Goal: Task Accomplishment & Management: Complete application form

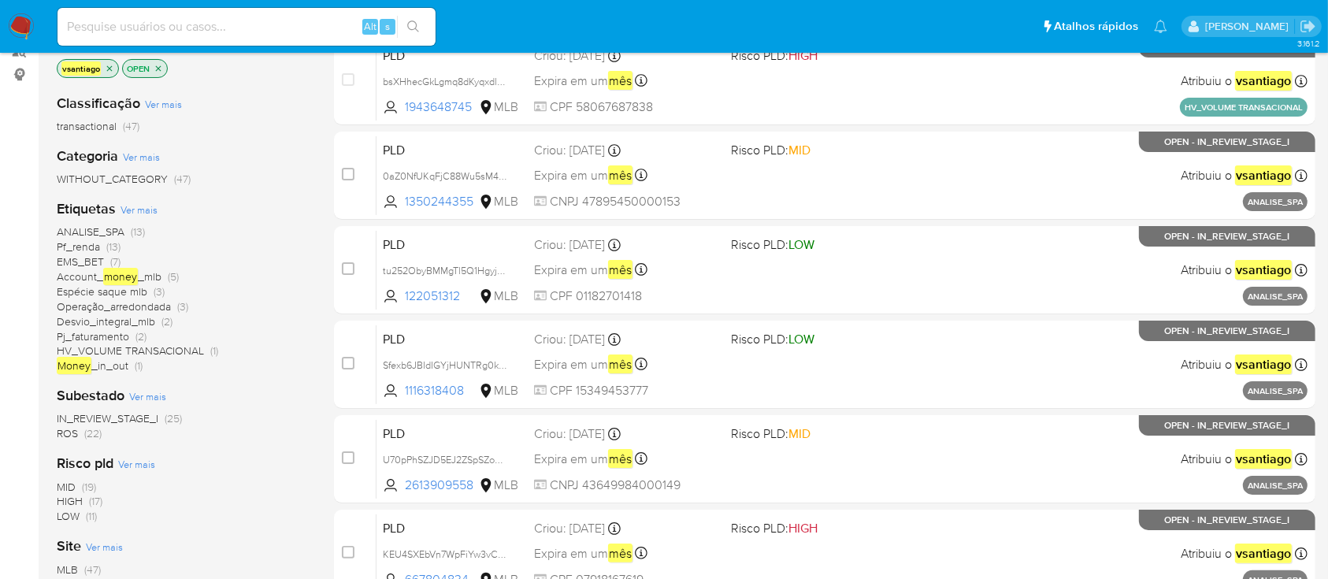
scroll to position [210, 0]
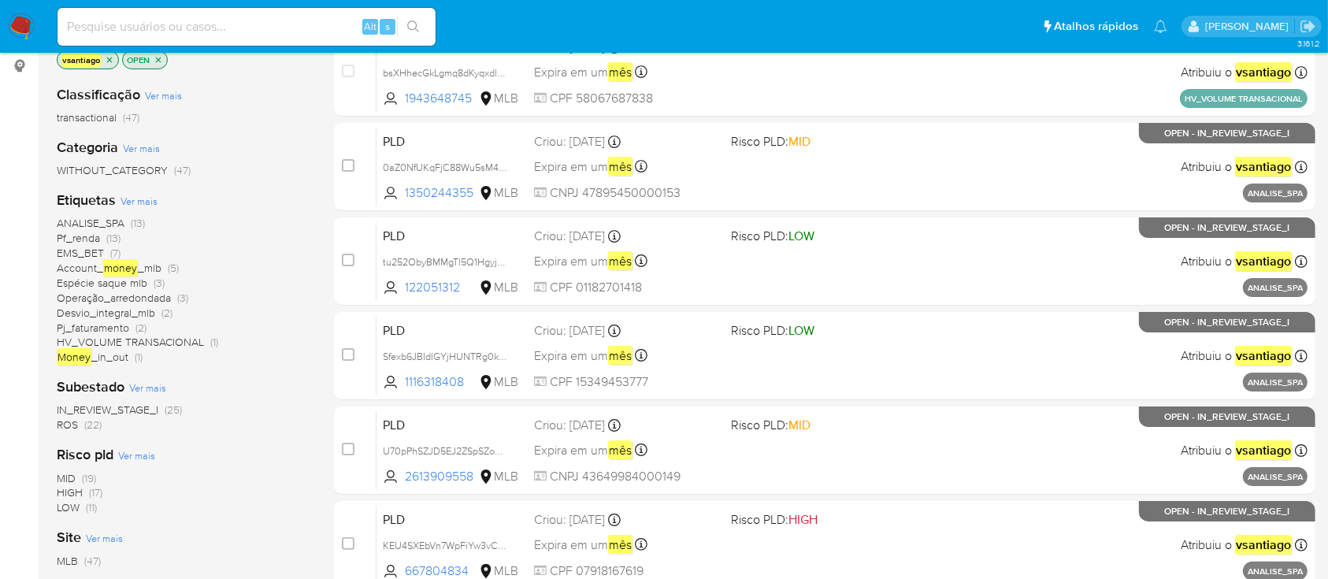
click at [83, 425] on span "ROS (22)" at bounding box center [79, 424] width 45 height 15
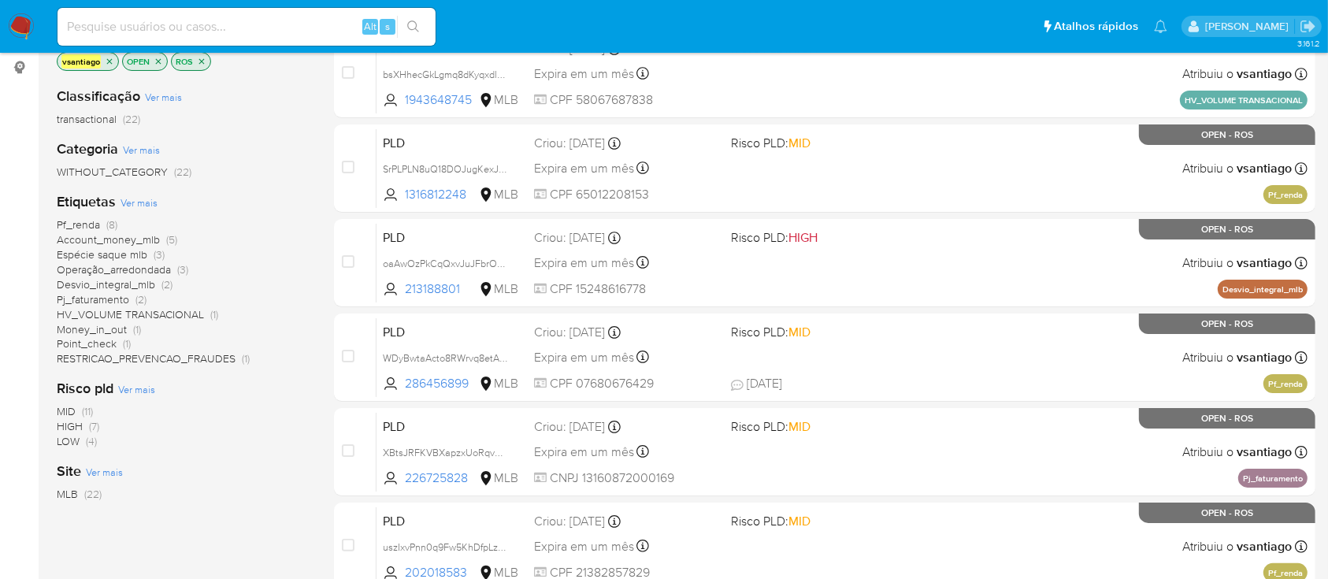
scroll to position [105, 0]
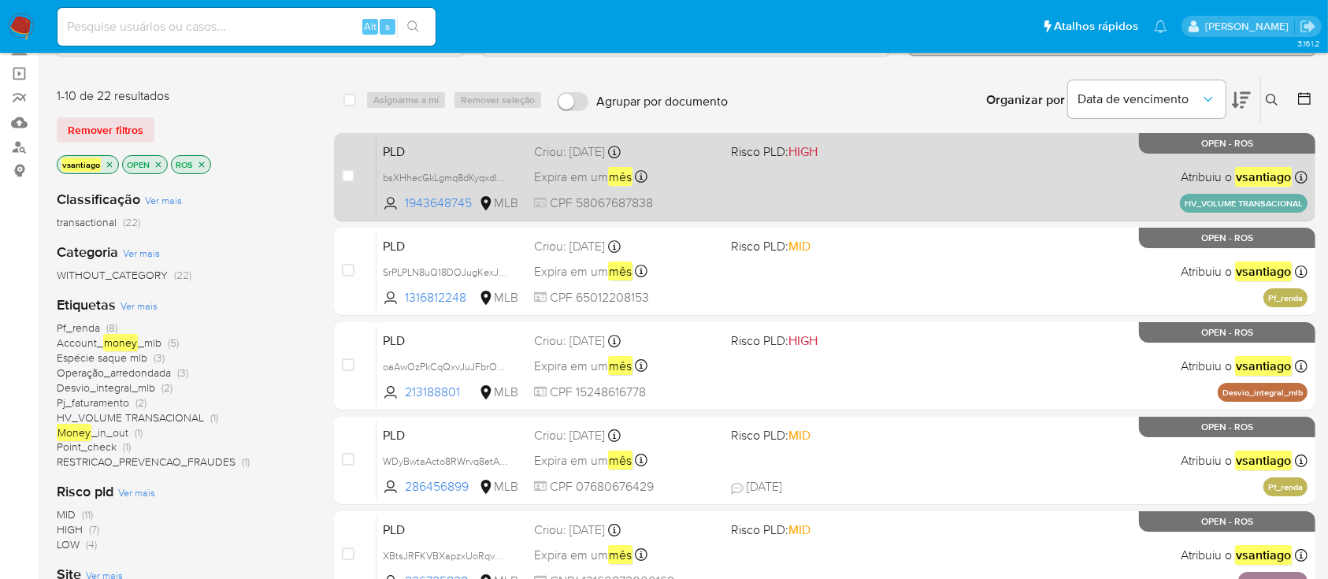
click at [777, 182] on div "PLD bsXHhecGkLgmq8dKyqxdl4FE 1943648745 MLB Risco PLD: HIGH Criou: 12/09/2025 C…" at bounding box center [842, 177] width 931 height 80
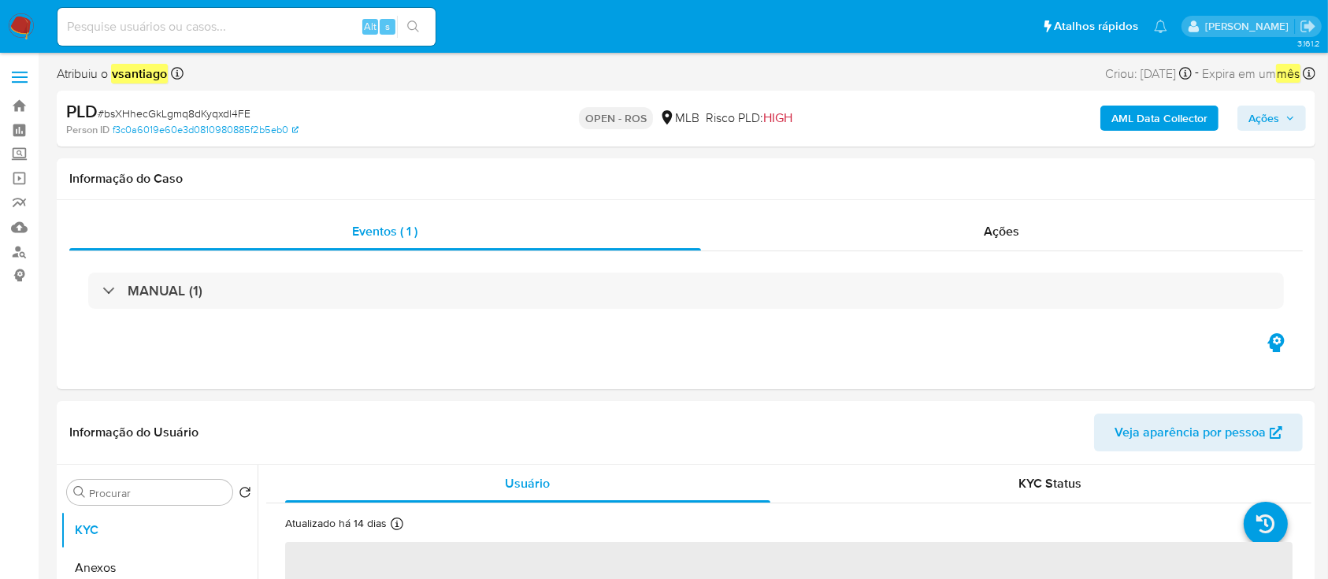
select select "10"
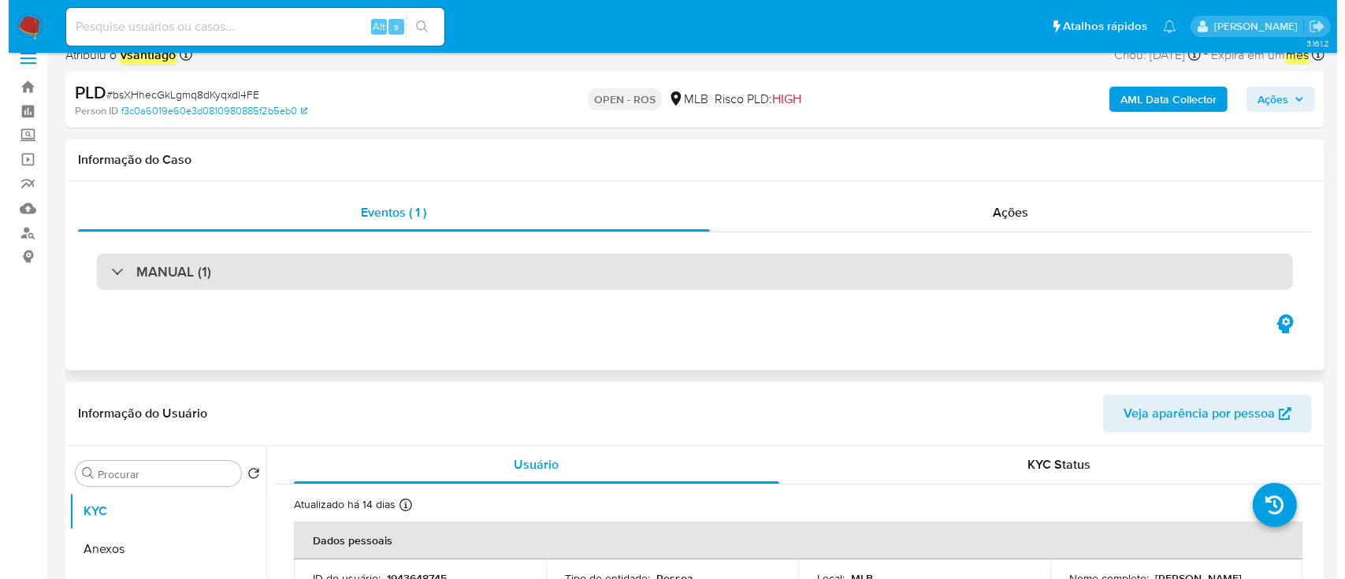
scroll to position [210, 0]
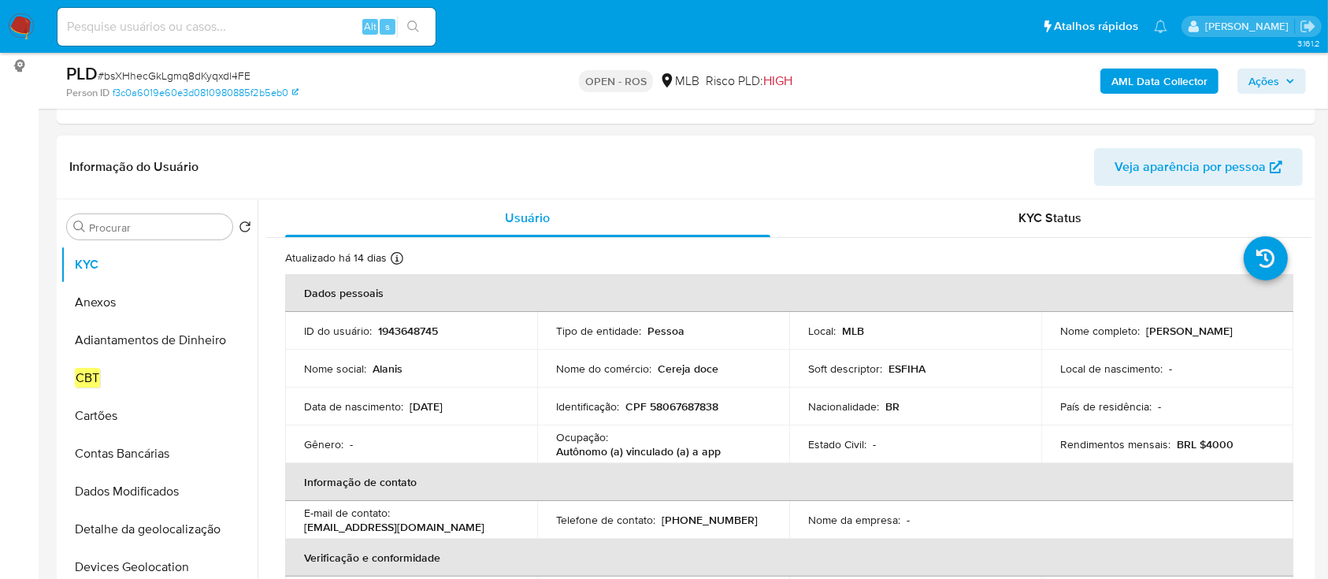
click at [1147, 336] on p "[PERSON_NAME]" at bounding box center [1189, 331] width 87 height 14
drag, startPoint x: 1145, startPoint y: 332, endPoint x: 1256, endPoint y: 333, distance: 111.9
click at [1233, 333] on p "[PERSON_NAME]" at bounding box center [1189, 331] width 87 height 14
copy p "Alanis de Souza Ribeiro"
click at [687, 406] on p "CPF 58067687838" at bounding box center [671, 406] width 93 height 14
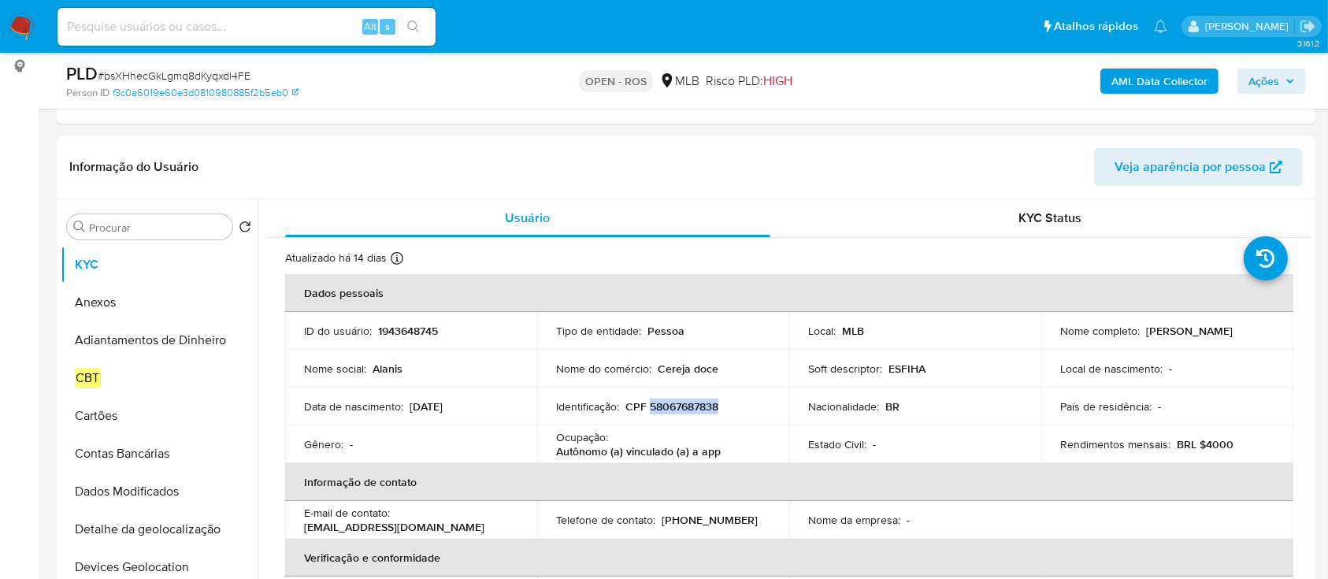
click at [688, 406] on p "CPF 58067687838" at bounding box center [671, 406] width 93 height 14
copy p "58067687838"
click at [117, 302] on button "Anexos" at bounding box center [153, 303] width 184 height 38
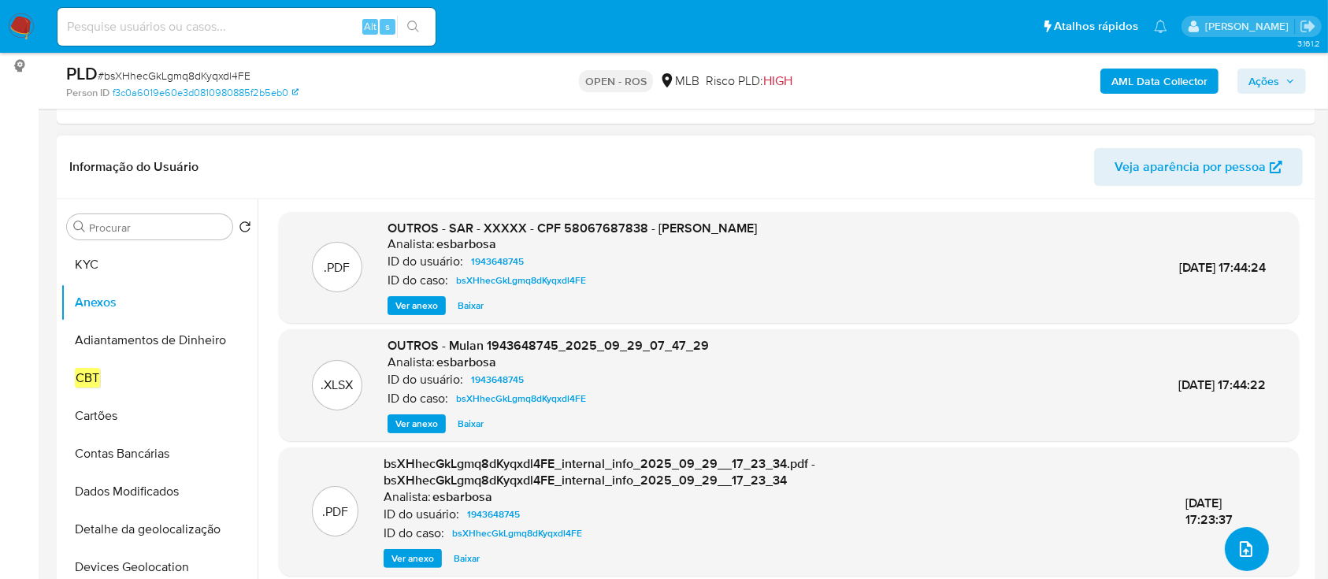
click at [1245, 545] on icon "upload-file" at bounding box center [1246, 549] width 19 height 19
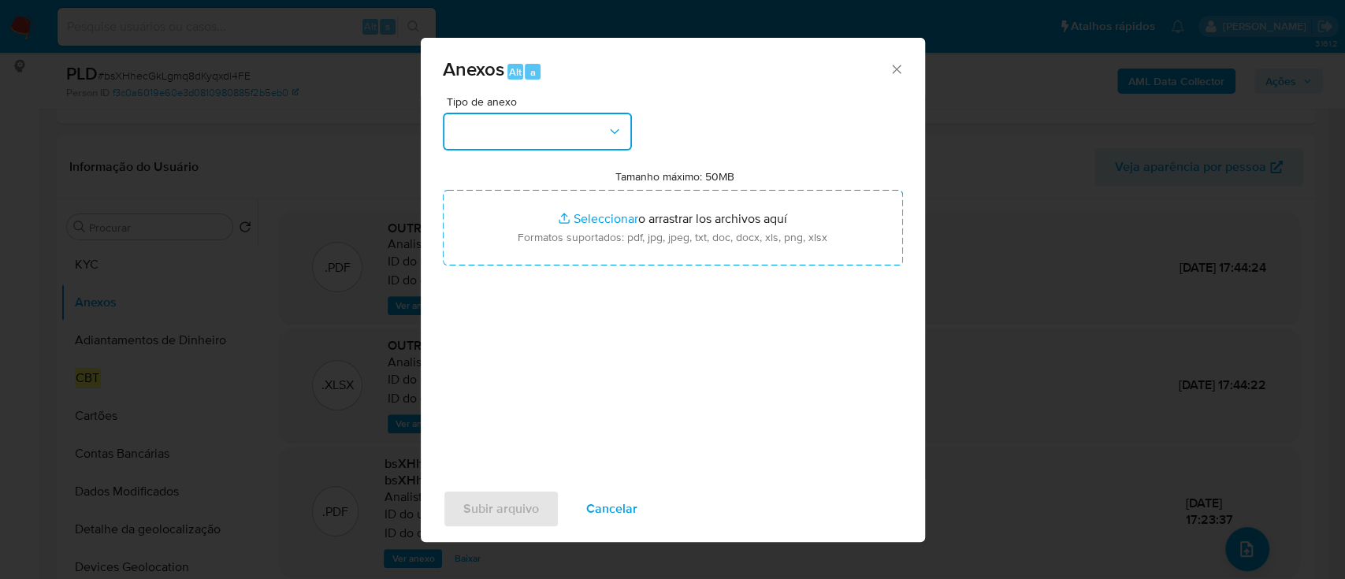
click at [579, 133] on button "button" at bounding box center [537, 132] width 189 height 38
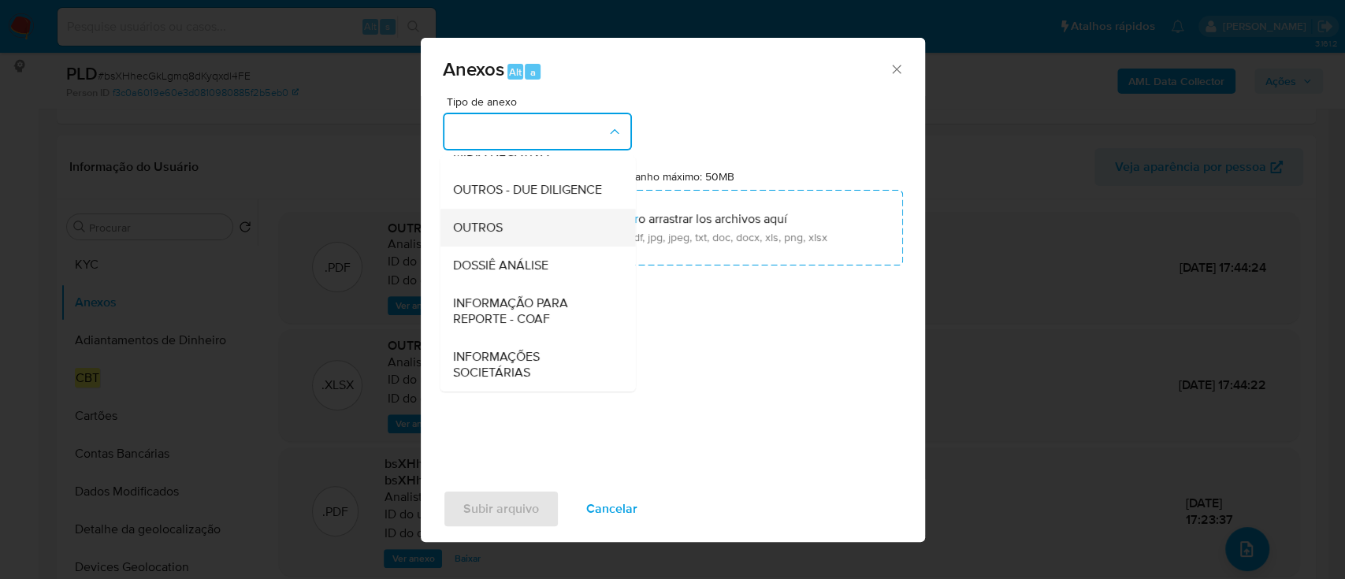
scroll to position [242, 0]
click at [540, 322] on span "INFORMAÇÃO PARA REPORTE - COAF" at bounding box center [532, 311] width 161 height 32
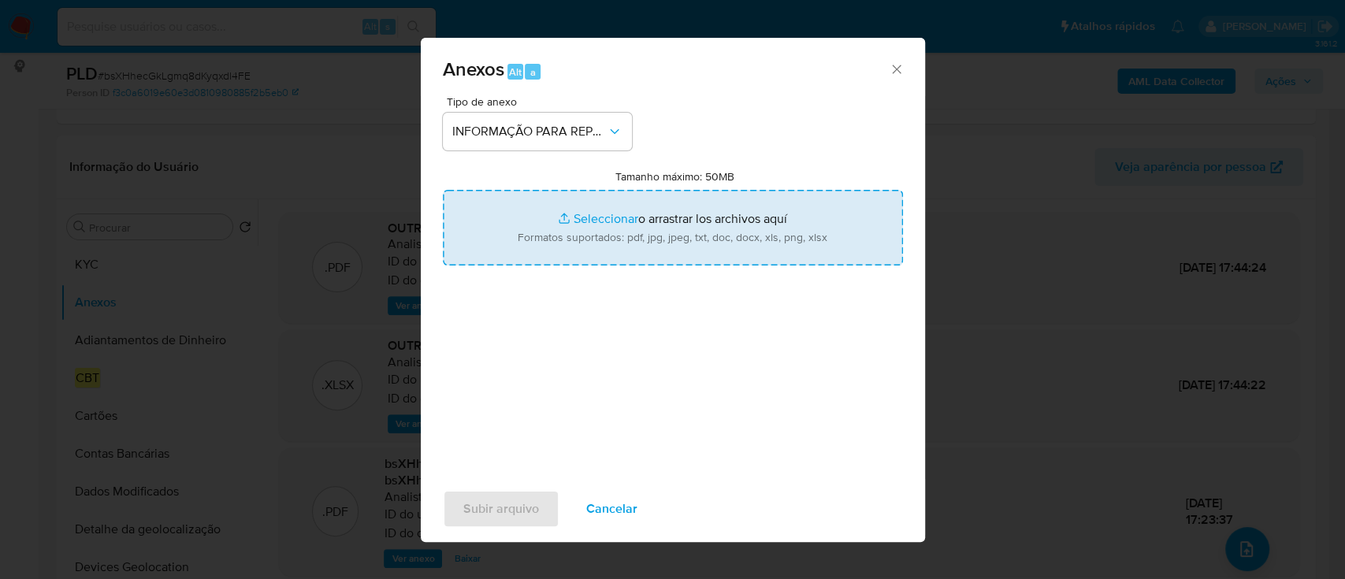
type input "C:\fakepath\SAR - bsXHhecGkLgmq8dKyqxdl4FE - CPF 58067687838 - ALANIS DE SOUZA …"
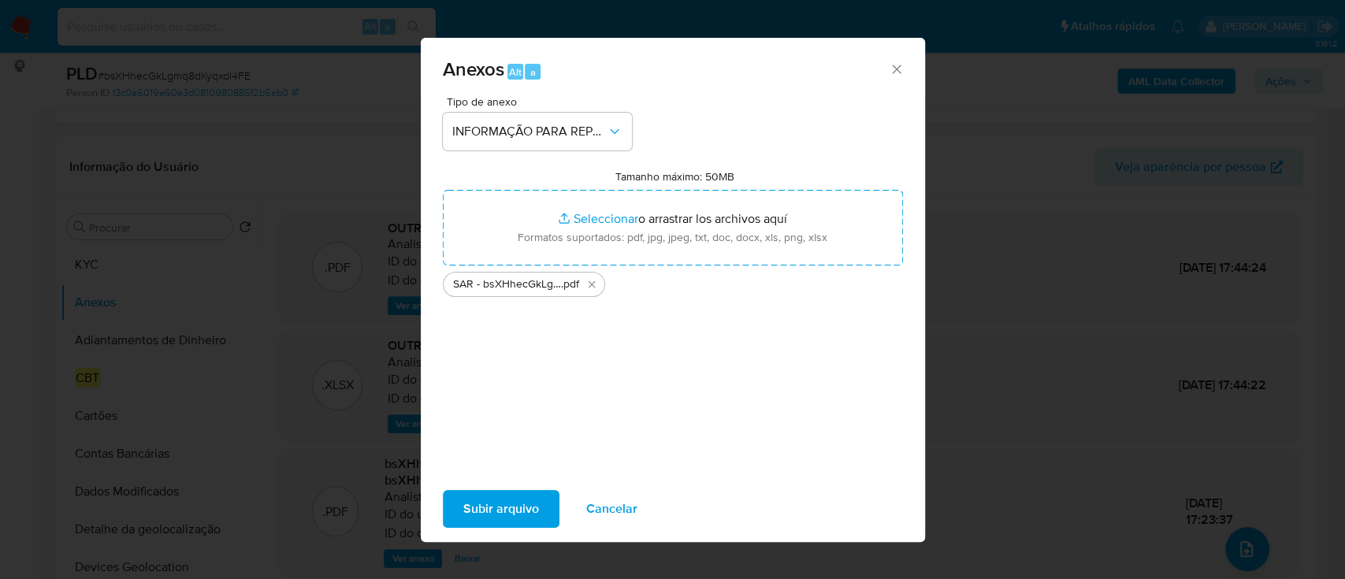
click at [508, 501] on span "Subir arquivo" at bounding box center [501, 509] width 76 height 35
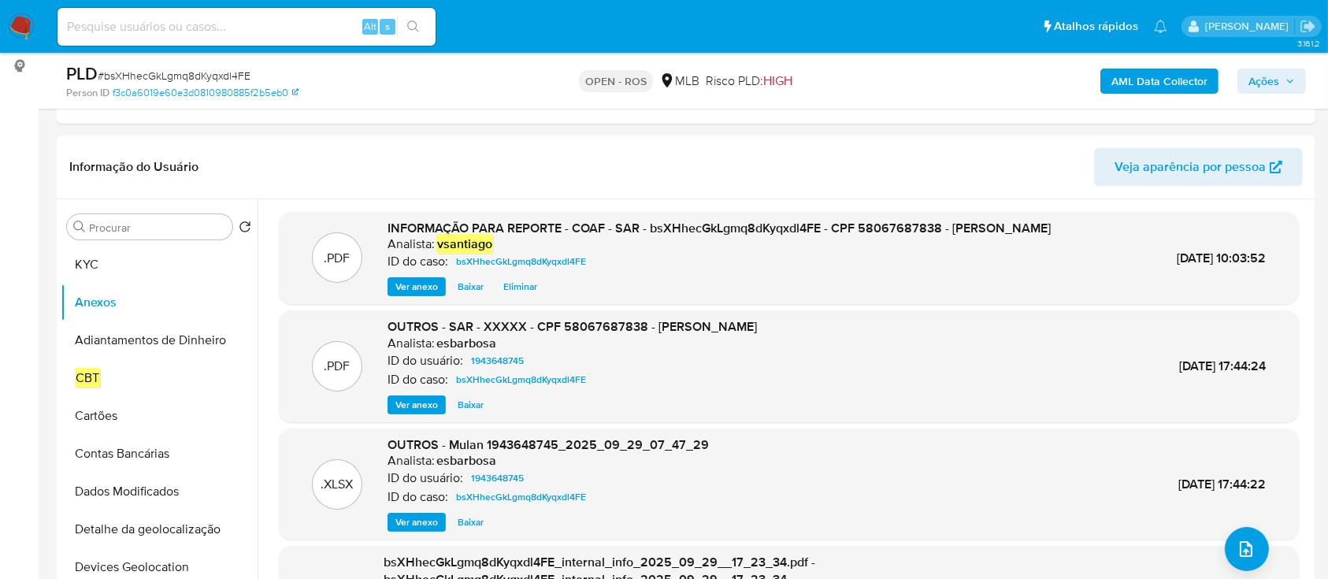
click at [1263, 69] on span "Ações" at bounding box center [1263, 81] width 31 height 25
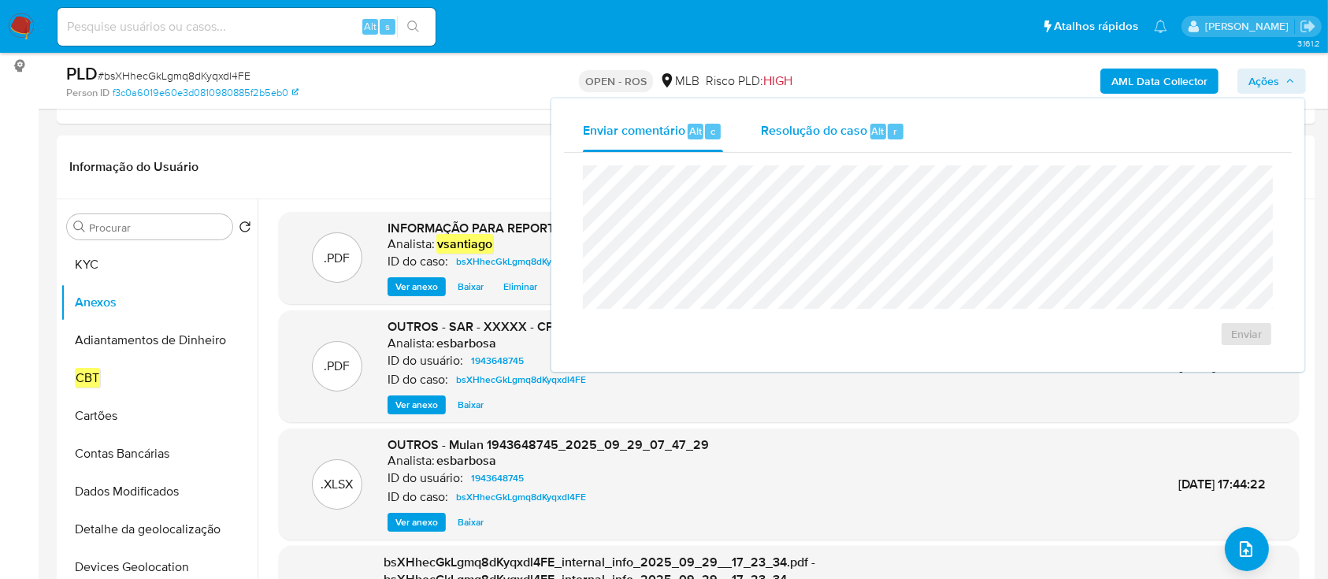
click at [858, 130] on span "Resolução do caso" at bounding box center [814, 130] width 106 height 18
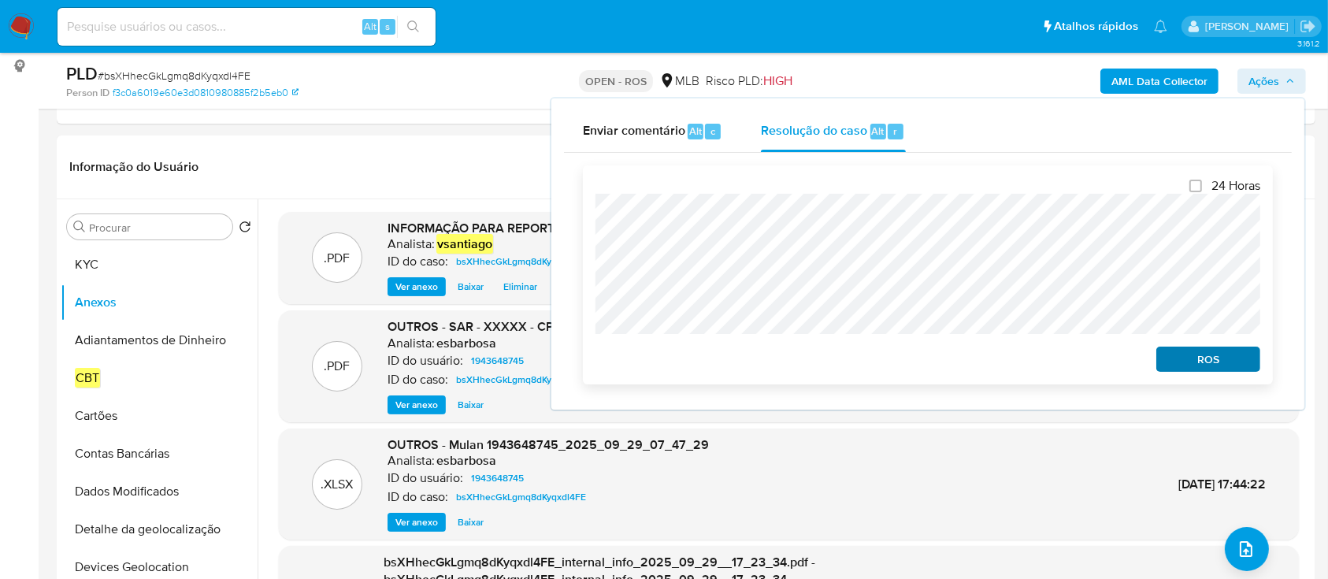
click at [1202, 347] on div "ROS" at bounding box center [1205, 356] width 110 height 32
click at [1209, 357] on span "ROS" at bounding box center [1208, 359] width 82 height 22
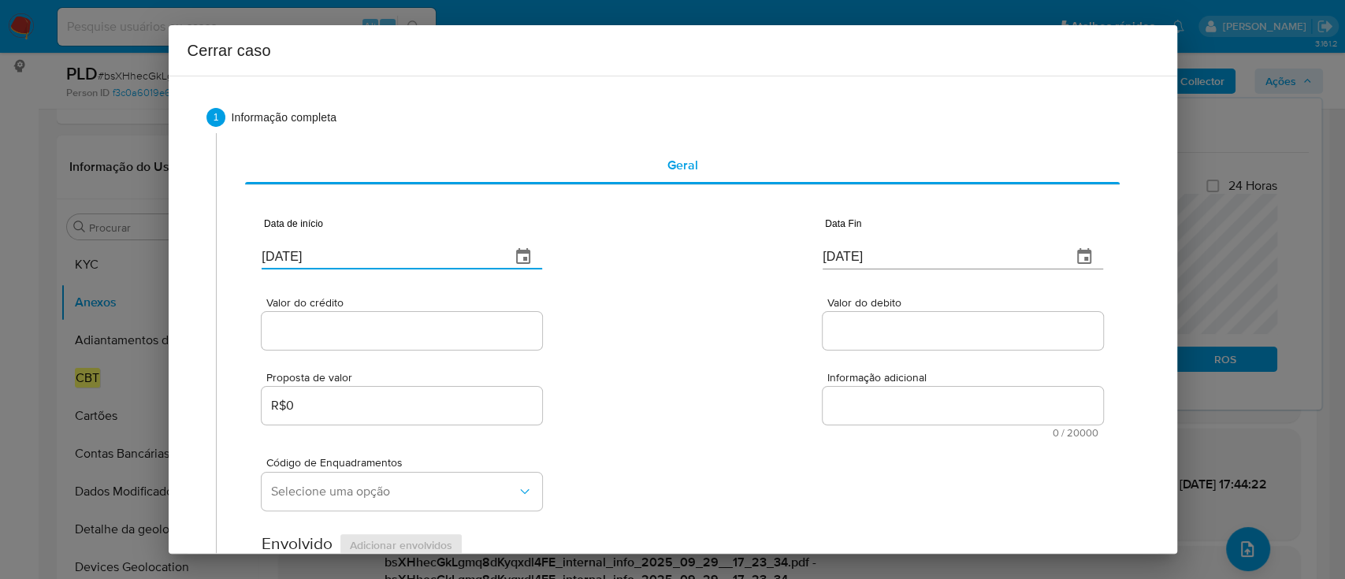
click at [295, 255] on input "[DATE]" at bounding box center [380, 256] width 236 height 25
paste input "08"
type input "01/08/2025"
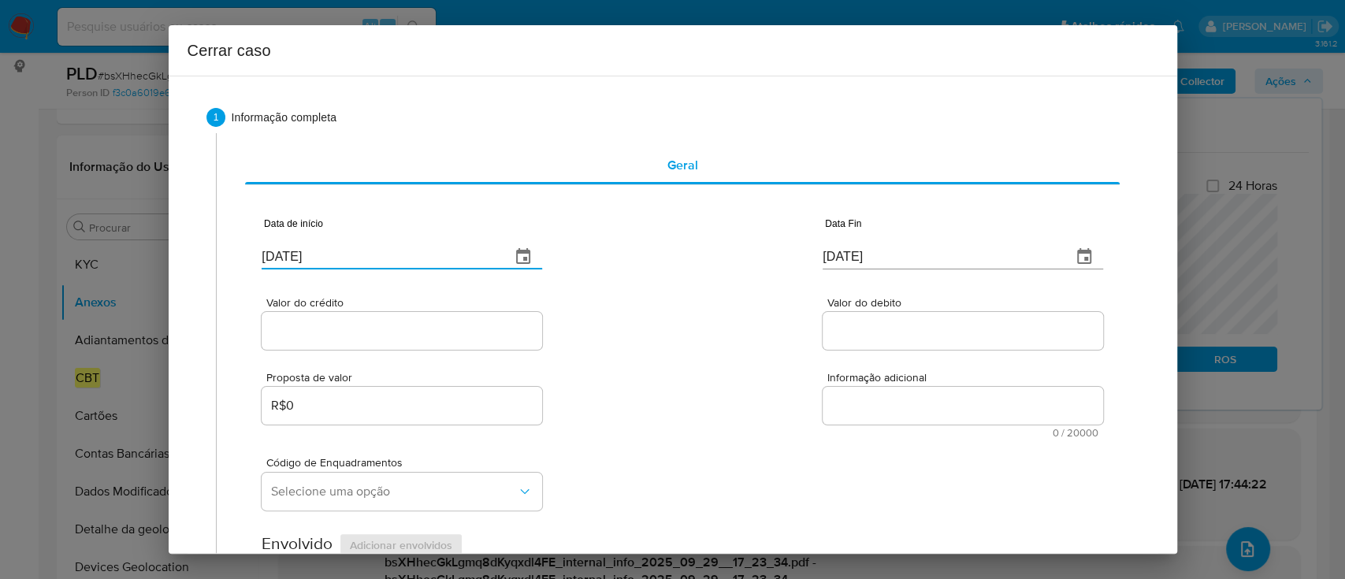
click at [649, 380] on div "Proposta de valor R$0 Informação adicional 0 / 20000 20000 caracteres restantes" at bounding box center [682, 395] width 840 height 85
click at [853, 254] on input "01/10/2025" at bounding box center [940, 256] width 236 height 25
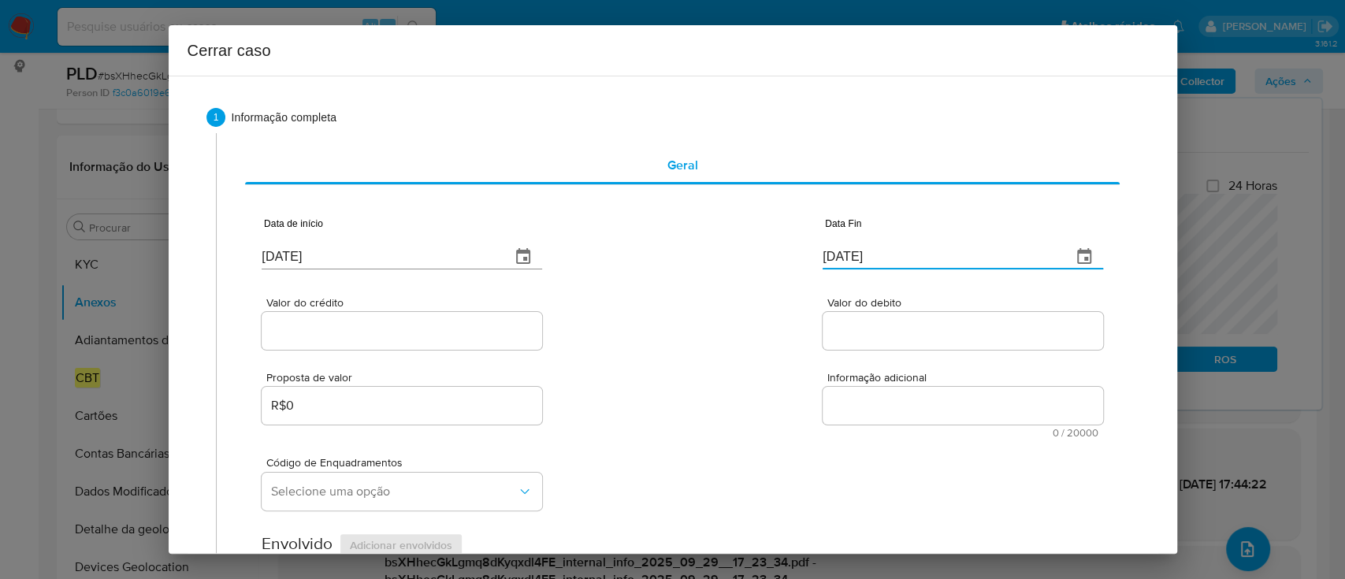
click at [853, 254] on input "01/10/2025" at bounding box center [940, 256] width 236 height 25
paste input "26/09"
type input "26/09/2025"
click at [745, 300] on div "Valor do crédito Valor do debito" at bounding box center [682, 315] width 840 height 75
click at [354, 331] on input "Valor do crédito" at bounding box center [402, 331] width 280 height 20
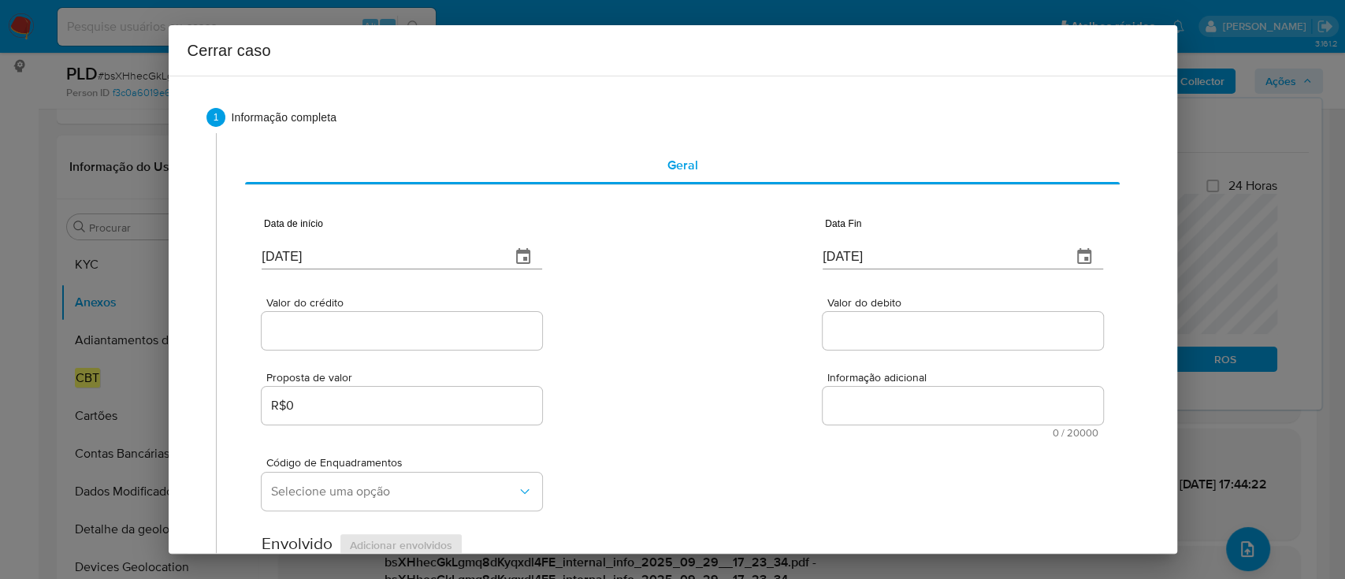
paste input "R$647.797"
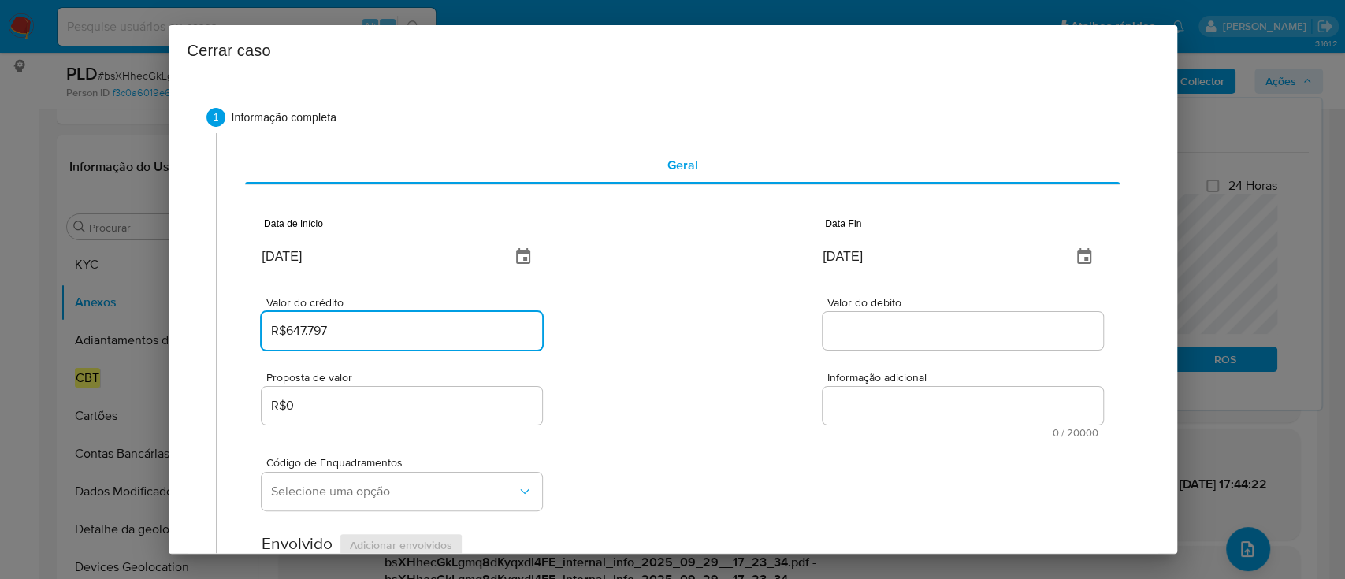
type input "R$647.797"
click at [629, 335] on div "Valor do crédito R$647.797 Valor do debito" at bounding box center [682, 315] width 840 height 75
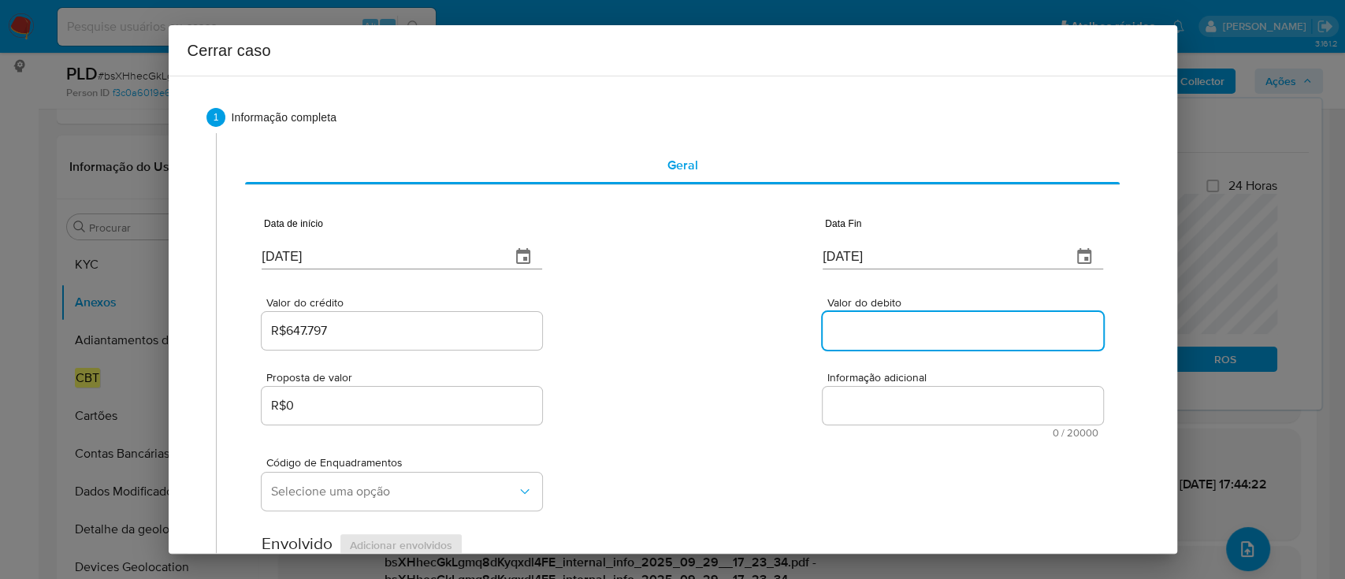
drag, startPoint x: 885, startPoint y: 332, endPoint x: 753, endPoint y: 333, distance: 132.3
click at [885, 332] on input "Valor do debito" at bounding box center [962, 331] width 280 height 20
paste input "R$639.530"
type input "R$639.530"
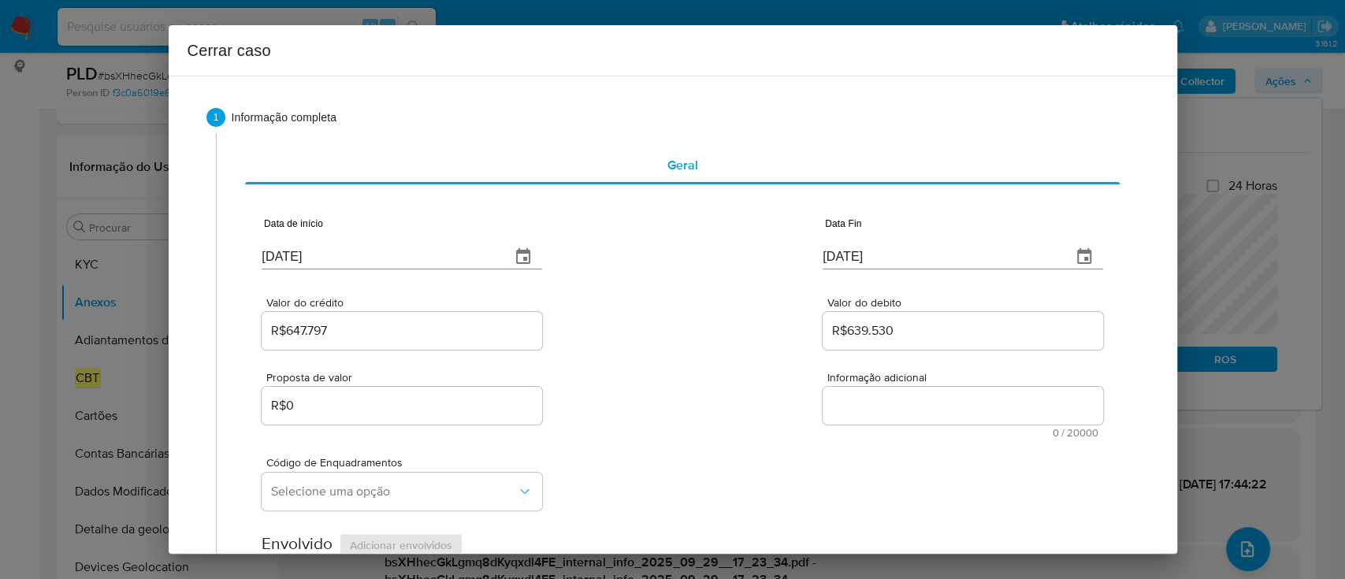
drag, startPoint x: 753, startPoint y: 333, endPoint x: 679, endPoint y: 317, distance: 75.7
click at [751, 333] on div "Valor do crédito R$647.797 Valor do debito R$639.530" at bounding box center [682, 315] width 840 height 75
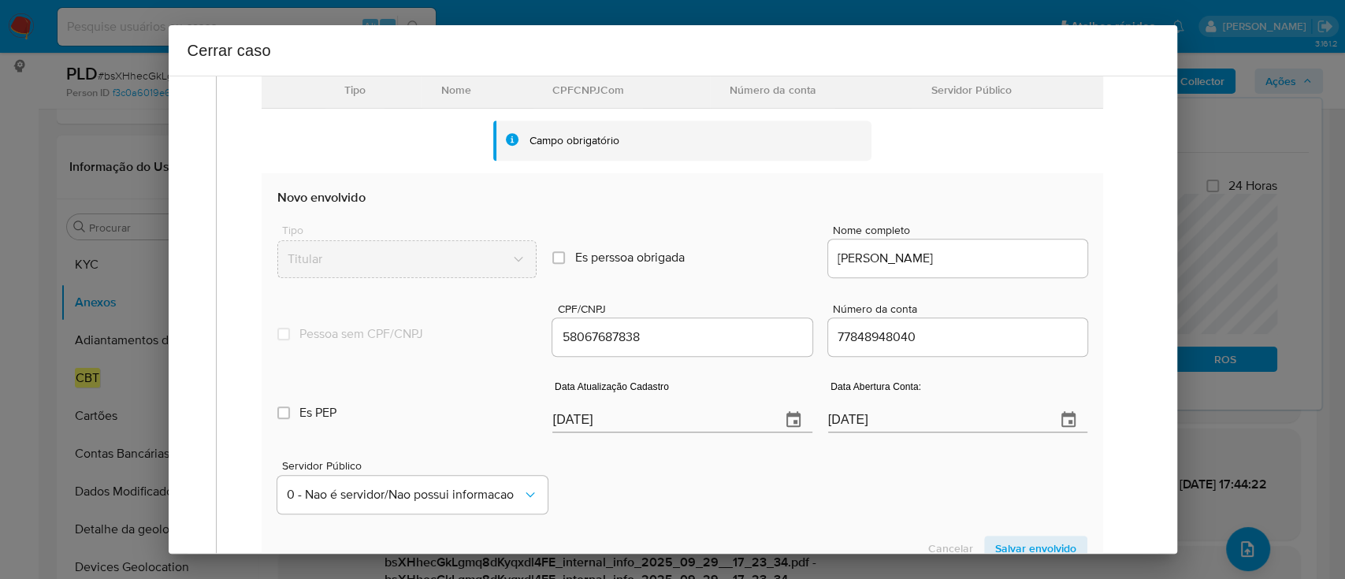
scroll to position [525, 0]
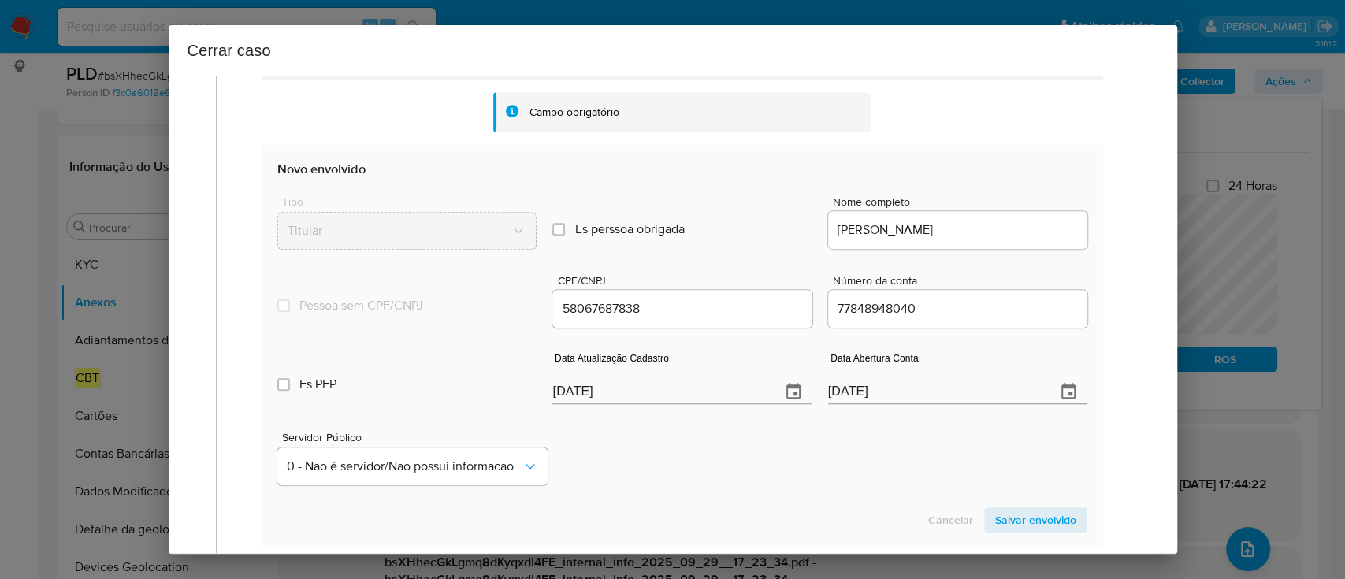
click at [605, 390] on input "01/10/2025" at bounding box center [659, 391] width 215 height 25
paste input "30/08"
type input "30/08/2025"
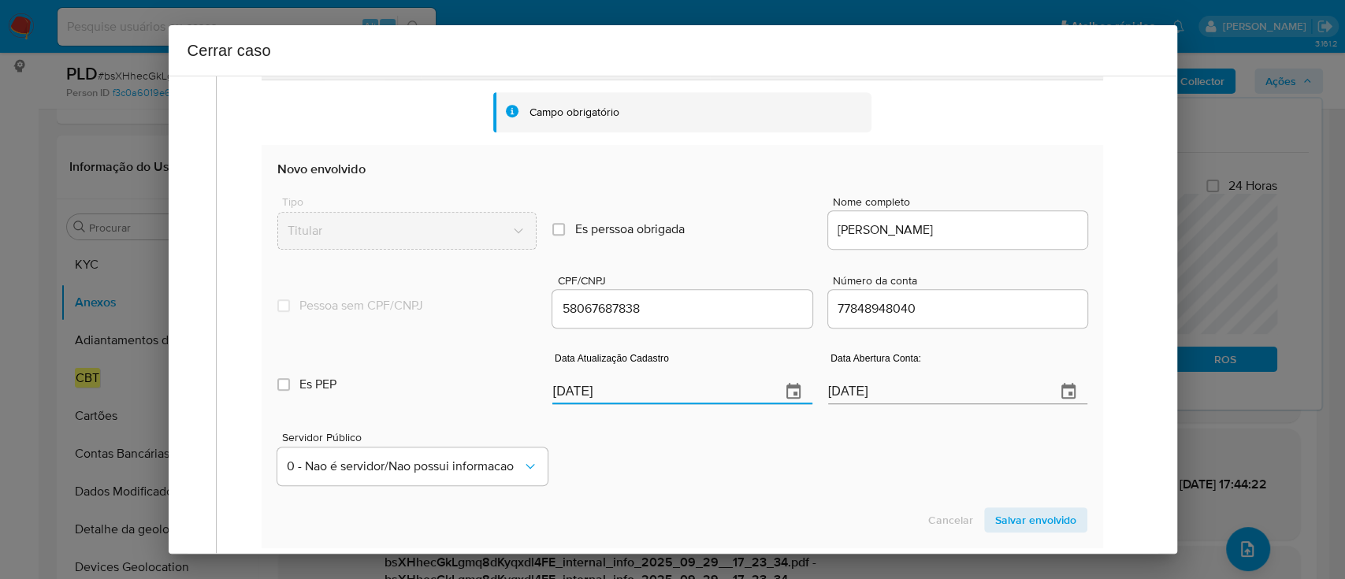
click at [685, 440] on div "Servidor Público 0 - Nao é servidor/Nao possui informacao" at bounding box center [681, 452] width 809 height 79
click at [1008, 510] on span "Salvar envolvido" at bounding box center [1035, 520] width 81 height 22
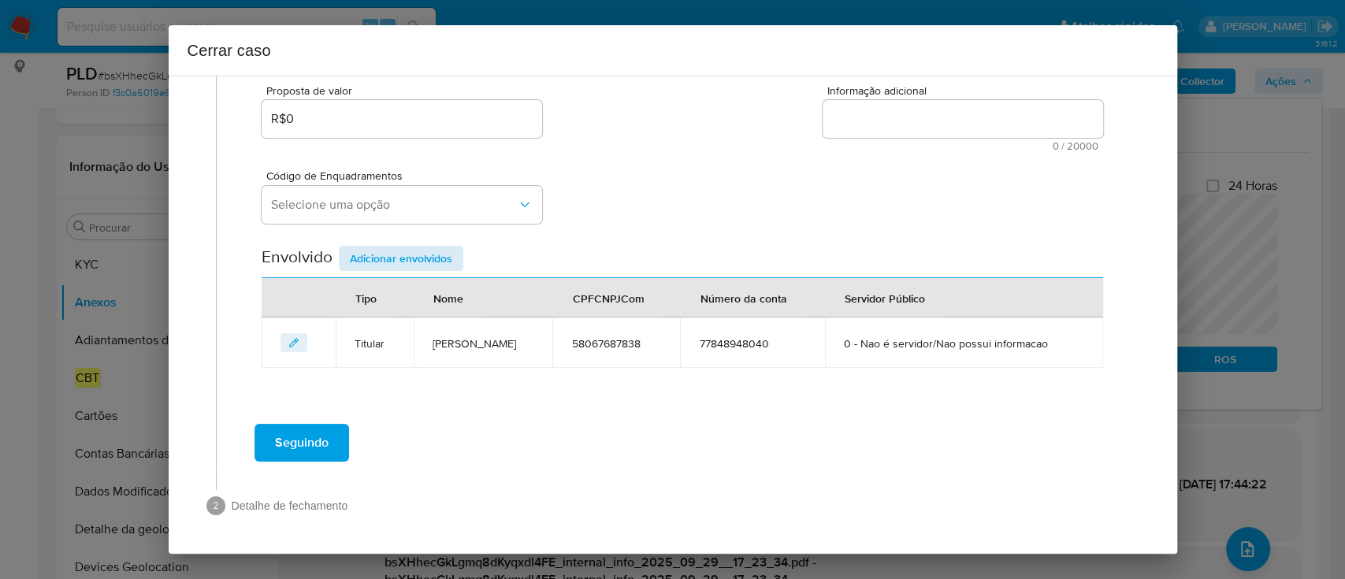
scroll to position [286, 0]
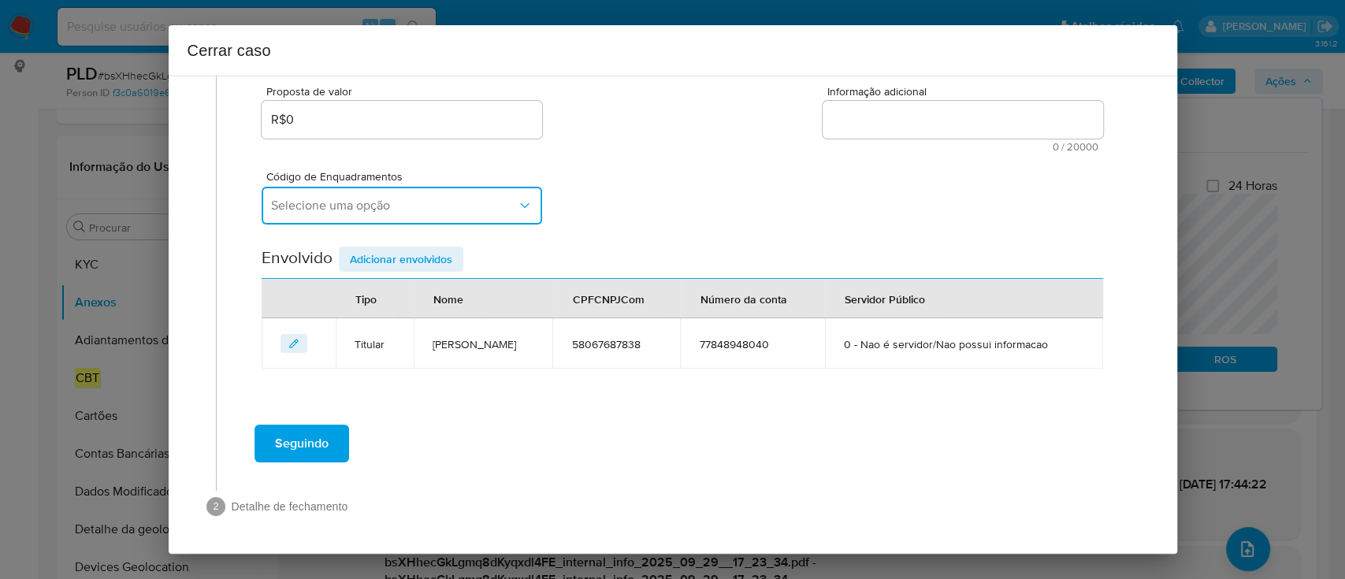
click at [391, 206] on span "Selecione uma opção" at bounding box center [394, 206] width 246 height 16
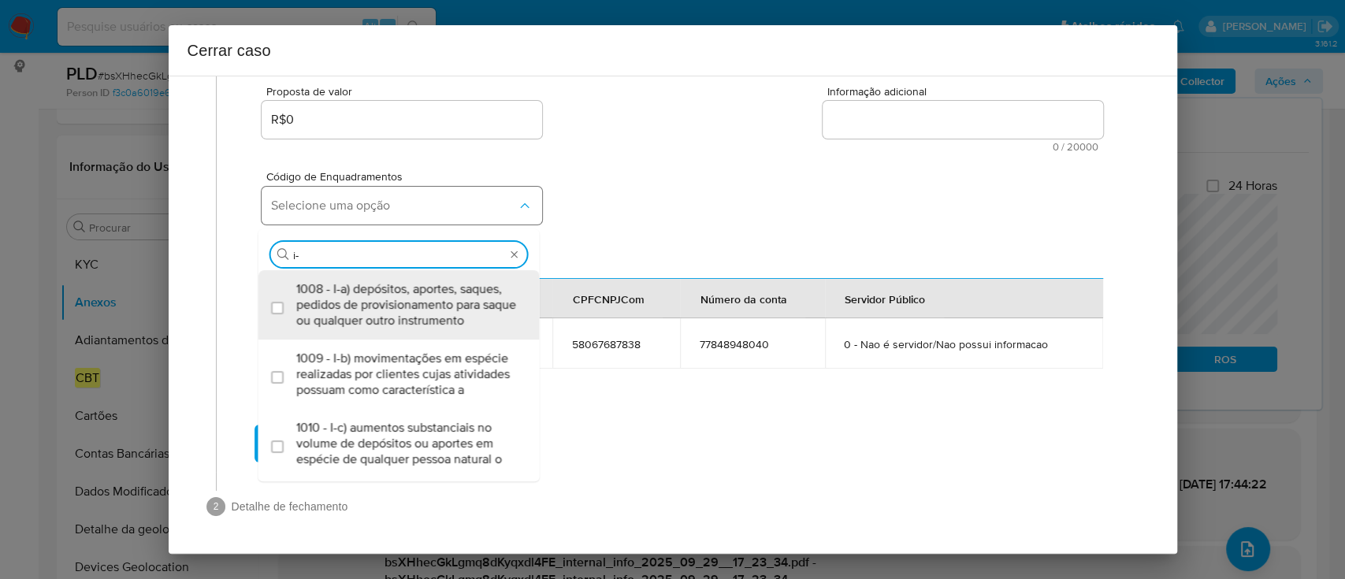
type input "i-h"
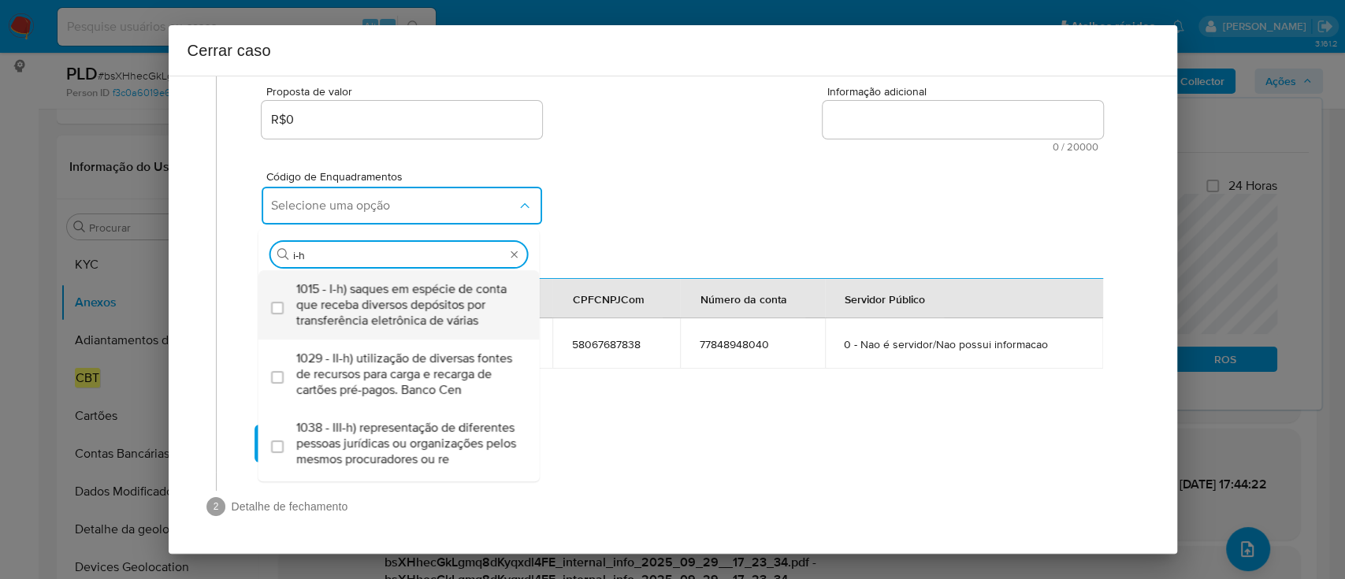
click at [431, 318] on span "1015 - I-h) saques em espécie de conta que receba diversos depósitos por transf…" at bounding box center [406, 304] width 221 height 47
checkbox input "true"
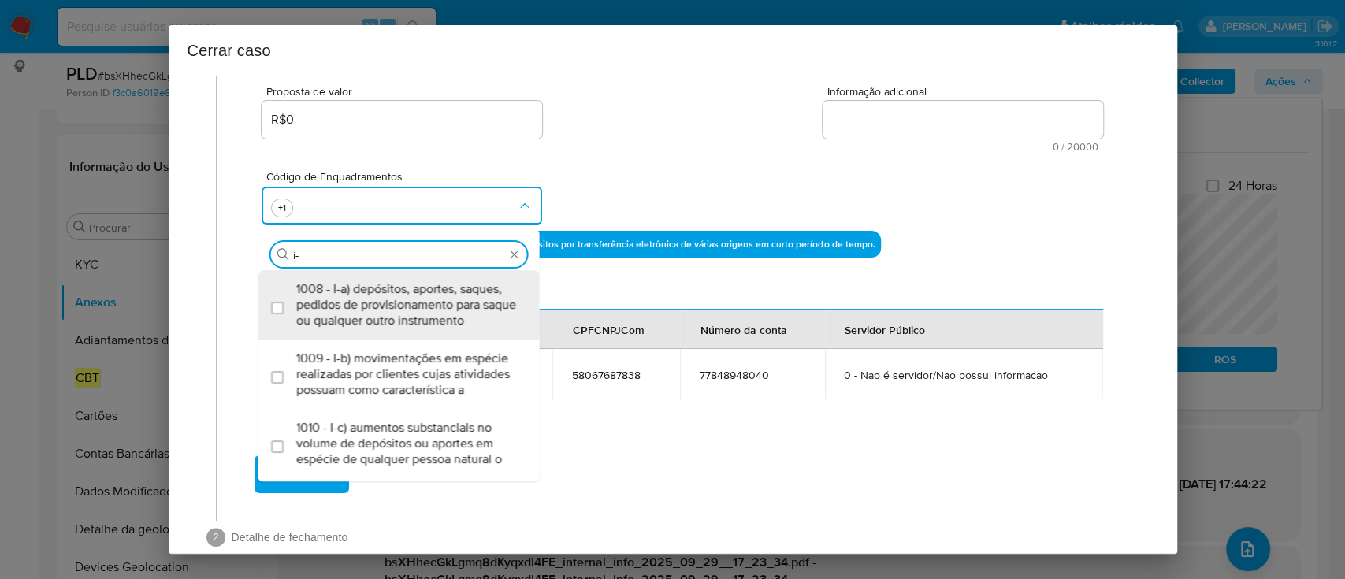
type input "i"
type input "iv-a"
click at [430, 319] on span "1045 - IV-a) movimentação de recursos incompatível com o patrimônio, a atividad…" at bounding box center [406, 304] width 221 height 47
checkbox input "true"
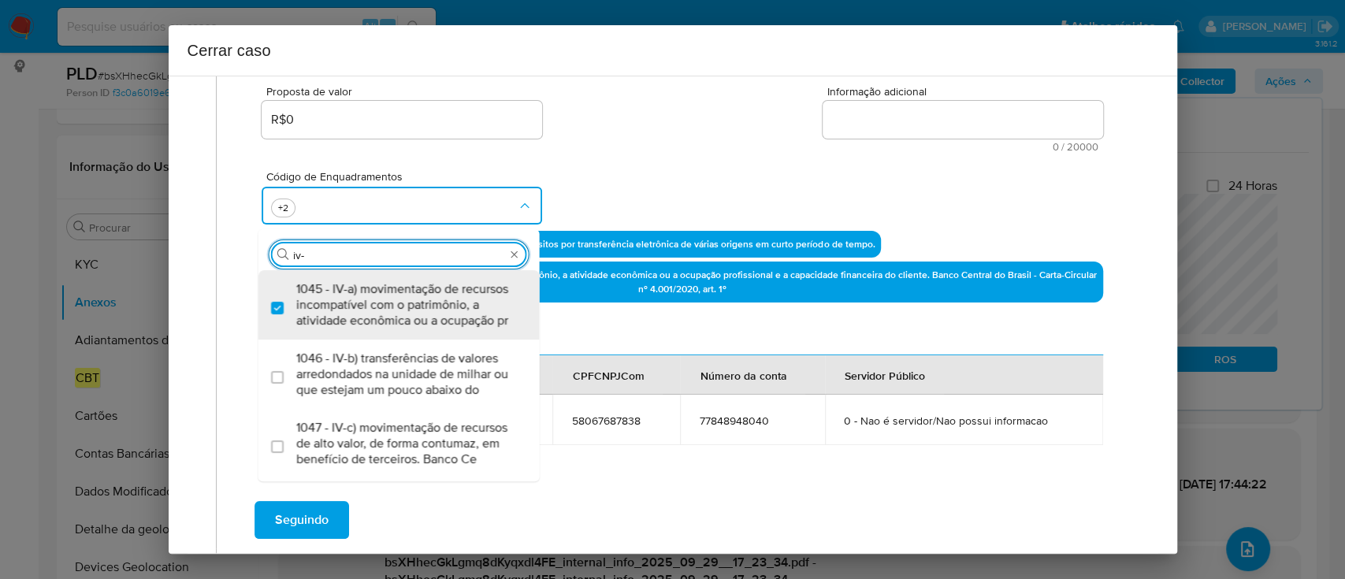
type input "iv-c"
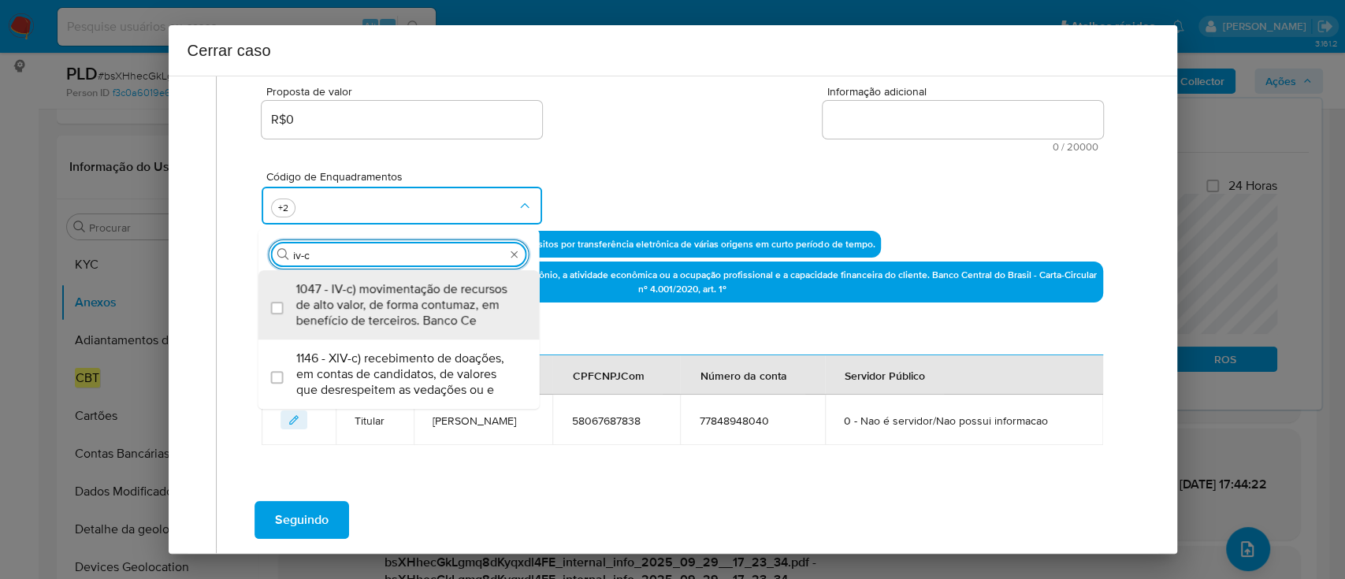
click at [430, 319] on span "1047 - IV-c) movimentação de recursos de alto valor, de forma contumaz, em bene…" at bounding box center [406, 304] width 221 height 47
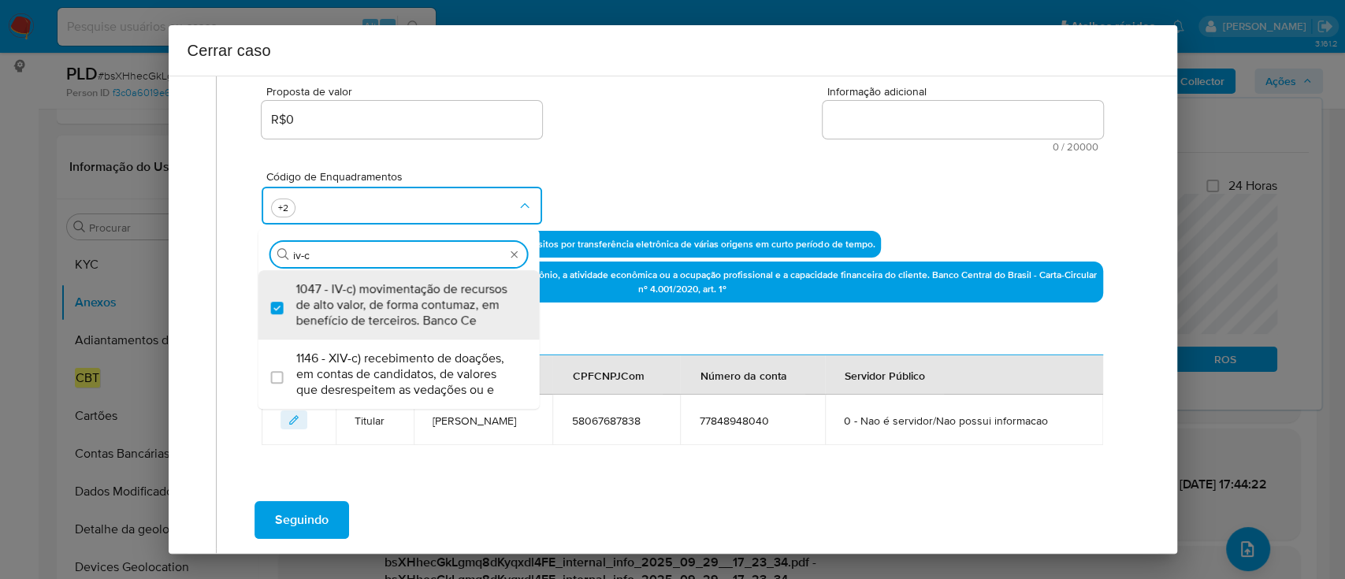
checkbox input "true"
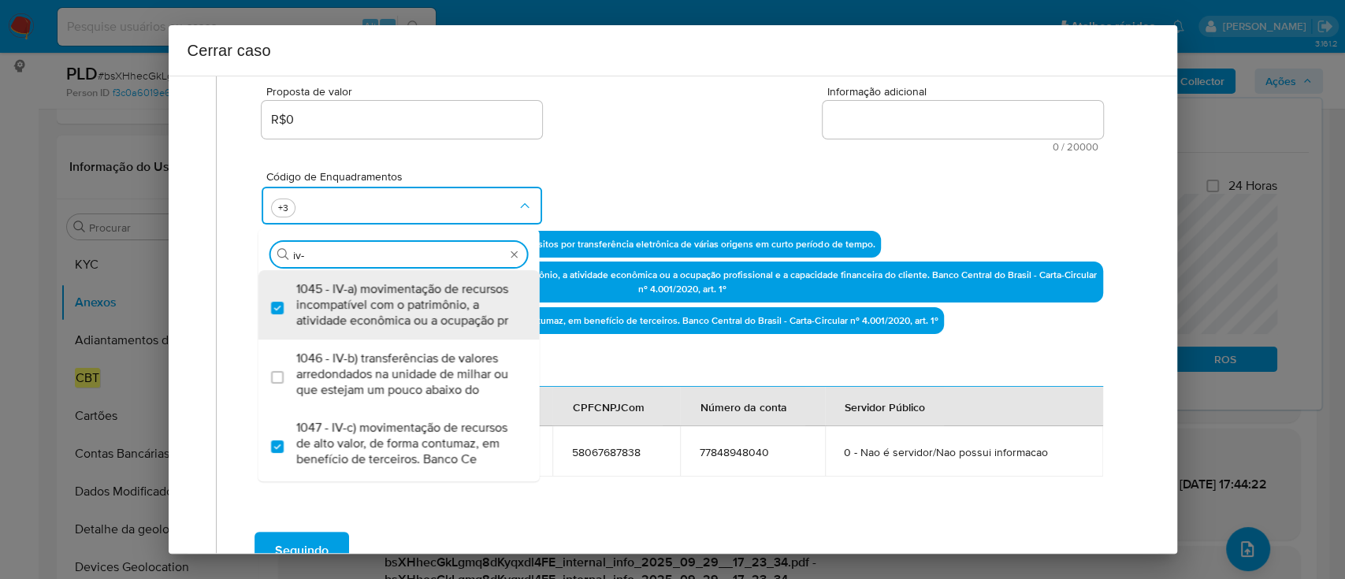
type input "iv-k"
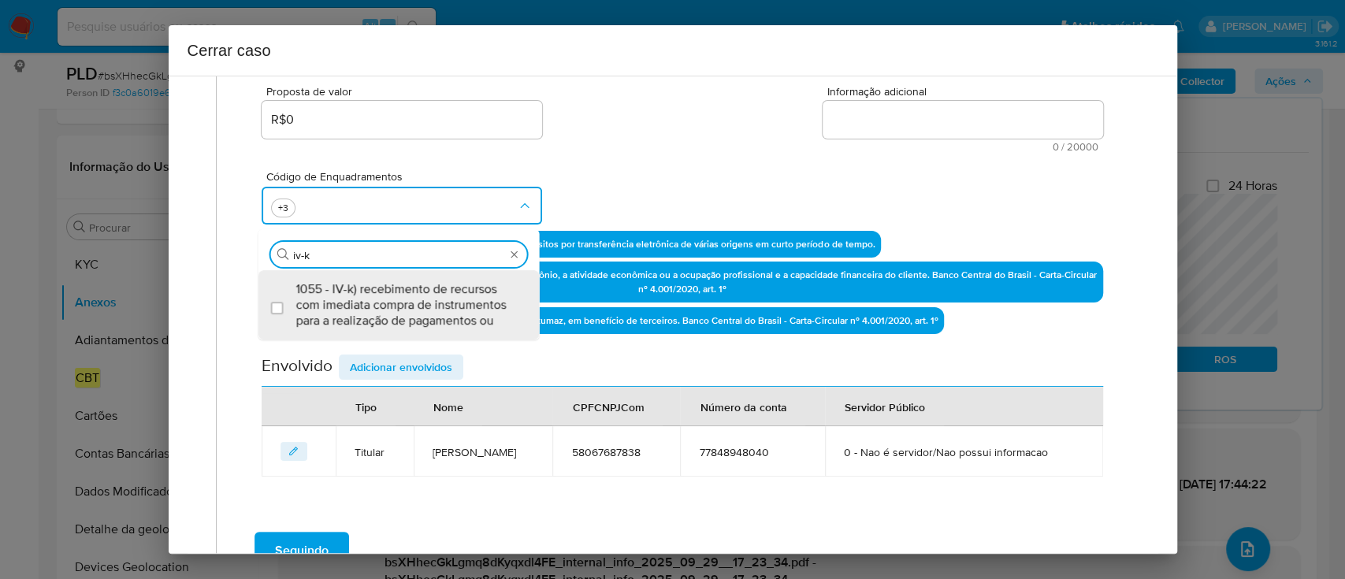
click at [431, 319] on span "1055 - IV-k) recebimento de recursos com imediata compra de instrumentos para a…" at bounding box center [406, 304] width 221 height 47
checkbox input "true"
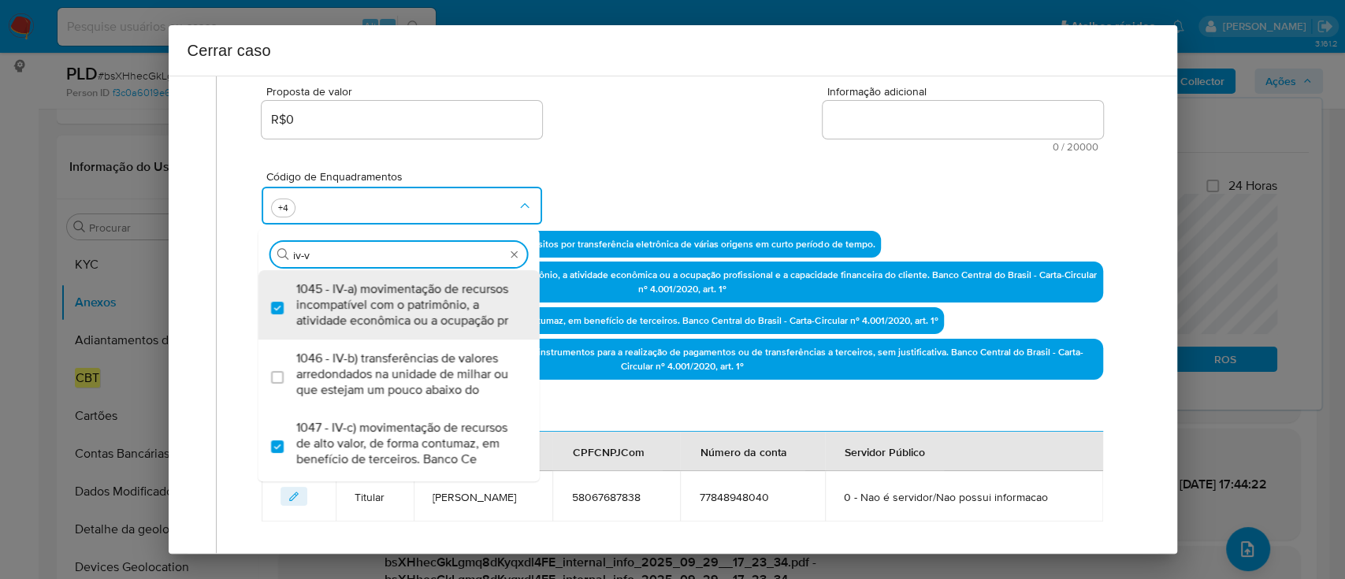
type input "1015,1045,1047,1055,1066"
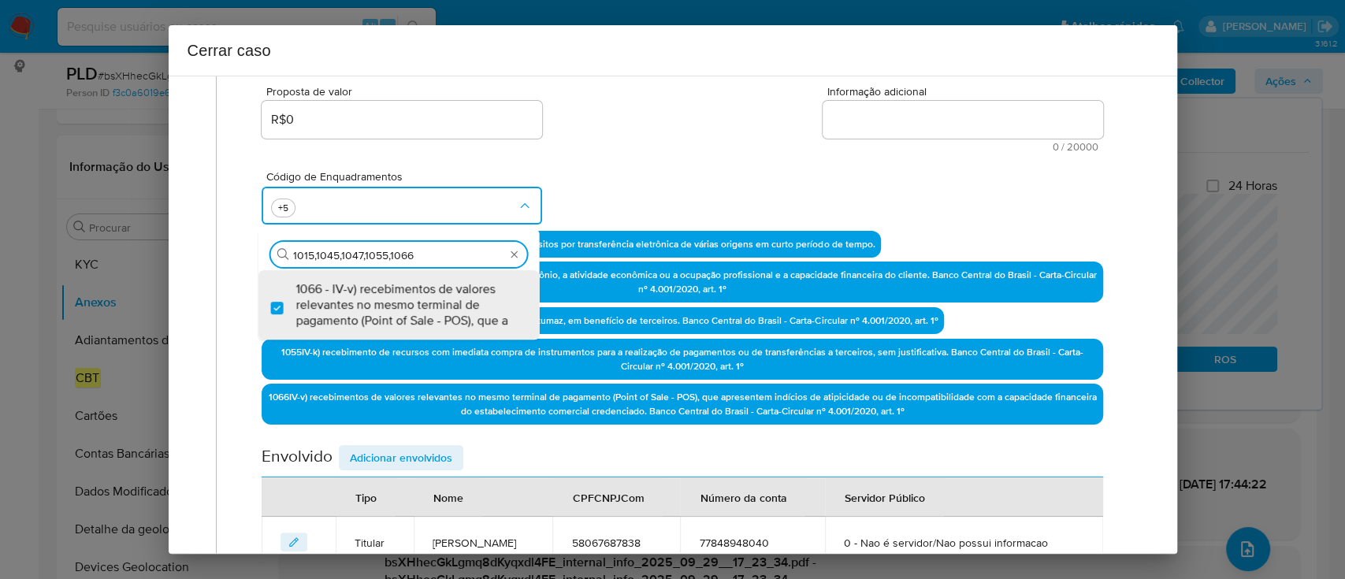
checkbox input "true"
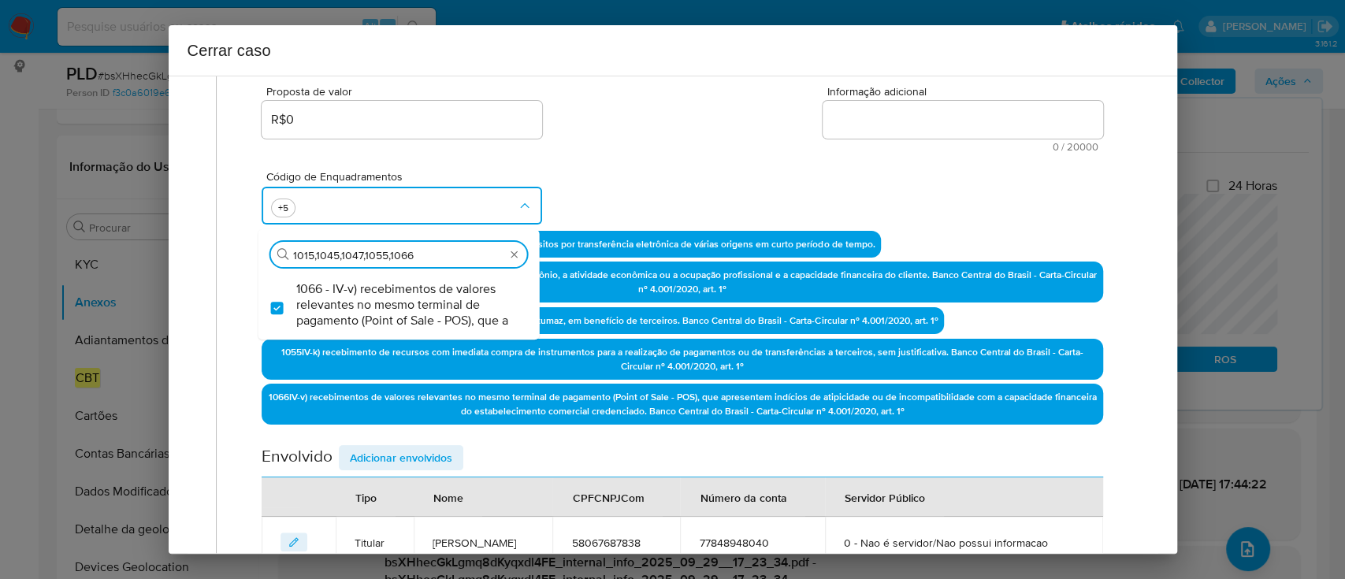
click at [587, 186] on div "Código de Enquadramentos Procurar 1015,1045,1047,1055,1066 1066 - IV-v) recebim…" at bounding box center [682, 191] width 840 height 79
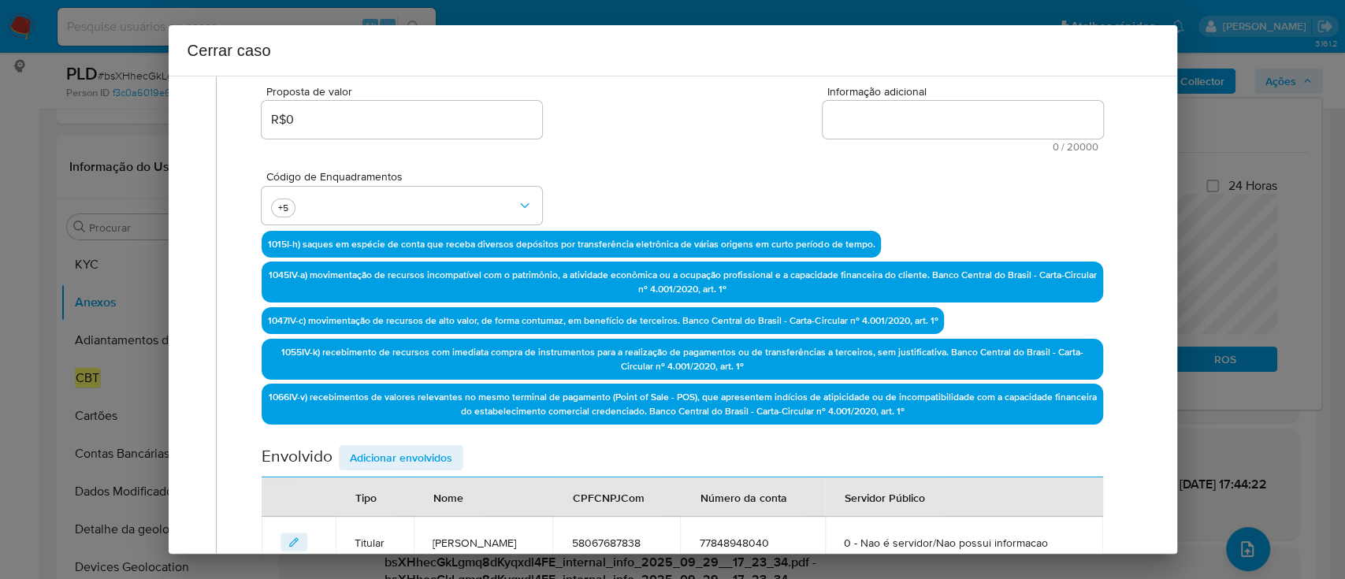
click at [922, 128] on textarea "Informação adicional" at bounding box center [962, 120] width 280 height 38
paste textarea "Alanis de Souza Ribeiro, CPF 58067687838, 20 anos, residente no município de Sã…"
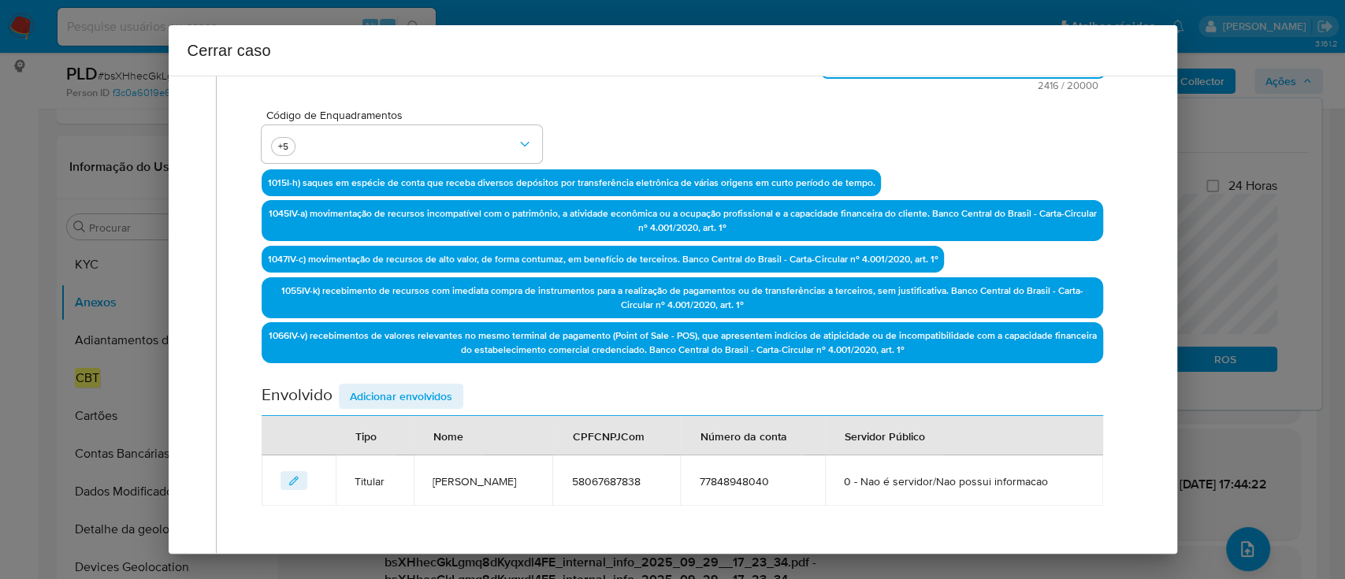
scroll to position [555, 0]
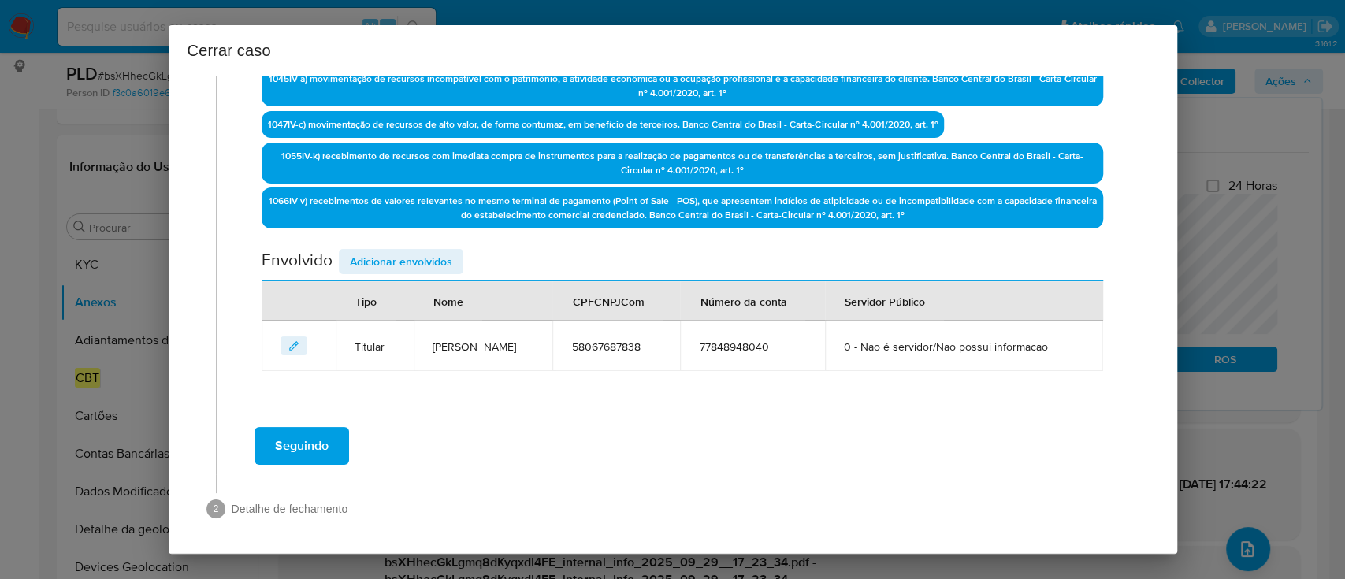
type textarea "Alanis de Souza Ribeiro, CPF 58067687838, 20 anos, residente no município de Sã…"
click at [436, 264] on span "Adicionar envolvidos" at bounding box center [401, 261] width 102 height 22
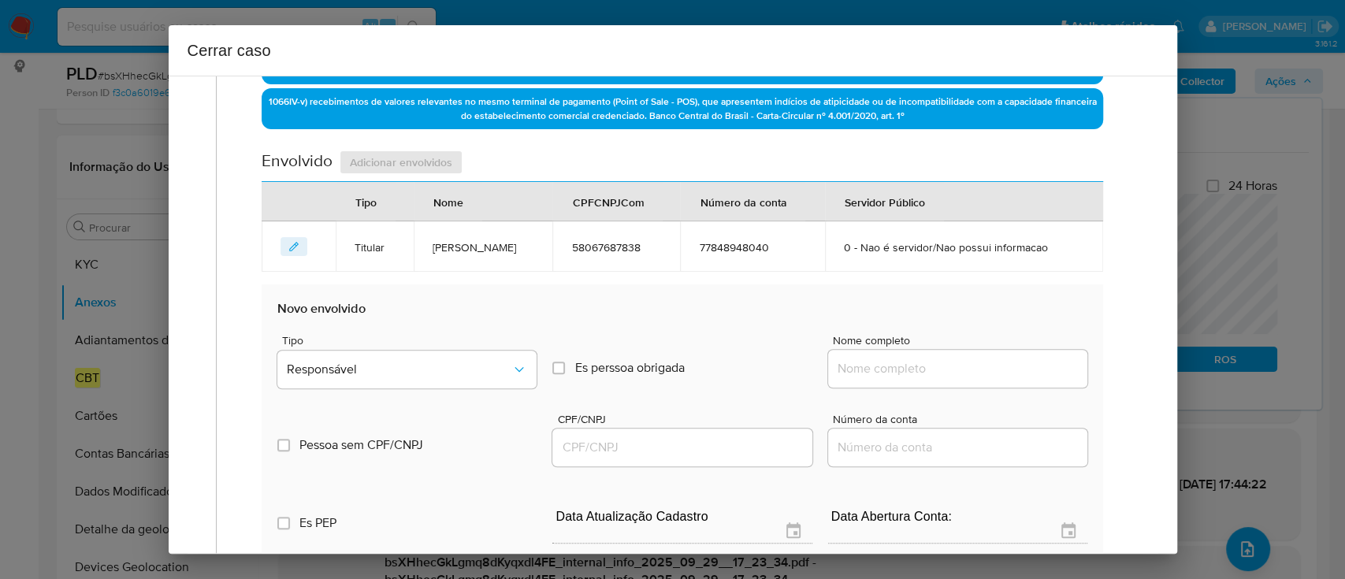
scroll to position [764, 0]
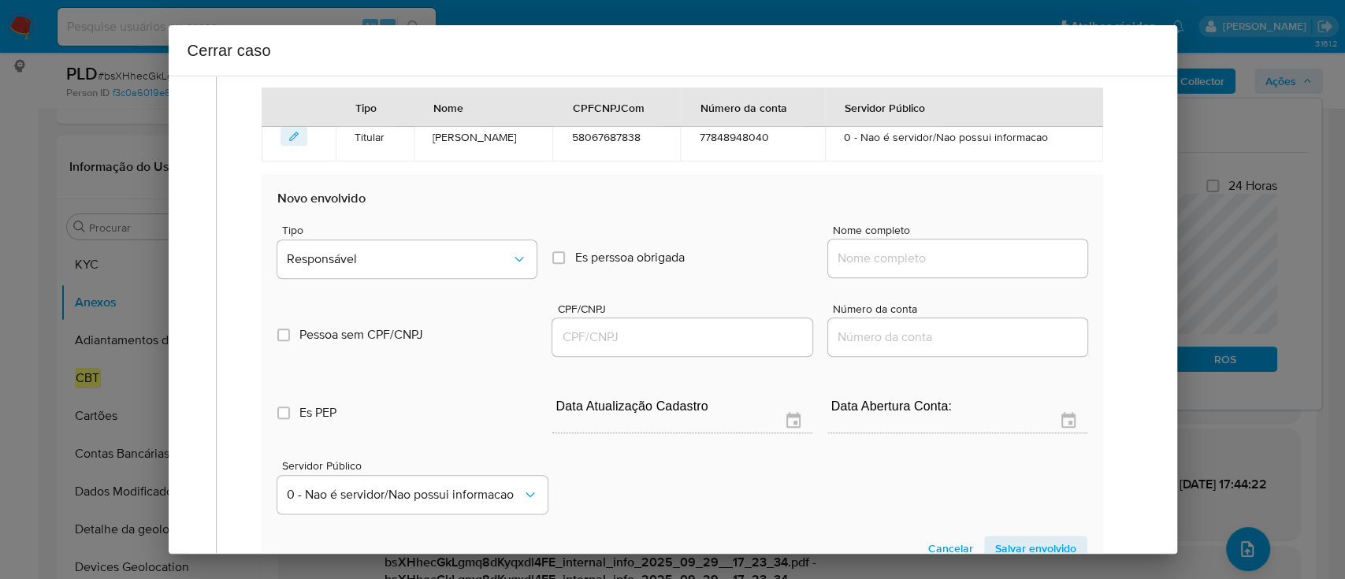
drag, startPoint x: 931, startPoint y: 252, endPoint x: 985, endPoint y: 251, distance: 53.6
click at [932, 251] on input "Nome completo" at bounding box center [957, 258] width 259 height 20
paste input "Jonathan William Milane Dourado, 44747279830"
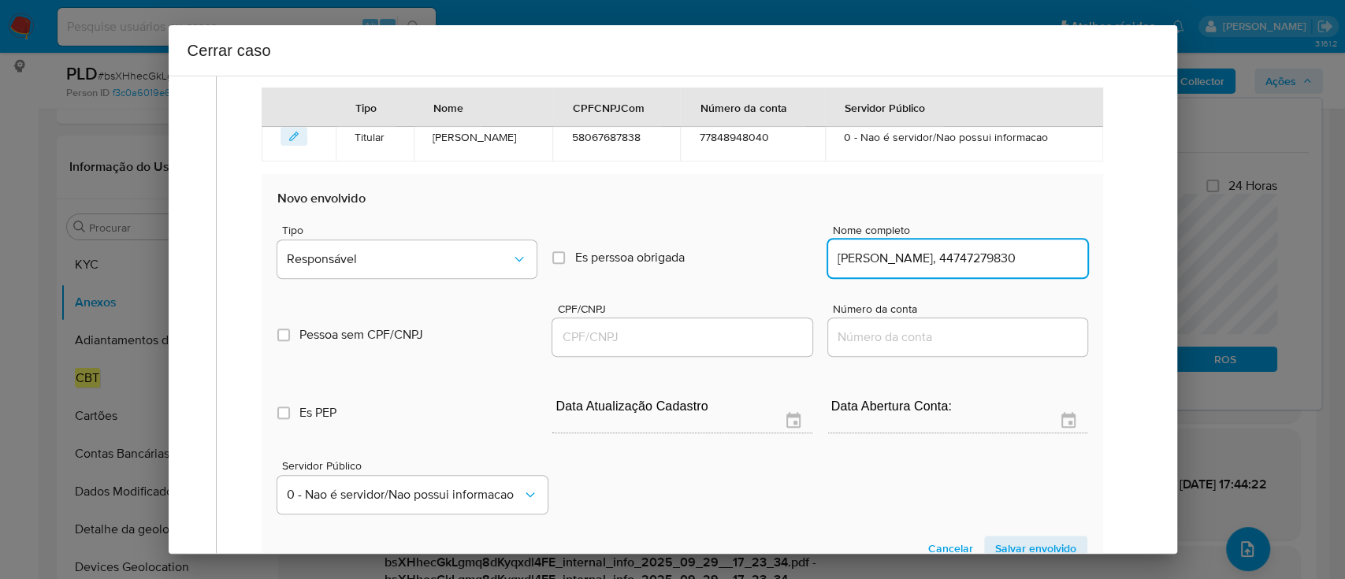
scroll to position [0, 32]
click at [998, 256] on input "Jonathan William Milane Dourado, 44747279830" at bounding box center [957, 258] width 259 height 20
type input "Jonathan William Milane Dourado,"
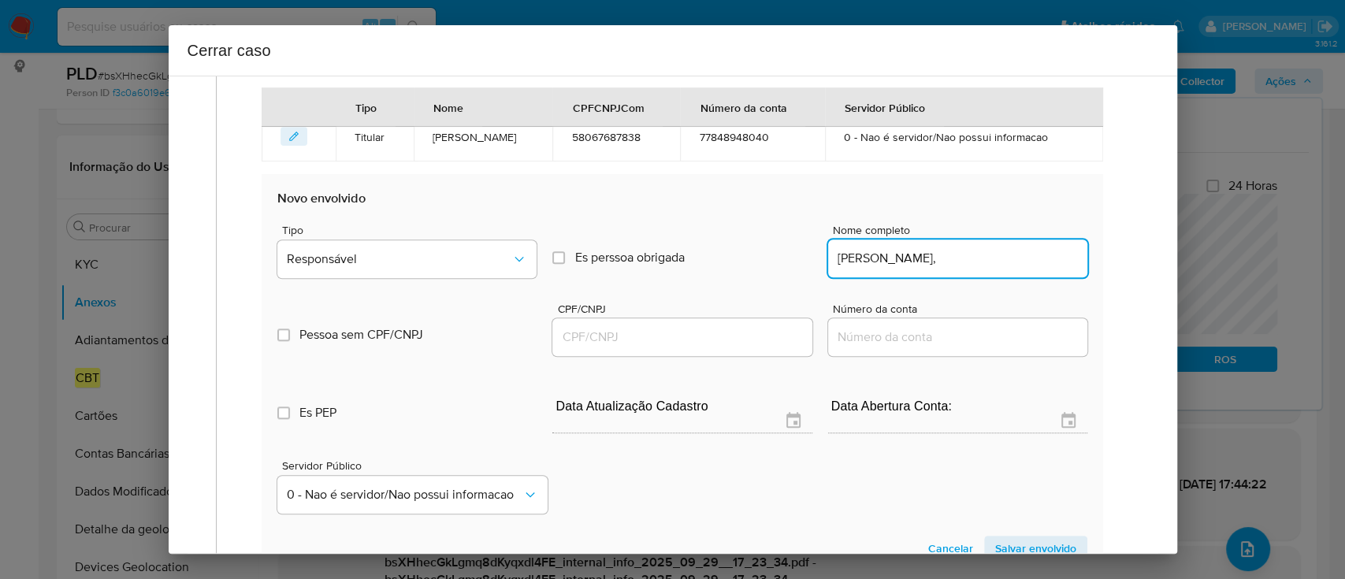
drag, startPoint x: 773, startPoint y: 330, endPoint x: 992, endPoint y: 296, distance: 222.4
click at [773, 330] on input "CPF/CNPJ" at bounding box center [681, 337] width 259 height 20
paste input "44747279830"
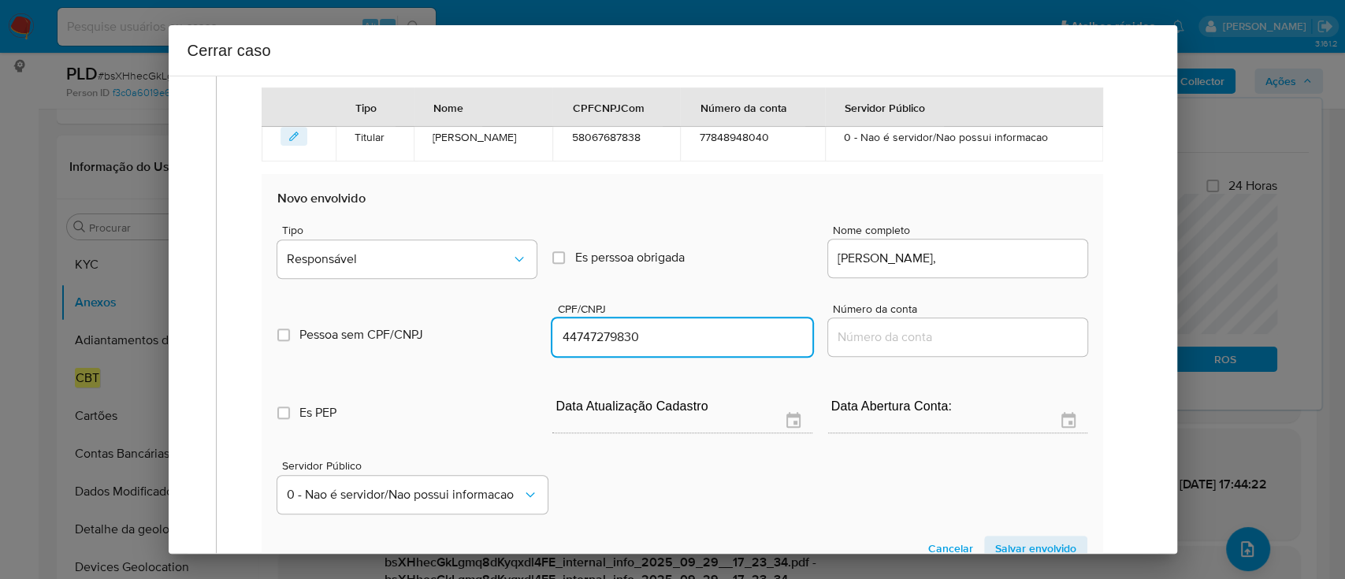
type input "44747279830"
click at [1044, 255] on input "Jonathan William Milane Dourado," at bounding box center [957, 258] width 259 height 20
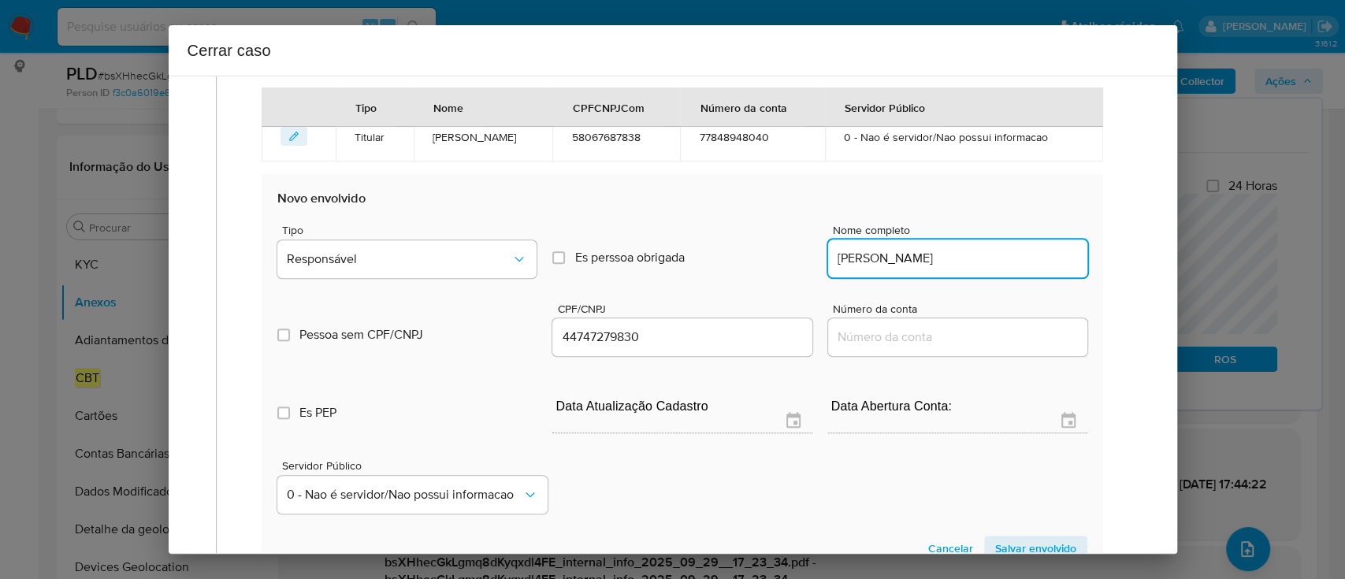
type input "Jonathan William Milane Dourado"
click at [370, 234] on div "Tipo Responsável" at bounding box center [406, 254] width 259 height 60
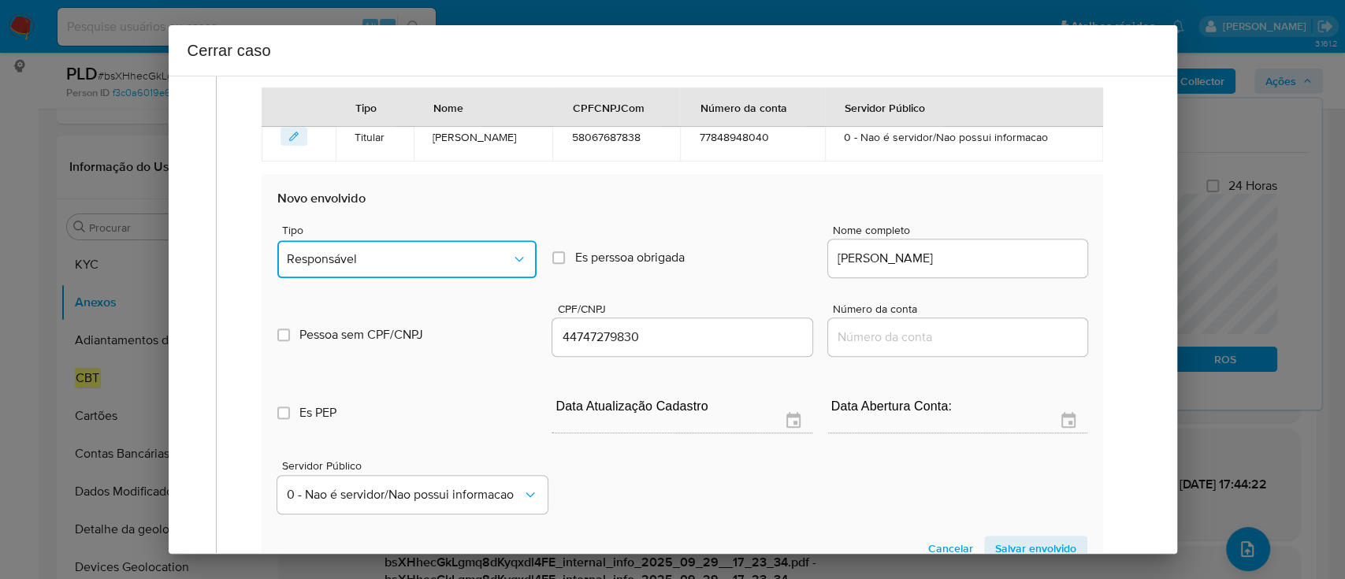
click at [365, 265] on button "Responsável" at bounding box center [406, 259] width 259 height 38
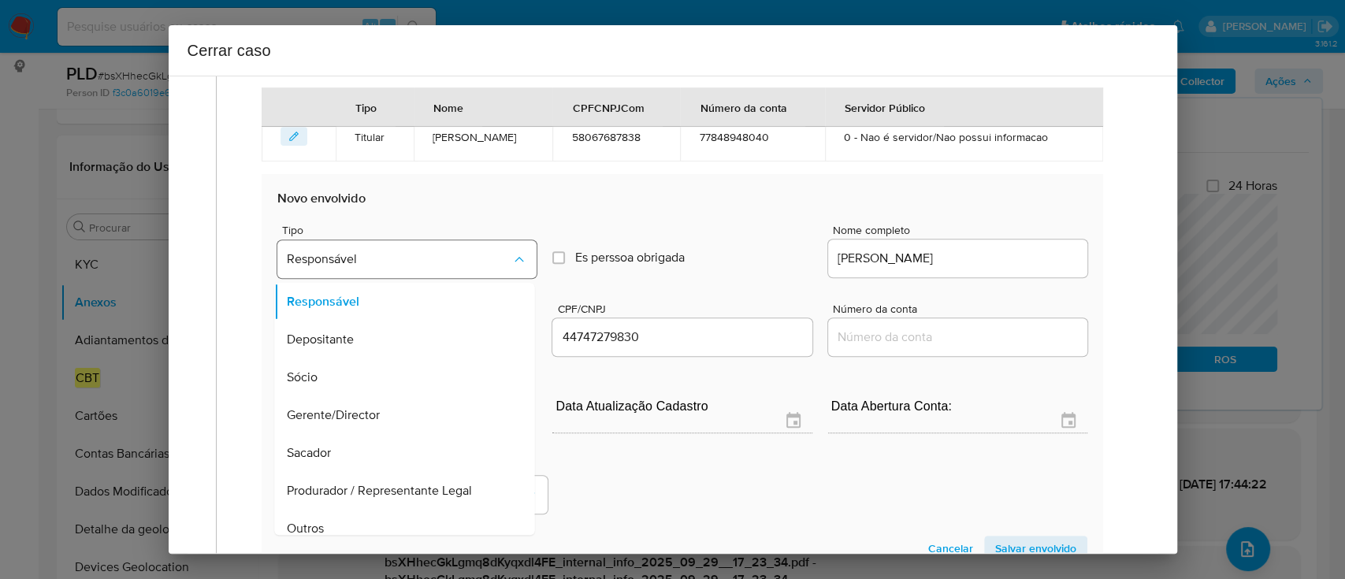
scroll to position [50, 0]
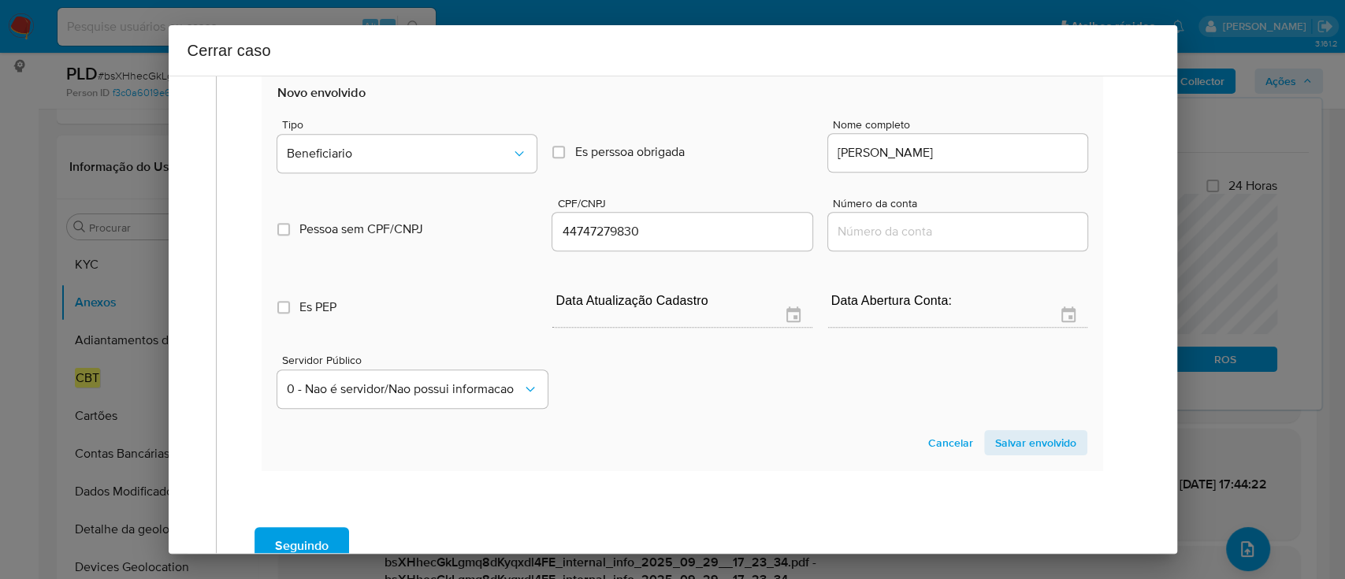
click at [1013, 442] on span "Salvar envolvido" at bounding box center [1035, 443] width 81 height 22
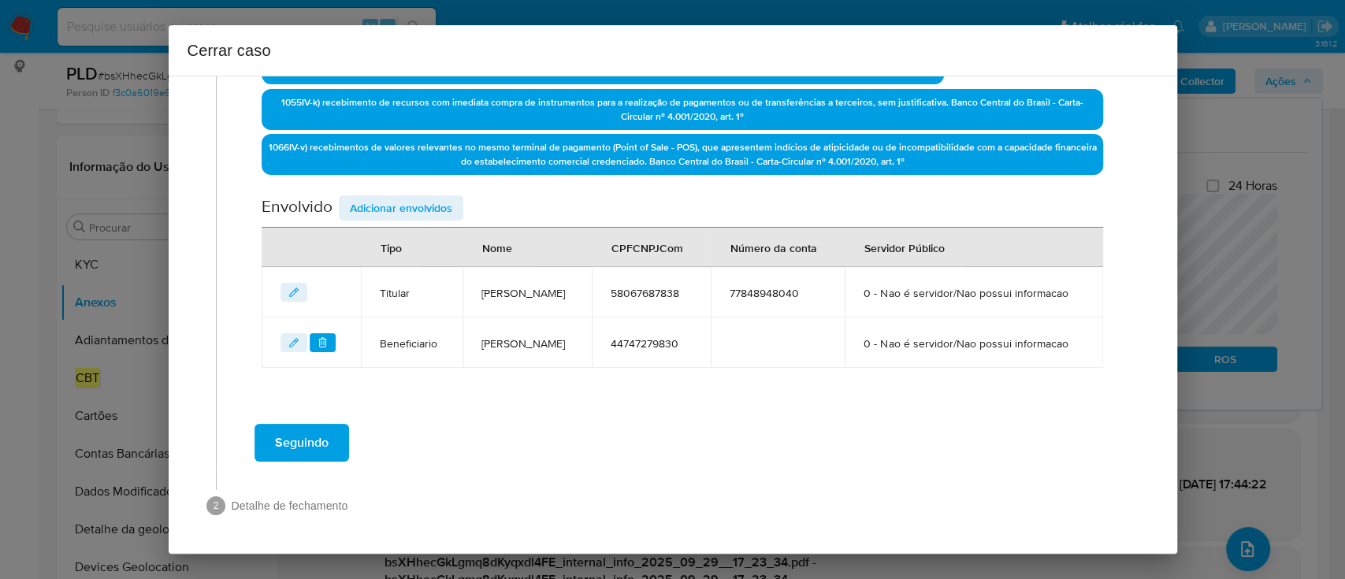
click at [710, 357] on td "44747279830" at bounding box center [651, 342] width 118 height 50
click at [302, 443] on span "Seguindo" at bounding box center [302, 442] width 54 height 35
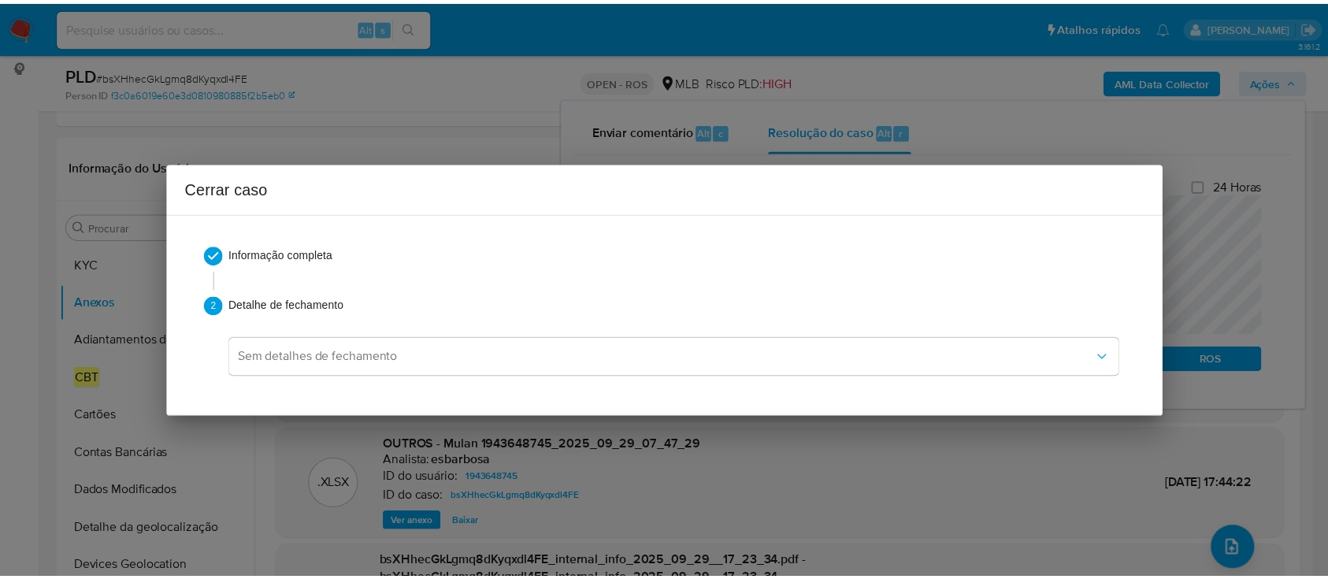
scroll to position [1400, 0]
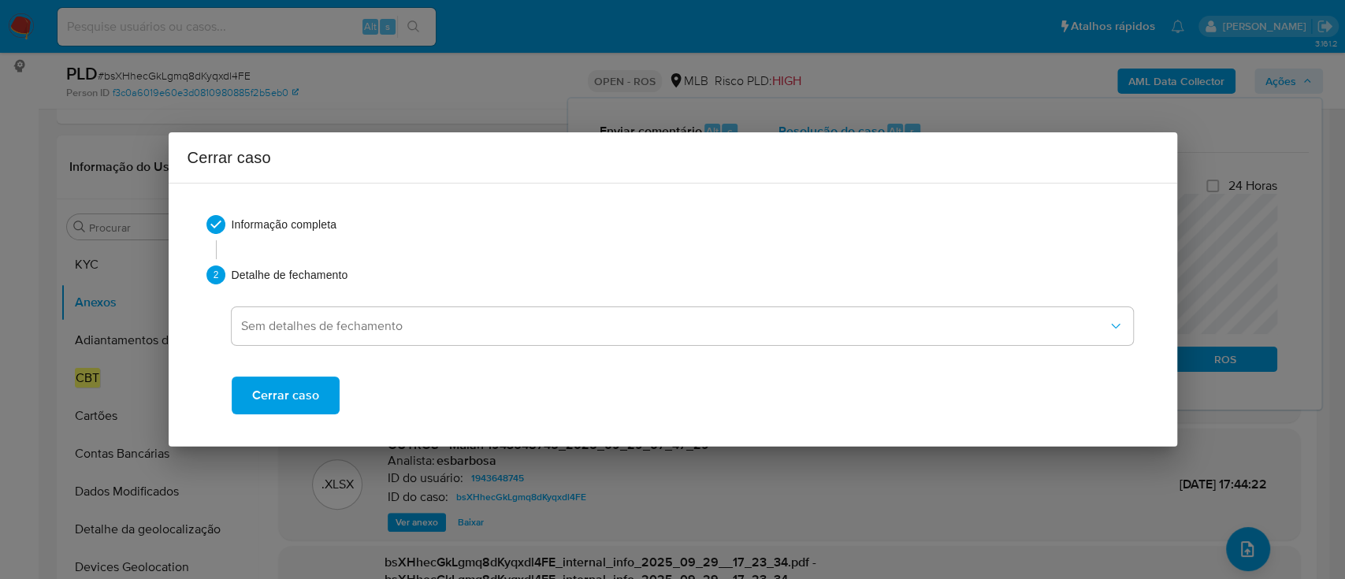
click at [318, 381] on button "Cerrar caso" at bounding box center [286, 396] width 108 height 38
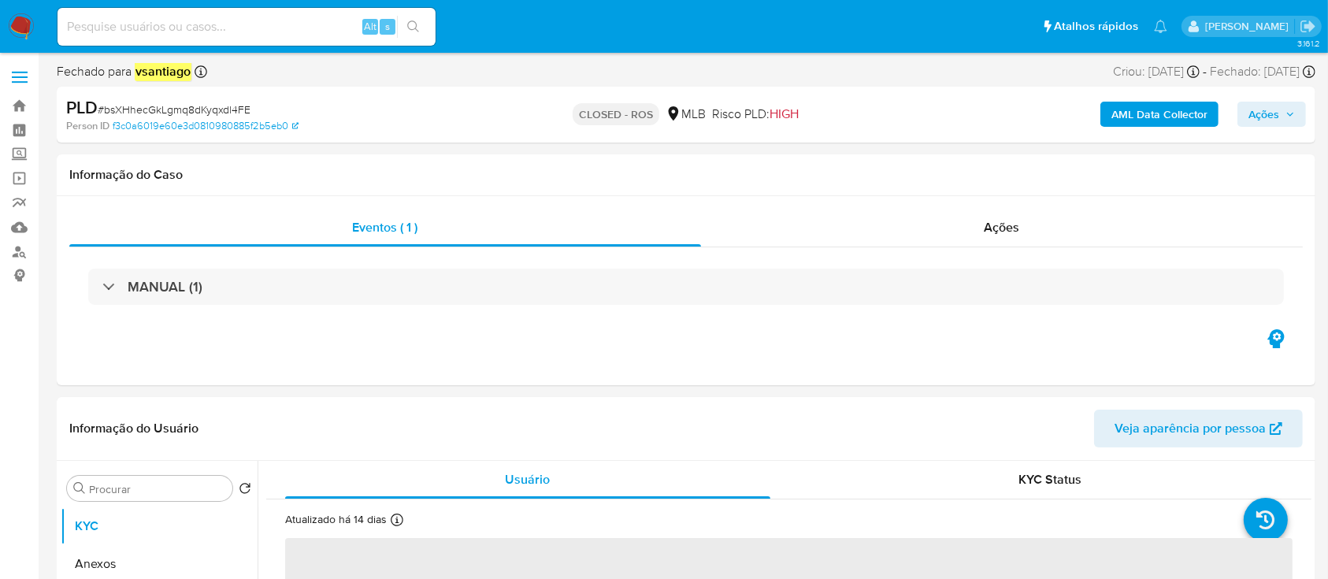
select select "10"
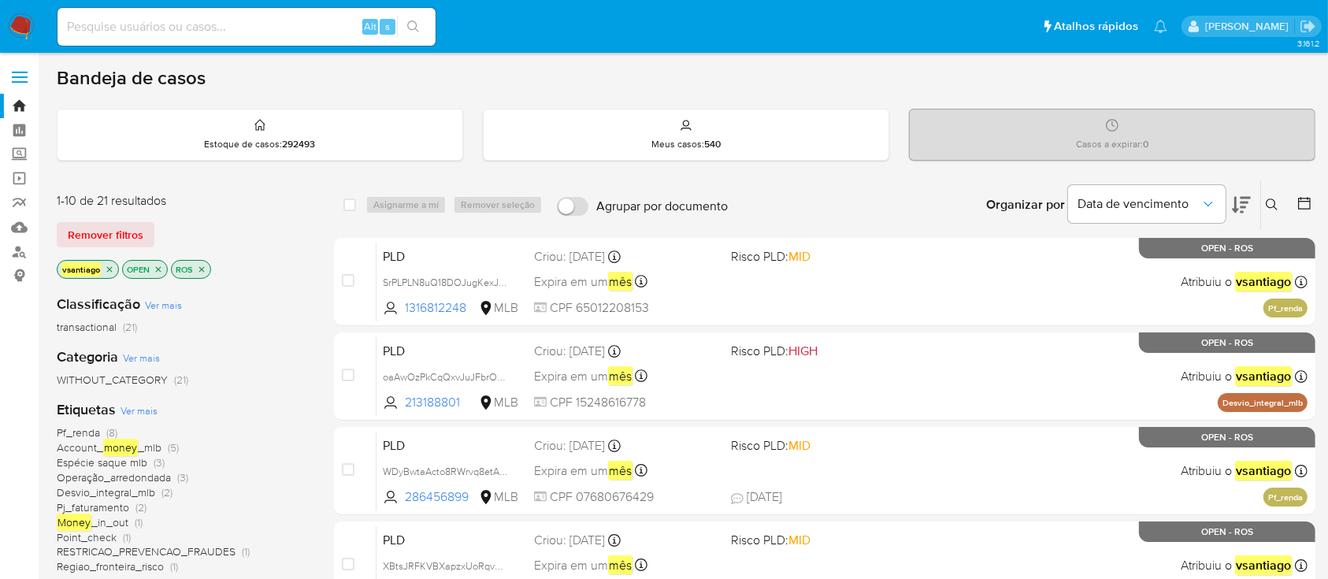
click at [271, 217] on div "1-10 de 21 resultados Remover filtros vsantiago OPEN ROS" at bounding box center [183, 237] width 252 height 90
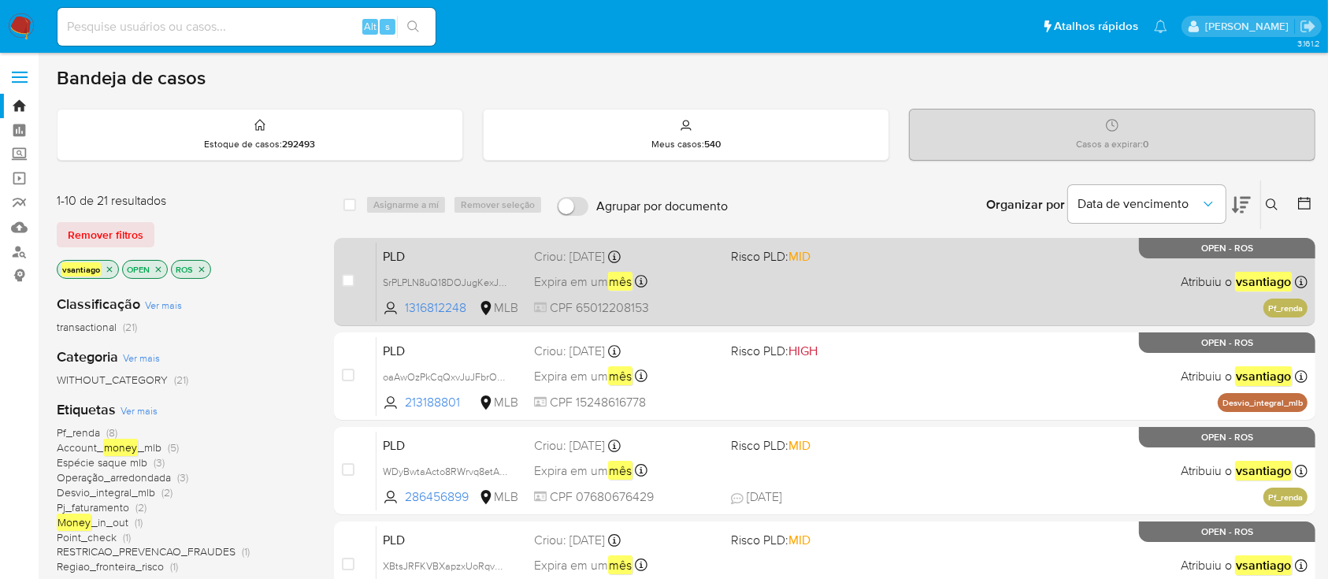
click at [740, 295] on div "PLD SrPLPLN8uQ18DOJugKexJUn3 1316812248 MLB Risco PLD: MID Criou: 12/09/2025 Cr…" at bounding box center [842, 282] width 931 height 80
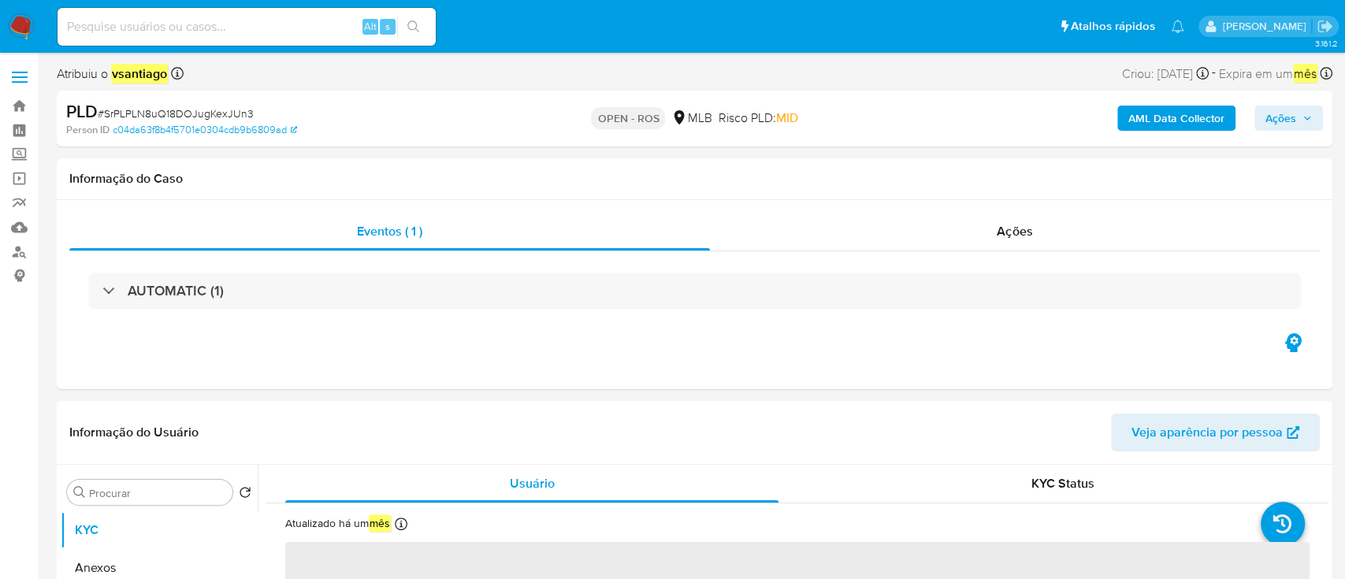
select select "10"
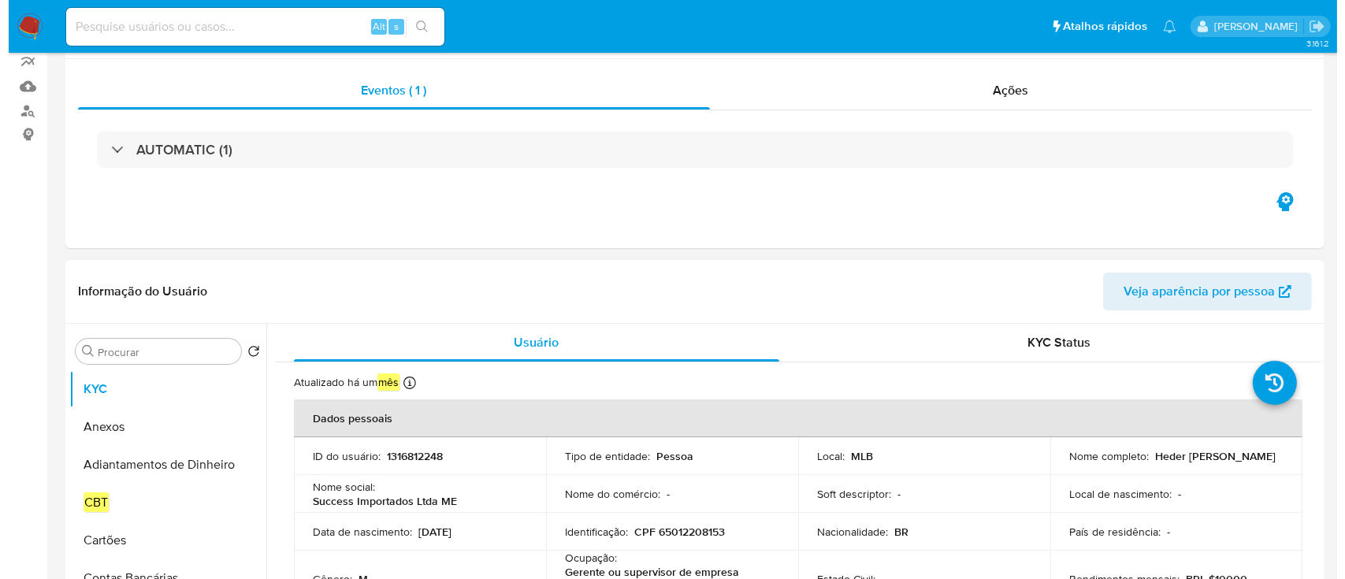
scroll to position [210, 0]
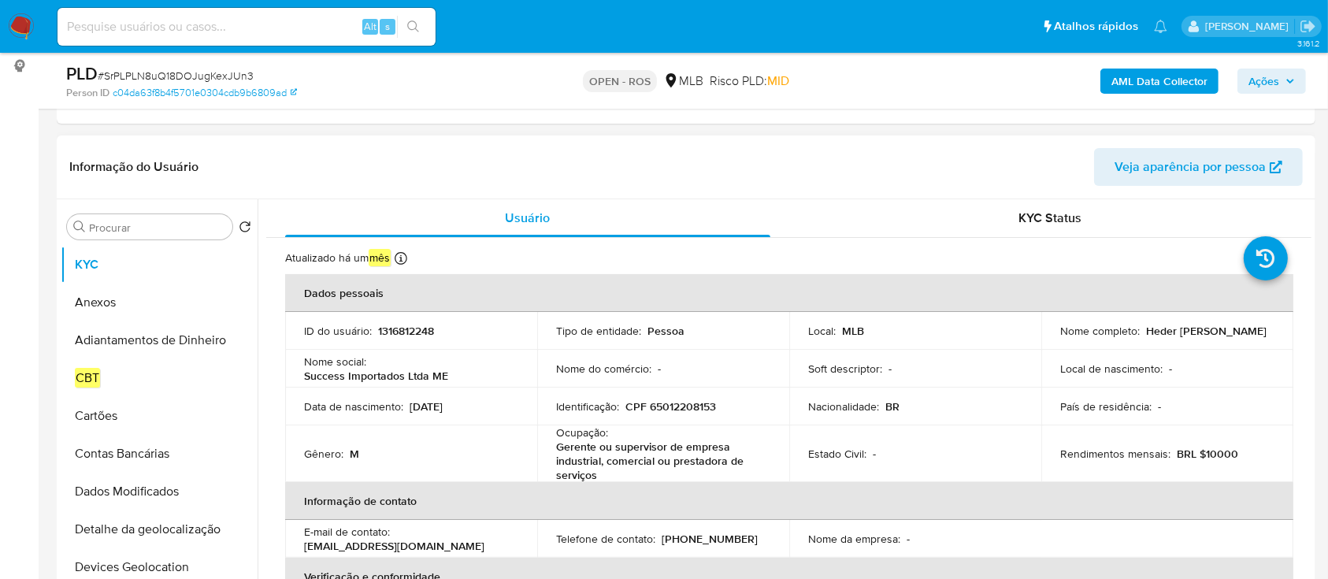
drag, startPoint x: 1144, startPoint y: 328, endPoint x: 1235, endPoint y: 337, distance: 91.8
click at [1235, 338] on td "Nome completo : [PERSON_NAME]" at bounding box center [1167, 331] width 252 height 38
copy p "Heder [PERSON_NAME]"
click at [680, 410] on p "CPF 65012208153" at bounding box center [670, 406] width 91 height 14
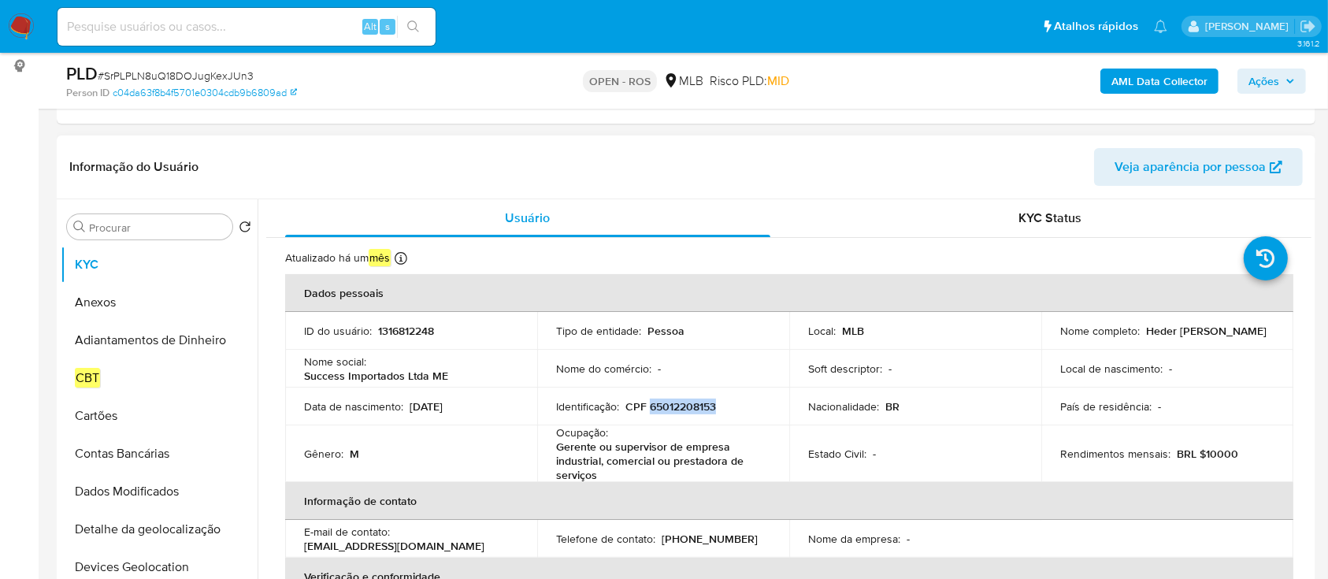
copy p "65012208153"
click at [124, 301] on button "Anexos" at bounding box center [153, 303] width 184 height 38
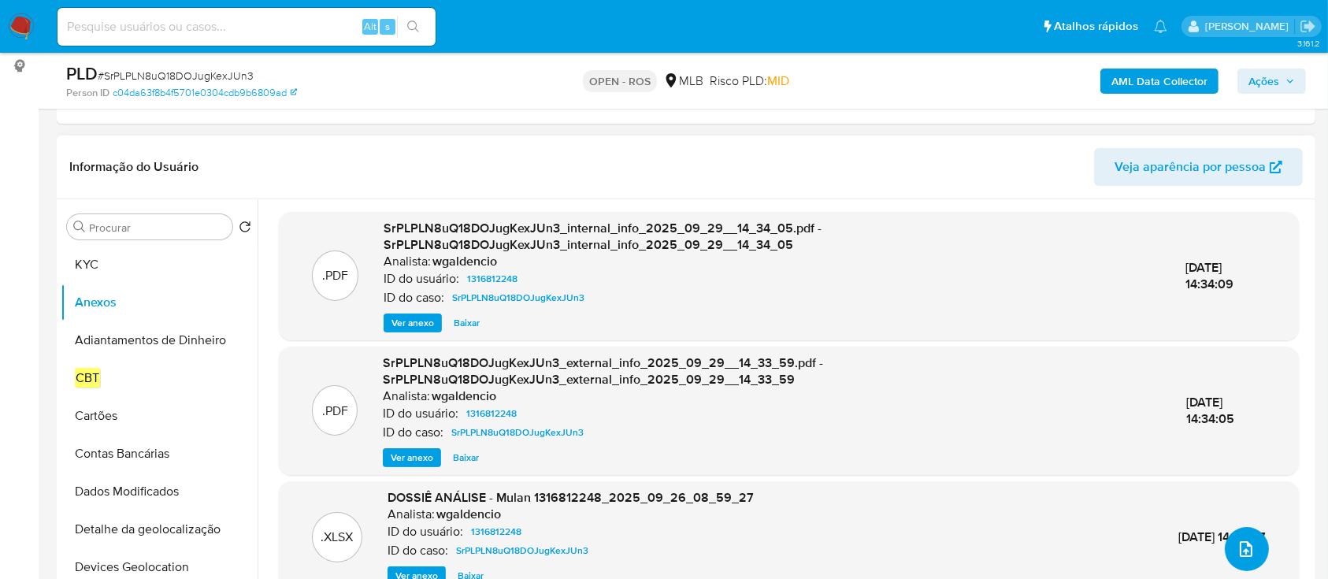
click at [1239, 547] on icon "upload-file" at bounding box center [1246, 549] width 19 height 19
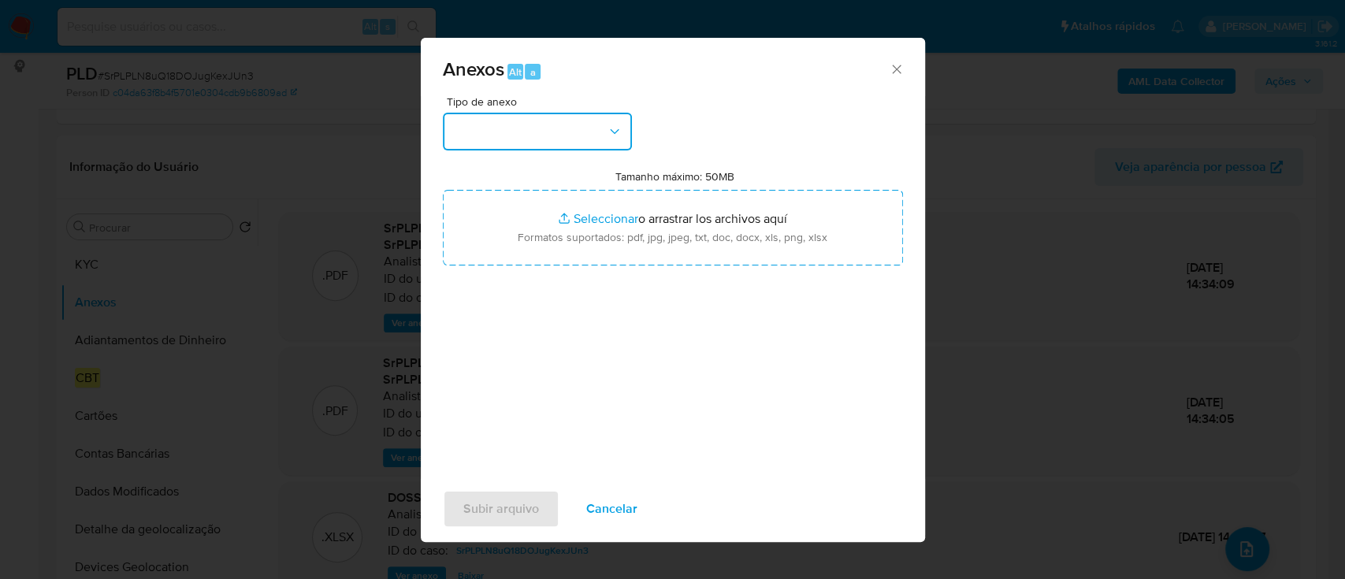
click at [611, 136] on icon "button" at bounding box center [615, 132] width 16 height 16
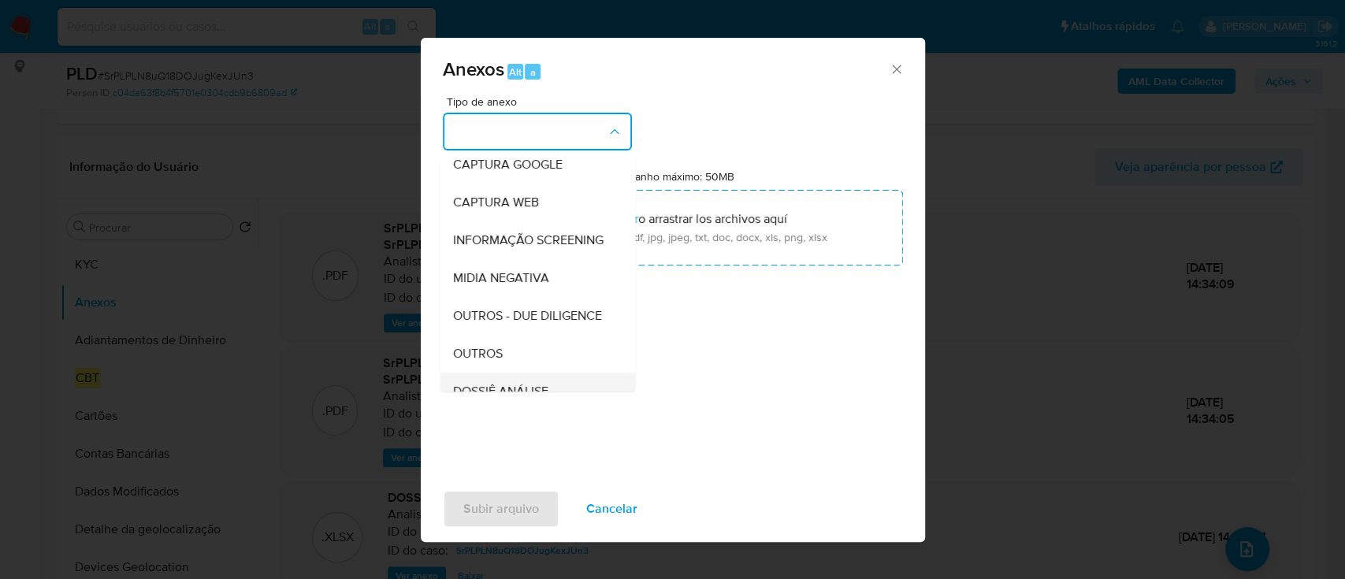
scroll to position [242, 0]
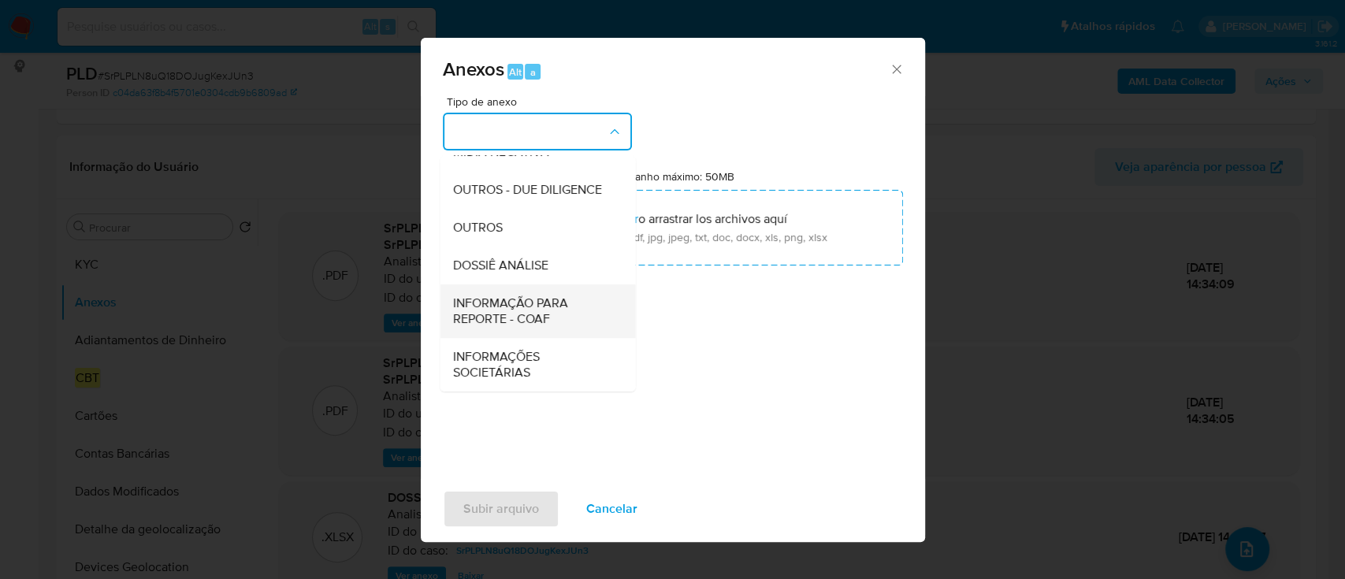
click at [541, 302] on span "INFORMAÇÃO PARA REPORTE - COAF" at bounding box center [532, 311] width 161 height 32
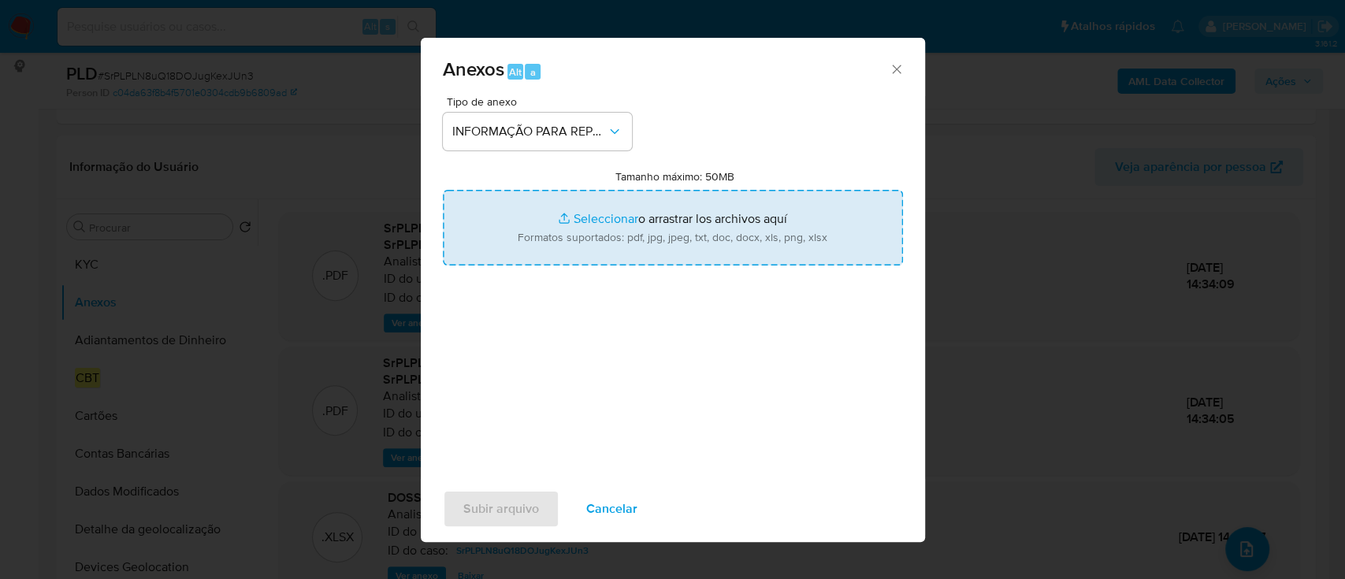
type input "C:\fakepath\SAR - SrPLPLN8uQ18DOJugKexJUn3 - CPF 65012208153 - HEDER JULIO DE F…"
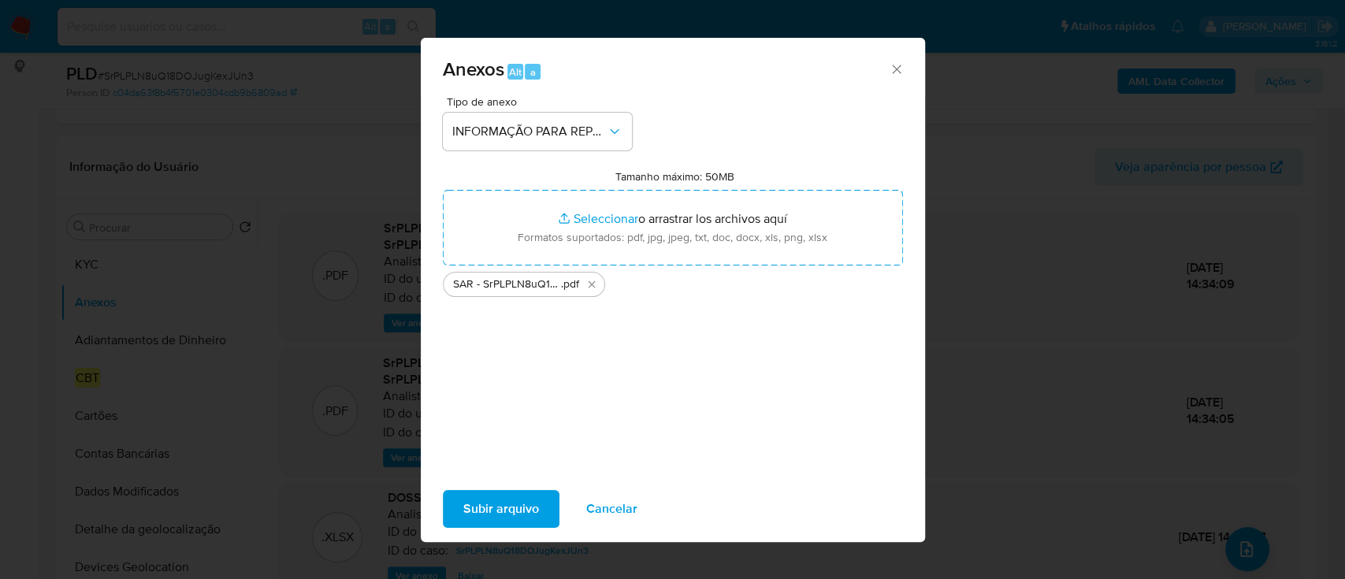
click at [525, 514] on span "Subir arquivo" at bounding box center [501, 509] width 76 height 35
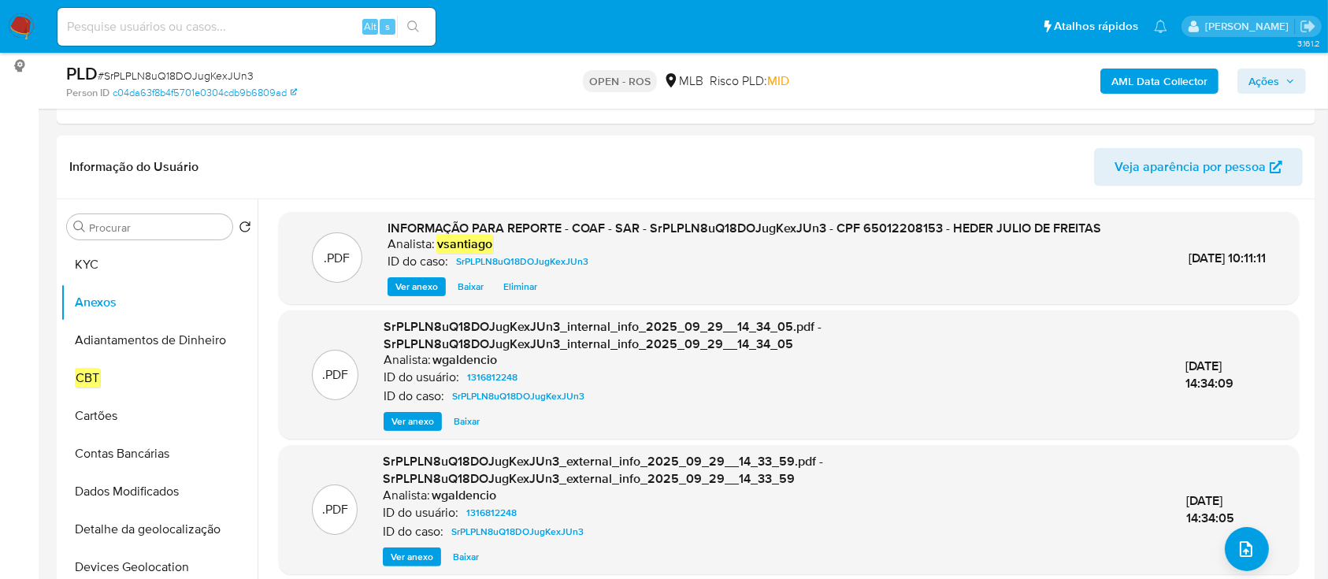
click at [1264, 83] on span "Ações" at bounding box center [1263, 81] width 31 height 25
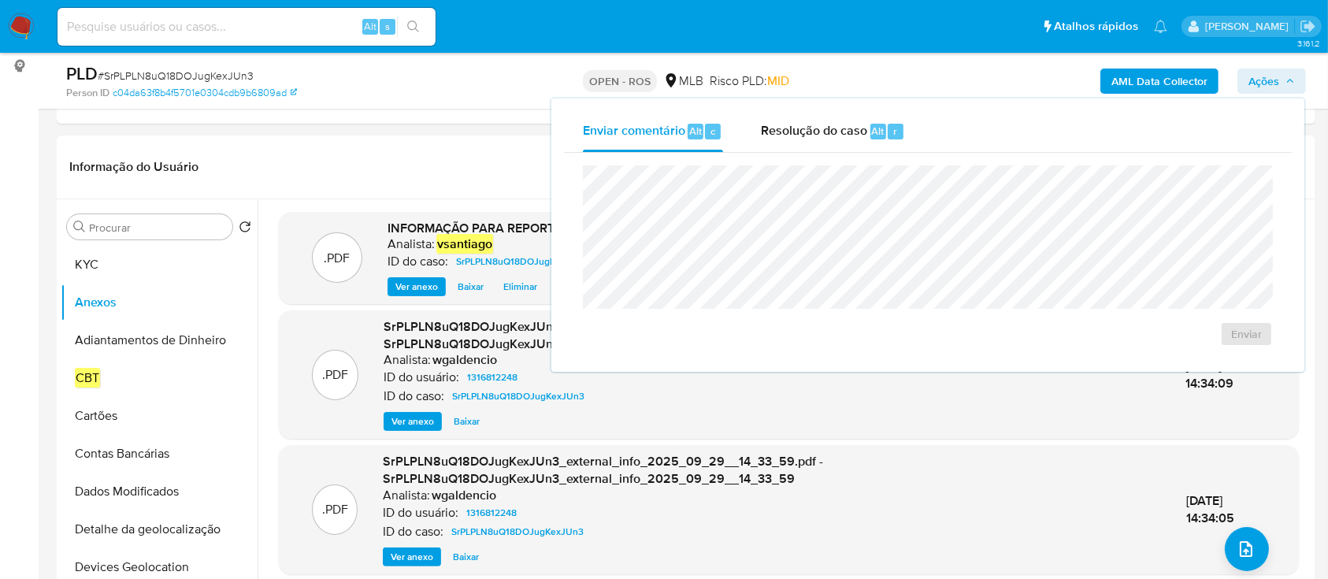
click at [851, 155] on div "Enviar" at bounding box center [928, 256] width 728 height 206
click at [832, 123] on span "Resolução do caso" at bounding box center [814, 130] width 106 height 18
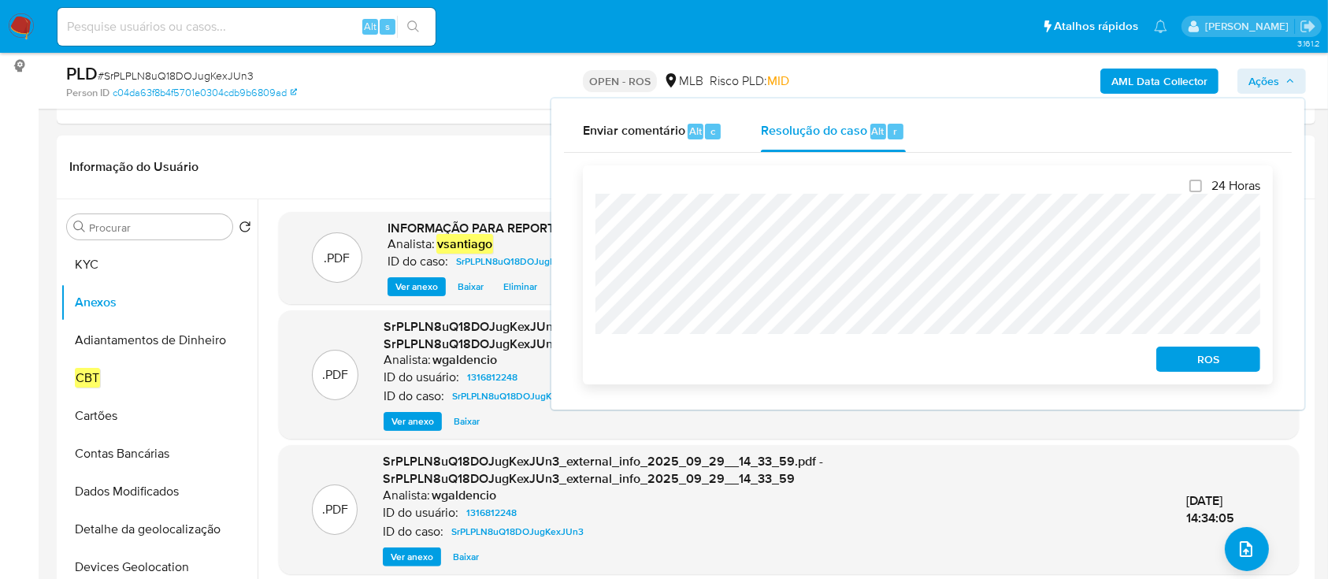
click at [1210, 359] on span "ROS" at bounding box center [1208, 359] width 82 height 22
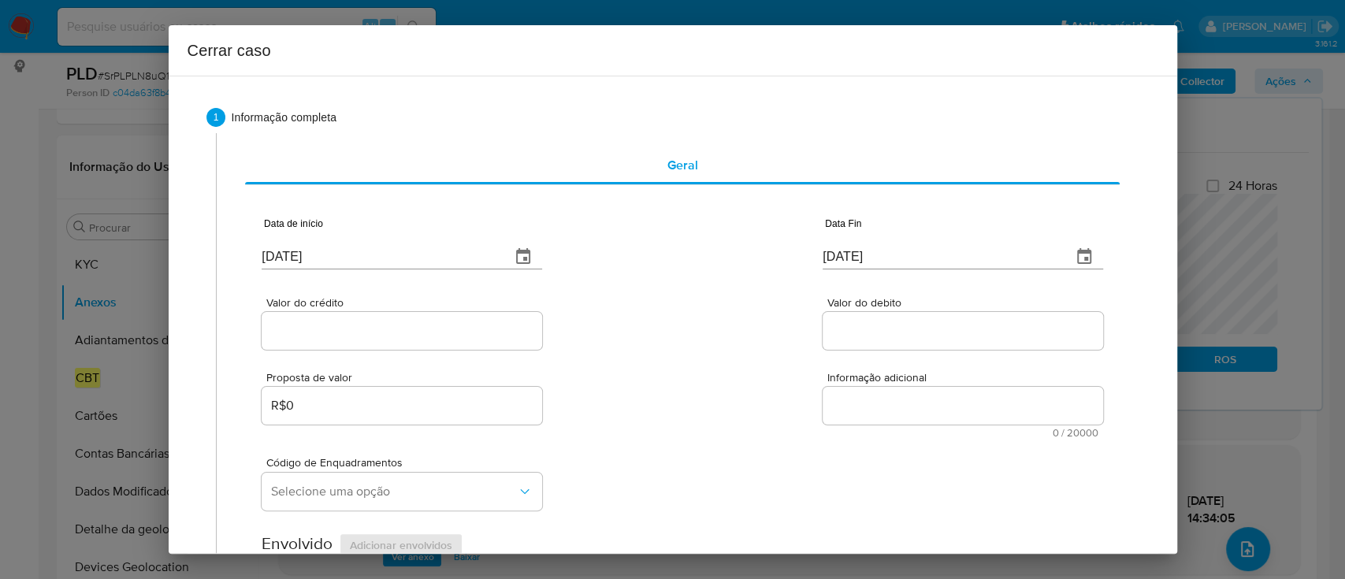
click at [283, 256] on input "01/10/2025" at bounding box center [380, 256] width 236 height 25
paste input "08"
type input "01/08/2025"
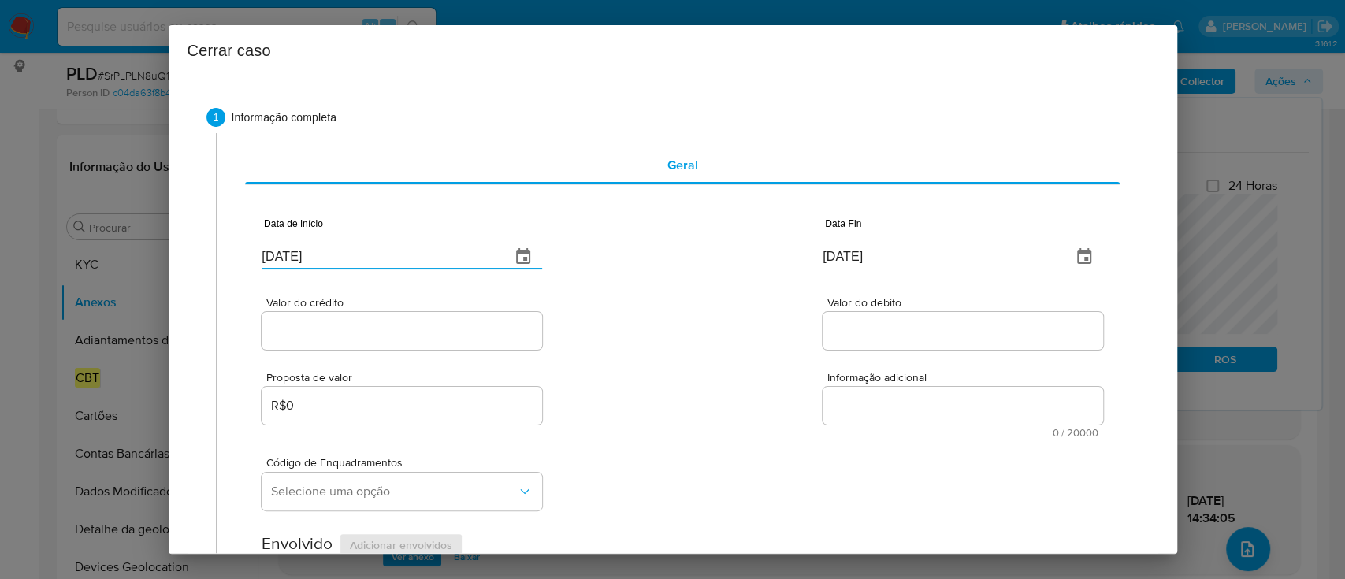
click at [705, 322] on div "Valor do crédito Valor do debito" at bounding box center [682, 315] width 840 height 75
click at [824, 262] on input "01/10/2025" at bounding box center [940, 256] width 236 height 25
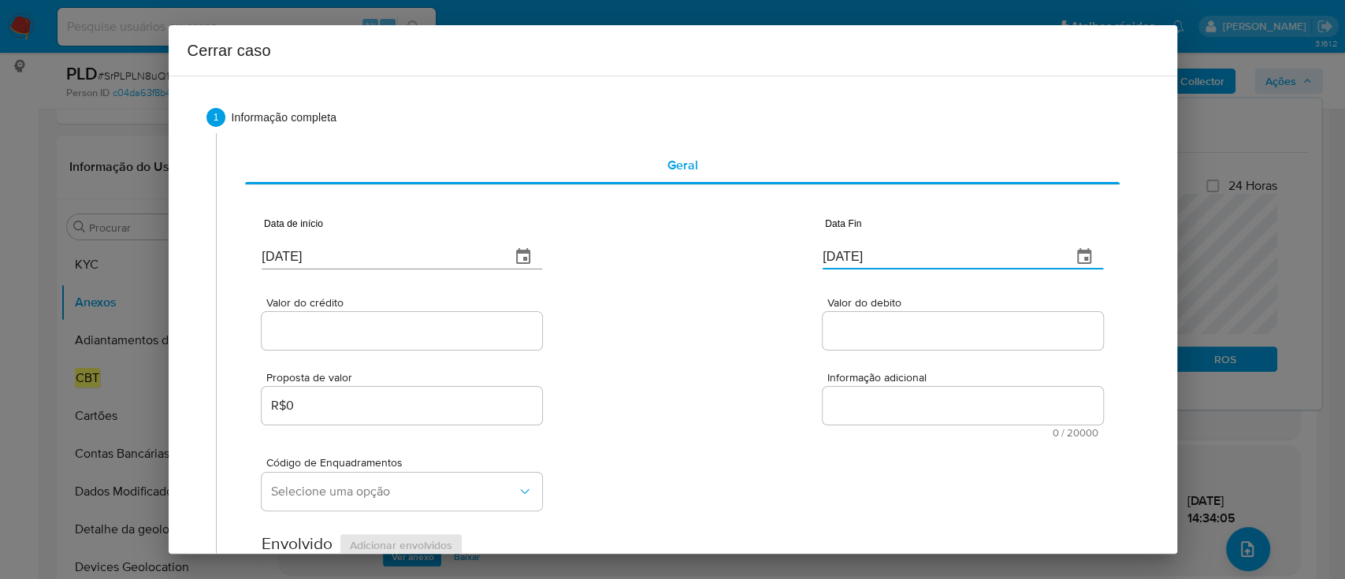
click at [824, 262] on input "01/10/2025" at bounding box center [940, 256] width 236 height 25
paste input "25/09"
type input "25/09/2025"
click at [755, 295] on div "Valor do crédito Valor do debito" at bounding box center [682, 315] width 840 height 75
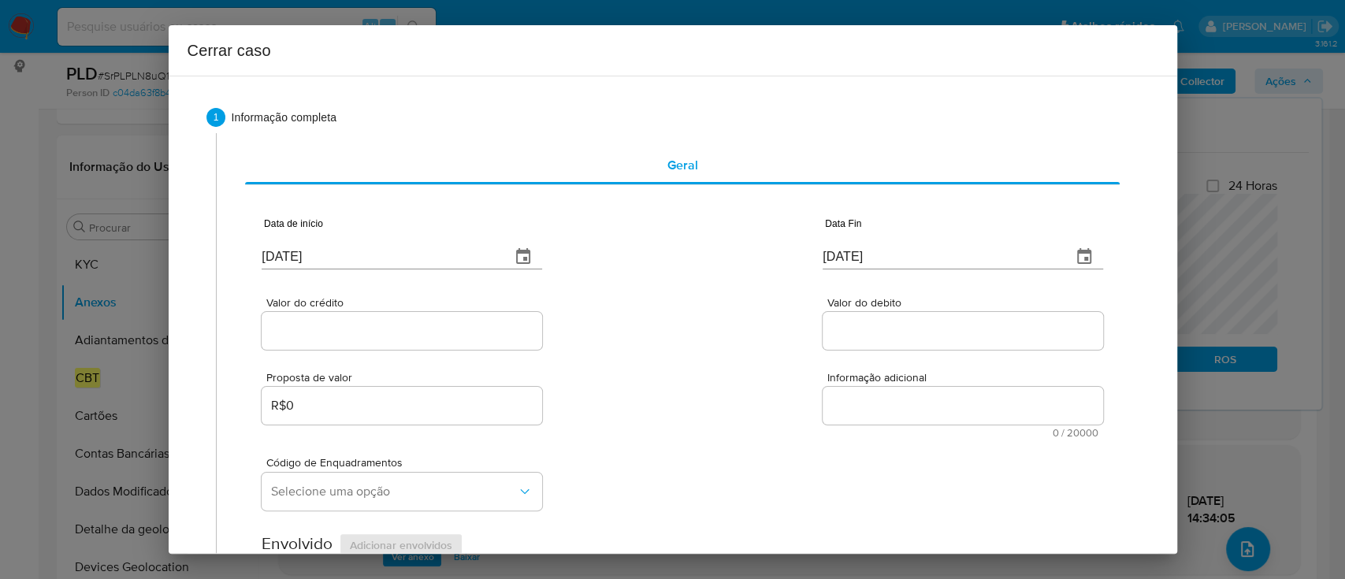
drag, startPoint x: 424, startPoint y: 340, endPoint x: 630, endPoint y: 330, distance: 206.6
click at [424, 340] on input "Valor do crédito" at bounding box center [402, 331] width 280 height 20
paste input "R$678.256"
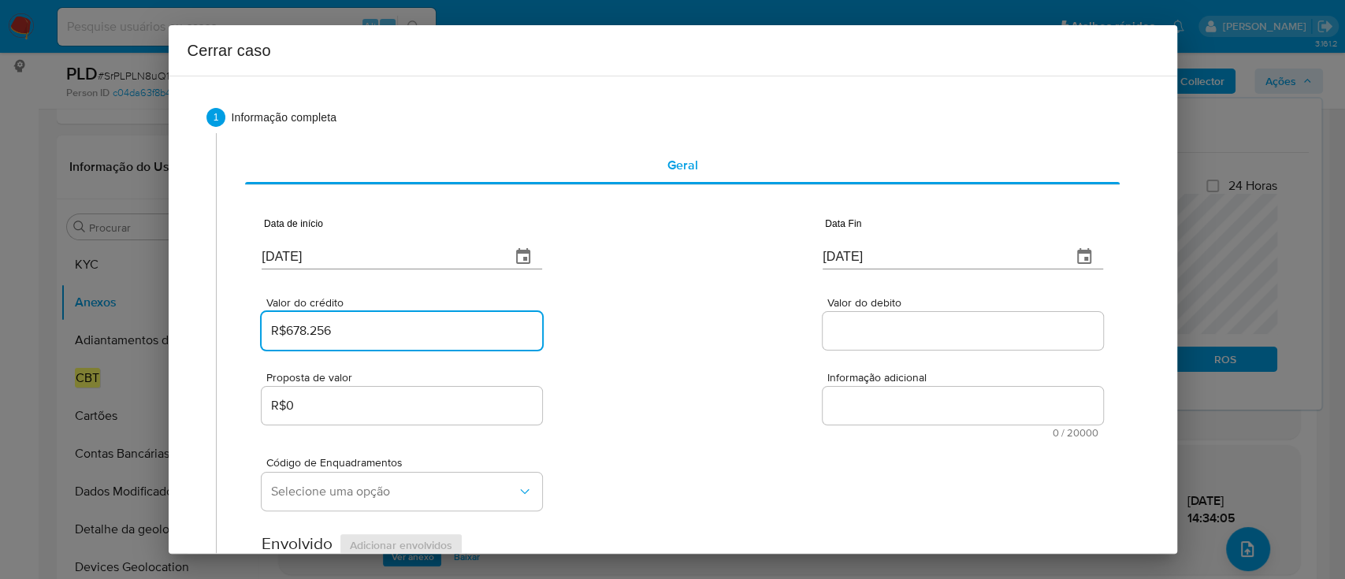
type input "R$678.256"
click at [662, 331] on div "Valor do crédito R$678.256 Valor do debito" at bounding box center [682, 315] width 840 height 75
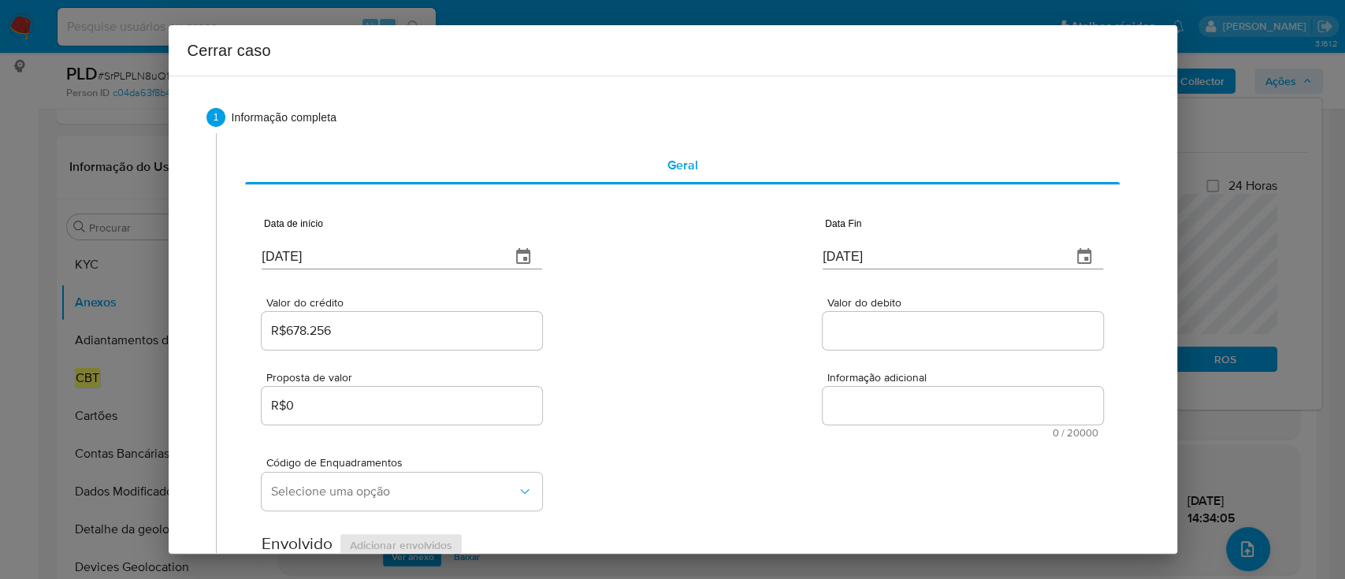
click at [870, 339] on input "Valor do debito" at bounding box center [962, 331] width 280 height 20
paste input "R$656.566"
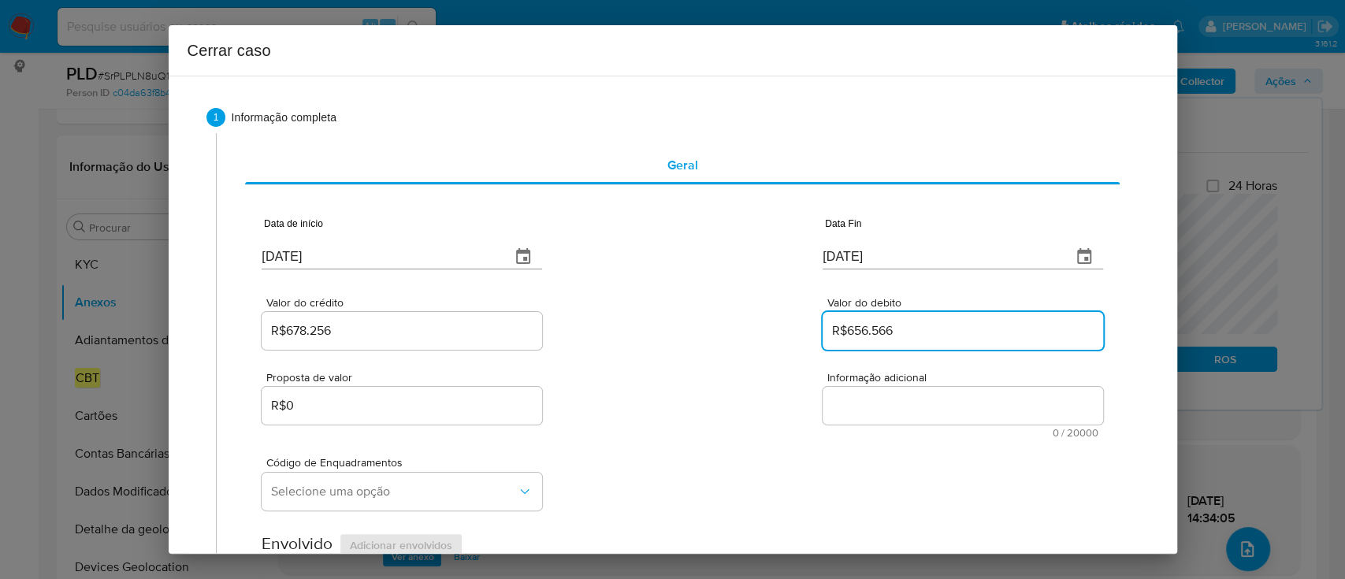
type input "R$656.566"
drag, startPoint x: 743, startPoint y: 337, endPoint x: 724, endPoint y: 331, distance: 19.9
click at [743, 336] on div "Valor do crédito R$678.256 Valor do debito R$656.566" at bounding box center [682, 315] width 840 height 75
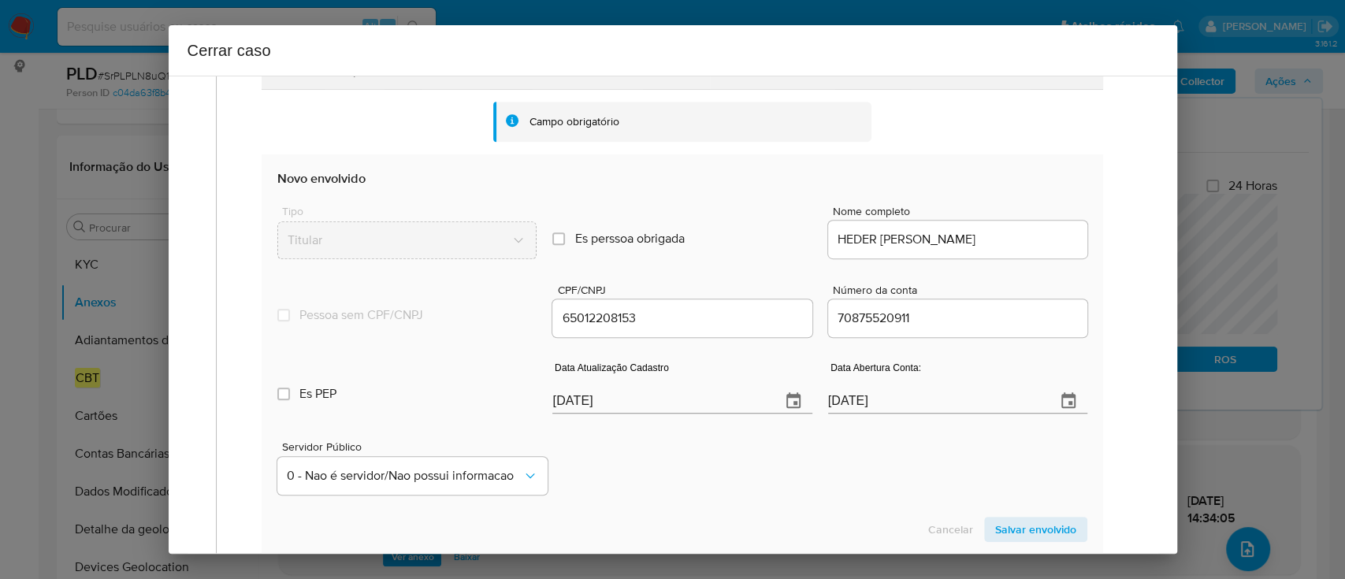
scroll to position [525, 0]
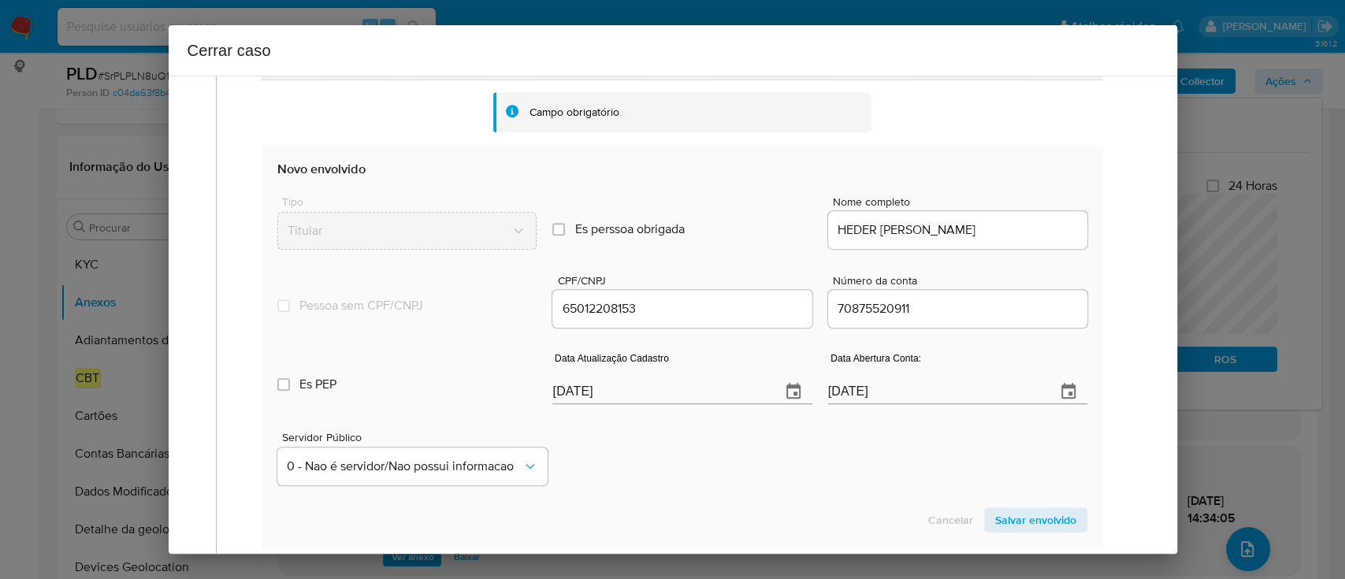
click at [582, 388] on input "[DATE]" at bounding box center [659, 391] width 215 height 25
paste input "25/08"
type input "25/08/2025"
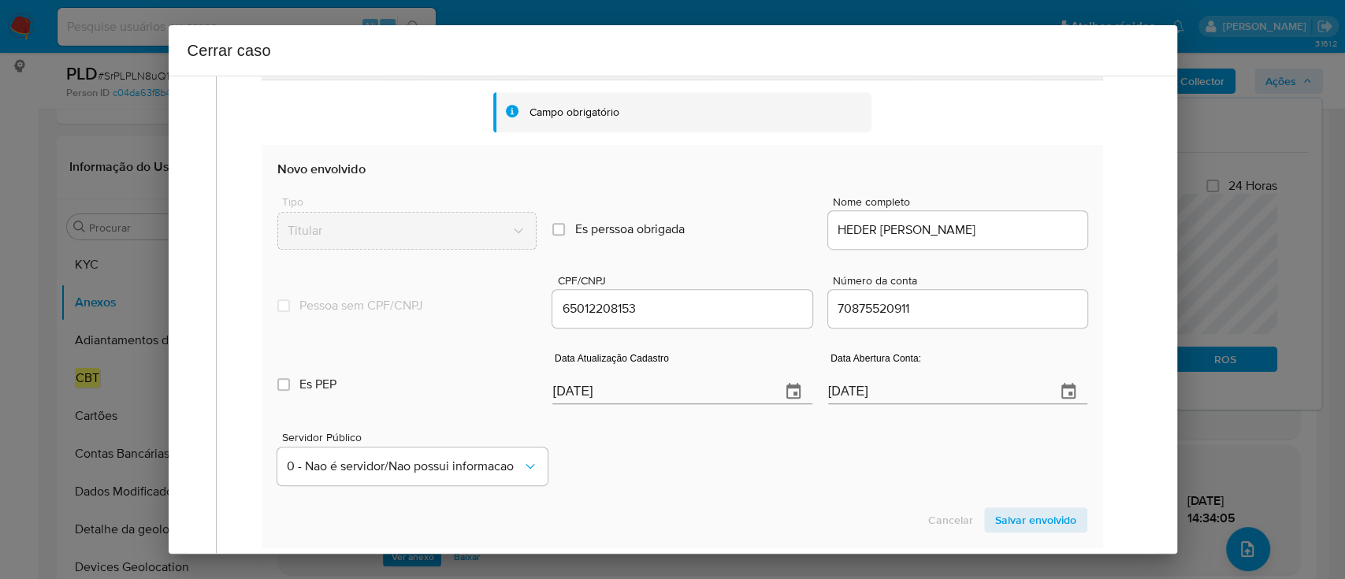
click at [674, 488] on div "Servidor Público 0 - Nao é servidor/[PERSON_NAME] possui informacao" at bounding box center [681, 452] width 809 height 79
click at [1026, 525] on span "Salvar envolvido" at bounding box center [1035, 520] width 81 height 22
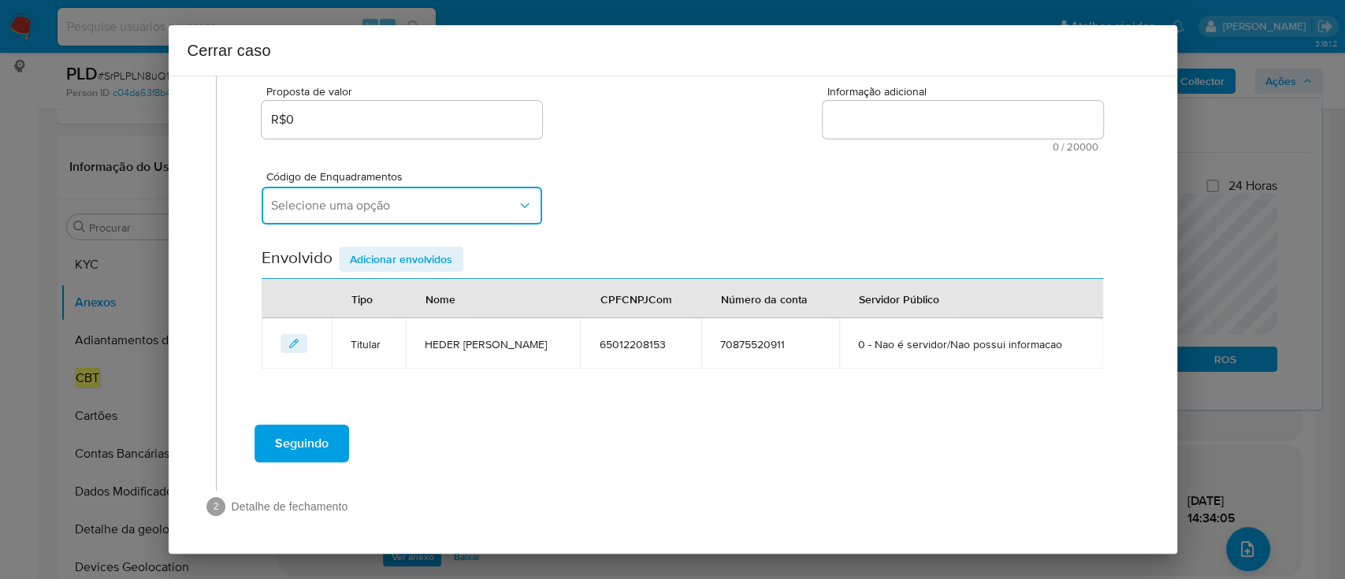
click at [452, 213] on button "Selecione uma opção" at bounding box center [402, 206] width 280 height 38
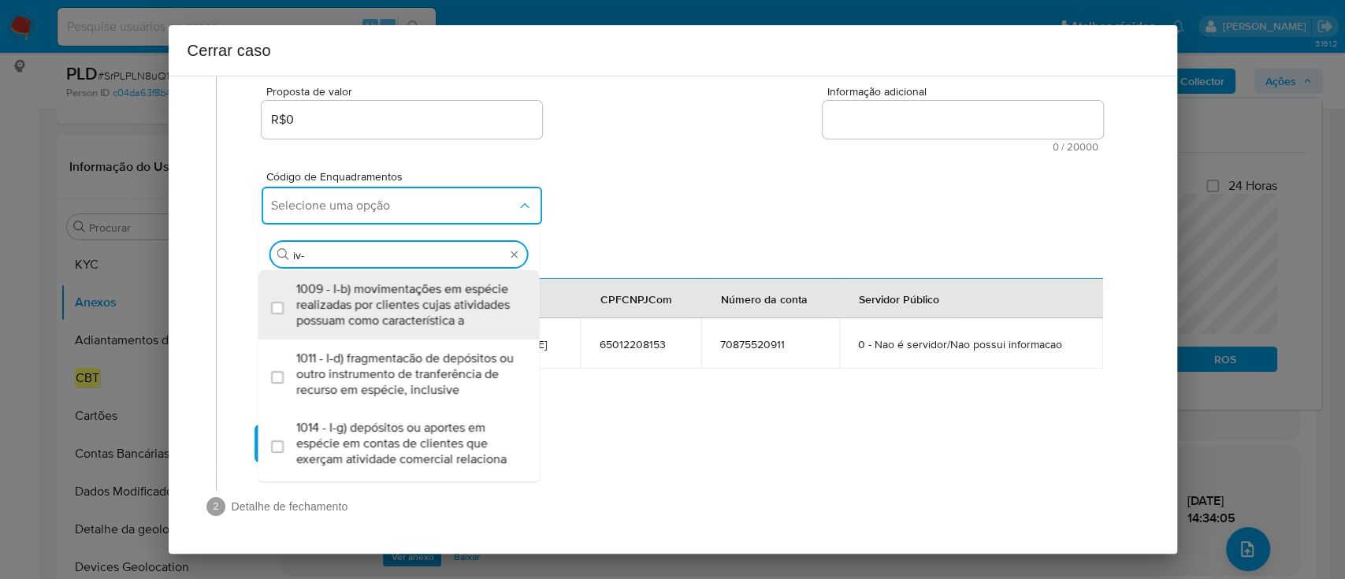
type input "iv-a"
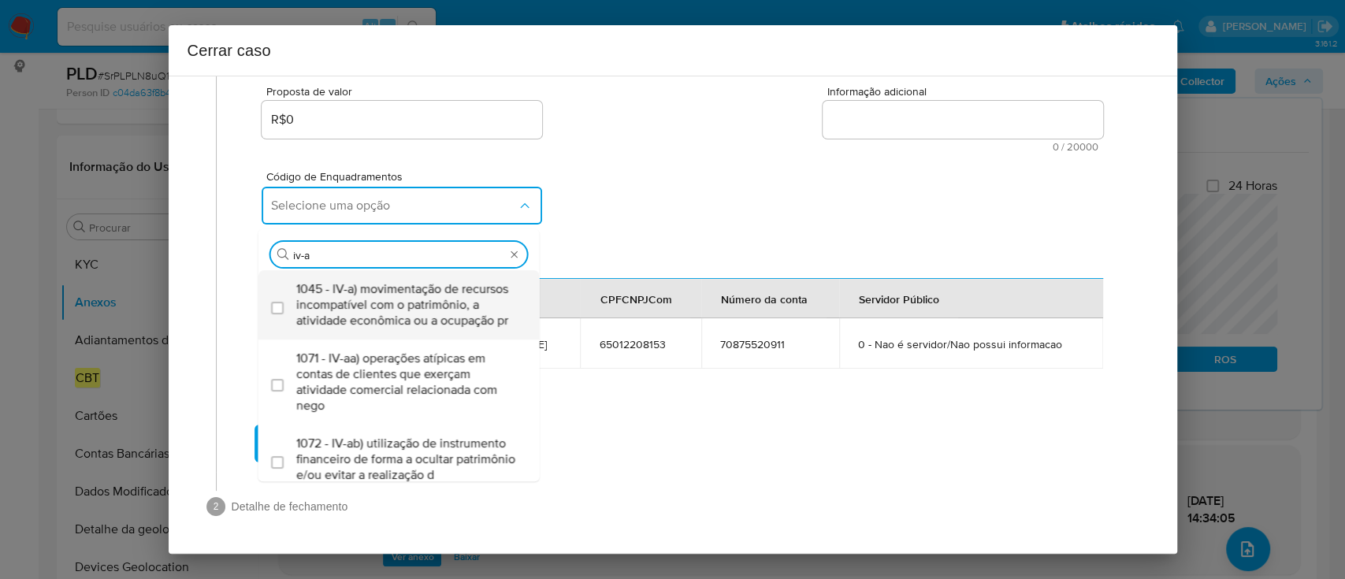
click at [458, 306] on span "1045 - IV-a) movimentação de recursos incompatível com o patrimônio, a atividad…" at bounding box center [406, 304] width 221 height 47
checkbox input "true"
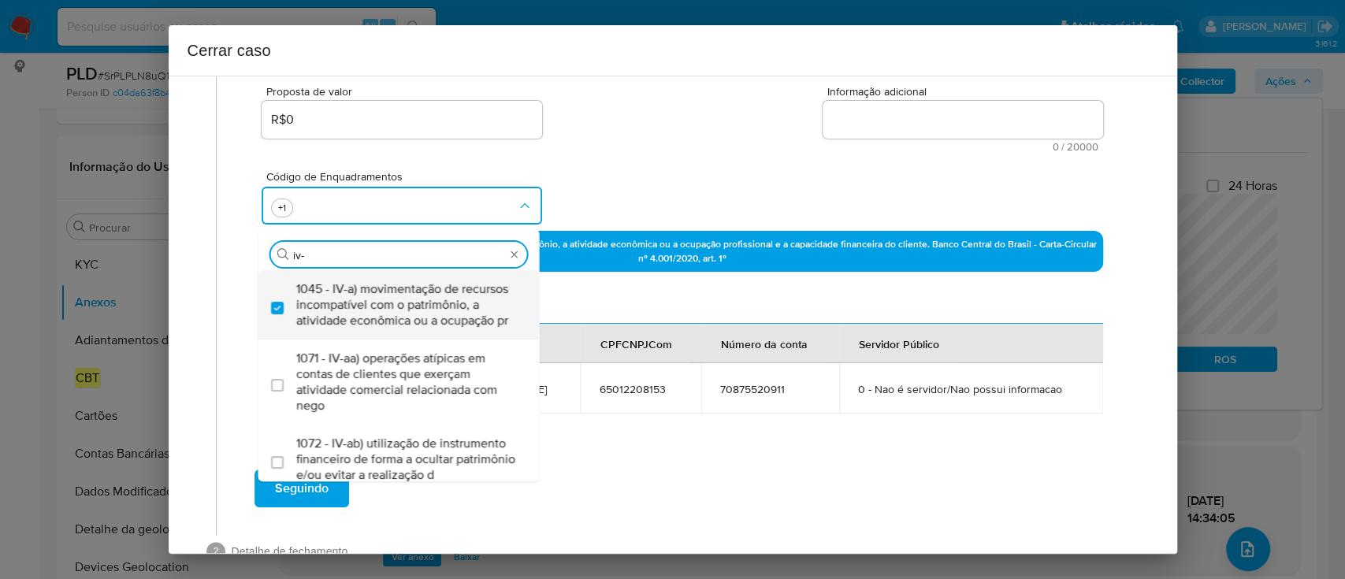
type input "iv-c"
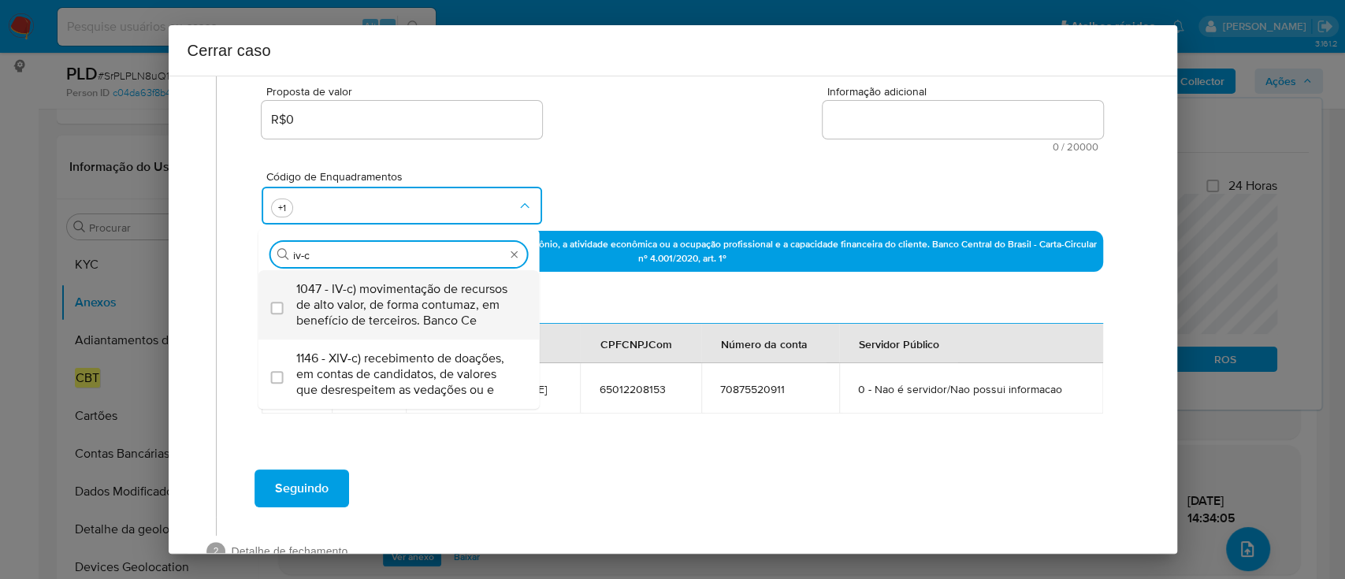
click at [473, 300] on span "1047 - IV-c) movimentação de recursos de alto valor, de forma contumaz, em bene…" at bounding box center [406, 304] width 221 height 47
checkbox input "true"
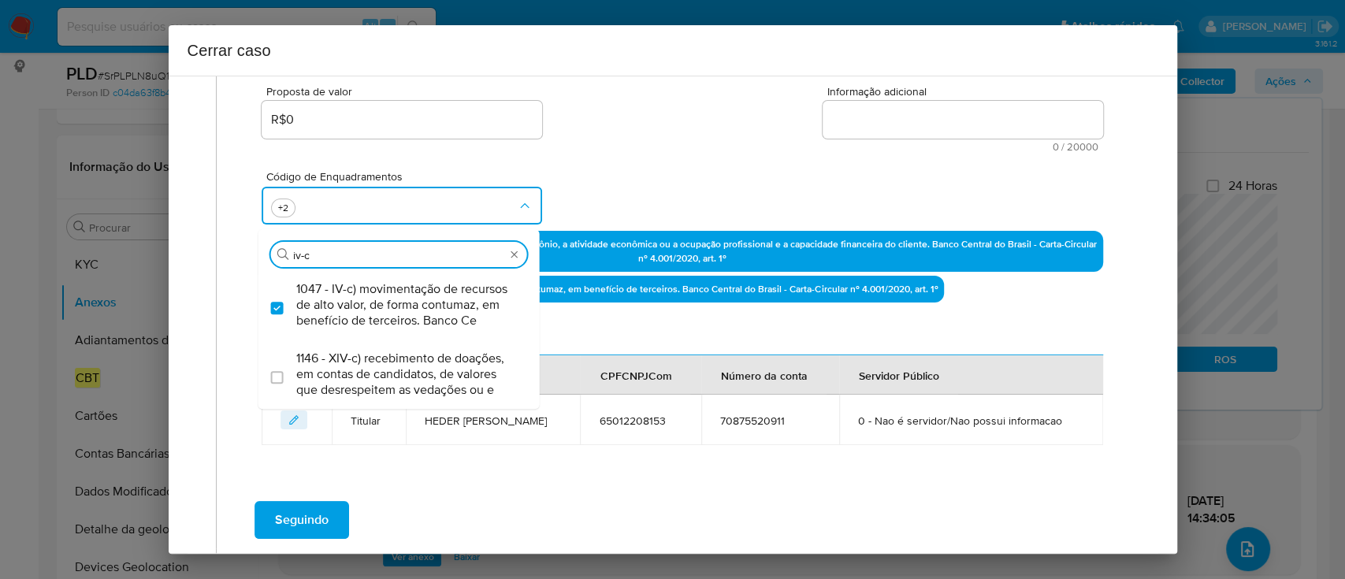
click at [696, 158] on div "Código de Enquadramentos Procurar iv-c 1047 - IV-c) movimentação de recursos de…" at bounding box center [682, 191] width 840 height 79
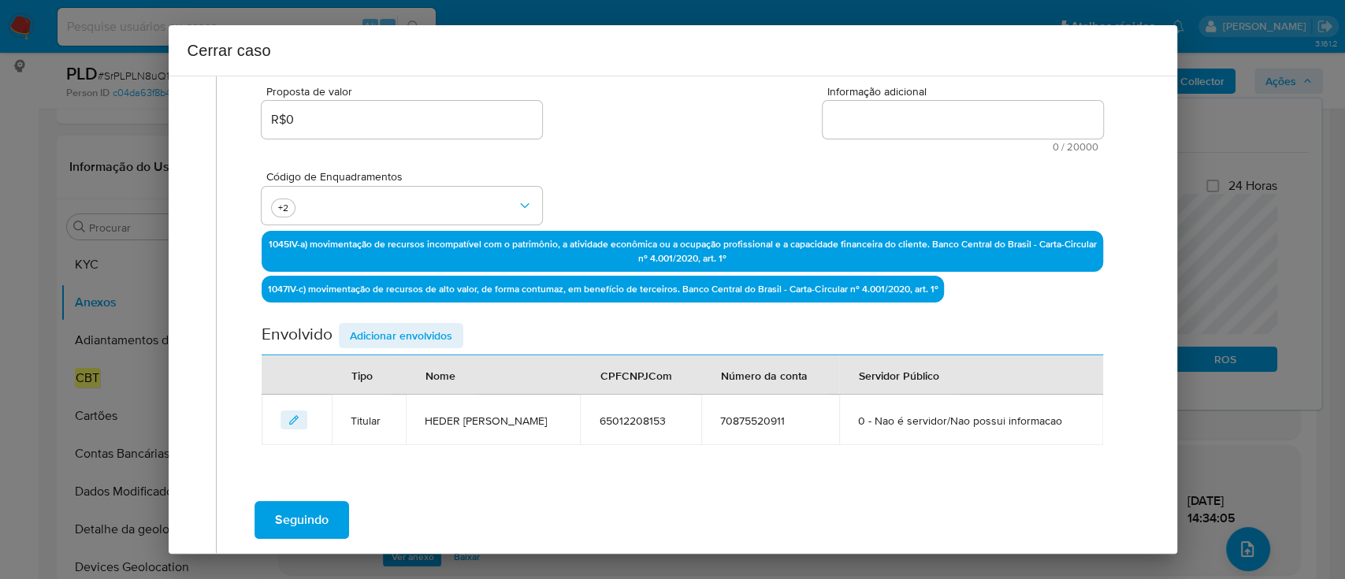
click at [910, 123] on textarea "Informação adicional" at bounding box center [962, 120] width 280 height 38
paste textarea "Heder Julio de Freitas, CPF 65012208153, 48 anos, residente no município de Flo…"
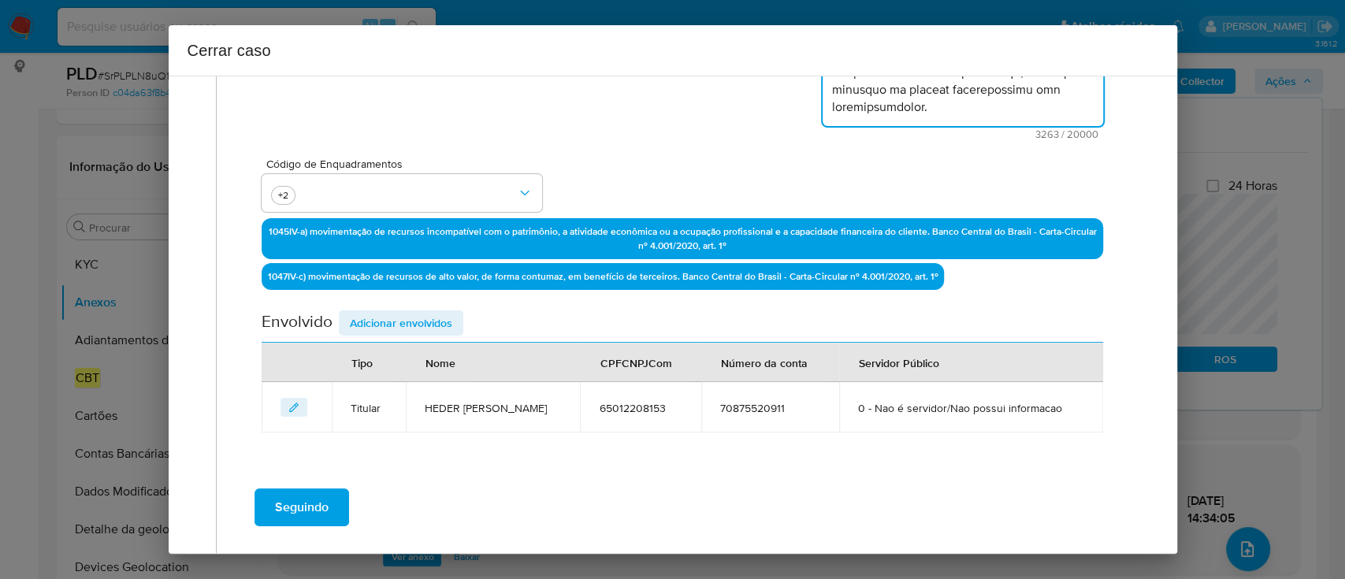
scroll to position [434, 0]
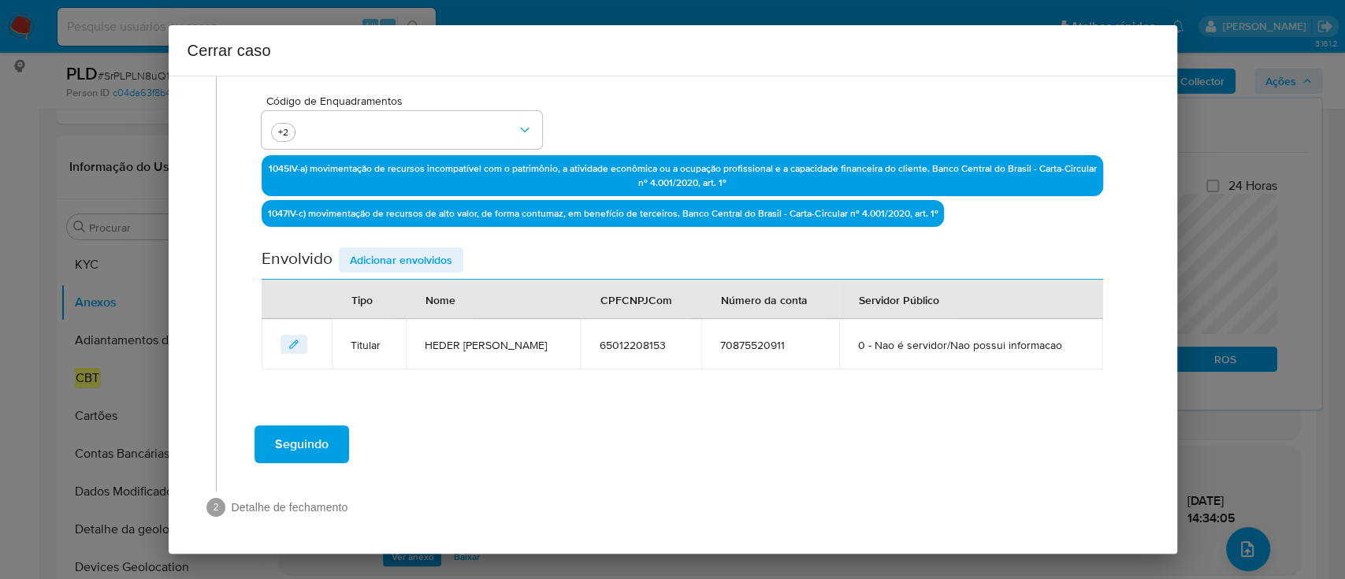
type textarea "Heder Julio de Freitas, CPF 65012208153, 48 anos, residente no município de Flo…"
click at [429, 264] on span "Adicionar envolvidos" at bounding box center [401, 260] width 102 height 22
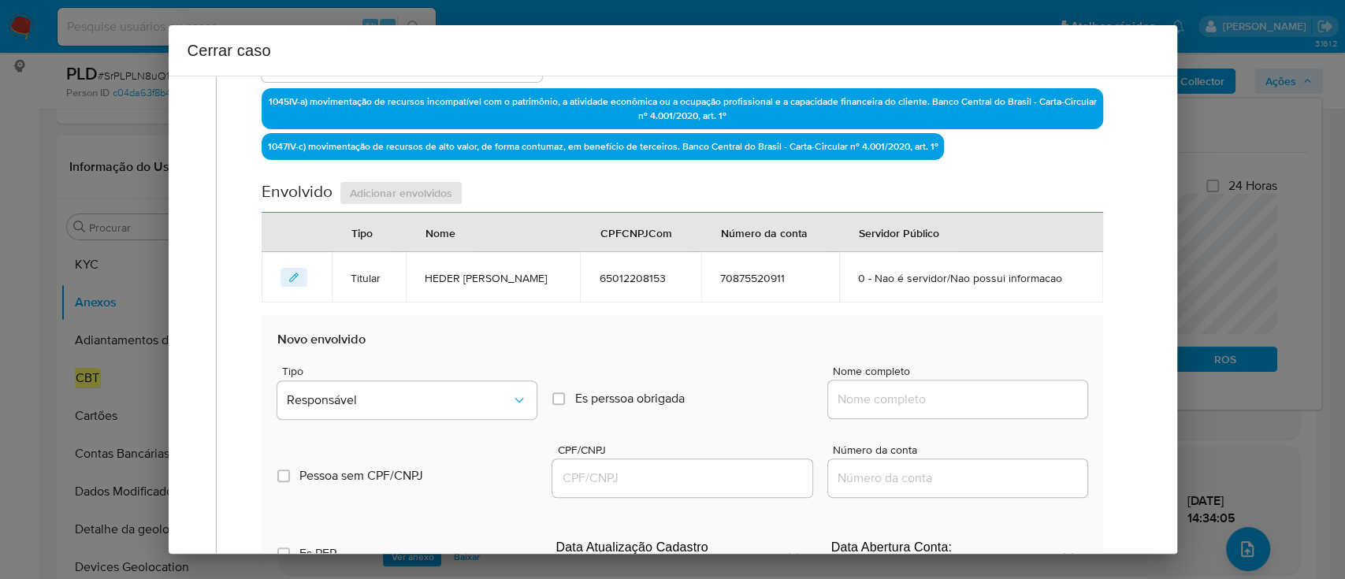
scroll to position [644, 0]
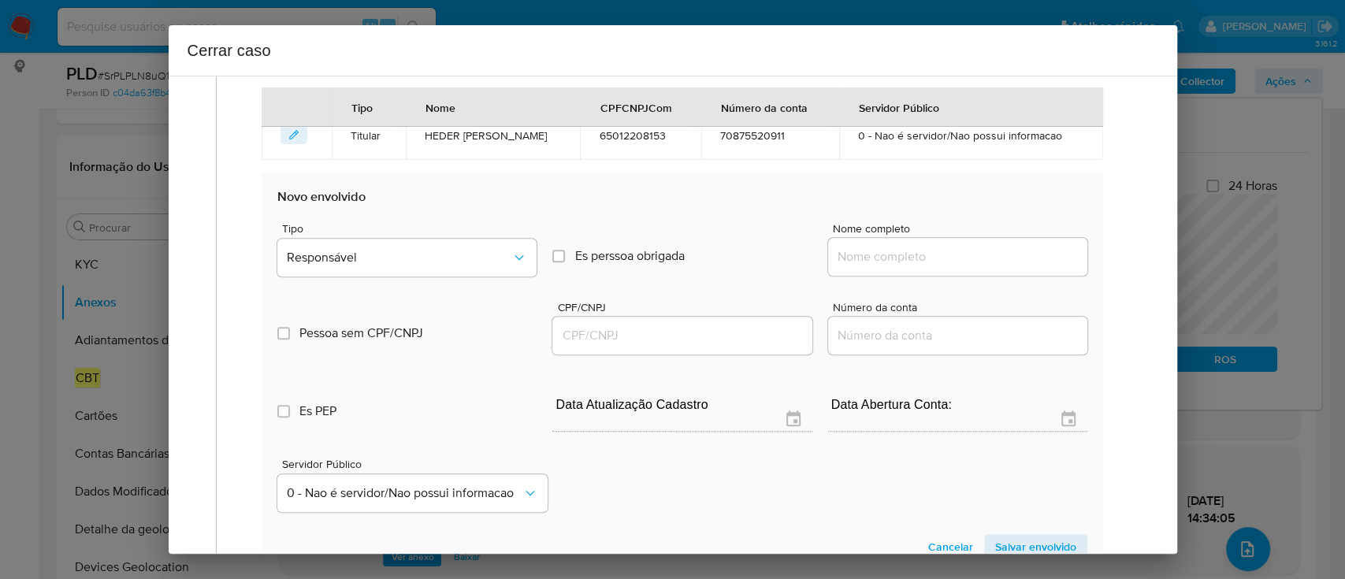
click at [884, 257] on input "Nome completo" at bounding box center [957, 257] width 259 height 20
paste input "Instituicao Adv De Educ E Assist Social Este Brasileira, 73686370000106"
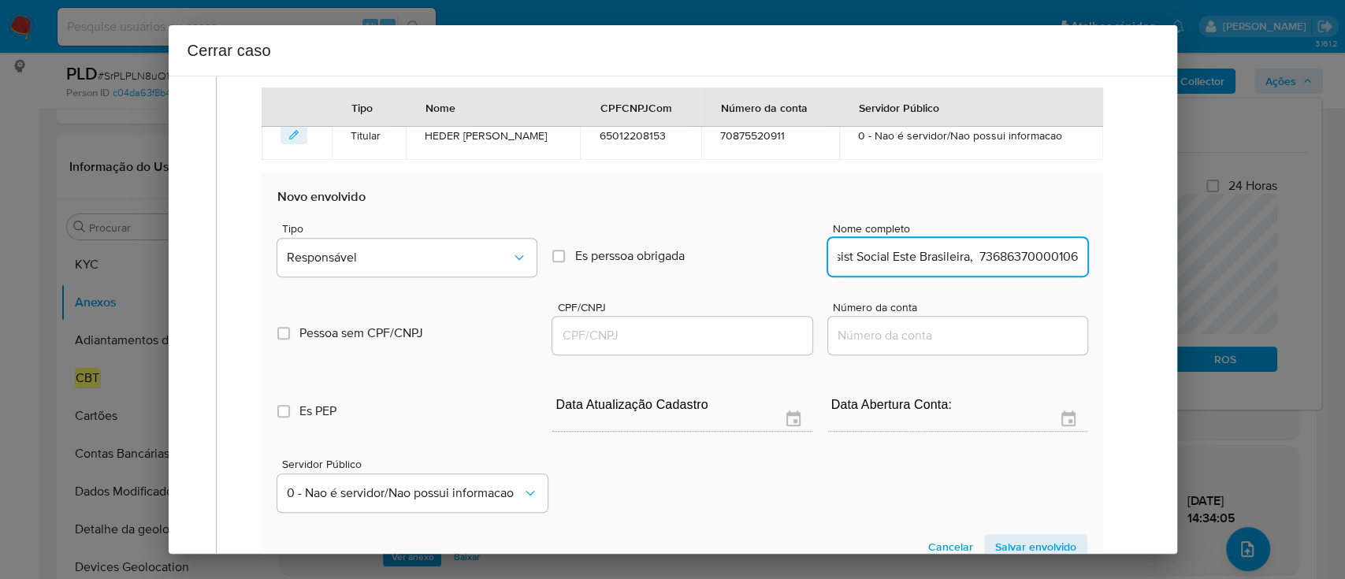
click at [996, 254] on input "Instituicao Adv De Educ E Assist Social Este Brasileira, 73686370000106" at bounding box center [957, 257] width 259 height 20
type input "Instituicao Adv De Educ E Assist Social Este Brasileira,"
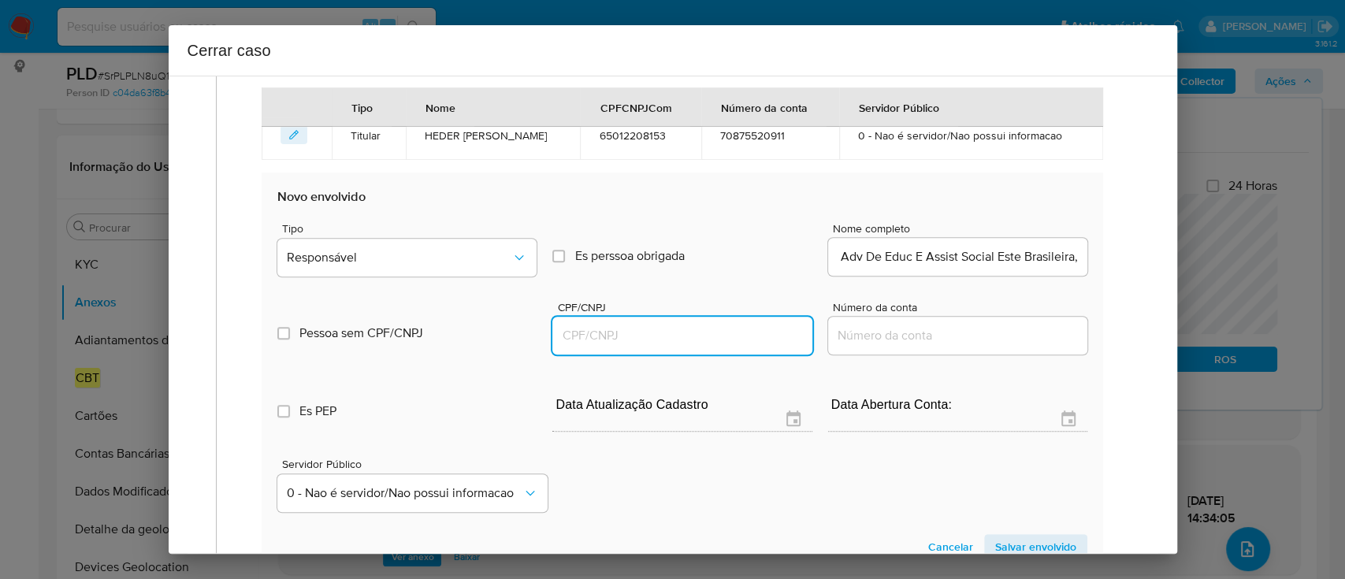
drag, startPoint x: 722, startPoint y: 336, endPoint x: 900, endPoint y: 309, distance: 180.8
click at [721, 336] on input "CPF/CNPJ" at bounding box center [681, 335] width 259 height 20
paste input "73686370000106"
type input "73686370000106"
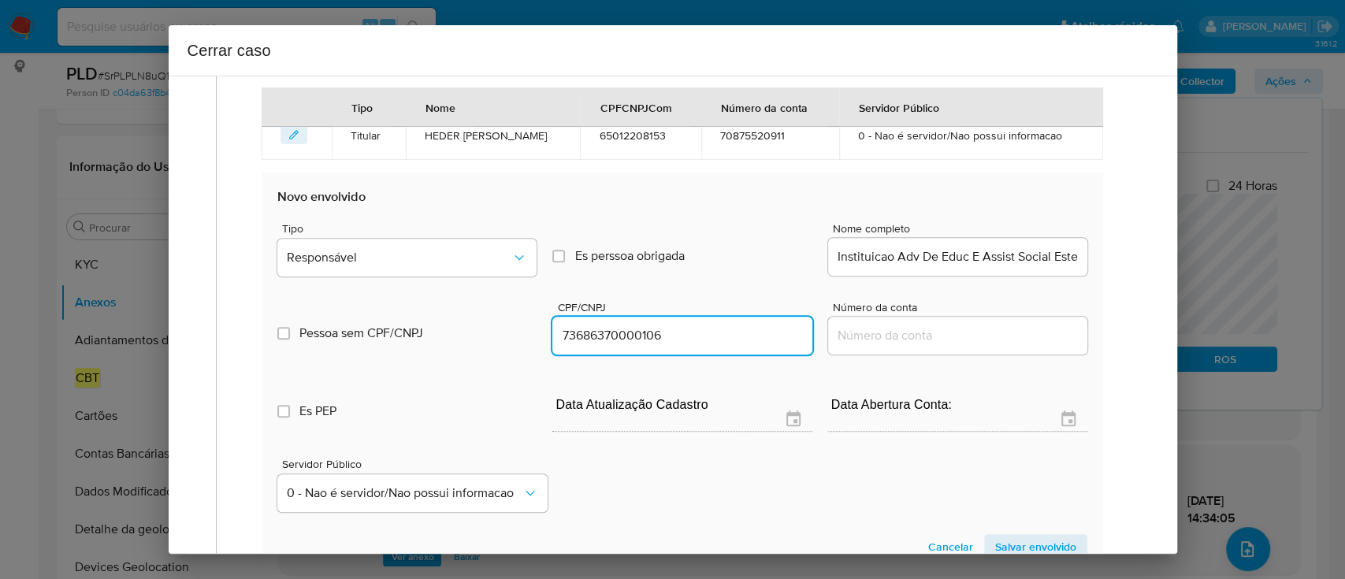
click at [1048, 258] on input "Instituicao Adv De Educ E Assist Social Este Brasileira," at bounding box center [957, 257] width 259 height 20
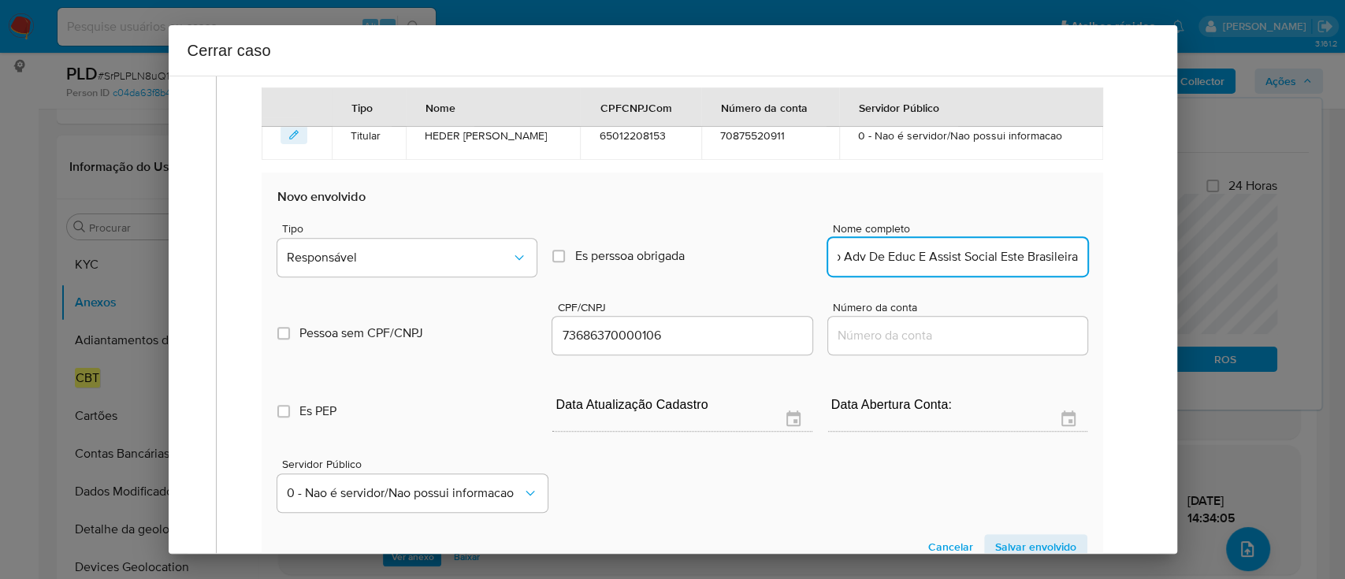
scroll to position [0, 59]
type input "Instituicao Adv De Educ E Assist Social Este Brasileira"
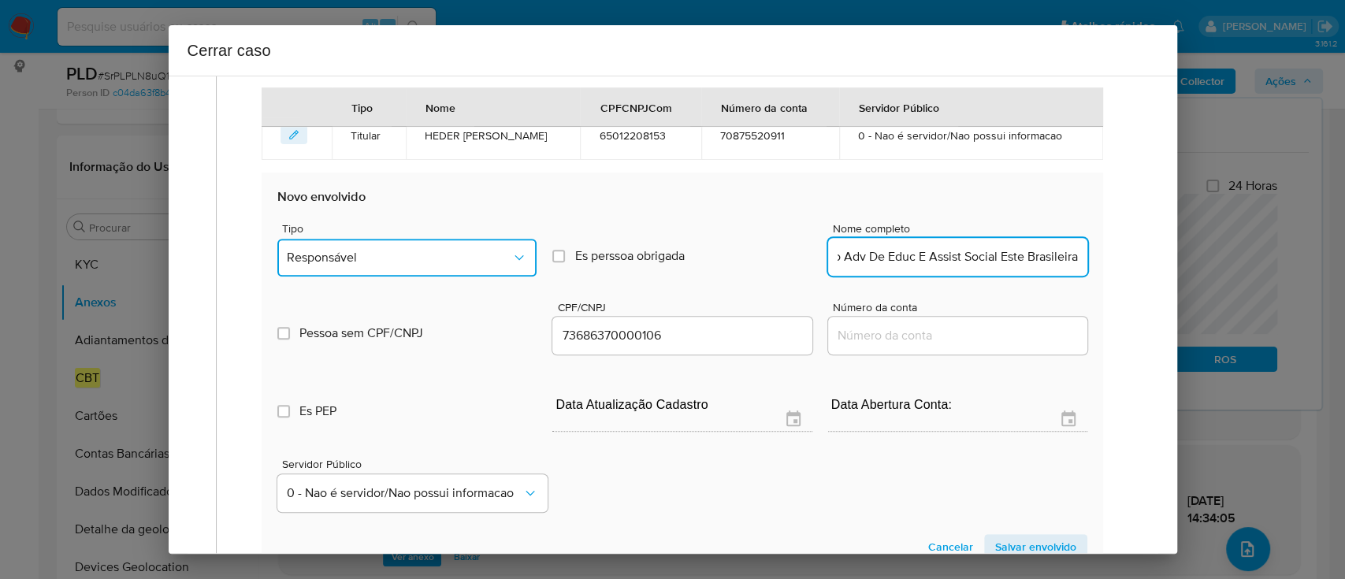
click at [508, 266] on button "Responsável" at bounding box center [406, 258] width 259 height 38
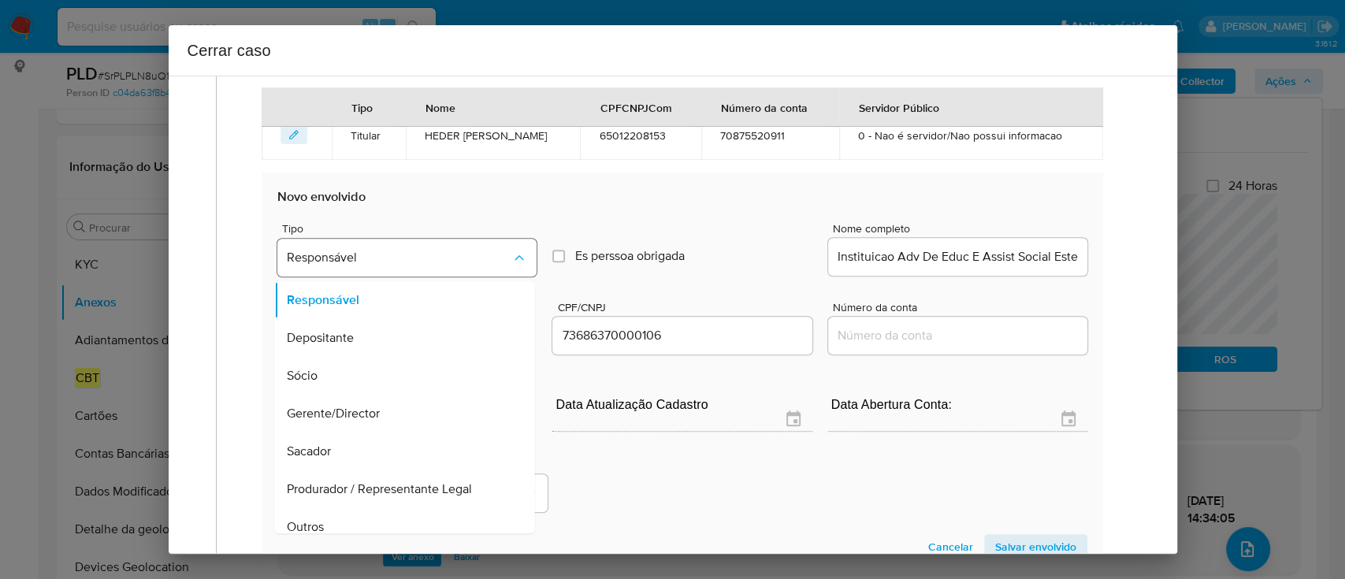
scroll to position [674, 0]
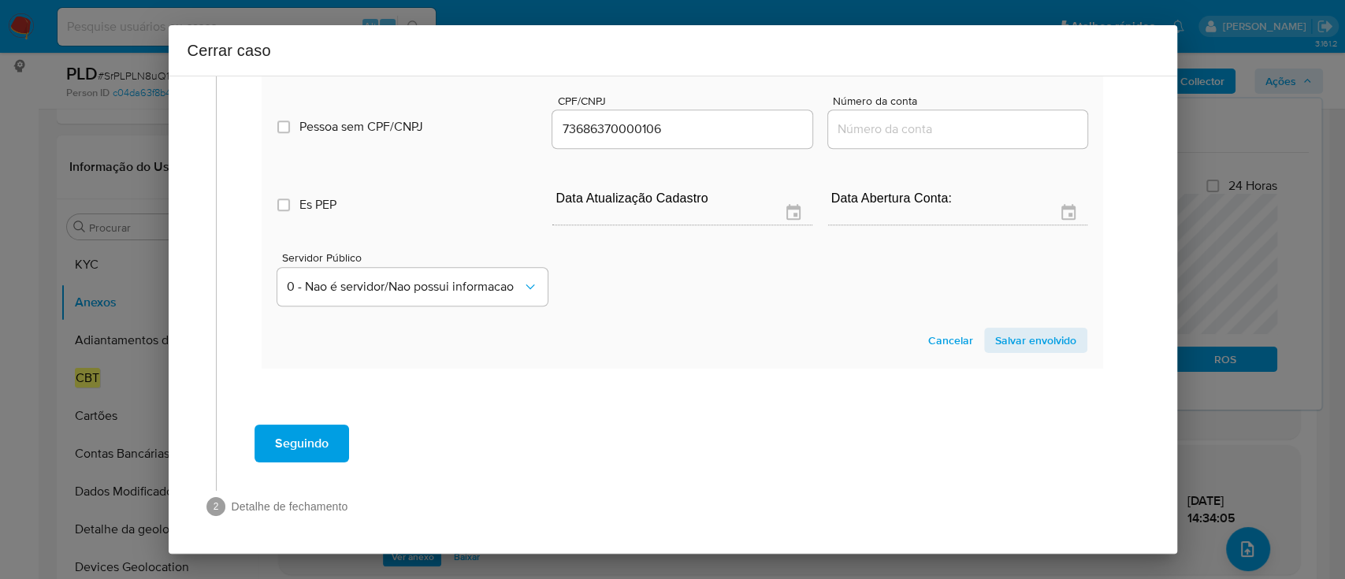
click at [1038, 334] on span "Salvar envolvido" at bounding box center [1035, 340] width 81 height 22
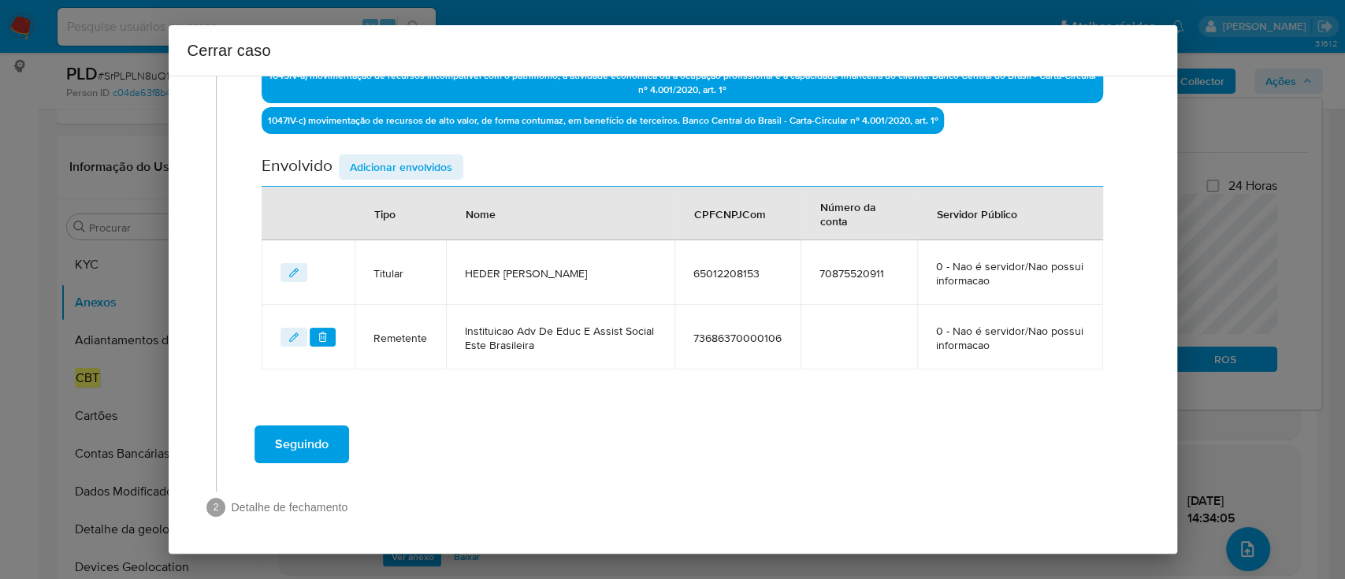
click at [447, 168] on span "Adicionar envolvidos" at bounding box center [401, 167] width 102 height 22
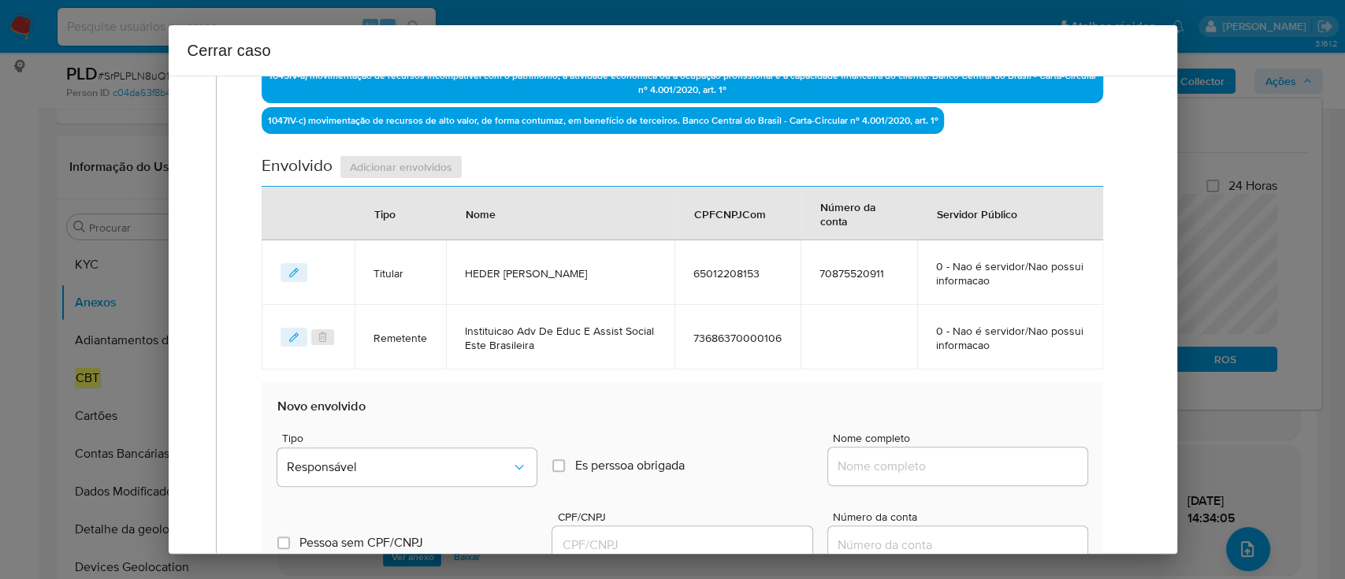
scroll to position [737, 0]
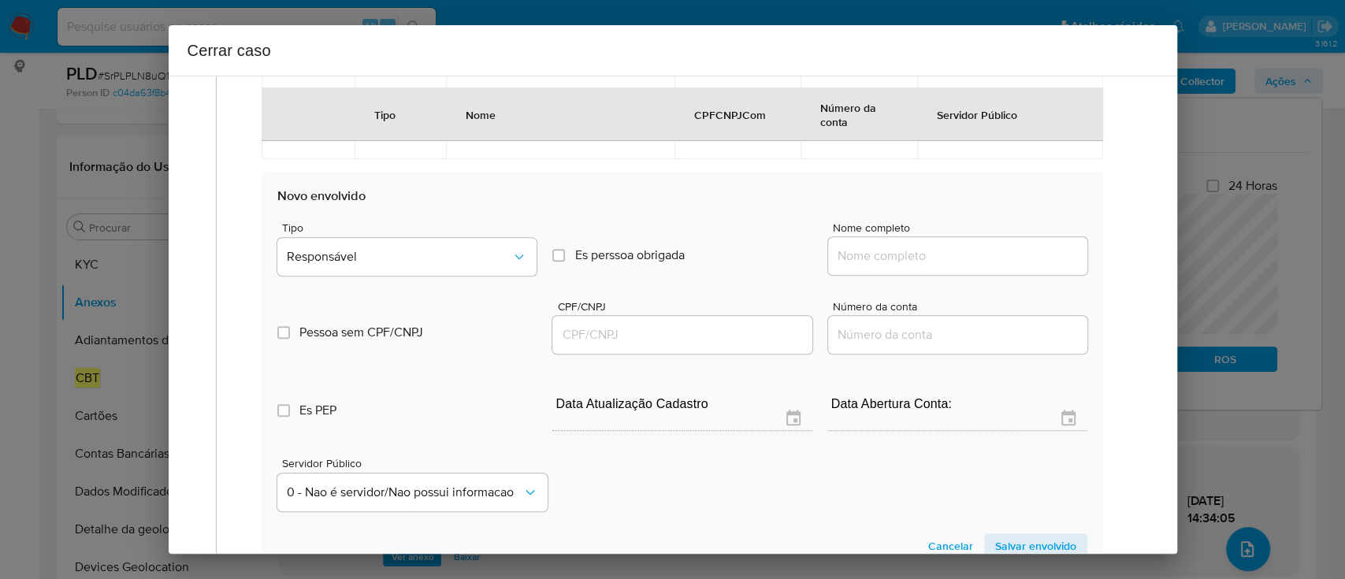
drag, startPoint x: 911, startPoint y: 252, endPoint x: 986, endPoint y: 263, distance: 75.6
click at [911, 252] on input "Nome completo" at bounding box center [957, 256] width 259 height 20
paste input "Instituto Adventista De Ensino, 43586056002479"
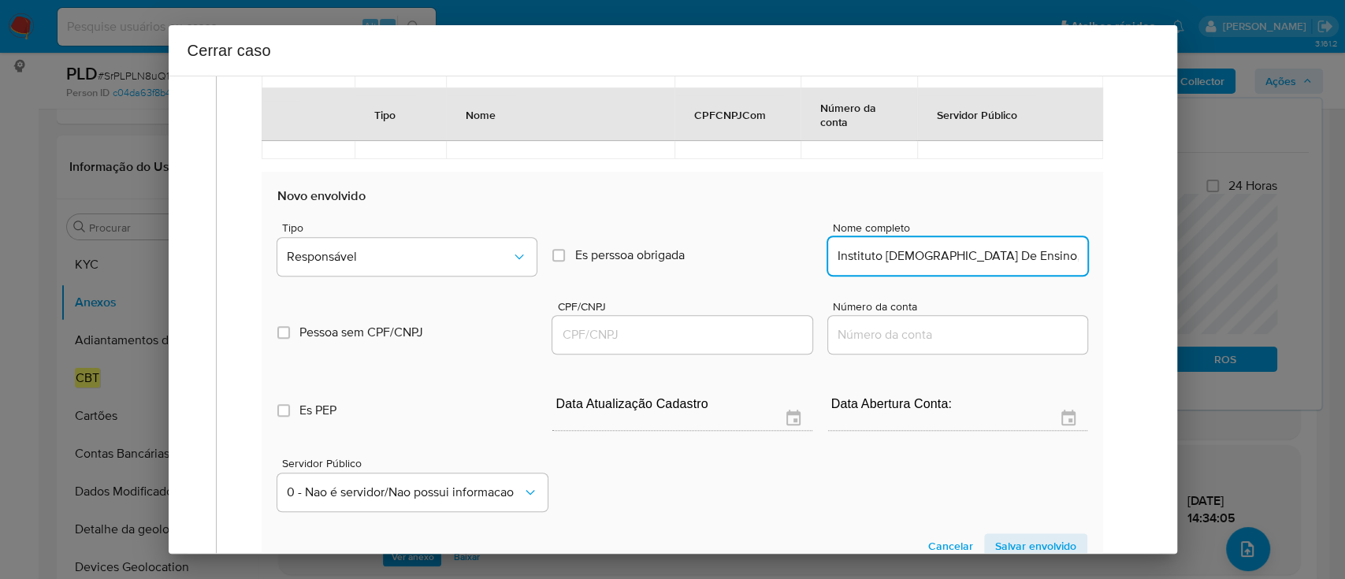
scroll to position [0, 42]
click at [988, 263] on input "Instituto Adventista De Ensino, 43586056002479" at bounding box center [957, 256] width 259 height 20
type input "Instituto Adventista De Ensino,"
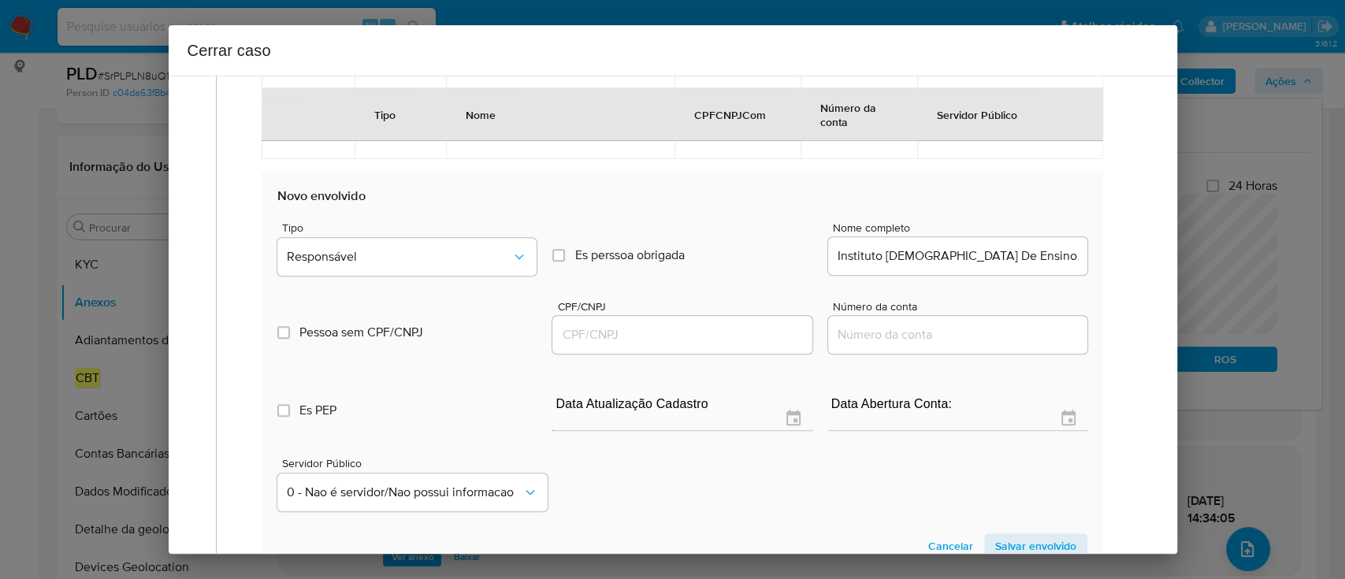
drag, startPoint x: 707, startPoint y: 347, endPoint x: 713, endPoint y: 337, distance: 10.9
click at [707, 347] on div at bounding box center [681, 335] width 259 height 38
drag, startPoint x: 716, startPoint y: 334, endPoint x: 933, endPoint y: 302, distance: 219.0
click at [716, 334] on input "CPF/CNPJ" at bounding box center [681, 335] width 259 height 20
paste input "43586056002479"
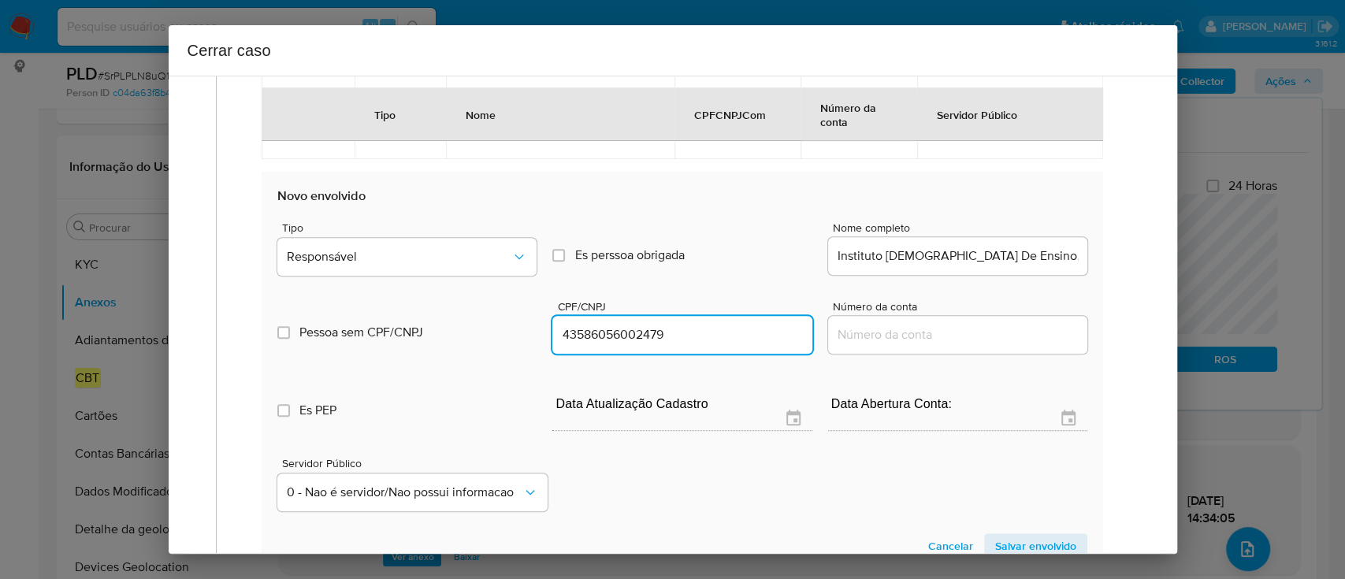
type input "43586056002479"
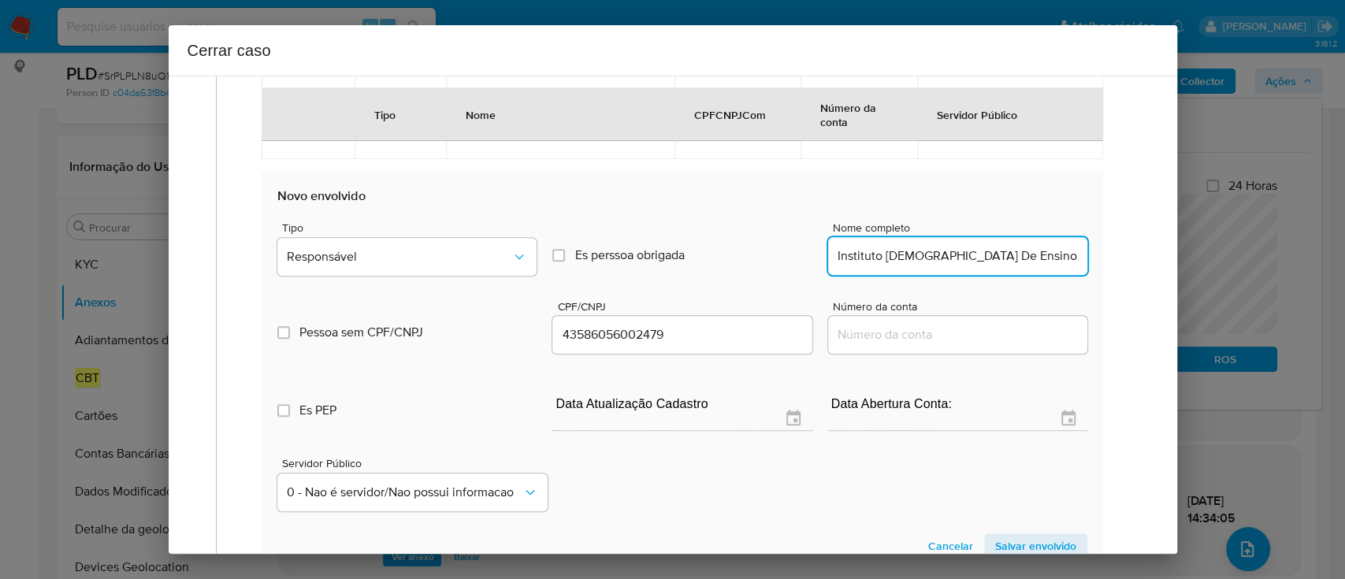
click at [1026, 261] on input "Instituto Adventista De Ensino," at bounding box center [957, 256] width 259 height 20
type input "Instituto Adventista De Ensino"
click at [343, 254] on span "Responsável" at bounding box center [399, 257] width 224 height 16
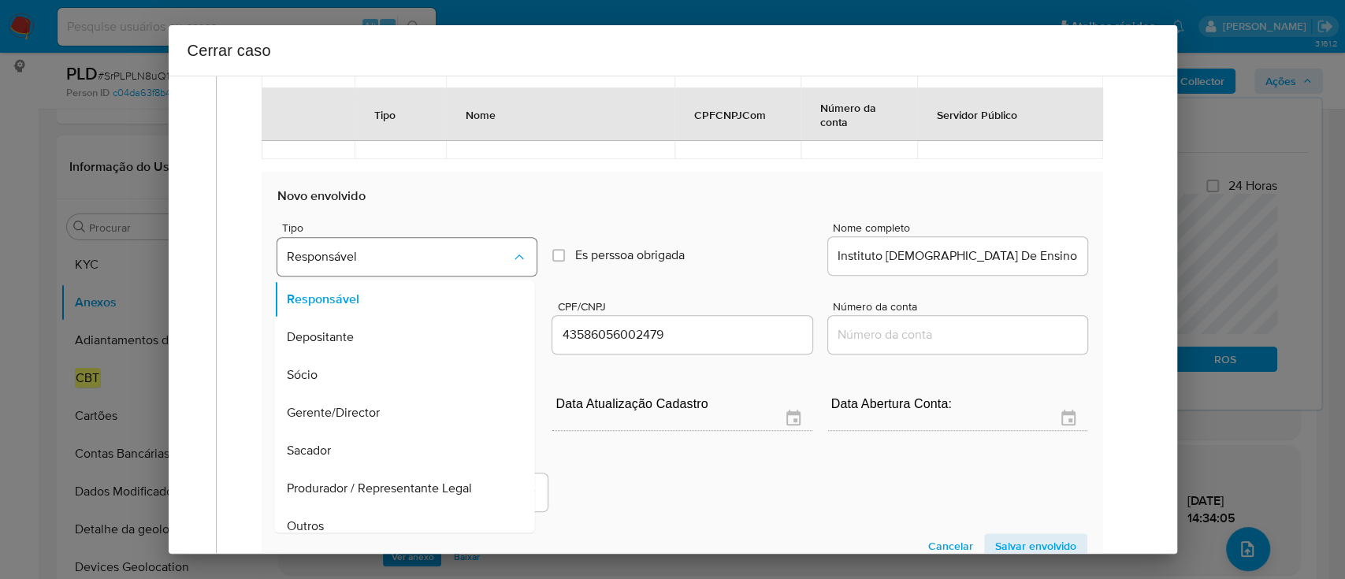
scroll to position [88, 0]
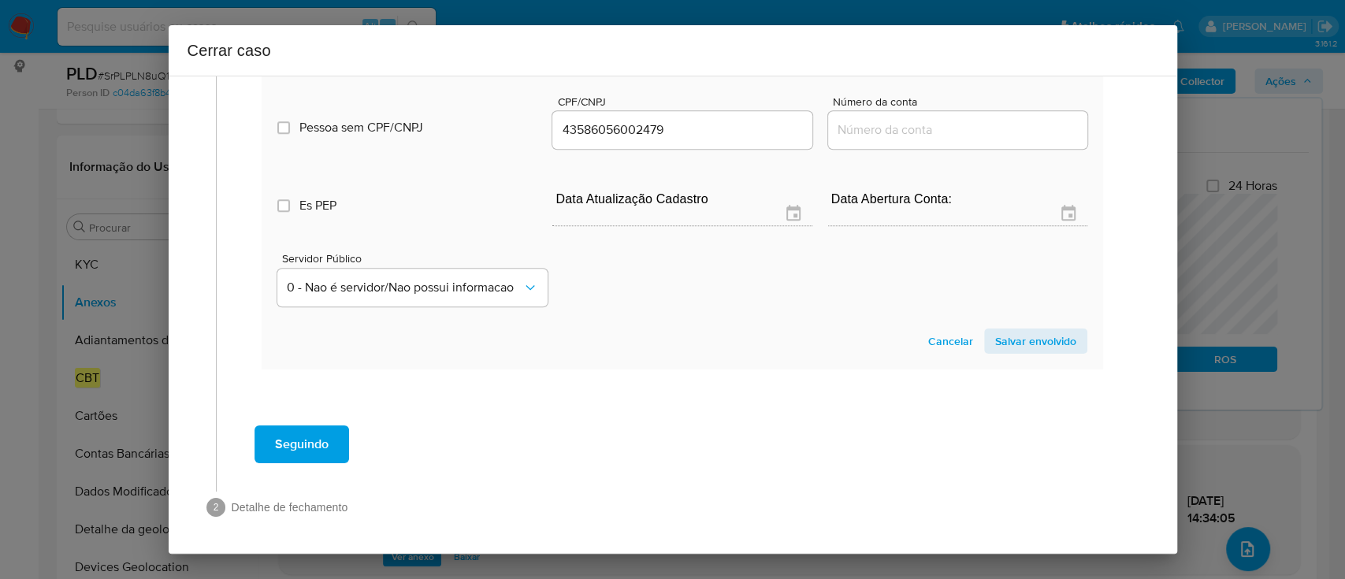
click at [1039, 346] on span "Salvar envolvido" at bounding box center [1035, 341] width 81 height 22
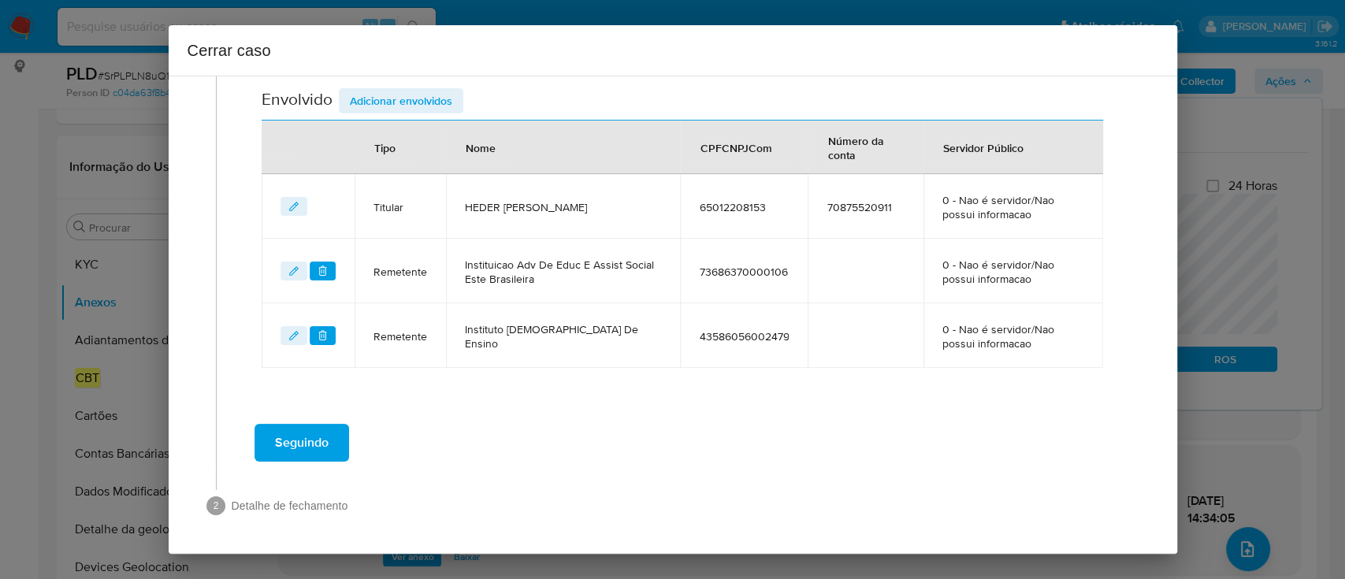
scroll to position [592, 0]
click at [430, 98] on span "Adicionar envolvidos" at bounding box center [401, 102] width 102 height 22
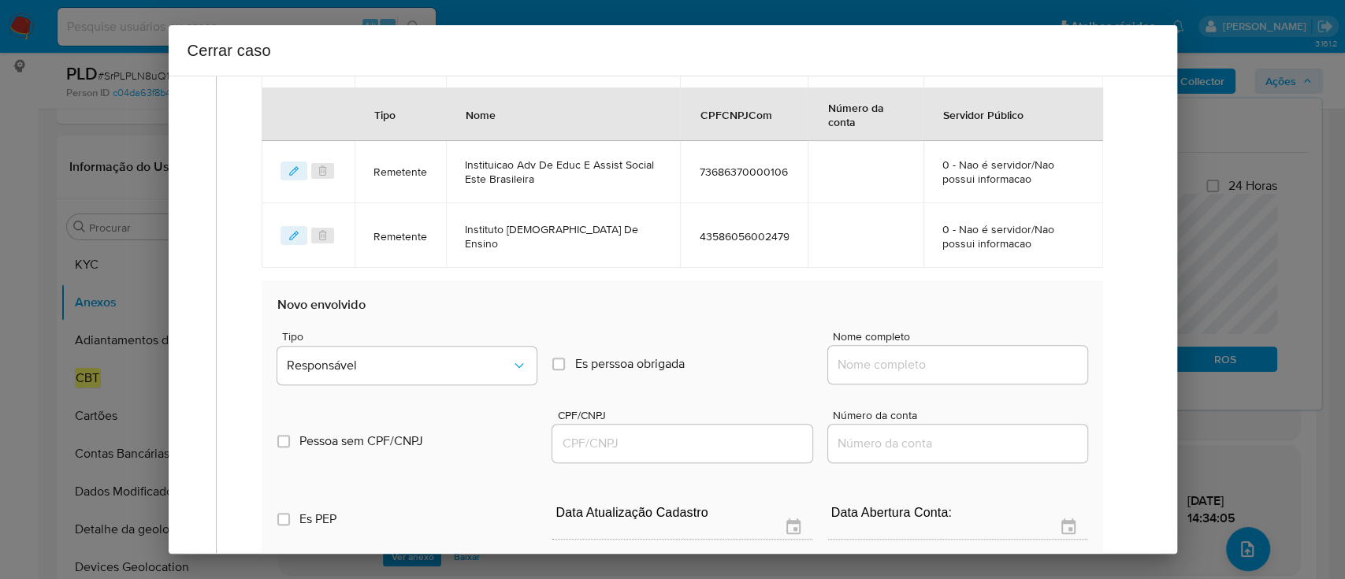
scroll to position [801, 0]
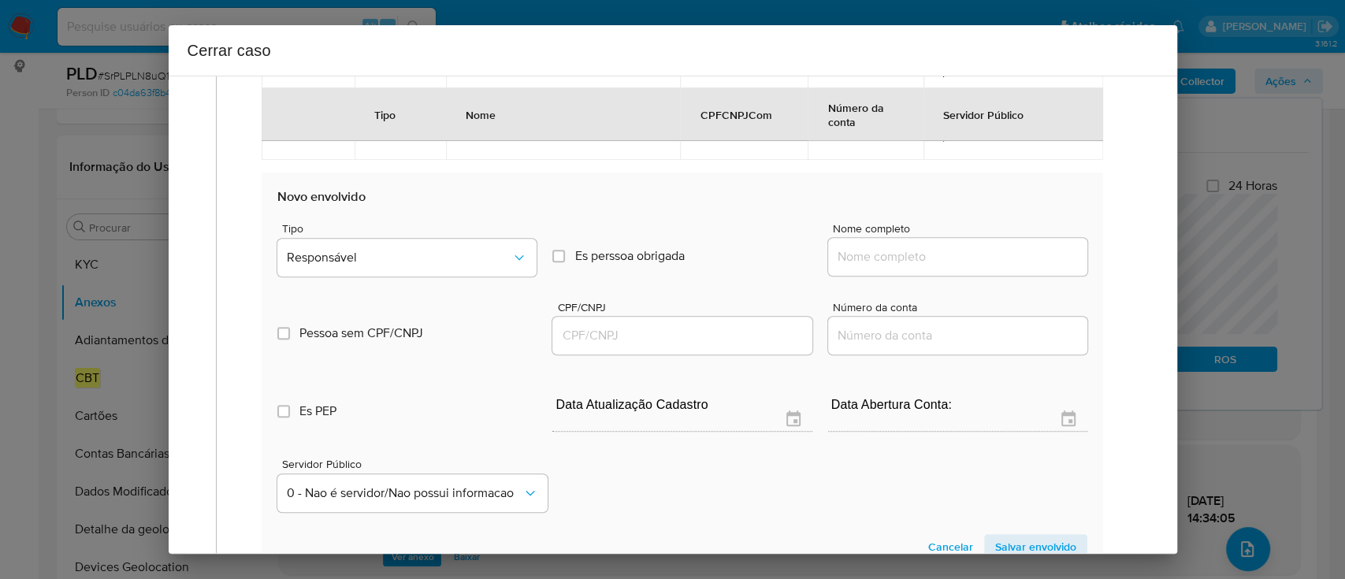
click at [945, 250] on input "Nome completo" at bounding box center [957, 257] width 259 height 20
paste input "Jss Eletro Eletronicos Ltda, 57337084000170"
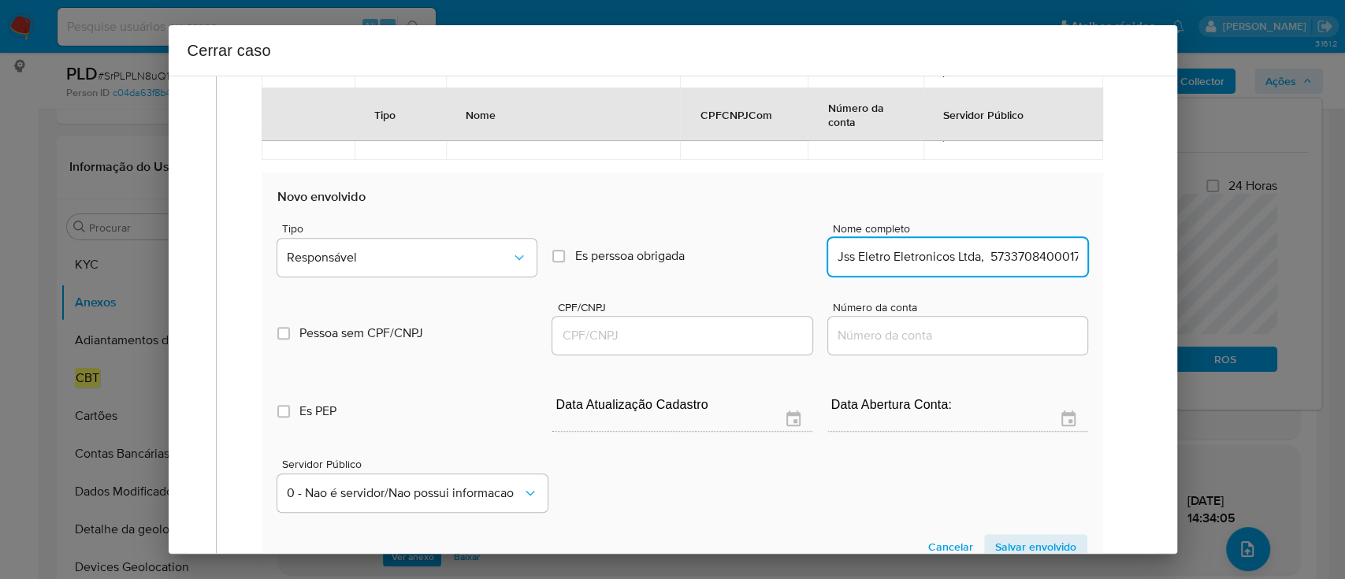
scroll to position [0, 17]
click at [1014, 262] on input "Jss Eletro Eletronicos Ltda, 57337084000170" at bounding box center [957, 257] width 259 height 20
type input "Jss Eletro Eletronicos Ltda,"
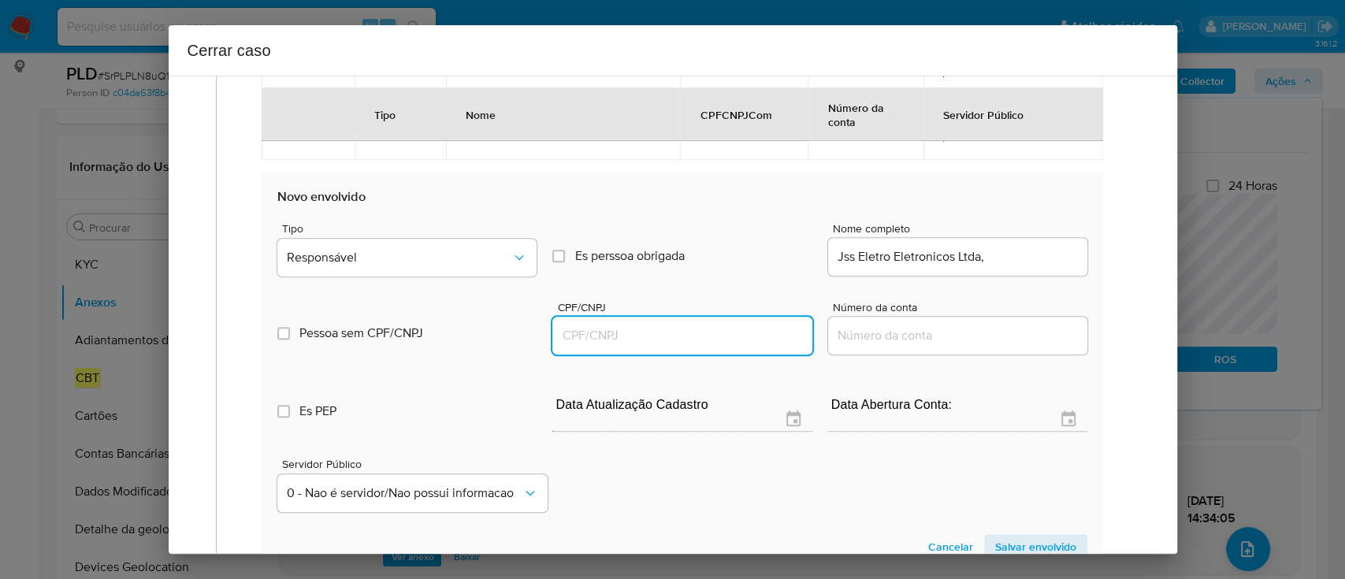
drag, startPoint x: 735, startPoint y: 336, endPoint x: 928, endPoint y: 296, distance: 197.0
click at [736, 333] on input "CPF/CNPJ" at bounding box center [681, 335] width 259 height 20
paste input "57337084000170"
type input "57337084000170"
click at [1029, 258] on input "Jss Eletro Eletronicos Ltda," at bounding box center [957, 257] width 259 height 20
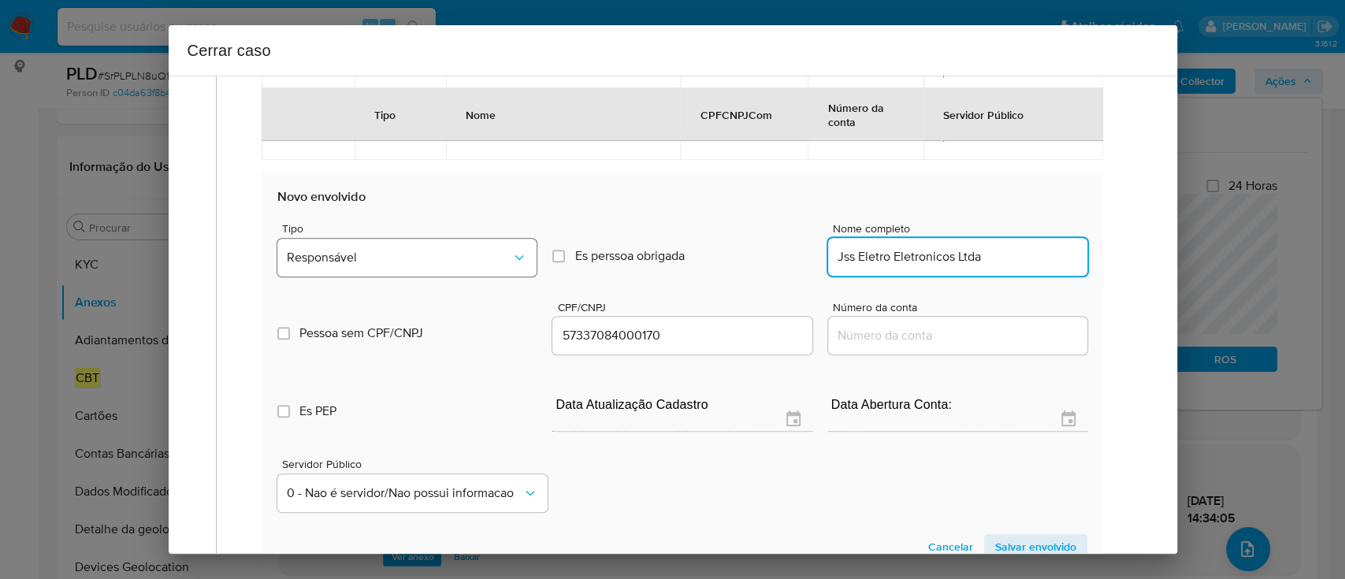
type input "Jss Eletro Eletronicos Ltda"
click at [328, 250] on span "Responsável" at bounding box center [399, 258] width 224 height 16
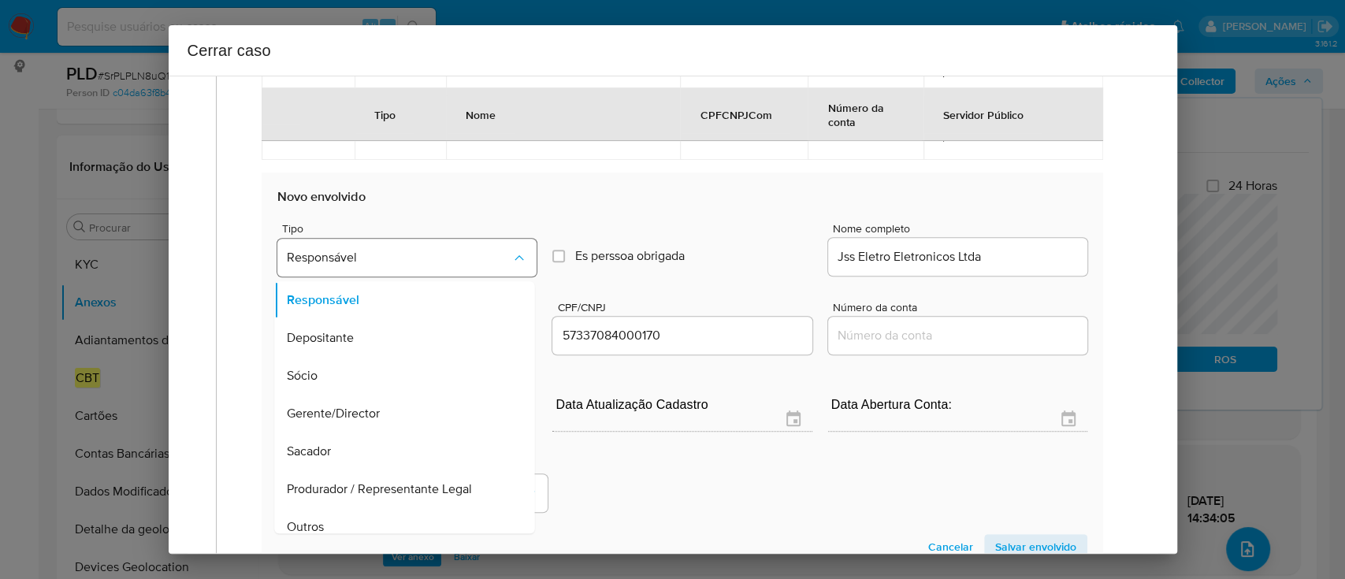
scroll to position [832, 0]
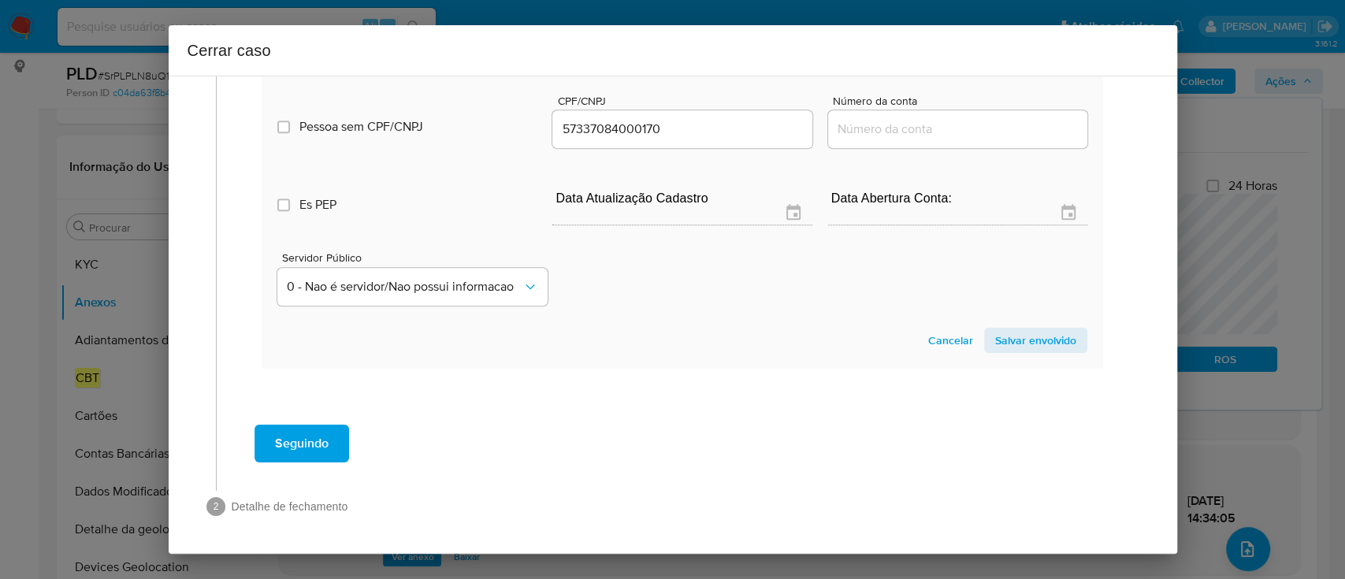
click at [1038, 339] on span "Salvar envolvido" at bounding box center [1035, 340] width 81 height 22
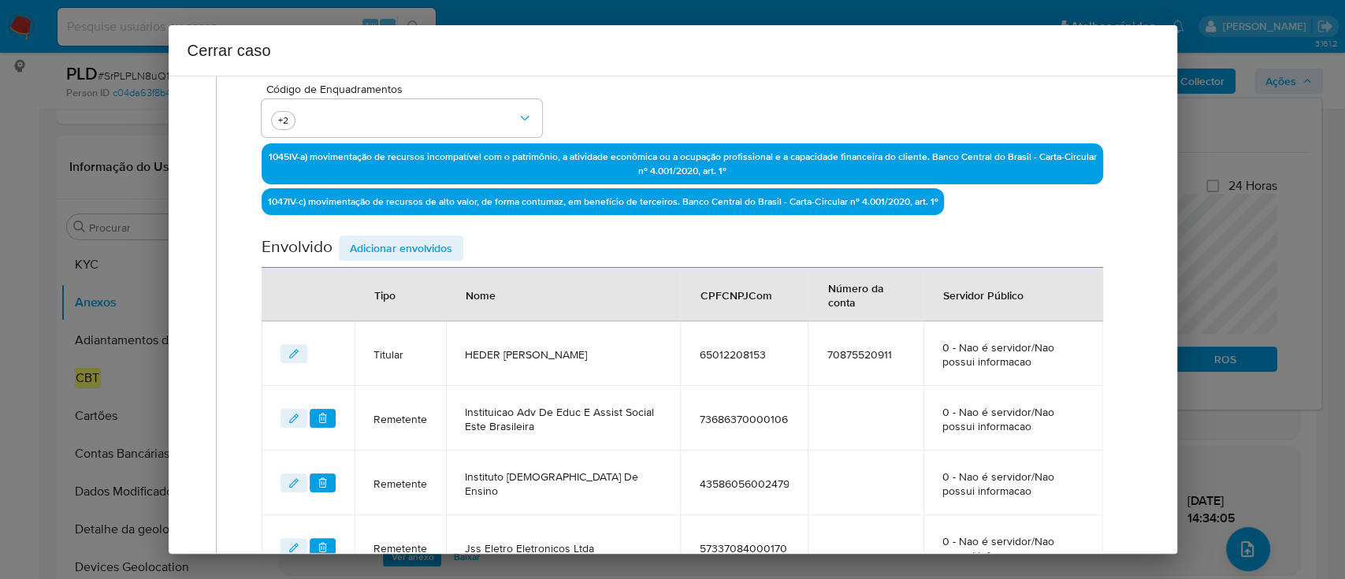
click at [428, 239] on span "Adicionar envolvidos" at bounding box center [401, 248] width 102 height 22
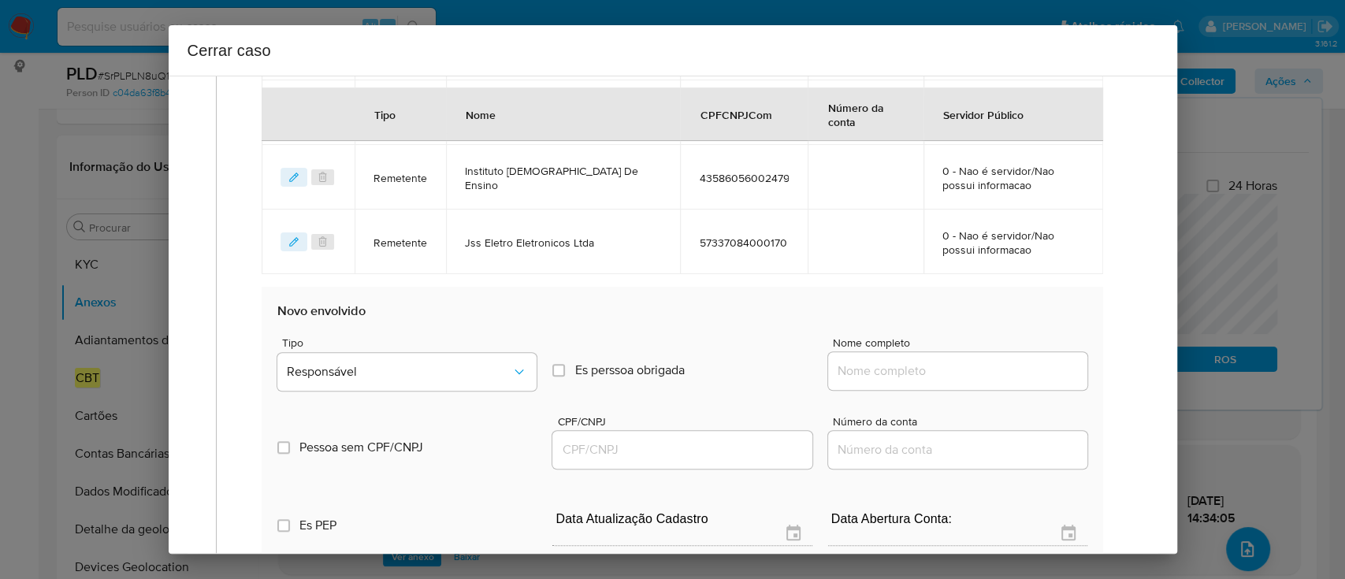
scroll to position [761, 0]
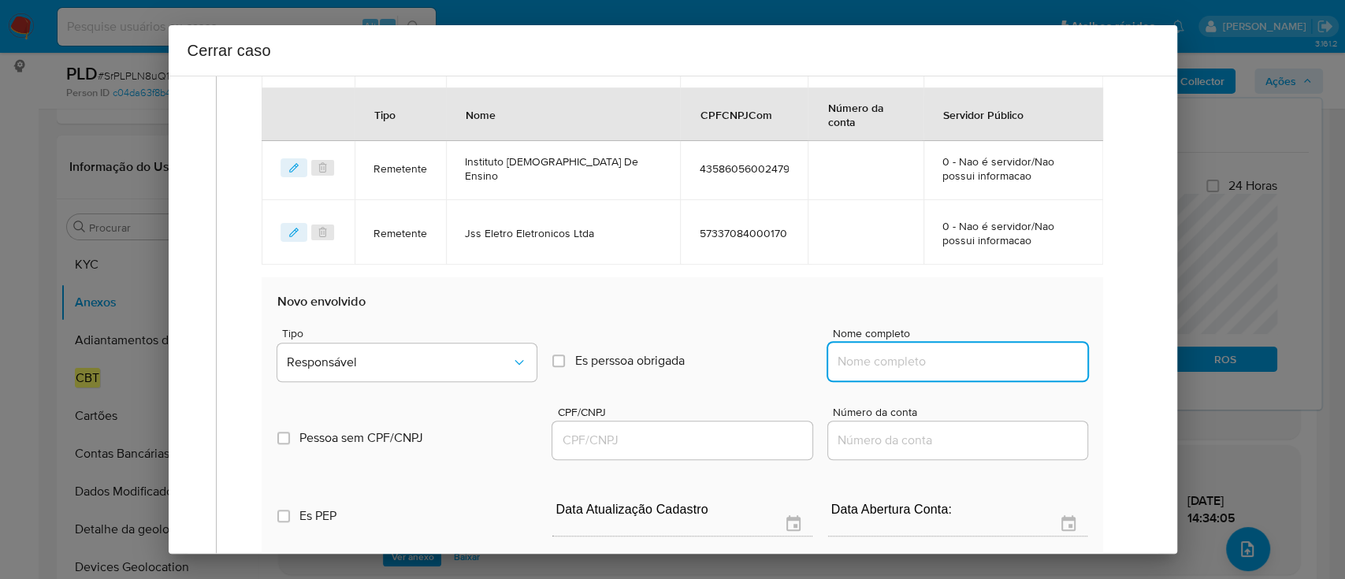
drag, startPoint x: 945, startPoint y: 354, endPoint x: 966, endPoint y: 357, distance: 20.6
click at [945, 354] on input "Nome completo" at bounding box center [957, 361] width 259 height 20
paste input "Alub Comercio De Calcados Ltda, 60226929000165"
click at [1012, 362] on input "Alub Comercio De Calcados Ltda, 60226929000165" at bounding box center [957, 361] width 259 height 20
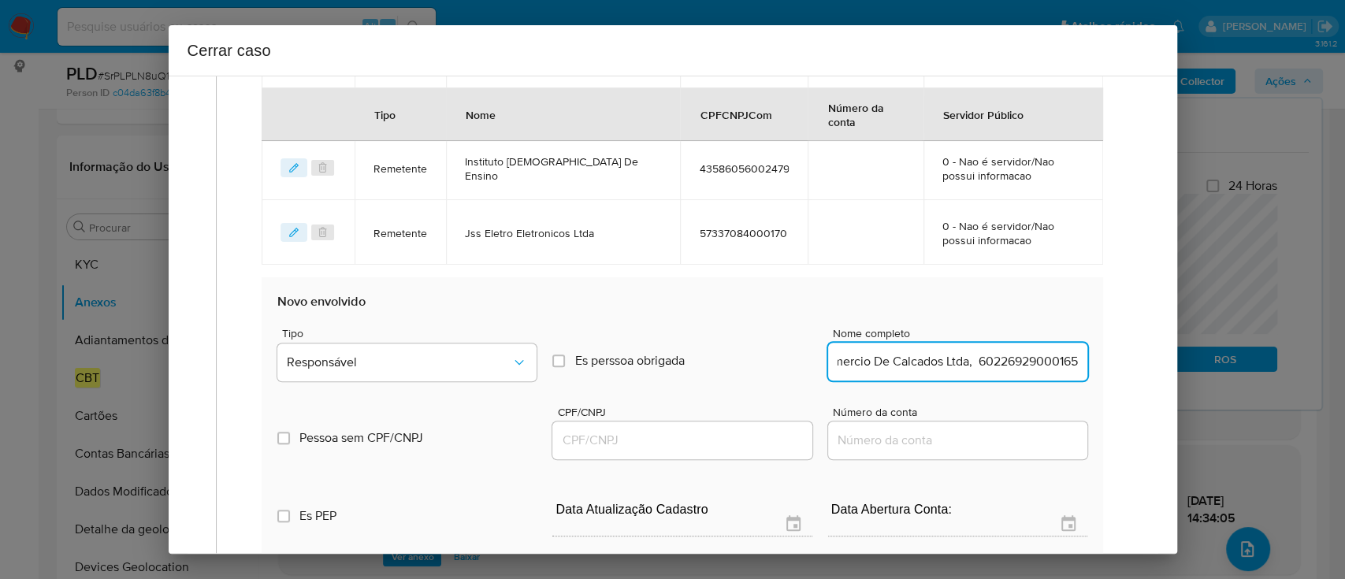
click at [1012, 362] on input "Alub Comercio De Calcados Ltda, 60226929000165" at bounding box center [957, 361] width 259 height 20
type input "Alub Comercio De Calcados Ltda,"
click at [756, 437] on input "CPF/CNPJ" at bounding box center [681, 440] width 259 height 20
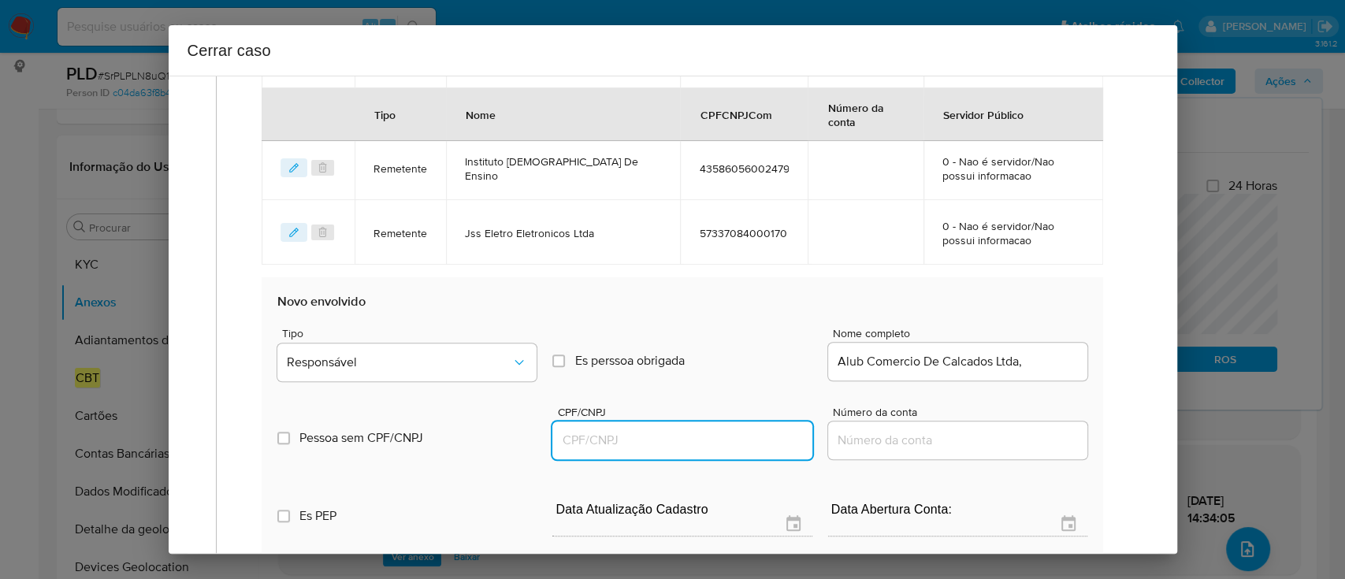
paste input "60226929000165"
type input "60226929000165"
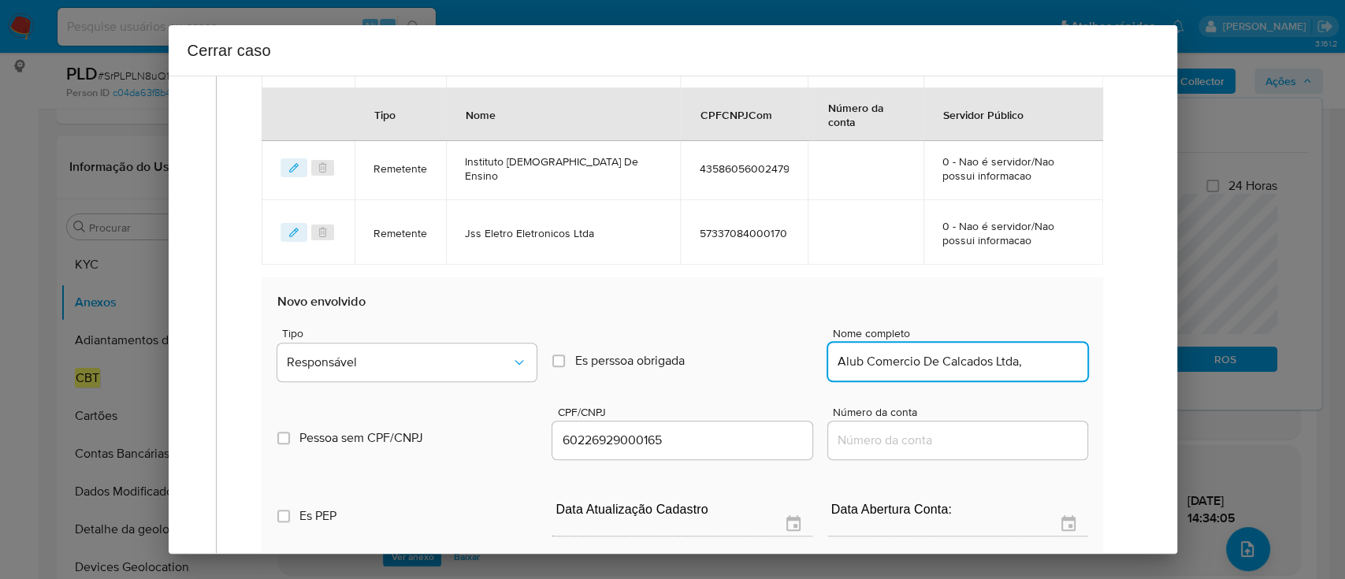
click at [1035, 351] on input "Alub Comercio De Calcados Ltda," at bounding box center [957, 361] width 259 height 20
type input "Alub Comercio De Calcados Ltda"
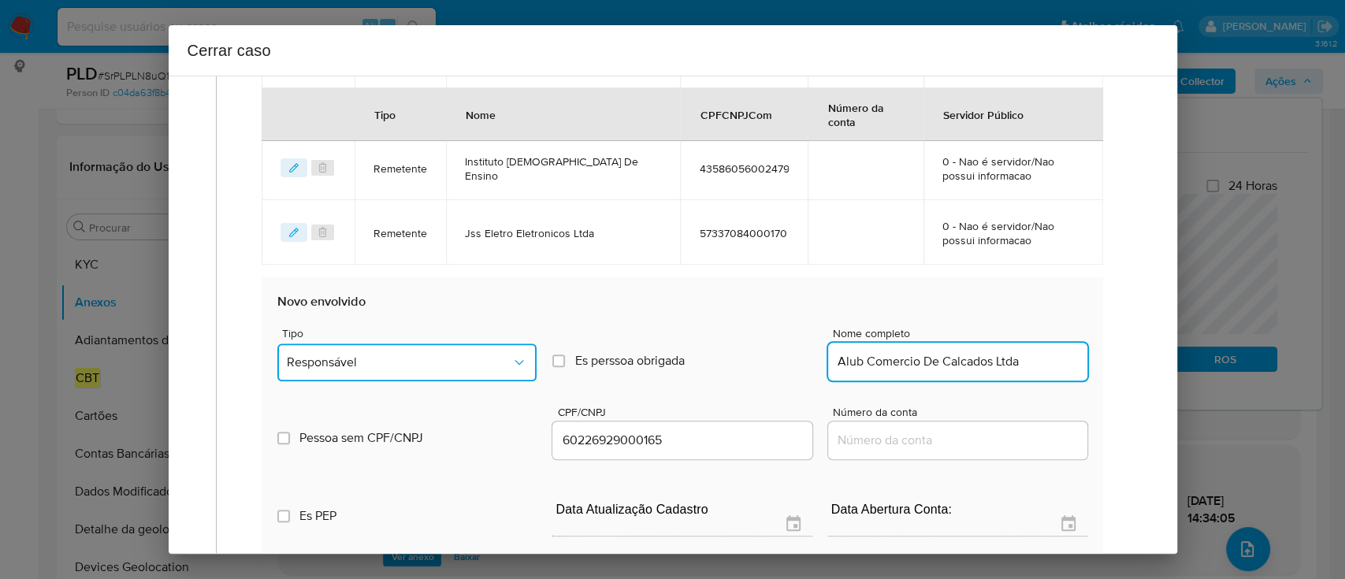
click at [479, 371] on button "Responsável" at bounding box center [406, 362] width 259 height 38
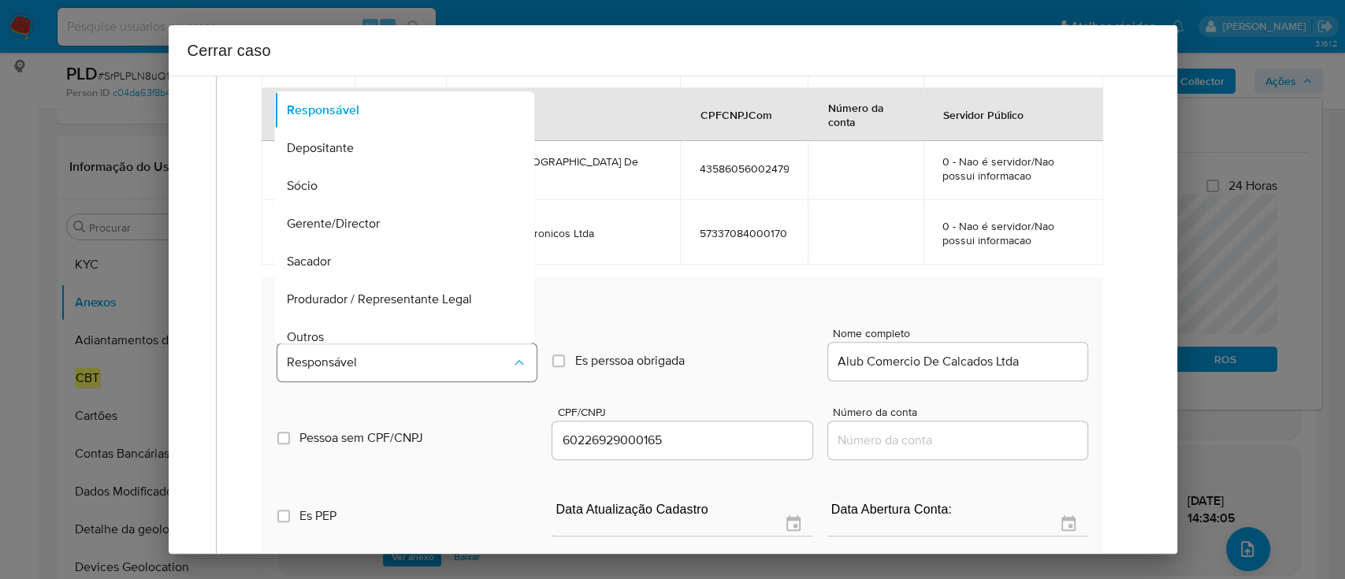
scroll to position [50, 0]
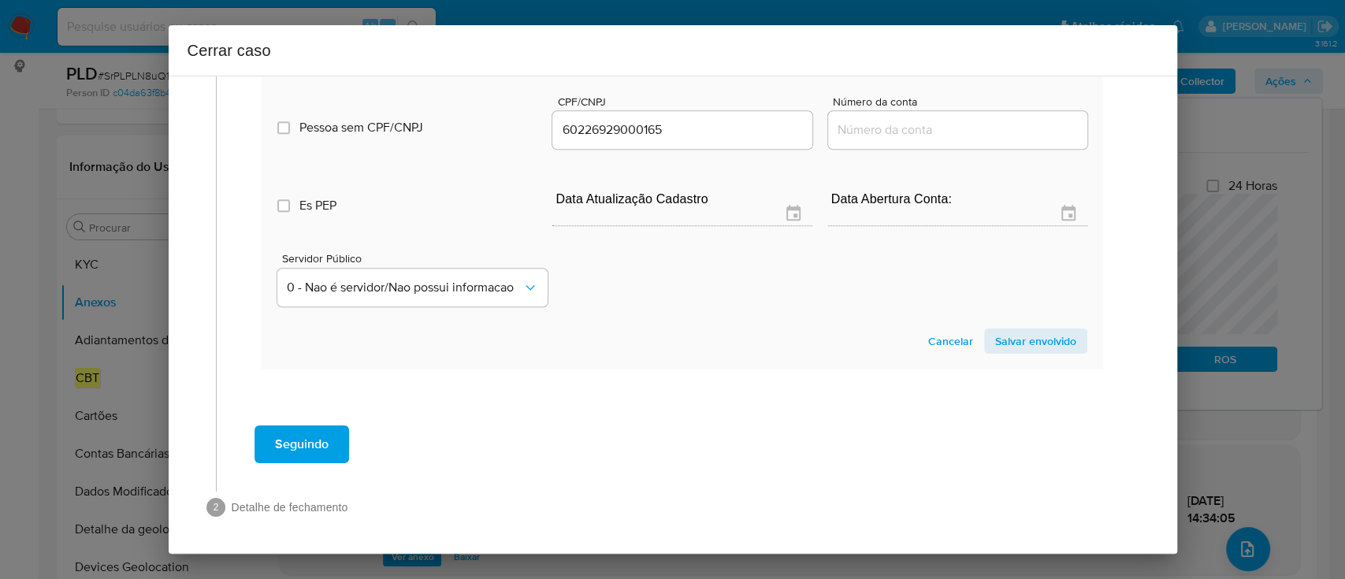
click at [1007, 351] on span "Salvar envolvido" at bounding box center [1035, 341] width 81 height 22
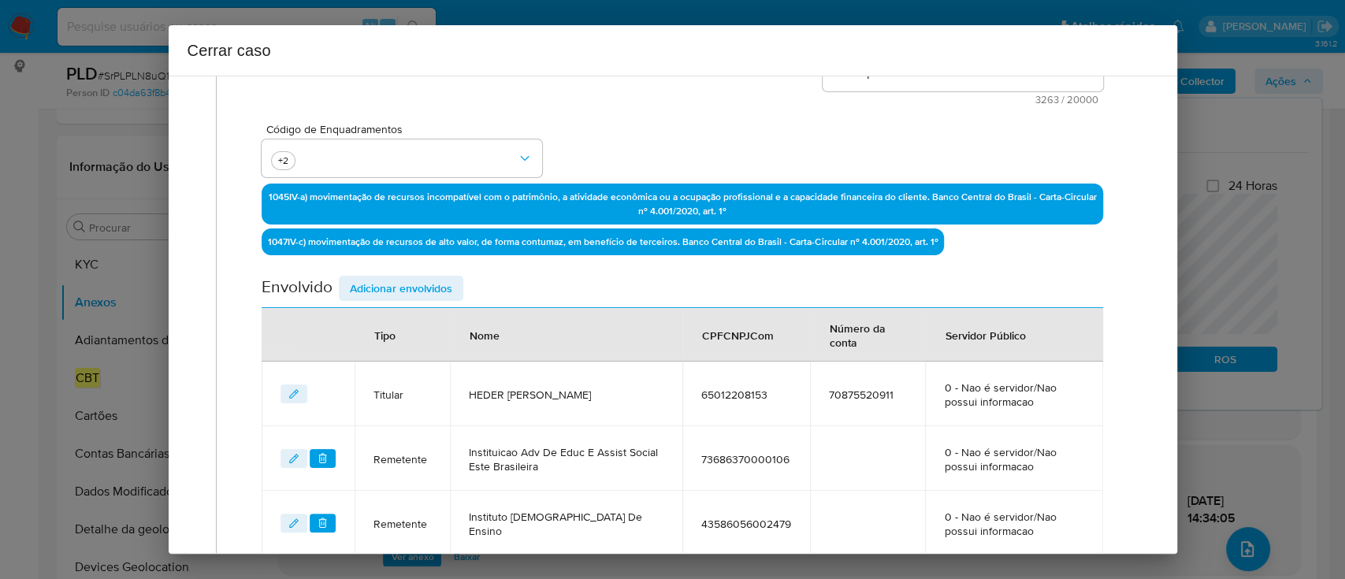
click at [443, 298] on span "Adicionar envolvidos" at bounding box center [401, 288] width 102 height 22
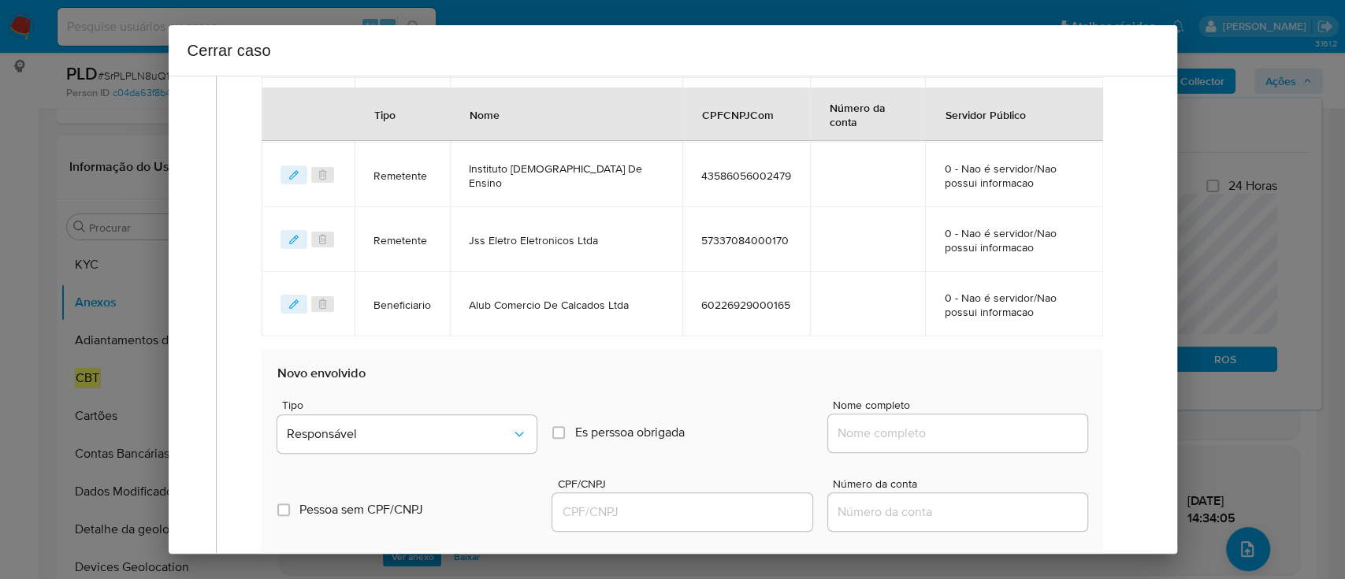
scroll to position [825, 0]
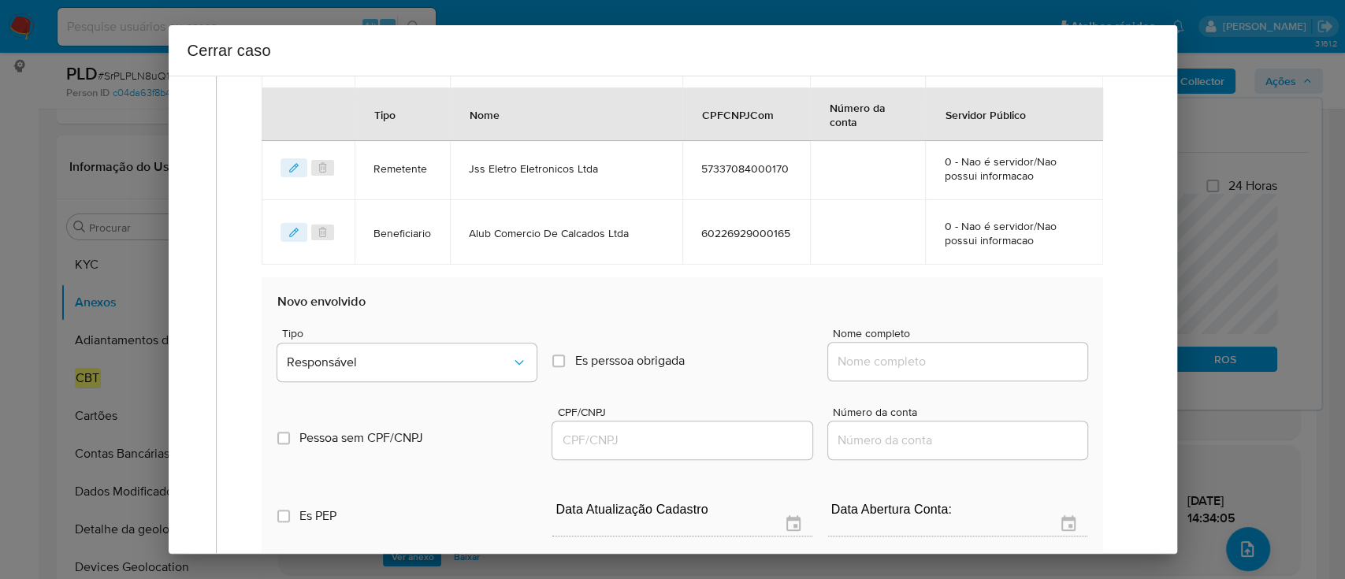
drag, startPoint x: 907, startPoint y: 364, endPoint x: 978, endPoint y: 365, distance: 70.9
click at [907, 364] on input "Nome completo" at bounding box center [957, 361] width 259 height 20
paste input "V.M.Ramos Cia Ltda, 00972696000118"
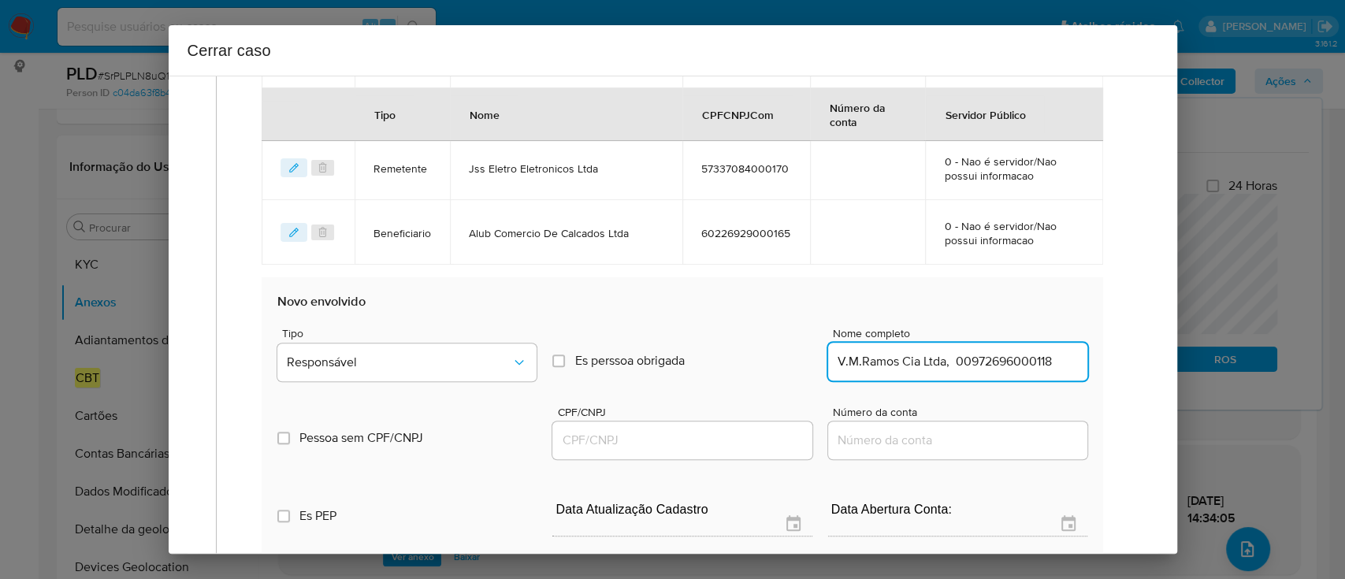
click at [1027, 364] on input "V.M.Ramos Cia Ltda, 00972696000118" at bounding box center [957, 361] width 259 height 20
type input "V.M.Ramos Cia Ltda,"
click at [729, 433] on input "CPF/CNPJ" at bounding box center [681, 440] width 259 height 20
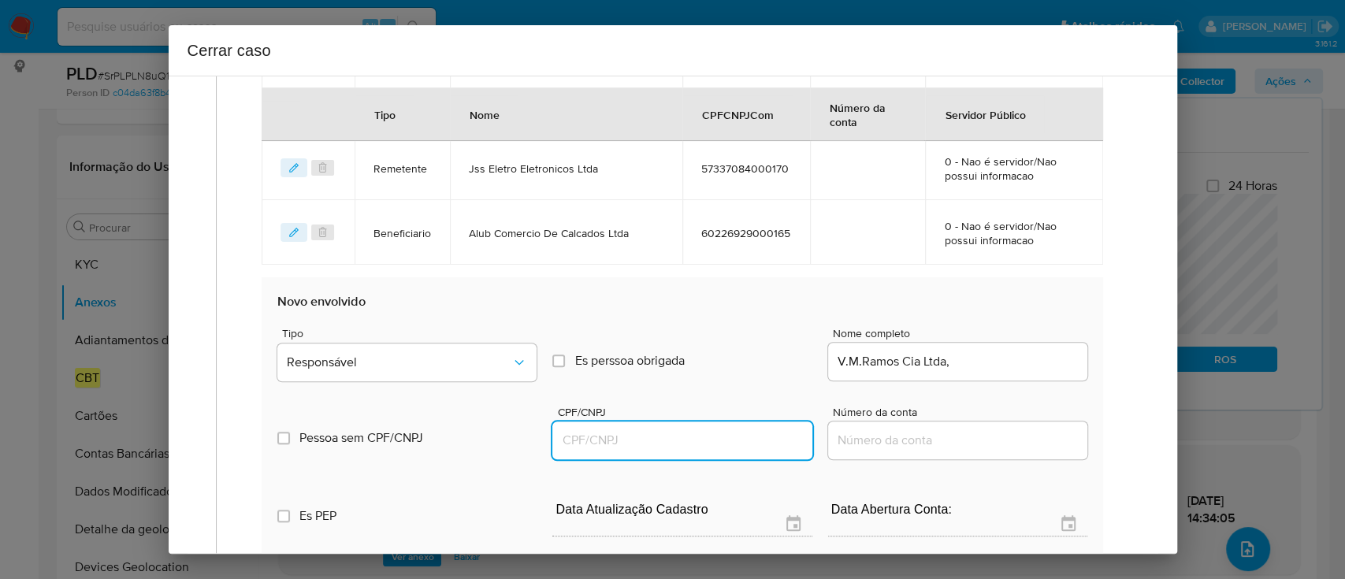
paste input "00972696000118"
type input "972696000118"
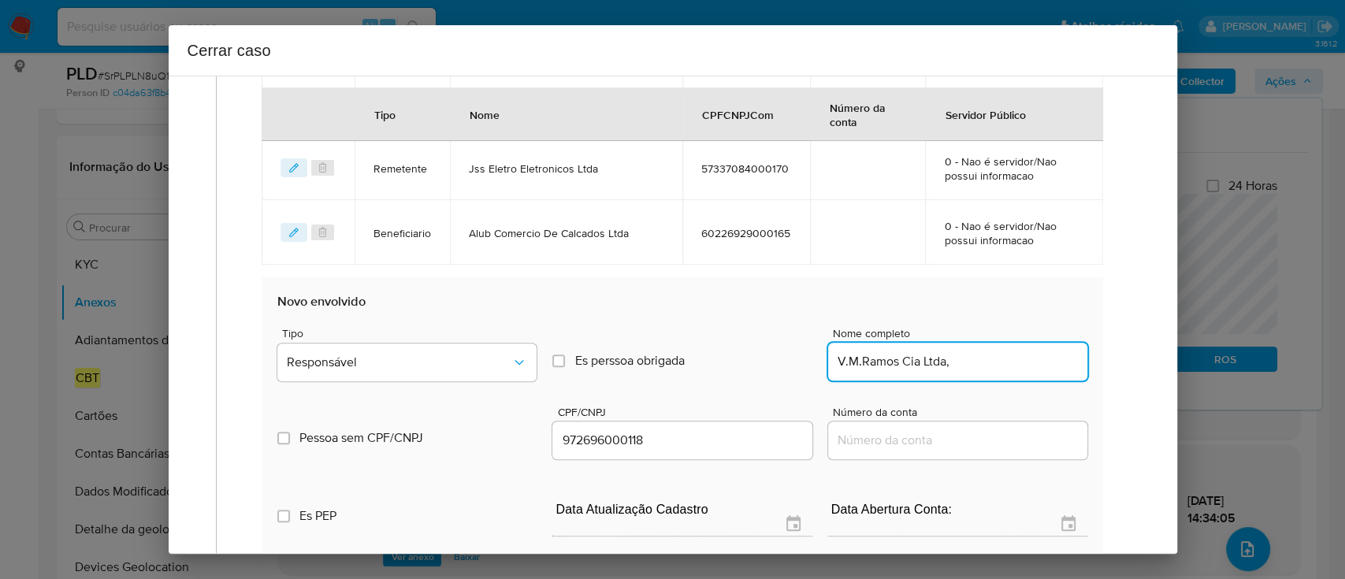
click at [992, 368] on input "V.M.Ramos Cia Ltda," at bounding box center [957, 361] width 259 height 20
type input "V.M.Ramos Cia Ltda,"
type input "00972696000118"
type input "V.M.Ramos Cia Ltda"
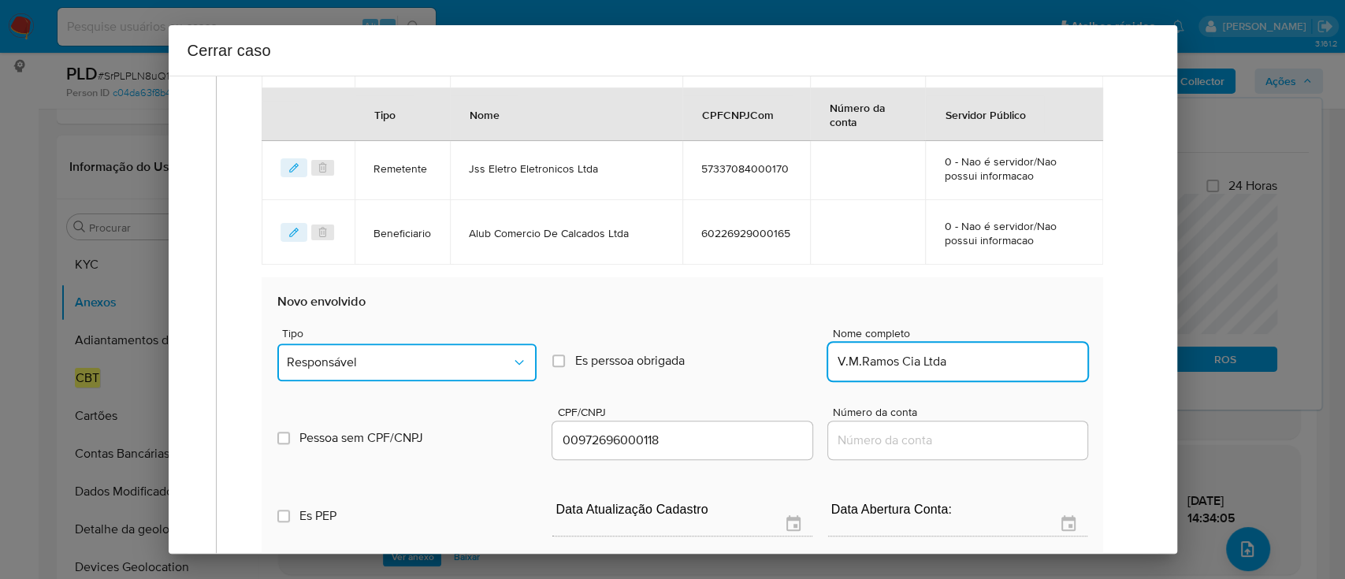
click at [410, 358] on span "Responsável" at bounding box center [399, 362] width 224 height 16
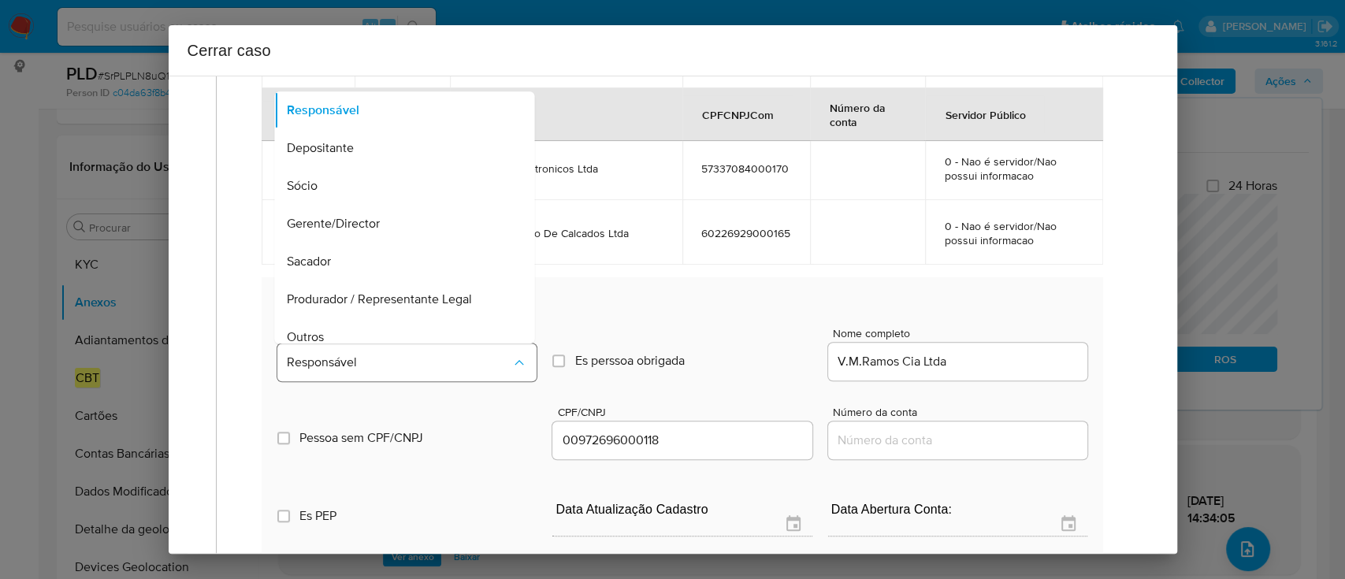
scroll to position [50, 0]
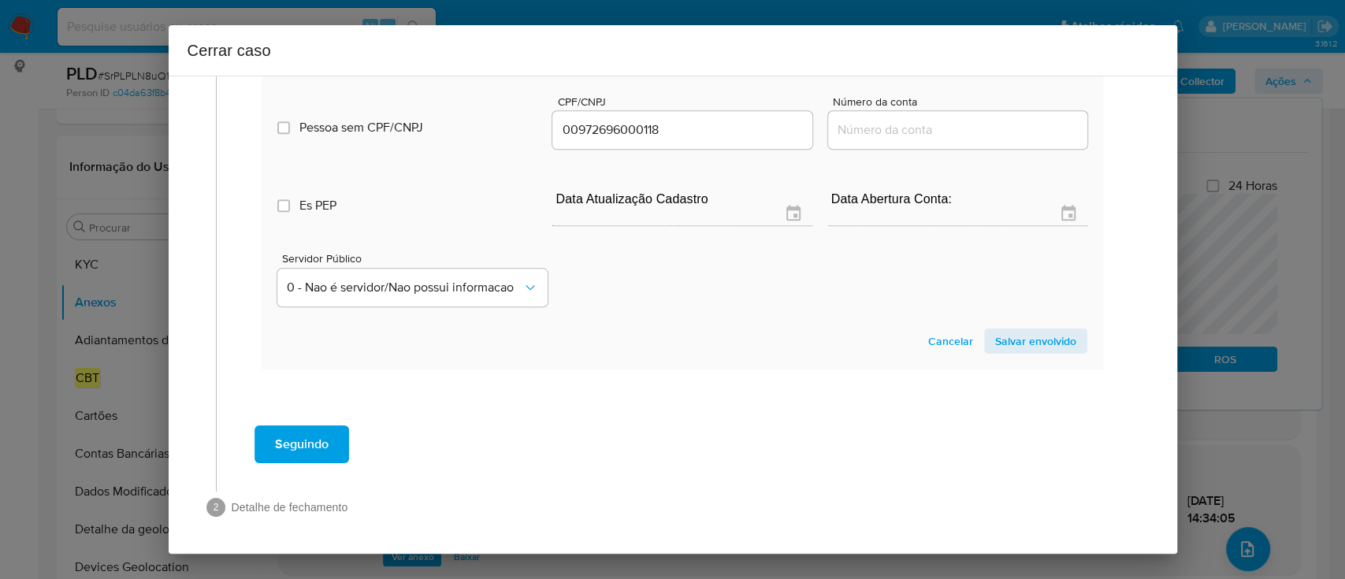
click at [1004, 339] on span "Salvar envolvido" at bounding box center [1035, 341] width 81 height 22
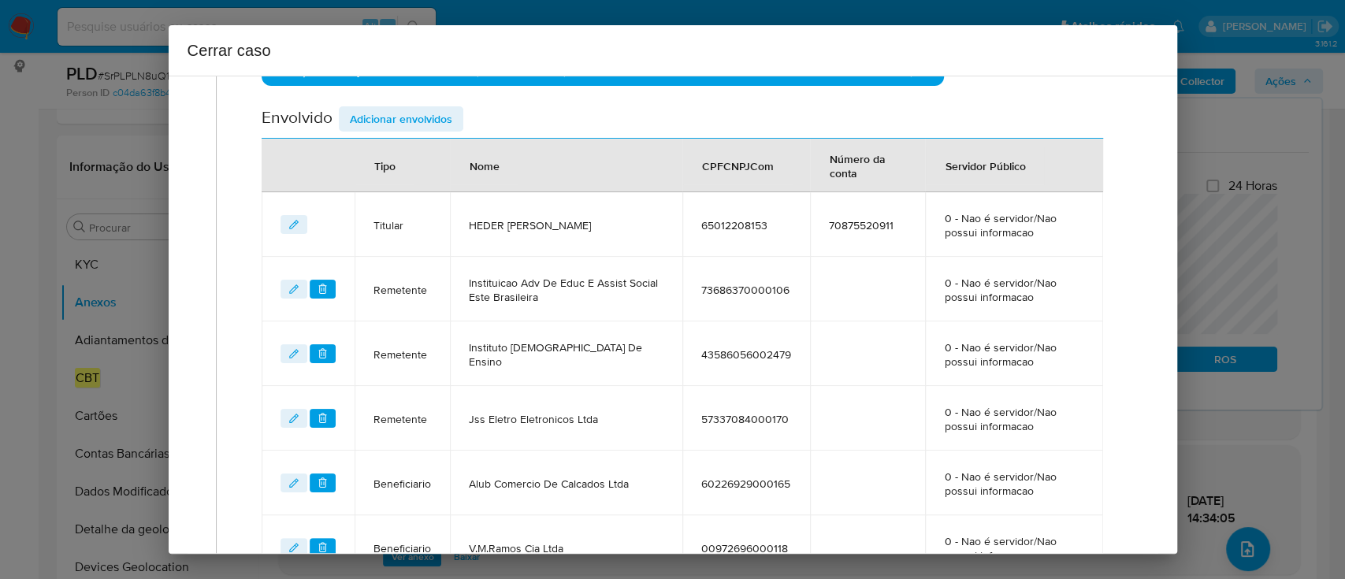
click at [421, 122] on span "Adicionar envolvidos" at bounding box center [401, 119] width 102 height 22
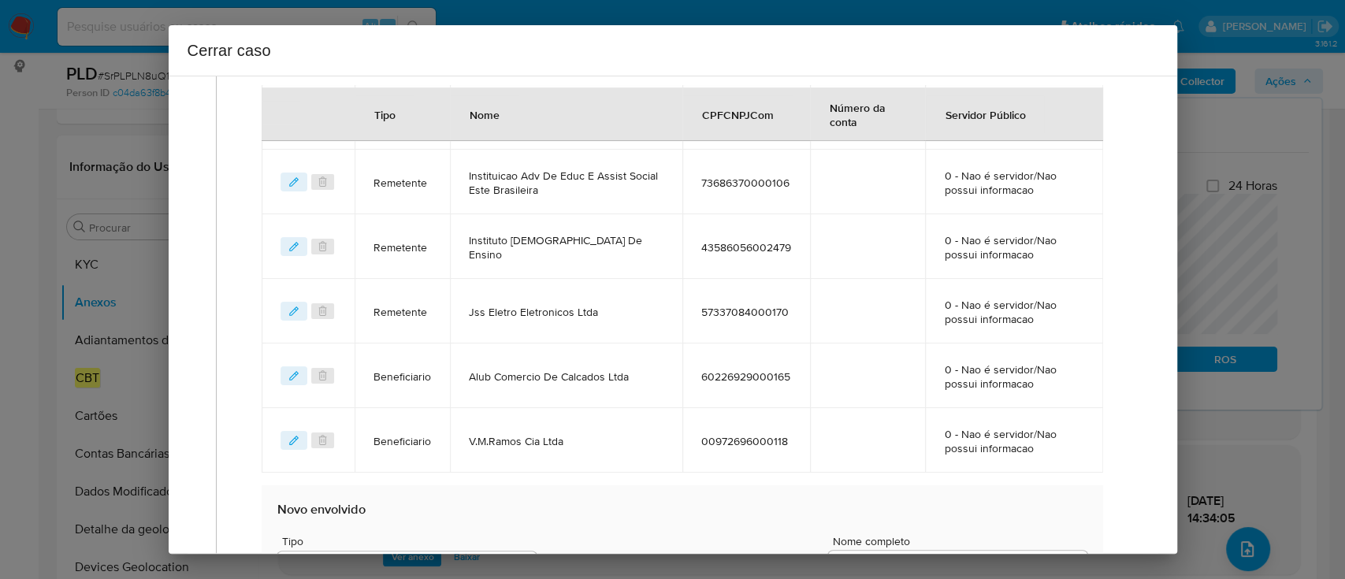
scroll to position [785, 0]
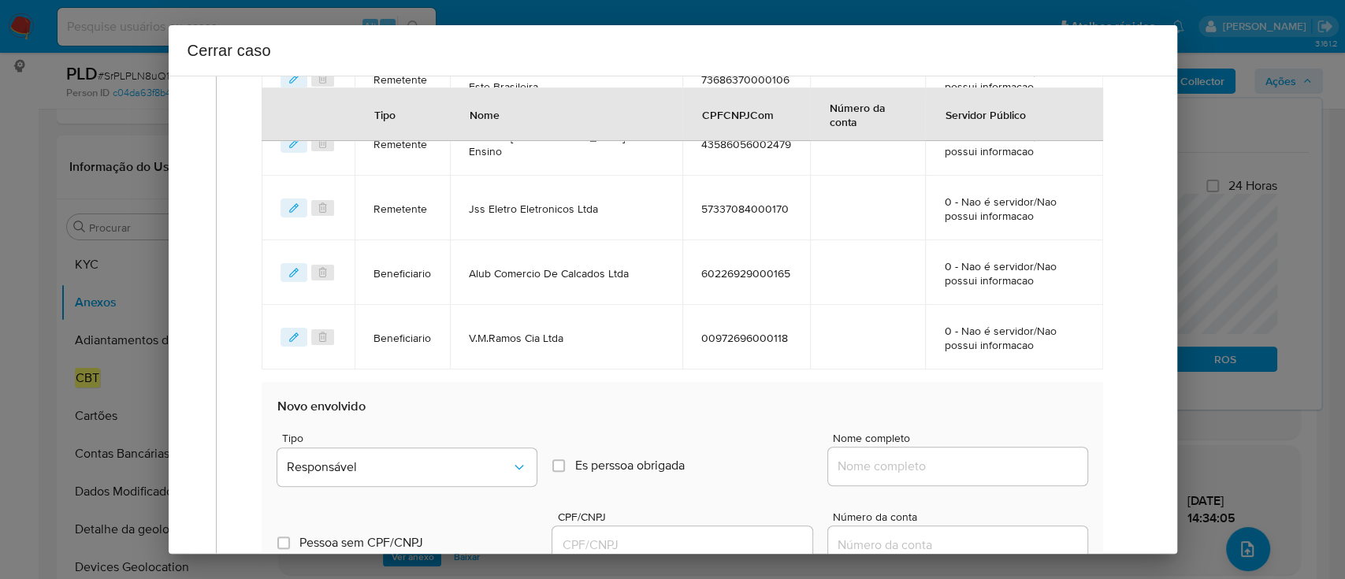
click at [965, 469] on input "Nome completo" at bounding box center [957, 466] width 259 height 20
paste input "Ryan Manoel Barcelos, 16746957640"
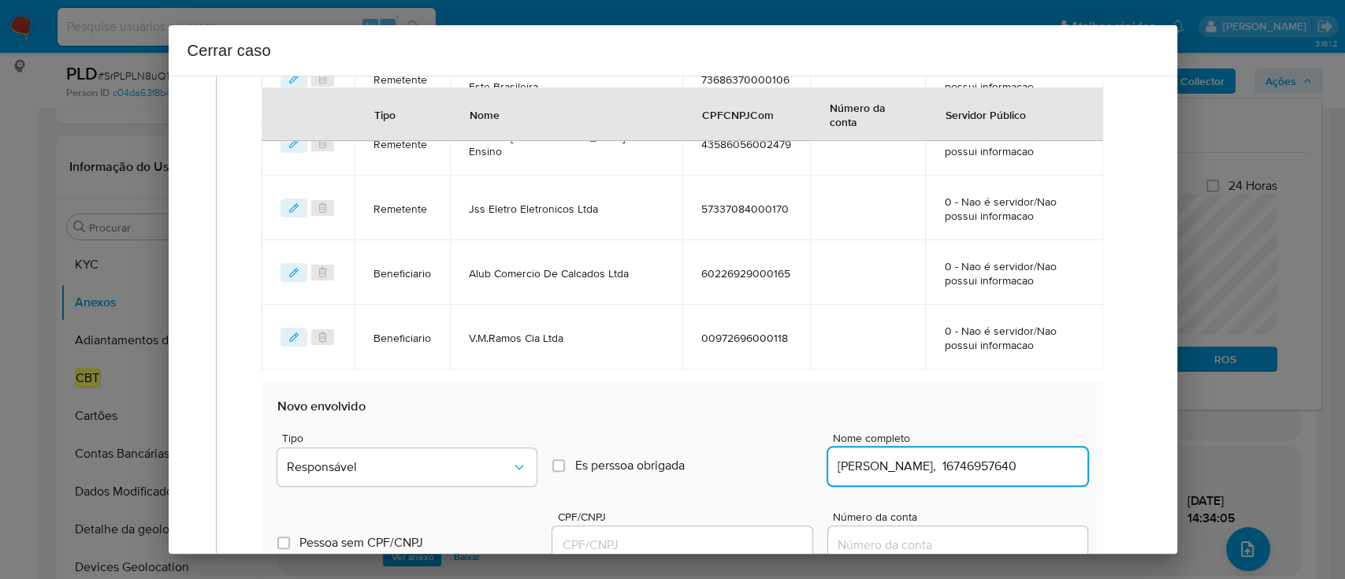
click at [1008, 466] on input "Ryan Manoel Barcelos, 16746957640" at bounding box center [957, 466] width 259 height 20
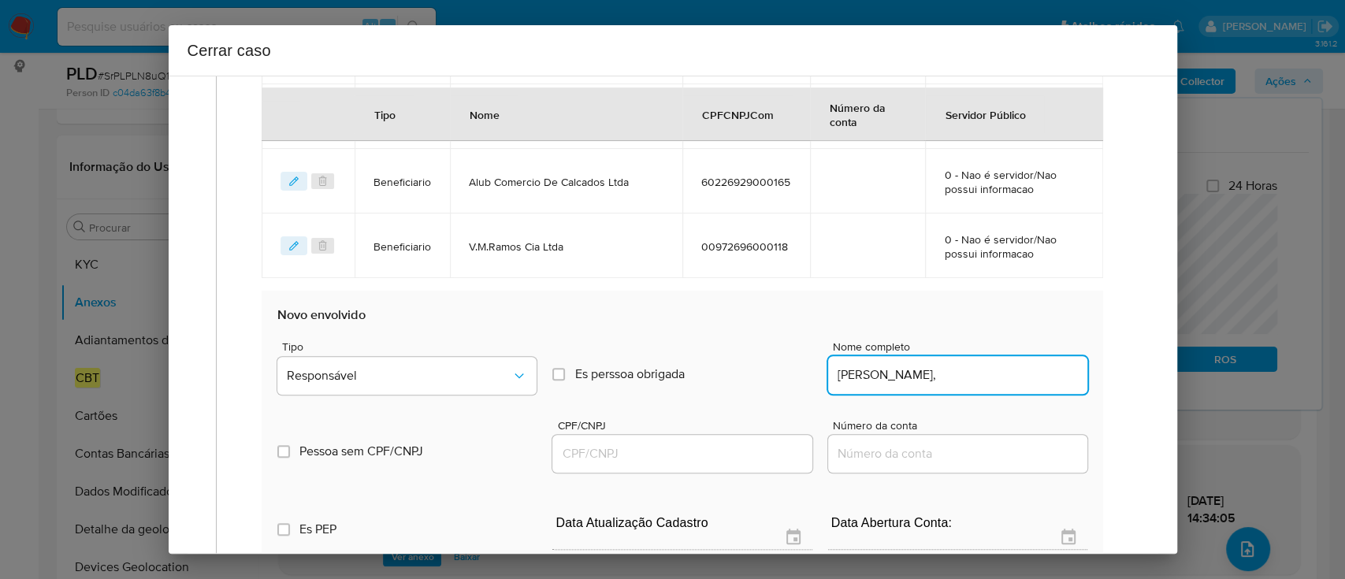
scroll to position [996, 0]
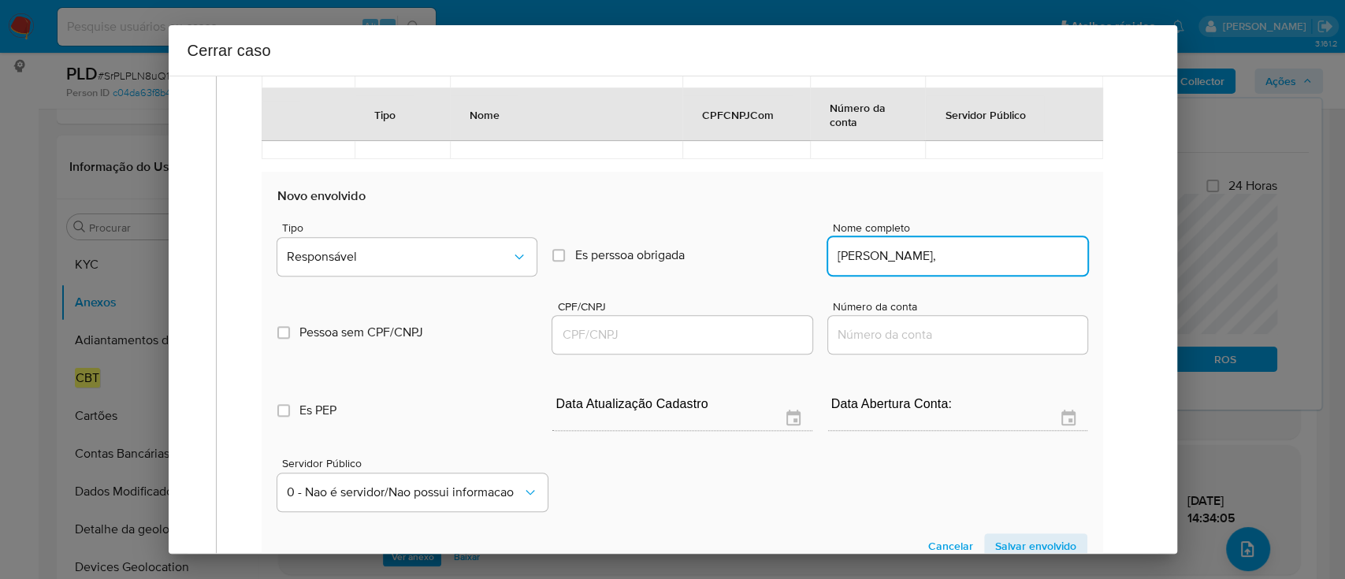
type input "Ryan Manoel Barcelos,"
click at [700, 330] on input "CPF/CNPJ" at bounding box center [681, 335] width 259 height 20
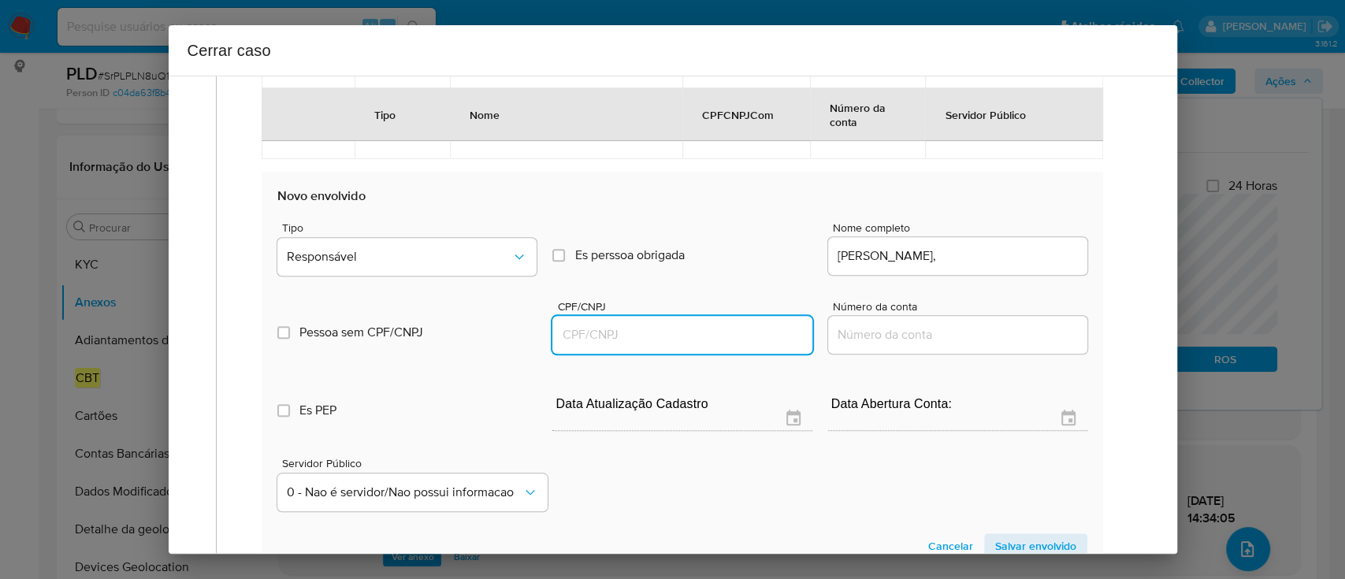
paste input "16746957640"
type input "16746957640"
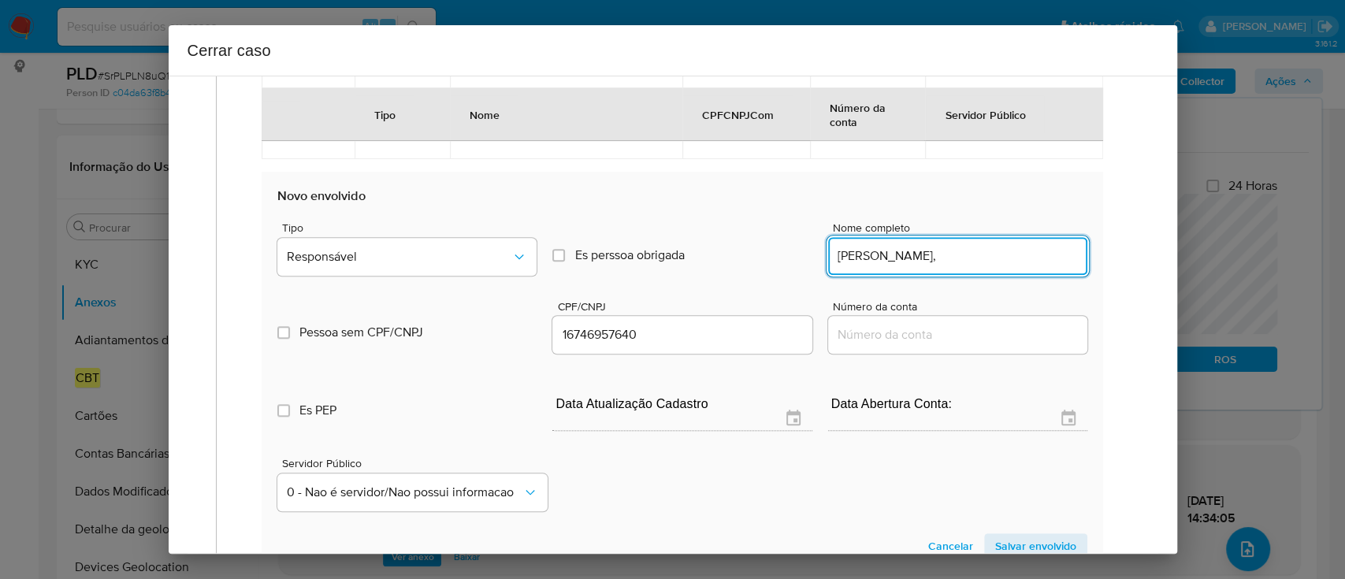
click at [1004, 265] on div "Ryan Manoel Barcelos," at bounding box center [957, 256] width 259 height 38
click at [1011, 262] on input "Ryan Manoel Barcelos," at bounding box center [957, 256] width 259 height 20
type input "Ryan Manoel Barcelos"
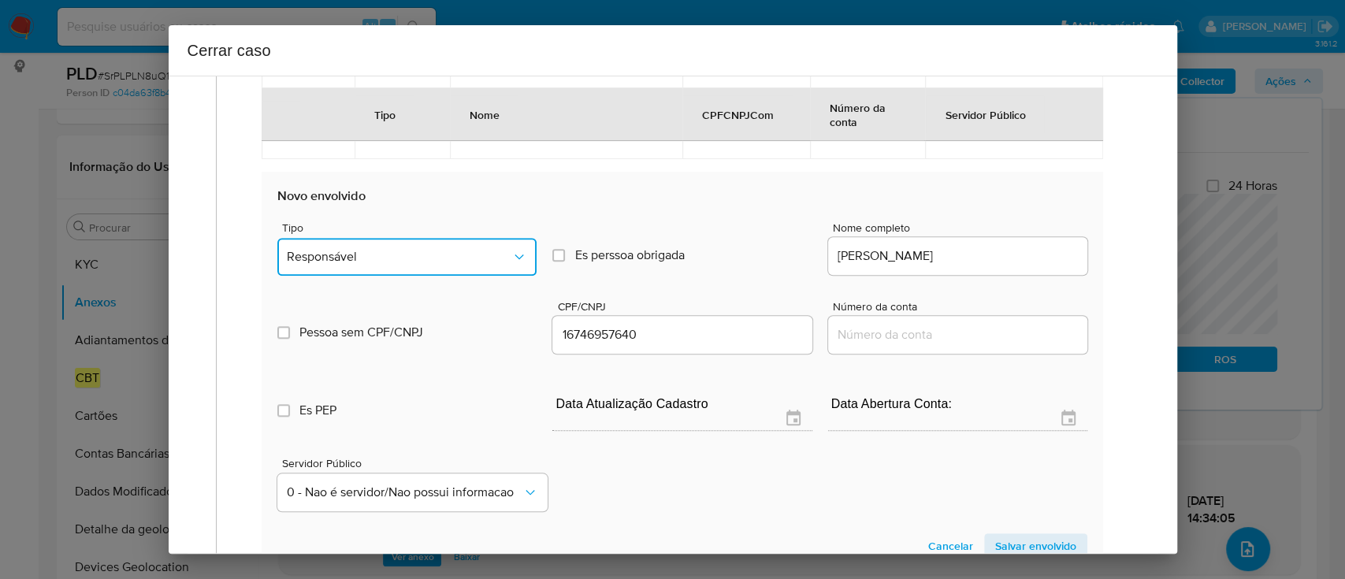
click at [466, 256] on span "Responsável" at bounding box center [399, 257] width 224 height 16
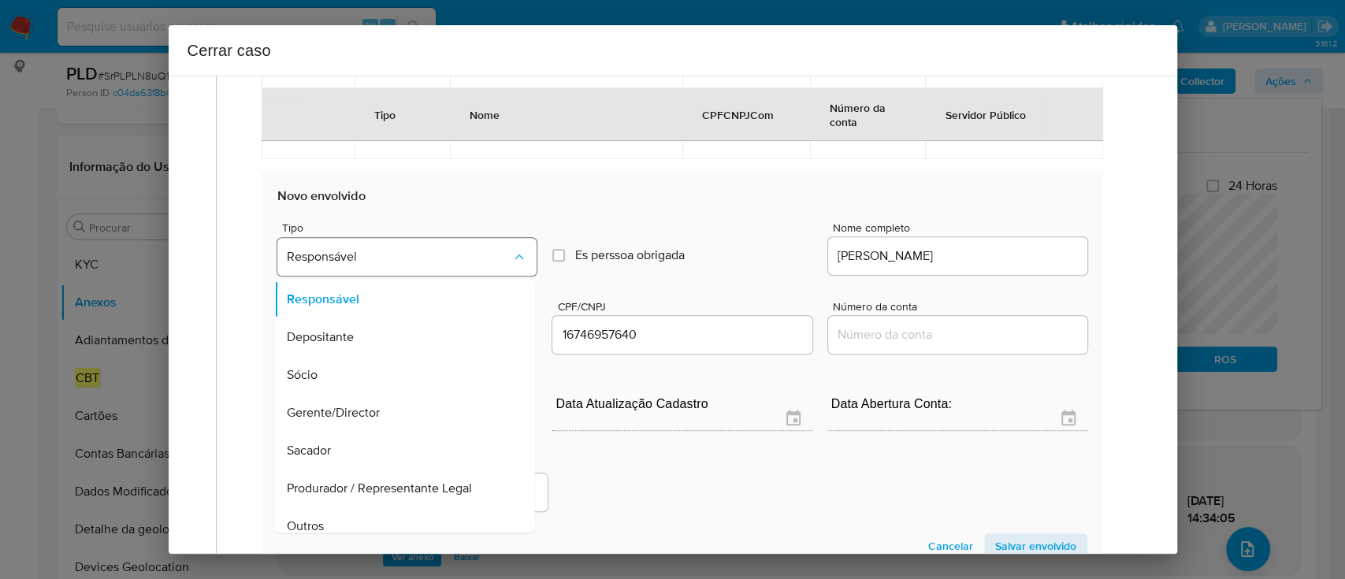
scroll to position [50, 0]
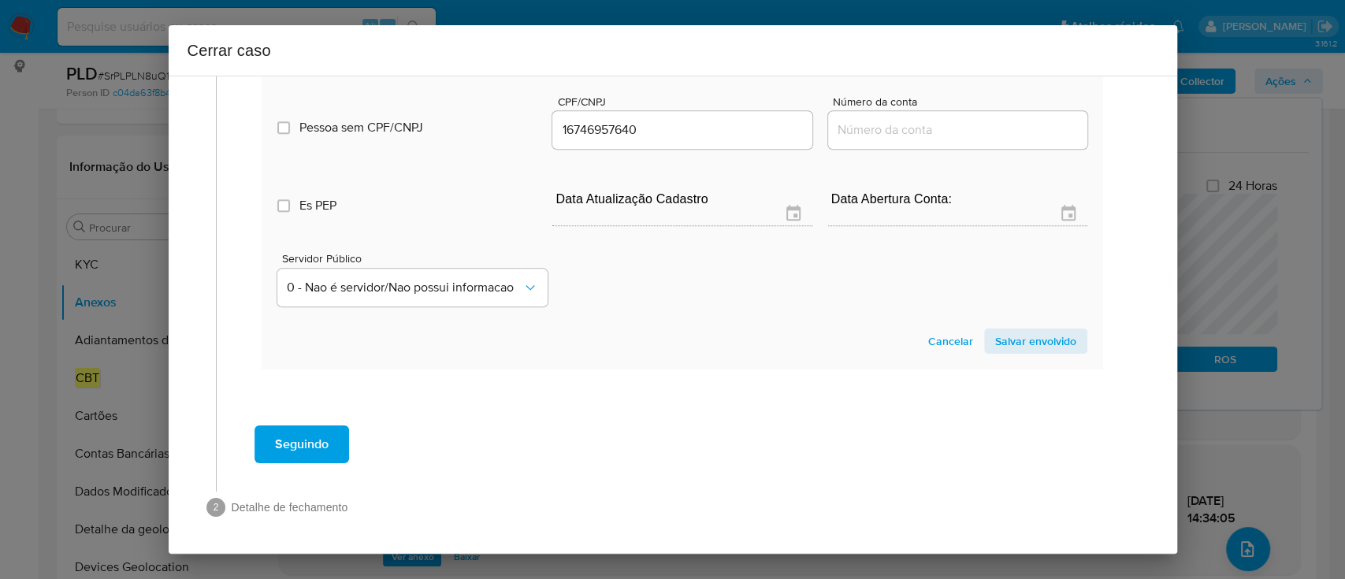
click at [1033, 337] on span "Salvar envolvido" at bounding box center [1035, 341] width 81 height 22
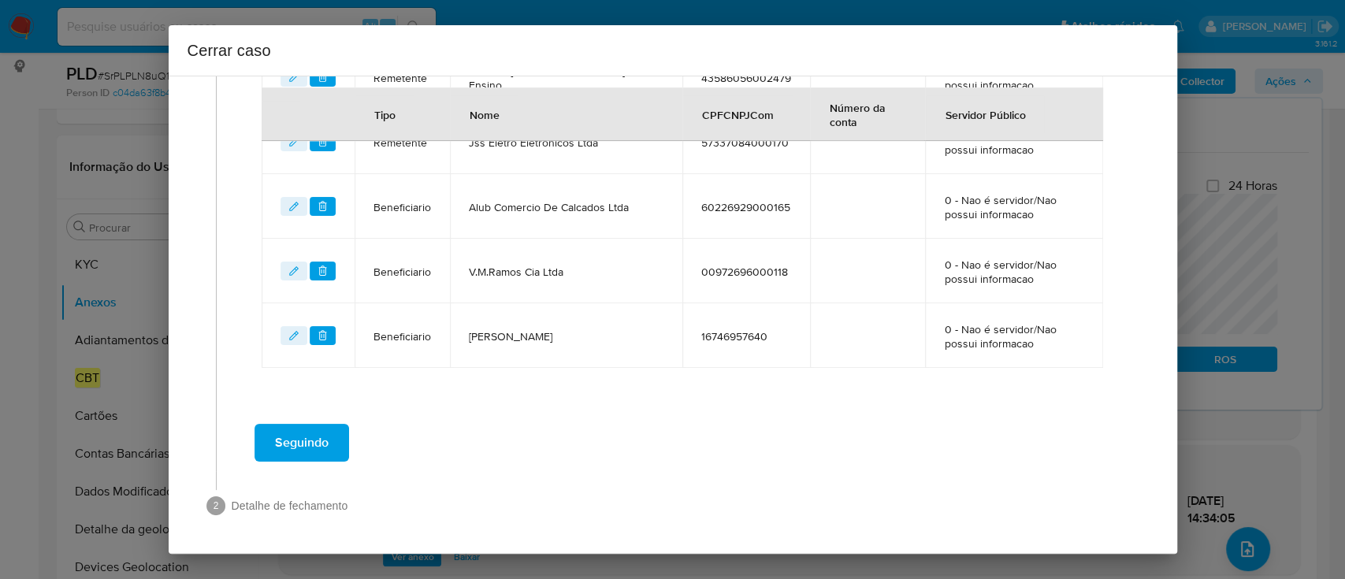
scroll to position [850, 0]
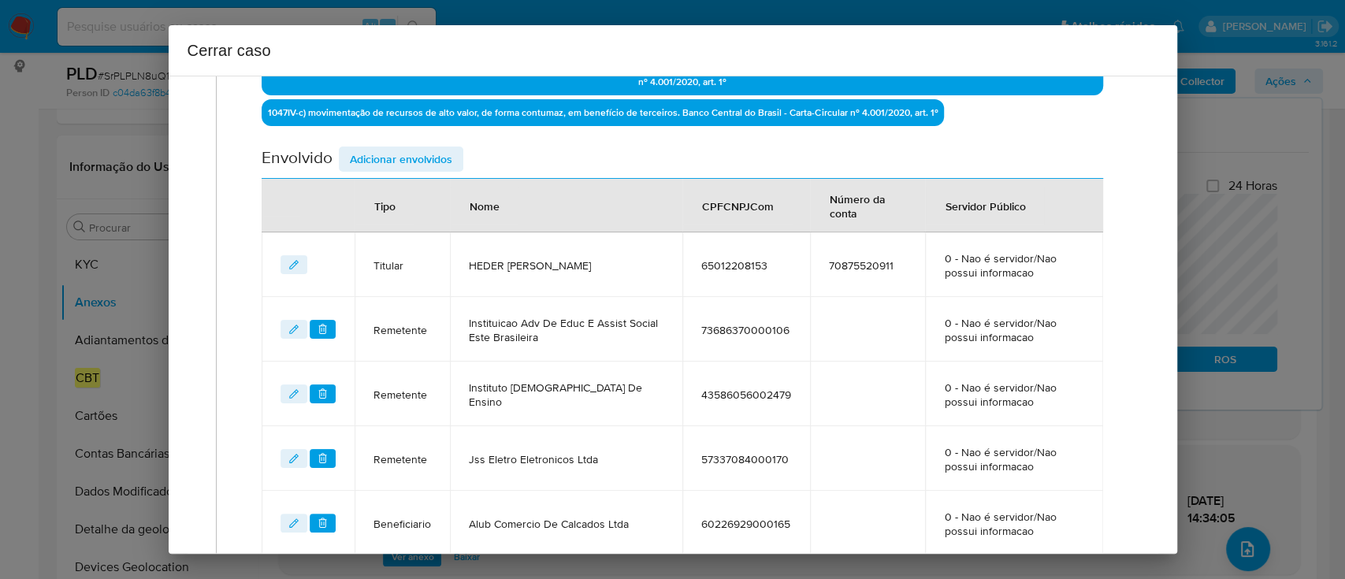
click at [437, 154] on span "Adicionar envolvidos" at bounding box center [401, 159] width 102 height 22
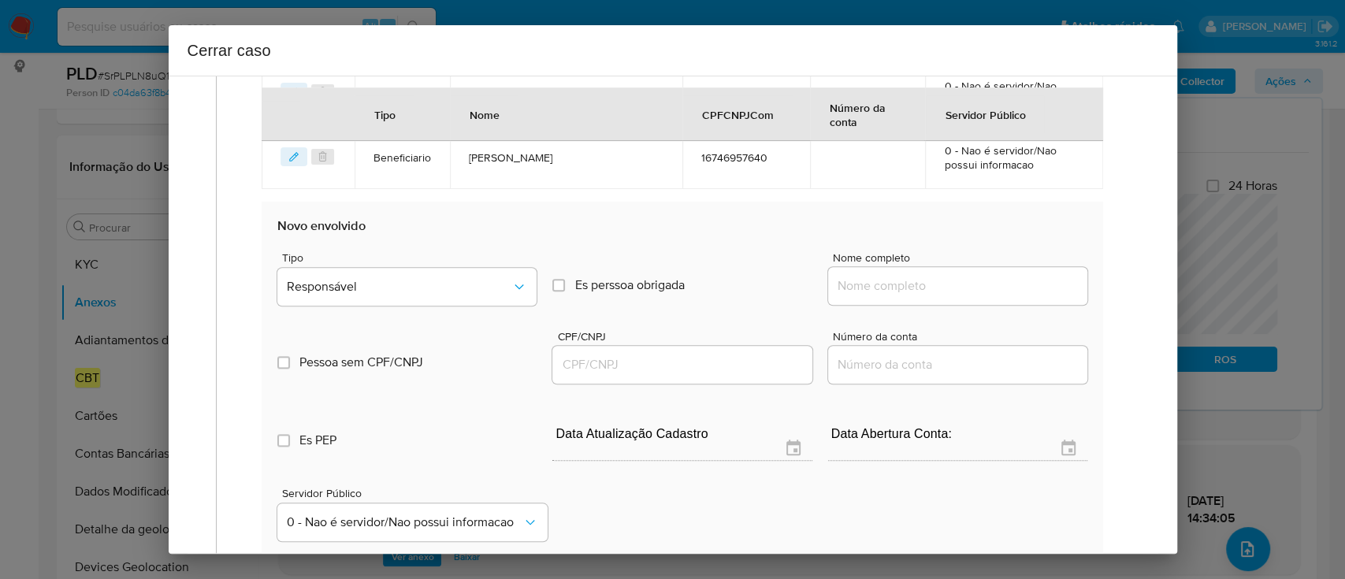
scroll to position [1059, 0]
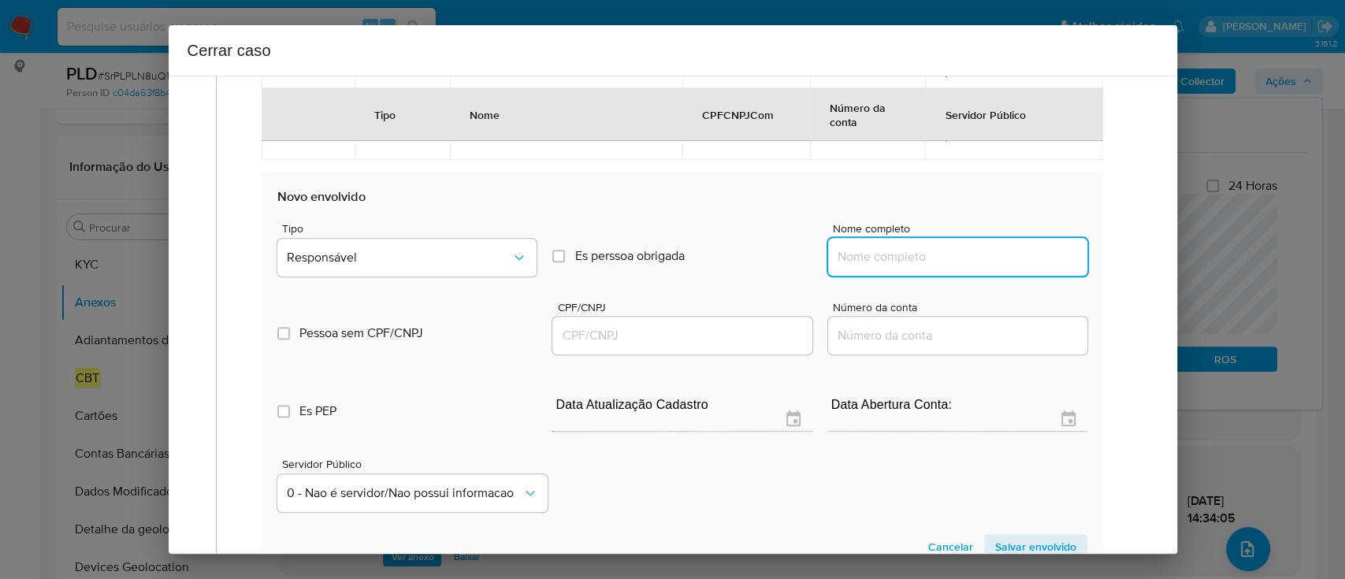
click at [900, 258] on input "Nome completo" at bounding box center [957, 257] width 259 height 20
paste input "SUCCESS IMPORTADOS LTDA, 44956103000103"
click at [992, 265] on div "SUCCESS IMPORTADOS LTDA, 44956103000103" at bounding box center [957, 257] width 259 height 38
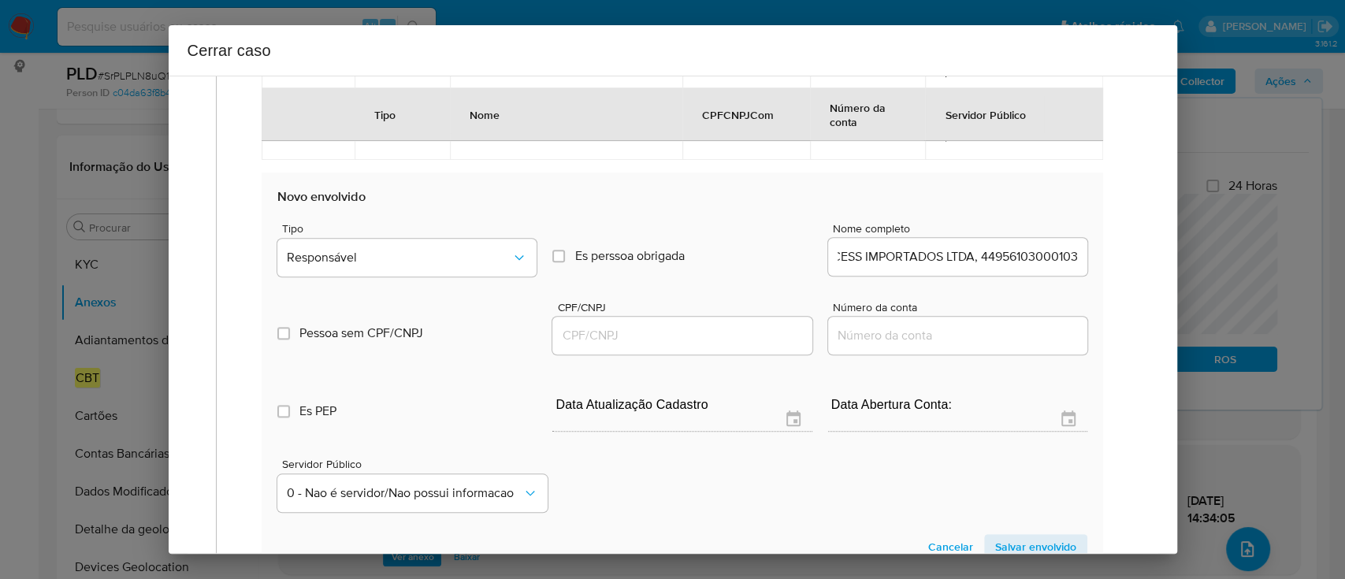
scroll to position [0, 0]
click at [992, 265] on div "SUCCESS IMPORTADOS LTDA, 44956103000103" at bounding box center [957, 257] width 259 height 38
click at [1002, 258] on input "SUCCESS IMPORTADOS LTDA, 44956103000103" at bounding box center [957, 257] width 259 height 20
click at [1020, 257] on input "SUCCESS IMPORTADOS LTDA, 44956103000103" at bounding box center [957, 257] width 259 height 20
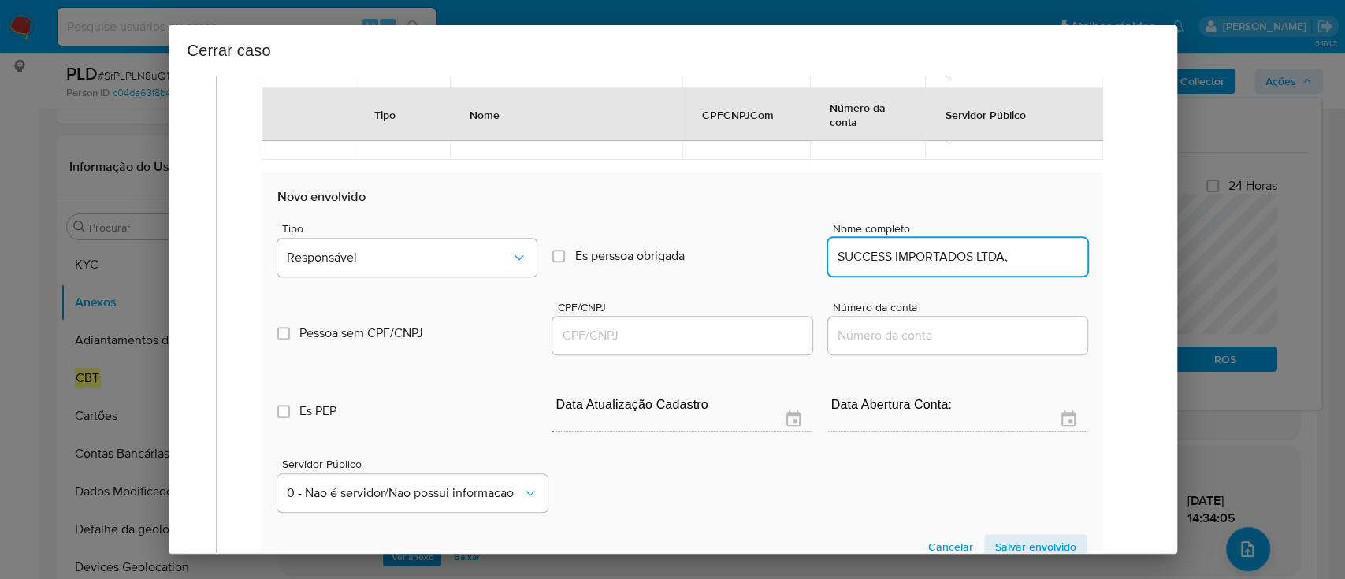
type input "SUCCESS IMPORTADOS LTDA,"
drag, startPoint x: 722, startPoint y: 326, endPoint x: 873, endPoint y: 293, distance: 154.0
click at [722, 326] on input "CPF/CNPJ" at bounding box center [681, 335] width 259 height 20
paste input "44956103000103"
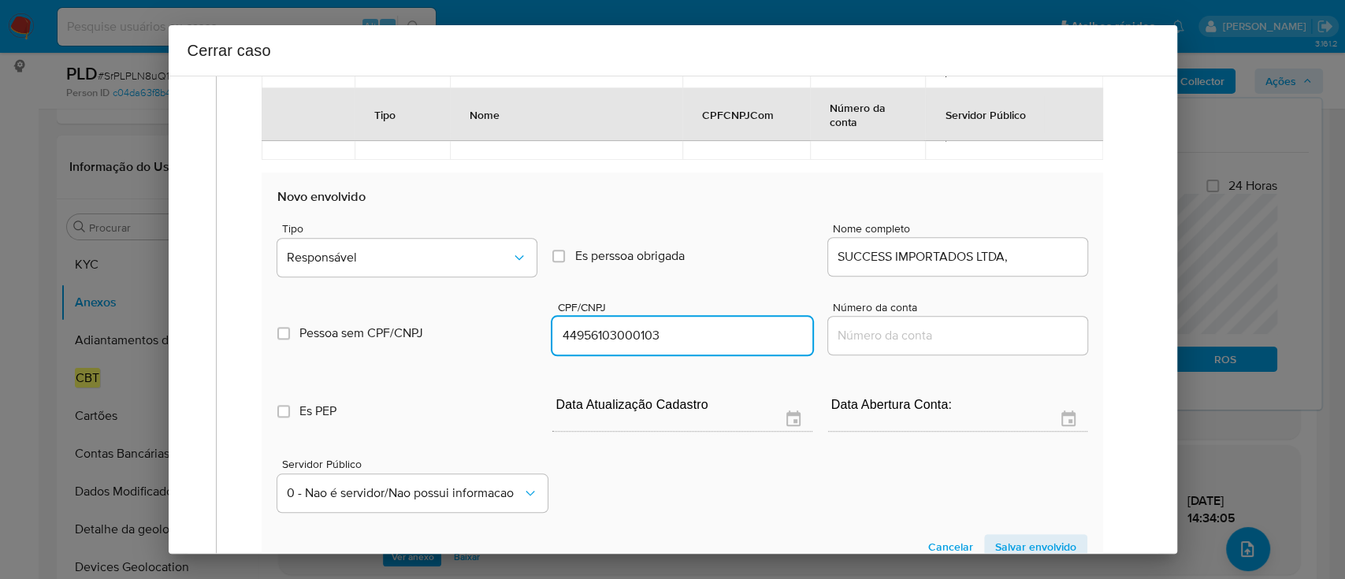
type input "44956103000103"
click at [1023, 253] on input "SUCCESS IMPORTADOS LTDA," at bounding box center [957, 257] width 259 height 20
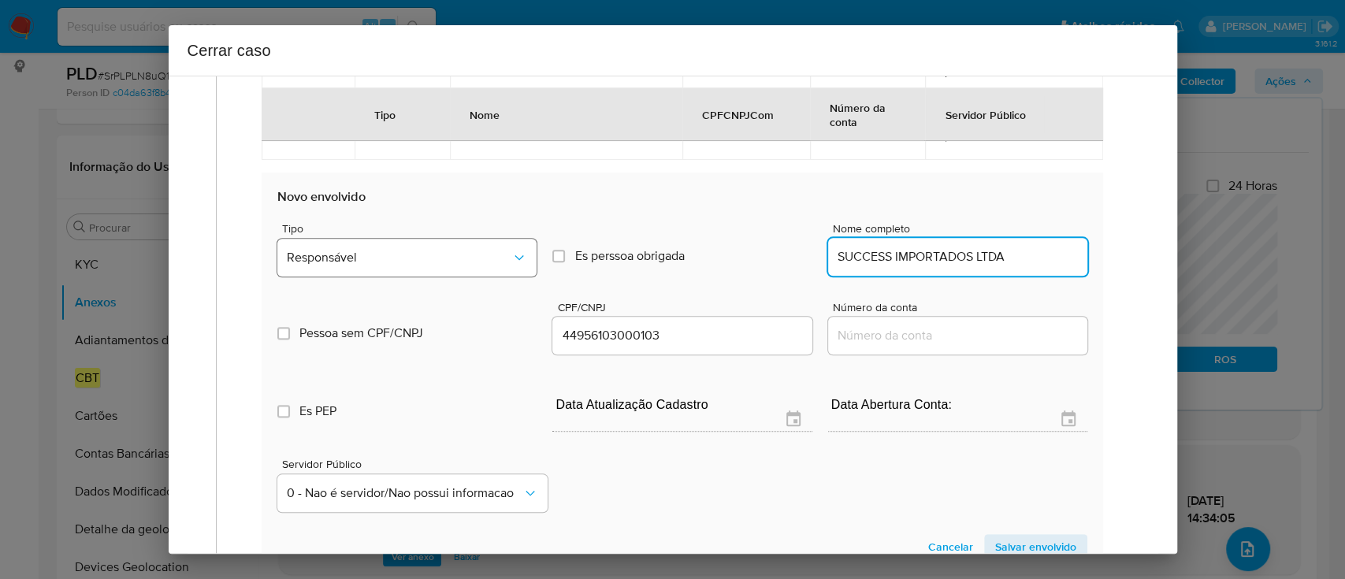
type input "SUCCESS IMPORTADOS LTDA"
click at [409, 262] on span "Responsável" at bounding box center [399, 258] width 224 height 16
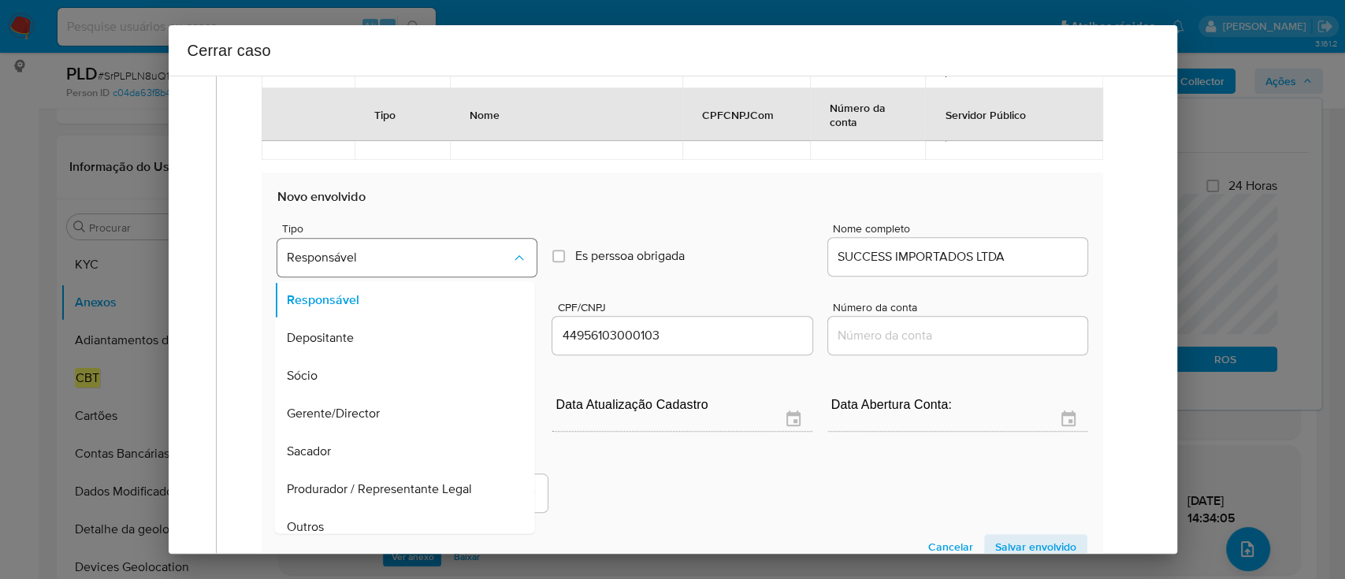
scroll to position [13, 0]
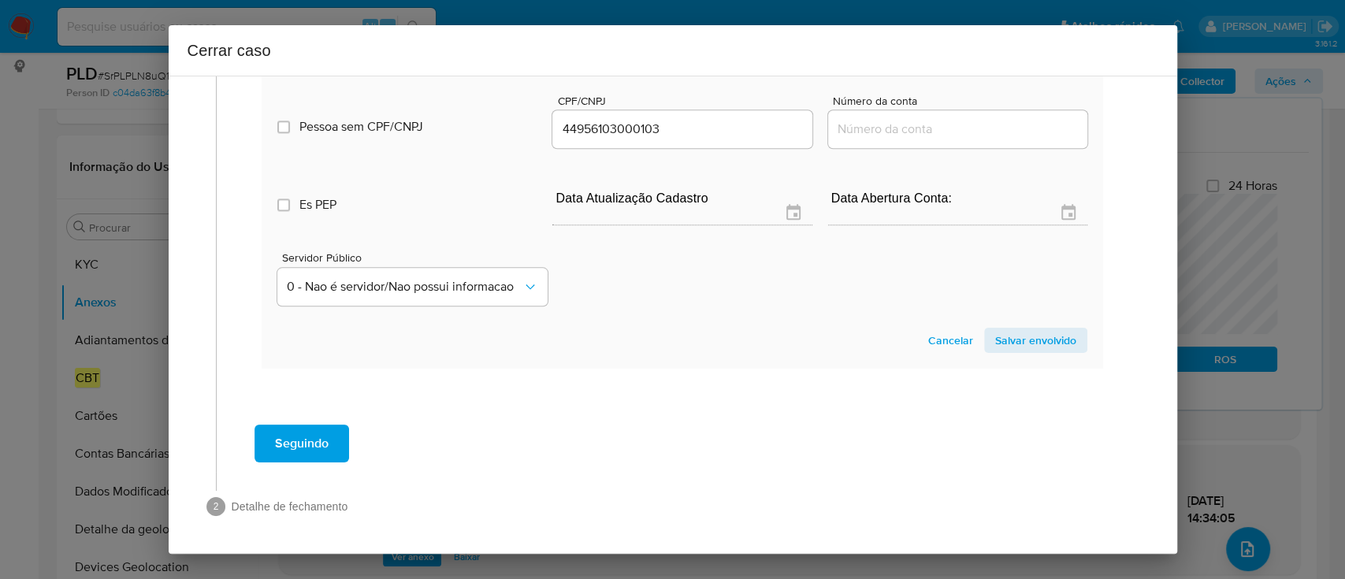
click at [1051, 345] on span "Salvar envolvido" at bounding box center [1035, 340] width 81 height 22
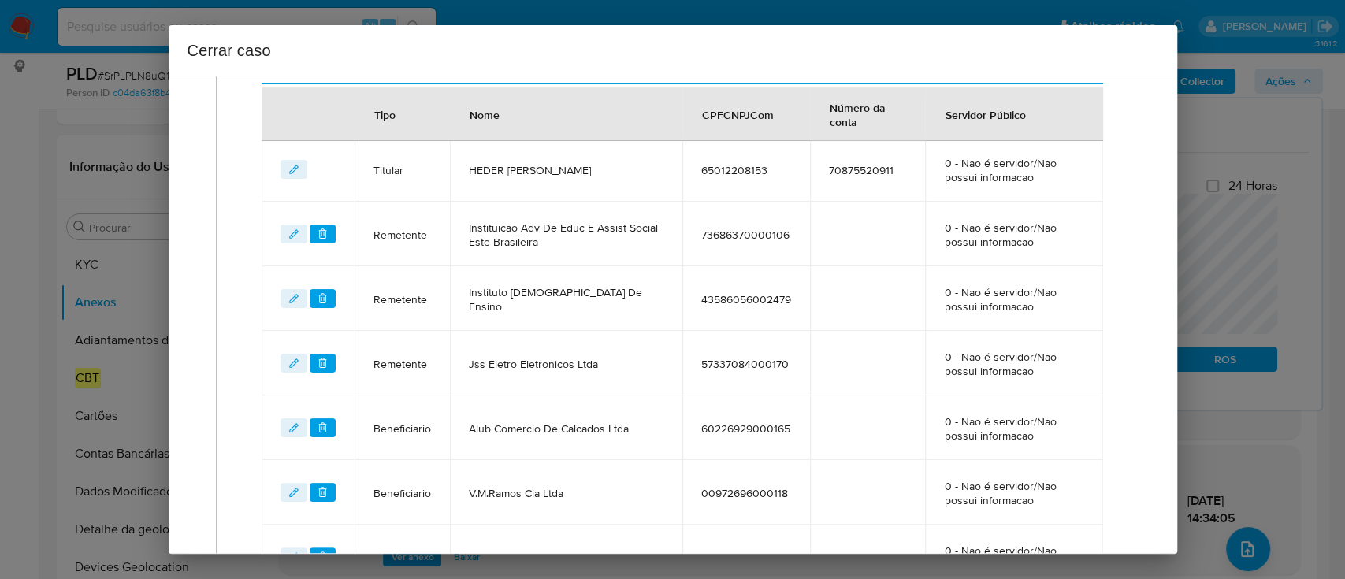
scroll to position [914, 0]
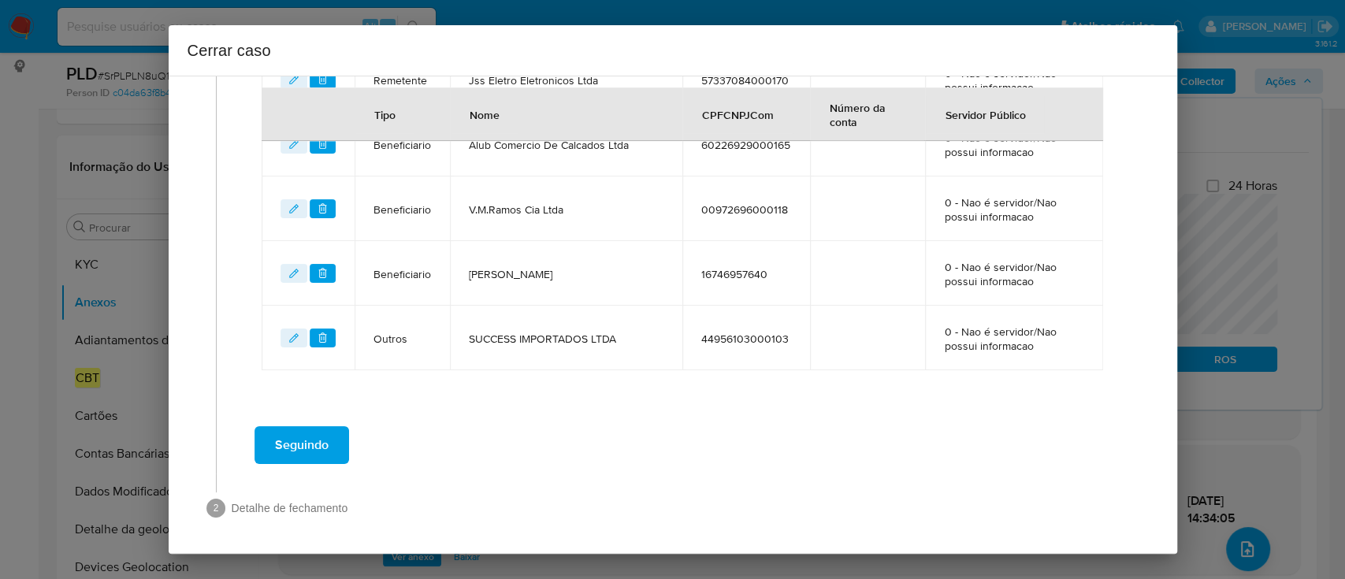
click at [331, 447] on button "Seguindo" at bounding box center [301, 445] width 95 height 38
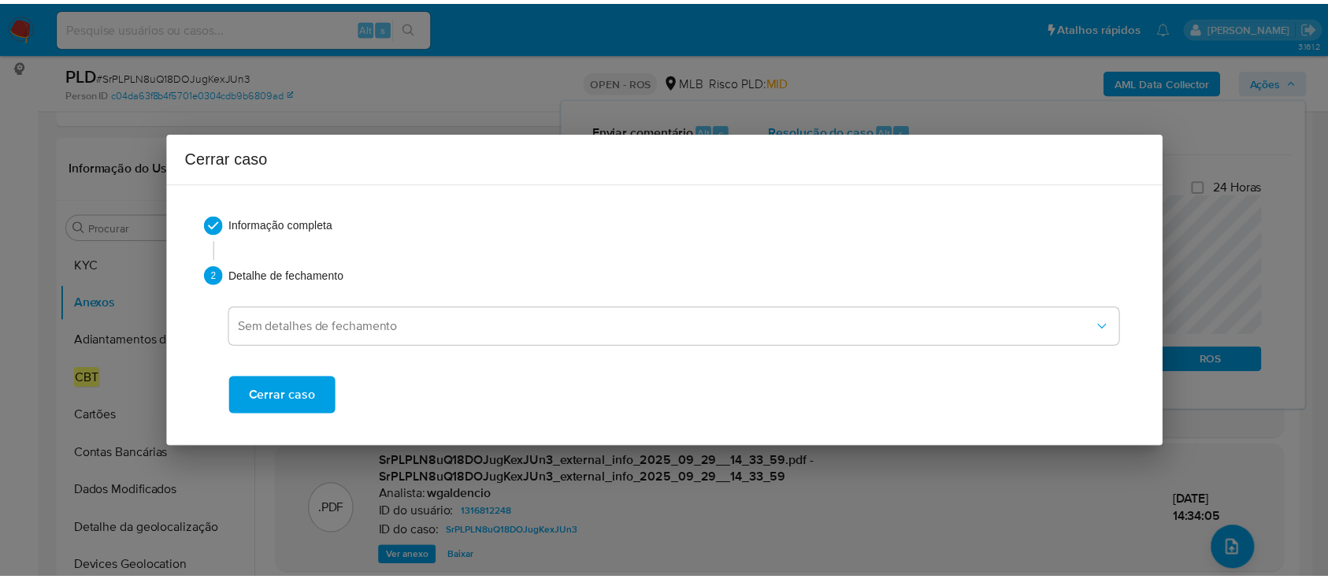
scroll to position [0, 0]
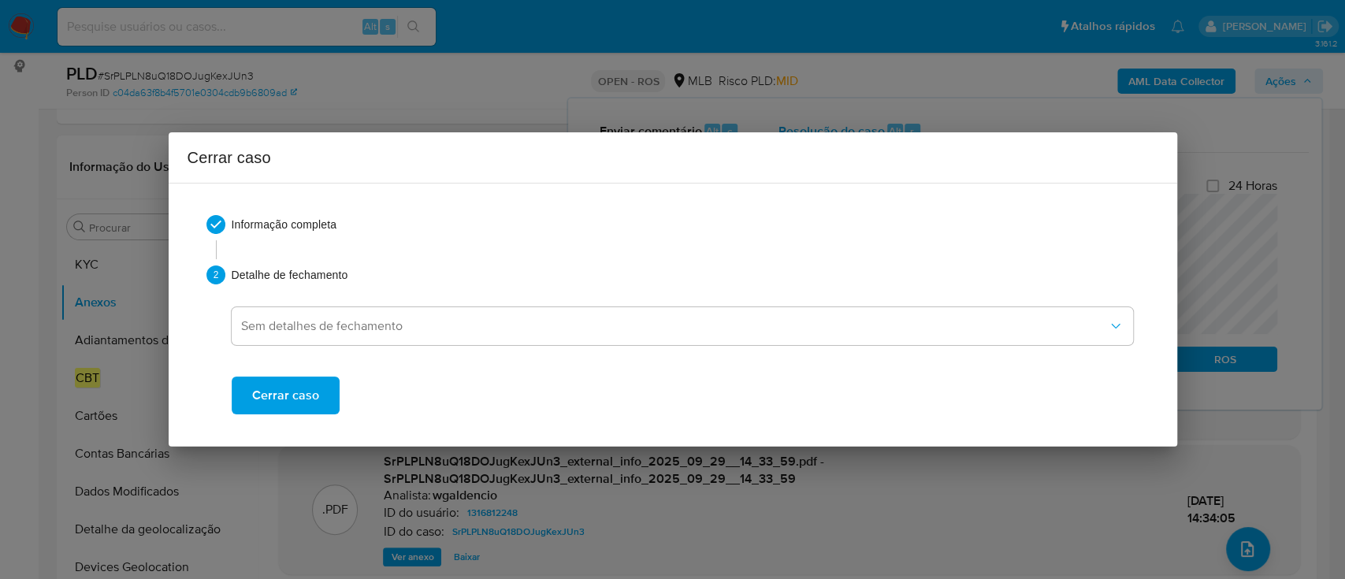
click at [281, 380] on span "Cerrar caso" at bounding box center [285, 395] width 67 height 35
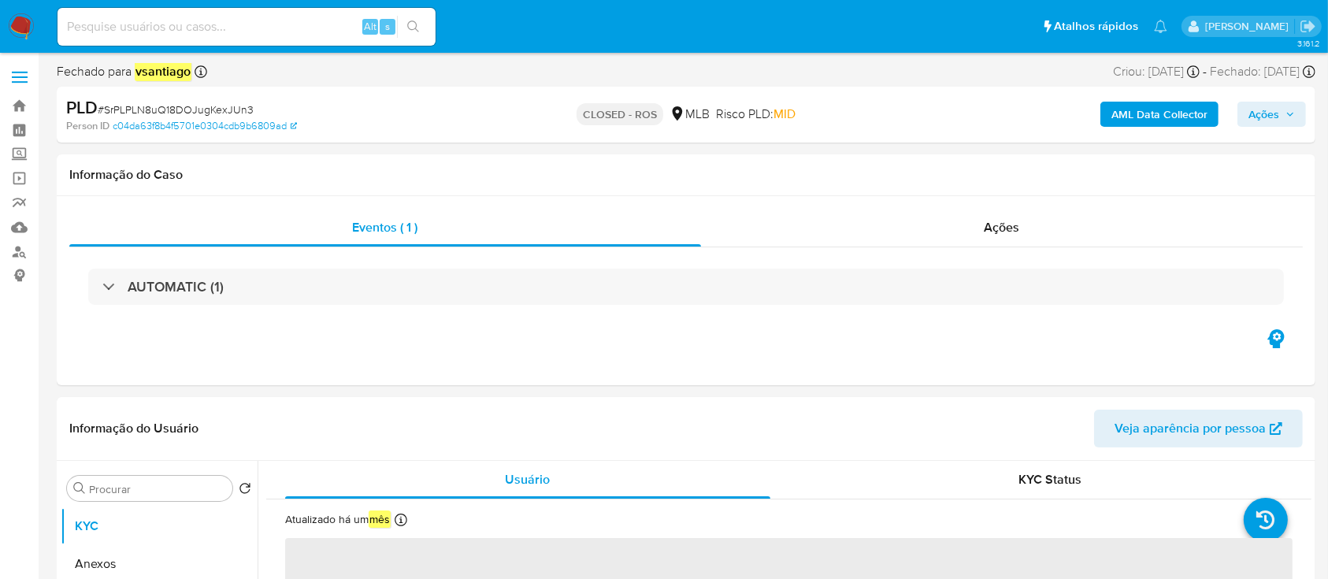
select select "10"
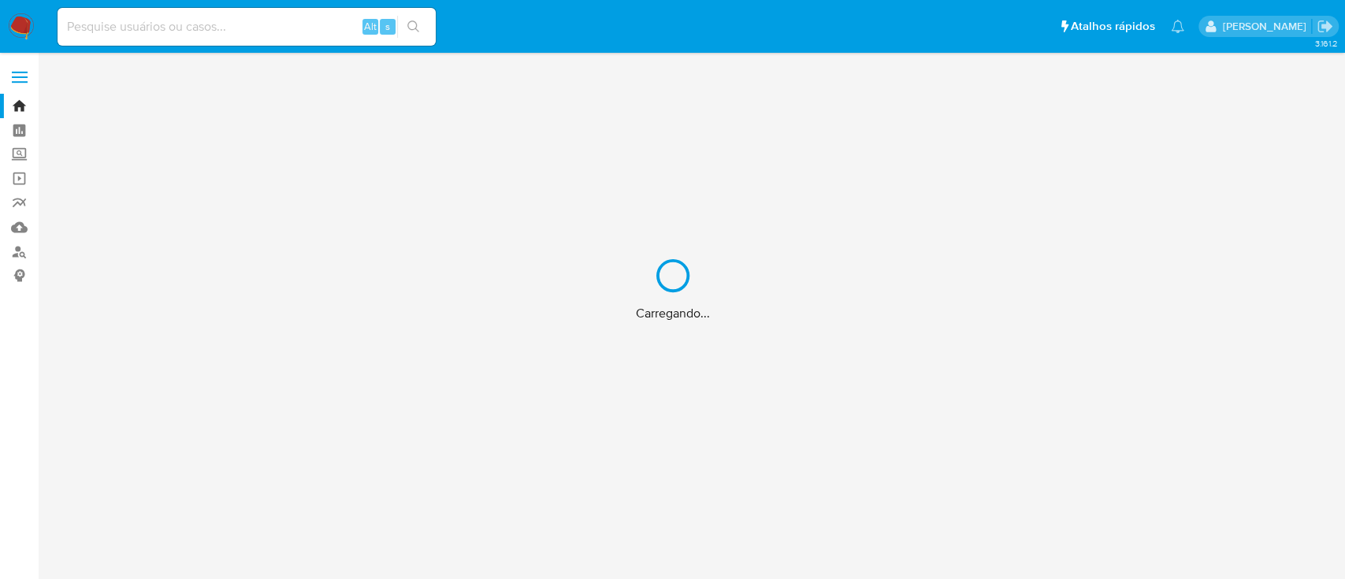
drag, startPoint x: 707, startPoint y: 293, endPoint x: 525, endPoint y: 54, distance: 299.6
click at [514, 59] on div "Carregando..." at bounding box center [672, 289] width 1345 height 579
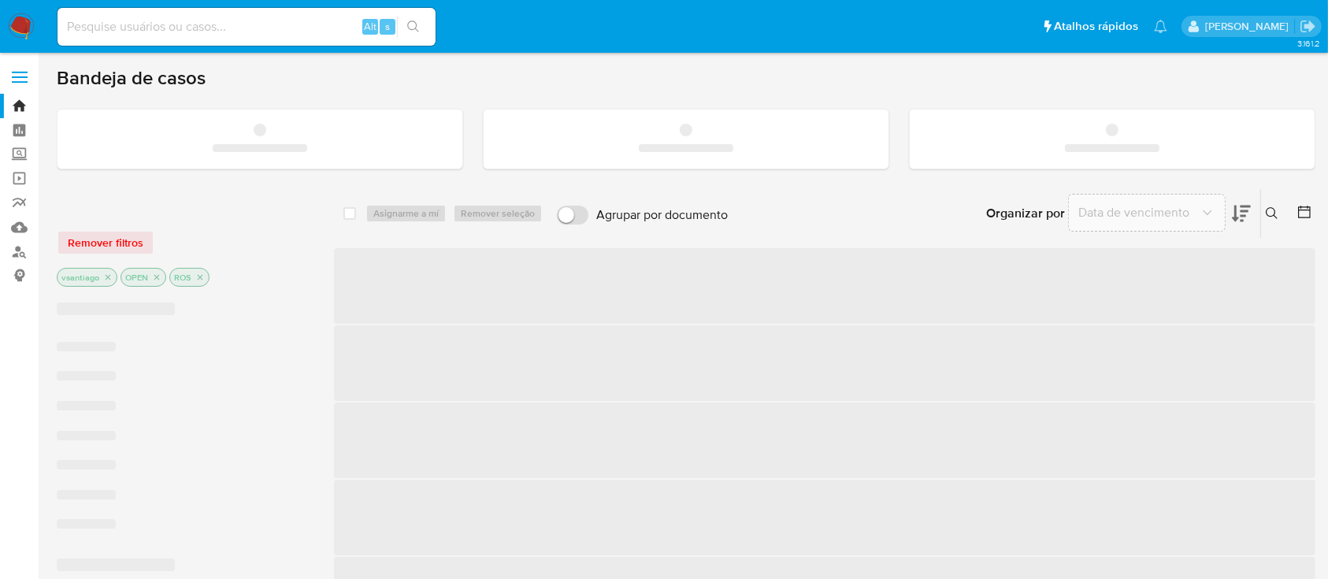
click at [567, 37] on ul "Pausado Ver notificaciones Alt s Atalhos rápidos Presiona las siguientes teclas…" at bounding box center [613, 25] width 1126 height 39
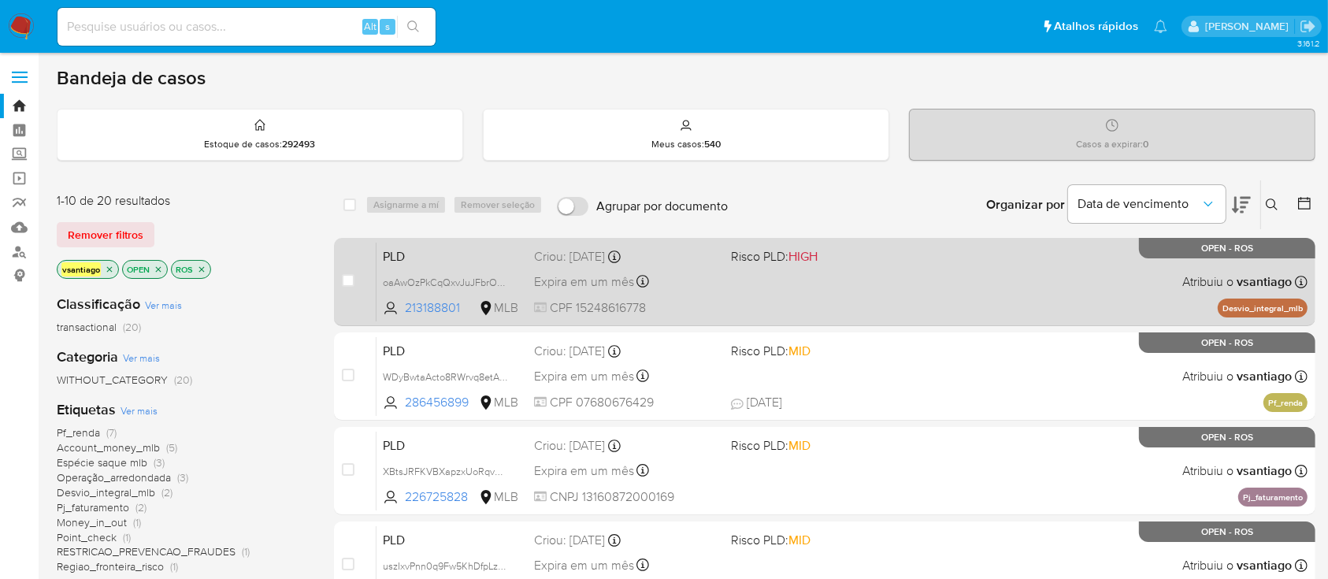
click at [800, 302] on div "PLD oaAwOzPkCqQxvJuJFbrOyYB8 213188801 MLB Risco PLD: HIGH Criou: [DATE] Criou:…" at bounding box center [842, 282] width 931 height 80
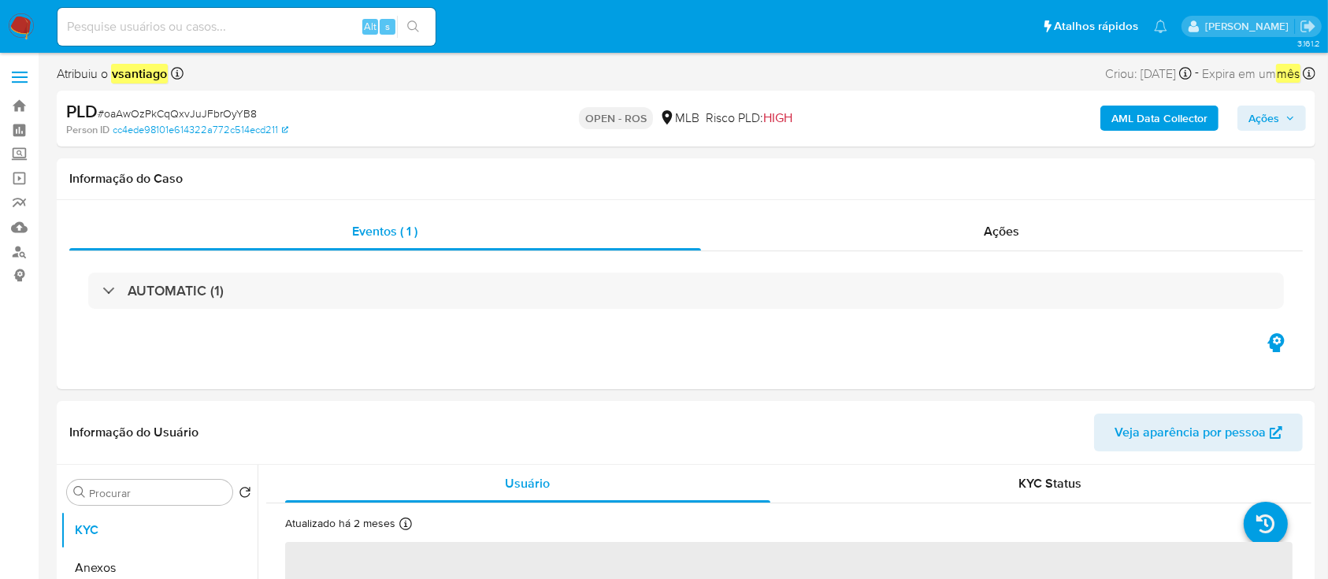
select select "10"
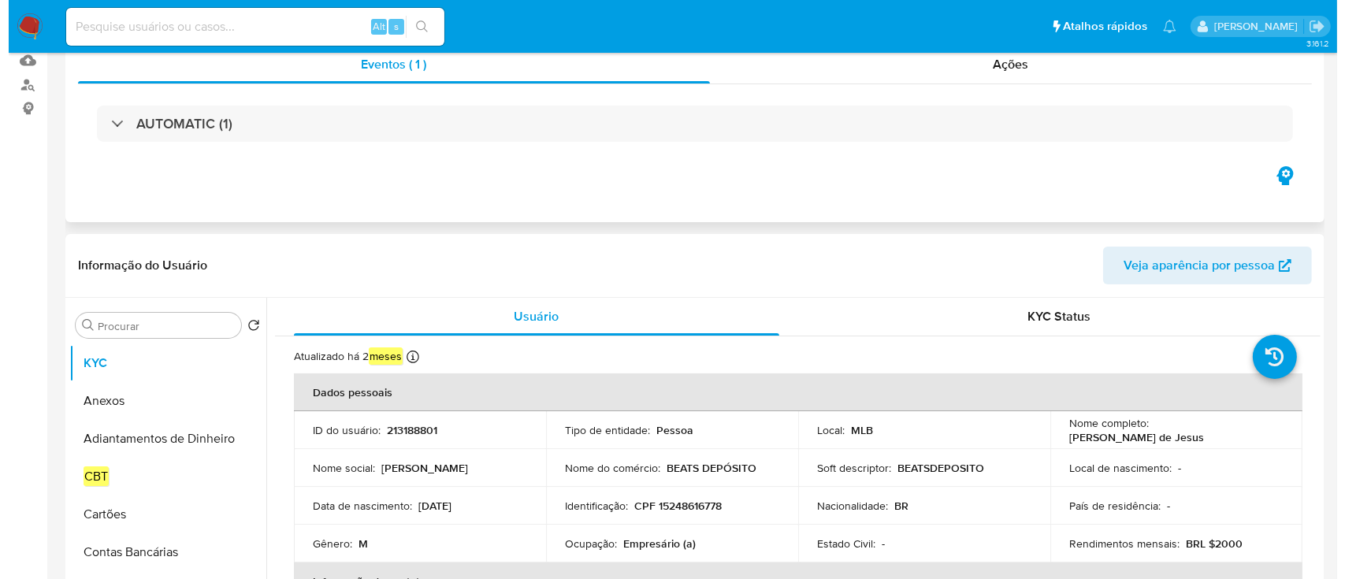
scroll to position [210, 0]
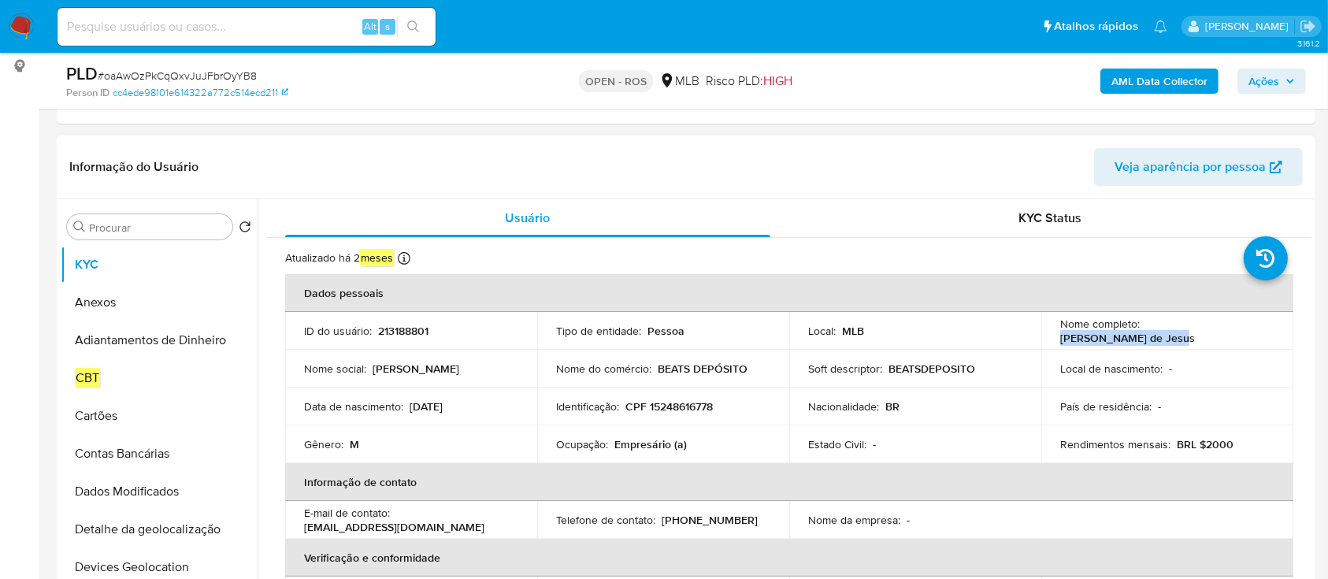
drag, startPoint x: 1141, startPoint y: 332, endPoint x: 1249, endPoint y: 343, distance: 108.5
click at [1249, 343] on td "Nome completo : Frank Santos de Jesus" at bounding box center [1167, 331] width 252 height 38
copy p "Frank Santos de Jesus"
click at [695, 406] on p "CPF 15248616778" at bounding box center [668, 406] width 87 height 14
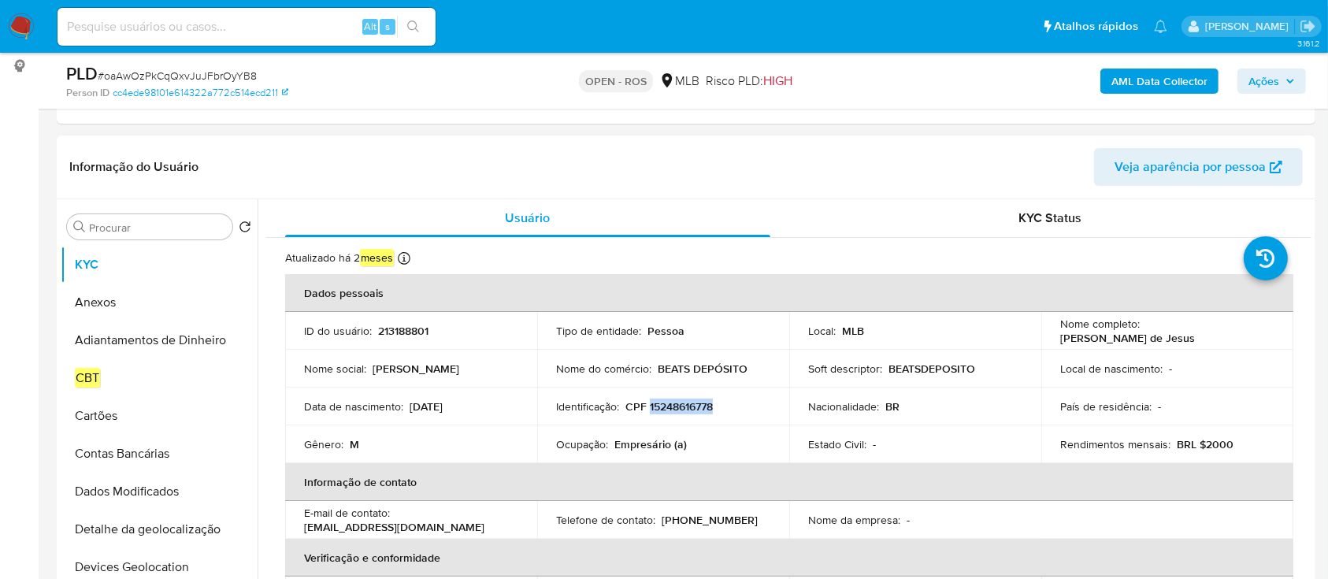
copy p "15248616778"
click at [98, 300] on button "Anexos" at bounding box center [153, 303] width 184 height 38
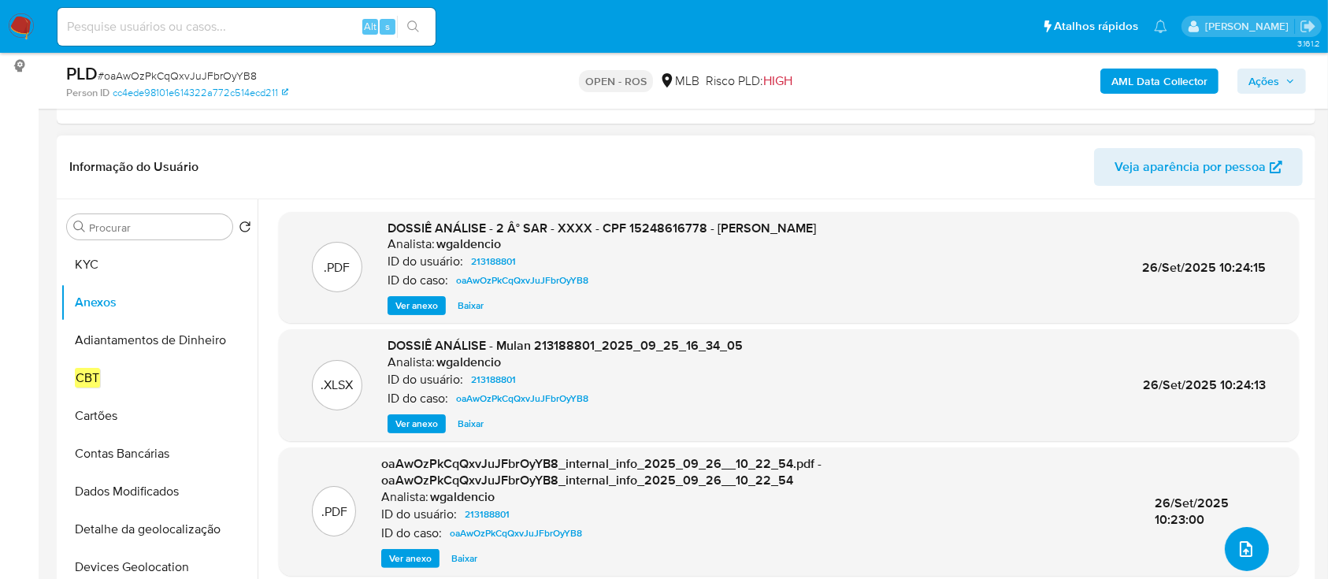
click at [1237, 545] on icon "upload-file" at bounding box center [1246, 549] width 19 height 19
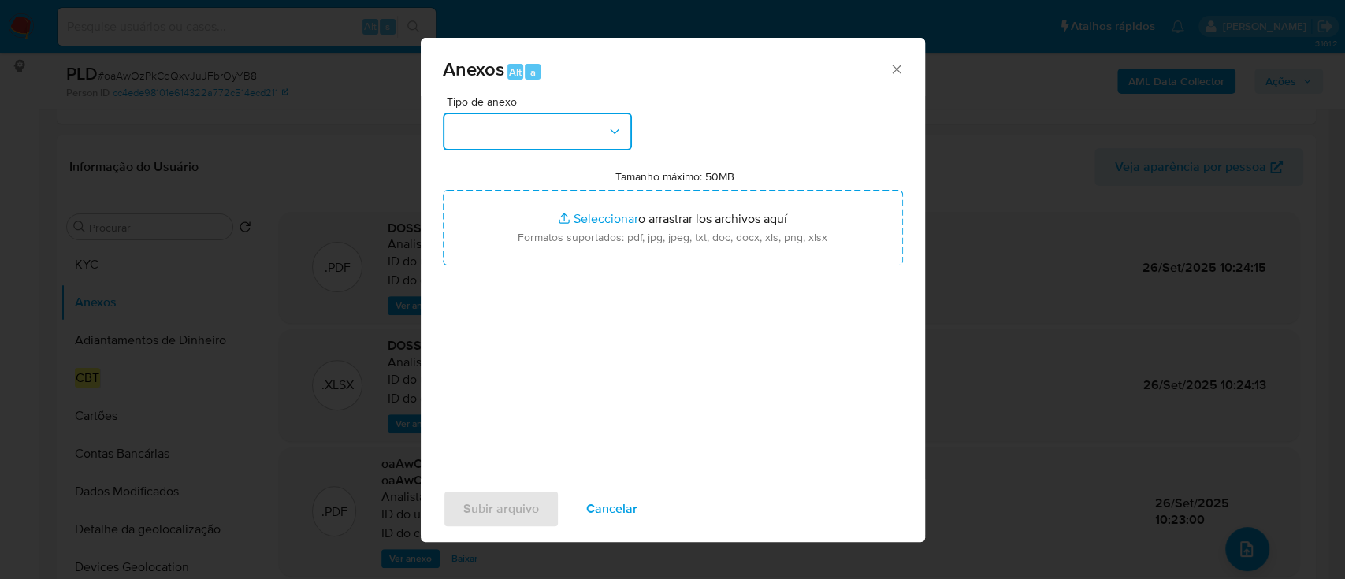
click at [558, 145] on button "button" at bounding box center [537, 132] width 189 height 38
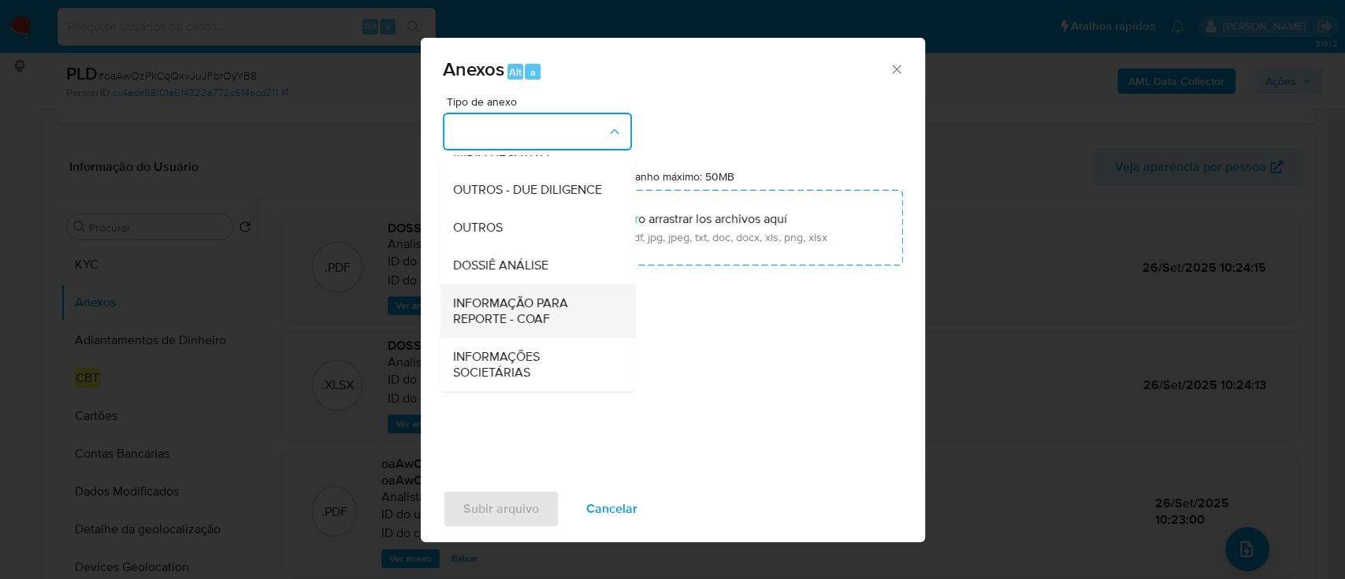
scroll to position [242, 0]
click at [555, 320] on span "INFORMAÇÃO PARA REPORTE - COAF" at bounding box center [532, 311] width 161 height 32
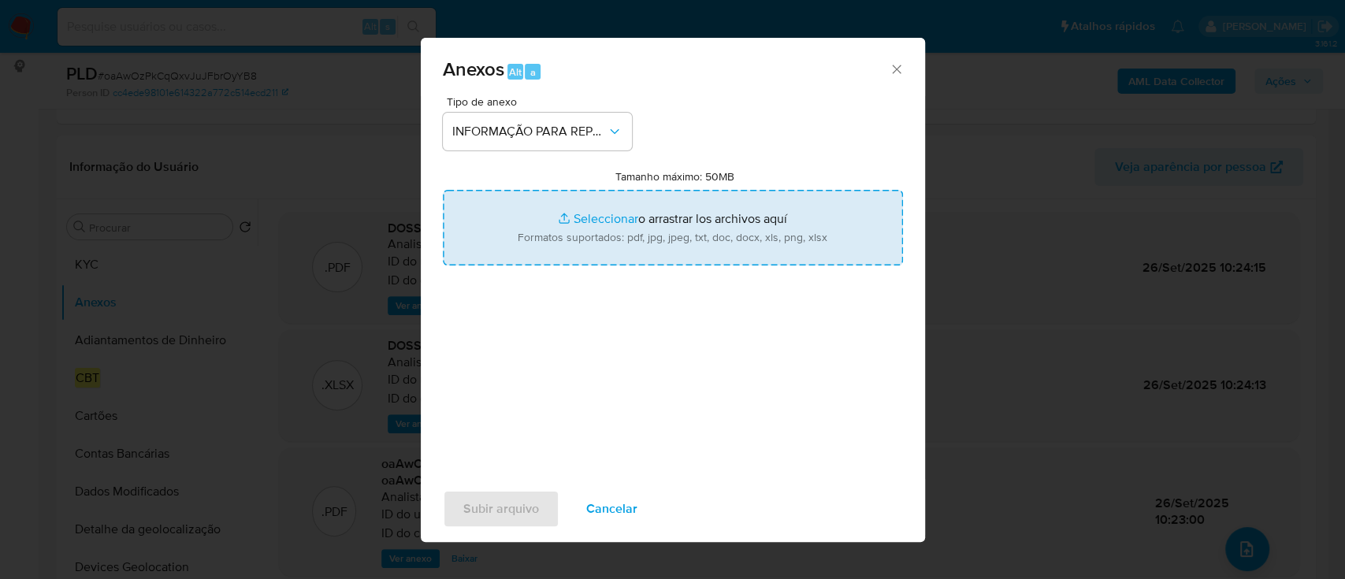
type input "C:\fakepath\2 ° SAR - oaAwOzPkCqQxvJuJFbrOyYB8 - CPF 15248616778 - FRANK SANTOS…"
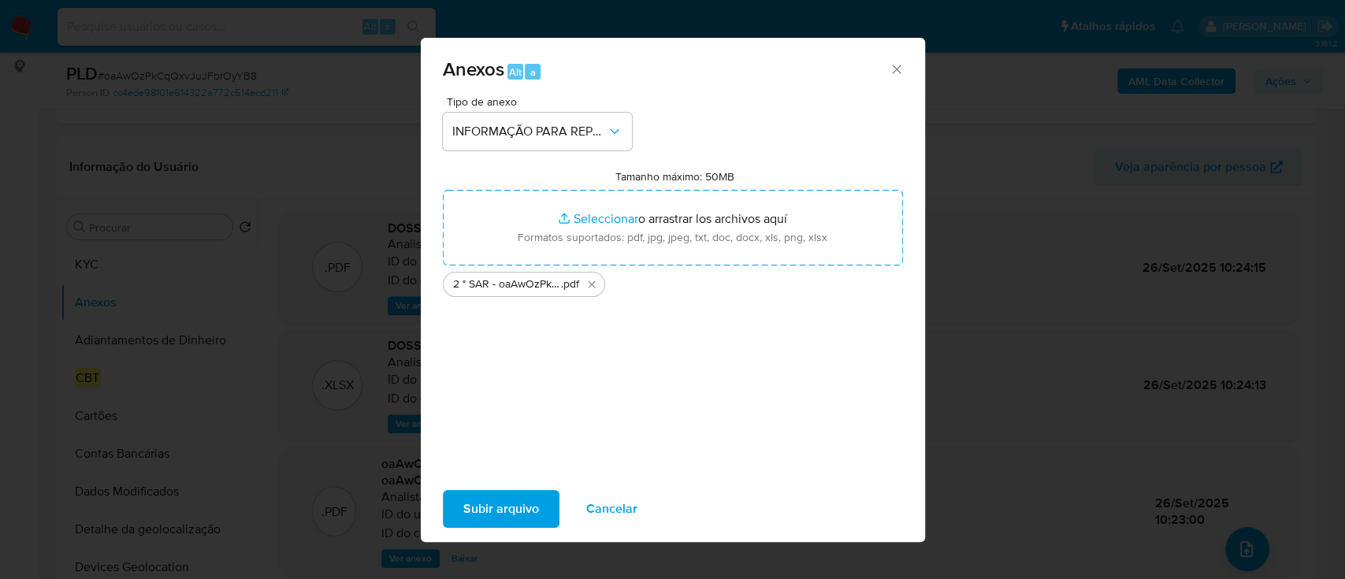
click at [507, 511] on span "Subir arquivo" at bounding box center [501, 509] width 76 height 35
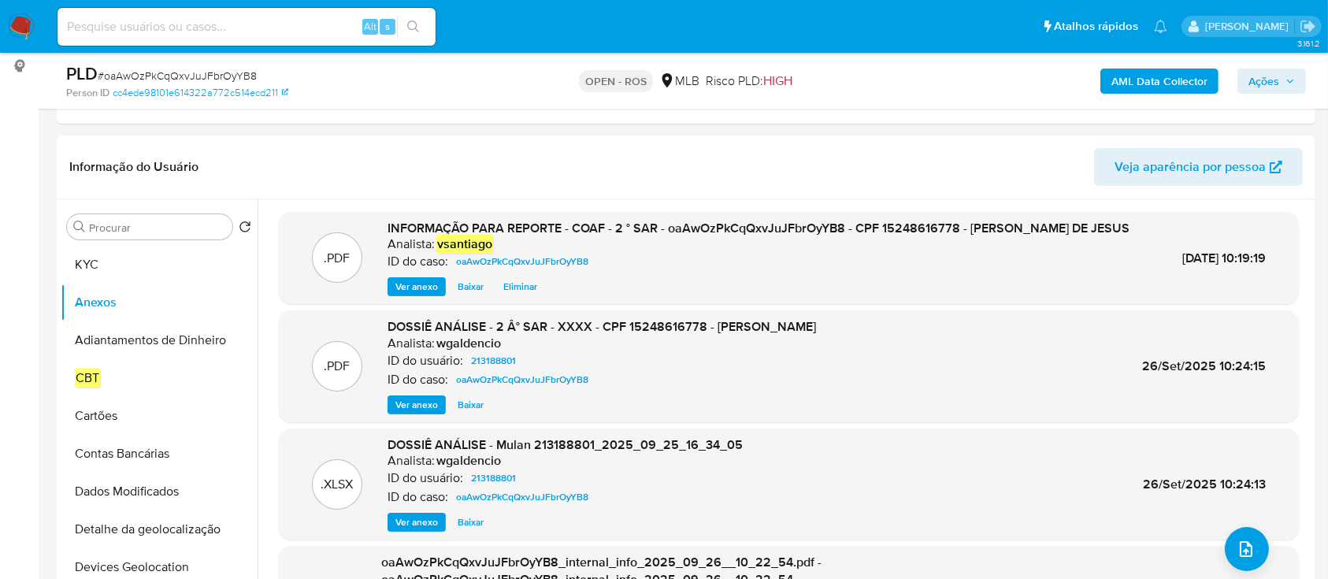
click at [1283, 80] on span "Ações" at bounding box center [1271, 81] width 46 height 22
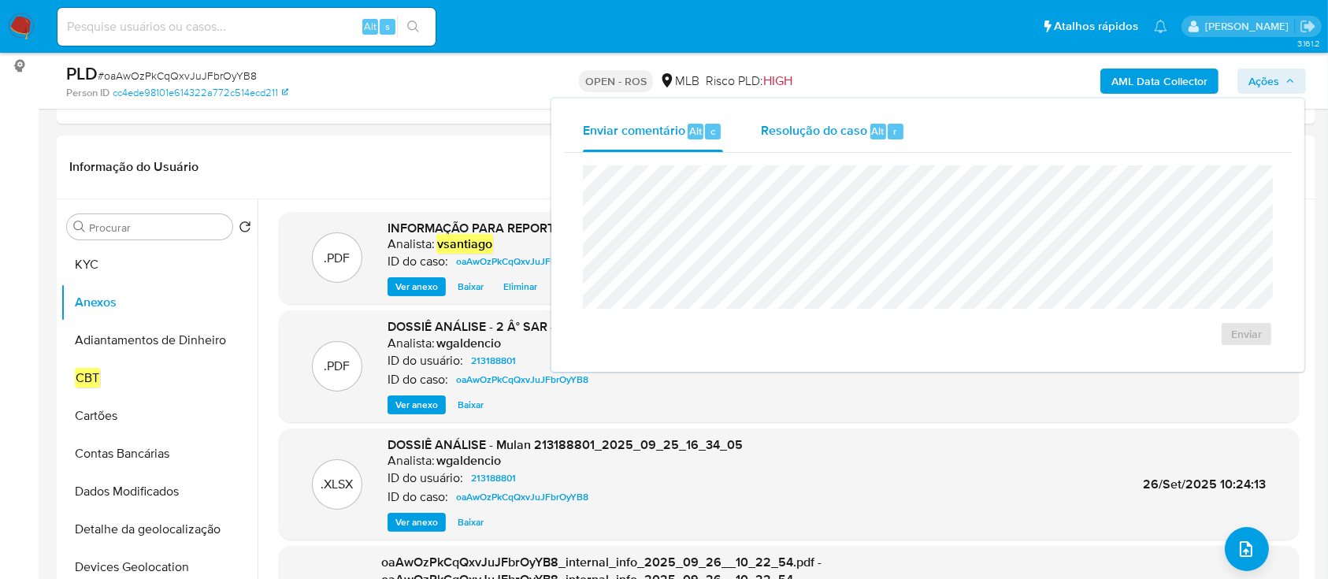
click at [825, 129] on span "Resolução do caso" at bounding box center [814, 130] width 106 height 18
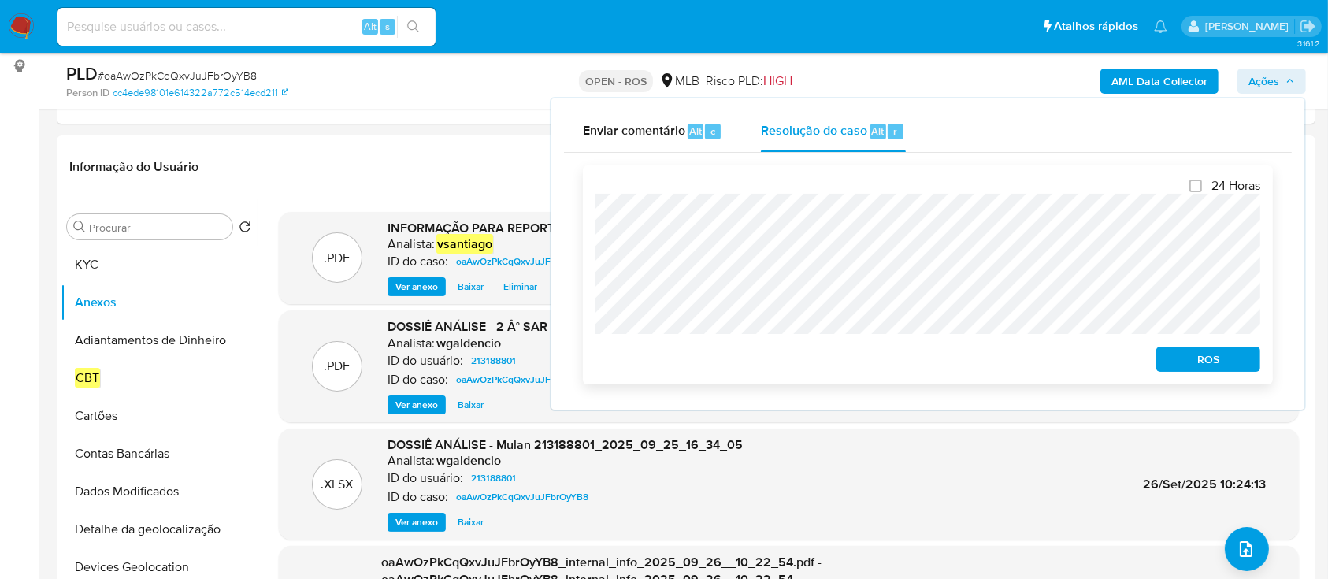
click at [1203, 361] on span "ROS" at bounding box center [1208, 359] width 82 height 22
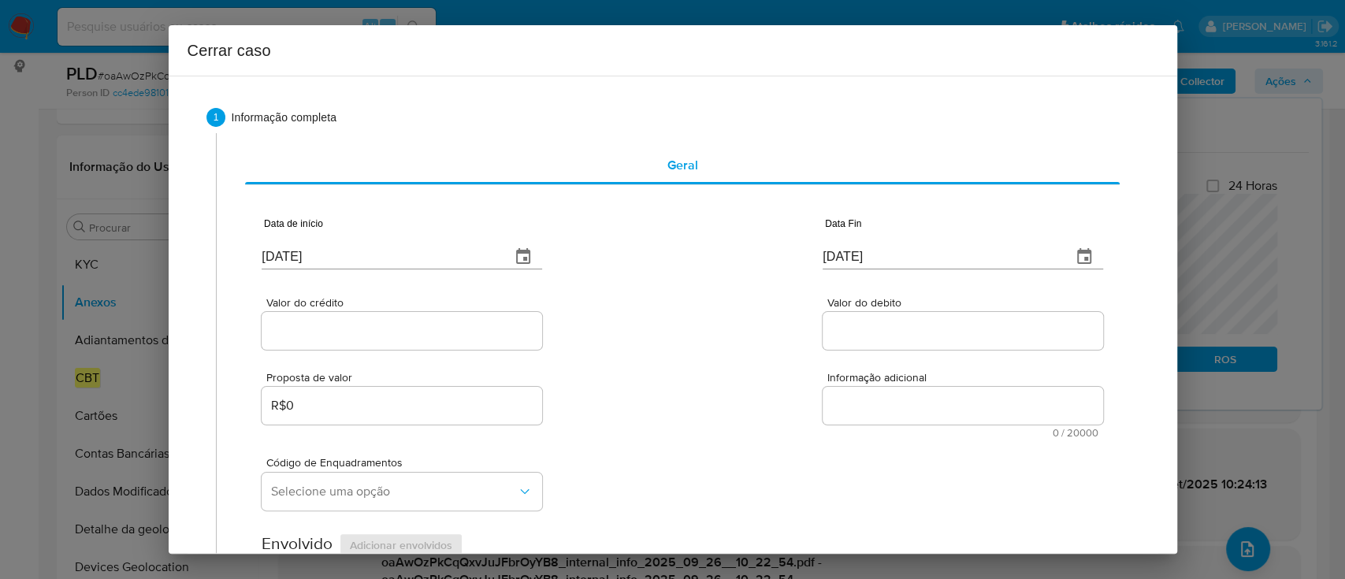
click at [298, 262] on input "[DATE]" at bounding box center [380, 256] width 236 height 25
click at [298, 262] on input "01/10/2025" at bounding box center [380, 256] width 236 height 25
paste input "08"
type input "01/08/2025"
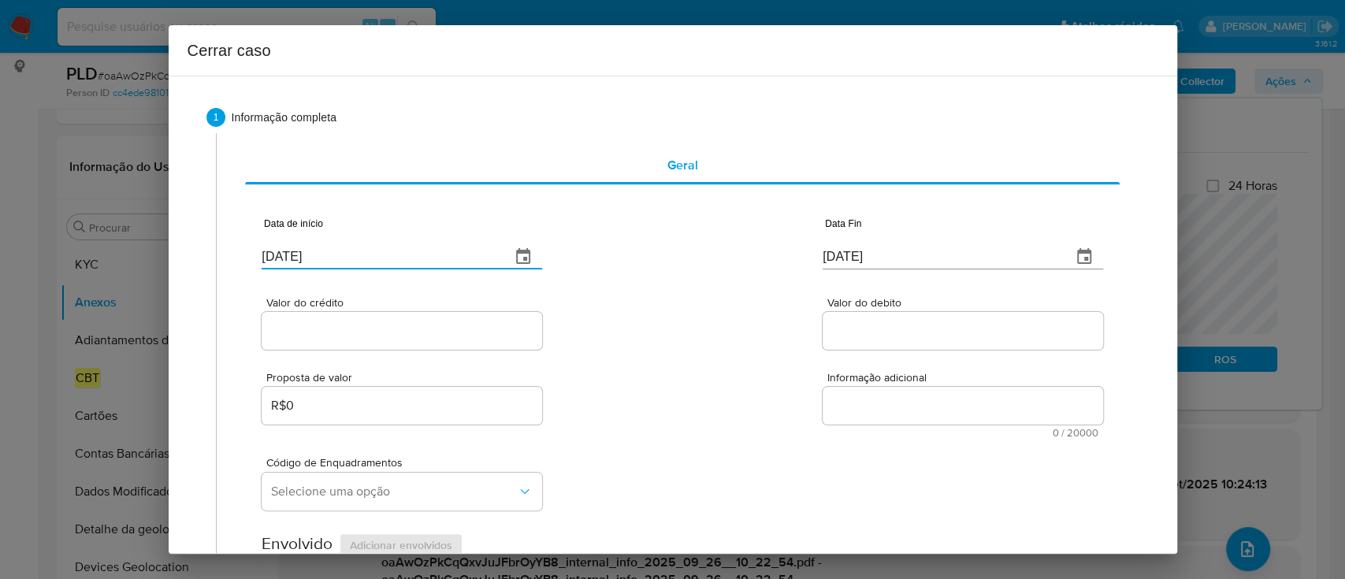
click at [707, 362] on div "Proposta de valor R$0 Informação adicional 0 / 20000 20000 caracteres restantes" at bounding box center [682, 395] width 840 height 85
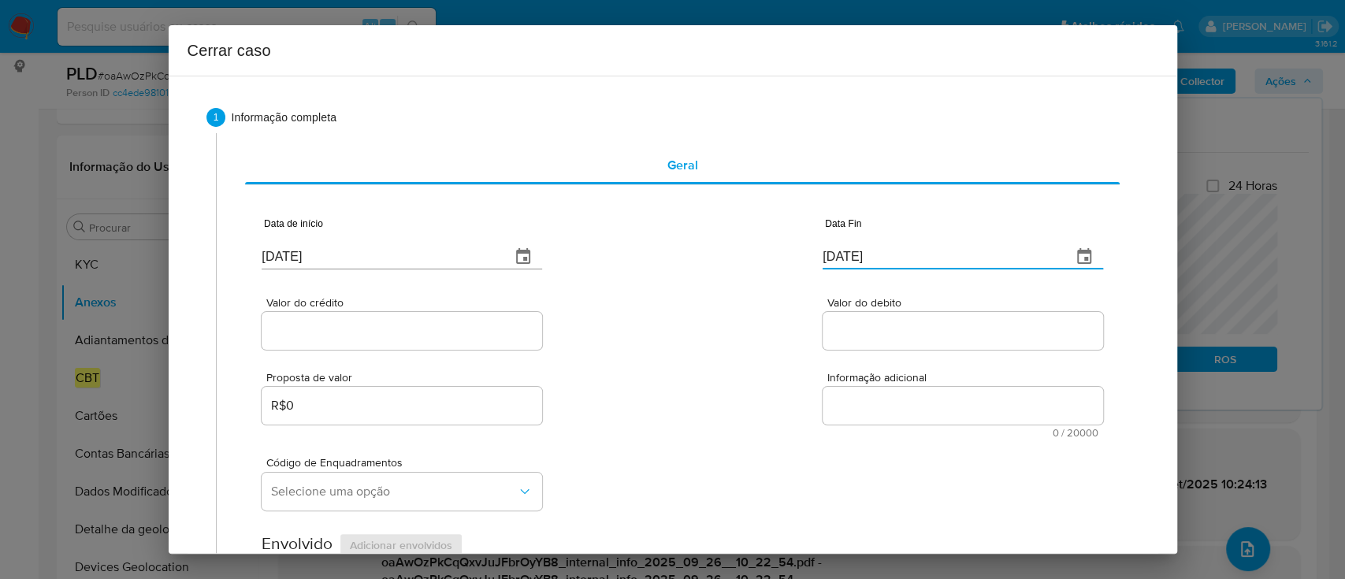
click at [854, 255] on input "[DATE]" at bounding box center [940, 256] width 236 height 25
paste input "24/09"
type input "[DATE]"
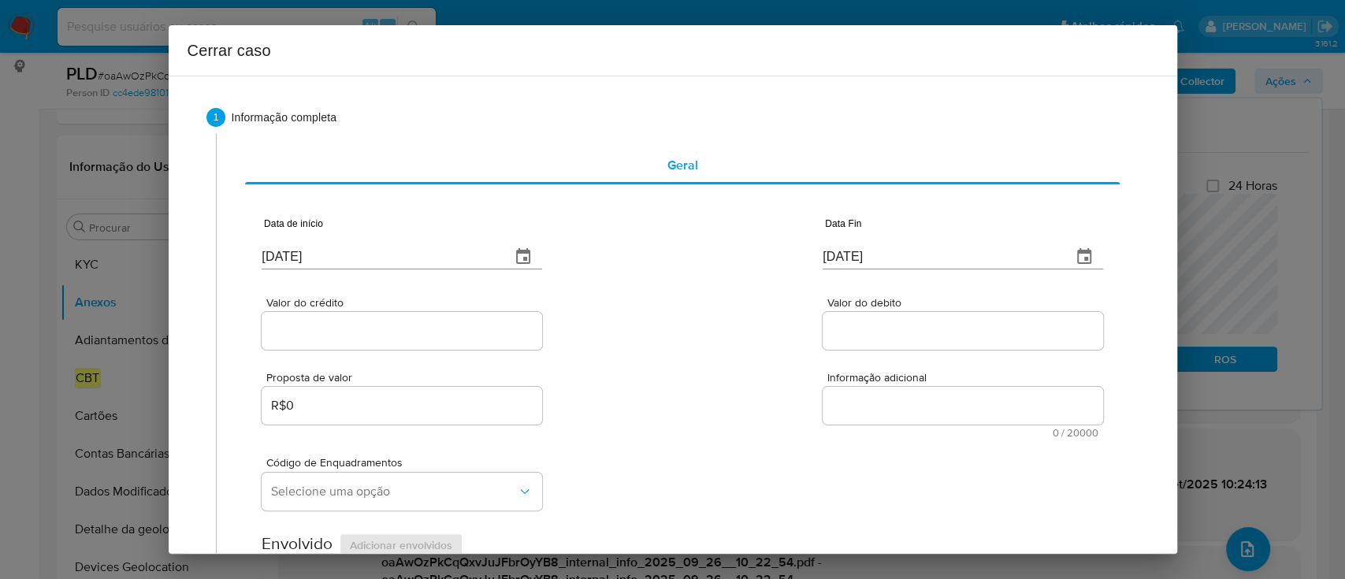
click at [728, 315] on div "Valor do crédito Valor do debito" at bounding box center [682, 315] width 840 height 75
click at [444, 335] on input "Valor do crédito" at bounding box center [402, 331] width 280 height 20
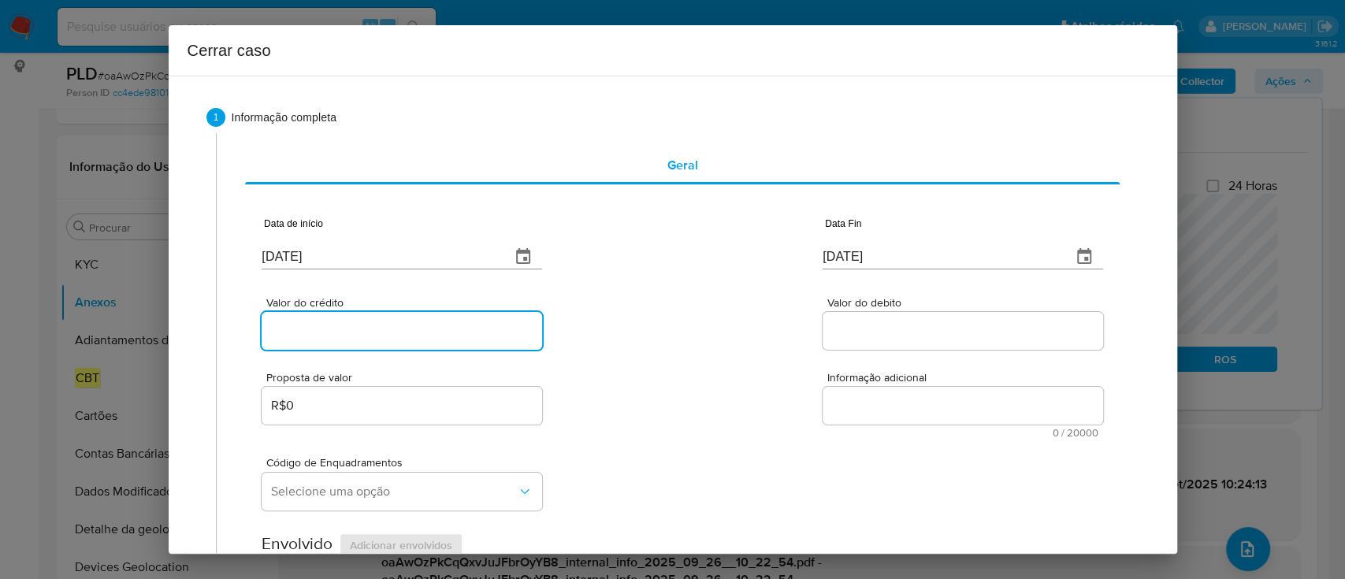
paste input "R$96.675"
type input "R$96.675"
click at [642, 326] on div "Valor do crédito R$96.675 Valor do debito" at bounding box center [682, 315] width 840 height 75
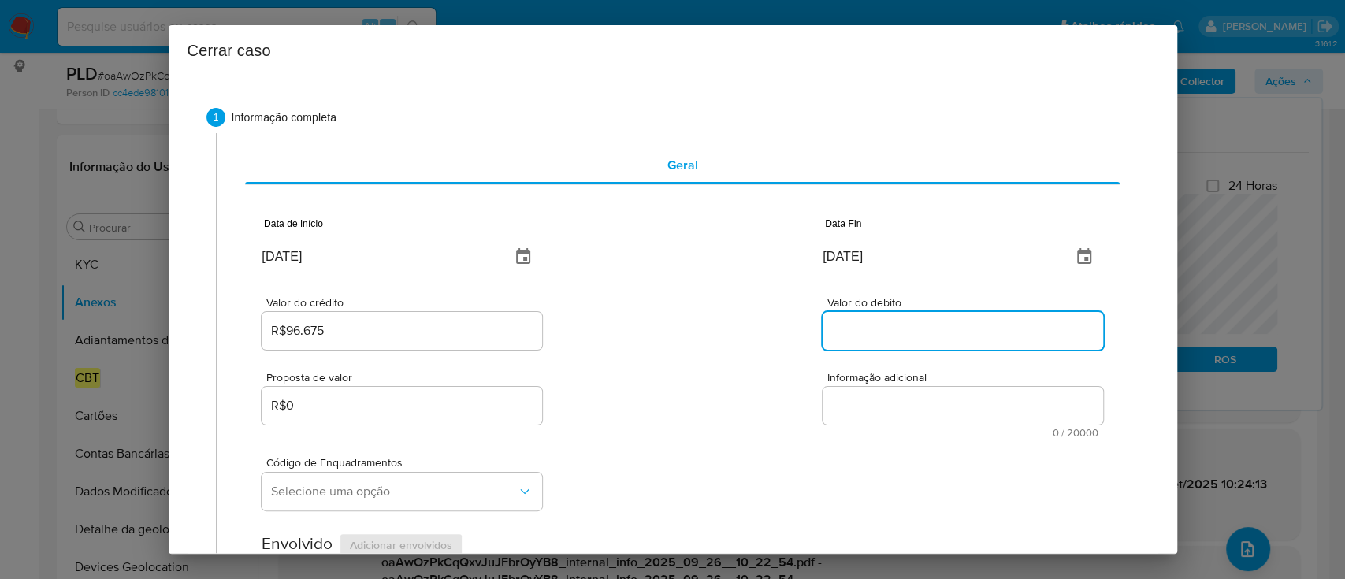
drag, startPoint x: 876, startPoint y: 329, endPoint x: 699, endPoint y: 334, distance: 176.5
click at [876, 329] on input "Valor do debito" at bounding box center [962, 331] width 280 height 20
paste input "R$99.264"
type input "R$99.264"
click at [686, 336] on div "Valor do crédito R$96.675 Valor do debito R$99.264" at bounding box center [682, 315] width 840 height 75
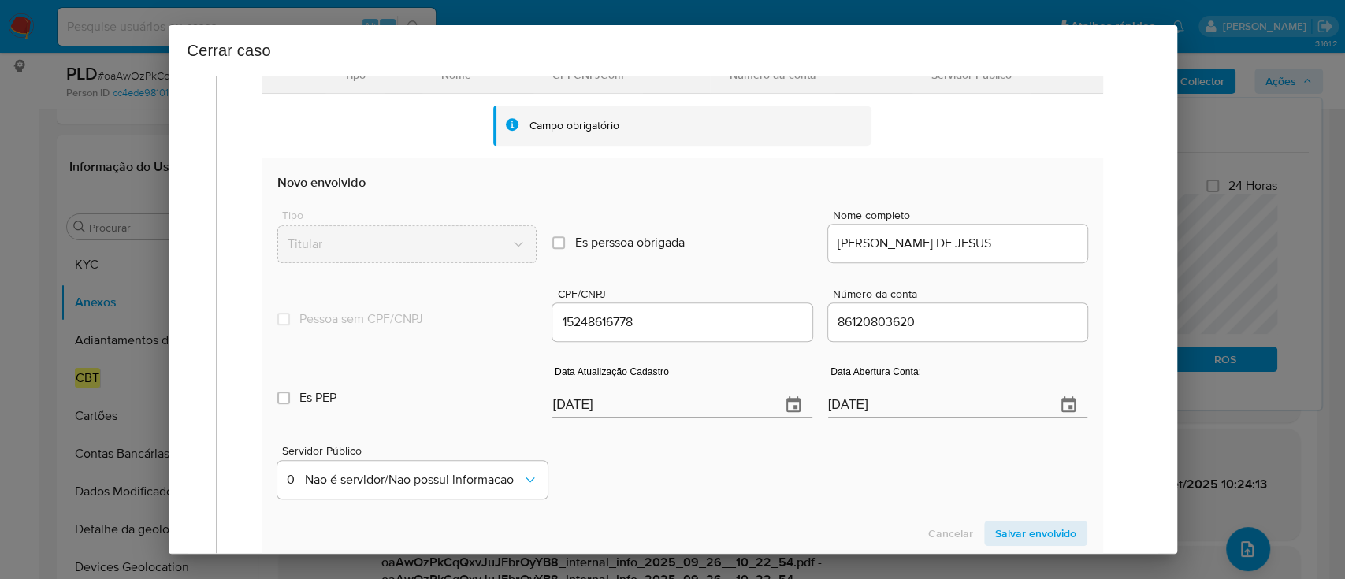
scroll to position [525, 0]
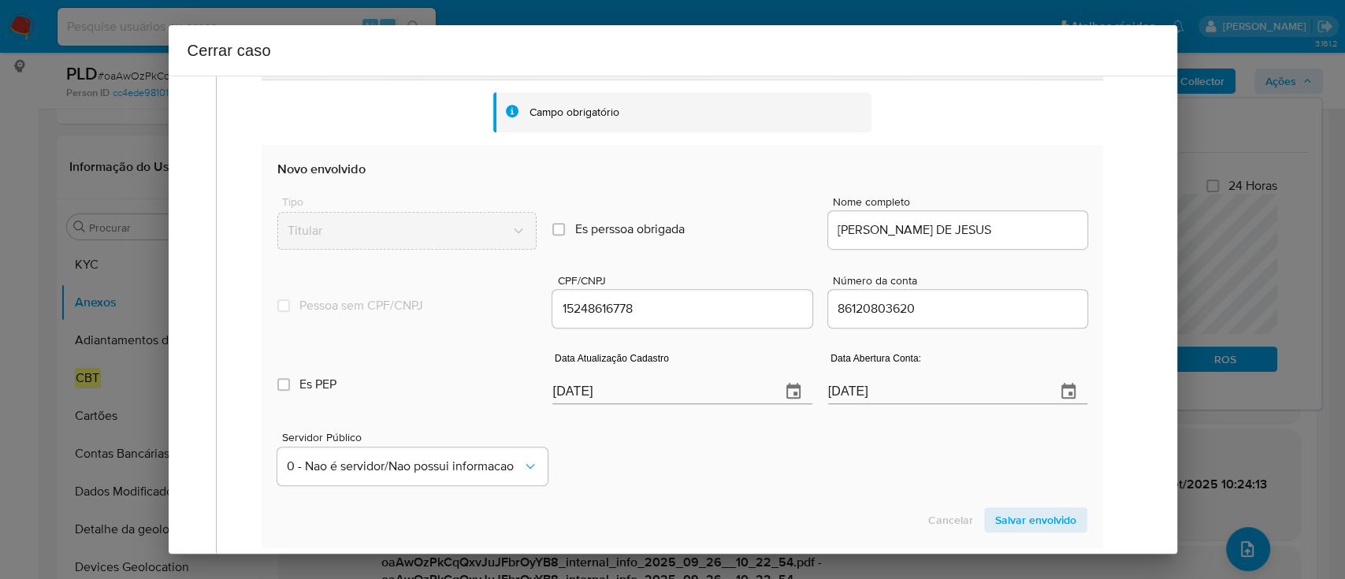
click at [573, 395] on input "[DATE]" at bounding box center [659, 391] width 215 height 25
paste input "29/07"
type input "29/07/2025"
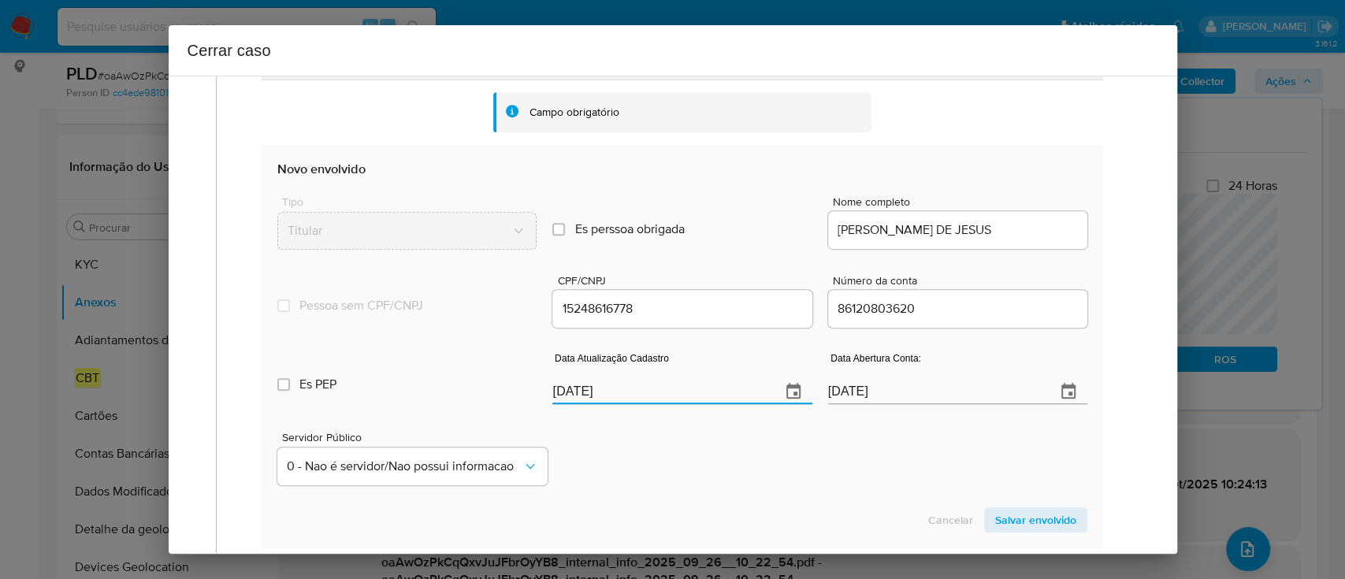
click at [853, 395] on input "20/02/2021" at bounding box center [935, 391] width 215 height 25
paste input "19"
type input "19/02/2021"
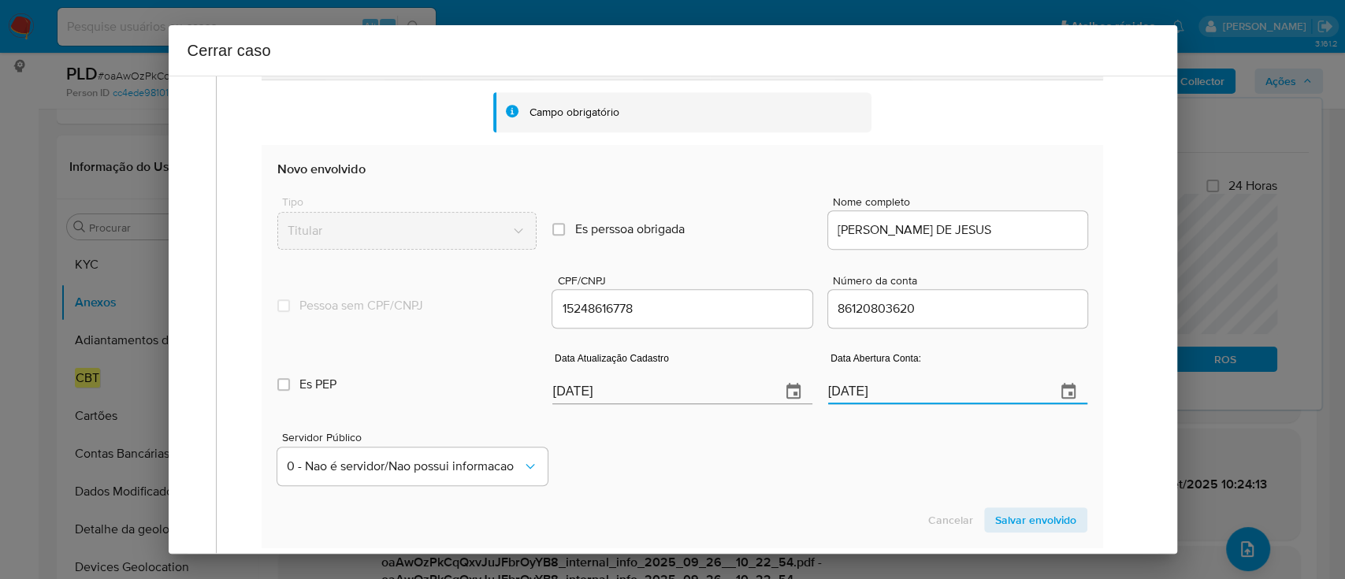
click at [840, 443] on div "Servidor Público 0 - Nao é servidor/[PERSON_NAME] possui informacao" at bounding box center [681, 452] width 809 height 79
click at [1029, 521] on span "Salvar envolvido" at bounding box center [1035, 520] width 81 height 22
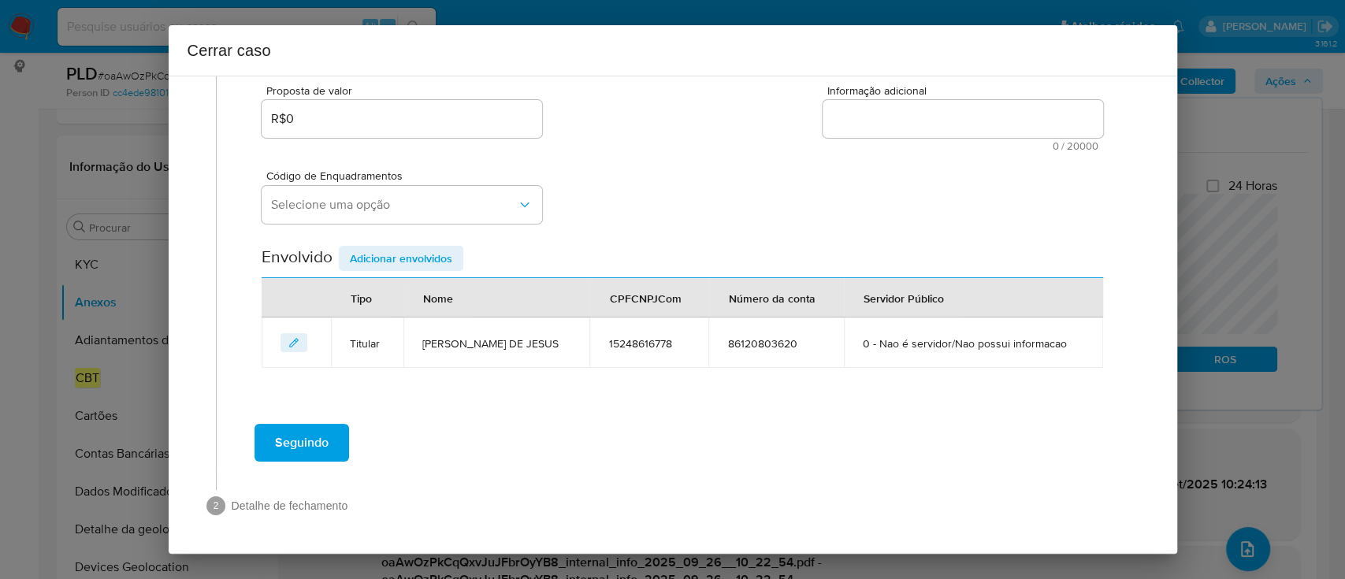
scroll to position [286, 0]
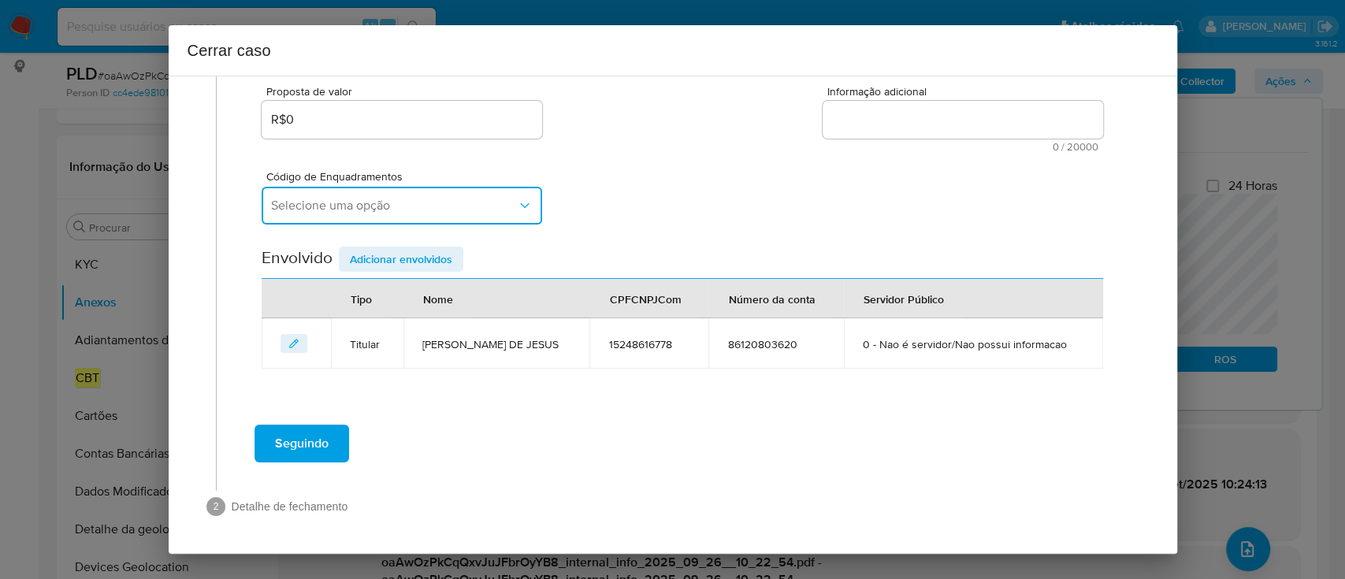
click at [403, 217] on button "Selecione uma opção" at bounding box center [402, 206] width 280 height 38
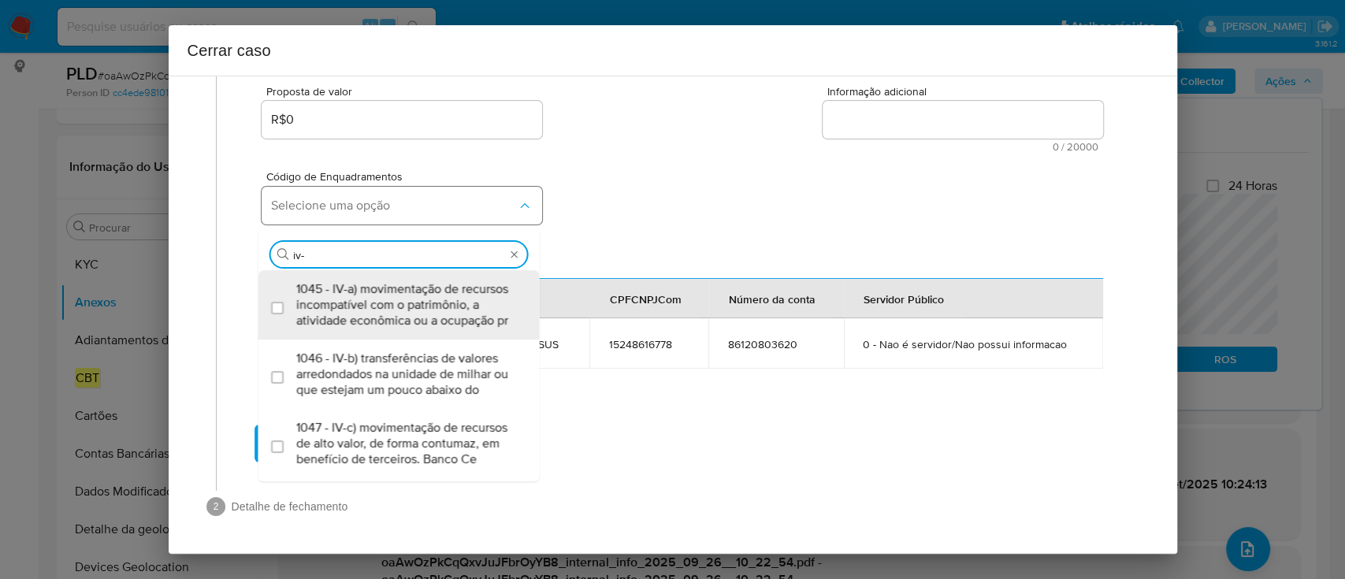
type input "iv-a"
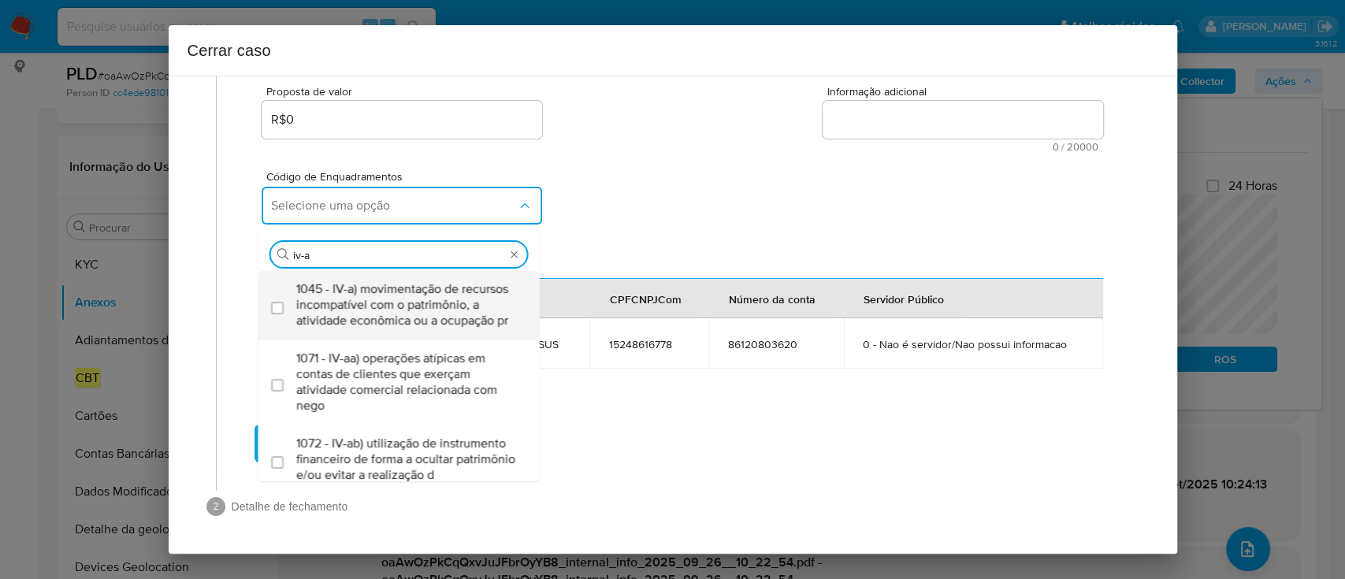
click at [380, 284] on span "1045 - IV-a) movimentação de recursos incompatível com o patrimônio, a atividad…" at bounding box center [406, 304] width 221 height 47
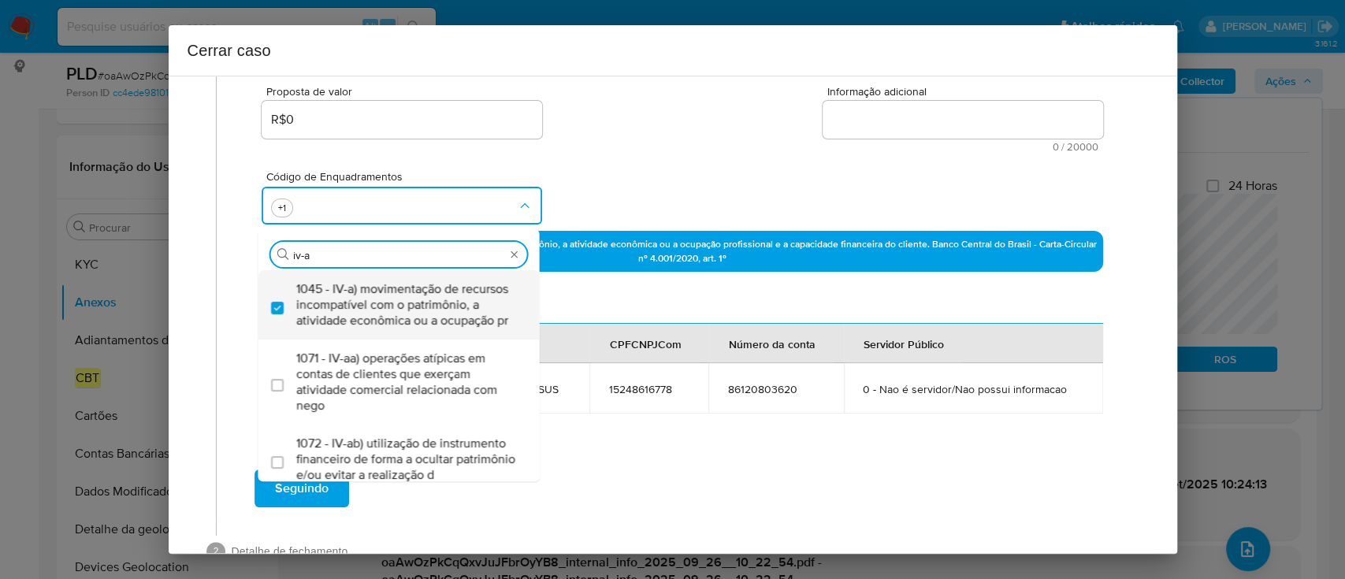
checkbox input "true"
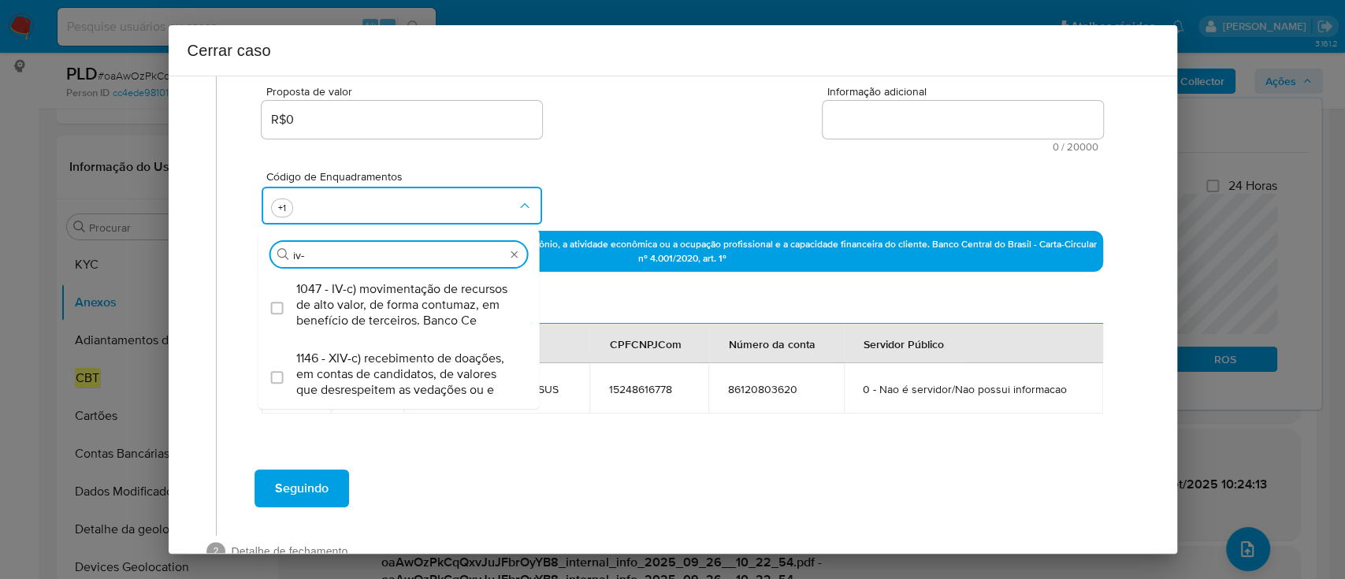
type input "iv-c"
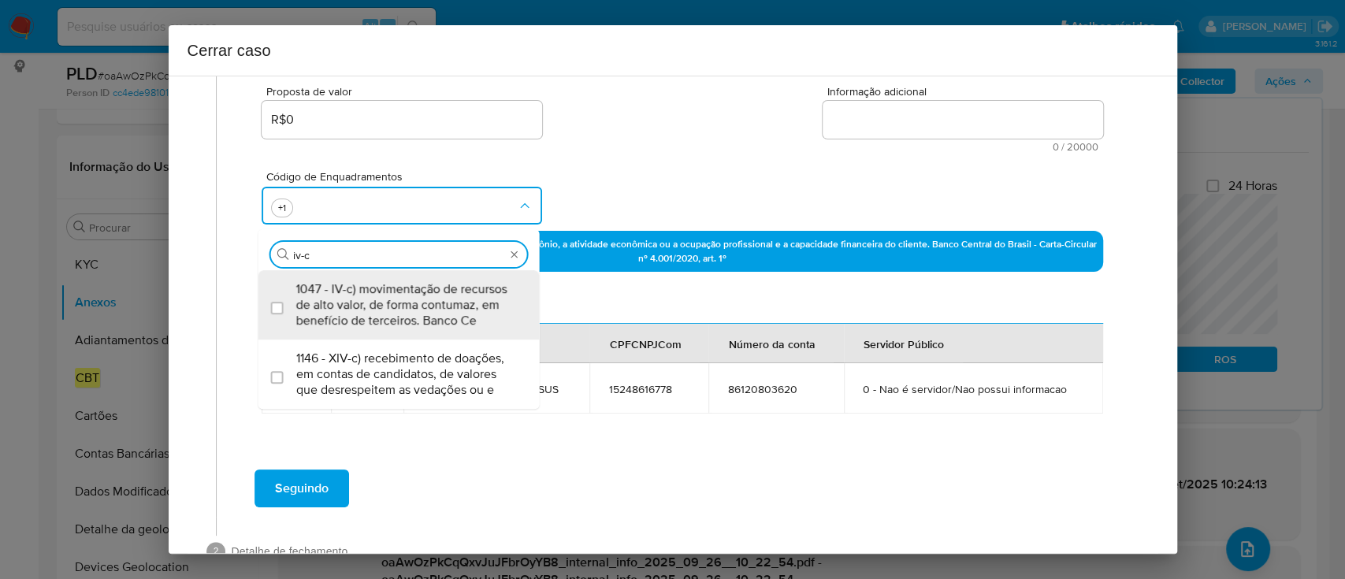
click at [383, 284] on span "1047 - IV-c) movimentação de recursos de alto valor, de forma contumaz, em bene…" at bounding box center [406, 304] width 221 height 47
checkbox input "true"
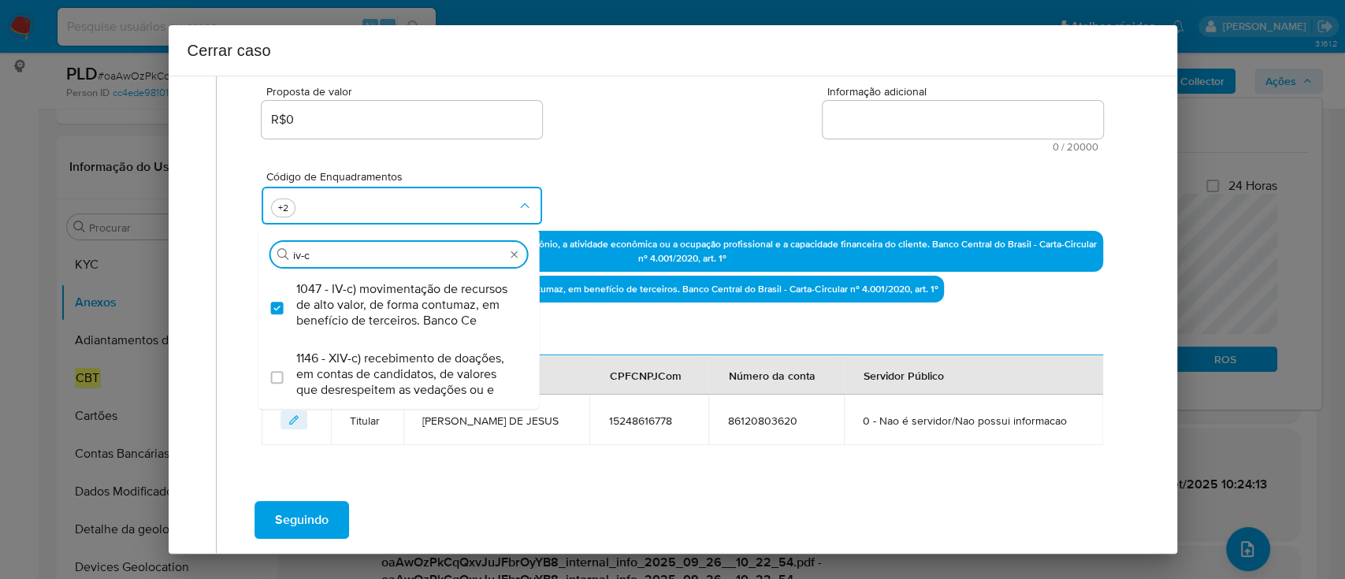
click at [644, 170] on div "Código de Enquadramentos Procurar iv-c 1047 - IV-c) movimentação de recursos de…" at bounding box center [682, 191] width 840 height 79
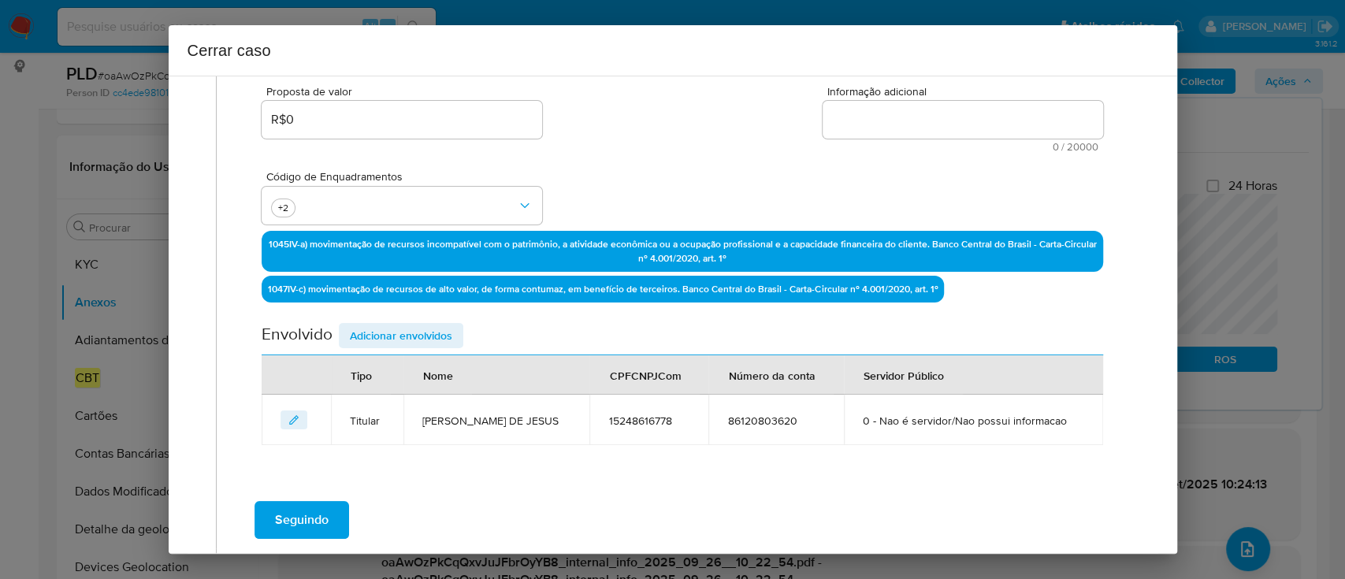
click at [914, 127] on textarea "Informação adicional" at bounding box center [962, 120] width 280 height 38
paste textarea "Frank Santos de Jesus, CPF 15248616778, 30 anos, residente no município de Arar…"
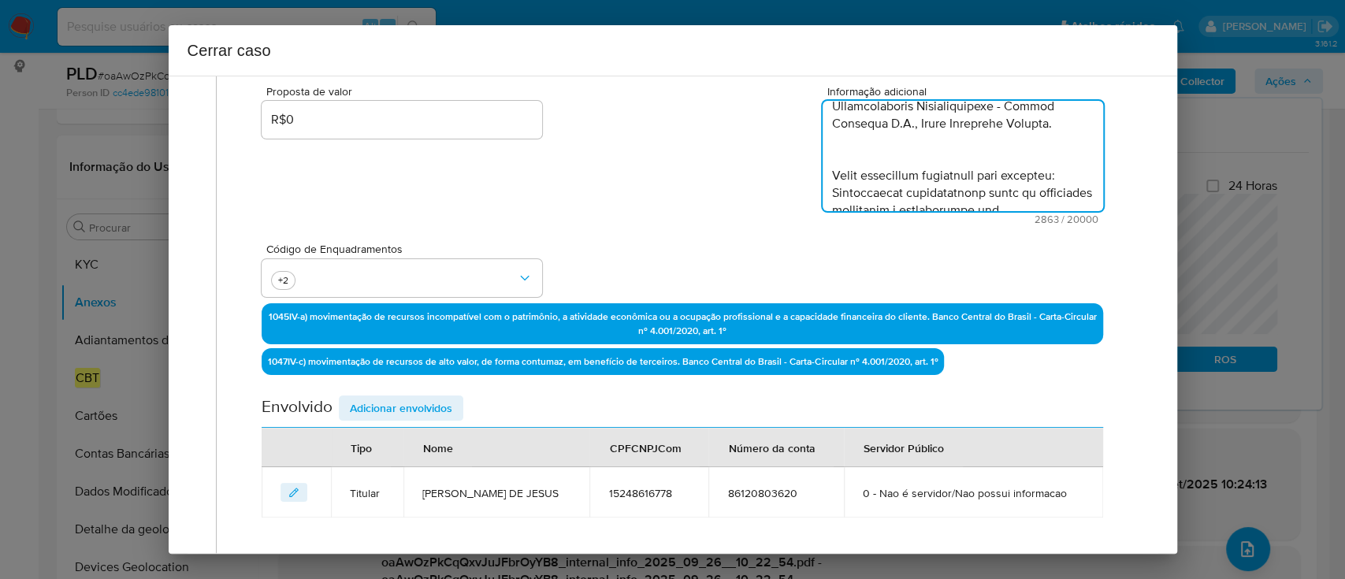
scroll to position [1764, 0]
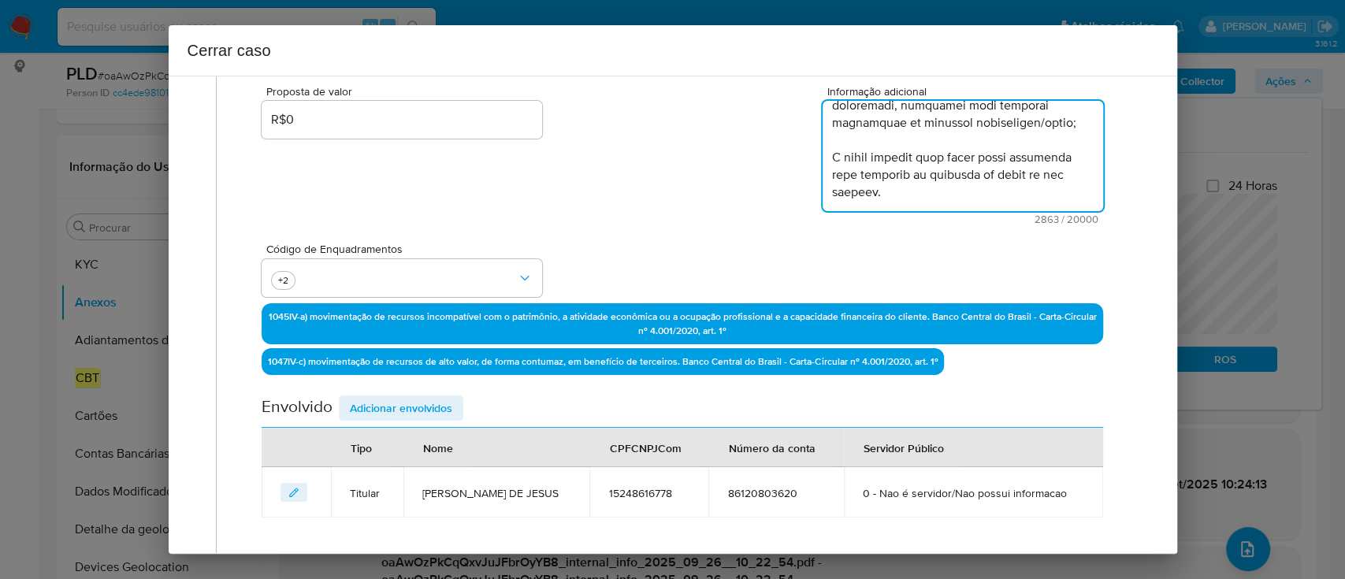
click at [822, 192] on textarea "Informação adicional" at bounding box center [962, 156] width 280 height 110
type textarea "Frank Santos de Jesus, CPF 15248616778, 30 anos, residente no município de Arar…"
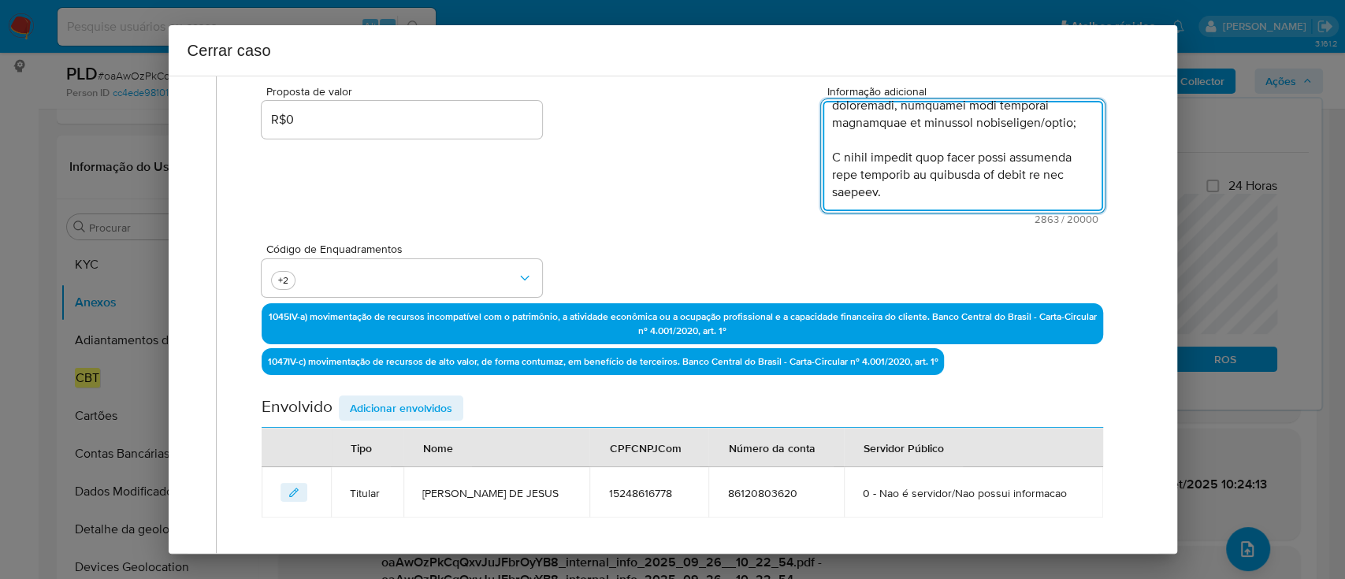
scroll to position [391, 0]
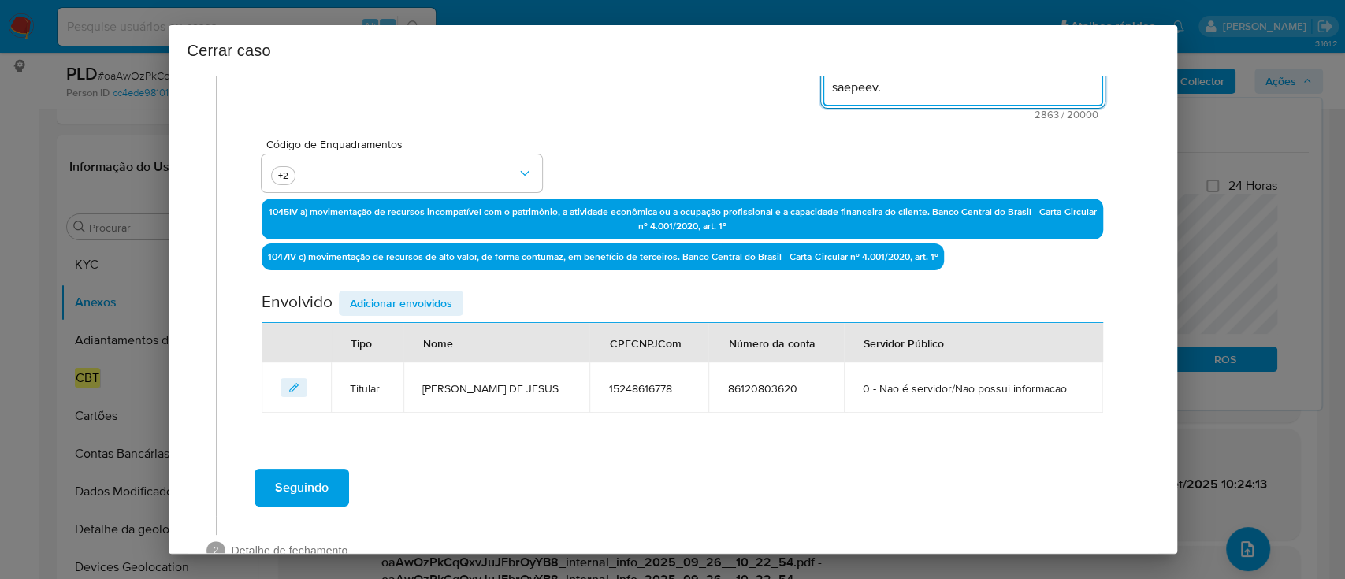
click at [432, 304] on span "Adicionar envolvidos" at bounding box center [401, 303] width 102 height 22
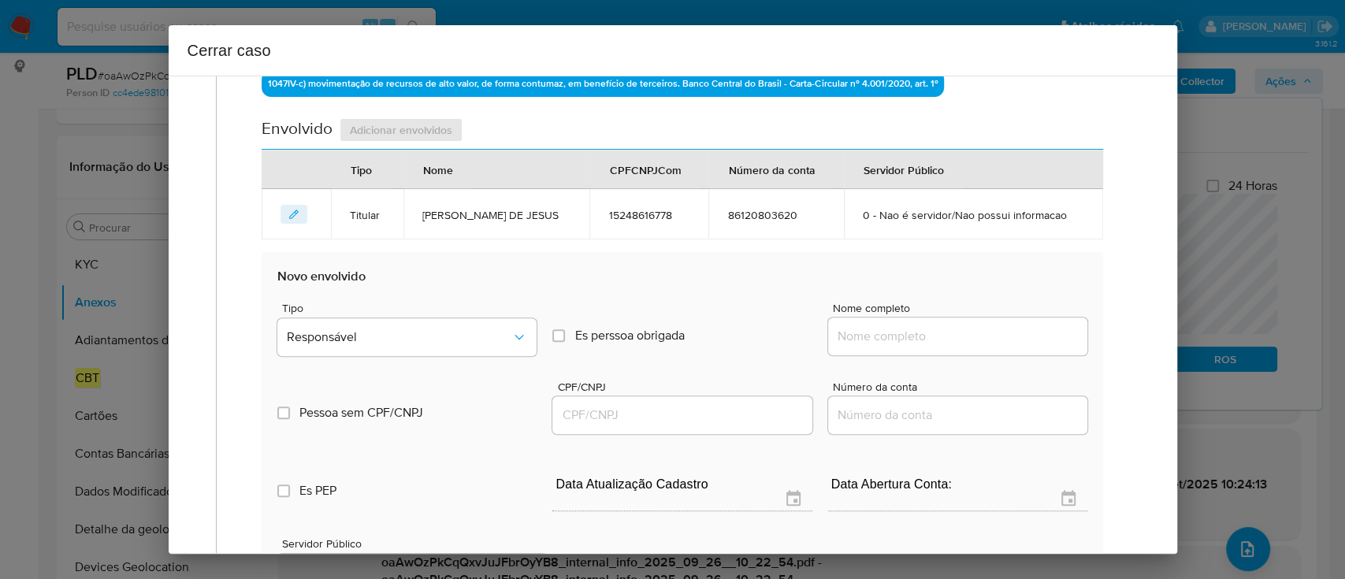
scroll to position [706, 0]
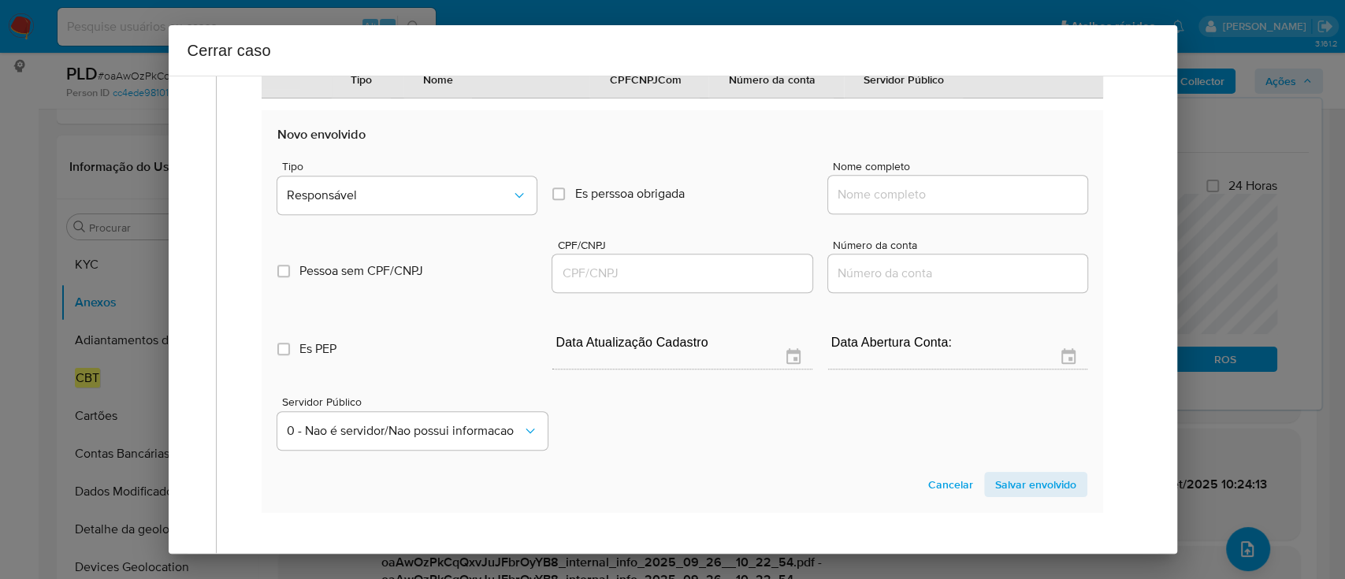
drag, startPoint x: 907, startPoint y: 198, endPoint x: 919, endPoint y: 195, distance: 12.2
click at [907, 198] on input "Nome completo" at bounding box center [957, 194] width 259 height 20
paste input "STAR MAIS LTDA, 59595171000153"
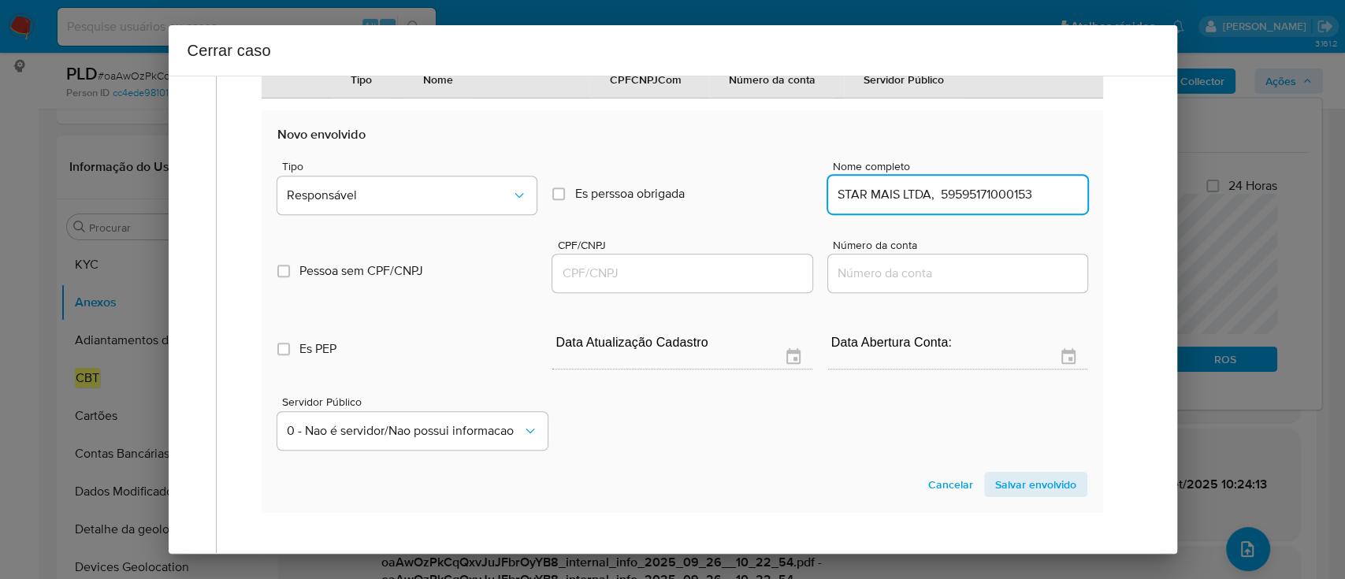
click at [1014, 193] on input "STAR MAIS LTDA, 59595171000153" at bounding box center [957, 194] width 259 height 20
type input "STAR MAIS LTDA,"
click at [725, 274] on input "CPF/CNPJ" at bounding box center [681, 273] width 259 height 20
paste input "59595171000153"
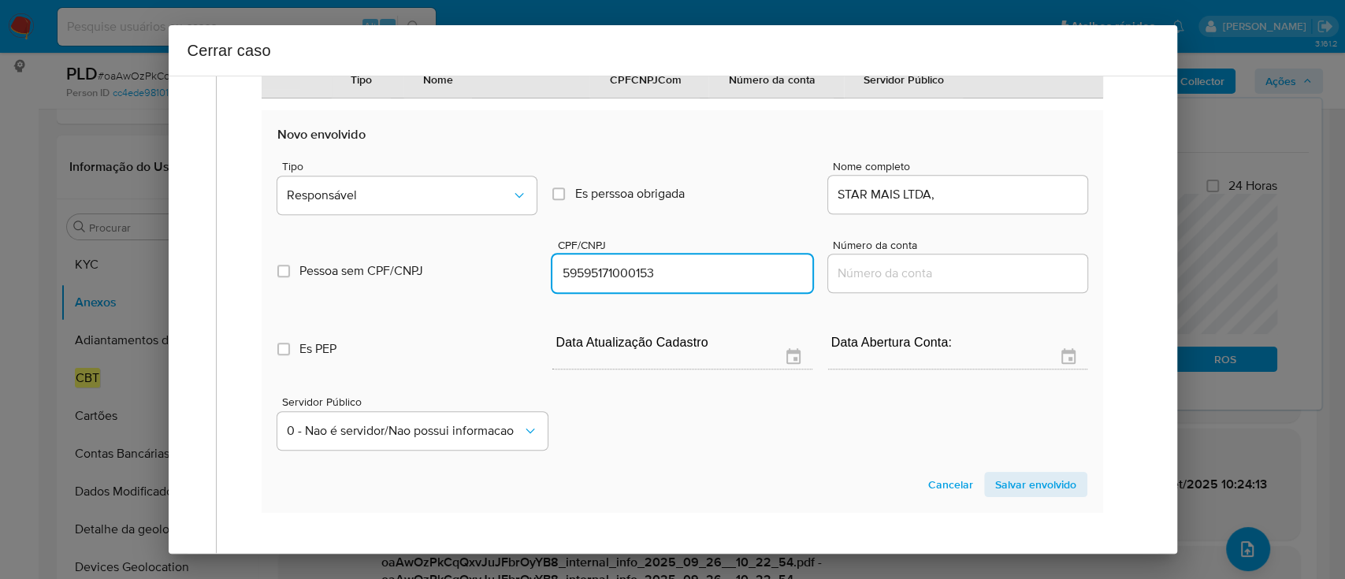
type input "59595171000153"
click at [1011, 202] on input "STAR MAIS LTDA," at bounding box center [957, 194] width 259 height 20
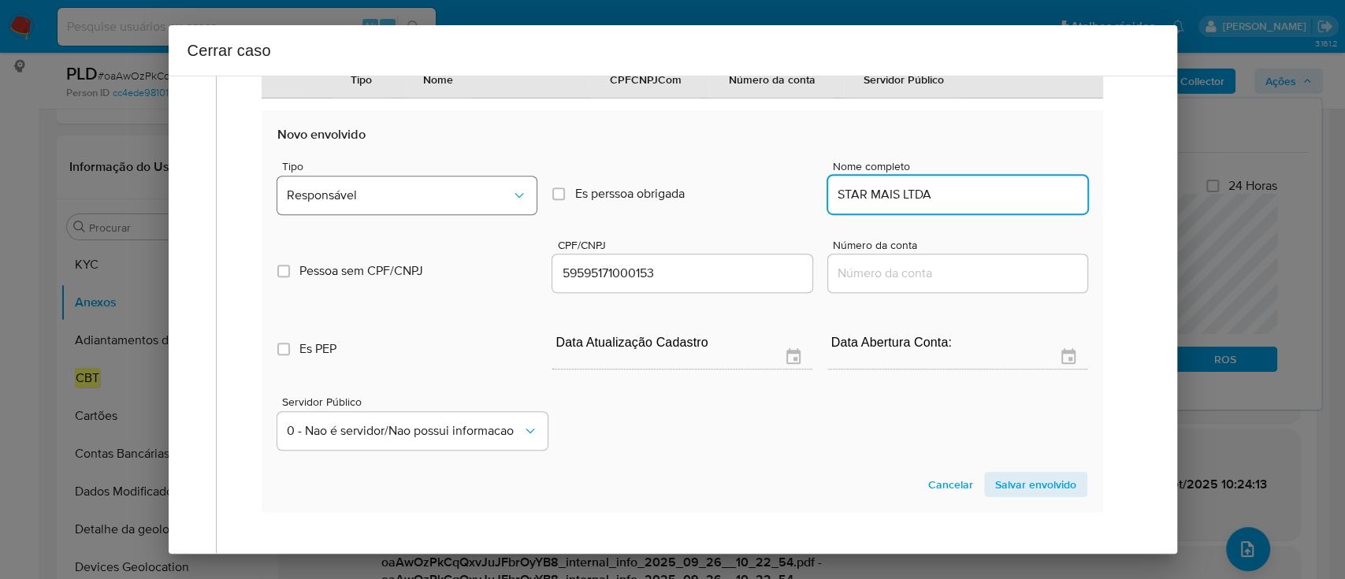
type input "STAR MAIS LTDA"
click at [400, 198] on span "Responsável" at bounding box center [399, 195] width 224 height 16
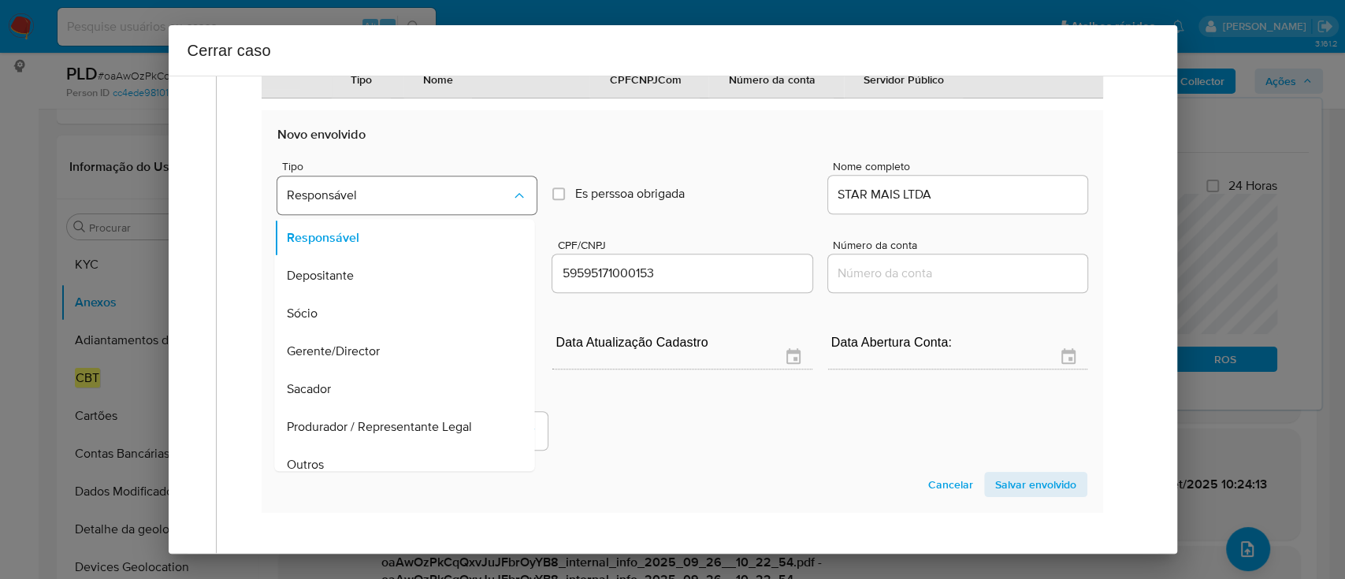
scroll to position [88, 0]
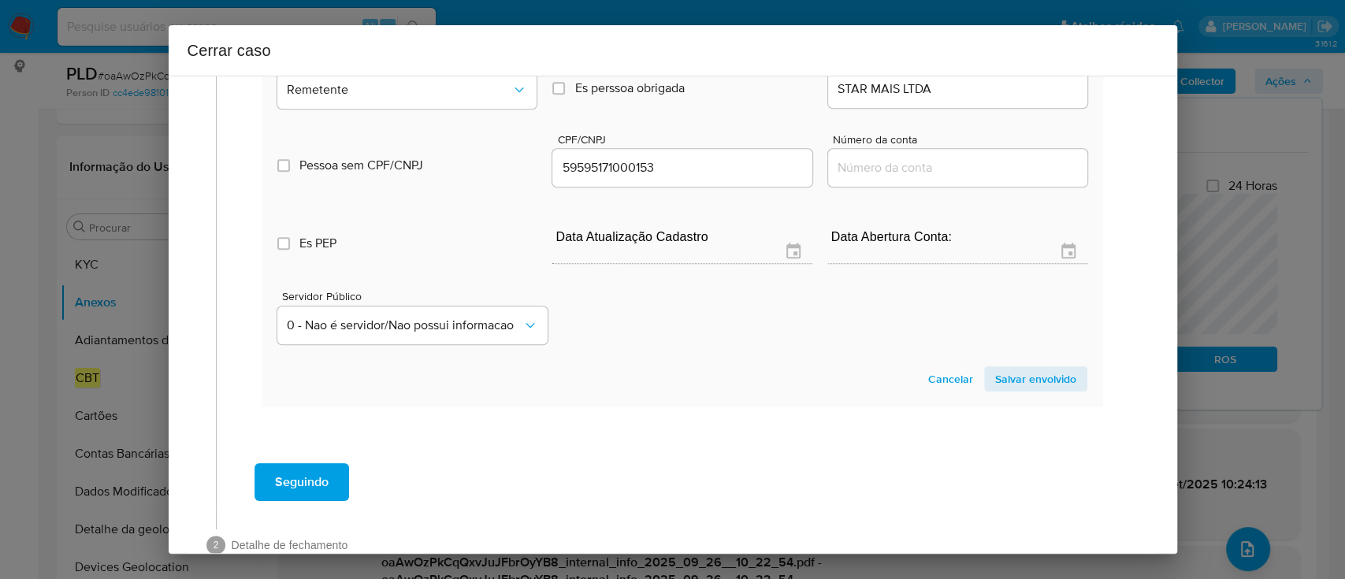
click at [1028, 375] on span "Salvar envolvido" at bounding box center [1035, 379] width 81 height 22
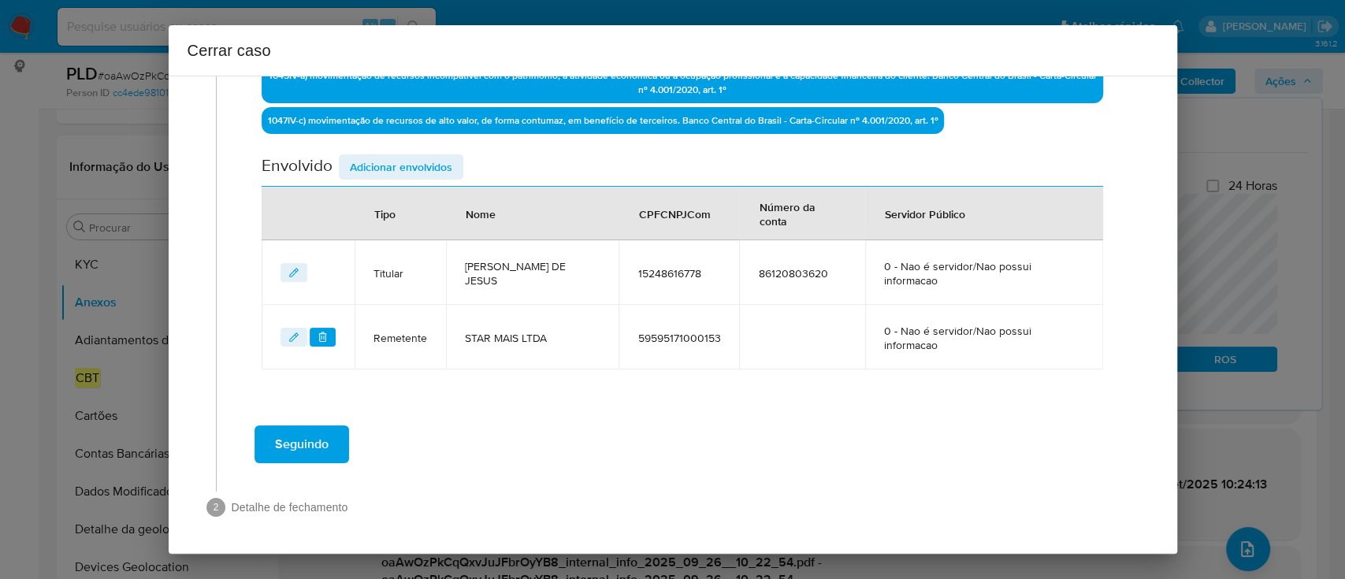
click at [421, 173] on span "Adicionar envolvidos" at bounding box center [401, 167] width 102 height 22
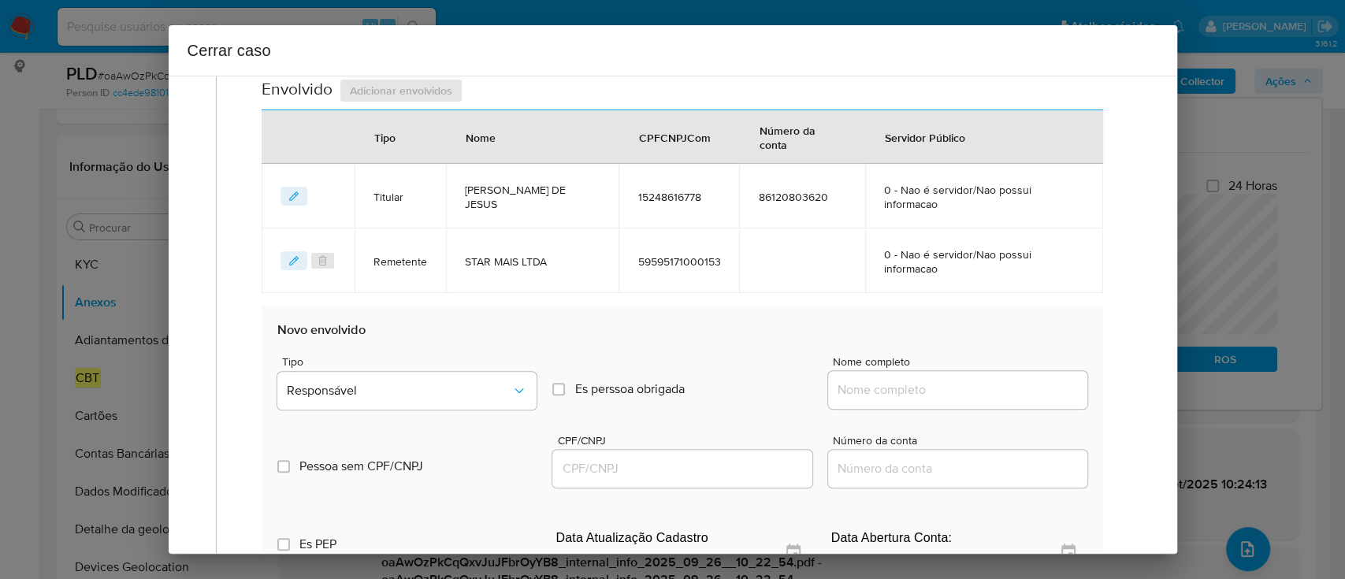
scroll to position [737, 0]
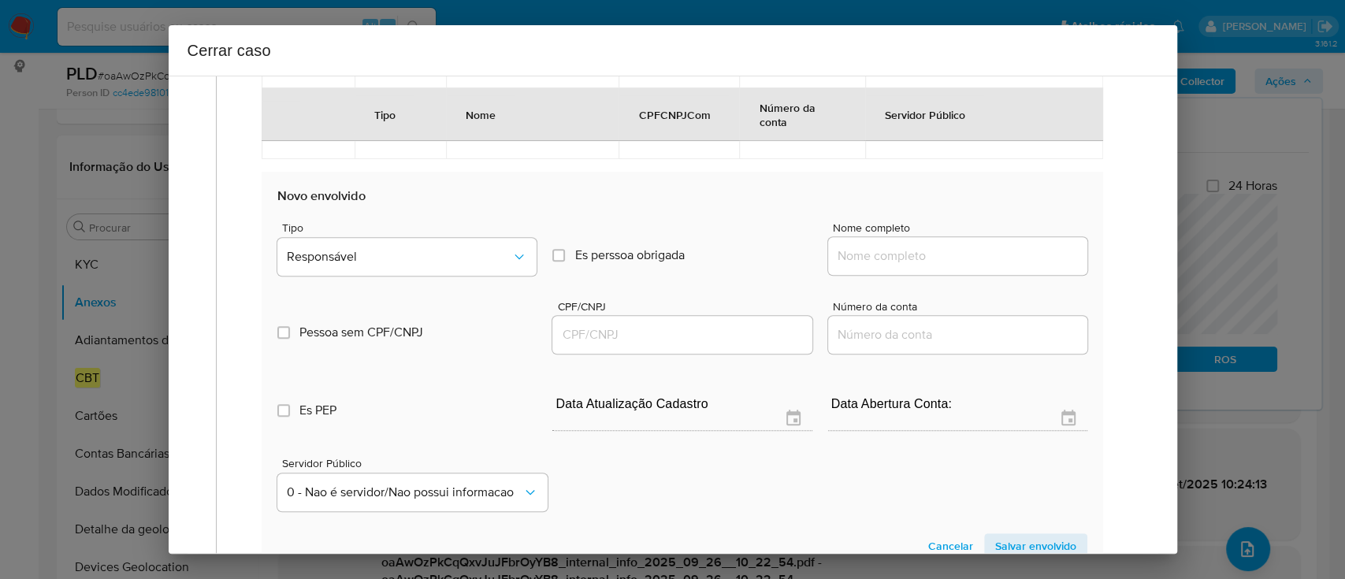
click at [939, 247] on input "Nome completo" at bounding box center [957, 256] width 259 height 20
paste input "Isabelle Ramos Farias, 20832843725"
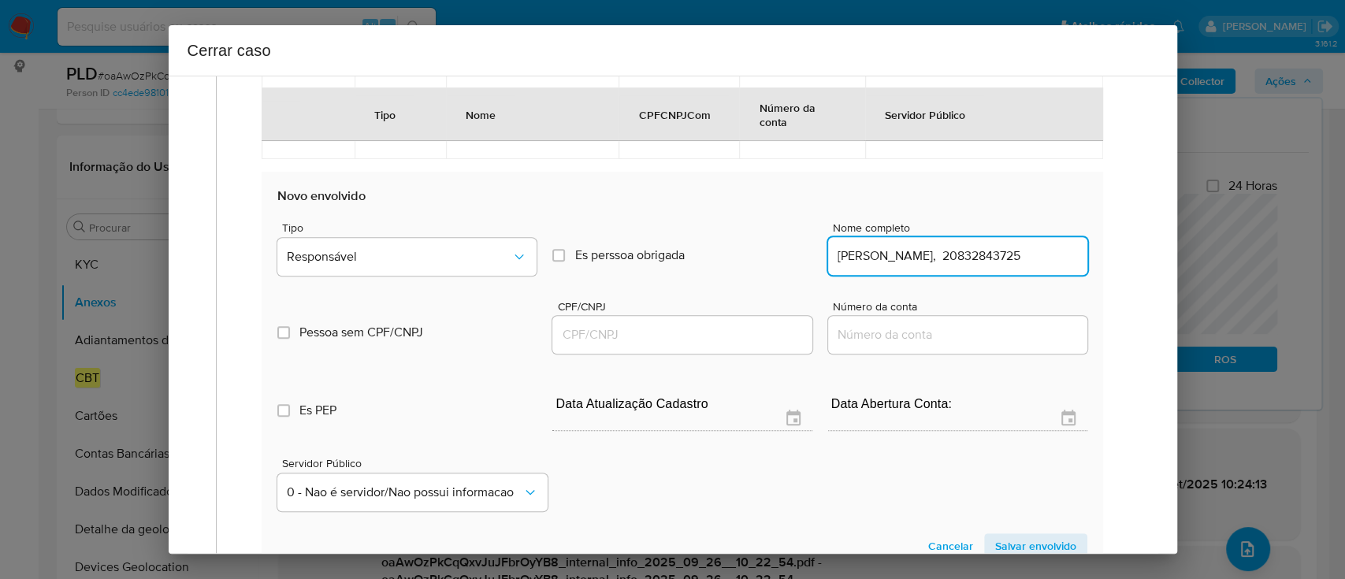
click at [1007, 261] on input "Isabelle Ramos Farias, 20832843725" at bounding box center [957, 256] width 259 height 20
type input "Isabelle Ramos Farias,"
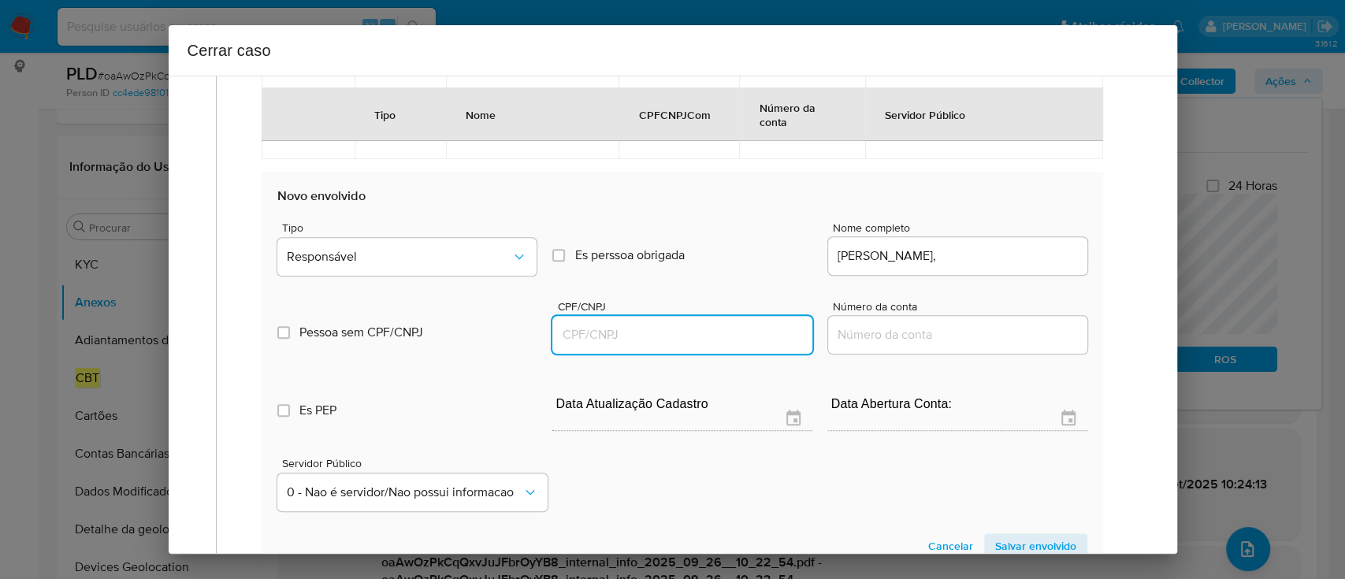
drag, startPoint x: 699, startPoint y: 332, endPoint x: 961, endPoint y: 282, distance: 266.2
click at [699, 332] on input "CPF/CNPJ" at bounding box center [681, 335] width 259 height 20
paste input "20832843725"
type input "20832843725"
click at [1006, 263] on input "Isabelle Ramos Farias," at bounding box center [957, 256] width 259 height 20
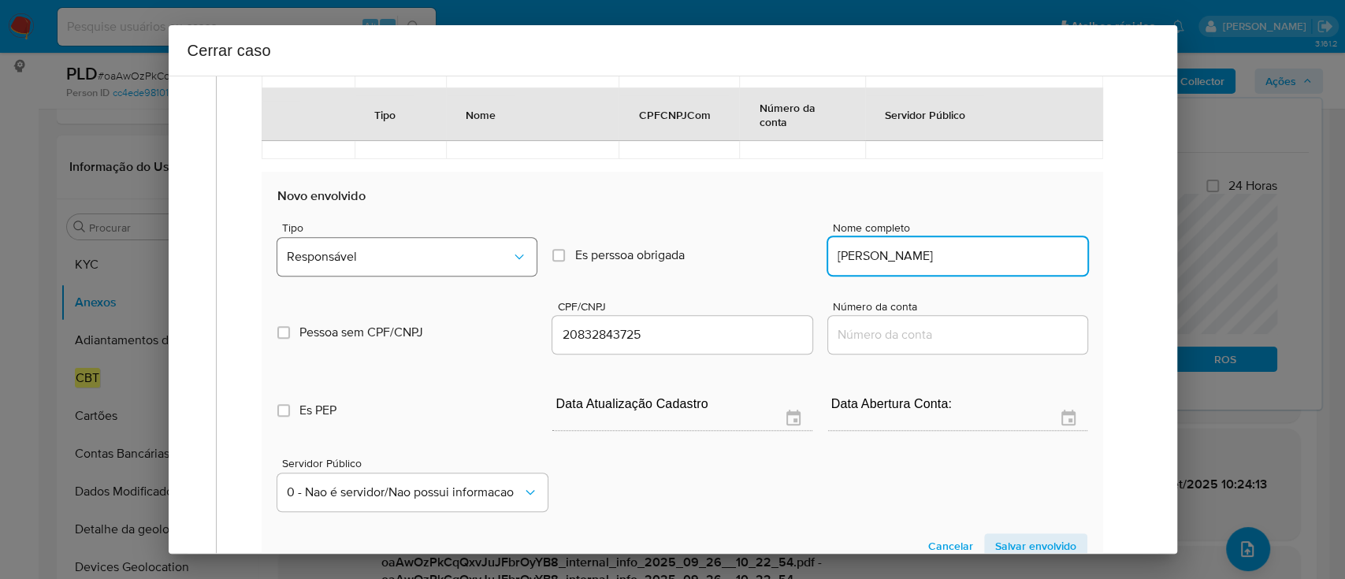
type input "Isabelle Ramos Farias"
click at [378, 262] on span "Responsável" at bounding box center [399, 257] width 224 height 16
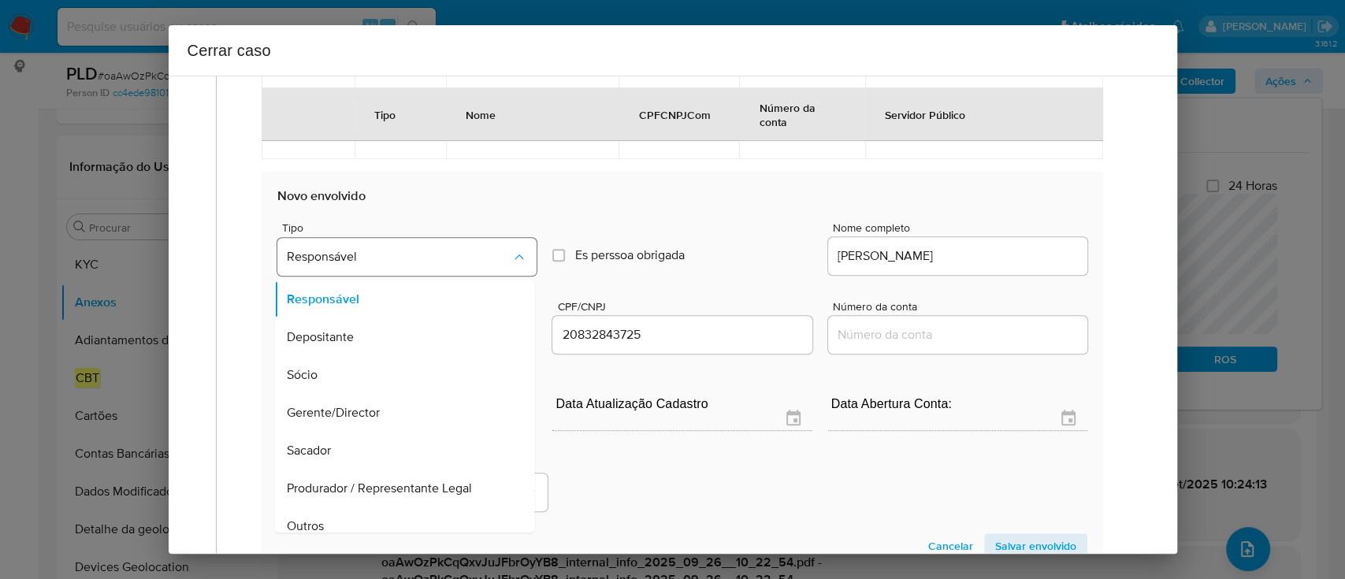
scroll to position [88, 0]
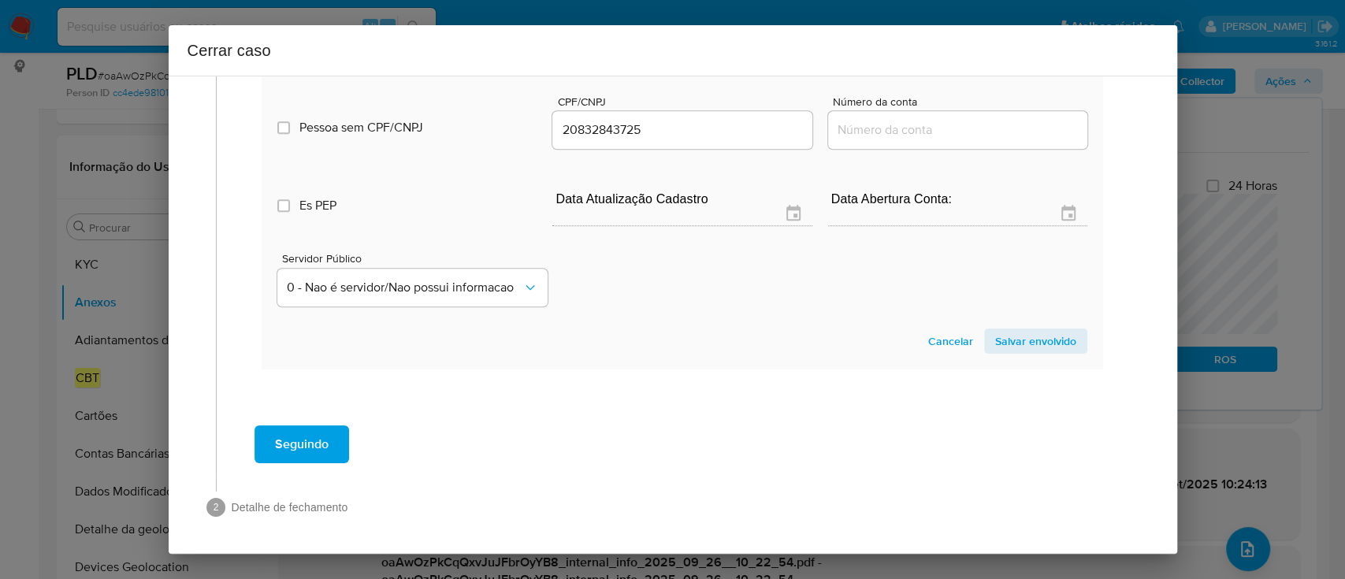
click at [1021, 343] on span "Salvar envolvido" at bounding box center [1035, 341] width 81 height 22
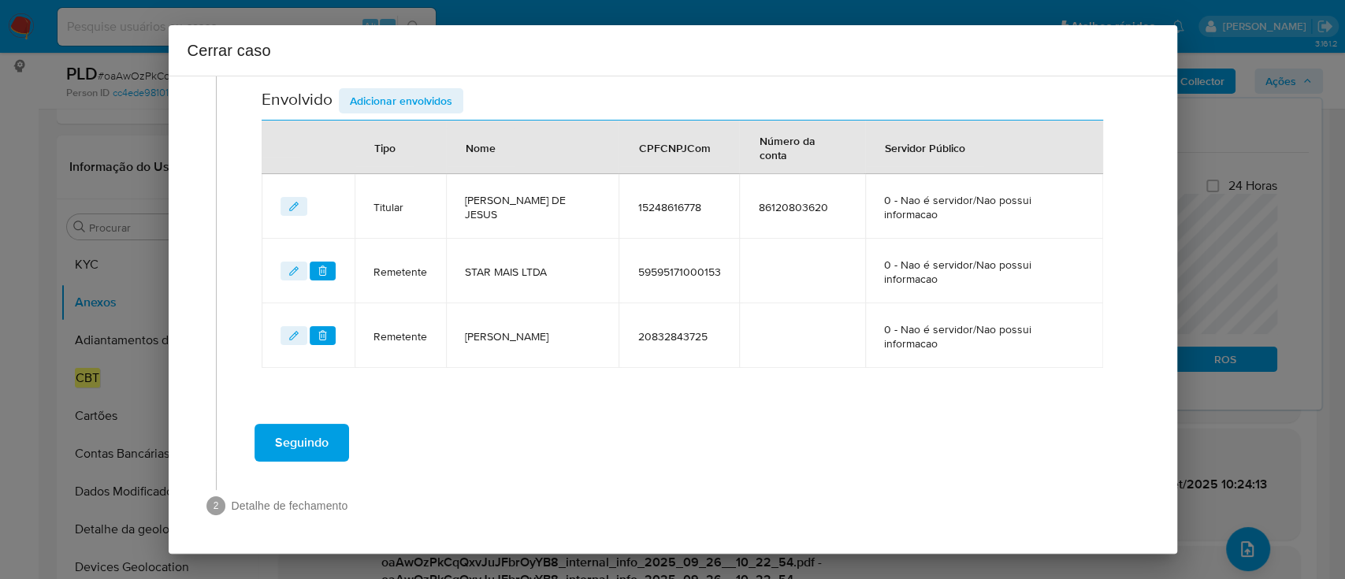
scroll to position [592, 0]
click at [441, 104] on span "Adicionar envolvidos" at bounding box center [401, 102] width 102 height 22
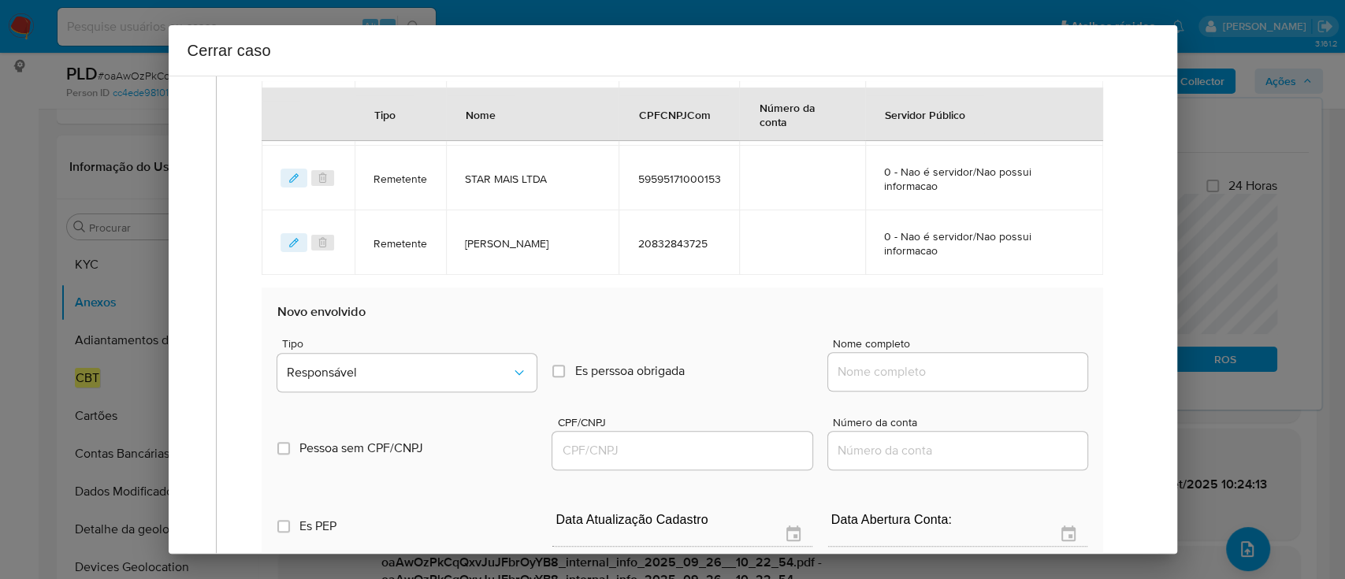
scroll to position [801, 0]
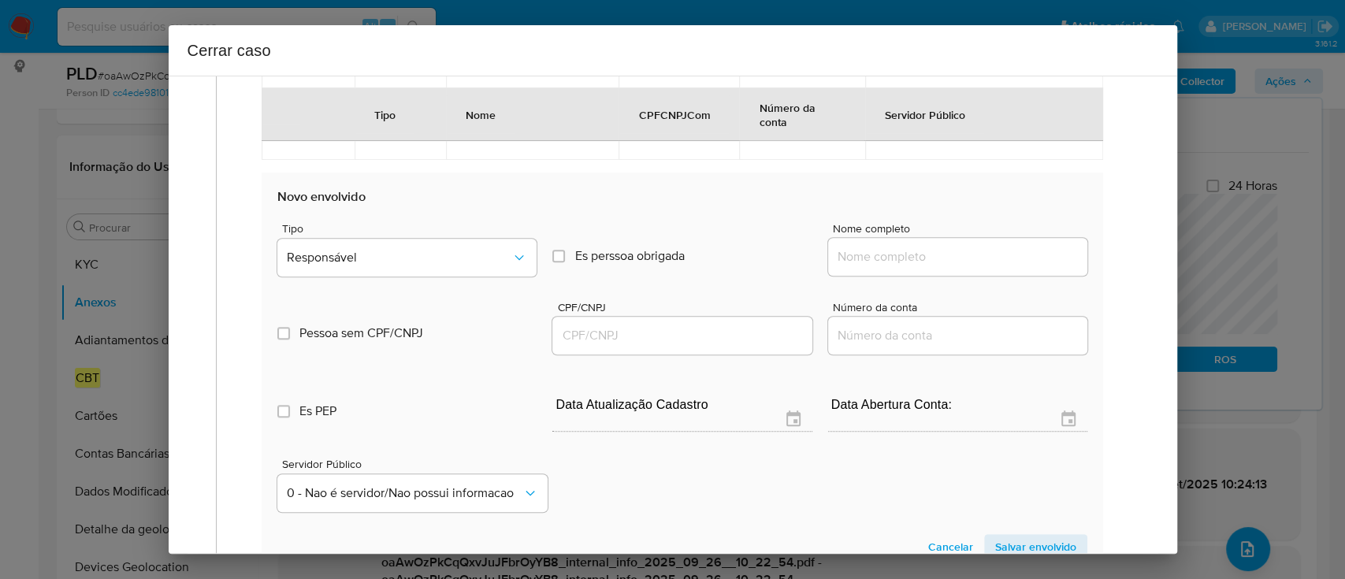
drag, startPoint x: 930, startPoint y: 256, endPoint x: 984, endPoint y: 258, distance: 53.6
click at [930, 256] on input "Nome completo" at bounding box center [957, 257] width 259 height 20
paste input "Motocar Moto Carioca Ltda, 30923783000146"
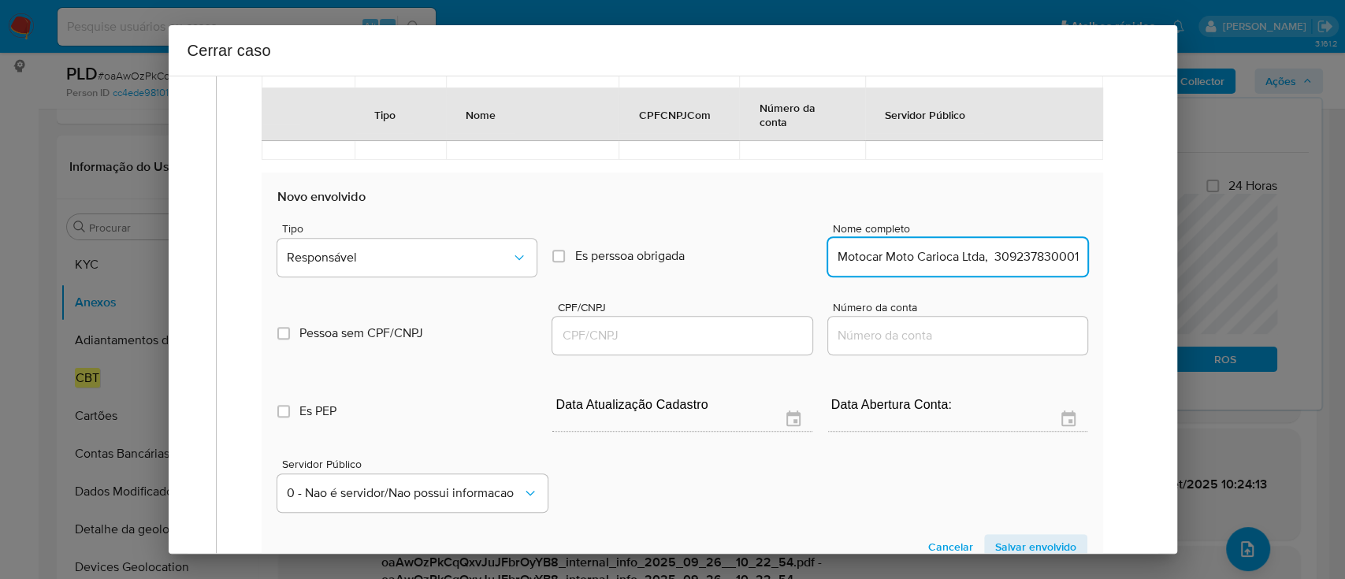
scroll to position [0, 23]
click at [997, 256] on input "Motocar Moto Carioca Ltda, 30923783000146" at bounding box center [957, 257] width 259 height 20
type input "Motocar Moto Carioca Ltda,"
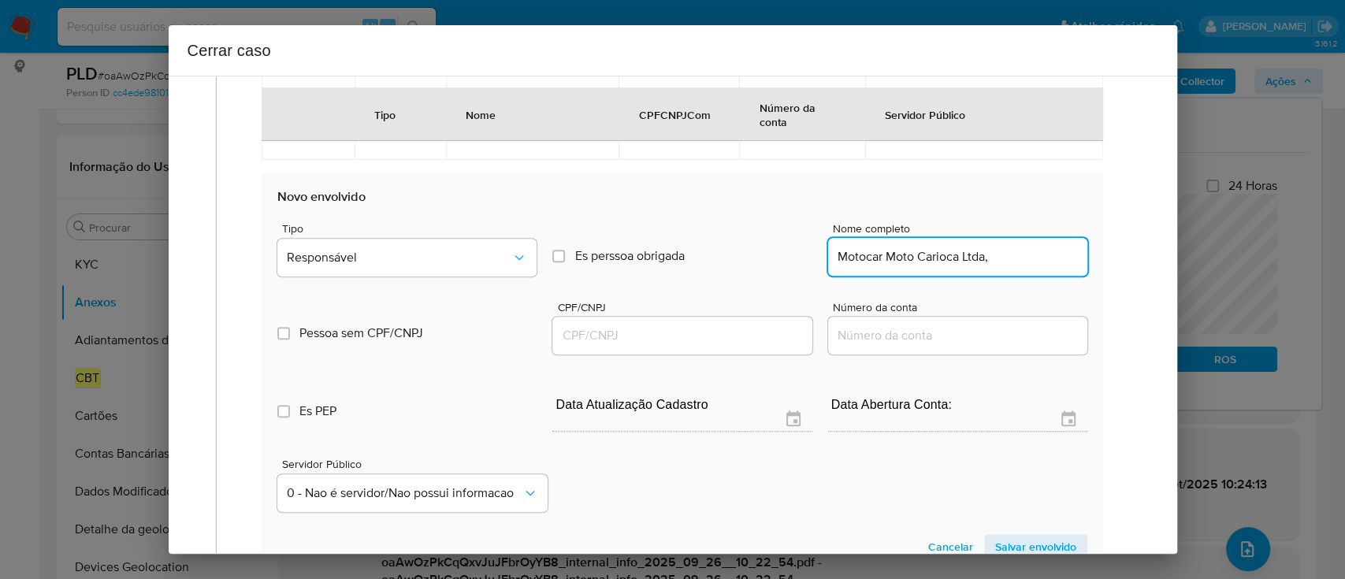
click at [722, 343] on input "CPF/CNPJ" at bounding box center [681, 335] width 259 height 20
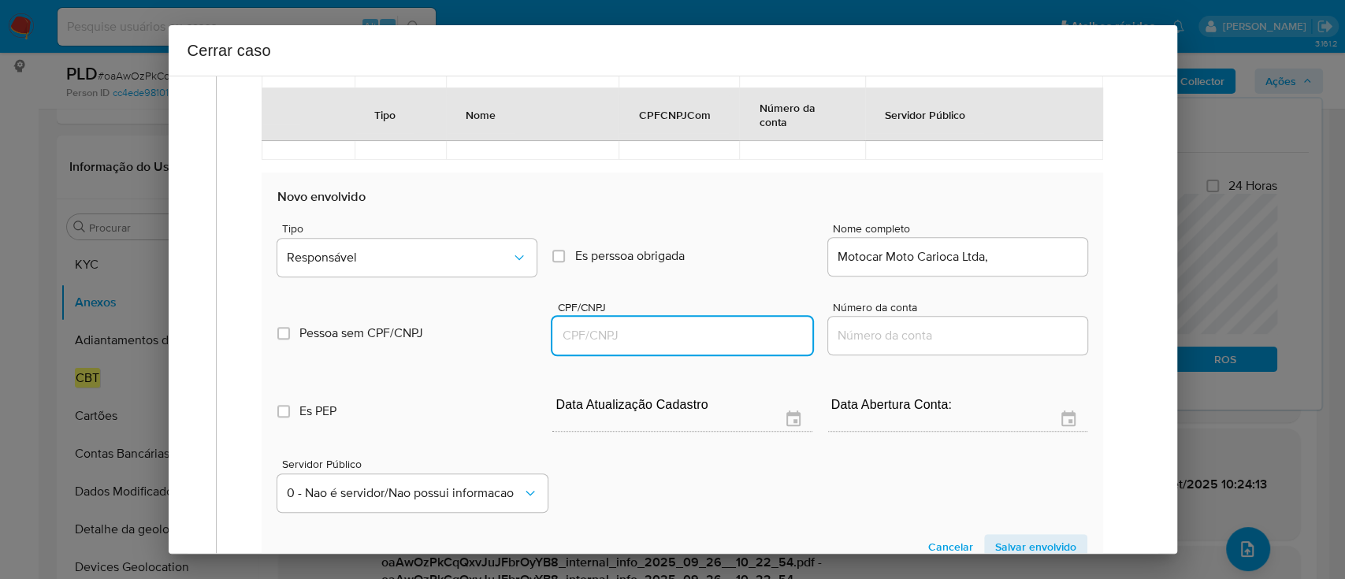
paste input "30923783000146"
type input "30923783000146"
click at [1034, 257] on input "Motocar Moto Carioca Ltda," at bounding box center [957, 257] width 259 height 20
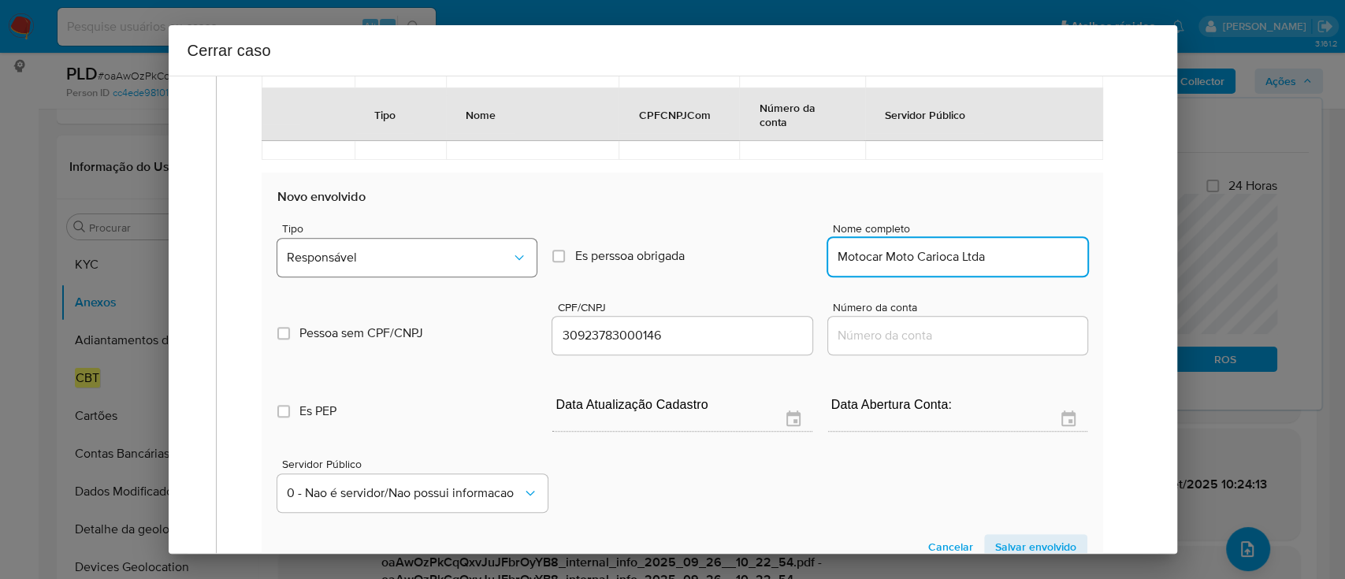
type input "Motocar Moto Carioca Ltda"
click at [439, 239] on button "Responsável" at bounding box center [406, 258] width 259 height 38
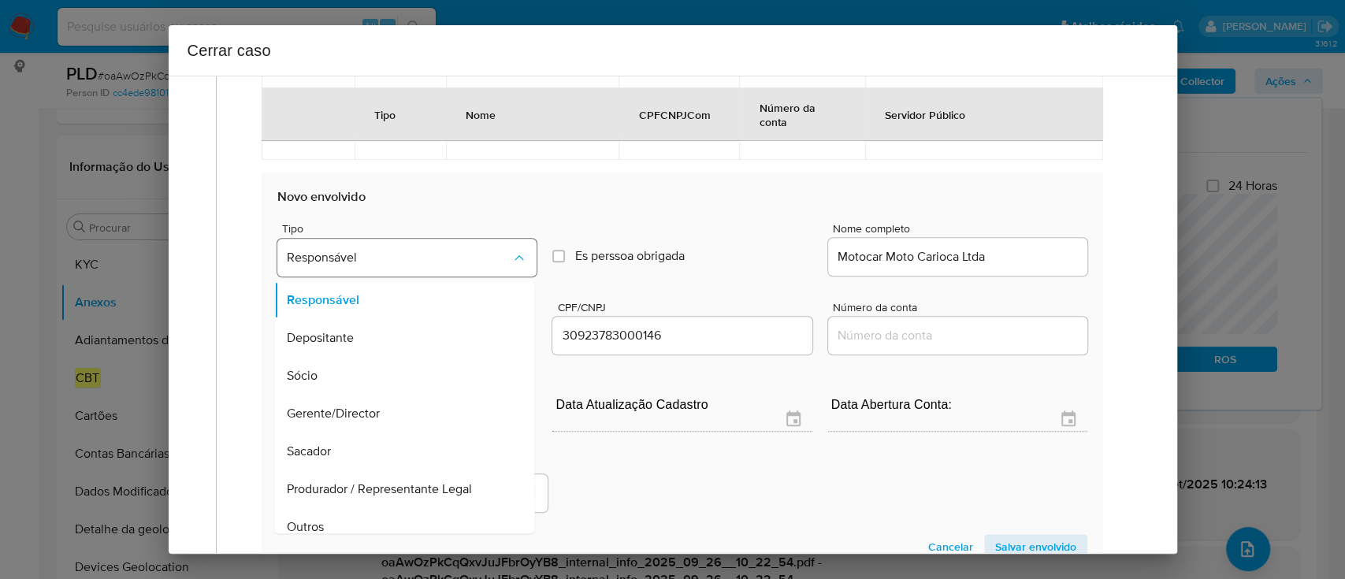
scroll to position [50, 0]
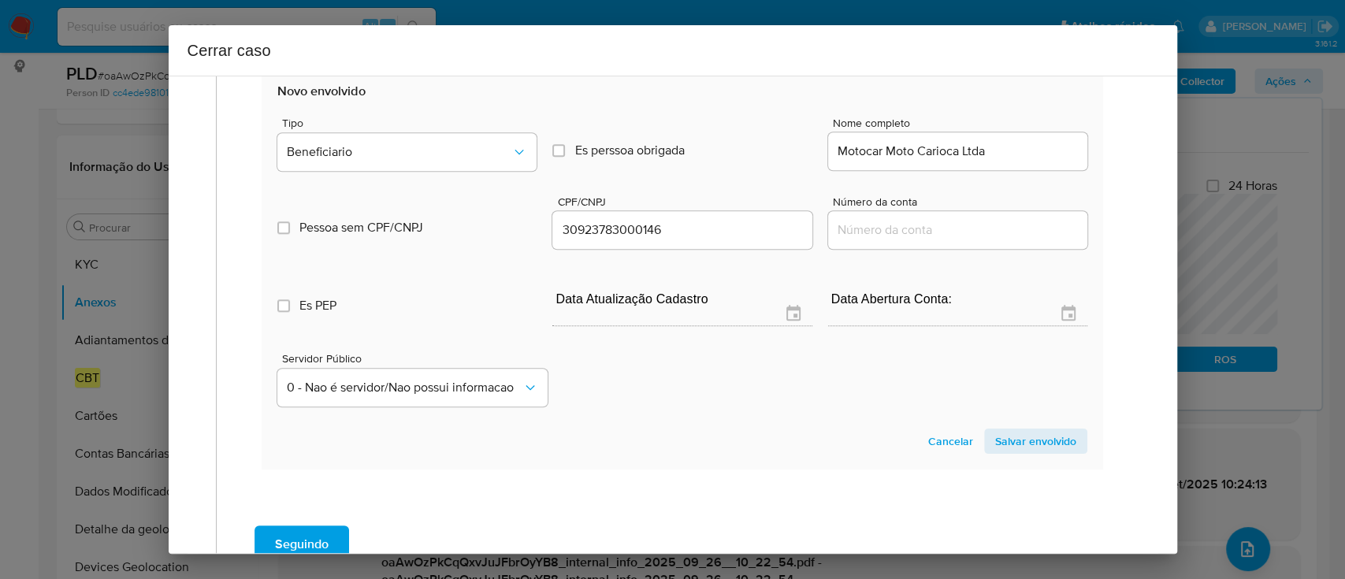
click at [1008, 433] on span "Salvar envolvido" at bounding box center [1035, 441] width 81 height 22
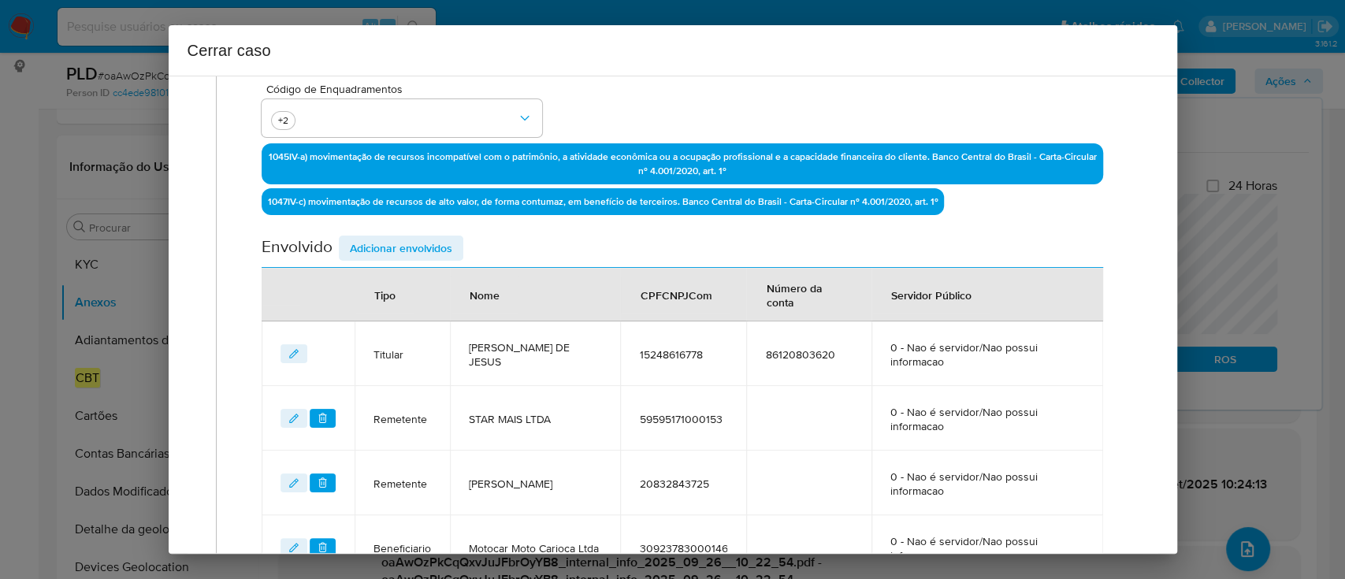
click at [442, 247] on span "Adicionar envolvidos" at bounding box center [401, 248] width 102 height 22
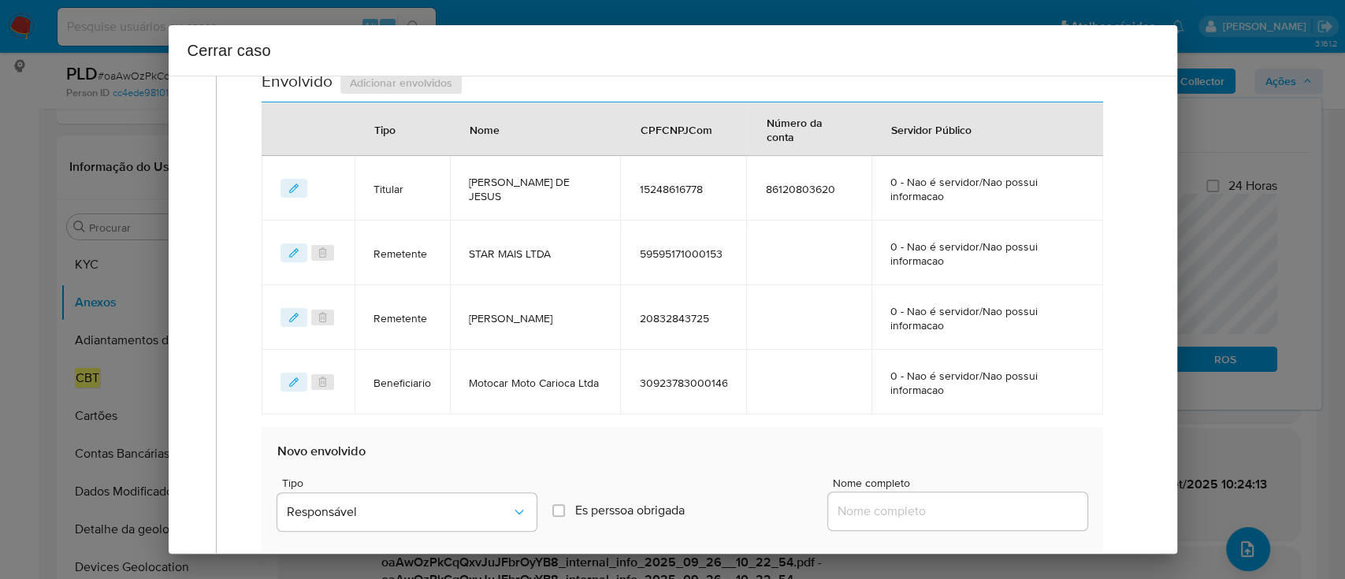
scroll to position [761, 0]
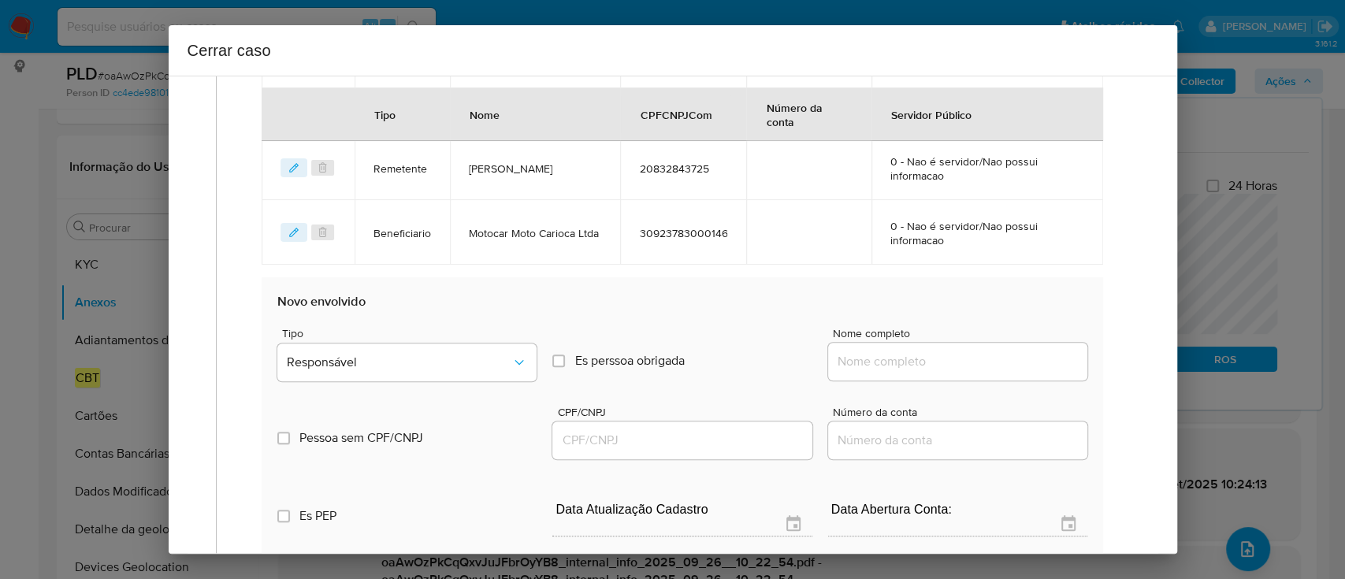
click at [923, 362] on input "Nome completo" at bounding box center [957, 361] width 259 height 20
paste input "Debora De Cassia Silva Queiroz, 15516043700"
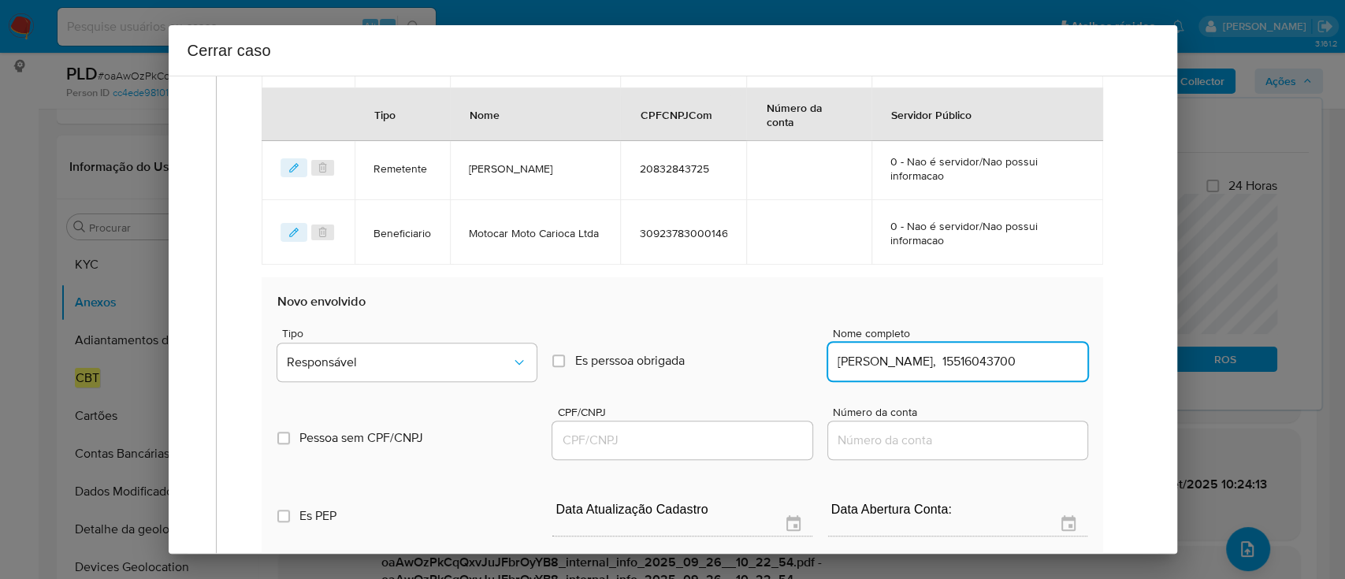
scroll to position [0, 25]
click at [1000, 358] on input "Debora De Cassia Silva Queiroz, 15516043700" at bounding box center [957, 361] width 259 height 20
type input "Debora De Cassia Silva Queiroz,"
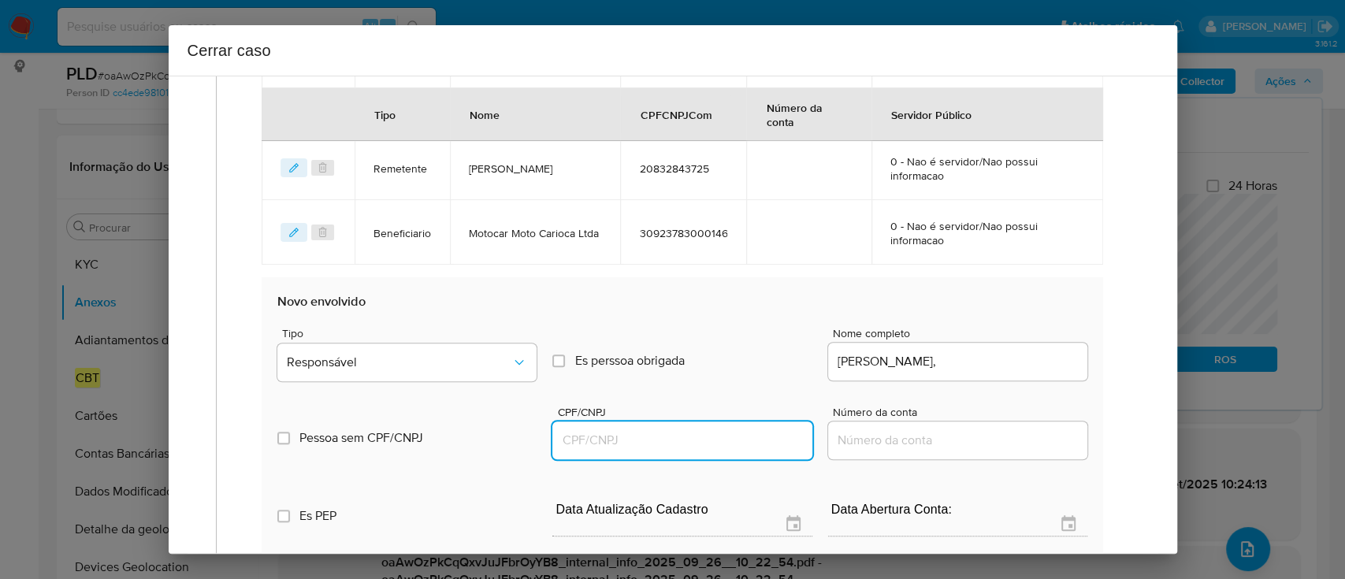
click at [722, 434] on input "CPF/CNPJ" at bounding box center [681, 440] width 259 height 20
paste input "15516043700"
type input "15516043700"
click at [1054, 354] on input "Debora De Cassia Silva Queiroz," at bounding box center [957, 361] width 259 height 20
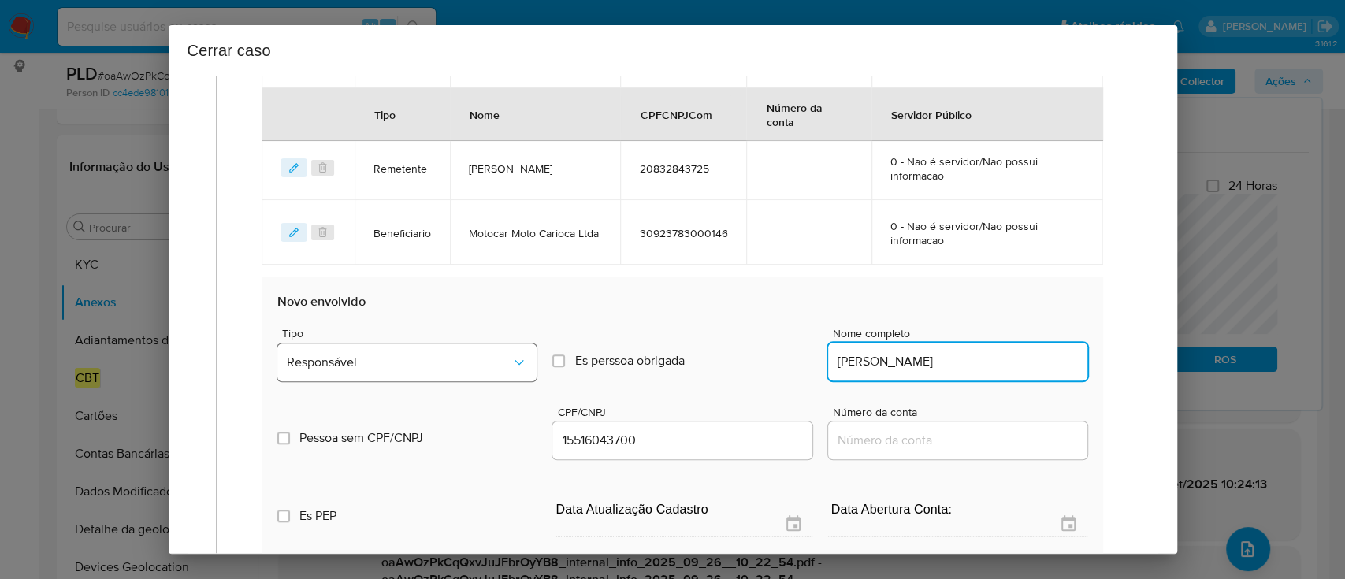
type input "Debora De Cassia Silva Queiroz"
click at [347, 360] on span "Responsável" at bounding box center [399, 362] width 224 height 16
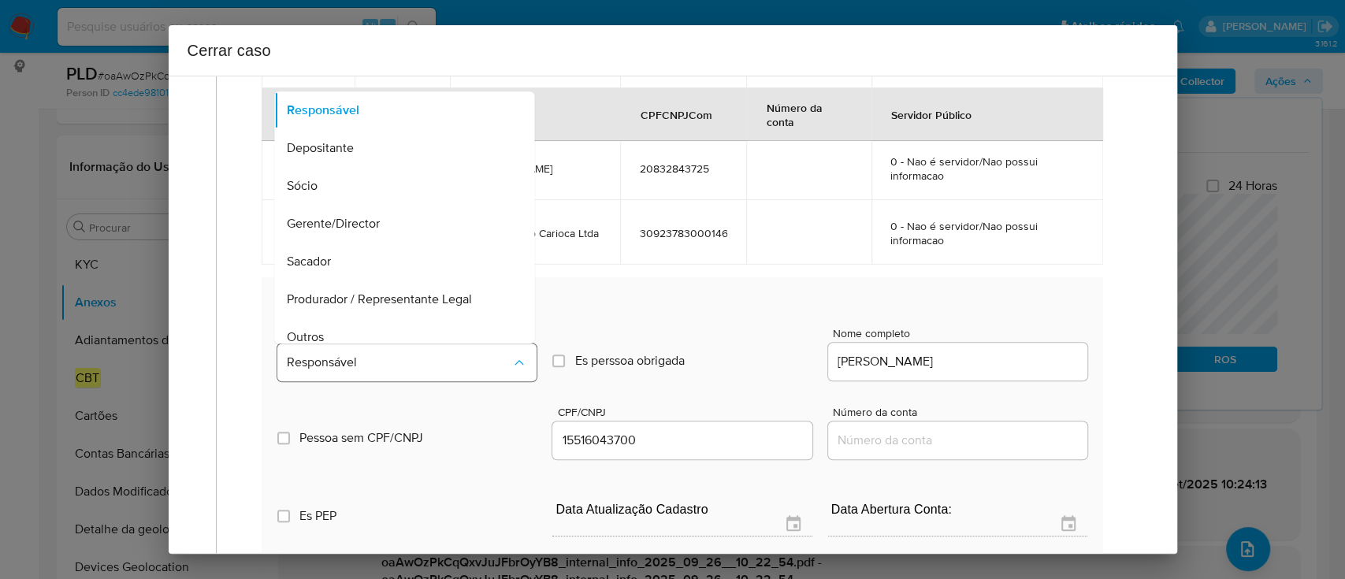
scroll to position [50, 0]
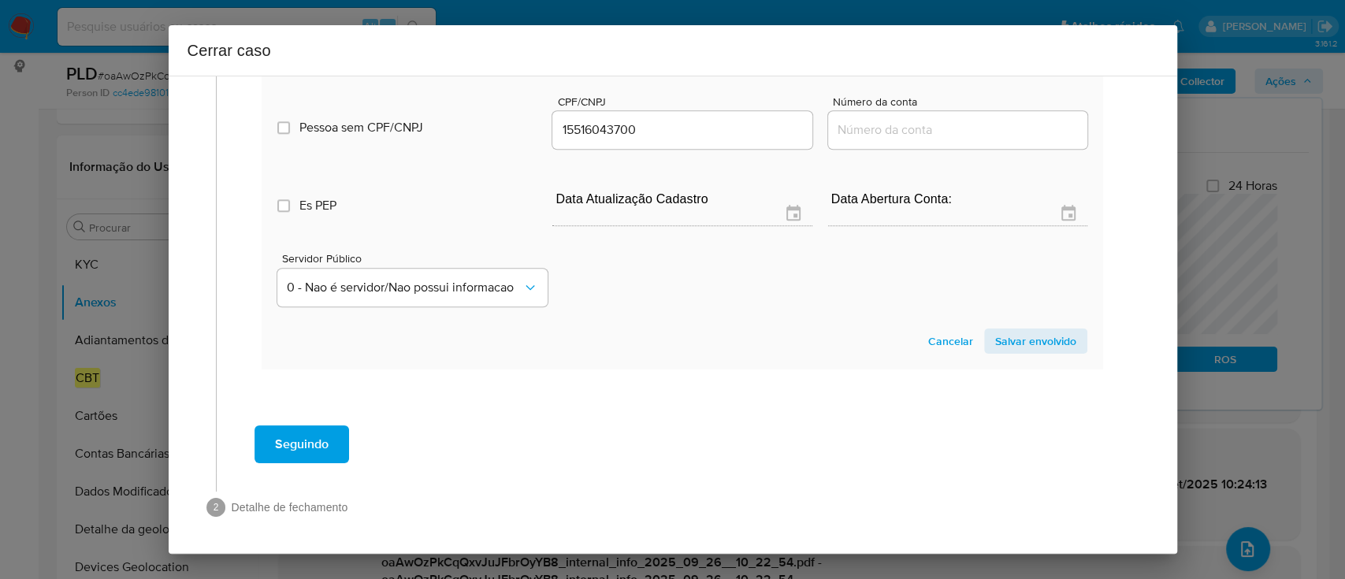
click at [1002, 348] on span "Salvar envolvido" at bounding box center [1035, 341] width 81 height 22
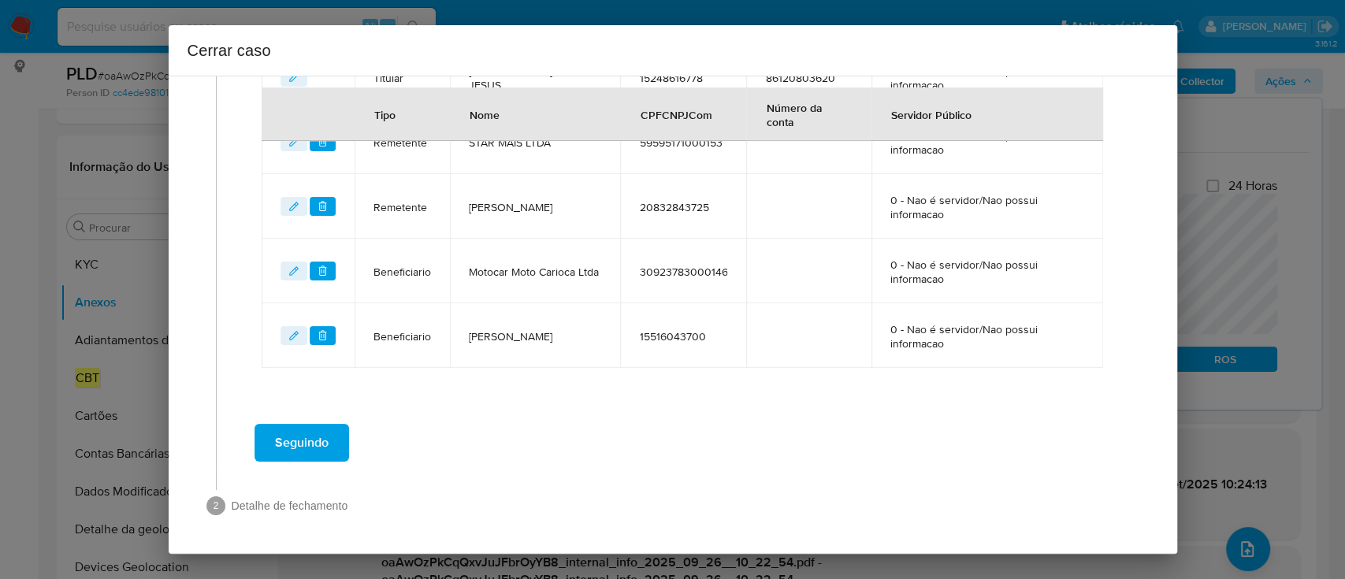
scroll to position [721, 0]
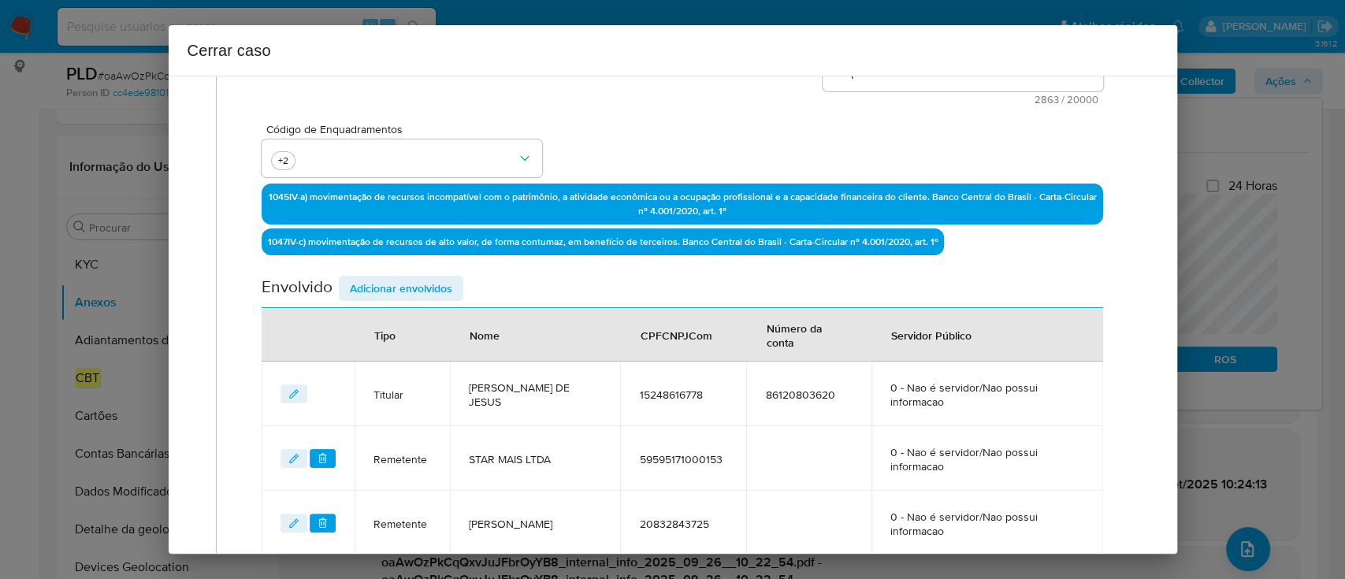
click at [410, 291] on span "Adicionar envolvidos" at bounding box center [401, 288] width 102 height 22
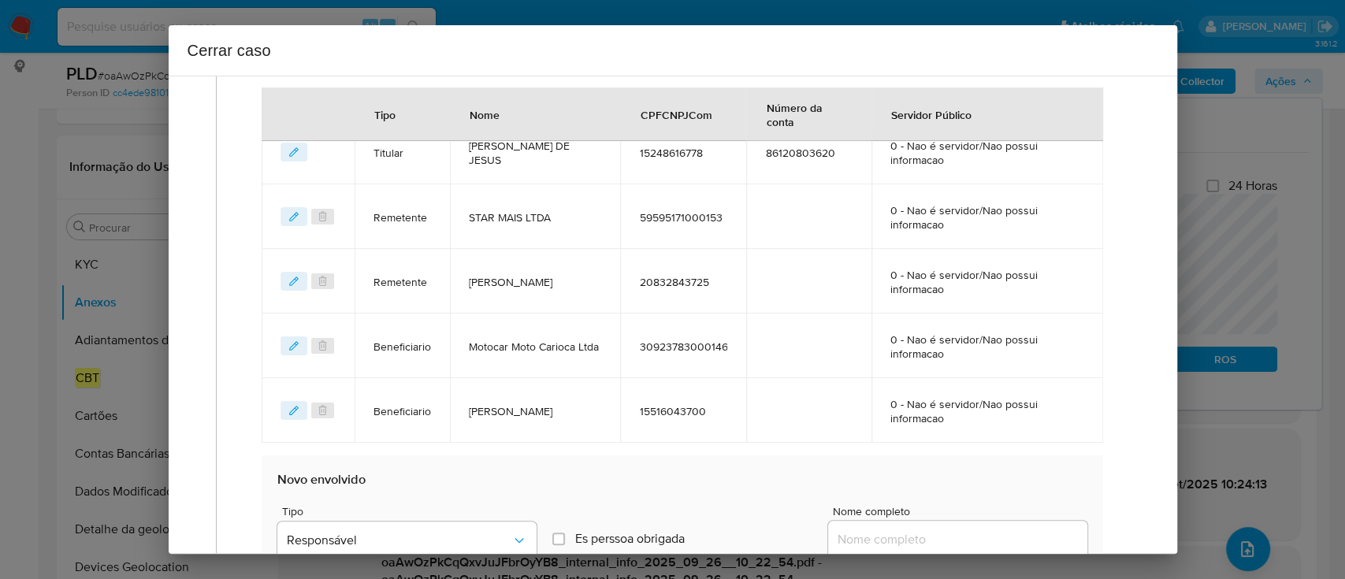
scroll to position [931, 0]
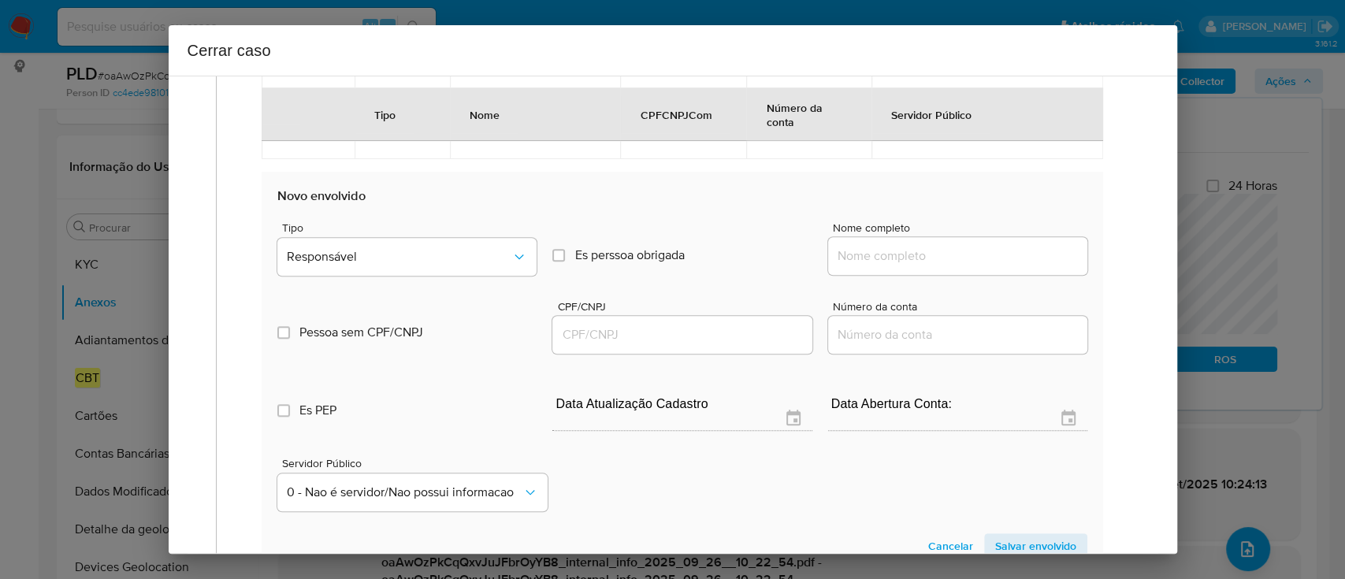
click at [918, 259] on input "Nome completo" at bounding box center [957, 256] width 259 height 20
paste input "Goip Fibras Telecomunicações e Acesso a Redes de Internet Ltda, CNPJ 4143478600…"
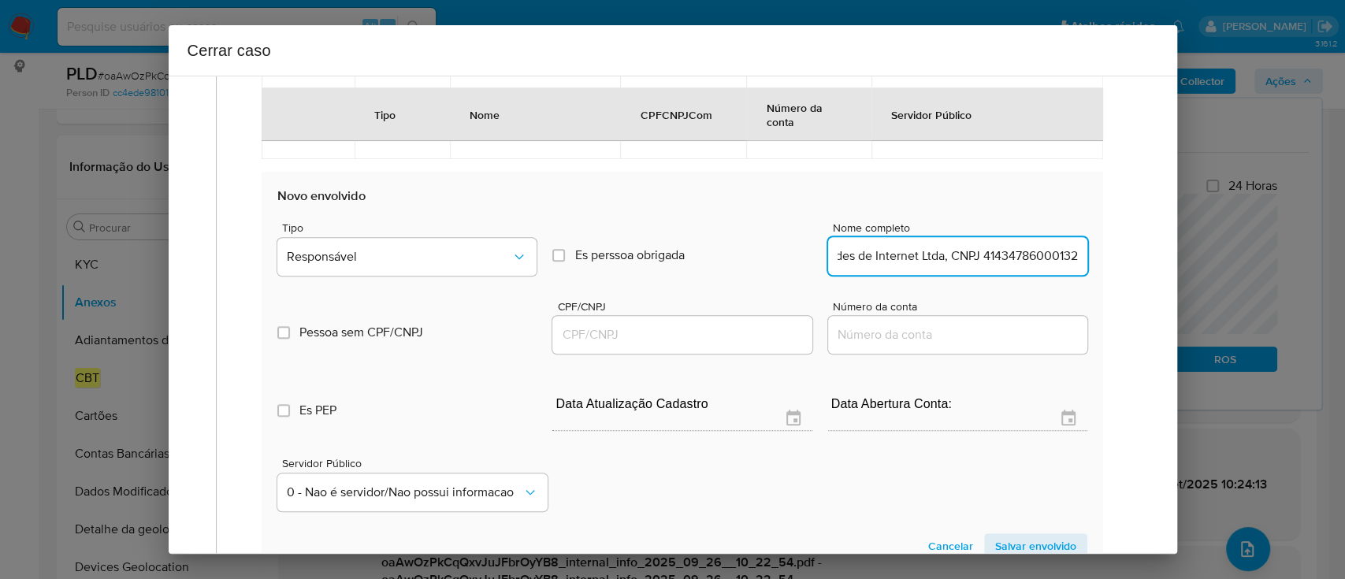
click at [986, 256] on input "Goip Fibras Telecomunicações e Acesso a Redes de Internet Ltda, CNPJ 4143478600…" at bounding box center [957, 256] width 259 height 20
type input "Goip Fibras Telecomunicações e Acesso a Redes de Internet Ltda, CNPJ"
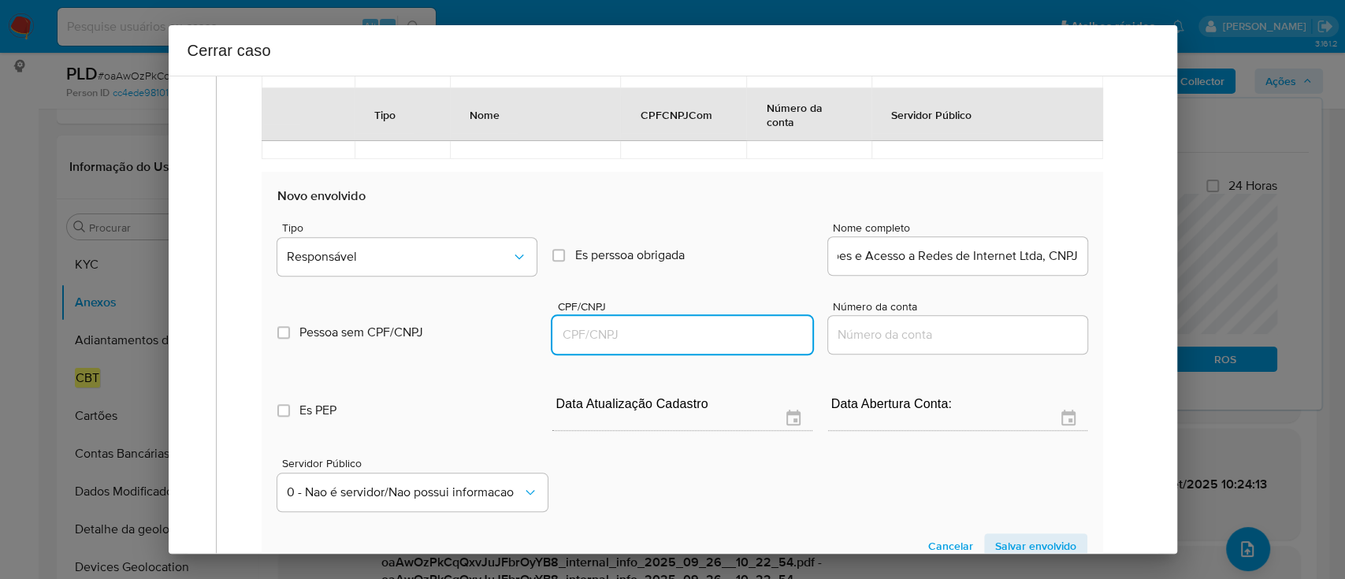
click at [716, 332] on input "CPF/CNPJ" at bounding box center [681, 335] width 259 height 20
paste input "41434786000132"
type input "41434786000132"
click at [1017, 250] on input "Goip Fibras Telecomunicações e Acesso a Redes de Internet Ltda, CNPJ" at bounding box center [957, 256] width 259 height 20
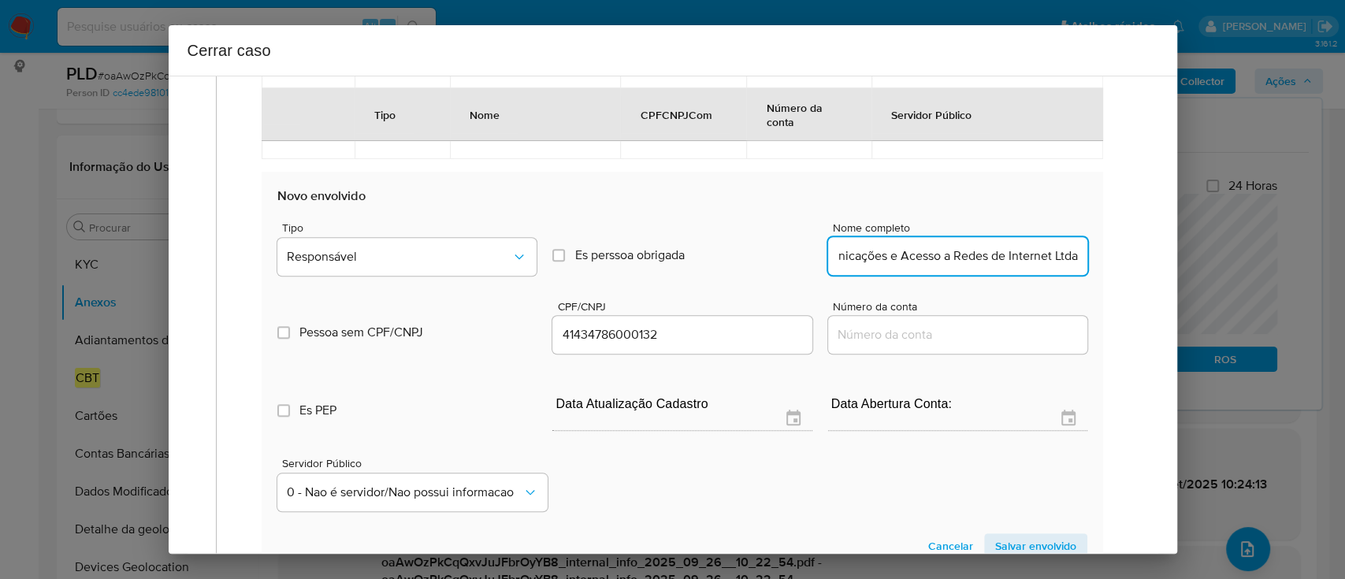
scroll to position [0, 126]
type input "Goip Fibras Telecomunicações e Acesso a Redes de Internet Ltda"
click at [448, 258] on span "Responsável" at bounding box center [399, 257] width 224 height 16
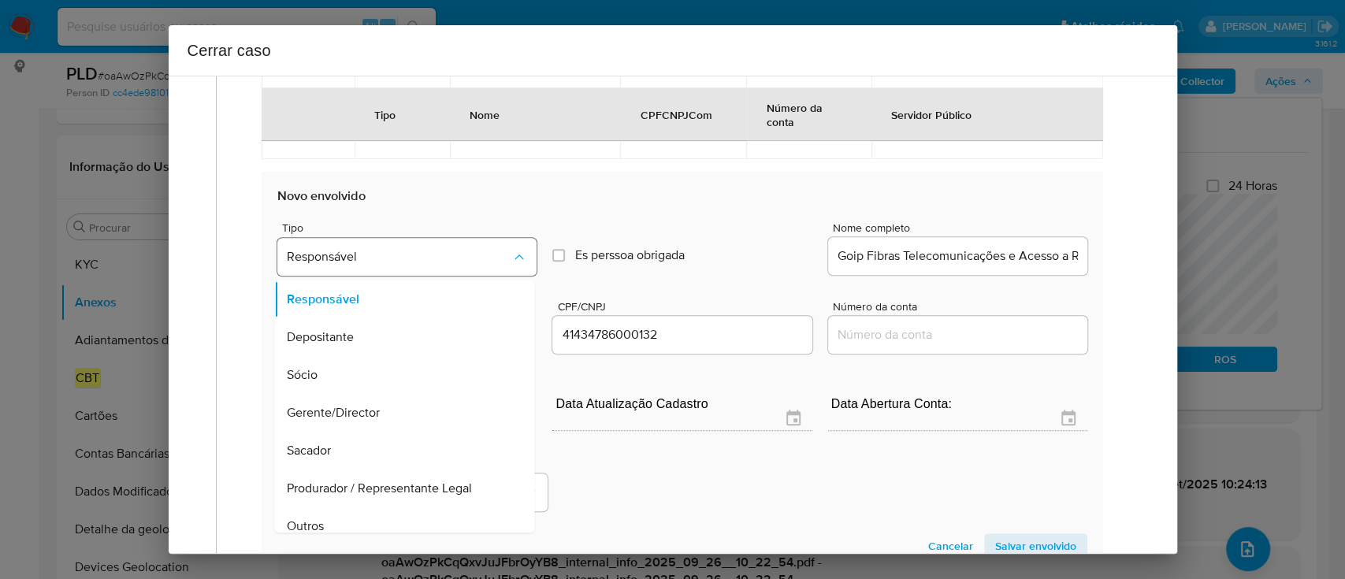
scroll to position [13, 0]
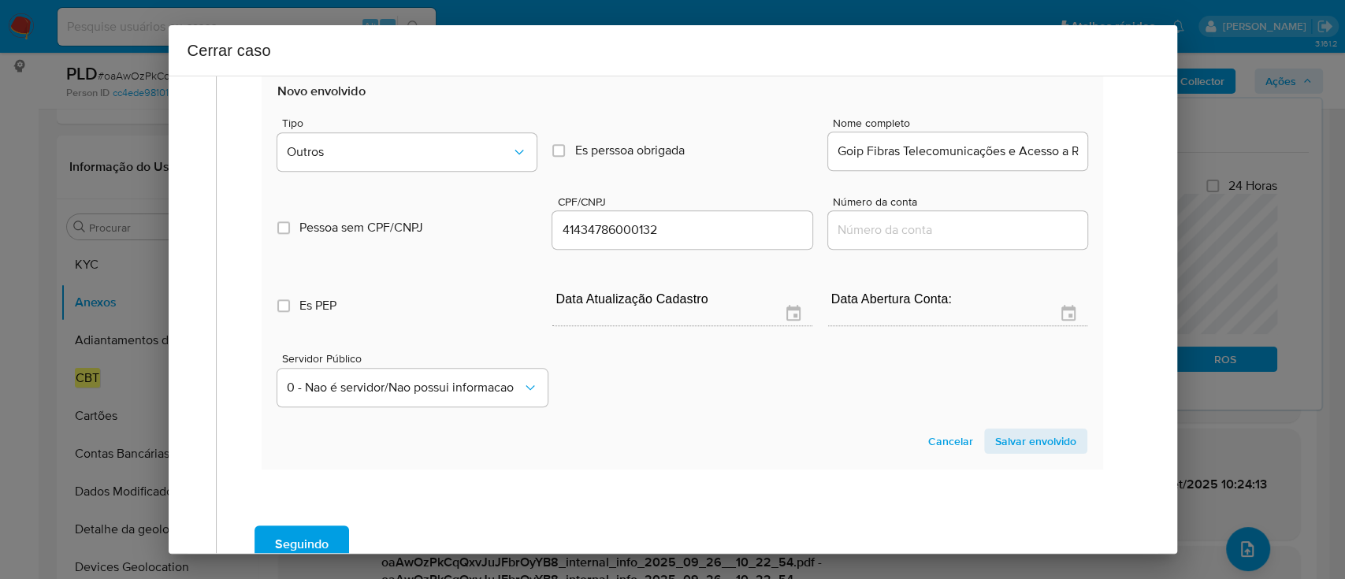
click at [1030, 434] on span "Salvar envolvido" at bounding box center [1035, 441] width 81 height 22
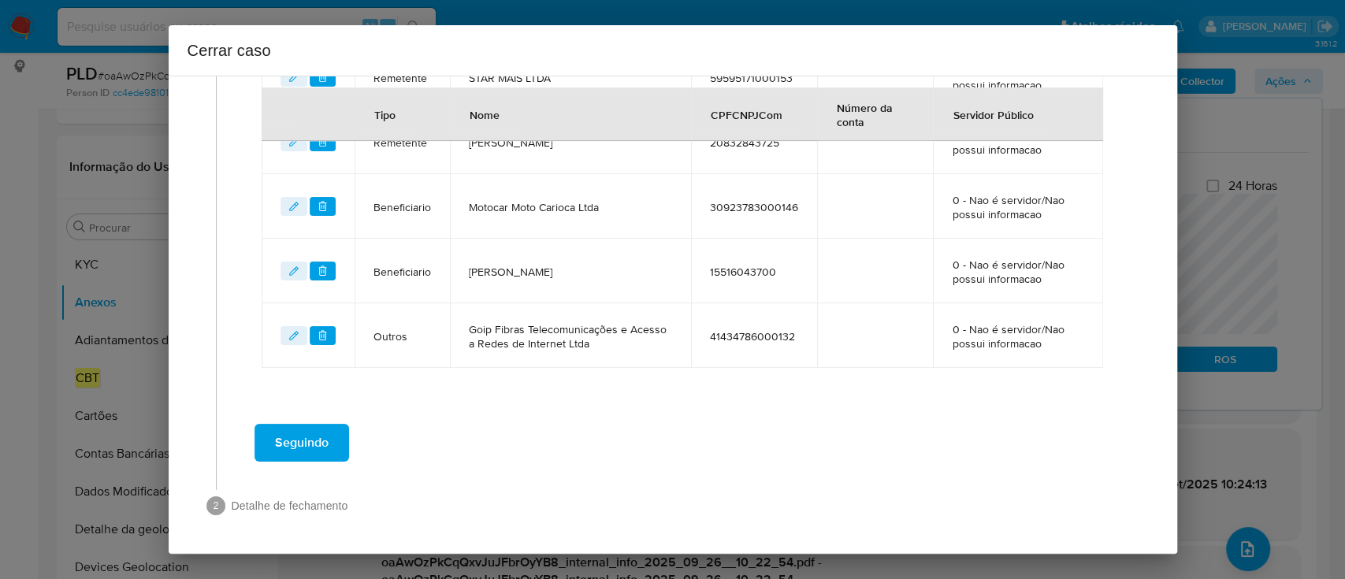
scroll to position [785, 0]
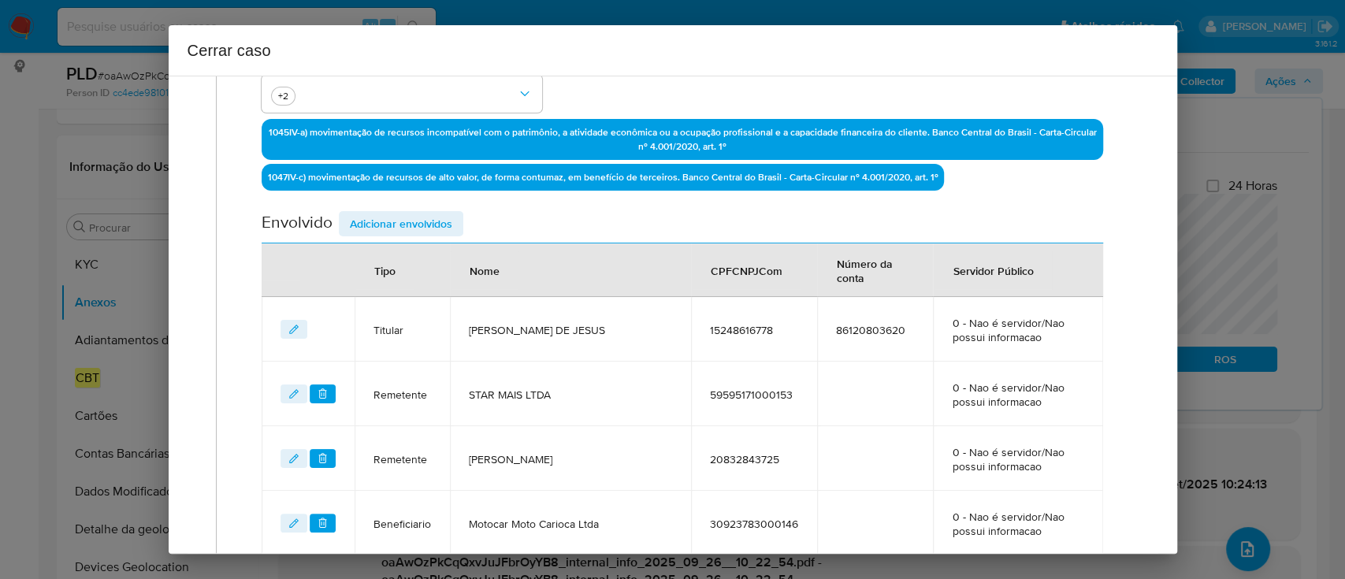
click at [416, 222] on span "Adicionar envolvidos" at bounding box center [401, 224] width 102 height 22
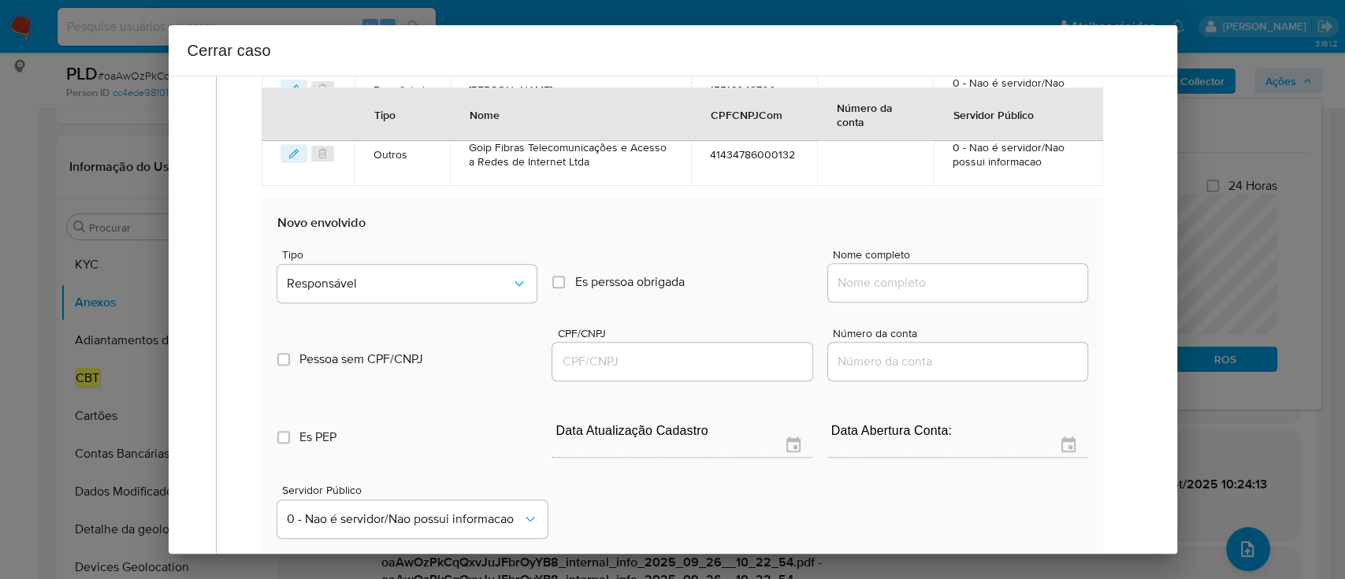
scroll to position [996, 0]
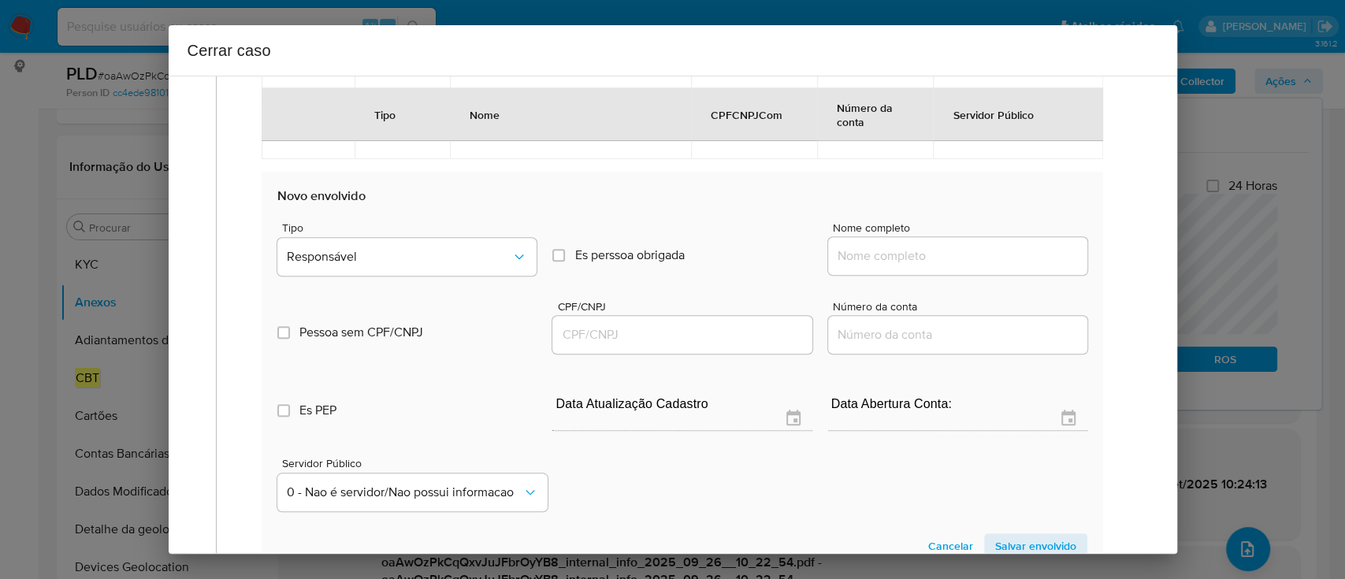
click at [925, 258] on input "Nome completo" at bounding box center [957, 256] width 259 height 20
paste input "Bionice Hair Vitaminas Varejo Ltda, CNPJ 54324661000100"
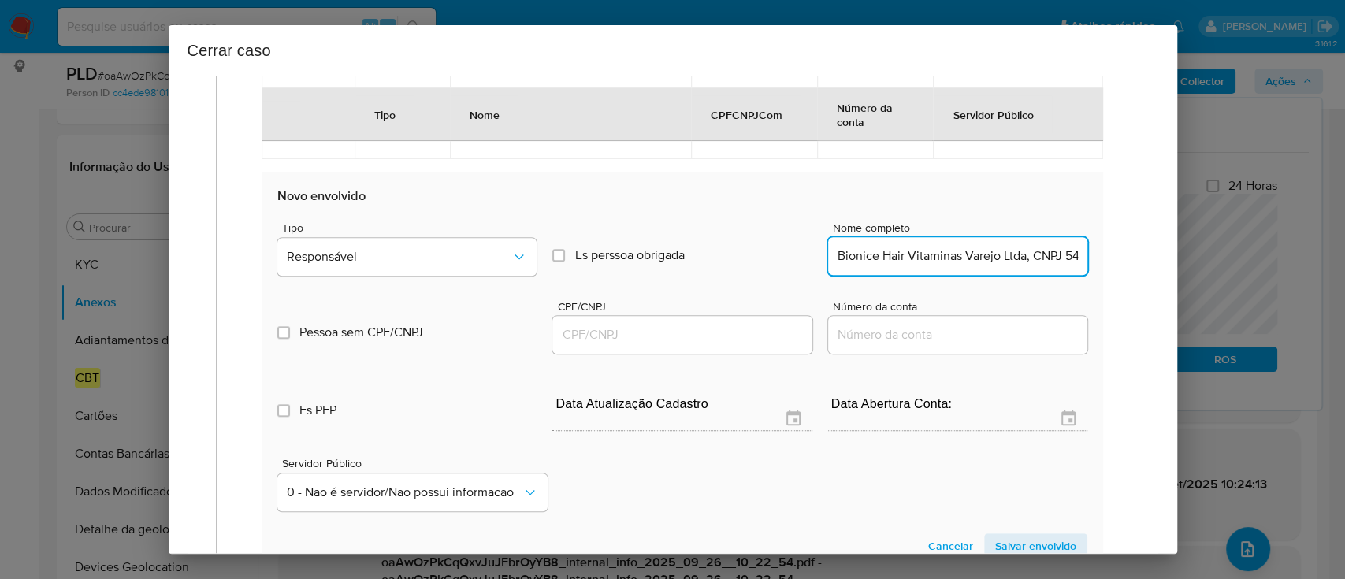
scroll to position [0, 91]
click at [1000, 260] on input "Bionice Hair Vitaminas Varejo Ltda, CNPJ 54324661000100" at bounding box center [957, 256] width 259 height 20
type input "Bionice Hair Vitaminas Varejo Ltda, CNPJ"
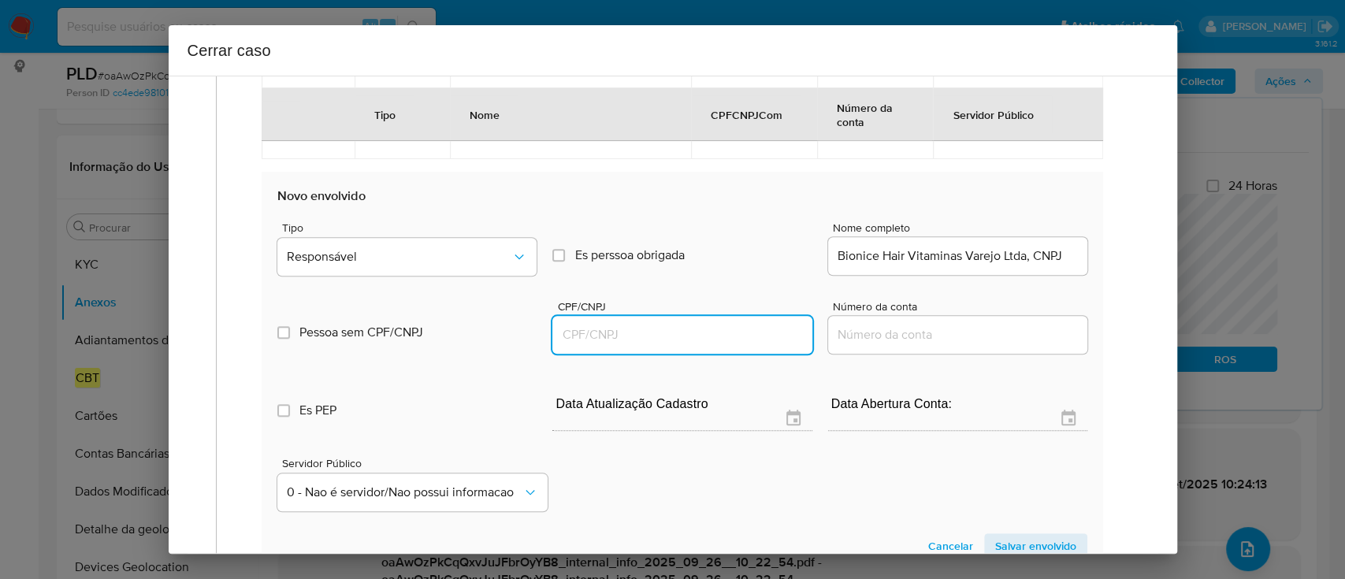
drag, startPoint x: 762, startPoint y: 337, endPoint x: 950, endPoint y: 302, distance: 191.4
click at [762, 336] on input "CPF/CNPJ" at bounding box center [681, 335] width 259 height 20
paste input "54324661000100"
type input "54324661000100"
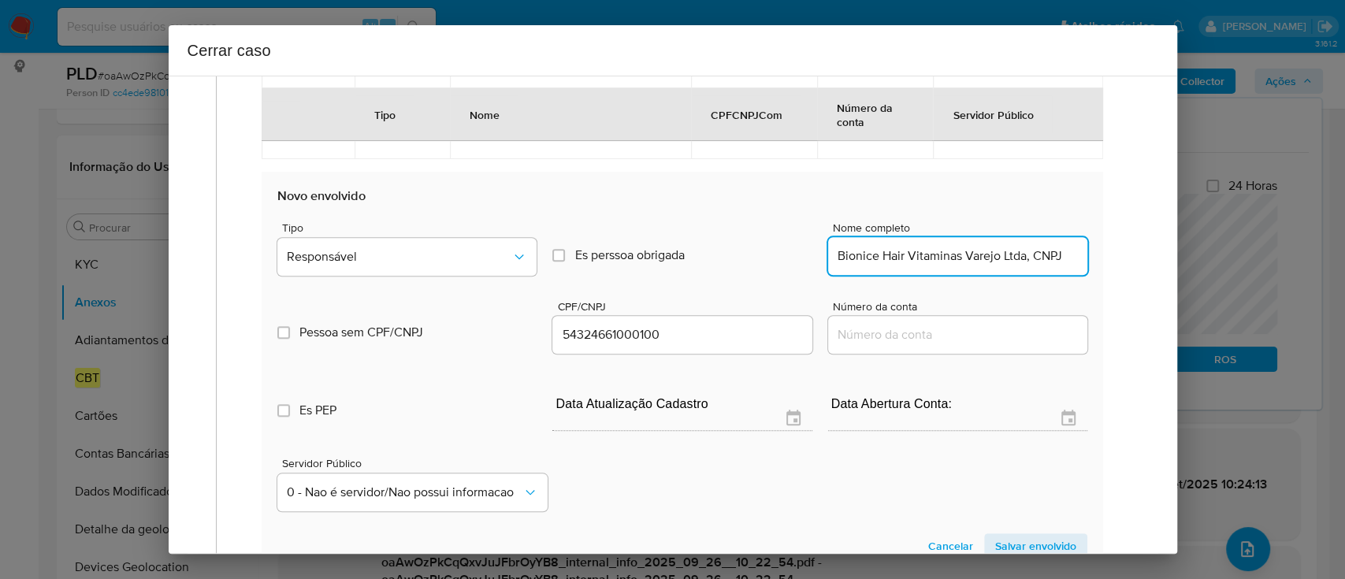
drag, startPoint x: 1027, startPoint y: 253, endPoint x: 1065, endPoint y: 258, distance: 38.1
click at [1065, 258] on input "Bionice Hair Vitaminas Varejo Ltda, CNPJ" at bounding box center [957, 256] width 259 height 20
type input "Bionice Hair Vitaminas Varejo Ltda"
click at [427, 244] on button "Responsável" at bounding box center [406, 257] width 259 height 38
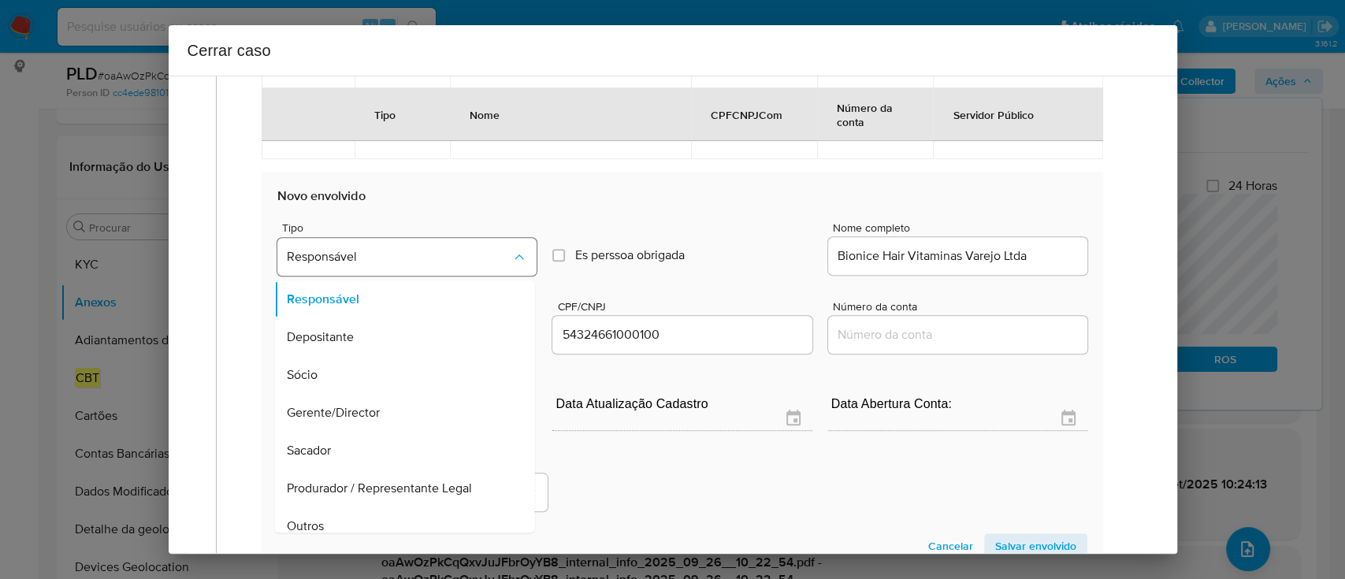
scroll to position [13, 0]
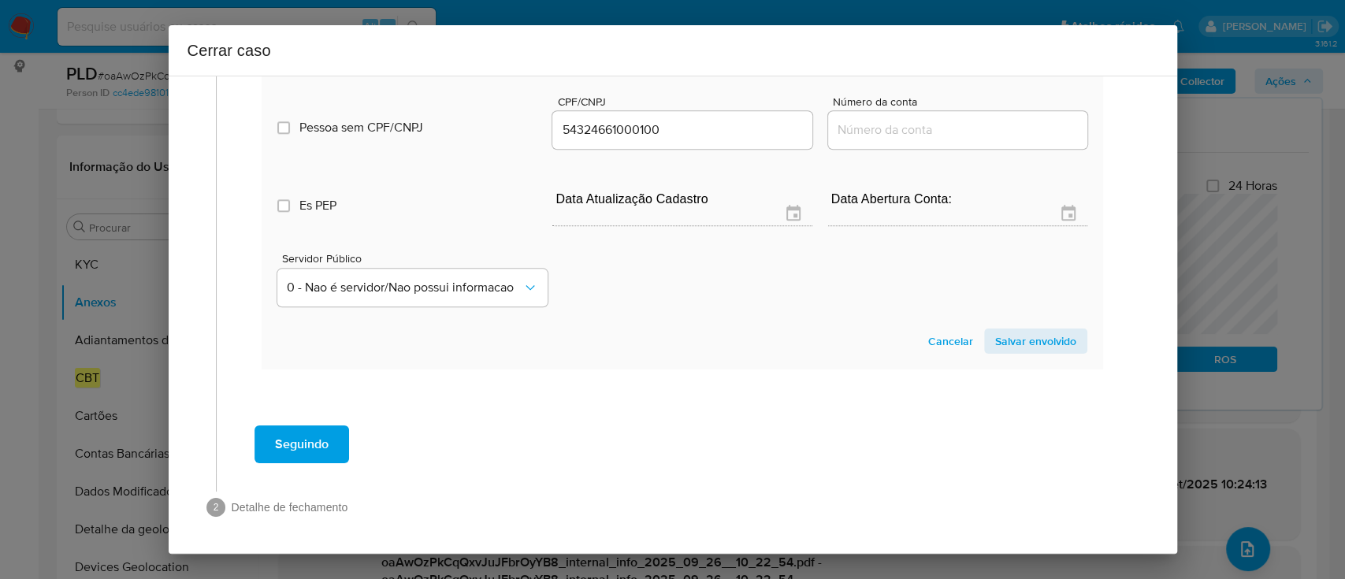
click at [995, 336] on span "Salvar envolvido" at bounding box center [1035, 341] width 81 height 22
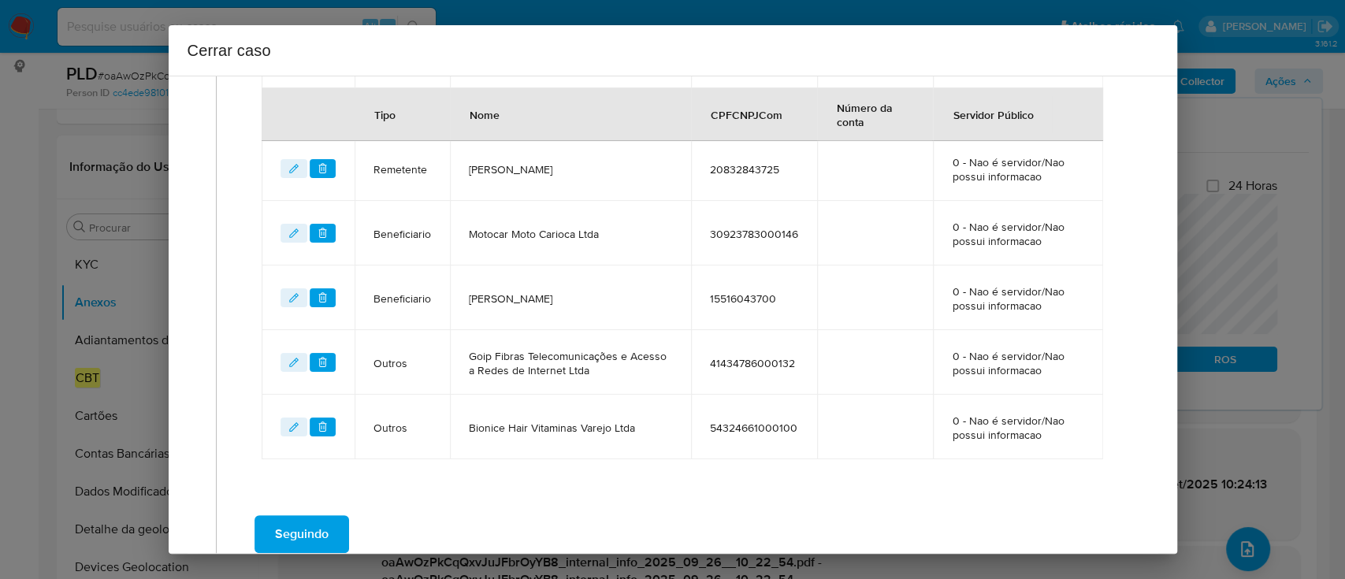
scroll to position [850, 0]
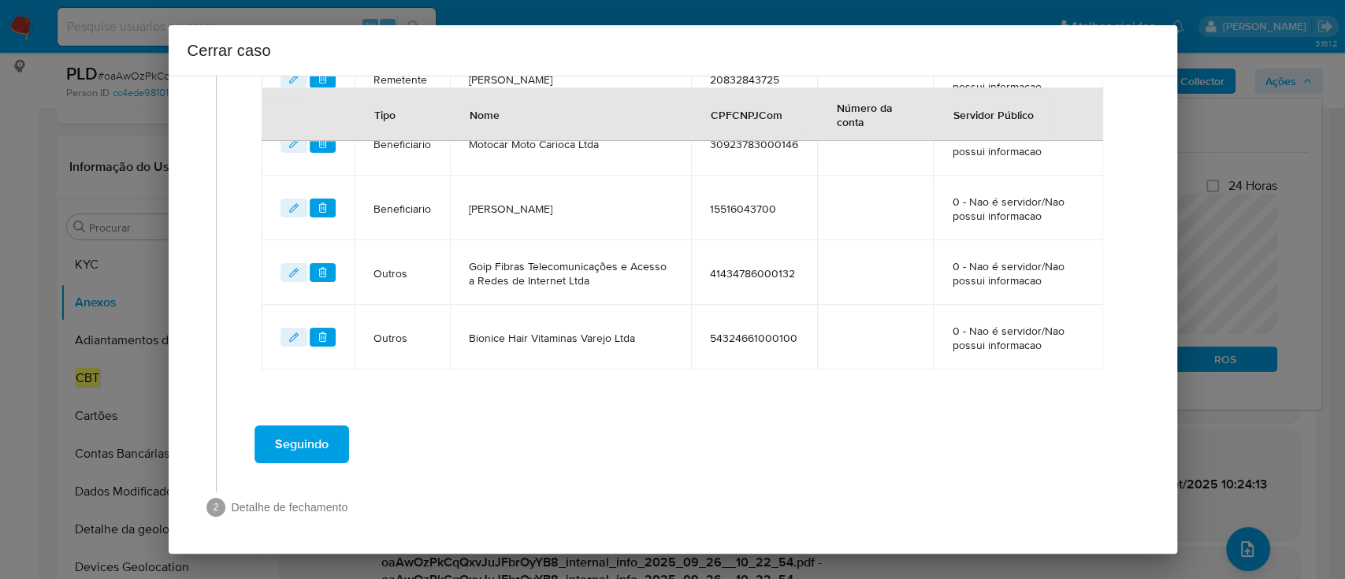
click at [321, 449] on span "Seguindo" at bounding box center [302, 444] width 54 height 35
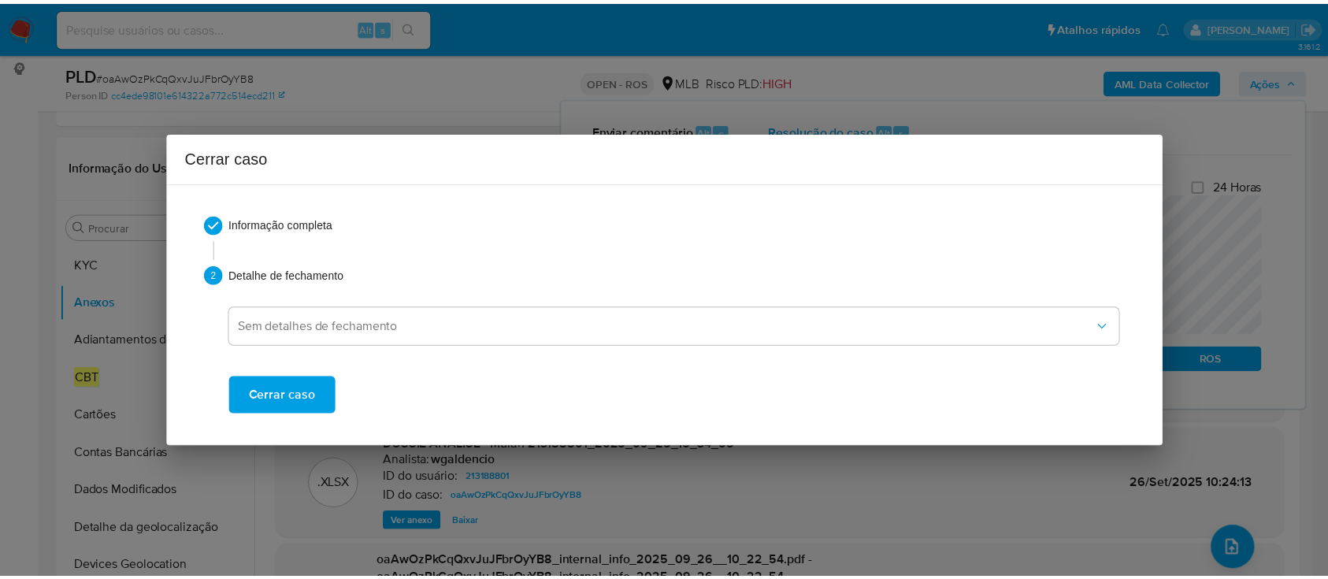
scroll to position [1712, 0]
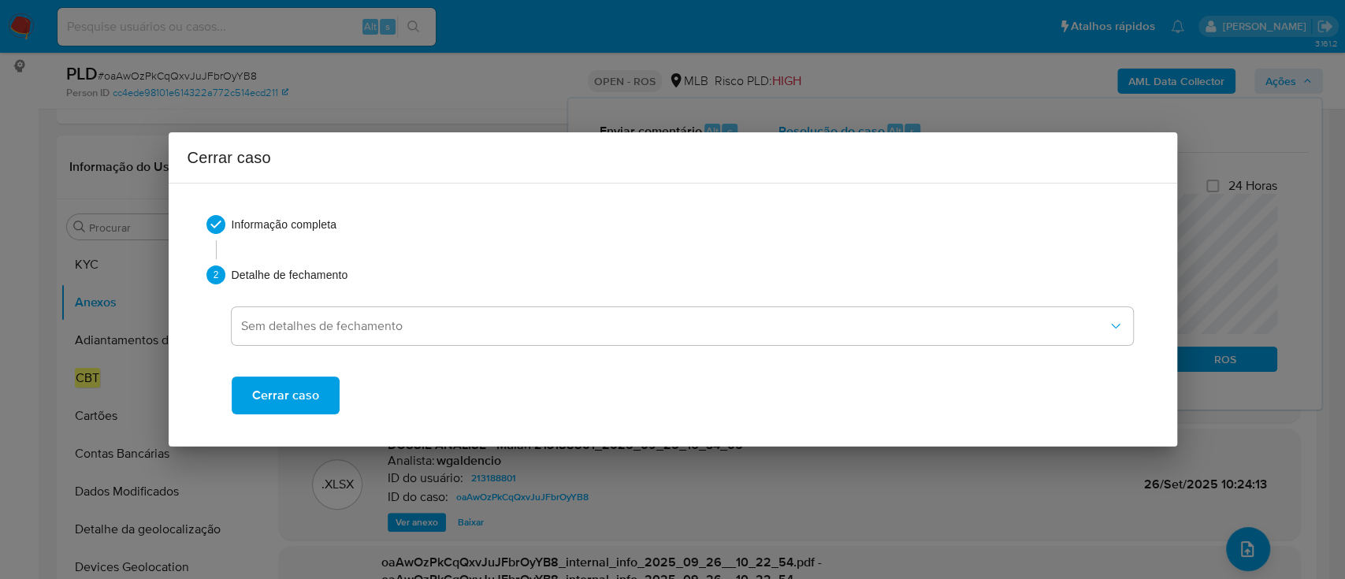
click at [308, 389] on span "Cerrar caso" at bounding box center [285, 395] width 67 height 35
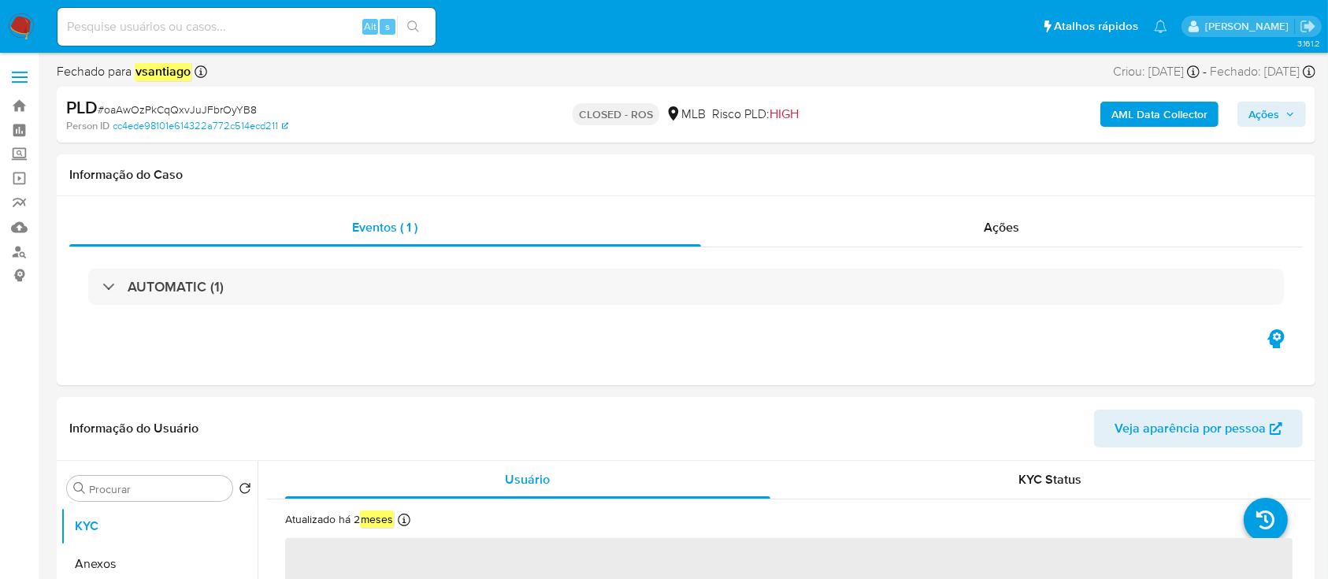
select select "10"
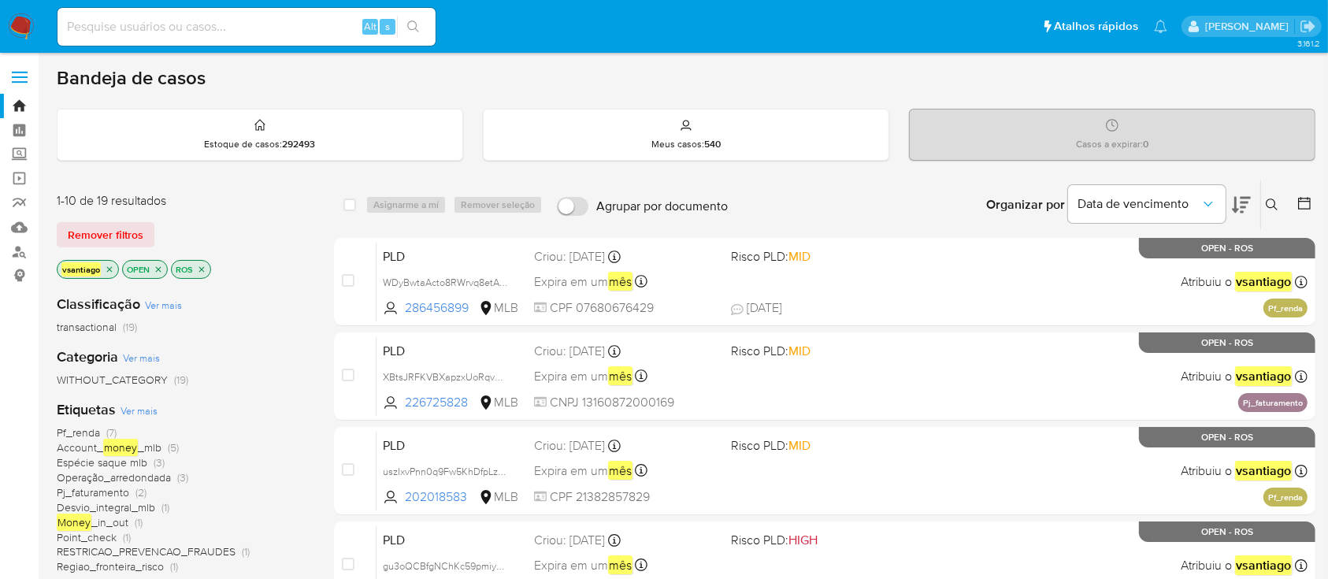
click at [295, 207] on div "1-10 de 19 resultados" at bounding box center [183, 200] width 252 height 17
click at [297, 256] on div "1-10 de 19 resultados Remover filtros vsantiago OPEN ROS" at bounding box center [183, 237] width 252 height 90
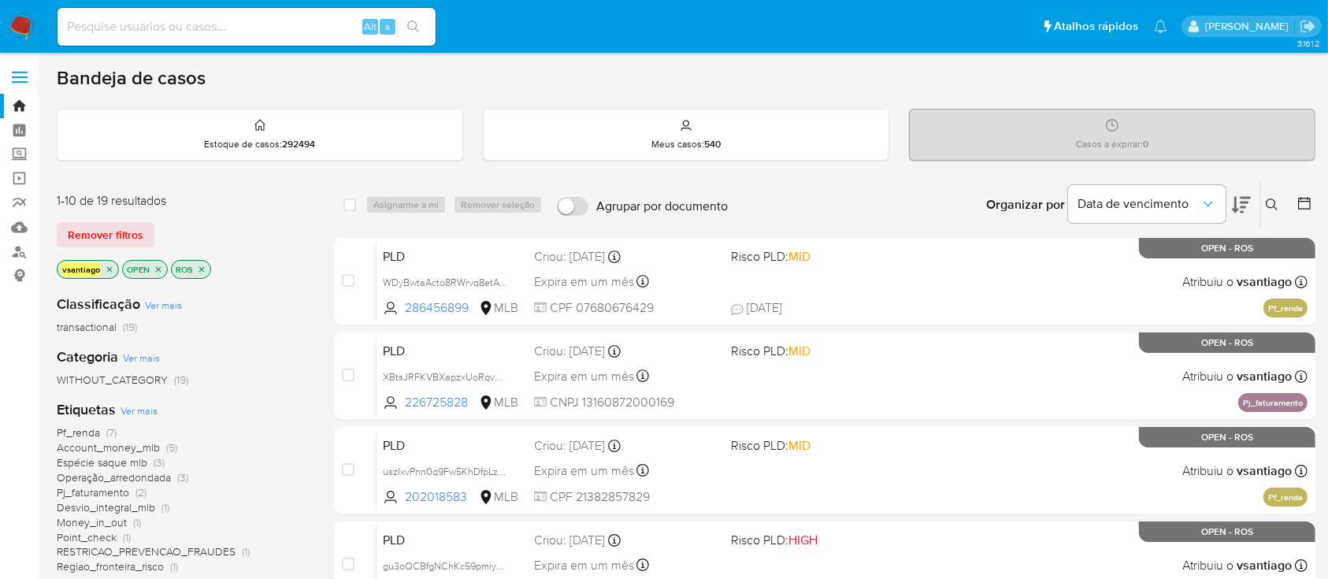
click at [271, 250] on div "1-10 de 19 resultados Remover filtros vsantiago OPEN ROS" at bounding box center [183, 237] width 252 height 90
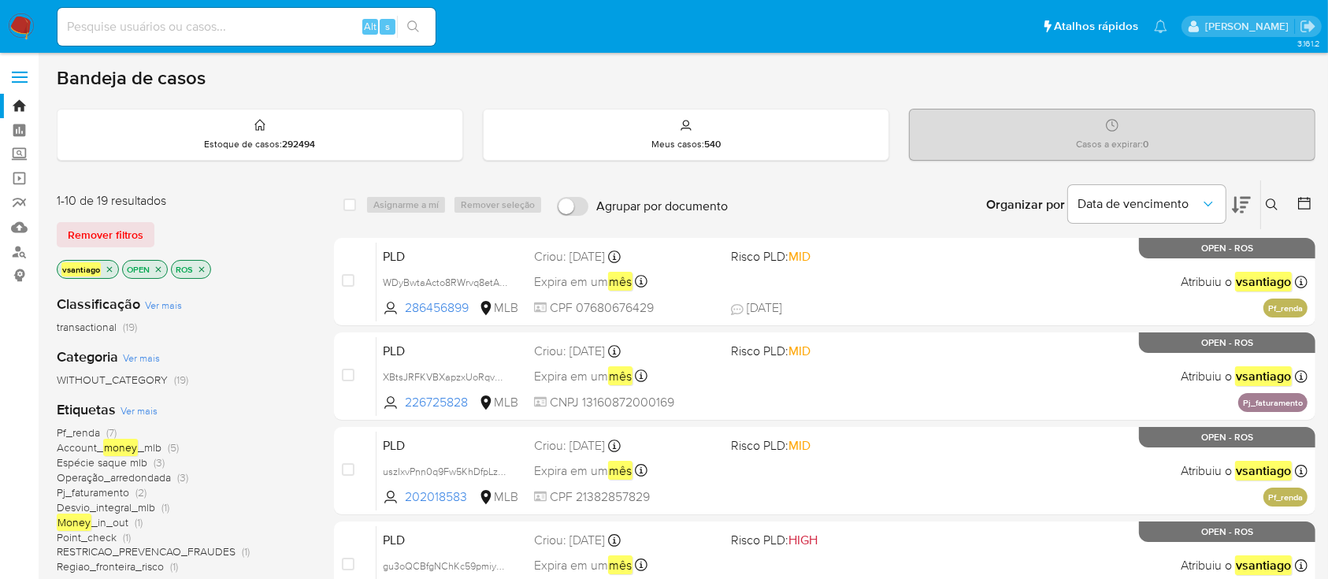
click at [272, 236] on div "Remover filtros" at bounding box center [183, 234] width 252 height 25
click at [777, 197] on div "Organizar por Data de vencimento Os resultados não podem ser classificados enqu…" at bounding box center [1026, 204] width 580 height 49
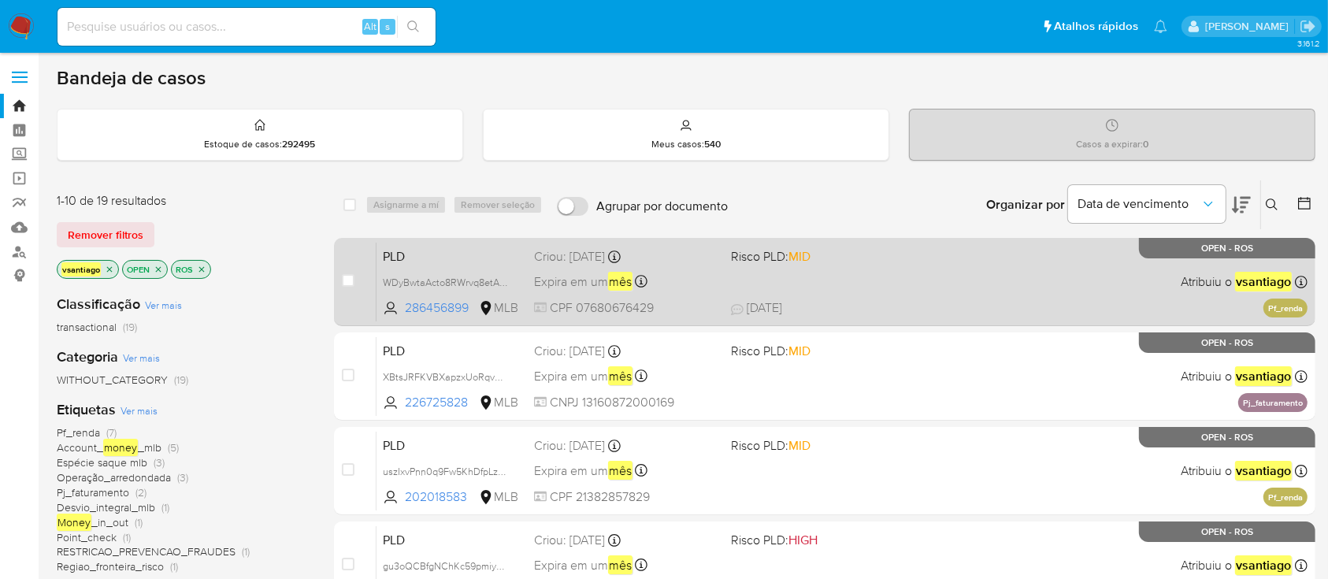
click at [781, 264] on div "PLD WDyBwtaActo8RWrvq8etAh4p 286456899 MLB Risco PLD: MID Criou: [DATE] Criou: …" at bounding box center [842, 282] width 931 height 80
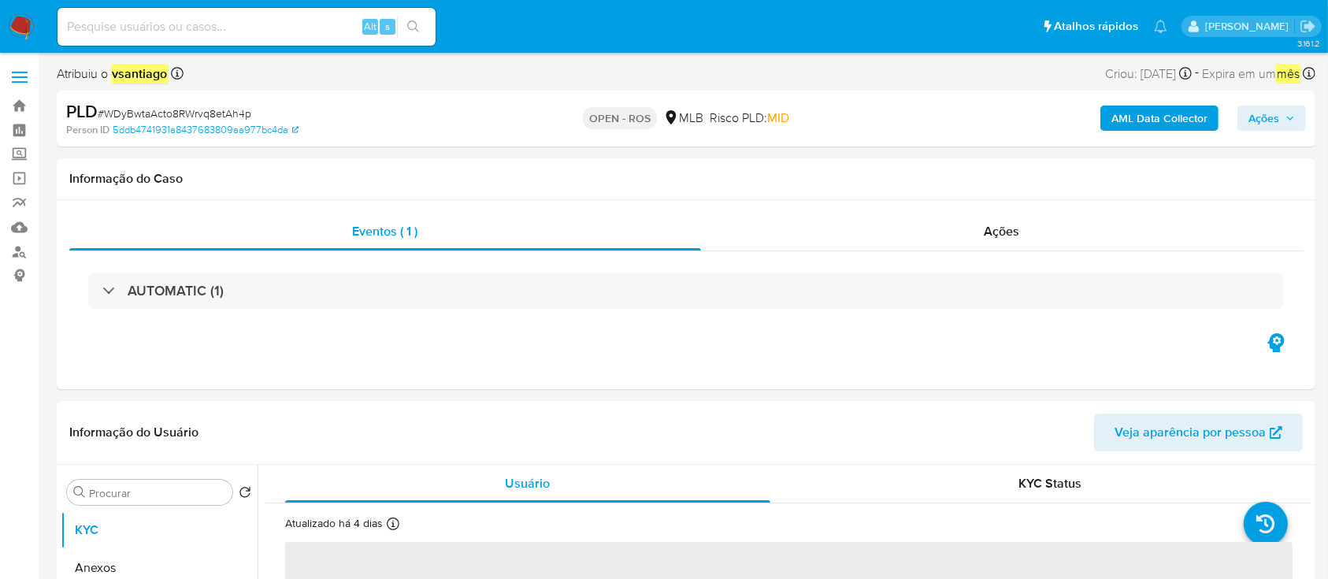
select select "10"
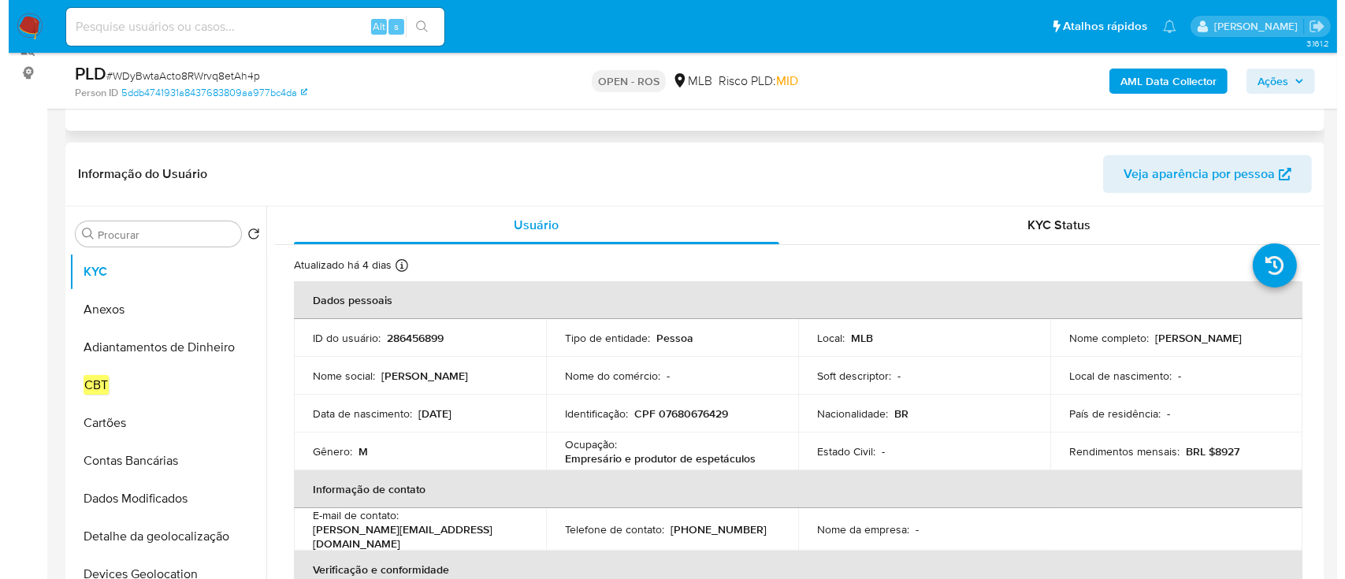
scroll to position [210, 0]
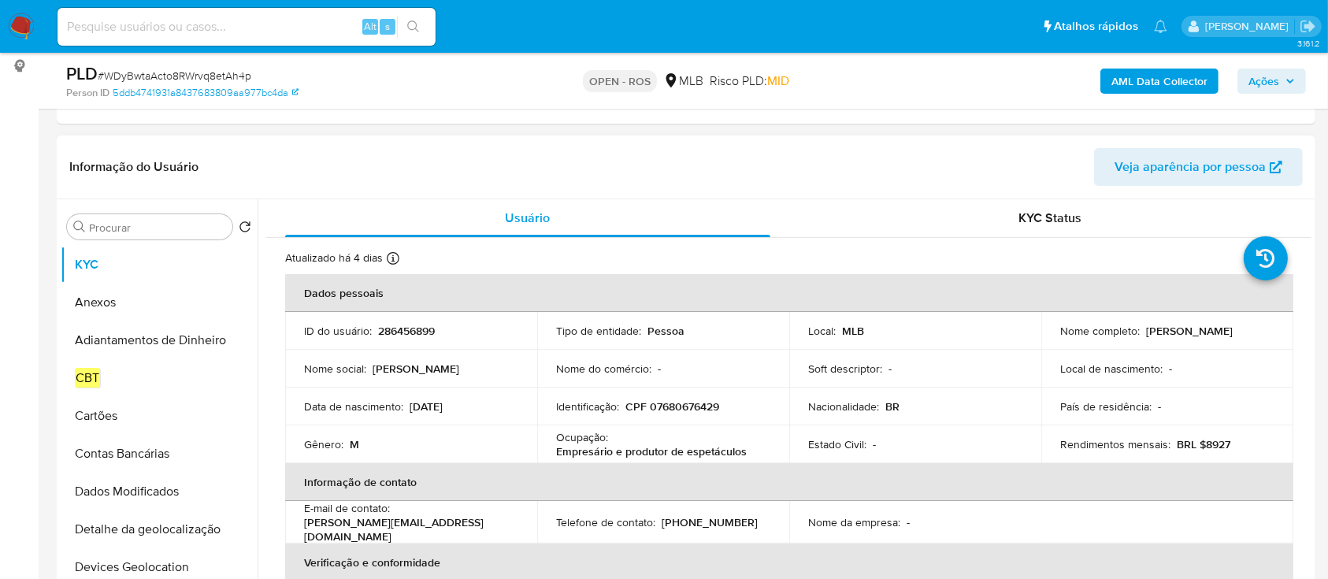
drag, startPoint x: 1055, startPoint y: 340, endPoint x: 1205, endPoint y: 337, distance: 149.7
click at [1204, 338] on div "Nome completo : [PERSON_NAME]" at bounding box center [1167, 331] width 214 height 14
copy p "[PERSON_NAME]"
click at [692, 406] on p "CPF 07680676429" at bounding box center [672, 406] width 94 height 14
click at [691, 406] on p "CPF 07680676429" at bounding box center [672, 406] width 94 height 14
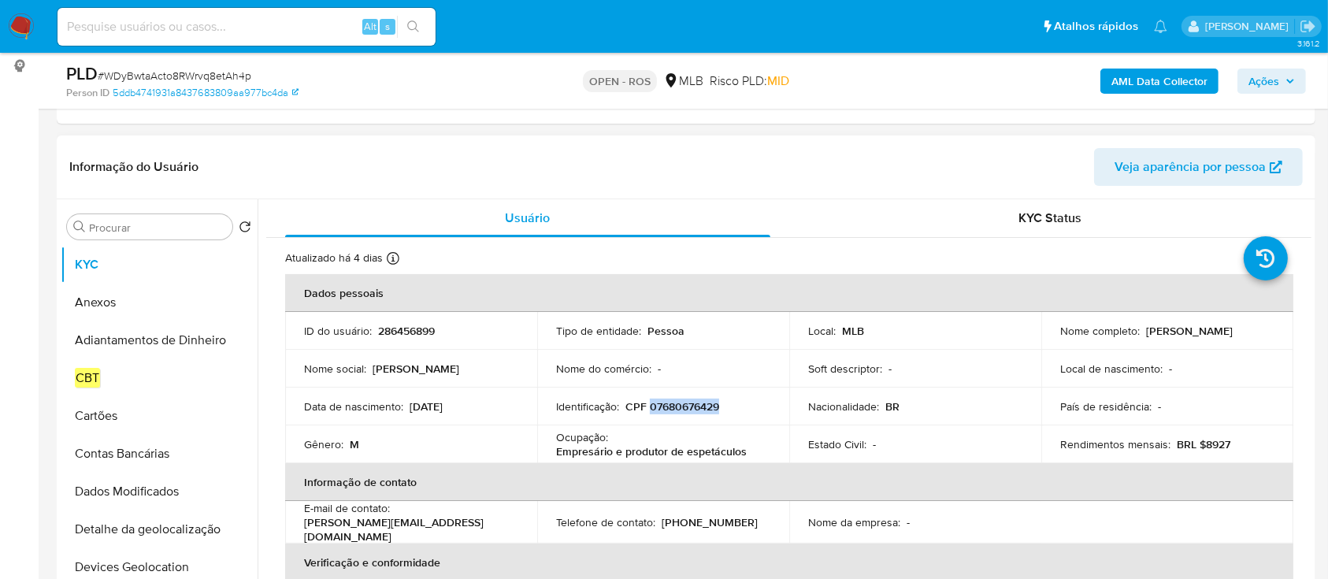
copy p "07680676429"
click at [132, 310] on button "Anexos" at bounding box center [153, 303] width 184 height 38
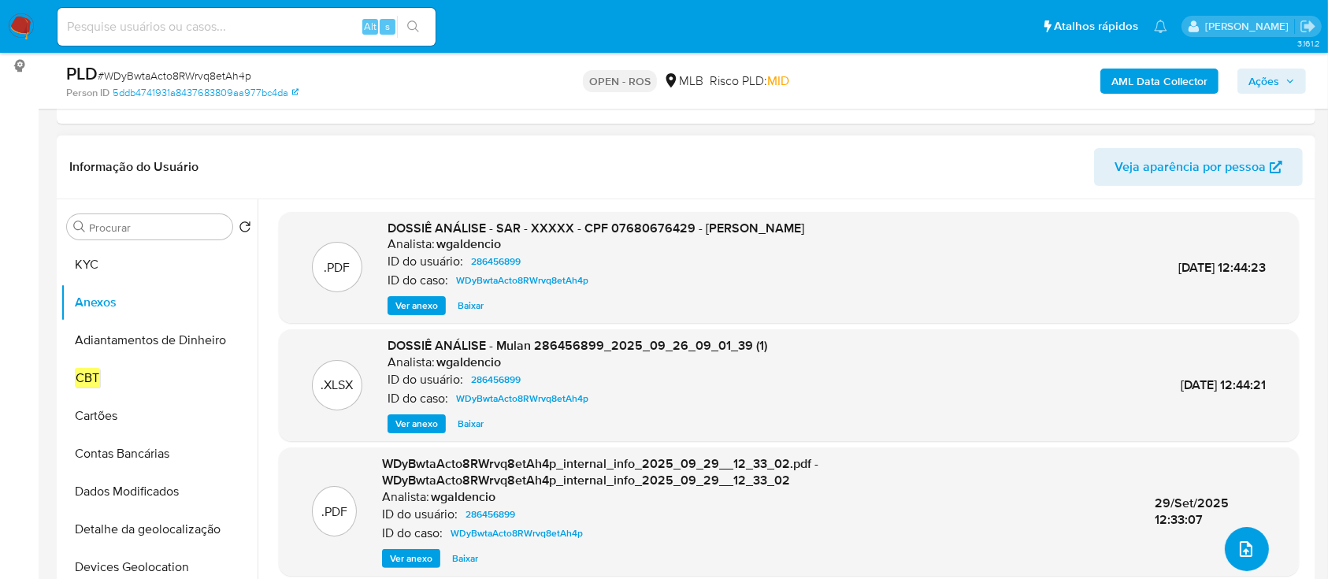
click at [1240, 540] on icon "upload-file" at bounding box center [1246, 549] width 19 height 19
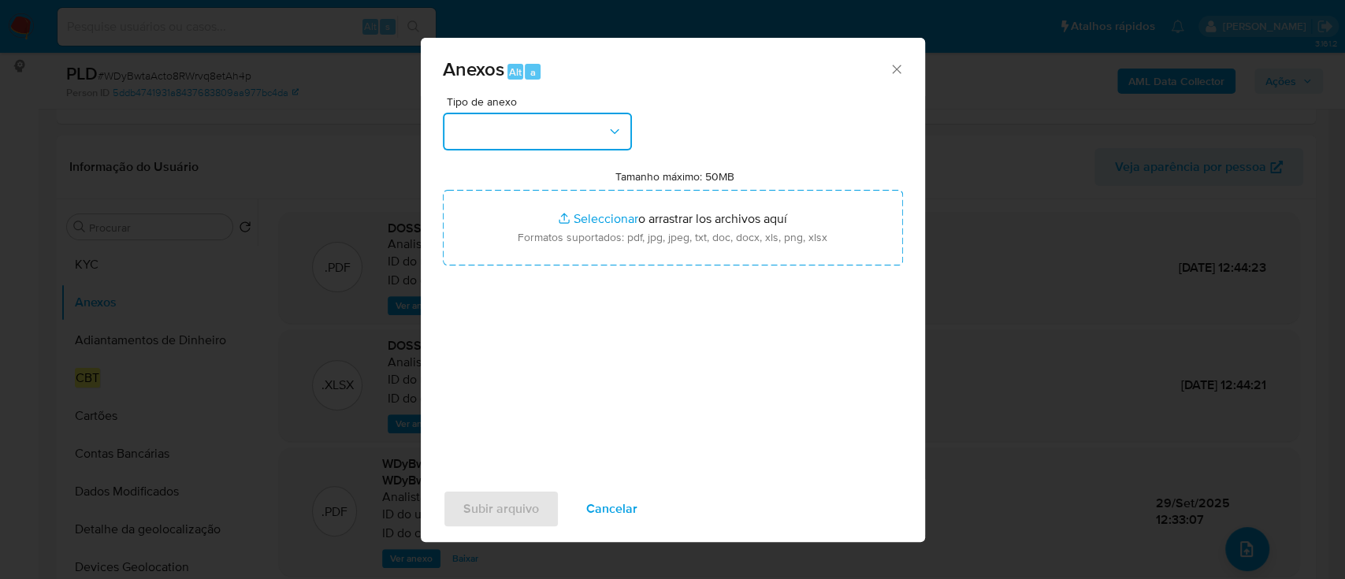
click at [524, 134] on button "button" at bounding box center [537, 132] width 189 height 38
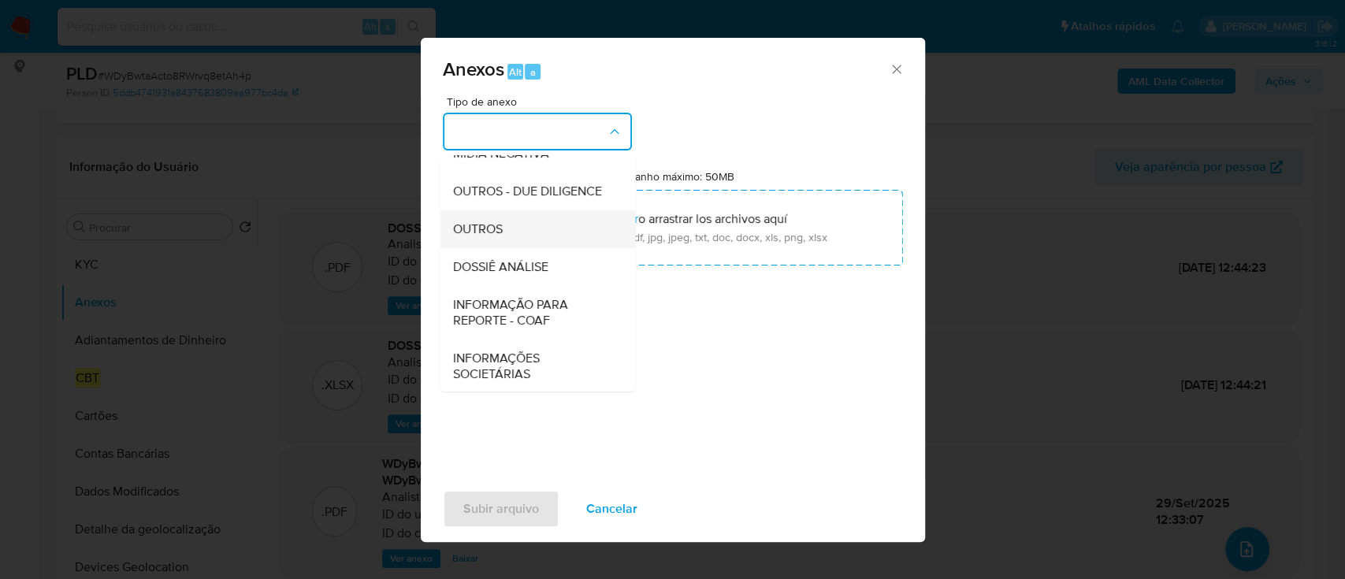
scroll to position [242, 0]
click at [570, 316] on span "INFORMAÇÃO PARA REPORTE - COAF" at bounding box center [532, 311] width 161 height 32
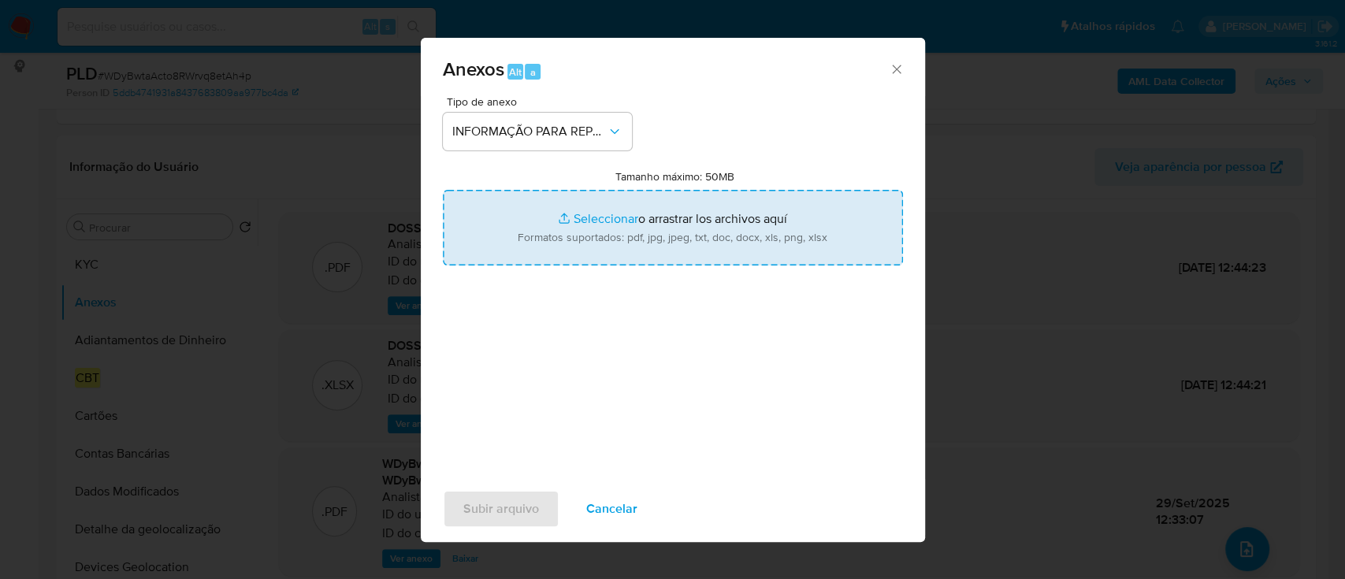
type input "C:\fakepath\SAR - WDyBwtaActo8RWrvq8etAh4p - CPF 07680676429 - FERNANDO IGOR AB…"
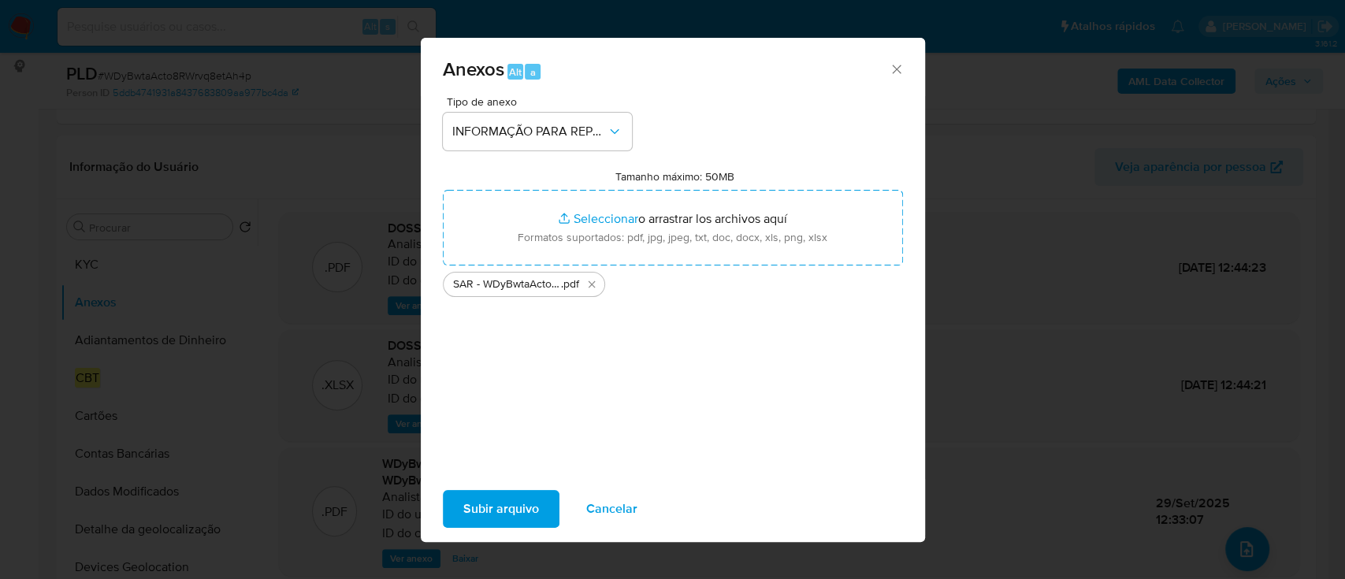
click at [506, 506] on span "Subir arquivo" at bounding box center [501, 509] width 76 height 35
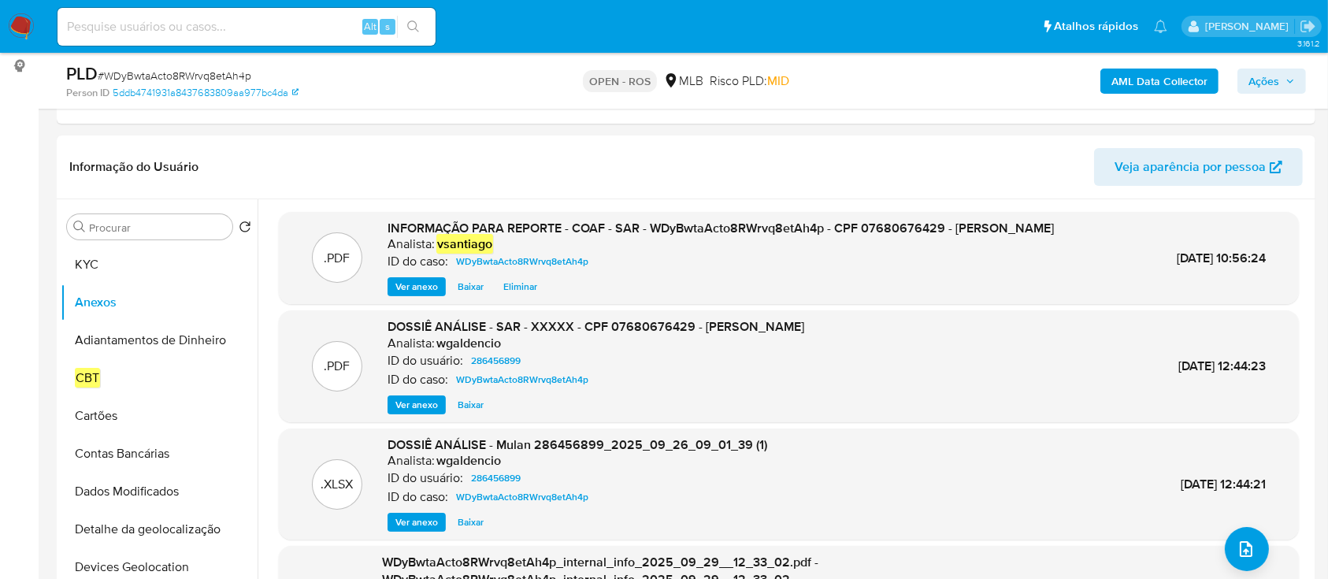
click at [1248, 85] on span "Ações" at bounding box center [1263, 81] width 31 height 25
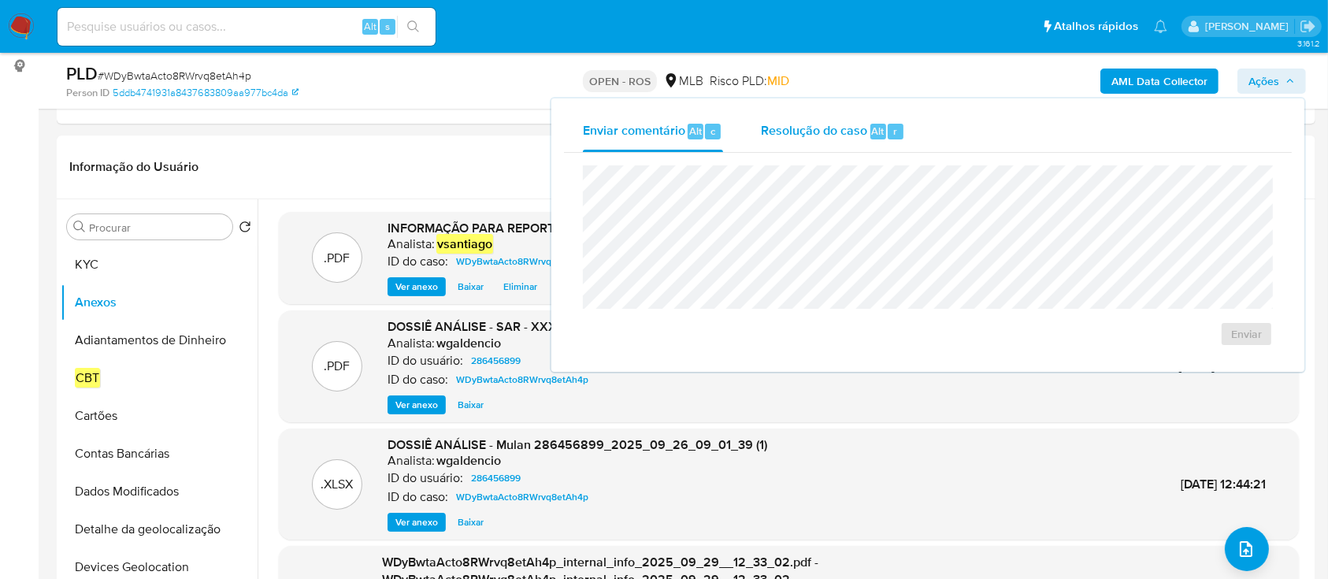
click at [796, 135] on span "Resolução do caso" at bounding box center [814, 130] width 106 height 18
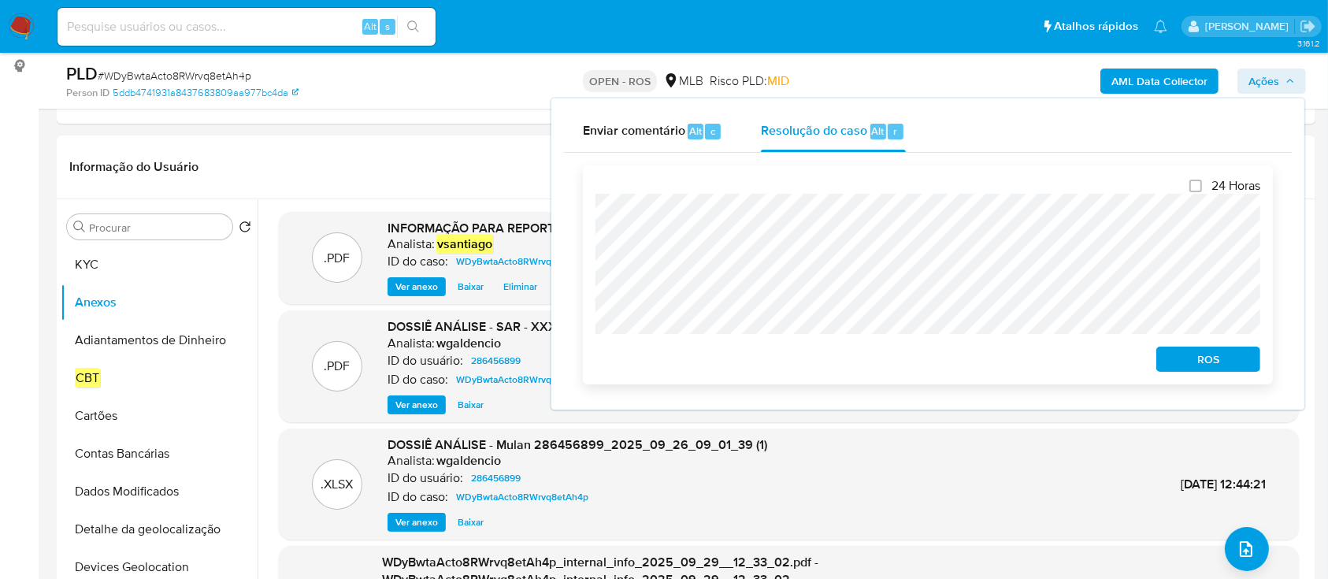
click at [1213, 357] on span "ROS" at bounding box center [1208, 359] width 82 height 22
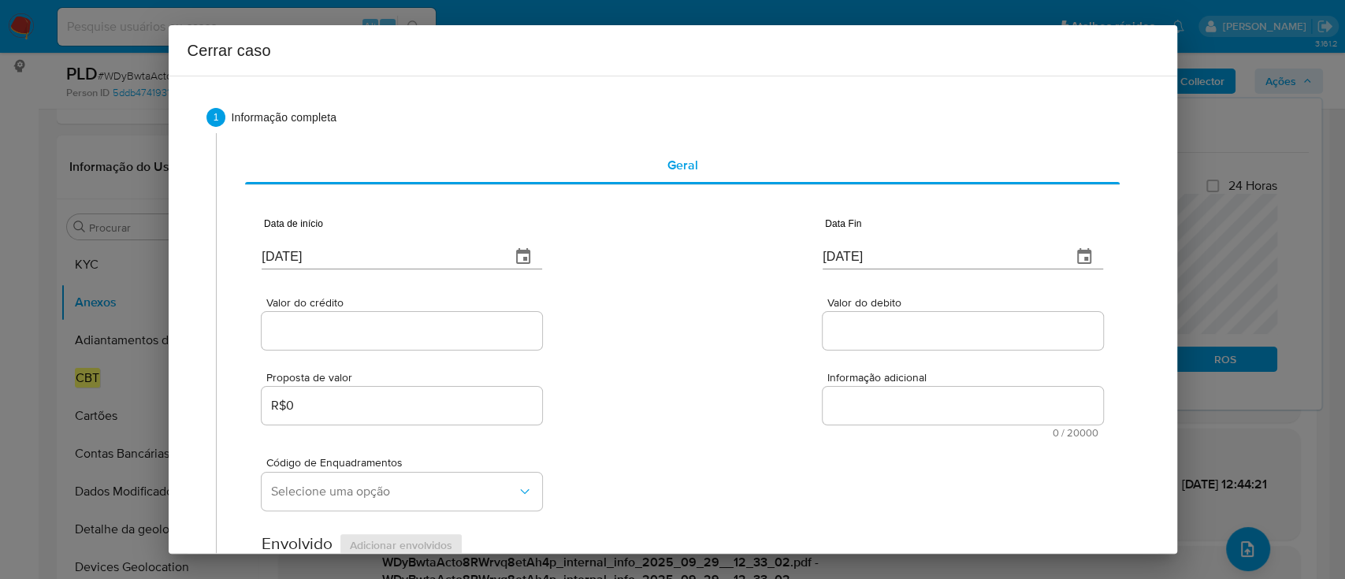
click at [294, 255] on input "01/10/2025" at bounding box center [380, 256] width 236 height 25
paste input "08"
type input "[DATE]"
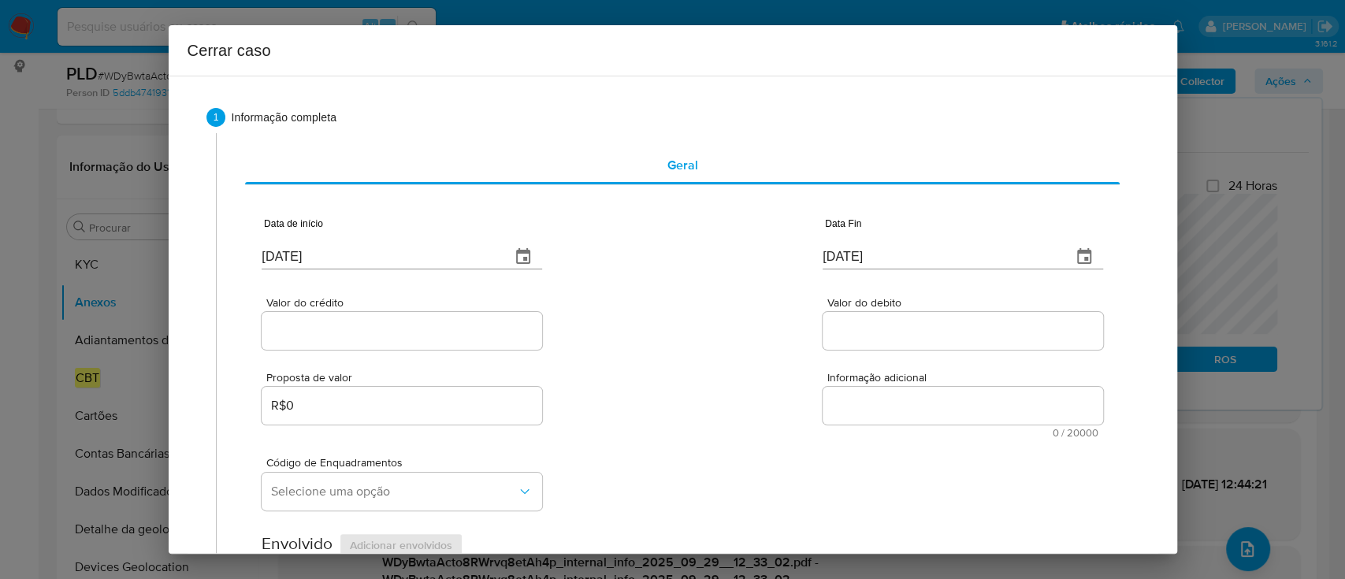
click at [733, 313] on div "Valor do crédito Valor do debito" at bounding box center [682, 315] width 840 height 75
click at [852, 262] on input "[DATE]" at bounding box center [940, 256] width 236 height 25
paste input "25/09"
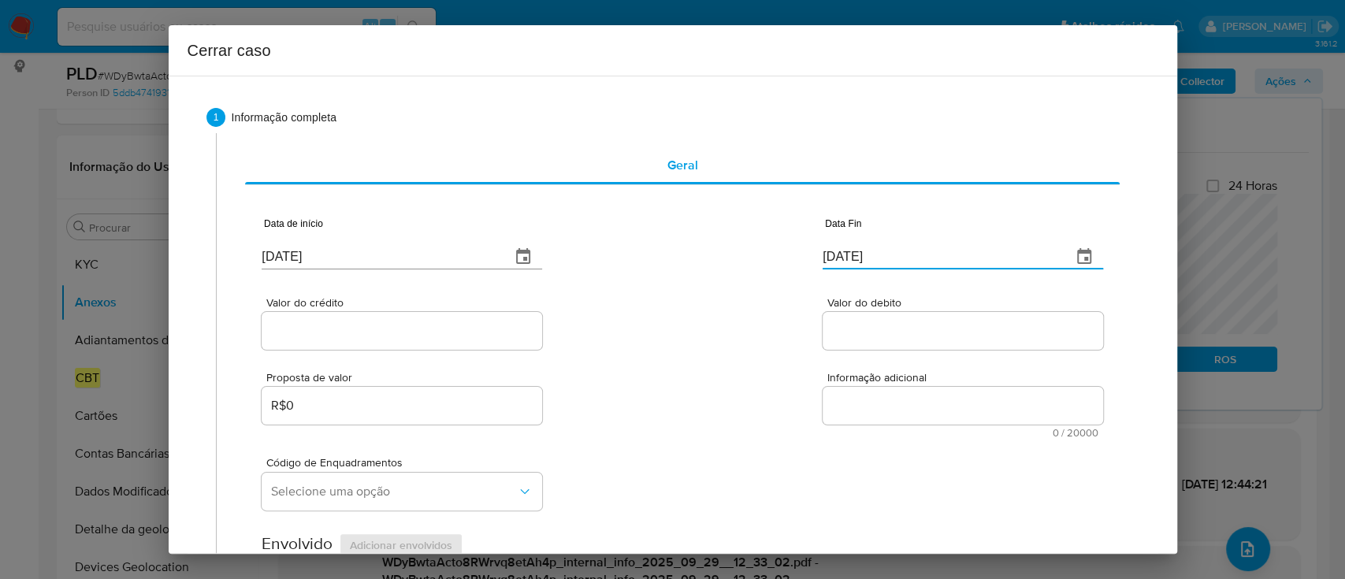
type input "25/09/2025"
click at [703, 305] on div "Valor do crédito Valor do debito" at bounding box center [682, 315] width 840 height 75
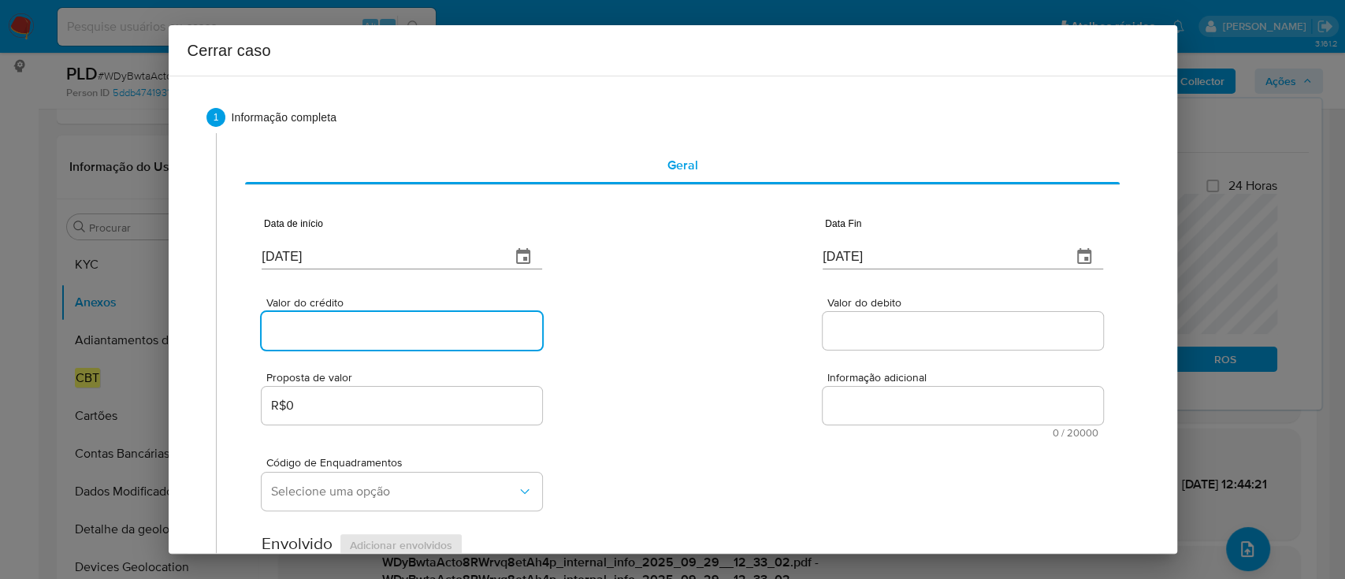
drag, startPoint x: 406, startPoint y: 335, endPoint x: 693, endPoint y: 320, distance: 287.1
click at [407, 335] on input "Valor do crédito" at bounding box center [402, 331] width 280 height 20
paste input "R$1.137.769"
type input "R$1.137.769"
click at [698, 320] on div "Valor do crédito R$1.137.769 Valor do debito" at bounding box center [682, 315] width 840 height 75
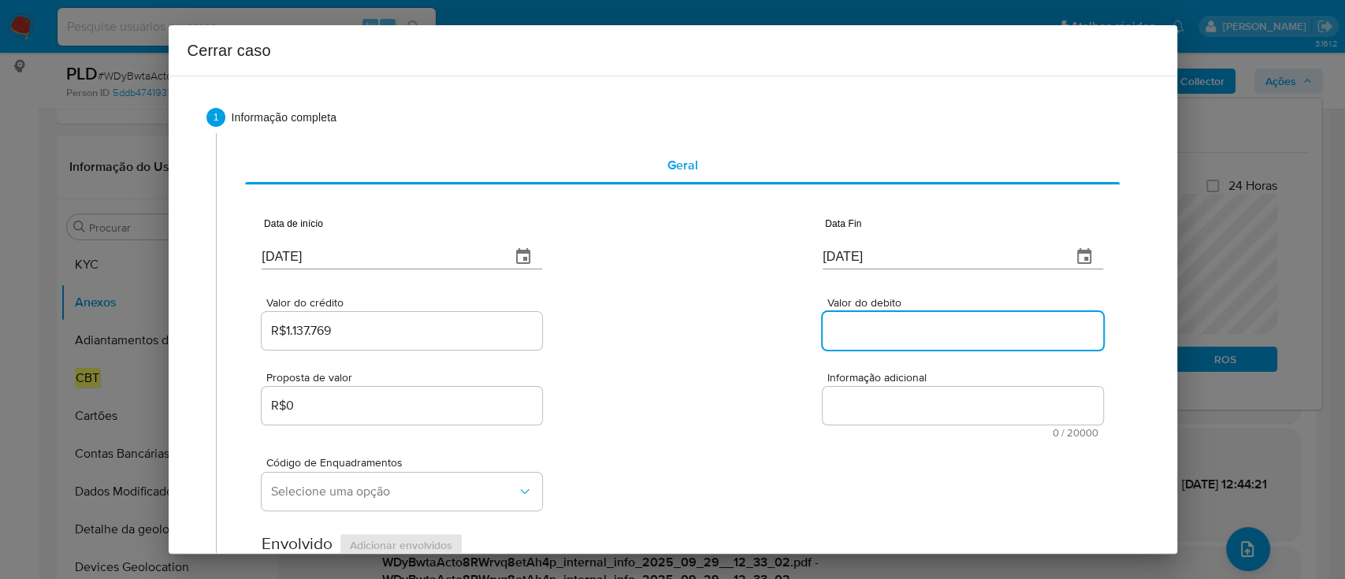
drag, startPoint x: 851, startPoint y: 324, endPoint x: 759, endPoint y: 331, distance: 92.4
click at [851, 324] on input "Valor do debito" at bounding box center [962, 331] width 280 height 20
paste input "R$319.509"
type input "R$319.509"
click at [744, 332] on div "Valor do crédito R$1.137.769 Valor do debito R$319.509" at bounding box center [682, 315] width 840 height 75
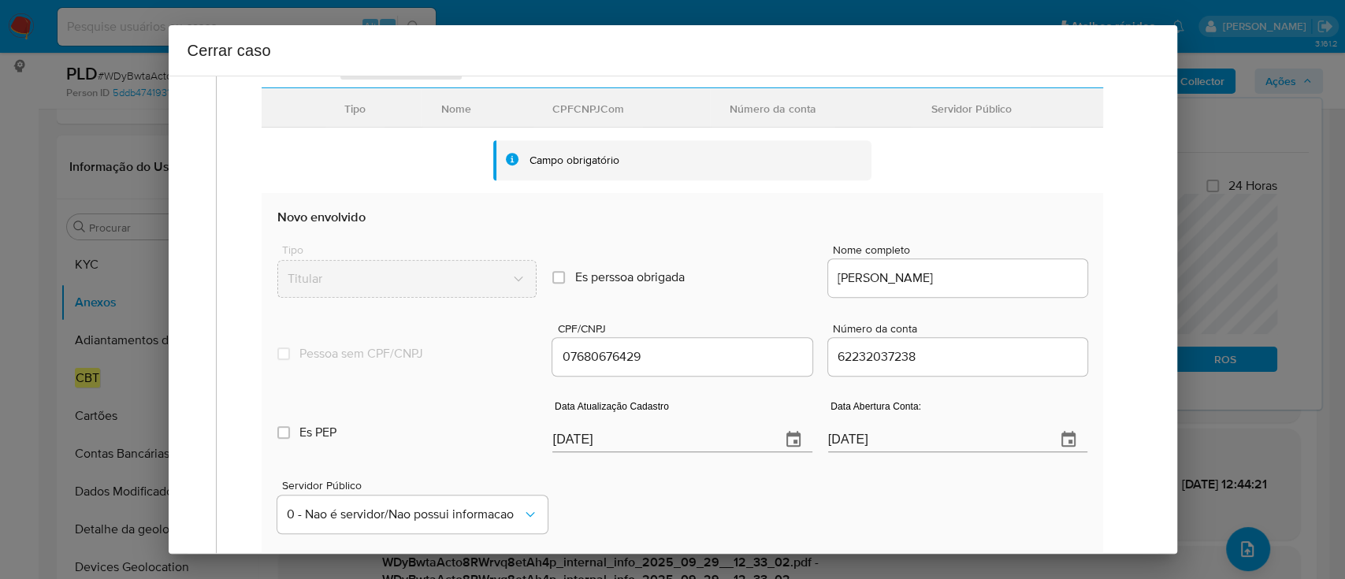
scroll to position [525, 0]
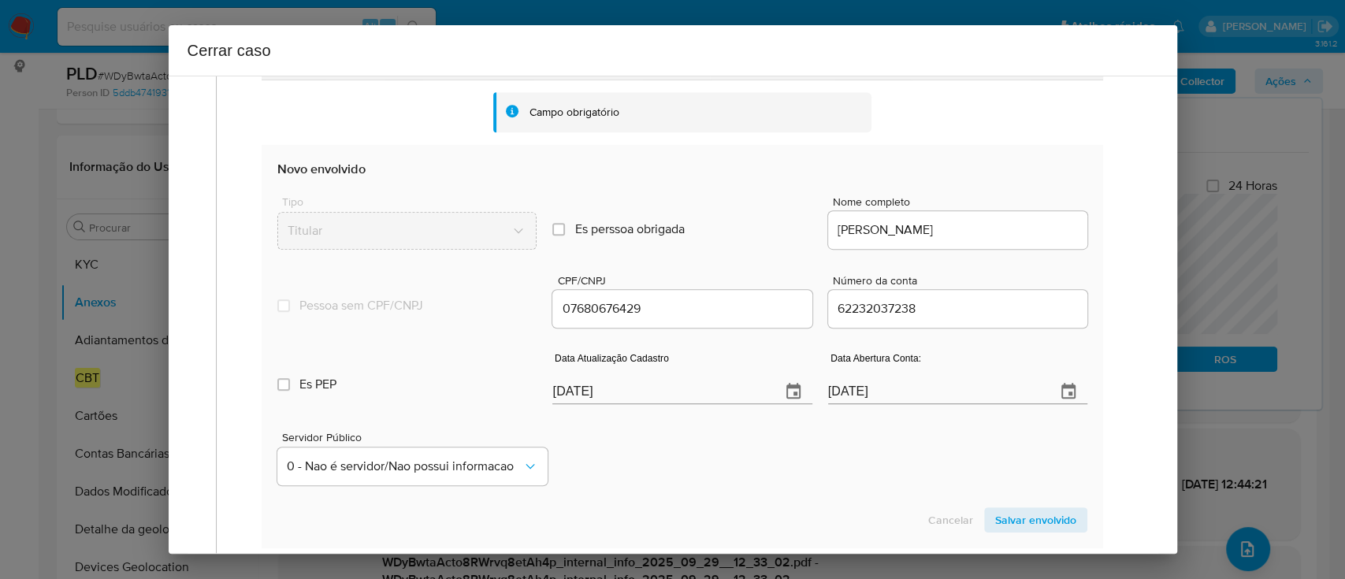
click at [560, 391] on input "[DATE]" at bounding box center [659, 391] width 215 height 25
paste input "27/09"
type input "27/09/2025"
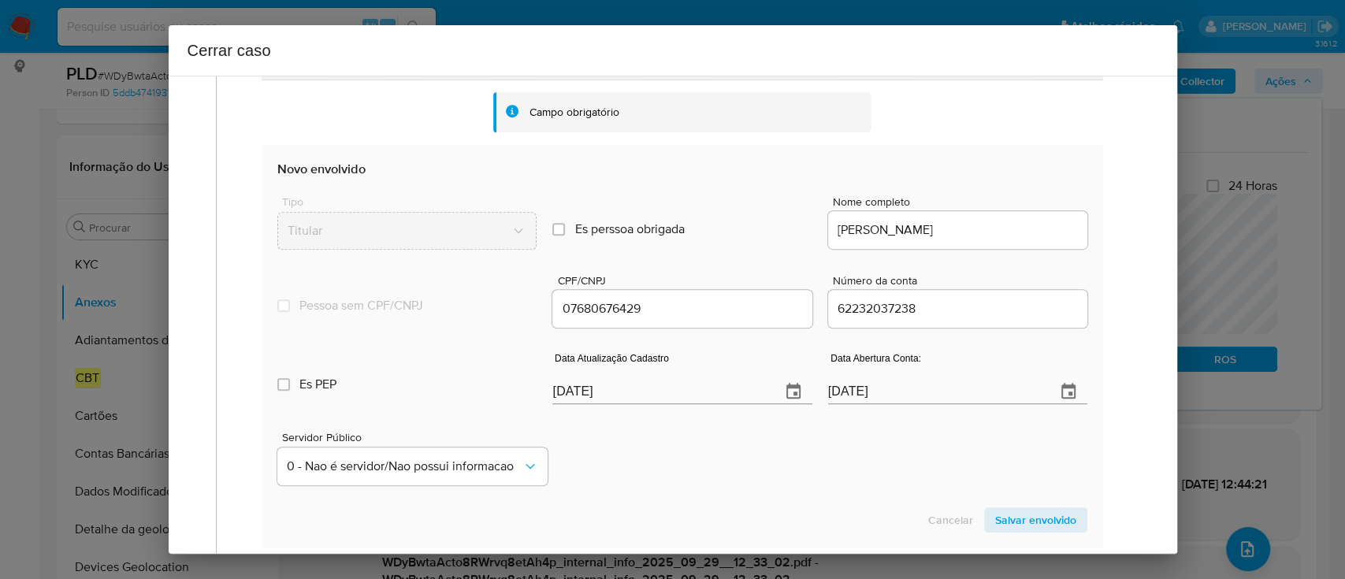
click at [717, 459] on div "Servidor Público 0 - Nao é servidor/[PERSON_NAME] possui informacao" at bounding box center [681, 452] width 809 height 79
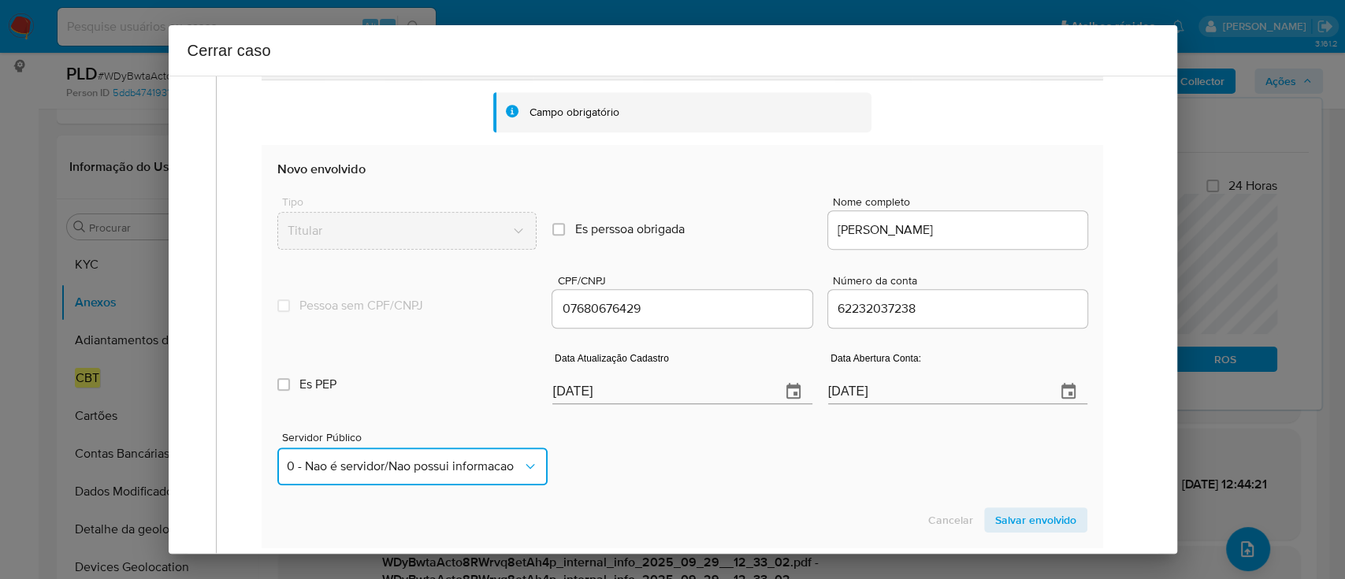
click at [435, 473] on button "0 - Nao é servidor/Nao possui informacao" at bounding box center [411, 466] width 269 height 38
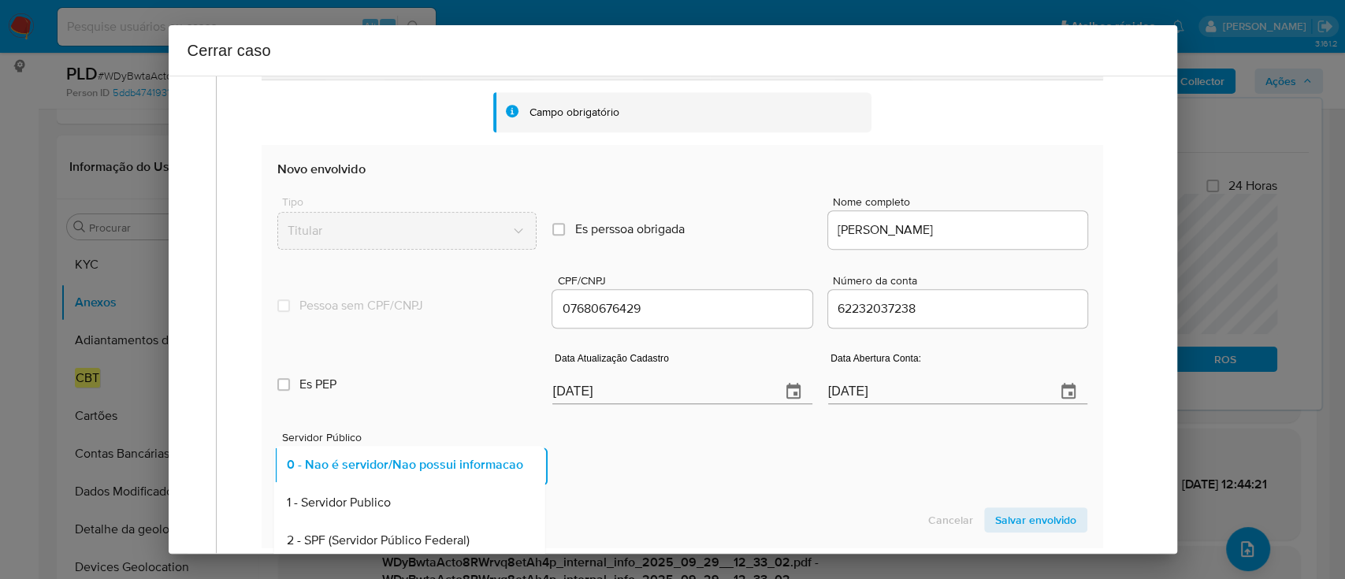
click at [411, 494] on div "1 - Servidor Publico" at bounding box center [405, 503] width 236 height 38
click at [718, 473] on div "Servidor Público 1 - Servidor Publico" at bounding box center [681, 452] width 809 height 79
click at [1026, 509] on span "Salvar envolvido" at bounding box center [1035, 520] width 81 height 22
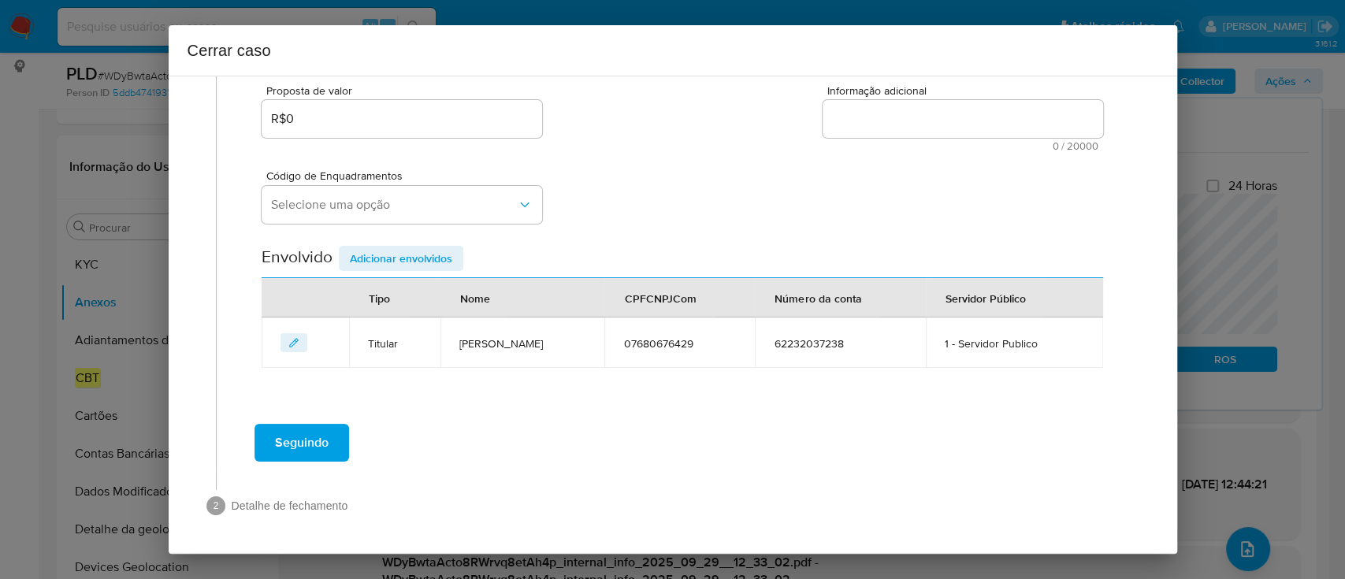
scroll to position [286, 0]
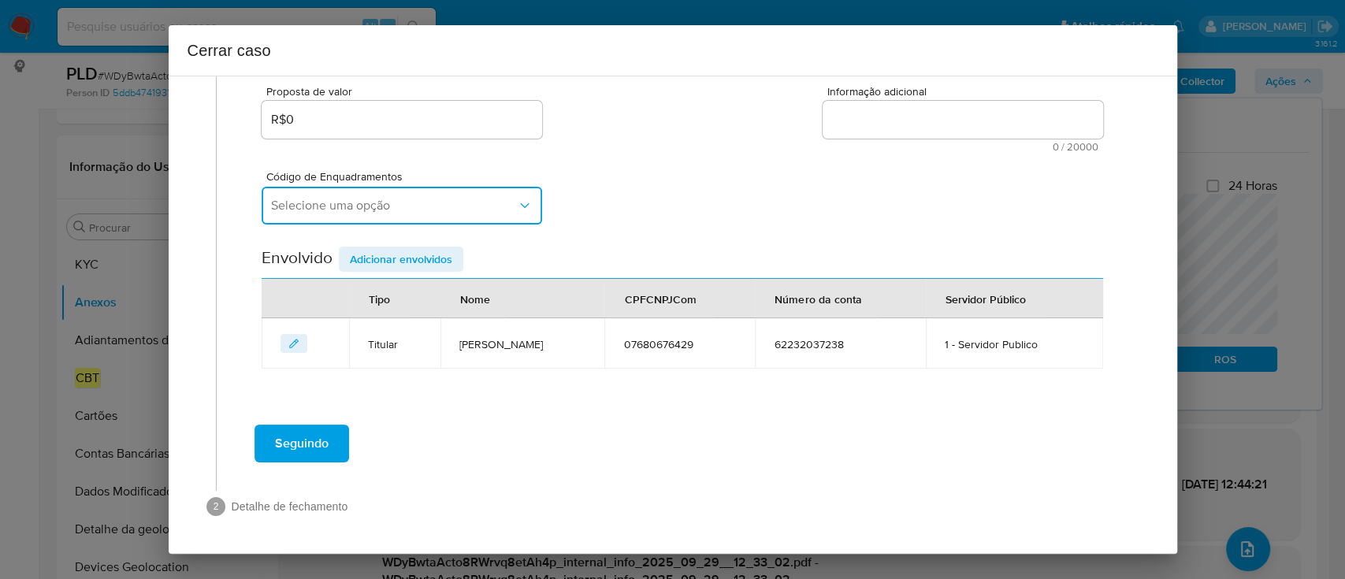
click at [479, 210] on span "Selecione uma opção" at bounding box center [394, 206] width 246 height 16
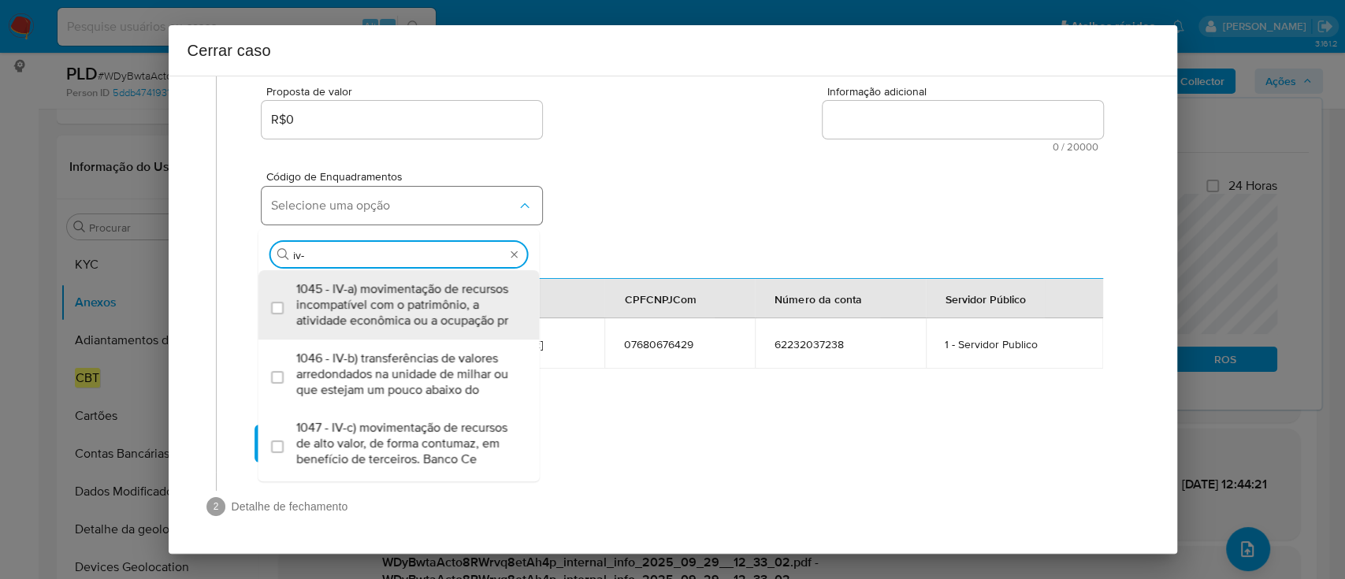
type input "iv-a"
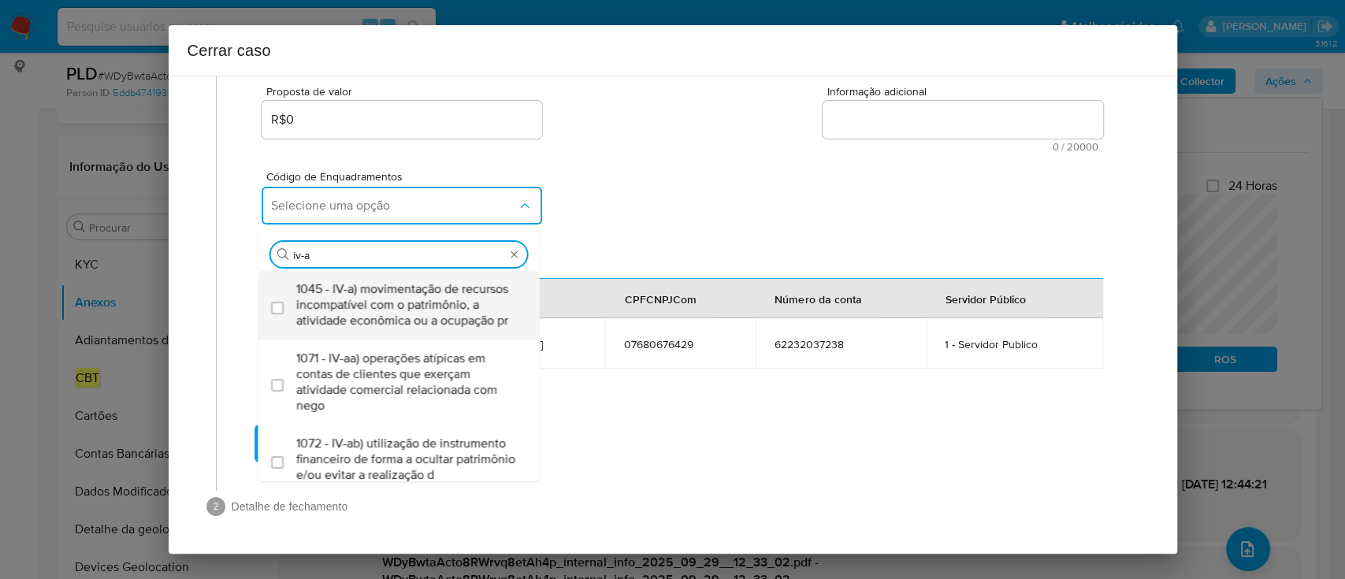
click at [369, 296] on span "1045 - IV-a) movimentação de recursos incompatível com o patrimônio, a atividad…" at bounding box center [406, 304] width 221 height 47
checkbox input "true"
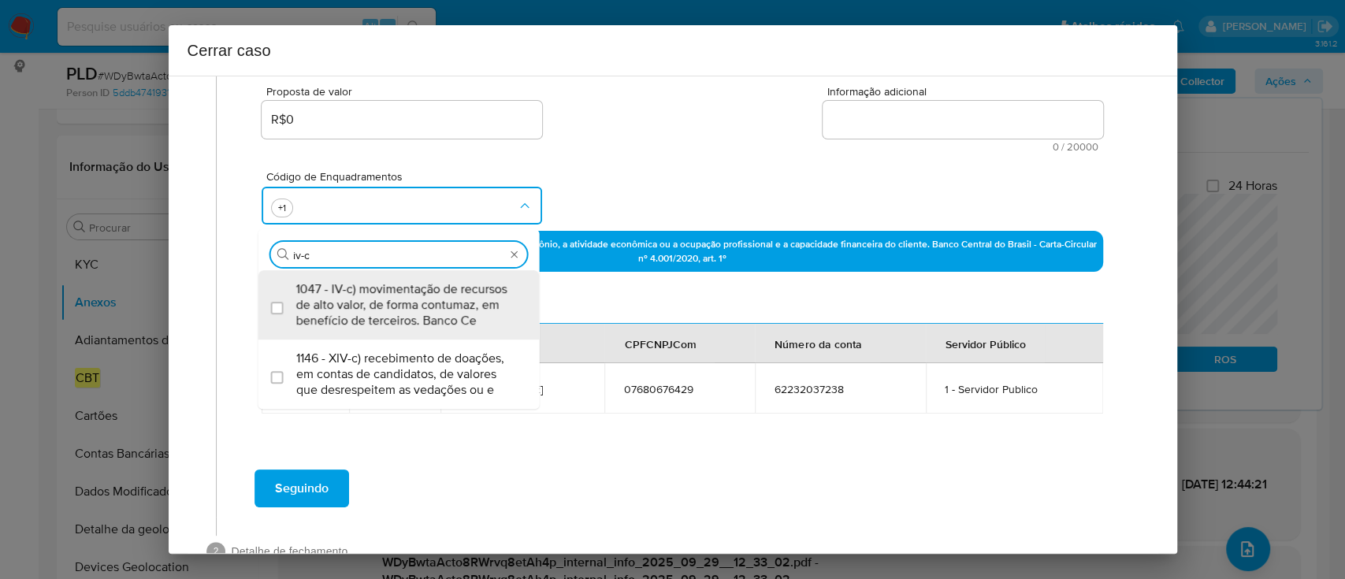
type input "1045,1047"
checkbox input "true"
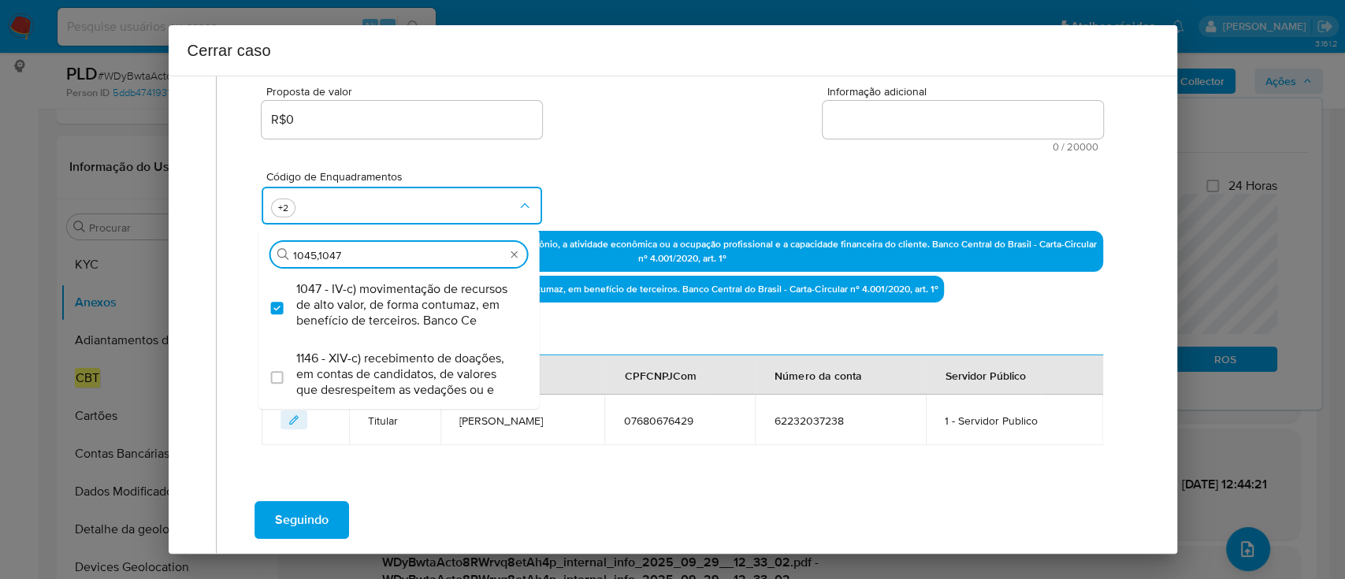
click at [745, 173] on div "Código de Enquadramentos Procurar 1045,1047 1047 - IV-c) movimentação de recurs…" at bounding box center [682, 191] width 840 height 79
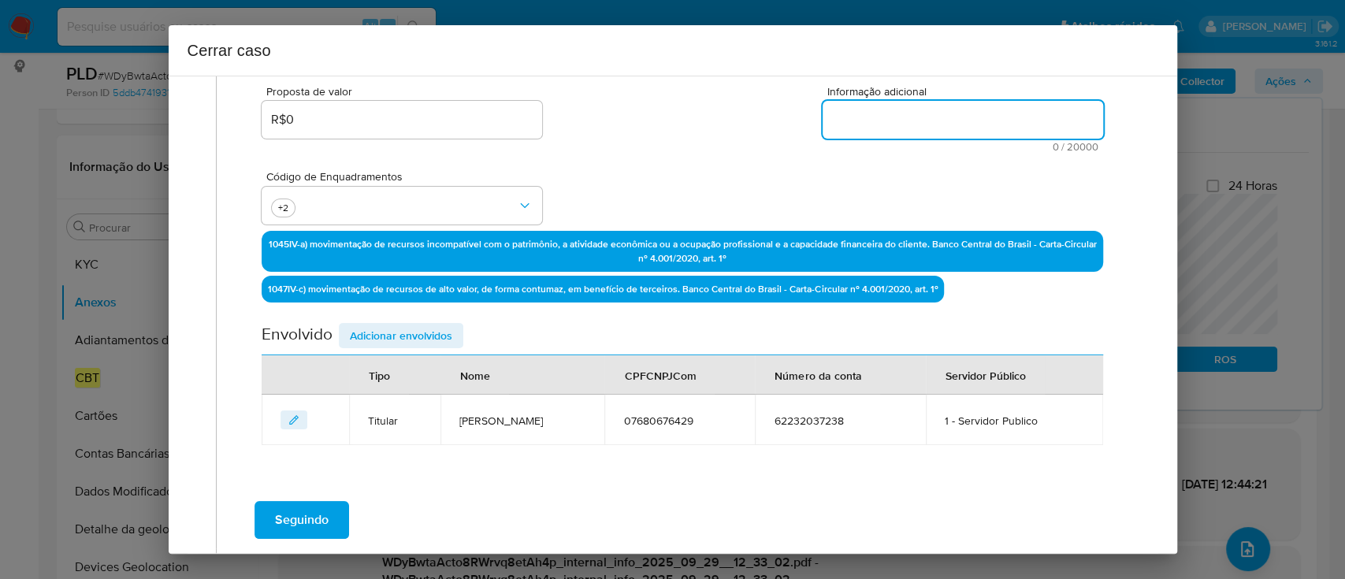
click at [981, 124] on textarea "Informação adicional" at bounding box center [962, 120] width 280 height 38
paste textarea "Fernando Igor Abreu Costa, CPF 07680676429, 37 anos, residente no município de …"
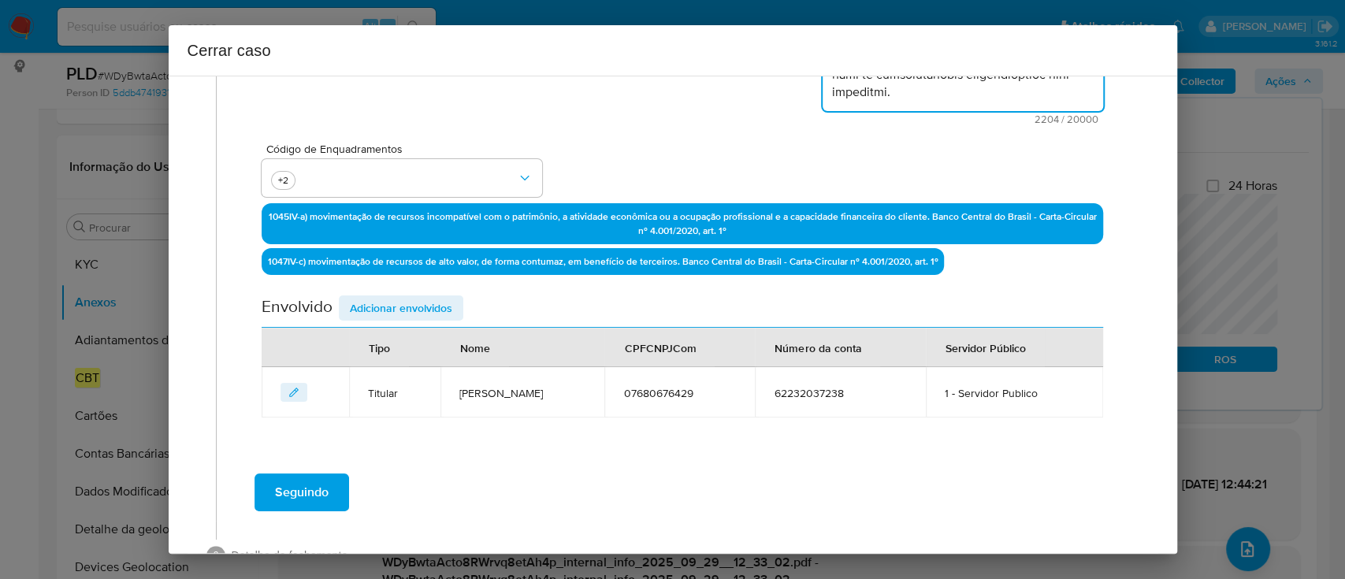
scroll to position [434, 0]
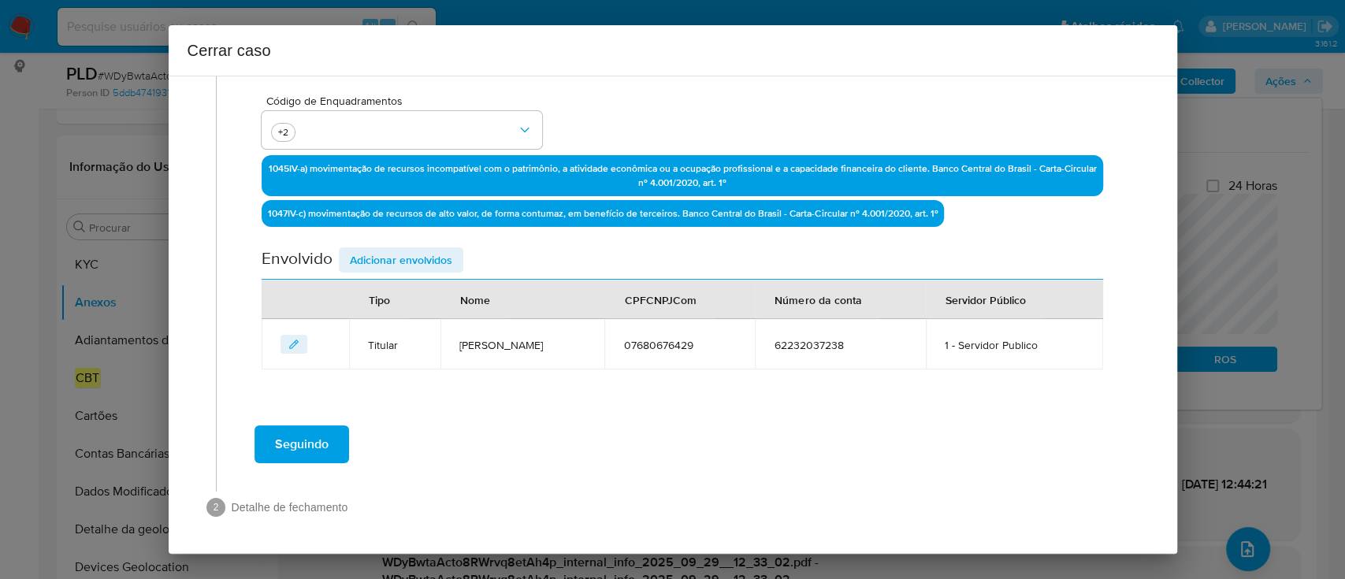
type textarea "Fernando Igor Abreu Costa, CPF 07680676429, 37 anos, residente no município de …"
click at [400, 255] on span "Adicionar envolvidos" at bounding box center [401, 260] width 102 height 22
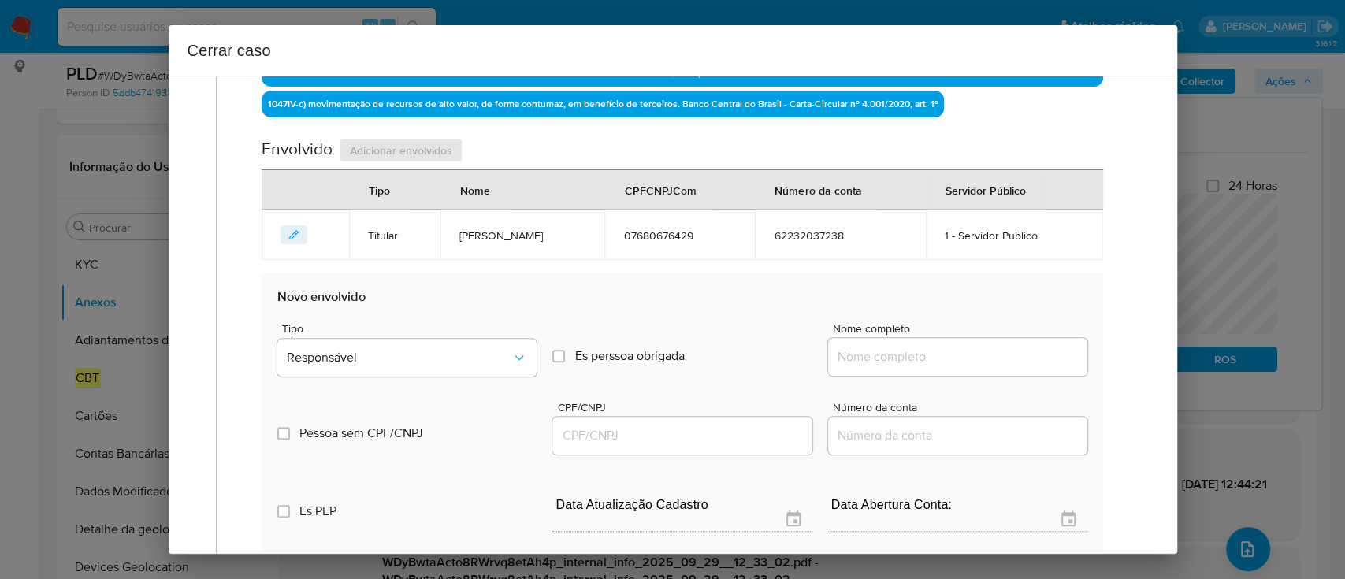
scroll to position [644, 0]
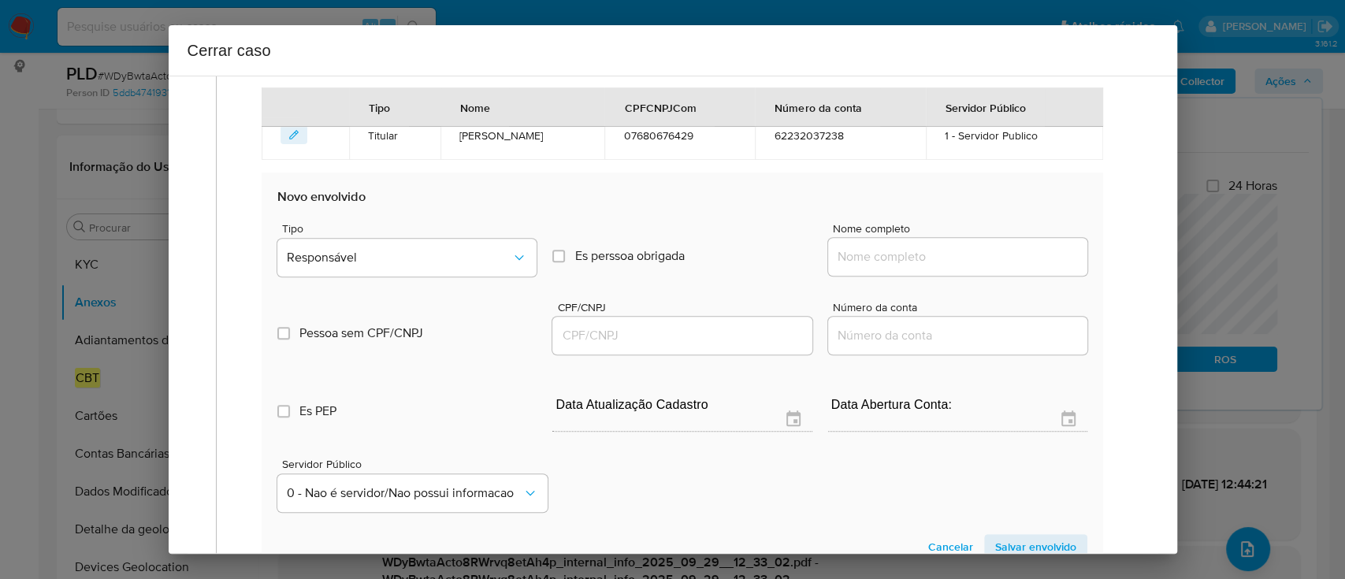
click at [948, 269] on div at bounding box center [957, 257] width 259 height 38
click at [955, 262] on input "Nome completo" at bounding box center [957, 257] width 259 height 20
paste input "V2 Construcoes Ltda, 08445132000139"
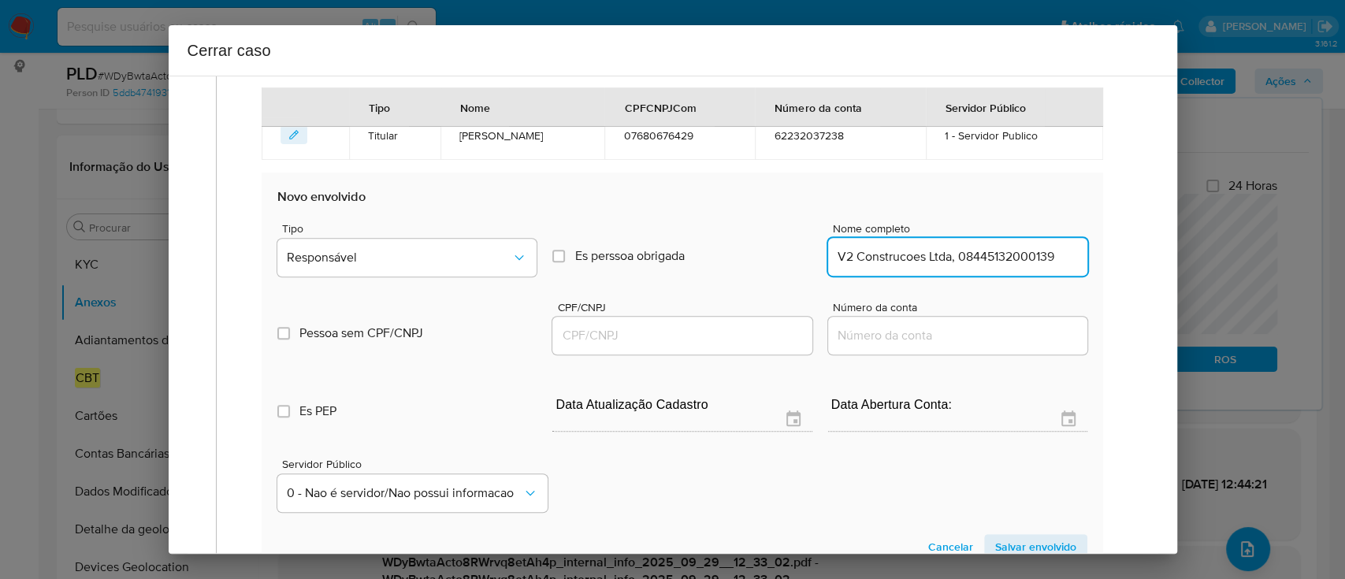
click at [1001, 254] on input "V2 Construcoes Ltda, 08445132000139" at bounding box center [957, 257] width 259 height 20
type input "V2 Construcoes Ltda,"
drag, startPoint x: 728, startPoint y: 338, endPoint x: 747, endPoint y: 330, distance: 20.5
click at [727, 336] on input "CPF/CNPJ" at bounding box center [681, 335] width 259 height 20
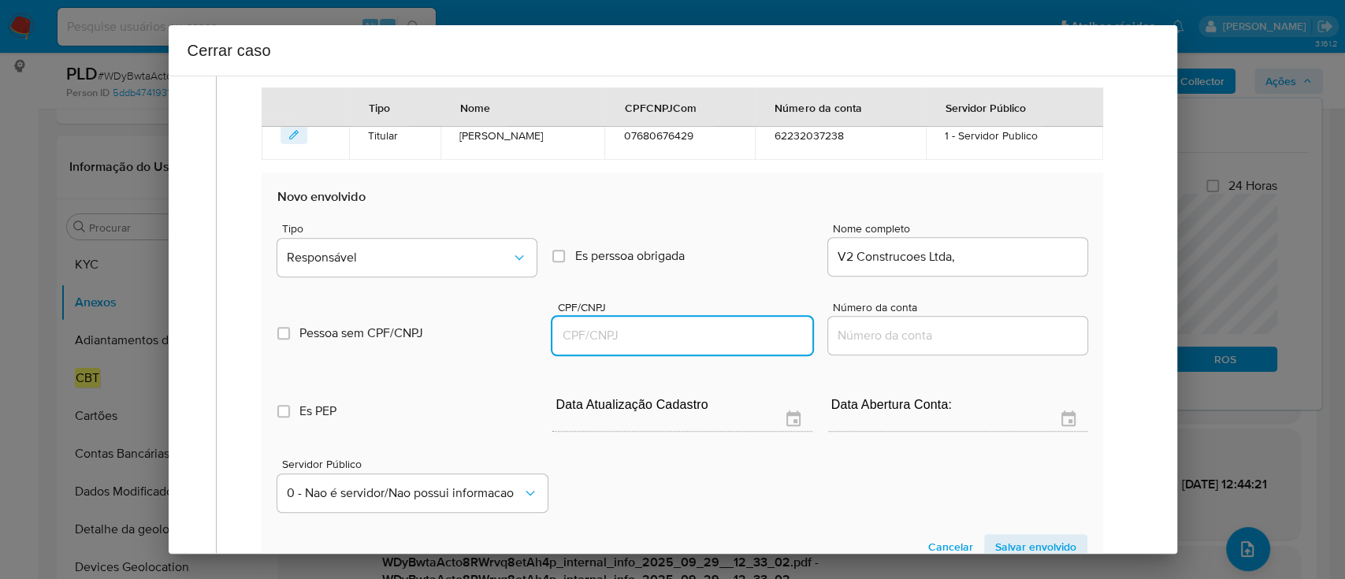
paste input "08445132000139"
type input "8445132000139"
click at [1018, 262] on input "V2 Construcoes Ltda," at bounding box center [957, 257] width 259 height 20
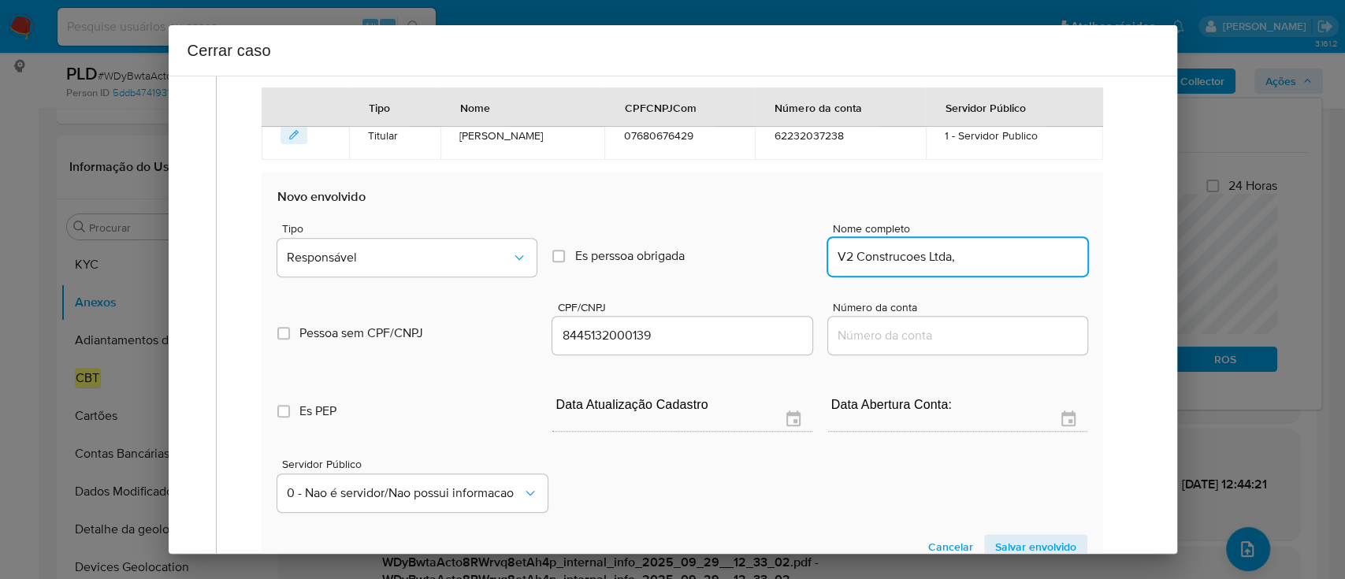
type input "V2 Construcoes Ltda,"
type input "08445132000139"
type input "V2 Construcoes Ltda"
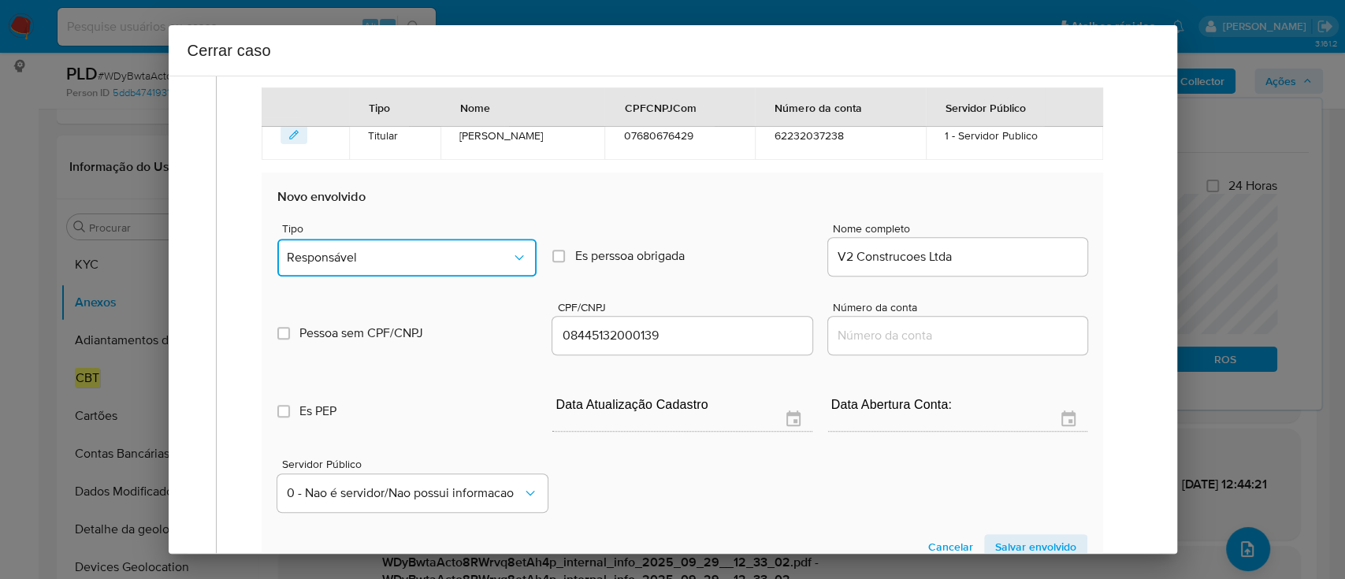
click at [410, 239] on button "Responsável" at bounding box center [406, 258] width 259 height 38
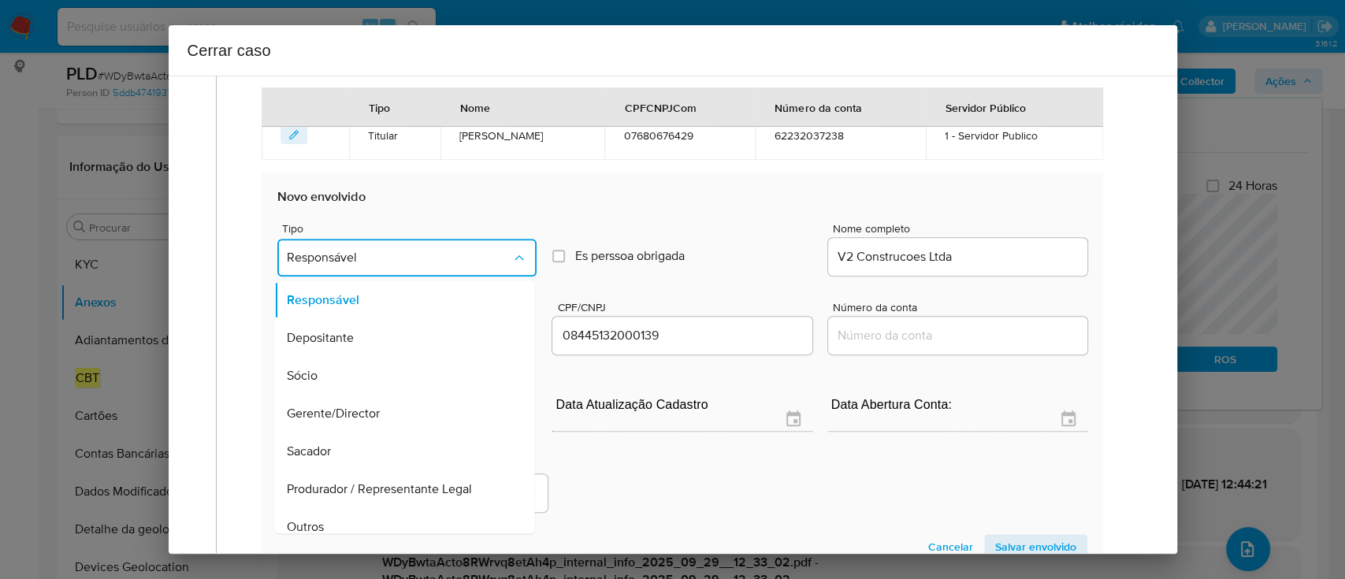
scroll to position [50, 0]
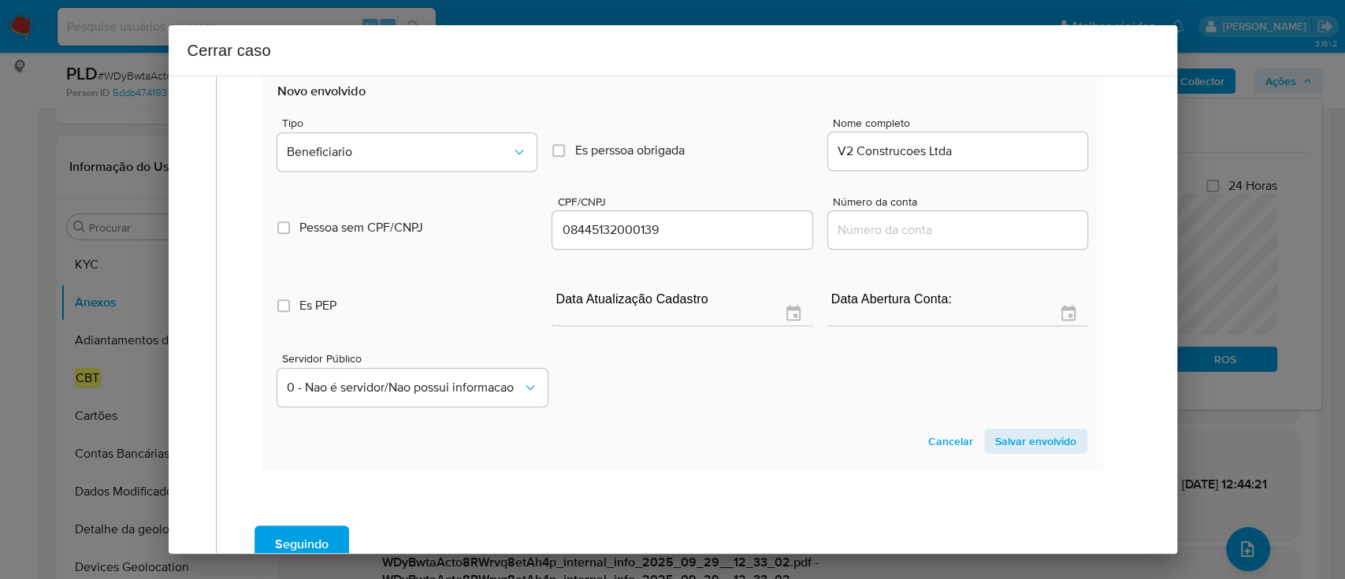
click at [1018, 450] on span "Salvar envolvido" at bounding box center [1035, 441] width 81 height 22
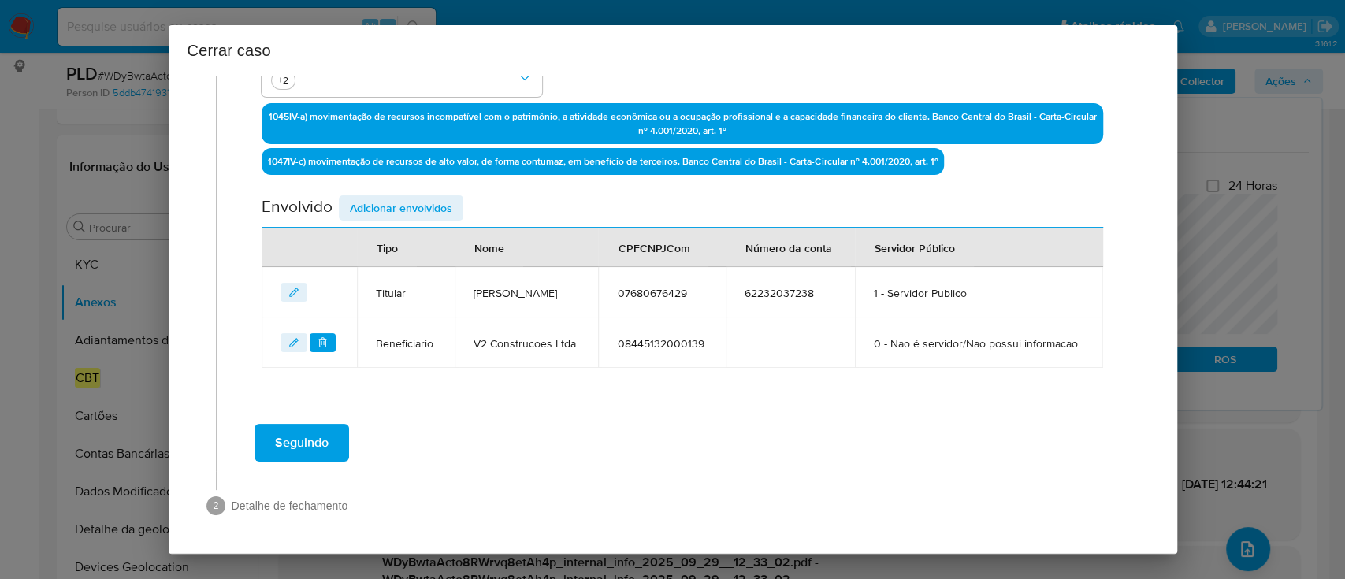
scroll to position [527, 0]
click at [410, 197] on span "Adicionar envolvidos" at bounding box center [401, 208] width 102 height 22
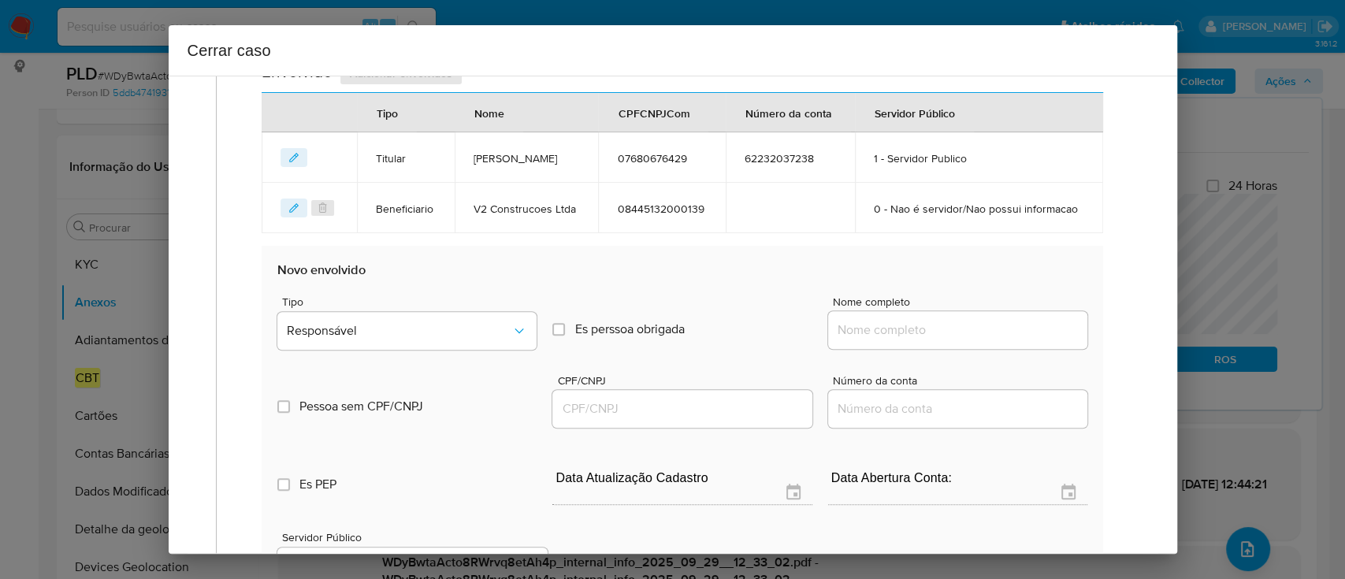
scroll to position [737, 0]
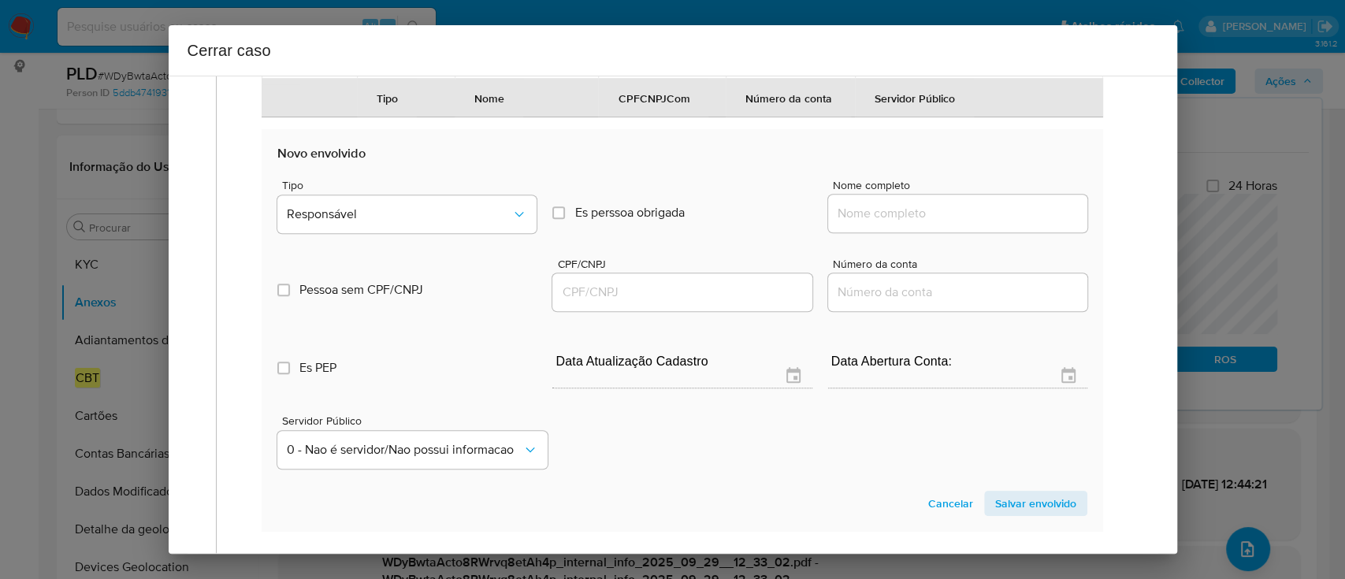
click at [920, 232] on div at bounding box center [957, 214] width 259 height 38
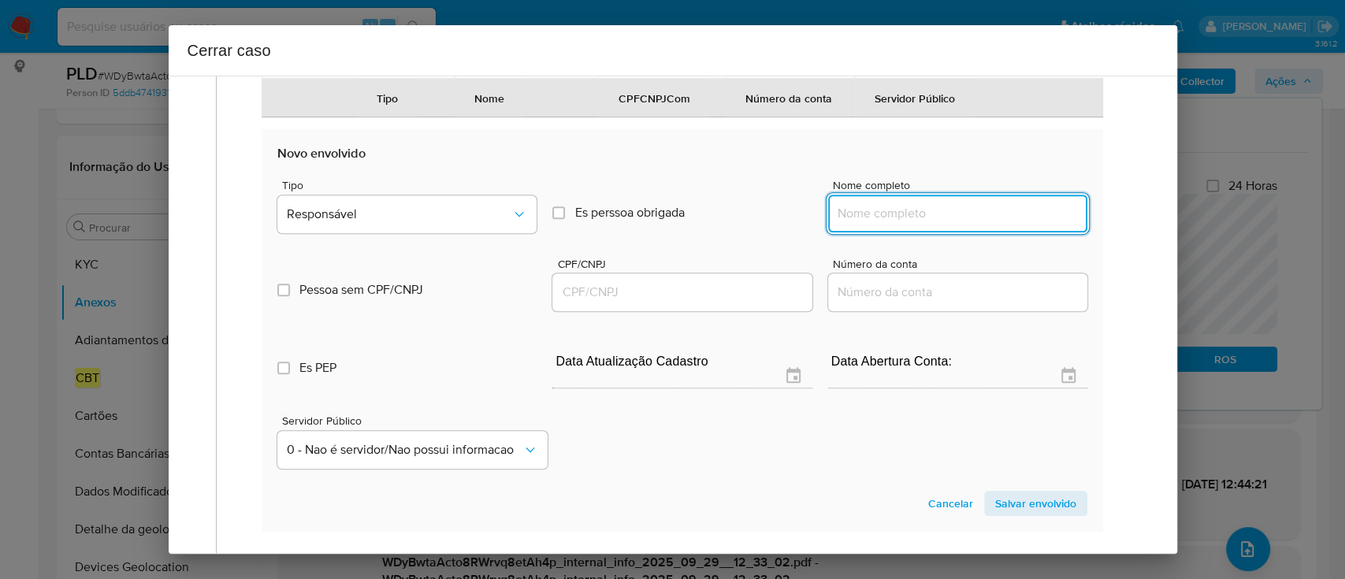
click at [929, 224] on input "Nome completo" at bounding box center [957, 213] width 259 height 20
paste input "Banco Btg Pactual S.A, 30306294000145"
click at [991, 224] on input "Banco Btg Pactual S.A, 30306294000145" at bounding box center [957, 213] width 259 height 20
type input "Banco Btg Pactual S.A,"
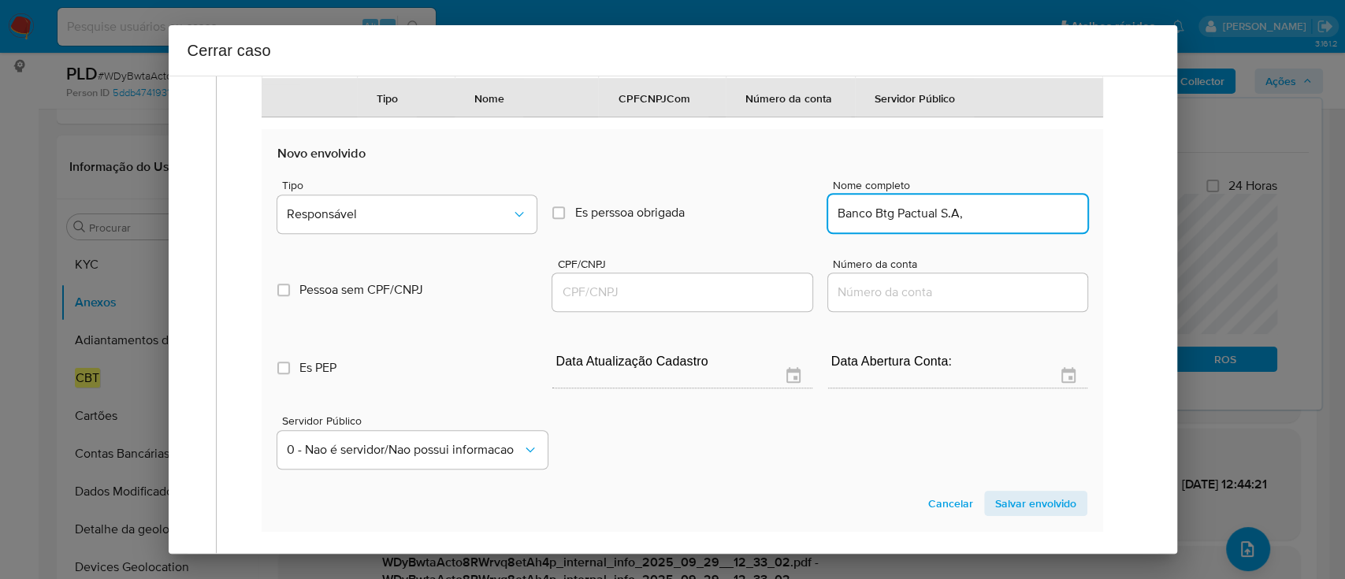
drag, startPoint x: 721, startPoint y: 339, endPoint x: 757, endPoint y: 325, distance: 38.9
click at [721, 302] on input "CPF/CNPJ" at bounding box center [681, 292] width 259 height 20
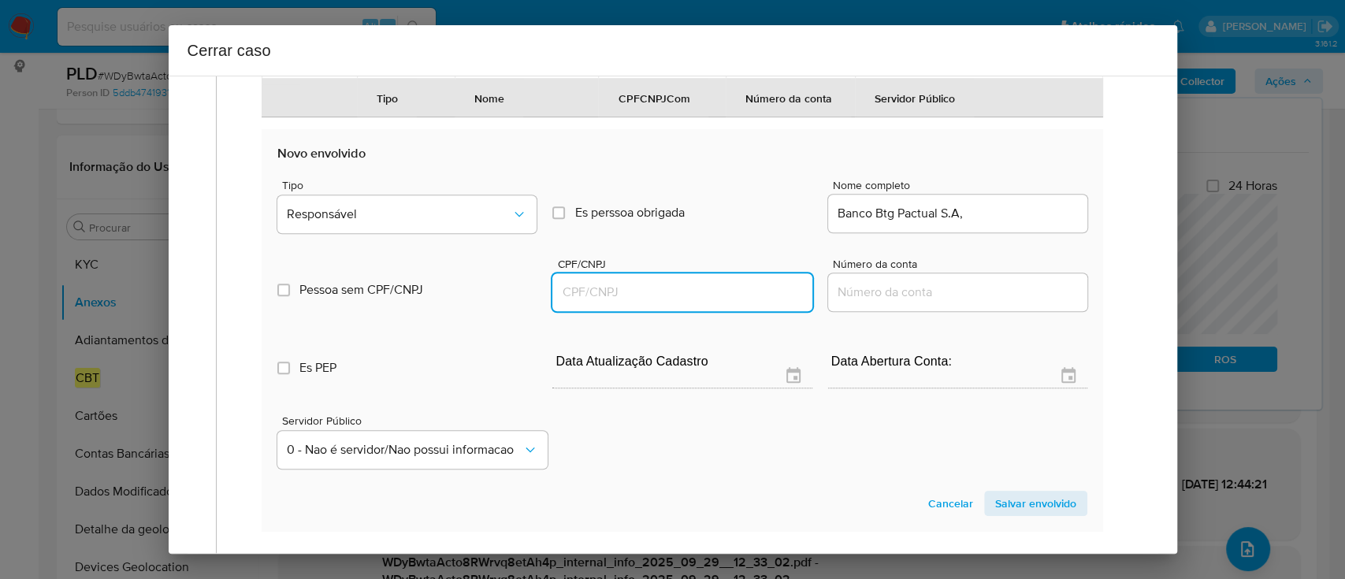
paste input "30306294000145"
type input "30306294000145"
click at [1004, 232] on div "Banco Btg Pactual S.A," at bounding box center [957, 214] width 259 height 38
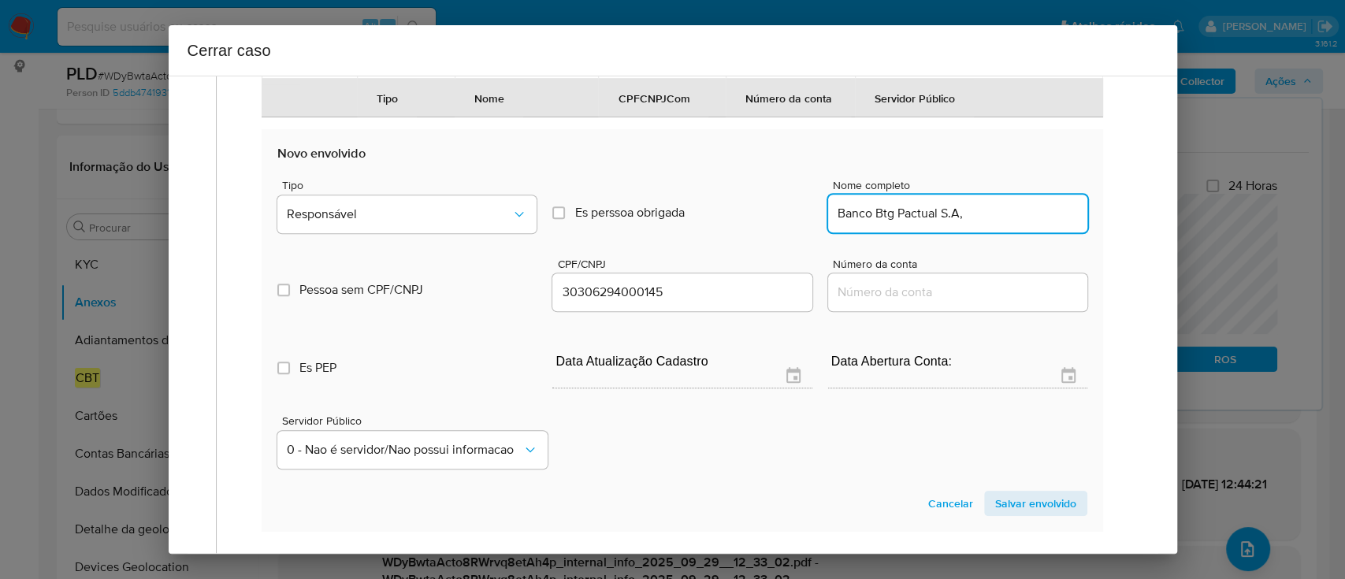
click at [1010, 224] on input "Banco Btg Pactual S.A," at bounding box center [957, 213] width 259 height 20
type input "Banco Btg Pactual S.A"
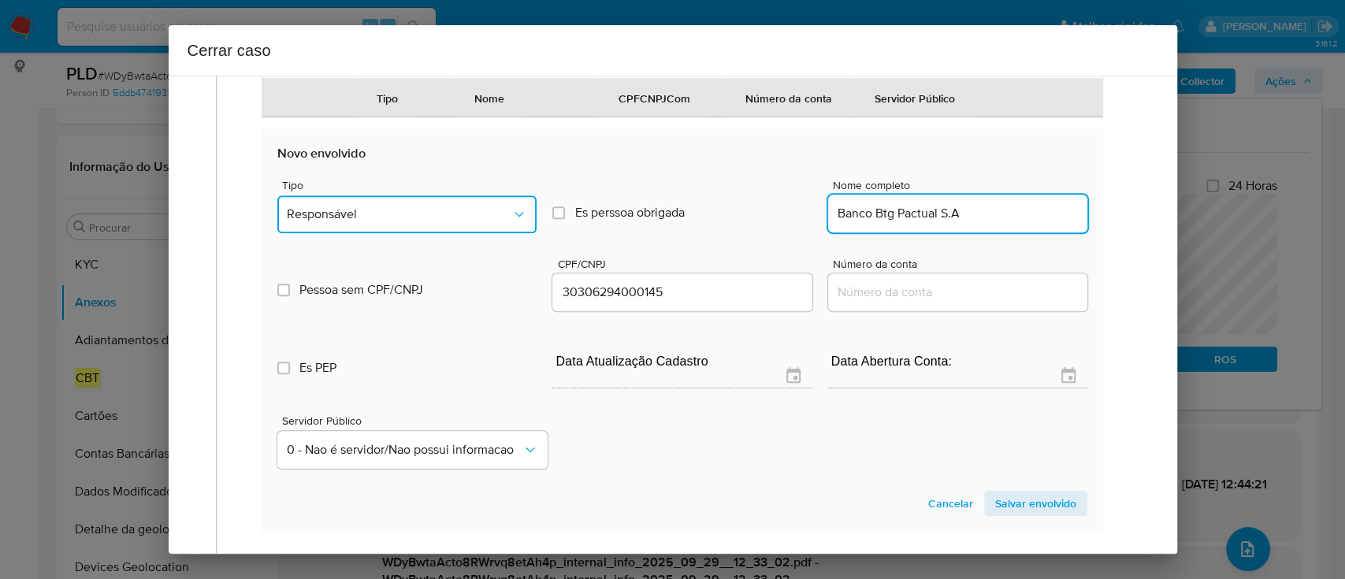
click at [418, 222] on span "Responsável" at bounding box center [399, 214] width 224 height 16
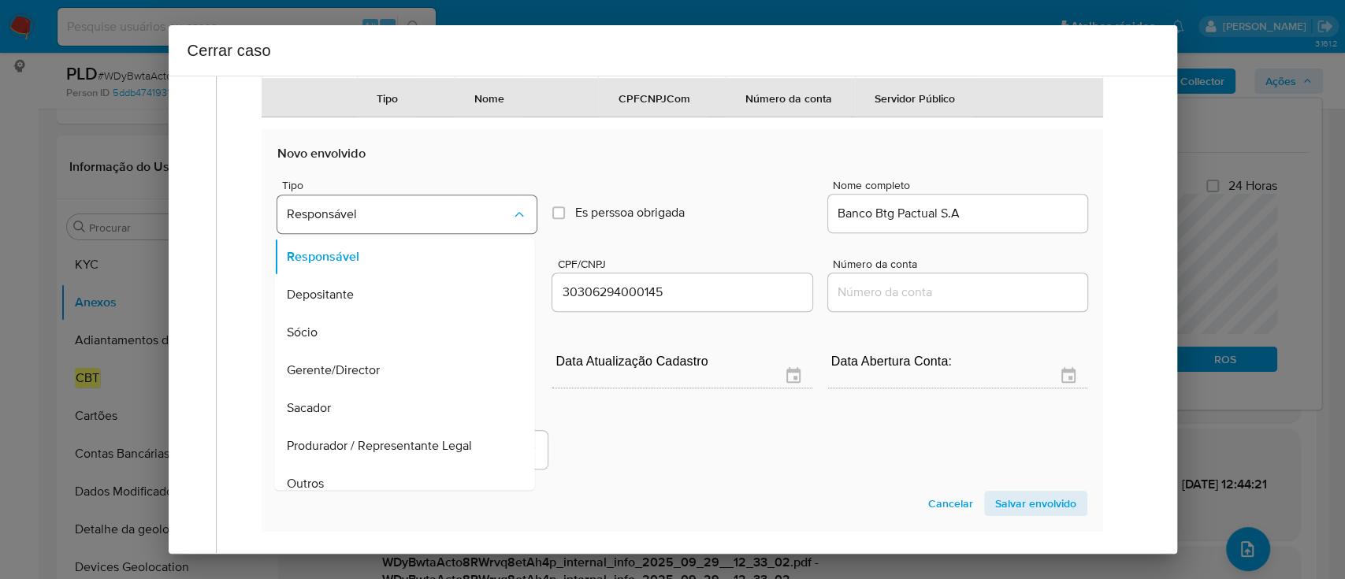
scroll to position [50, 0]
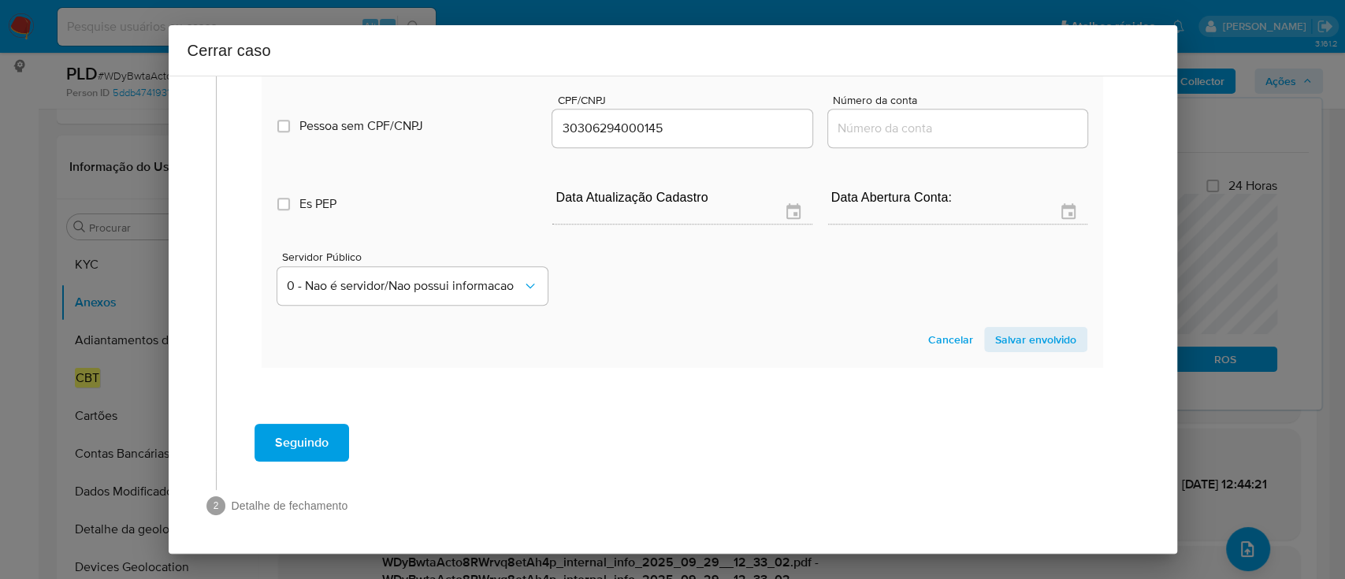
click at [1041, 348] on span "Salvar envolvido" at bounding box center [1035, 339] width 81 height 22
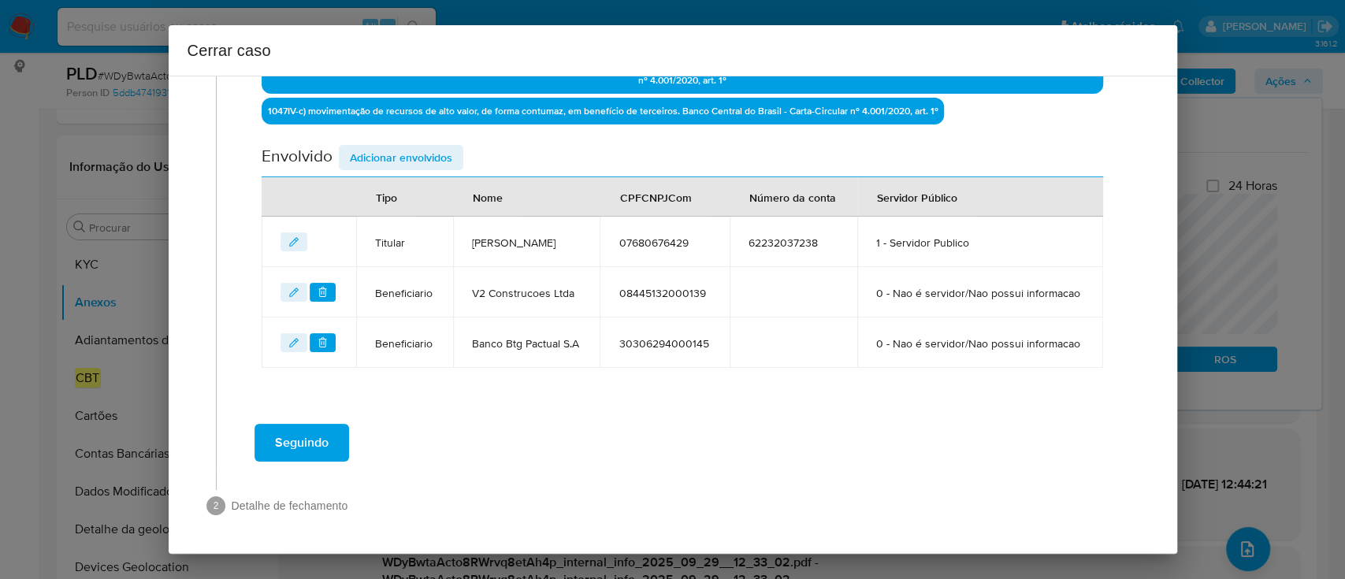
click at [432, 147] on span "Adicionar envolvidos" at bounding box center [401, 158] width 102 height 22
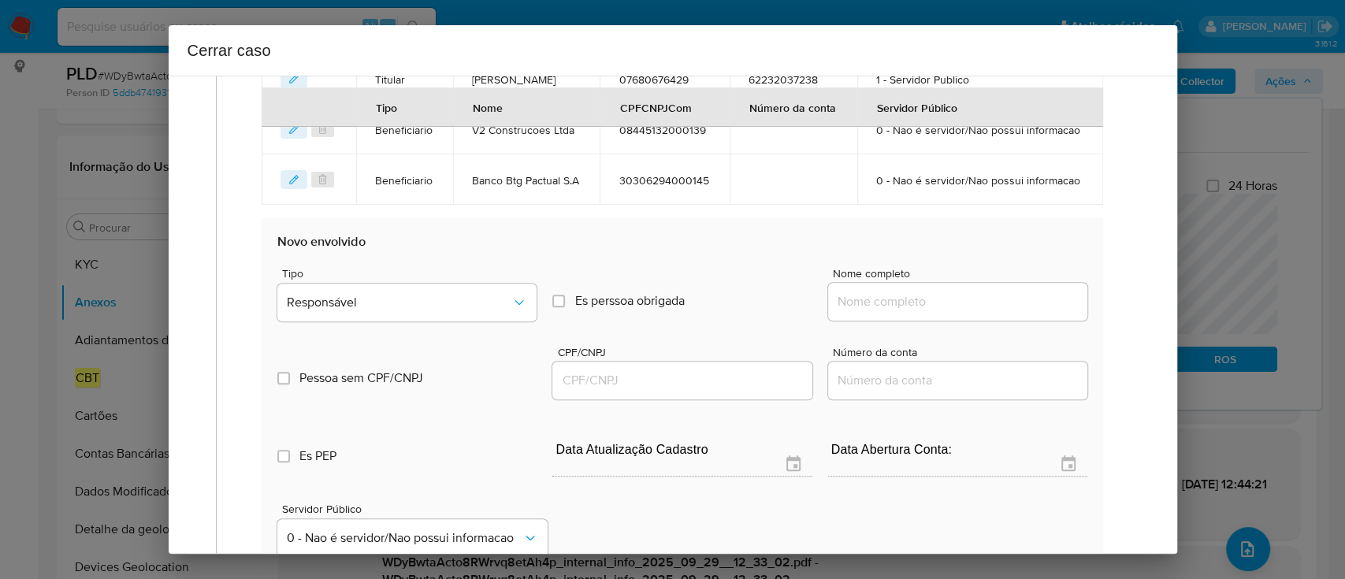
scroll to position [801, 0]
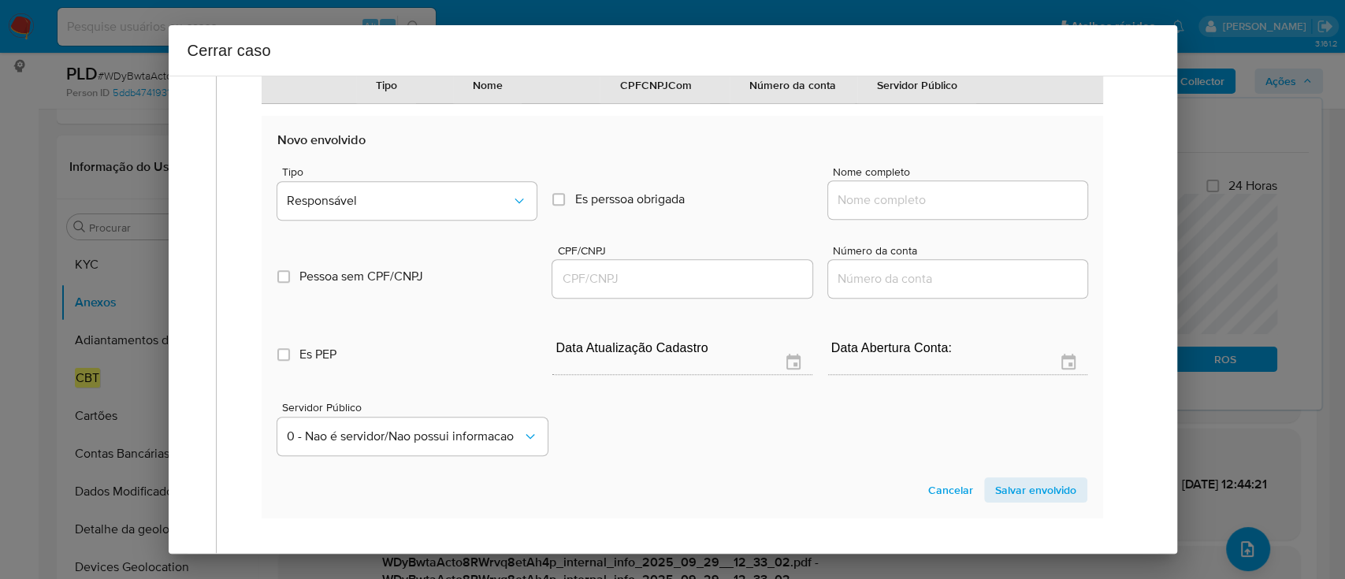
click at [940, 210] on input "Nome completo" at bounding box center [957, 200] width 259 height 20
paste input "Karoline Vieira Araujo Ribeiro, 06820475462"
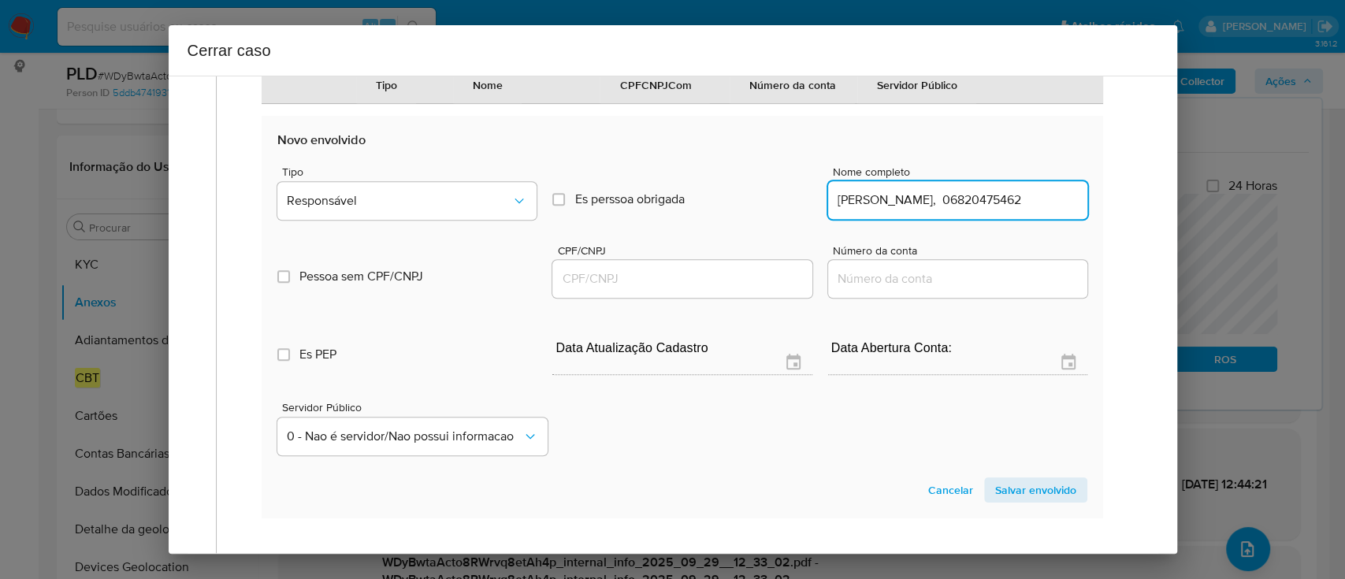
scroll to position [0, 16]
click at [1000, 210] on input "Karoline Vieira Araujo Ribeiro, 06820475462" at bounding box center [957, 200] width 259 height 20
type input "Karoline Vieira Araujo Ribeiro,"
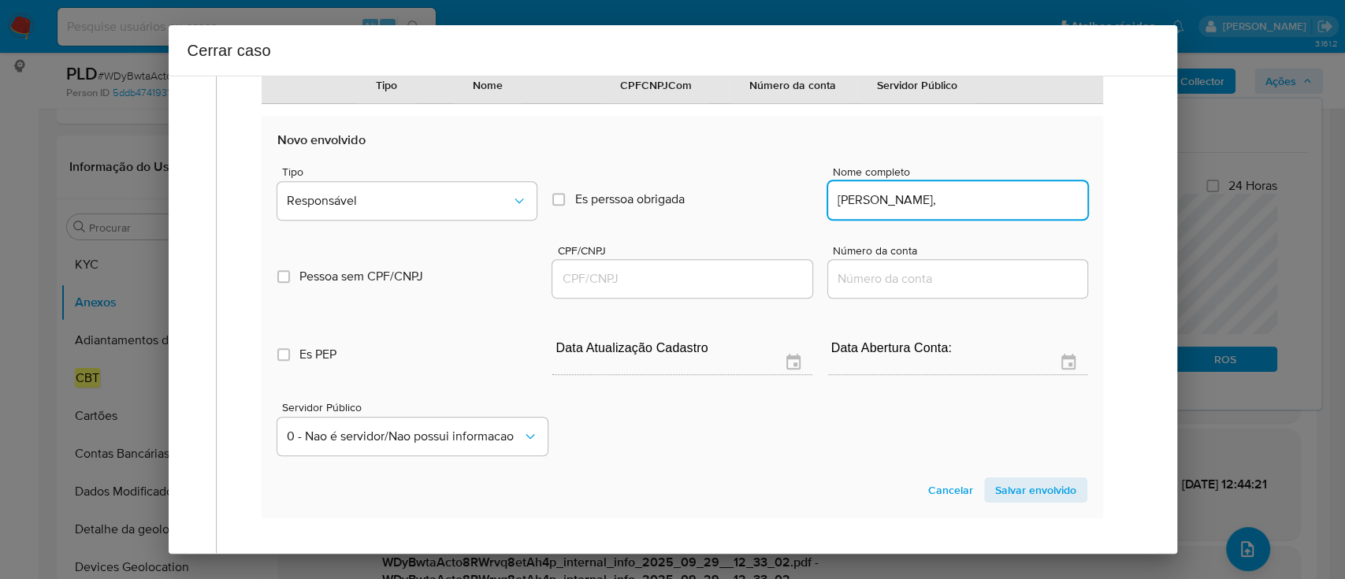
drag, startPoint x: 687, startPoint y: 339, endPoint x: 933, endPoint y: 300, distance: 248.9
click at [687, 289] on input "CPF/CNPJ" at bounding box center [681, 279] width 259 height 20
paste input "06820475462"
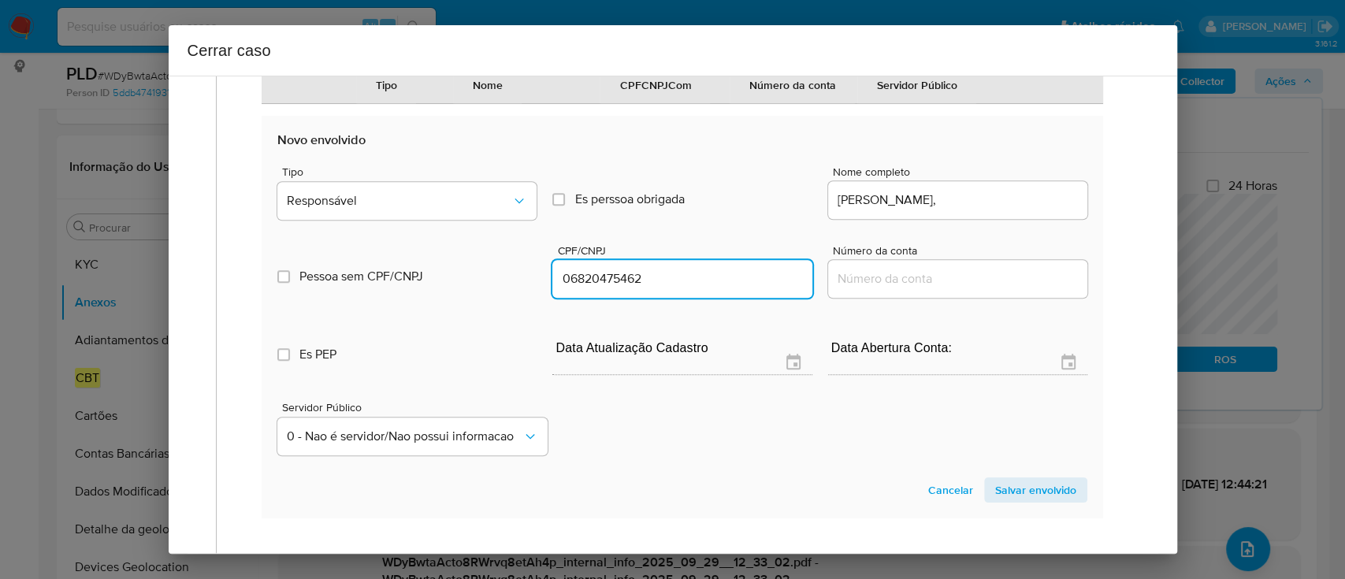
type input "6820475462"
click at [1046, 219] on div "Karoline Vieira Araujo Ribeiro," at bounding box center [957, 200] width 259 height 38
click at [1047, 210] on input "Karoline Vieira Araujo Ribeiro," at bounding box center [957, 200] width 259 height 20
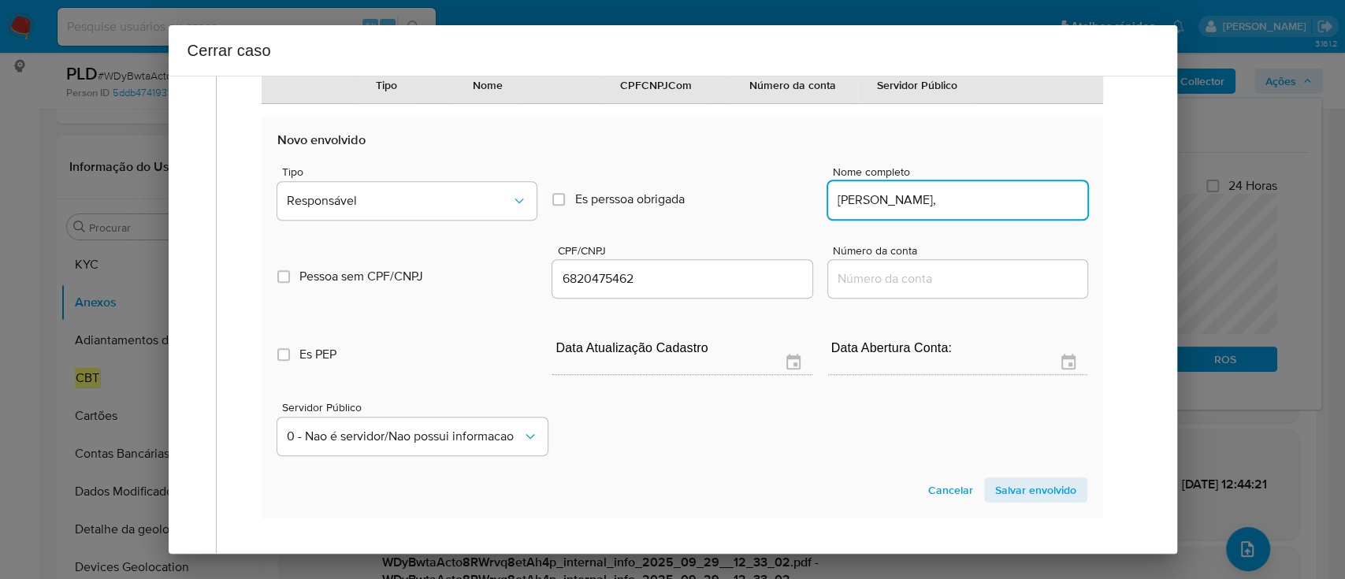
type input "Karoline Vieira Araujo Ribeiro,"
type input "06820475462"
type input "Karoline Vieira Araujo Ribeiro"
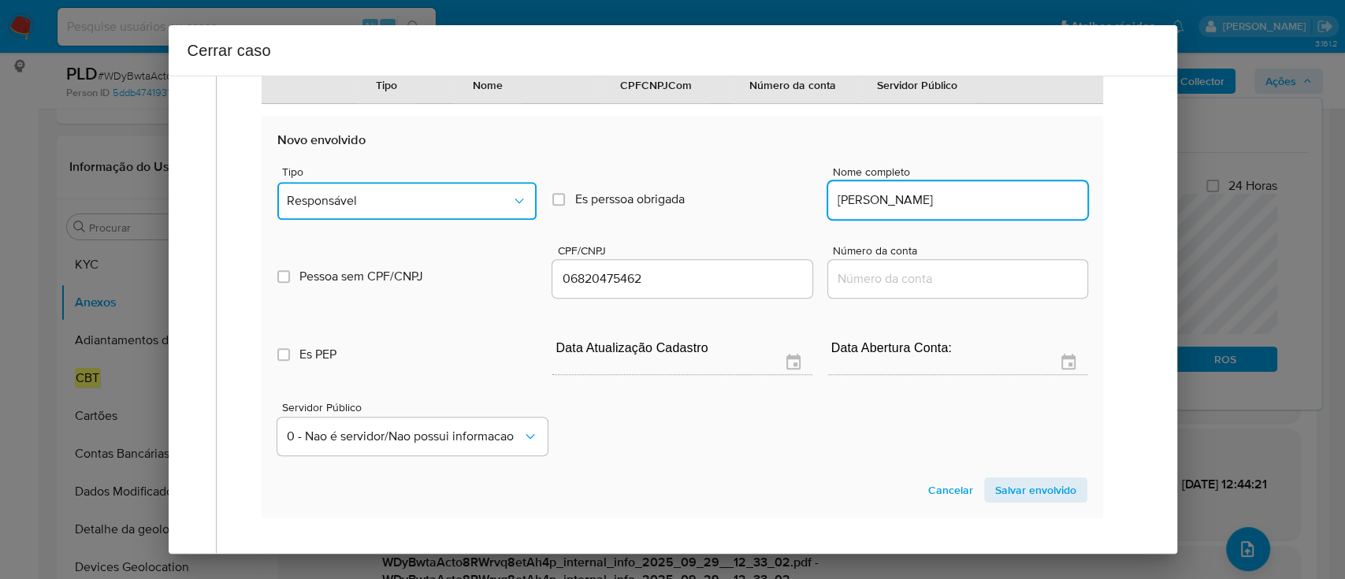
click at [481, 220] on button "Responsável" at bounding box center [406, 201] width 259 height 38
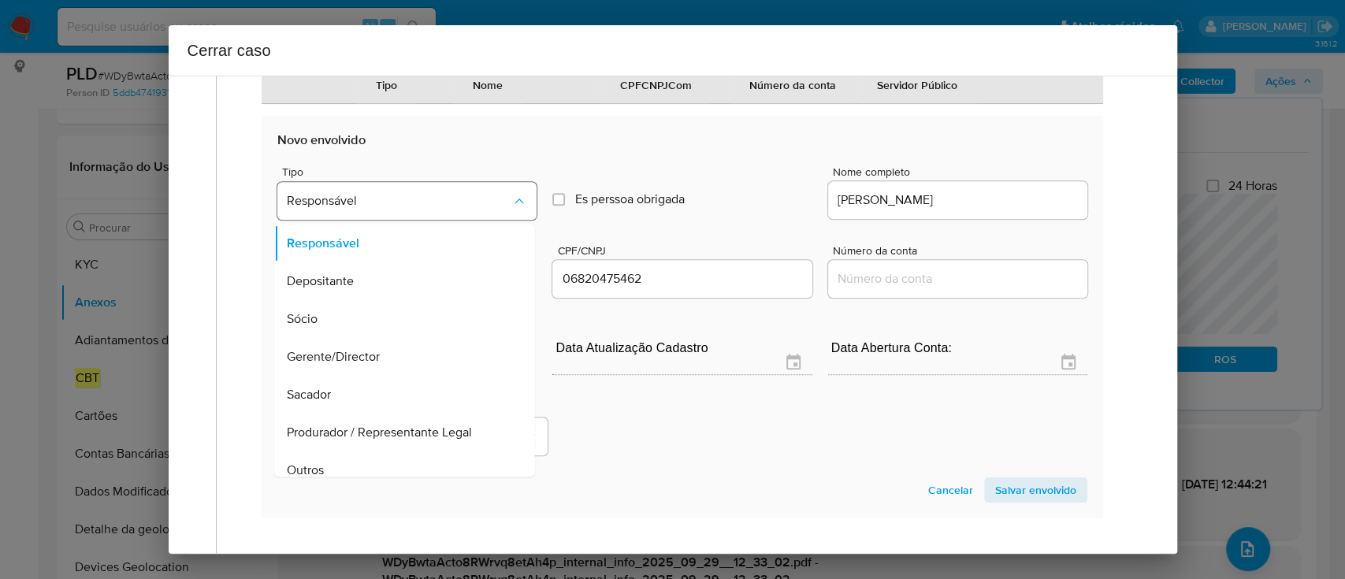
scroll to position [50, 0]
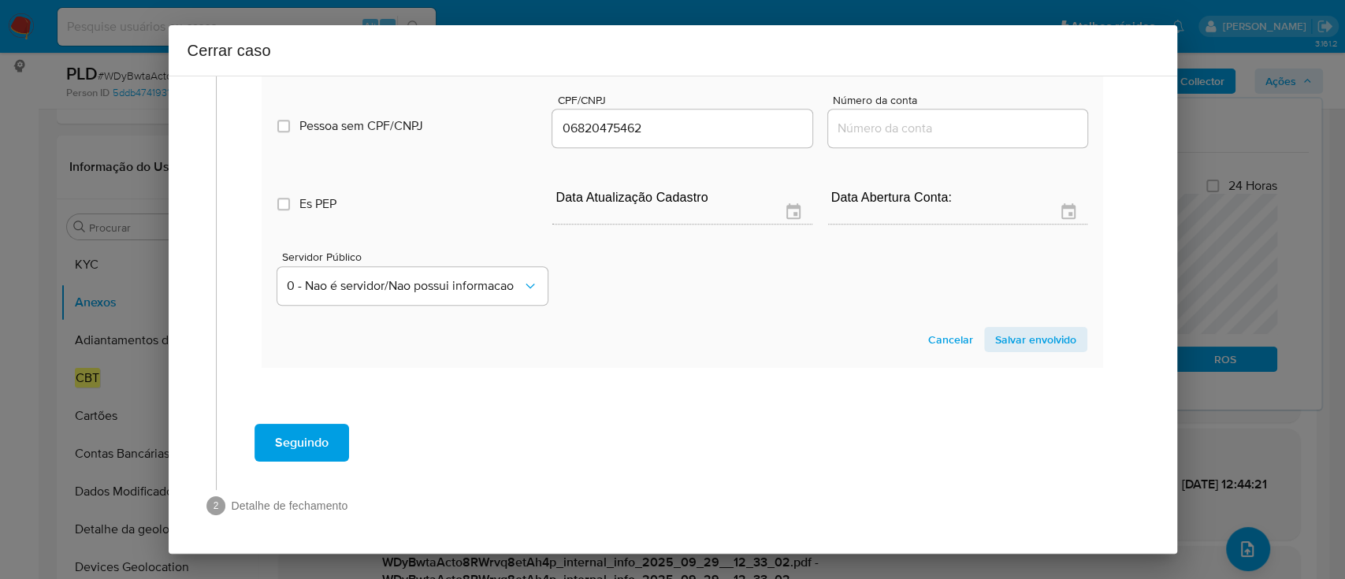
click at [1033, 343] on span "Salvar envolvido" at bounding box center [1035, 339] width 81 height 22
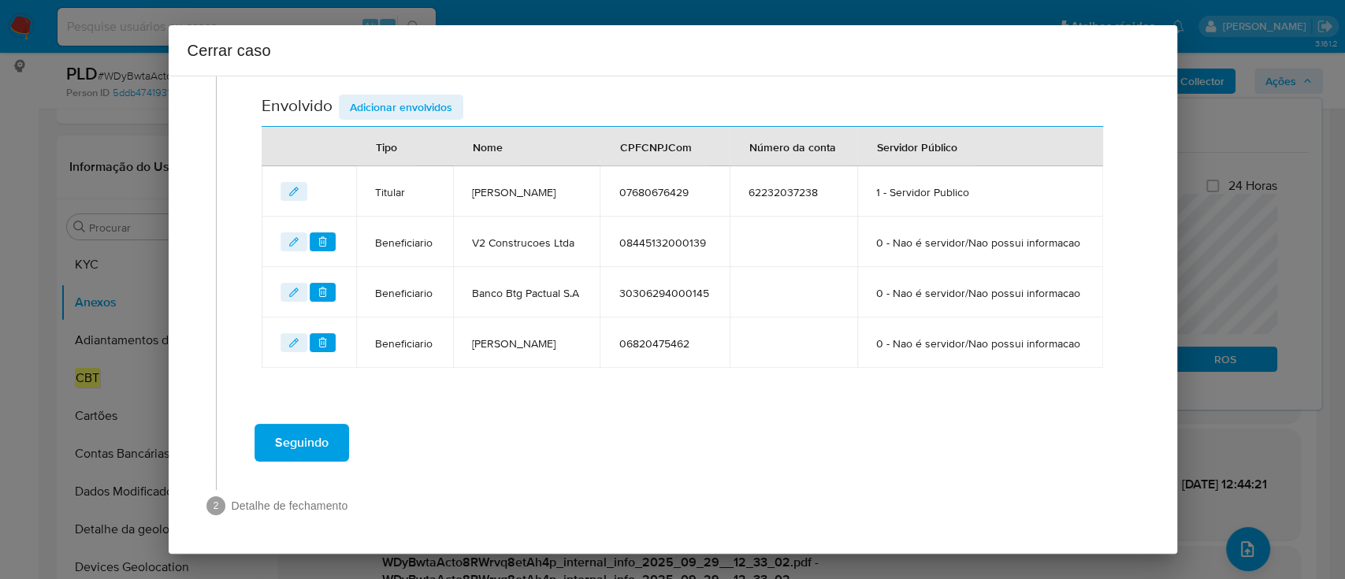
scroll to position [655, 0]
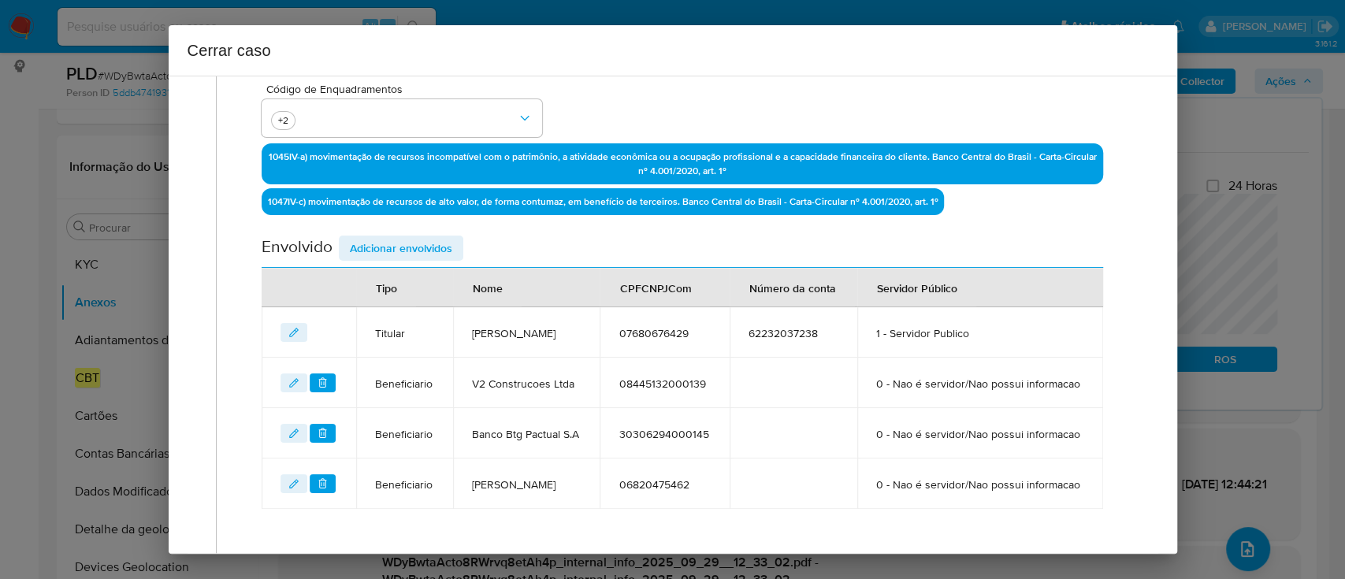
click at [414, 245] on span "Adicionar envolvidos" at bounding box center [401, 248] width 102 height 22
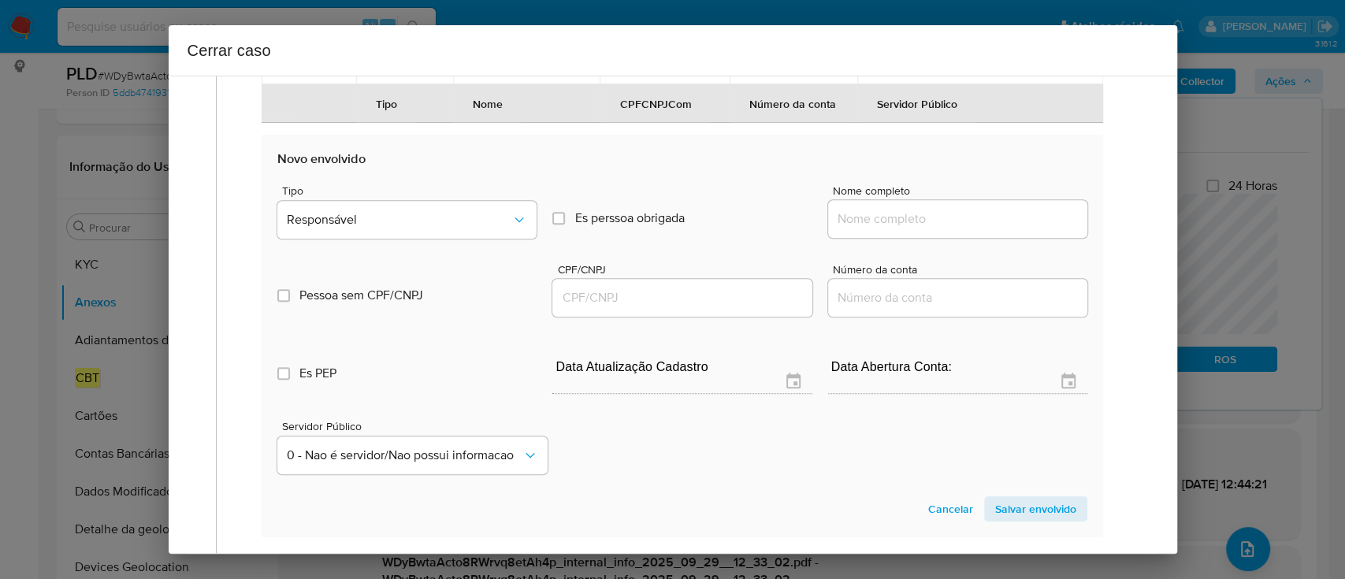
scroll to position [866, 0]
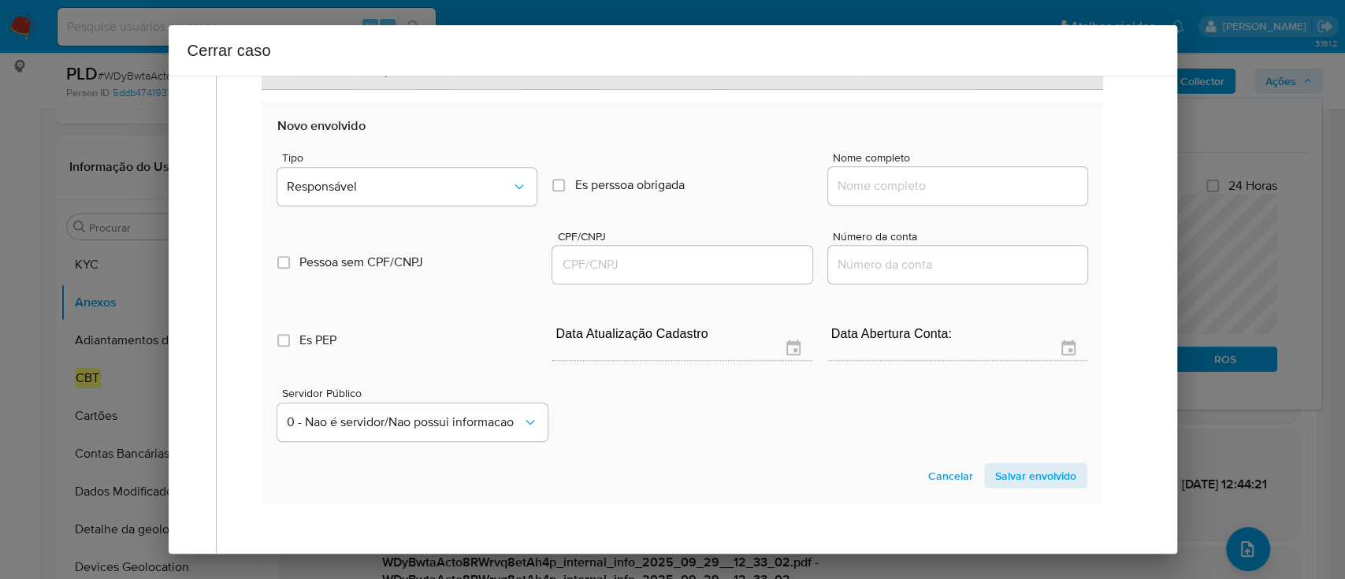
click at [936, 196] on input "Nome completo" at bounding box center [957, 186] width 259 height 20
paste input "Leonidas Abreu Costa, 06538049460"
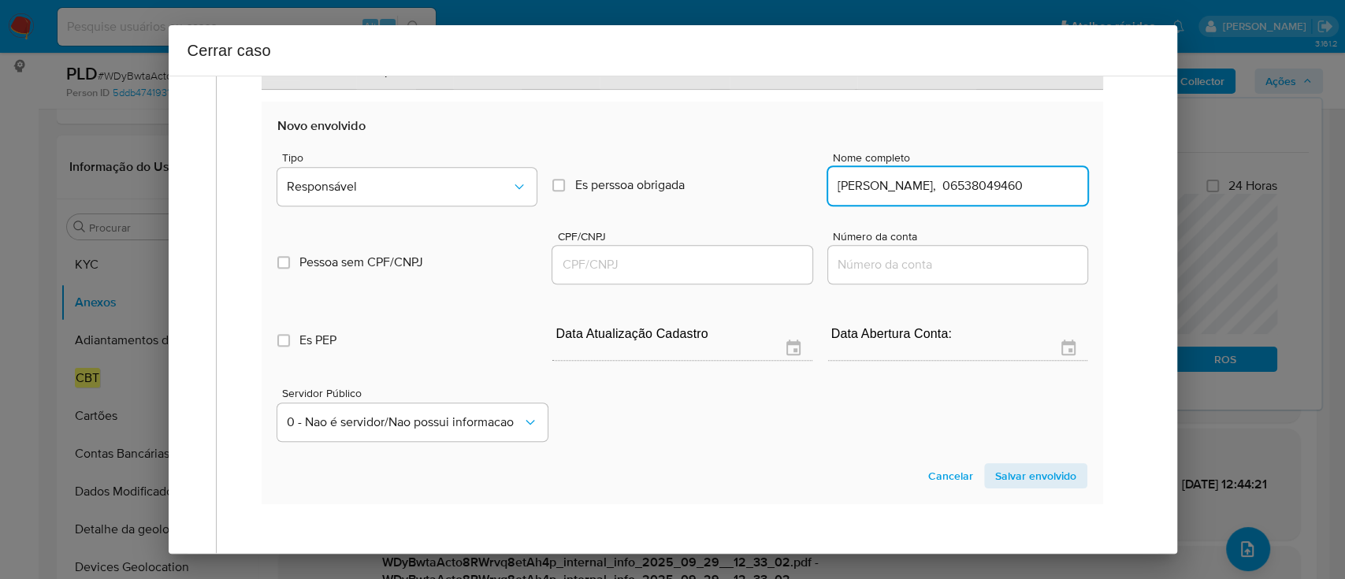
click at [1033, 196] on input "Leonidas Abreu Costa, 06538049460" at bounding box center [957, 186] width 259 height 20
type input "Leonidas Abreu Costa,"
drag, startPoint x: 701, startPoint y: 339, endPoint x: 940, endPoint y: 303, distance: 241.4
click at [701, 275] on input "CPF/CNPJ" at bounding box center [681, 264] width 259 height 20
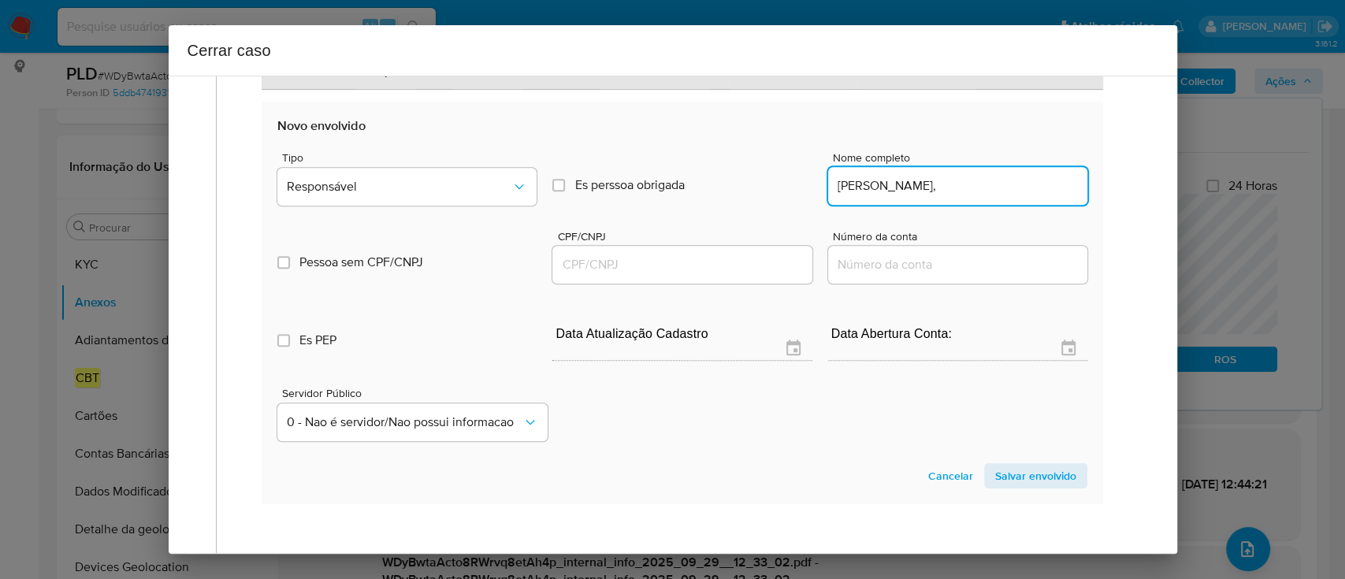
paste input "06538049460"
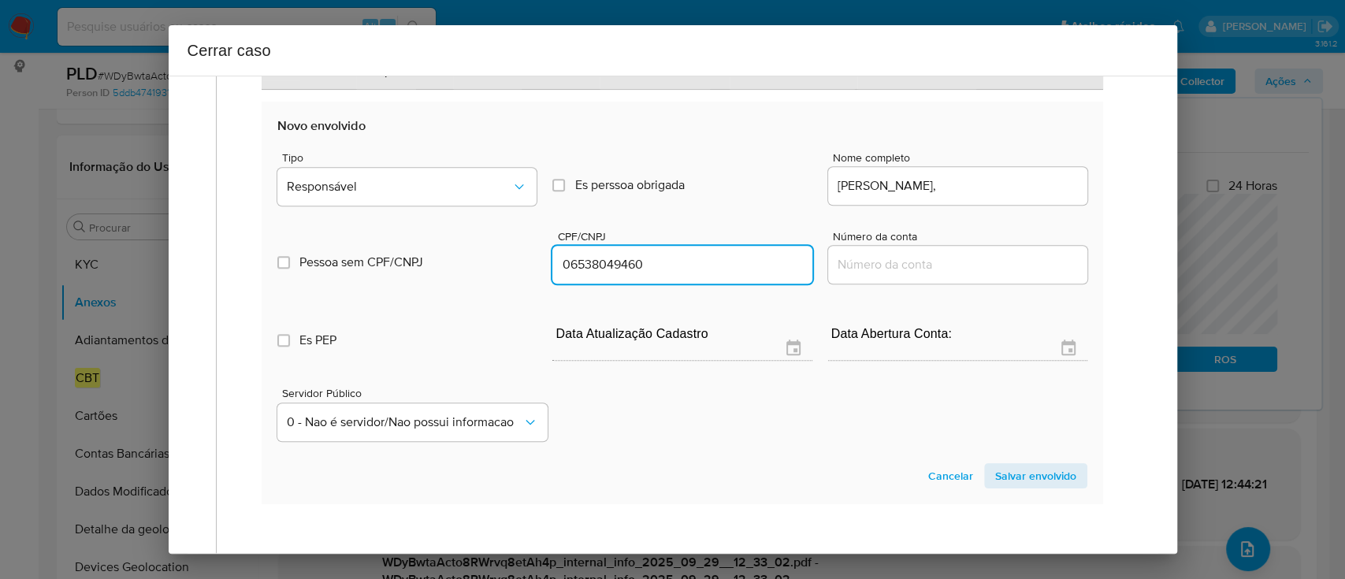
type input "6538049460"
click at [1046, 196] on input "Leonidas Abreu Costa," at bounding box center [957, 186] width 259 height 20
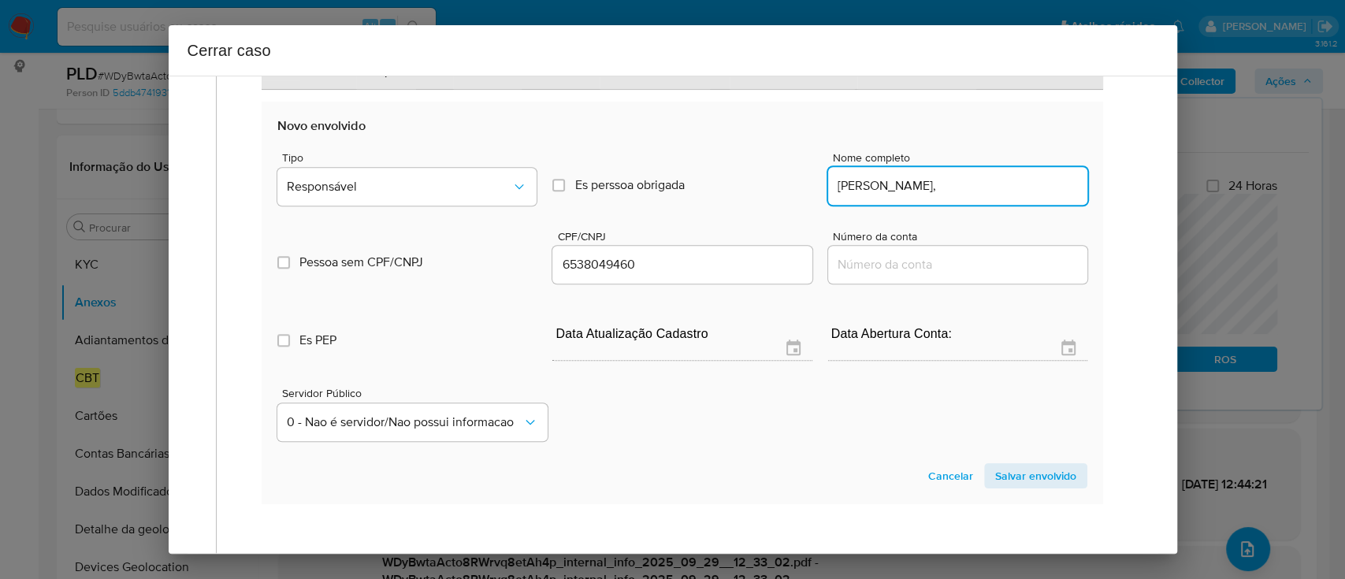
type input "Leonidas Abreu Costa,"
type input "06538049460"
type input "Leonidas Abreu Costa"
click at [388, 212] on div "Tipo Responsável" at bounding box center [406, 182] width 259 height 60
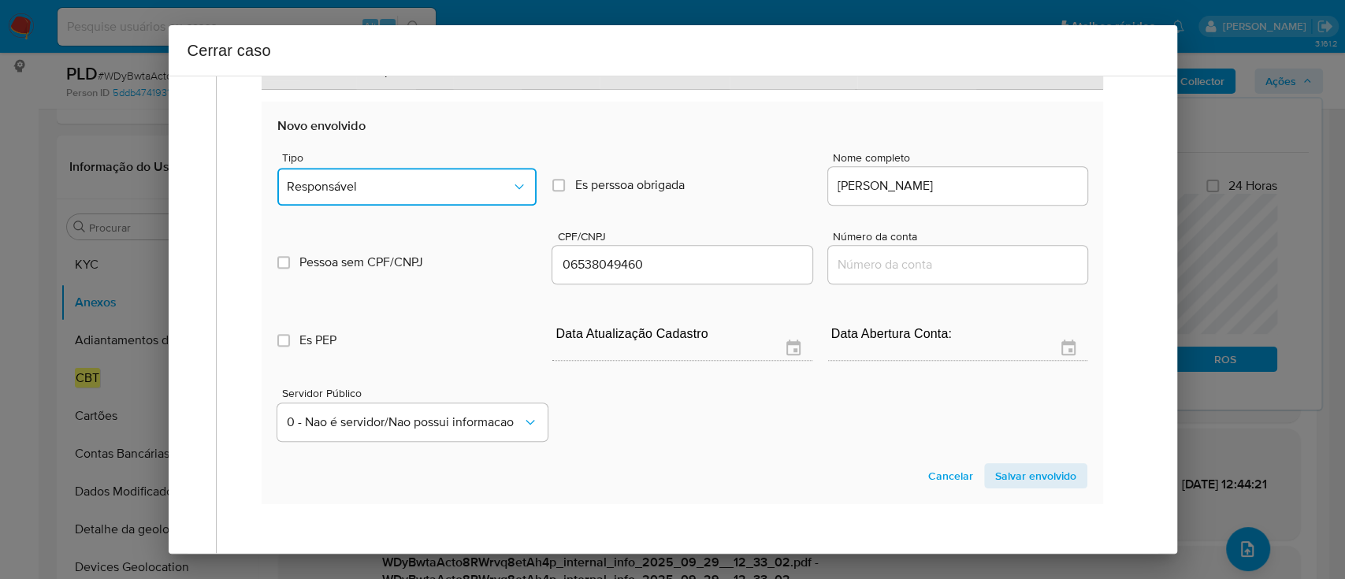
click at [391, 195] on span "Responsável" at bounding box center [399, 187] width 224 height 16
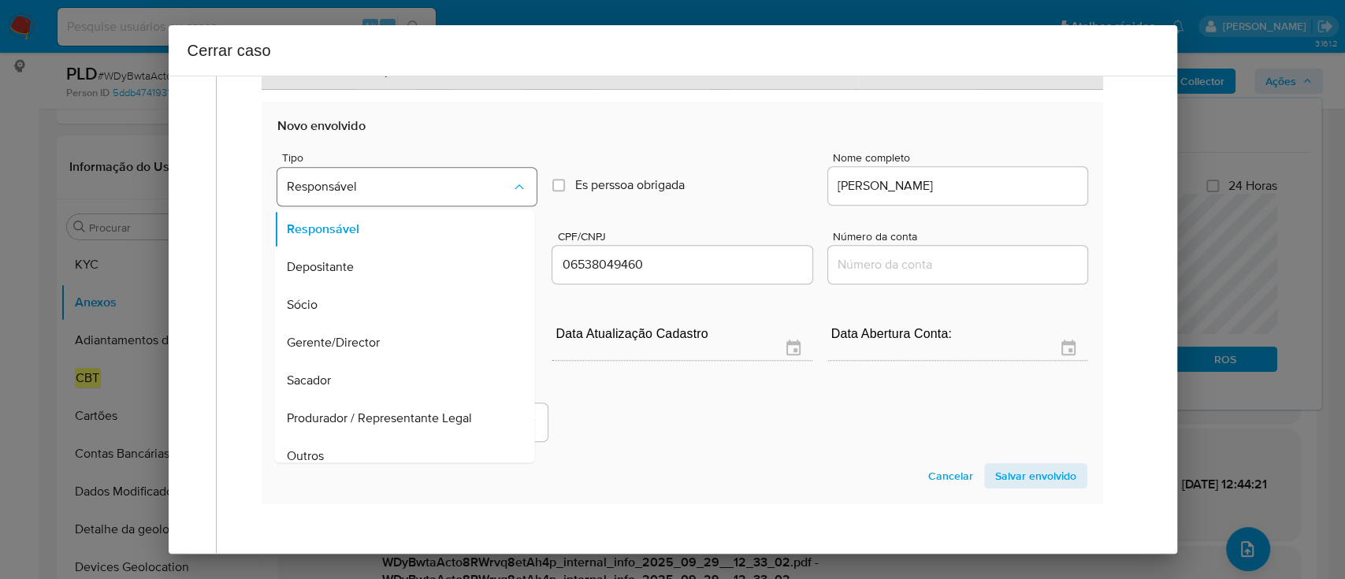
scroll to position [50, 0]
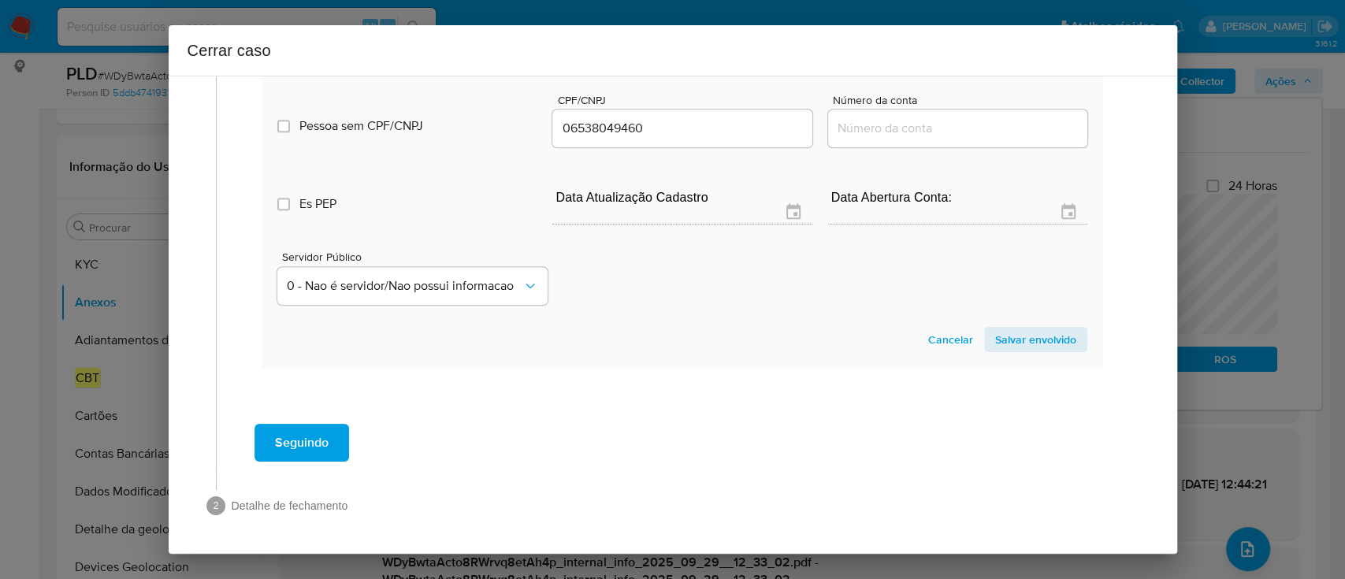
click at [1044, 342] on span "Salvar envolvido" at bounding box center [1035, 339] width 81 height 22
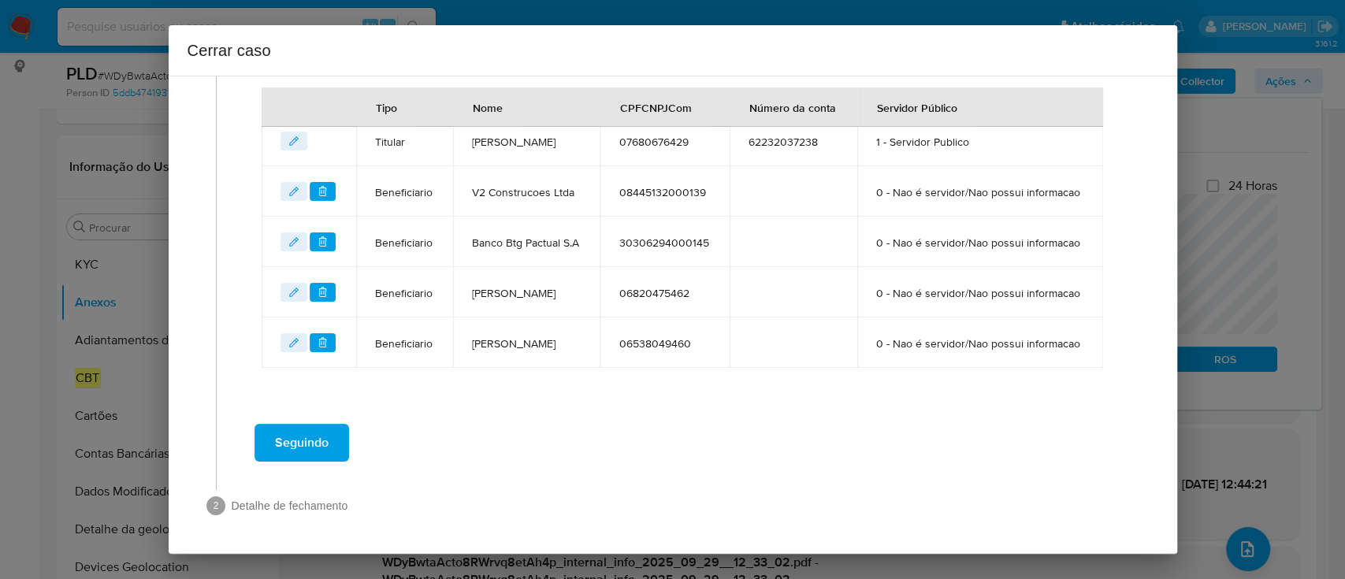
scroll to position [721, 0]
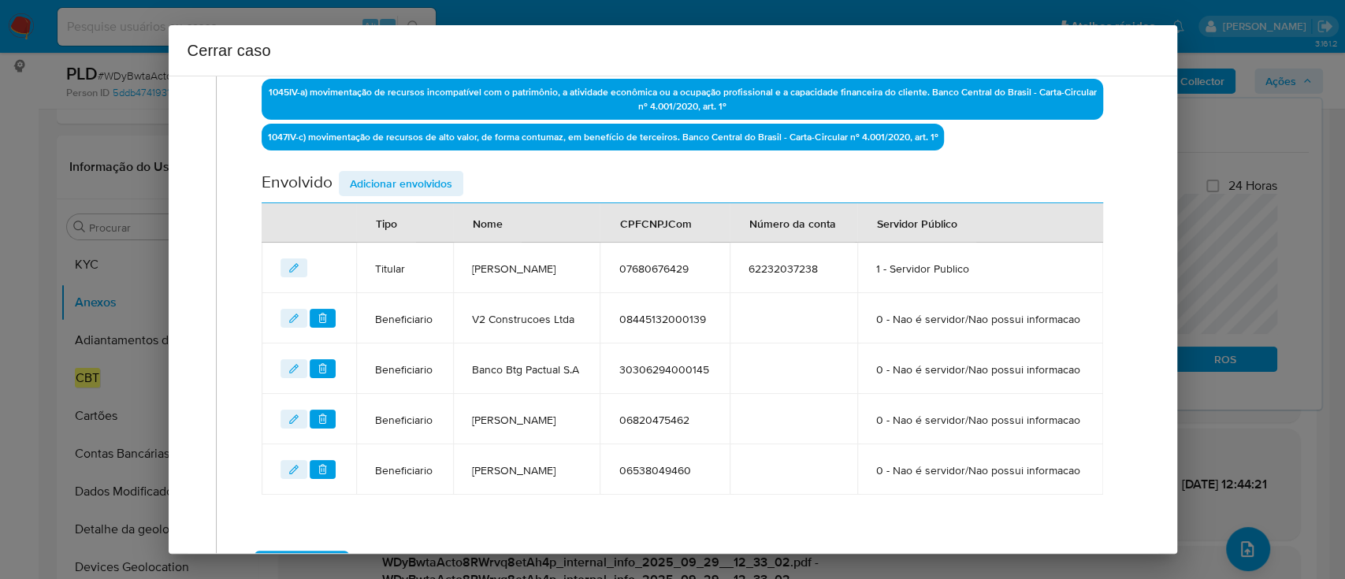
click at [407, 176] on span "Adicionar envolvidos" at bounding box center [401, 184] width 102 height 22
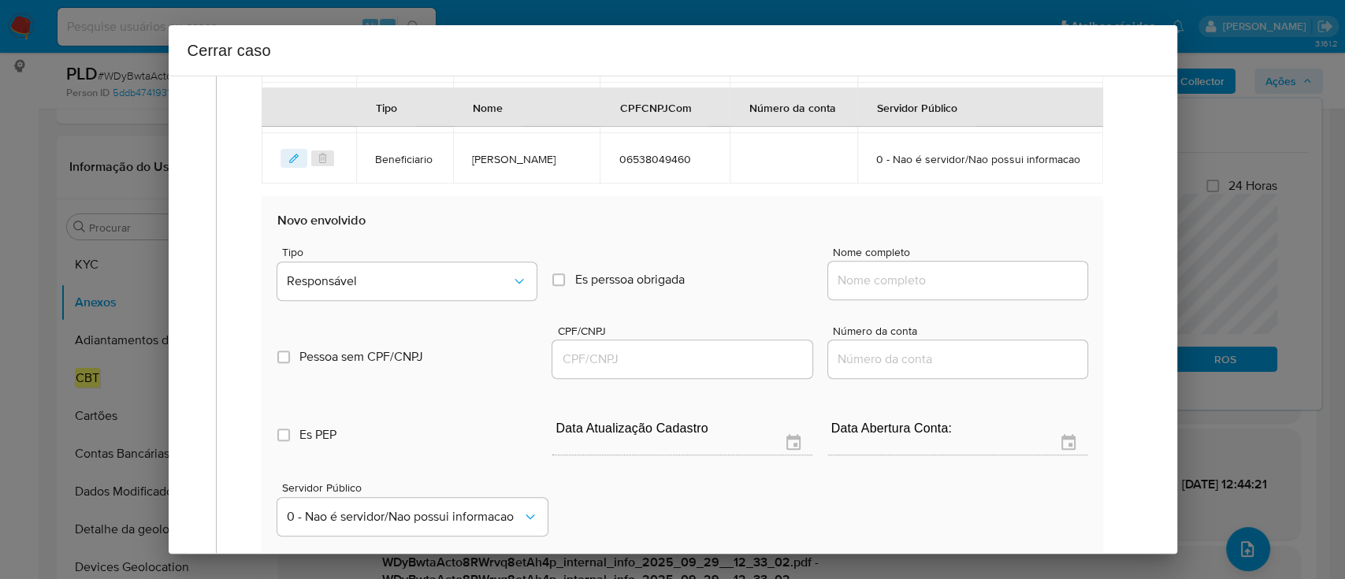
scroll to position [825, 0]
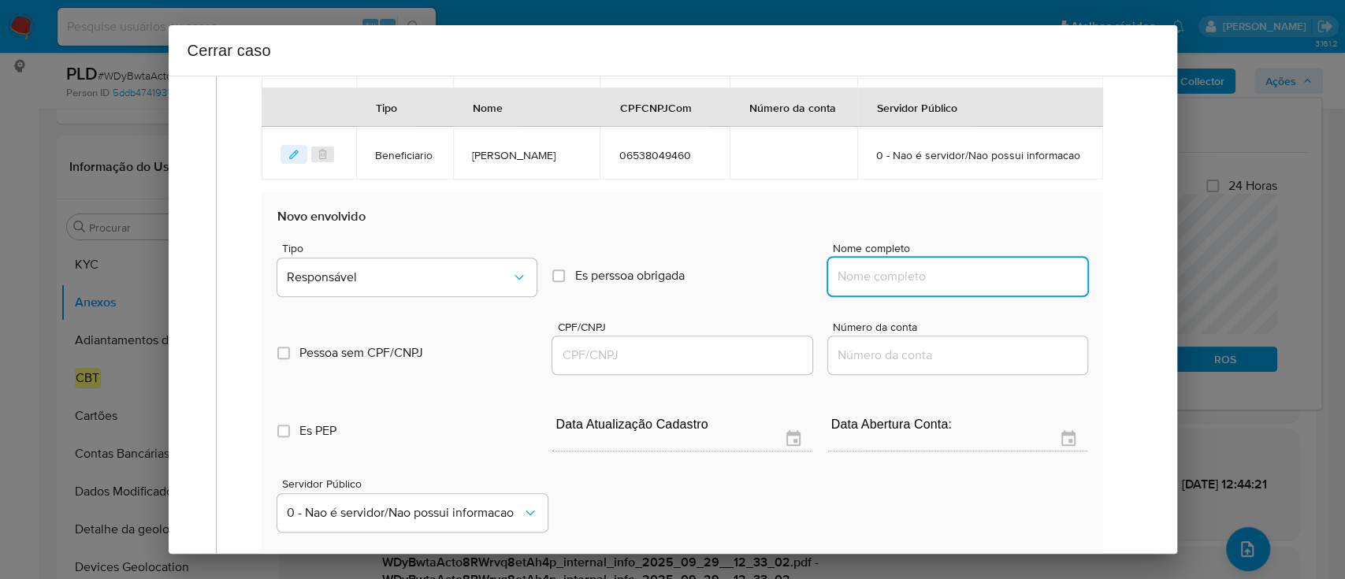
drag, startPoint x: 924, startPoint y: 368, endPoint x: 1016, endPoint y: 362, distance: 92.4
click at [924, 287] on input "Nome completo" at bounding box center [957, 276] width 259 height 20
paste input "ANDRADE E COSTA ADVOGADOS E ASSOCIADOS, 18240251000109"
click at [1018, 287] on input "ANDRADE E COSTA ADVOGADOS E ASSOCIADOS, 18240251000109" at bounding box center [957, 276] width 259 height 20
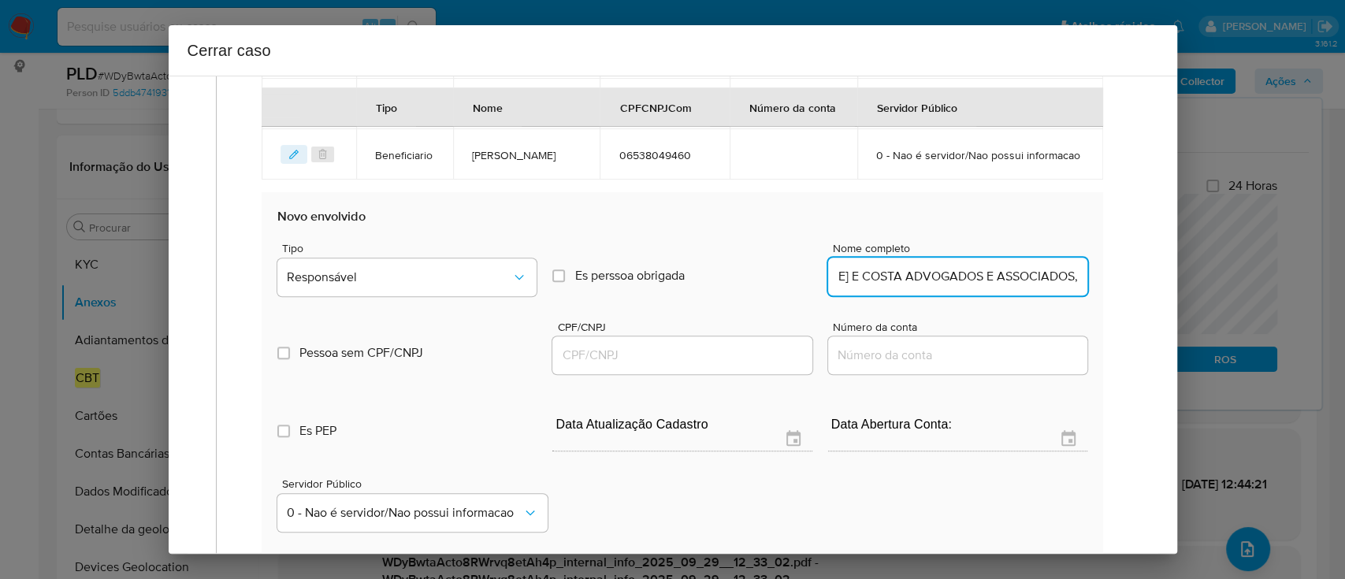
scroll to position [0, 55]
type input "ANDRADE E COSTA ADVOGADOS E ASSOCIADOS,"
click at [757, 365] on input "CPF/CNPJ" at bounding box center [681, 355] width 259 height 20
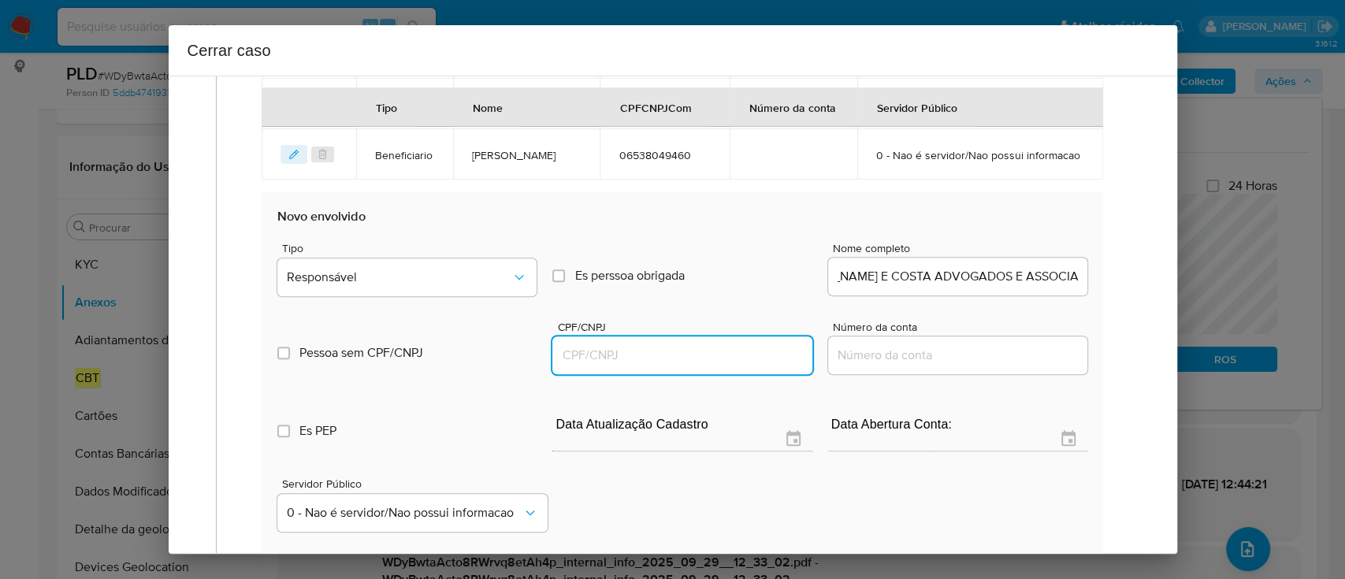
scroll to position [0, 0]
paste input "18240251000109"
type input "18240251000109"
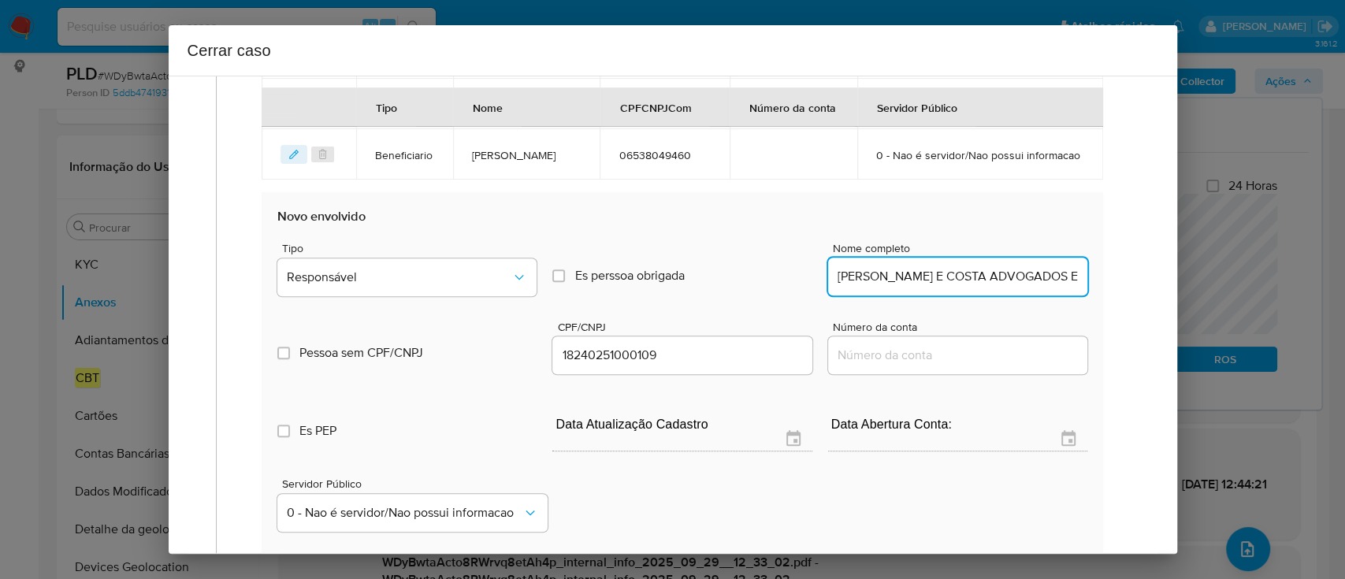
click at [1017, 287] on input "ANDRADE E COSTA ADVOGADOS E ASSOCIADOS," at bounding box center [957, 276] width 259 height 20
type input "ANDRADE E COSTA ADVOGADOS E ASSOCIADOS"
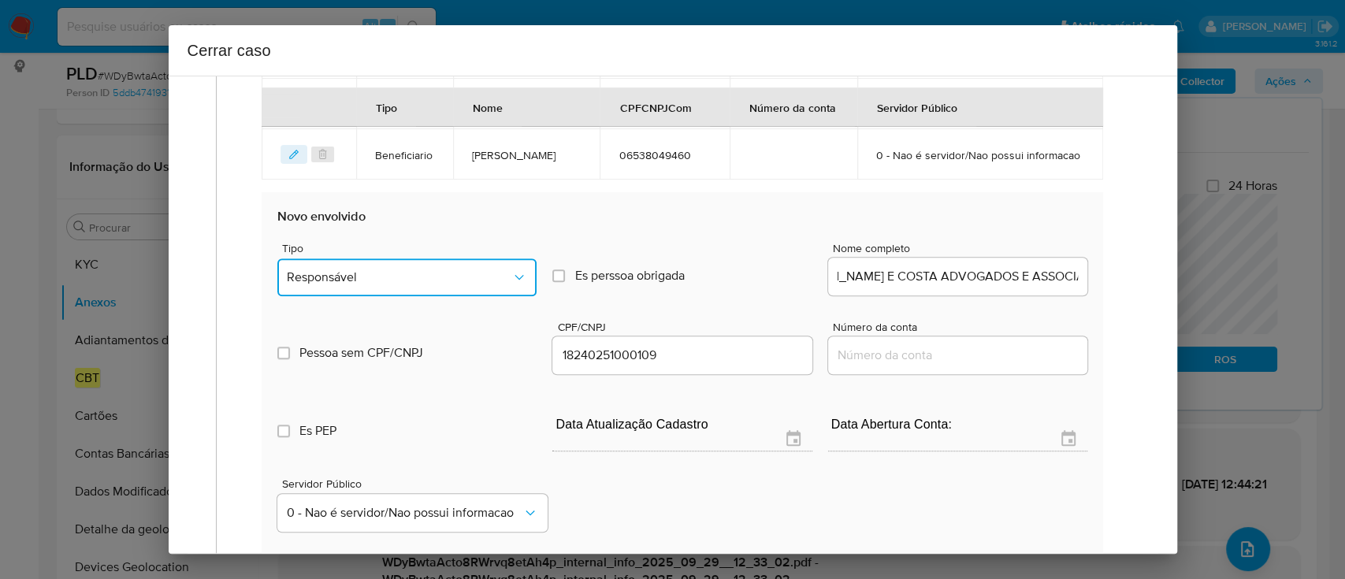
click at [333, 285] on span "Responsável" at bounding box center [399, 277] width 224 height 16
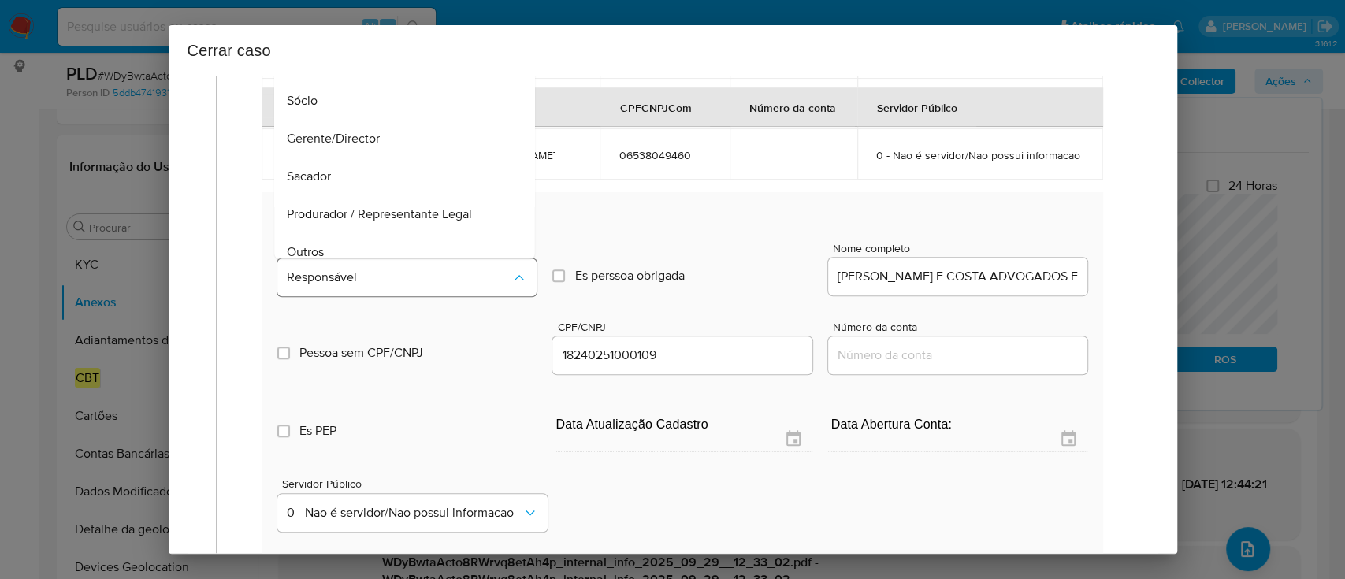
scroll to position [13, 0]
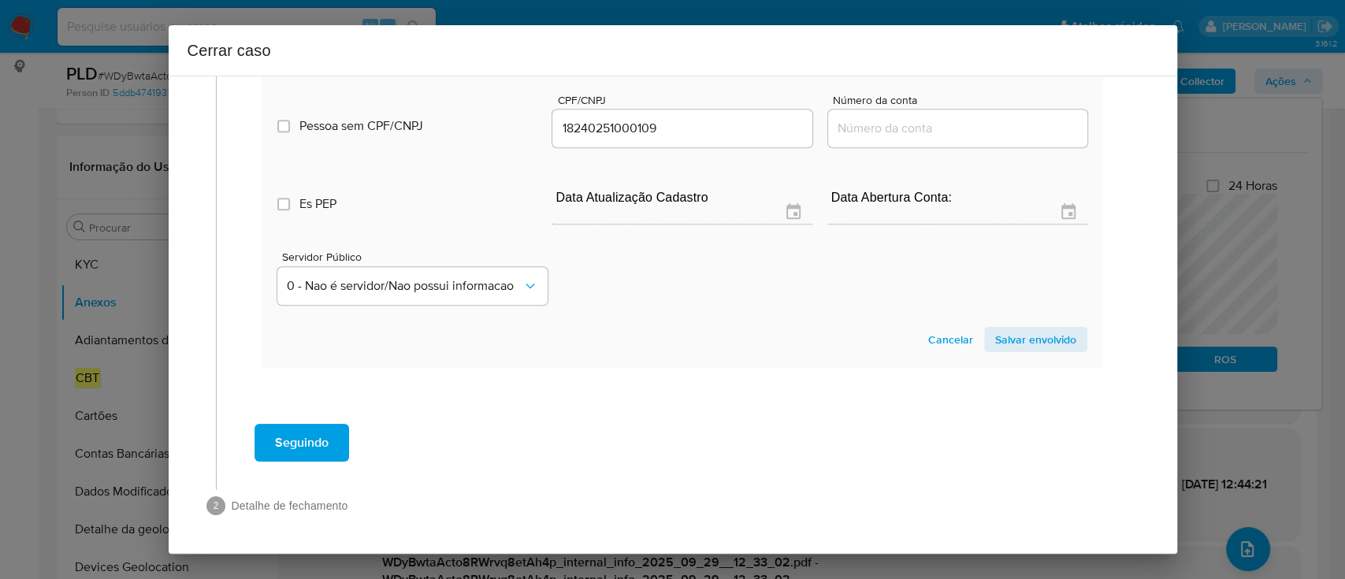
click at [1008, 339] on span "Salvar envolvido" at bounding box center [1035, 339] width 81 height 22
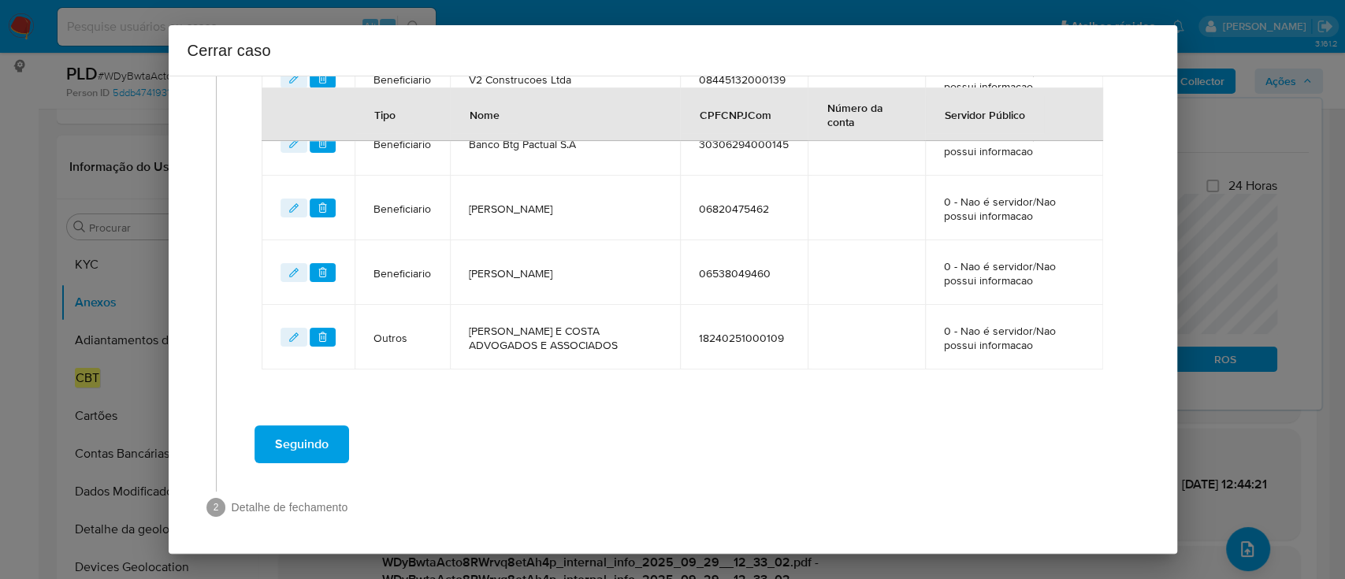
click at [786, 450] on div "Seguindo" at bounding box center [682, 444] width 900 height 57
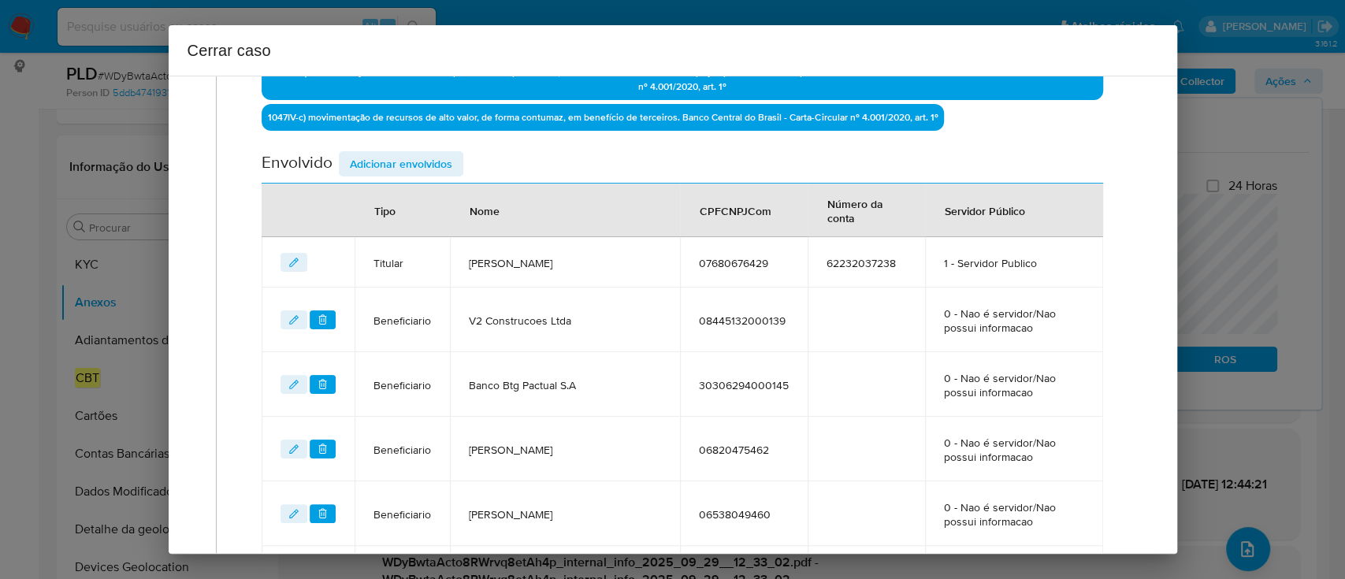
scroll to position [351, 0]
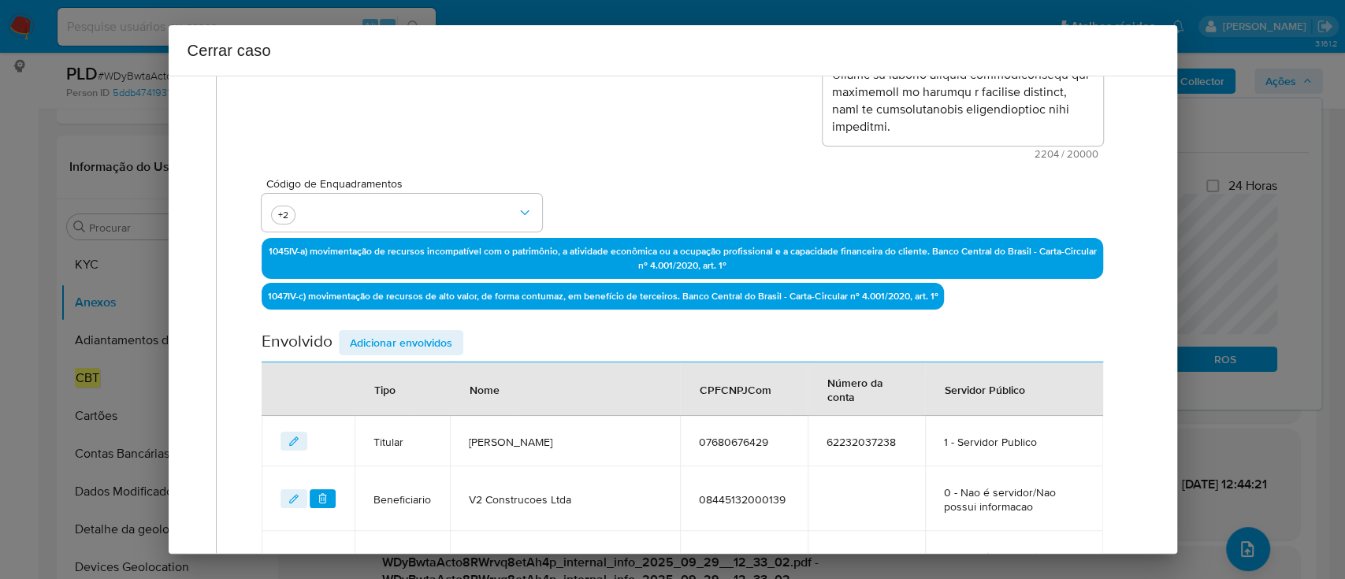
click at [756, 250] on p "1045 IV-a) movimentação de recursos incompatível com o patrimônio, a atividade …" at bounding box center [682, 258] width 840 height 41
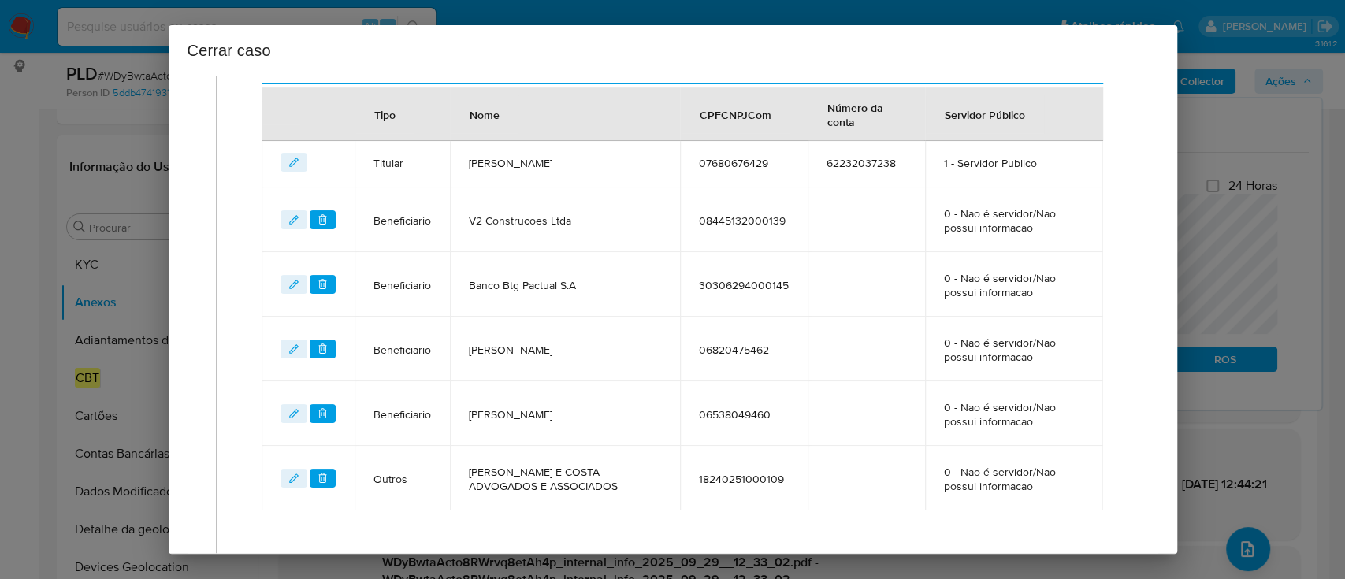
scroll to position [771, 0]
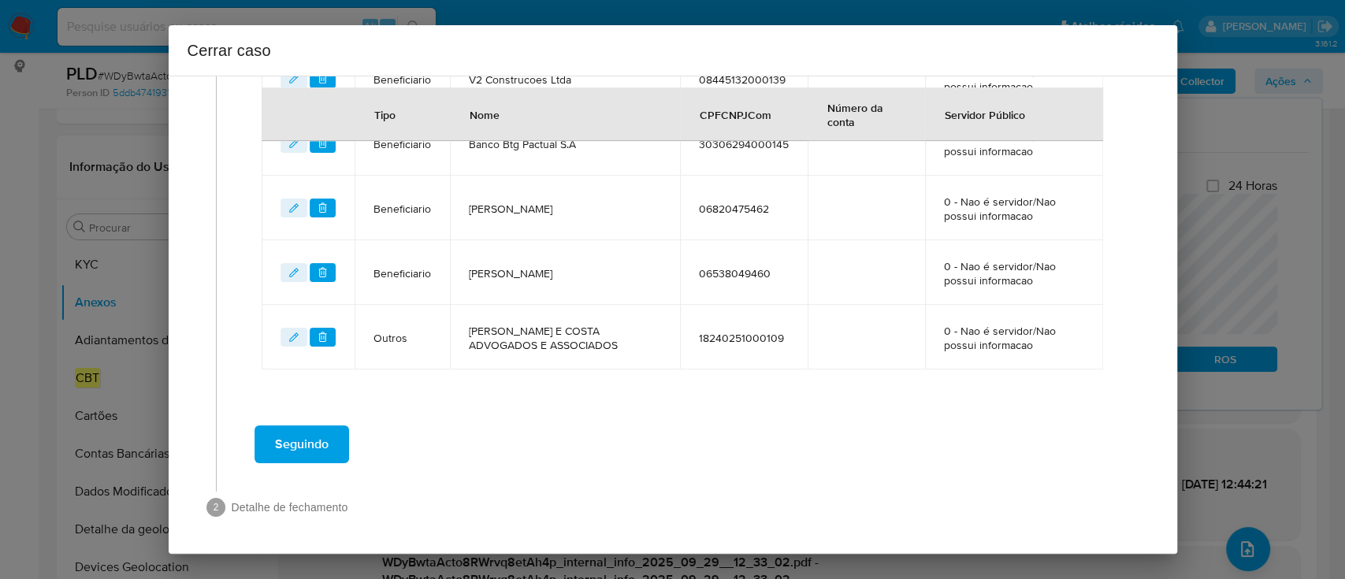
click at [317, 441] on span "Seguindo" at bounding box center [302, 444] width 54 height 35
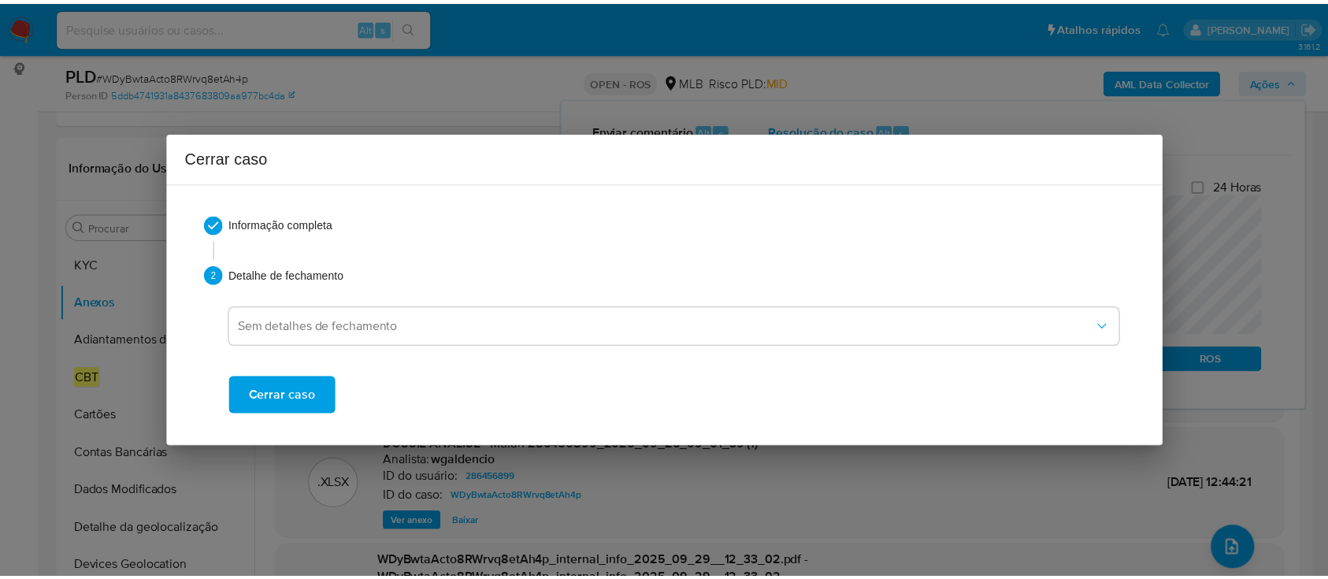
scroll to position [1400, 0]
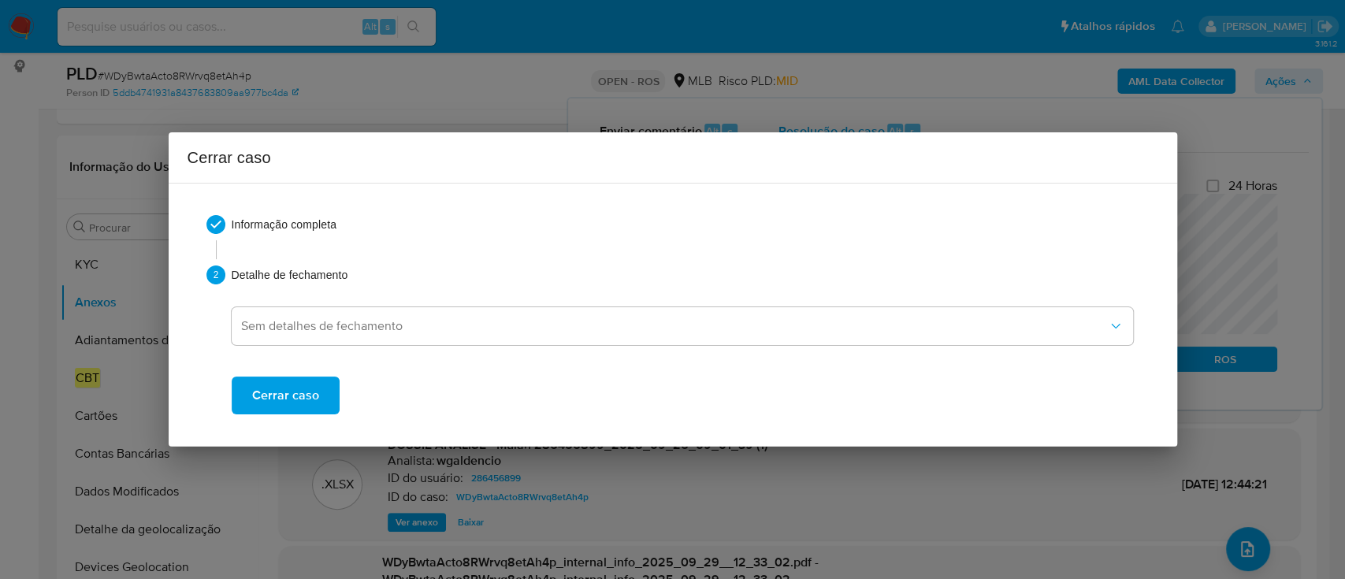
click at [265, 383] on span "Cerrar caso" at bounding box center [285, 395] width 67 height 35
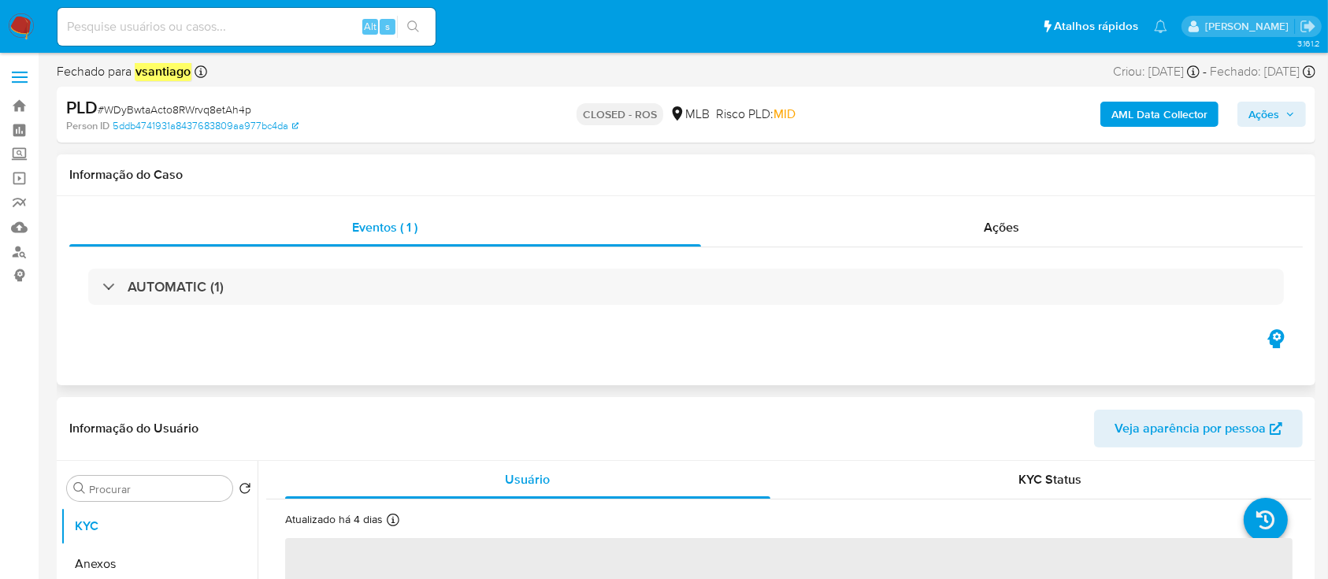
click at [401, 176] on h1 "Informação do Caso" at bounding box center [686, 175] width 1234 height 16
select select "10"
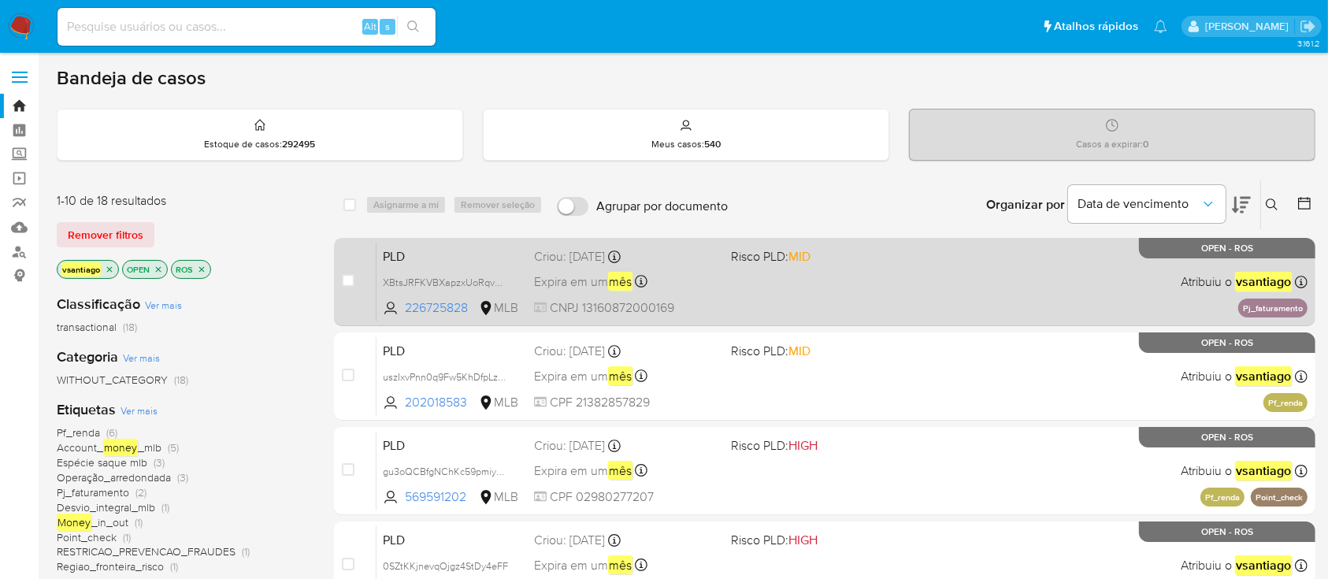
click at [774, 299] on div "PLD XBtsJRFKVBXapzxUoRqvDnIy 226725828 MLB Risco PLD: MID Criou: [DATE] Criou: …" at bounding box center [842, 282] width 931 height 80
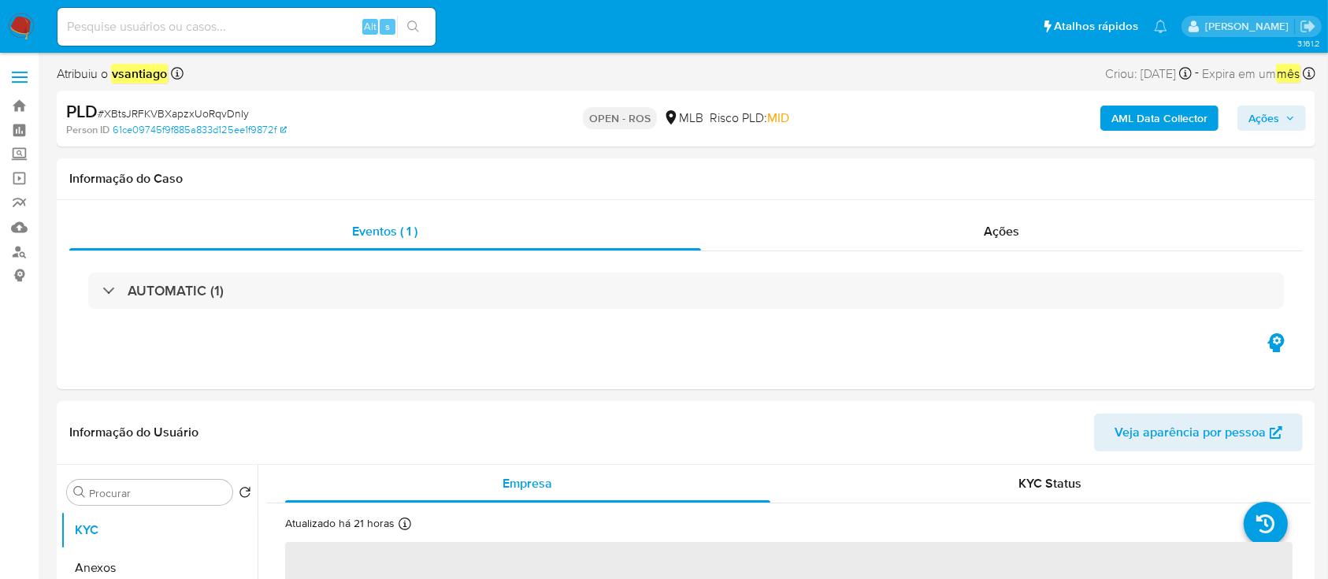
select select "10"
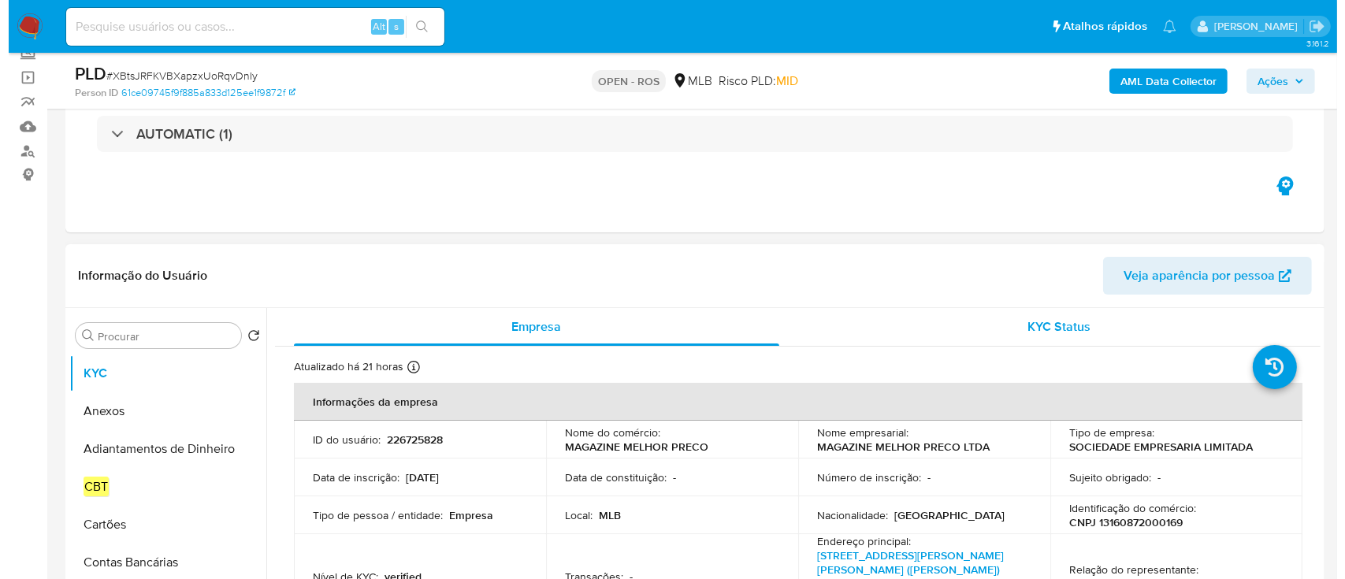
scroll to position [210, 0]
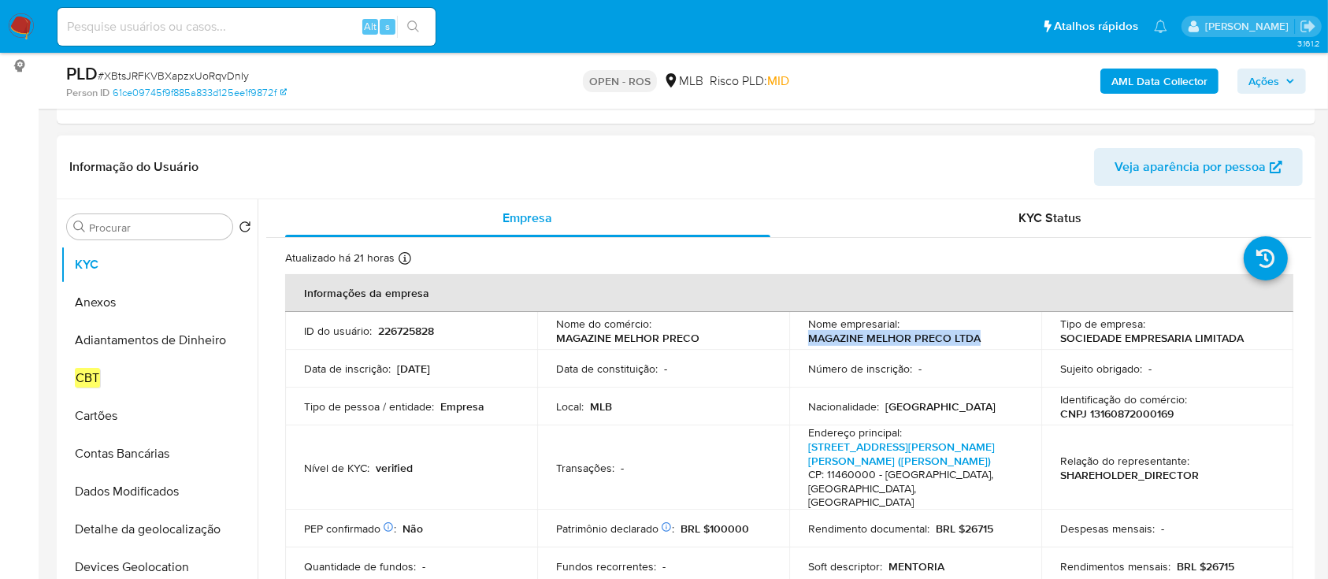
drag, startPoint x: 981, startPoint y: 339, endPoint x: 807, endPoint y: 341, distance: 174.1
click at [808, 341] on div "Nome empresarial : MAGAZINE MELHOR PRECO LTDA" at bounding box center [915, 331] width 214 height 28
copy p "MAGAZINE MELHOR PRECO LTDA"
click at [1133, 416] on p "CNPJ 13160872000169" at bounding box center [1116, 413] width 113 height 14
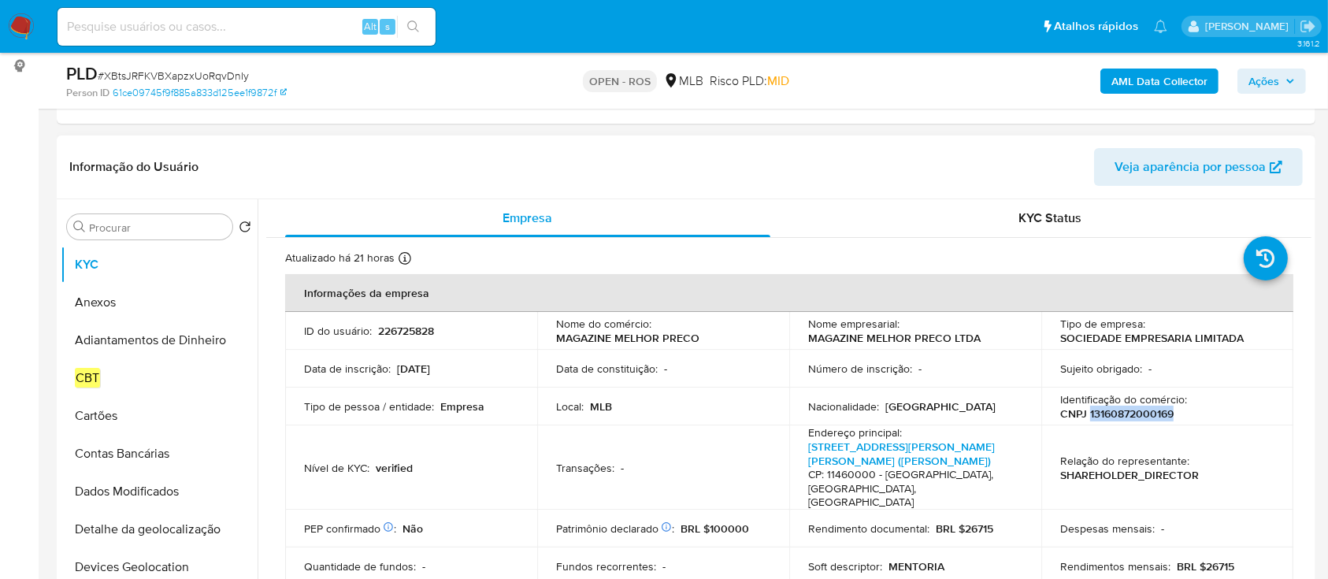
copy p "13160872000169"
click at [129, 299] on button "Anexos" at bounding box center [153, 303] width 184 height 38
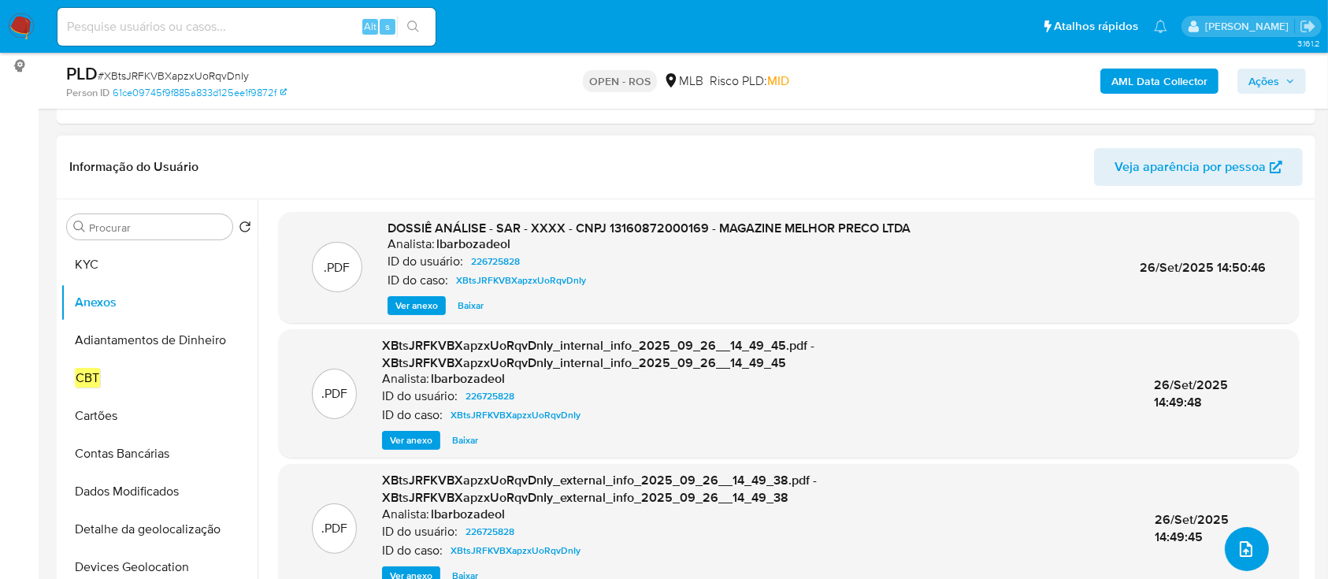
click at [1242, 549] on icon "upload-file" at bounding box center [1246, 549] width 19 height 19
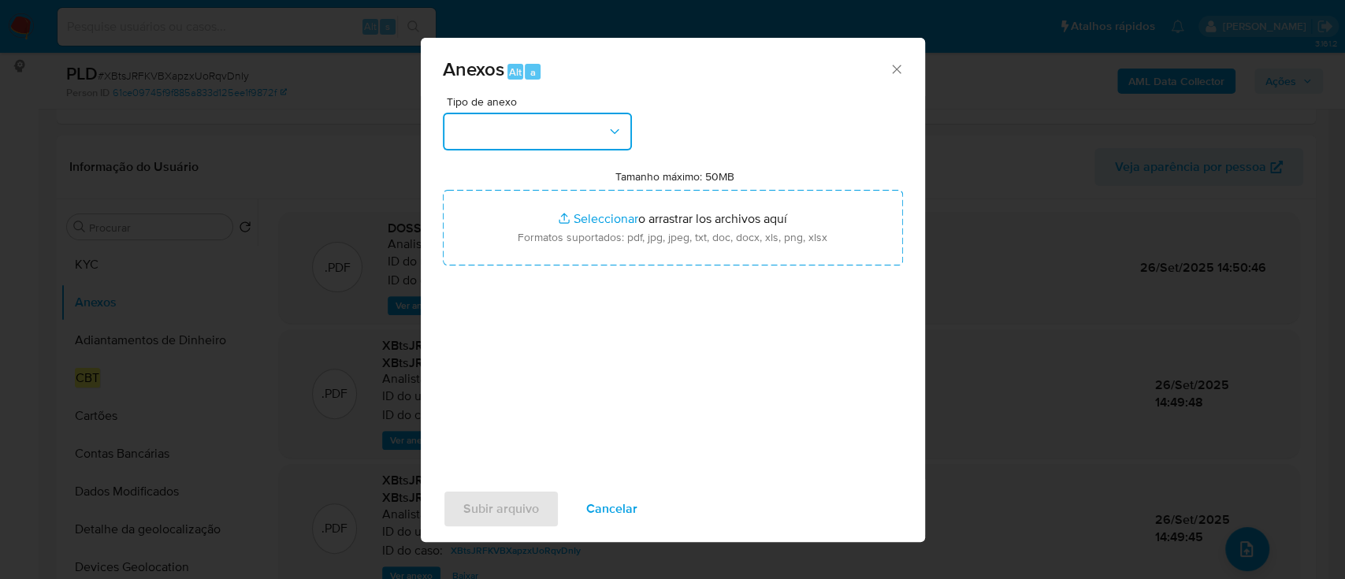
click at [513, 147] on button "button" at bounding box center [537, 132] width 189 height 38
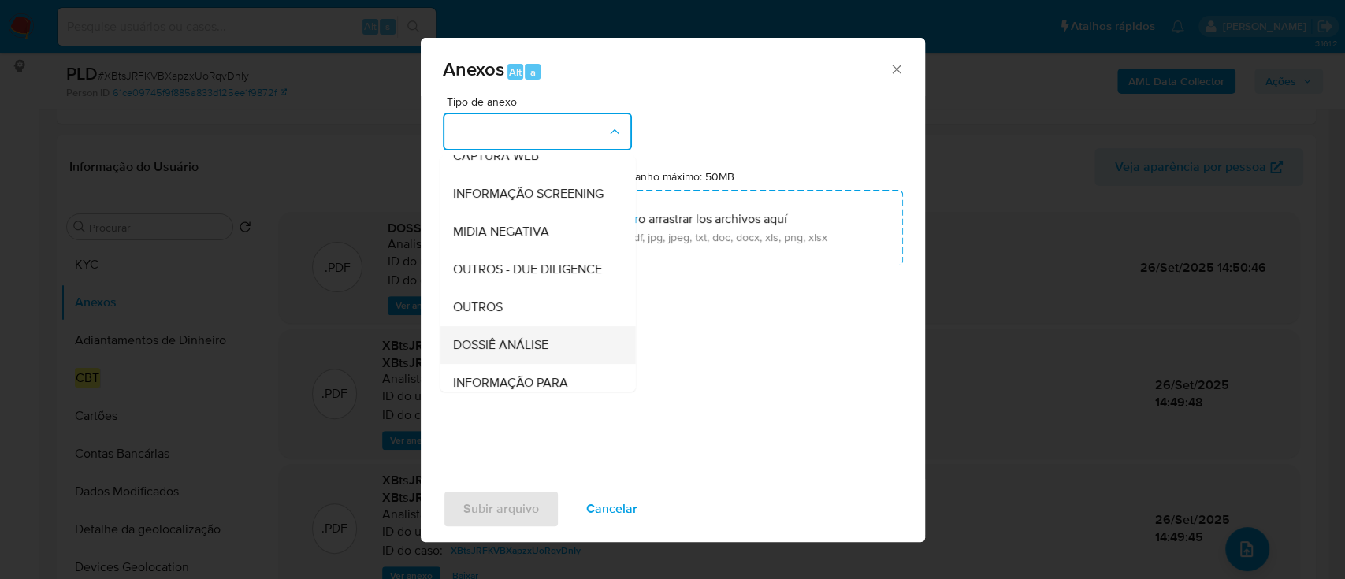
scroll to position [242, 0]
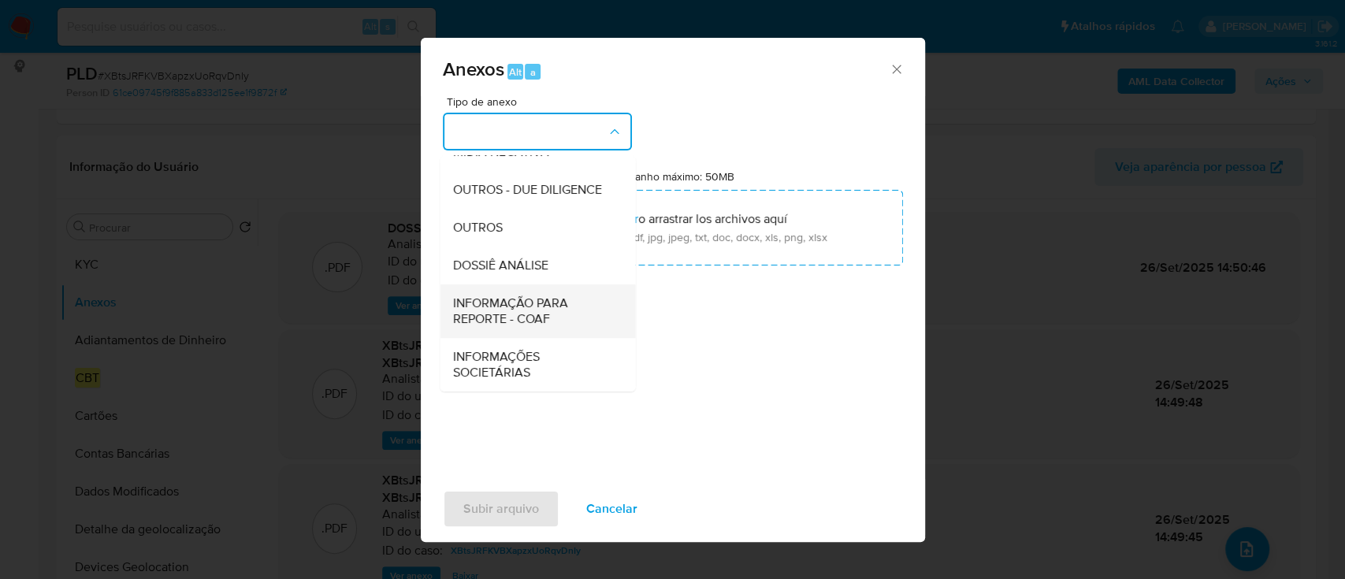
click at [533, 300] on span "INFORMAÇÃO PARA REPORTE - COAF" at bounding box center [532, 311] width 161 height 32
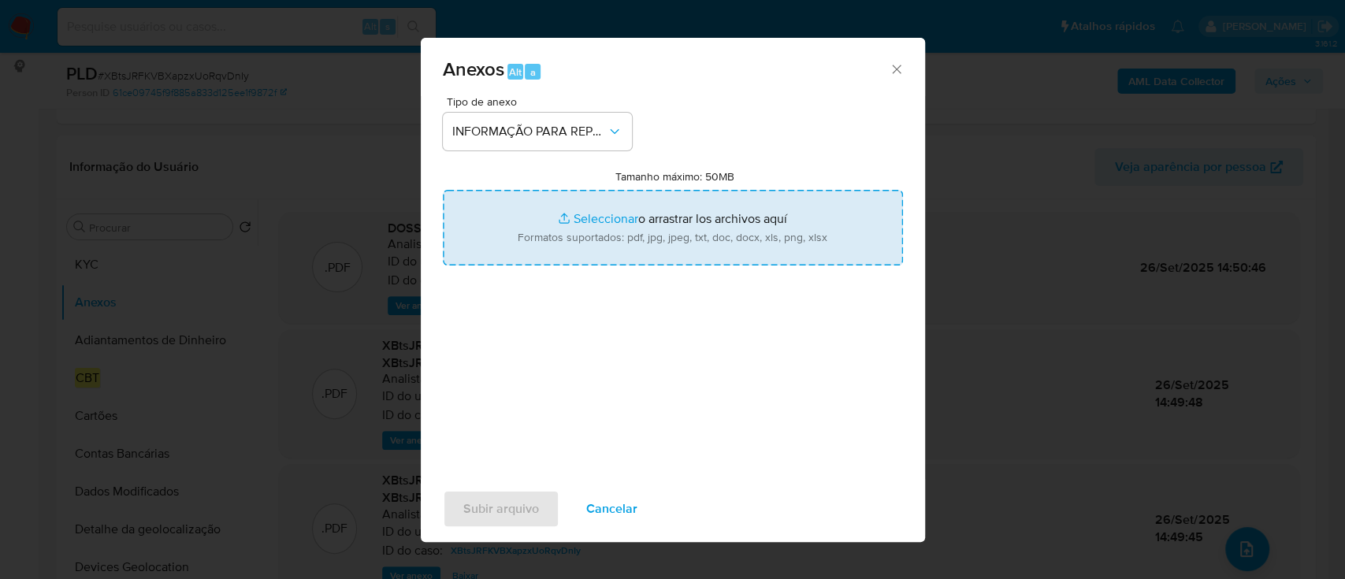
type input "C:\fakepath\SAR - XBtsJRFKVBXapzxUoRqvDnIy - CNPJ 13160872000169 - MAGAZINE MEL…"
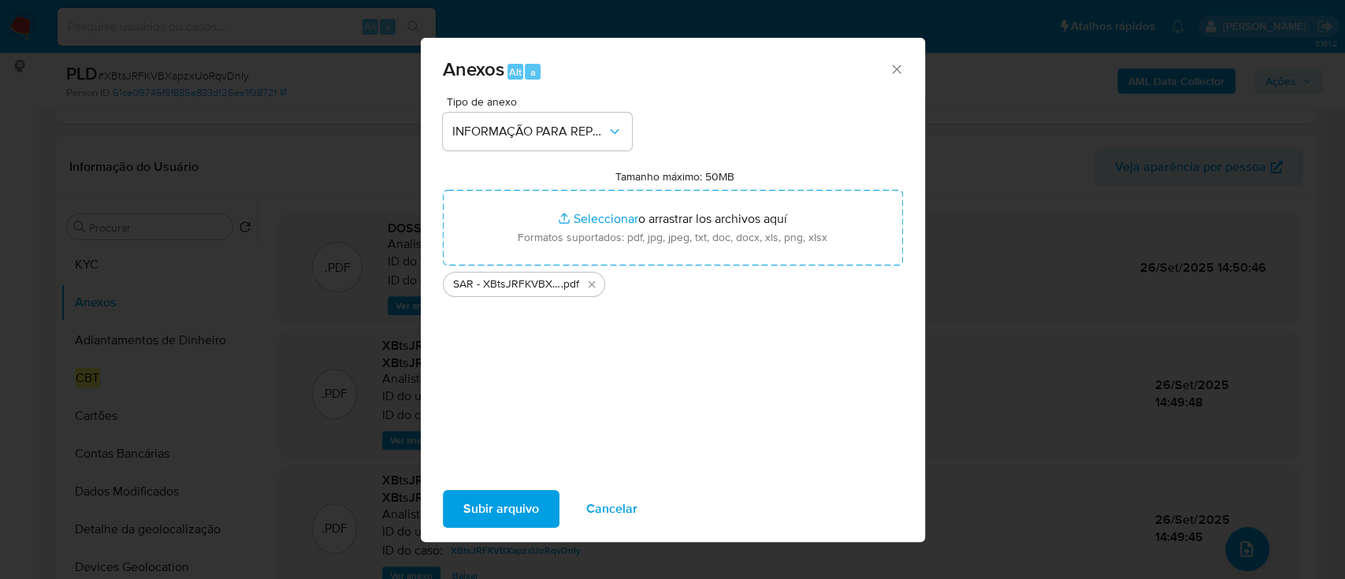
click at [479, 507] on span "Subir arquivo" at bounding box center [501, 509] width 76 height 35
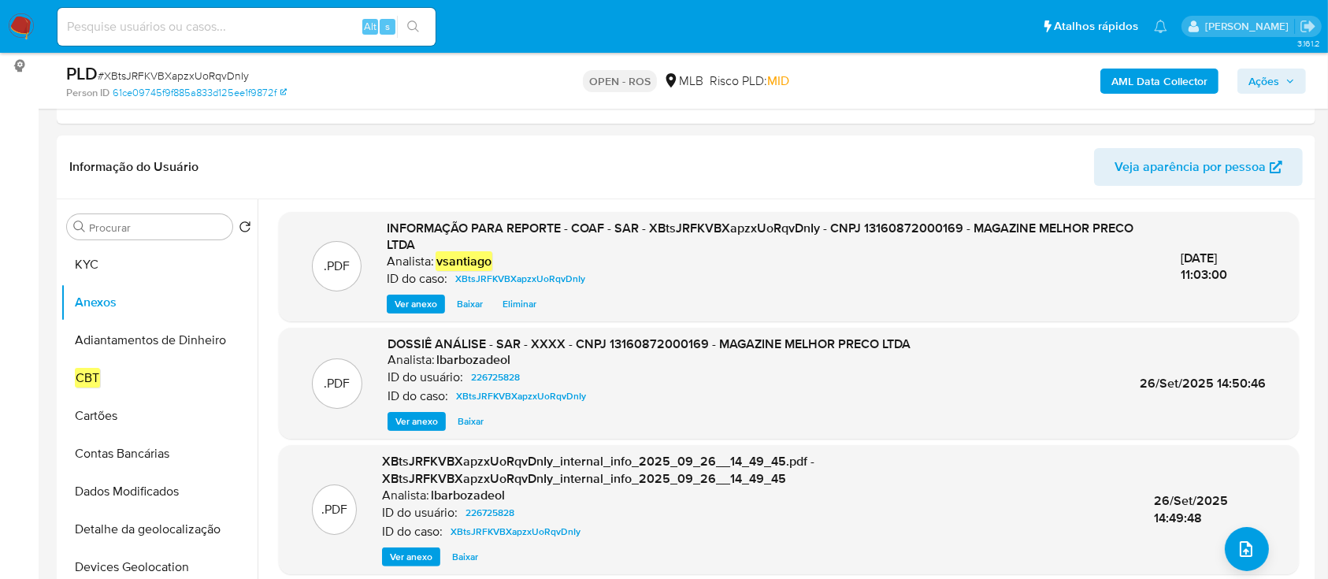
drag, startPoint x: 1279, startPoint y: 76, endPoint x: 1261, endPoint y: 90, distance: 22.5
click at [1279, 77] on span "Ações" at bounding box center [1263, 81] width 31 height 25
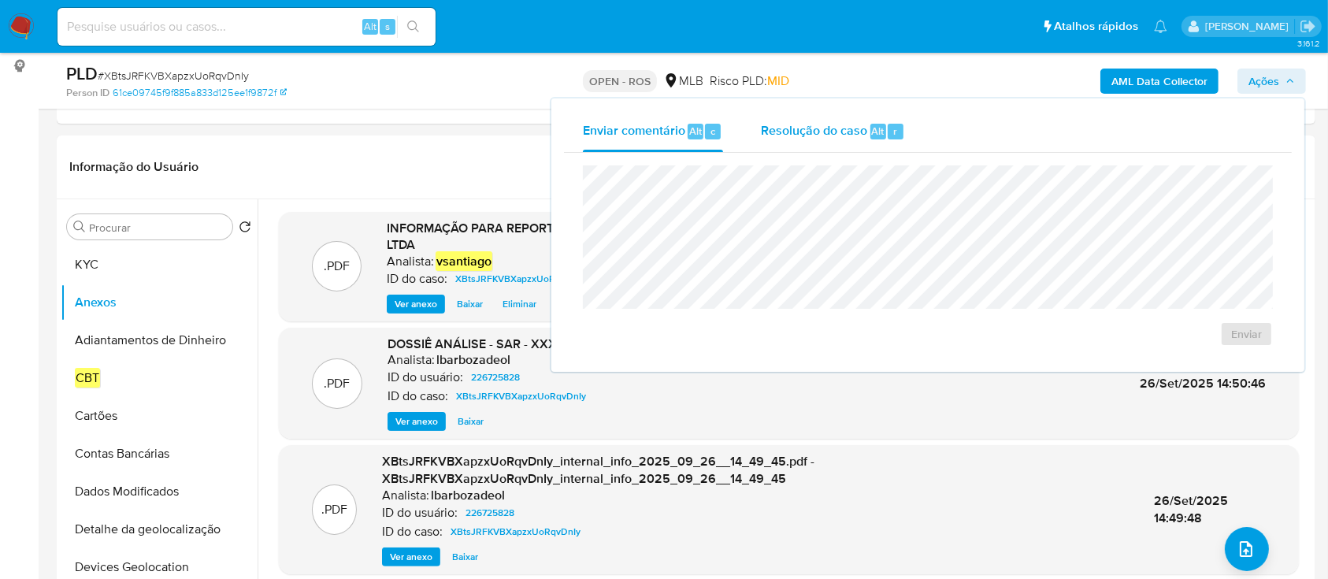
drag, startPoint x: 777, startPoint y: 133, endPoint x: 801, endPoint y: 148, distance: 28.6
click at [777, 133] on span "Resolução do caso" at bounding box center [814, 130] width 106 height 18
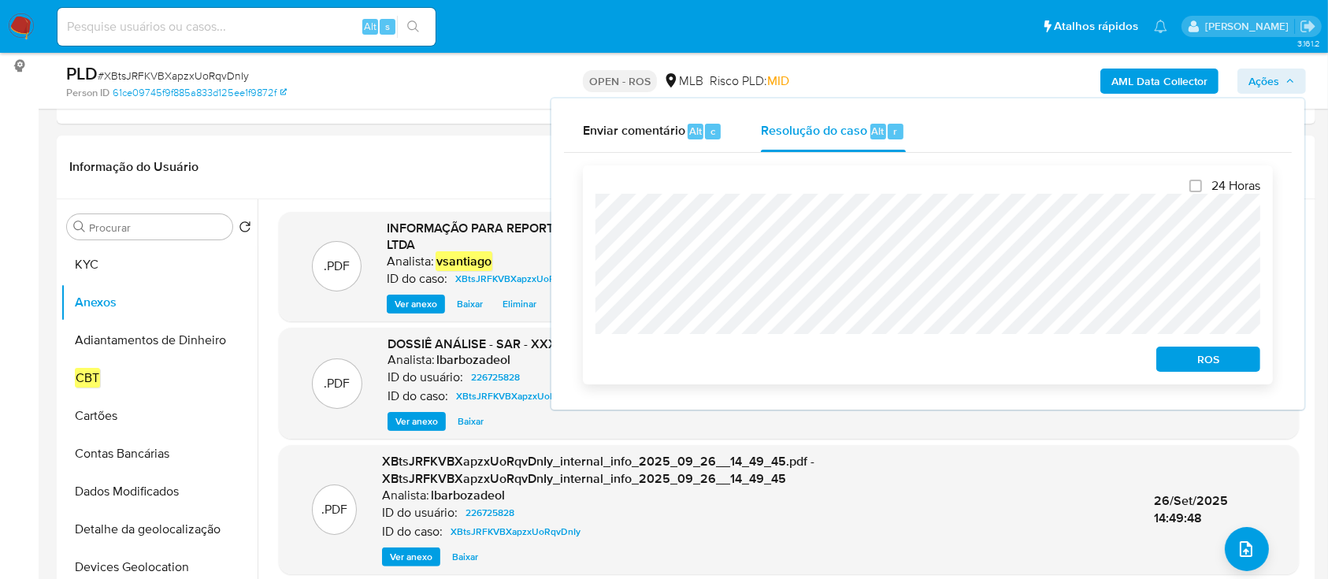
click at [1178, 364] on span "ROS" at bounding box center [1208, 359] width 82 height 22
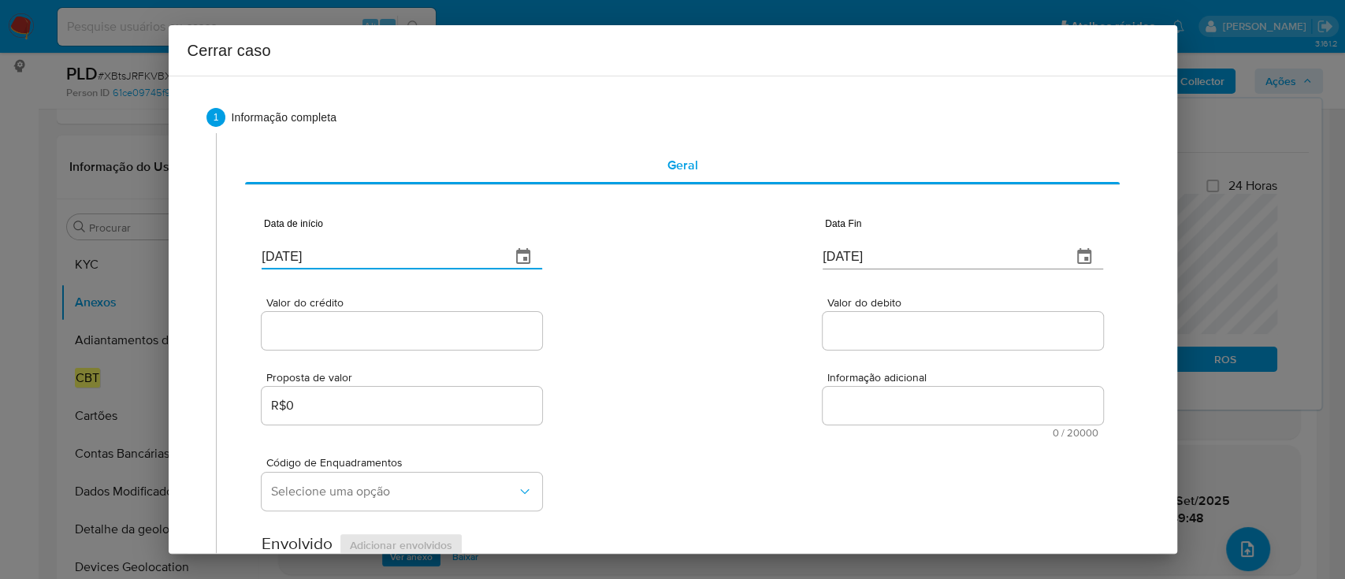
click at [309, 251] on input "[DATE]" at bounding box center [380, 256] width 236 height 25
paste input "08"
type input "[DATE]"
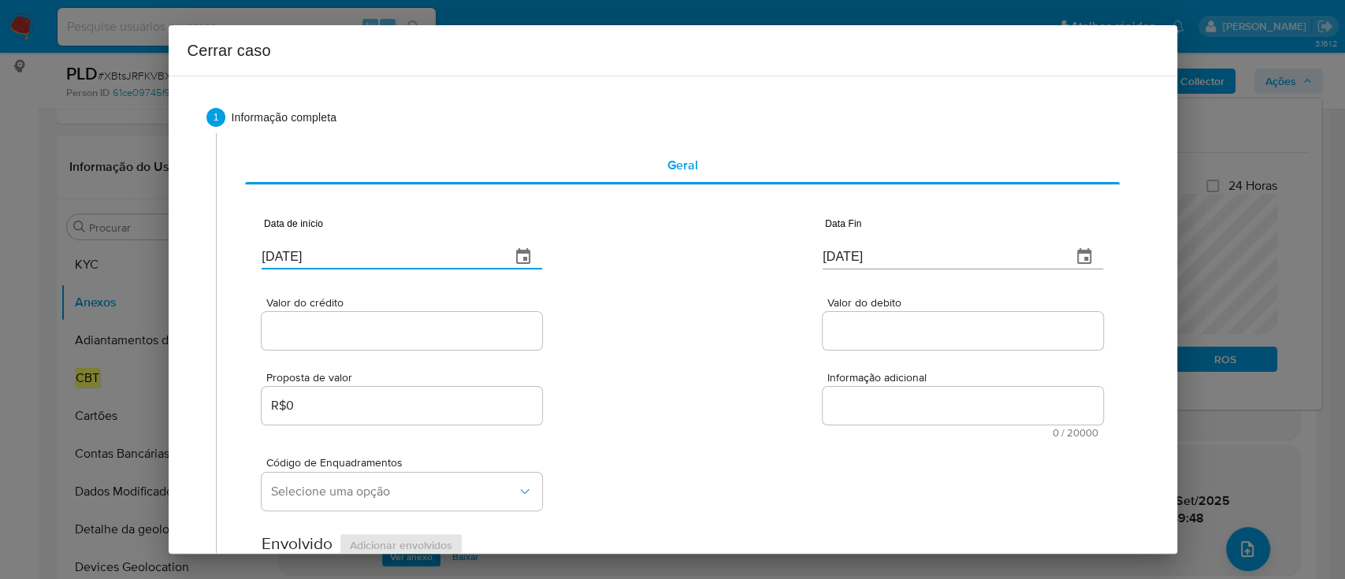
click at [860, 262] on input "[DATE]" at bounding box center [940, 256] width 236 height 25
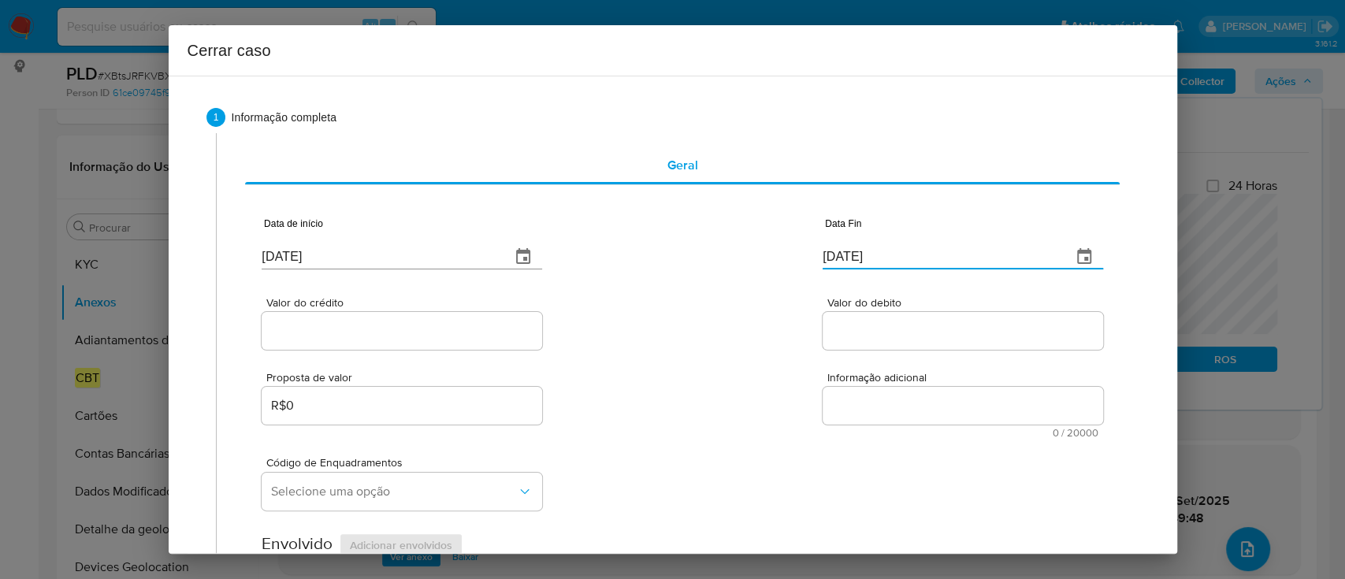
click at [860, 262] on input "[DATE]" at bounding box center [940, 256] width 236 height 25
paste input "25/09"
type input "[DATE]"
click at [755, 288] on div "Valor do crédito Valor do debito" at bounding box center [682, 315] width 840 height 75
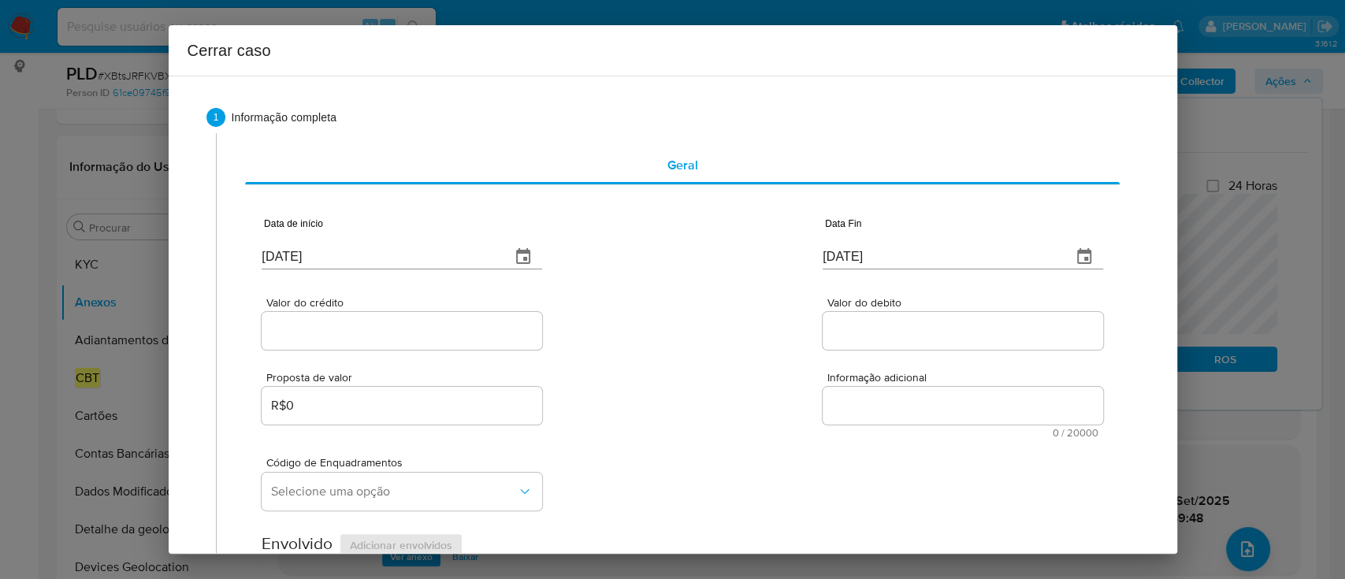
drag, startPoint x: 302, startPoint y: 337, endPoint x: 345, endPoint y: 336, distance: 42.6
click at [302, 337] on input "Valor do crédito" at bounding box center [402, 331] width 280 height 20
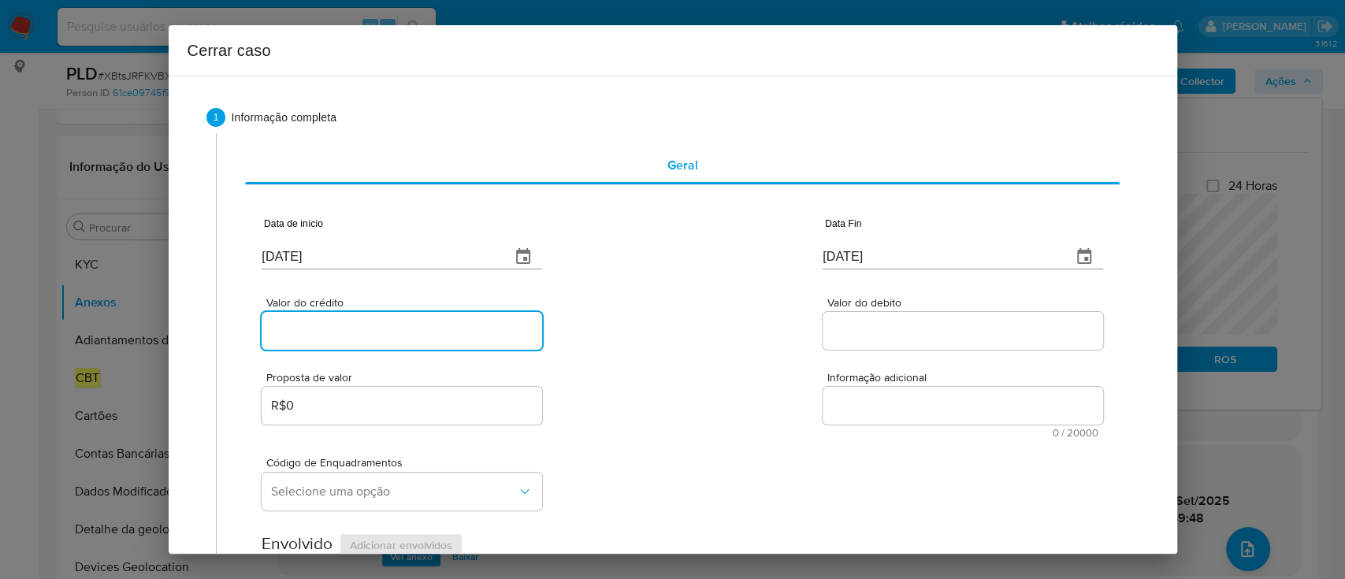
paste input "R$1.343.153"
type input "R$1.343.153"
click at [677, 347] on div "Valor do crédito R$1.343.153 Valor do debito" at bounding box center [682, 315] width 840 height 75
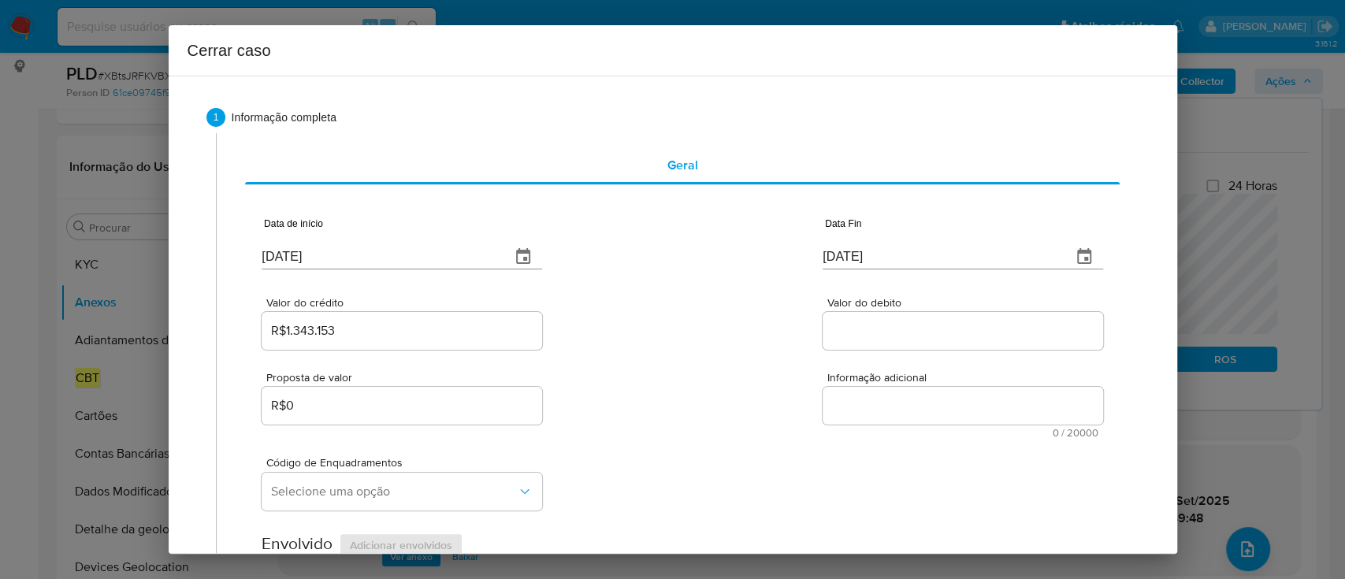
drag, startPoint x: 858, startPoint y: 331, endPoint x: 769, endPoint y: 351, distance: 91.2
click at [858, 331] on input "Valor do debito" at bounding box center [962, 331] width 280 height 20
paste input "R$923.355"
type input "R$923.355"
click at [769, 351] on div "Valor do crédito R$1.343.153 Valor do debito R$923.355" at bounding box center [682, 315] width 840 height 75
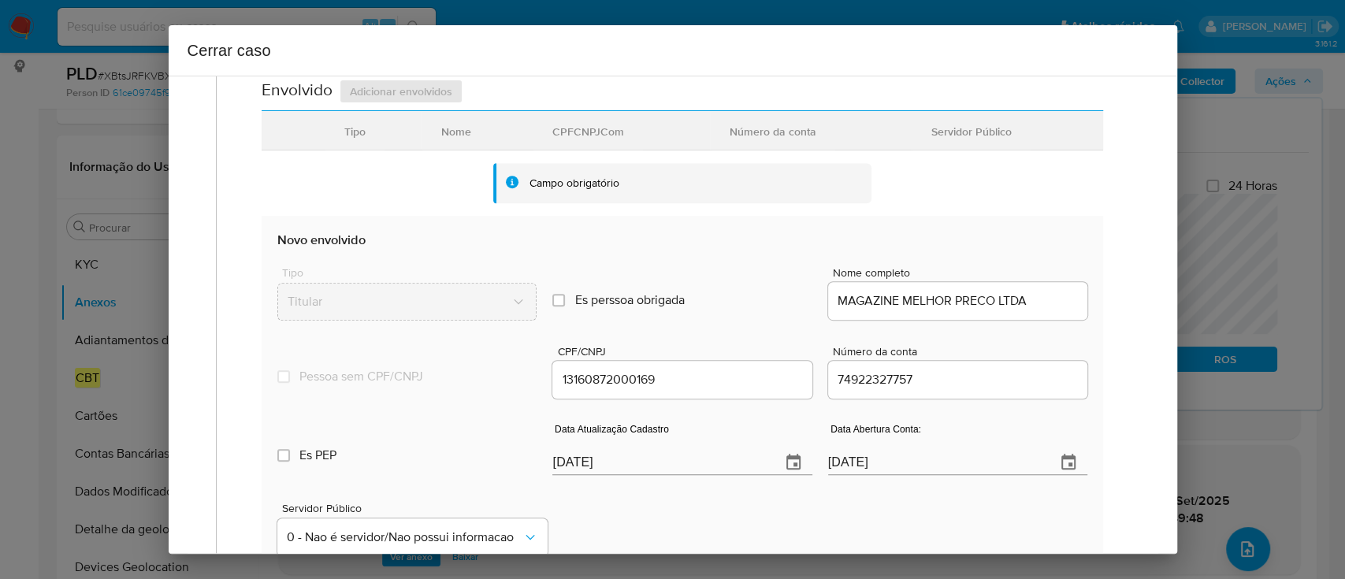
scroll to position [525, 0]
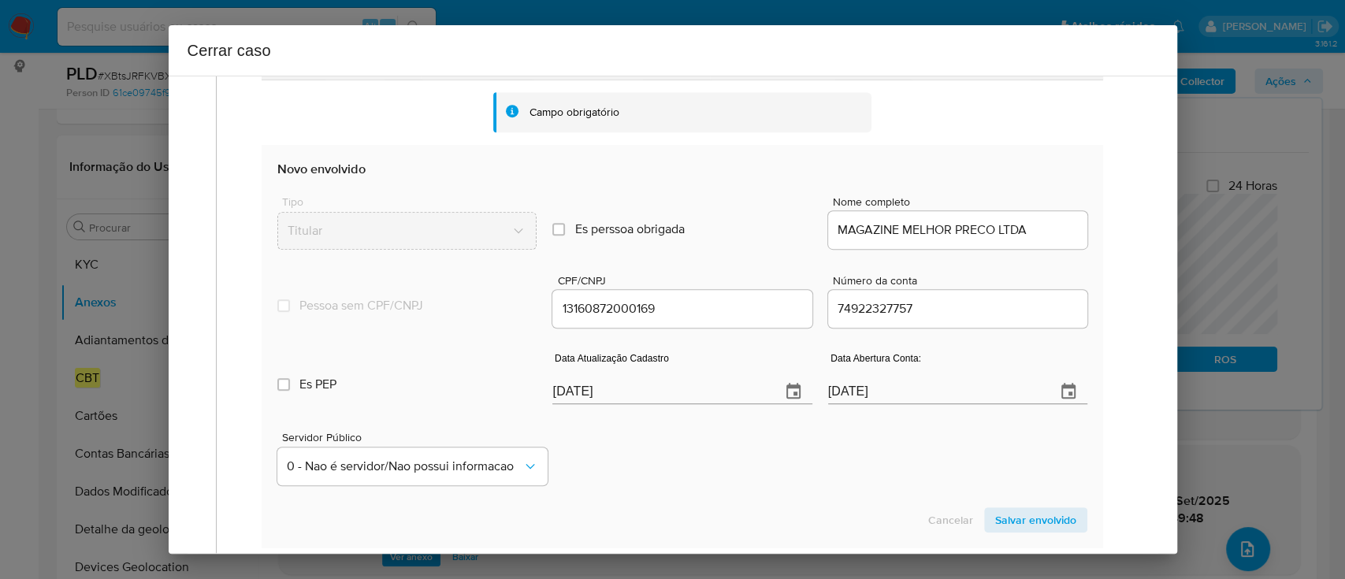
click at [578, 388] on input "[DATE]" at bounding box center [659, 391] width 215 height 25
paste input "24/09"
type input "[DATE]"
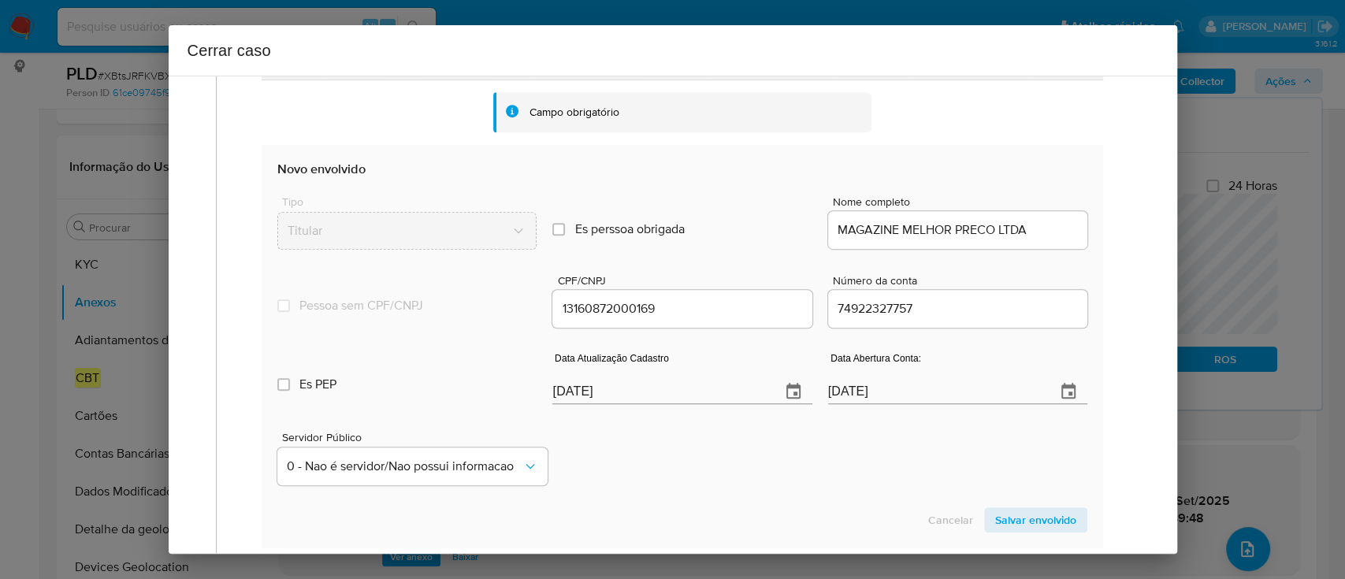
click at [656, 454] on div "Servidor Público 0 - Nao é servidor/[PERSON_NAME] possui informacao" at bounding box center [681, 452] width 809 height 79
click at [1006, 517] on span "Salvar envolvido" at bounding box center [1035, 520] width 81 height 22
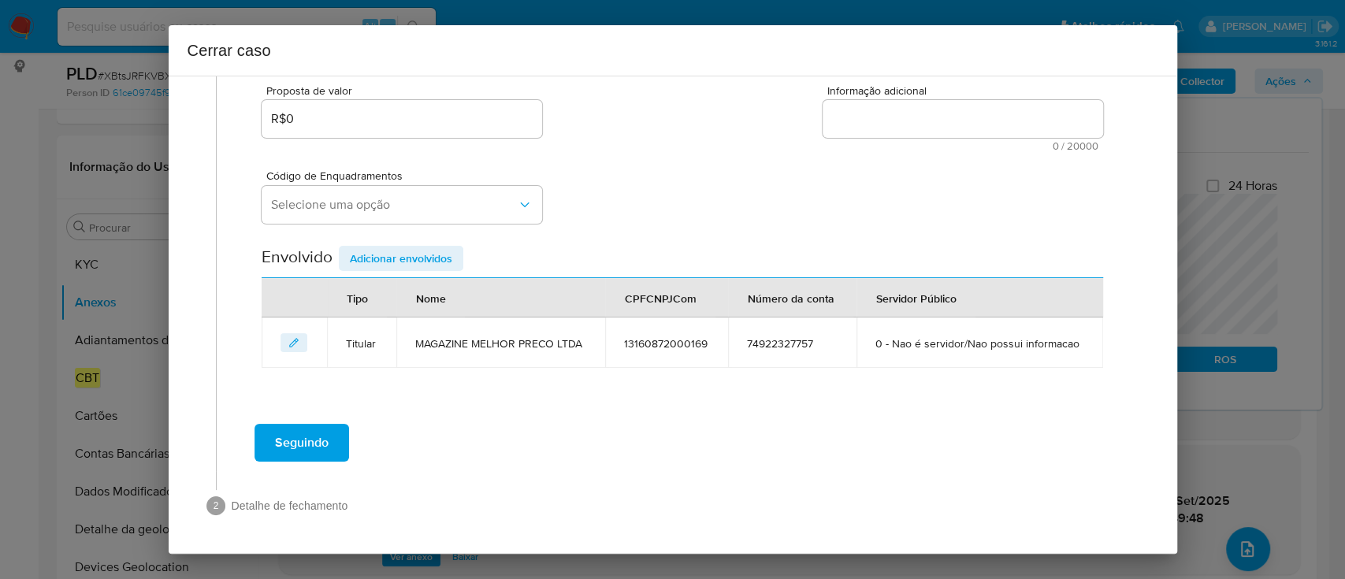
scroll to position [286, 0]
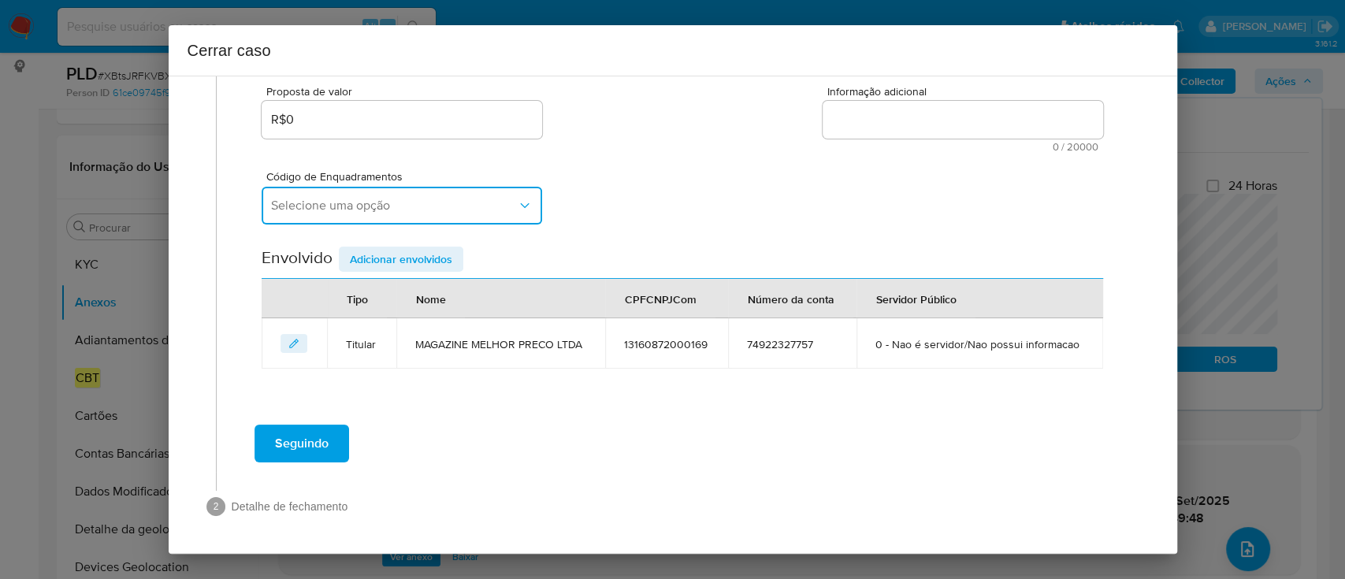
click at [478, 202] on span "Selecione uma opção" at bounding box center [394, 206] width 246 height 16
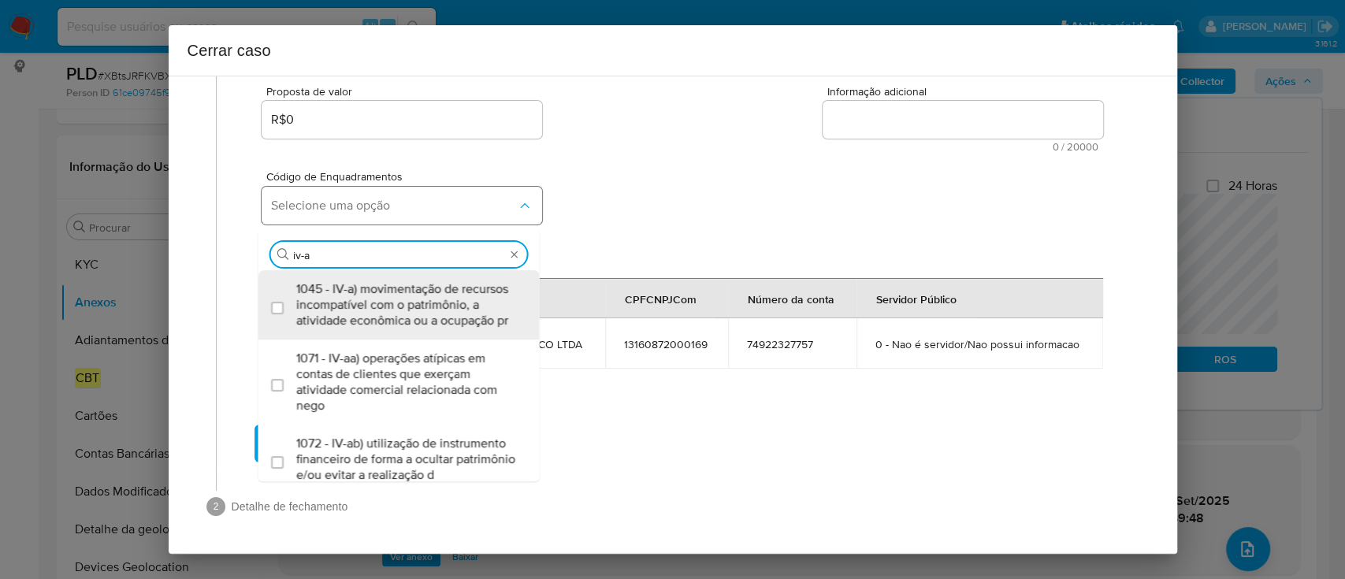
type input "iv-ac"
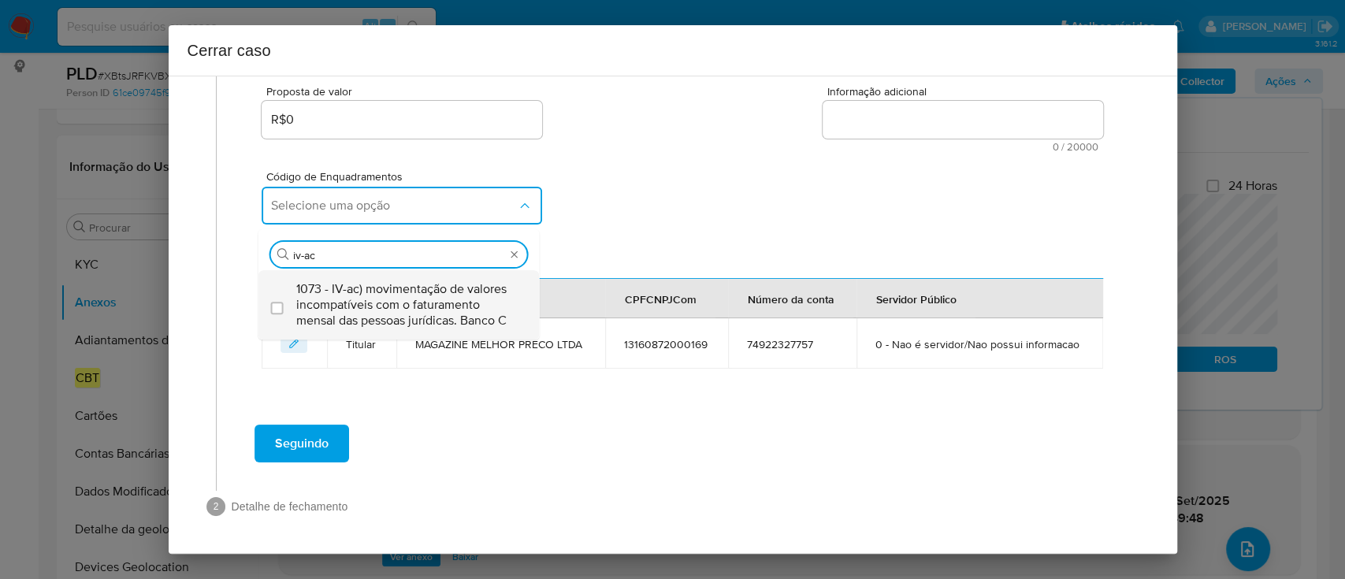
click at [422, 325] on span "1073 - IV-ac) movimentação de valores incompatíveis com o faturamento mensal da…" at bounding box center [406, 304] width 221 height 47
checkbox input "true"
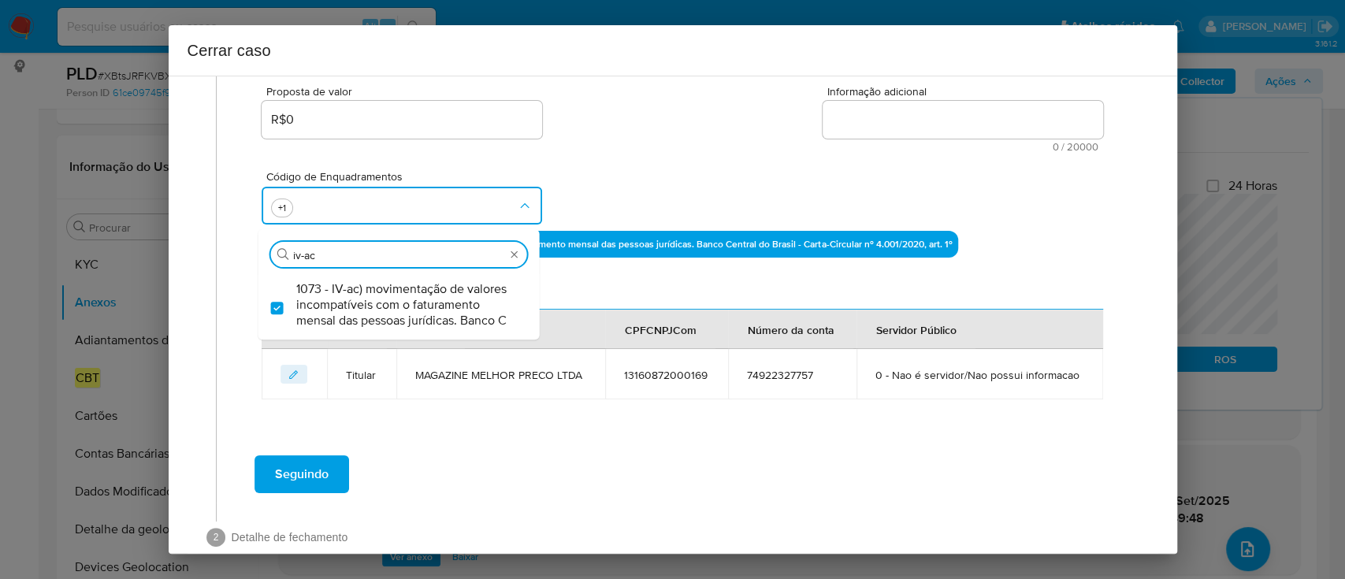
click at [636, 198] on div "Código de Enquadramentos Procurar iv-[DATE] - IV-ac) movimentação de valores in…" at bounding box center [682, 191] width 840 height 79
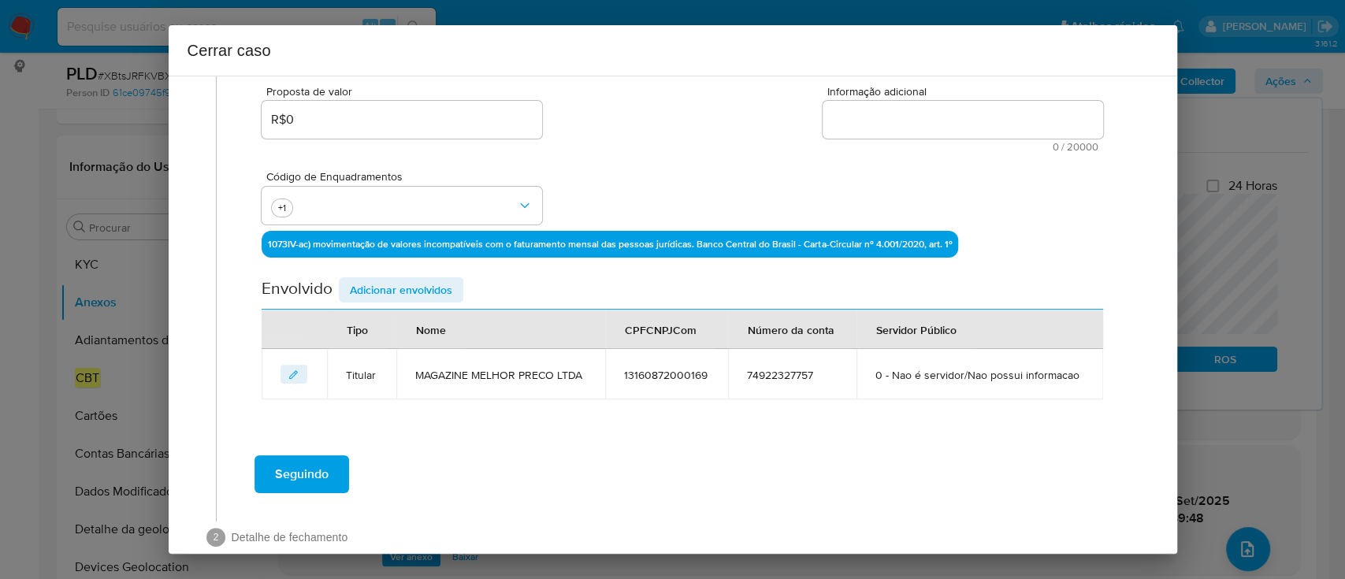
click at [996, 131] on textarea "Informação adicional" at bounding box center [962, 120] width 280 height 38
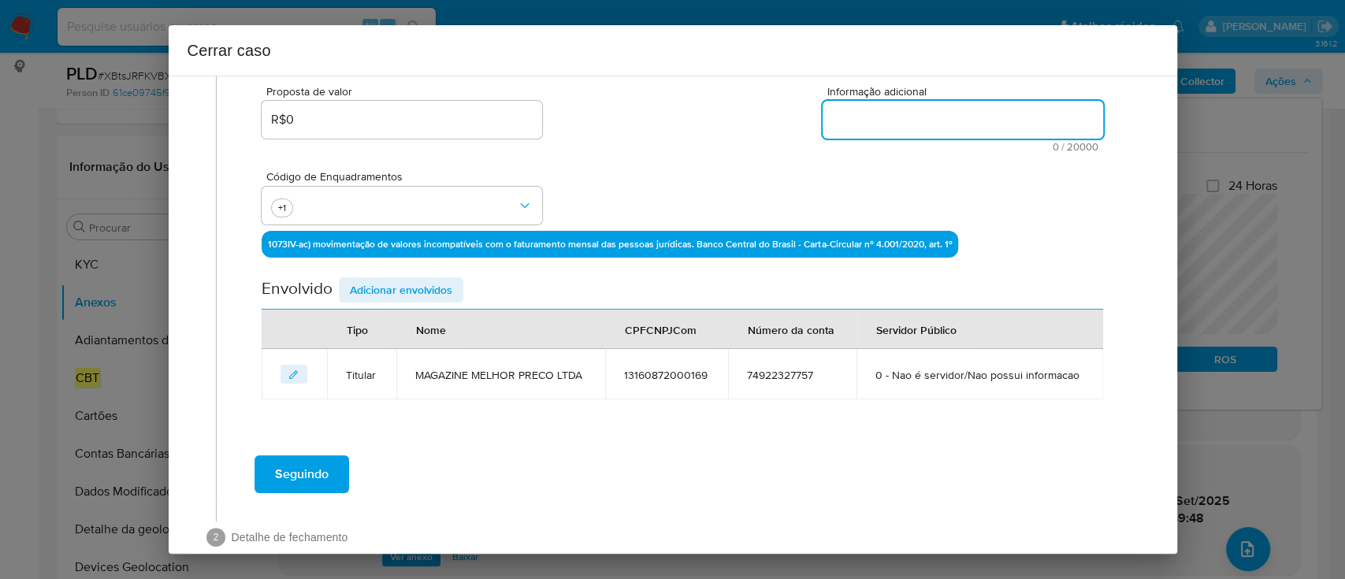
paste textarea "LOREMIPS DOLORS AMETC ADIP, ELIT 42832519022182, seddoeiusmo te 03/94/3379, inc…"
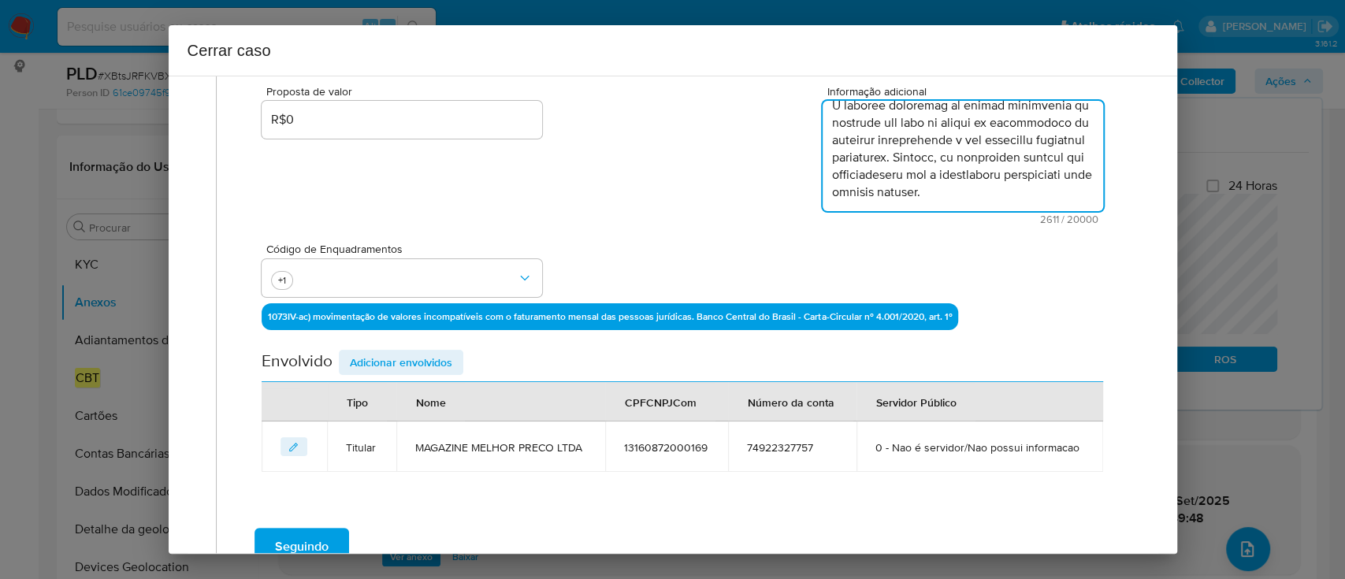
scroll to position [1469, 0]
type textarea "LOREMIPS DOLORS AMETC ADIP, ELIT 42832519022182, seddoeiusmo te 03/94/3379, inc…"
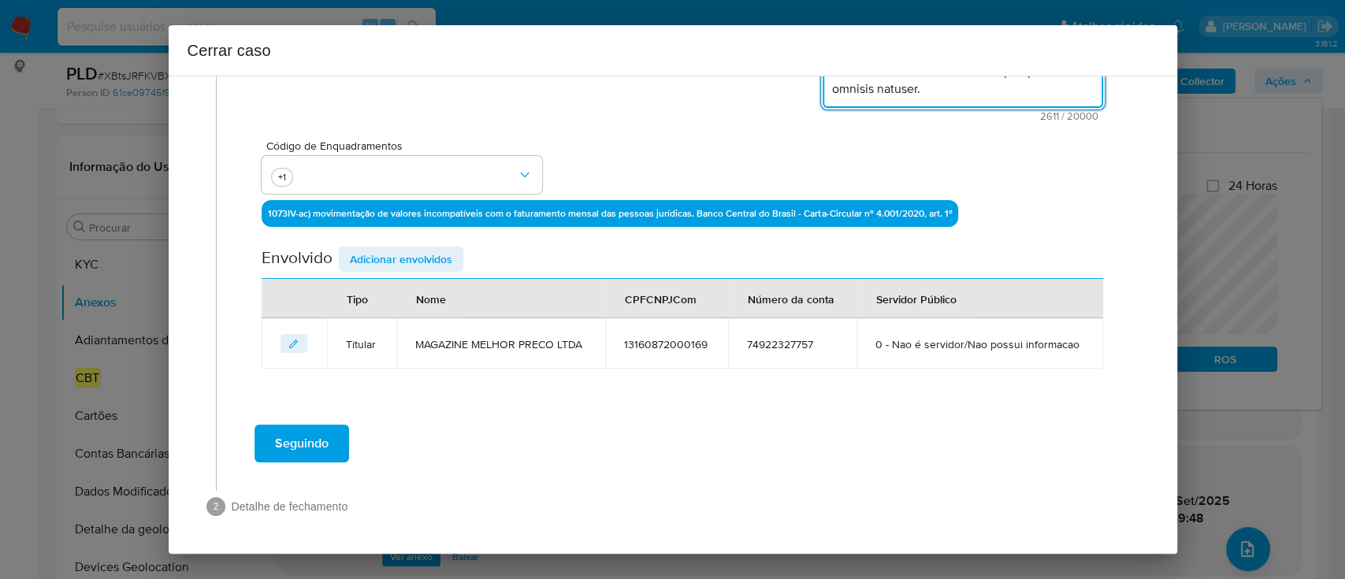
click at [410, 262] on span "Adicionar envolvidos" at bounding box center [401, 259] width 102 height 22
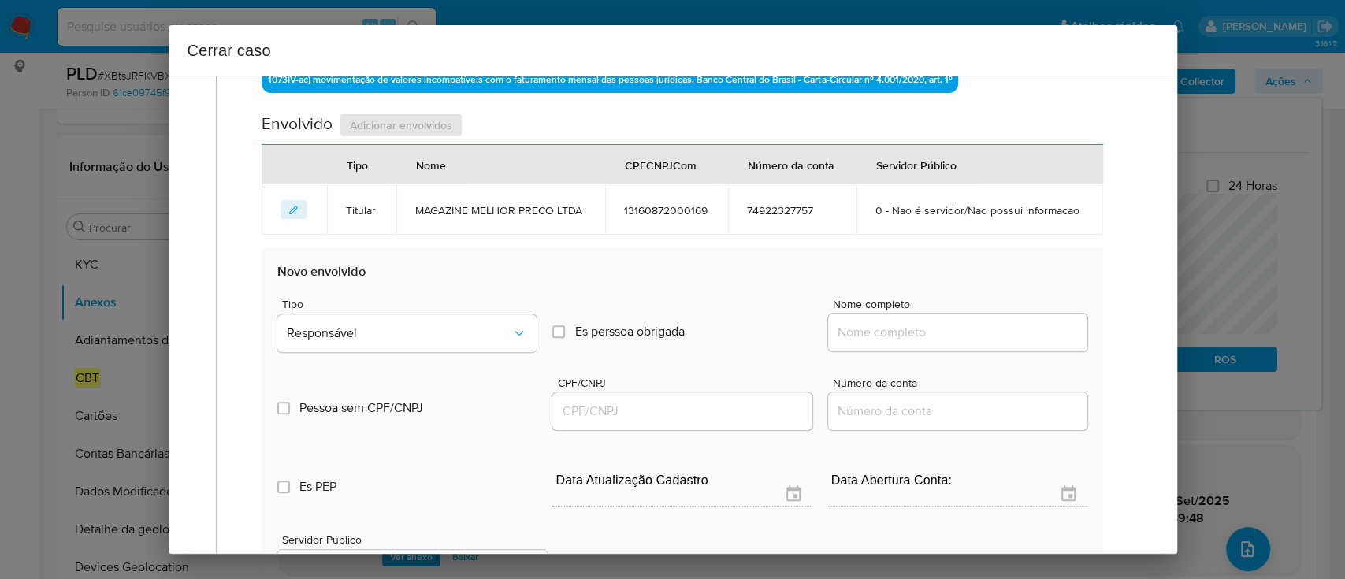
scroll to position [599, 0]
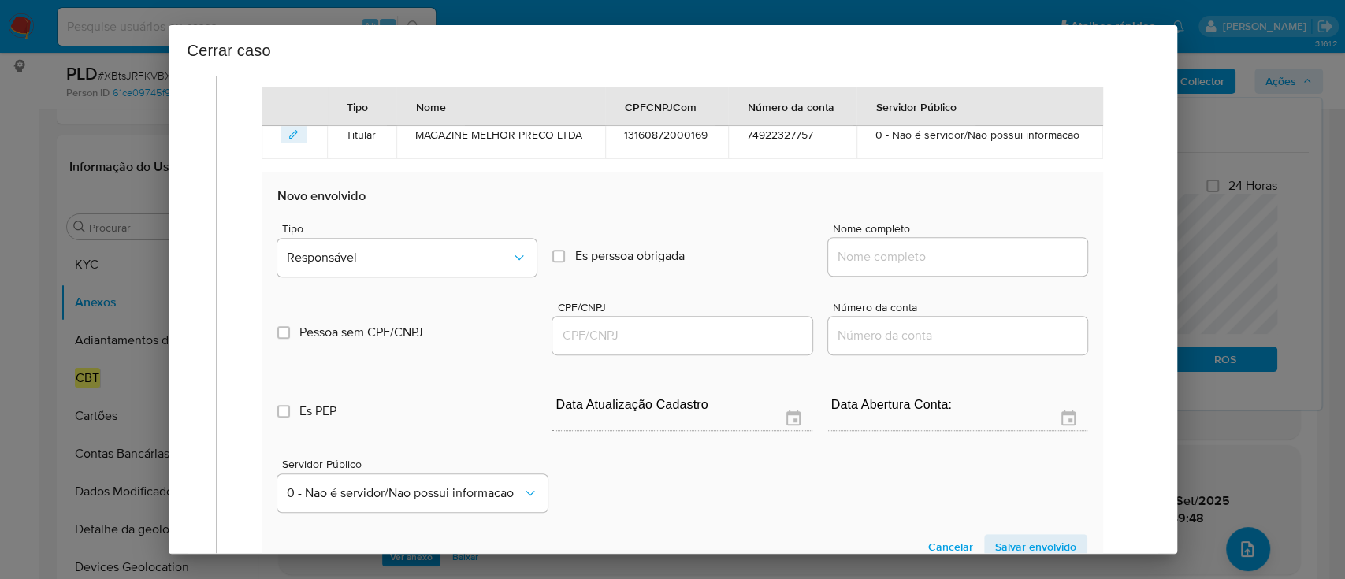
drag, startPoint x: 940, startPoint y: 251, endPoint x: 1001, endPoint y: 249, distance: 61.5
click at [940, 251] on input "Nome completo" at bounding box center [957, 257] width 259 height 20
paste input "[GEOGRAPHIC_DATA], 13387641877"
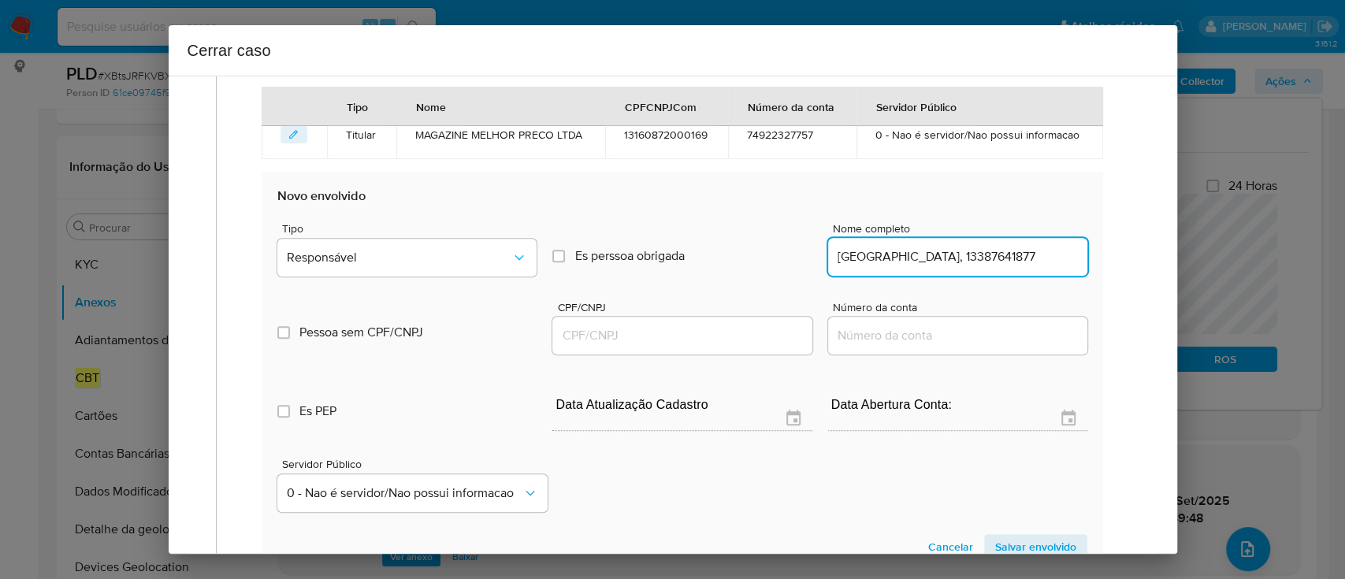
click at [1002, 249] on input "[GEOGRAPHIC_DATA], 13387641877" at bounding box center [957, 257] width 259 height 20
type input "EDILEUSA LIMA BARRADA,"
drag, startPoint x: 662, startPoint y: 330, endPoint x: 706, endPoint y: 330, distance: 44.1
click at [662, 330] on input "CPF/CNPJ" at bounding box center [681, 335] width 259 height 20
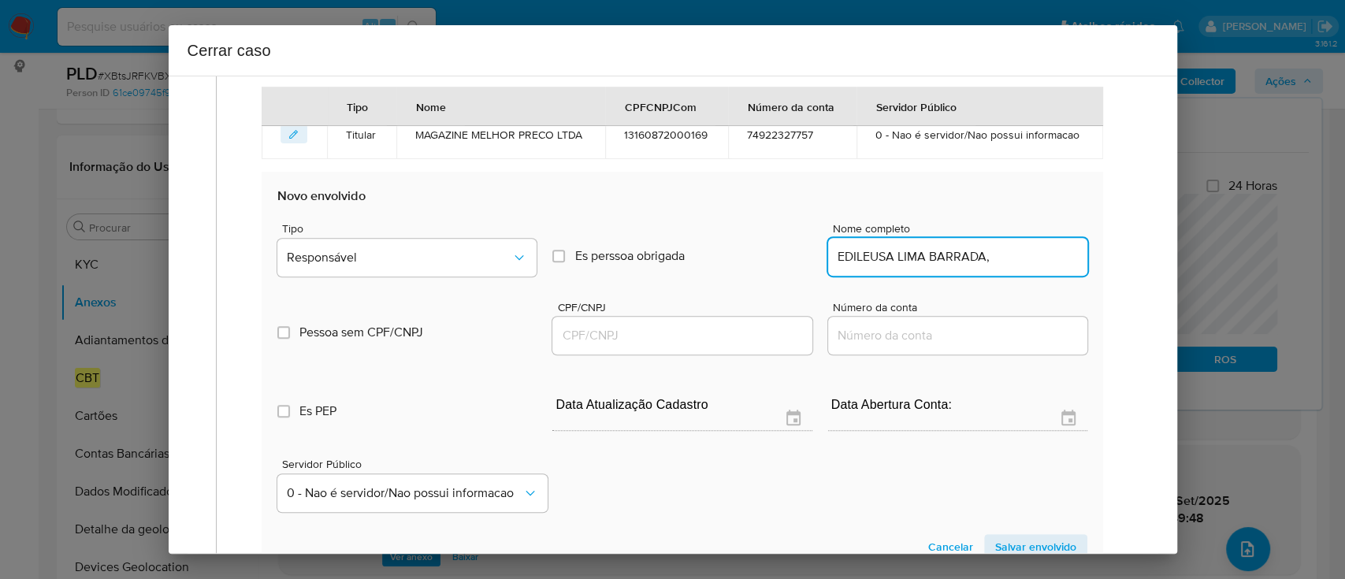
paste input "13387641877"
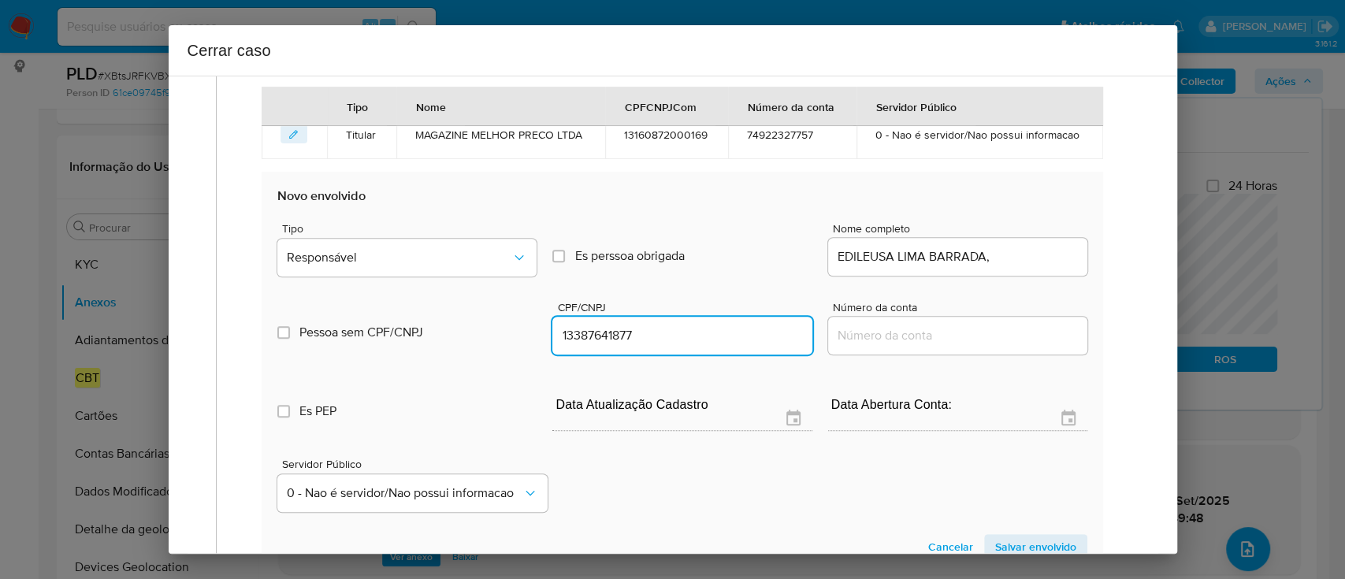
type input "13387641877"
click at [1043, 259] on input "EDILEUSA LIMA BARRADA," at bounding box center [957, 257] width 259 height 20
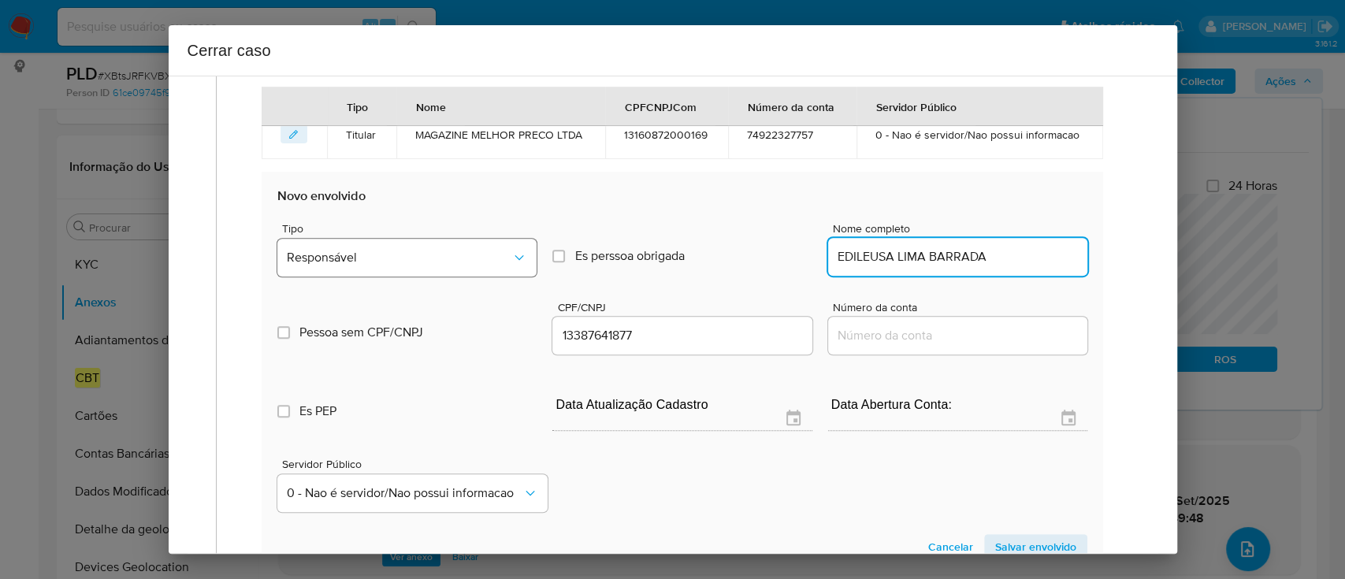
type input "EDILEUSA LIMA BARRADA"
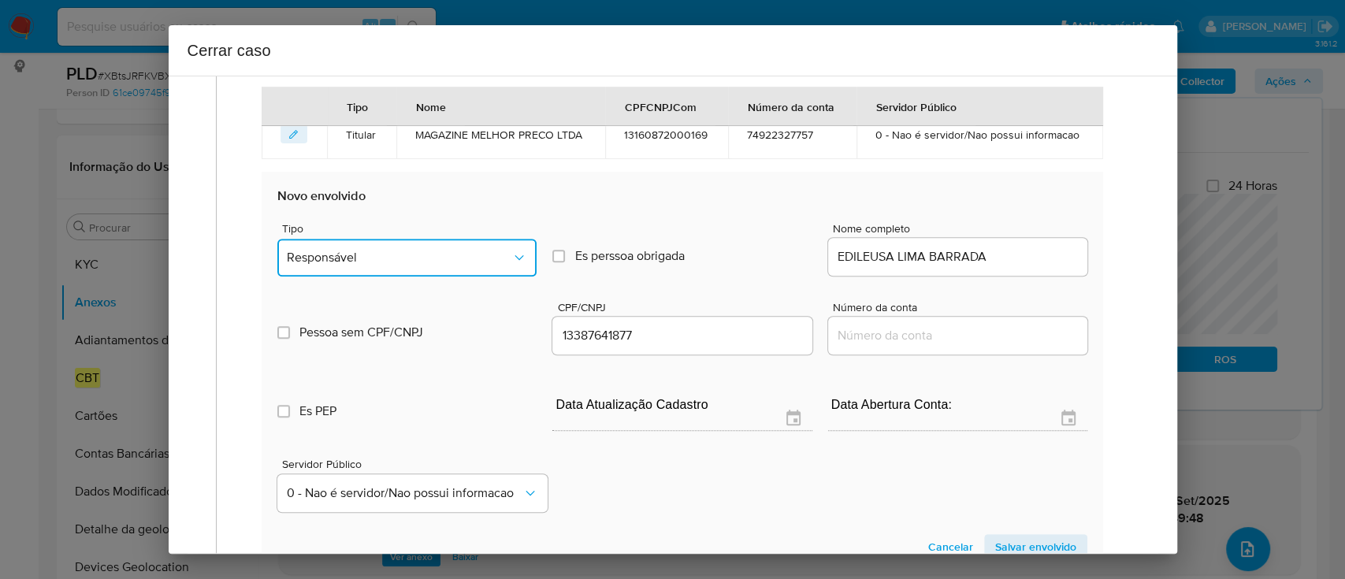
click at [469, 262] on span "Responsável" at bounding box center [399, 258] width 224 height 16
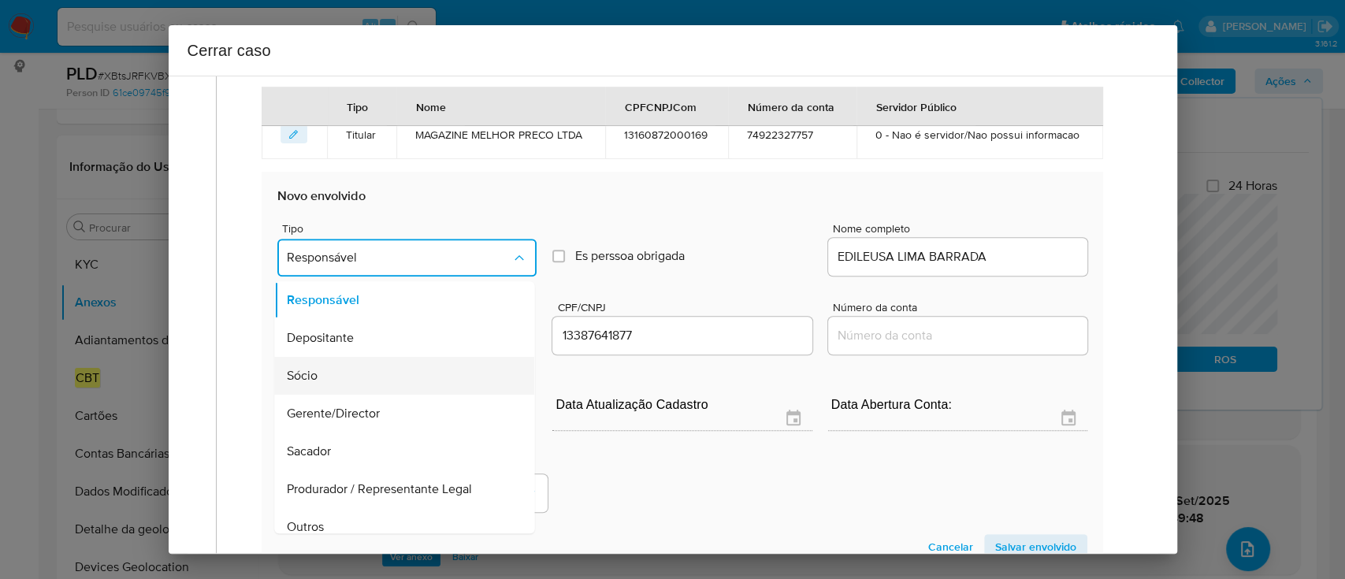
click at [409, 375] on div "Sócio" at bounding box center [400, 376] width 225 height 38
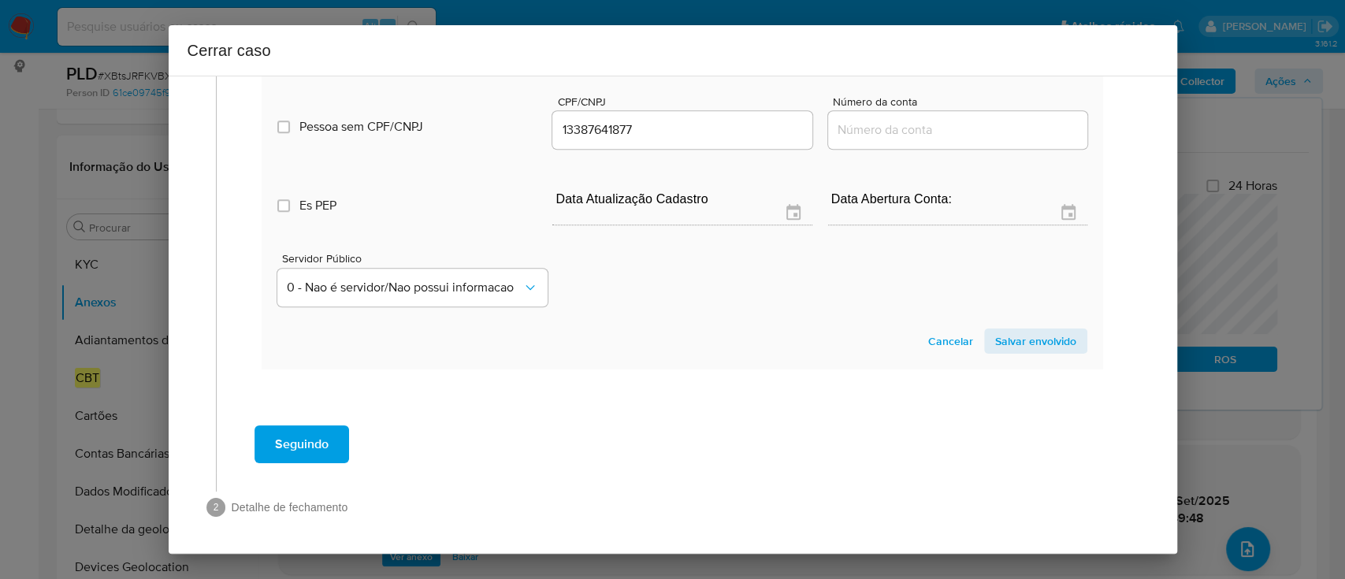
click at [1019, 339] on span "Salvar envolvido" at bounding box center [1035, 341] width 81 height 22
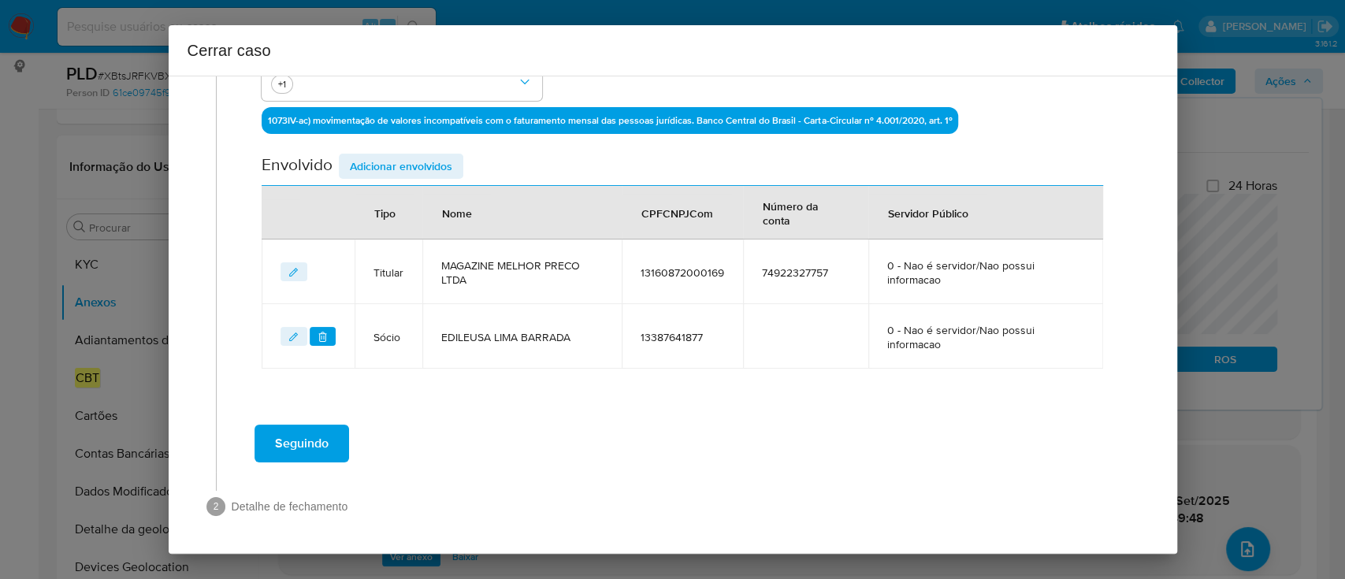
click at [365, 166] on span "Adicionar envolvidos" at bounding box center [401, 166] width 102 height 22
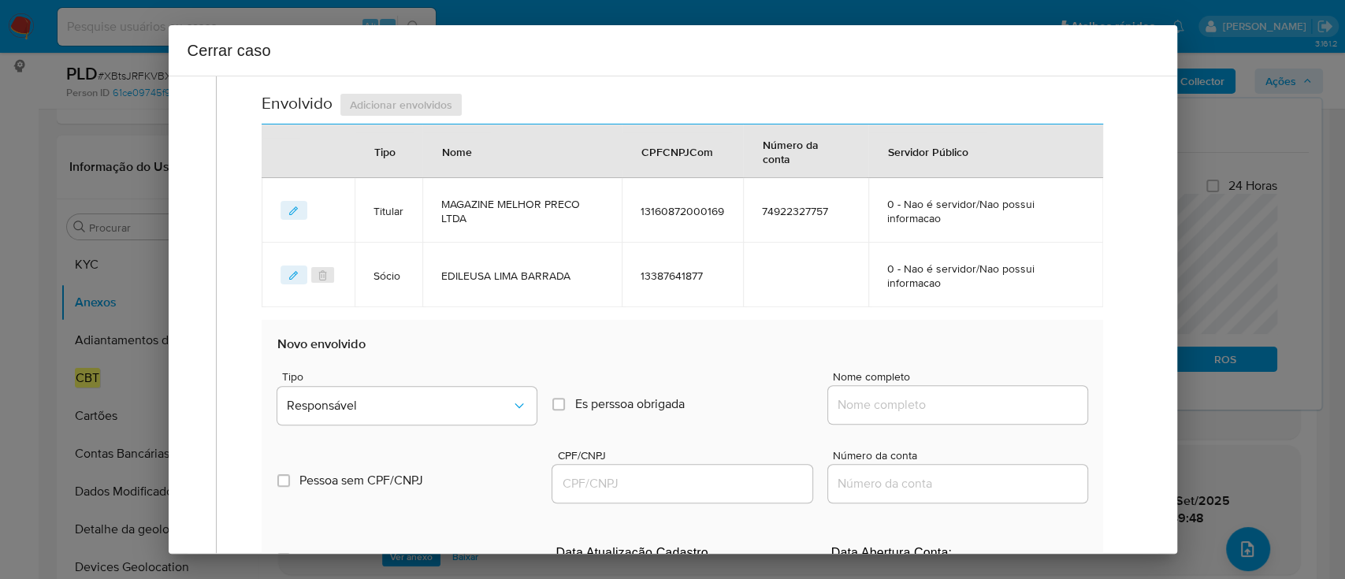
scroll to position [587, 0]
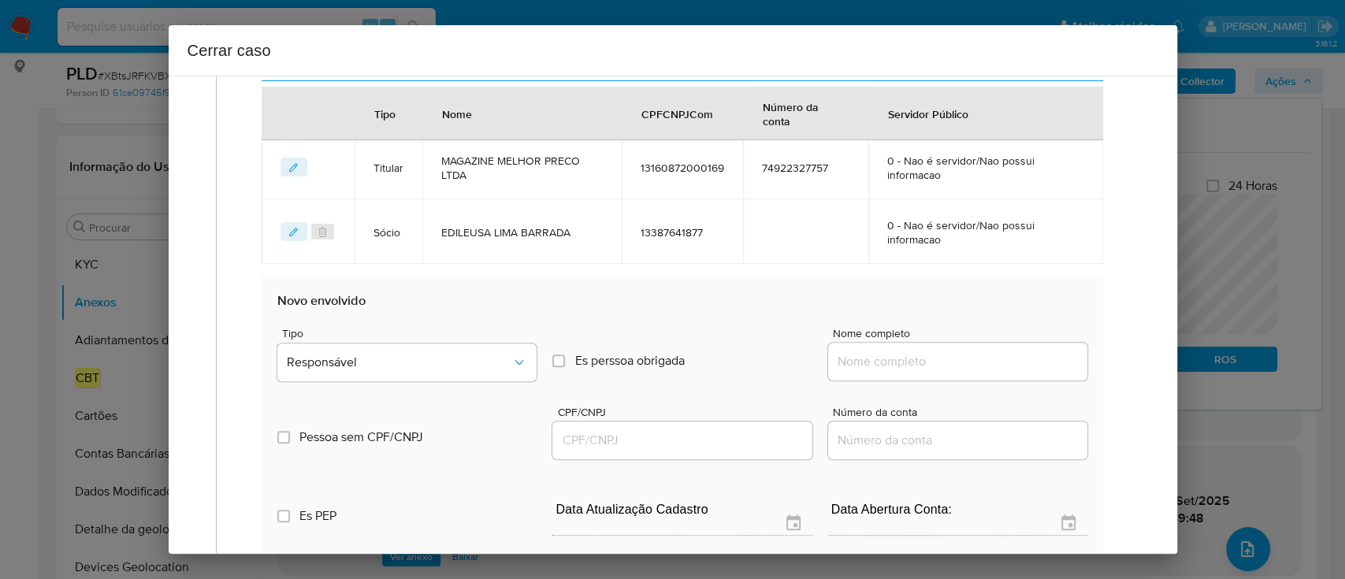
click at [977, 362] on input "Nome completo" at bounding box center [957, 361] width 259 height 20
paste input "Multi Mix Ecommerce, 44984791000107"
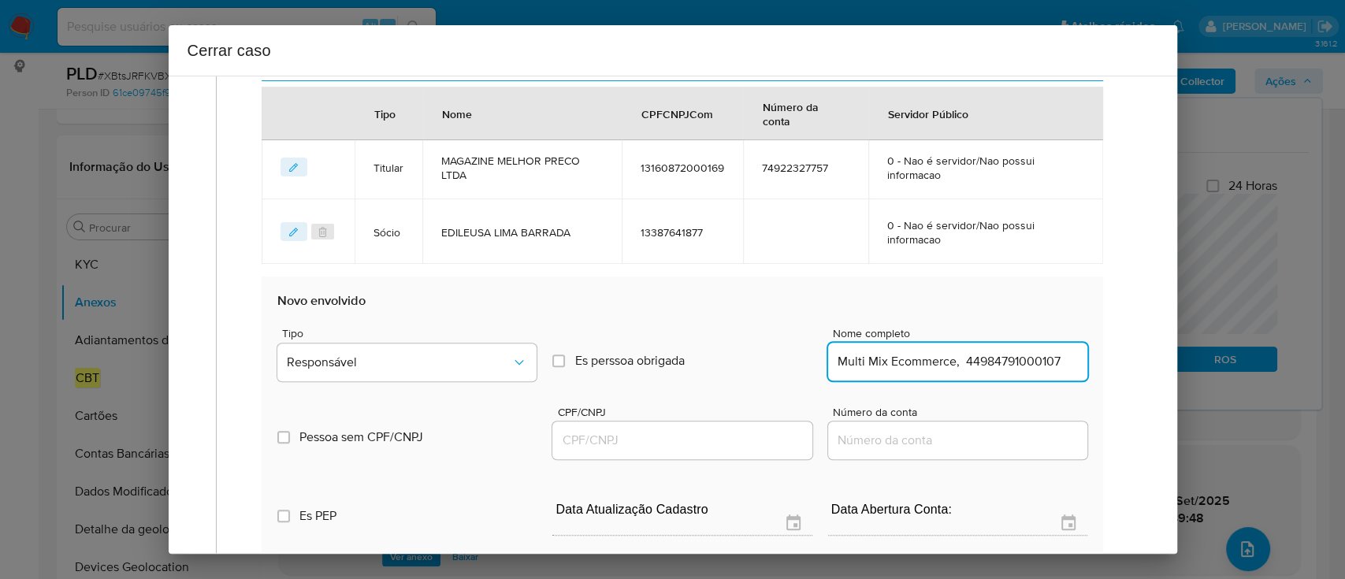
click at [1021, 363] on input "Multi Mix Ecommerce, 44984791000107" at bounding box center [957, 361] width 259 height 20
type input "Multi Mix Ecommerce,"
drag, startPoint x: 744, startPoint y: 436, endPoint x: 770, endPoint y: 427, distance: 27.7
click at [744, 436] on input "CPF/CNPJ" at bounding box center [681, 440] width 259 height 20
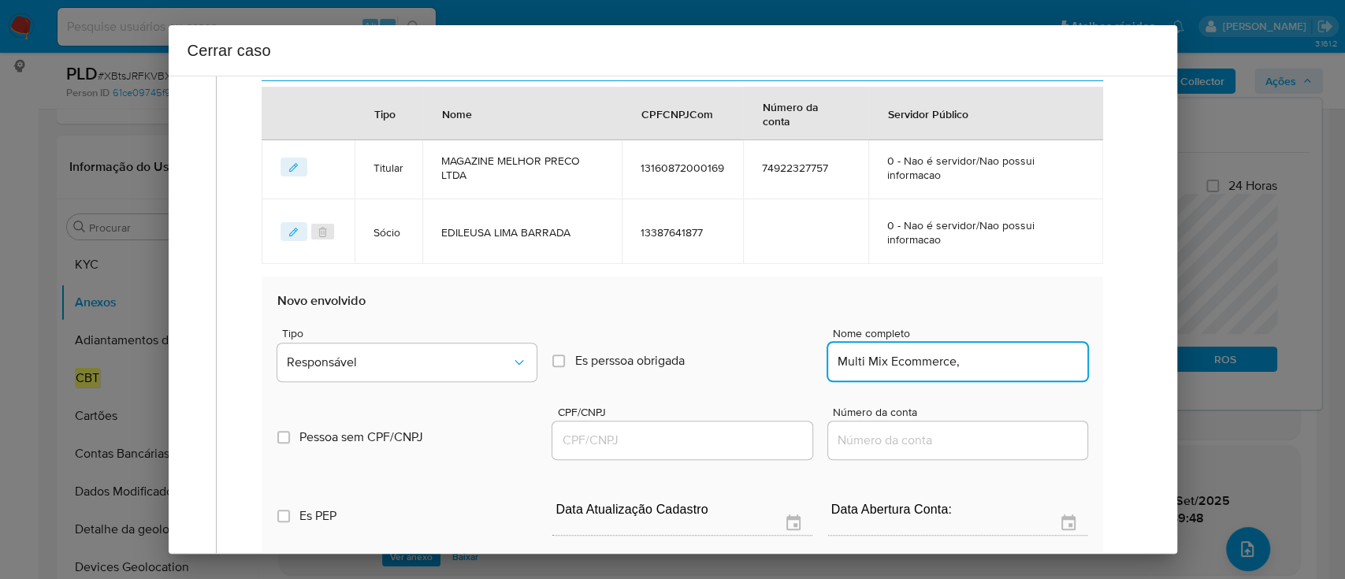
paste input "44984791000107"
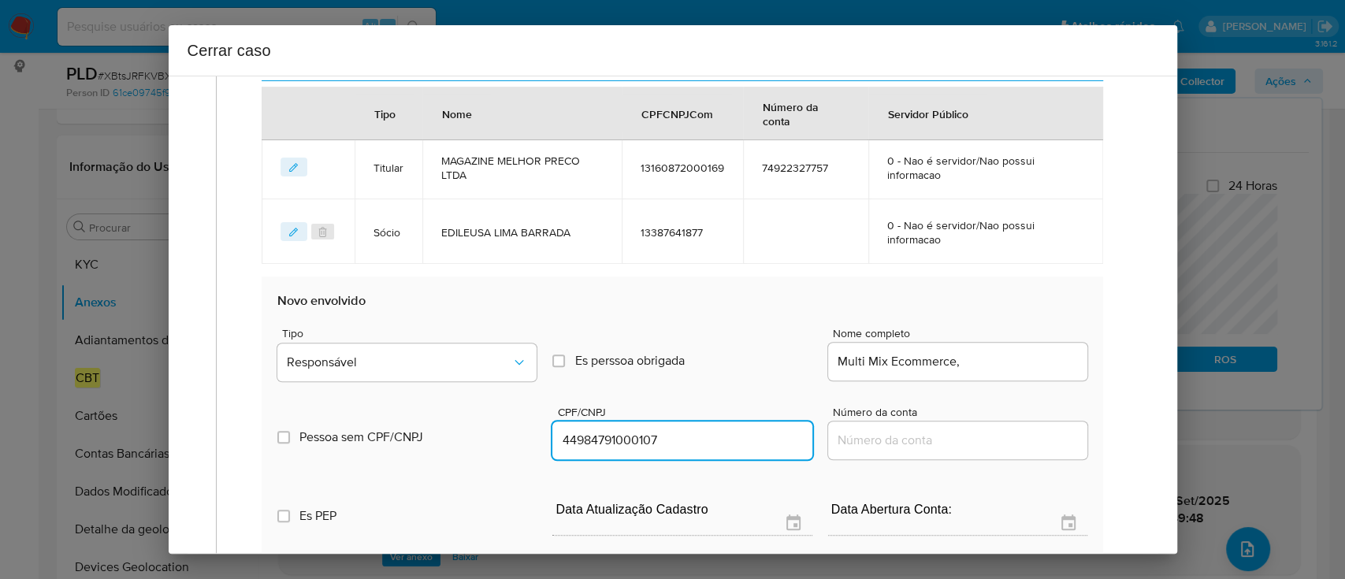
type input "44984791000107"
click at [1026, 359] on input "Multi Mix Ecommerce," at bounding box center [957, 361] width 259 height 20
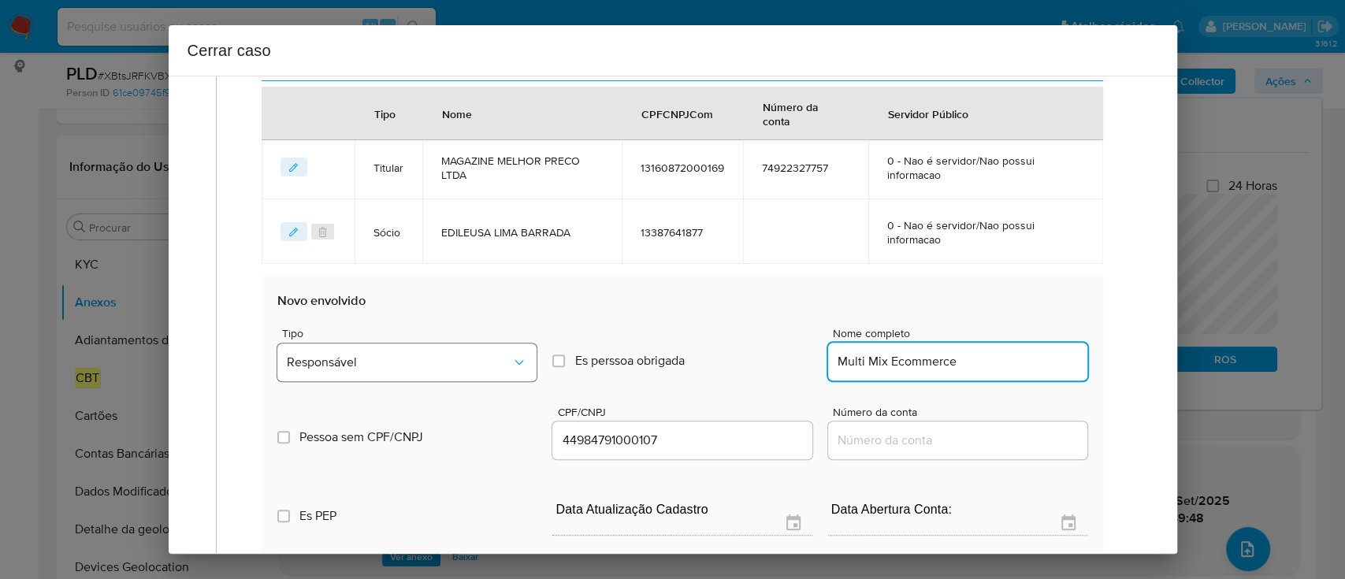
type input "Multi Mix Ecommerce"
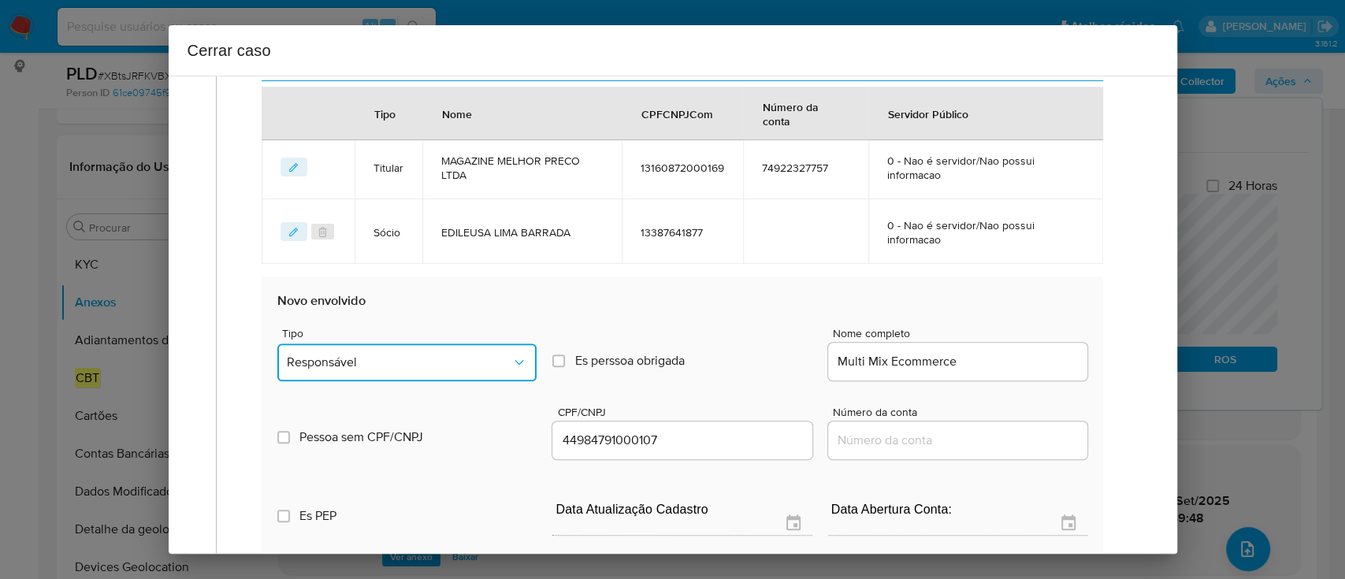
click at [422, 355] on span "Responsável" at bounding box center [399, 362] width 224 height 16
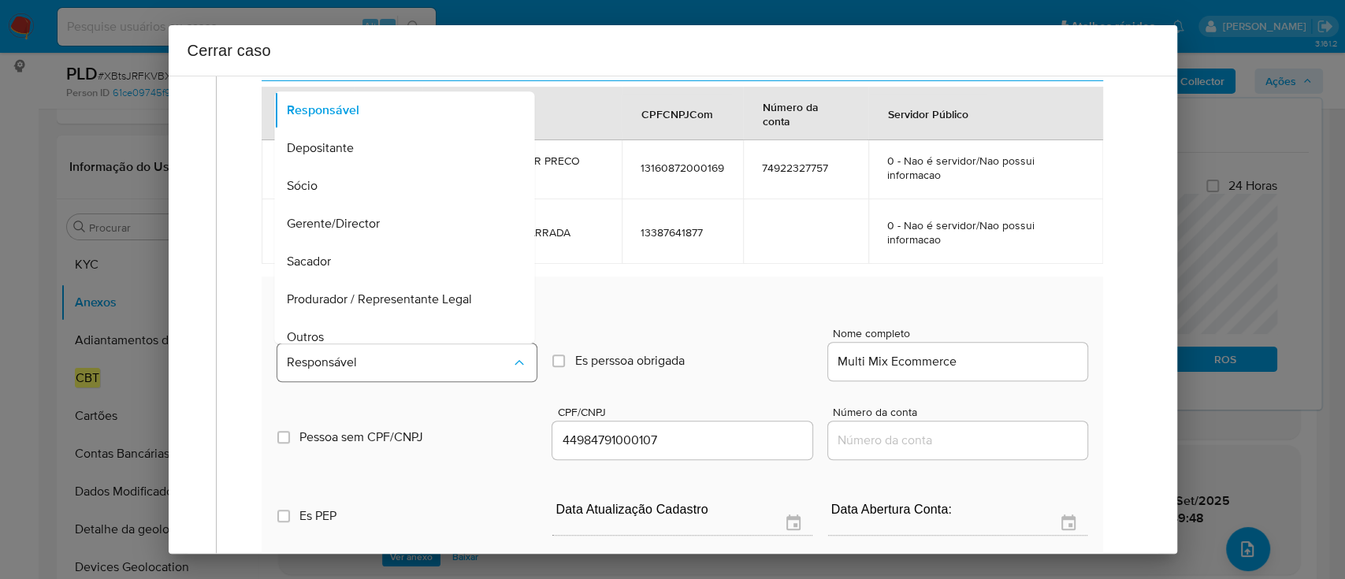
scroll to position [50, 0]
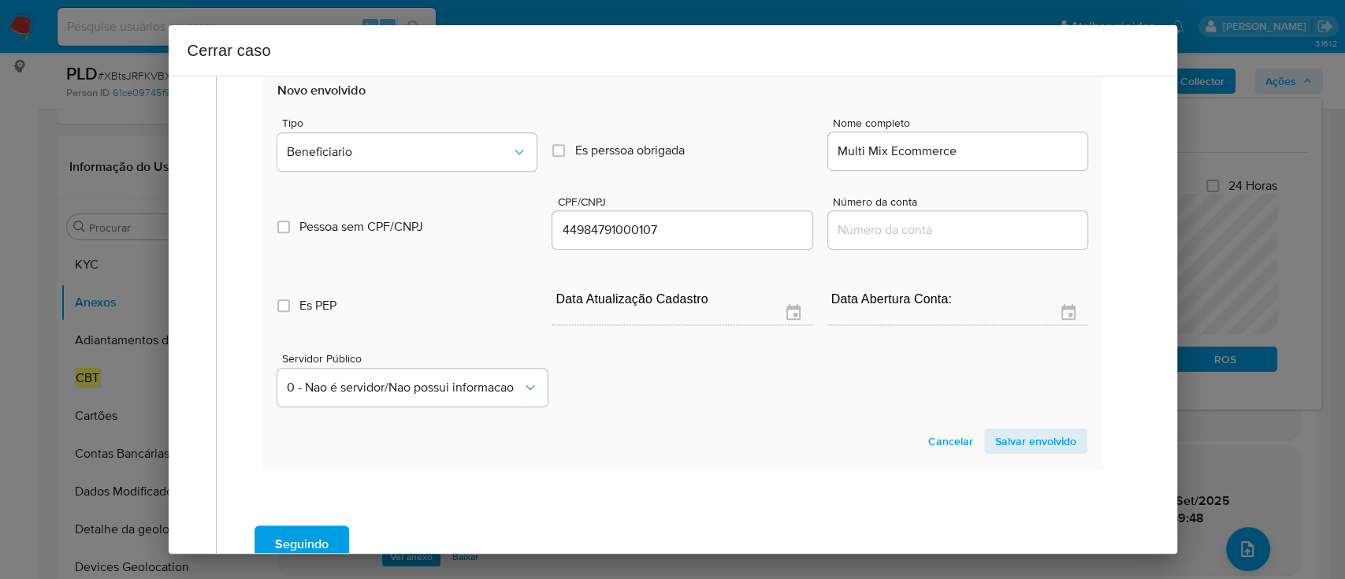
click at [1034, 438] on span "Salvar envolvido" at bounding box center [1035, 441] width 81 height 22
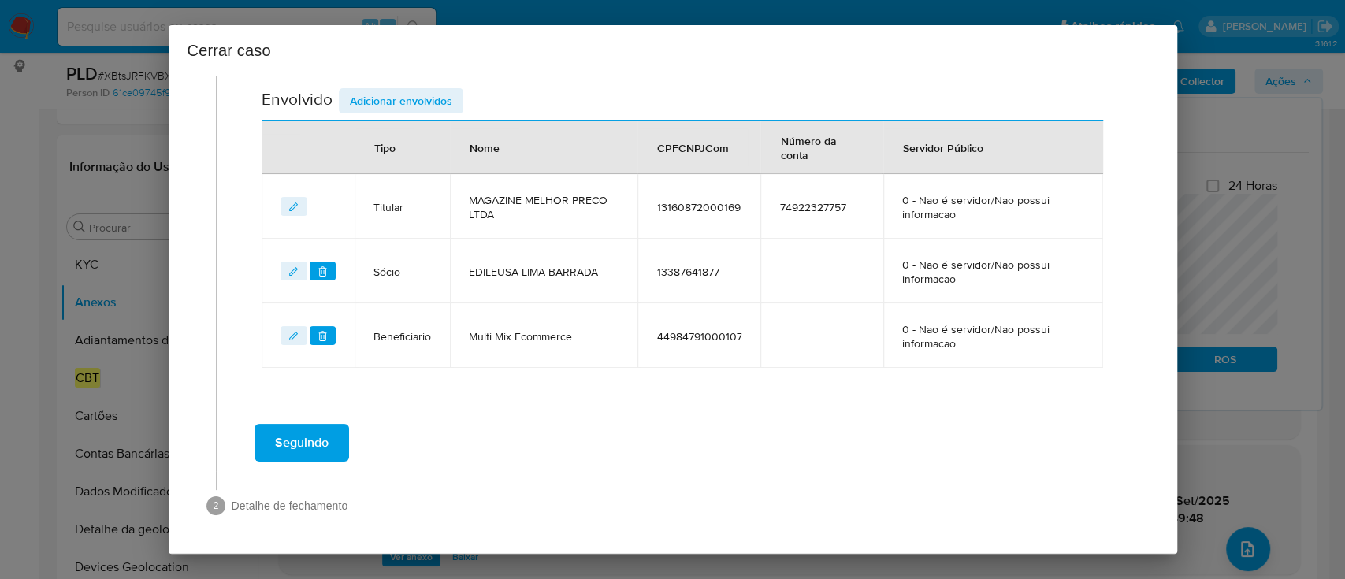
scroll to position [547, 0]
click at [795, 447] on div "Seguindo" at bounding box center [682, 443] width 900 height 57
click at [766, 393] on div "Data de início [DATE] Data Fin [DATE] Valor do crédito R$1.343.153 Valor do deb…" at bounding box center [682, 20] width 874 height 764
click at [322, 445] on span "Seguindo" at bounding box center [302, 443] width 54 height 35
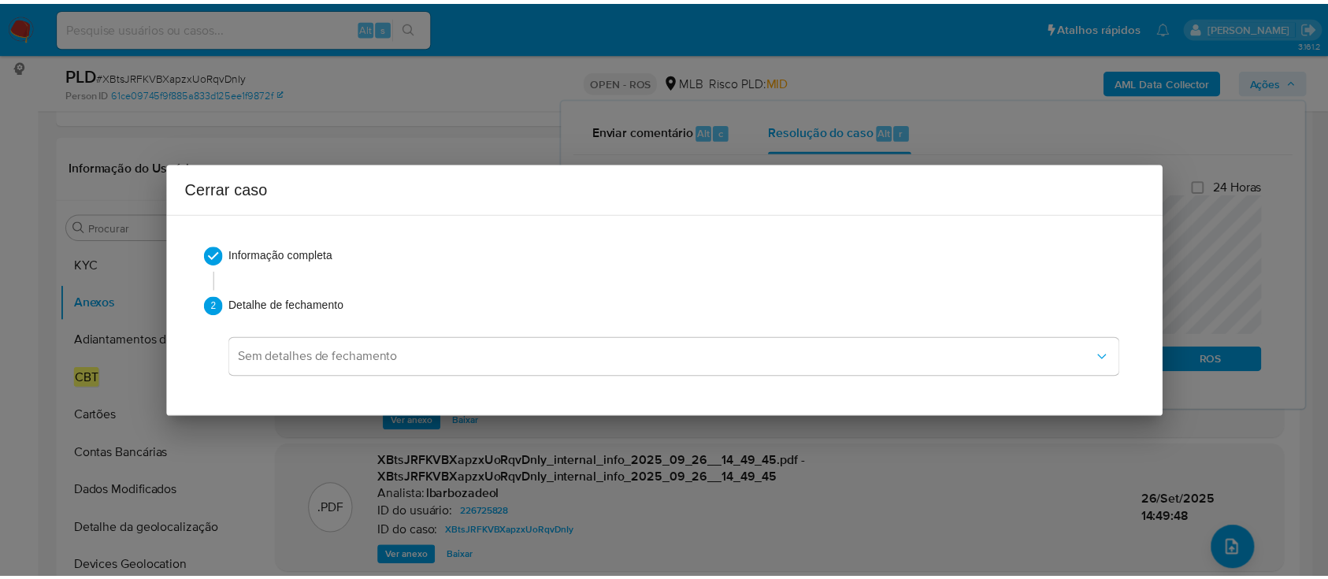
scroll to position [1418, 0]
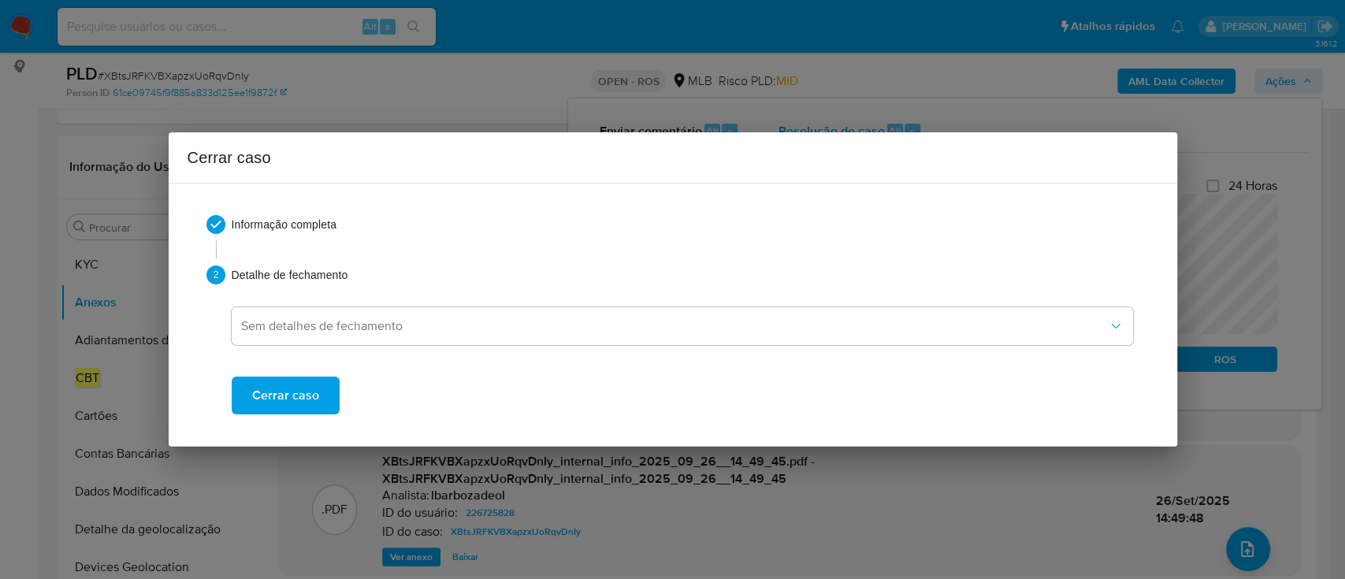
click at [286, 401] on span "Cerrar caso" at bounding box center [285, 395] width 67 height 35
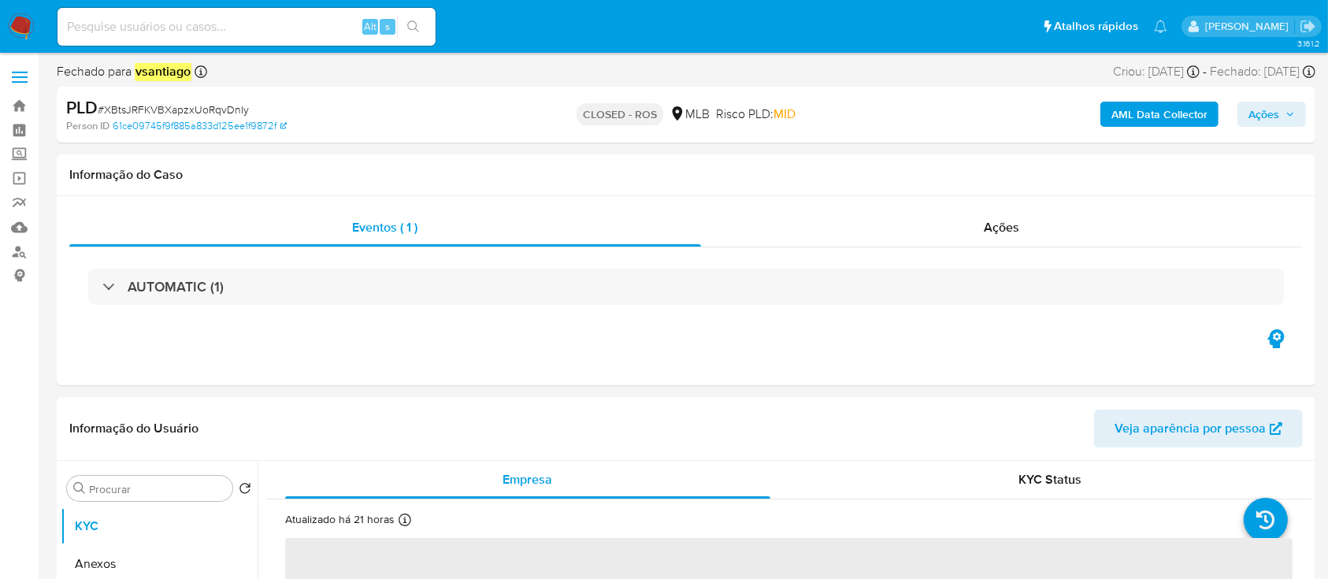
select select "10"
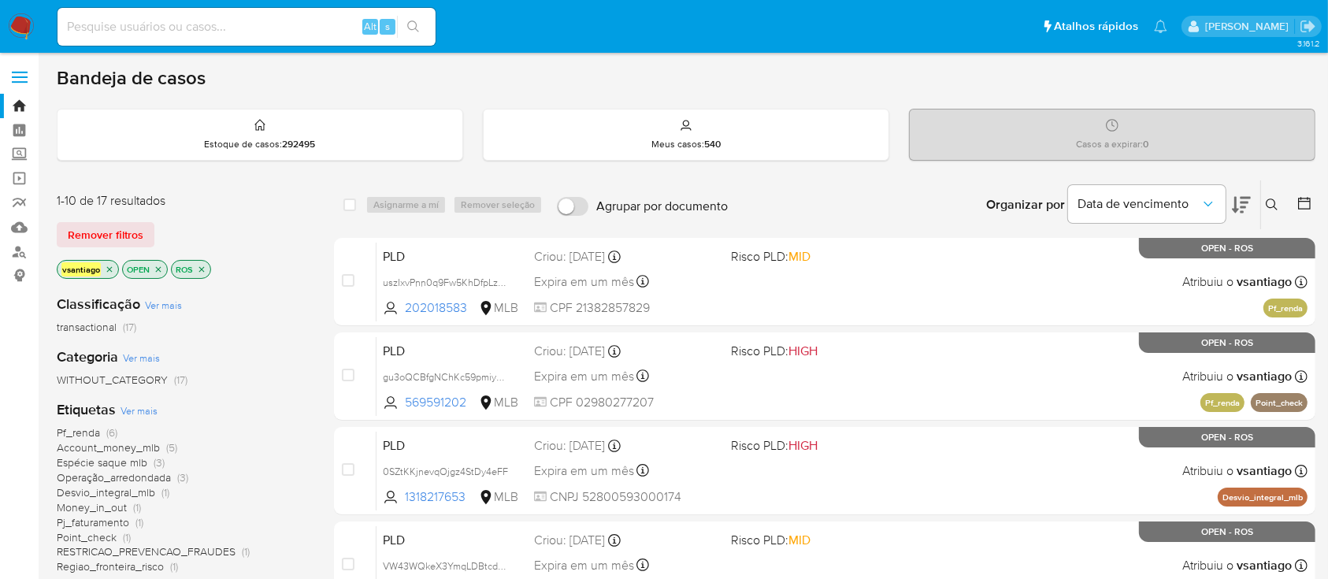
click at [271, 218] on div "1-10 de 17 resultados Remover filtros vsantiago OPEN ROS" at bounding box center [183, 237] width 252 height 90
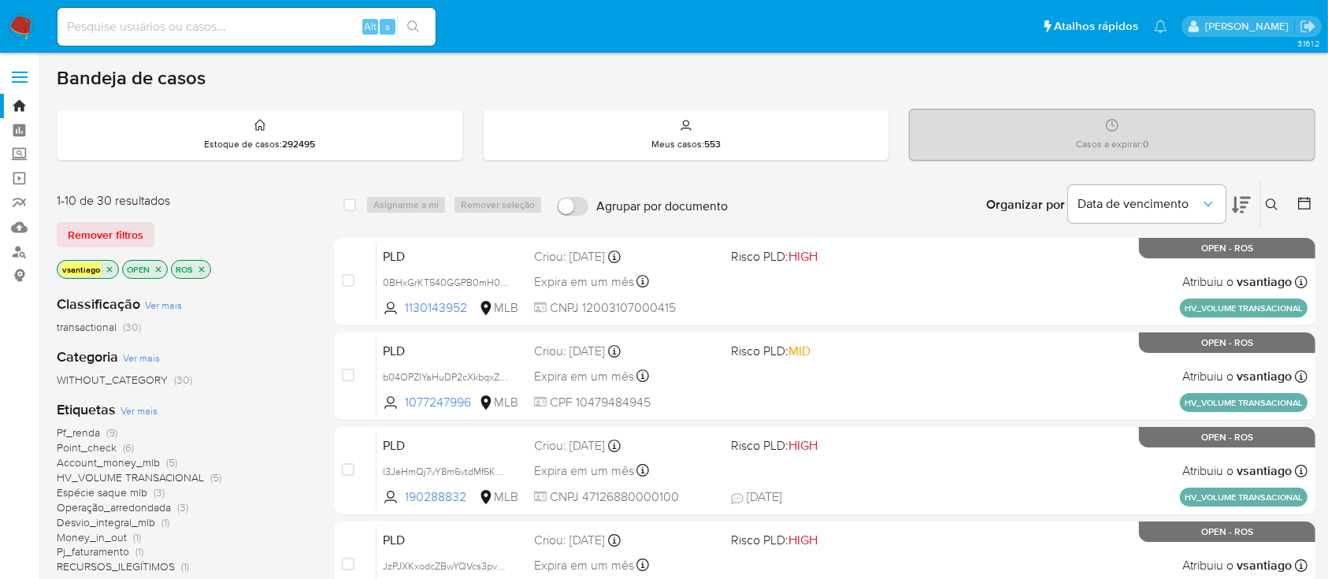
click at [243, 243] on div "Remover filtros" at bounding box center [183, 234] width 252 height 25
drag, startPoint x: 290, startPoint y: 252, endPoint x: 284, endPoint y: 241, distance: 12.7
click at [289, 252] on div "1-10 de 30 resultados Remover filtros vsantiago OPEN ROS" at bounding box center [183, 237] width 252 height 90
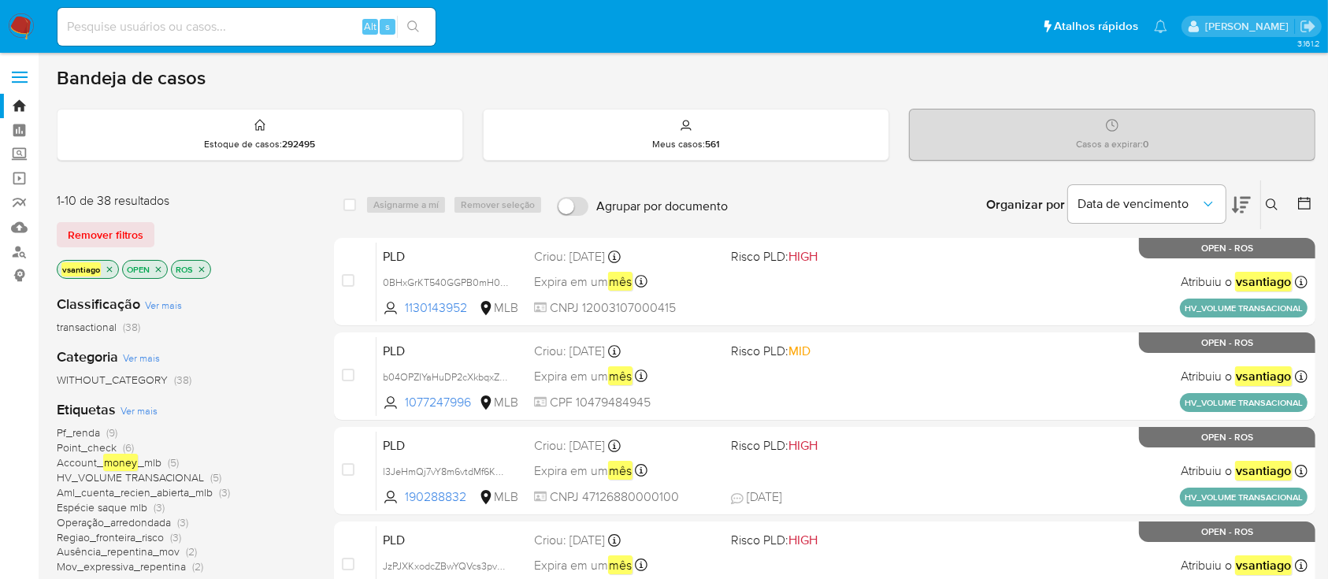
click at [252, 289] on div "Classificação Ver mais transactional (38) Categoria Ver mais WITHOUT_CATEGORY (…" at bounding box center [183, 550] width 252 height 536
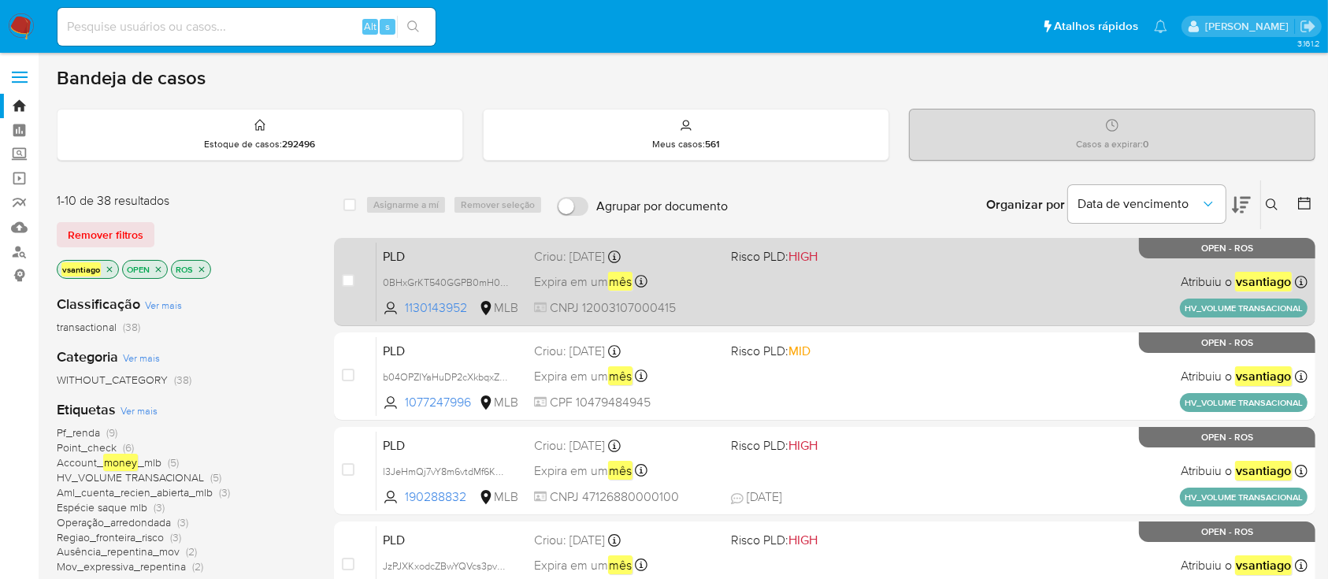
click at [721, 293] on div "PLD 0BHxGrKT540GGPB0mH0sdYvT 1130143952 MLB Risco PLD: HIGH Criou: [DATE] Criou…" at bounding box center [842, 282] width 931 height 80
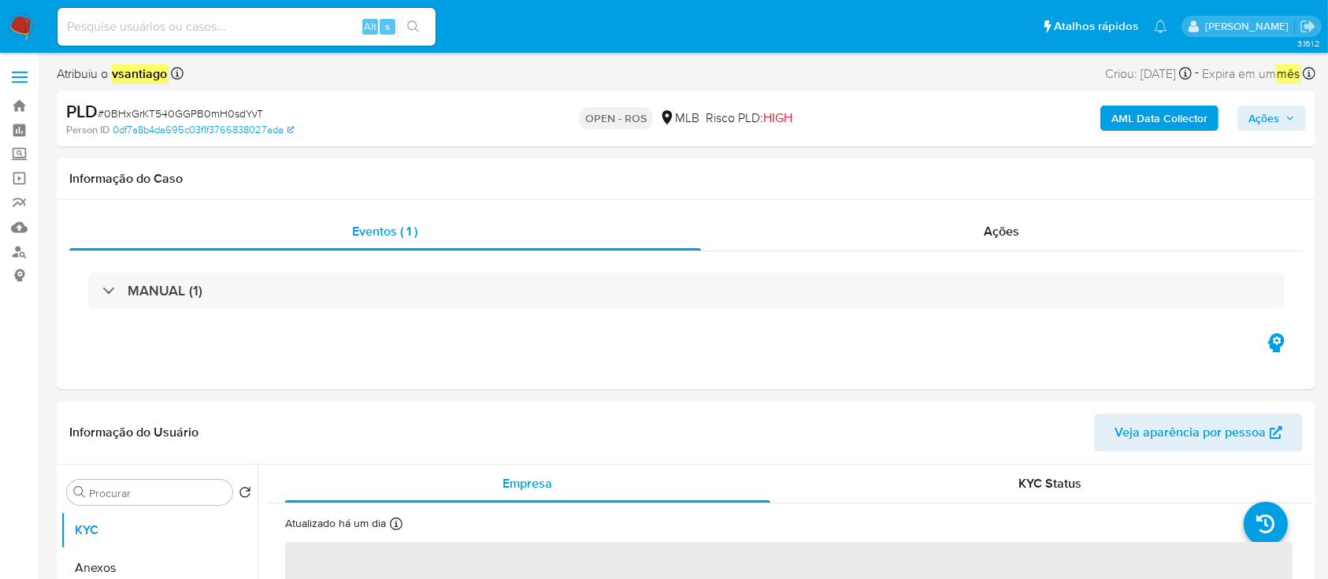
select select "10"
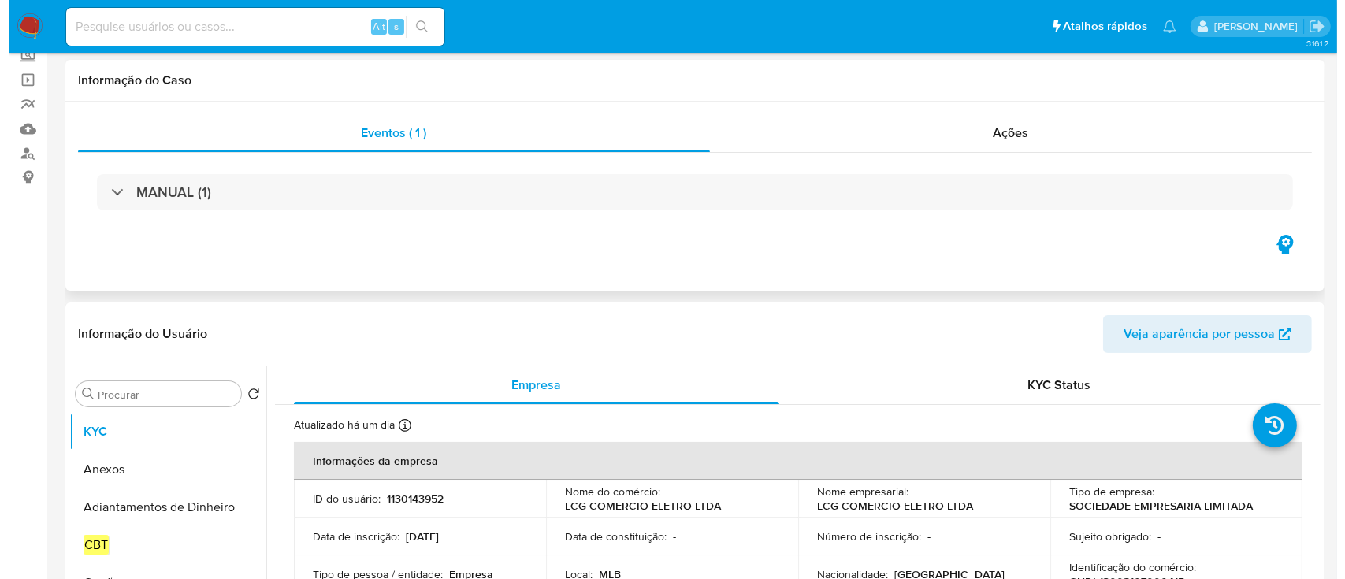
scroll to position [315, 0]
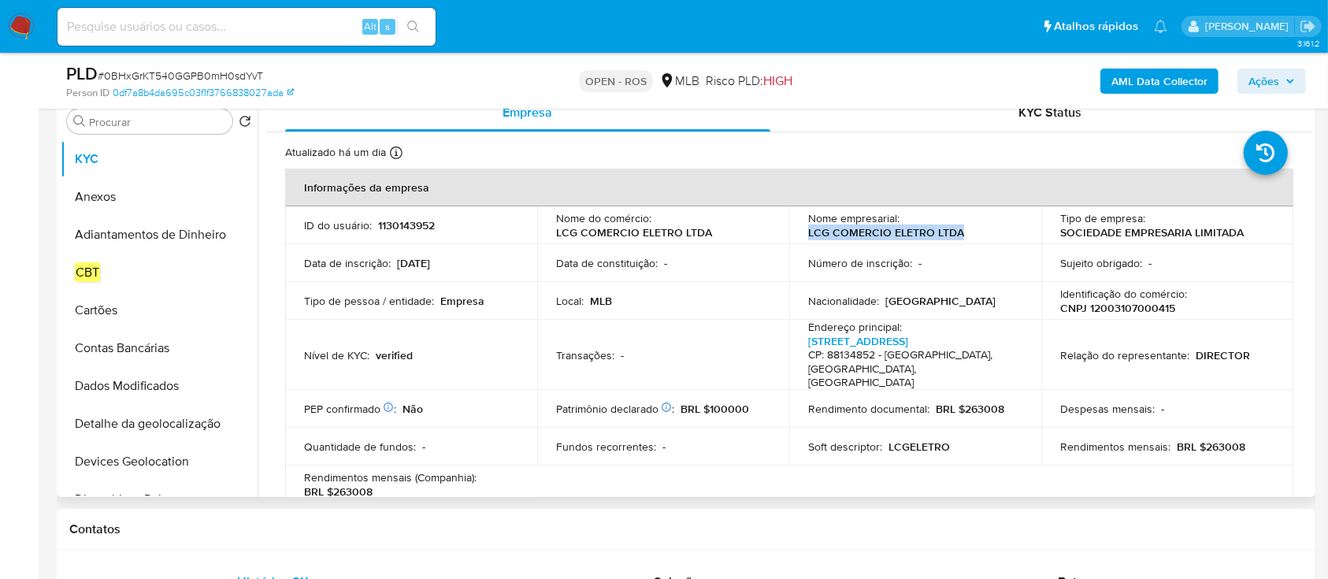
drag, startPoint x: 959, startPoint y: 241, endPoint x: 803, endPoint y: 239, distance: 156.0
click at [803, 239] on td "Nome empresarial : LCG COMERCIO ELETRO LTDA" at bounding box center [915, 225] width 252 height 38
copy p "LCG COMERCIO ELETRO LTDA"
click at [1143, 310] on p "CNPJ 12003107000415" at bounding box center [1117, 308] width 115 height 14
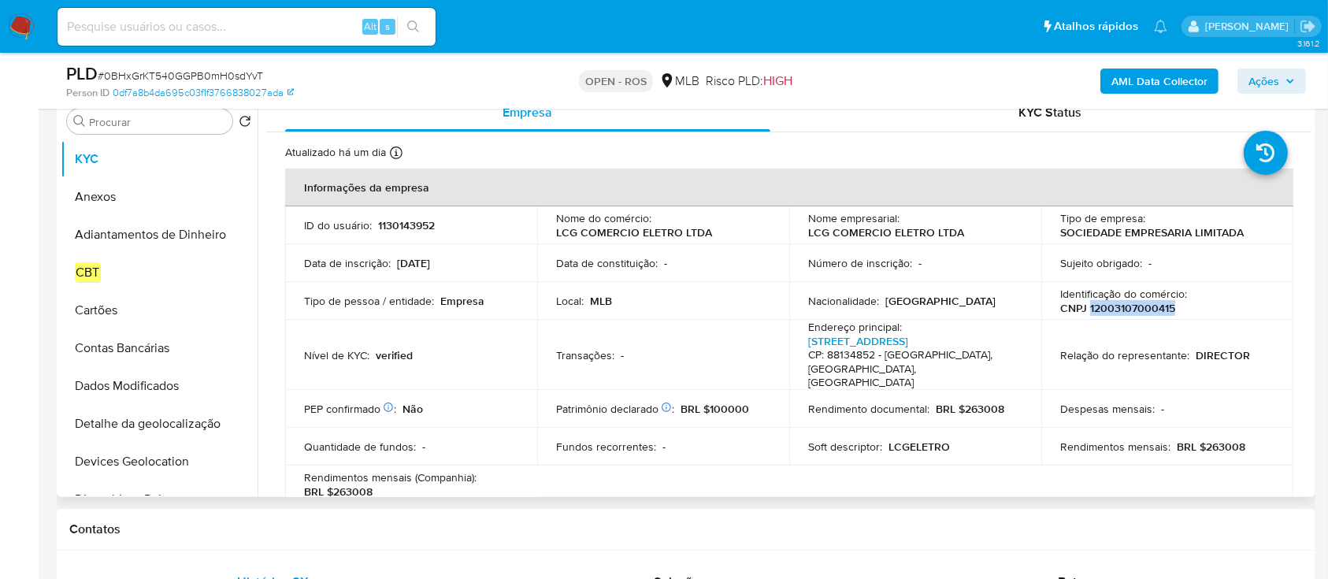
copy p "12003107000415"
click at [124, 201] on button "Anexos" at bounding box center [153, 197] width 184 height 38
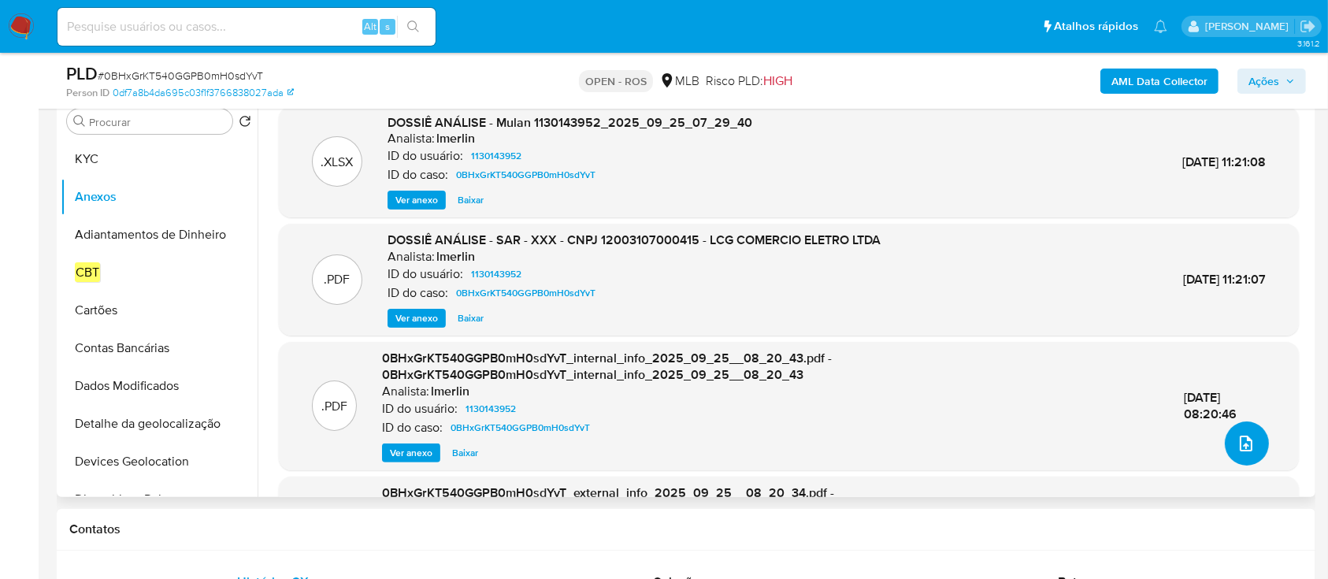
click at [1241, 443] on icon "upload-file" at bounding box center [1246, 444] width 13 height 16
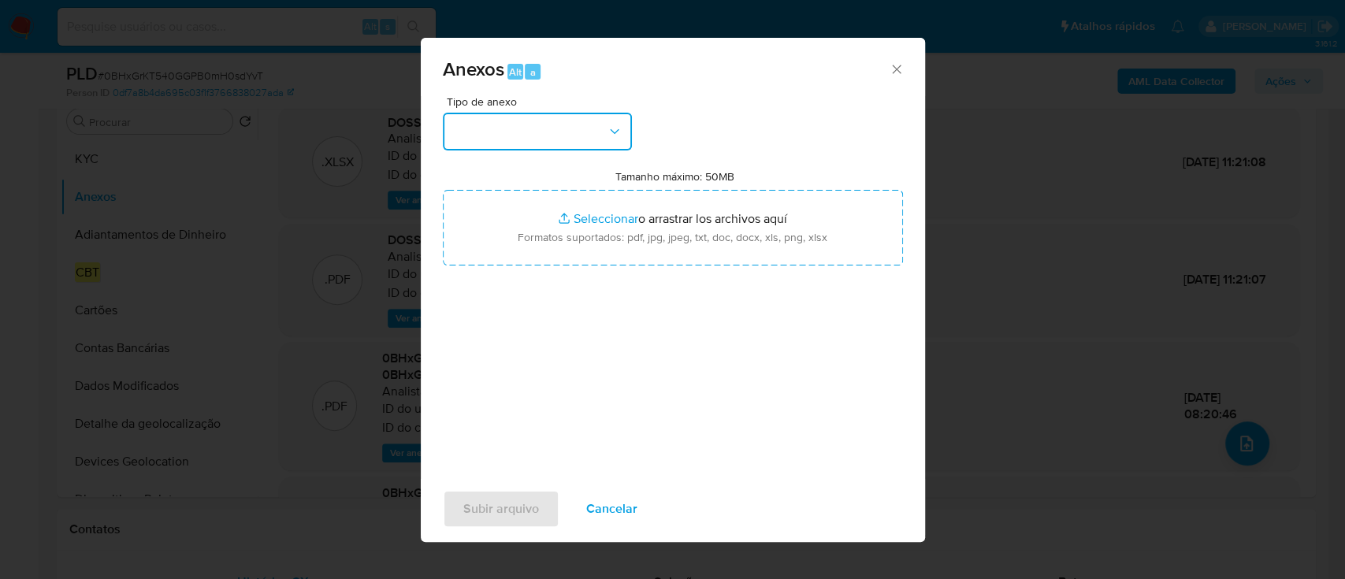
click at [613, 148] on button "button" at bounding box center [537, 132] width 189 height 38
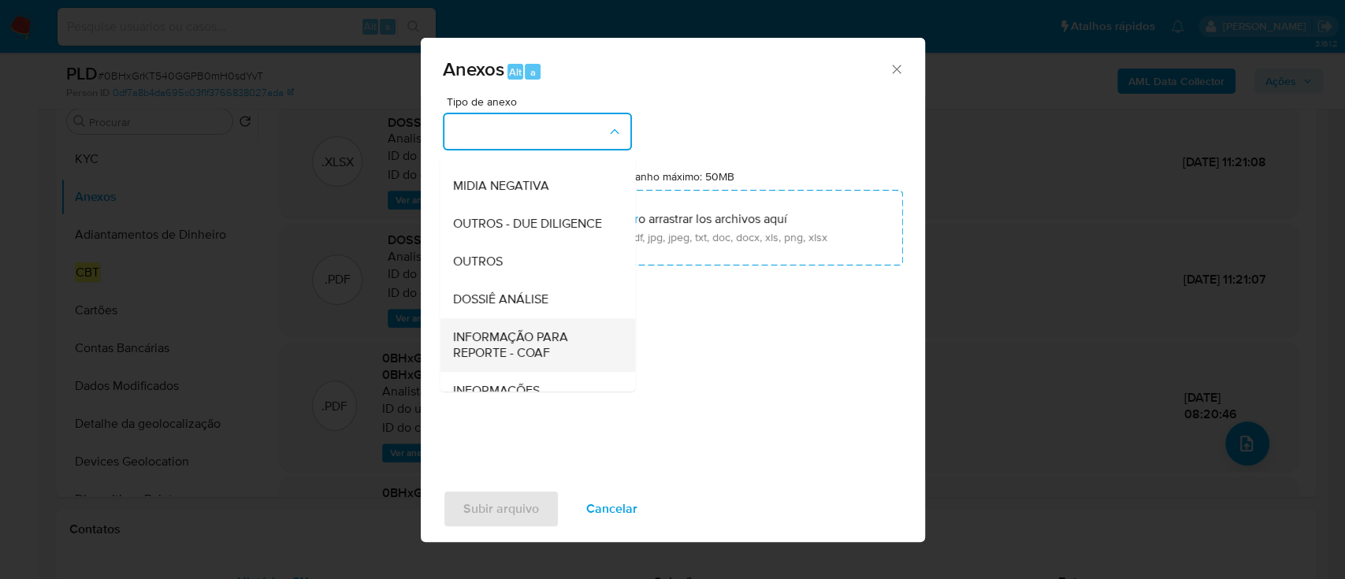
scroll to position [242, 0]
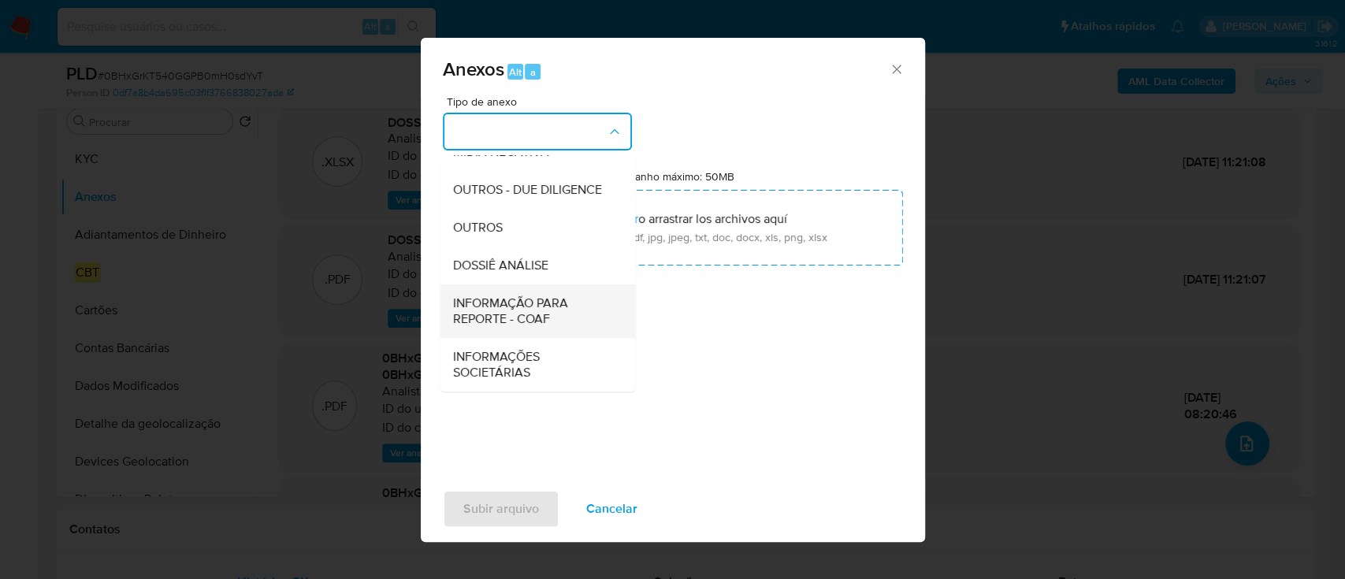
click at [553, 314] on span "INFORMAÇÃO PARA REPORTE - COAF" at bounding box center [532, 311] width 161 height 32
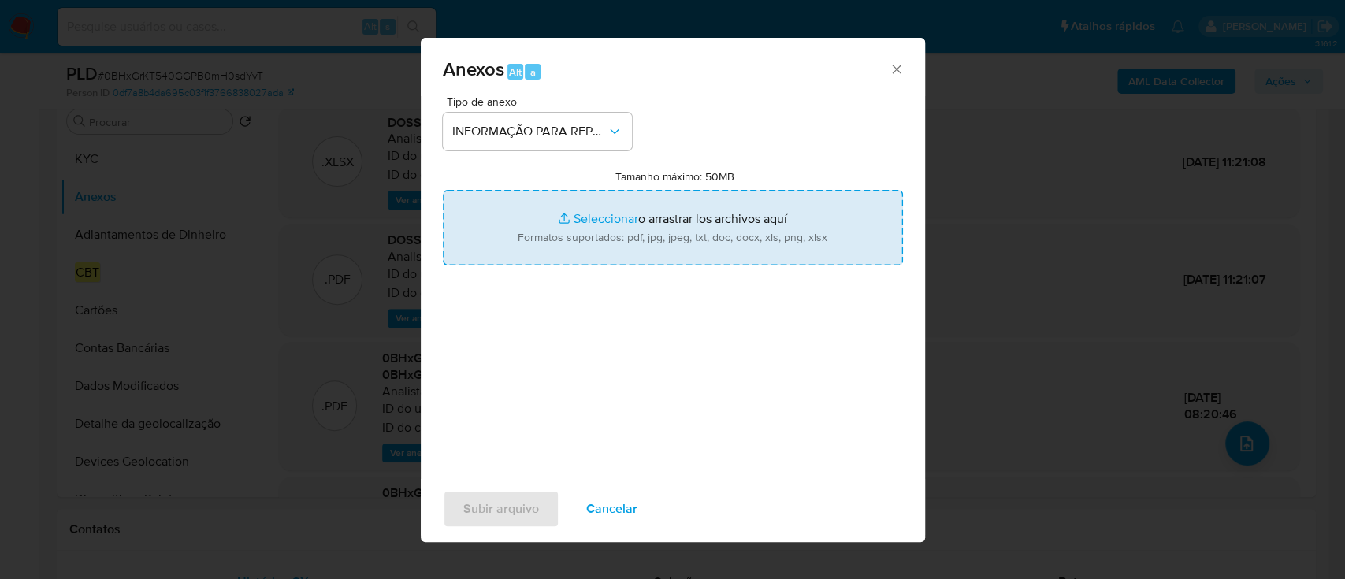
type input "C:\fakepath\SAR - 0BHxGrKT540GGPB0mH0sdYvT - CNPJ 12003107000415 - LCG COMERCIO…"
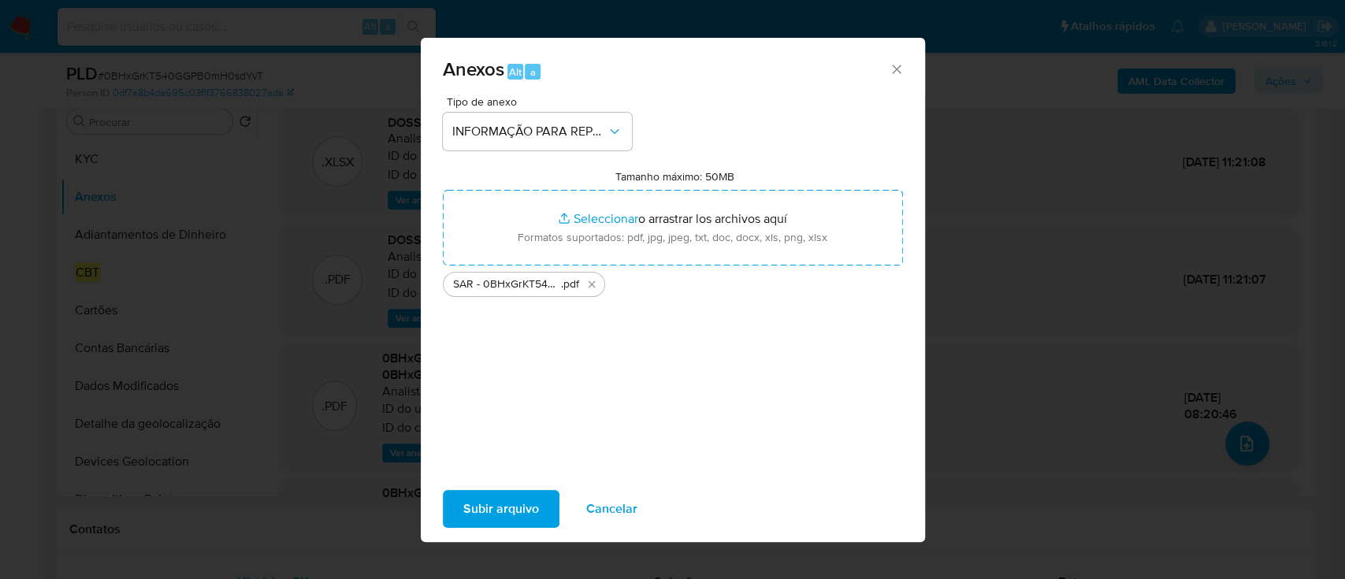
click at [526, 510] on span "Subir arquivo" at bounding box center [501, 509] width 76 height 35
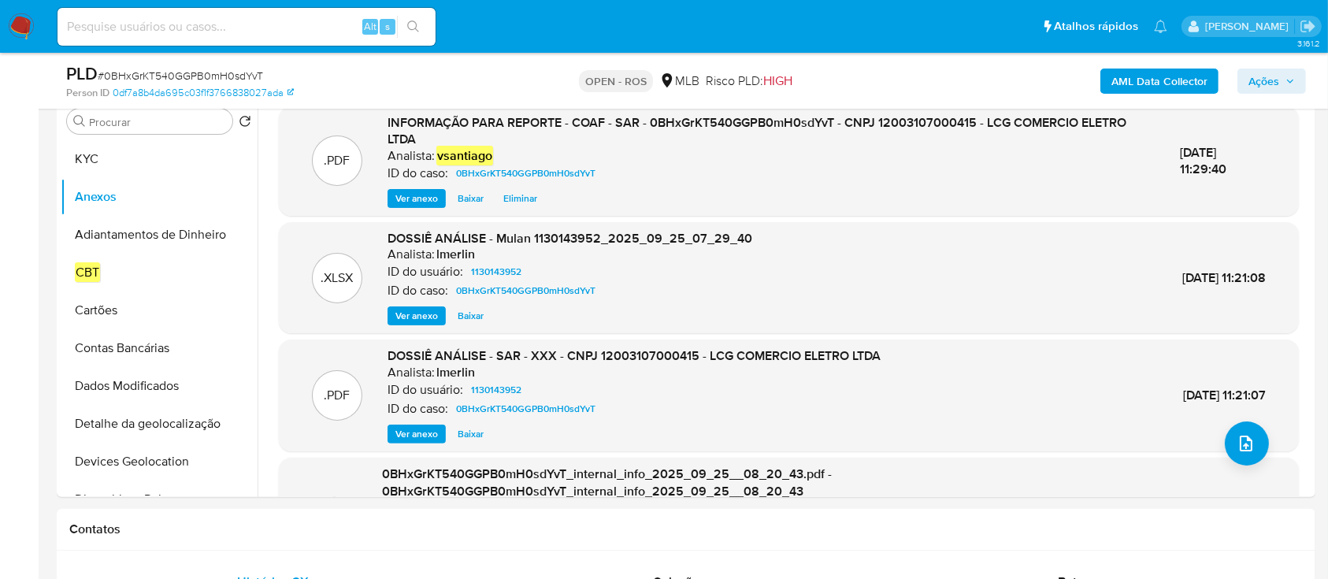
click at [1290, 91] on span "Ações" at bounding box center [1271, 81] width 46 height 22
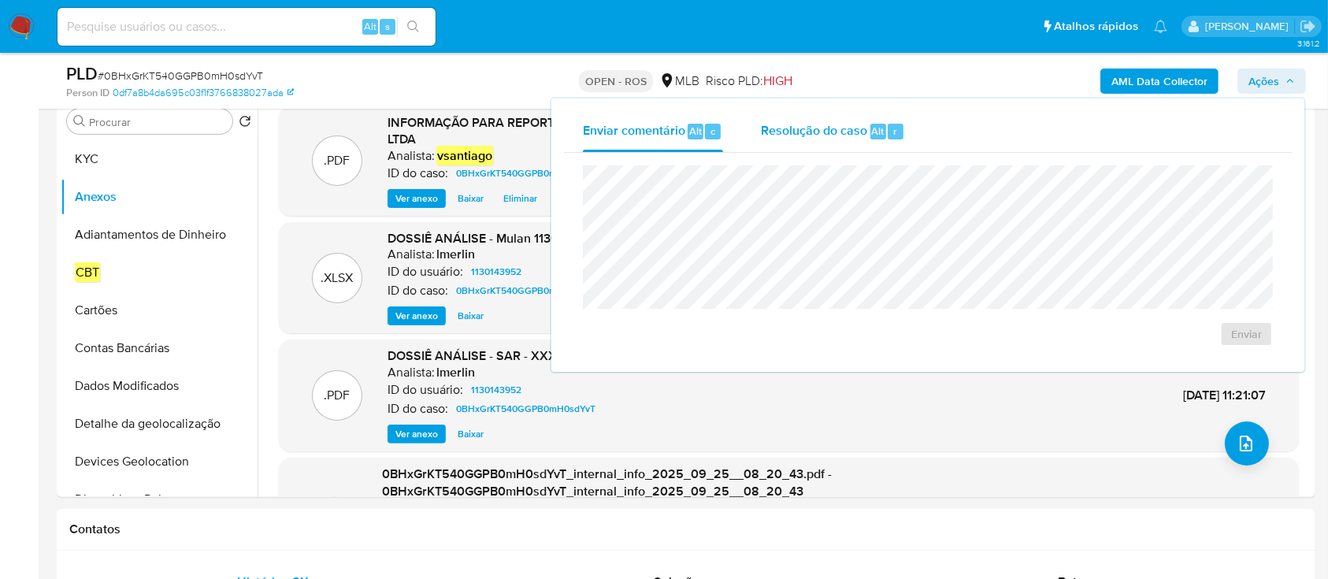
click at [814, 135] on span "Resolução do caso" at bounding box center [814, 130] width 106 height 18
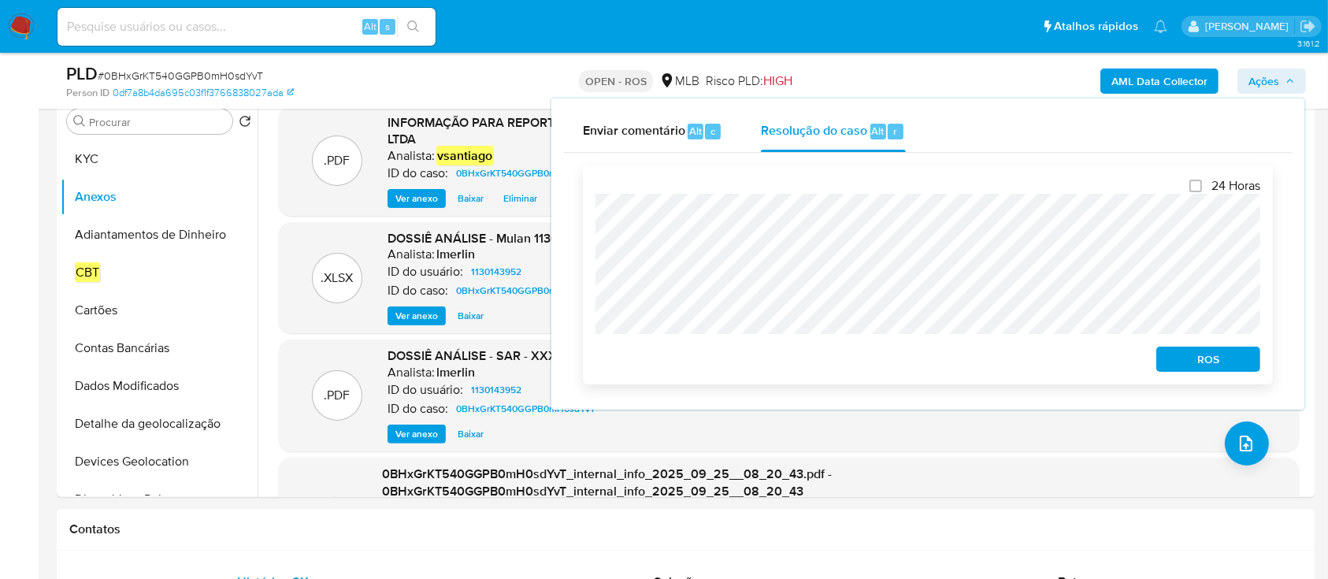
click at [1189, 358] on span "ROS" at bounding box center [1208, 359] width 82 height 22
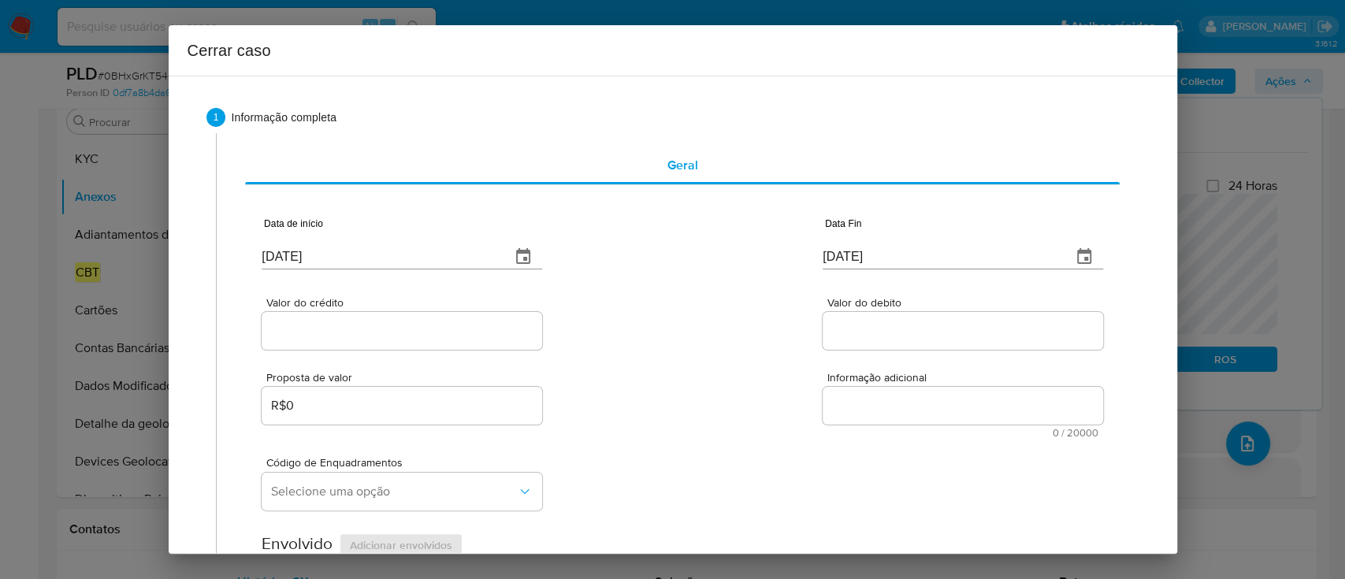
click at [297, 250] on input "[DATE]" at bounding box center [380, 256] width 236 height 25
paste input "08"
type input "[DATE]"
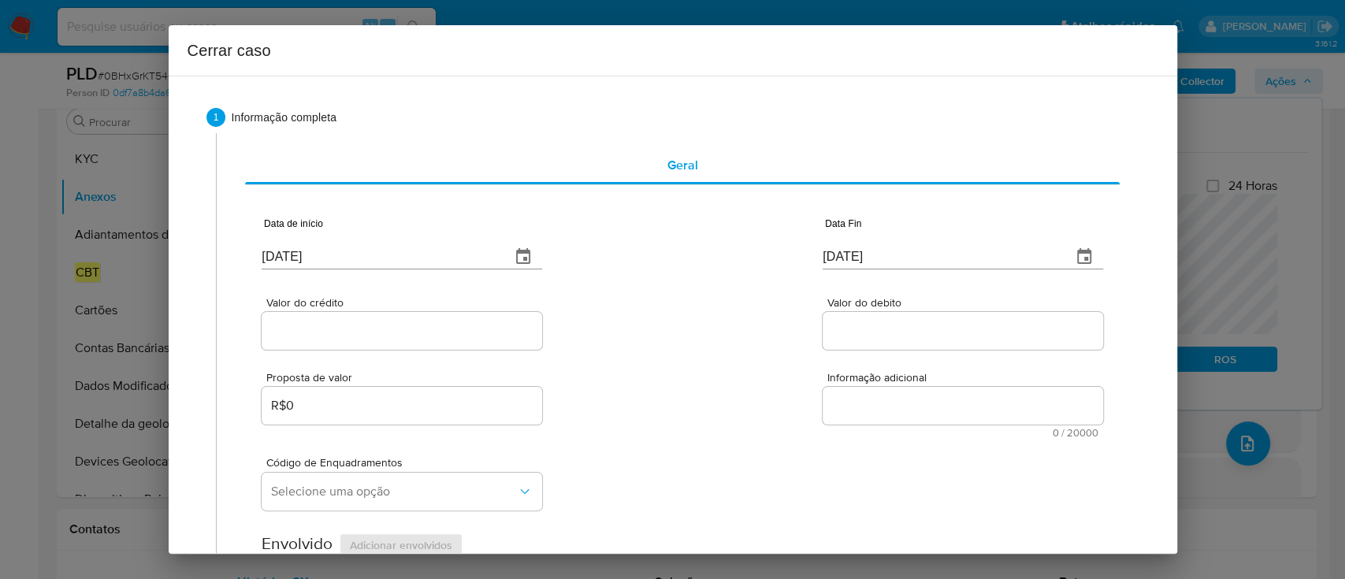
click at [677, 313] on div "Valor do crédito Valor do debito" at bounding box center [682, 315] width 840 height 75
click at [843, 256] on input "[DATE]" at bounding box center [940, 256] width 236 height 25
paste input "24/09"
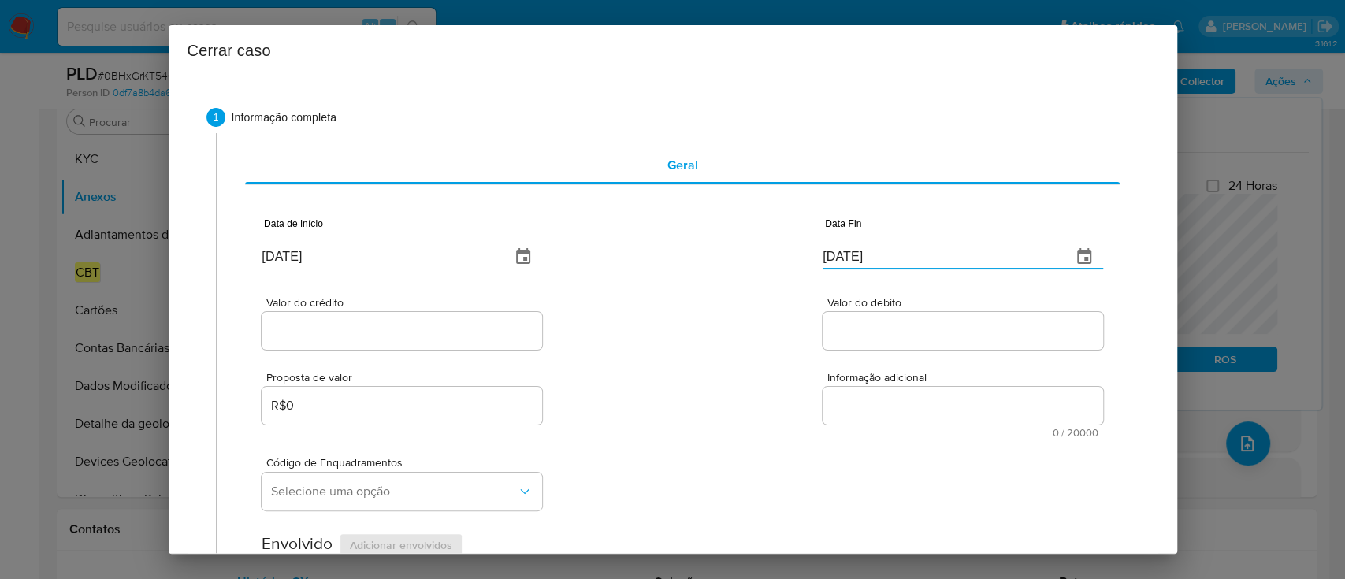
type input "[DATE]"
click at [718, 313] on div "Valor do crédito Valor do debito" at bounding box center [682, 315] width 840 height 75
drag, startPoint x: 358, startPoint y: 335, endPoint x: 666, endPoint y: 336, distance: 308.0
click at [358, 335] on input "Valor do crédito" at bounding box center [402, 331] width 280 height 20
paste input "R$4.028.978"
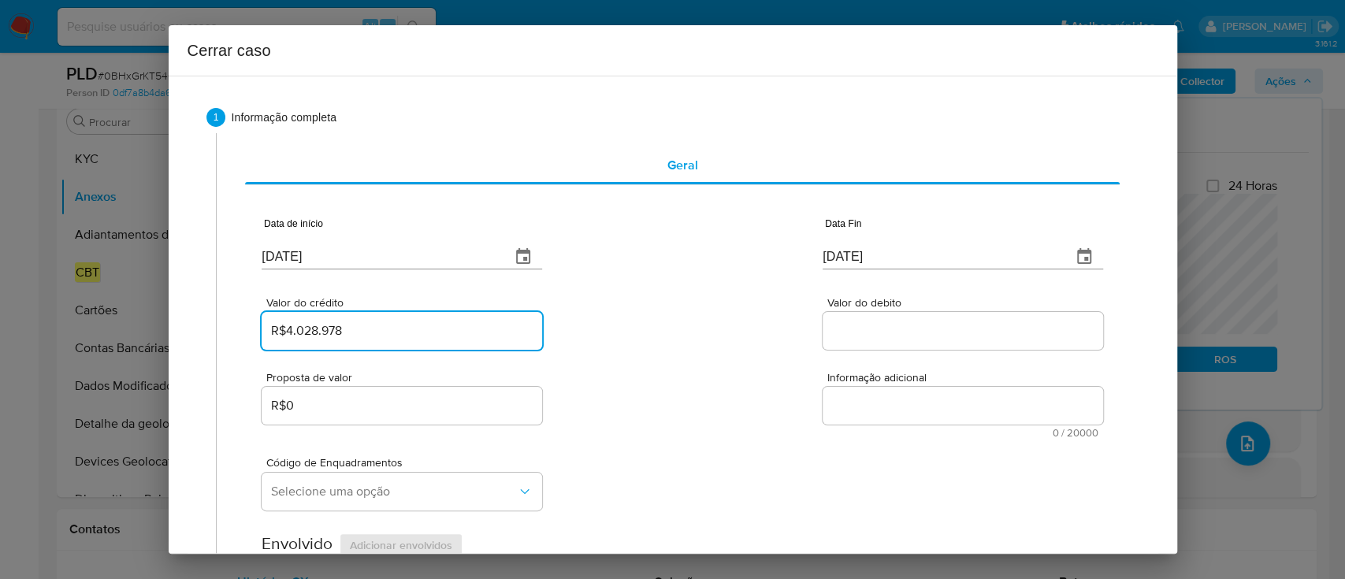
type input "R$4.028.978"
click at [668, 337] on div "Valor do crédito R$4.028.978 Valor do debito" at bounding box center [682, 315] width 840 height 75
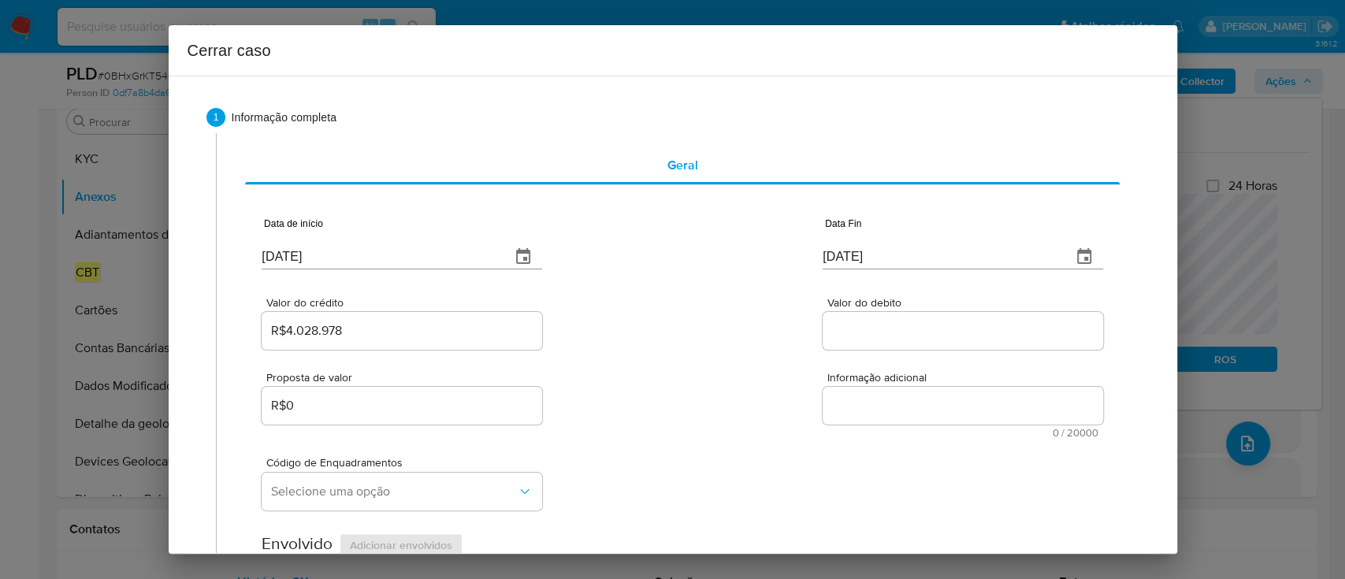
click at [872, 335] on input "Valor do debito" at bounding box center [962, 331] width 280 height 20
paste input "R$2.577.099"
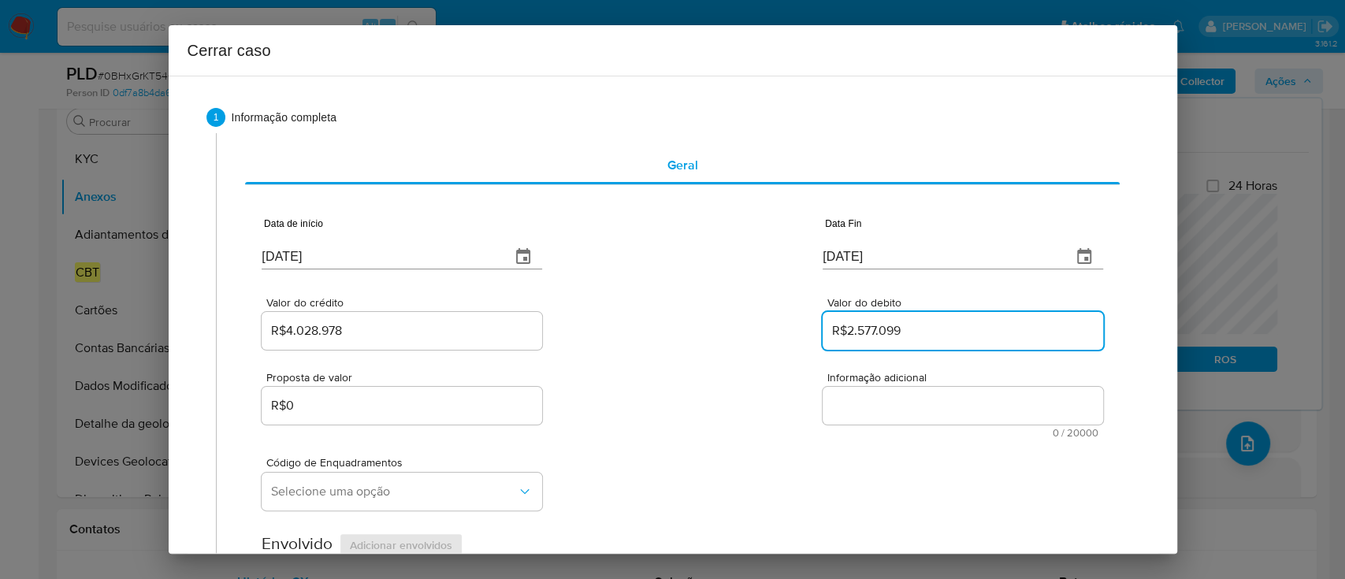
type input "R$2.577.099"
click at [736, 328] on div "Valor do crédito R$4.028.978 Valor do debito R$2.577.099" at bounding box center [682, 315] width 840 height 75
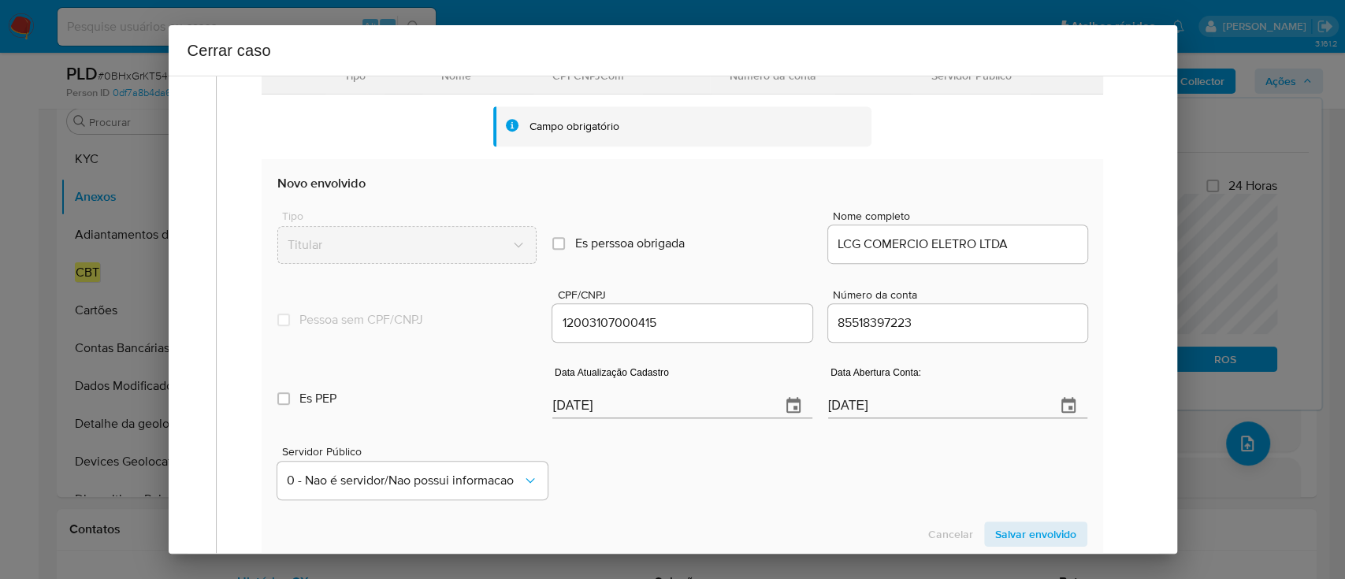
scroll to position [525, 0]
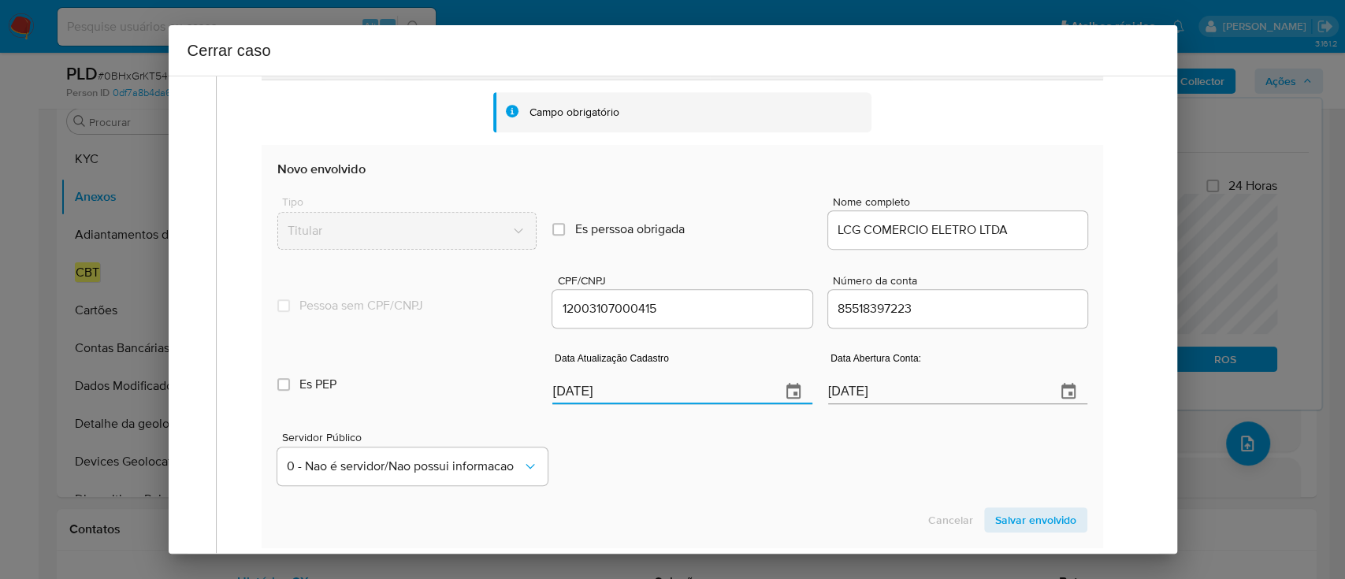
click at [573, 390] on input "[DATE]" at bounding box center [659, 391] width 215 height 25
paste input "12/09"
type input "[DATE]"
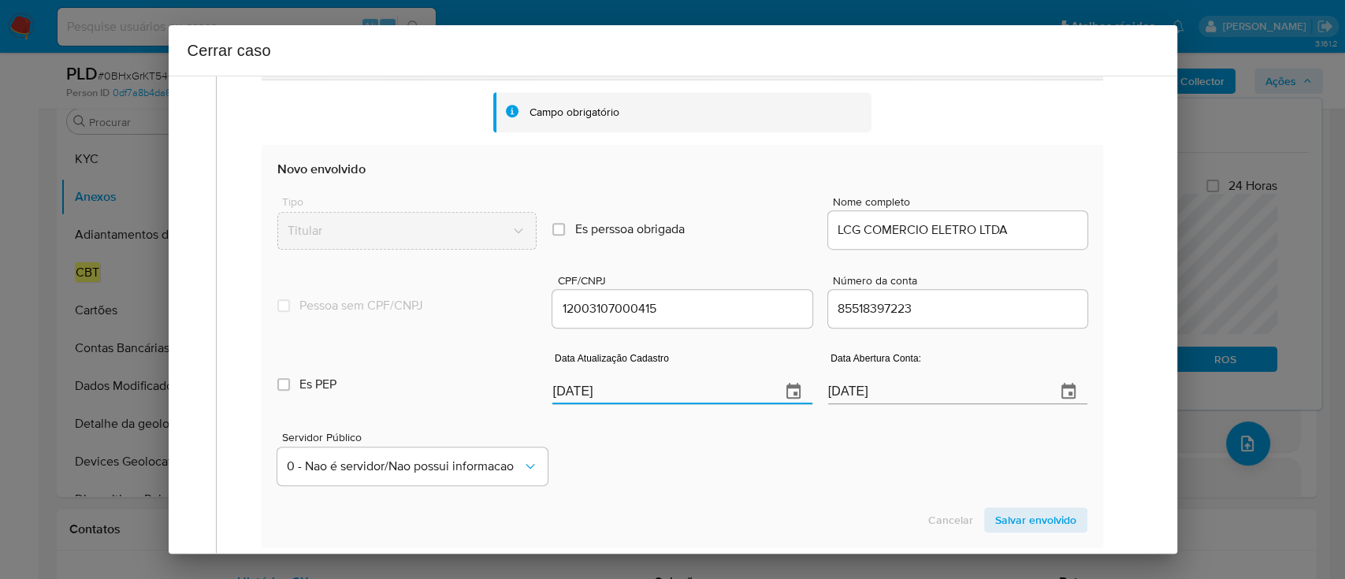
click at [700, 488] on div "Servidor Público 0 - Nao é servidor/[PERSON_NAME] possui informacao" at bounding box center [681, 452] width 809 height 79
click at [1034, 521] on span "Salvar envolvido" at bounding box center [1035, 520] width 81 height 22
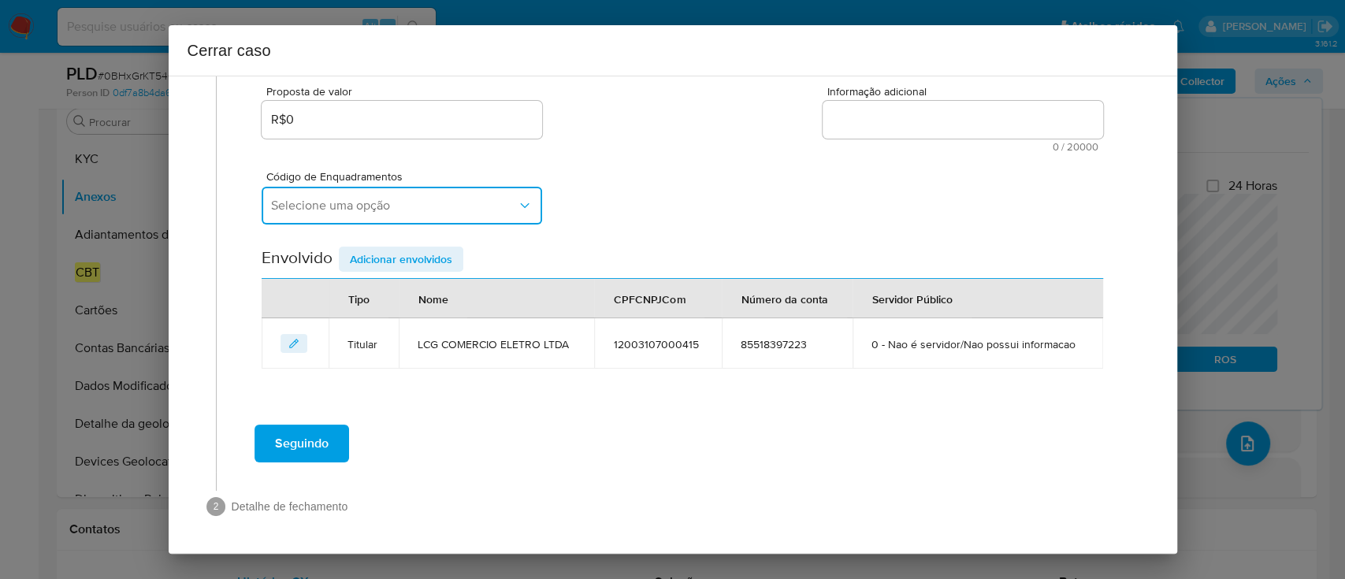
click at [419, 201] on span "Selecione uma opção" at bounding box center [394, 206] width 246 height 16
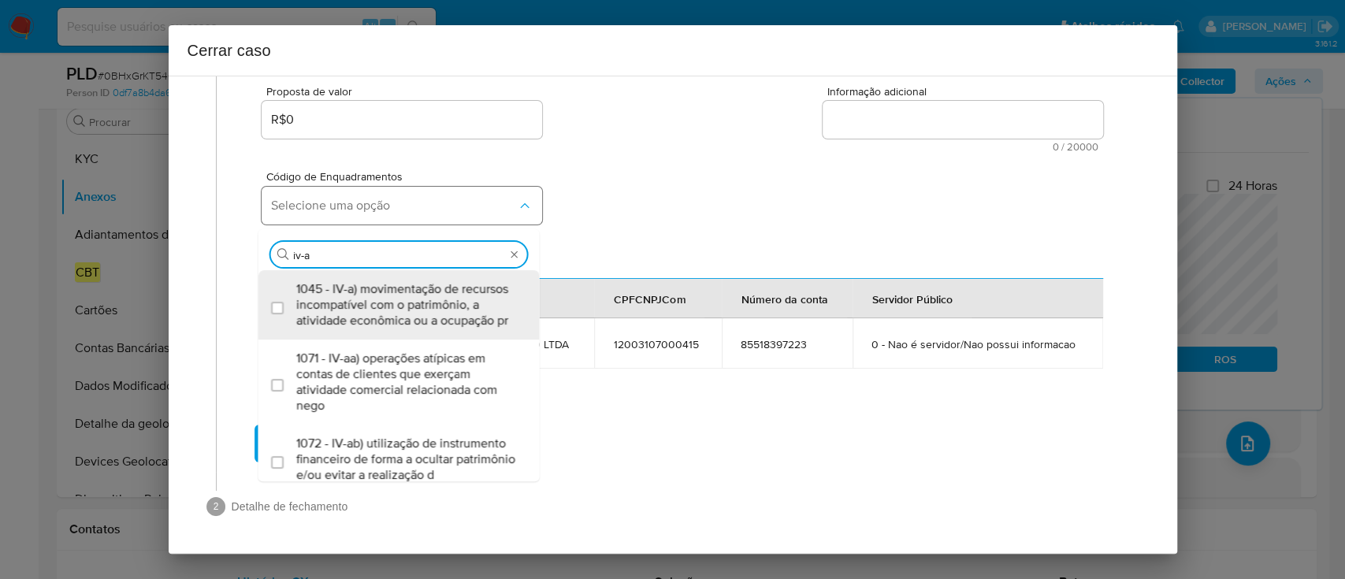
type input "iv-ac"
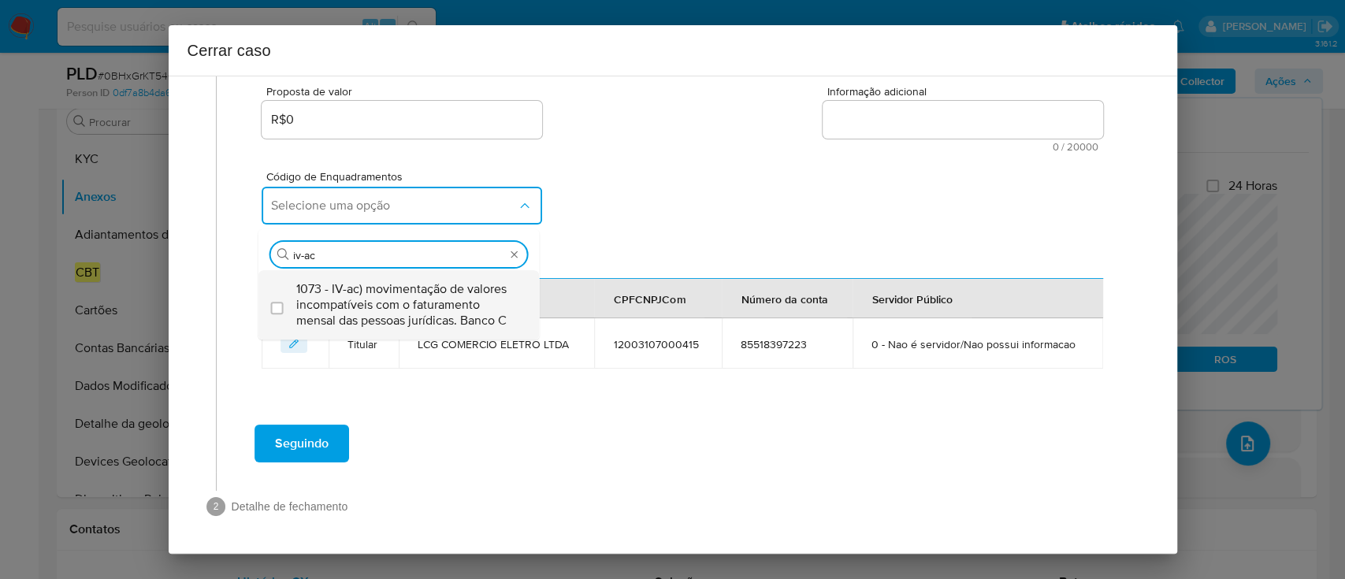
click at [430, 299] on span "1073 - IV-ac) movimentação de valores incompatíveis com o faturamento mensal da…" at bounding box center [406, 304] width 221 height 47
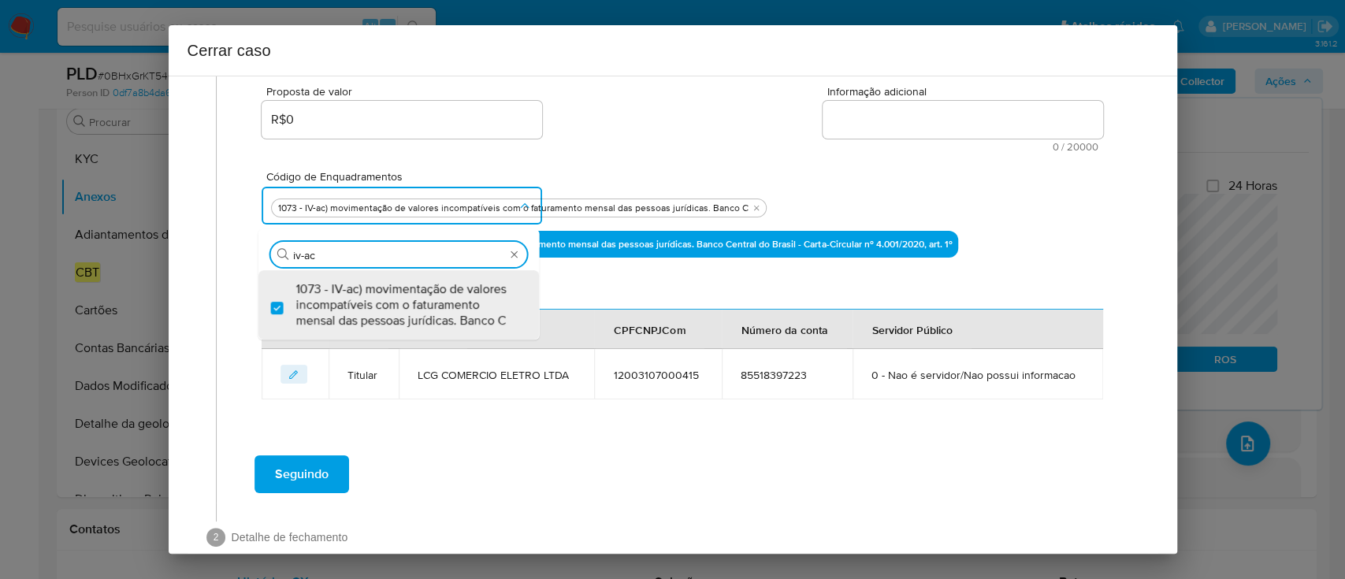
checkbox input "true"
click at [719, 194] on div "Código de Enquadramentos Procurar iv-ac 1073 - IV-ac) movimentação de valores i…" at bounding box center [682, 191] width 840 height 79
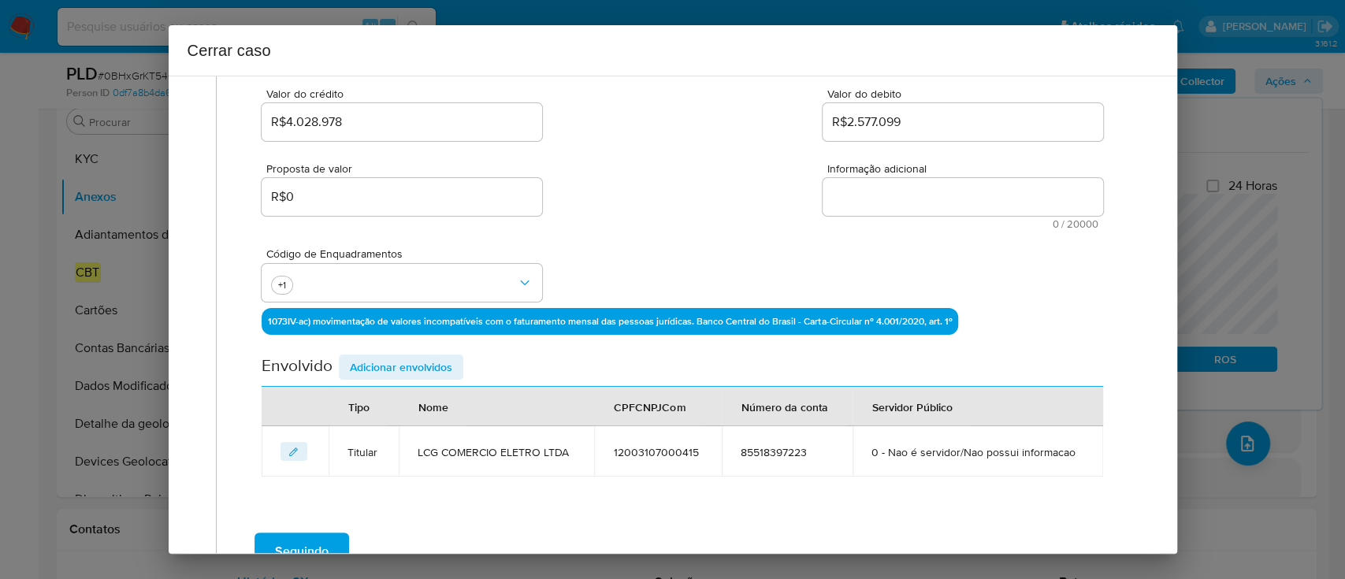
scroll to position [181, 0]
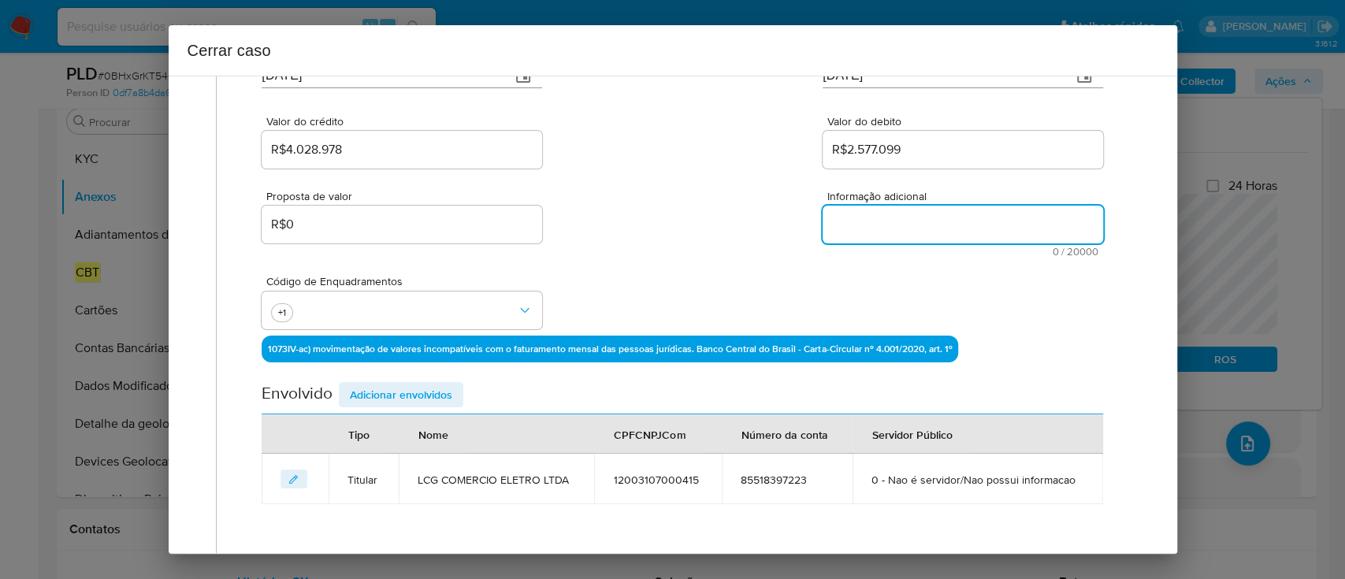
click at [938, 221] on textarea "Informação adicional" at bounding box center [962, 225] width 280 height 38
paste textarea "LCG COMERCIO ELETRO LTDA, CNPJ 12003107000415, sediada em São José, Santa Catar…"
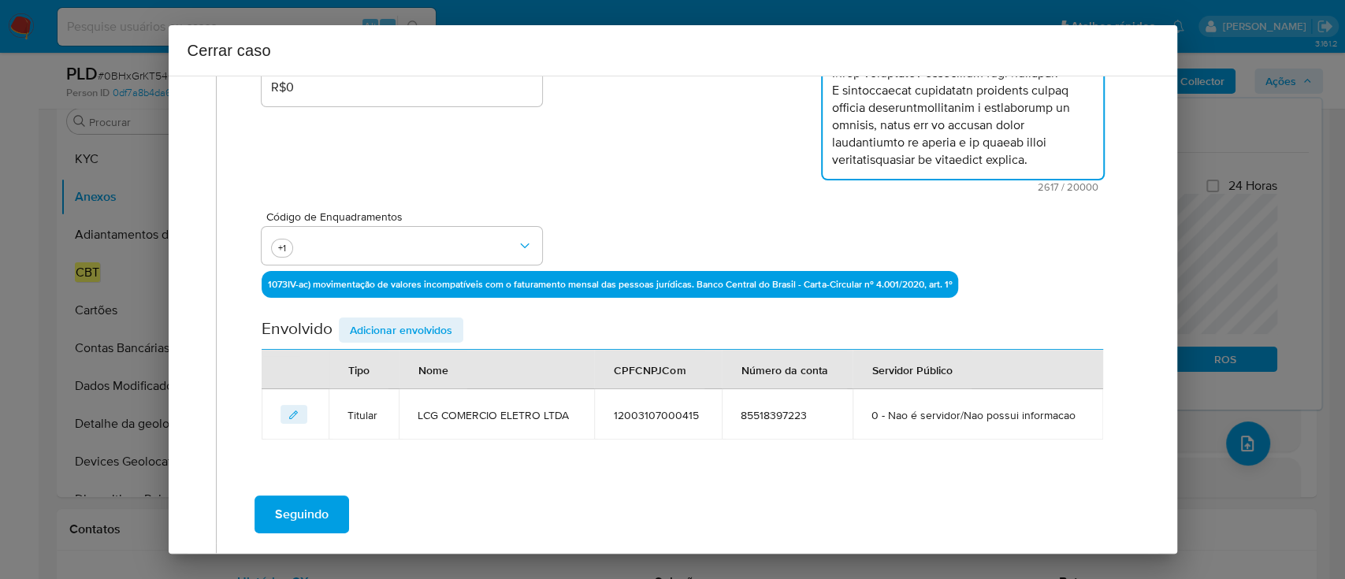
scroll to position [389, 0]
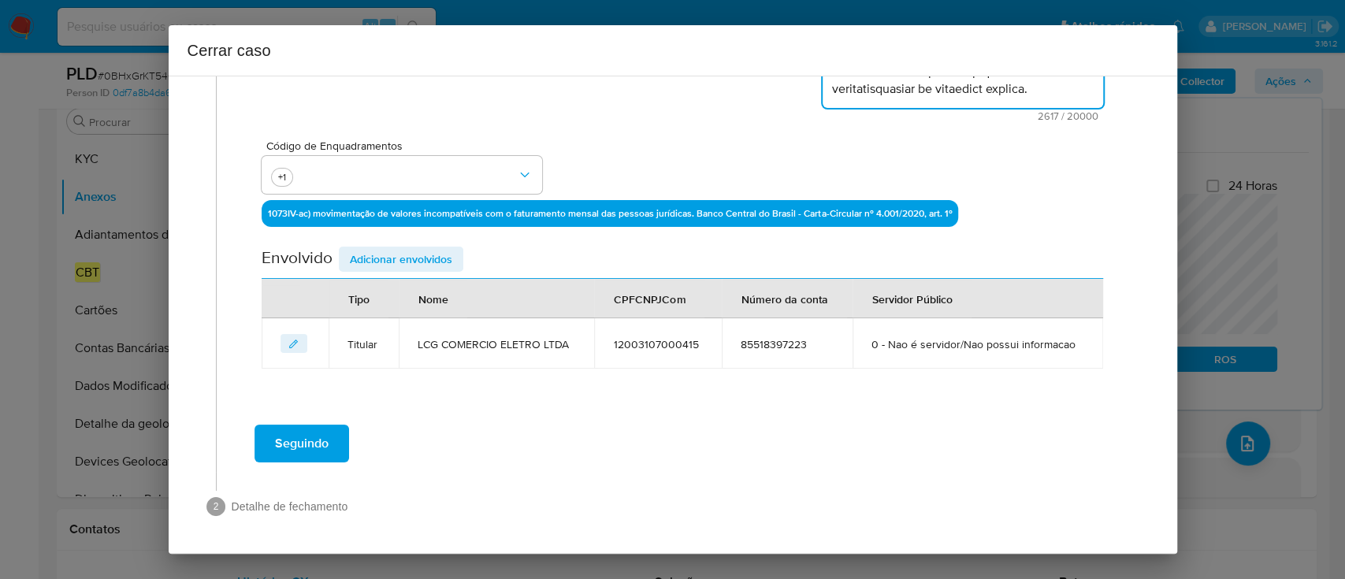
type textarea "LCG COMERCIO ELETRO LTDA, CNPJ 12003107000415, sediada em São José, Santa Catar…"
click at [426, 252] on span "Adicionar envolvidos" at bounding box center [401, 259] width 102 height 22
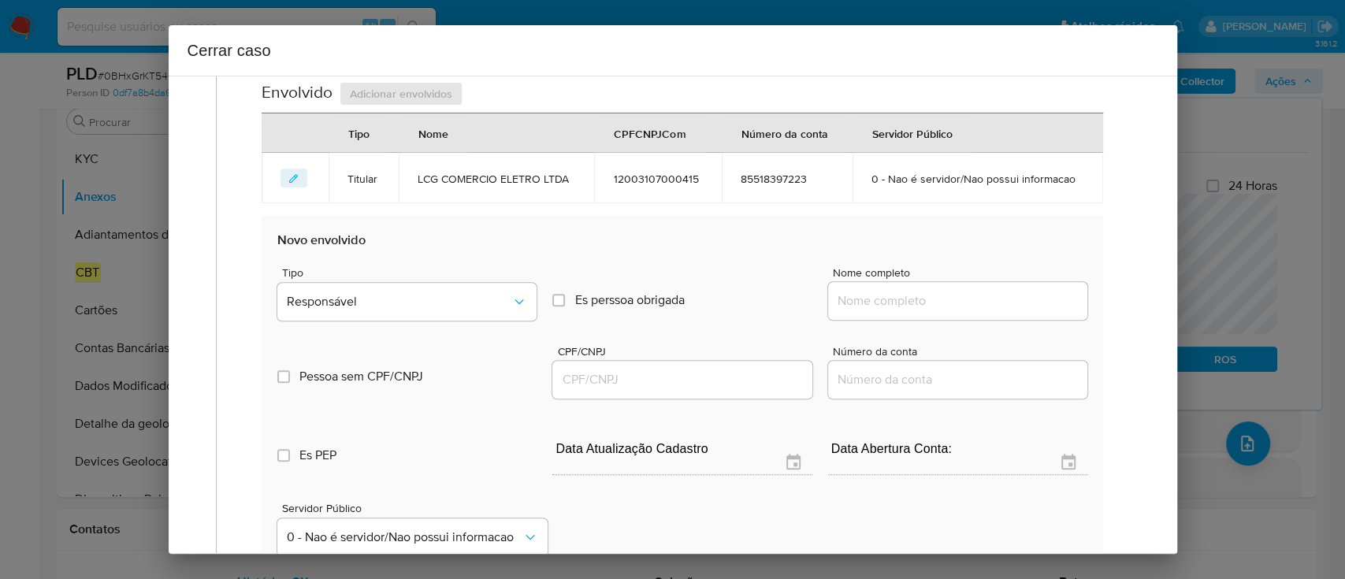
scroll to position [599, 0]
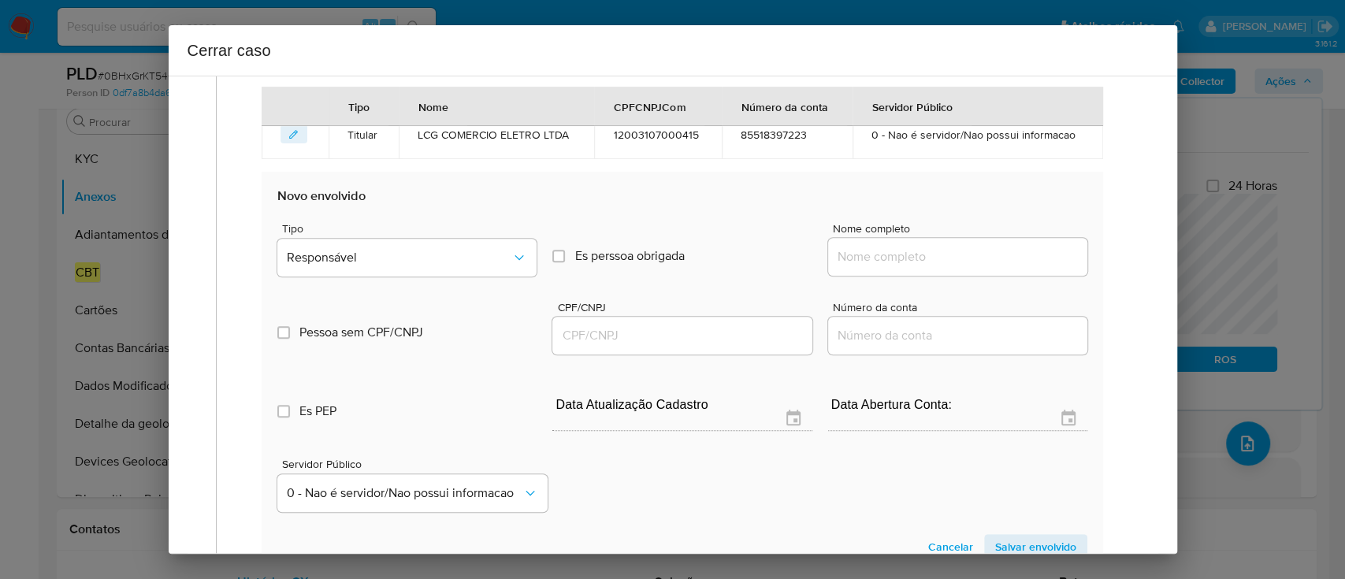
click at [882, 262] on input "Nome completo" at bounding box center [957, 257] width 259 height 20
paste input "Lcg Comercio Eletro Ltda, 12003107000172"
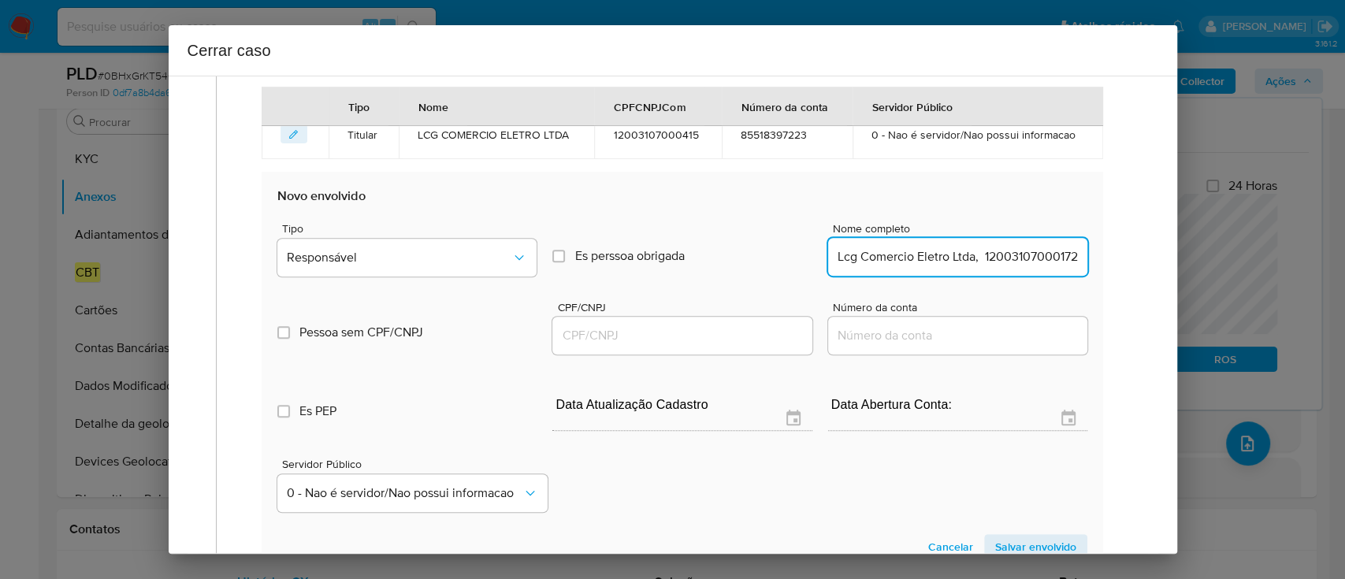
scroll to position [0, 6]
click at [1015, 261] on input "Lcg Comercio Eletro Ltda, 12003107000172" at bounding box center [957, 257] width 259 height 20
click at [1016, 261] on input "Lcg Comercio Eletro Ltda, 12003107000172" at bounding box center [957, 257] width 259 height 20
type input "Lcg Comercio Eletro Ltda,"
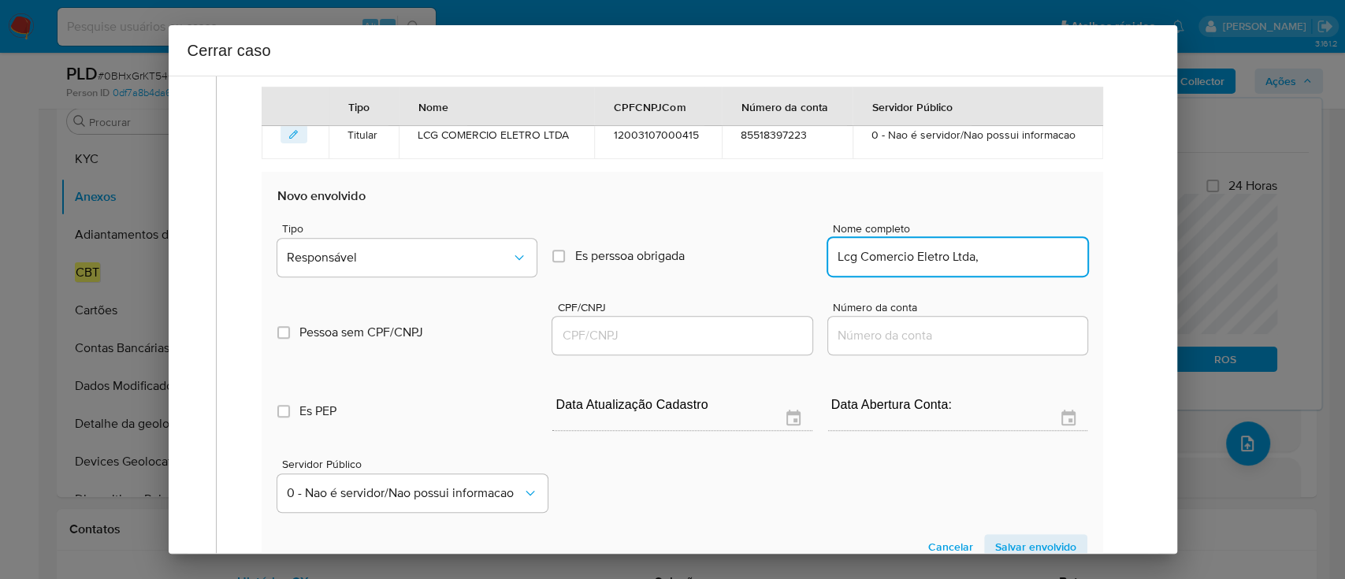
click at [757, 328] on input "CPF/CNPJ" at bounding box center [681, 335] width 259 height 20
paste input "12003107000172"
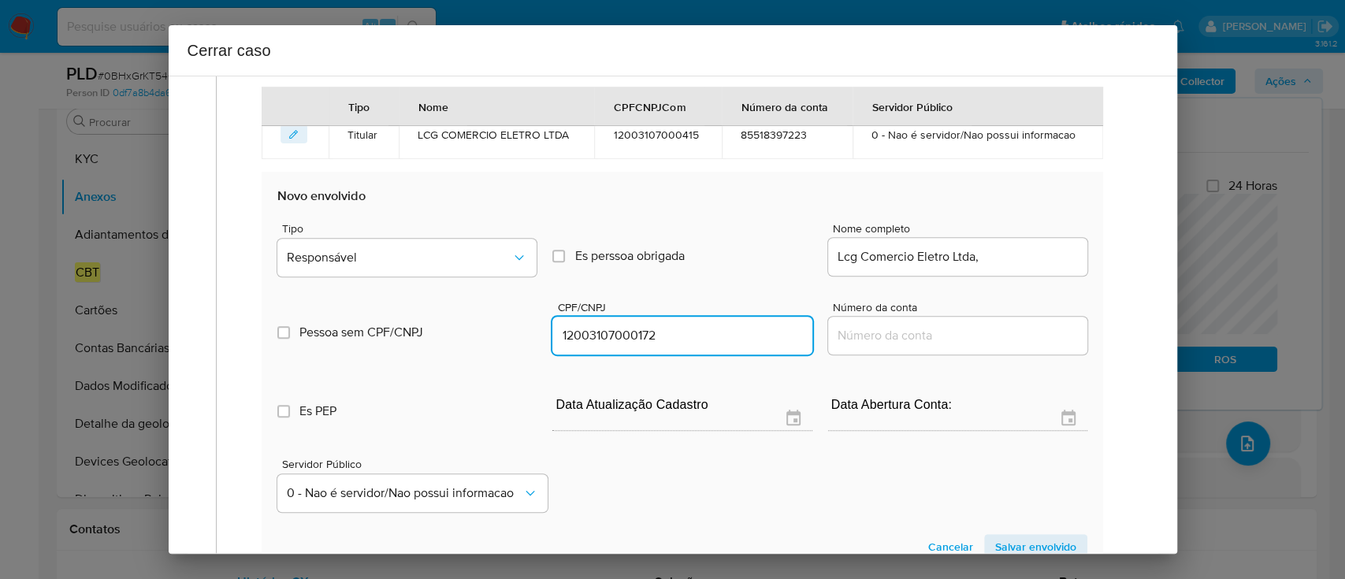
type input "12003107000172"
click at [1048, 267] on div "Lcg Comercio Eletro Ltda," at bounding box center [957, 257] width 259 height 38
click at [1046, 260] on input "Lcg Comercio Eletro Ltda," at bounding box center [957, 257] width 259 height 20
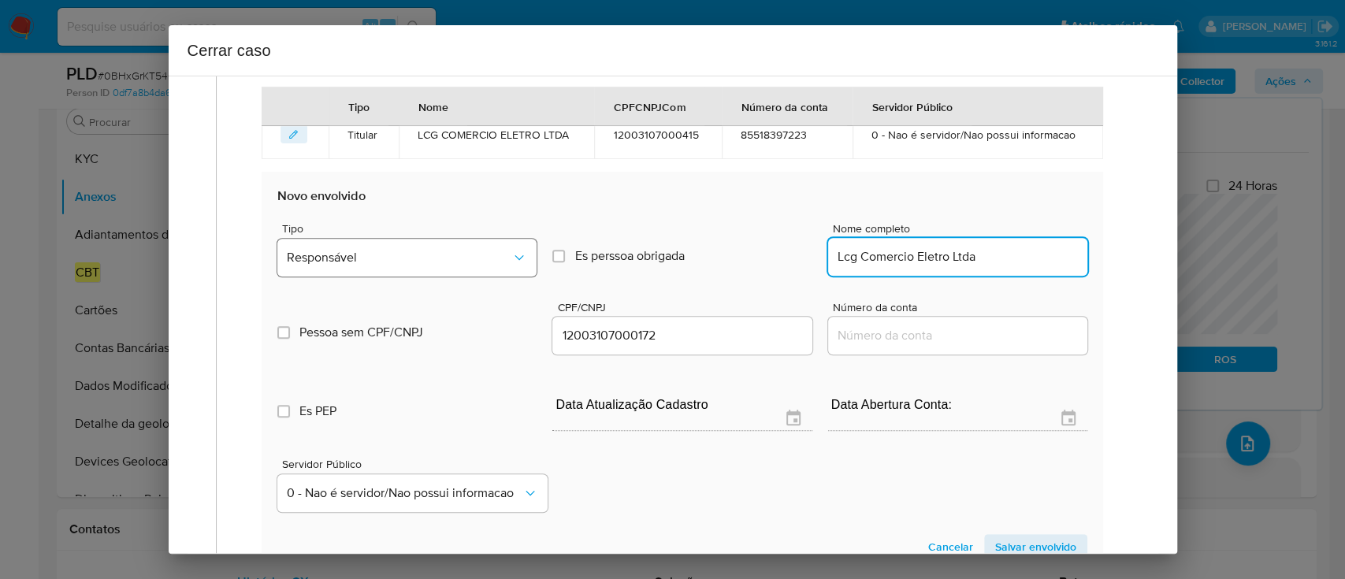
type input "Lcg Comercio Eletro Ltda"
click at [460, 250] on span "Responsável" at bounding box center [399, 258] width 224 height 16
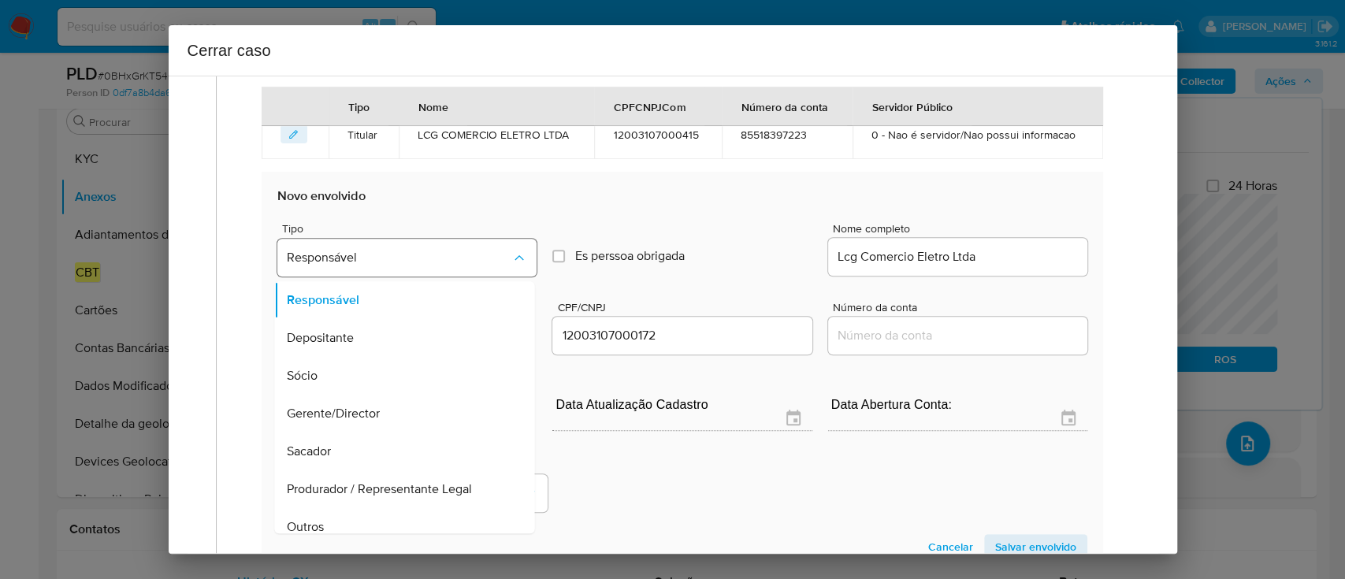
scroll to position [50, 0]
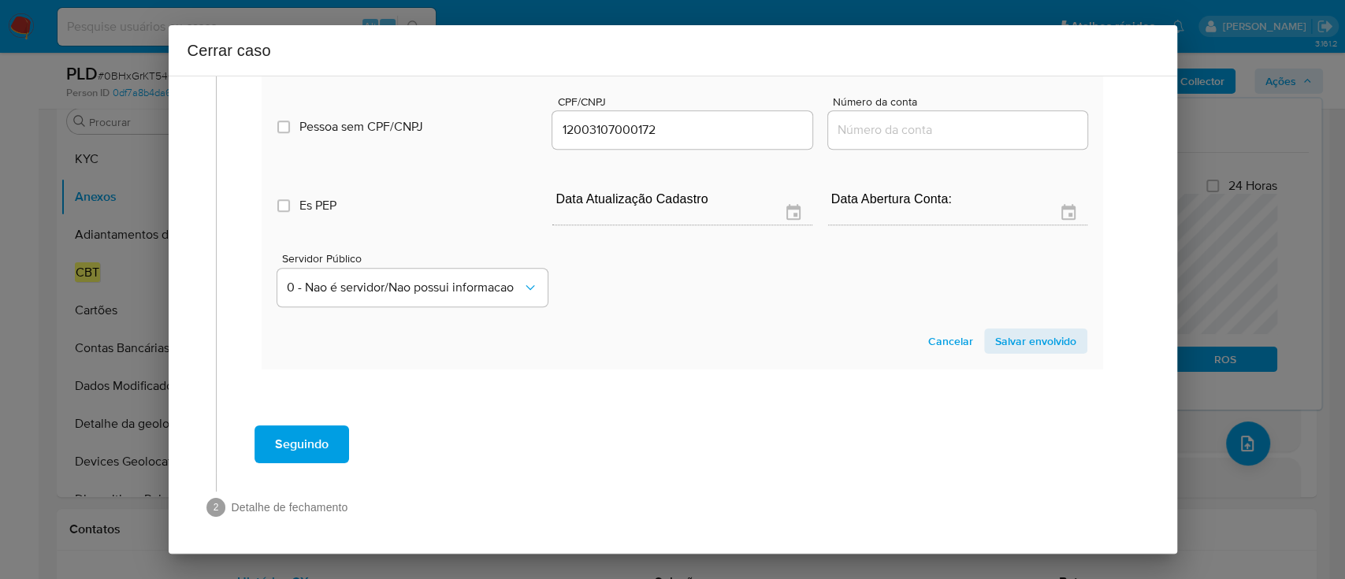
click at [998, 337] on span "Salvar envolvido" at bounding box center [1035, 341] width 81 height 22
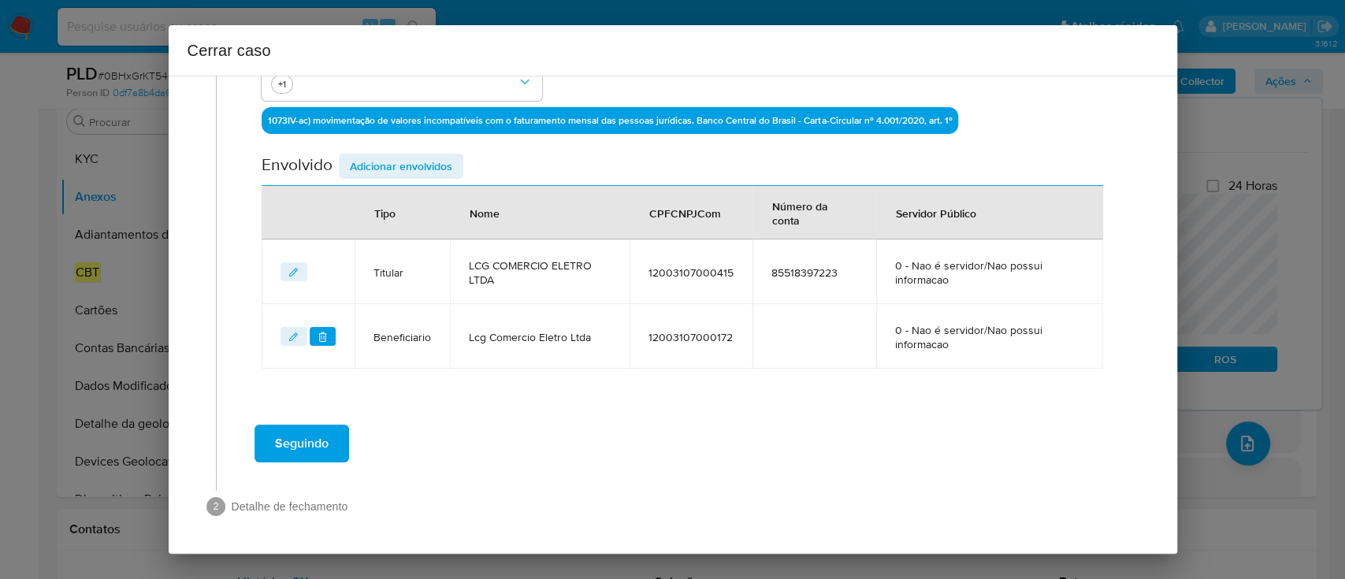
click at [415, 176] on span "Adicionar envolvidos" at bounding box center [401, 166] width 102 height 22
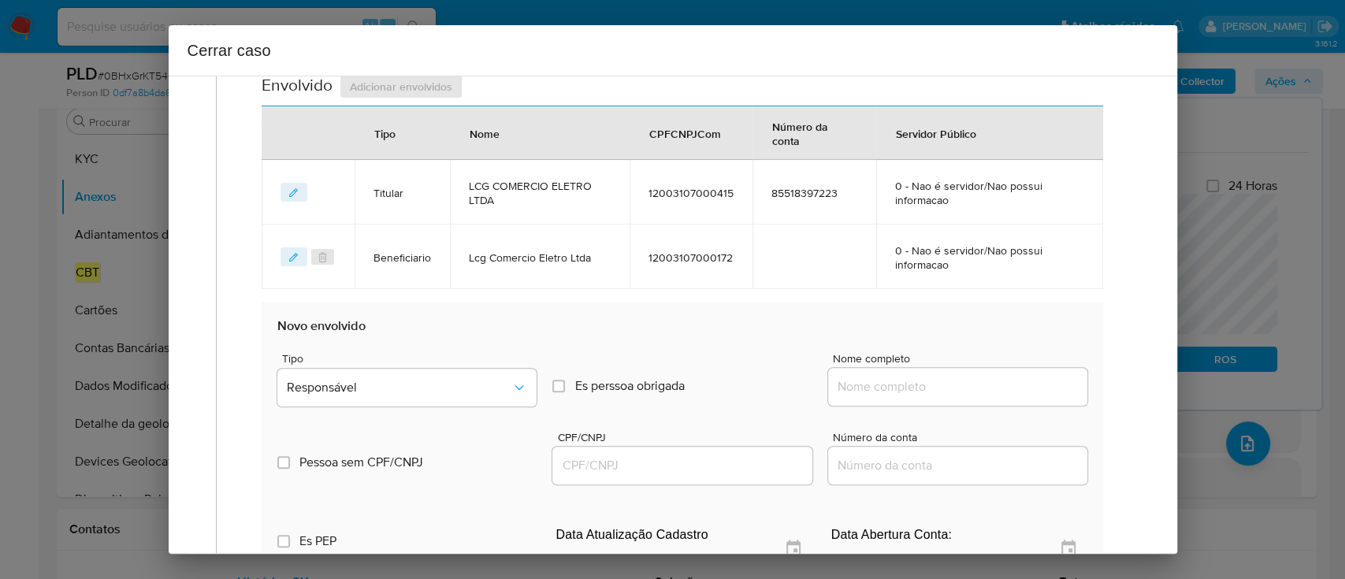
scroll to position [692, 0]
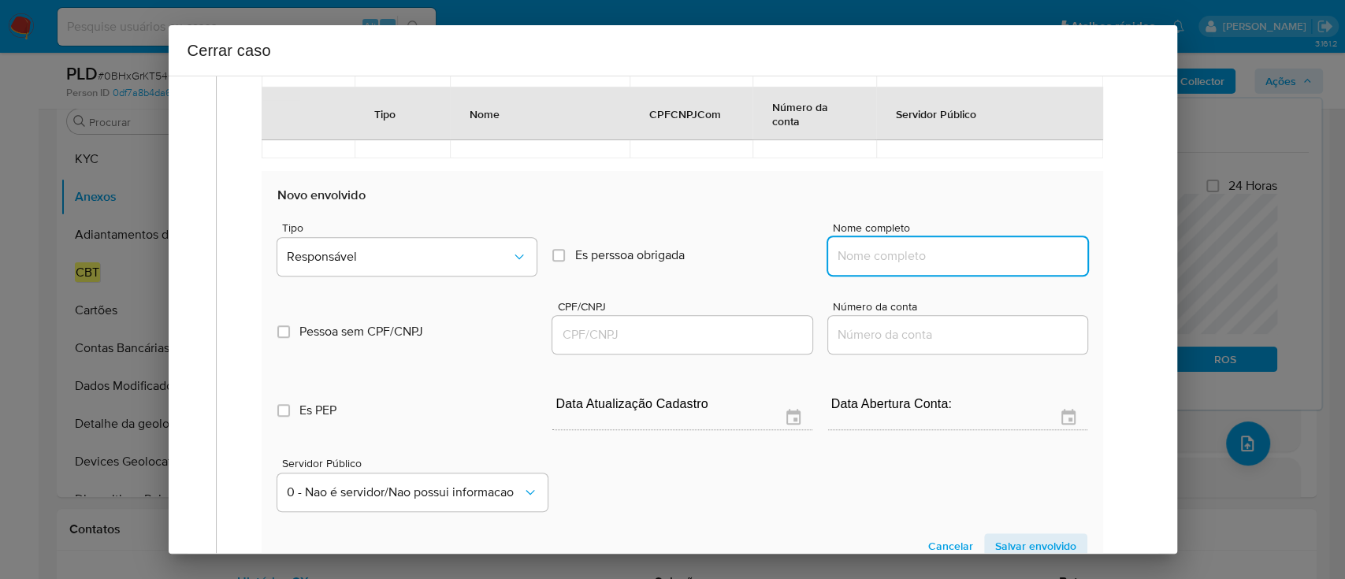
click at [888, 265] on input "Nome completo" at bounding box center [957, 256] width 259 height 20
paste input "VENT NEW INDUSTRIA E COMERCIO IMPORTACAO E EXPORTACAO DE VENTILADORES LTDA, 095…"
click at [988, 262] on input "VENT NEW INDUSTRIA E COMERCIO IMPORTACAO E EXPORTACAO DE VENTILADORES LTDA, 095…" at bounding box center [957, 256] width 259 height 20
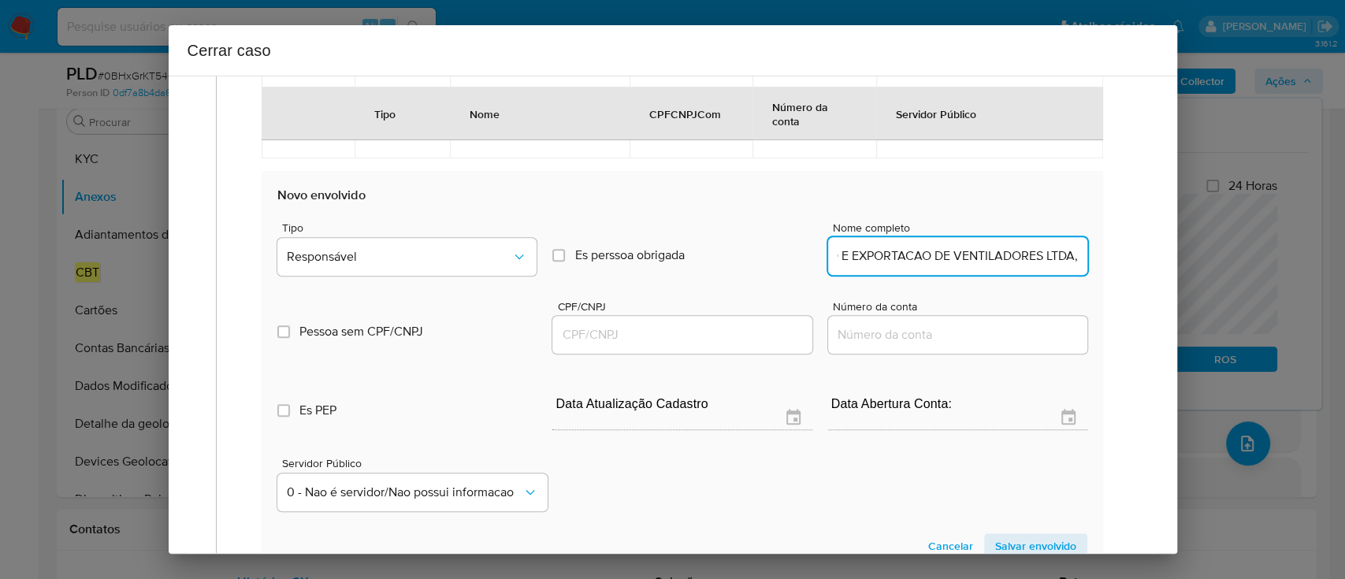
type input "VENT NEW INDUSTRIA E COMERCIO IMPORTACAO E EXPORTACAO DE VENTILADORES LTDA,"
click at [739, 321] on div at bounding box center [681, 335] width 259 height 38
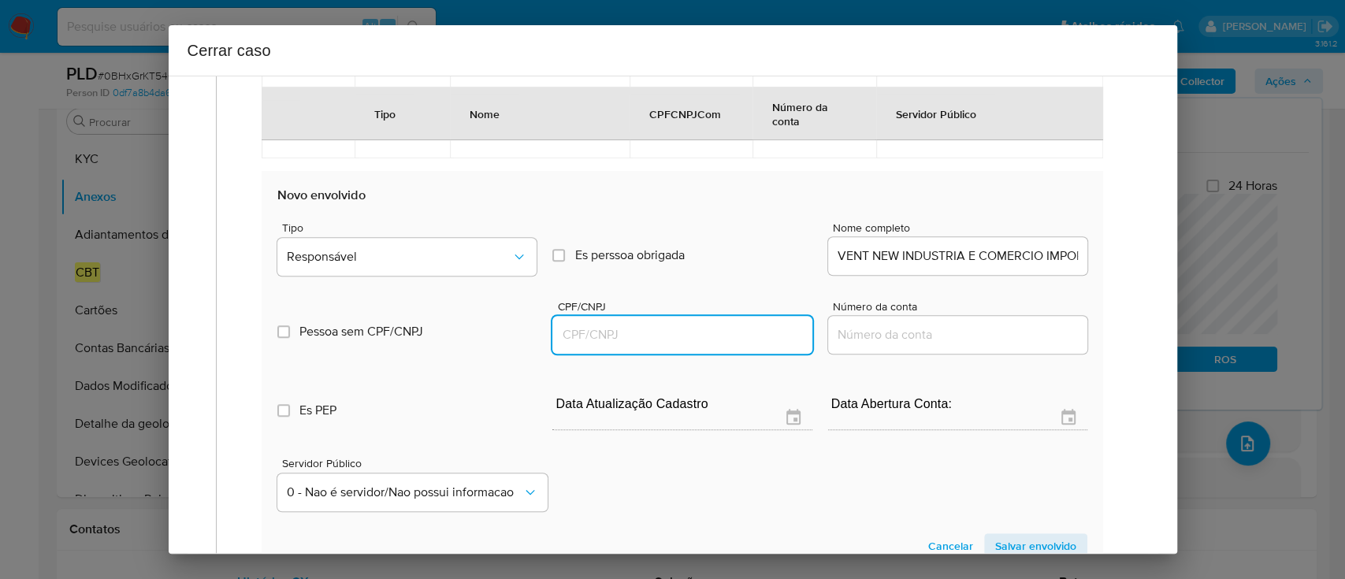
click at [739, 329] on input "CPF/CNPJ" at bounding box center [681, 335] width 259 height 20
paste input "09592907000161"
type input "9592907000161"
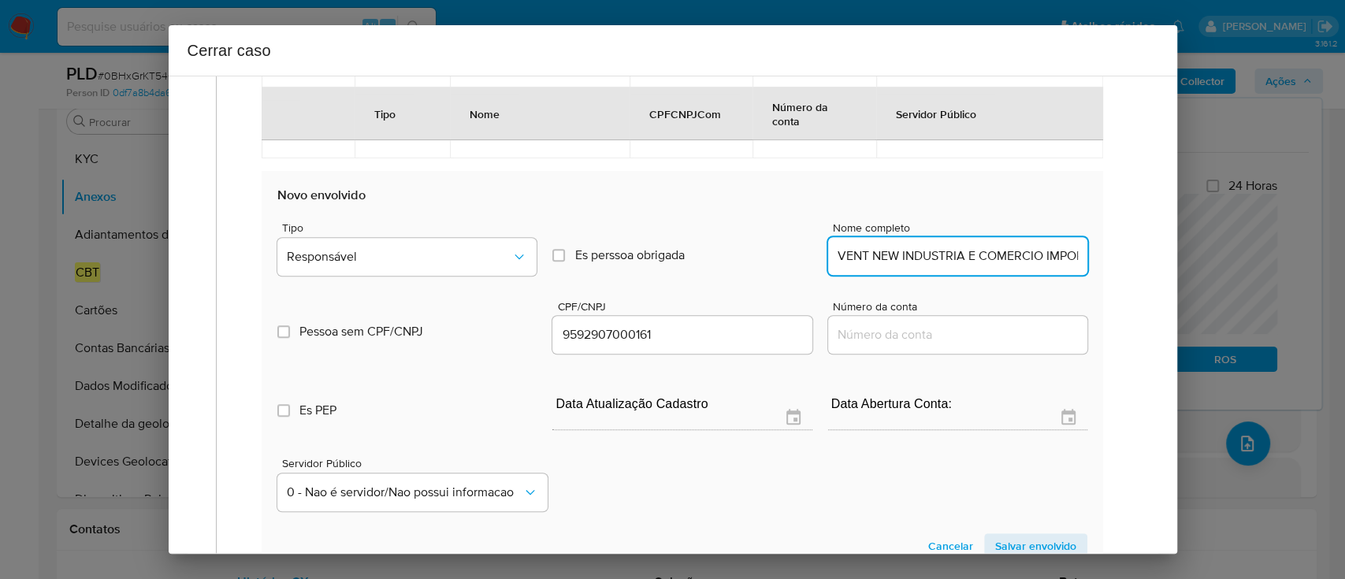
click at [991, 250] on input "VENT NEW INDUSTRIA E COMERCIO IMPORTACAO E EXPORTACAO DE VENTILADORES LTDA," at bounding box center [957, 256] width 259 height 20
type input "VENT NEW INDUSTRIA E COMERCIO IMPORTACAO E EXPORTACAO DE VENTILADORES LTDA,"
type input "09592907000161"
type input "VENT NEW INDUSTRIA E COMERCIO IMPORTACAO E EXPORTACAO DE VENTILADORES LTDA"
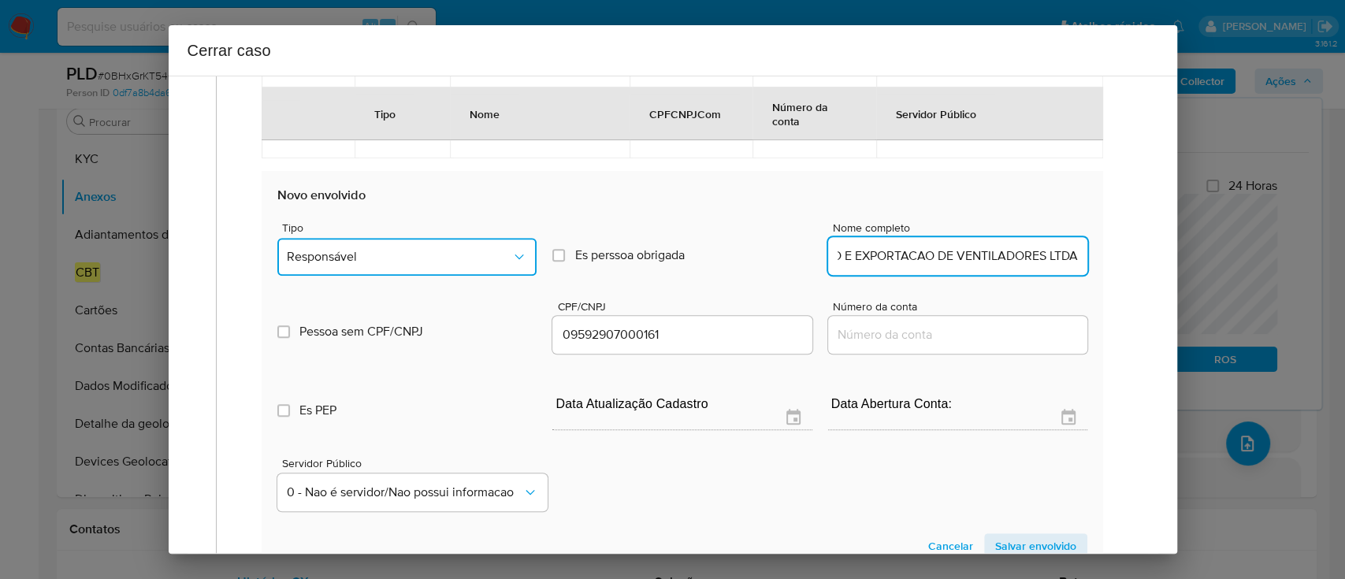
click at [466, 262] on span "Responsável" at bounding box center [399, 257] width 224 height 16
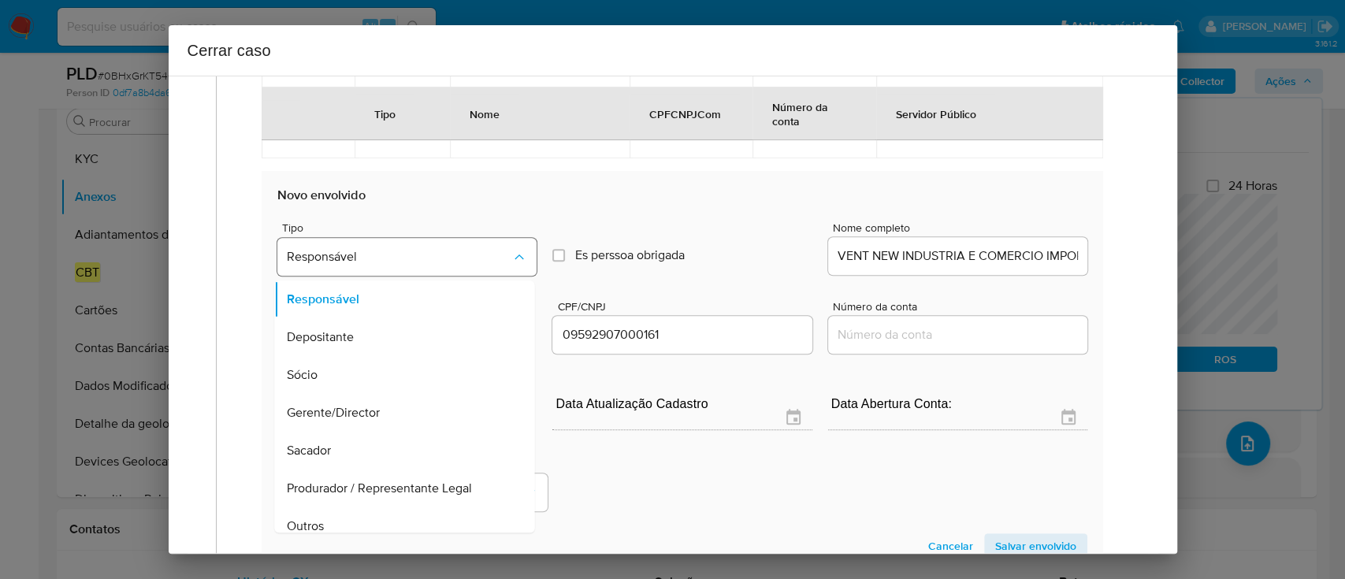
scroll to position [50, 0]
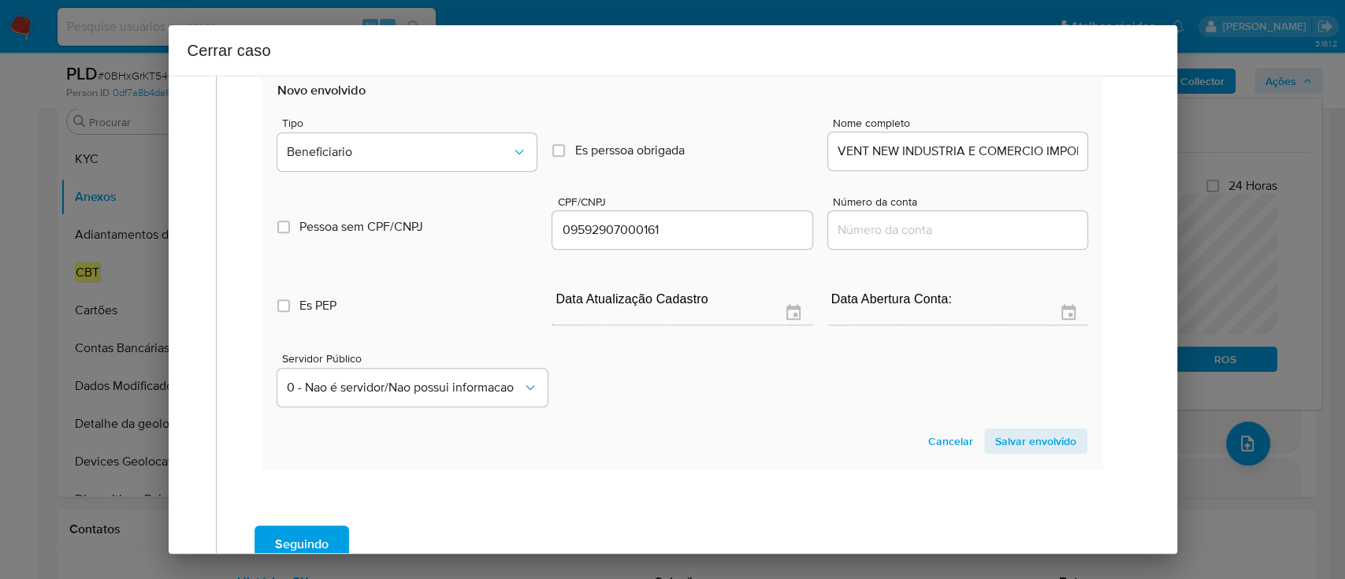
click at [1051, 433] on span "Salvar envolvido" at bounding box center [1035, 441] width 81 height 22
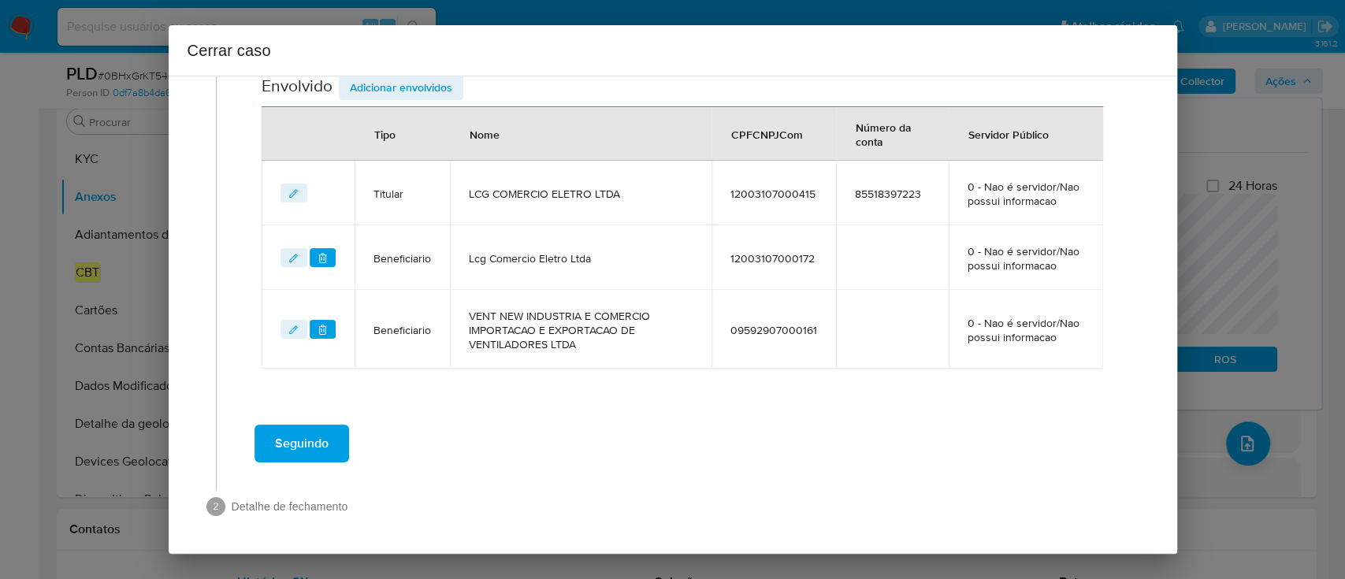
click at [418, 98] on span "Adicionar envolvidos" at bounding box center [401, 87] width 102 height 22
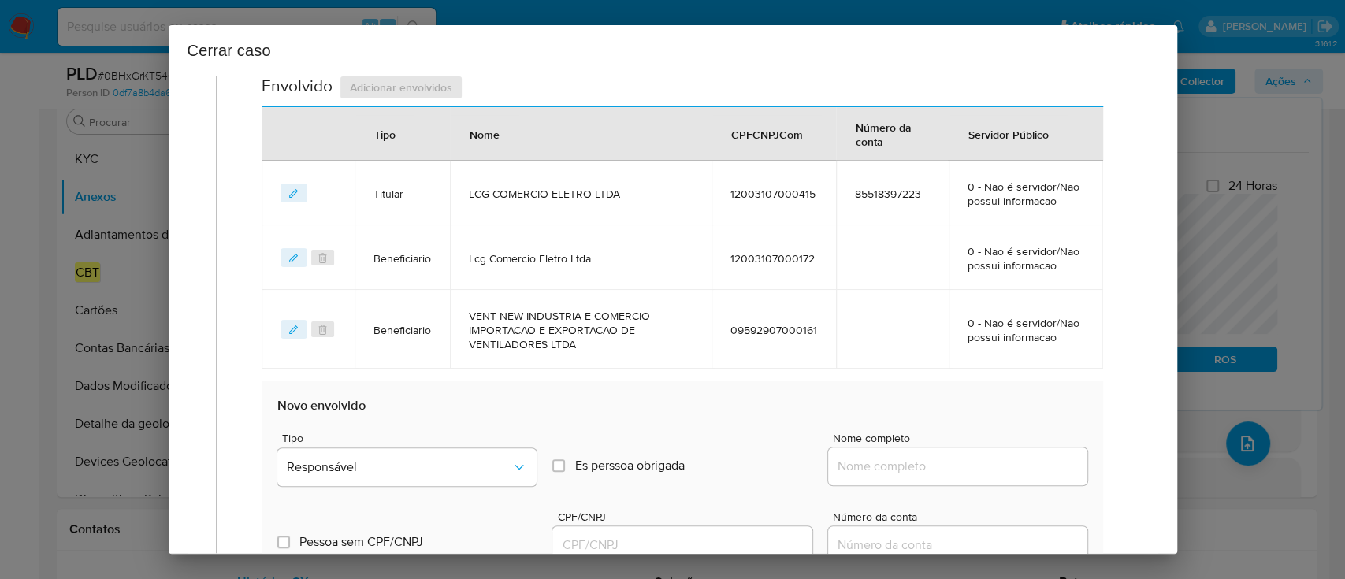
scroll to position [666, 0]
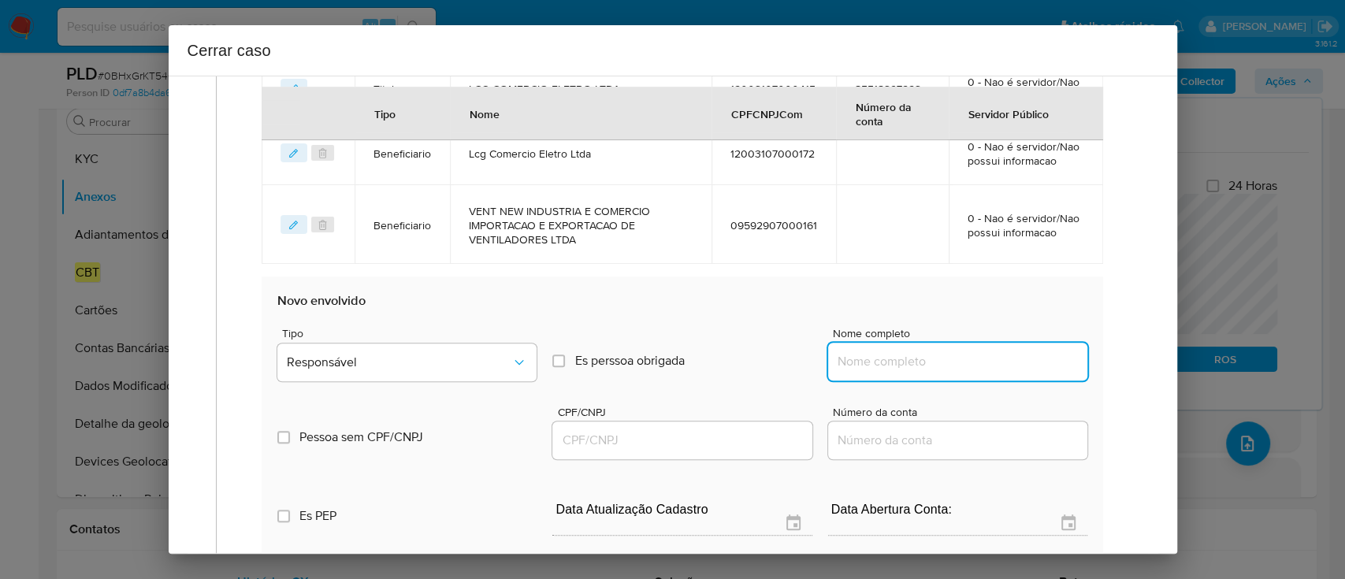
click at [916, 355] on input "Nome completo" at bounding box center [957, 361] width 259 height 20
paste input "CELIO ROBERTO LOPES, 21844893871"
click at [992, 362] on input "CELIO ROBERTO LOPES, 21844893871" at bounding box center [957, 361] width 259 height 20
type input "CELIO ROBERTO LOPES,"
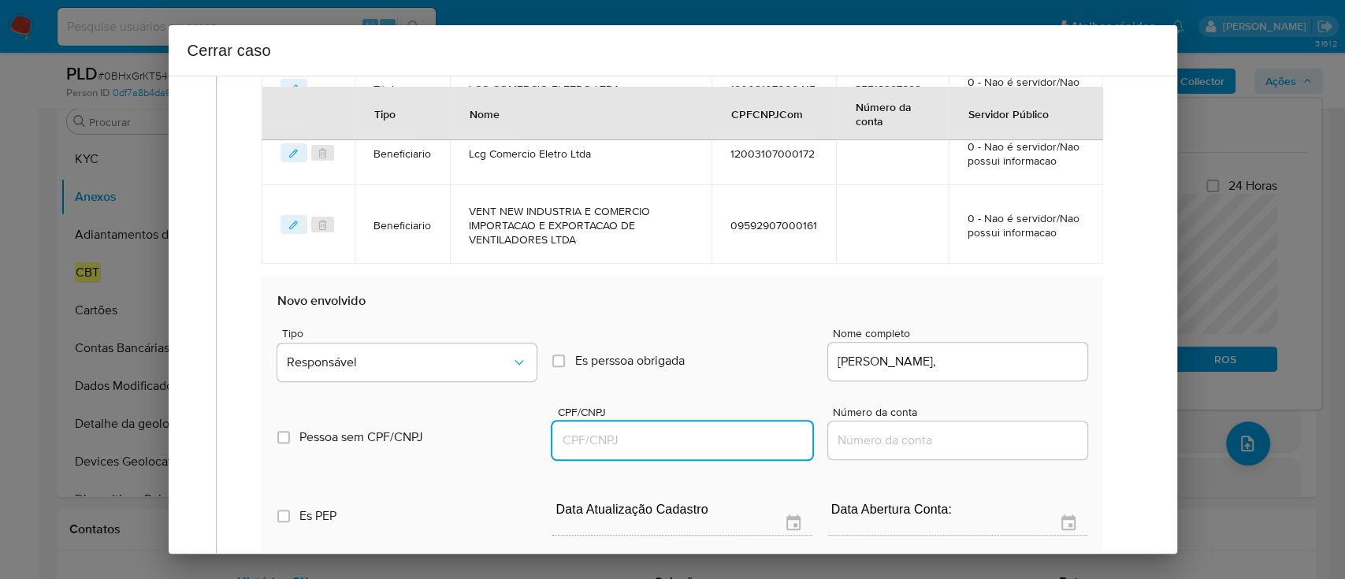
drag, startPoint x: 712, startPoint y: 440, endPoint x: 837, endPoint y: 412, distance: 127.5
click at [712, 440] on input "CPF/CNPJ" at bounding box center [681, 440] width 259 height 20
paste input "21844893871"
type input "21844893871"
click at [1040, 366] on input "CELIO ROBERTO LOPES," at bounding box center [957, 361] width 259 height 20
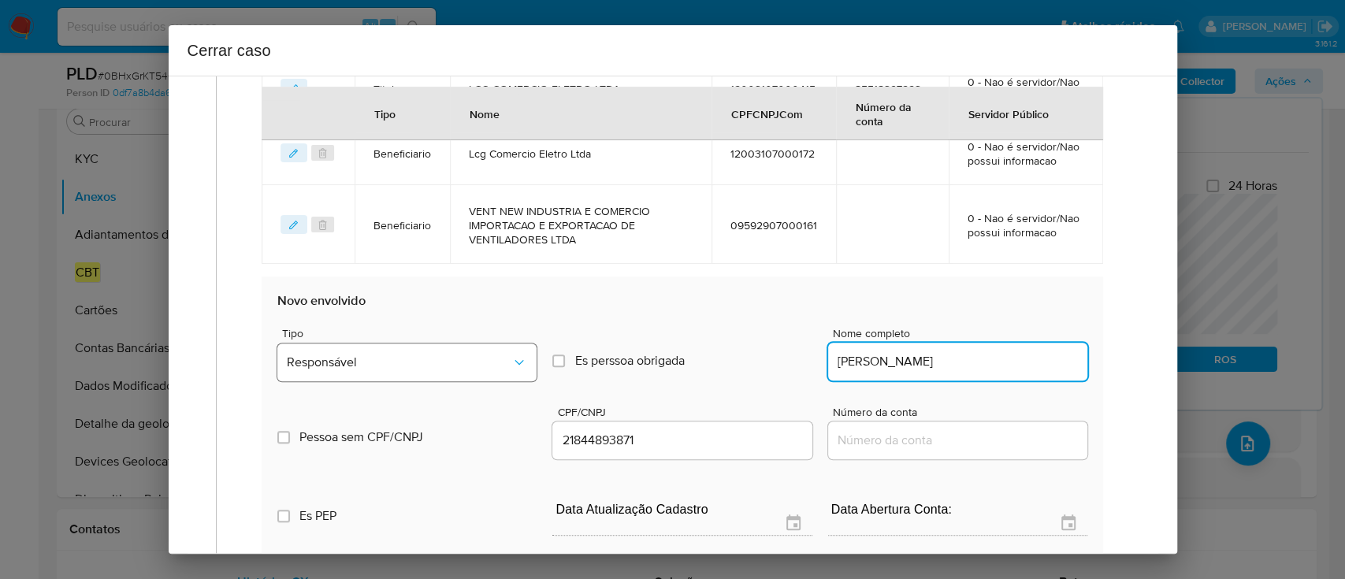
type input "CELIO ROBERTO LOPES"
click at [482, 360] on span "Responsável" at bounding box center [399, 362] width 224 height 16
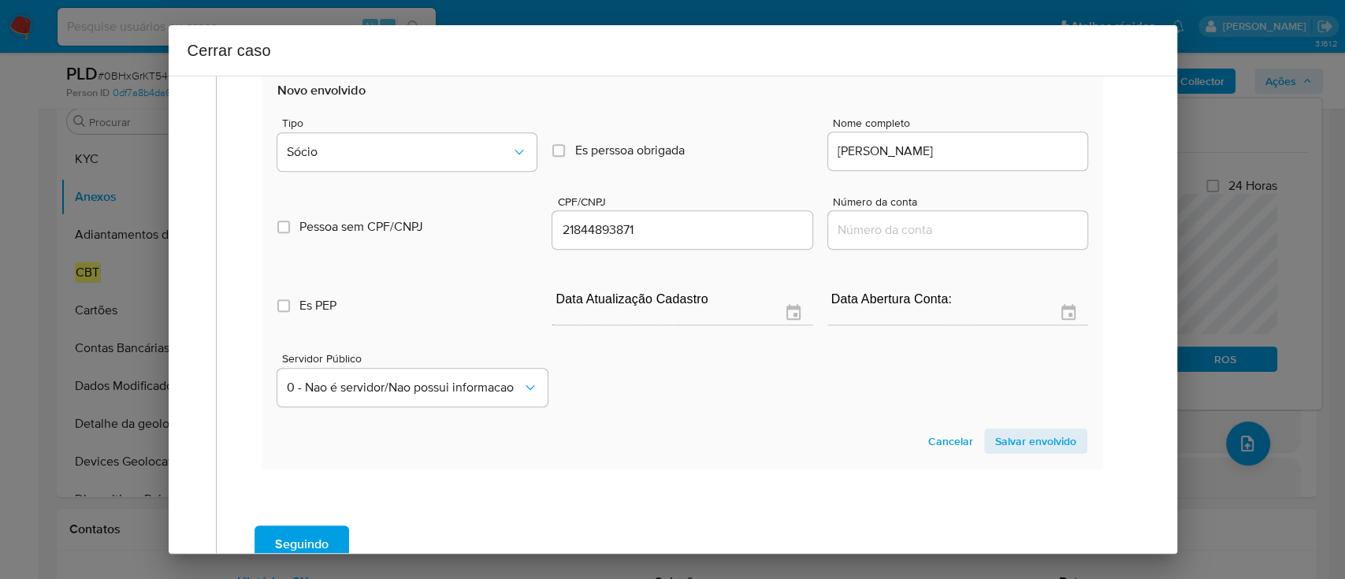
click at [1052, 446] on span "Salvar envolvido" at bounding box center [1035, 441] width 81 height 22
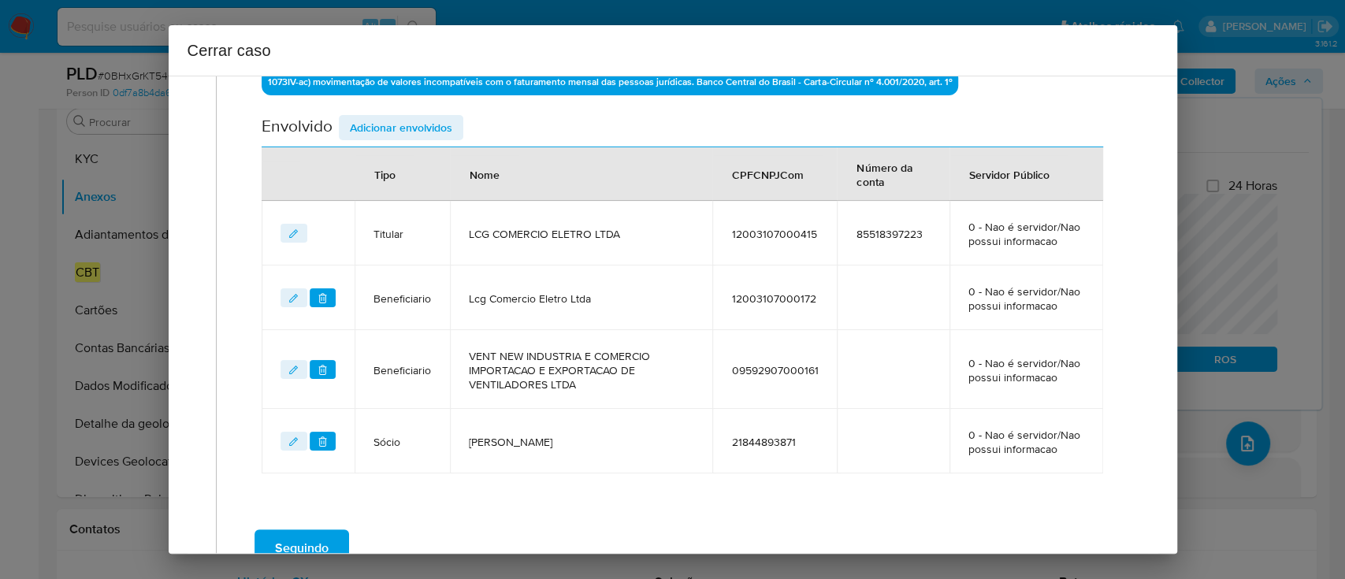
click at [416, 128] on span "Adicionar envolvidos" at bounding box center [401, 128] width 102 height 22
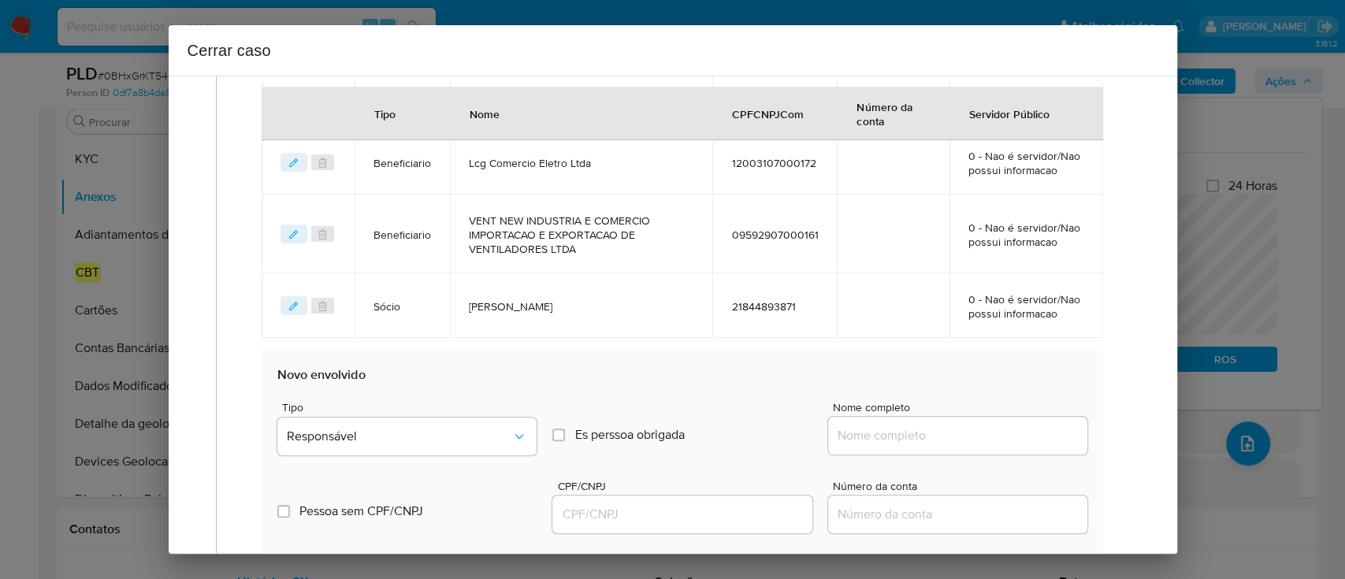
scroll to position [731, 0]
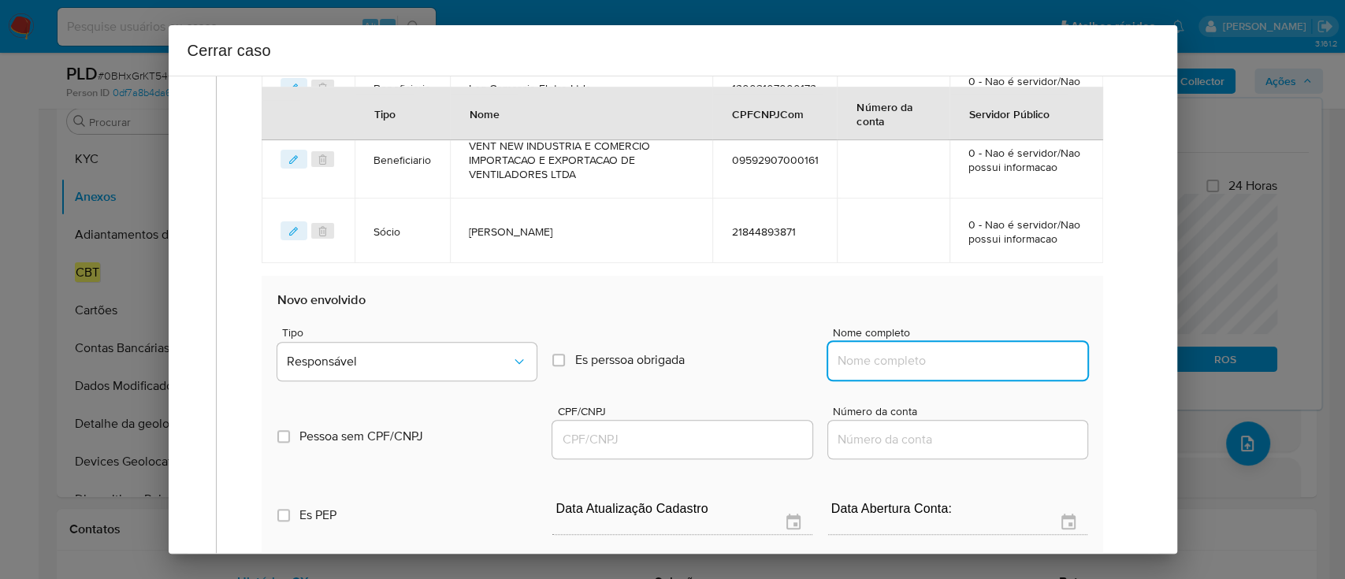
click at [936, 358] on input "Nome completo" at bounding box center [957, 361] width 259 height 20
paste input "ELIEZIR GILBERTO DE MORAES, 09820017890"
click at [1021, 365] on input "ELIEZIR GILBERTO DE MORAES, 09820017890" at bounding box center [957, 361] width 259 height 20
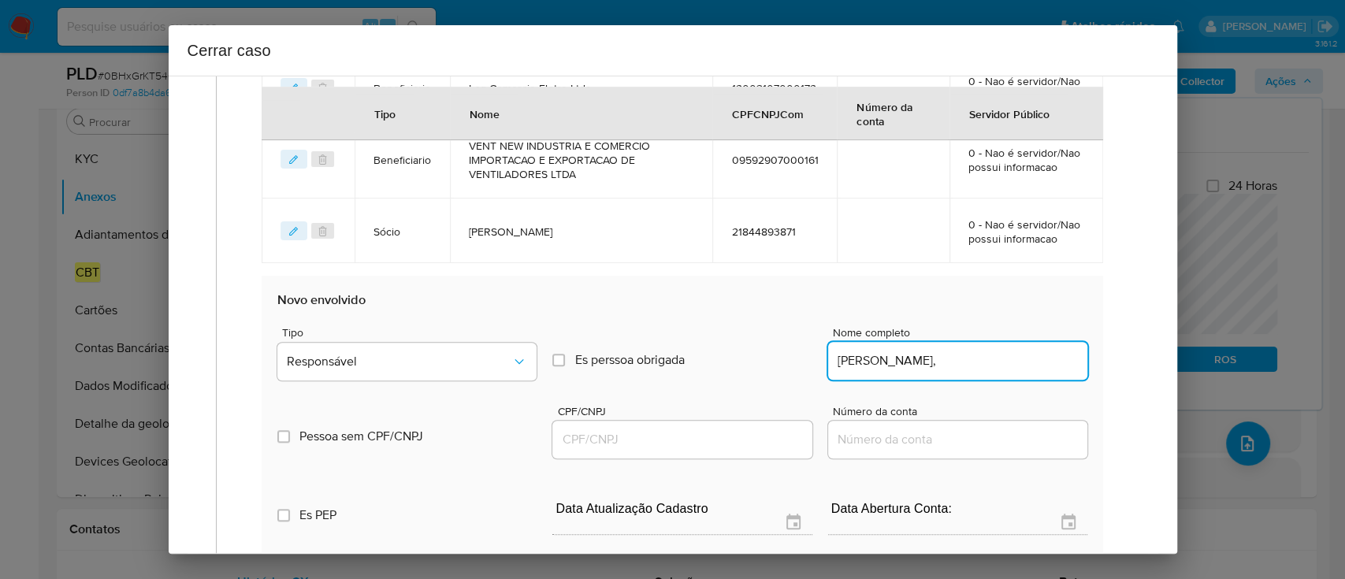
scroll to position [0, 0]
type input "ELIEZIR GILBERTO DE MORAES,"
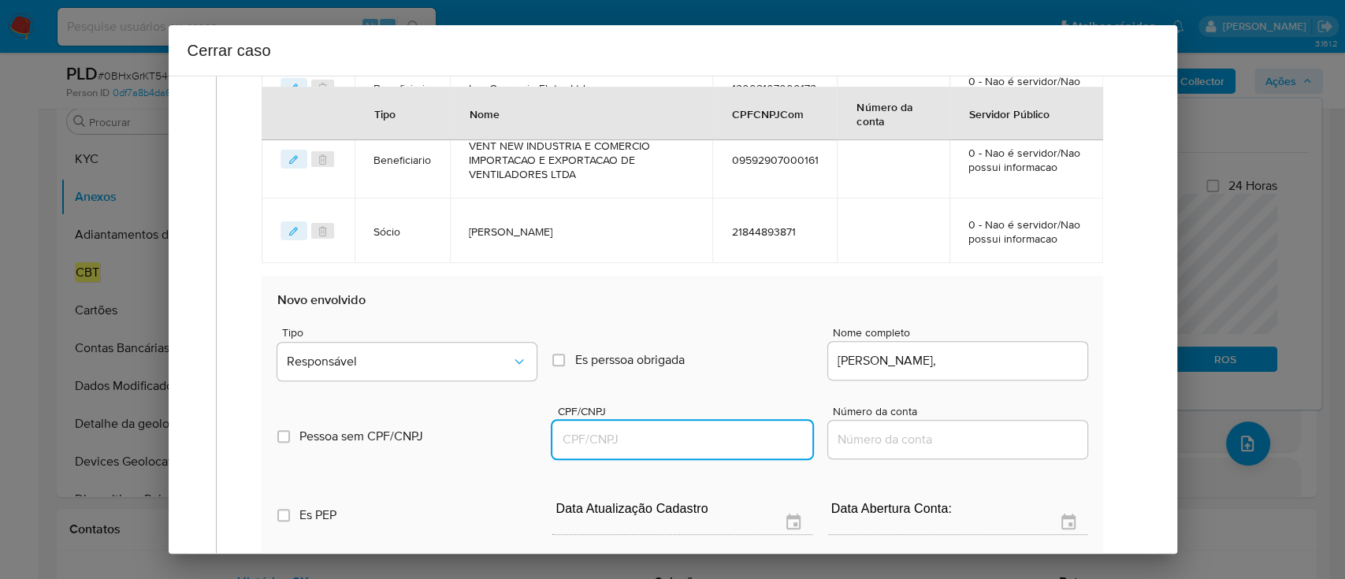
drag, startPoint x: 735, startPoint y: 432, endPoint x: 885, endPoint y: 413, distance: 150.9
click at [736, 432] on input "CPF/CNPJ" at bounding box center [681, 439] width 259 height 20
paste input "09820017890"
type input "9820017890"
click at [1022, 367] on input "ELIEZIR GILBERTO DE MORAES," at bounding box center [957, 361] width 259 height 20
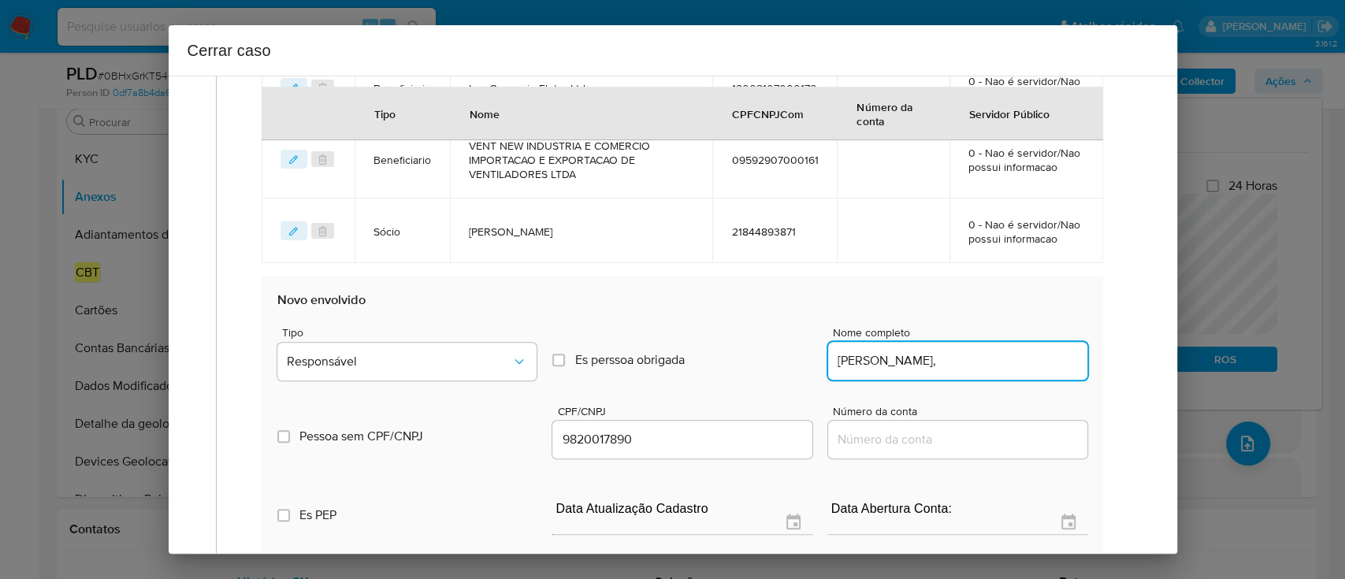
type input "ELIEZIR GILBERTO DE MORAES,"
type input "09820017890"
type input "ELIEZIR GILBERTO DE MORAES"
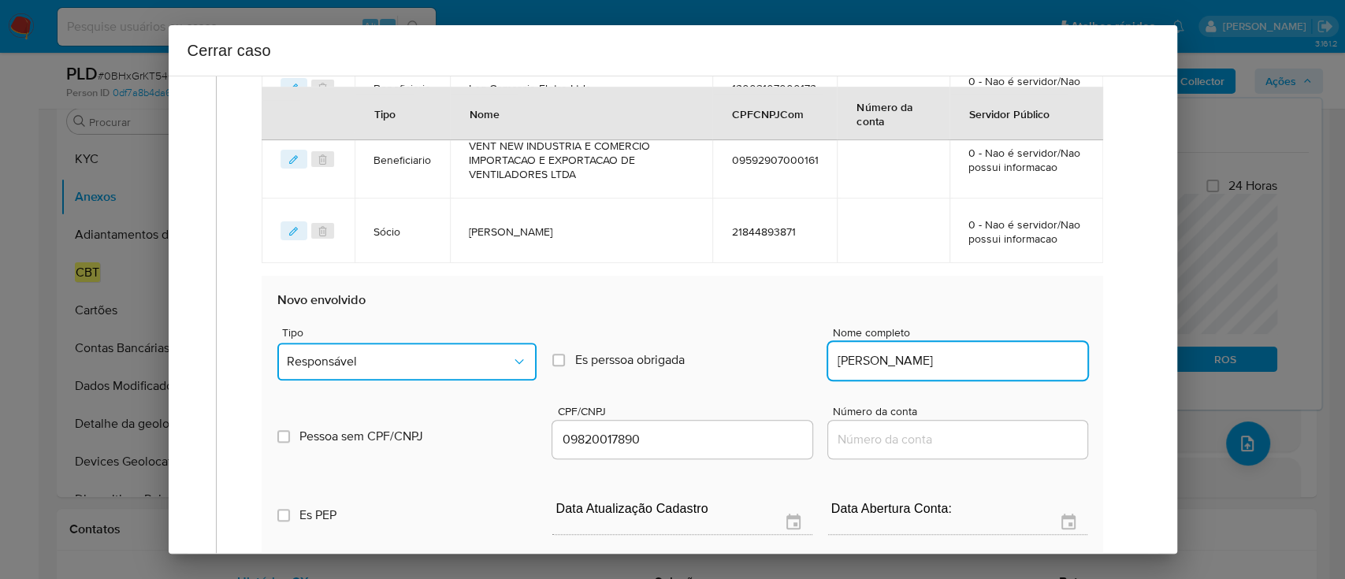
click at [371, 356] on span "Responsável" at bounding box center [399, 362] width 224 height 16
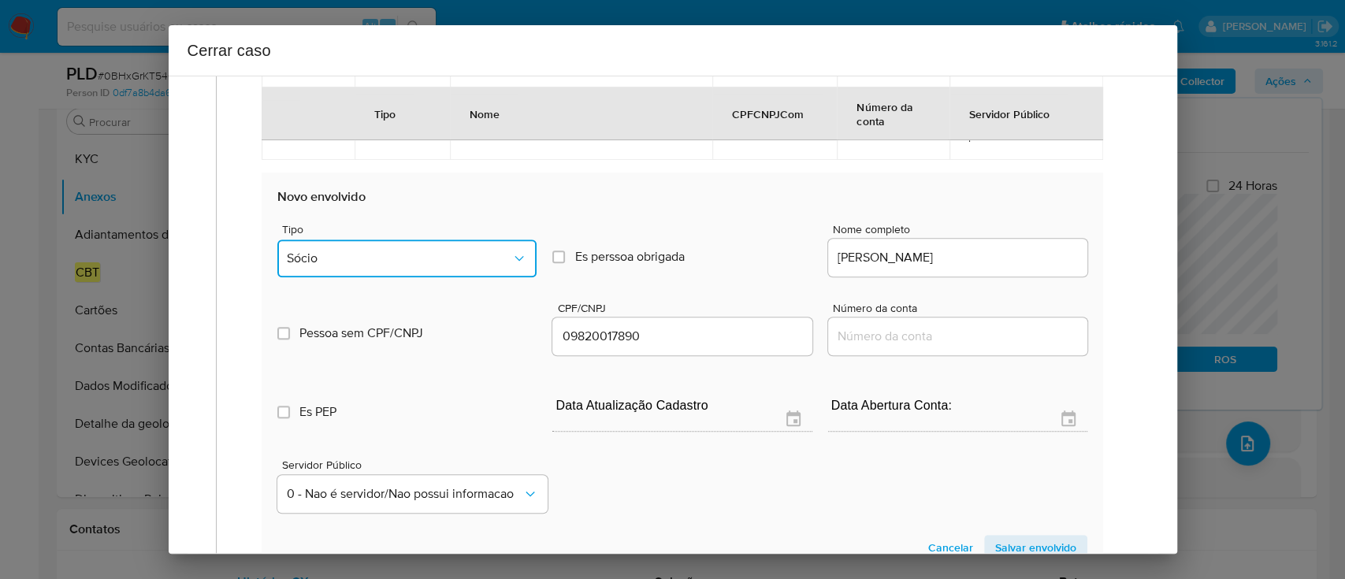
scroll to position [940, 0]
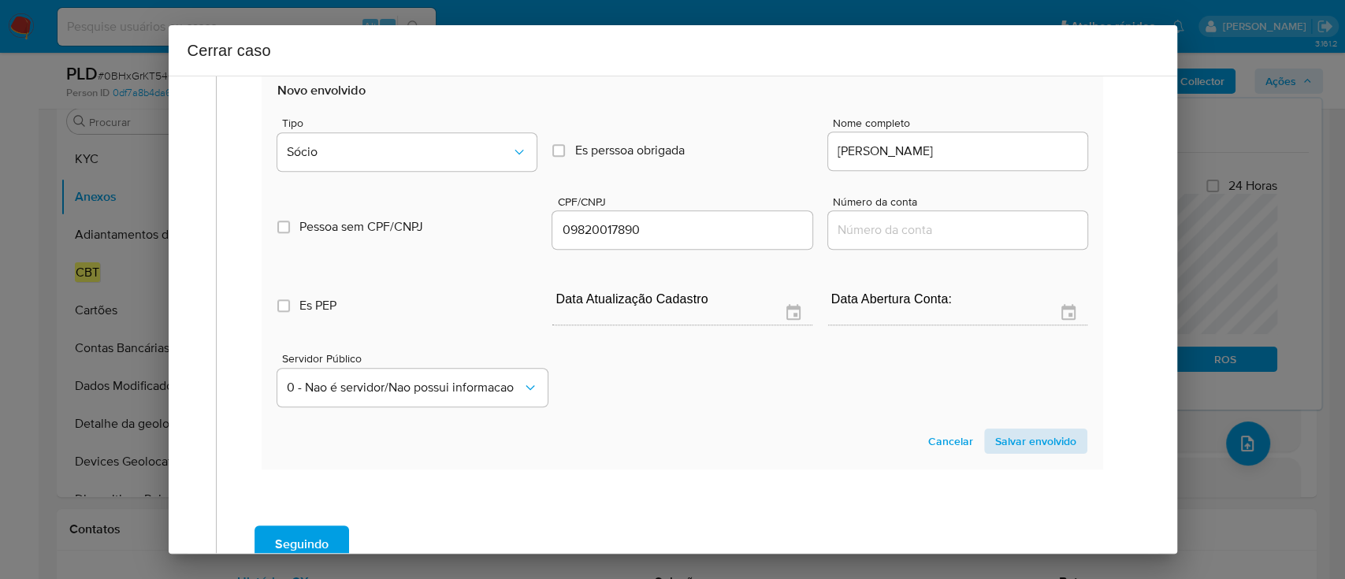
click at [1068, 432] on section "Novo envolvido Tipo Sócio Es perssoa obrigada Is PObrigada Nome completo ELIEZI…" at bounding box center [682, 267] width 840 height 403
click at [1038, 440] on span "Salvar envolvido" at bounding box center [1035, 441] width 81 height 22
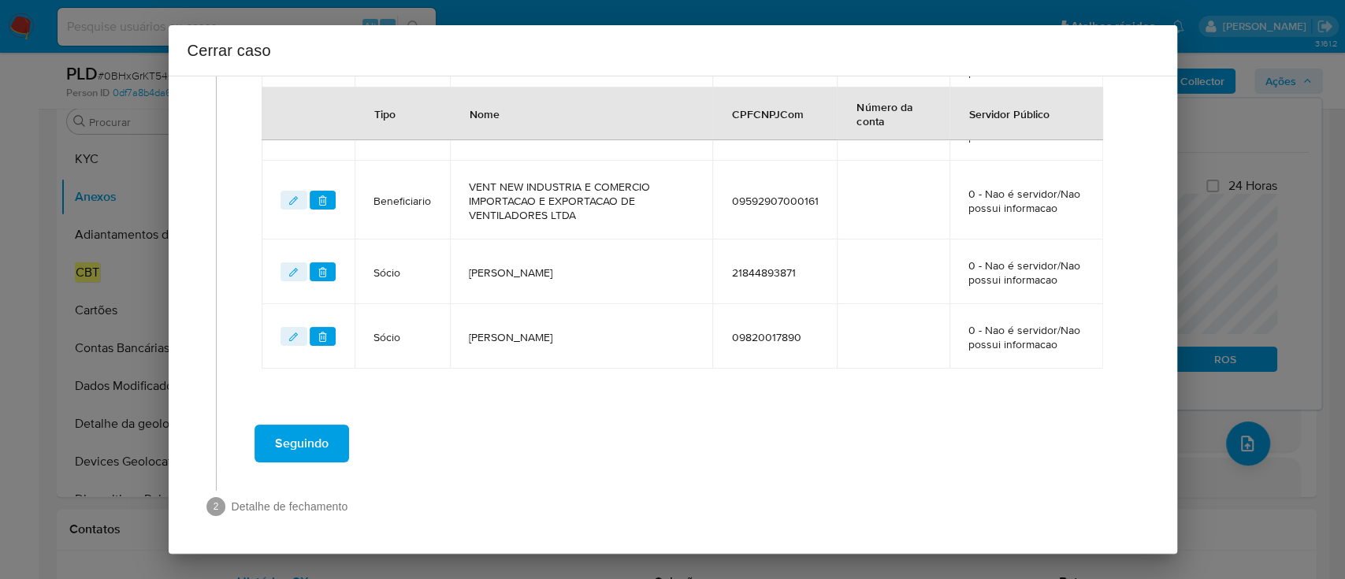
click at [651, 425] on div "Seguindo" at bounding box center [682, 443] width 900 height 57
click at [315, 451] on span "Seguindo" at bounding box center [302, 443] width 54 height 35
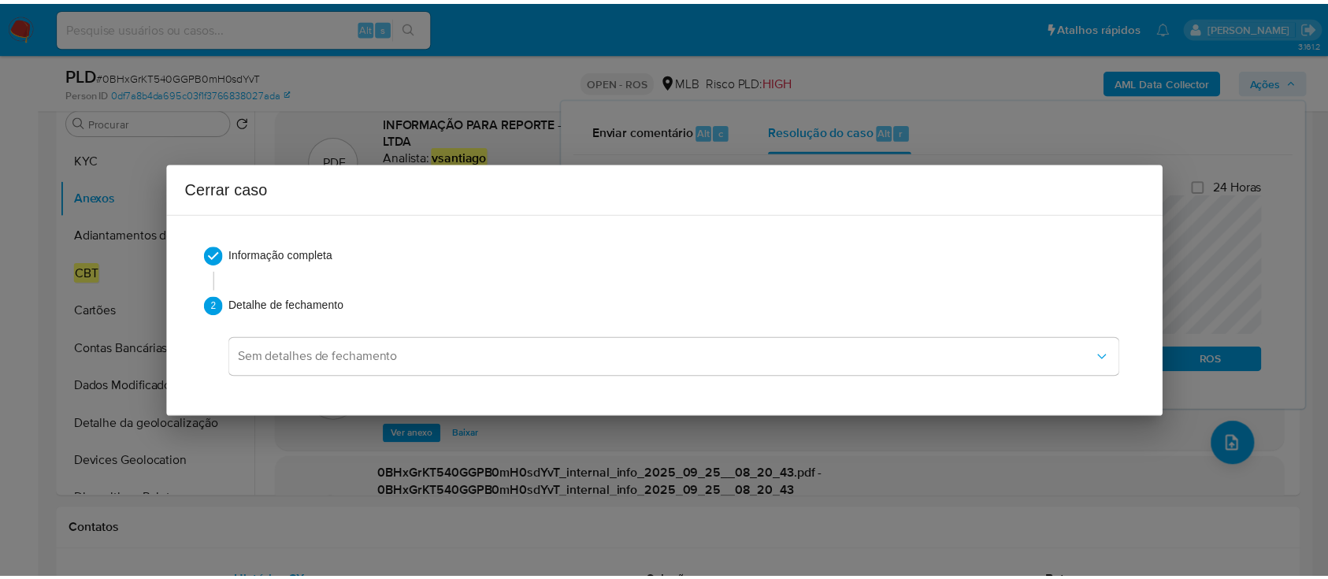
scroll to position [1521, 0]
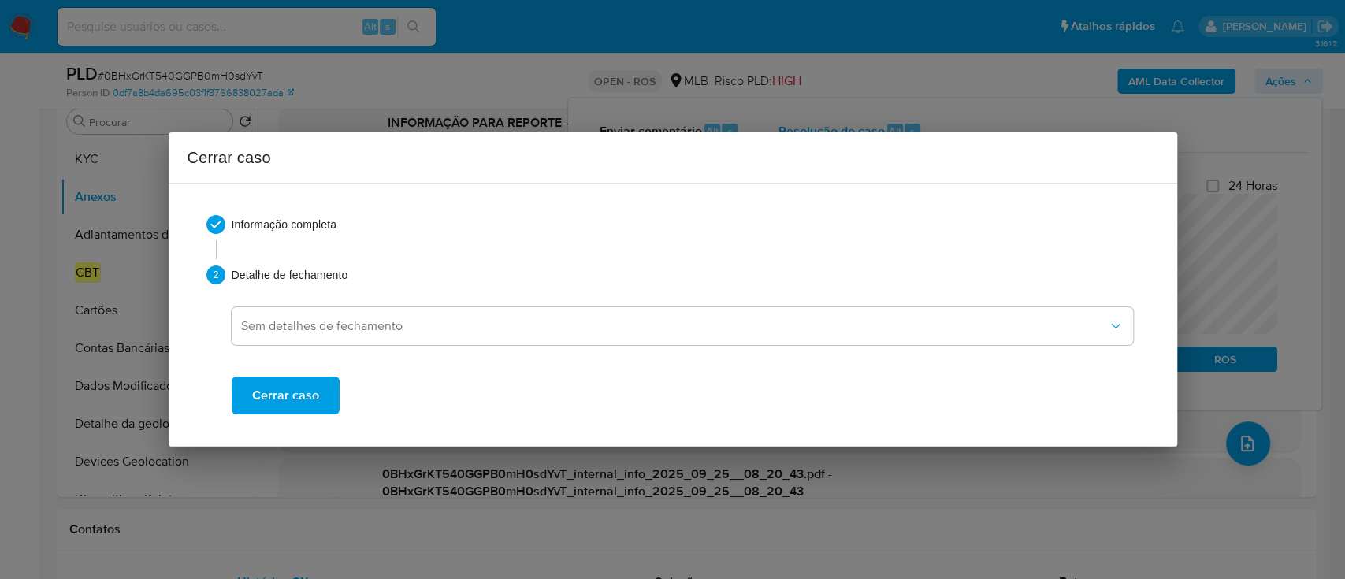
click at [315, 395] on span "Cerrar caso" at bounding box center [285, 395] width 67 height 35
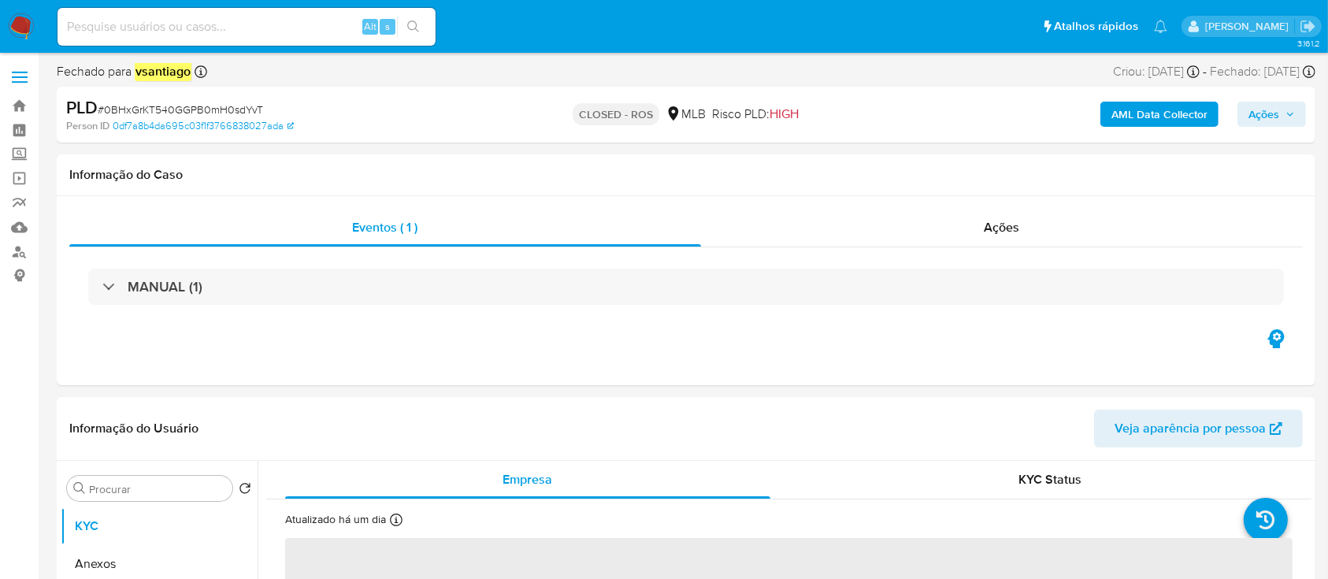
select select "10"
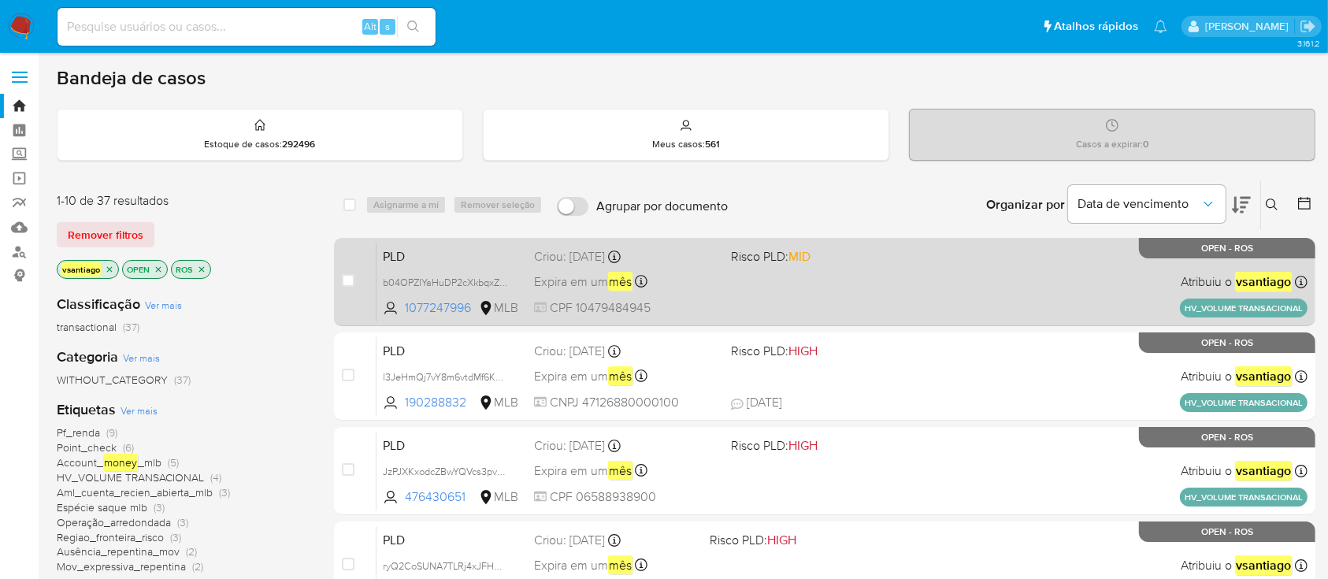
click at [787, 275] on div "PLD b04OPZIYaHuDP2cXkbqxZBqF 1077247996 MLB Risco PLD: MID Criou: [DATE] Criou:…" at bounding box center [842, 282] width 931 height 80
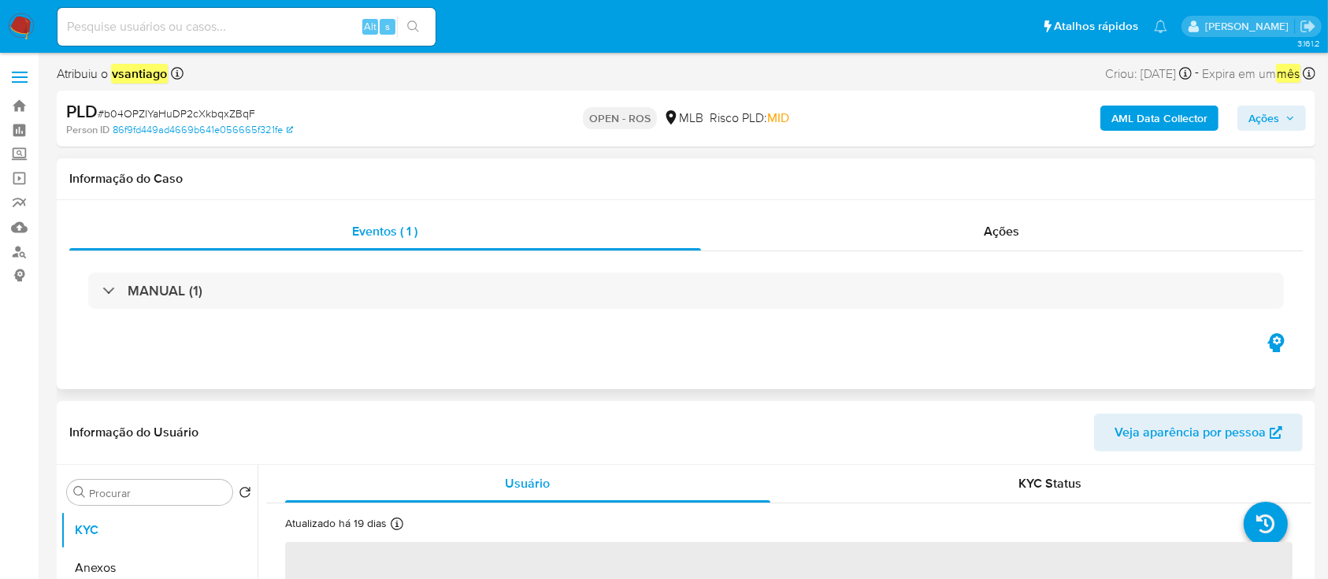
select select "10"
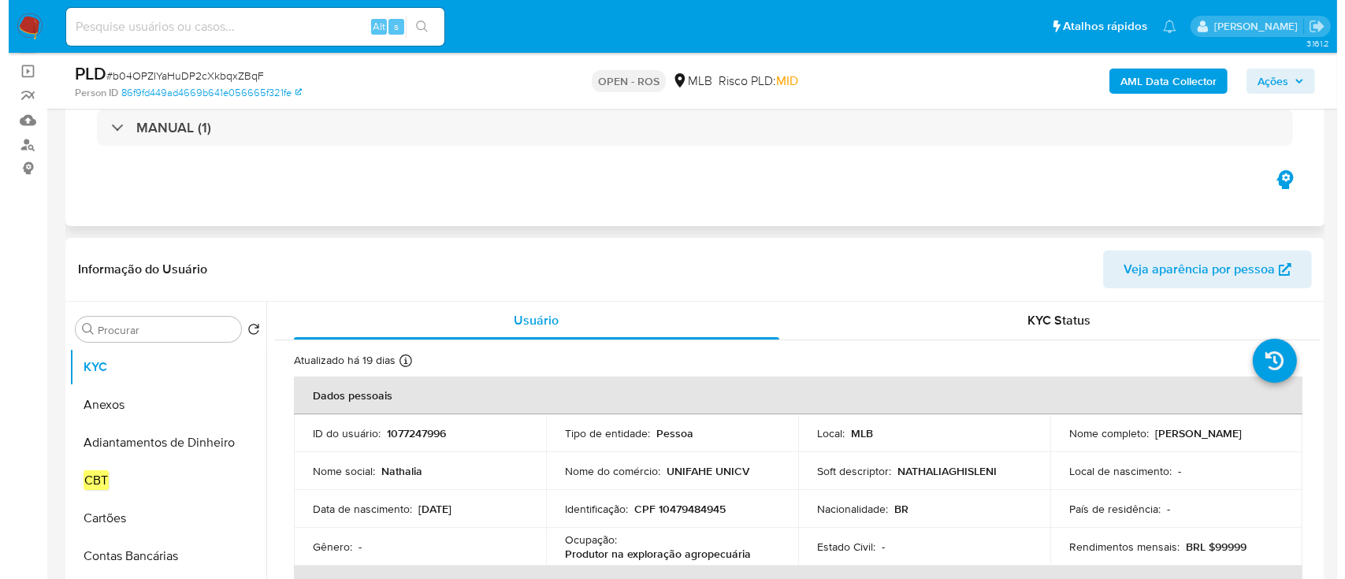
scroll to position [315, 0]
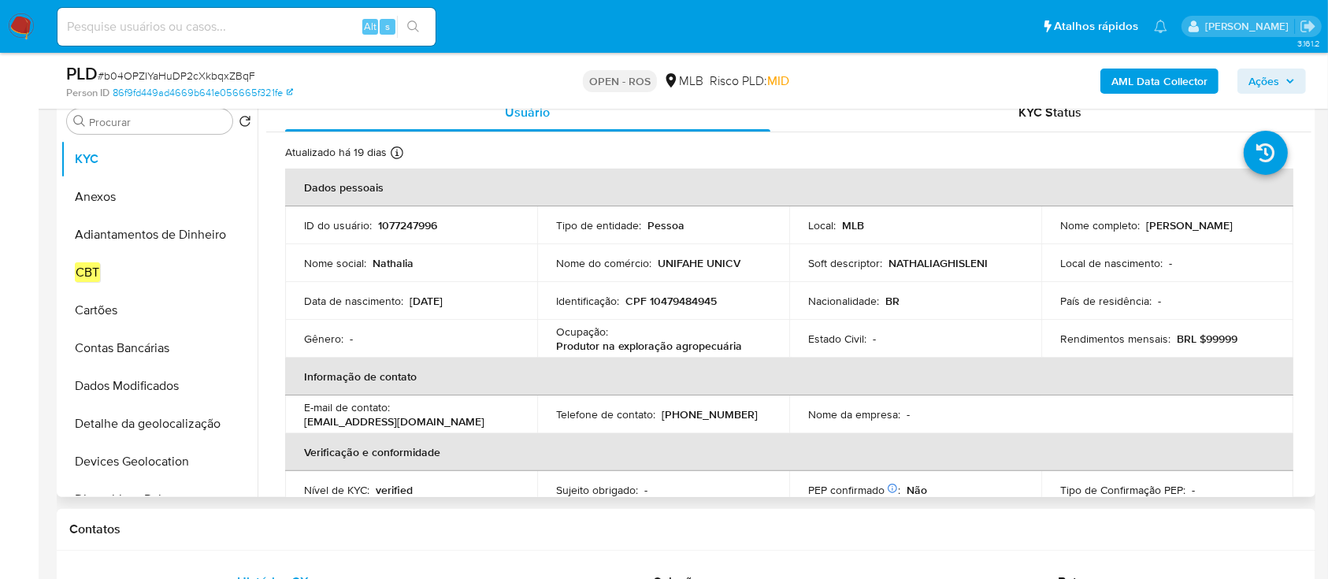
drag, startPoint x: 1145, startPoint y: 225, endPoint x: 1245, endPoint y: 232, distance: 100.3
click at [1245, 232] on td "Nome completo : [PERSON_NAME]" at bounding box center [1167, 225] width 252 height 38
copy p "[PERSON_NAME]"
click at [688, 301] on p "CPF 10479484945" at bounding box center [670, 301] width 91 height 14
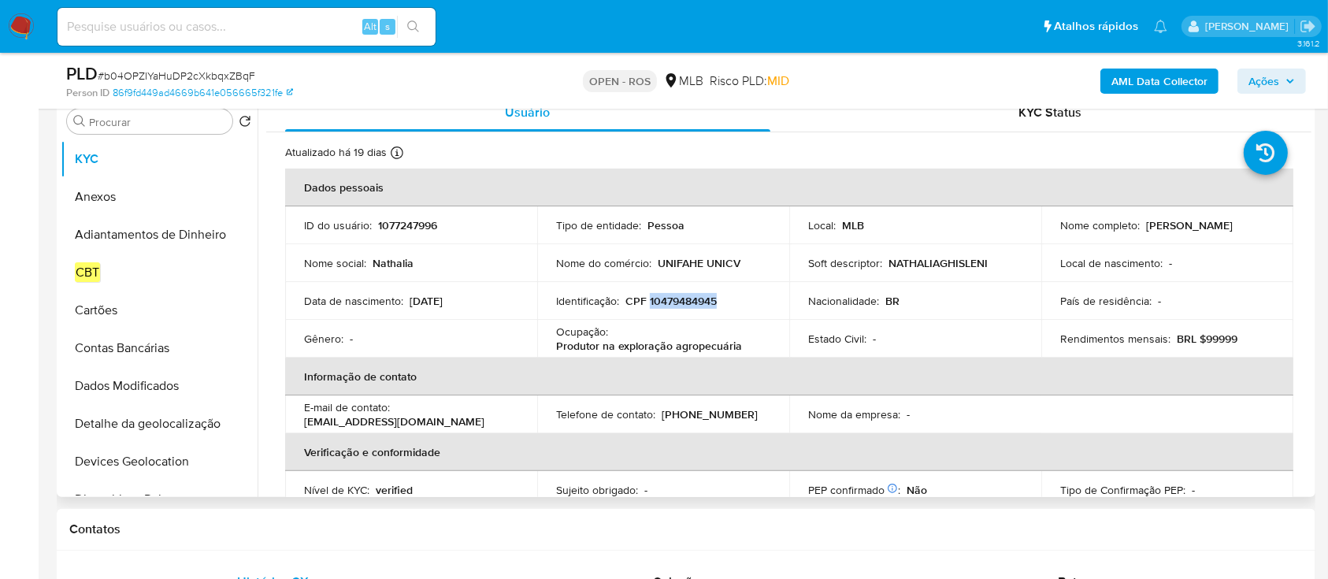
copy p "10479484945"
click at [95, 198] on button "Anexos" at bounding box center [153, 197] width 184 height 38
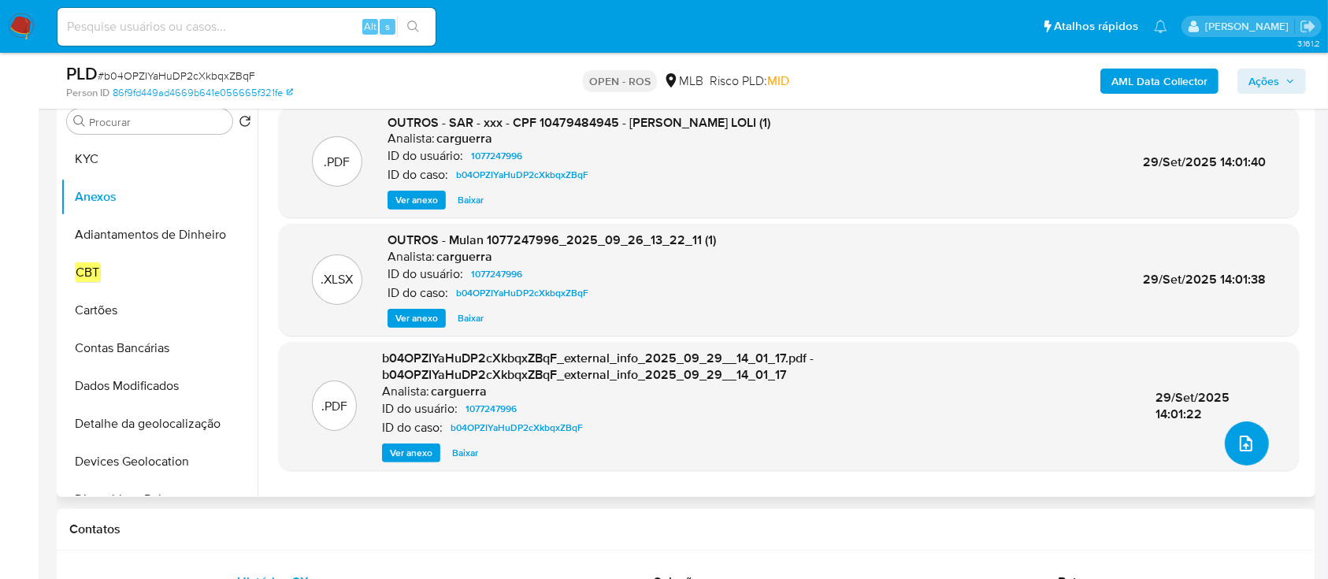
click at [1237, 447] on icon "upload-file" at bounding box center [1246, 443] width 19 height 19
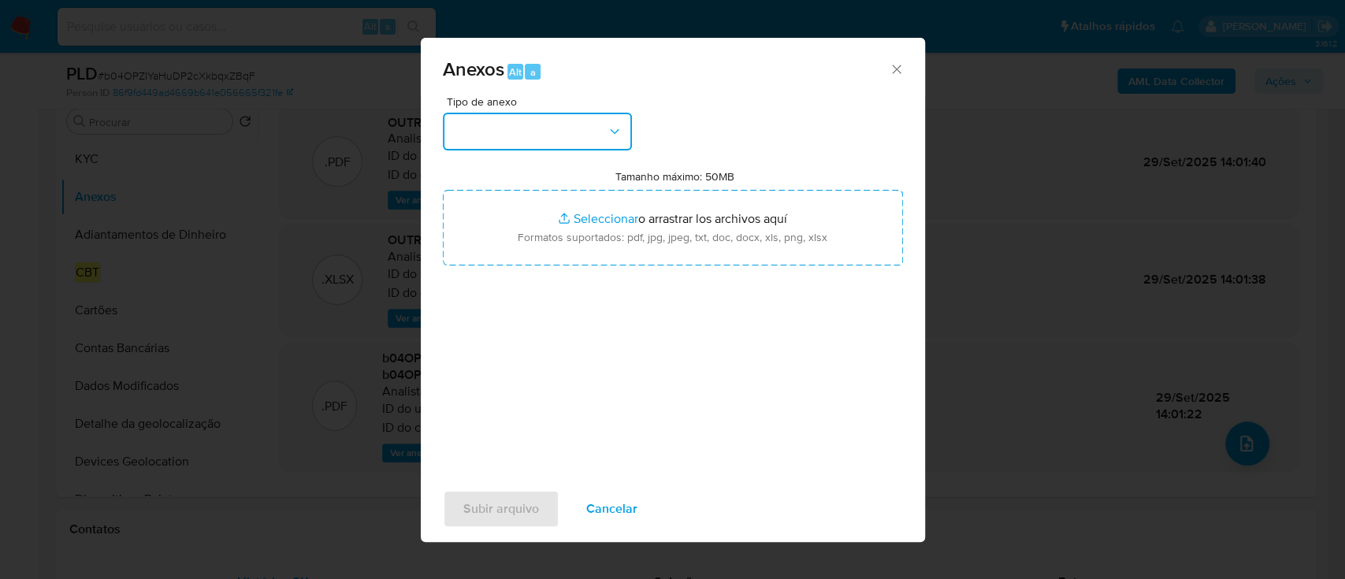
click at [518, 139] on button "button" at bounding box center [537, 132] width 189 height 38
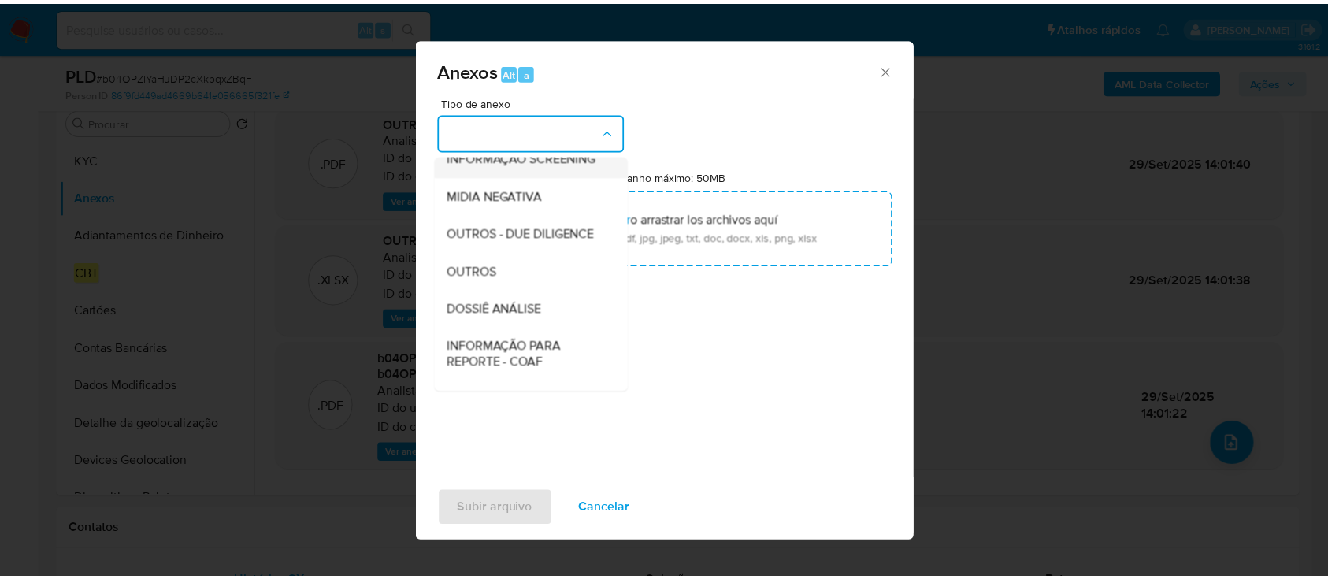
scroll to position [242, 0]
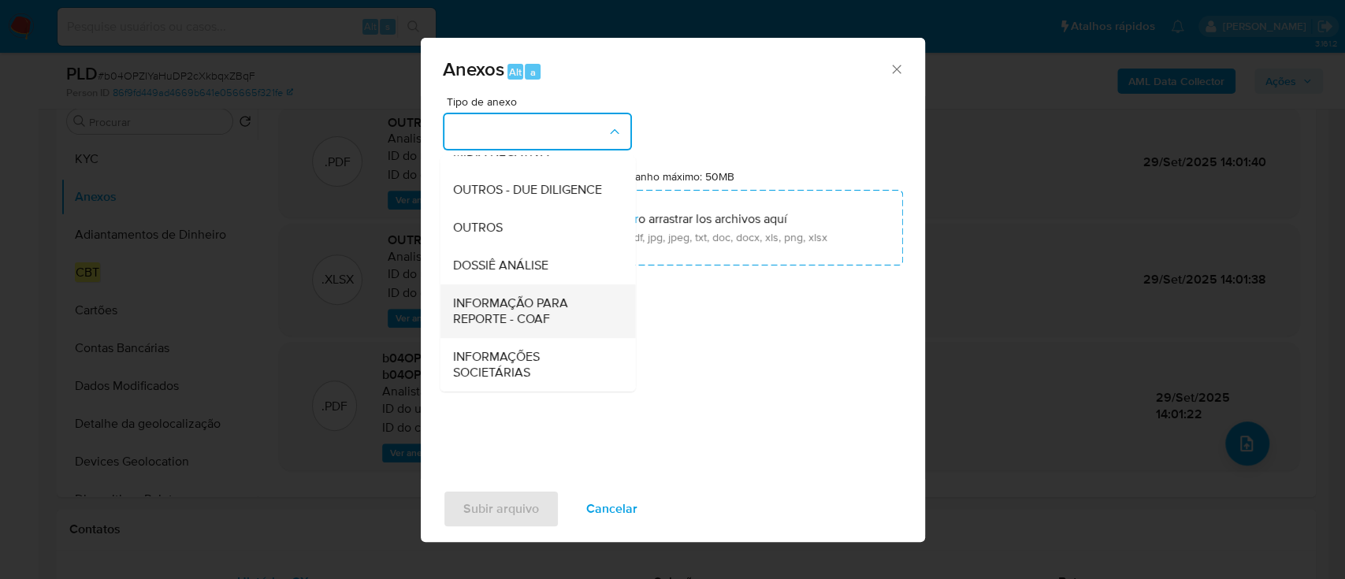
click at [545, 306] on span "INFORMAÇÃO PARA REPORTE - COAF" at bounding box center [532, 311] width 161 height 32
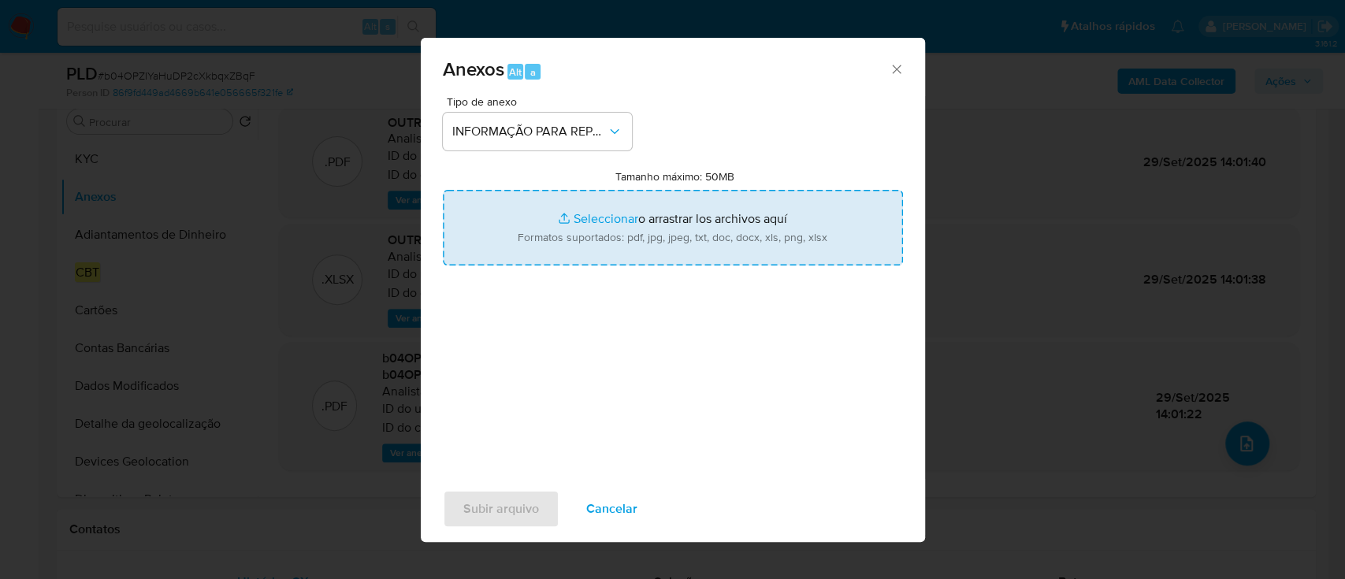
type input "C:\fakepath\SAR - b04OPZIYaHuDP2cXkbqxZBqF - CPF 10479484945 - NATHALIA GHISLEN…"
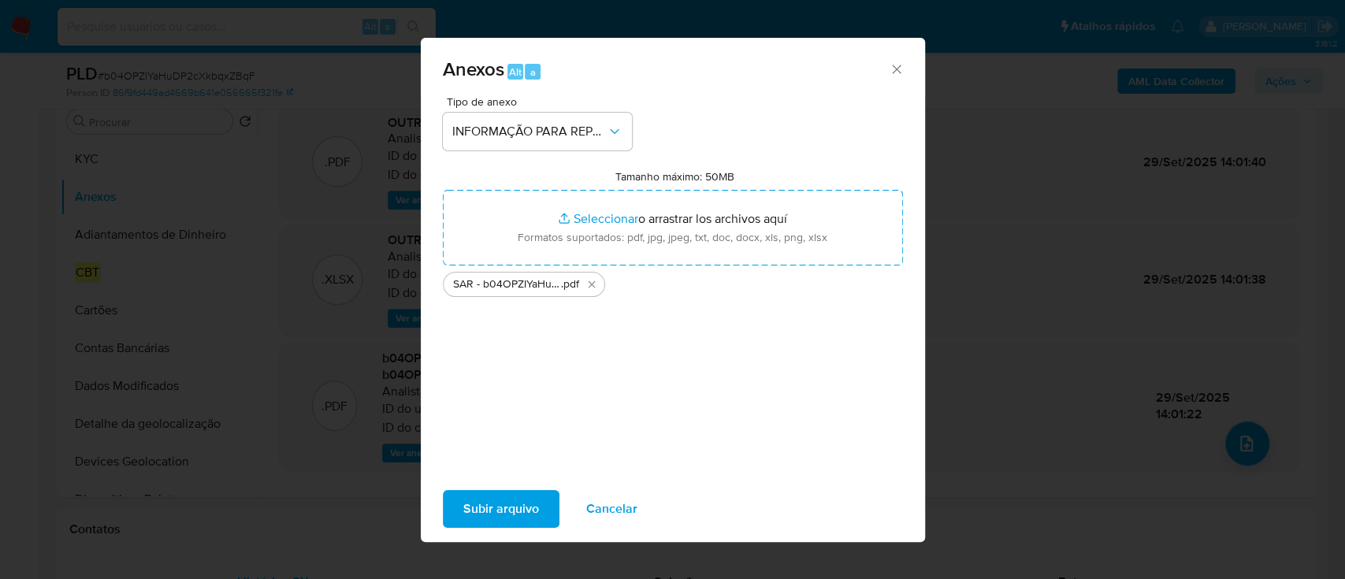
click at [525, 499] on span "Subir arquivo" at bounding box center [501, 509] width 76 height 35
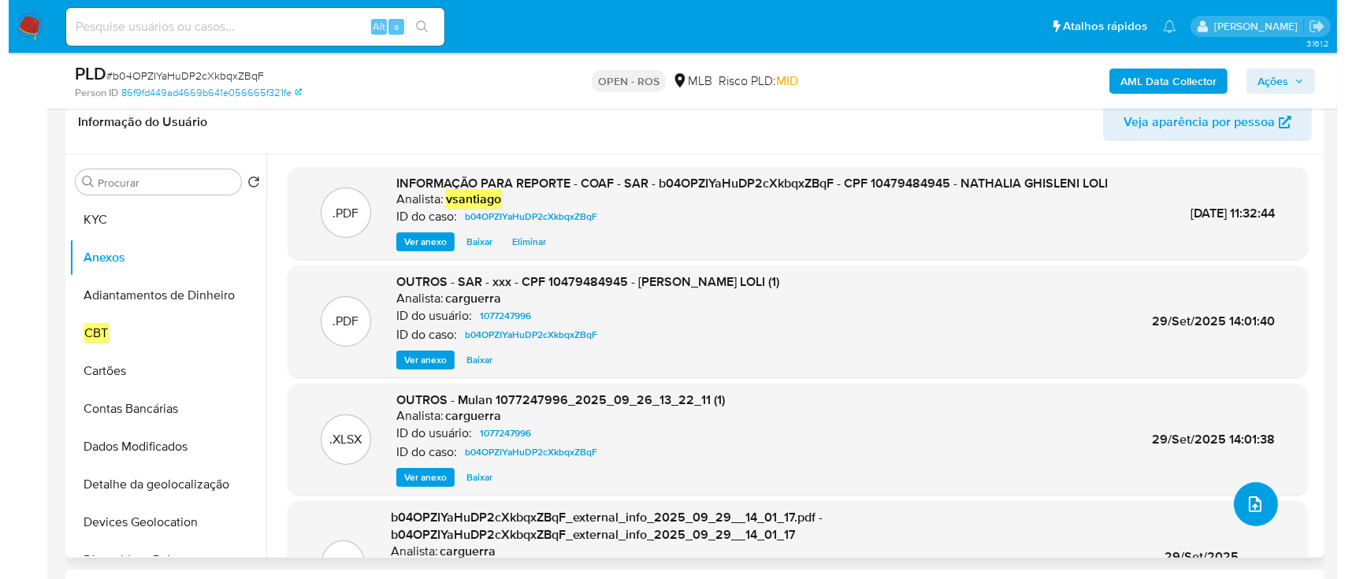
scroll to position [210, 0]
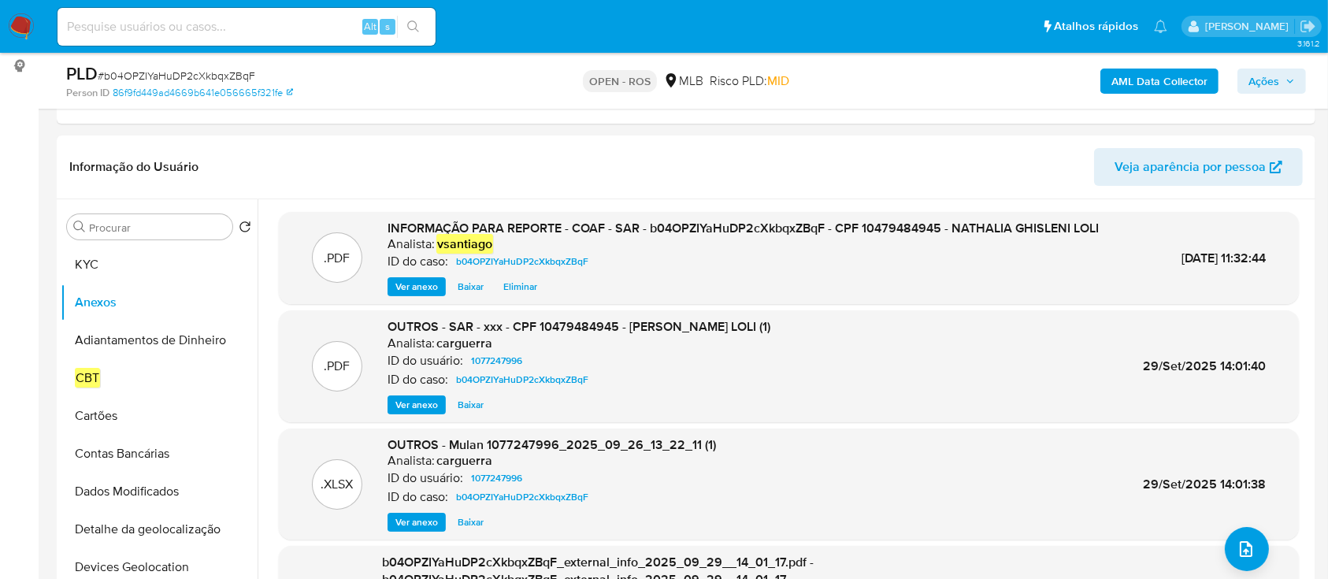
click at [1276, 85] on span "Ações" at bounding box center [1263, 81] width 31 height 25
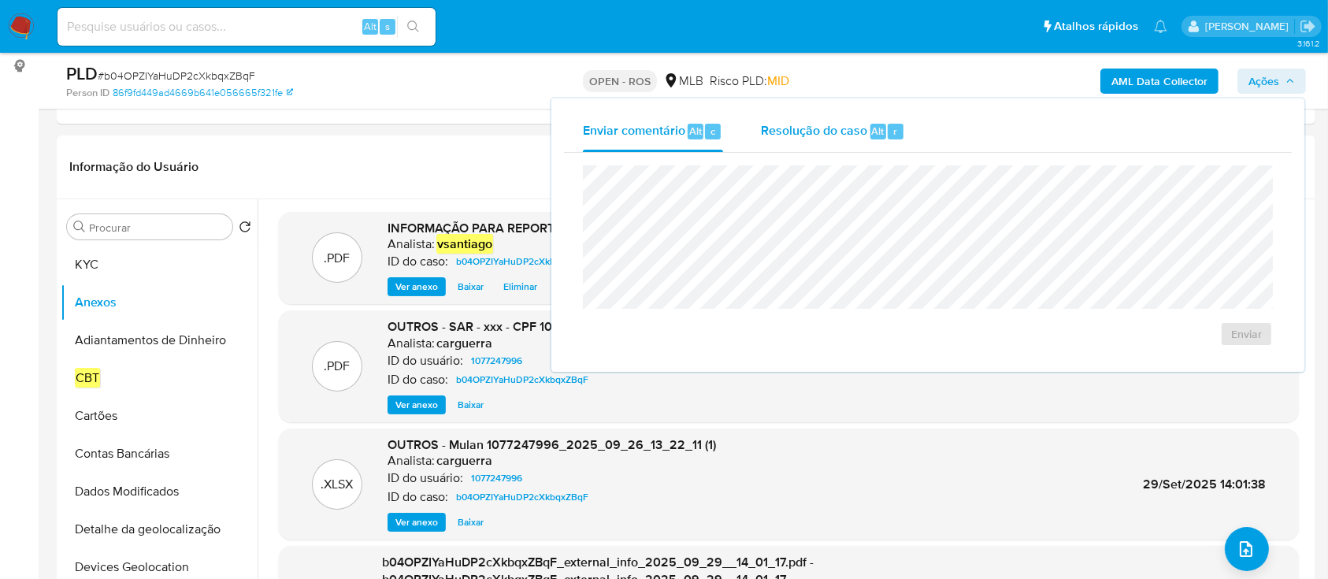
click at [849, 139] on span "Resolução do caso" at bounding box center [814, 130] width 106 height 18
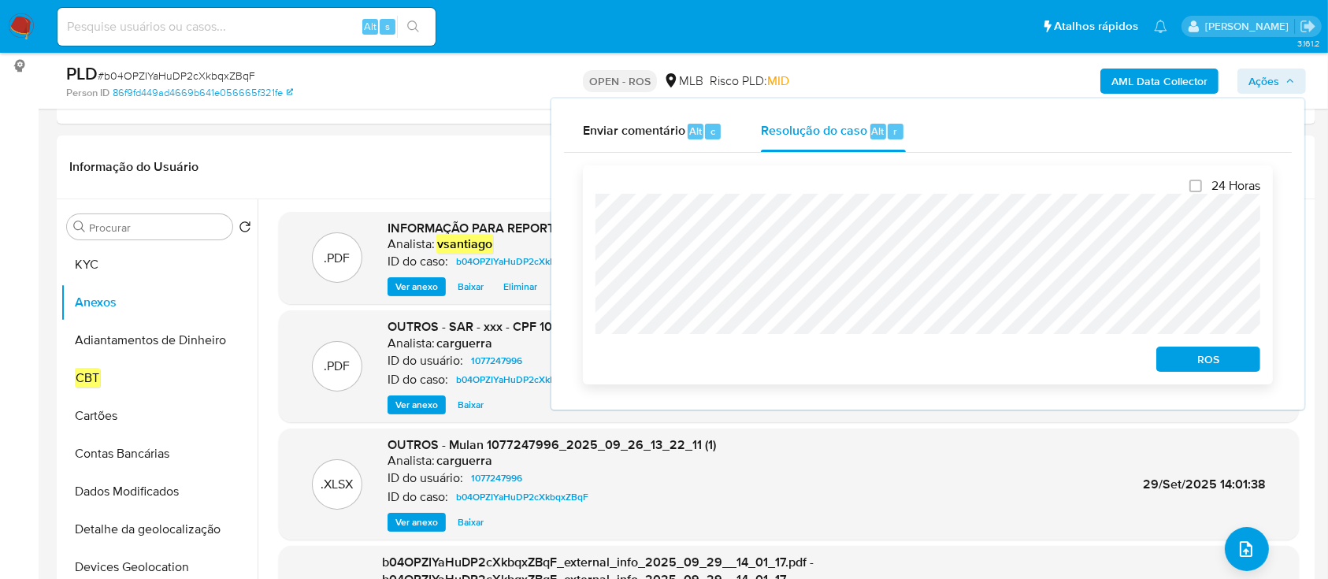
click at [1244, 359] on span "ROS" at bounding box center [1208, 359] width 82 height 22
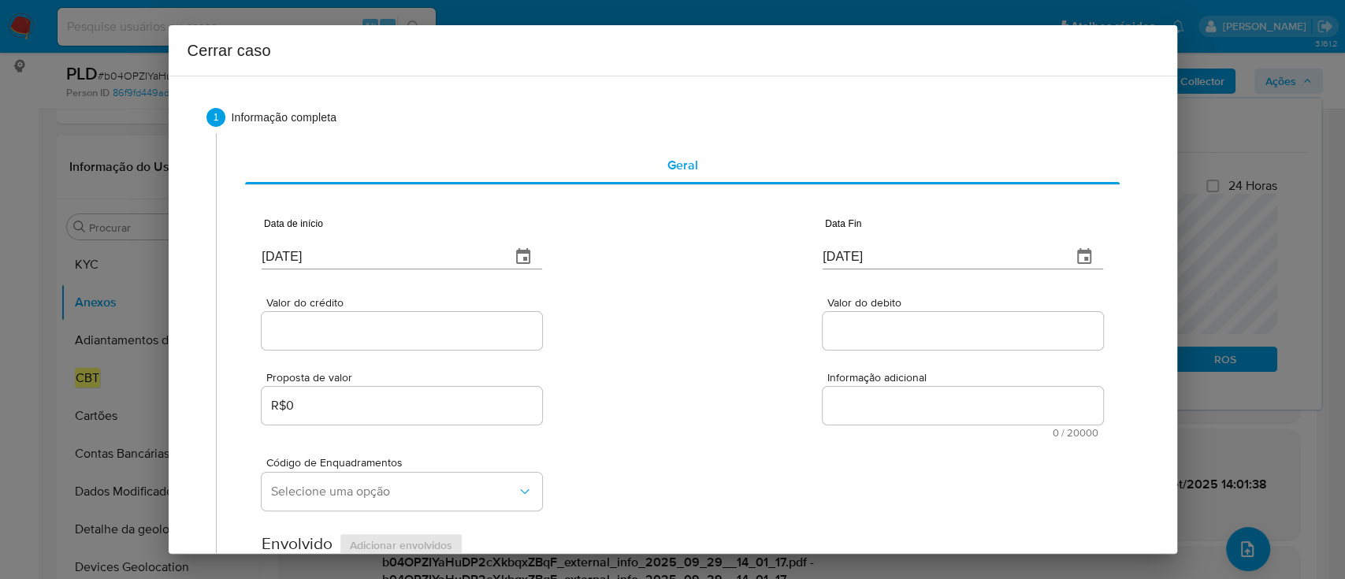
click at [304, 249] on input "[DATE]" at bounding box center [380, 256] width 236 height 25
paste input "08"
type input "[DATE]"
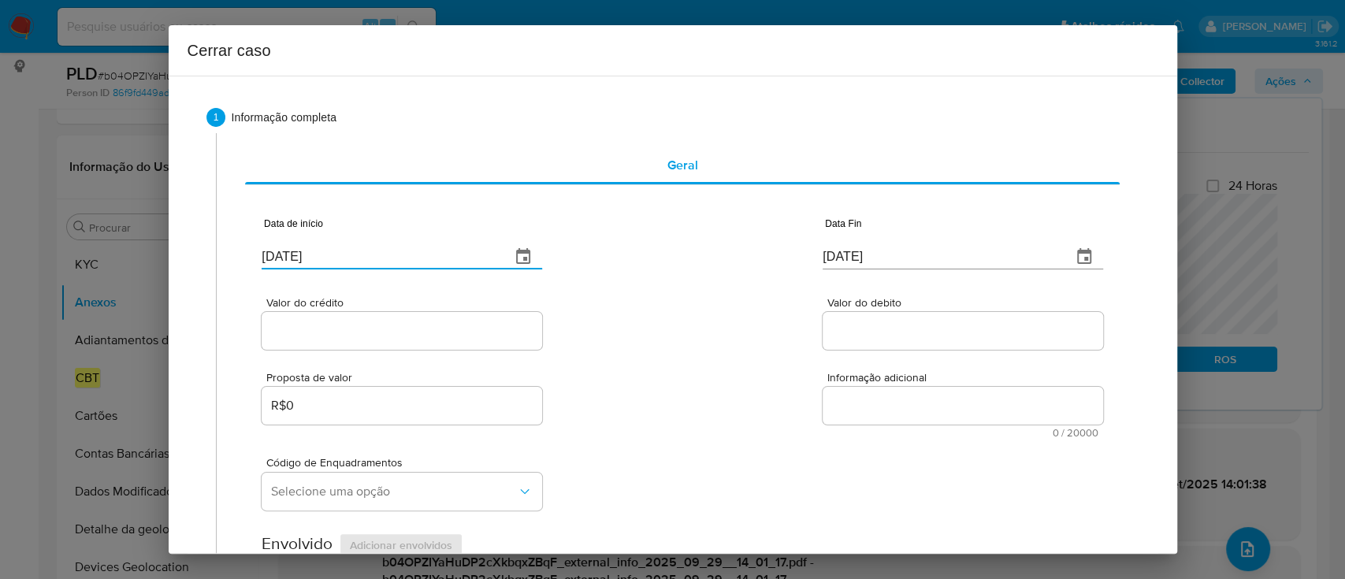
click at [588, 312] on div "Valor do crédito Valor do debito" at bounding box center [682, 315] width 840 height 75
click at [831, 261] on input "[DATE]" at bounding box center [940, 256] width 236 height 25
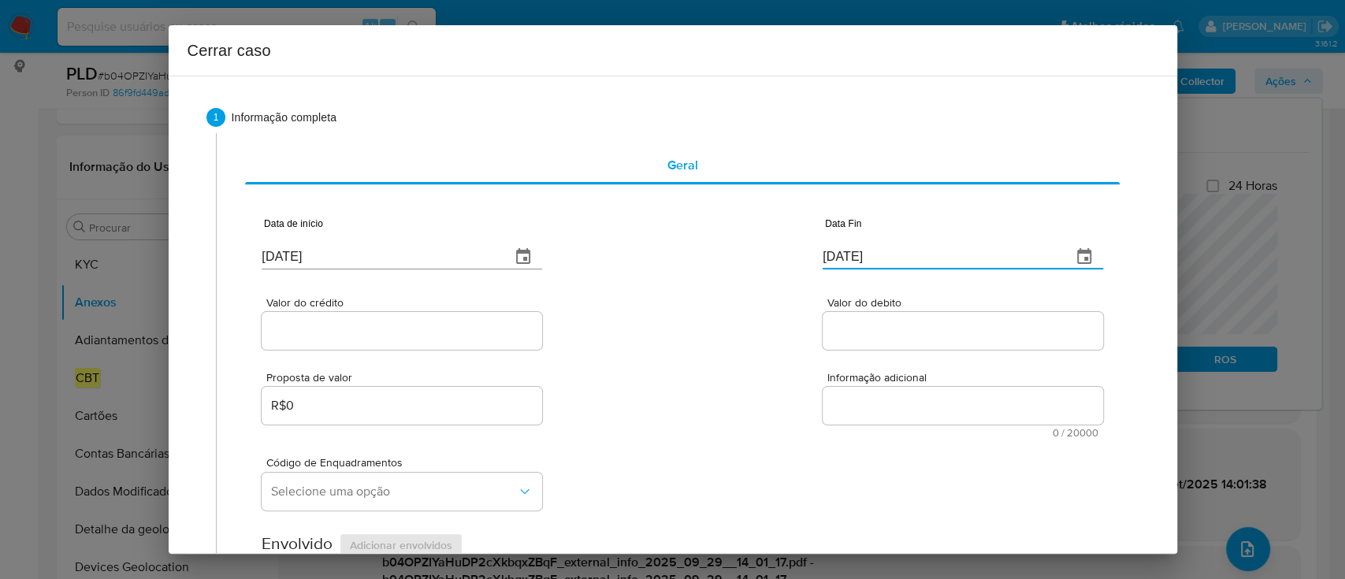
click at [831, 261] on input "[DATE]" at bounding box center [940, 256] width 236 height 25
paste input "25/09"
type input "[DATE]"
click at [752, 299] on div "Valor do crédito Valor do debito" at bounding box center [682, 315] width 840 height 75
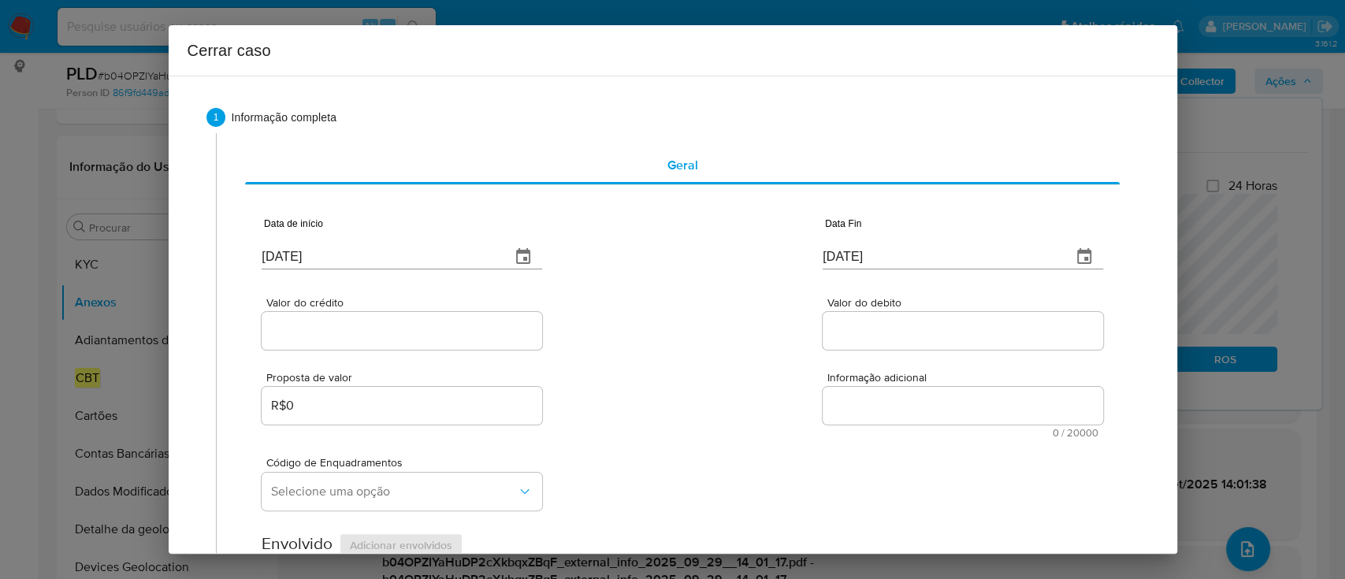
drag, startPoint x: 458, startPoint y: 328, endPoint x: 713, endPoint y: 334, distance: 254.5
click at [458, 328] on input "Valor do crédito" at bounding box center [402, 331] width 280 height 20
paste input "R$778.404"
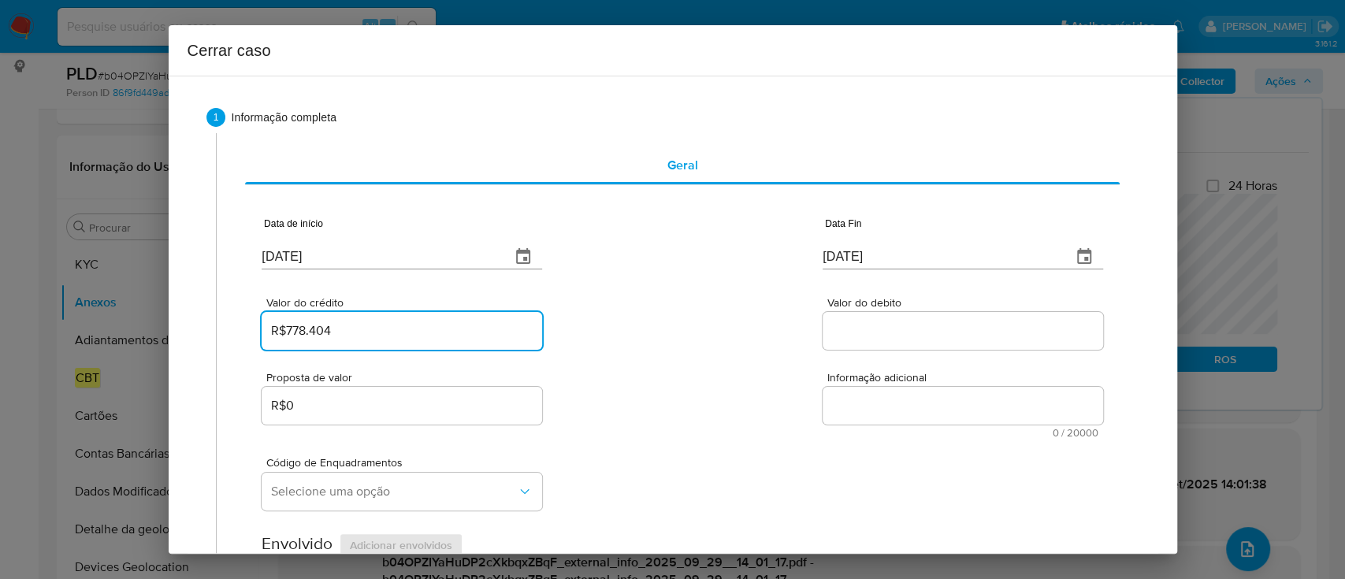
type input "R$778.404"
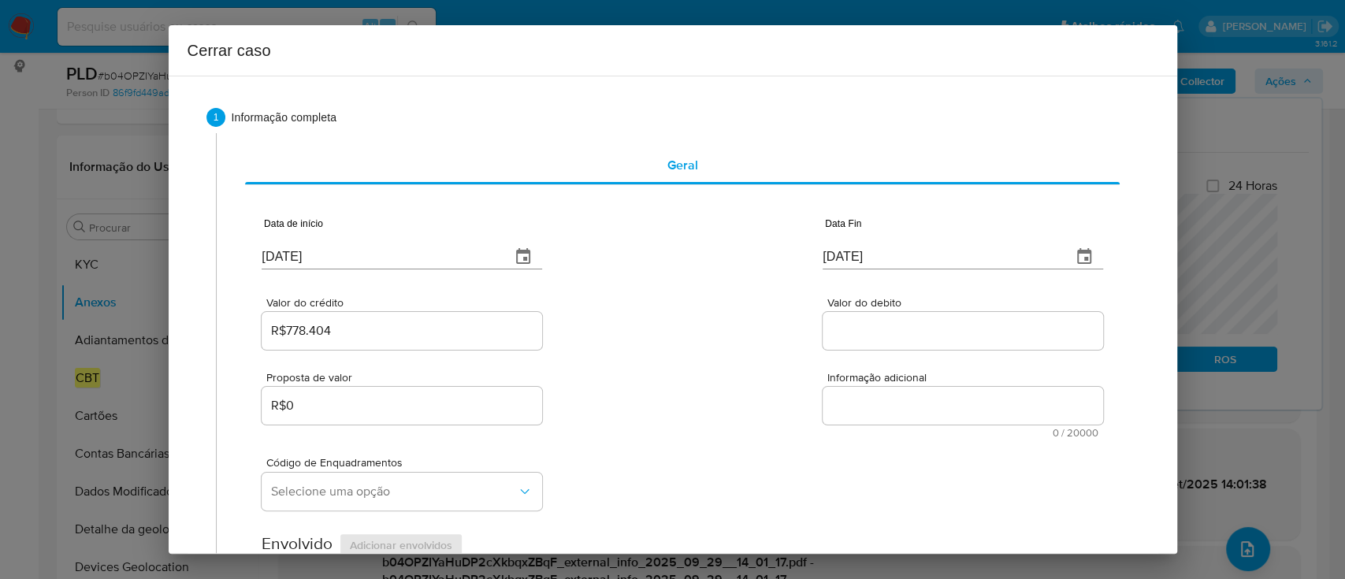
click at [714, 334] on div "Valor do crédito R$778.404 Valor do debito" at bounding box center [682, 315] width 840 height 75
click at [853, 343] on div at bounding box center [962, 331] width 280 height 38
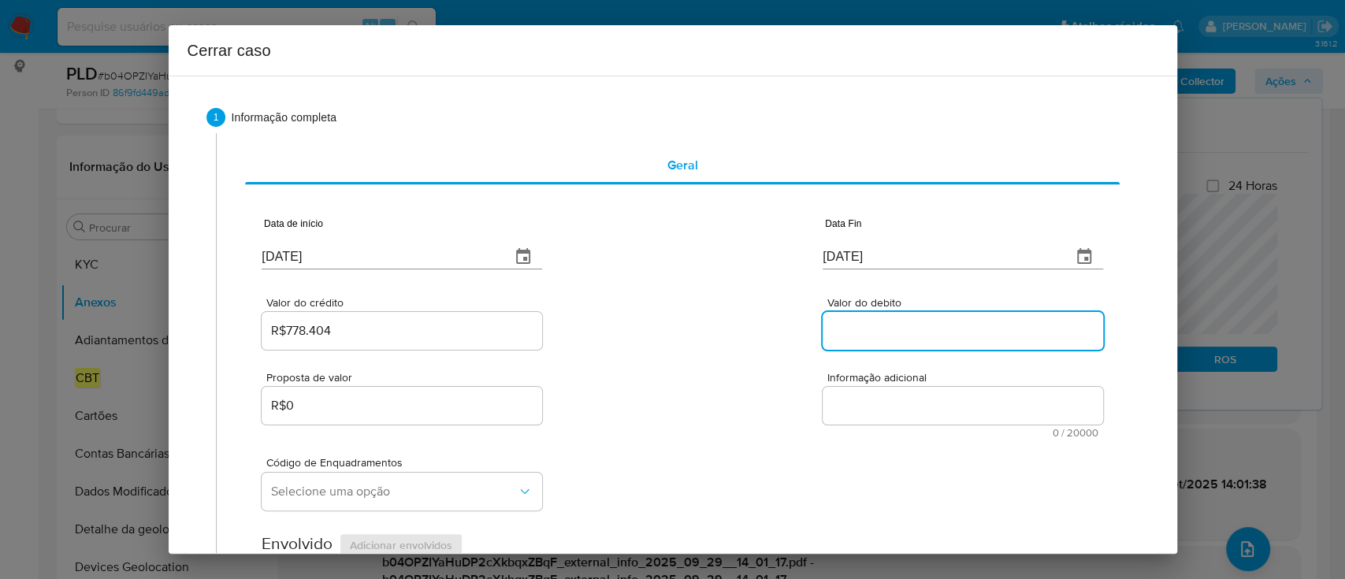
drag, startPoint x: 863, startPoint y: 333, endPoint x: 734, endPoint y: 335, distance: 128.4
click at [863, 333] on input "Valor do debito" at bounding box center [962, 331] width 280 height 20
paste input "R$753.069"
type input "R$753.069"
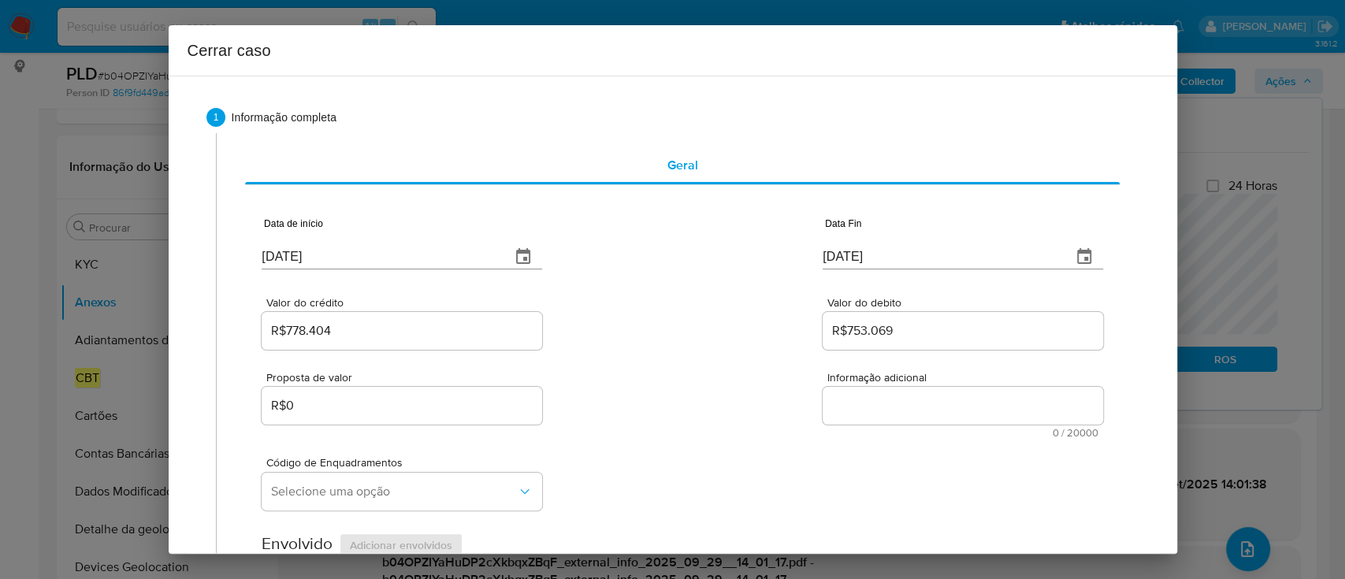
drag, startPoint x: 734, startPoint y: 335, endPoint x: 729, endPoint y: 325, distance: 11.3
click at [734, 335] on div "Valor do crédito R$778.404 Valor do debito R$753.069" at bounding box center [682, 315] width 840 height 75
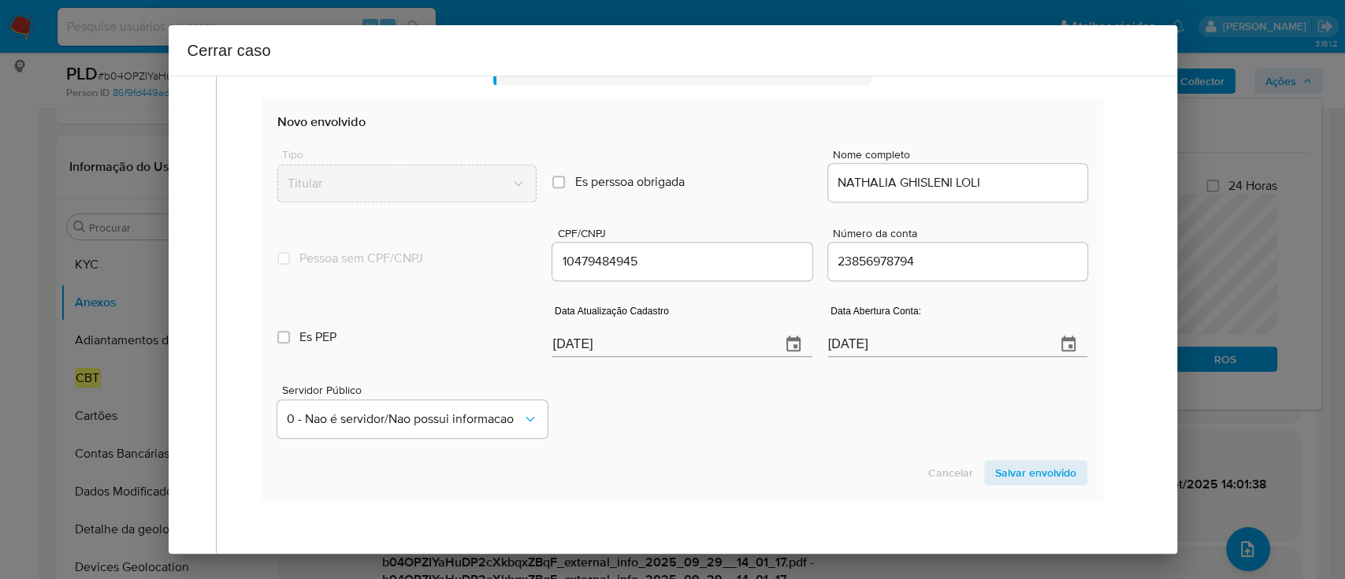
scroll to position [630, 0]
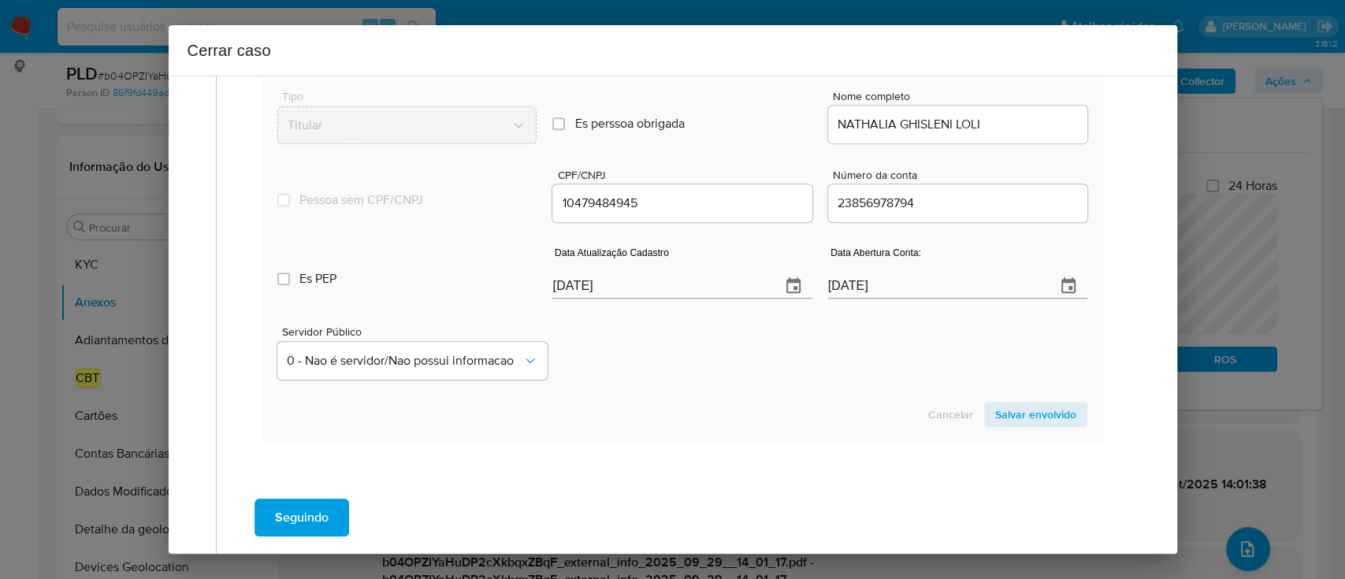
click at [563, 291] on input "[DATE]" at bounding box center [659, 285] width 215 height 25
paste input "12/09"
type input "[DATE]"
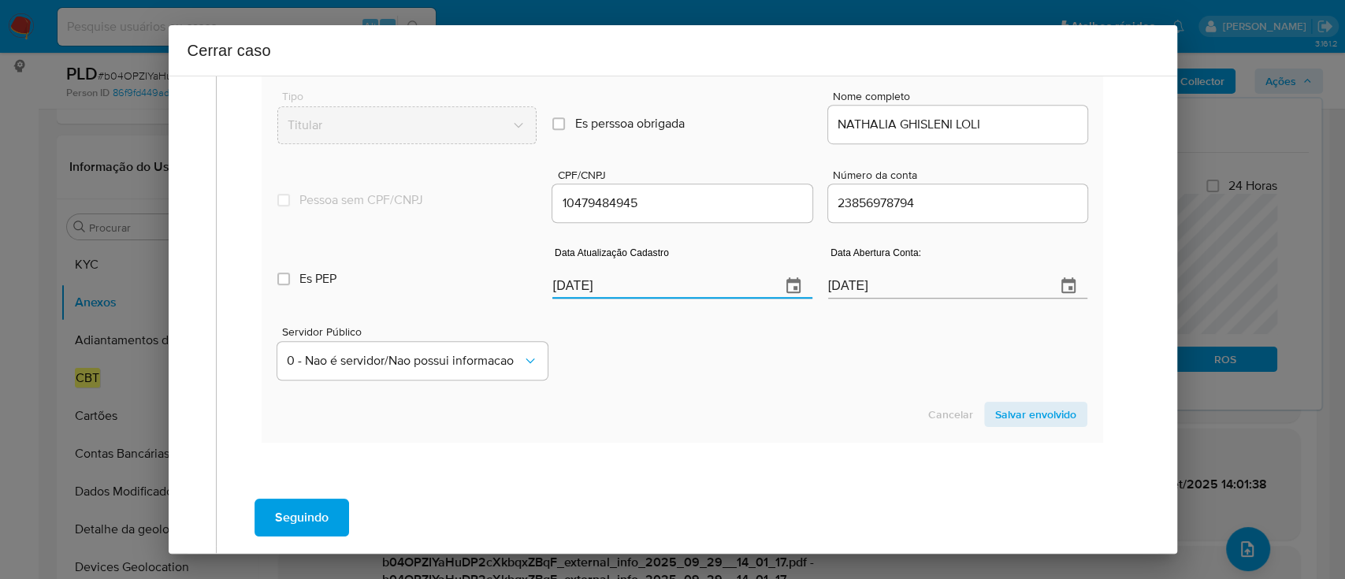
click at [625, 356] on div "Servidor Público 0 - Nao é servidor/[PERSON_NAME] possui informacao" at bounding box center [681, 346] width 809 height 79
click at [1016, 414] on span "Salvar envolvido" at bounding box center [1035, 414] width 81 height 22
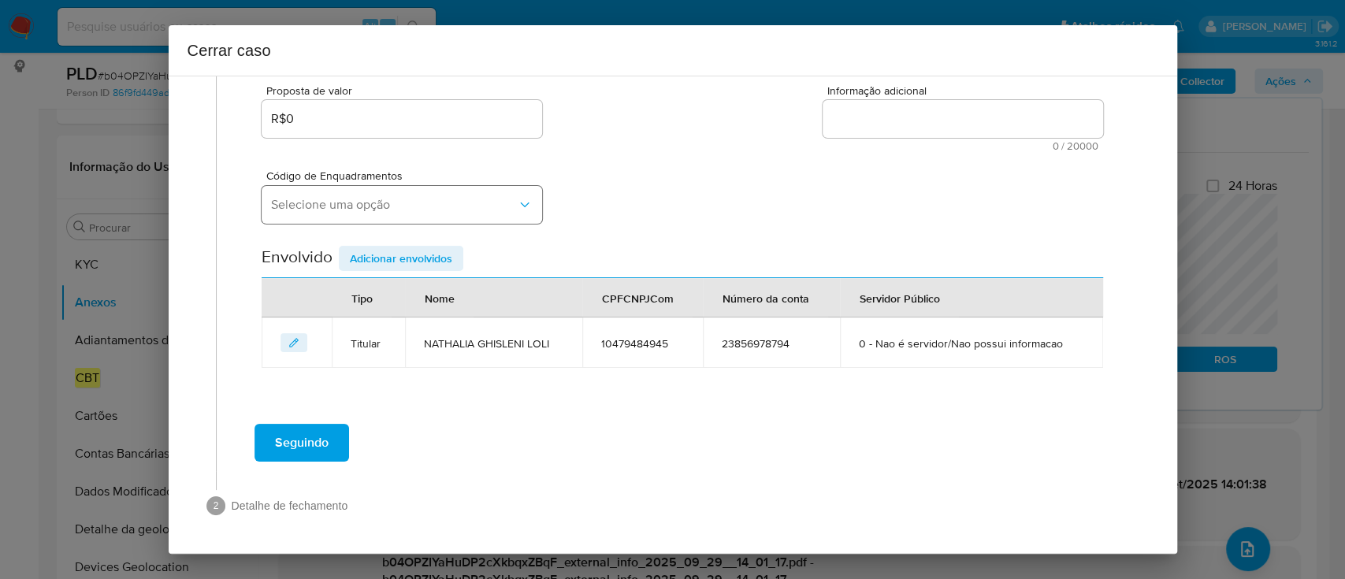
scroll to position [286, 0]
click at [378, 211] on span "Selecione uma opção" at bounding box center [394, 206] width 246 height 16
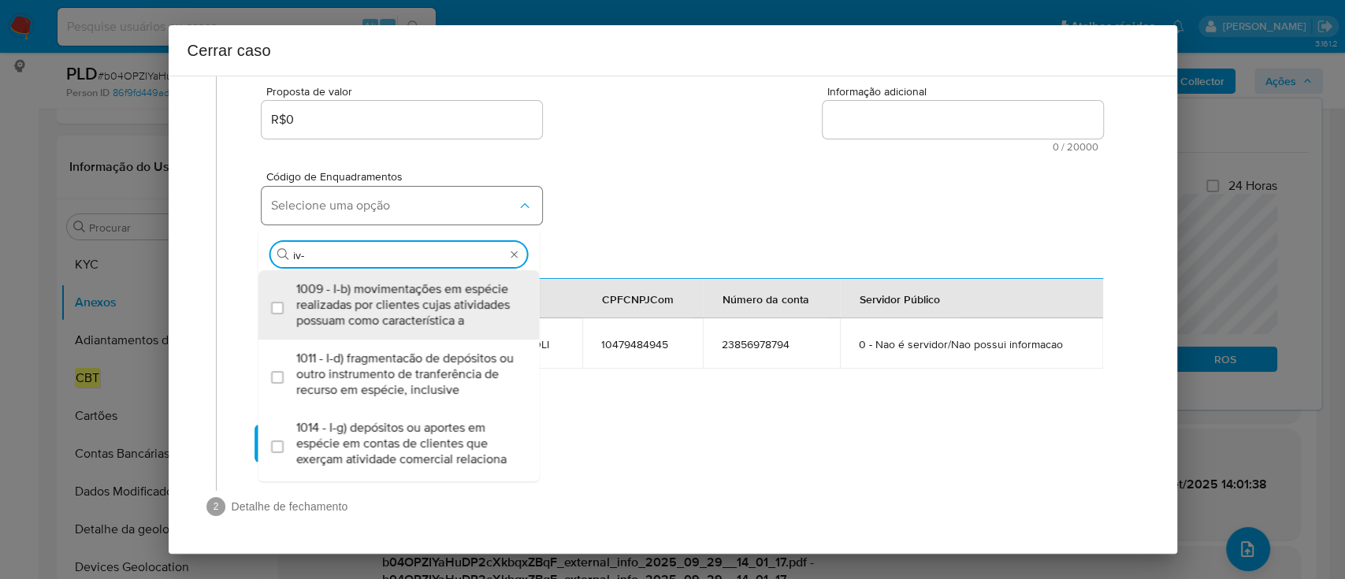
type input "iv-a"
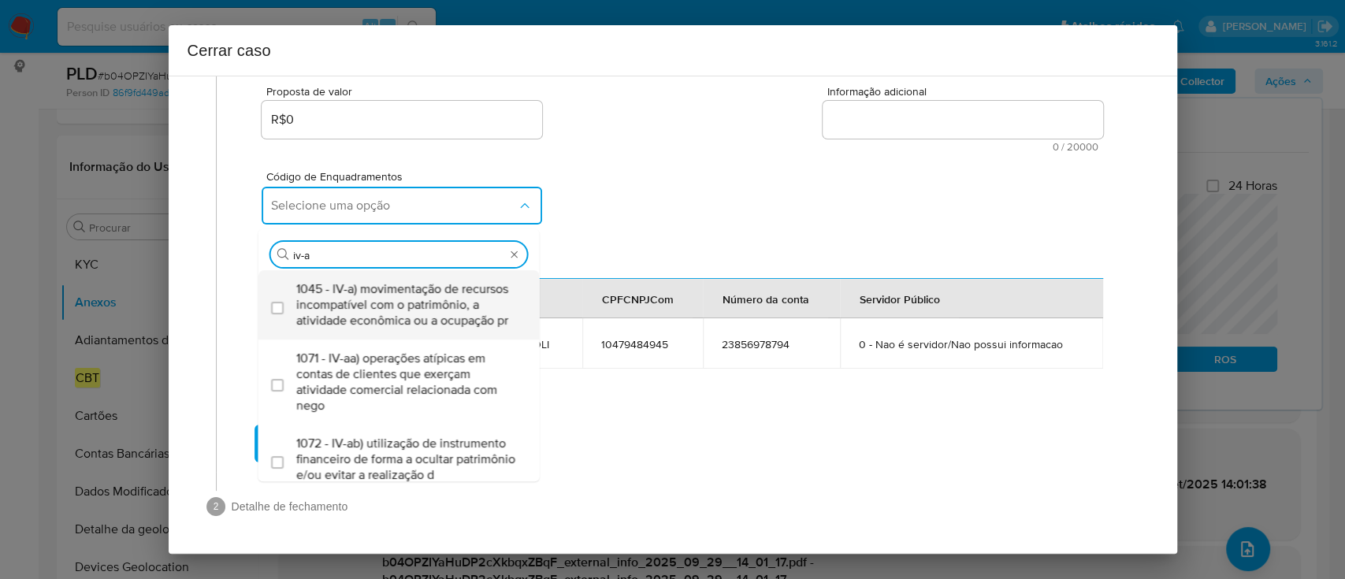
click at [375, 293] on span "1045 - IV-a) movimentação de recursos incompatível com o patrimônio, a atividad…" at bounding box center [406, 304] width 221 height 47
checkbox input "true"
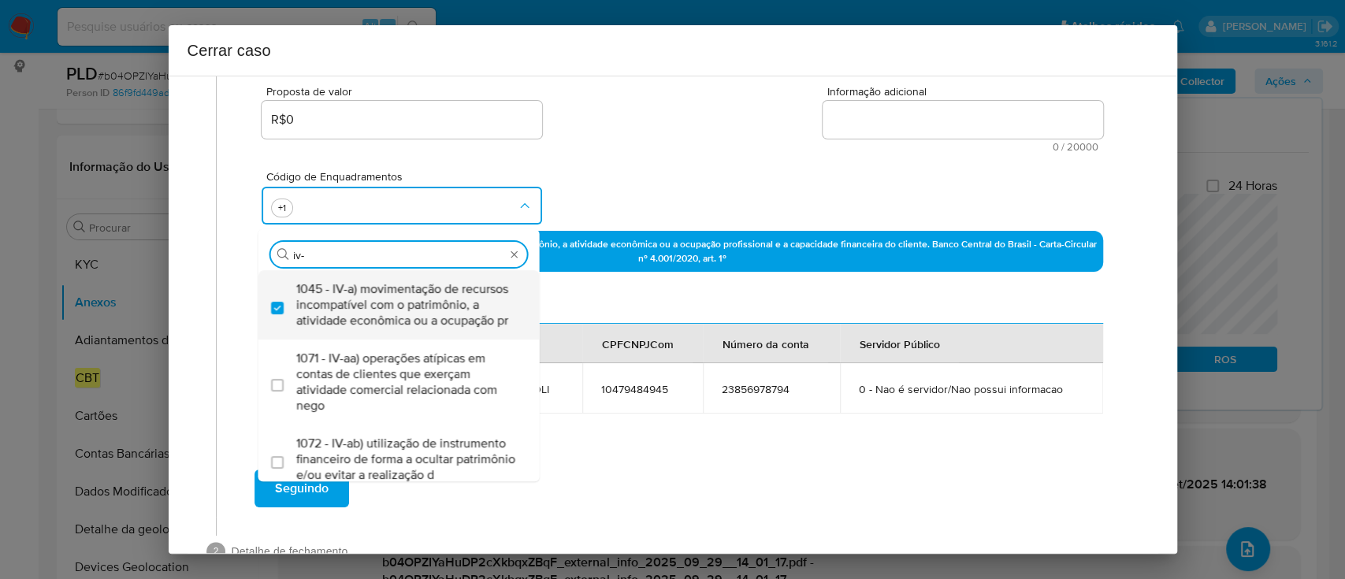
type input "iv-c"
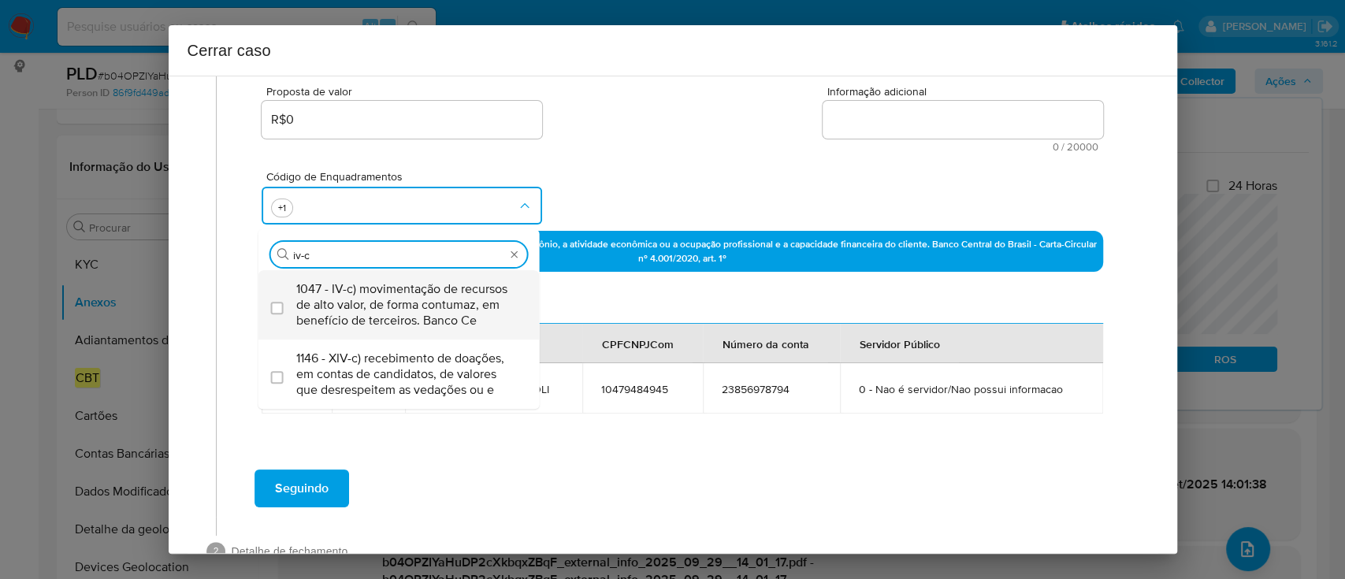
click at [375, 291] on span "1047 - IV-c) movimentação de recursos de alto valor, de forma contumaz, em bene…" at bounding box center [406, 304] width 221 height 47
checkbox input "true"
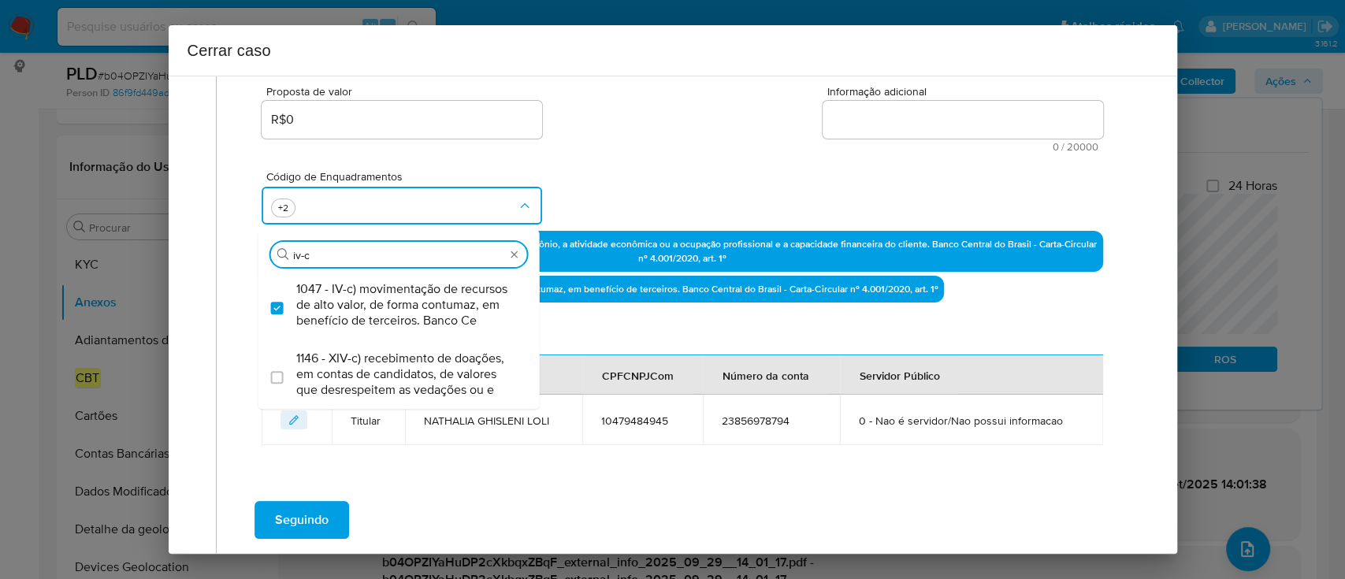
click at [576, 166] on div "Código de Enquadramentos Procurar iv-c 1047 - IV-c) movimentação de recursos de…" at bounding box center [682, 191] width 840 height 79
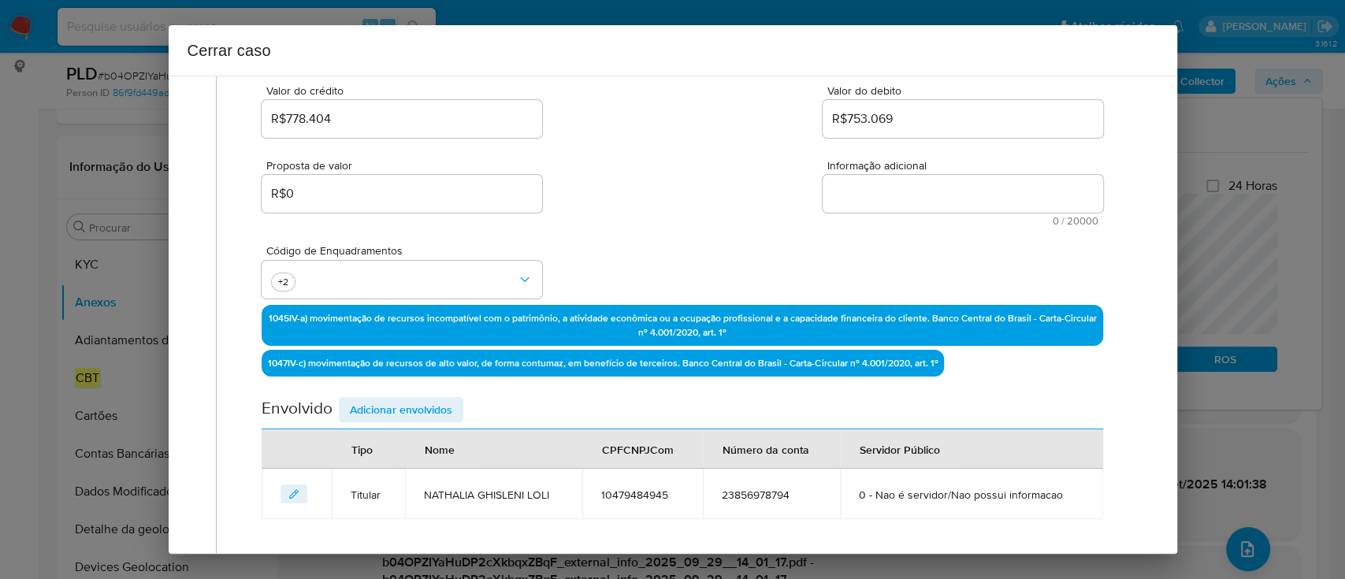
scroll to position [181, 0]
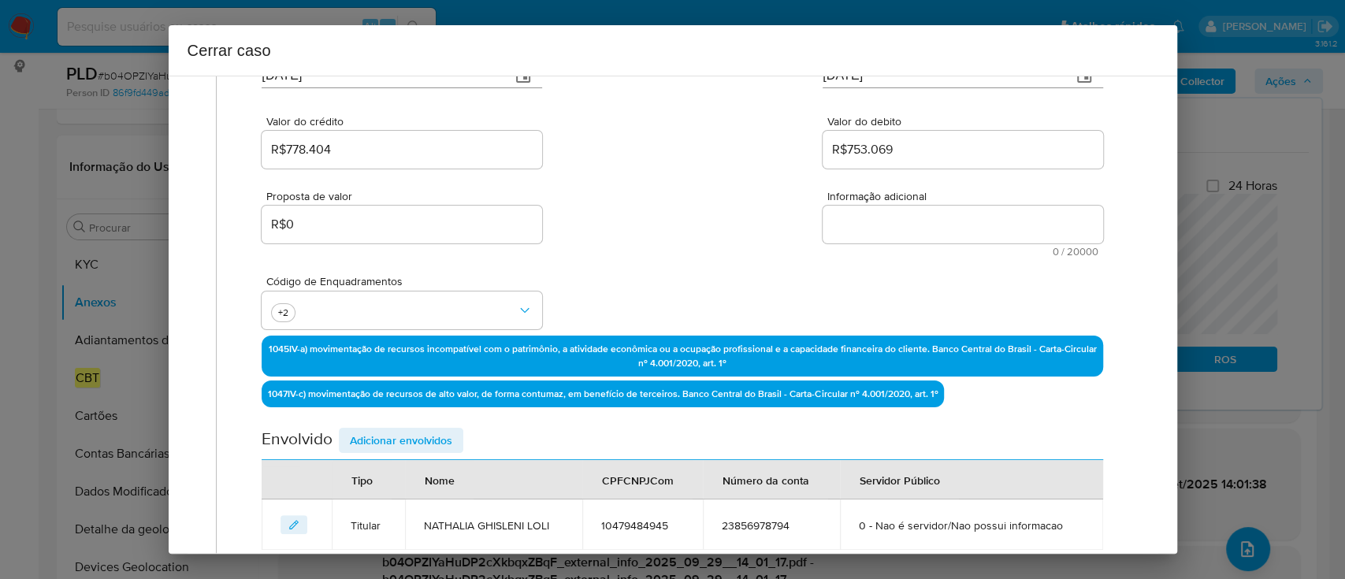
drag, startPoint x: 968, startPoint y: 239, endPoint x: 970, endPoint y: 231, distance: 8.0
click at [968, 234] on textarea "Informação adicional" at bounding box center [962, 225] width 280 height 38
paste textarea "Nathalia Ghisleni Loli, CPF 10479484945, 29 anos, residente no município de Mog…"
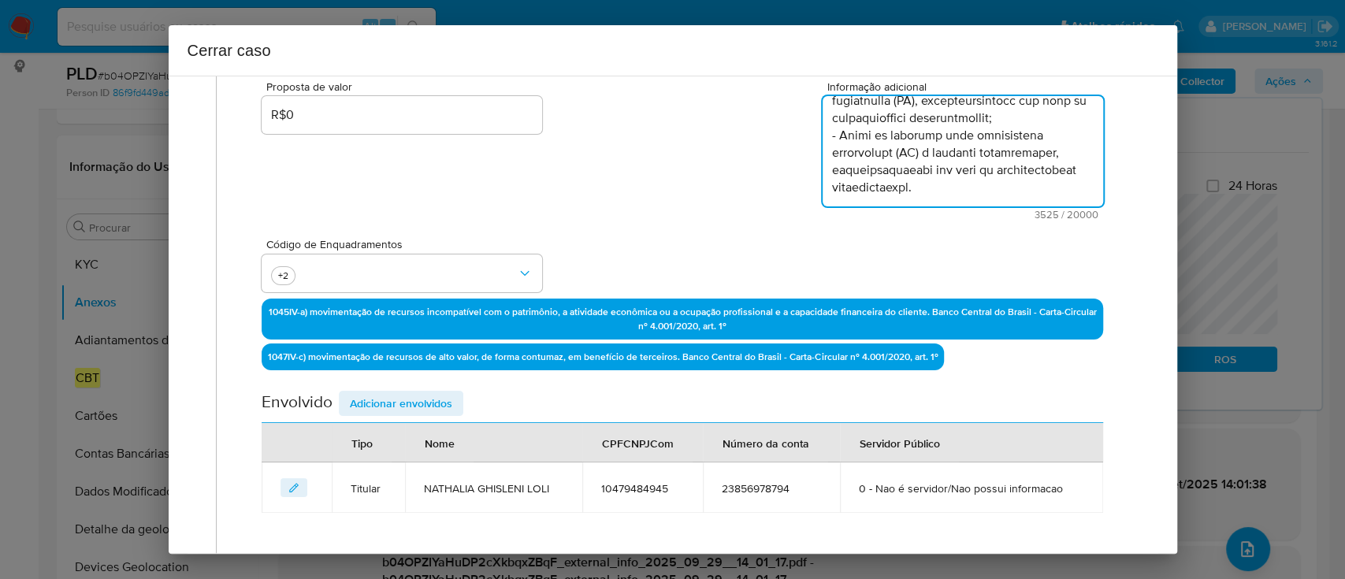
scroll to position [434, 0]
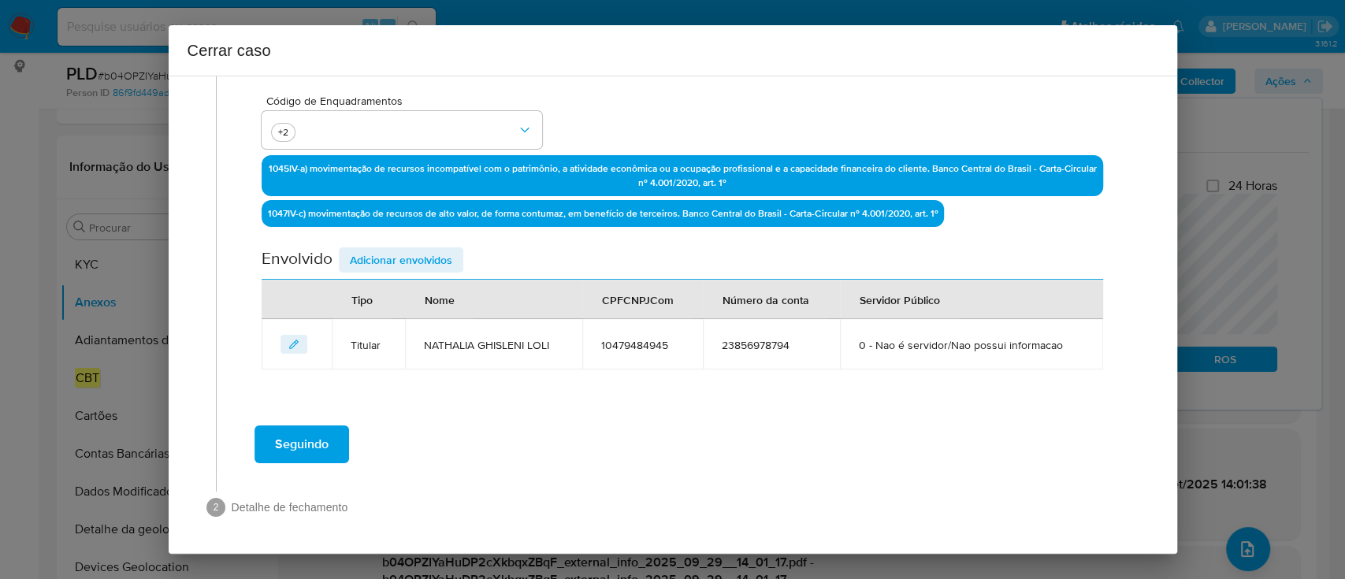
type textarea "Nathalia Ghisleni Loli, CPF 10479484945, 29 anos, residente no município de Mog…"
click at [416, 264] on span "Adicionar envolvidos" at bounding box center [401, 260] width 102 height 22
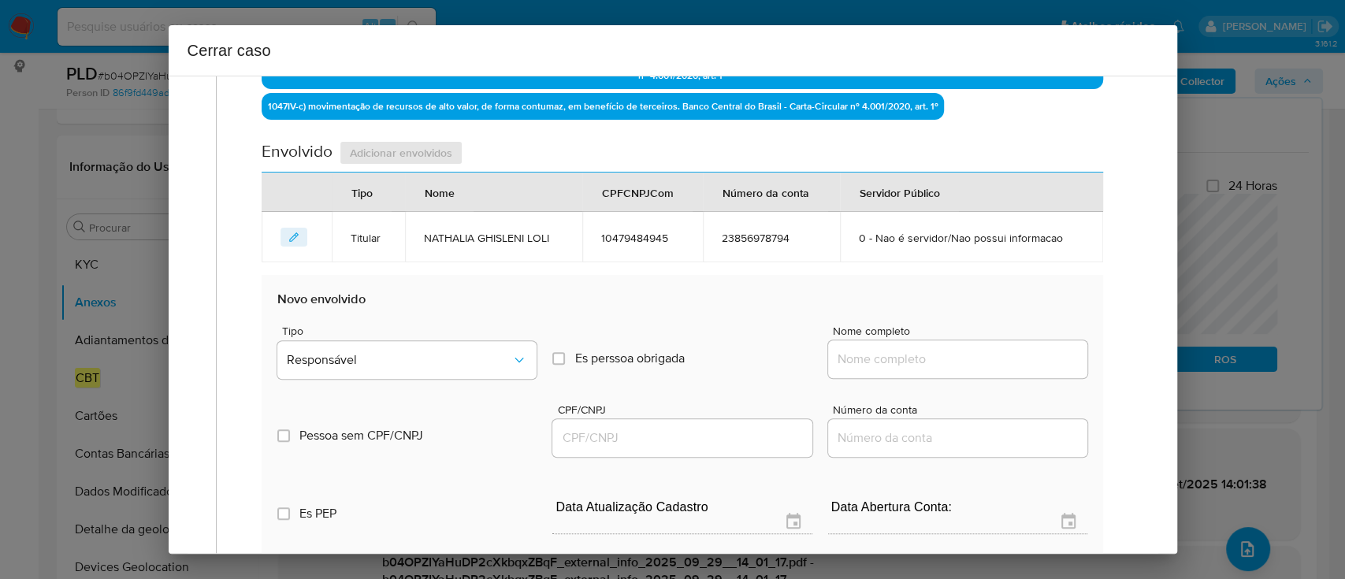
scroll to position [644, 0]
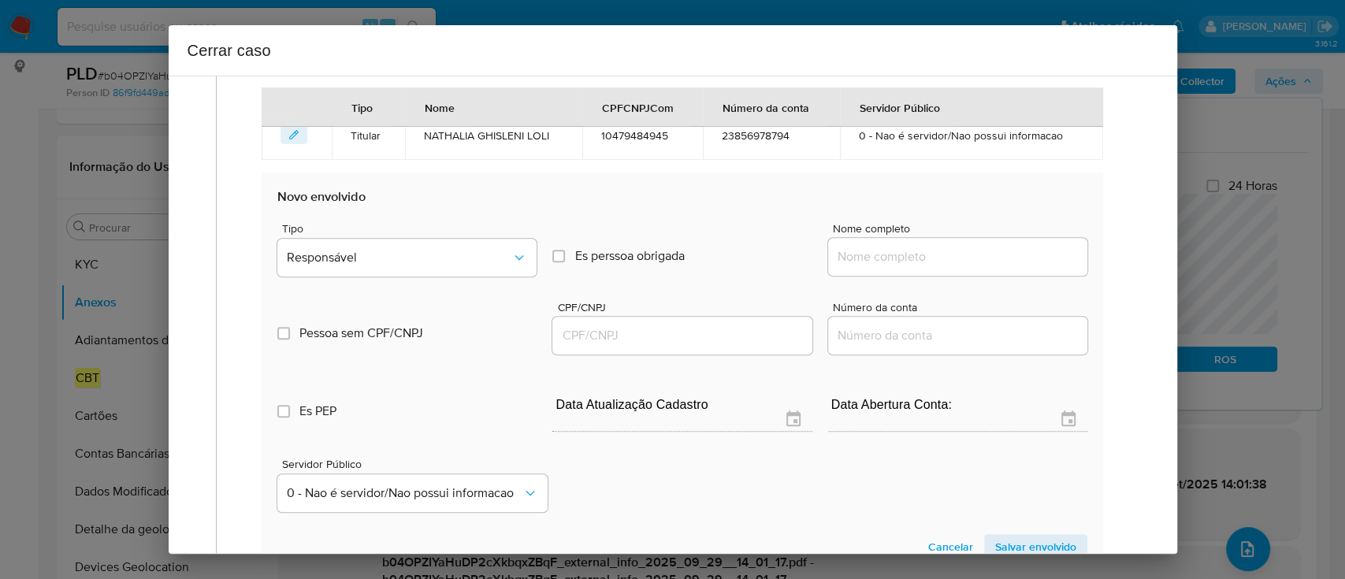
drag, startPoint x: 903, startPoint y: 265, endPoint x: 922, endPoint y: 255, distance: 21.5
click at [903, 265] on div at bounding box center [957, 257] width 259 height 38
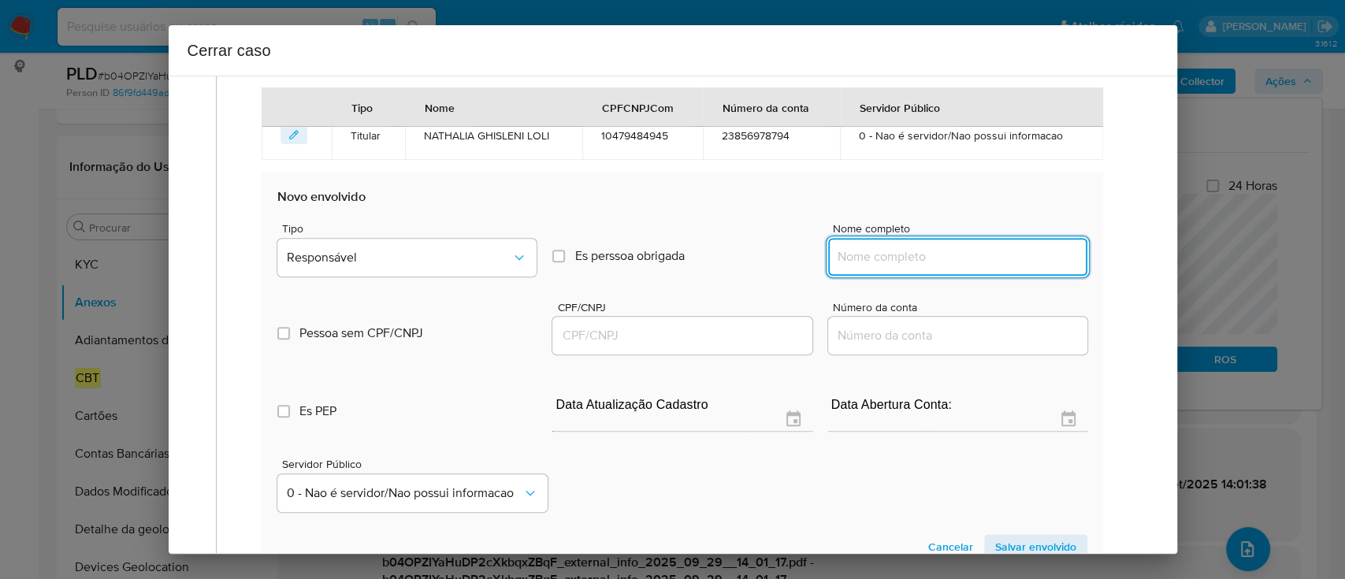
drag, startPoint x: 922, startPoint y: 255, endPoint x: 1010, endPoint y: 255, distance: 88.2
click at [922, 255] on input "Nome completo" at bounding box center [957, 257] width 259 height 20
paste input "VR Sanches Negócios Imobiliarios Ltda, 56019008000154"
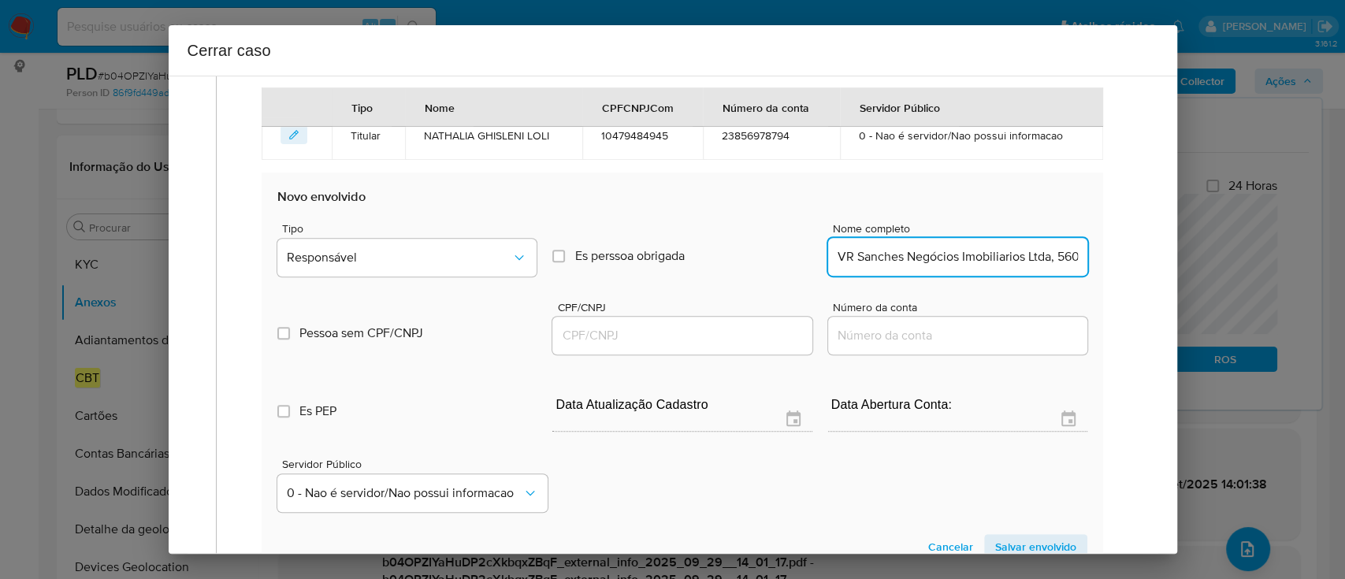
scroll to position [0, 84]
click at [1015, 249] on input "VR Sanches Negócios Imobiliarios Ltda, 56019008000154" at bounding box center [957, 257] width 259 height 20
type input "VR Sanches Negócios Imobiliarios Ltda,"
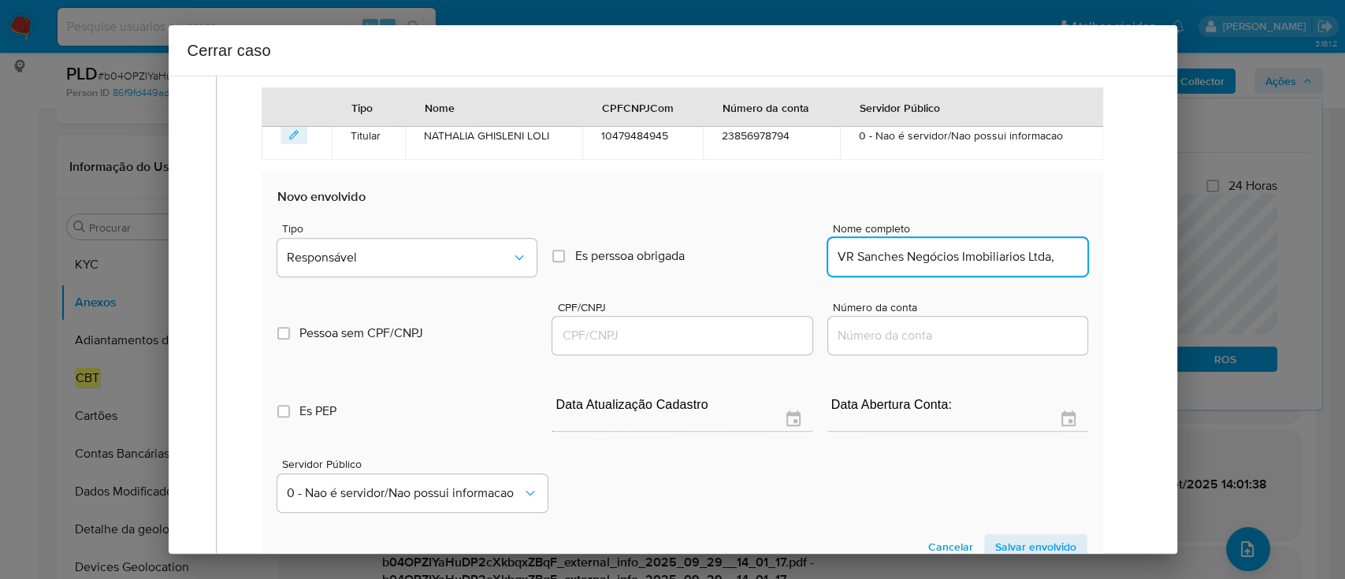
click at [696, 327] on input "CPF/CNPJ" at bounding box center [681, 335] width 259 height 20
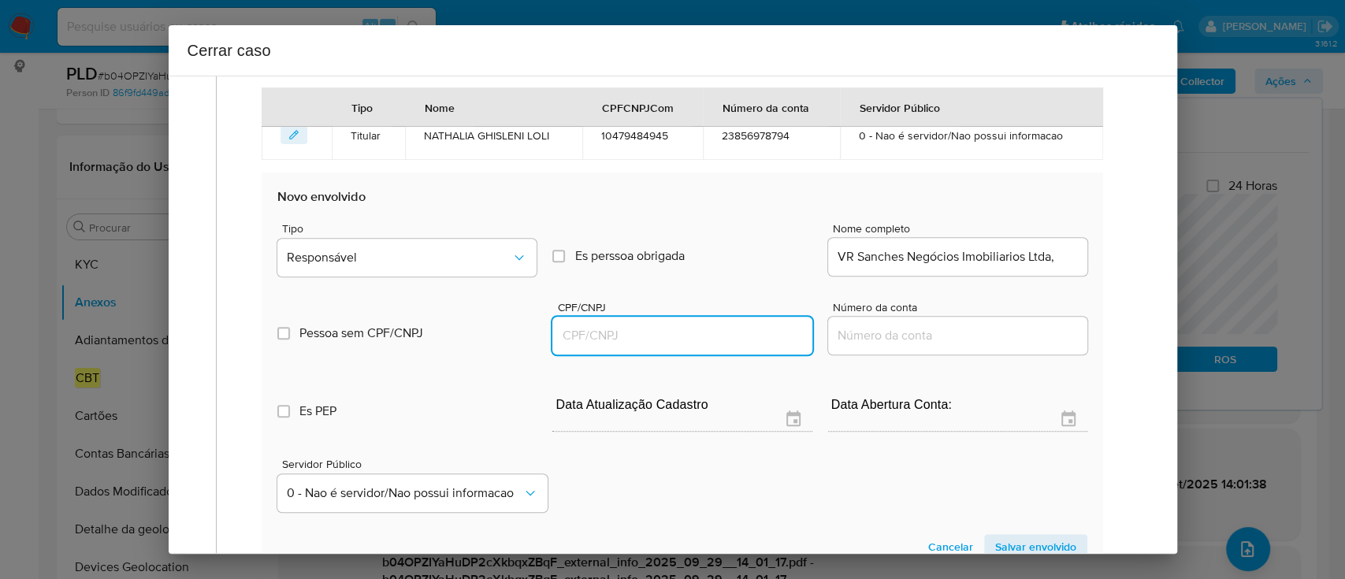
paste input "56019008000154"
type input "56019008000154"
click at [1062, 262] on input "VR Sanches Negócios Imobiliarios Ltda," at bounding box center [957, 257] width 259 height 20
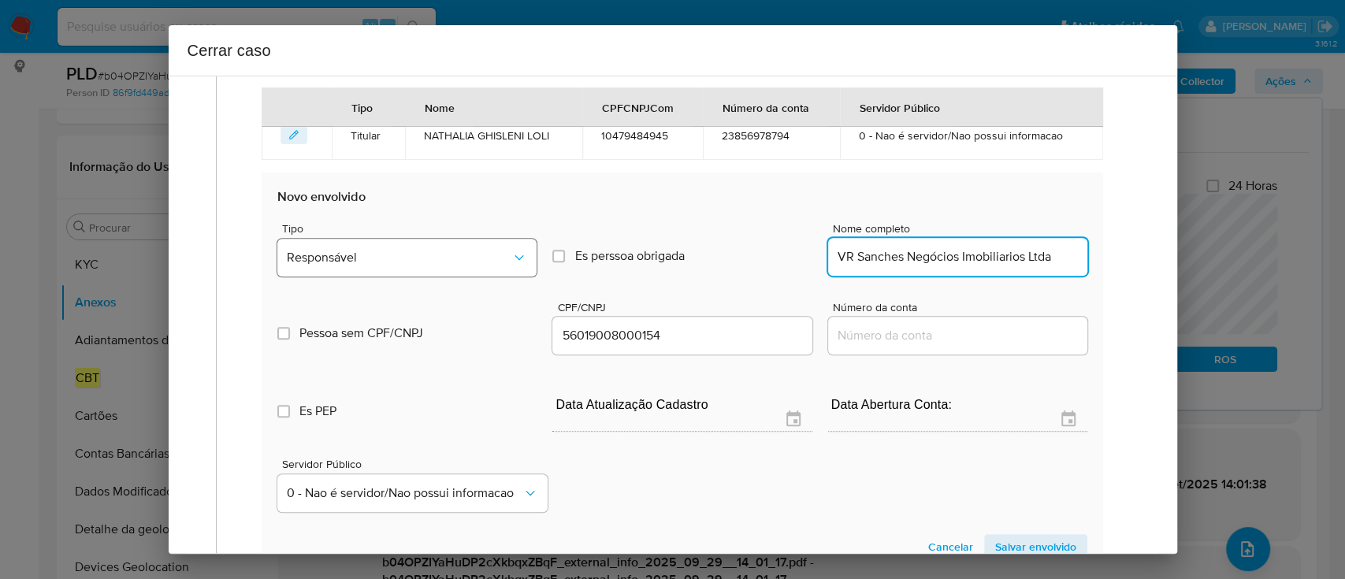
type input "VR Sanches Negócios Imobiliarios Ltda"
click at [447, 247] on button "Responsável" at bounding box center [406, 258] width 259 height 38
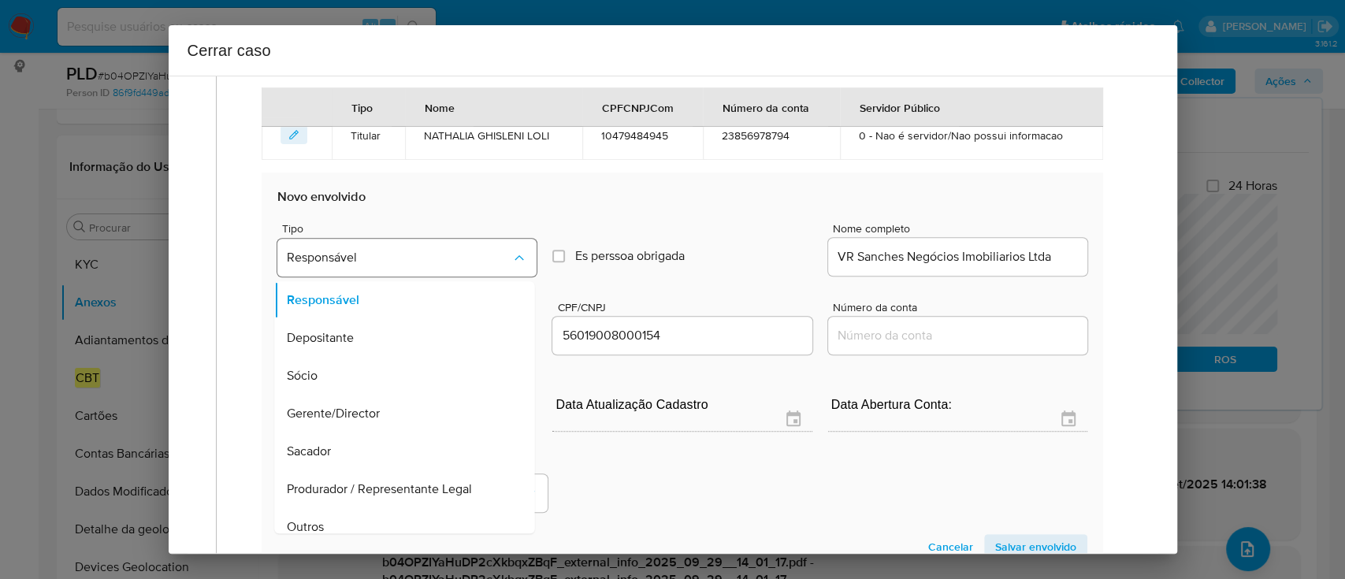
scroll to position [50, 0]
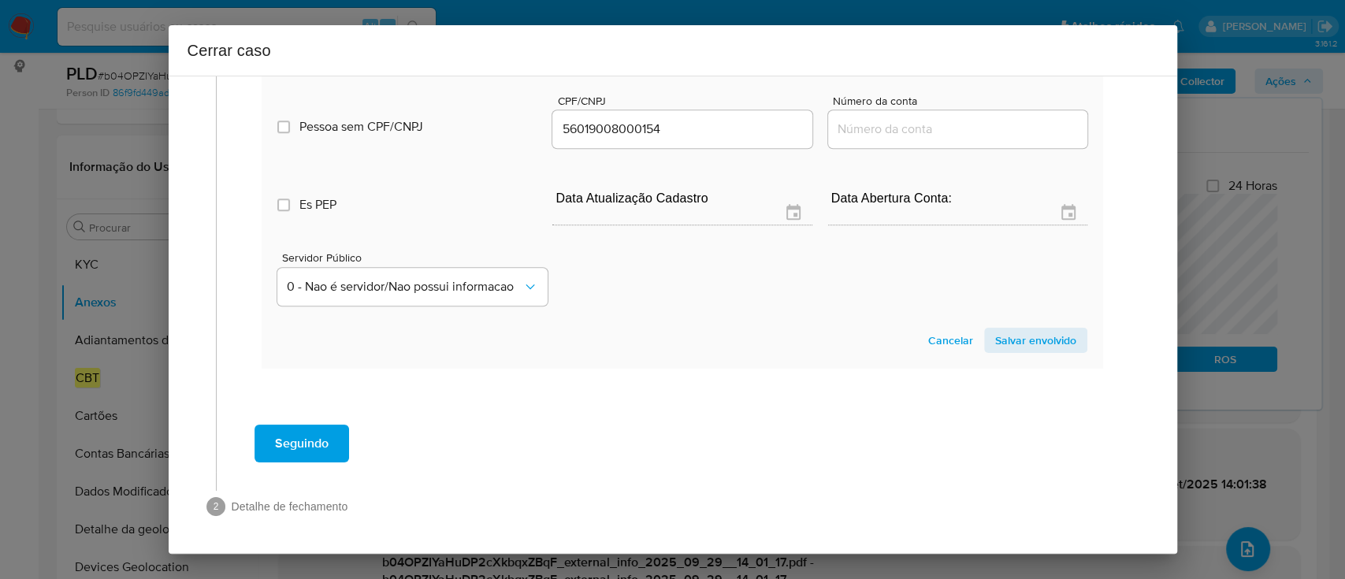
click at [1027, 340] on span "Salvar envolvido" at bounding box center [1035, 340] width 81 height 22
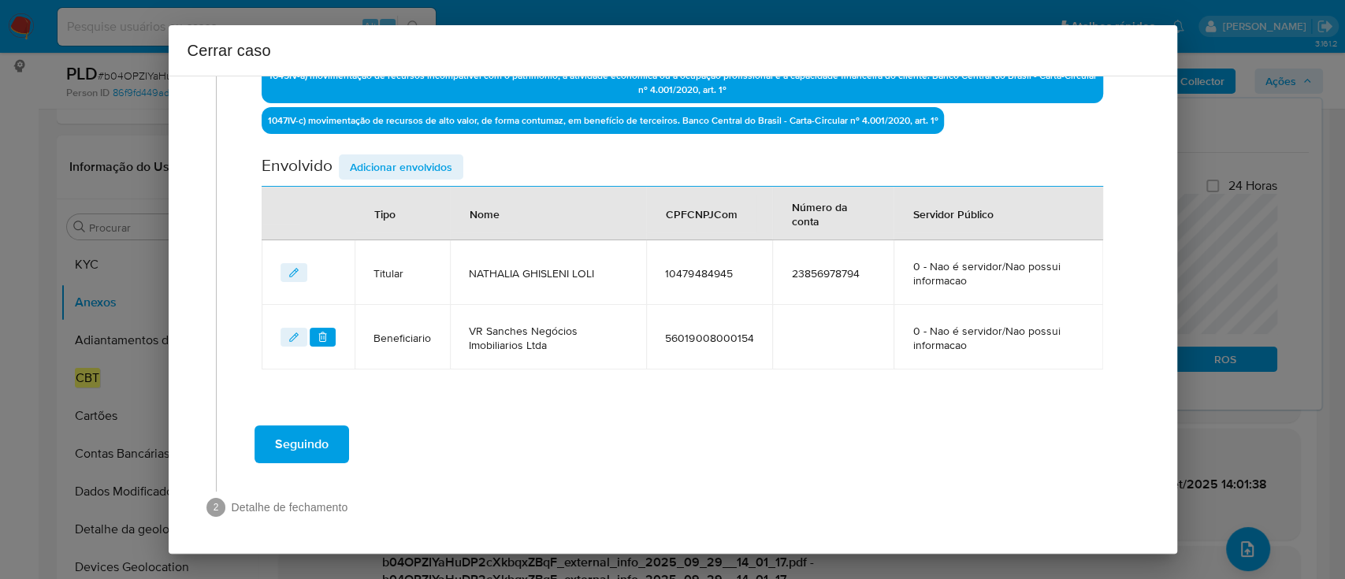
click at [425, 170] on span "Adicionar envolvidos" at bounding box center [401, 167] width 102 height 22
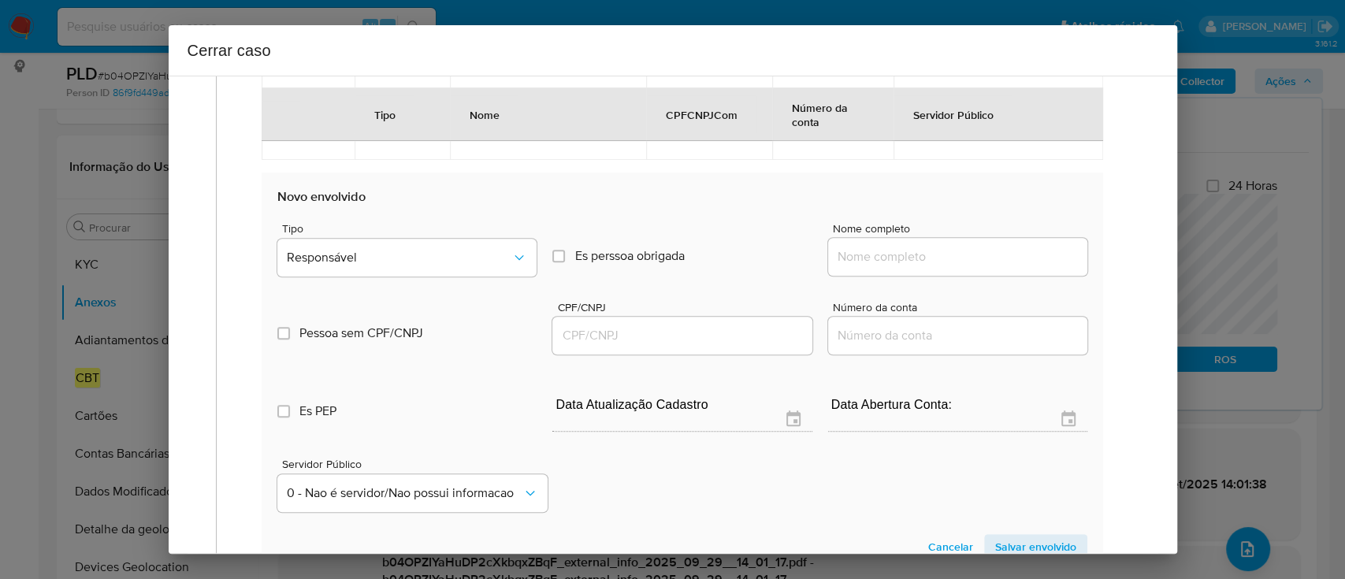
scroll to position [737, 0]
click at [898, 256] on input "Nome completo" at bounding box center [957, 256] width 259 height 20
paste input "Incel Instituto Conesul de Educação Ltda, 17895596000138"
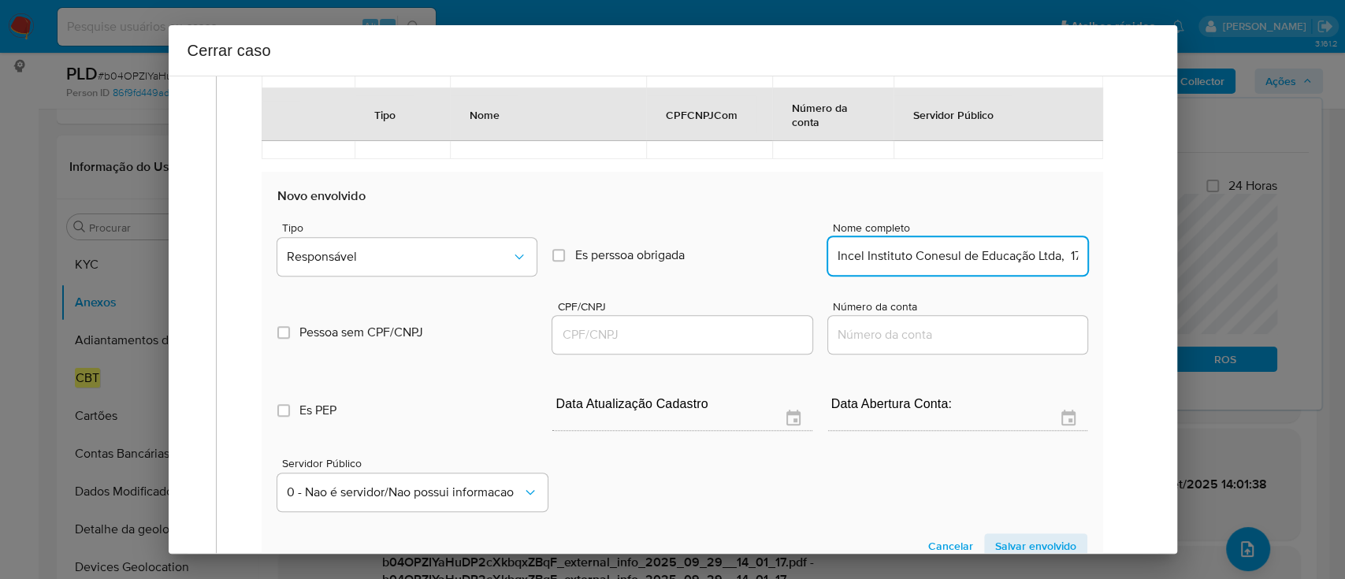
scroll to position [0, 95]
click at [996, 262] on input "Incel Instituto Conesul de Educação Ltda, 17895596000138" at bounding box center [957, 256] width 259 height 20
type input "Incel Instituto Conesul de Educação Ltda,"
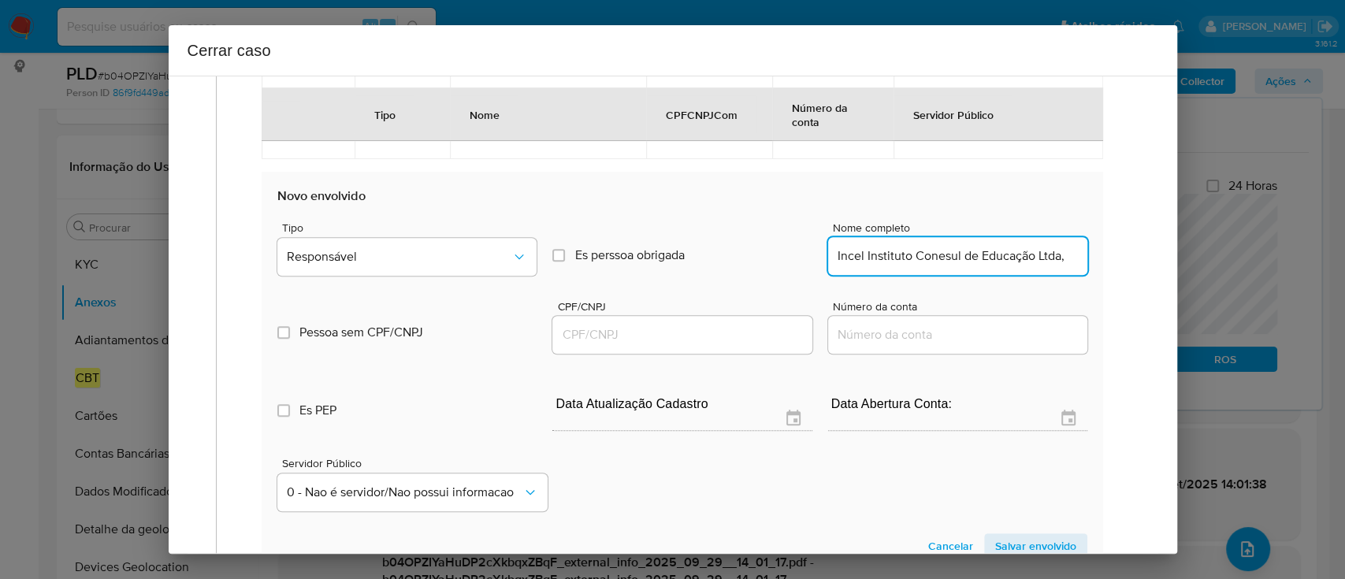
click at [703, 325] on input "CPF/CNPJ" at bounding box center [681, 335] width 259 height 20
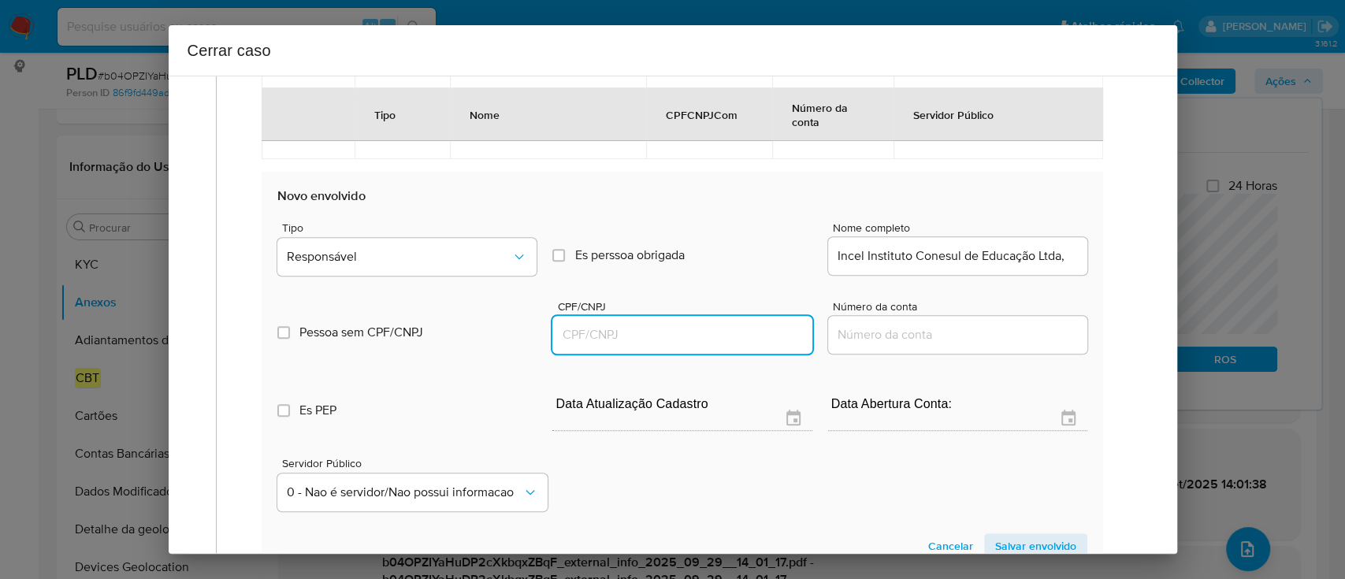
paste input "17895596000138"
type input "17895596000138"
click at [1058, 259] on input "Incel Instituto Conesul de Educação Ltda," at bounding box center [957, 256] width 259 height 20
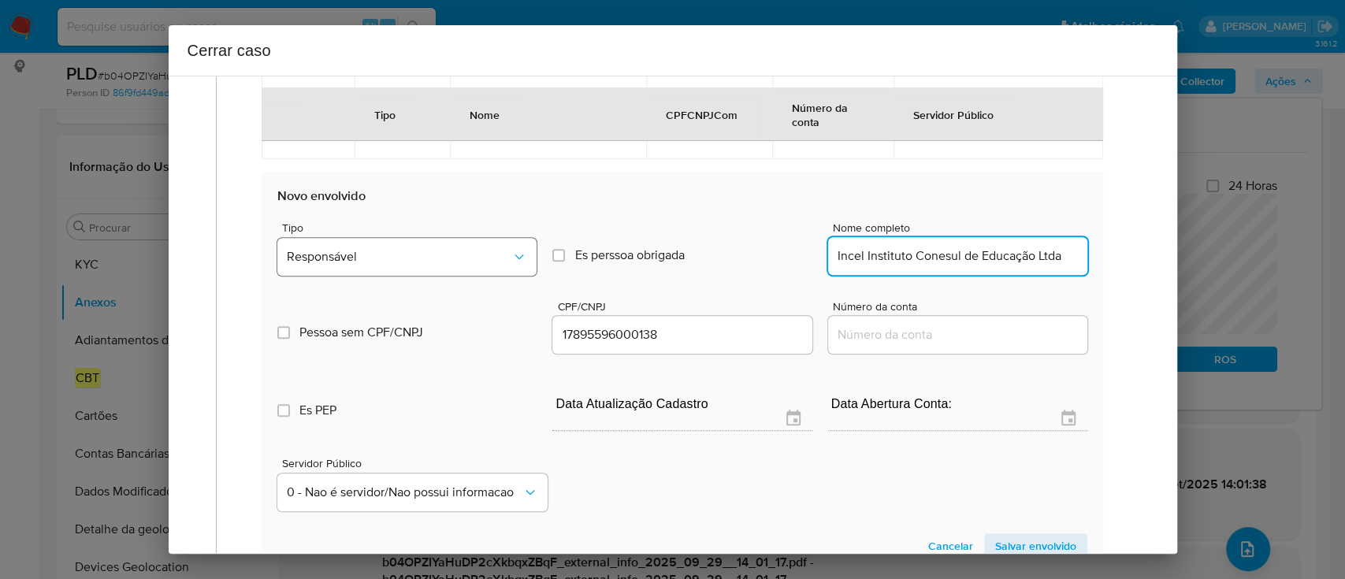
type input "Incel Instituto Conesul de Educação Ltda"
click at [397, 255] on span "Responsável" at bounding box center [399, 257] width 224 height 16
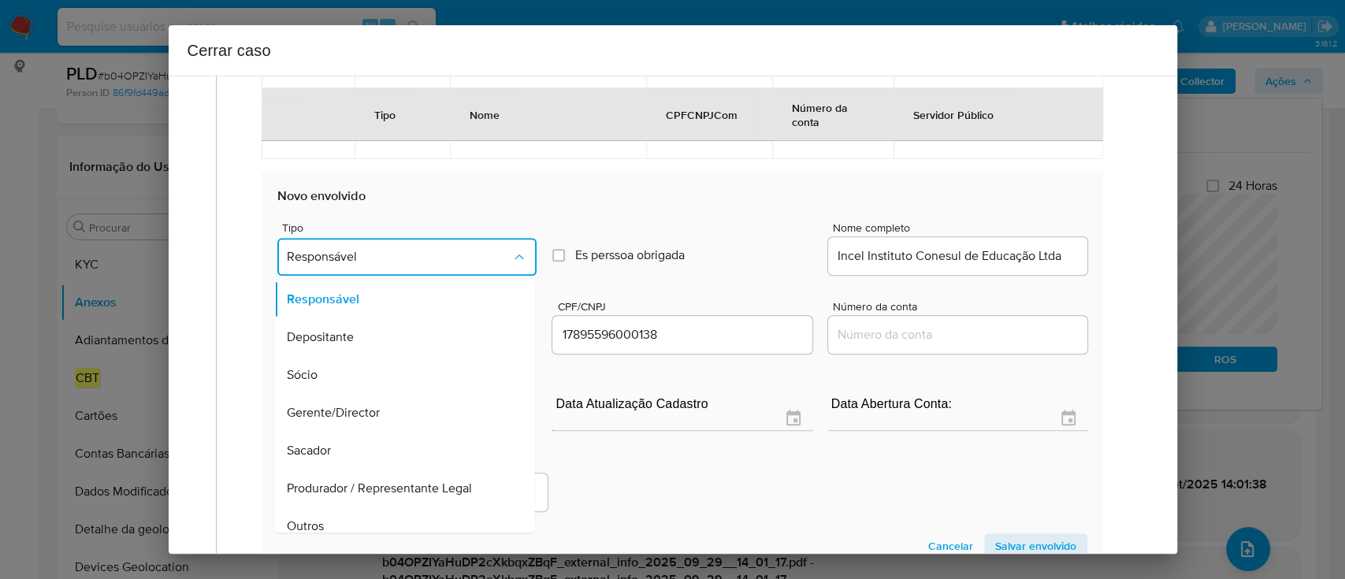
click at [365, 517] on div "Outros" at bounding box center [400, 526] width 225 height 38
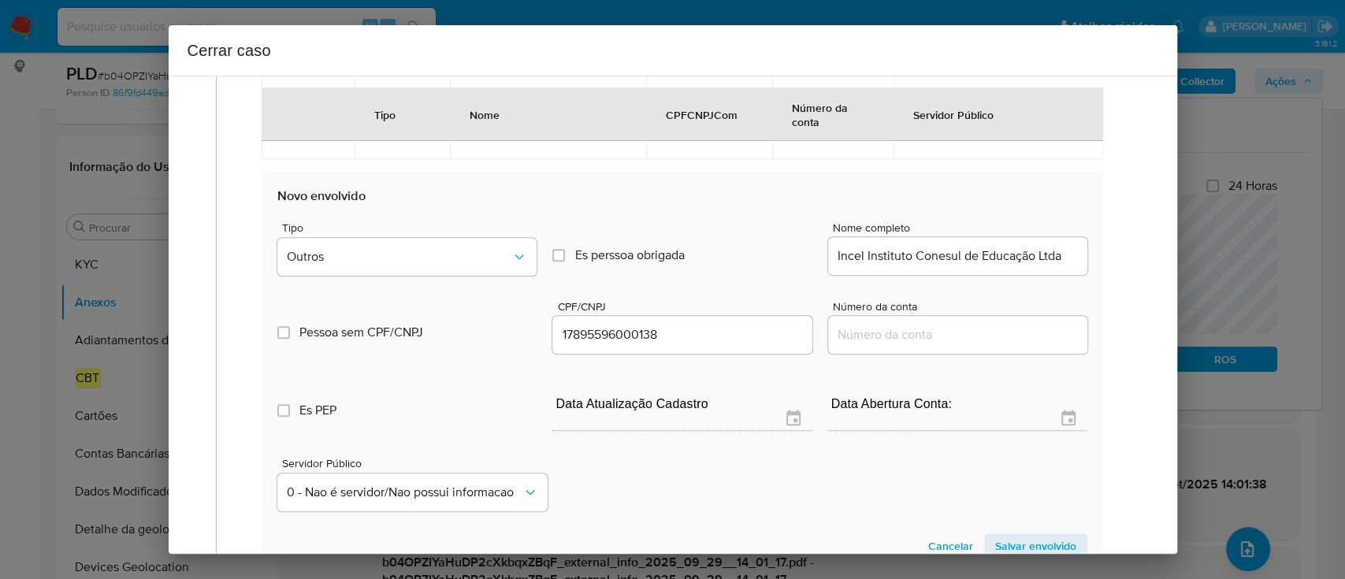
click at [725, 489] on div "Servidor Público 0 - Nao é servidor/Nao possui informacao" at bounding box center [681, 478] width 809 height 79
click at [1037, 540] on span "Salvar envolvido" at bounding box center [1035, 546] width 81 height 22
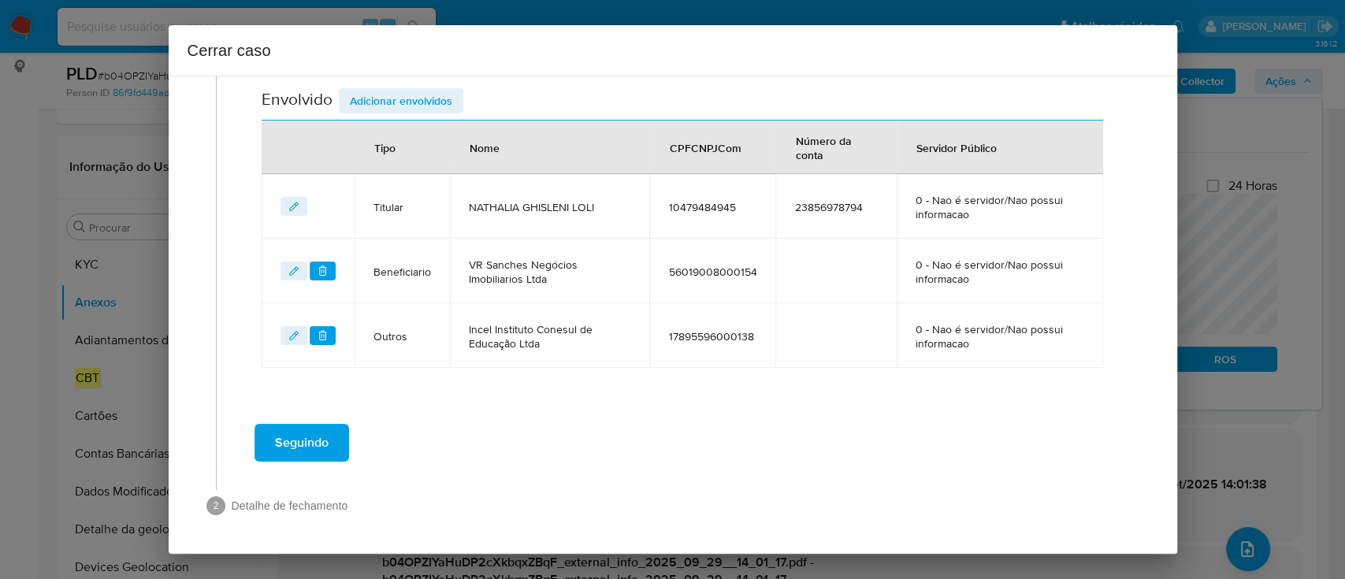
scroll to position [592, 0]
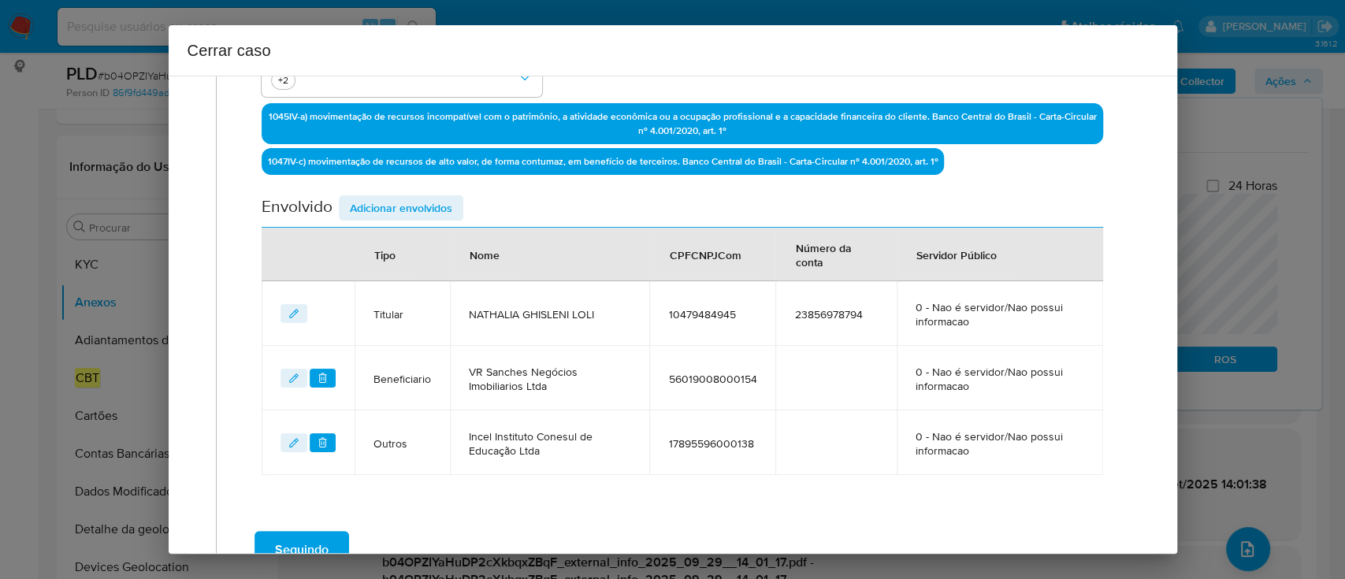
click at [413, 210] on span "Adicionar envolvidos" at bounding box center [401, 208] width 102 height 22
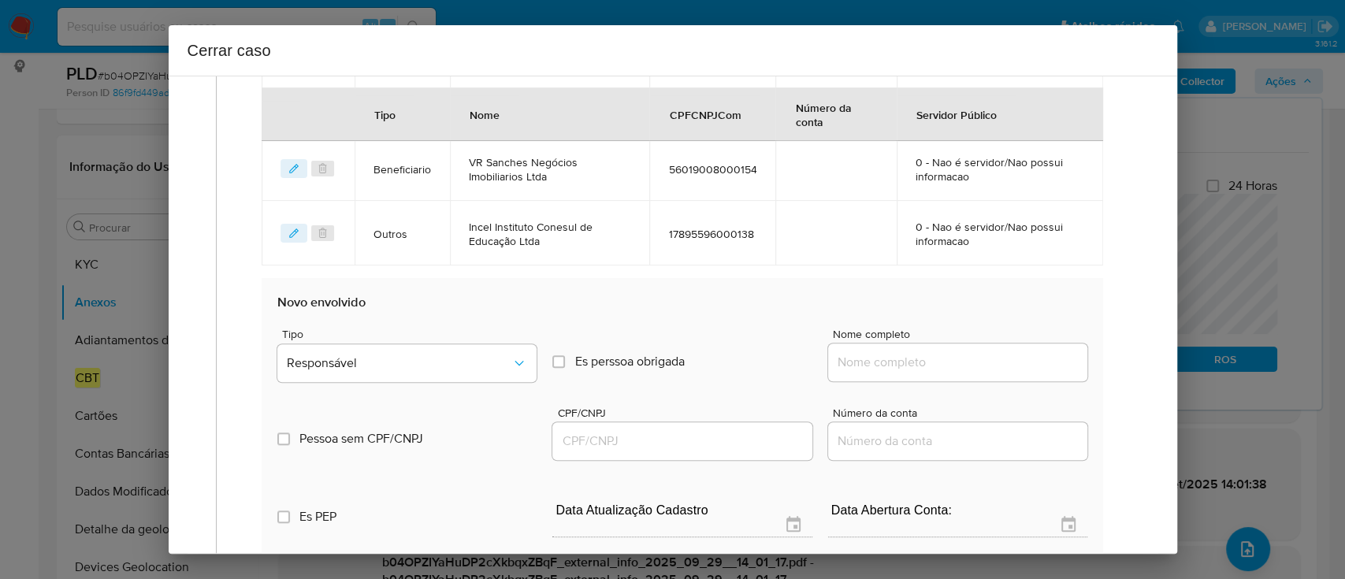
scroll to position [696, 0]
drag, startPoint x: 946, startPoint y: 357, endPoint x: 1008, endPoint y: 369, distance: 63.3
click at [946, 357] on input "Nome completo" at bounding box center [957, 361] width 259 height 20
paste input "Arbe Negocios Digitais Ltda, 59866546000172"
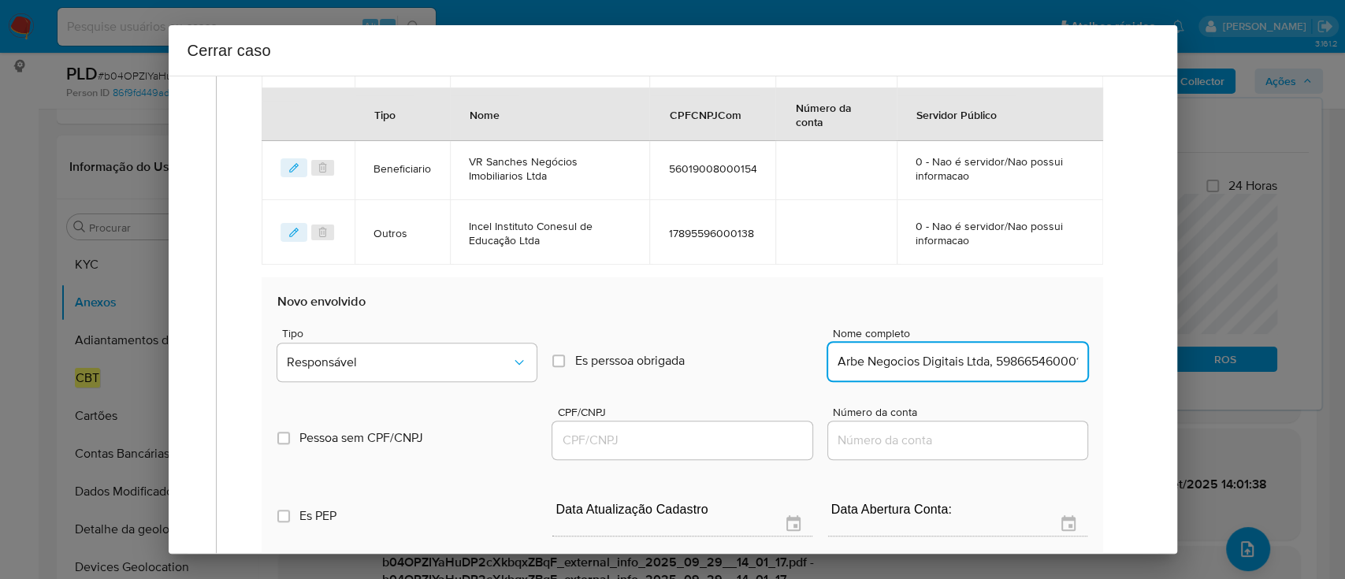
scroll to position [0, 24]
click at [1011, 368] on input "Arbe Negocios Digitais Ltda, 59866546000172" at bounding box center [957, 361] width 259 height 20
type input "Arbe Negocios Digitais Ltda,"
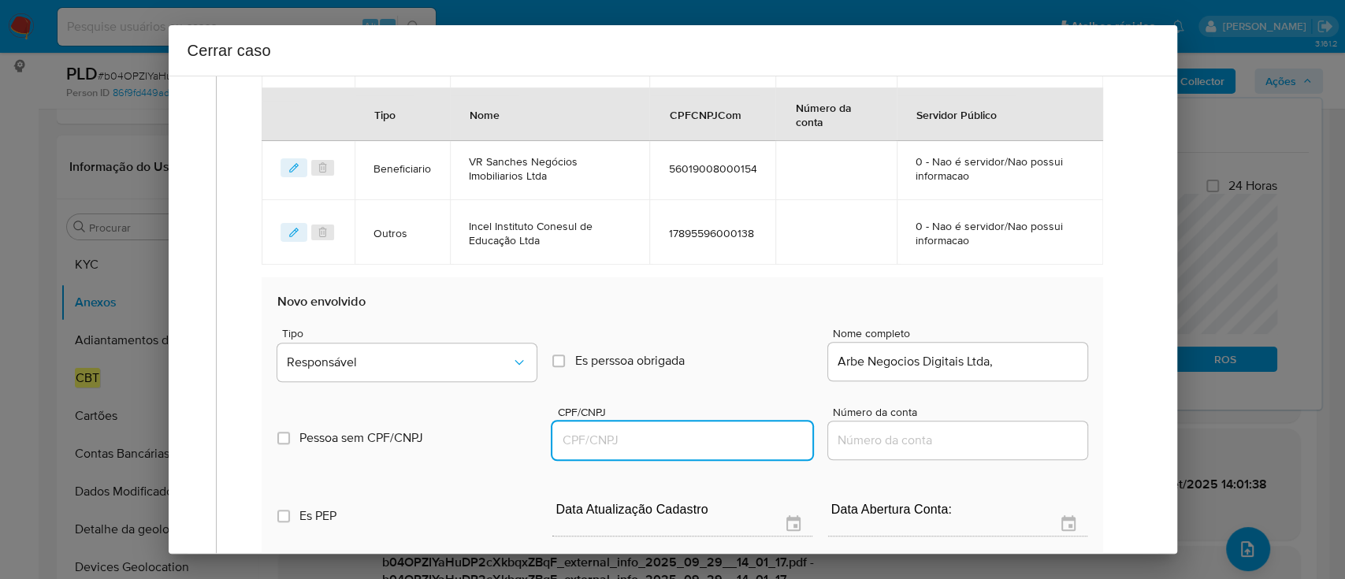
drag, startPoint x: 736, startPoint y: 437, endPoint x: 948, endPoint y: 407, distance: 214.8
click at [736, 437] on input "CPF/CNPJ" at bounding box center [681, 440] width 259 height 20
paste input "59866546000172"
type input "59866546000172"
click at [1018, 363] on input "Arbe Negocios Digitais Ltda," at bounding box center [957, 361] width 259 height 20
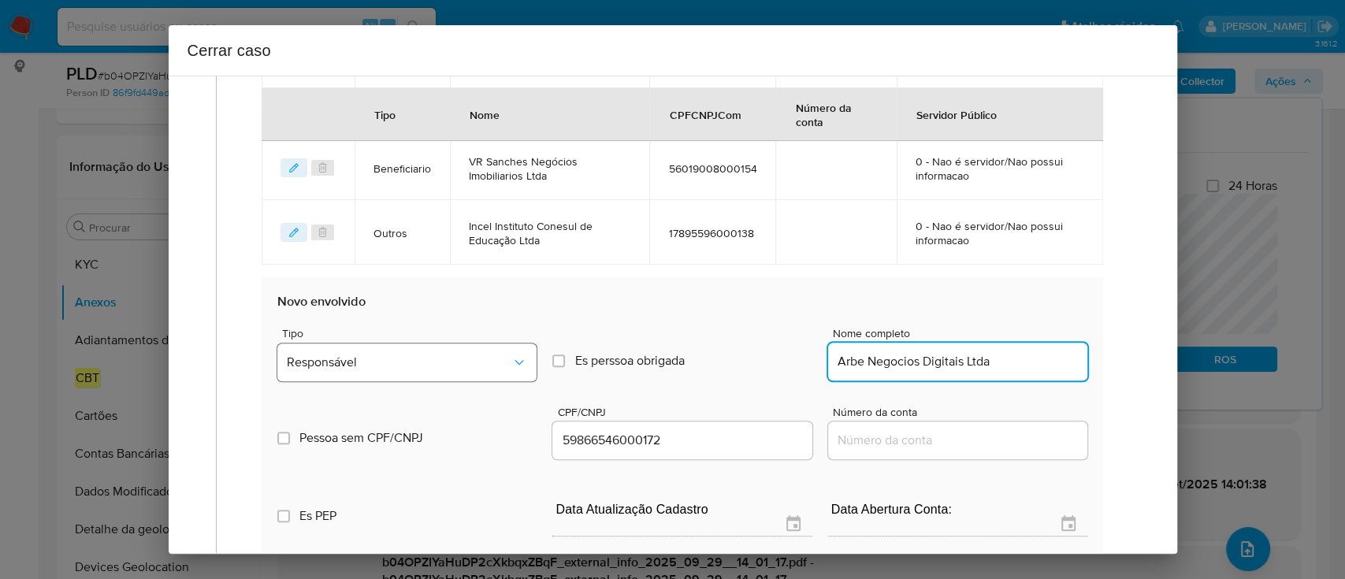
type input "Arbe Negocios Digitais Ltda"
click at [380, 351] on button "Responsável" at bounding box center [406, 362] width 259 height 38
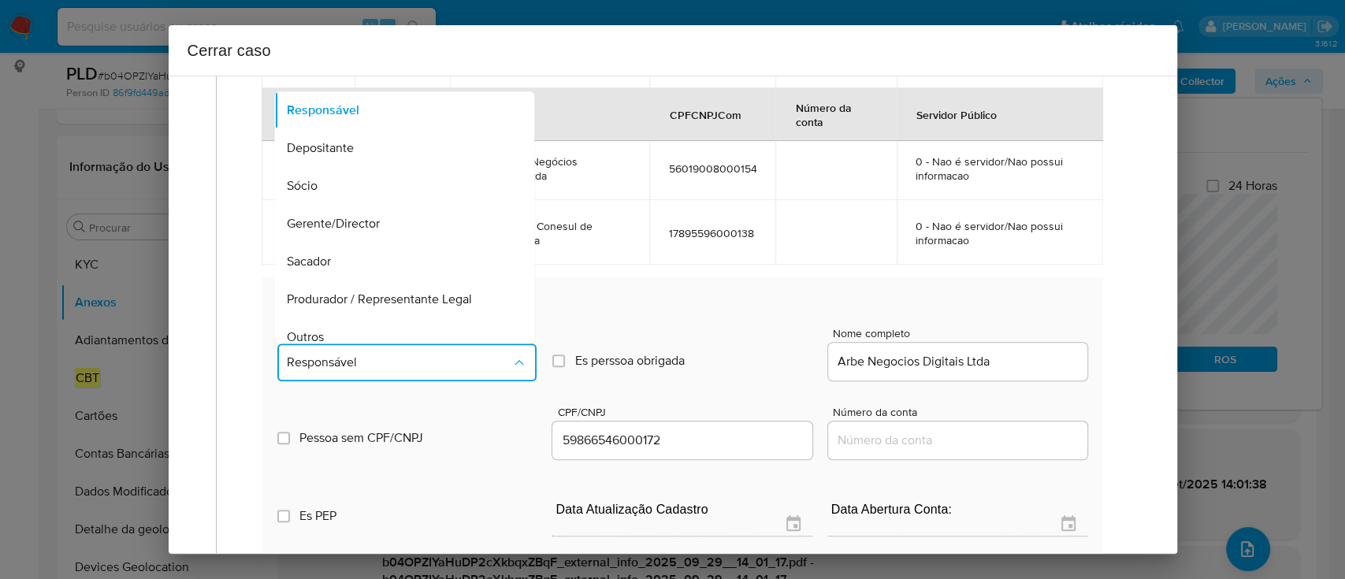
scroll to position [13, 0]
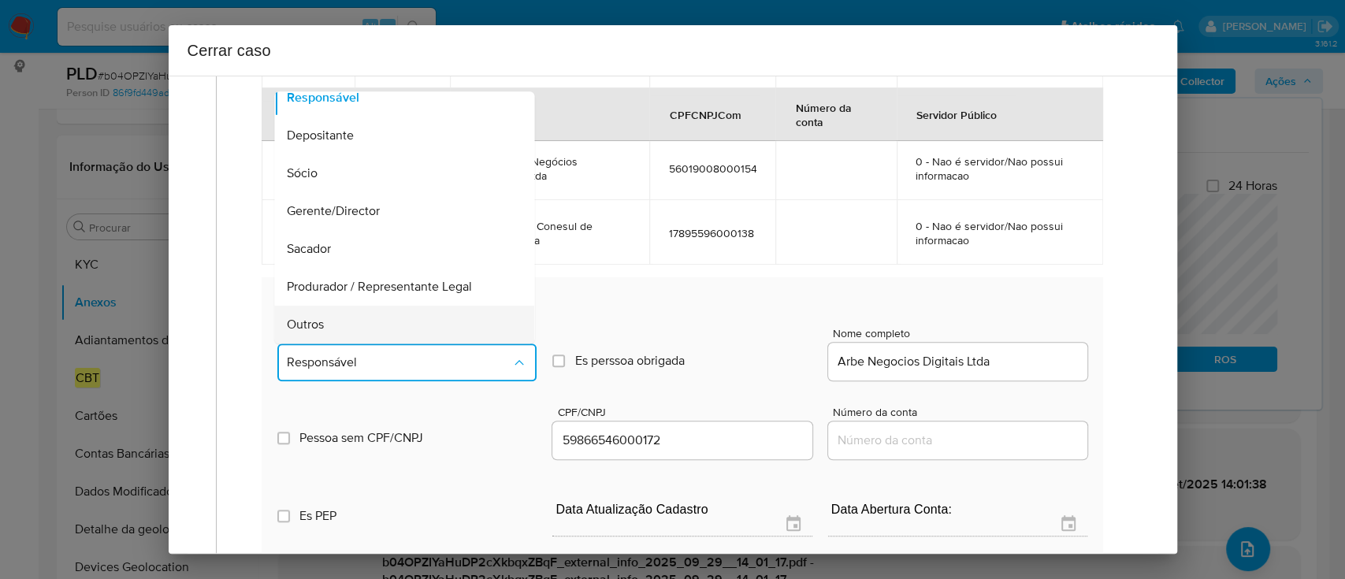
click at [377, 316] on div "Outros" at bounding box center [400, 325] width 225 height 38
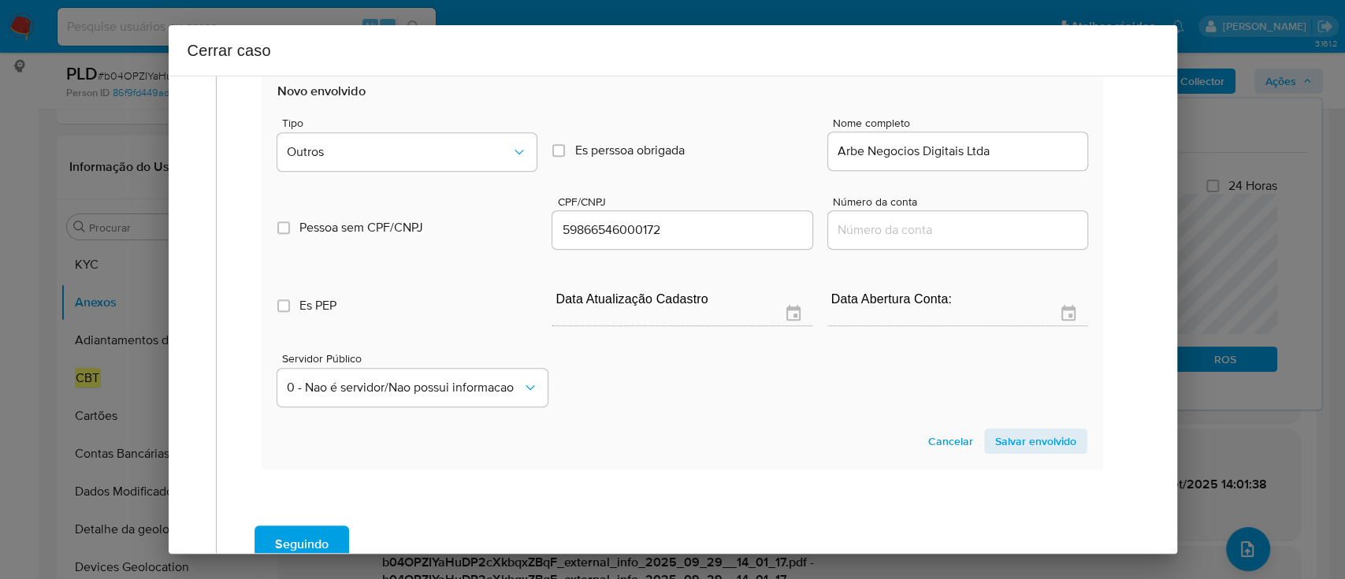
click at [1041, 437] on span "Salvar envolvido" at bounding box center [1035, 441] width 81 height 22
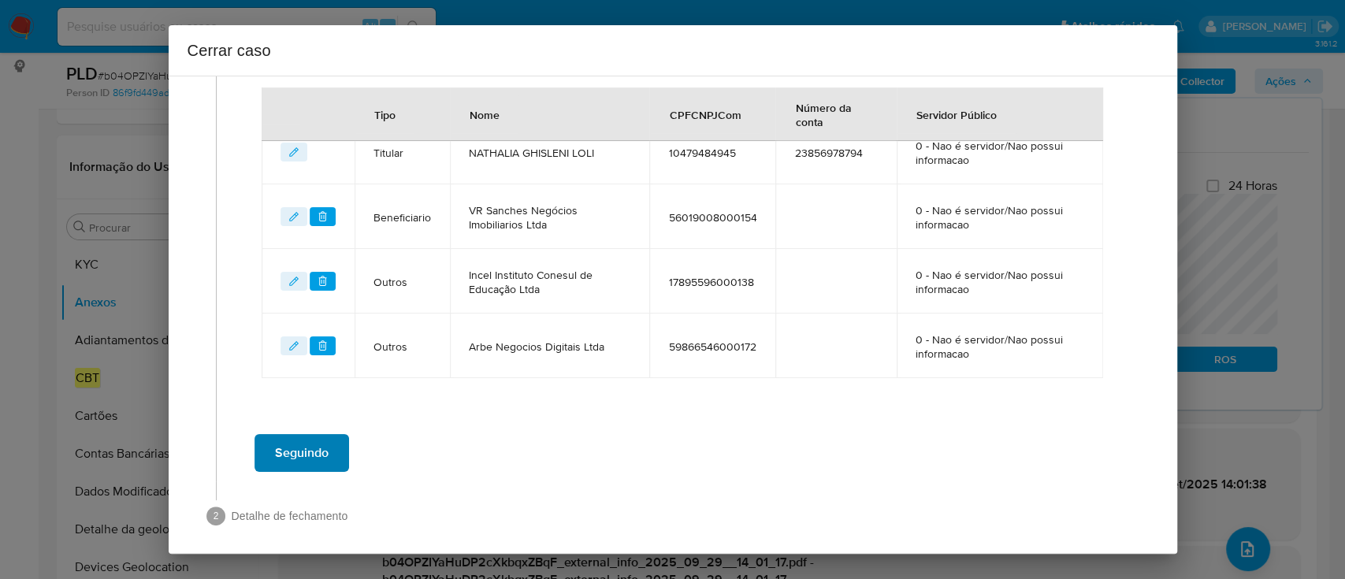
scroll to position [655, 0]
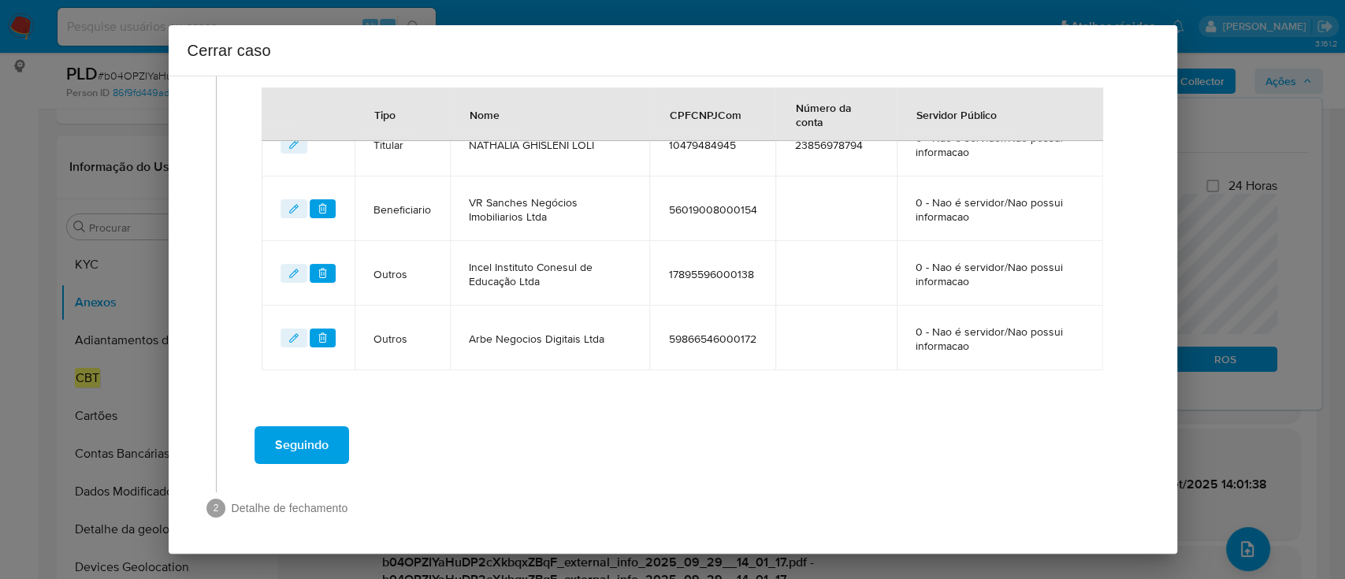
click at [321, 436] on span "Seguindo" at bounding box center [302, 445] width 54 height 35
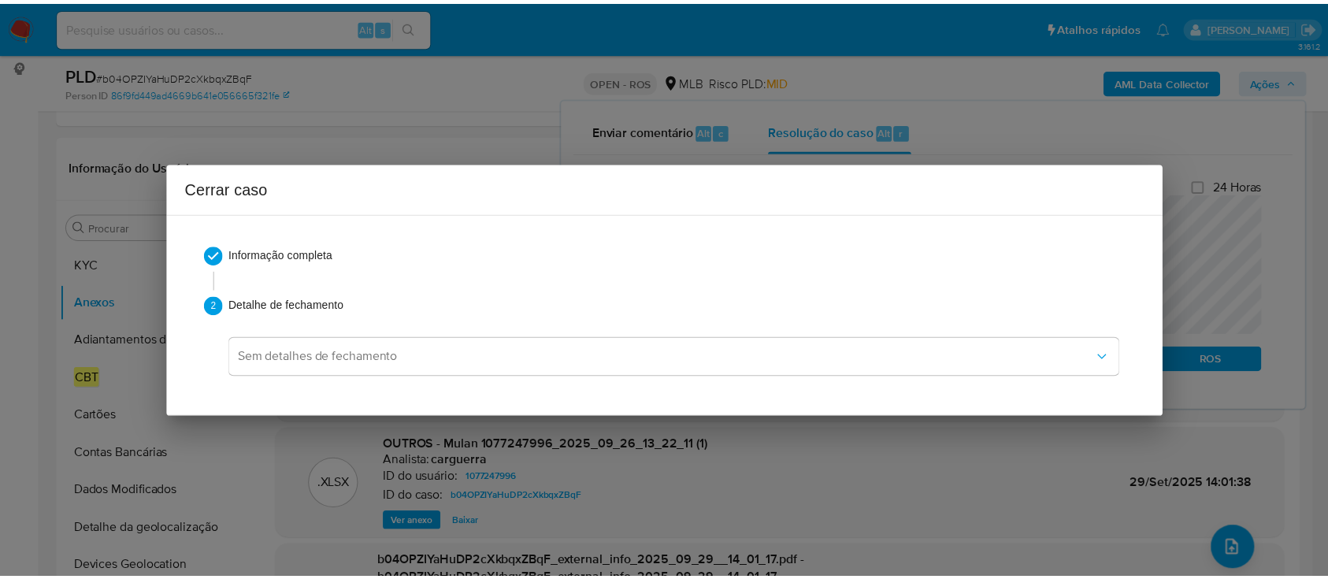
scroll to position [2024, 0]
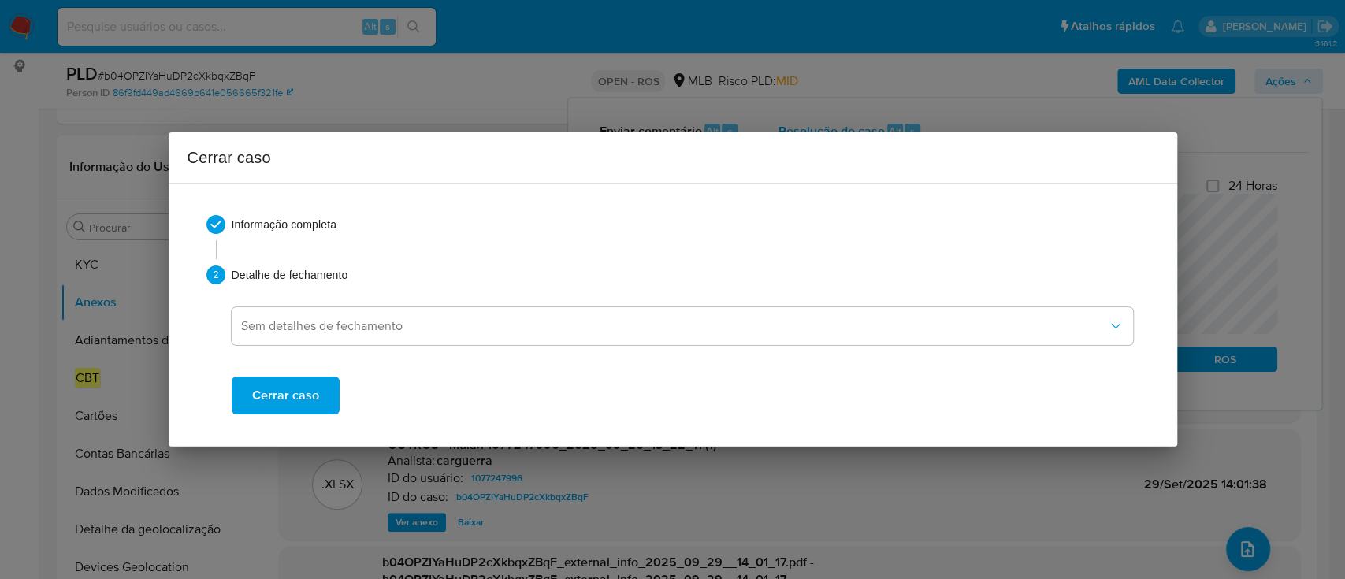
click at [318, 391] on button "Cerrar caso" at bounding box center [286, 396] width 108 height 38
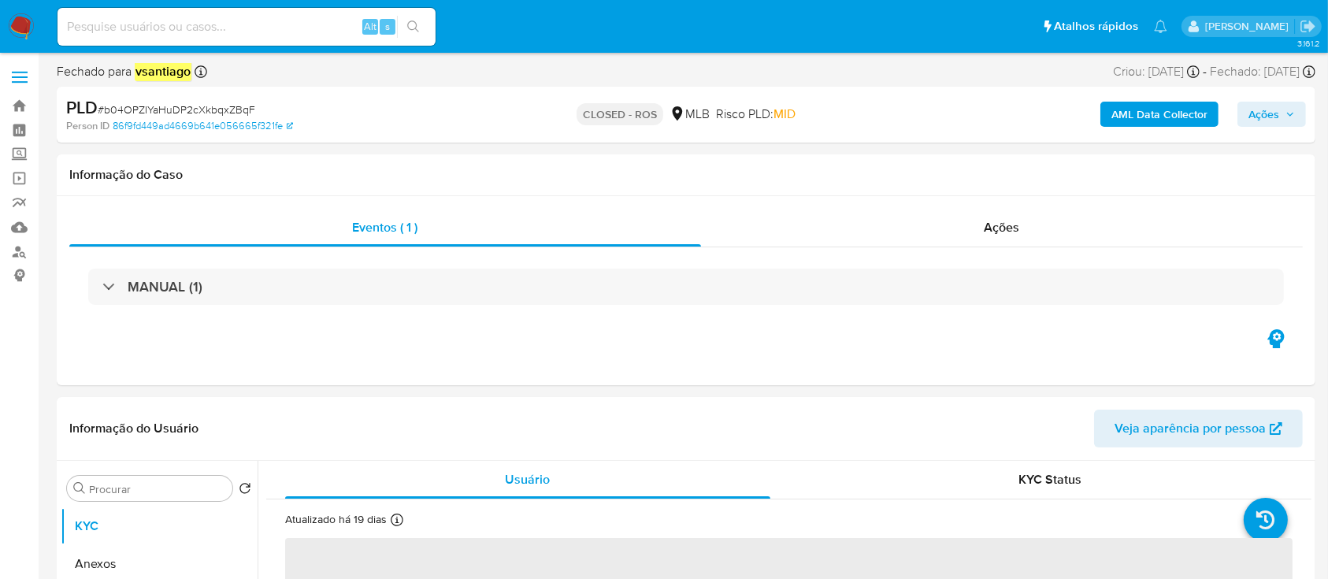
select select "10"
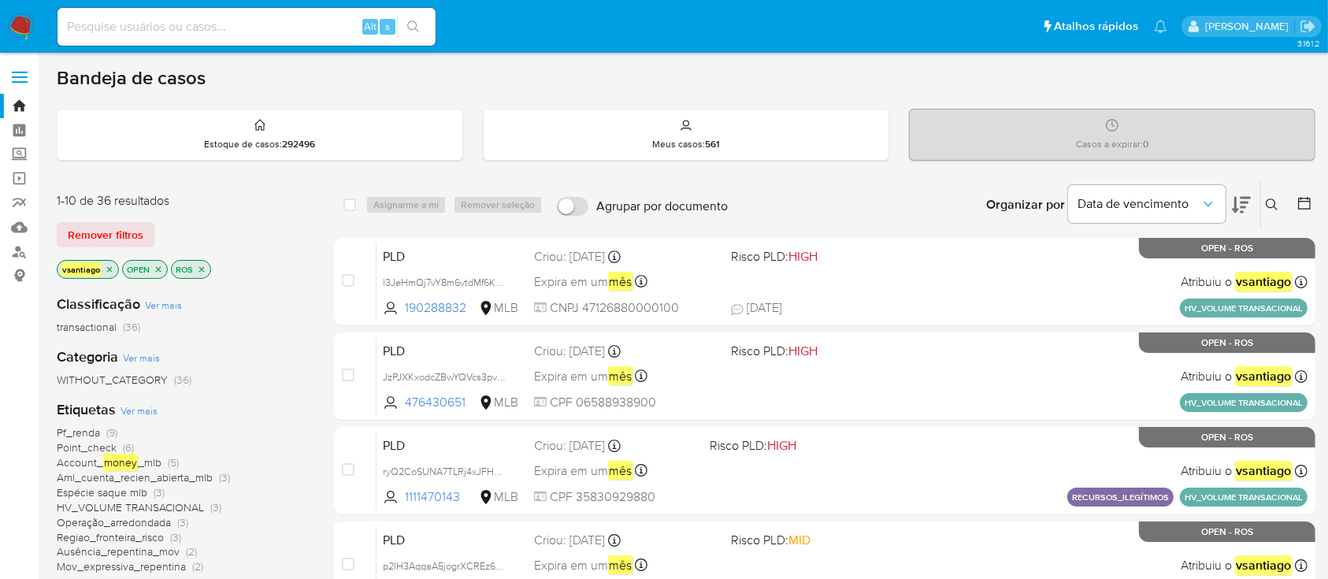
click at [260, 278] on div "vsantiago OPEN ROS" at bounding box center [183, 271] width 252 height 22
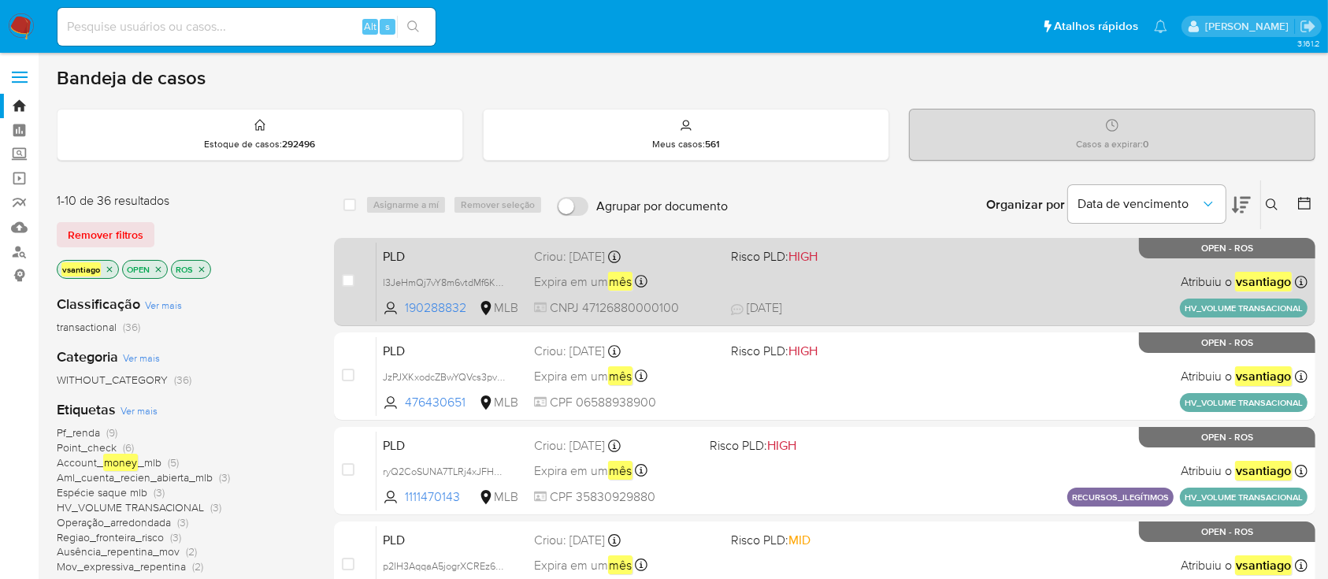
click at [825, 276] on div "PLD l3JeHmQj7vY8m6vtdMf6KMkT 190288832 MLB Risco PLD: HIGH Criou: 12/09/2025 Cr…" at bounding box center [842, 282] width 931 height 80
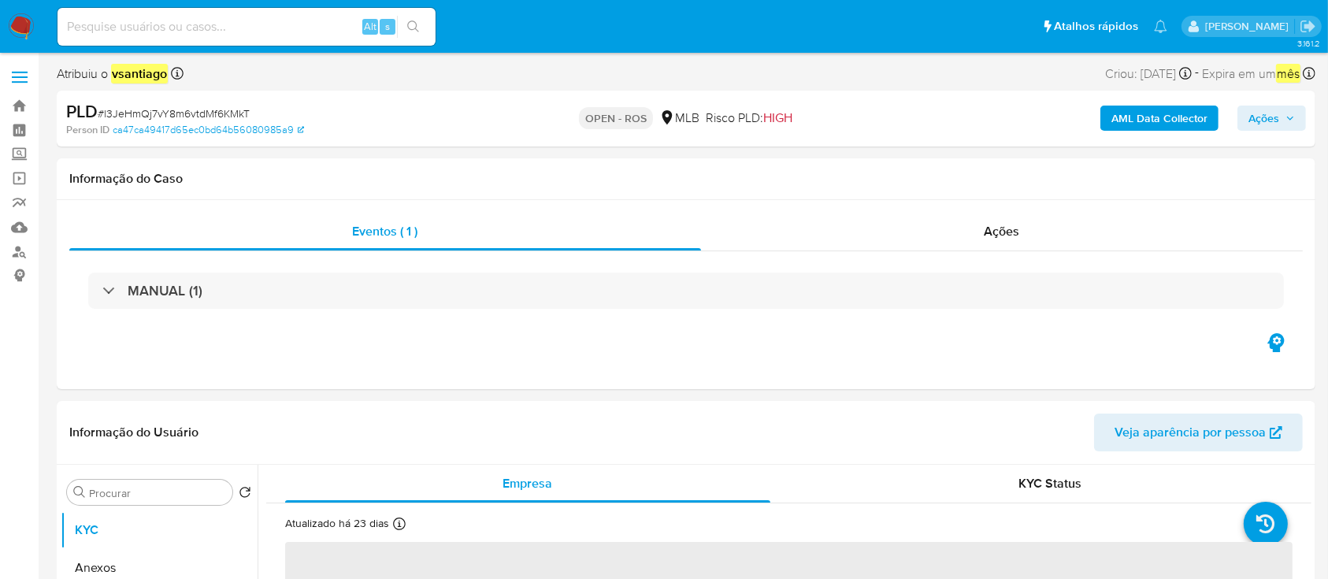
select select "10"
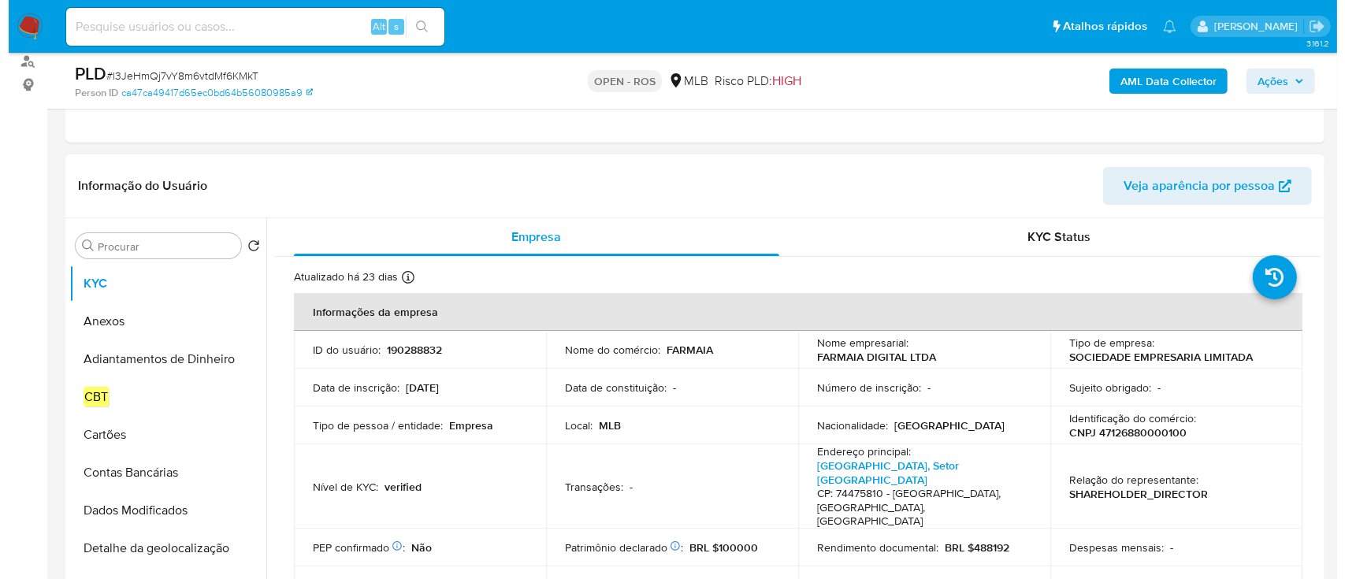
scroll to position [210, 0]
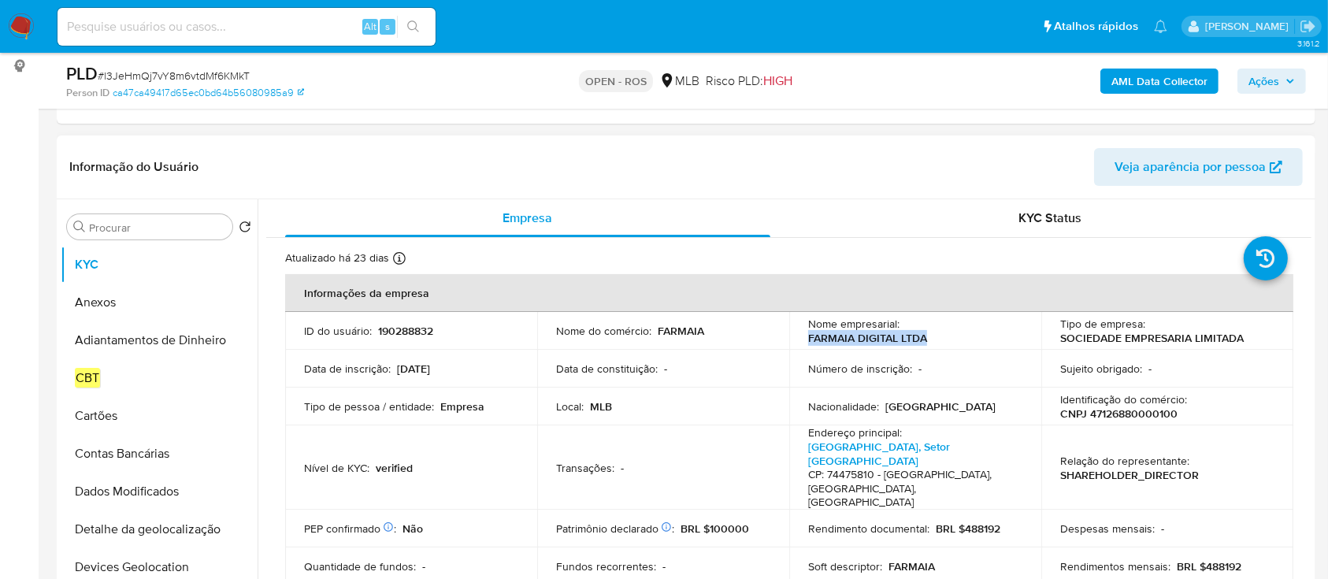
drag, startPoint x: 902, startPoint y: 343, endPoint x: 806, endPoint y: 339, distance: 96.2
click at [808, 339] on div "Nome empresarial : FARMAIA DIGITAL LTDA" at bounding box center [915, 331] width 214 height 28
copy p "FARMAIA DIGITAL LTDA"
click at [1145, 415] on p "CNPJ 47126880000100" at bounding box center [1118, 413] width 117 height 14
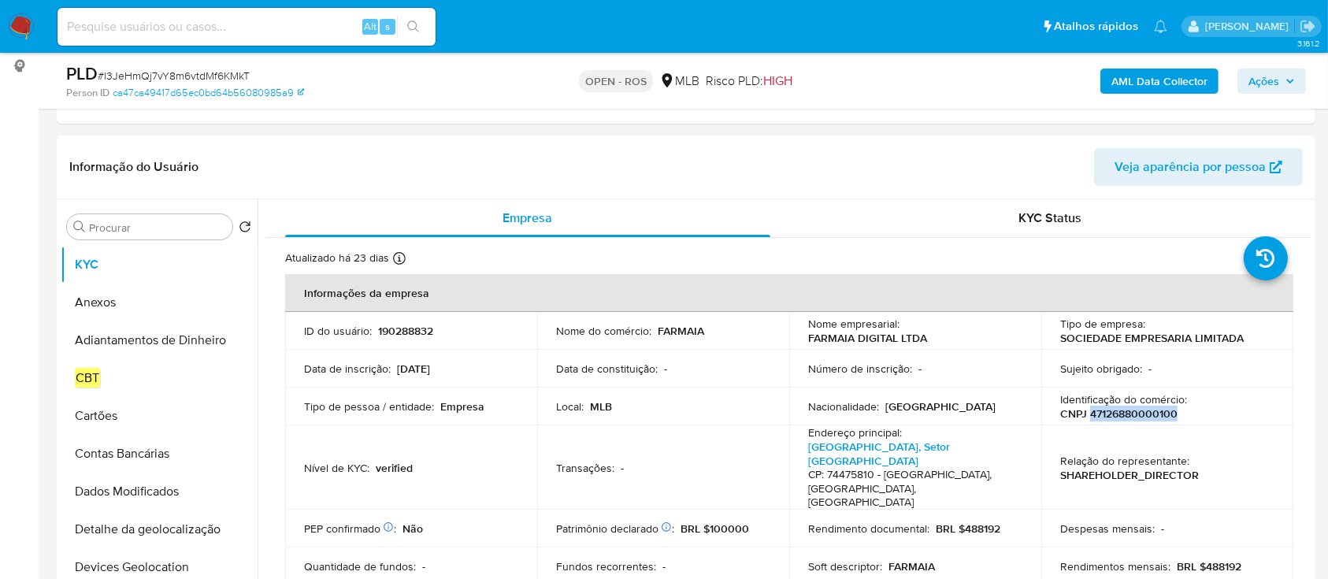
copy p "47126880000100"
click at [104, 302] on button "Anexos" at bounding box center [153, 303] width 184 height 38
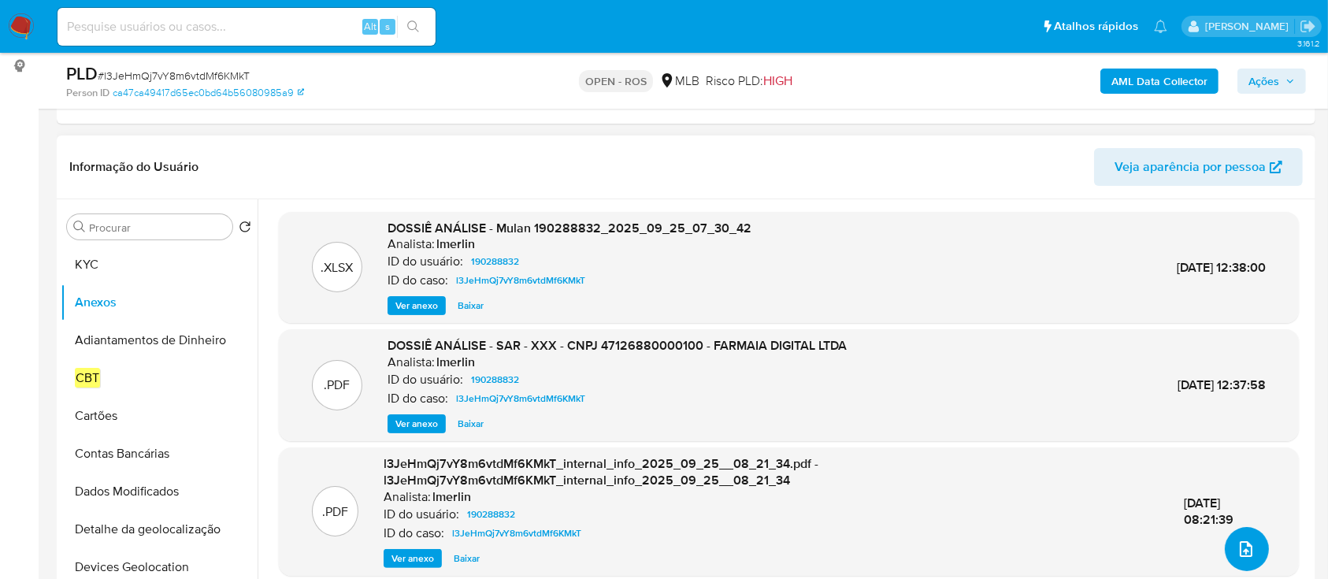
click at [1237, 551] on icon "upload-file" at bounding box center [1246, 549] width 19 height 19
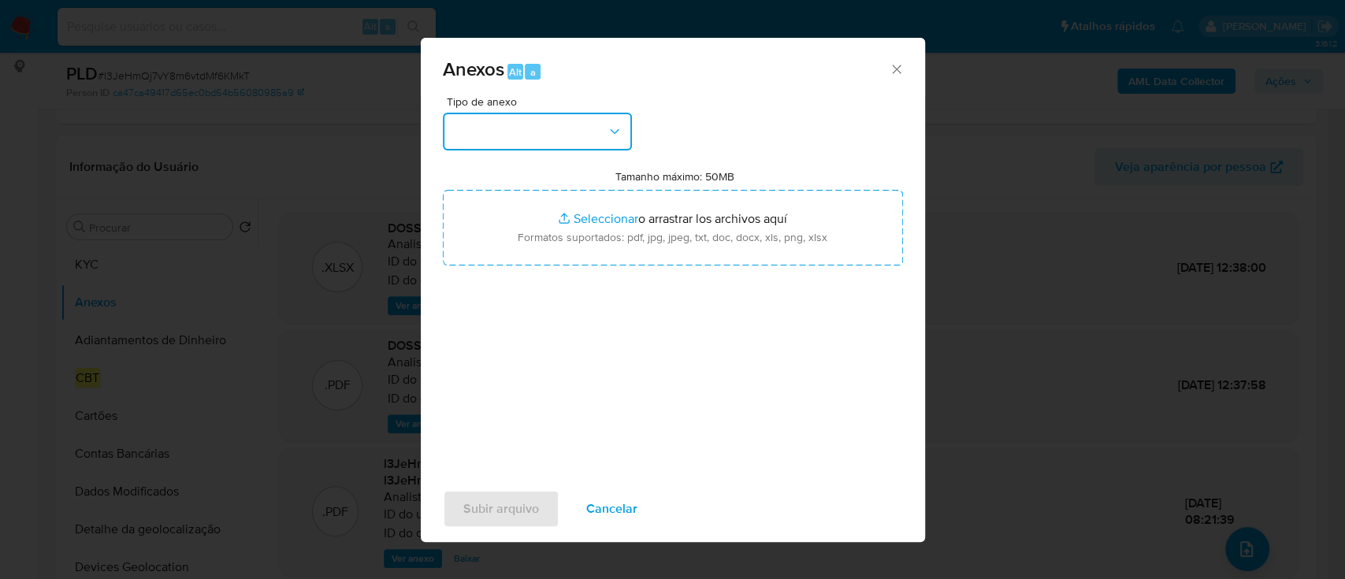
click at [573, 124] on button "button" at bounding box center [537, 132] width 189 height 38
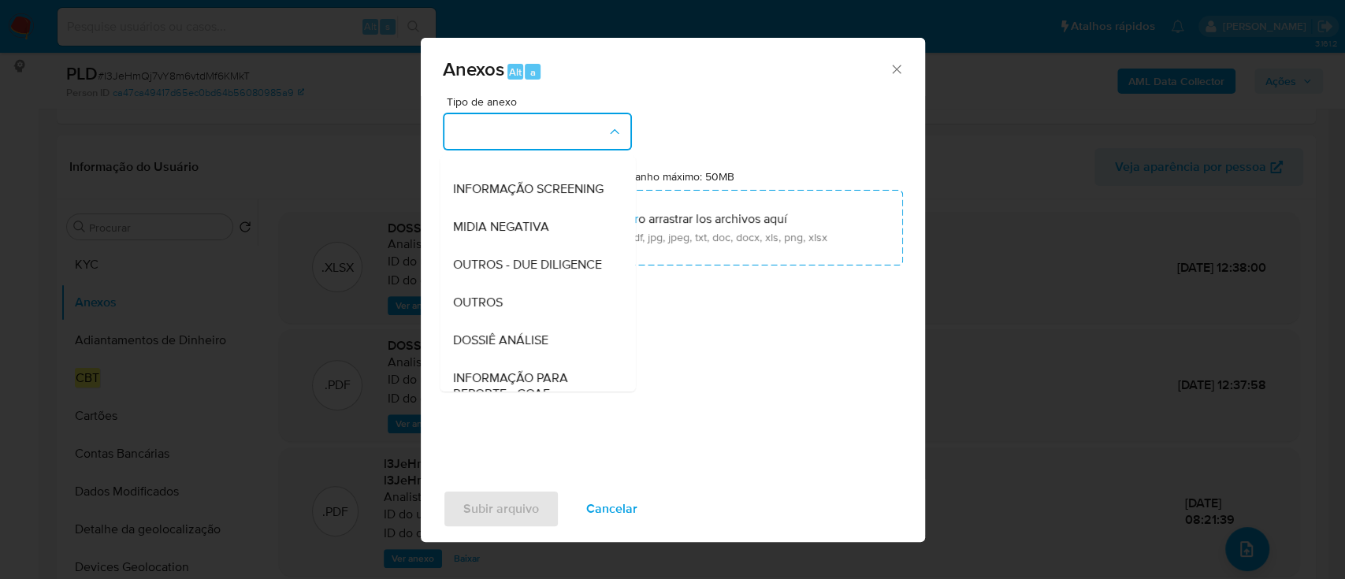
scroll to position [242, 0]
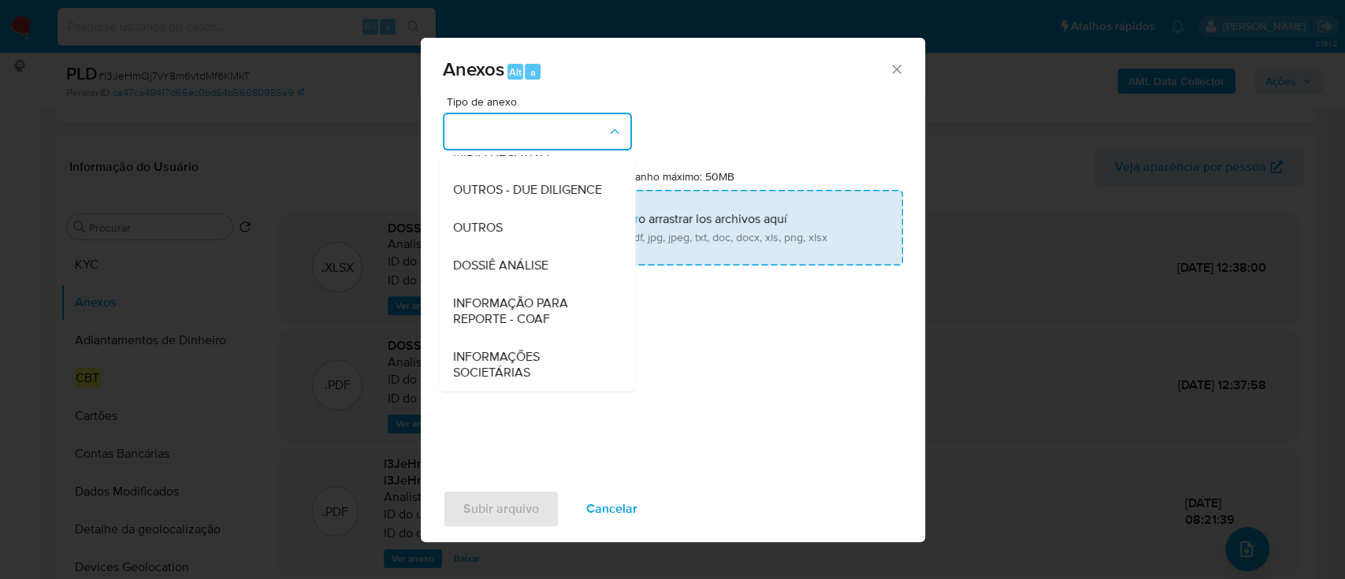
drag, startPoint x: 537, startPoint y: 320, endPoint x: 658, endPoint y: 246, distance: 141.4
click at [537, 319] on span "INFORMAÇÃO PARA REPORTE - COAF" at bounding box center [532, 311] width 161 height 32
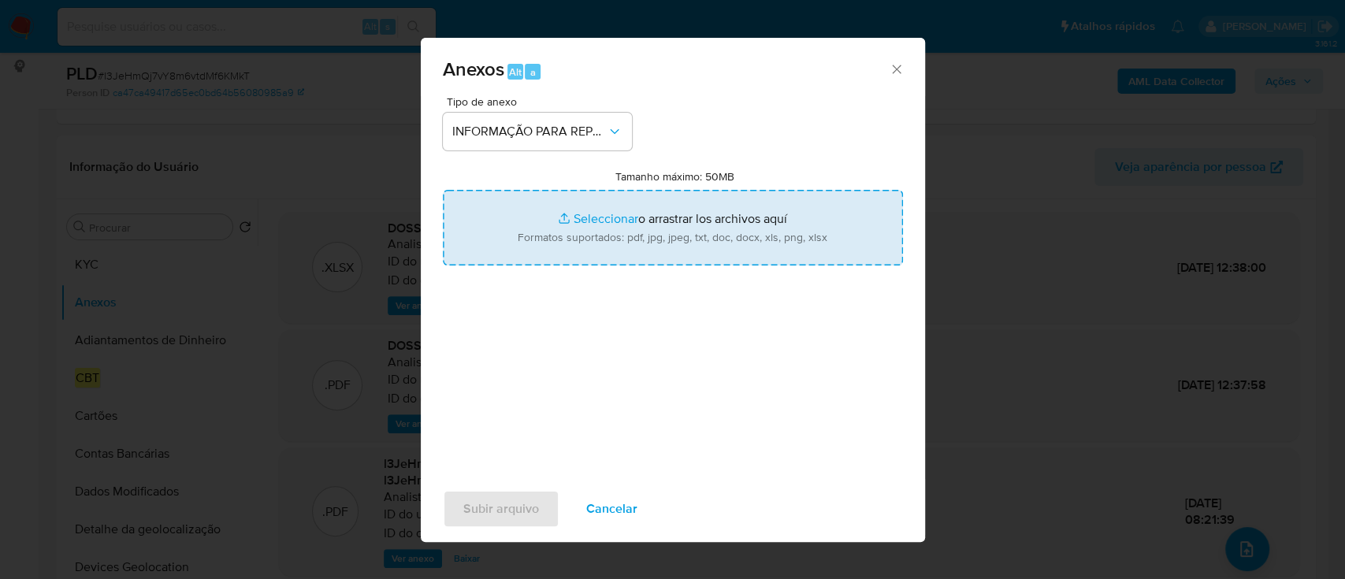
type input "C:\fakepath\SAR - l3JeHmQj7vY8m6vtdMf6KMkT - CNPJ 47126880000100 - FARMAIA DIGI…"
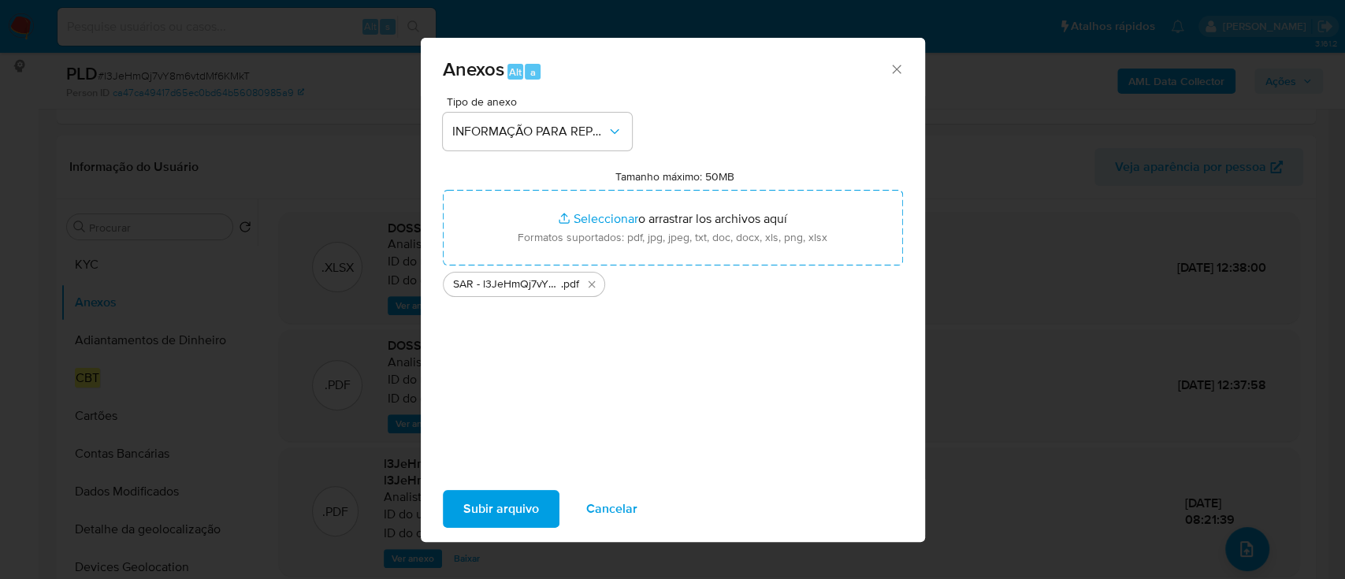
click at [515, 509] on span "Subir arquivo" at bounding box center [501, 509] width 76 height 35
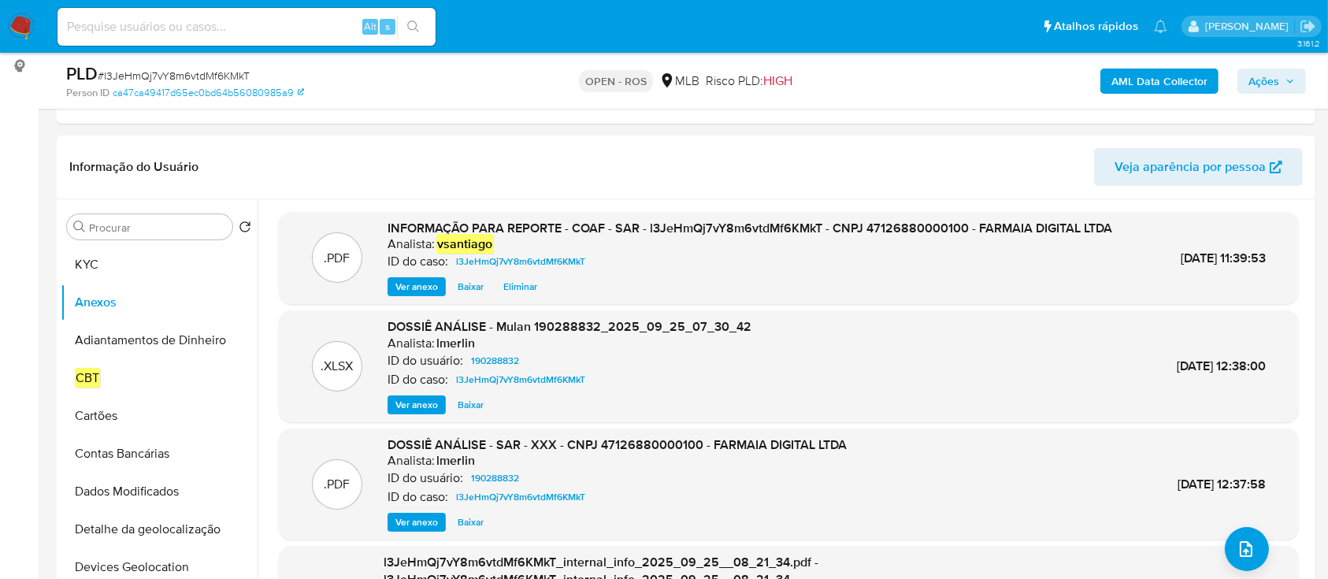
click at [1251, 82] on span "Ações" at bounding box center [1263, 81] width 31 height 25
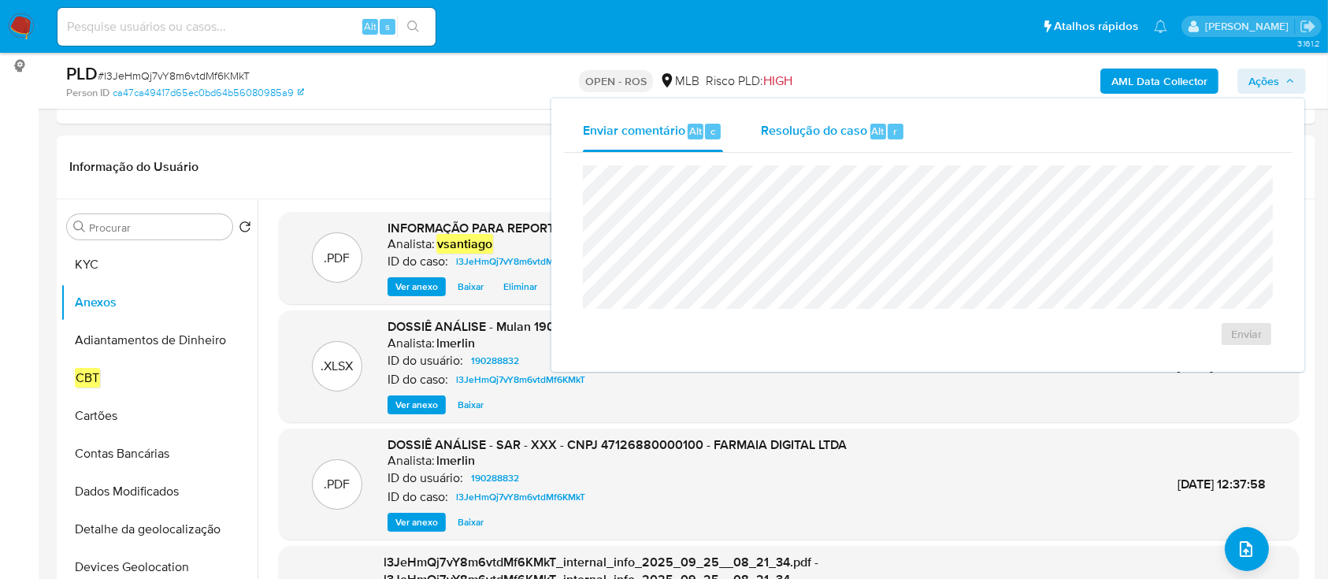
click at [859, 128] on span "Resolução do caso" at bounding box center [814, 130] width 106 height 18
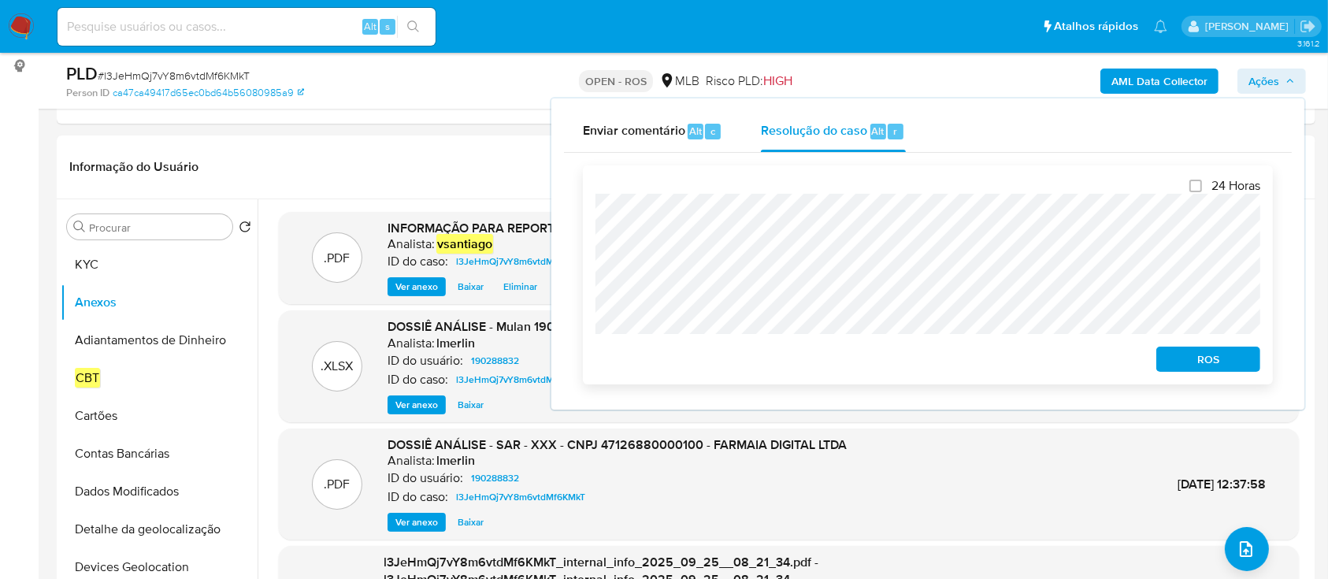
click at [1237, 361] on span "ROS" at bounding box center [1208, 359] width 82 height 22
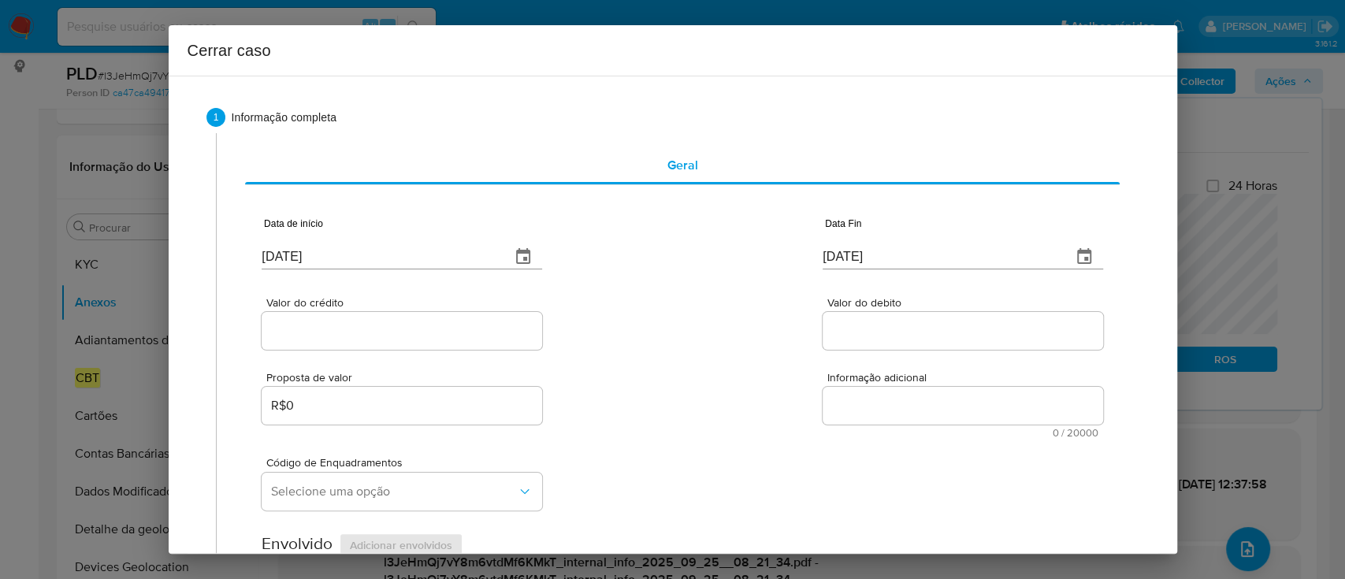
drag, startPoint x: 287, startPoint y: 265, endPoint x: 288, endPoint y: 257, distance: 8.8
click at [288, 266] on input "01/10/2025" at bounding box center [380, 256] width 236 height 25
click at [288, 257] on input "01/10/2025" at bounding box center [380, 256] width 236 height 25
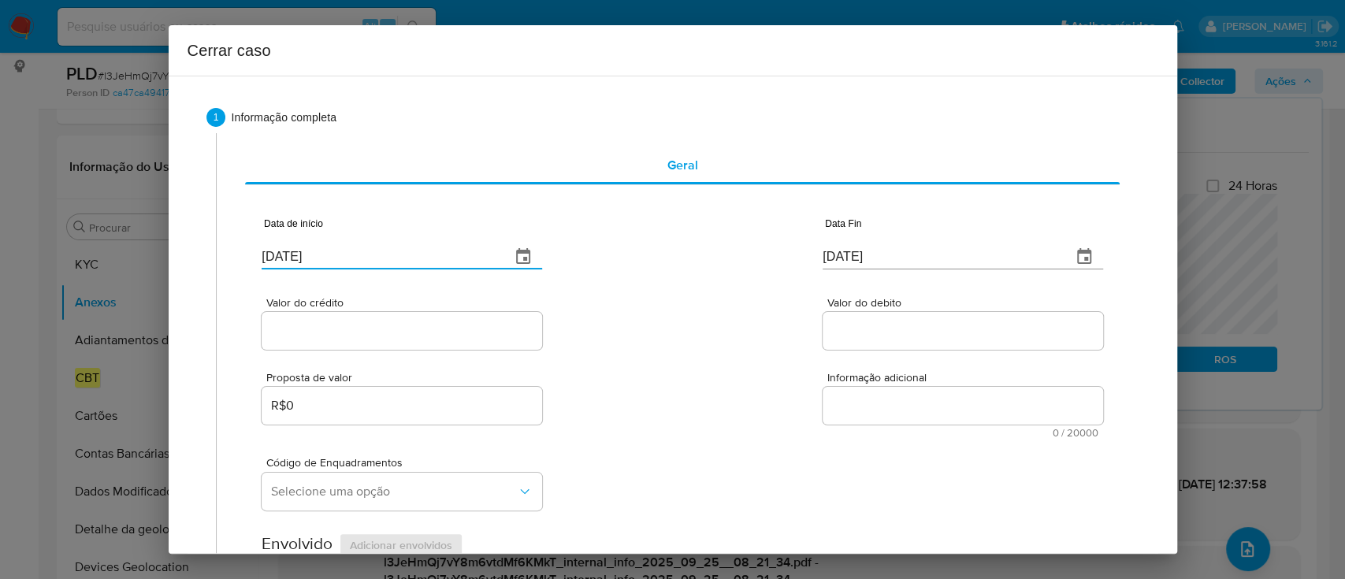
paste input "08"
type input "[DATE]"
click at [687, 316] on div "Valor do crédito Valor do debito" at bounding box center [682, 315] width 840 height 75
click at [832, 249] on input "[DATE]" at bounding box center [940, 256] width 236 height 25
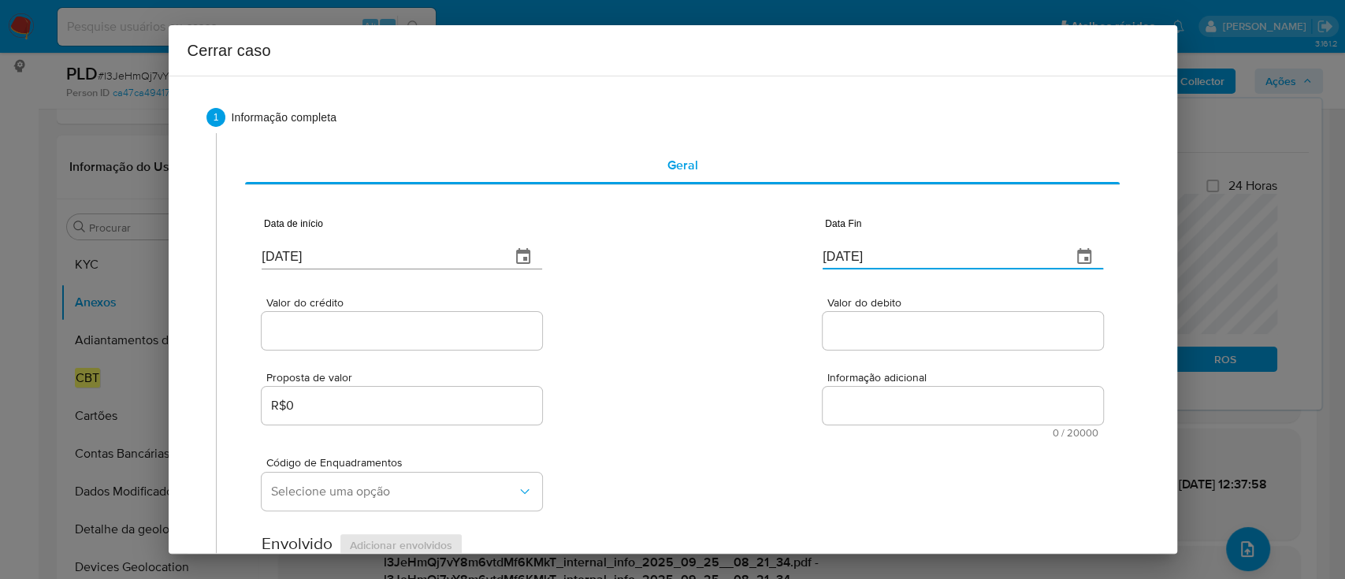
click at [832, 249] on input "[DATE]" at bounding box center [940, 256] width 236 height 25
paste input "24/09"
type input "24/09/2025"
click at [737, 299] on div "Valor do crédito Valor do debito" at bounding box center [682, 315] width 840 height 75
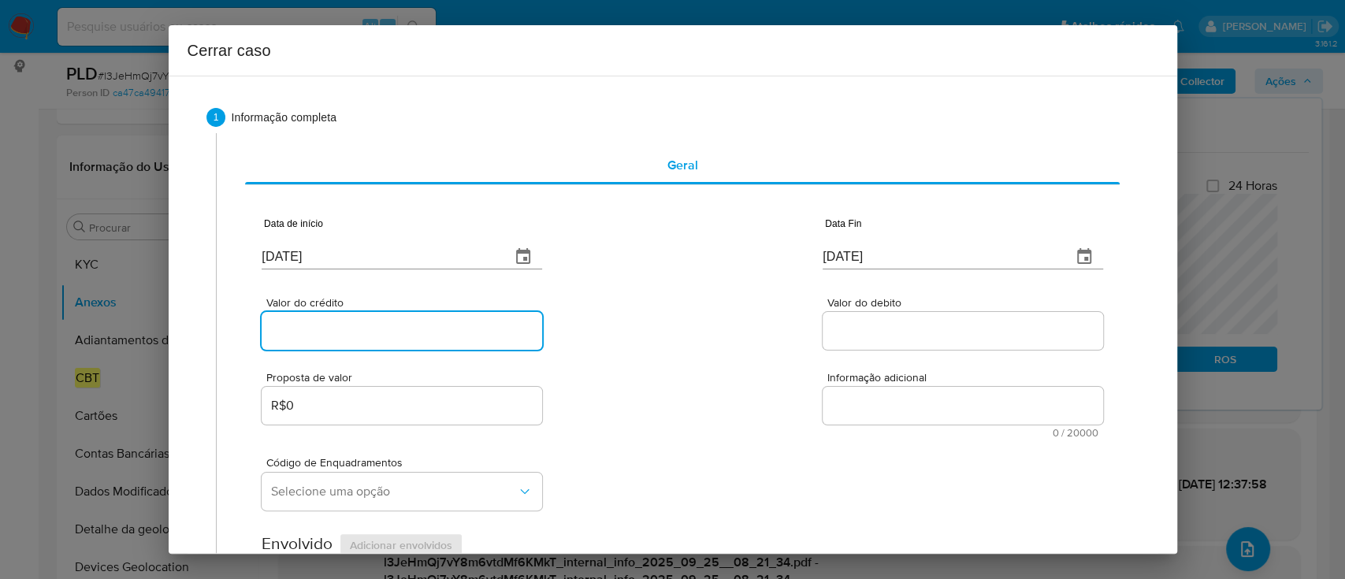
click at [366, 331] on input "Valor do crédito" at bounding box center [402, 331] width 280 height 20
paste input "R$3.204.246"
type input "R$3.204.246"
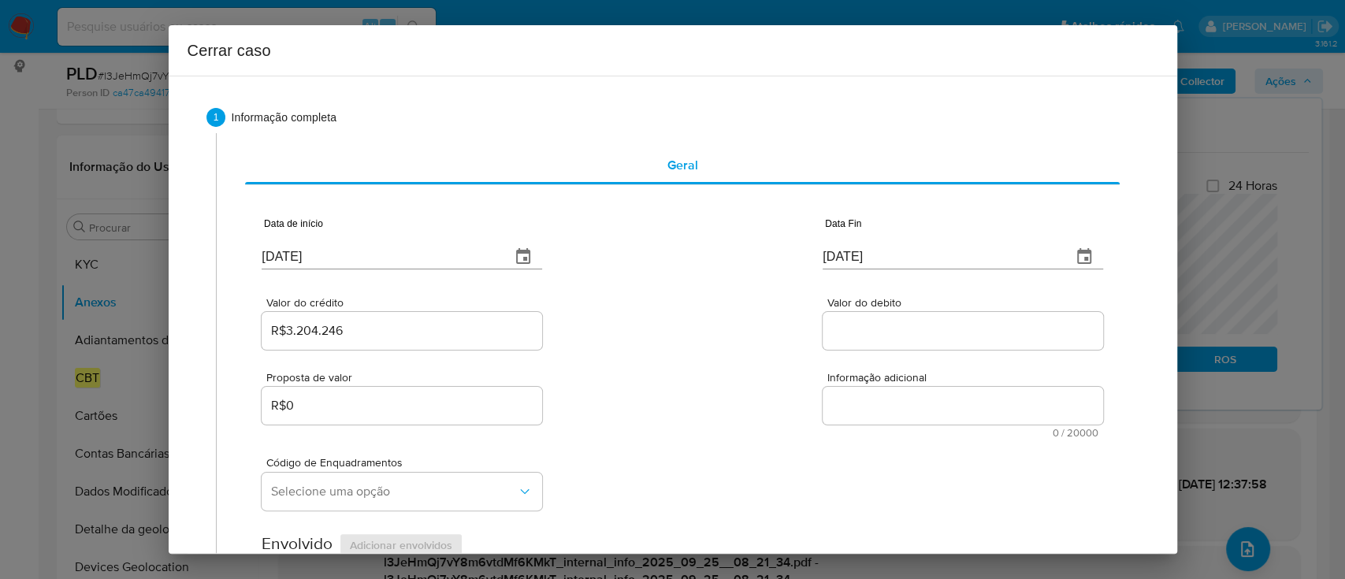
click at [655, 314] on div "Valor do crédito R$3.204.246 Valor do debito" at bounding box center [682, 315] width 840 height 75
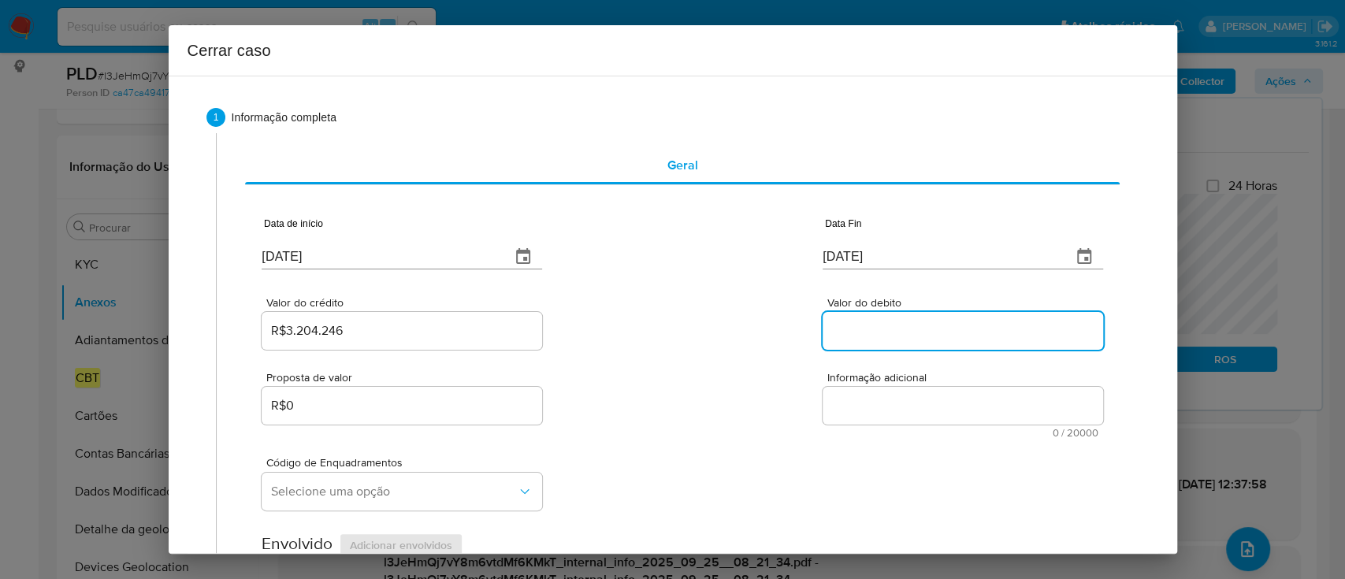
drag, startPoint x: 901, startPoint y: 336, endPoint x: 786, endPoint y: 348, distance: 115.6
click at [900, 336] on input "Valor do debito" at bounding box center [962, 331] width 280 height 20
paste input "R$2.591.872"
type input "R$2.591.872"
click at [790, 348] on div "Valor do crédito R$3.204.246 Valor do debito R$2.591.872" at bounding box center [682, 315] width 840 height 75
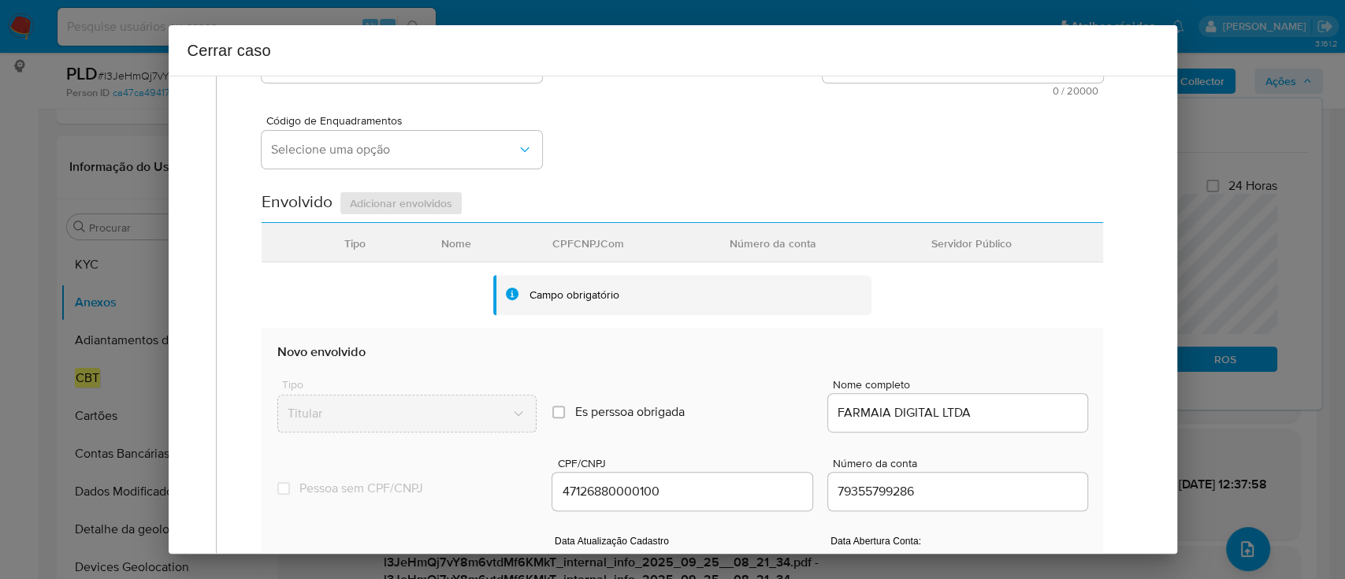
scroll to position [420, 0]
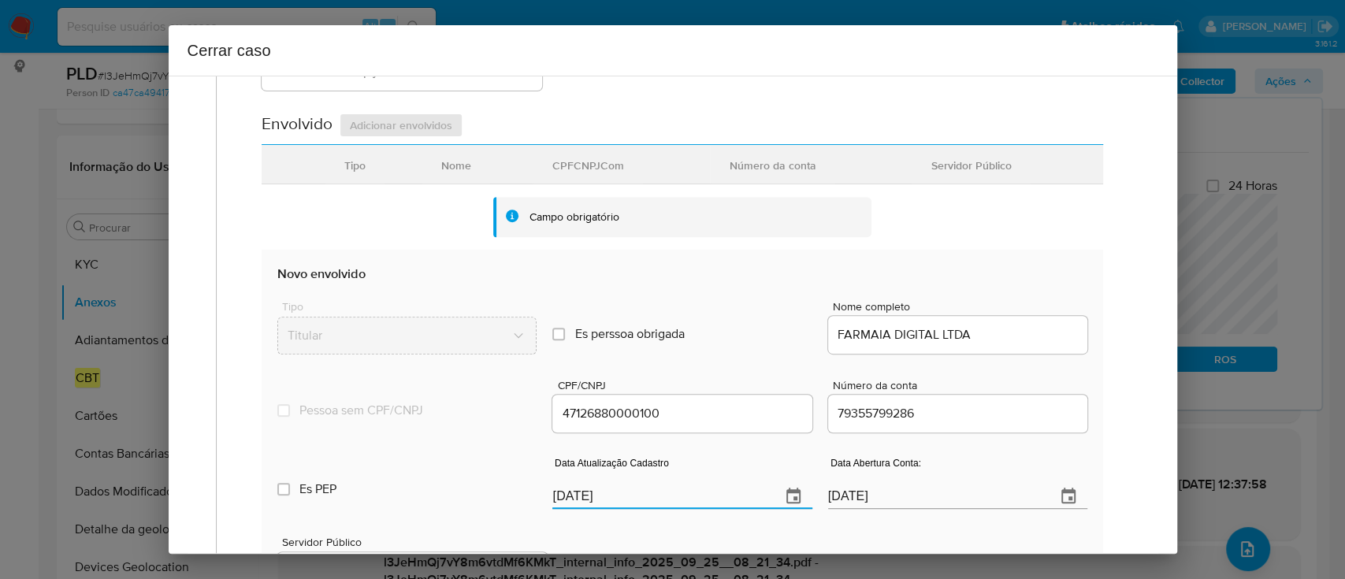
click at [561, 495] on input "[DATE]" at bounding box center [659, 496] width 215 height 25
click at [561, 495] on input "01/10/2025" at bounding box center [659, 496] width 215 height 25
click at [562, 495] on input "01/10/2025" at bounding box center [659, 496] width 215 height 25
paste input "8/09"
type input "08/09/2025"
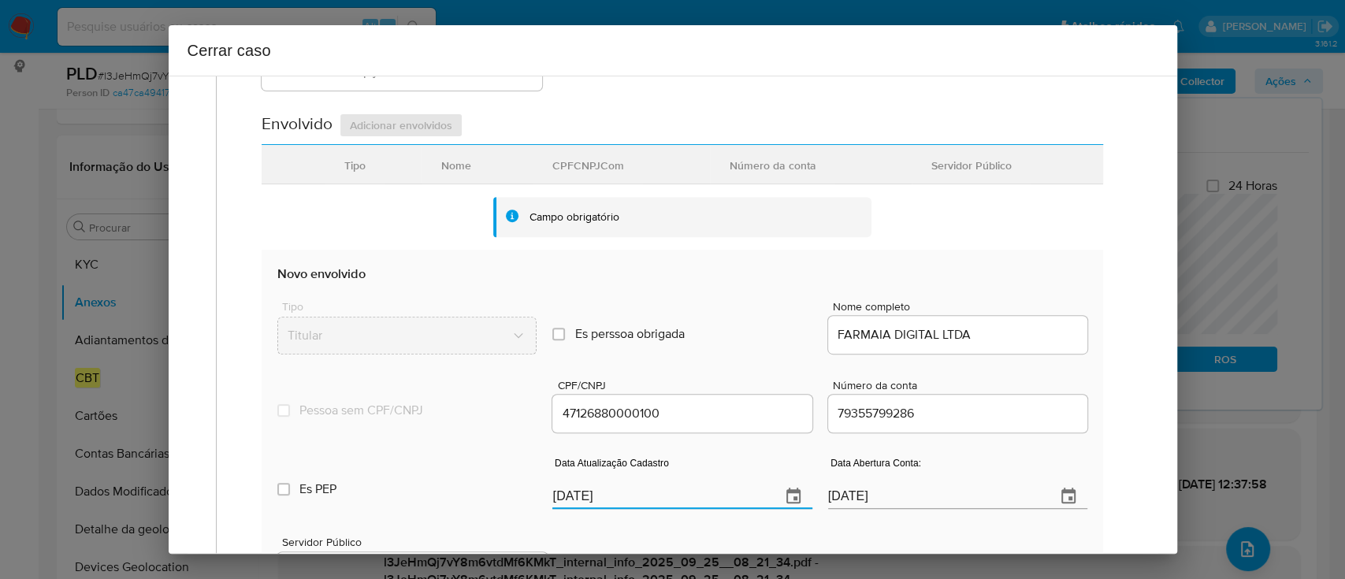
click at [474, 472] on label "Es PEP isPEP" at bounding box center [406, 489] width 259 height 57
click at [290, 483] on input "Es PEP isPEP" at bounding box center [283, 489] width 13 height 13
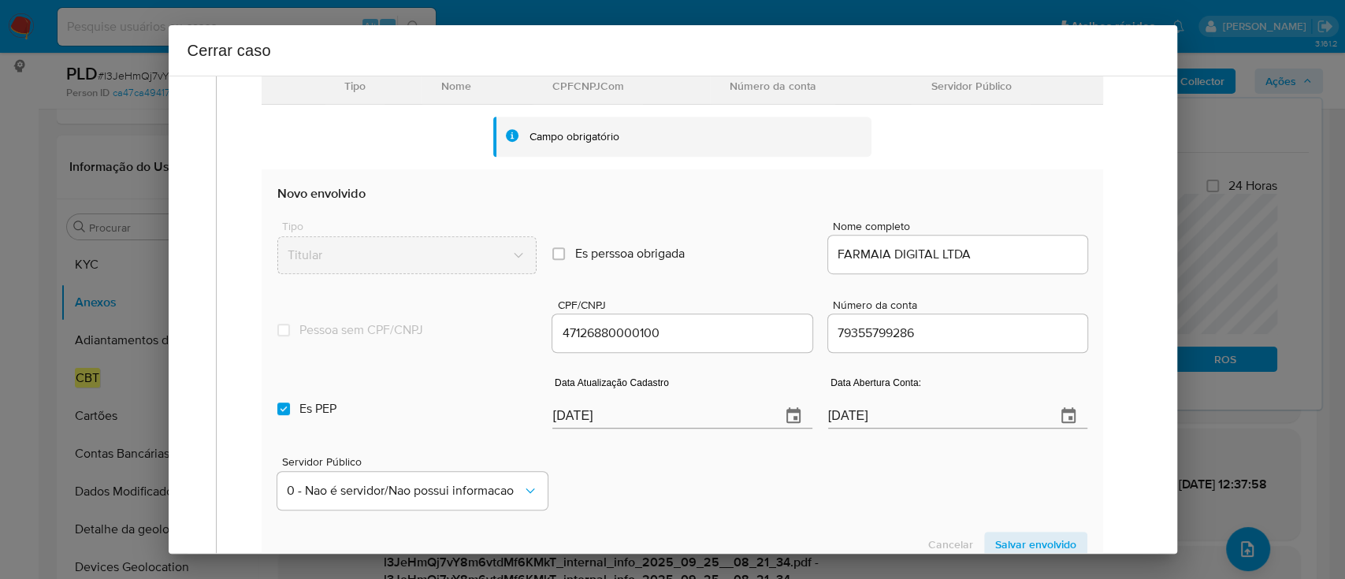
scroll to position [630, 0]
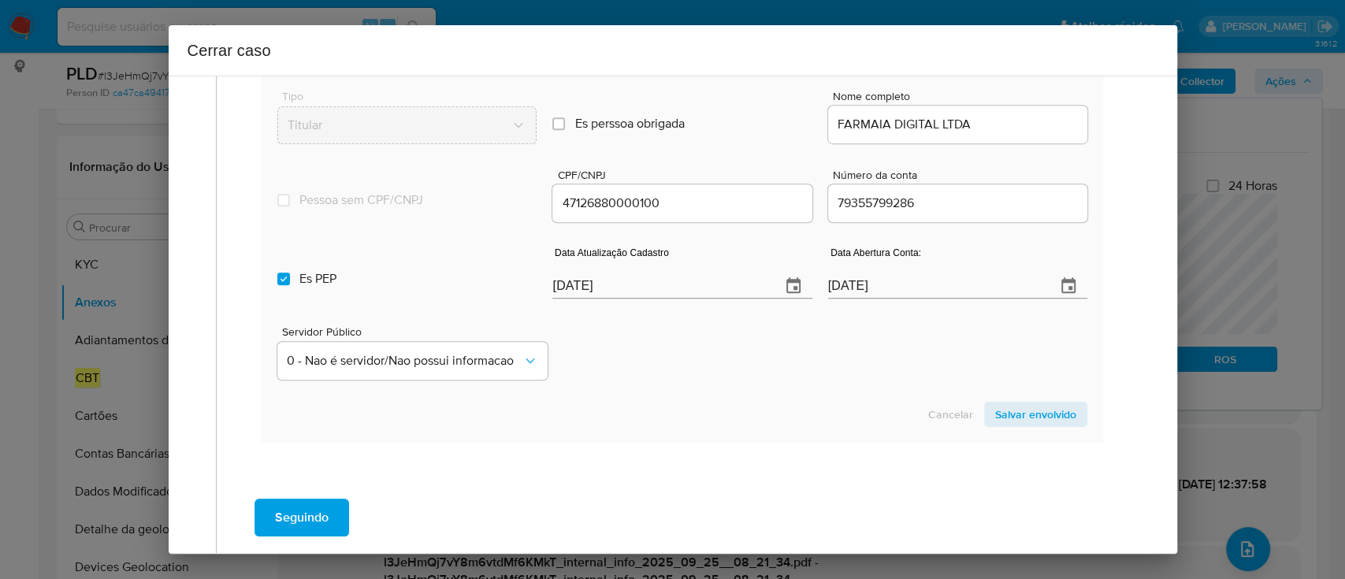
drag, startPoint x: 315, startPoint y: 289, endPoint x: 640, endPoint y: 299, distance: 324.7
click at [315, 288] on label "Es PEP isPEP" at bounding box center [406, 278] width 259 height 57
click at [290, 285] on input "Es PEP isPEP" at bounding box center [283, 279] width 13 height 13
checkbox input "false"
click at [727, 316] on div "Servidor Público 0 - Nao é servidor/[PERSON_NAME] possui informacao" at bounding box center [681, 346] width 809 height 79
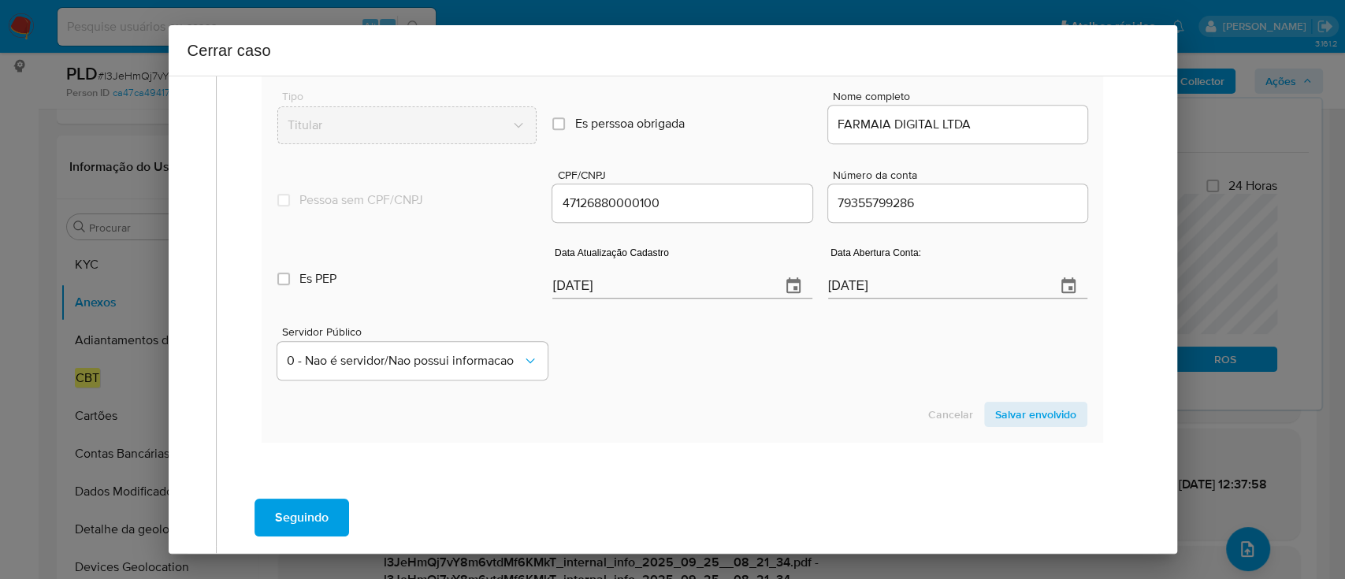
click at [1007, 414] on span "Salvar envolvido" at bounding box center [1035, 414] width 81 height 22
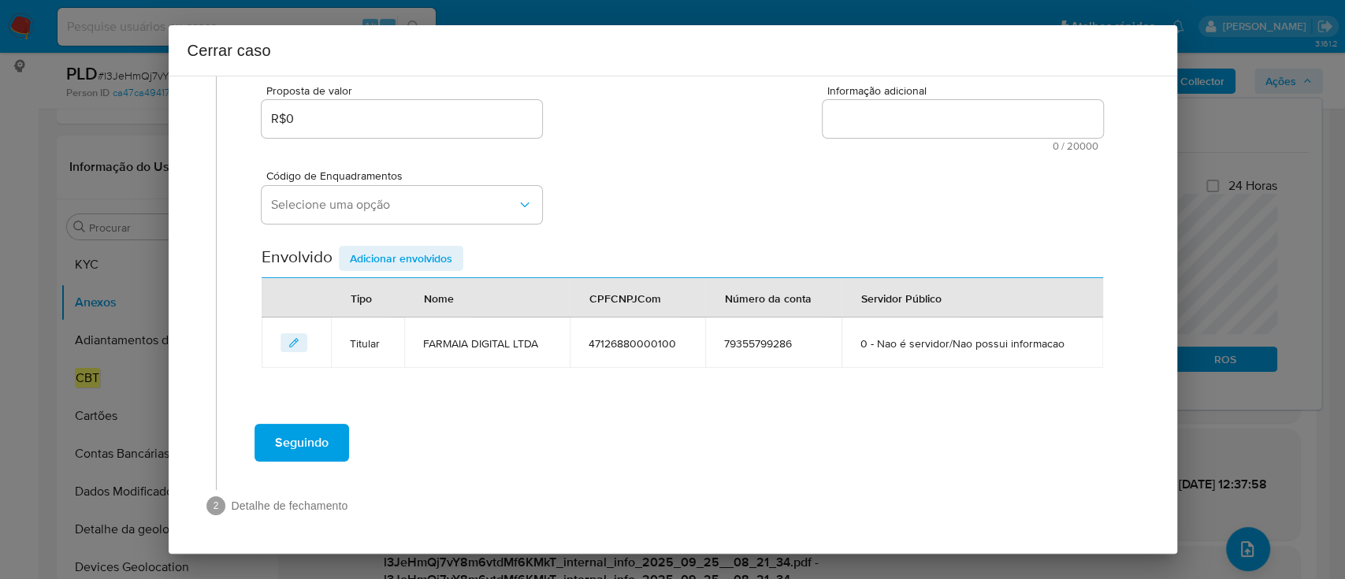
scroll to position [286, 0]
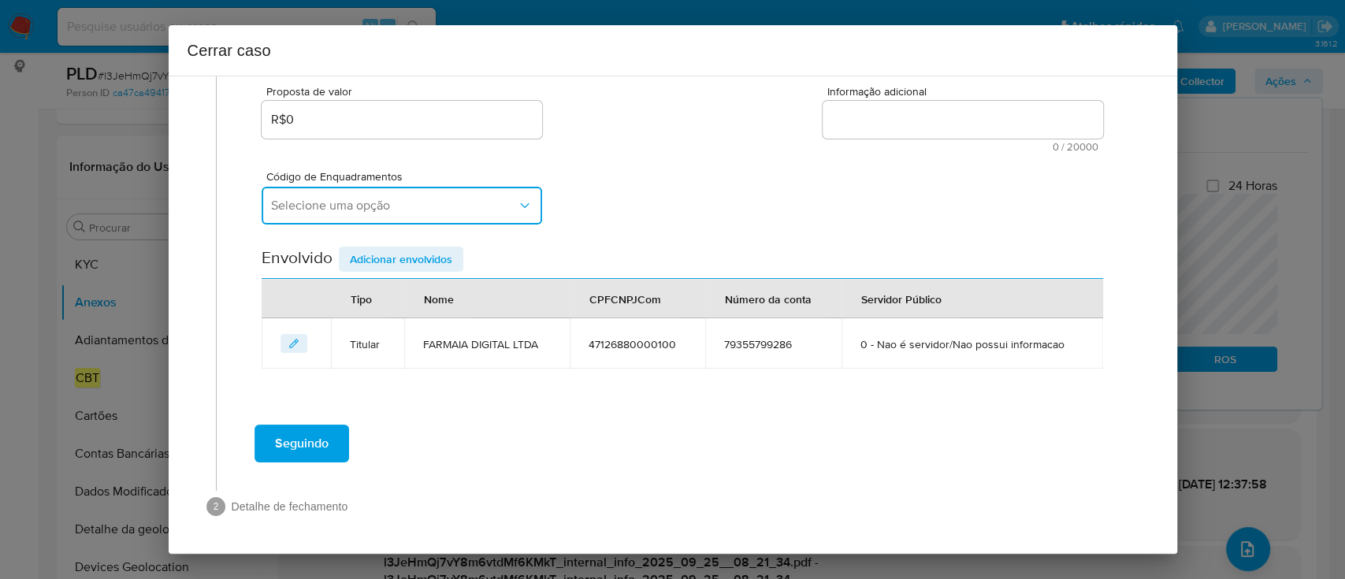
click at [460, 207] on span "Selecione uma opção" at bounding box center [394, 206] width 246 height 16
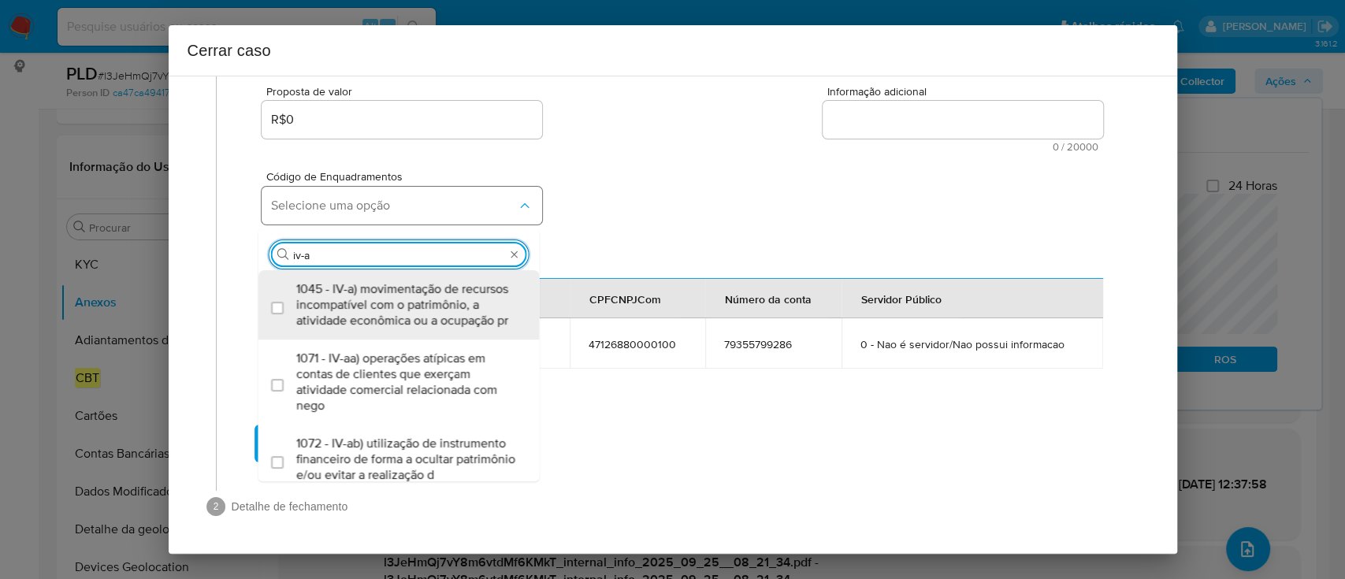
type input "iv-ac"
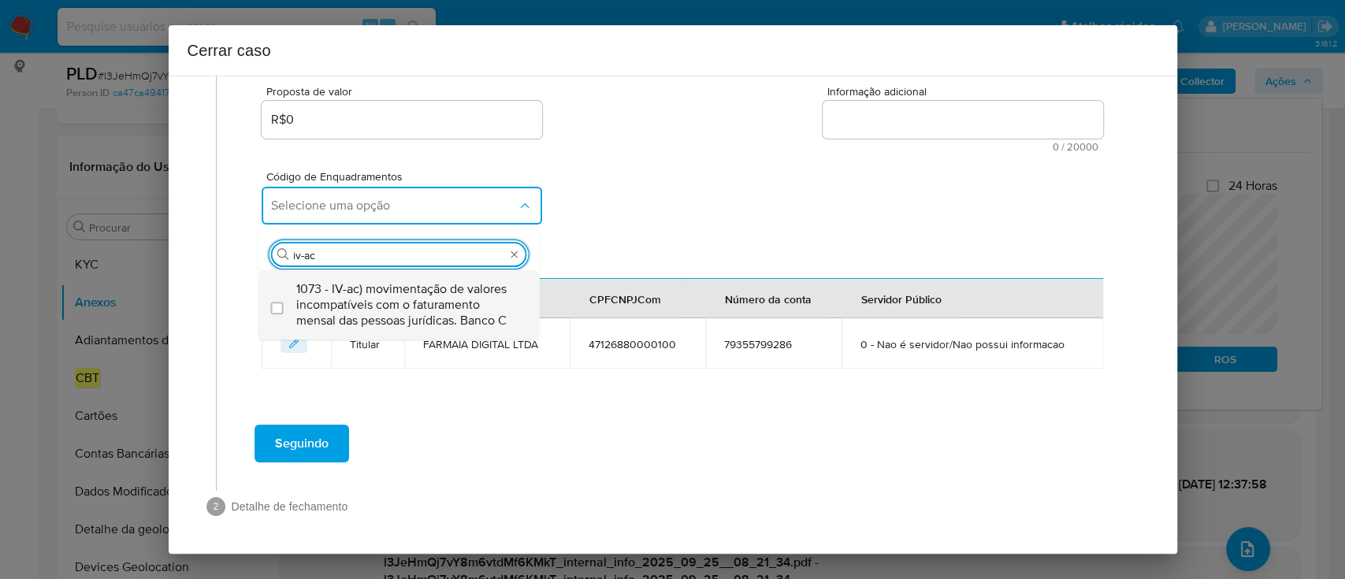
click at [435, 281] on span "1073 - IV-ac) movimentação de valores incompatíveis com o faturamento mensal da…" at bounding box center [406, 304] width 221 height 47
checkbox input "true"
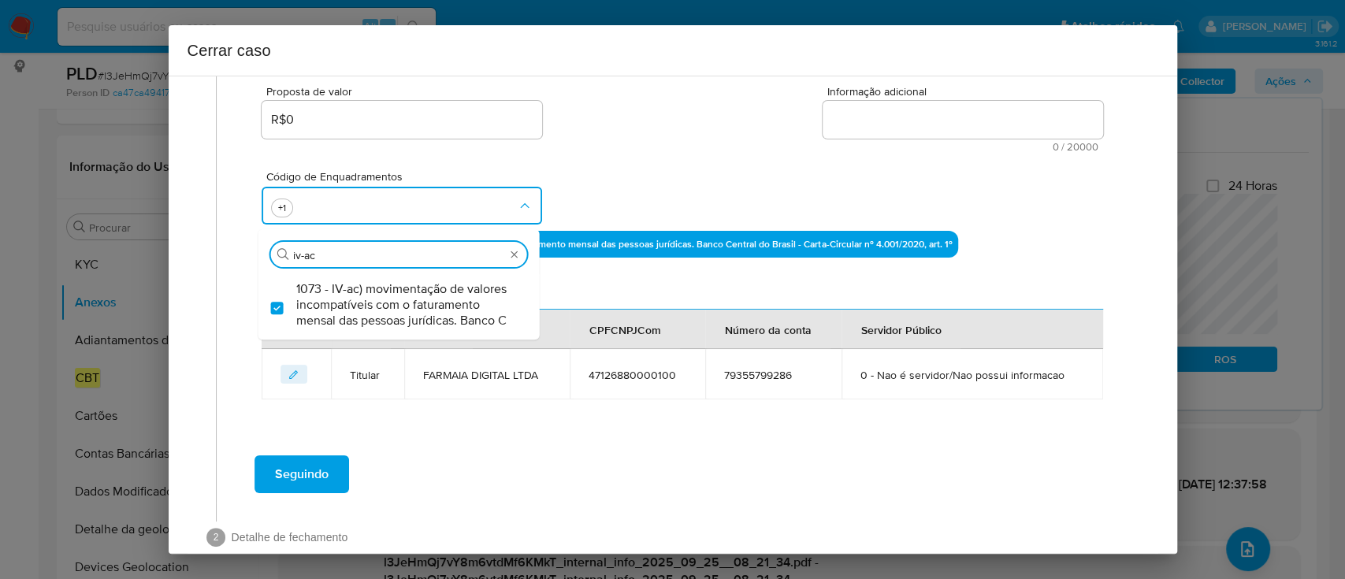
click at [708, 211] on div "Código de Enquadramentos Procurar iv-ac 1073 - IV-ac) movimentação de valores i…" at bounding box center [682, 191] width 840 height 79
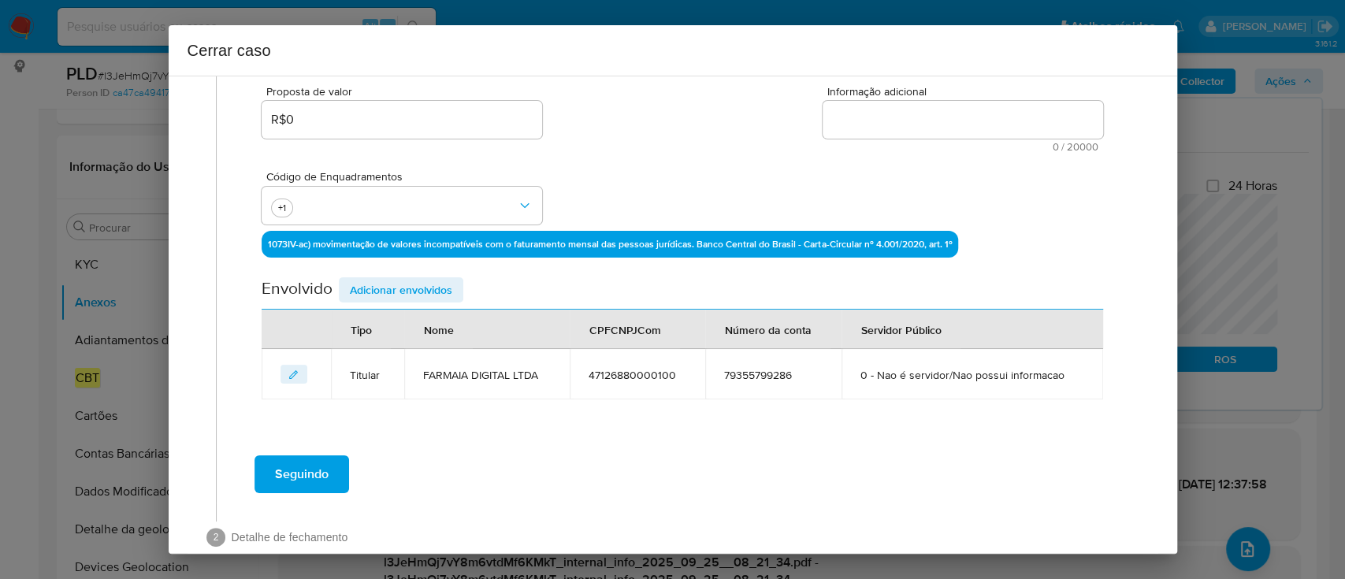
click at [951, 128] on textarea "Informação adicional" at bounding box center [962, 120] width 280 height 38
paste textarea "FARMAIA DIGITAL LTDA, CNPJ 47126880000100, sediada em Goiânia, Goiás, faturamen…"
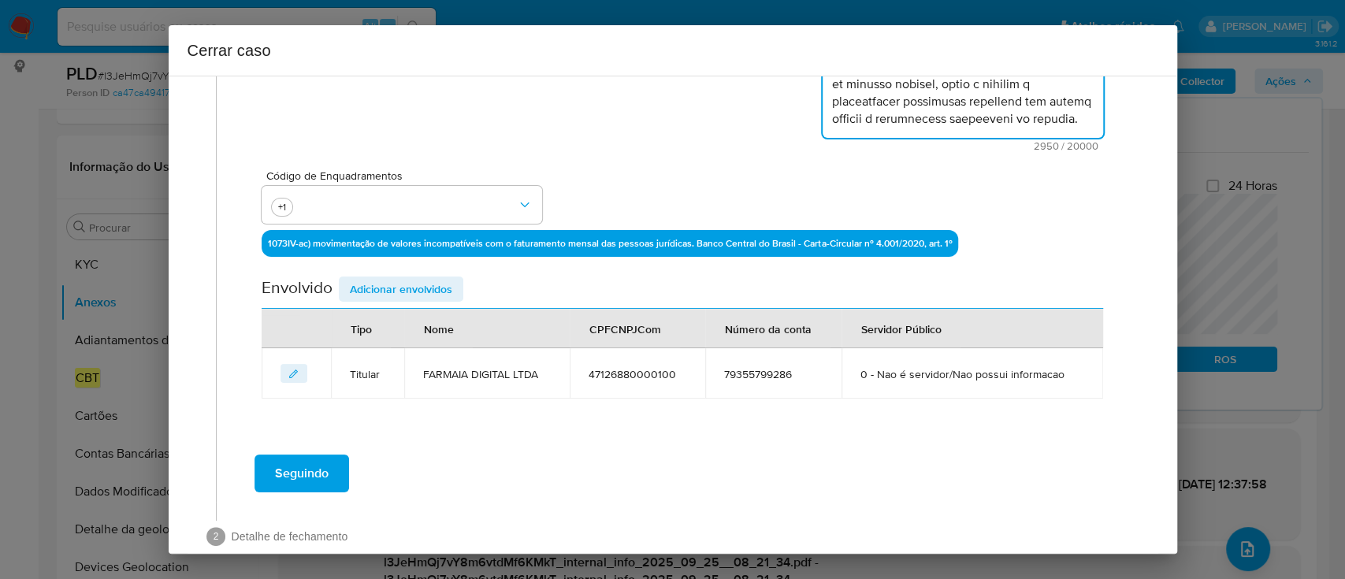
scroll to position [389, 0]
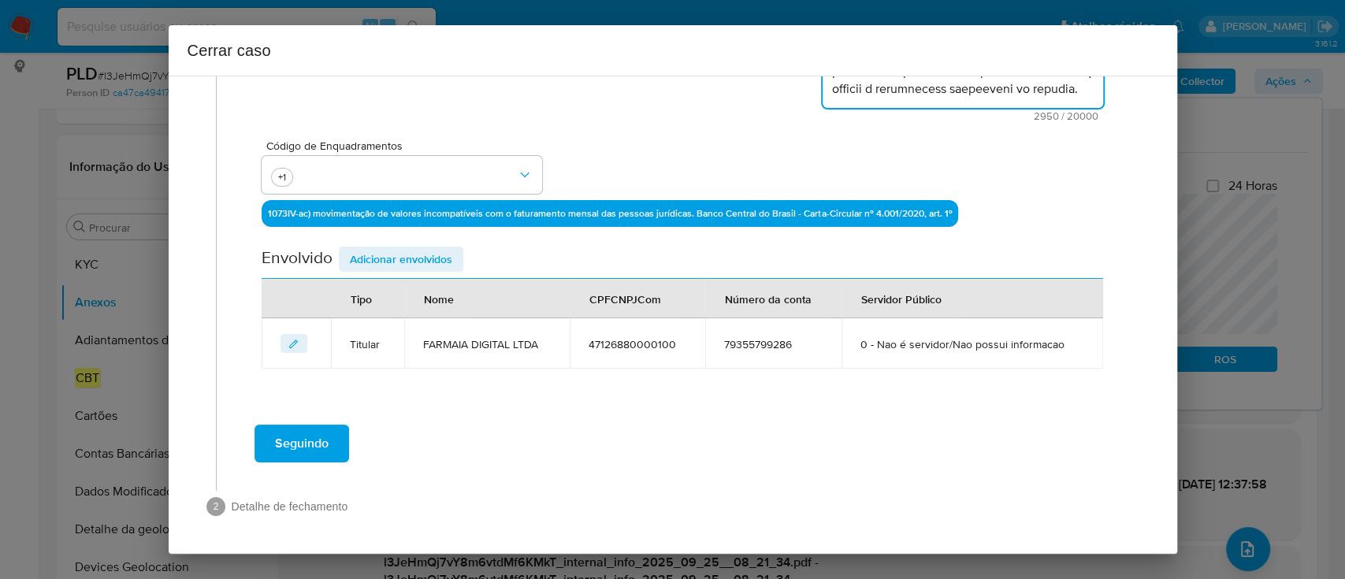
type textarea "FARMAIA DIGITAL LTDA, CNPJ 47126880000100, sediada em Goiânia, Goiás, faturamen…"
click at [397, 259] on span "Adicionar envolvidos" at bounding box center [401, 259] width 102 height 22
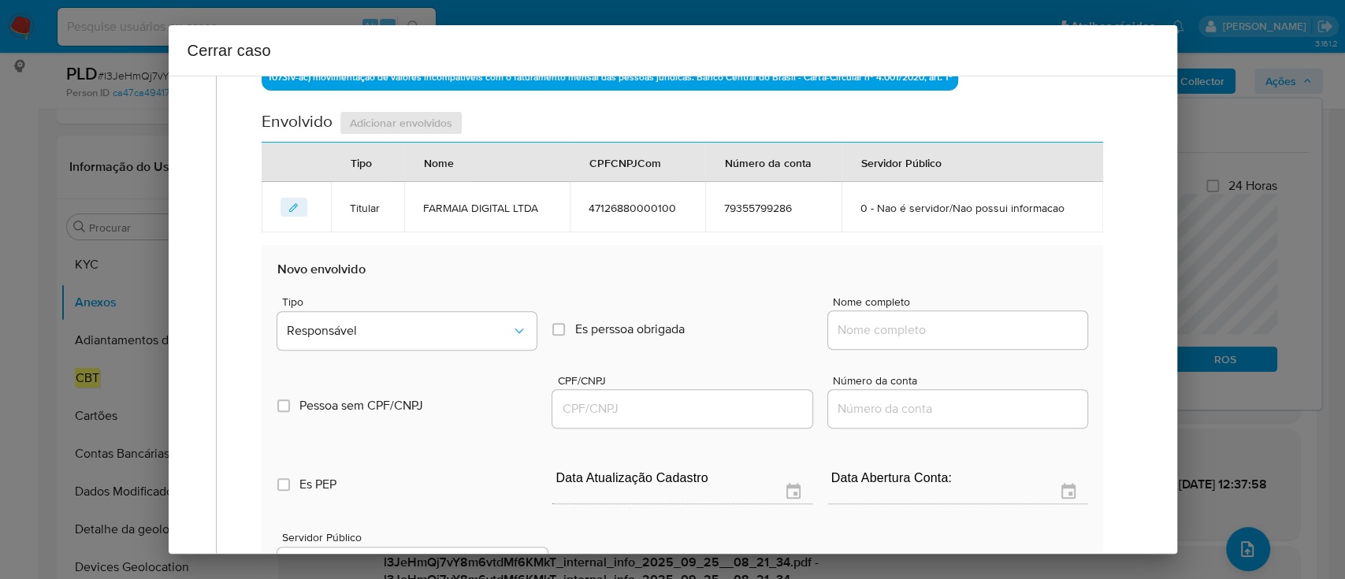
scroll to position [599, 0]
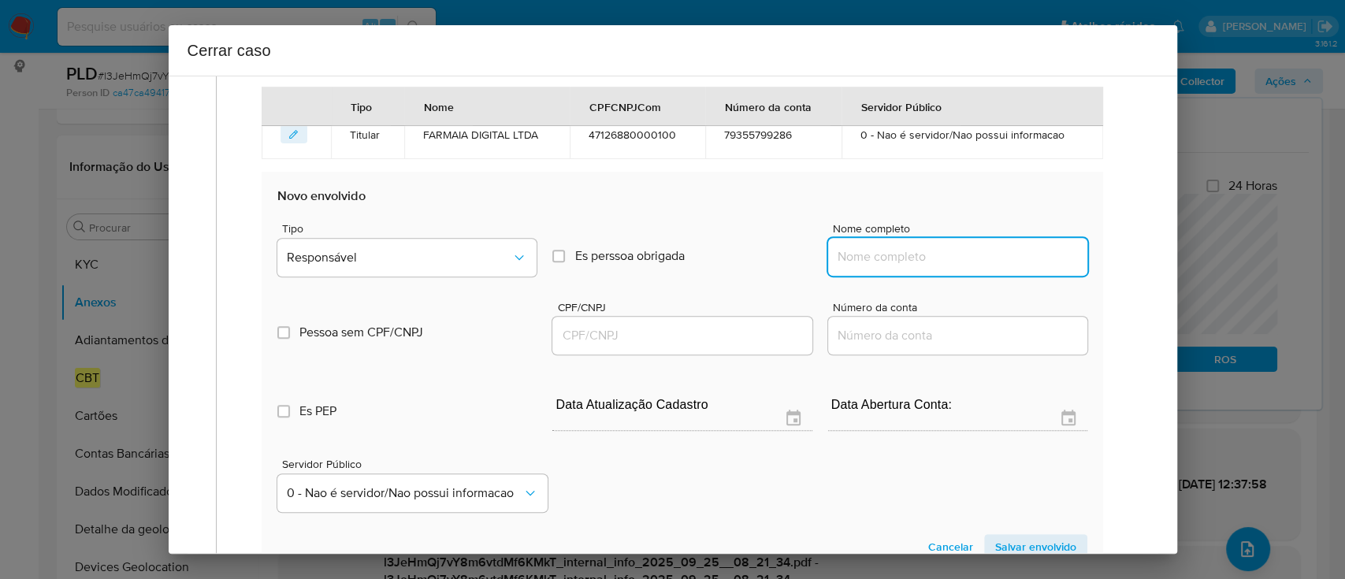
click at [910, 258] on input "Nome completo" at bounding box center [957, 257] width 259 height 20
paste input "FERNANDA NIKOLE MORAES DE FARIAS, 70015320103"
click at [1002, 253] on input "FERNANDA NIKOLE MORAES DE FARIAS, 70015320103" at bounding box center [957, 257] width 259 height 20
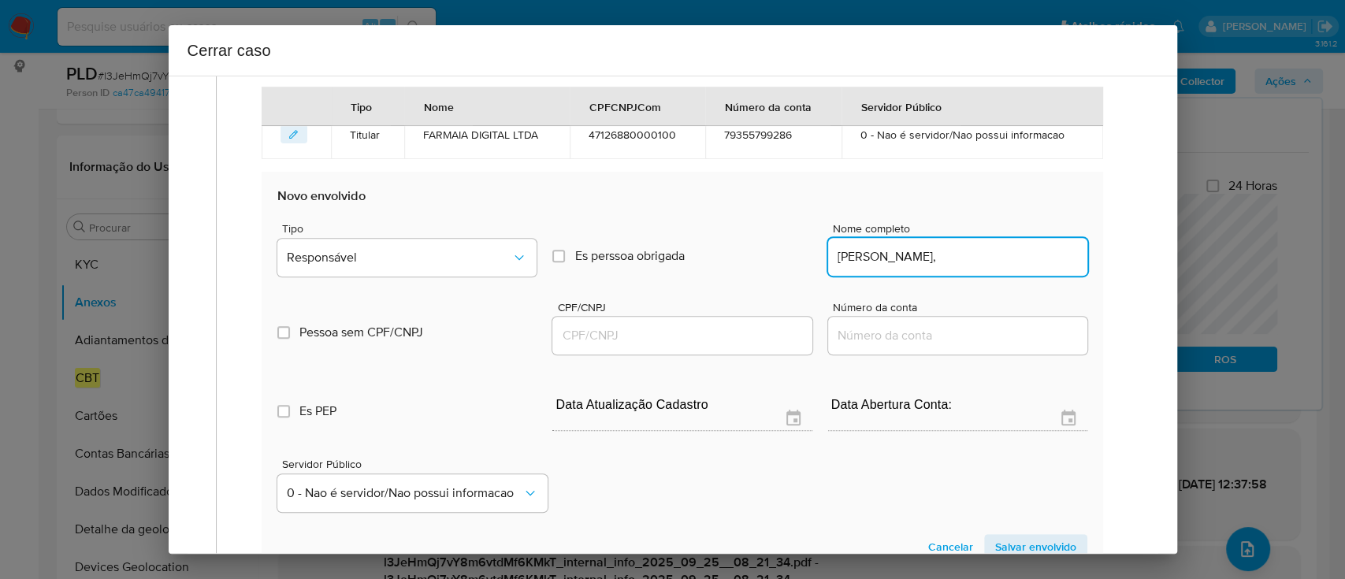
type input "FERNANDA NIKOLE MORAES DE FARIAS,"
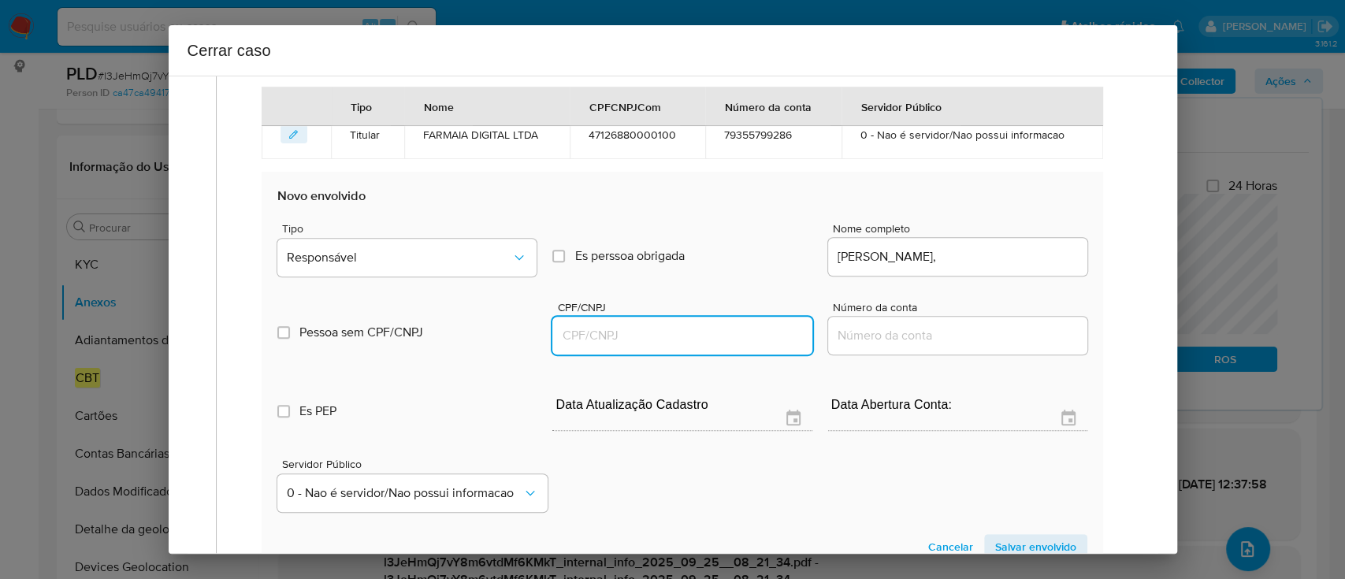
click at [725, 342] on input "CPF/CNPJ" at bounding box center [681, 335] width 259 height 20
paste input "70015320103"
type input "70015320103"
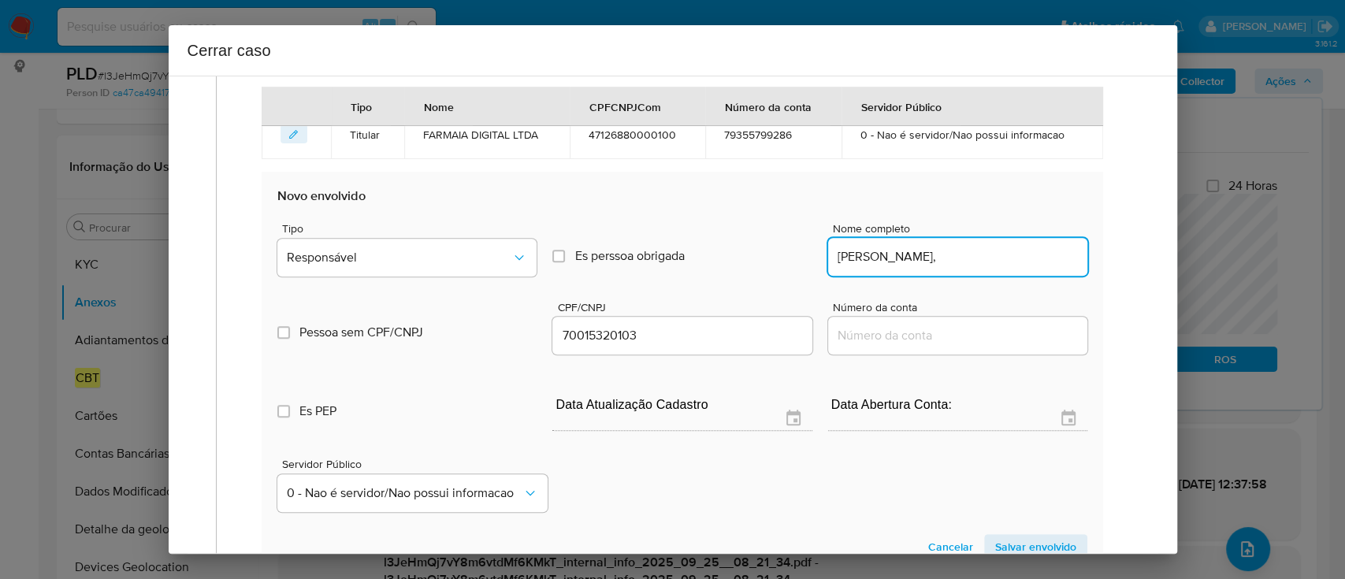
click at [1042, 261] on input "FERNANDA NIKOLE MORAES DE FARIAS," at bounding box center [957, 257] width 259 height 20
type input "FERNANDA NIKOLE MORAES DE FARIAS"
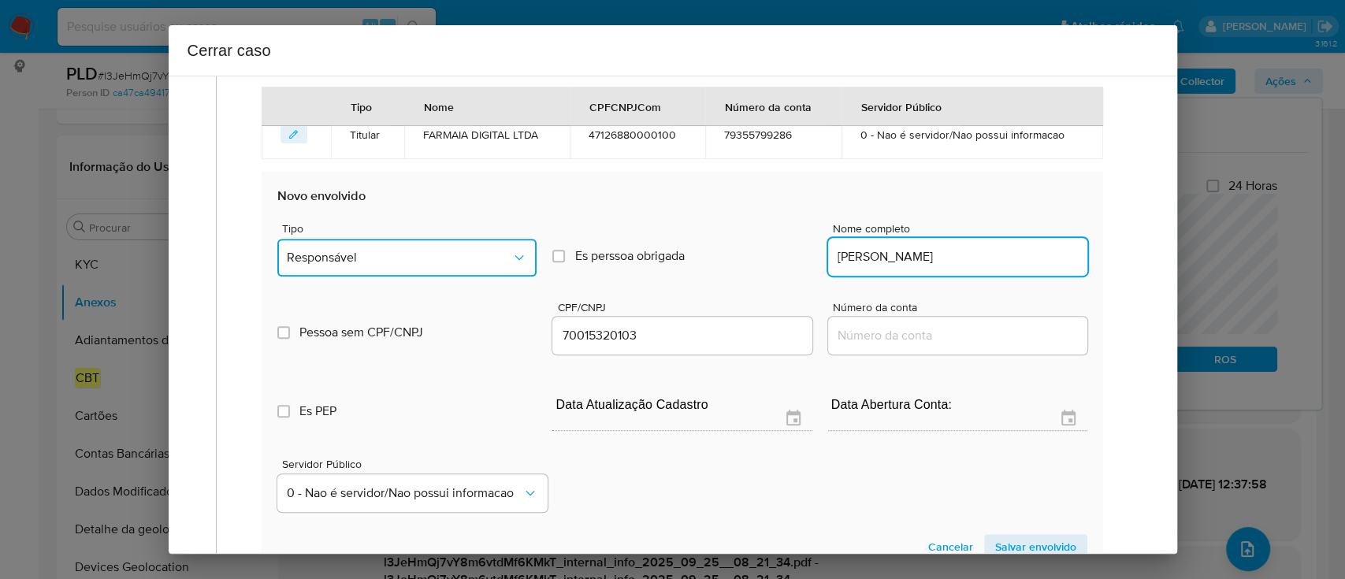
click at [422, 252] on span "Responsável" at bounding box center [399, 258] width 224 height 16
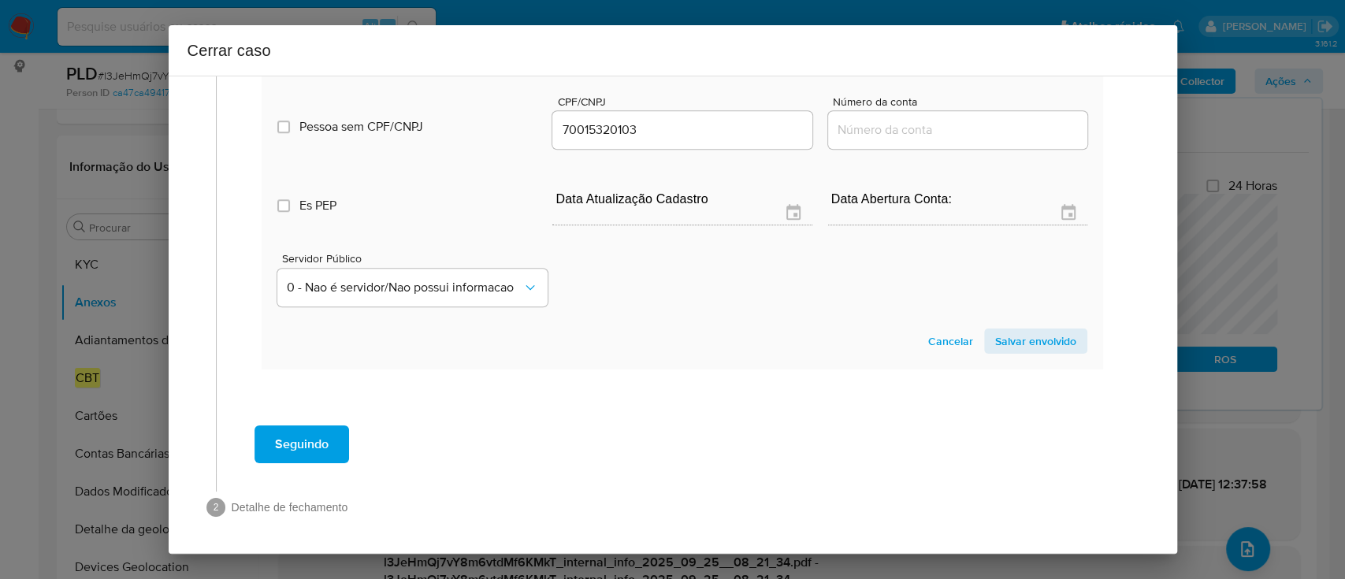
click at [1015, 340] on span "Salvar envolvido" at bounding box center [1035, 341] width 81 height 22
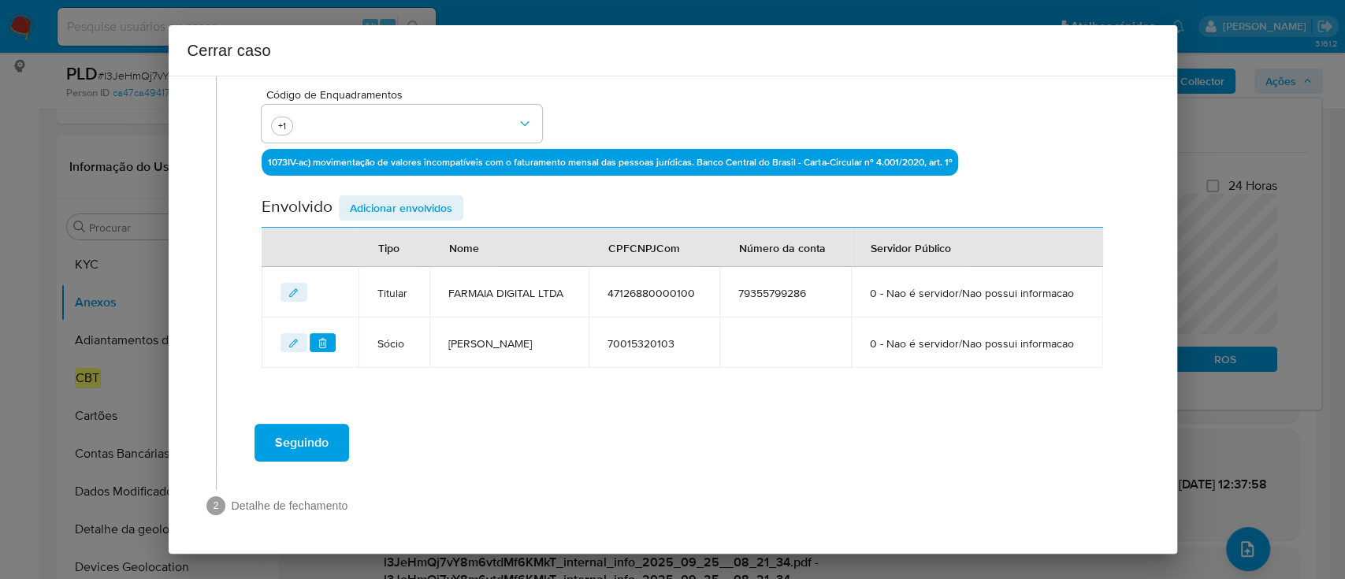
scroll to position [482, 0]
click at [603, 369] on div "Data de início 01/08/2025 Data Fin 24/09/2025 Valor do crédito R$3.204.246 Valo…" at bounding box center [682, 73] width 874 height 657
click at [331, 448] on button "Seguindo" at bounding box center [301, 443] width 95 height 38
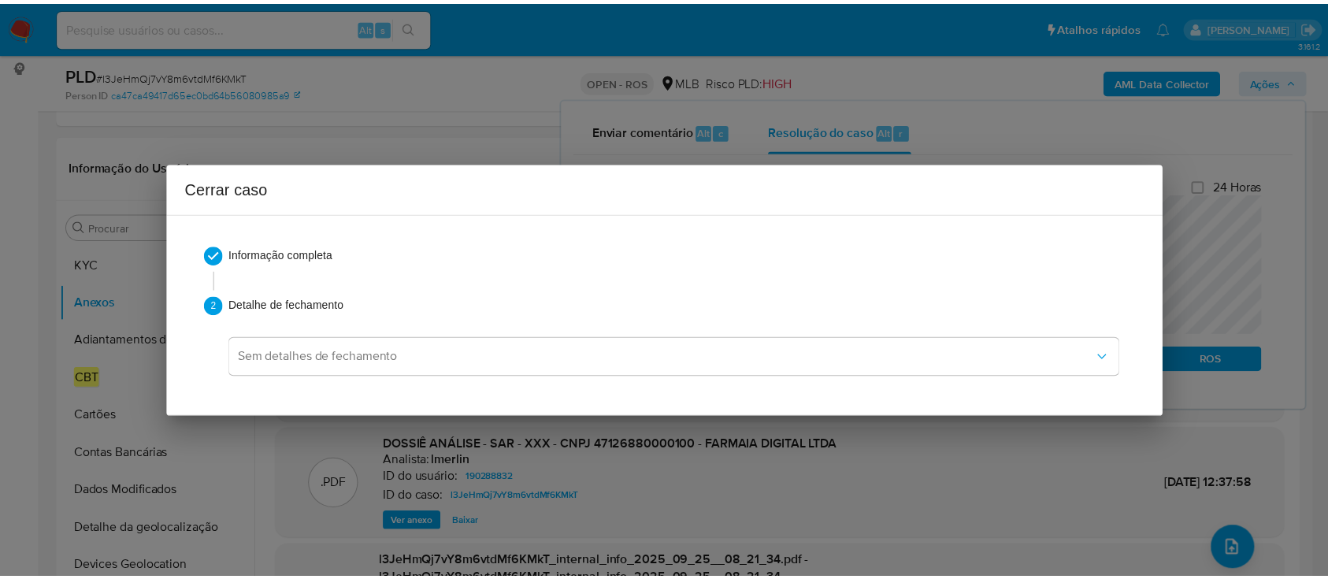
scroll to position [1729, 0]
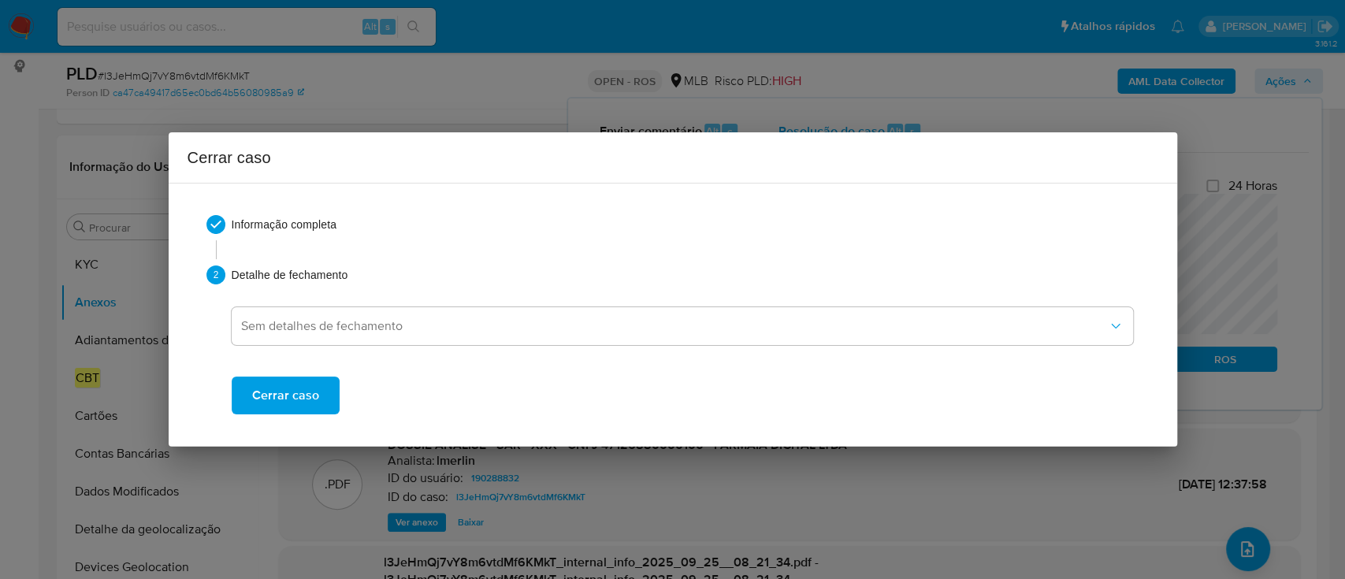
click at [304, 406] on span "Cerrar caso" at bounding box center [285, 395] width 67 height 35
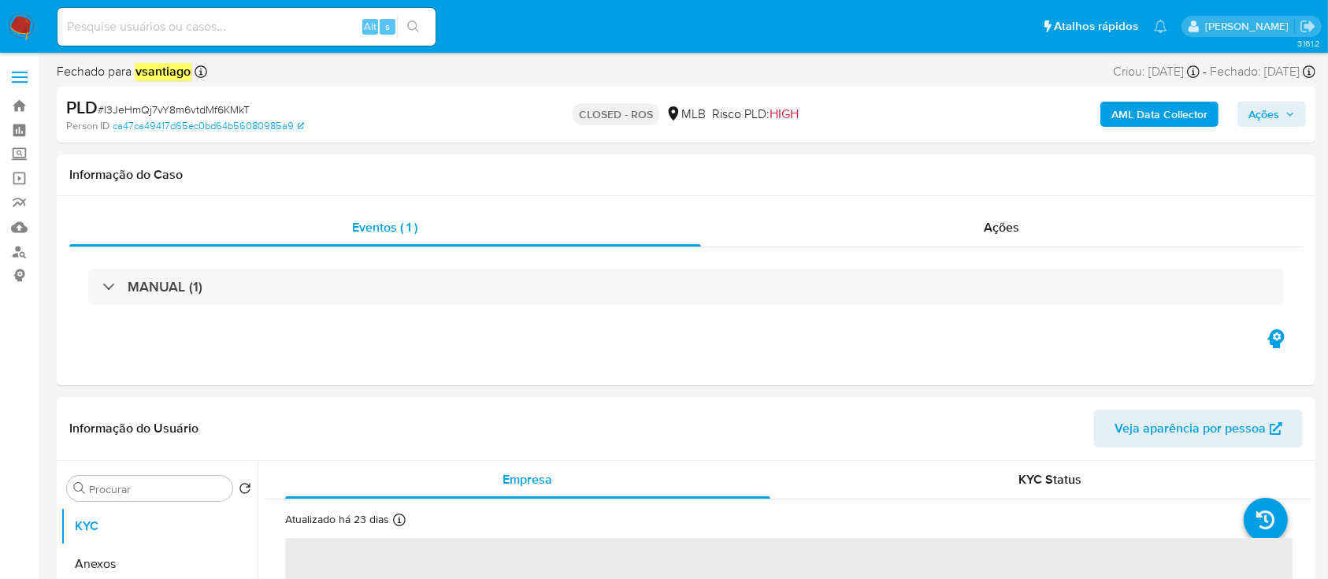
select select "10"
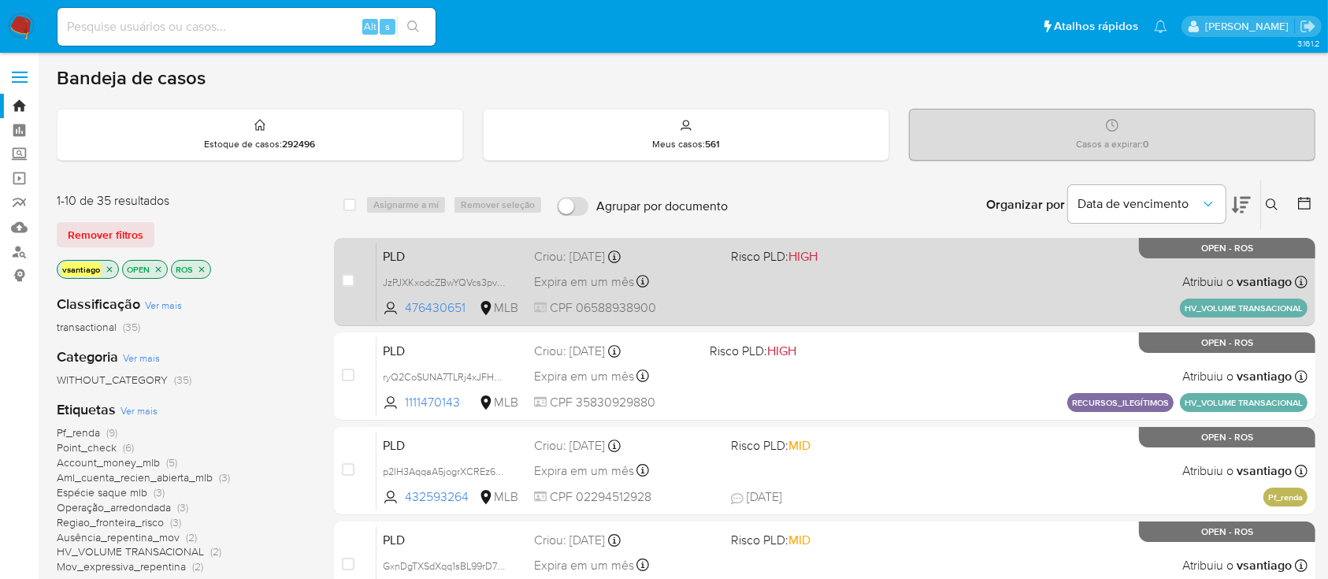
click at [811, 280] on span at bounding box center [823, 281] width 184 height 3
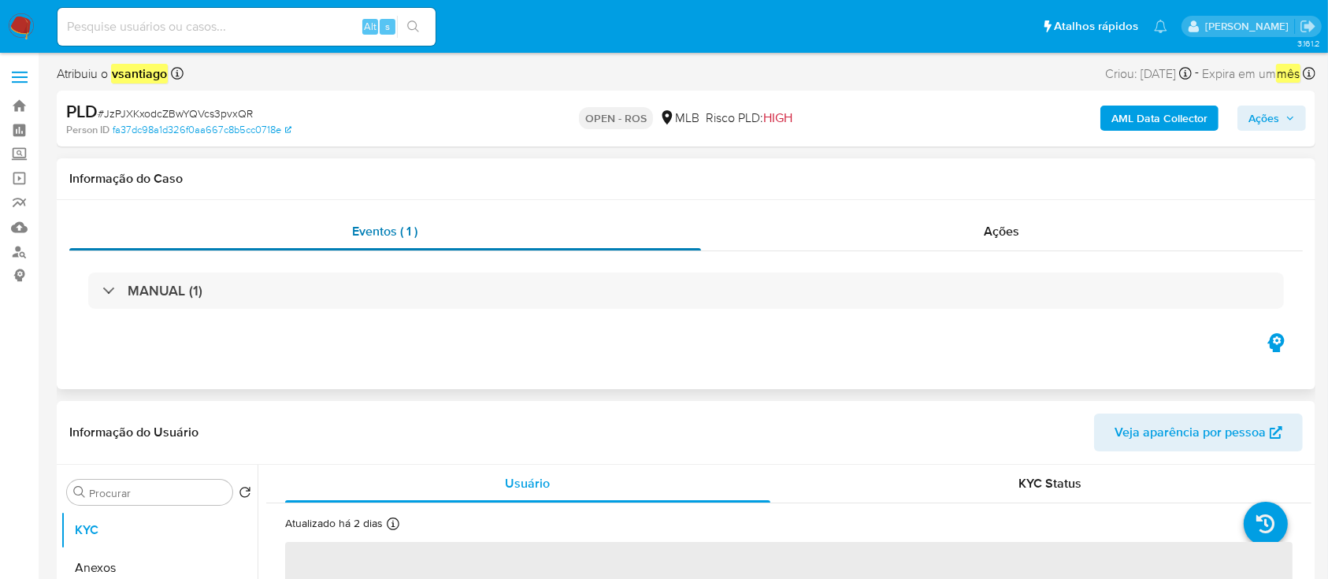
select select "10"
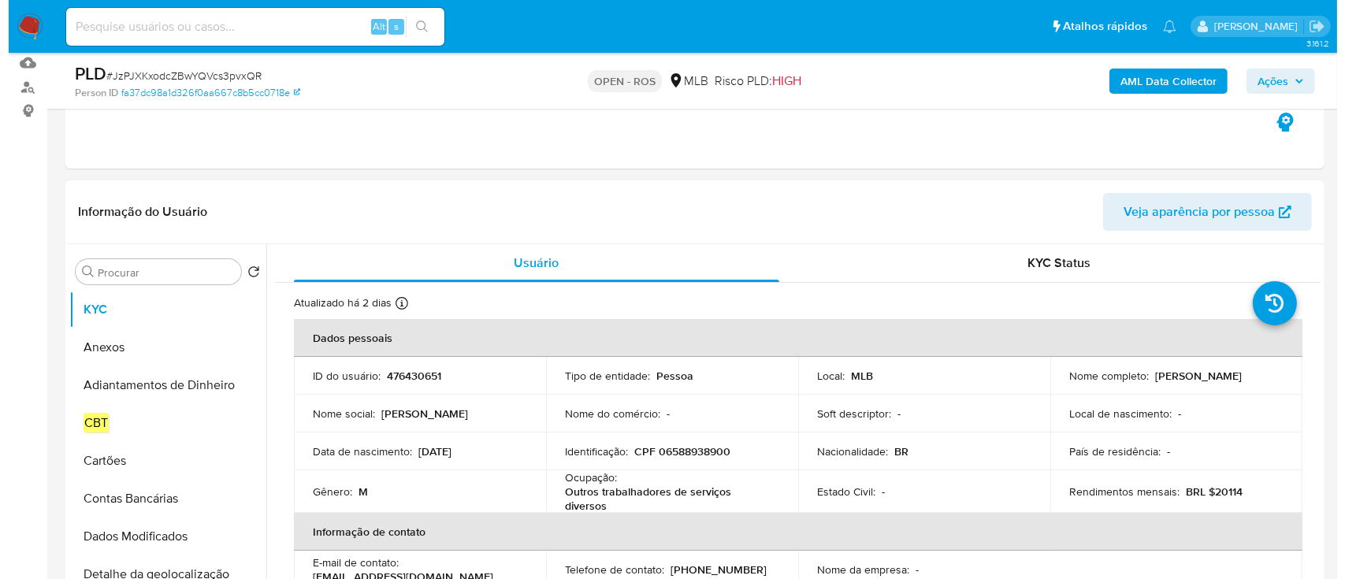
scroll to position [210, 0]
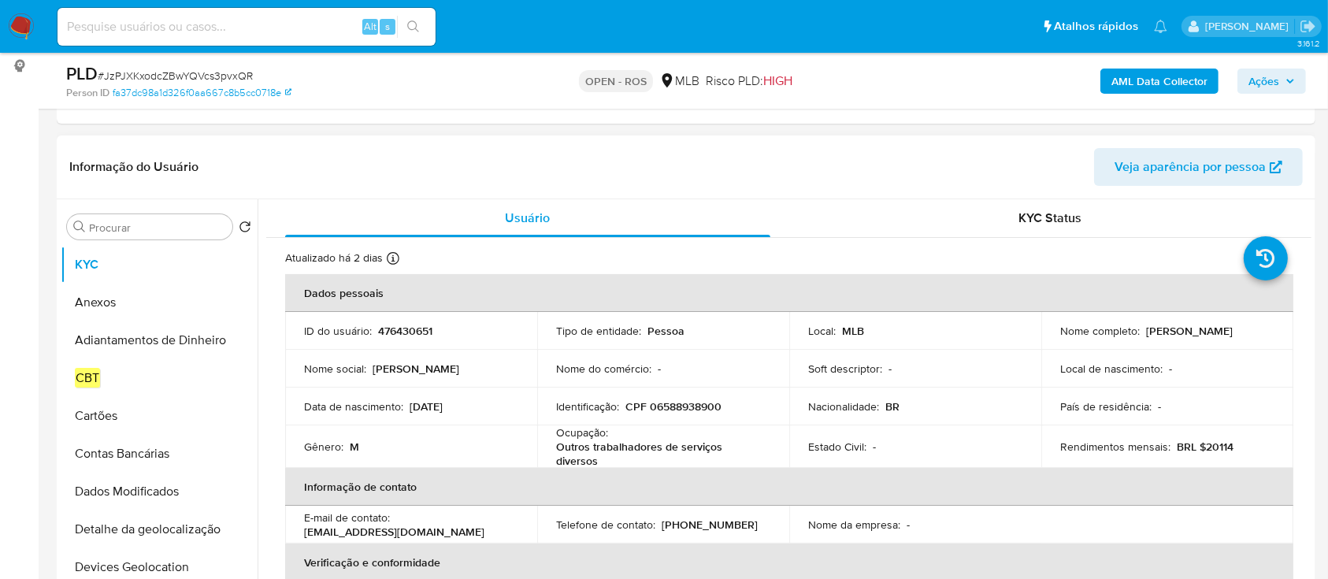
drag, startPoint x: 1141, startPoint y: 330, endPoint x: 1230, endPoint y: 330, distance: 89.0
click at [1230, 330] on div "Nome completo : [PERSON_NAME]" at bounding box center [1167, 331] width 214 height 14
copy p "[PERSON_NAME]"
click at [721, 405] on div "Identificação : CPF 06588938900" at bounding box center [663, 406] width 214 height 14
click at [661, 403] on p "CPF 06588938900" at bounding box center [673, 406] width 96 height 14
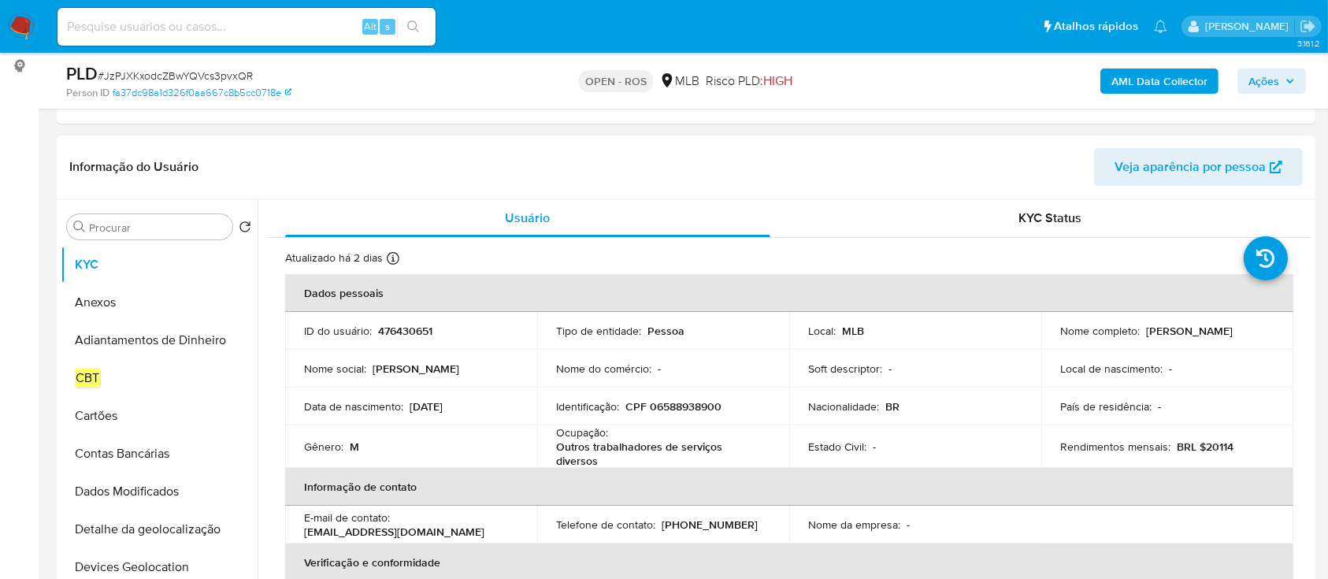
click at [679, 403] on p "CPF 06588938900" at bounding box center [673, 406] width 96 height 14
copy p "06588938900"
click at [120, 305] on button "Anexos" at bounding box center [153, 303] width 184 height 38
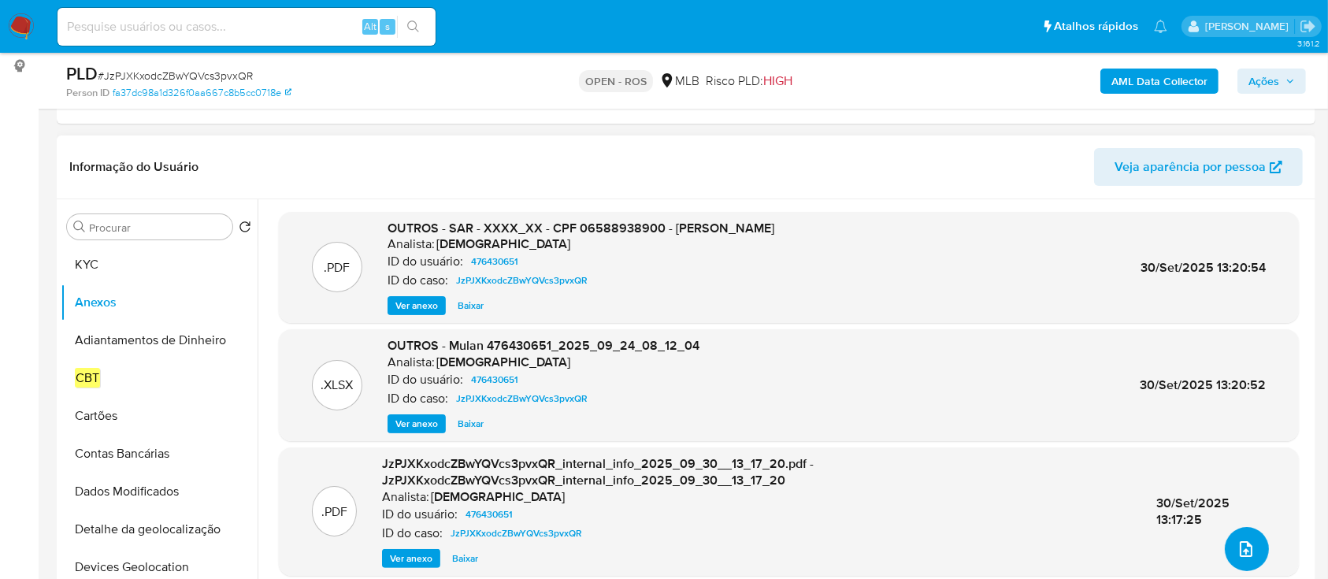
click at [1237, 540] on icon "upload-file" at bounding box center [1246, 549] width 19 height 19
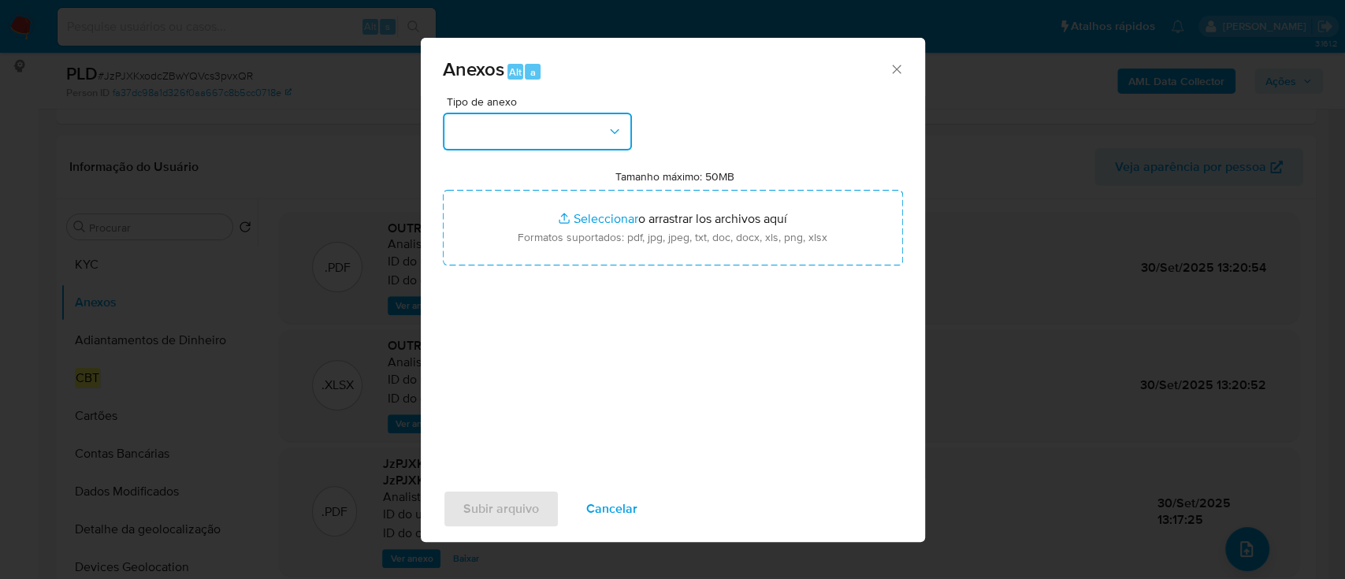
click at [599, 138] on button "button" at bounding box center [537, 132] width 189 height 38
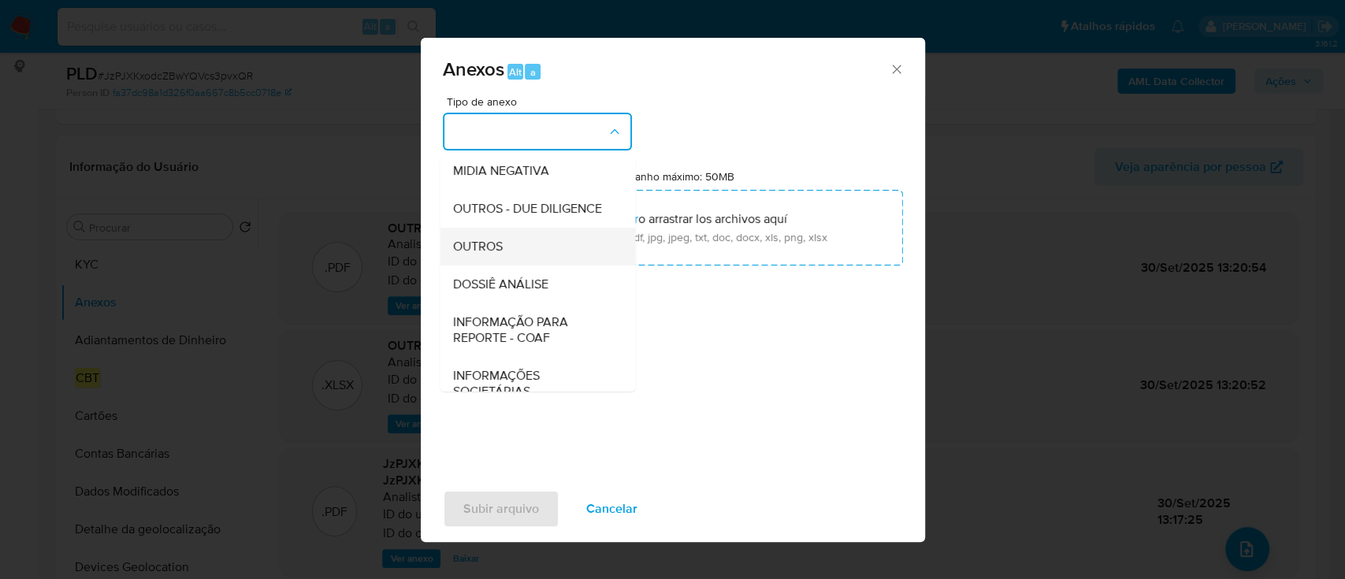
scroll to position [242, 0]
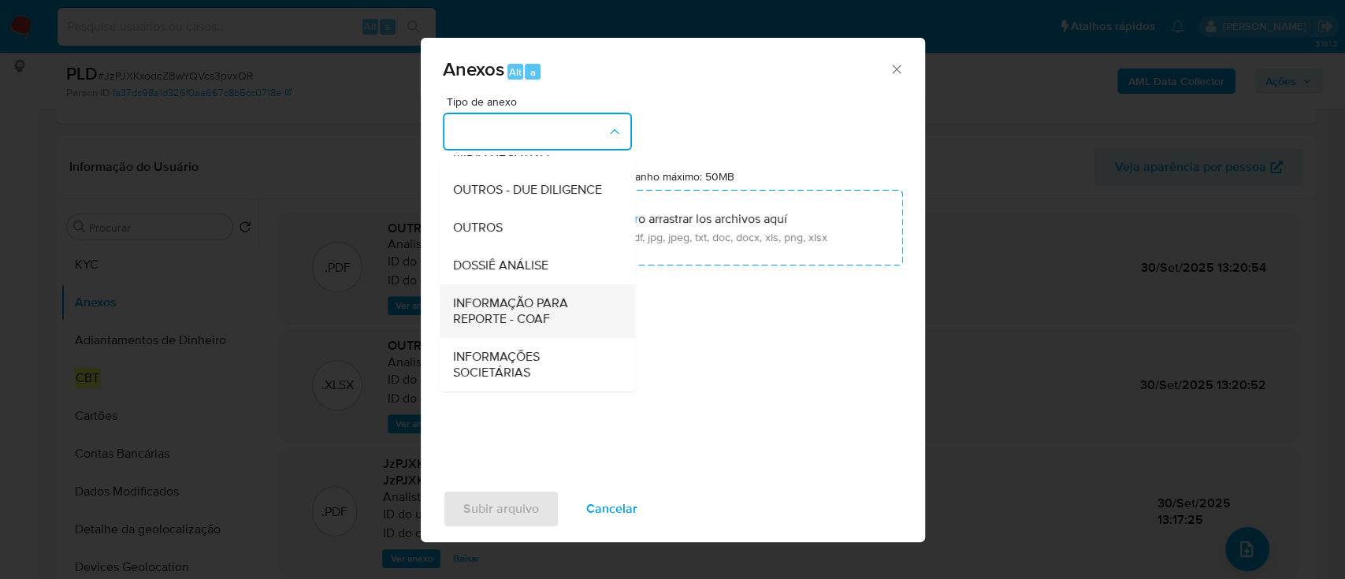
click at [551, 299] on span "INFORMAÇÃO PARA REPORTE - COAF" at bounding box center [532, 311] width 161 height 32
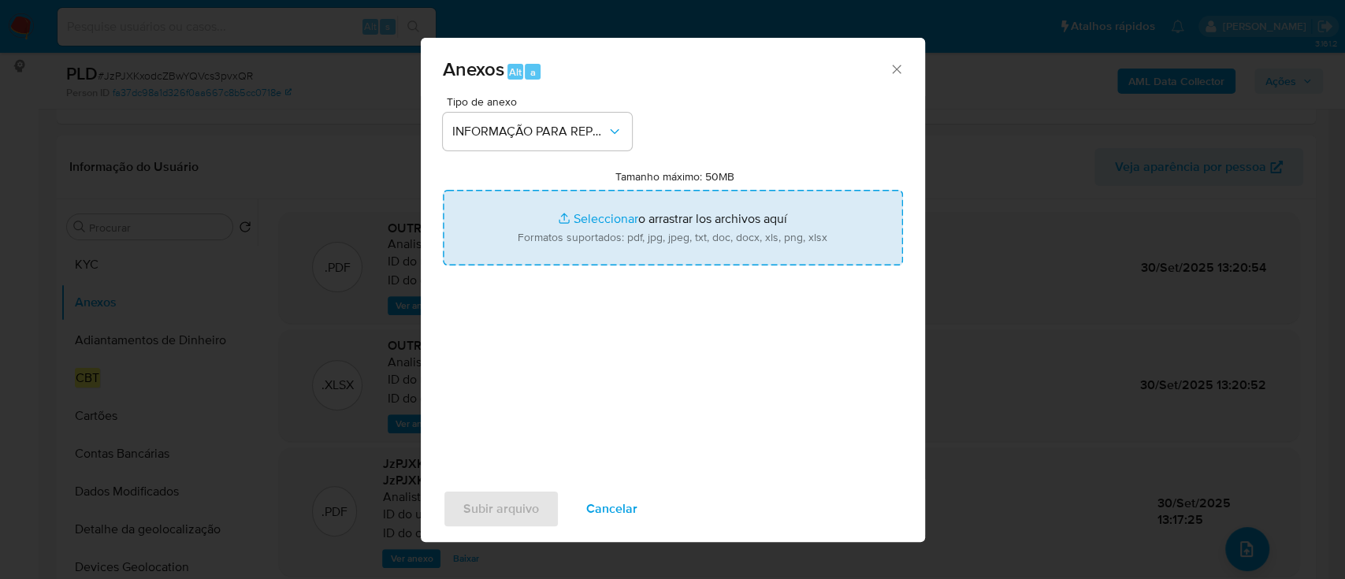
type input "C:\fakepath\SAR - JzPJXKxodcZBwYQVcs3pvxQR - CPF 06588938900 - EMERSON DAMASO.p…"
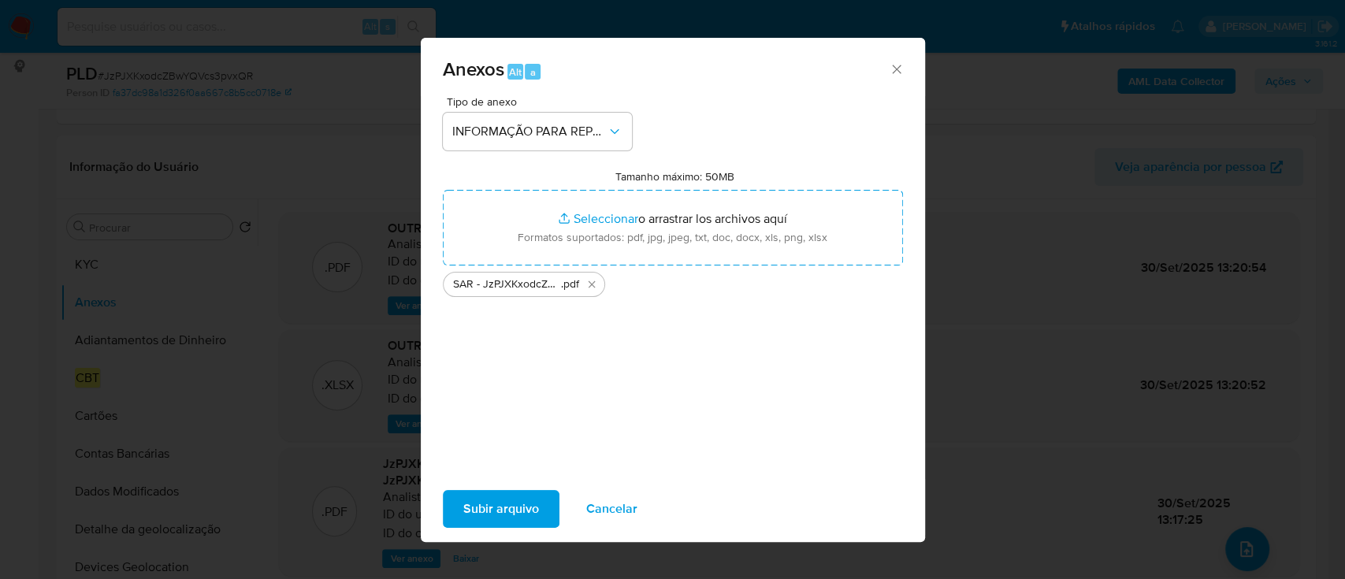
click at [515, 503] on span "Subir arquivo" at bounding box center [501, 509] width 76 height 35
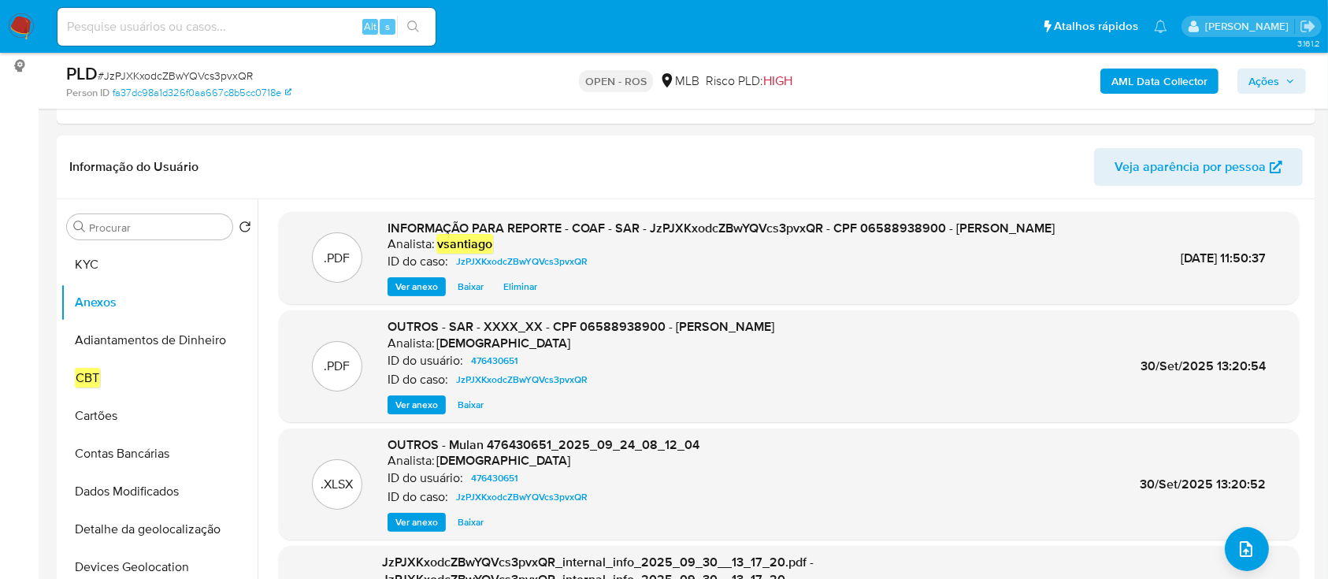
click at [1263, 79] on span "Ações" at bounding box center [1263, 81] width 31 height 25
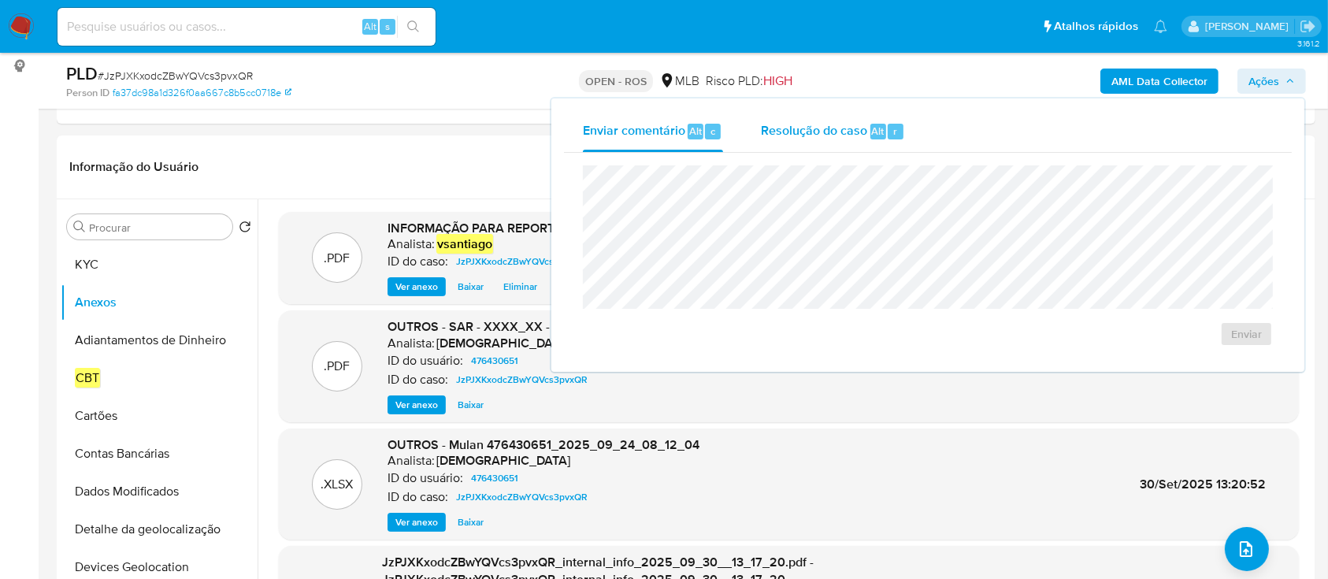
click at [827, 149] on div "Enviar comentário Alt c Resolução do caso Alt r Enviar" at bounding box center [928, 235] width 728 height 248
click at [833, 139] on span "Resolução do caso" at bounding box center [814, 130] width 106 height 18
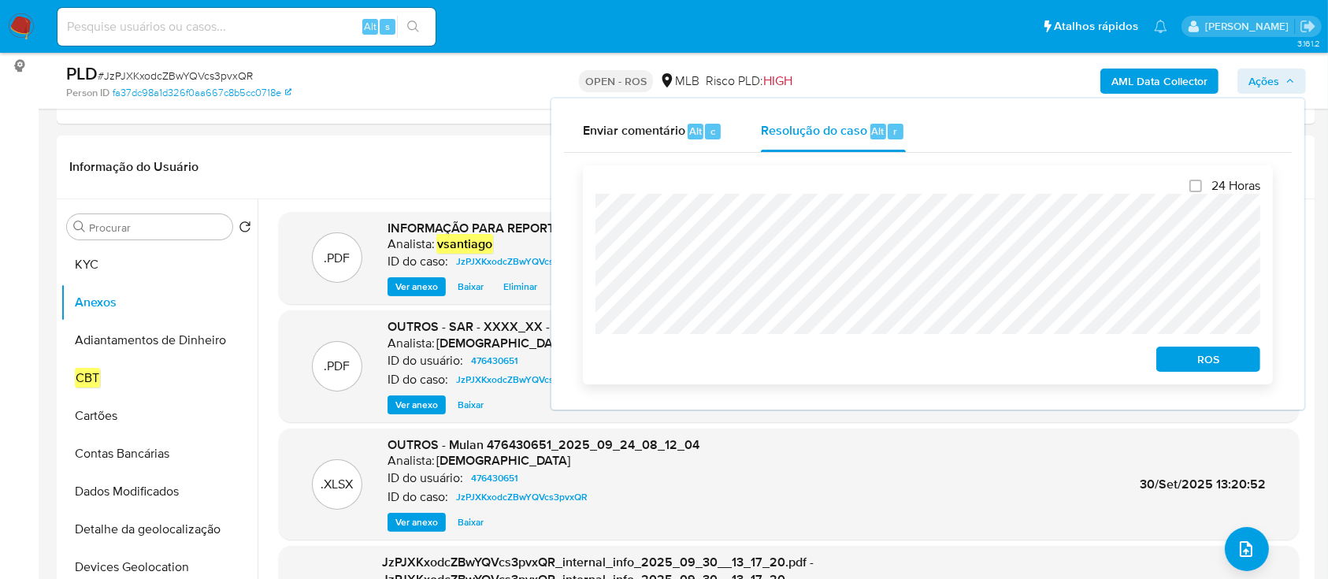
click at [1178, 358] on span "ROS" at bounding box center [1208, 359] width 82 height 22
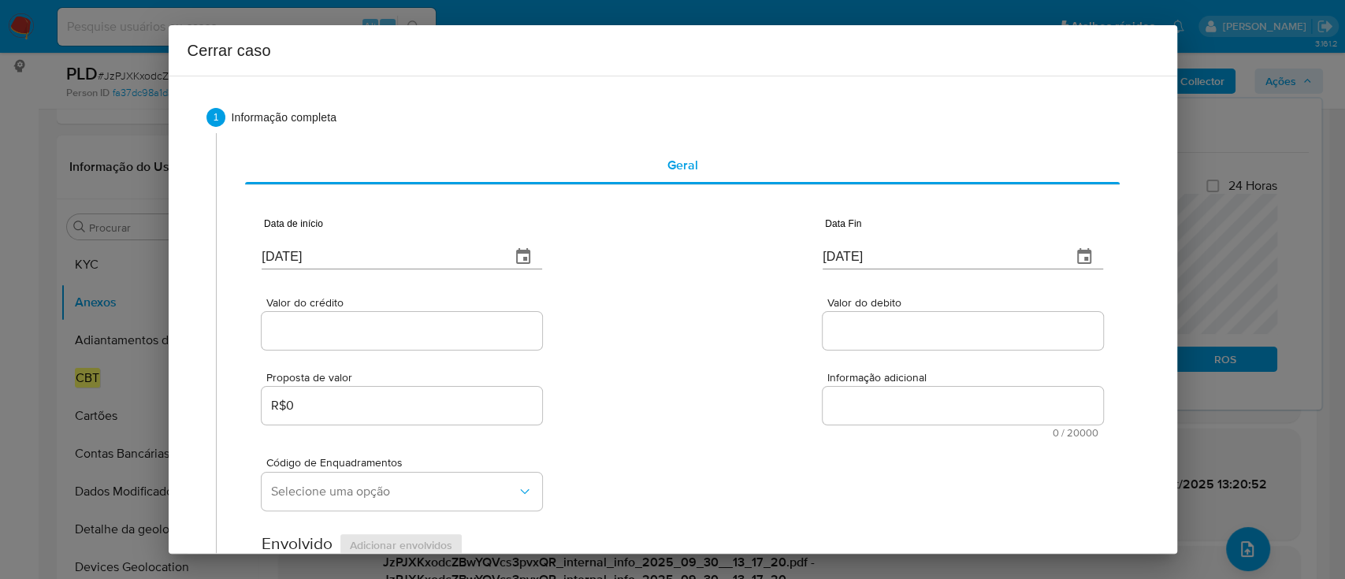
click at [295, 254] on input "[DATE]" at bounding box center [380, 256] width 236 height 25
paste input "08"
type input "[DATE]"
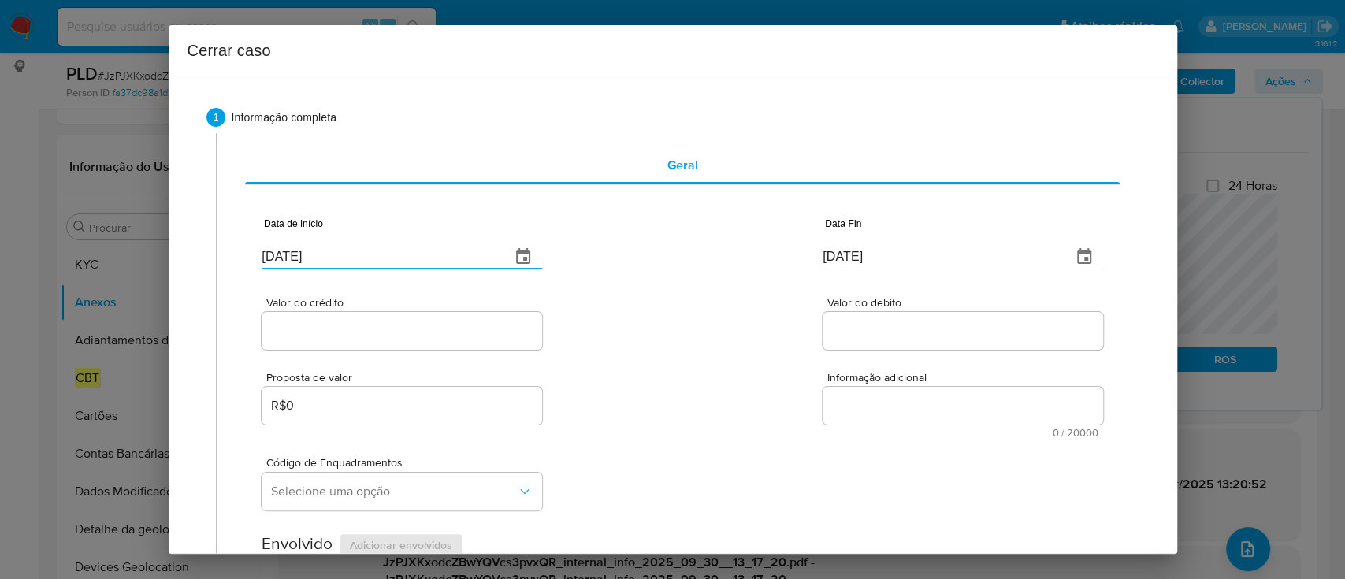
click at [620, 341] on div "Valor do crédito Valor do debito" at bounding box center [682, 315] width 840 height 75
click at [853, 260] on input "[DATE]" at bounding box center [940, 256] width 236 height 25
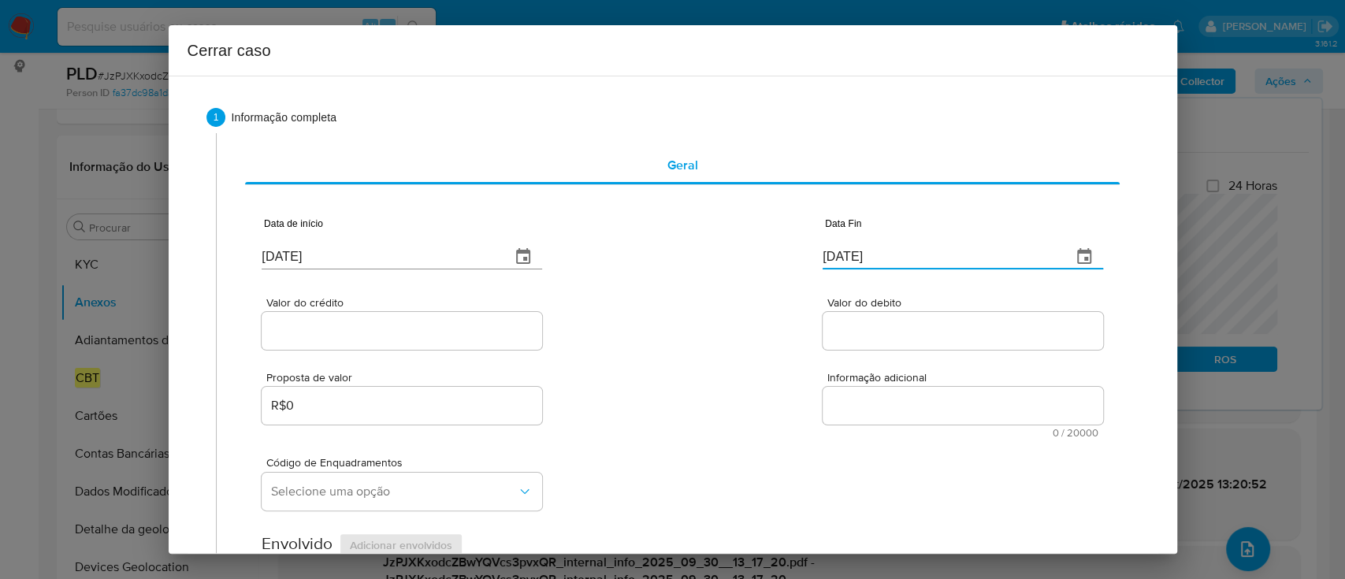
click at [853, 260] on input "[DATE]" at bounding box center [940, 256] width 236 height 25
drag, startPoint x: 853, startPoint y: 260, endPoint x: 759, endPoint y: 302, distance: 103.7
click at [852, 259] on input "[DATE]" at bounding box center [940, 256] width 236 height 25
paste input "22/09"
type input "22/09/2025"
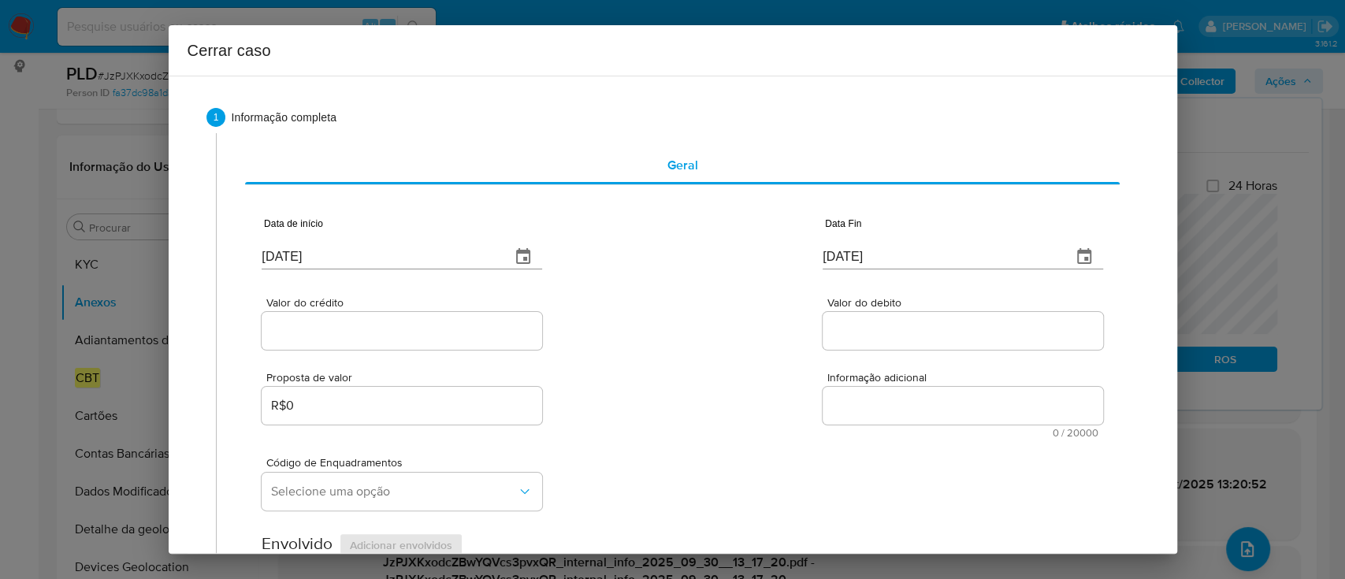
click at [759, 302] on div "Valor do crédito Valor do debito" at bounding box center [682, 315] width 840 height 75
drag, startPoint x: 430, startPoint y: 336, endPoint x: 721, endPoint y: 334, distance: 290.7
click at [430, 336] on input "Valor do crédito" at bounding box center [402, 331] width 280 height 20
paste input "R$535.761"
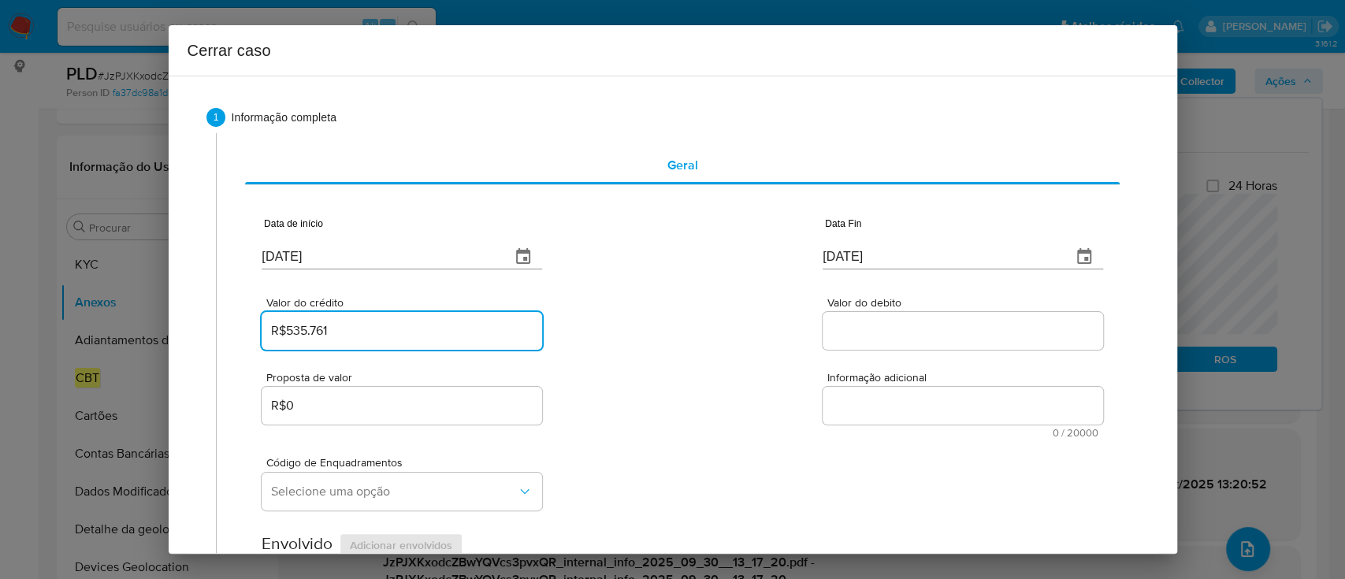
type input "R$535.761"
click at [724, 334] on div "Valor do crédito R$535.761 Valor do debito" at bounding box center [682, 315] width 840 height 75
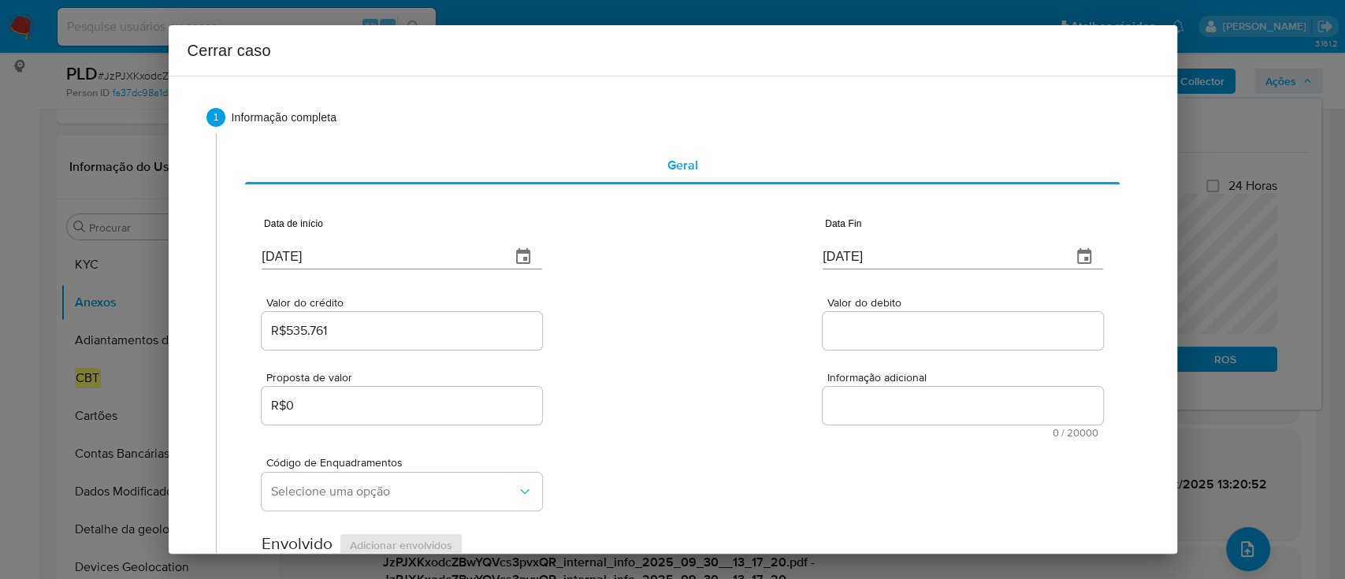
drag, startPoint x: 918, startPoint y: 331, endPoint x: 670, endPoint y: 339, distance: 248.3
click at [918, 331] on input "Valor do debito" at bounding box center [962, 331] width 280 height 20
paste input "R$456.448"
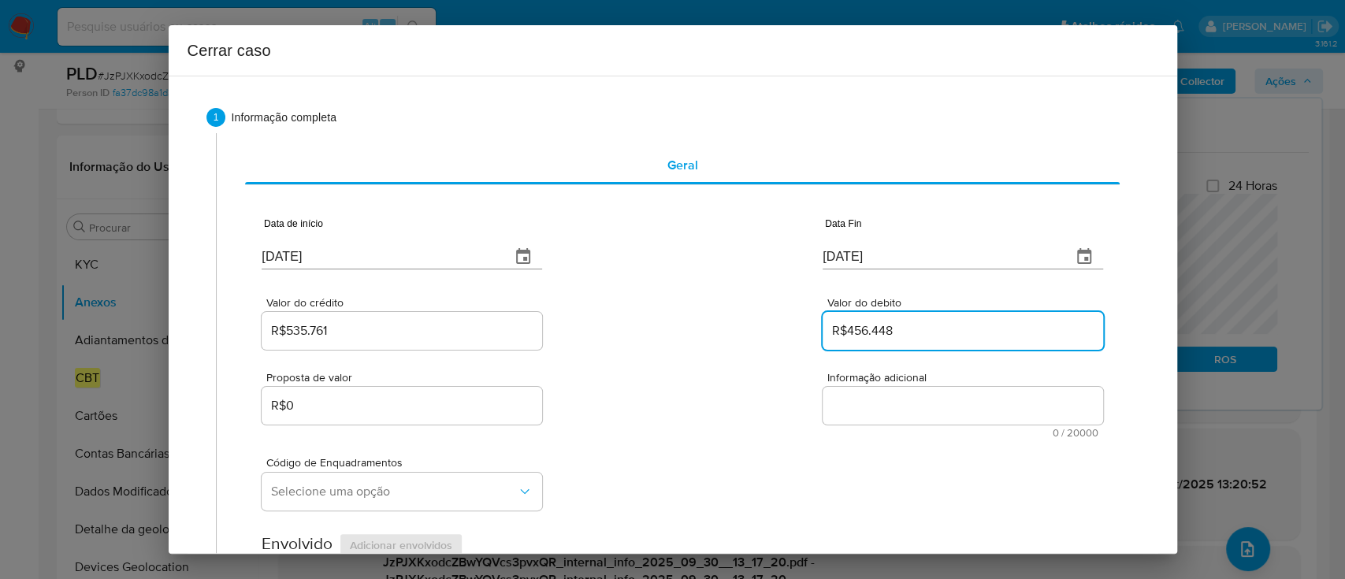
type input "R$456.448"
click at [657, 336] on div "Valor do crédito R$535.761 Valor do debito R$456.448" at bounding box center [682, 315] width 840 height 75
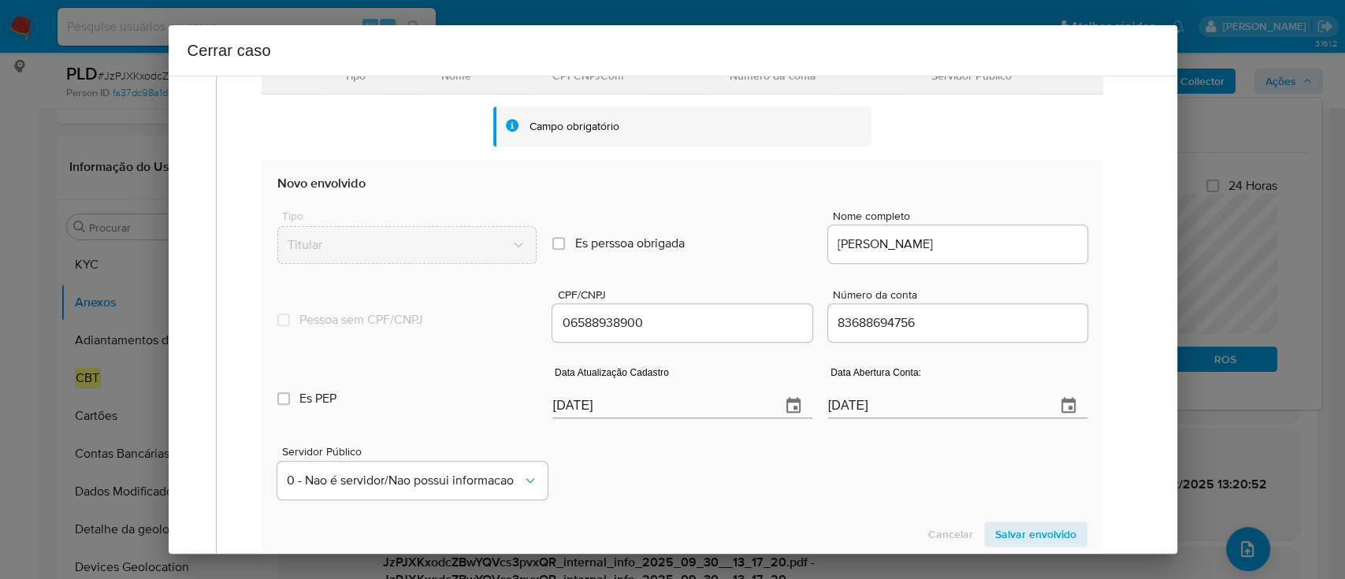
scroll to position [525, 0]
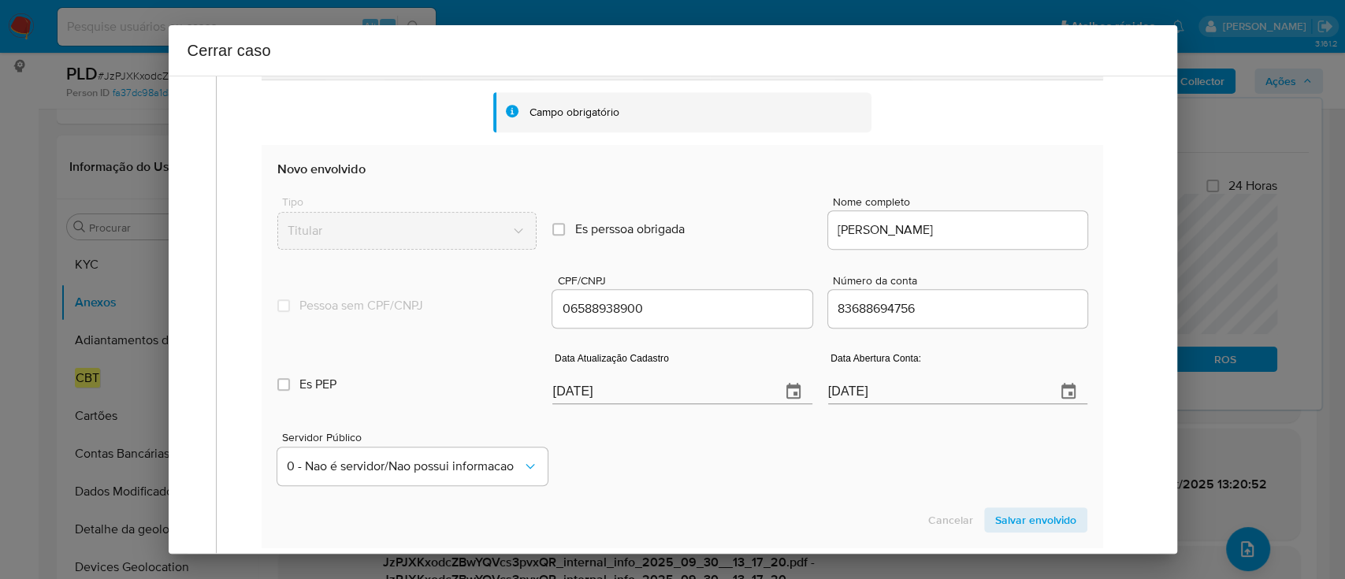
click at [590, 389] on input "01/10/2025" at bounding box center [659, 391] width 215 height 25
paste input "29/09"
type input "29/09/2025"
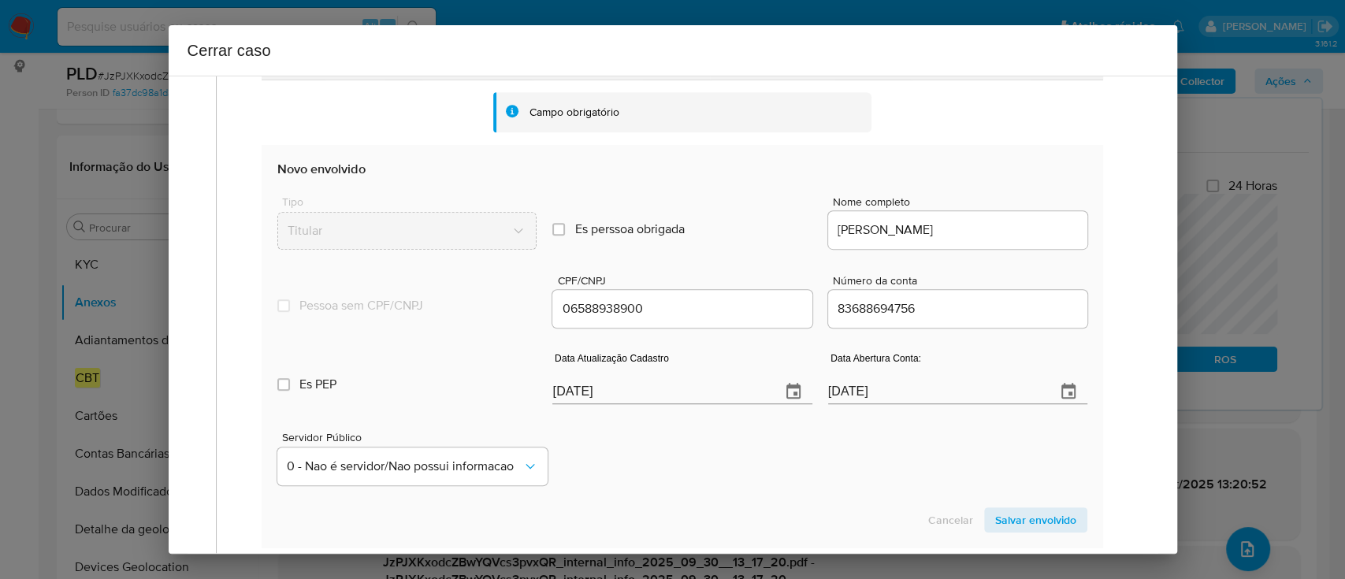
click at [662, 458] on div "Servidor Público 0 - Nao é servidor/Nao possui informacao" at bounding box center [681, 452] width 809 height 79
click at [1013, 524] on span "Salvar envolvido" at bounding box center [1035, 520] width 81 height 22
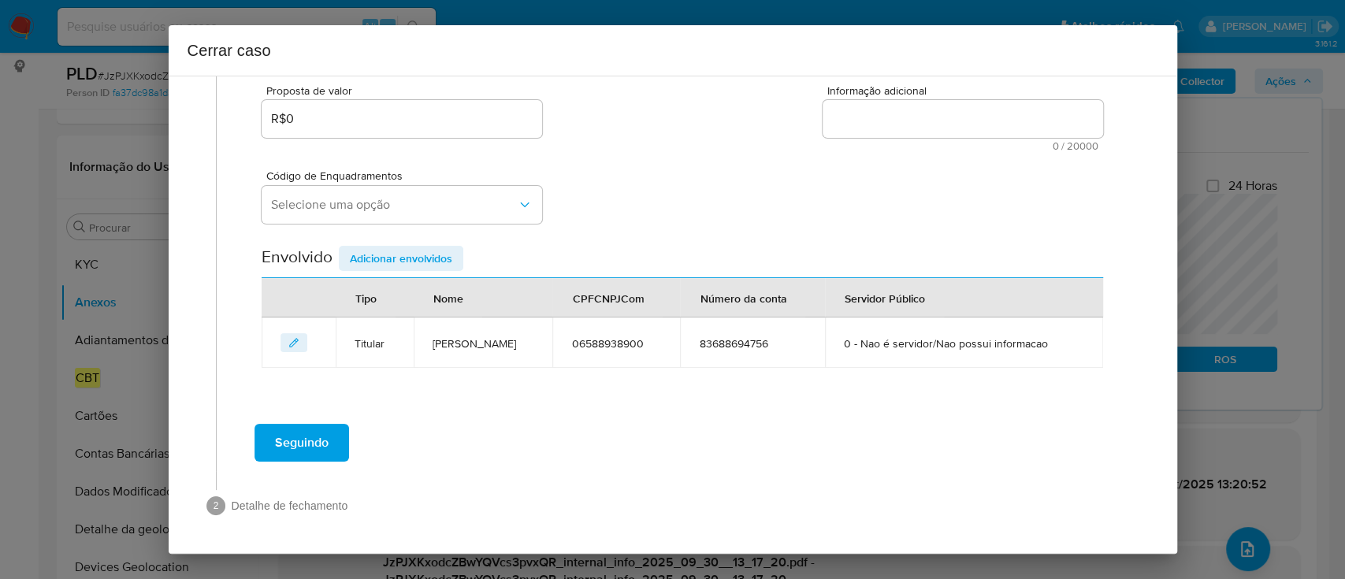
scroll to position [286, 0]
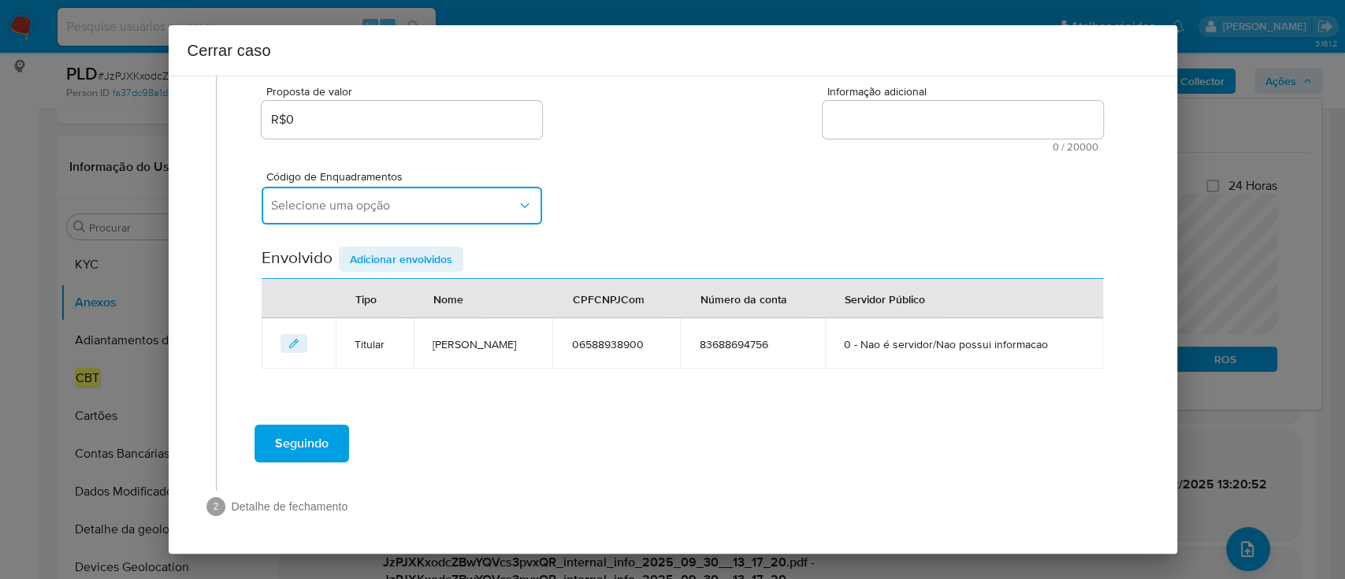
click at [410, 214] on button "Selecione uma opção" at bounding box center [402, 206] width 280 height 38
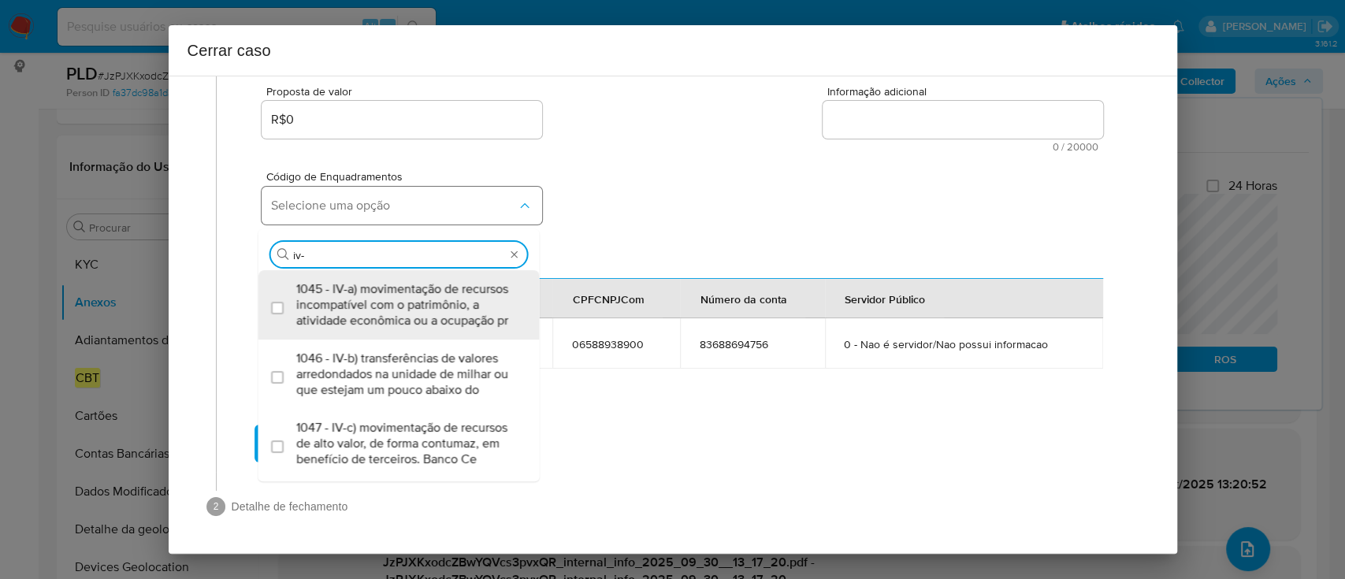
type input "iv-a"
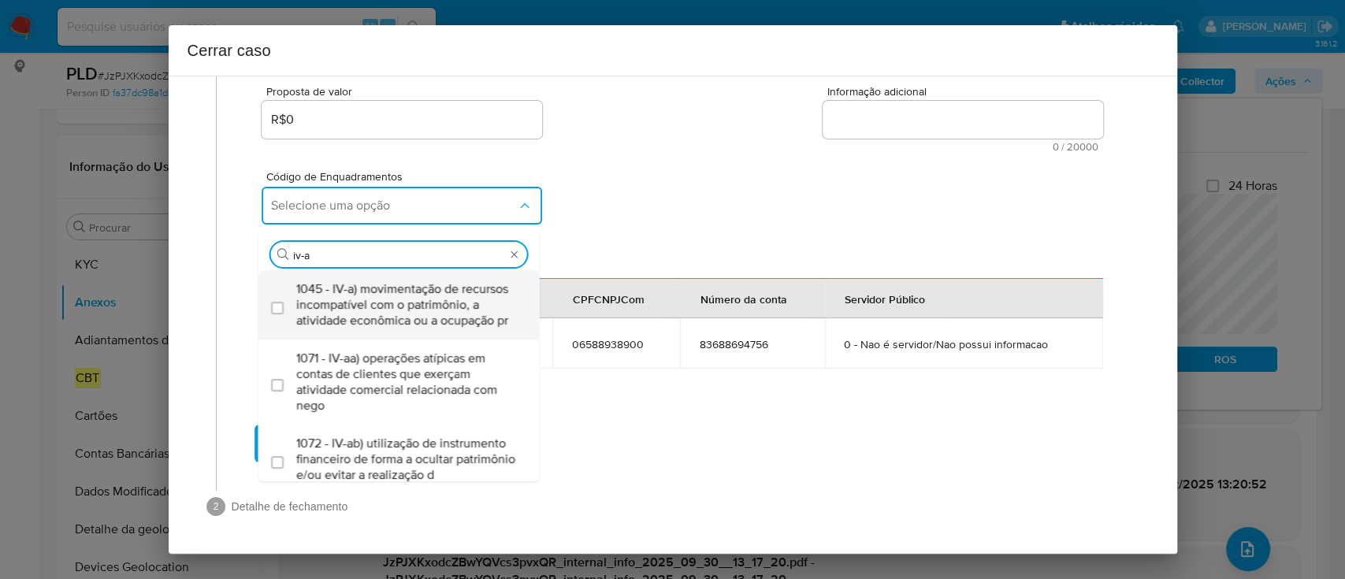
click at [406, 306] on span "1045 - IV-a) movimentação de recursos incompatível com o patrimônio, a atividad…" at bounding box center [406, 304] width 221 height 47
checkbox input "true"
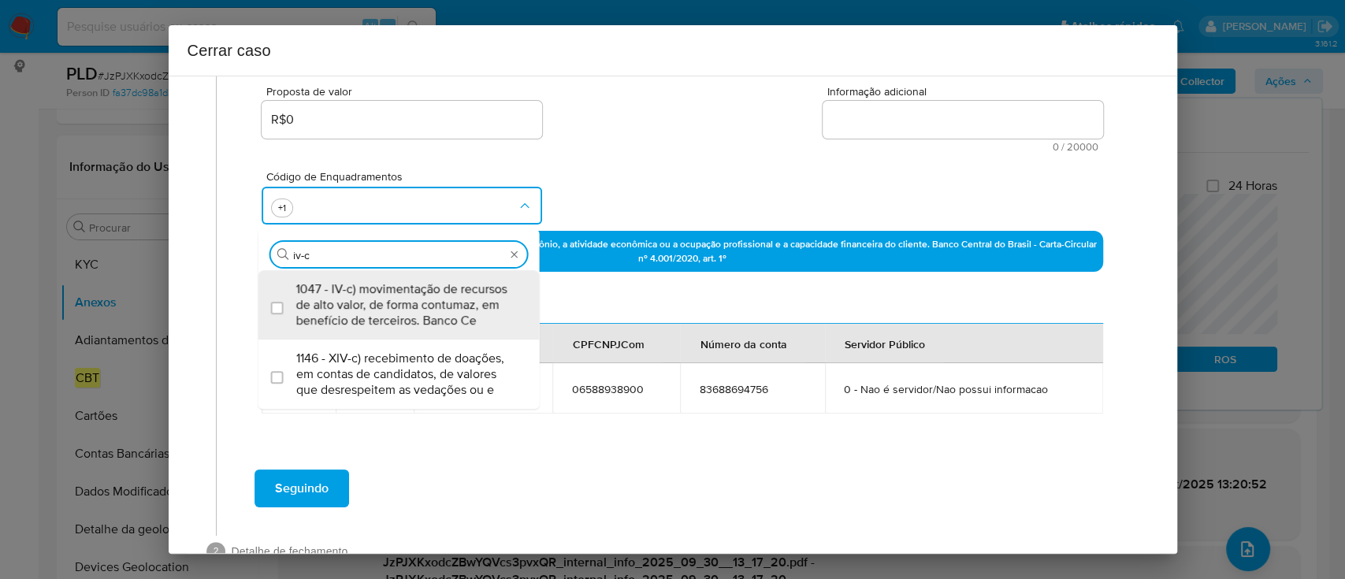
type input "1045,1047"
checkbox input "true"
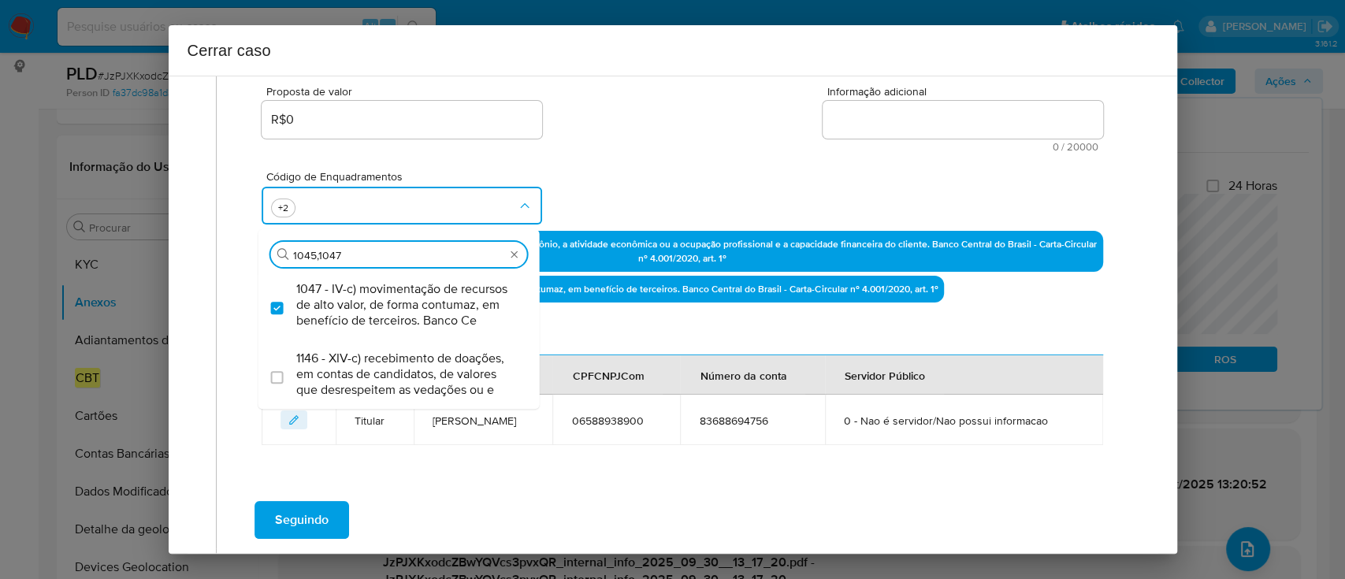
click at [659, 189] on div "Código de Enquadramentos Procurar 1045,1047 1047 - IV-c) movimentação de recurs…" at bounding box center [682, 191] width 840 height 79
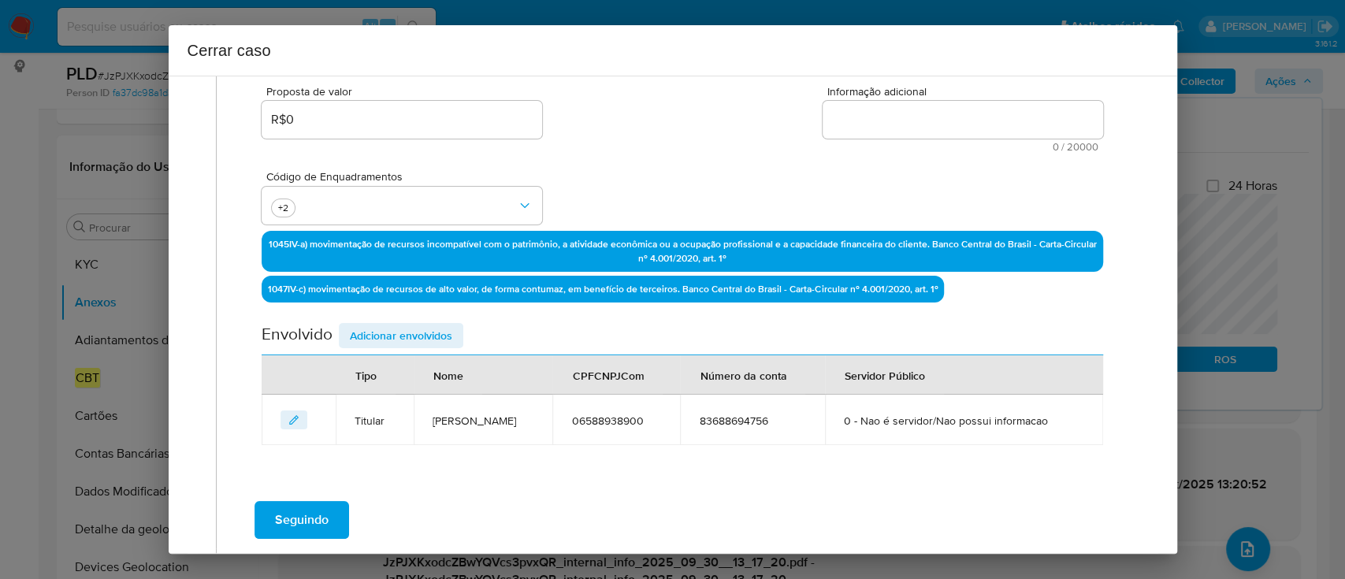
click at [937, 122] on textarea "Informação adicional" at bounding box center [962, 120] width 280 height 38
paste textarea "Emerson Damaso, CPF 06588938900, 37 anos, residente no município de Curitiba, P…"
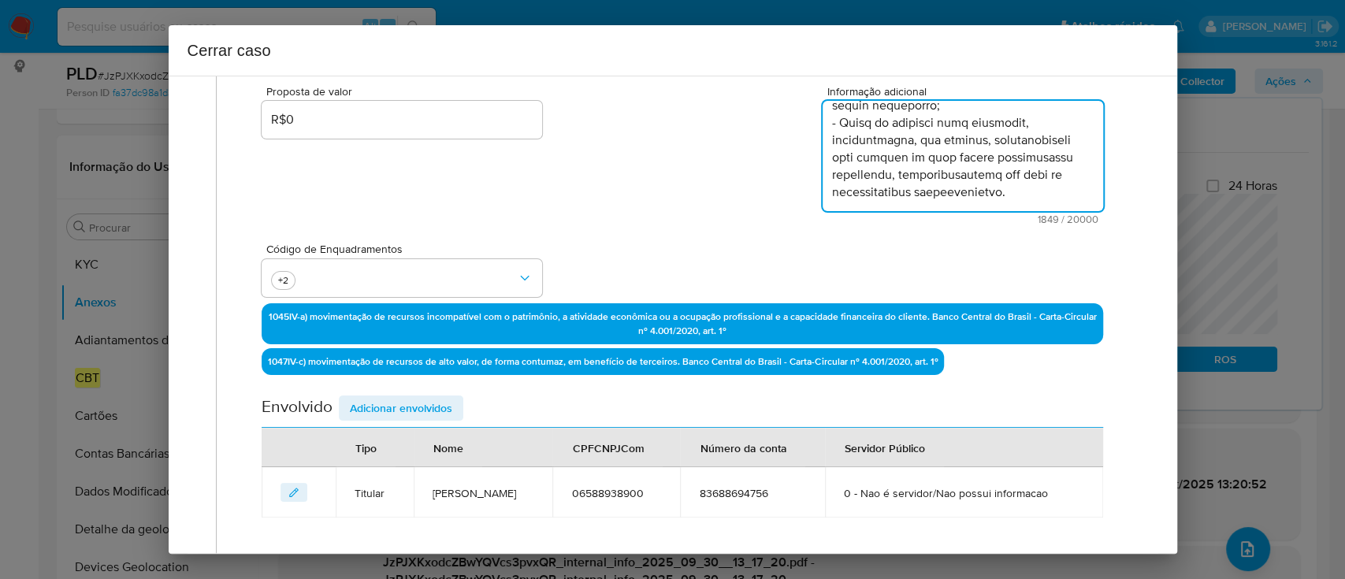
scroll to position [434, 0]
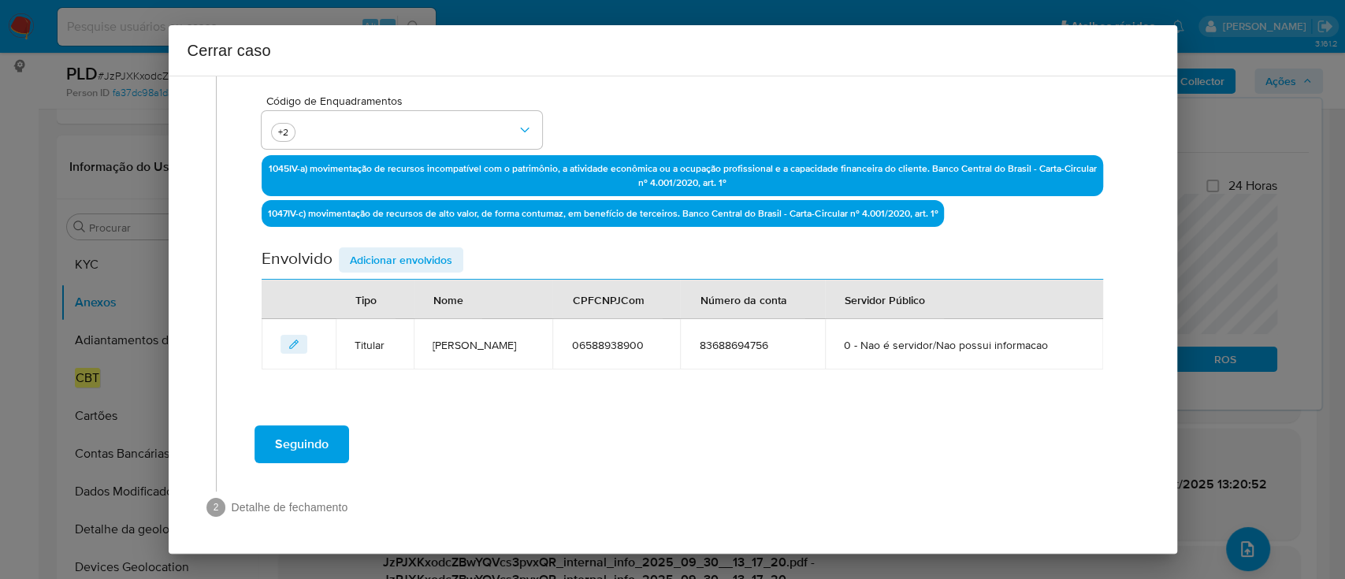
type textarea "Emerson Damaso, CPF 06588938900, 37 anos, residente no município de Curitiba, P…"
click at [445, 251] on span "Adicionar envolvidos" at bounding box center [401, 260] width 102 height 22
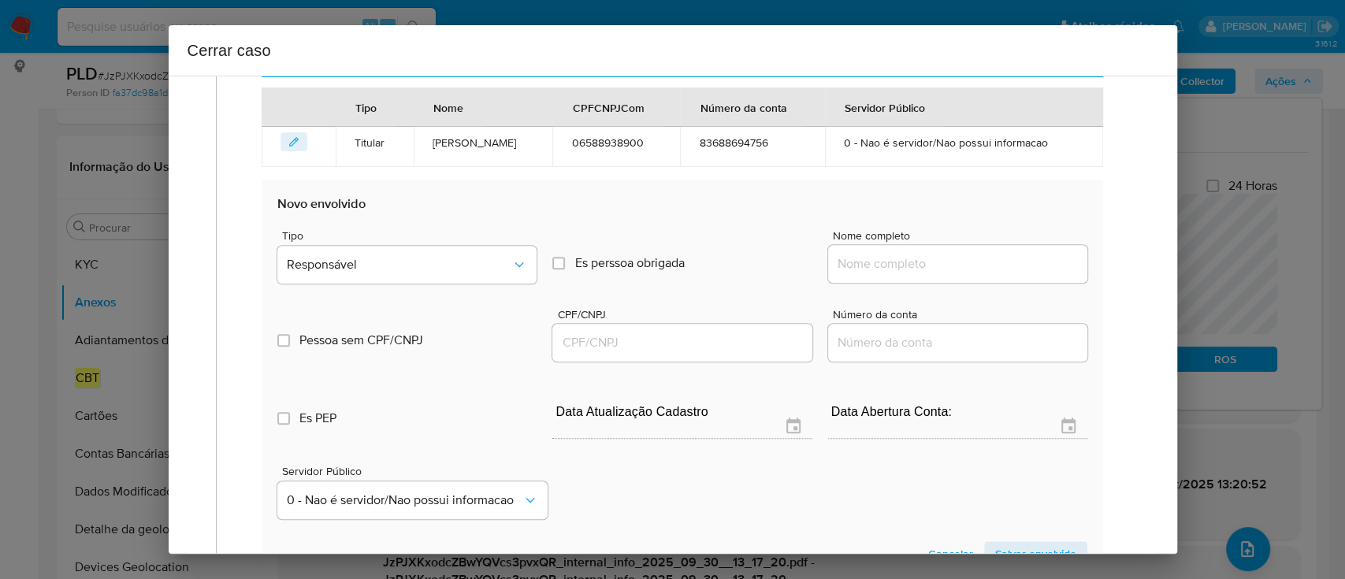
scroll to position [644, 0]
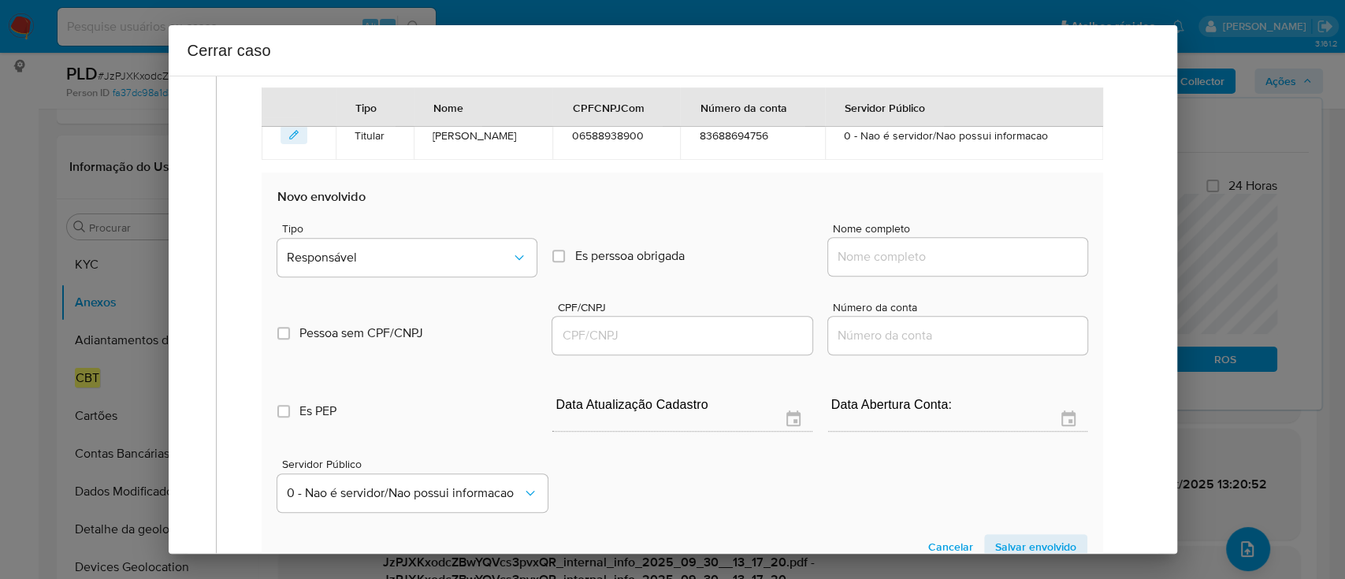
click at [871, 255] on input "Nome completo" at bounding box center [957, 257] width 259 height 20
paste input "Damaso Consultoria Empresarial Ltda, 48331669000192"
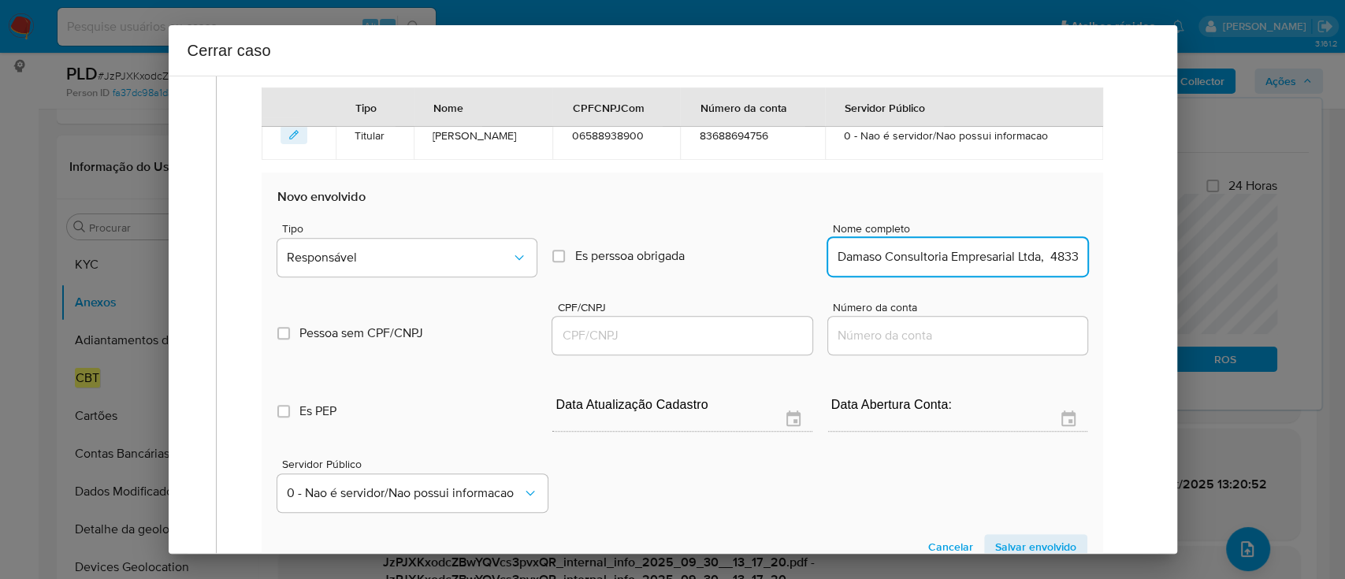
scroll to position [0, 77]
click at [1007, 254] on input "Damaso Consultoria Empresarial Ltda, 48331669000192" at bounding box center [957, 257] width 259 height 20
type input "Damaso Consultoria Empresarial Ltda,"
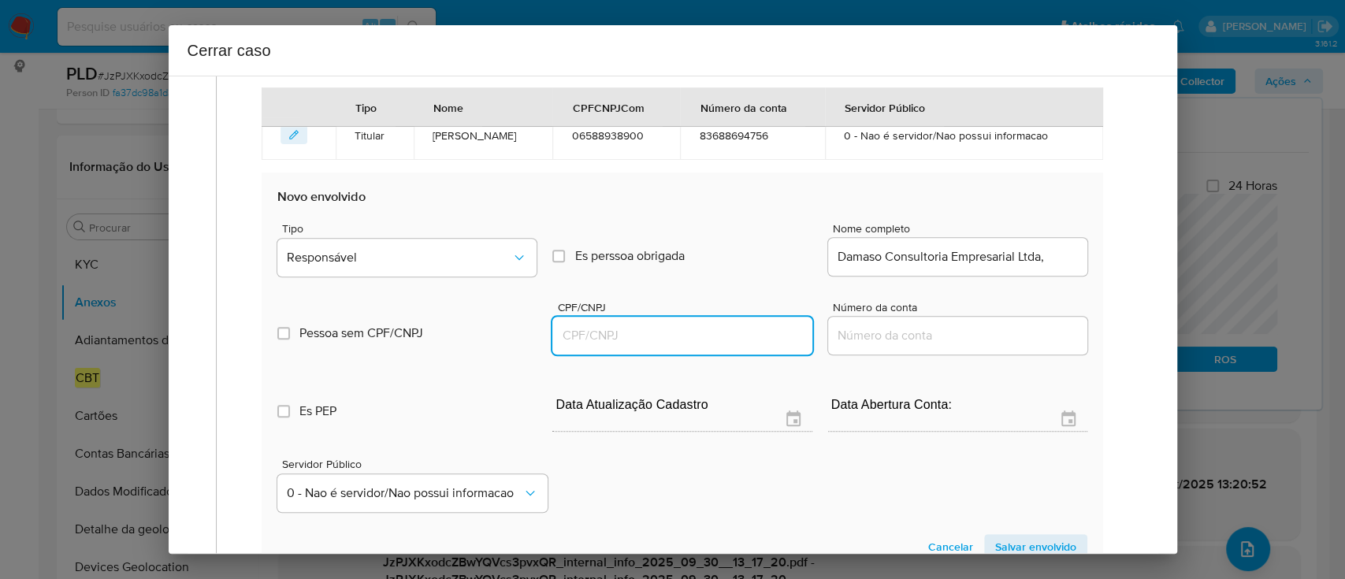
click at [713, 341] on input "CPF/CNPJ" at bounding box center [681, 335] width 259 height 20
paste input "48331669000192"
type input "48331669000192"
click at [1058, 249] on input "Damaso Consultoria Empresarial Ltda," at bounding box center [957, 257] width 259 height 20
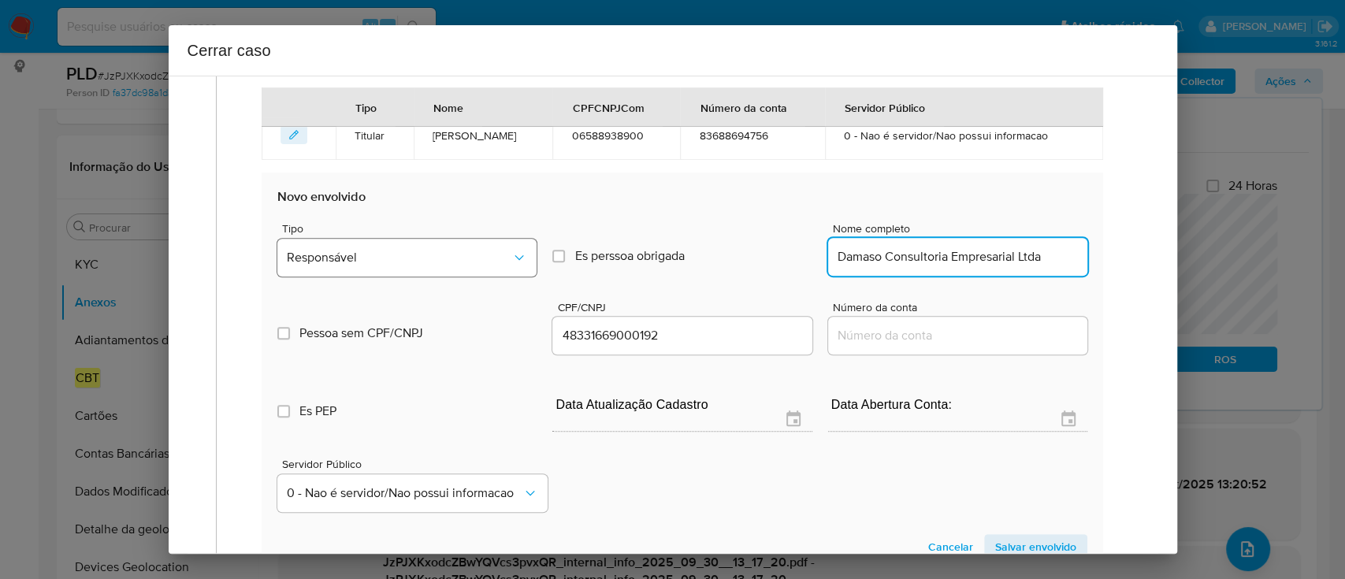
type input "Damaso Consultoria Empresarial Ltda"
click at [371, 258] on span "Responsável" at bounding box center [399, 258] width 224 height 16
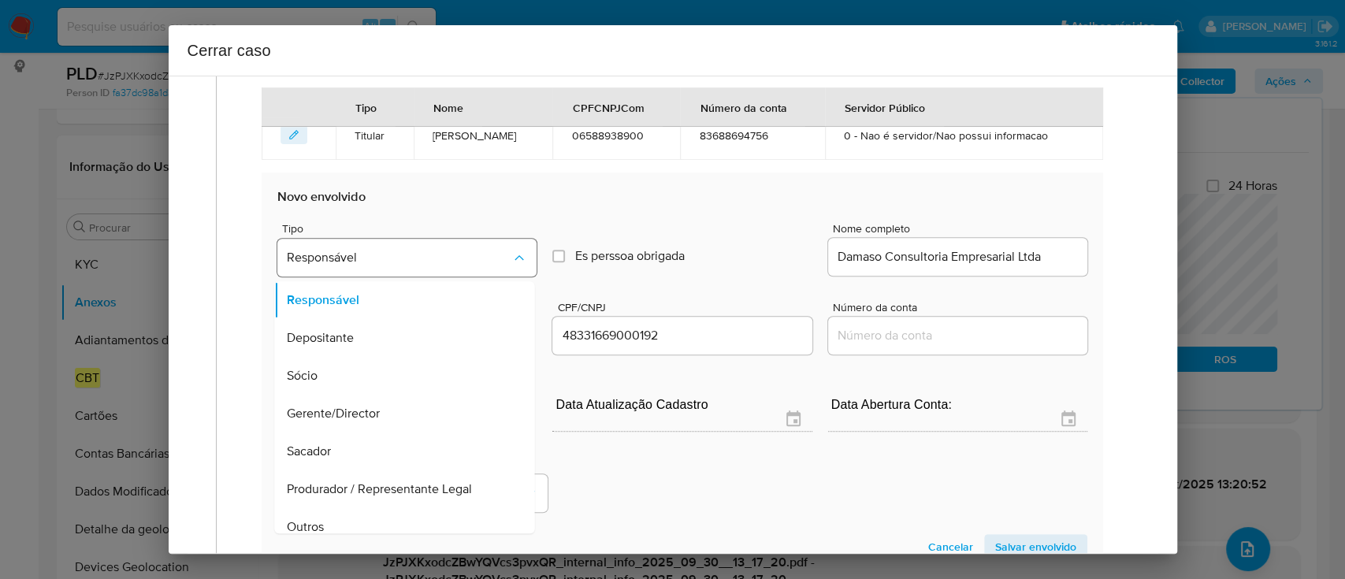
scroll to position [50, 0]
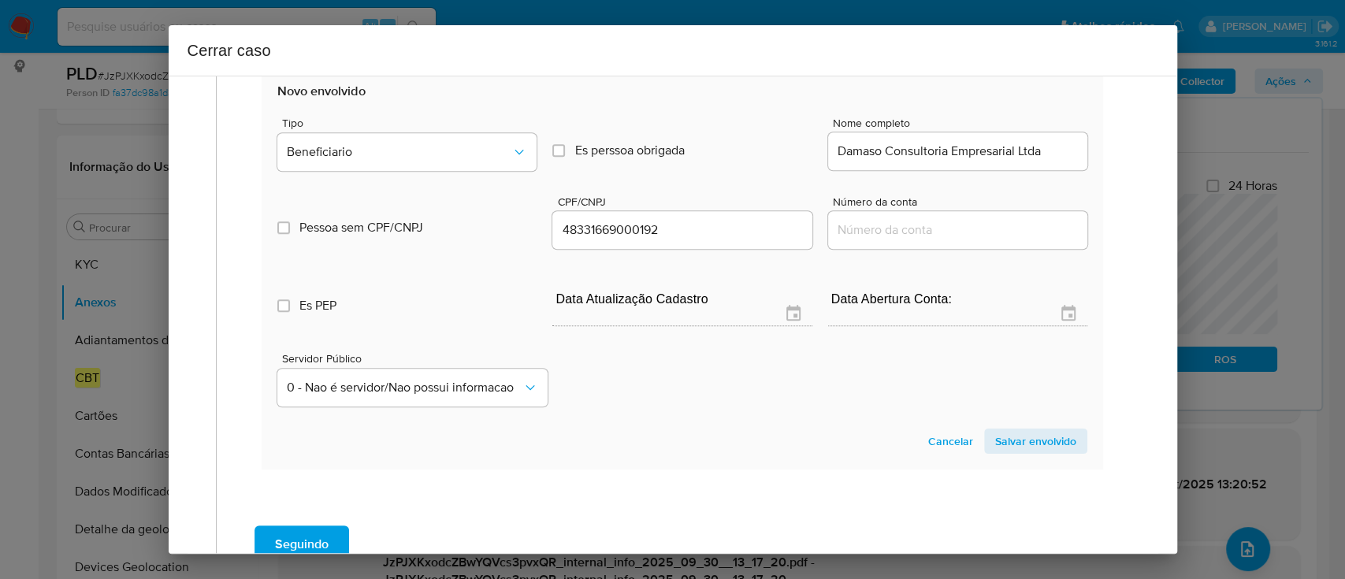
click at [998, 439] on span "Salvar envolvido" at bounding box center [1035, 441] width 81 height 22
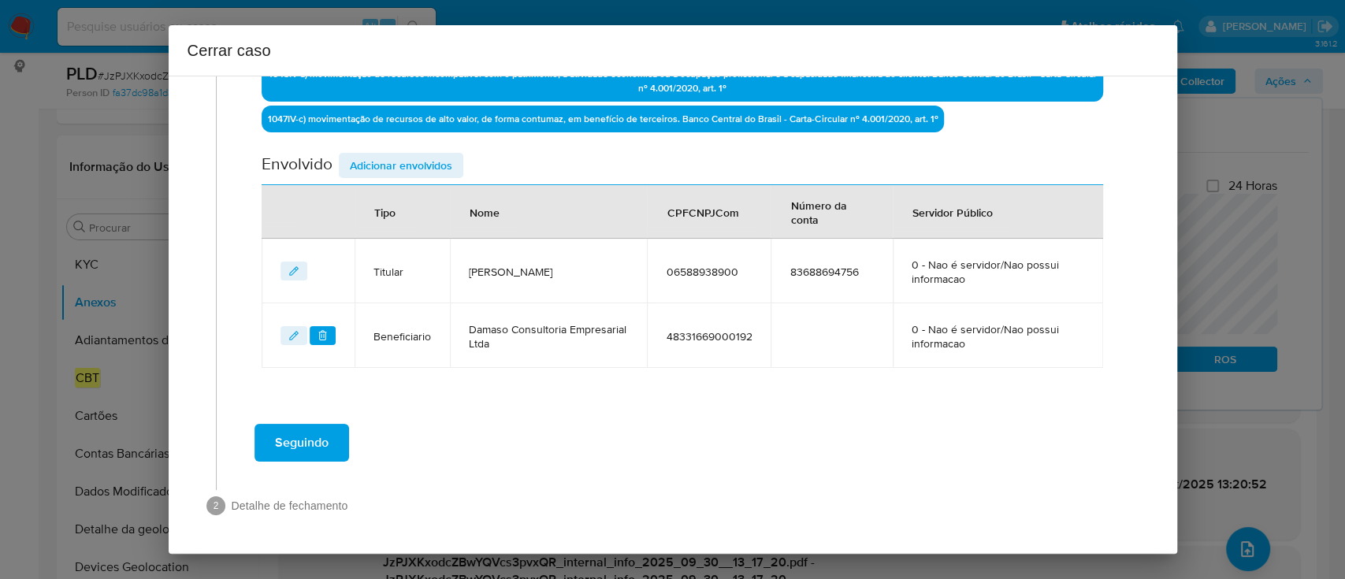
scroll to position [527, 0]
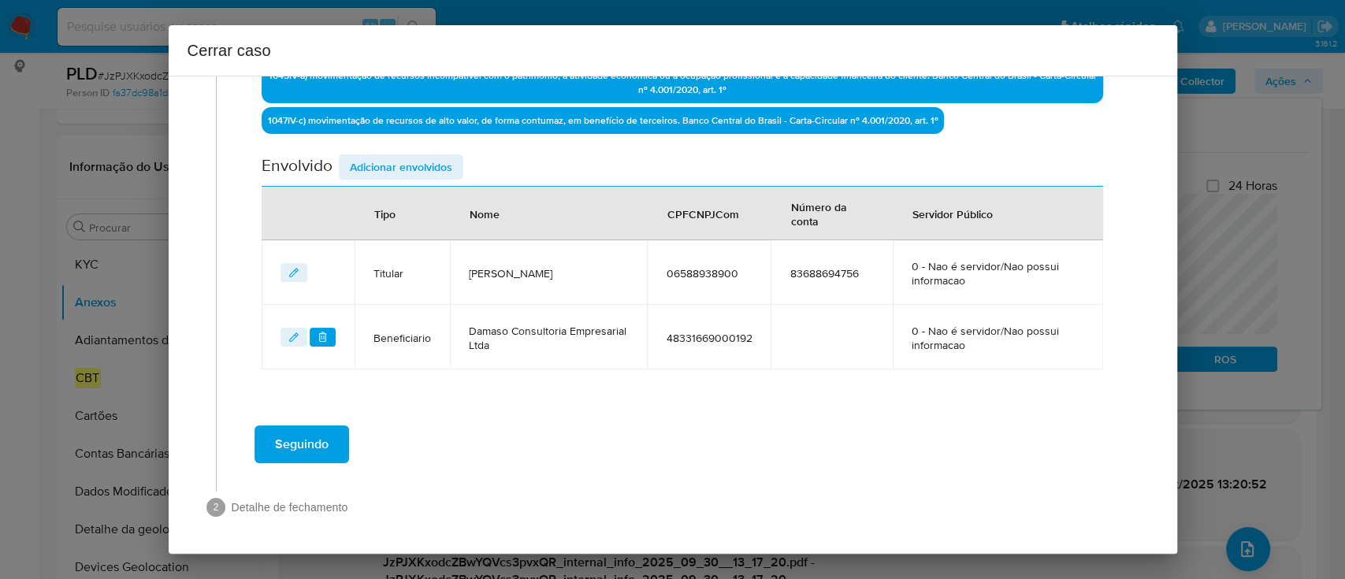
click at [629, 361] on td "Damaso Consultoria Empresarial Ltda" at bounding box center [548, 337] width 197 height 65
click at [284, 450] on span "Seguindo" at bounding box center [302, 444] width 54 height 35
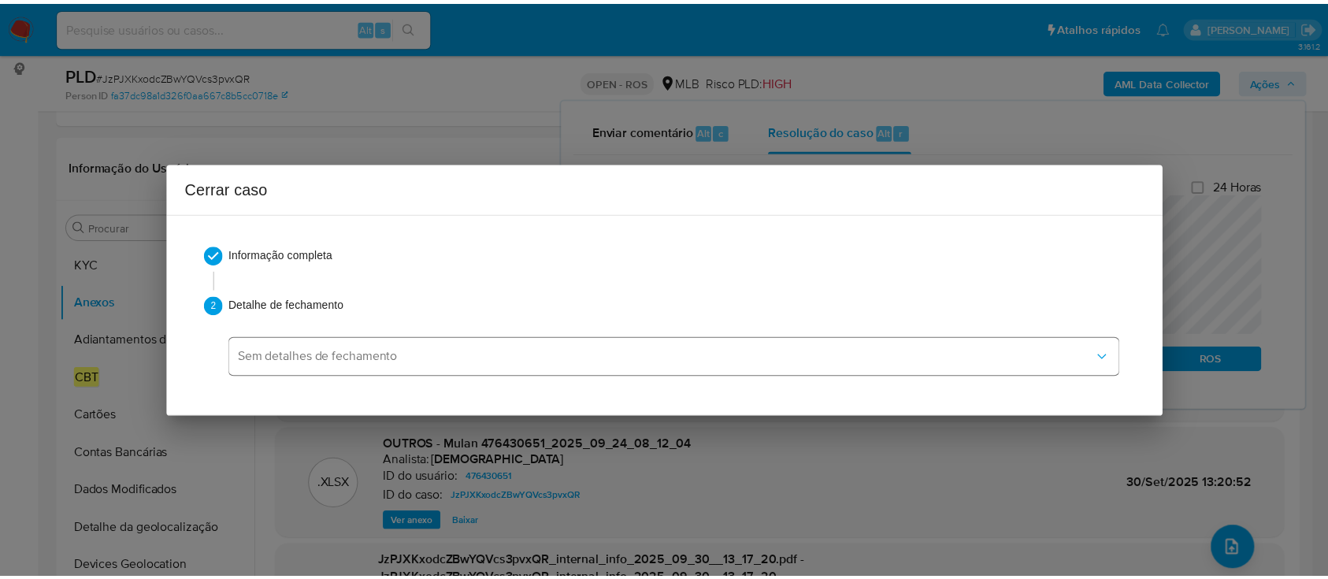
scroll to position [1071, 0]
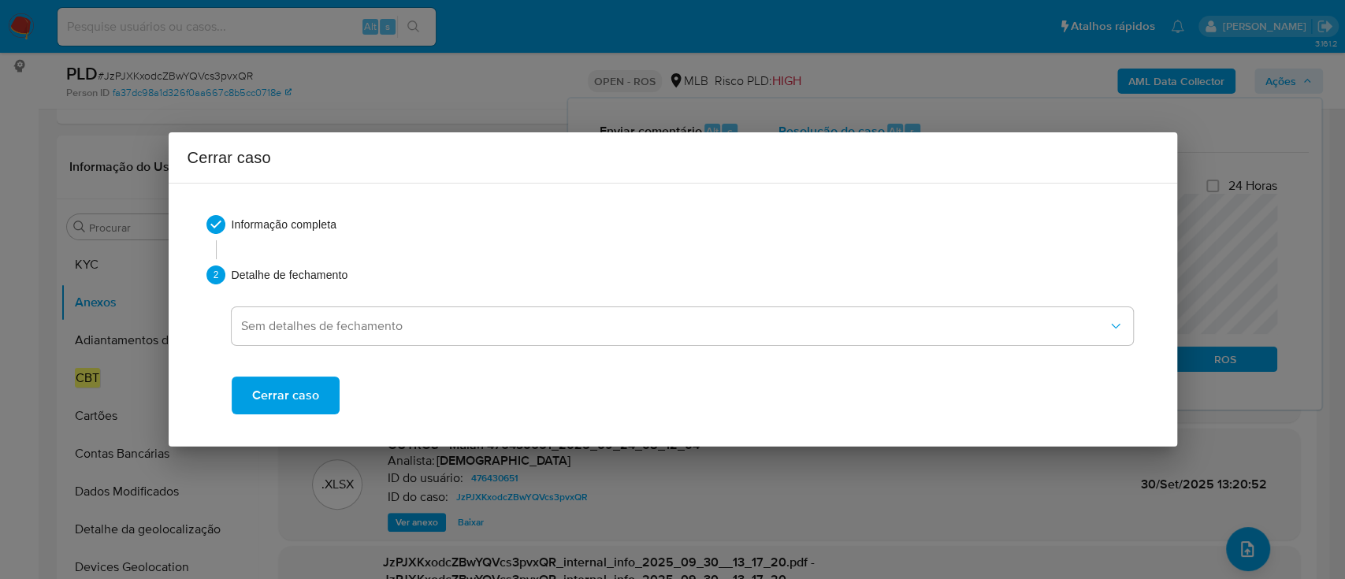
click at [307, 388] on span "Cerrar caso" at bounding box center [285, 395] width 67 height 35
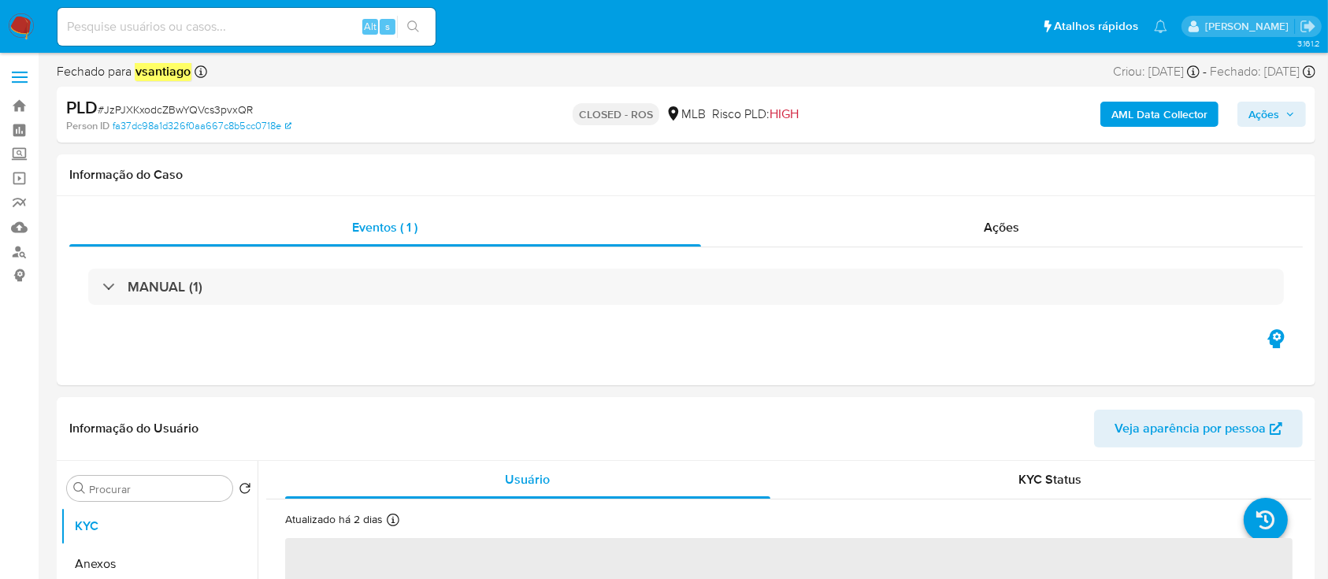
select select "10"
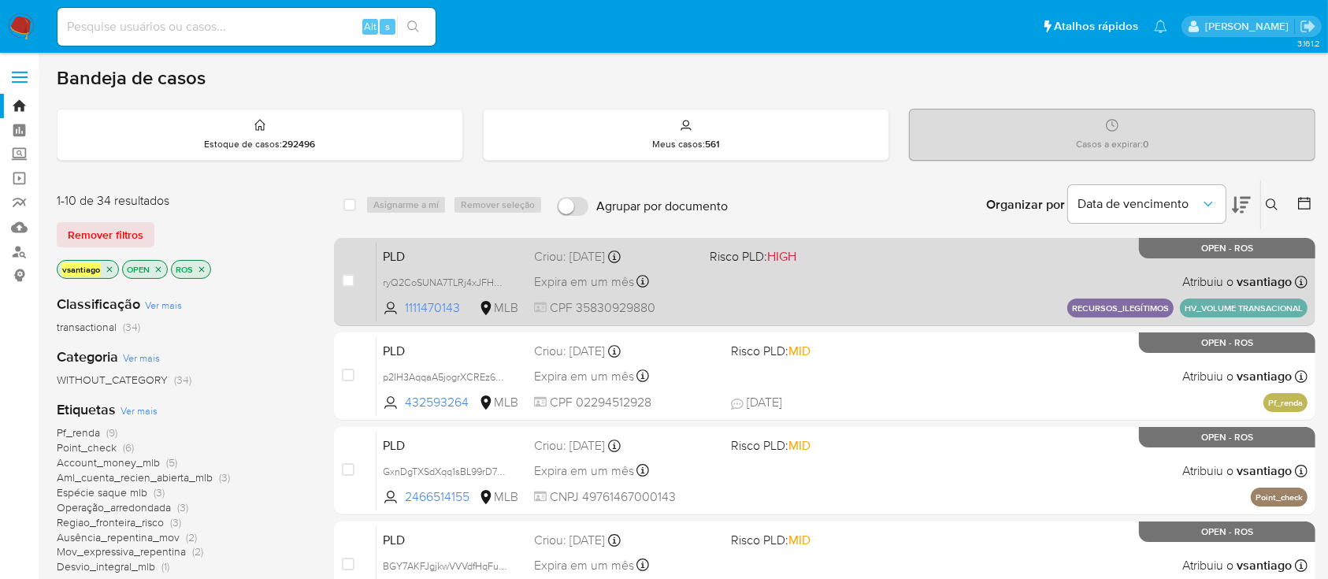
click at [746, 281] on span at bounding box center [791, 281] width 163 height 3
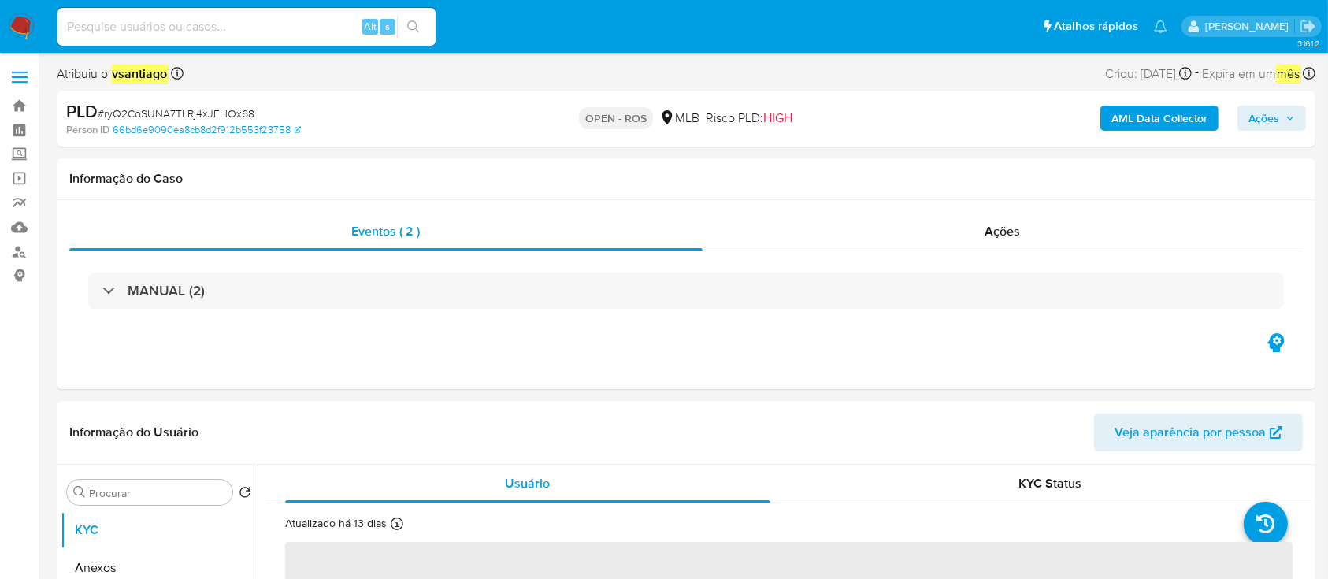
select select "10"
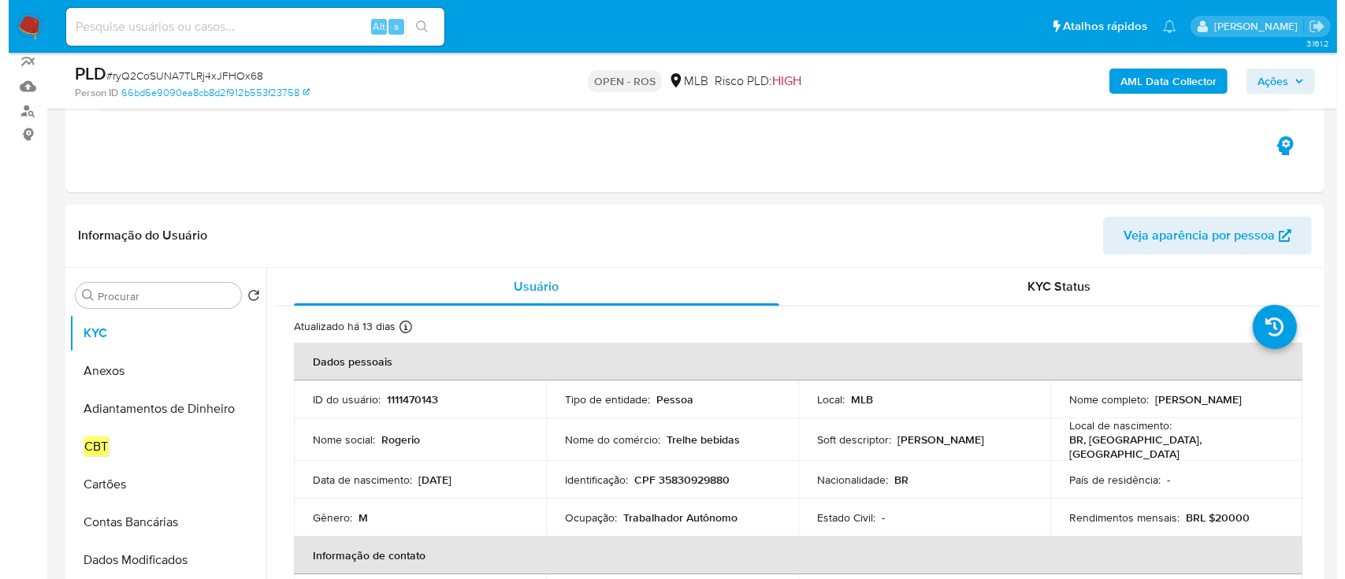
scroll to position [210, 0]
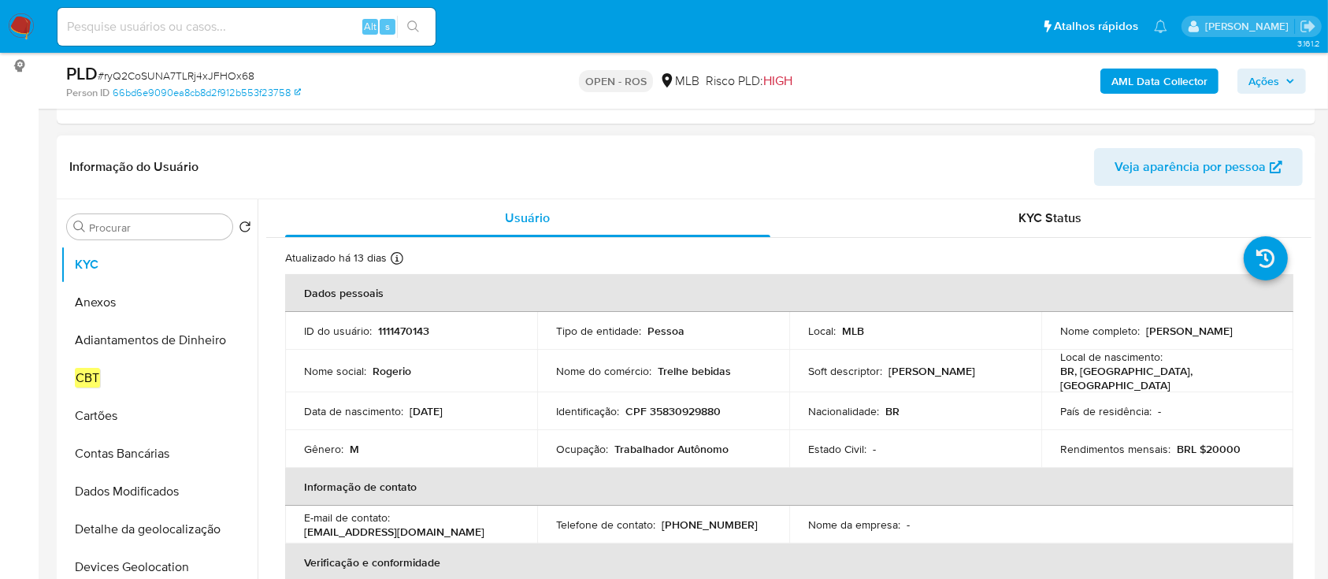
drag, startPoint x: 1139, startPoint y: 331, endPoint x: 1254, endPoint y: 331, distance: 115.0
click at [1254, 331] on div "Nome completo : [PERSON_NAME]" at bounding box center [1167, 331] width 214 height 14
click at [693, 410] on p "CPF 35830929880" at bounding box center [672, 411] width 95 height 14
click at [692, 410] on p "CPF 35830929880" at bounding box center [672, 411] width 95 height 14
copy p "35830929880"
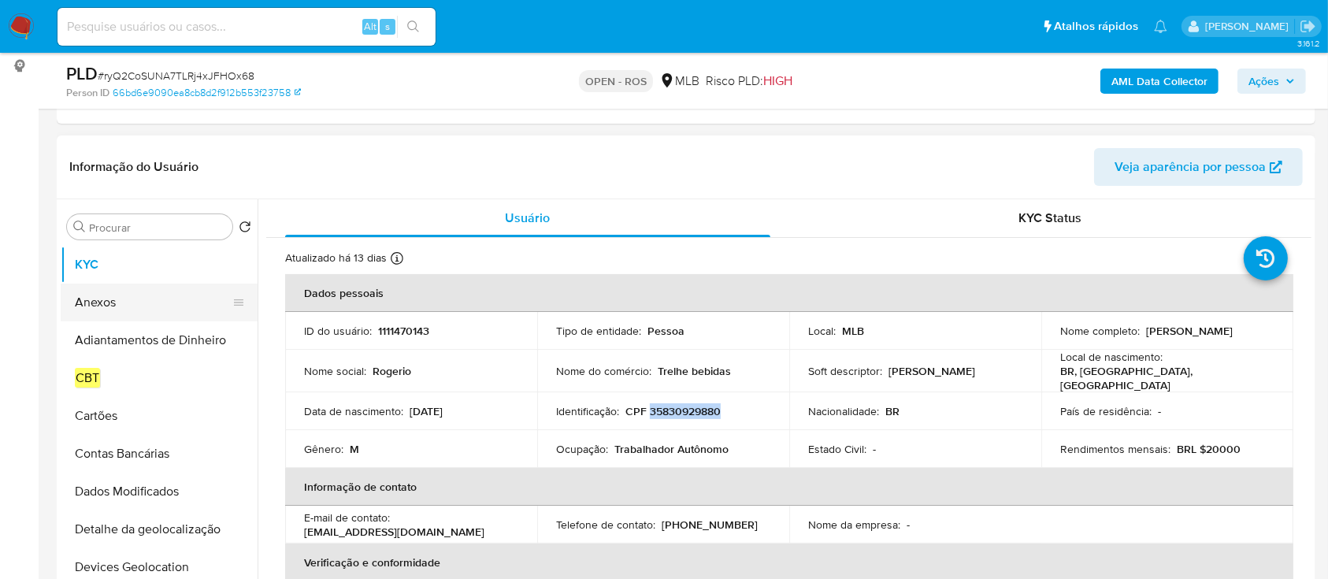
click at [123, 306] on button "Anexos" at bounding box center [153, 303] width 184 height 38
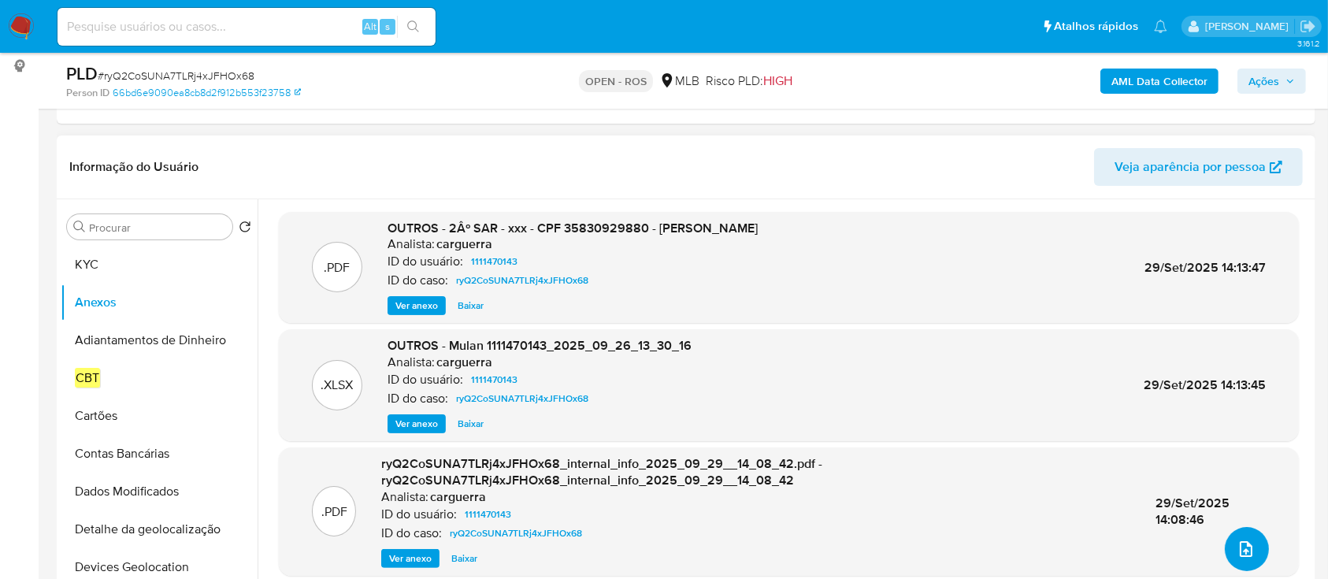
click at [1245, 547] on icon "upload-file" at bounding box center [1246, 549] width 19 height 19
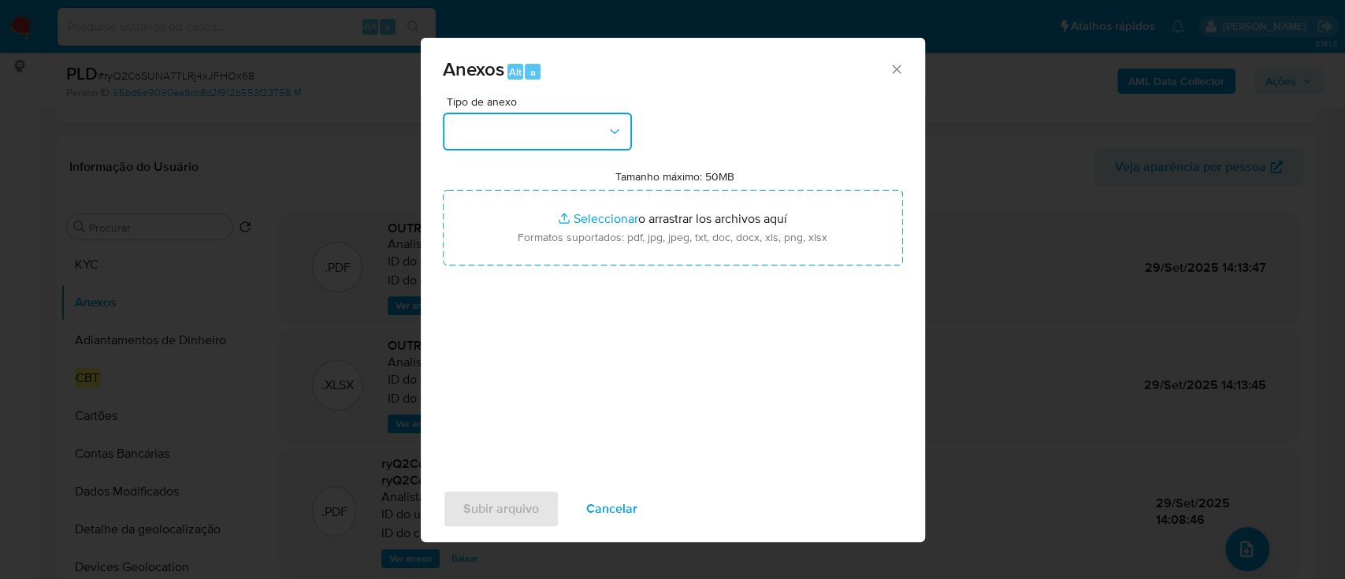
click at [578, 137] on button "button" at bounding box center [537, 132] width 189 height 38
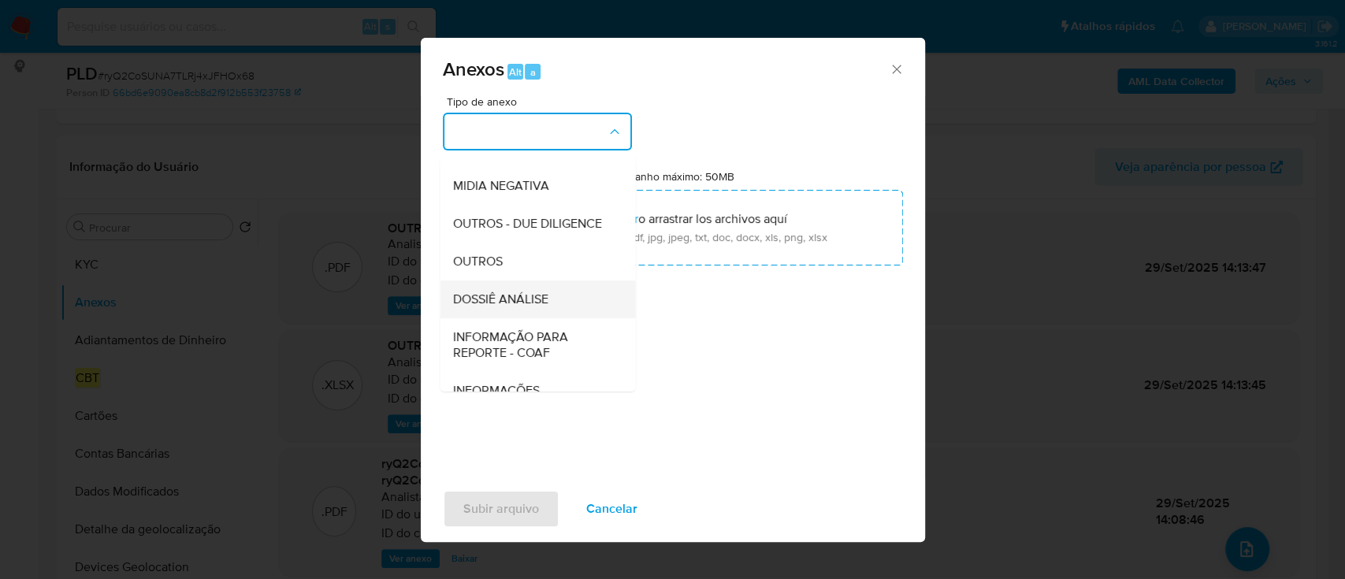
scroll to position [242, 0]
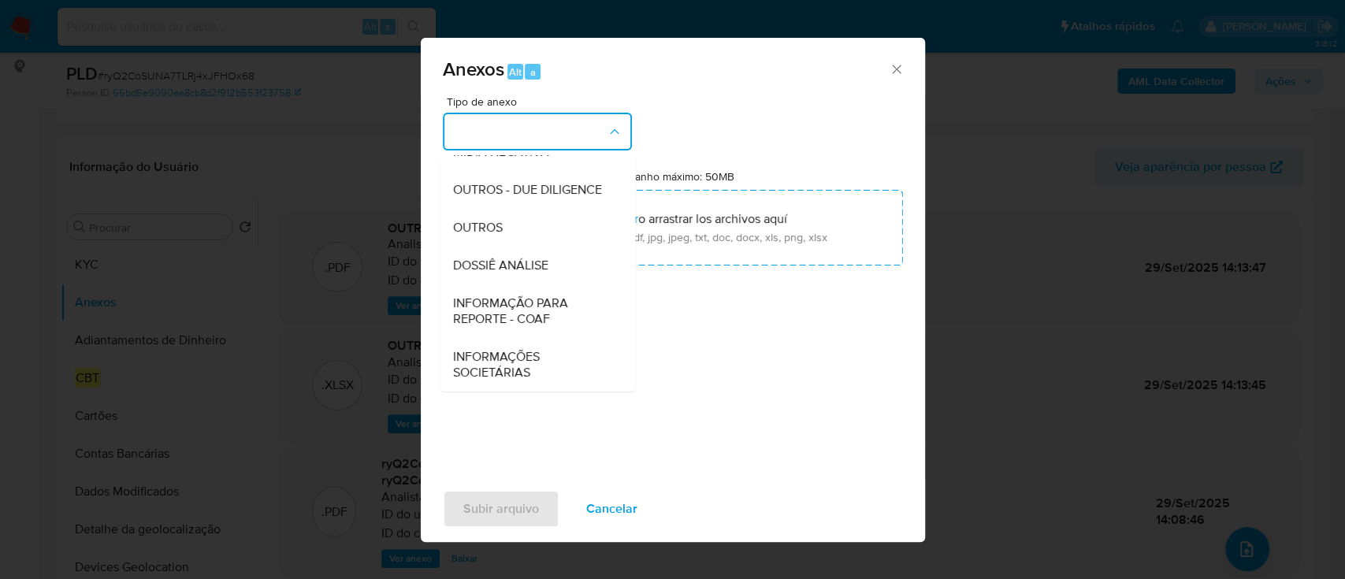
click at [534, 322] on span "INFORMAÇÃO PARA REPORTE - COAF" at bounding box center [532, 311] width 161 height 32
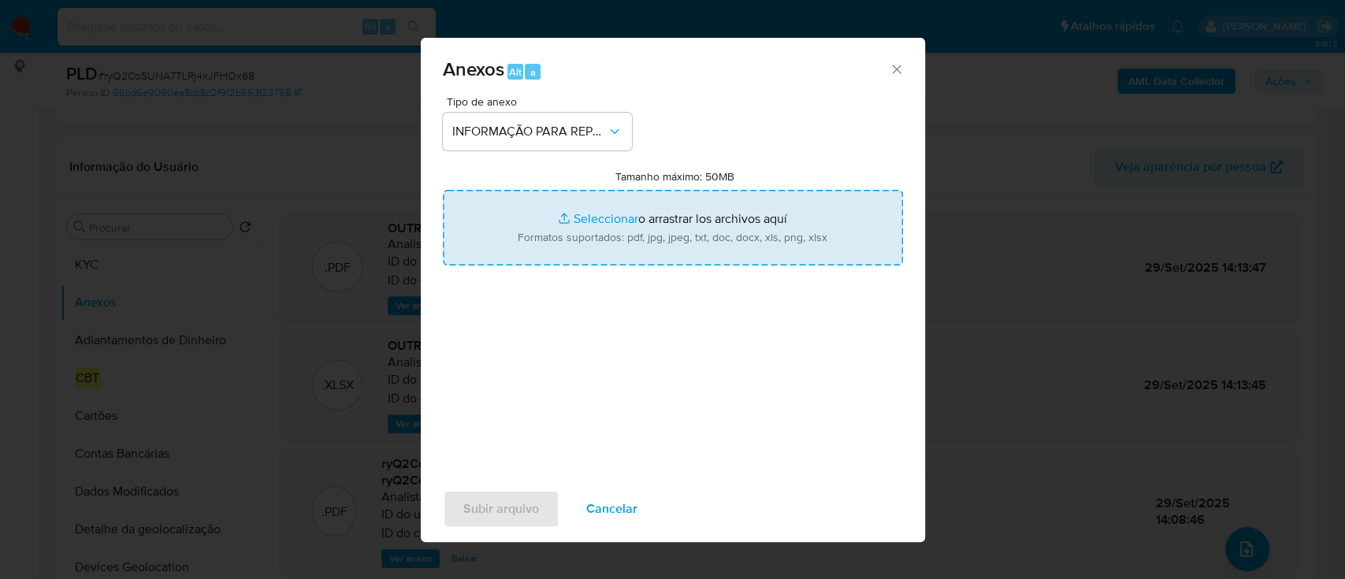
type input "C:\fakepath\2º SAR - ryQ2CoSUNA7TLRj4xJFHOx68 - CPF 35830929880 - [PERSON_NAME]…"
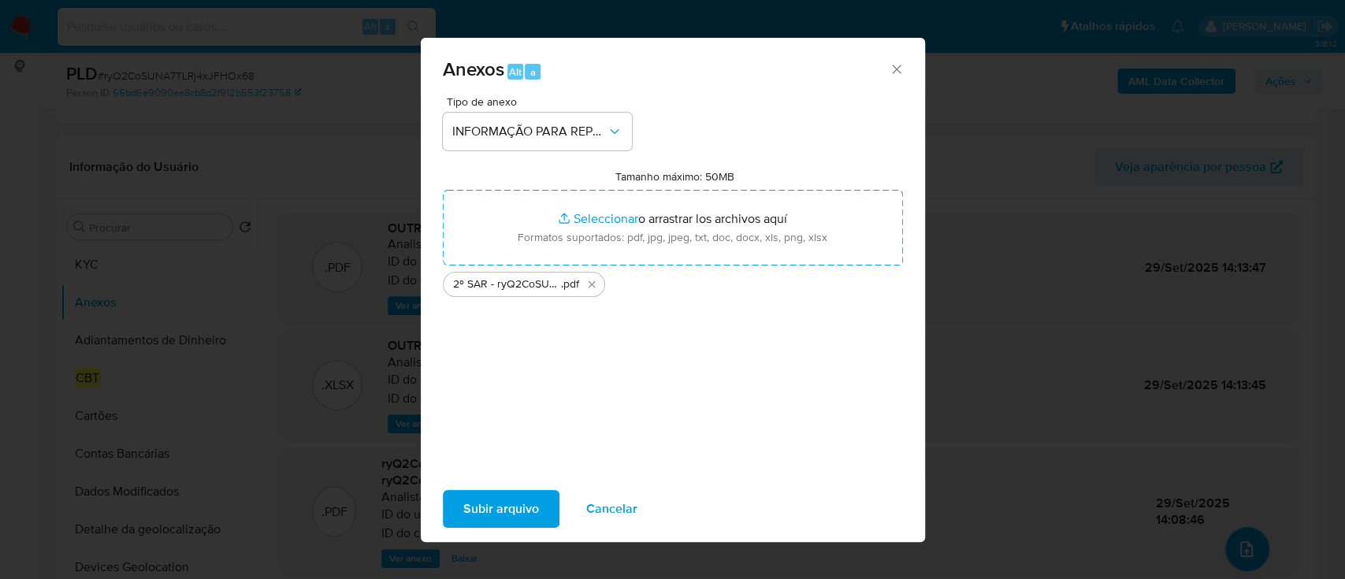
click at [479, 510] on span "Subir arquivo" at bounding box center [501, 509] width 76 height 35
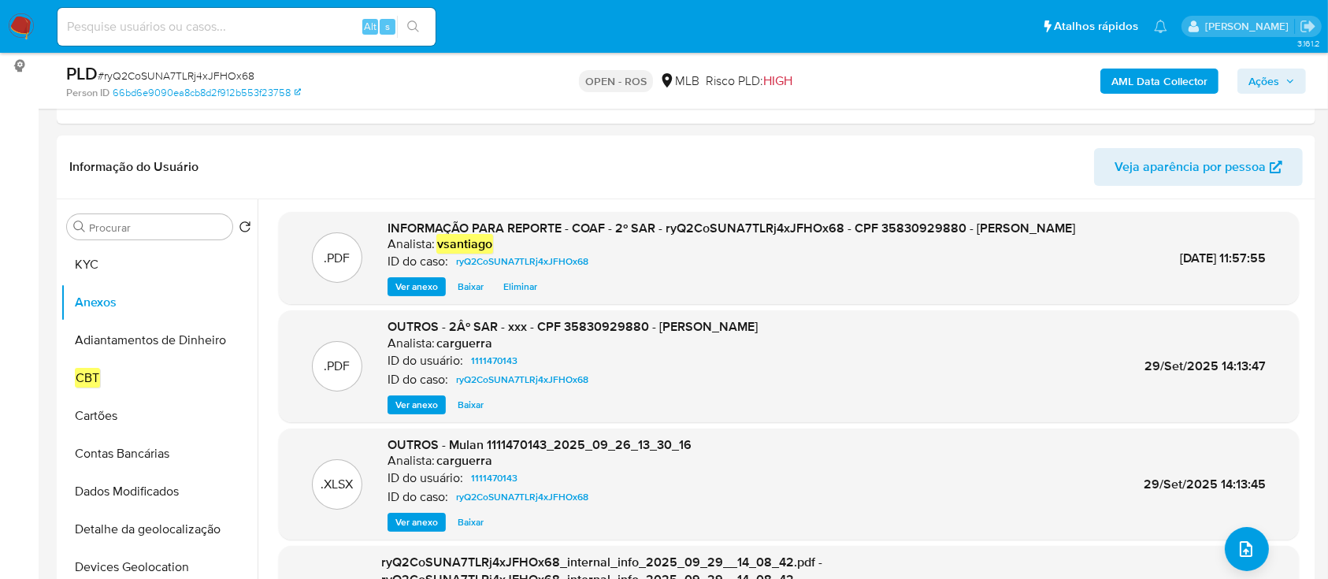
click at [1274, 79] on span "Ações" at bounding box center [1263, 81] width 31 height 25
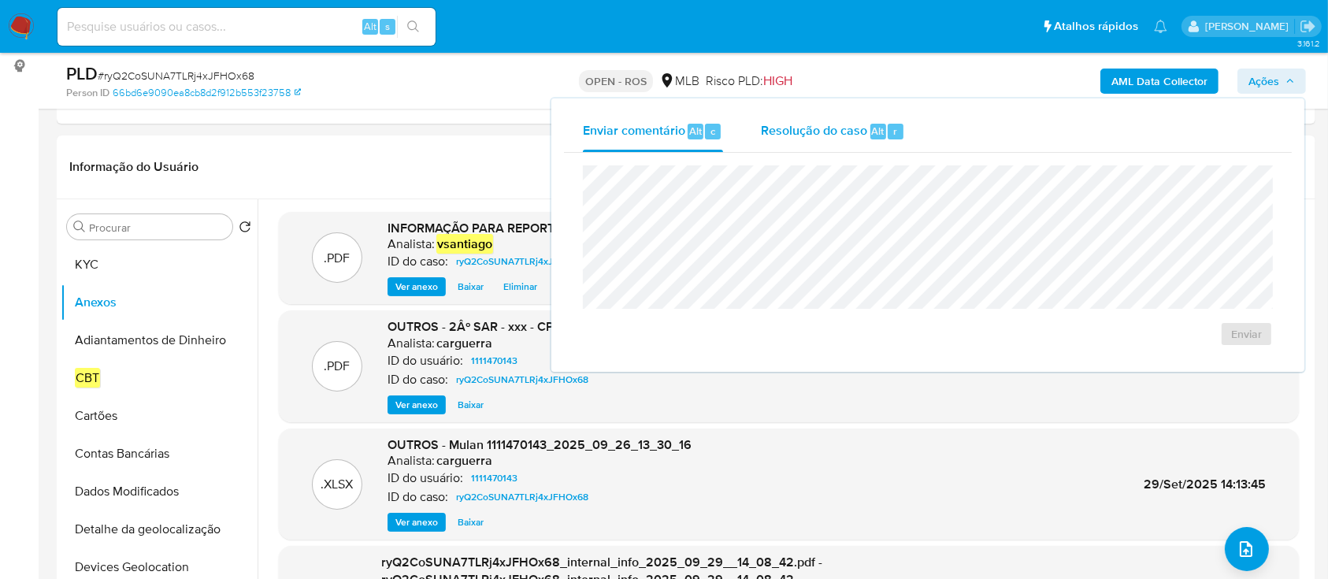
click at [875, 138] on span "Alt" at bounding box center [878, 131] width 13 height 15
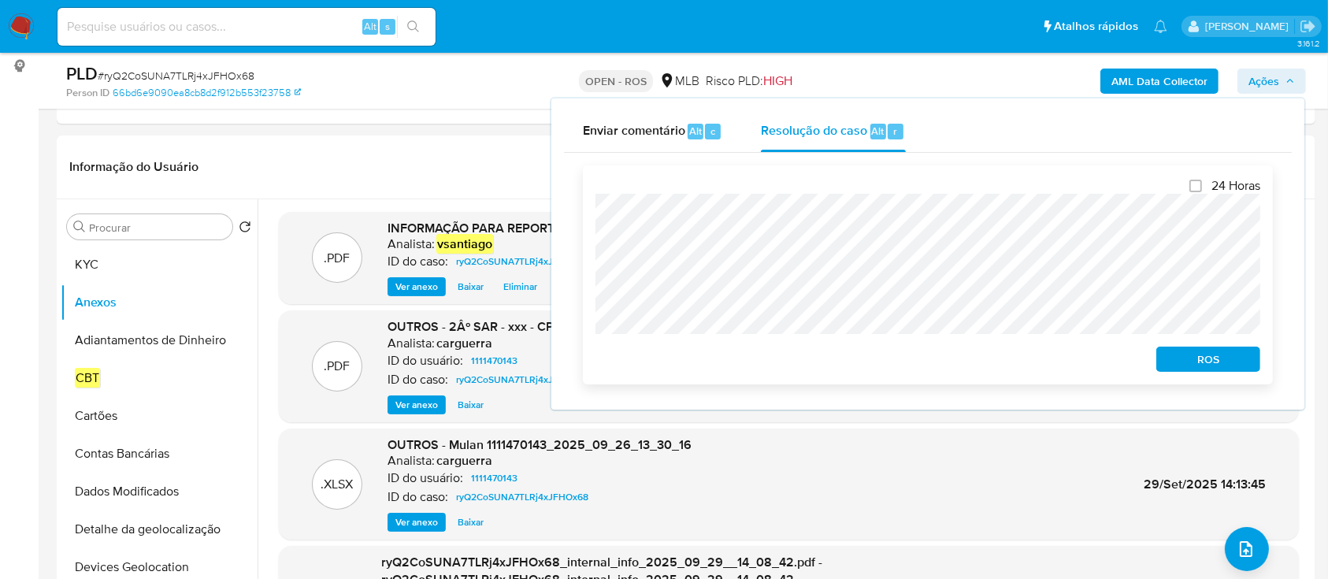
click at [1226, 362] on span "ROS" at bounding box center [1208, 359] width 82 height 22
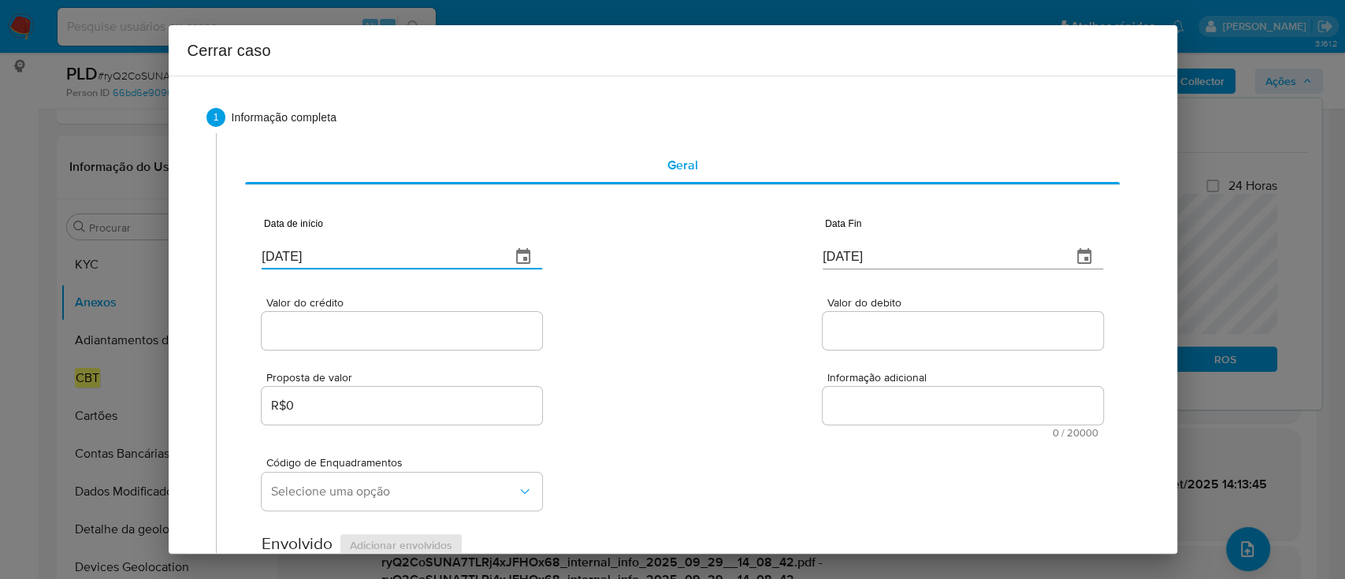
click at [300, 256] on input "[DATE]" at bounding box center [380, 256] width 236 height 25
paste input "08"
type input "01/08/2025"
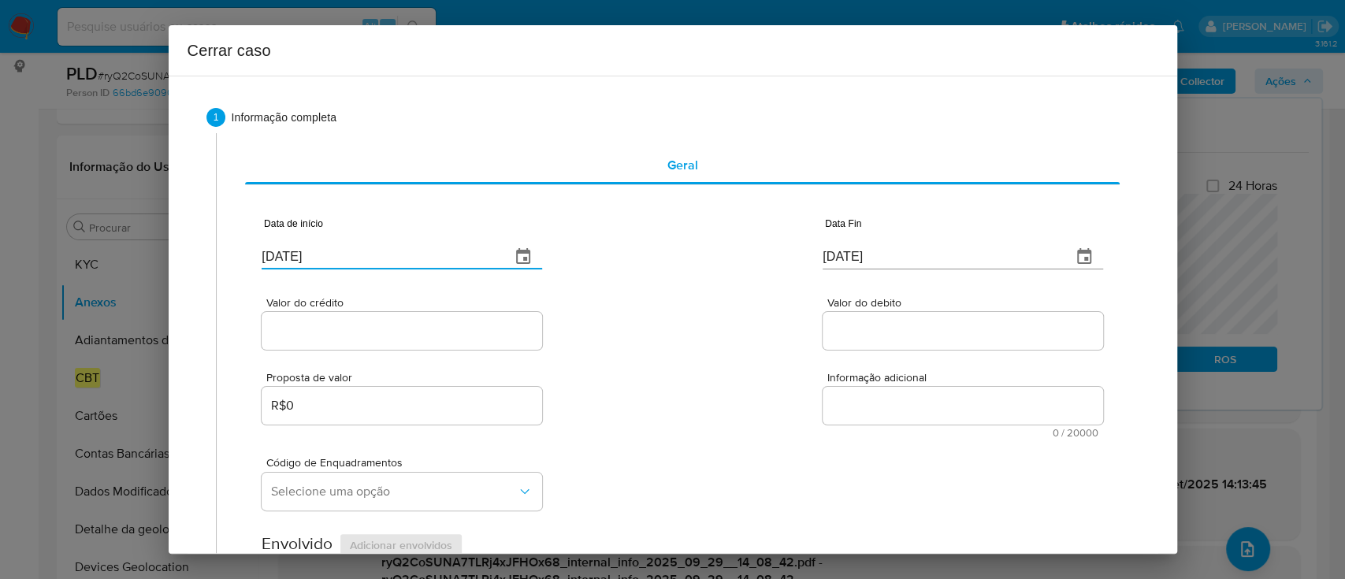
click at [719, 342] on div "Valor do crédito Valor do debito" at bounding box center [682, 315] width 840 height 75
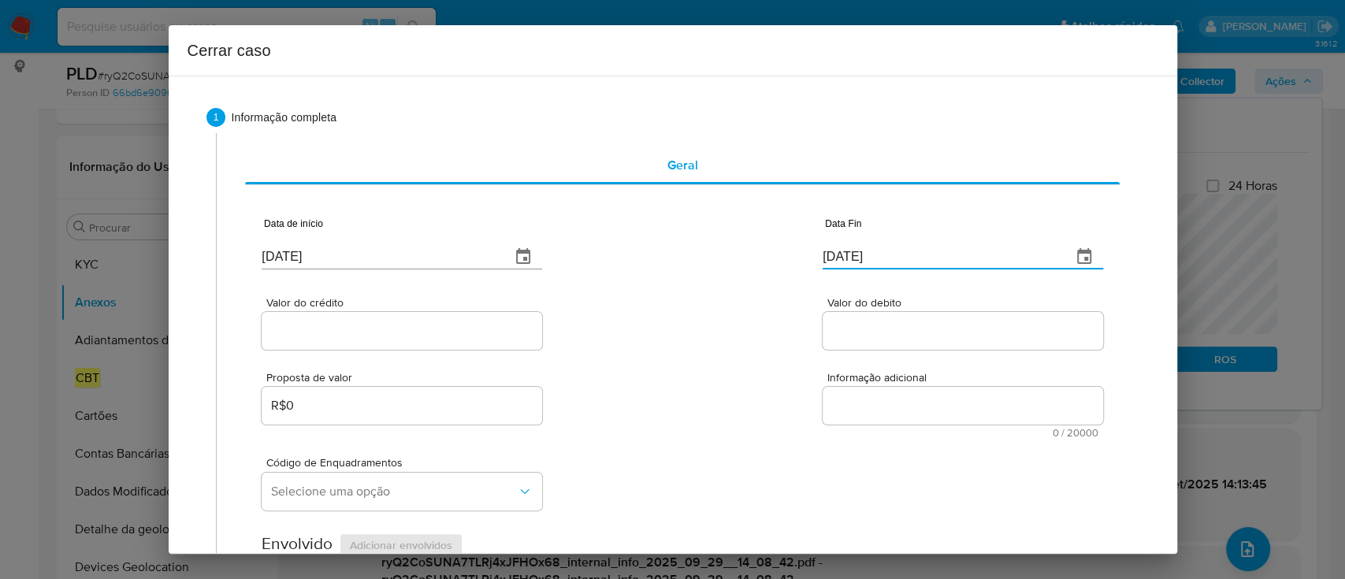
click at [859, 262] on input "01/10/2025" at bounding box center [940, 256] width 236 height 25
paste input "15/09"
type input "15/09/2025"
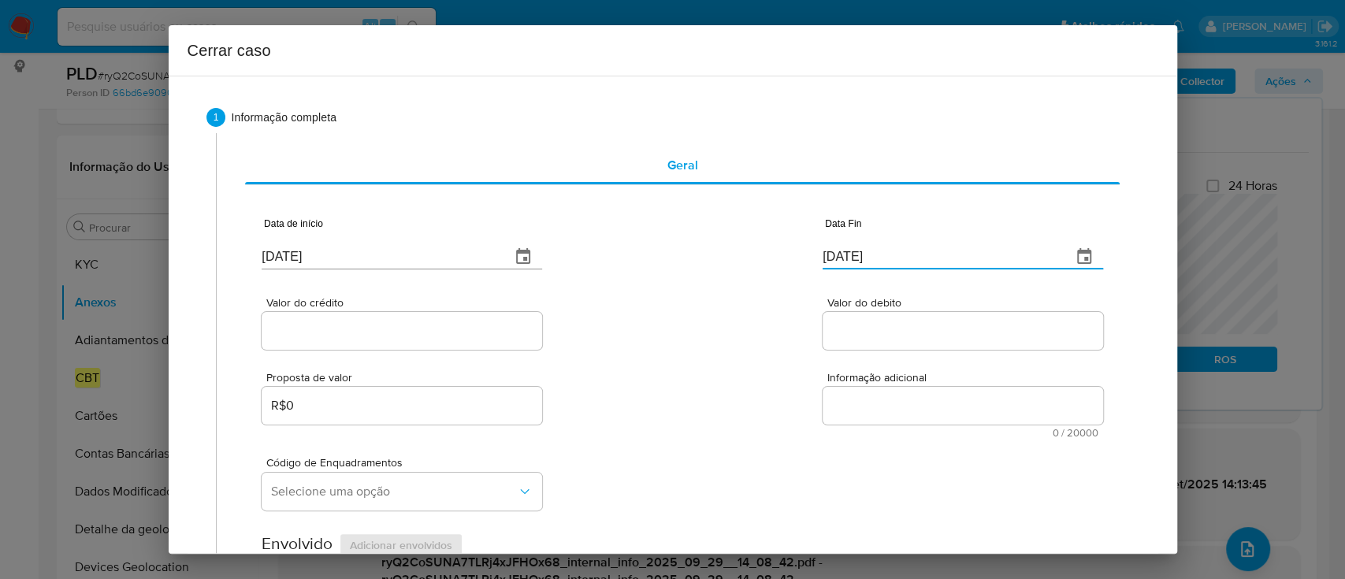
click at [692, 317] on div "Valor do crédito Valor do debito" at bounding box center [682, 315] width 840 height 75
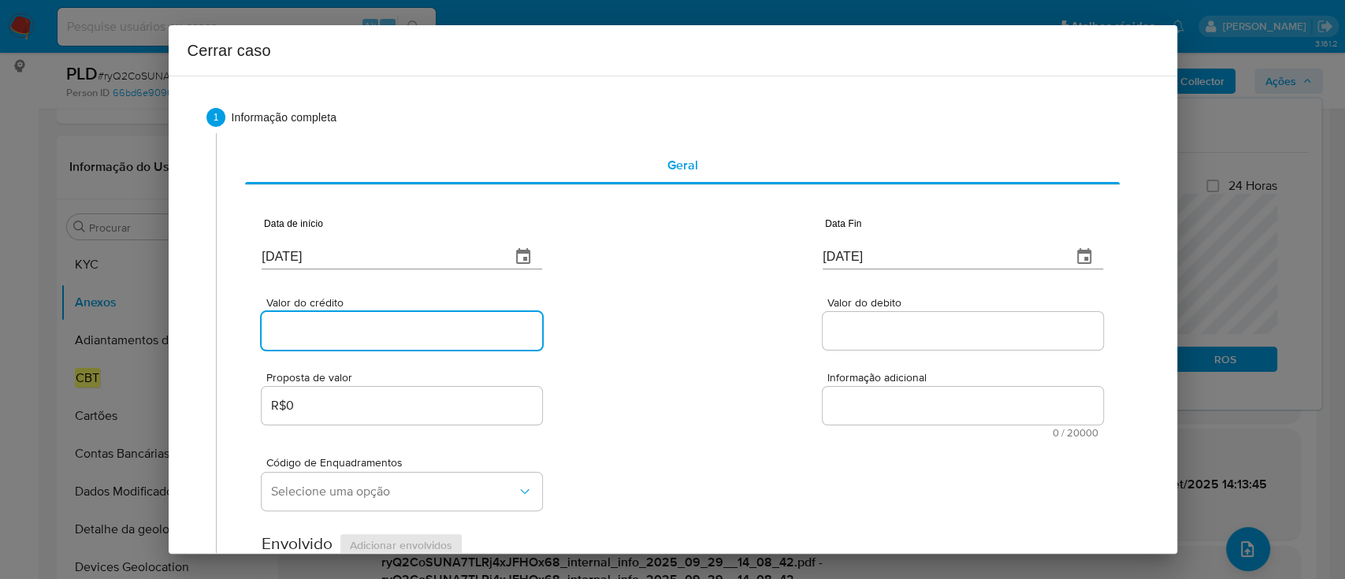
drag, startPoint x: 368, startPoint y: 332, endPoint x: 599, endPoint y: 332, distance: 230.8
click at [368, 332] on input "Valor do crédito" at bounding box center [402, 331] width 280 height 20
paste input "R$823.388"
type input "R$823.388"
click at [656, 331] on div "Valor do crédito R$823.388 Valor do debito" at bounding box center [682, 315] width 840 height 75
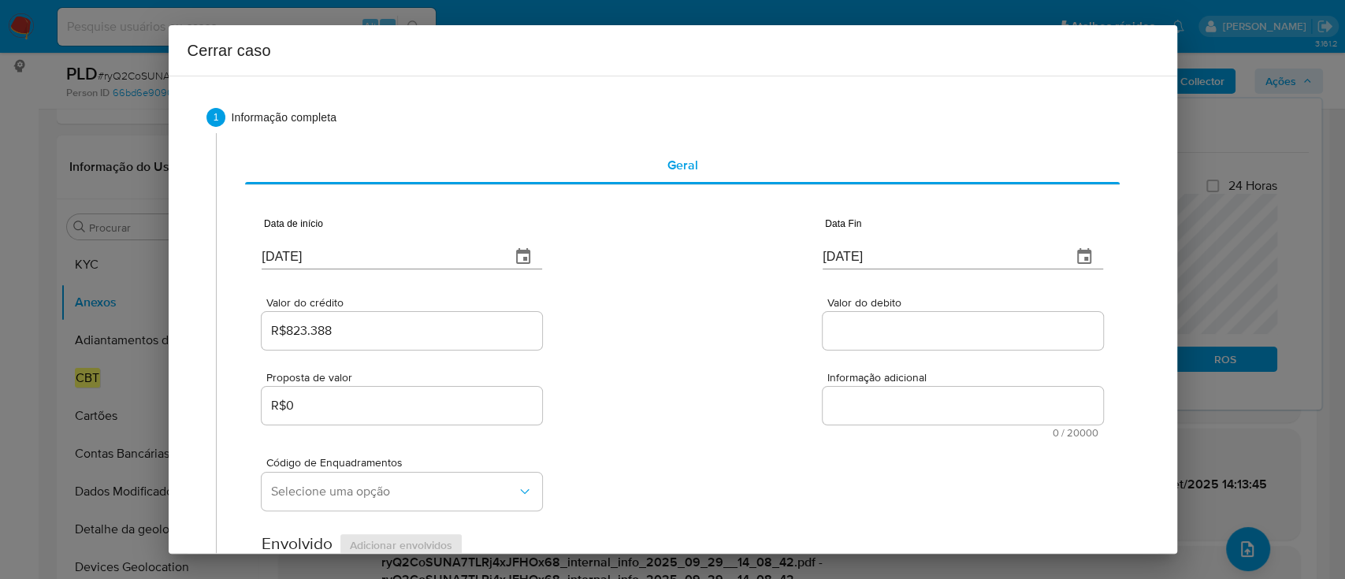
drag, startPoint x: 868, startPoint y: 336, endPoint x: 755, endPoint y: 336, distance: 113.4
click at [868, 336] on input "Valor do debito" at bounding box center [962, 331] width 280 height 20
paste input "R$826.589"
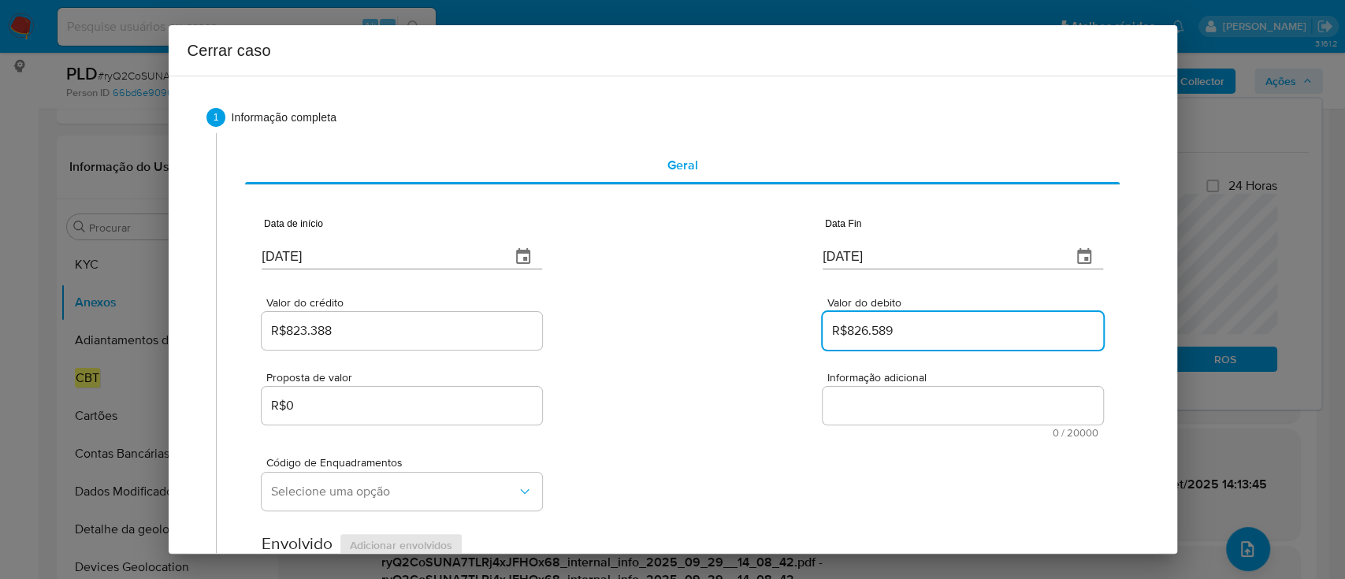
type input "R$826.589"
click at [754, 336] on div "Valor do crédito R$823.388 Valor do debito R$826.589" at bounding box center [682, 315] width 840 height 75
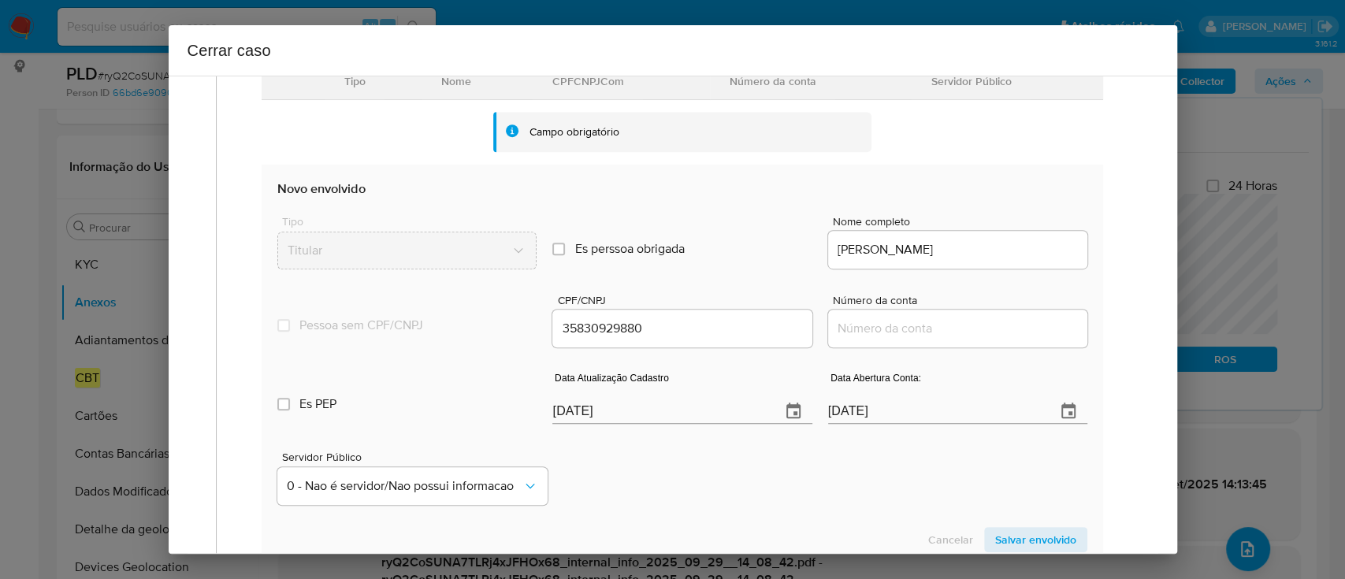
scroll to position [525, 0]
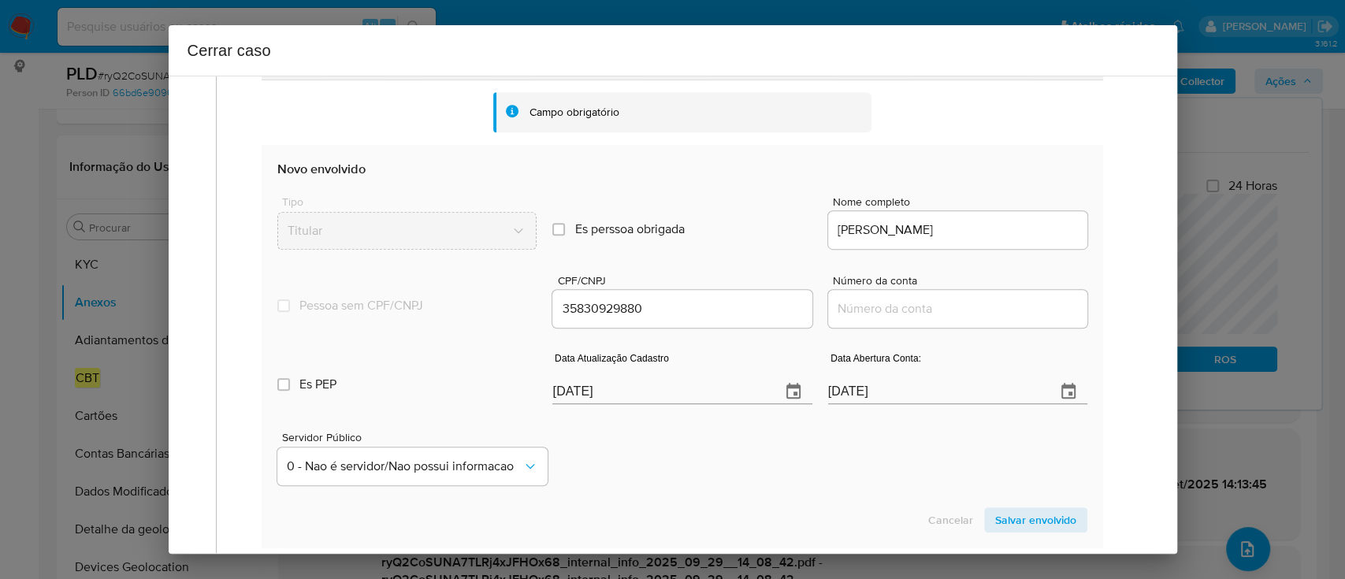
click at [721, 454] on div "Servidor Público 0 - Nao é servidor/[PERSON_NAME] possui informacao" at bounding box center [681, 452] width 809 height 79
drag, startPoint x: 910, startPoint y: 310, endPoint x: 707, endPoint y: 273, distance: 206.6
click at [910, 310] on input "Número da conta" at bounding box center [957, 309] width 259 height 20
paste input "75422172786"
type input "75422172786"
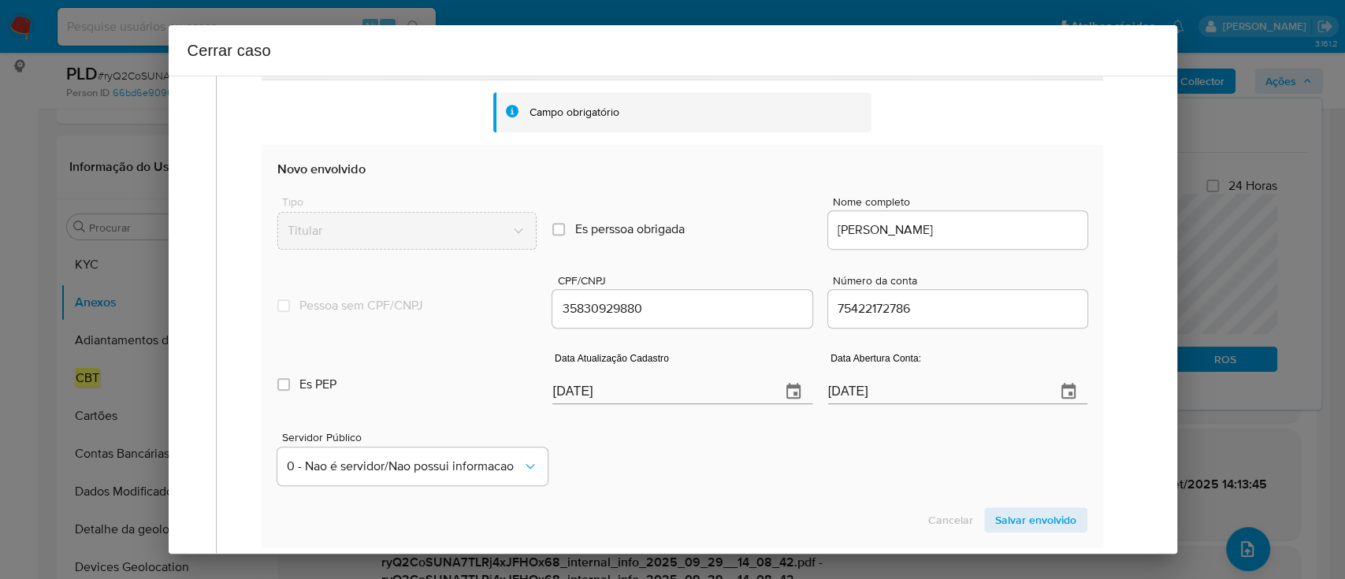
click at [759, 191] on div "Tipo Titular Es perssoa obrigada Is PObrigada Nome completo ROGERIO ALVES OLIVE…" at bounding box center [681, 216] width 809 height 79
click at [856, 393] on input "[DATE]" at bounding box center [935, 391] width 215 height 25
click at [856, 392] on input "[DATE]" at bounding box center [935, 391] width 215 height 25
paste input "23/04/2022"
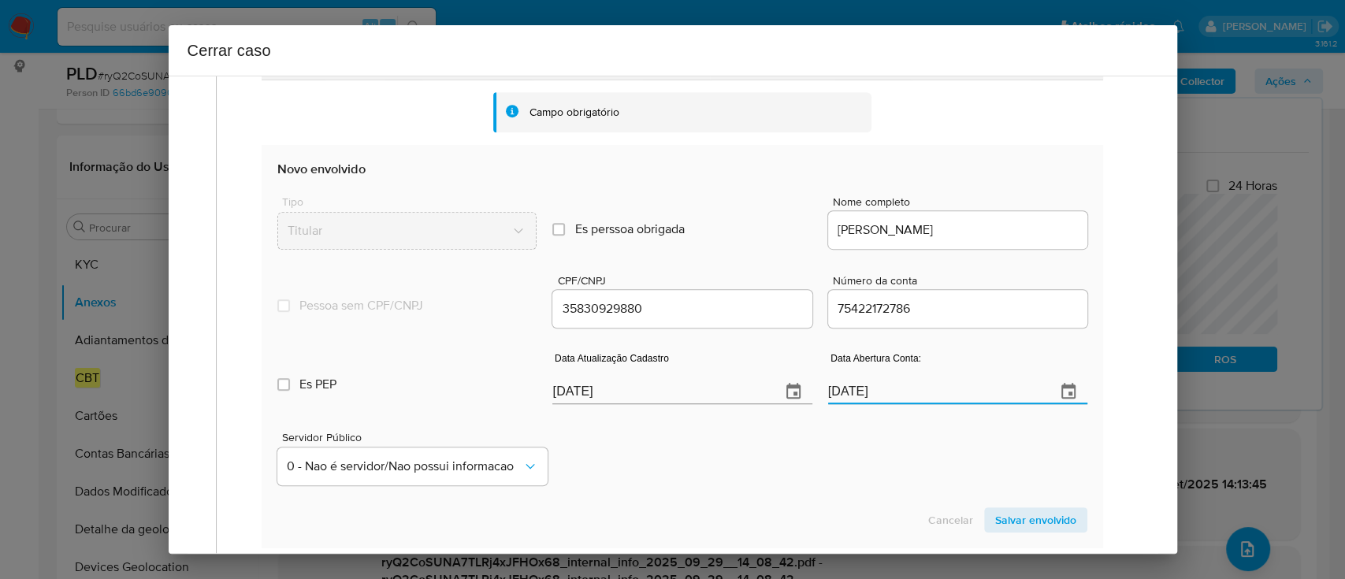
type input "23/04/2022"
click at [827, 454] on div "Servidor Público 0 - Nao é servidor/[PERSON_NAME] possui informacao" at bounding box center [681, 452] width 809 height 79
click at [577, 389] on input "[DATE]" at bounding box center [659, 391] width 215 height 25
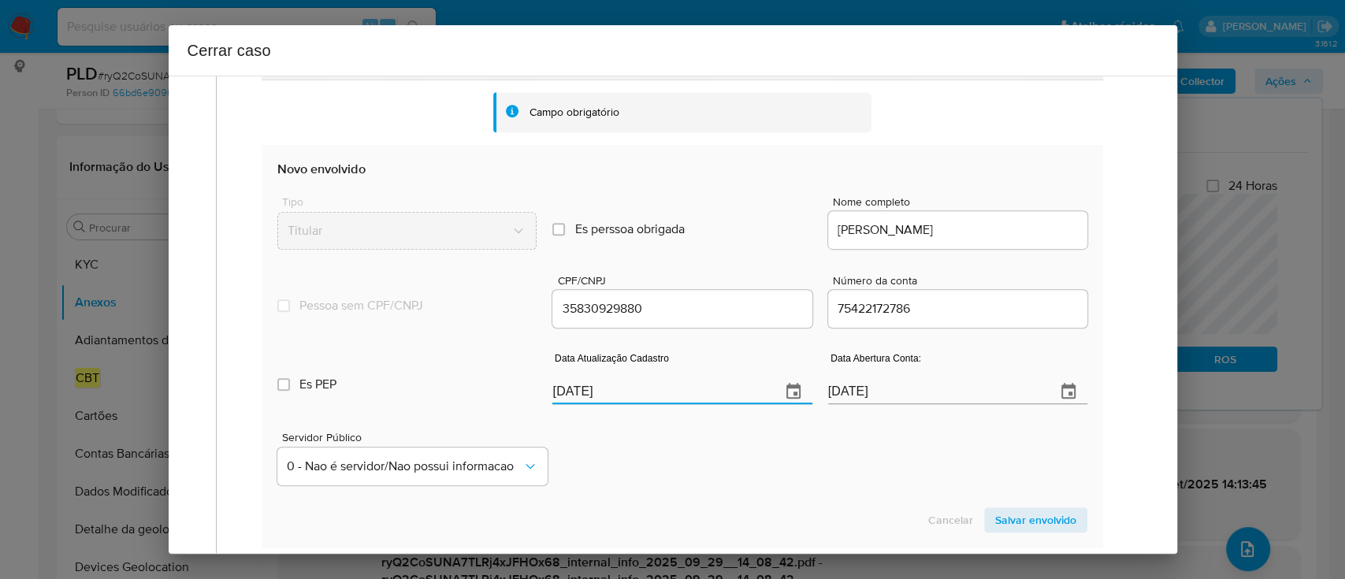
paste input "30/08"
type input "30/08/2025"
click at [652, 471] on div "Servidor Público 0 - Nao é servidor/[PERSON_NAME] possui informacao" at bounding box center [681, 452] width 809 height 79
drag, startPoint x: 1046, startPoint y: 518, endPoint x: 851, endPoint y: 414, distance: 221.3
click at [1045, 515] on span "Salvar envolvido" at bounding box center [1035, 520] width 81 height 22
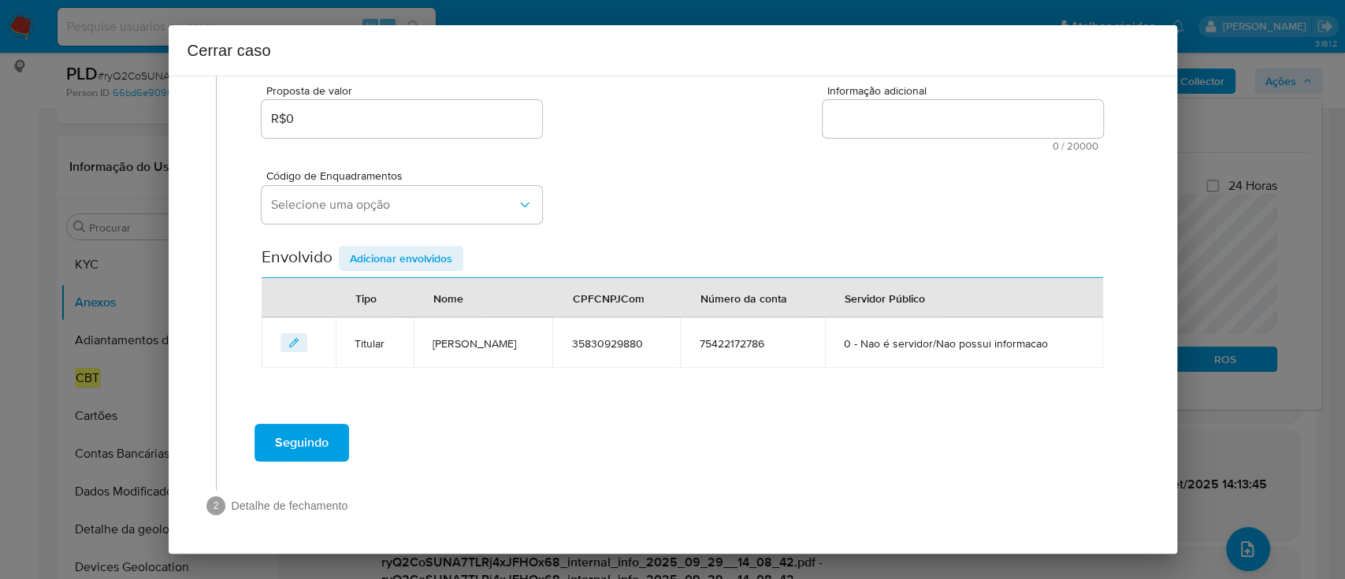
scroll to position [286, 0]
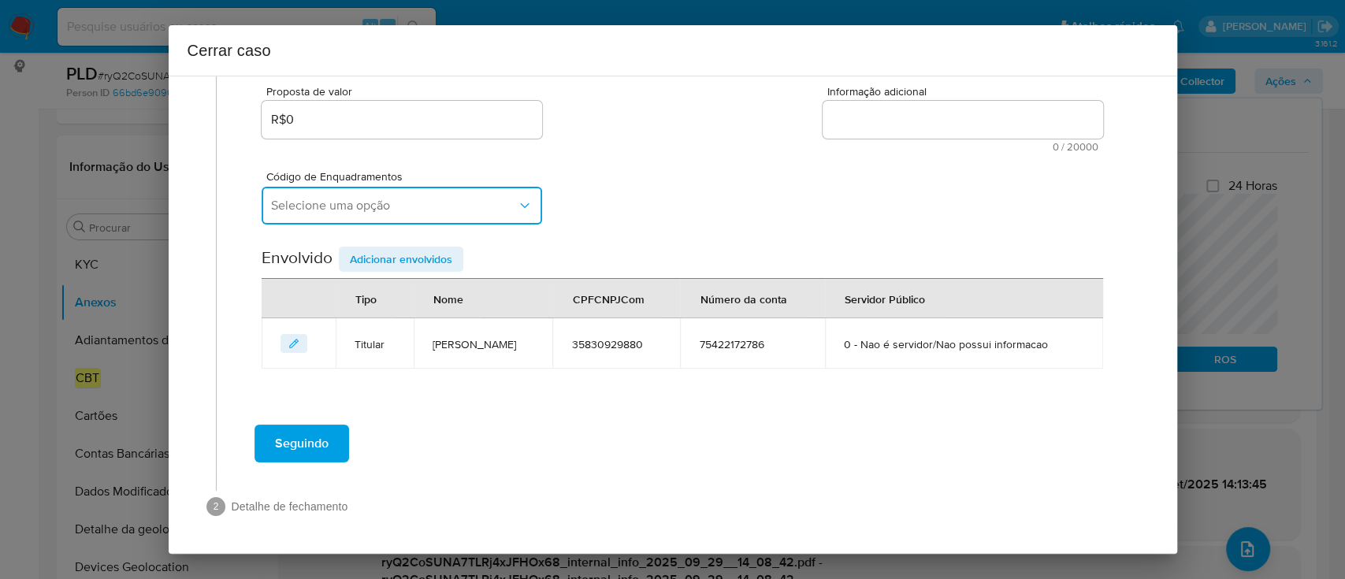
click at [458, 212] on span "Selecione uma opção" at bounding box center [394, 206] width 246 height 16
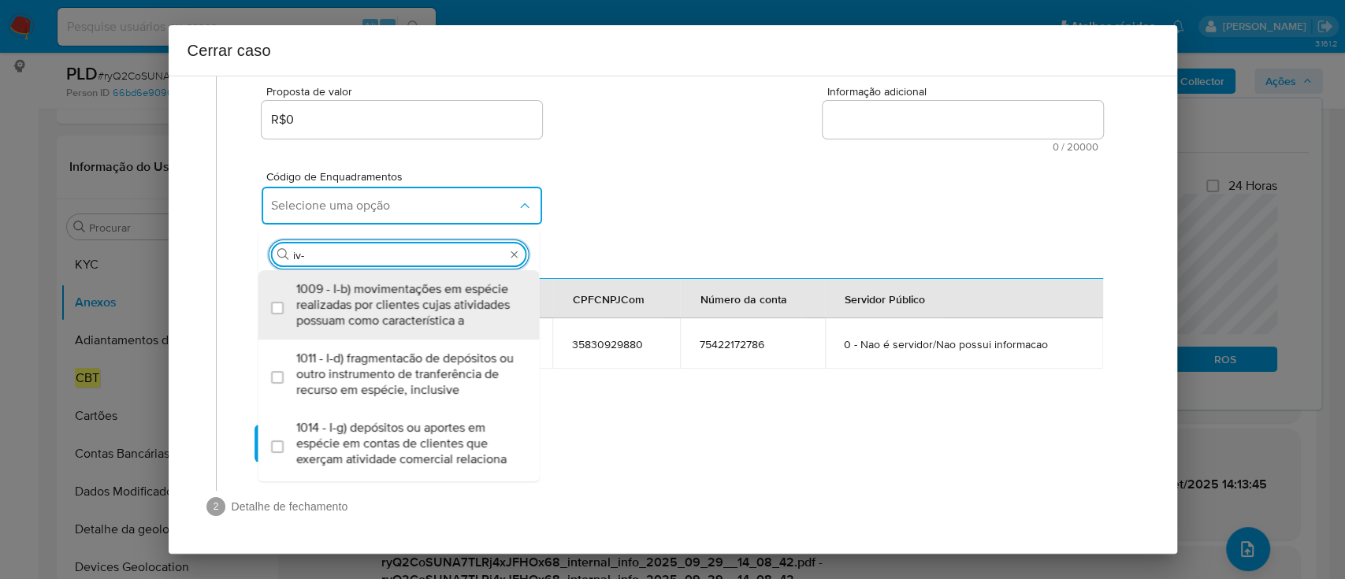
type input "iv-a"
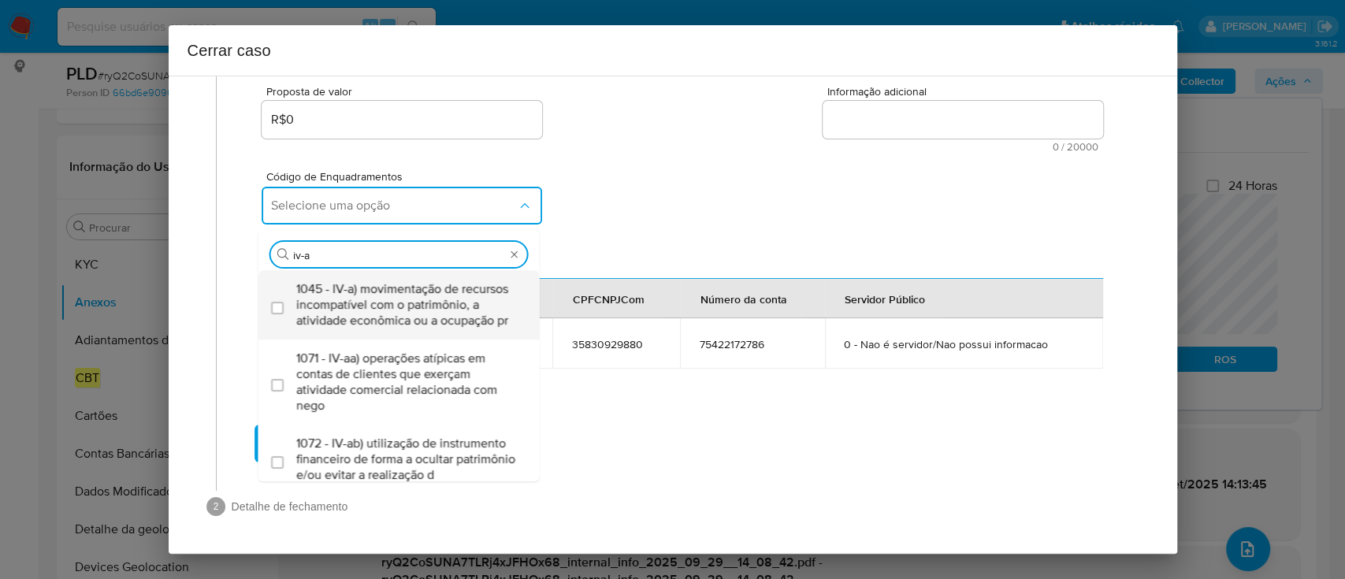
click at [460, 323] on span "1045 - IV-a) movimentação de recursos incompatível com o patrimônio, a atividad…" at bounding box center [406, 304] width 221 height 47
checkbox input "true"
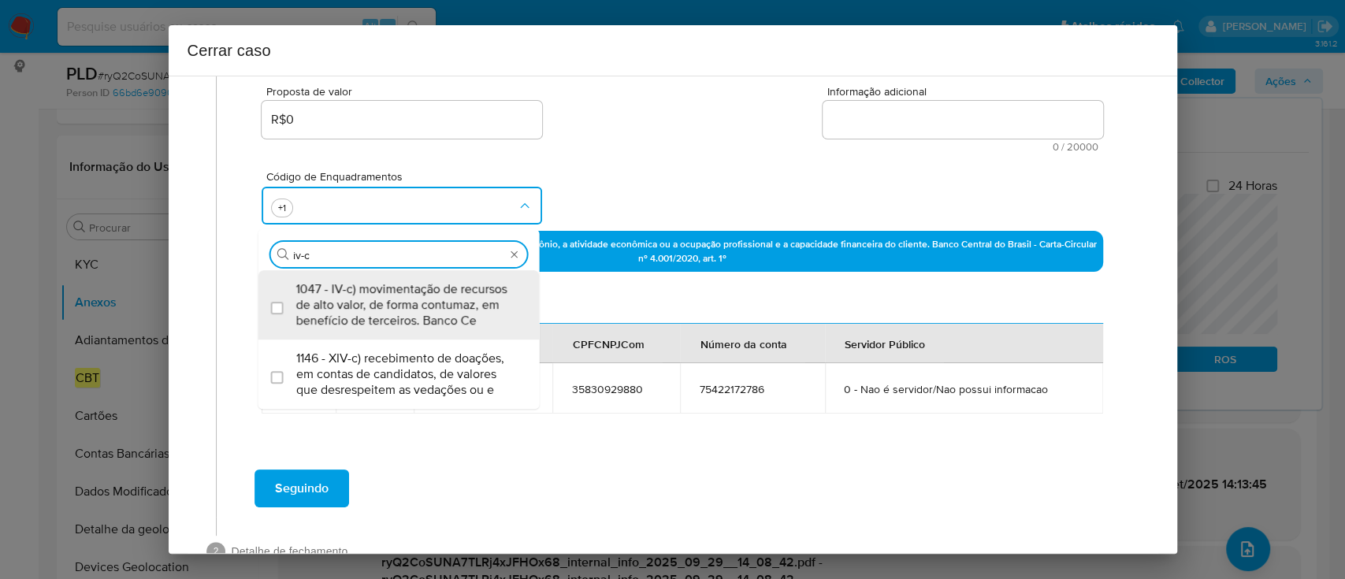
type input "1045,1047"
checkbox input "true"
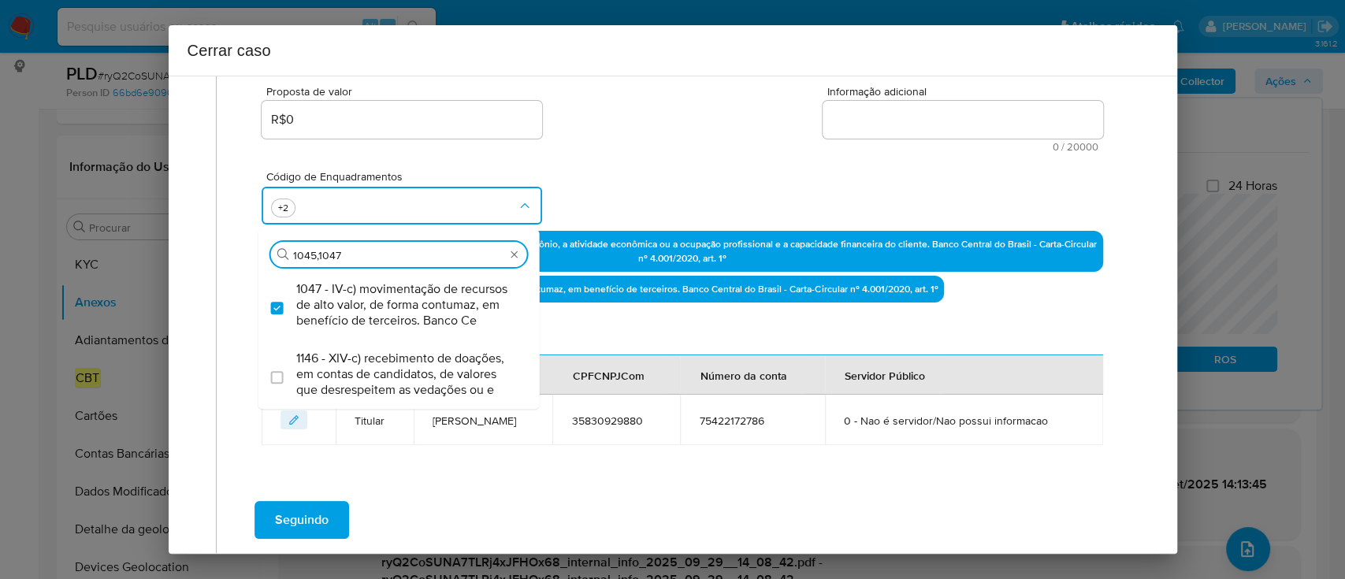
click at [655, 169] on div "Código de Enquadramentos Procurar 1045,1047 1047 - IV-c) movimentação de recurs…" at bounding box center [682, 191] width 840 height 79
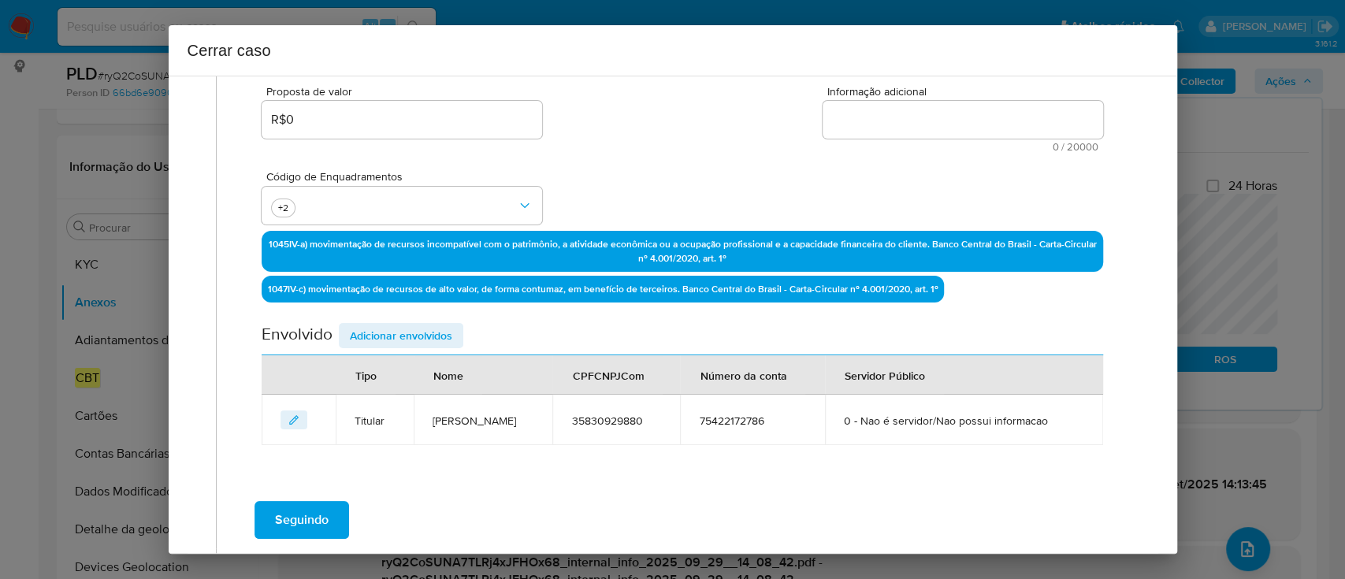
click at [944, 124] on textarea "Informação adicional" at bounding box center [962, 120] width 280 height 38
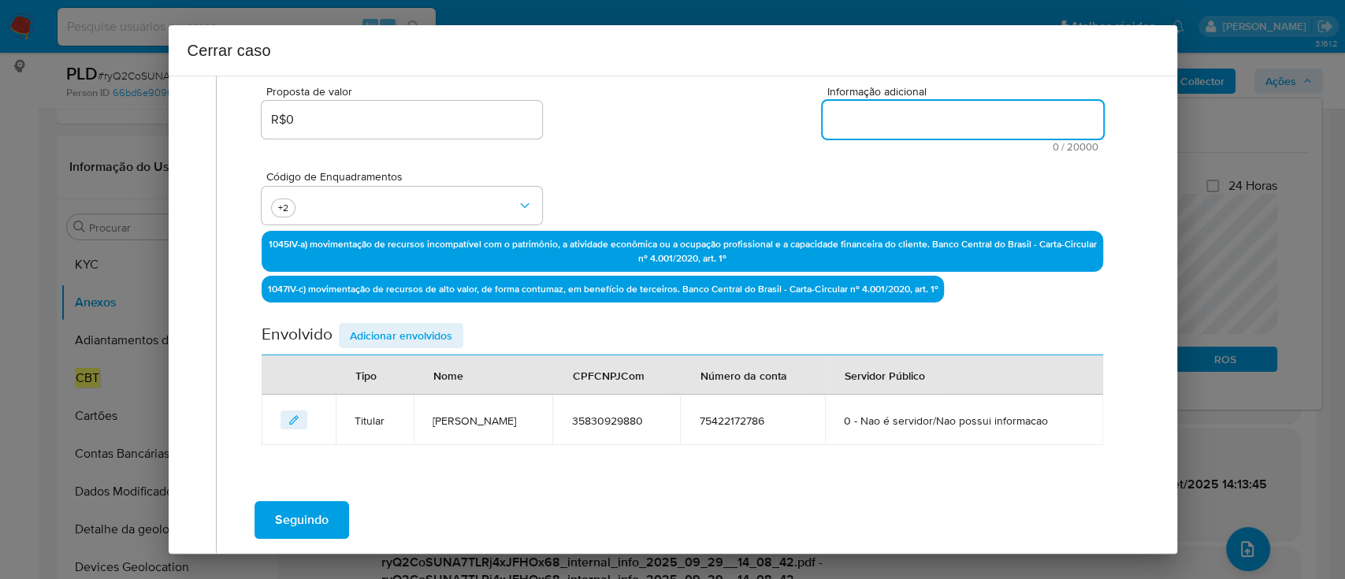
paste textarea "Rogerio Alves Oliveira, CPF 35830929880, 39 anos, residente no município de São…"
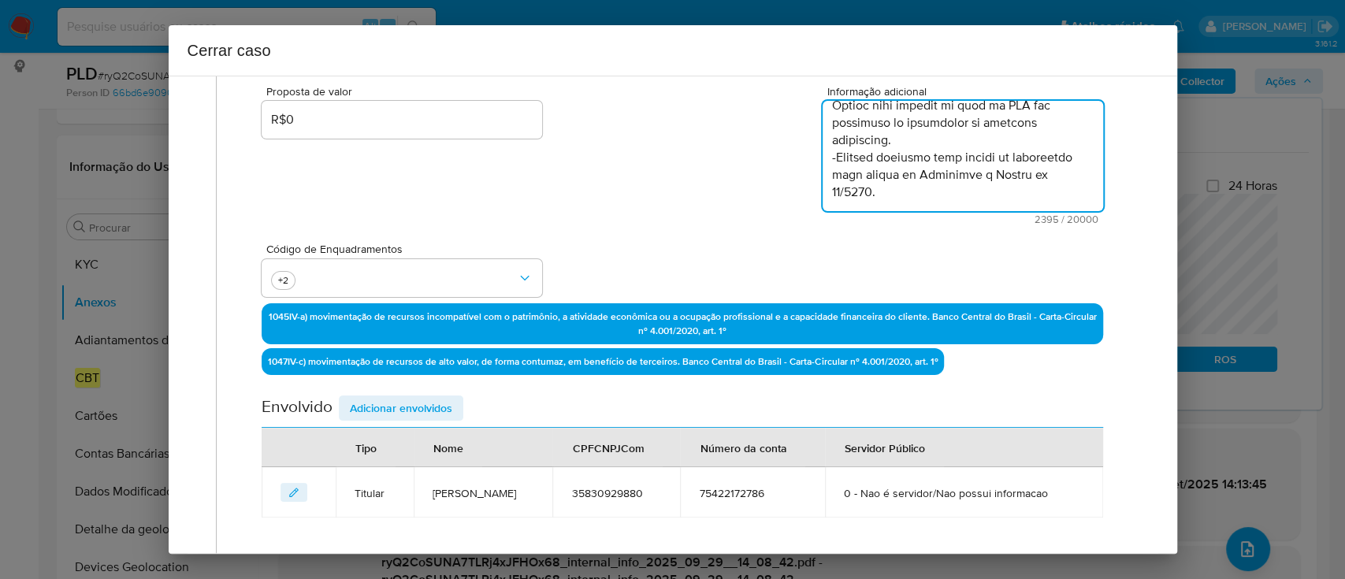
scroll to position [434, 0]
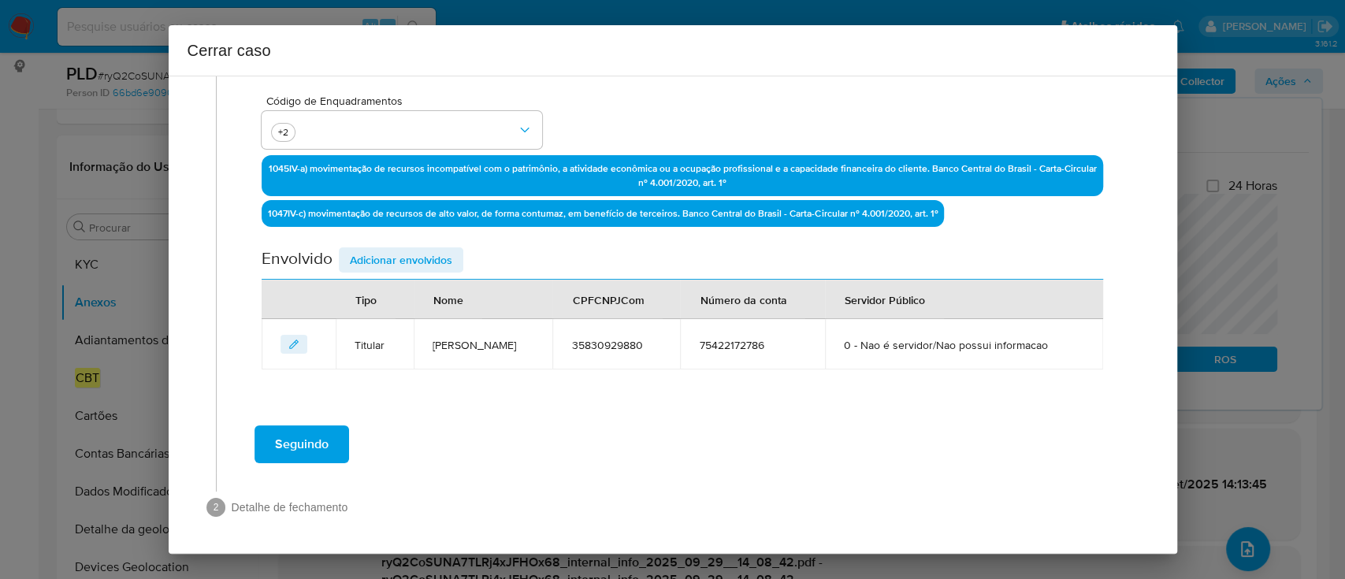
type textarea "Rogerio Alves Oliveira, CPF 35830929880, 39 anos, residente no município de São…"
drag, startPoint x: 423, startPoint y: 258, endPoint x: 441, endPoint y: 258, distance: 18.1
click at [423, 257] on span "Adicionar envolvidos" at bounding box center [401, 260] width 102 height 22
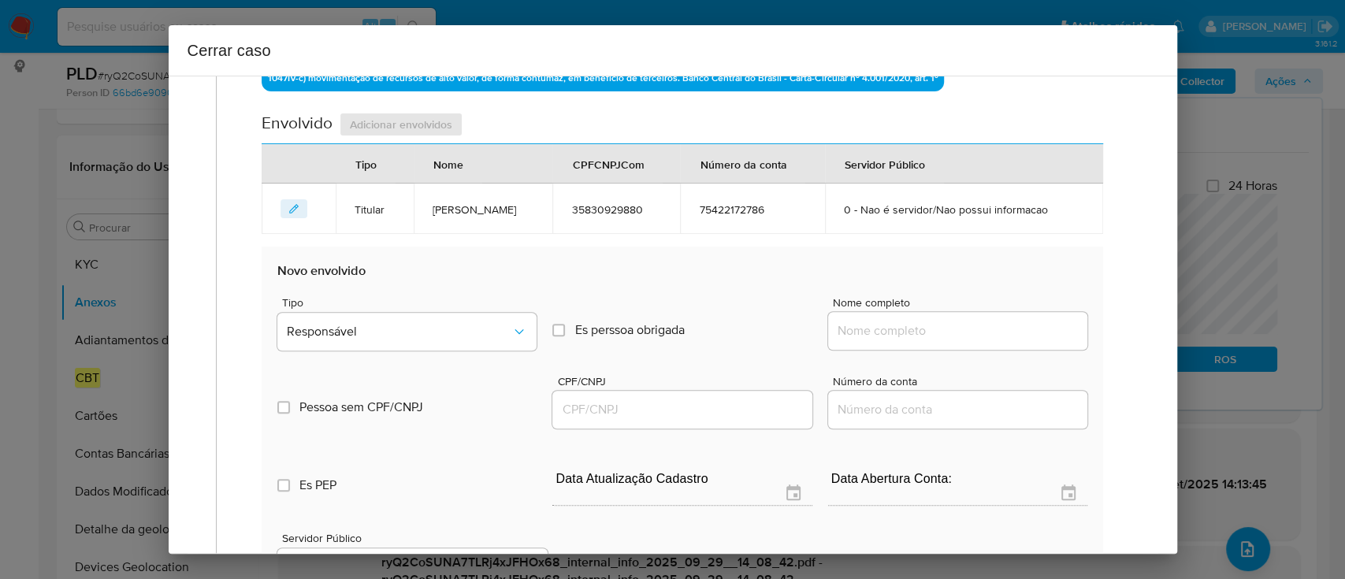
scroll to position [644, 0]
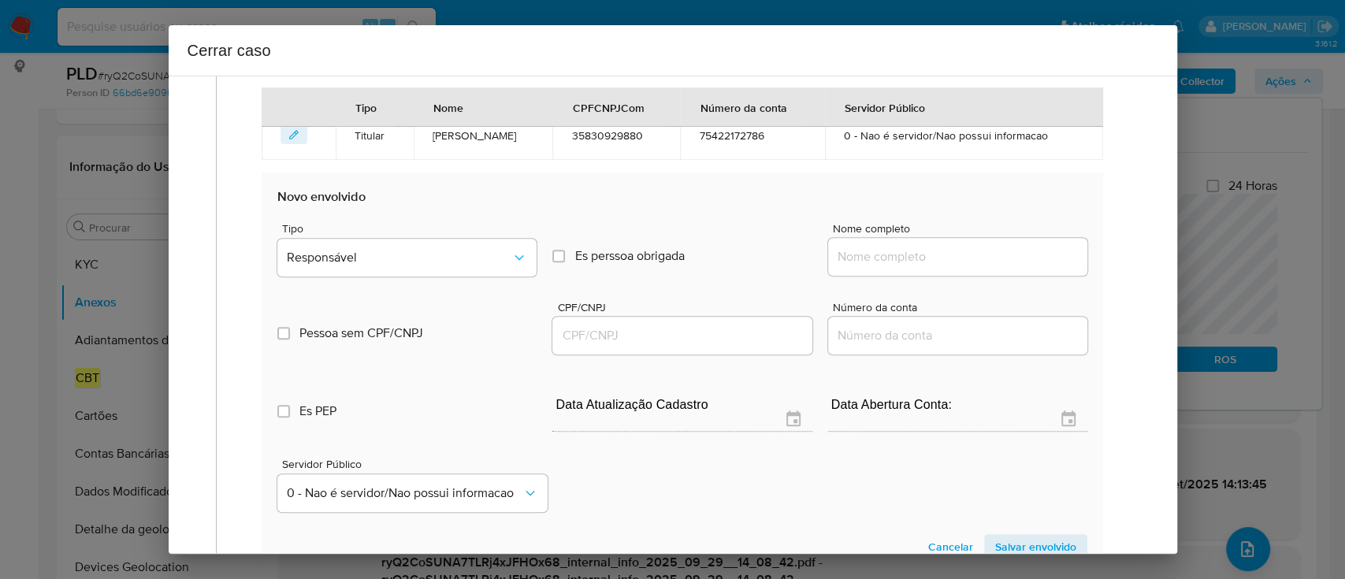
click at [959, 259] on input "Nome completo" at bounding box center [957, 257] width 259 height 20
paste input "POSTOS PMG LTDA, 08474773000111"
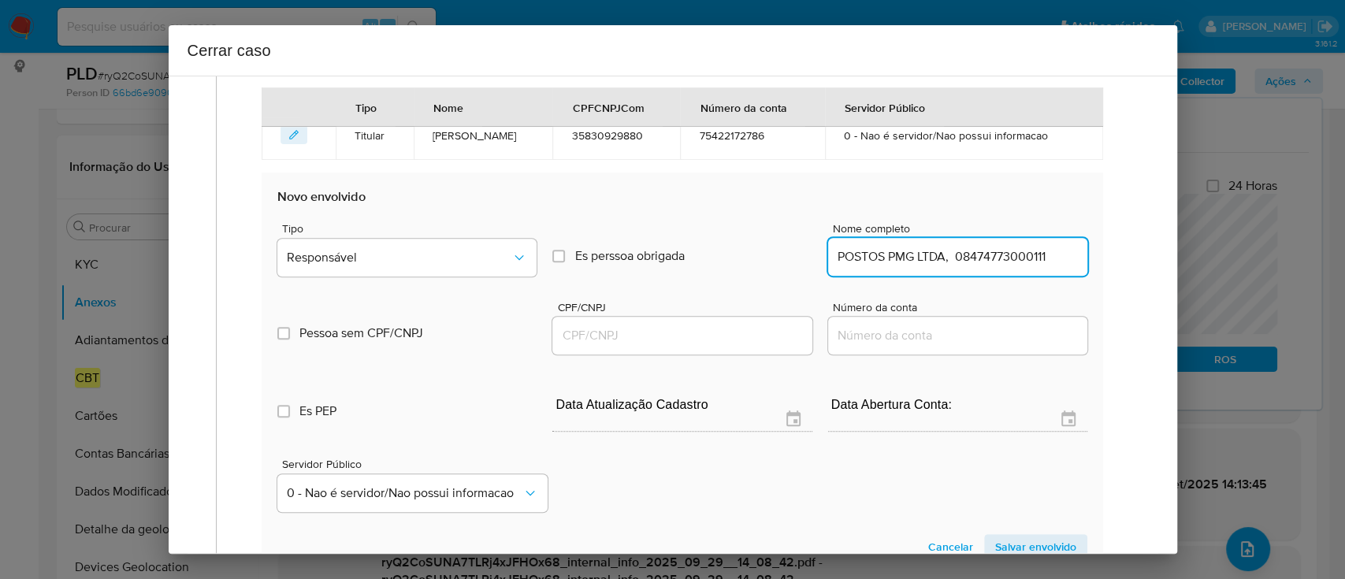
click at [1027, 258] on input "POSTOS PMG LTDA, 08474773000111" at bounding box center [957, 257] width 259 height 20
type input "POSTOS PMG LTDA,"
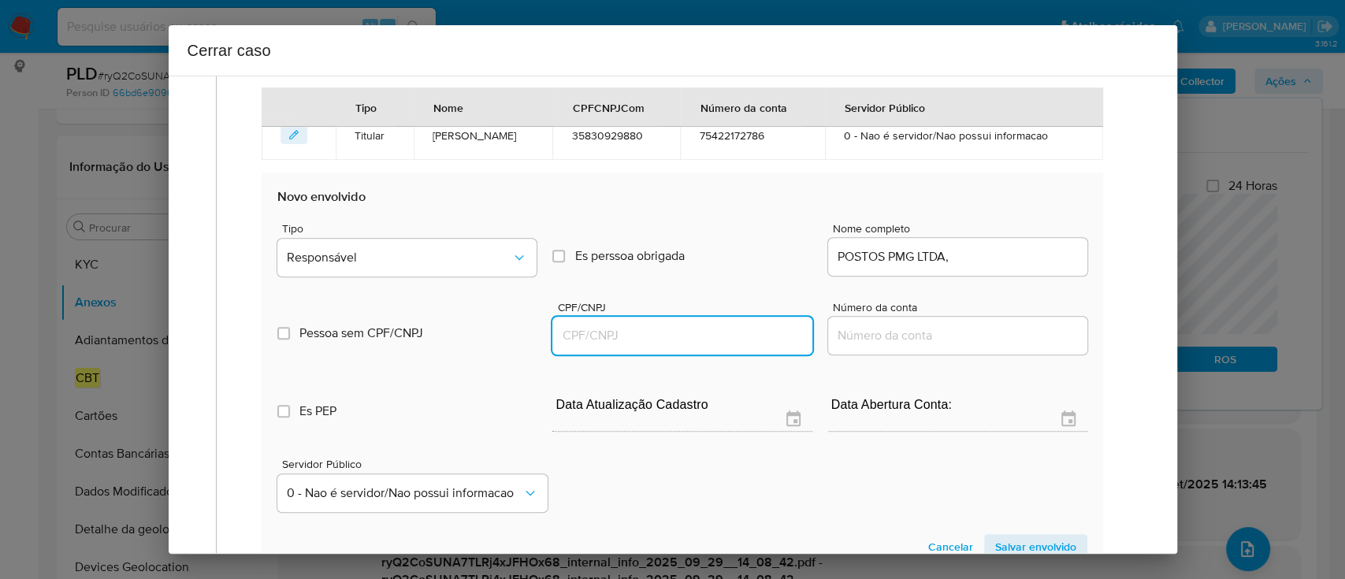
drag, startPoint x: 744, startPoint y: 328, endPoint x: 777, endPoint y: 322, distance: 34.3
click at [744, 328] on input "CPF/CNPJ" at bounding box center [681, 335] width 259 height 20
paste input "08474773000111"
type input "8474773000111"
click at [1037, 253] on input "POSTOS PMG LTDA," at bounding box center [957, 257] width 259 height 20
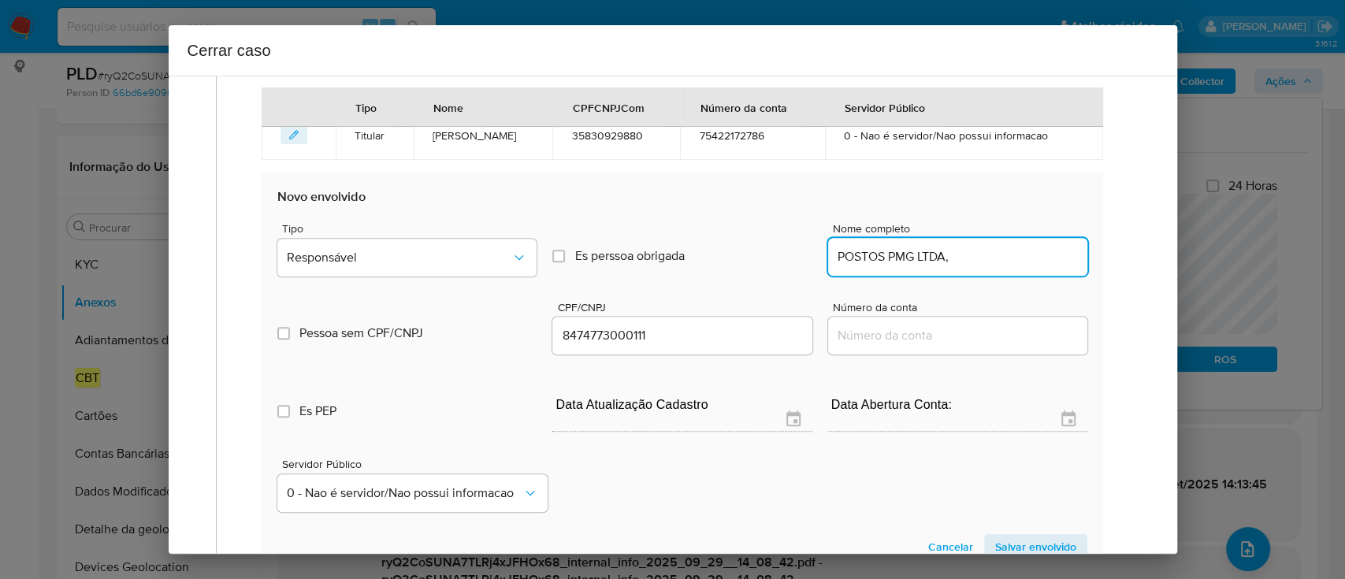
type input "POSTOS PMG LTDA,"
type input "08474773000111"
type input "POSTOS PMG LTDA"
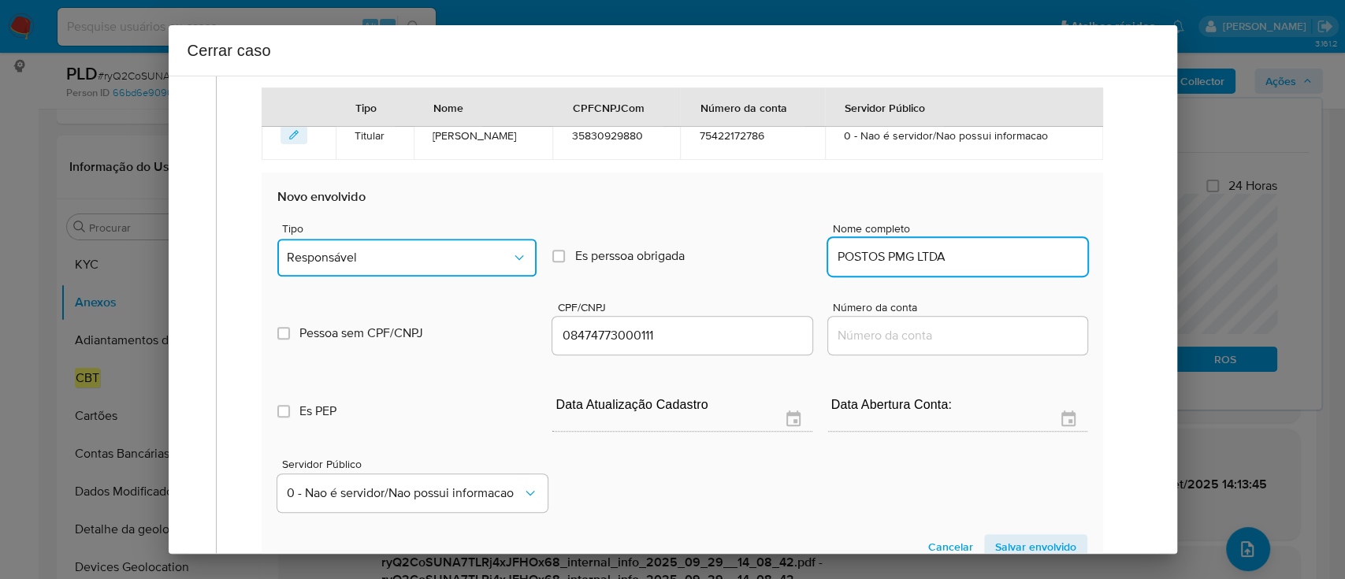
click at [412, 259] on span "Responsável" at bounding box center [399, 258] width 224 height 16
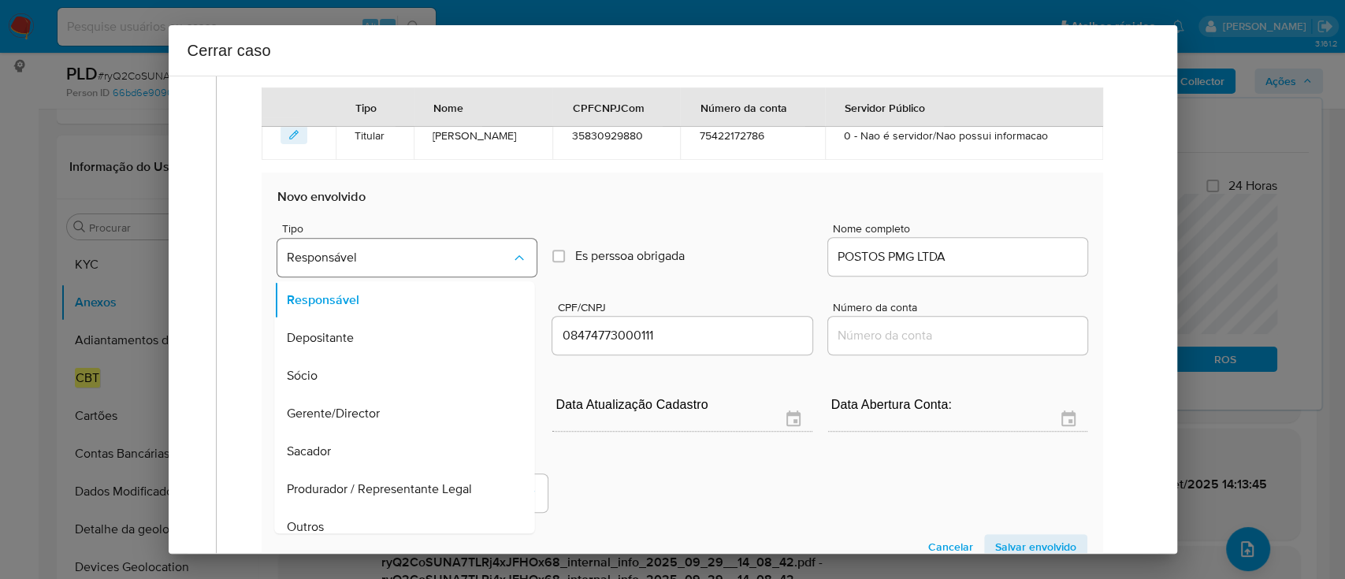
scroll to position [674, 0]
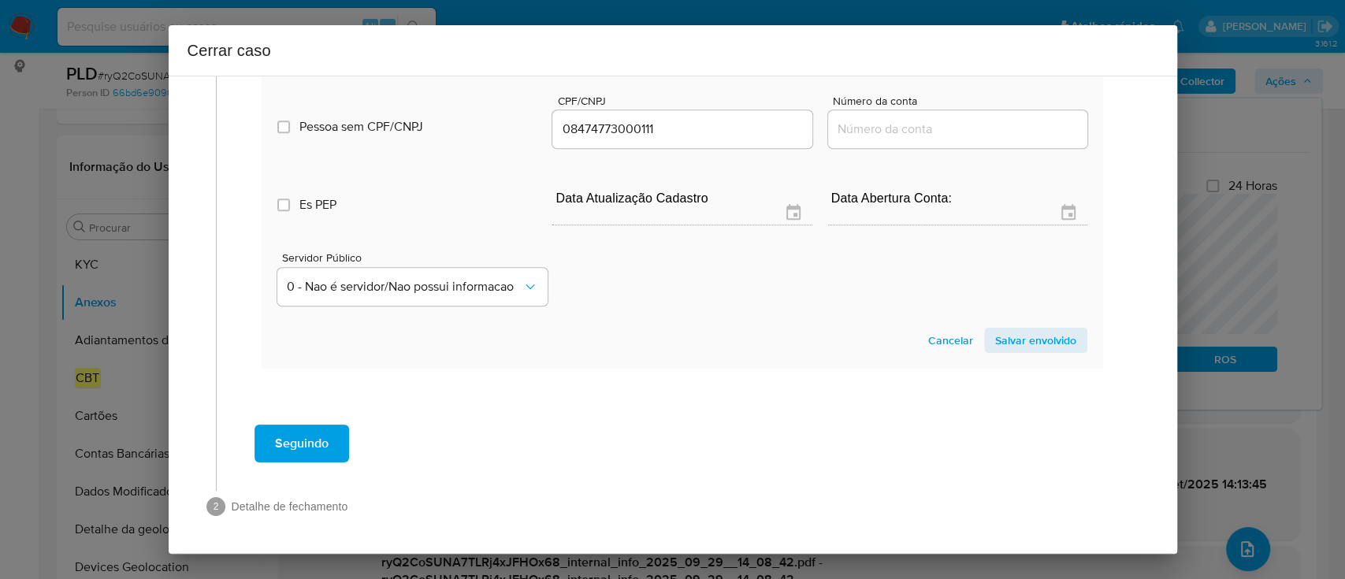
click at [1007, 337] on span "Salvar envolvido" at bounding box center [1035, 340] width 81 height 22
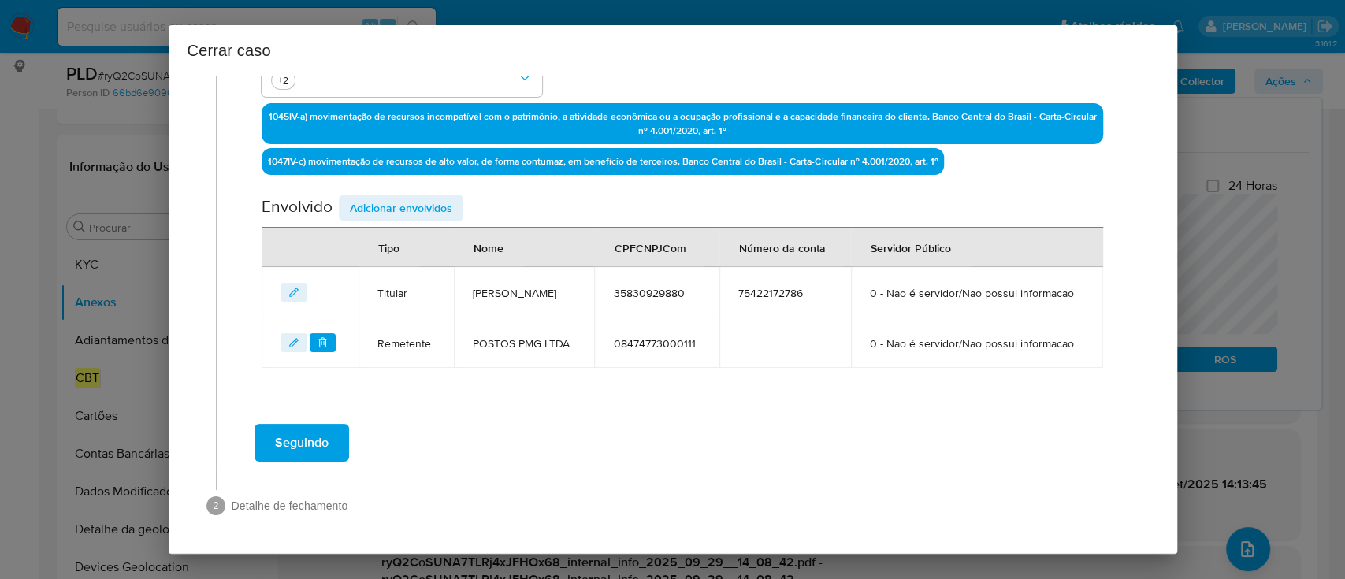
click at [436, 197] on span "Adicionar envolvidos" at bounding box center [401, 208] width 102 height 22
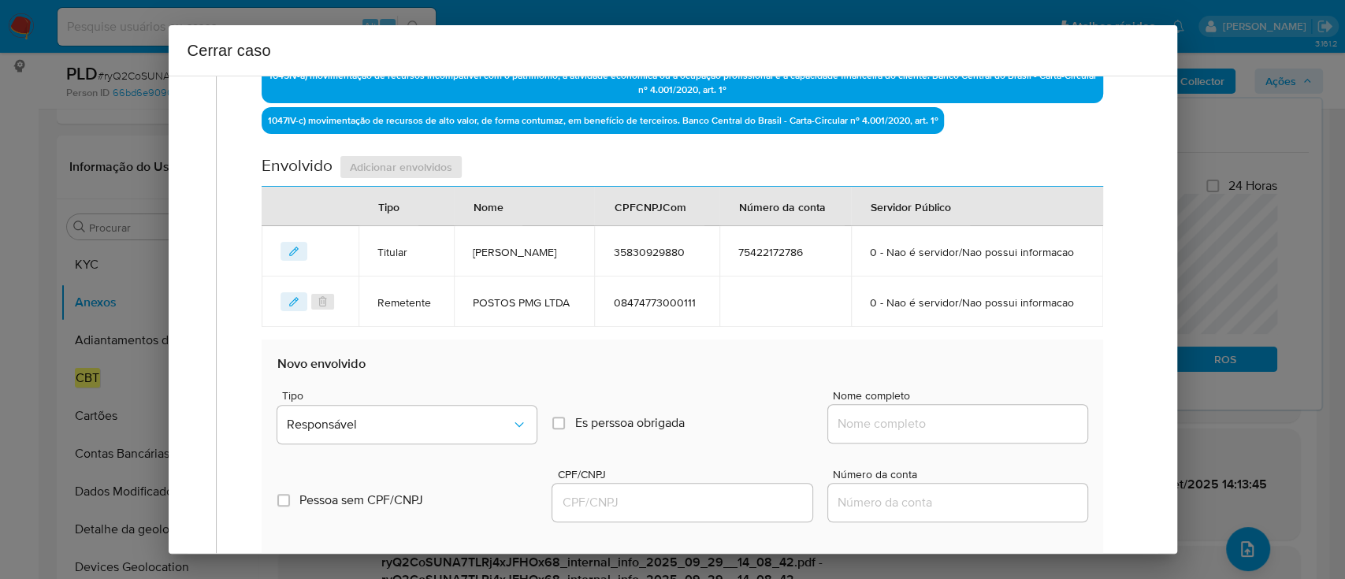
scroll to position [737, 0]
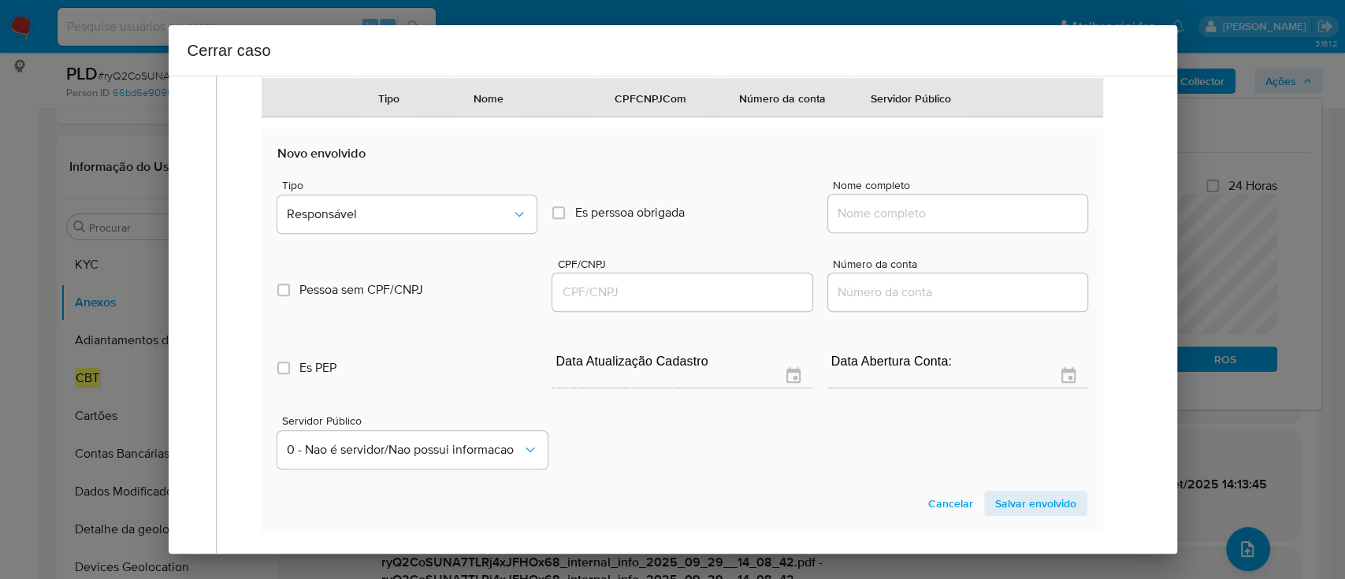
click at [908, 224] on input "Nome completo" at bounding box center [957, 213] width 259 height 20
paste input "Jefferson Aparecido Oliveira Libano, 46083579805"
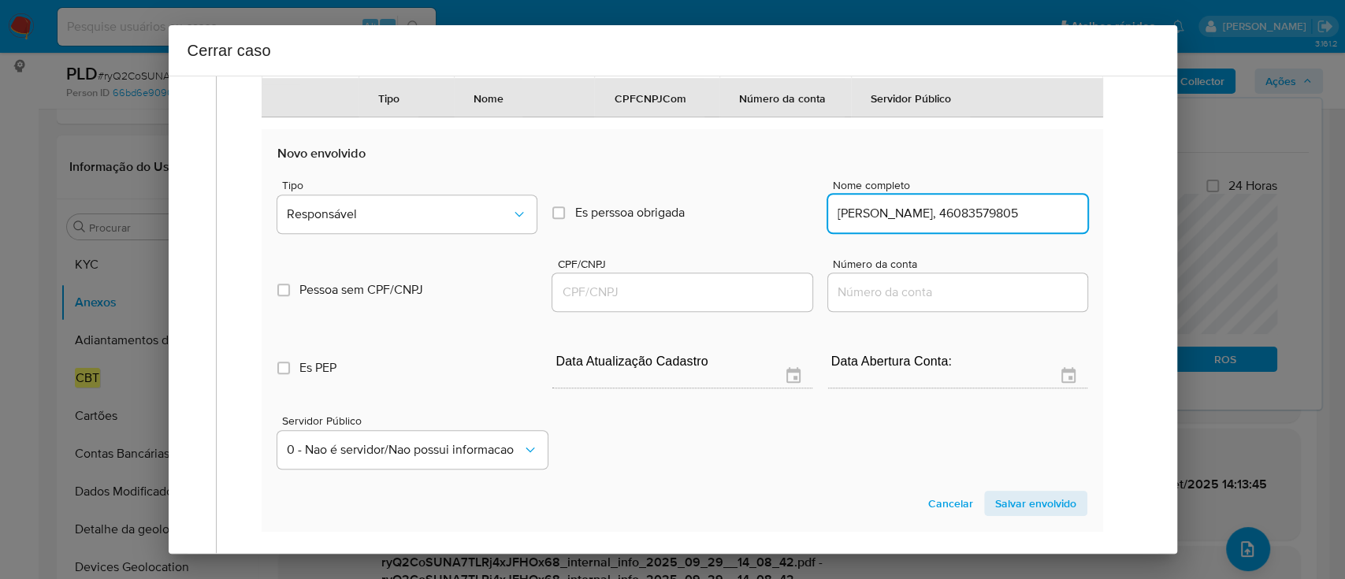
scroll to position [0, 49]
click at [998, 224] on input "Jefferson Aparecido Oliveira Libano, 46083579805" at bounding box center [957, 213] width 259 height 20
drag, startPoint x: 998, startPoint y: 258, endPoint x: 891, endPoint y: 311, distance: 119.4
click at [998, 224] on input "Jefferson Aparecido Oliveira Libano, 46083579805" at bounding box center [957, 213] width 259 height 20
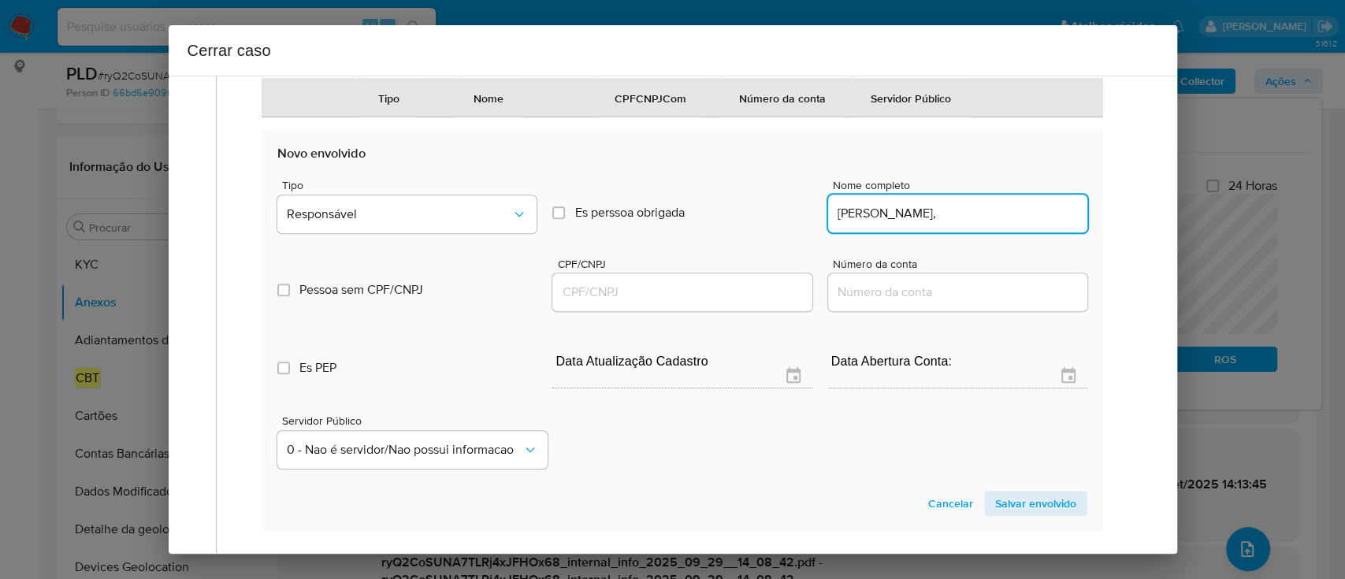
type input "Jefferson Aparecido Oliveira Libano,"
drag, startPoint x: 721, startPoint y: 332, endPoint x: 800, endPoint y: 324, distance: 80.0
click at [721, 302] on input "CPF/CNPJ" at bounding box center [681, 292] width 259 height 20
paste input "46083579805"
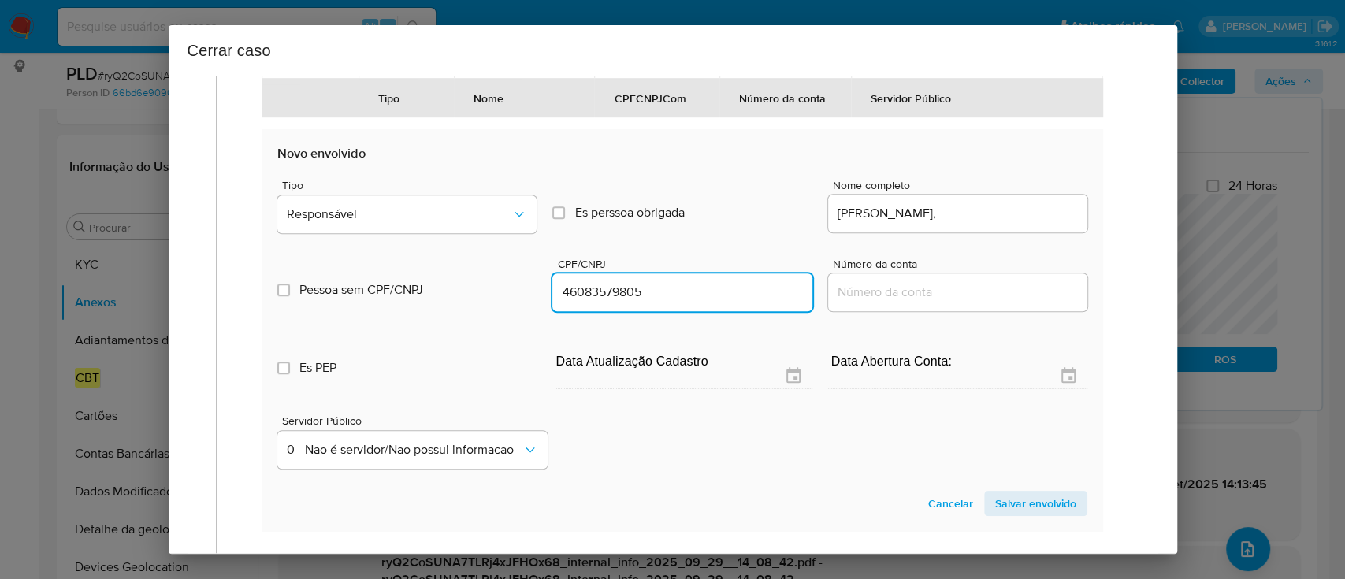
type input "46083579805"
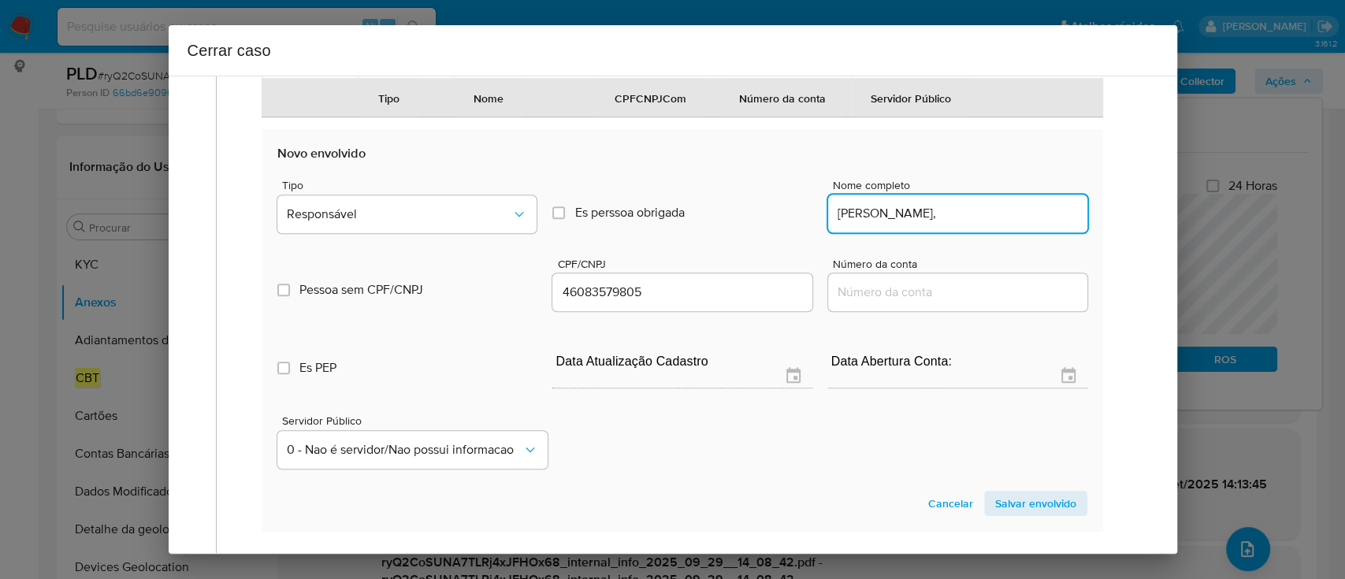
click at [1052, 224] on input "Jefferson Aparecido Oliveira Libano," at bounding box center [957, 213] width 259 height 20
type input "Jefferson Aparecido Oliveira Libano"
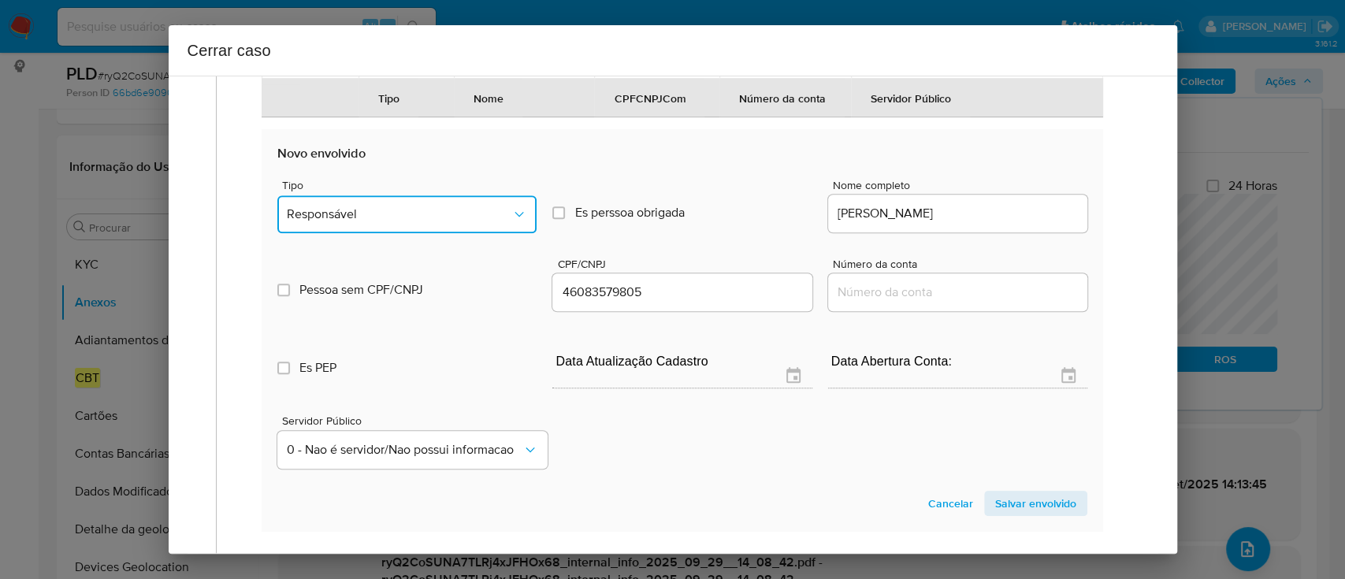
click at [307, 233] on button "Responsável" at bounding box center [406, 214] width 259 height 38
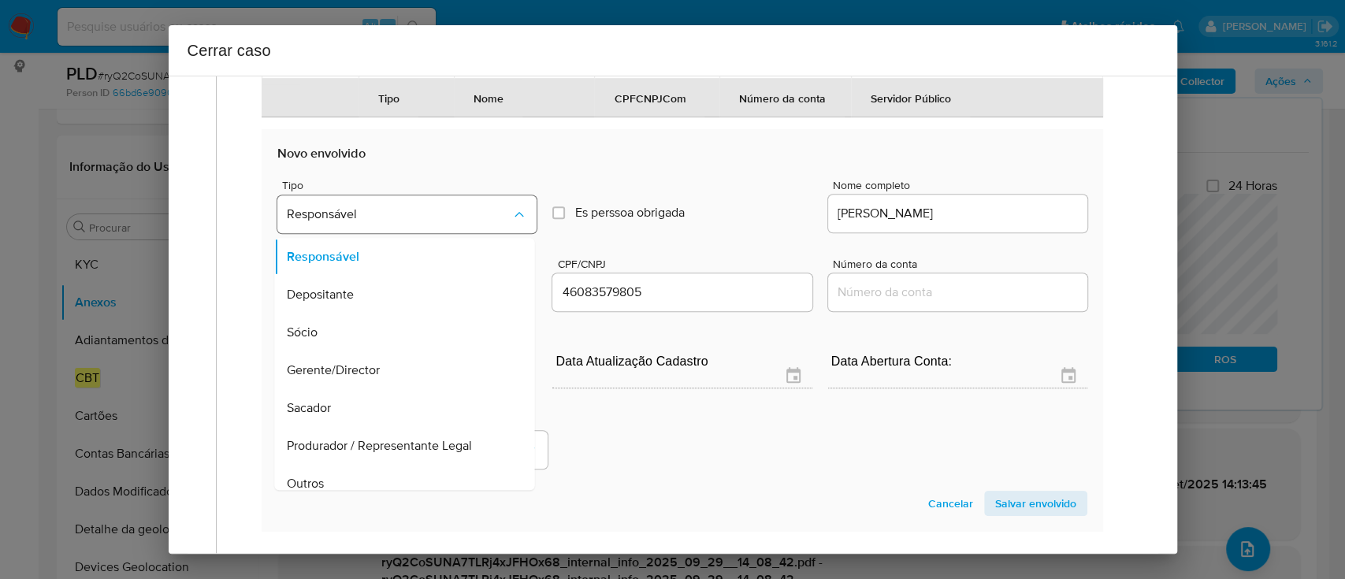
scroll to position [767, 0]
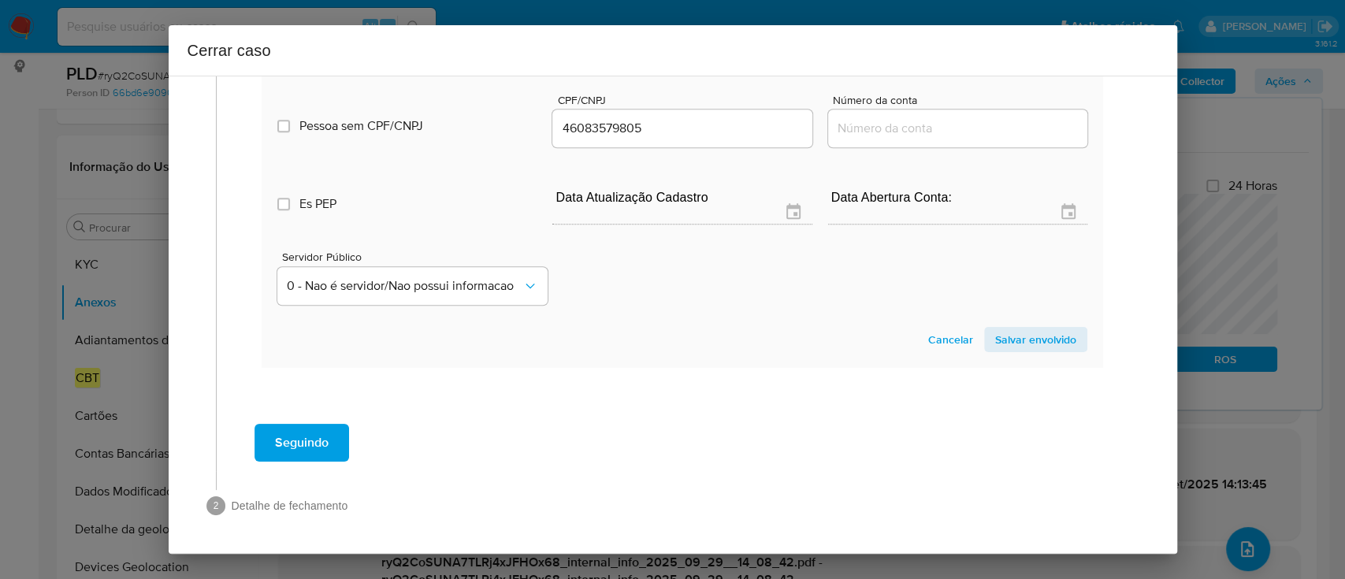
click at [1048, 347] on span "Salvar envolvido" at bounding box center [1035, 339] width 81 height 22
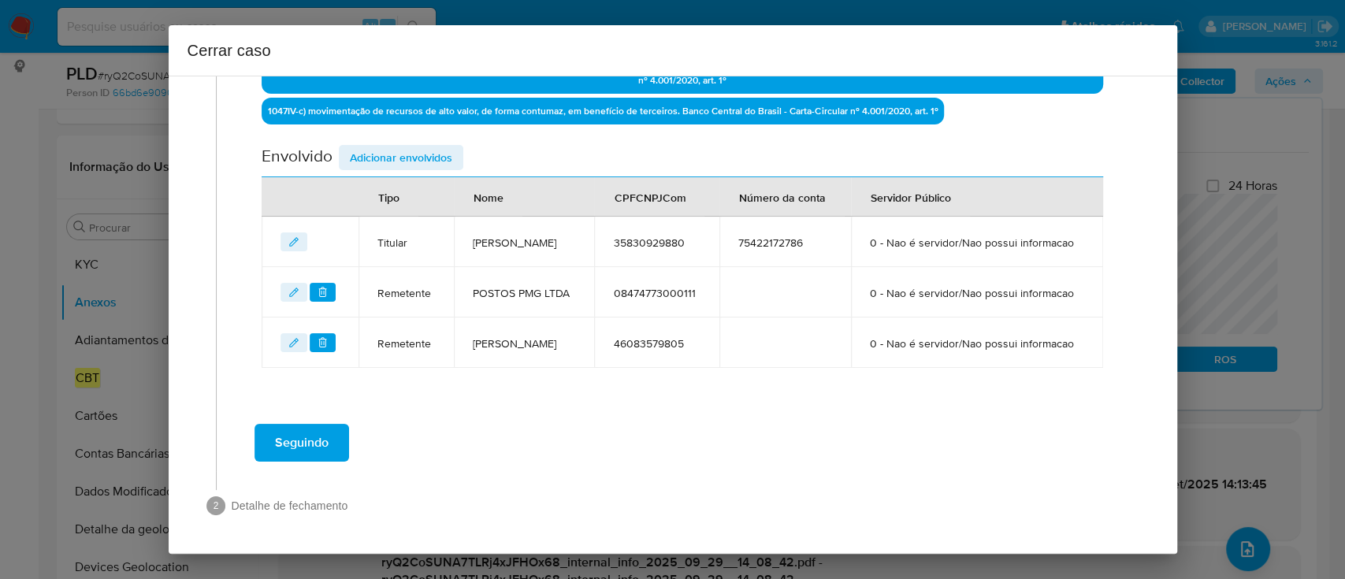
scroll to position [592, 0]
click at [419, 147] on span "Adicionar envolvidos" at bounding box center [401, 158] width 102 height 22
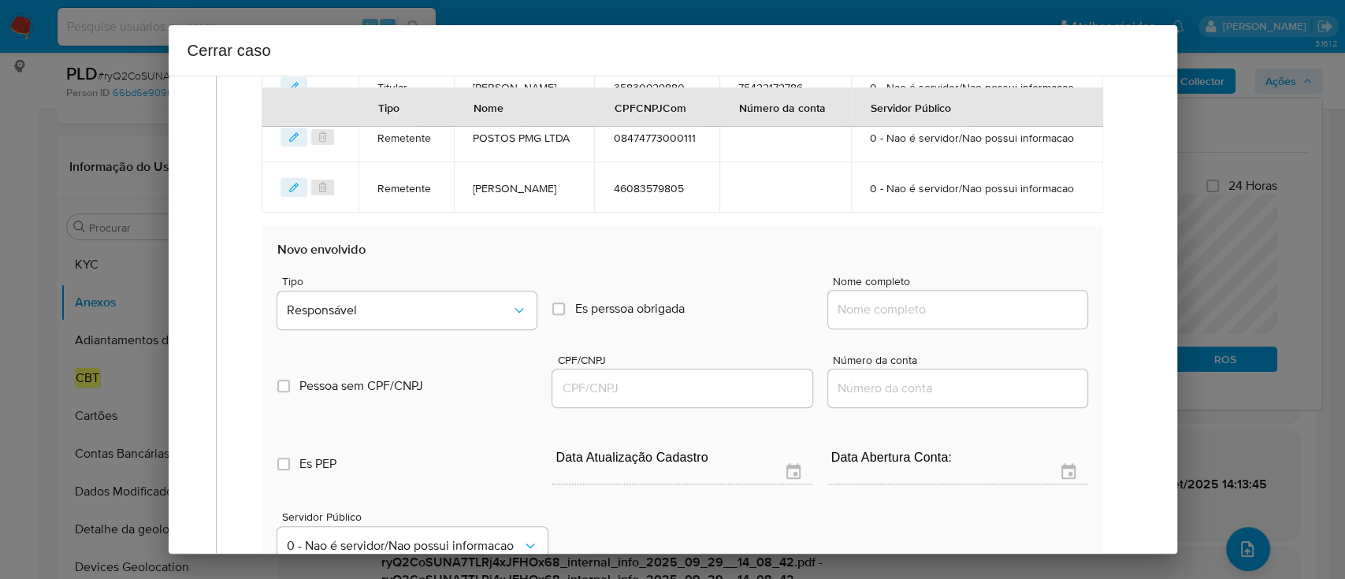
scroll to position [801, 0]
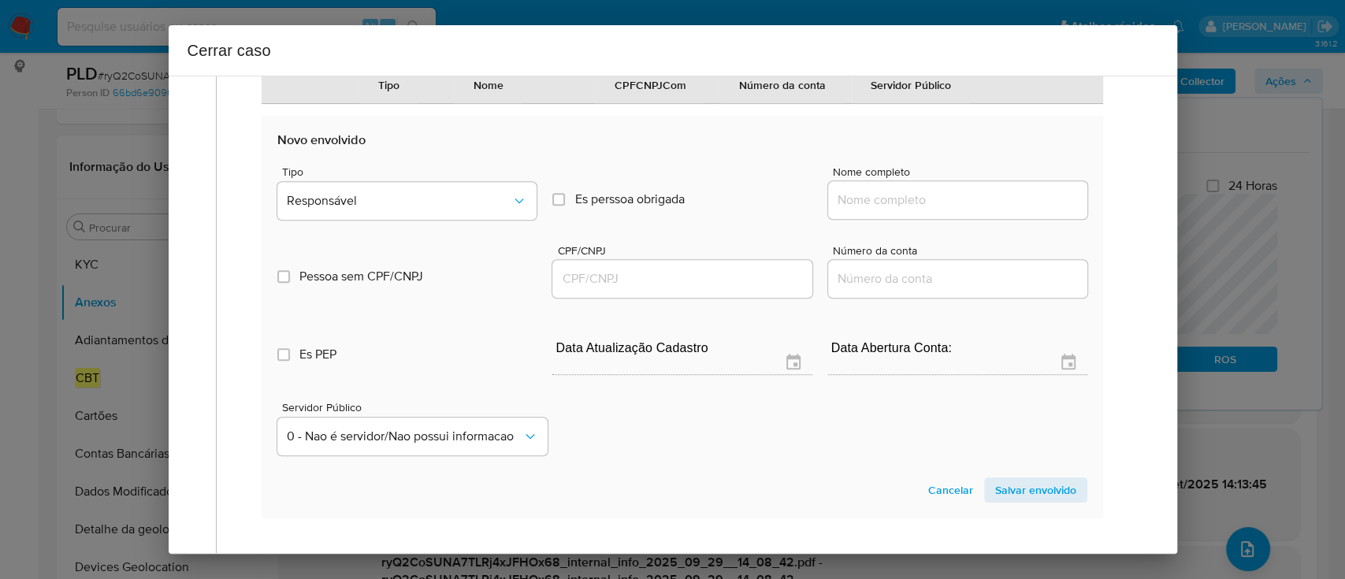
click at [926, 210] on input "Nome completo" at bounding box center [957, 200] width 259 height 20
paste input "Luiz Alberto Novais Junior, 37581238873"
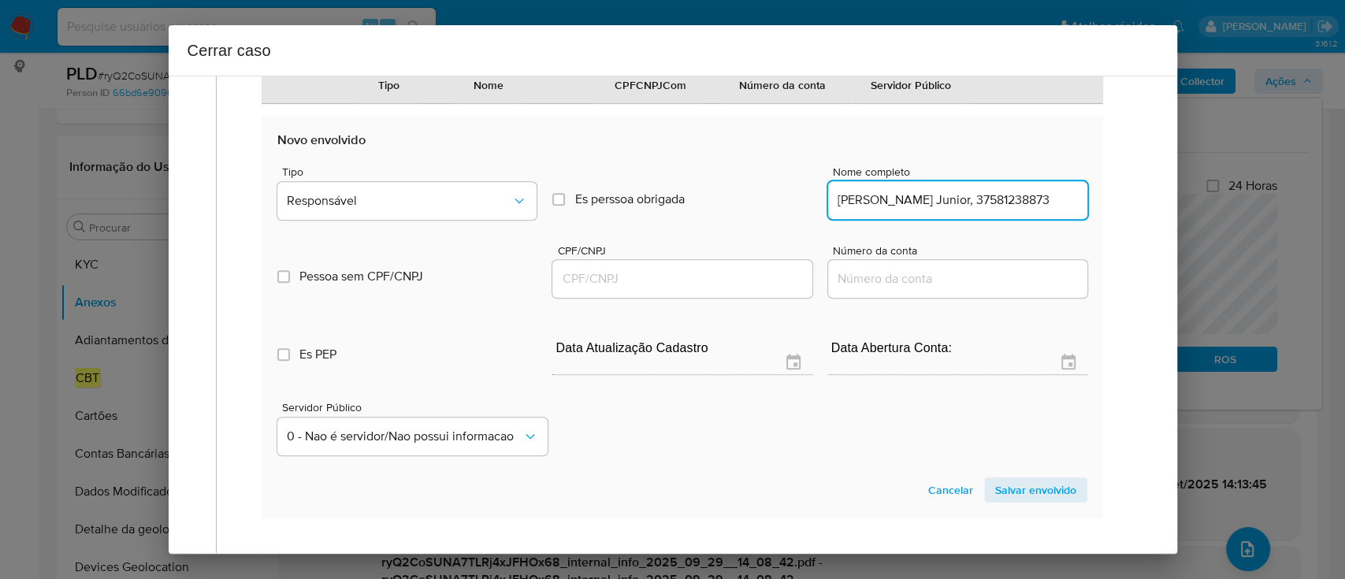
click at [1034, 210] on input "Luiz Alberto Novais Junior, 37581238873" at bounding box center [957, 200] width 259 height 20
type input "Luiz Alberto Novais Junior,"
drag, startPoint x: 768, startPoint y: 327, endPoint x: 779, endPoint y: 325, distance: 11.3
click at [768, 289] on input "CPF/CNPJ" at bounding box center [681, 279] width 259 height 20
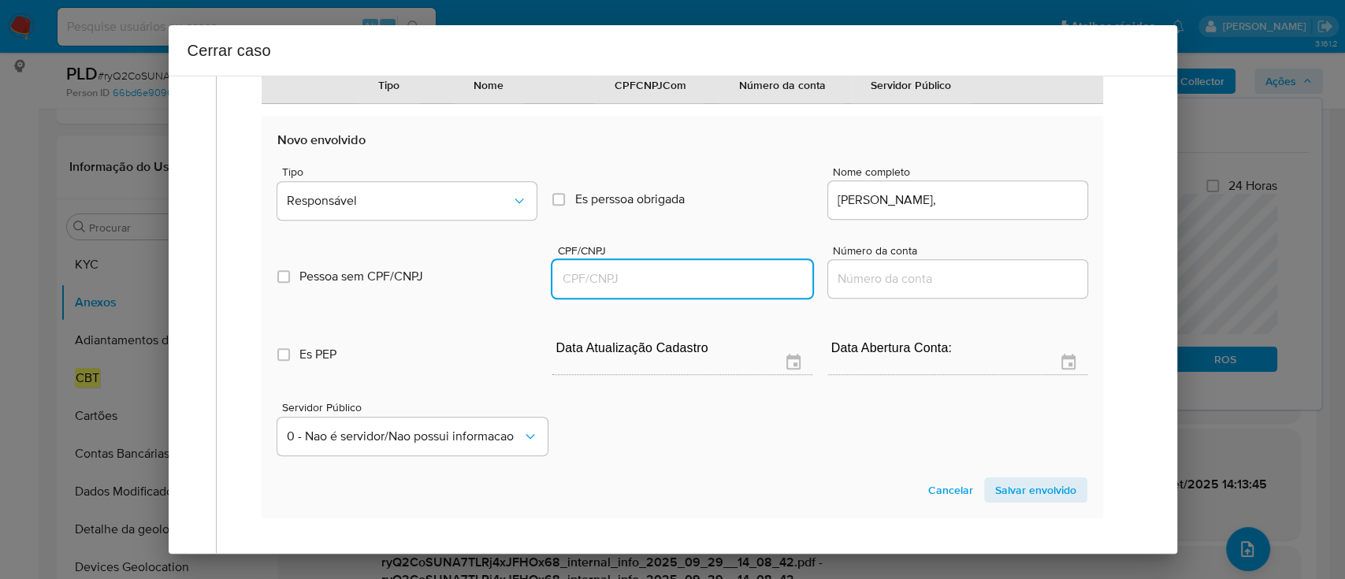
paste input "37581238873"
type input "37581238873"
click at [1027, 210] on input "Luiz Alberto Novais Junior," at bounding box center [957, 200] width 259 height 20
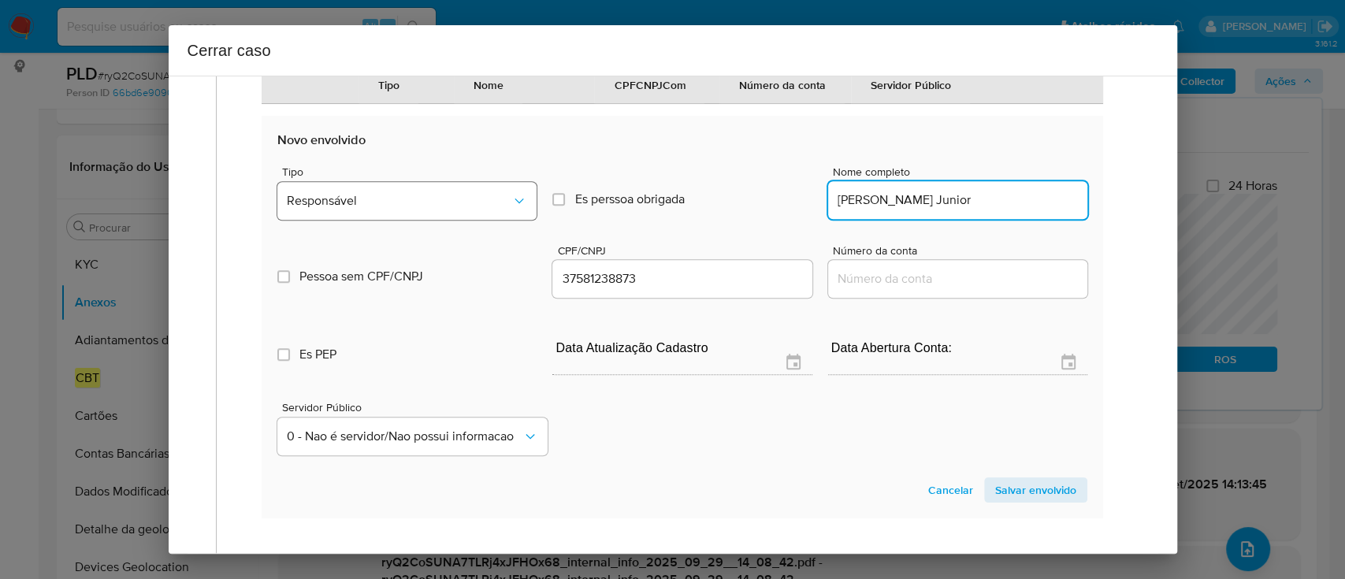
type input "Luiz Alberto Novais Junior"
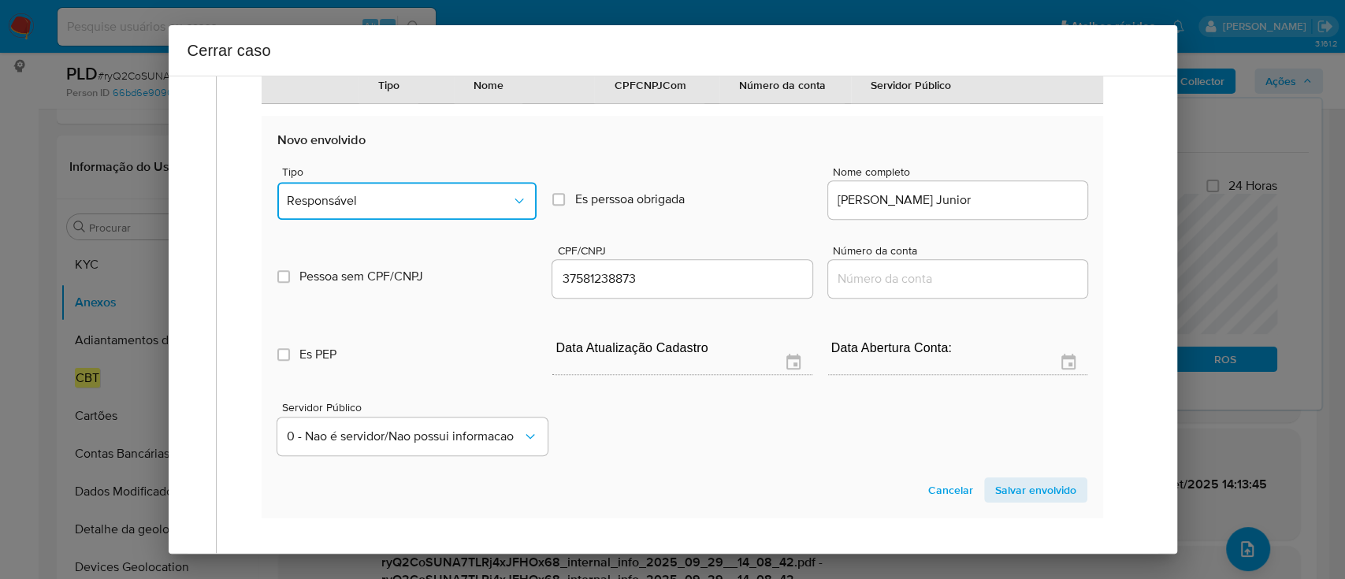
click at [358, 220] on button "Responsável" at bounding box center [406, 201] width 259 height 38
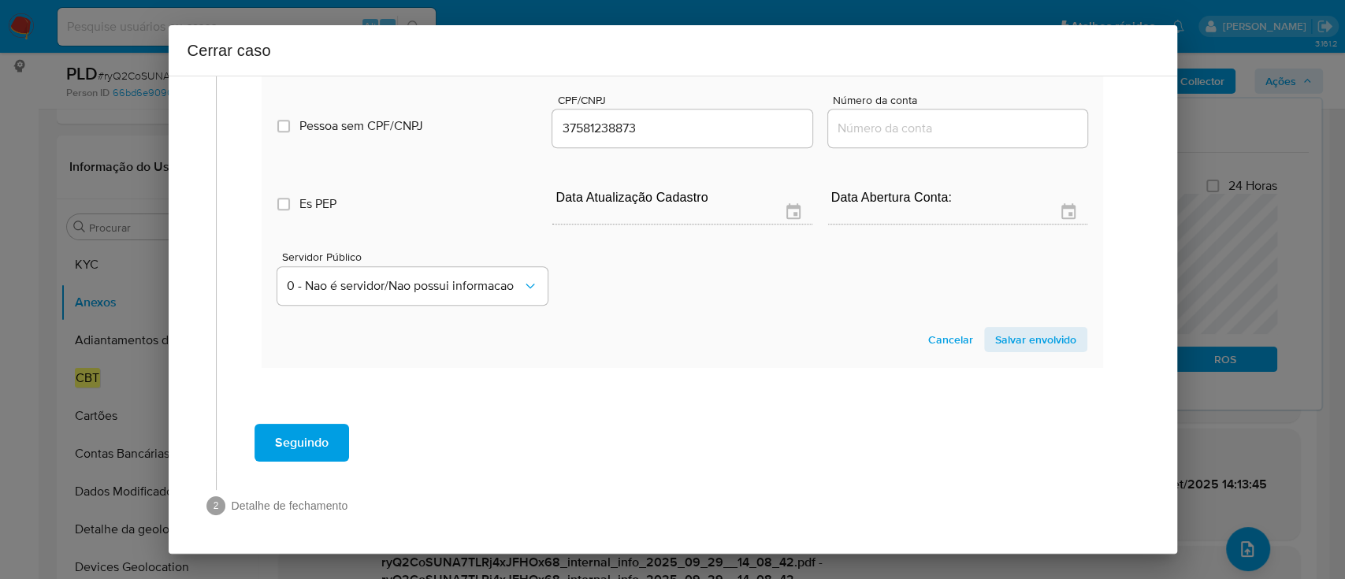
click at [1030, 356] on section "Novo envolvido Tipo Beneficiario Es perssoa obrigada Is PObrigada Nome completo…" at bounding box center [682, 166] width 840 height 403
click at [1027, 347] on span "Salvar envolvido" at bounding box center [1035, 339] width 81 height 22
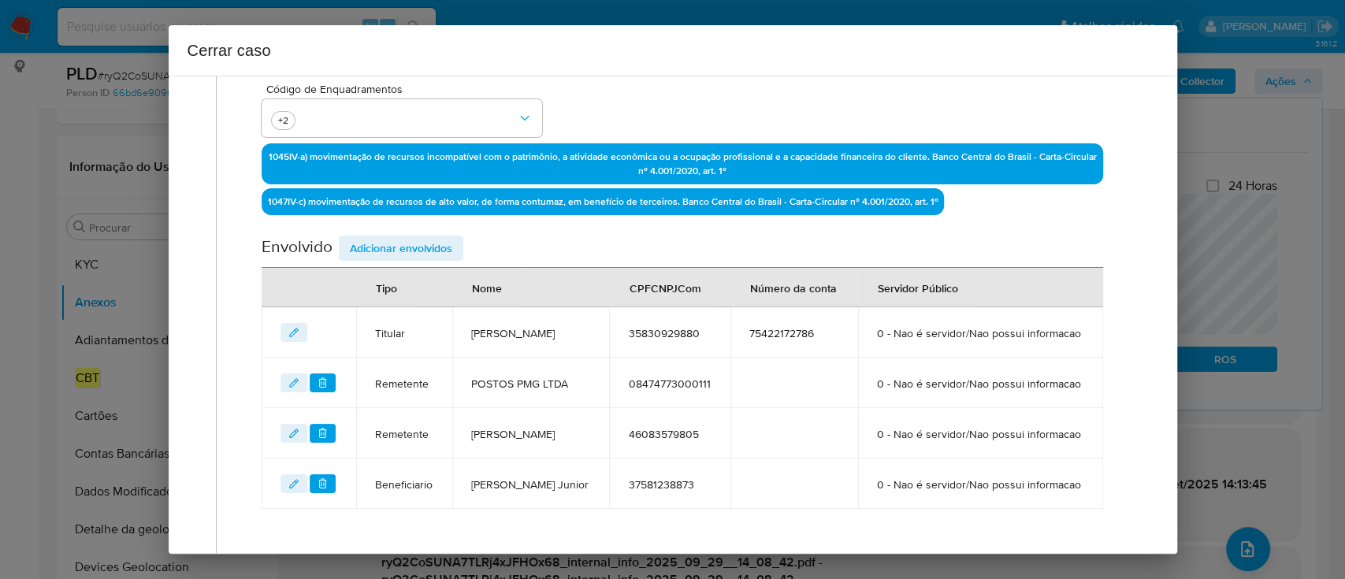
click at [422, 237] on span "Adicionar envolvidos" at bounding box center [401, 248] width 102 height 22
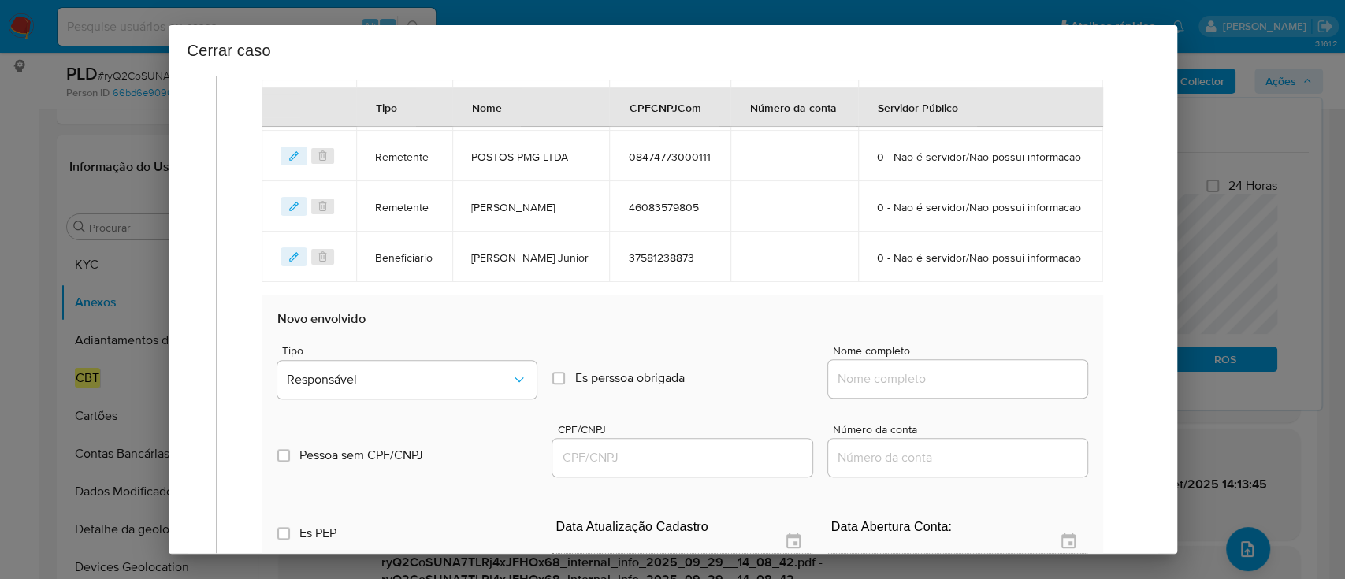
scroll to position [761, 0]
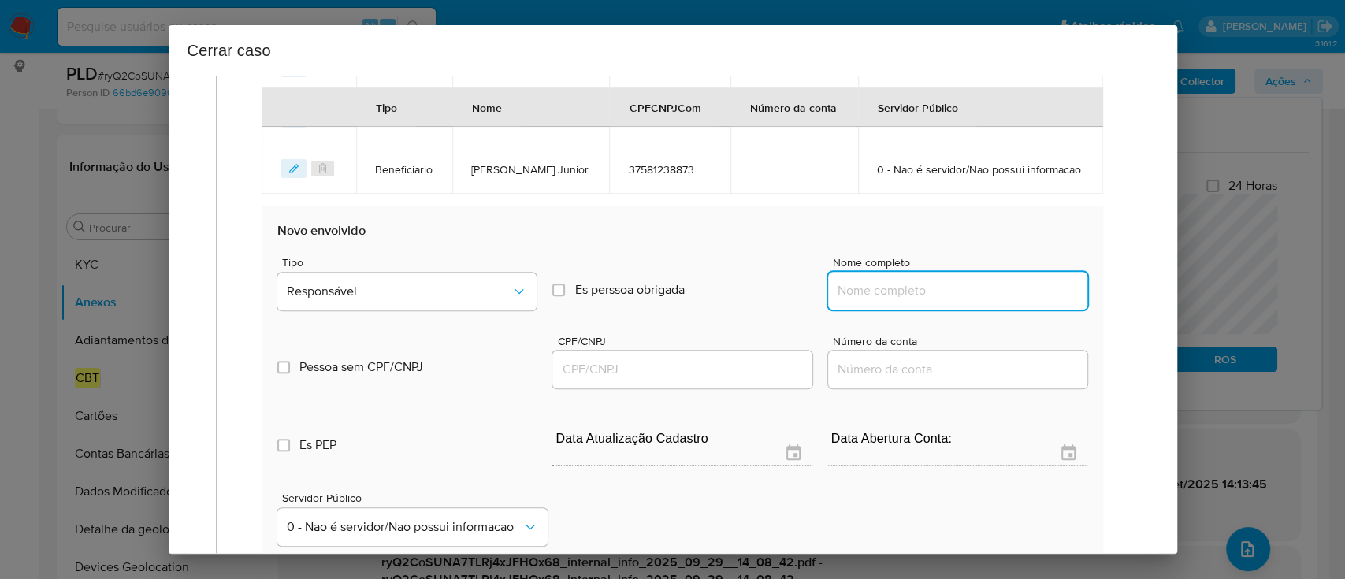
drag, startPoint x: 907, startPoint y: 365, endPoint x: 1004, endPoint y: 364, distance: 96.1
click at [907, 301] on input "Nome completo" at bounding box center [957, 290] width 259 height 20
paste input "Paulo Victor Santos Maciel, 49570118857"
click at [1005, 301] on input "Paulo Victor Santos Maciel, 49570118857" at bounding box center [957, 290] width 259 height 20
drag, startPoint x: 1005, startPoint y: 364, endPoint x: 968, endPoint y: 391, distance: 46.2
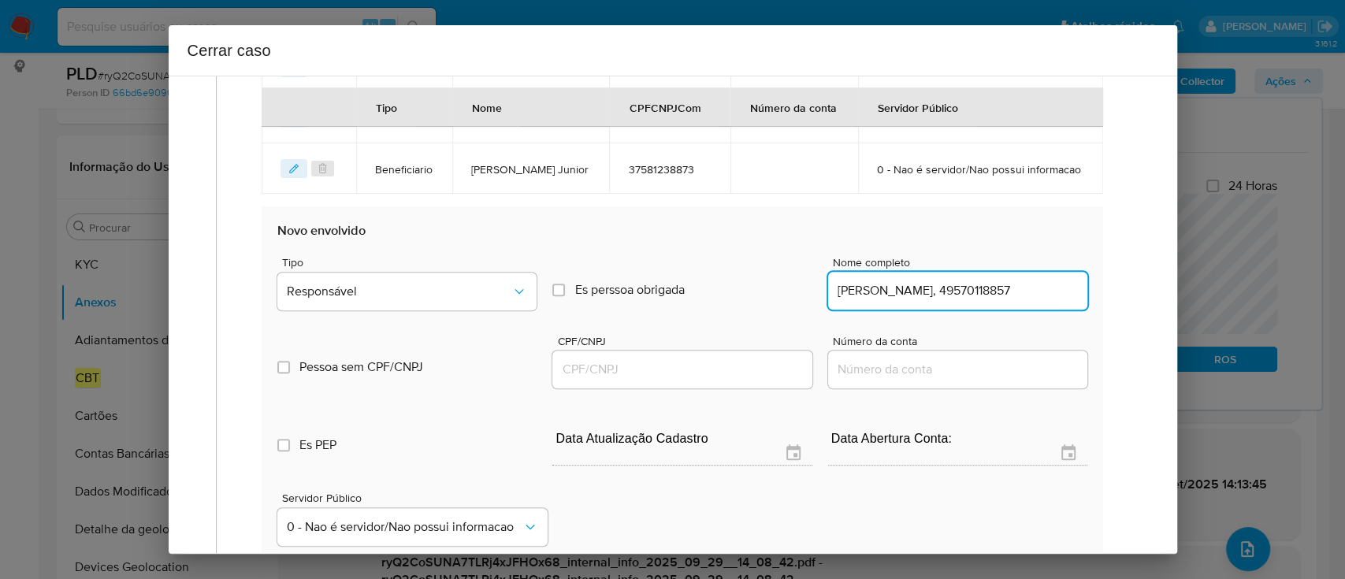
click at [1005, 301] on input "Paulo Victor Santos Maciel, 49570118857" at bounding box center [957, 290] width 259 height 20
type input "Paulo Victor Santos Maciel,"
drag, startPoint x: 725, startPoint y: 438, endPoint x: 762, endPoint y: 429, distance: 37.3
click at [725, 380] on input "CPF/CNPJ" at bounding box center [681, 369] width 259 height 20
paste input "49570118857"
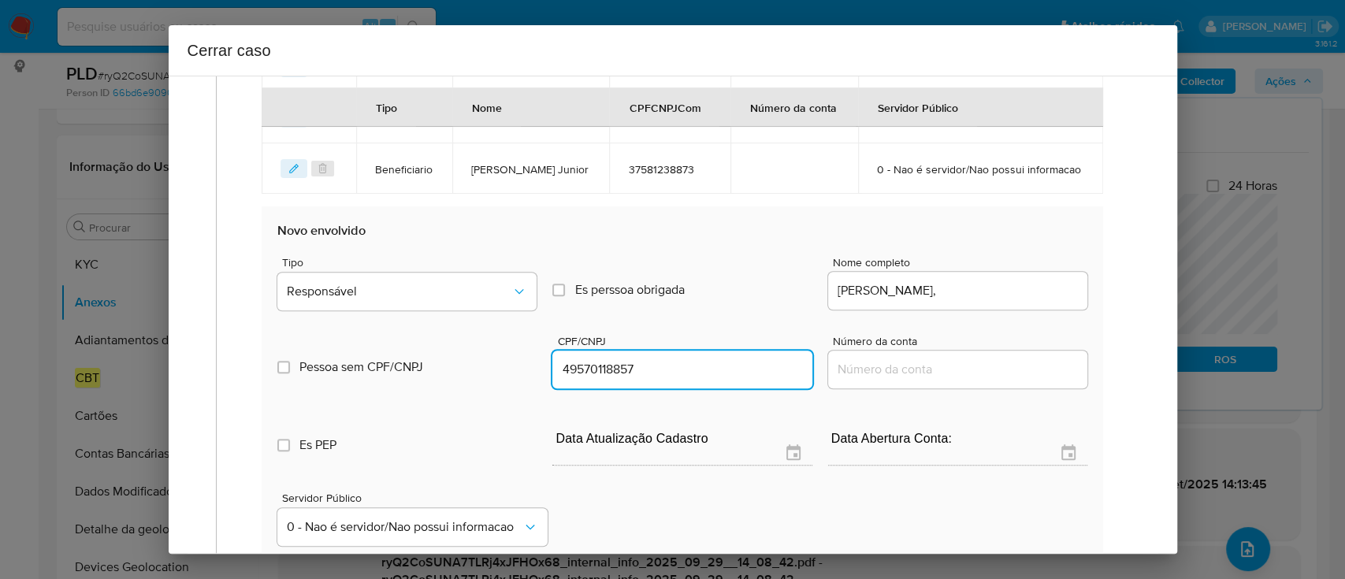
type input "49570118857"
click at [1042, 301] on input "Paulo Victor Santos Maciel," at bounding box center [957, 290] width 259 height 20
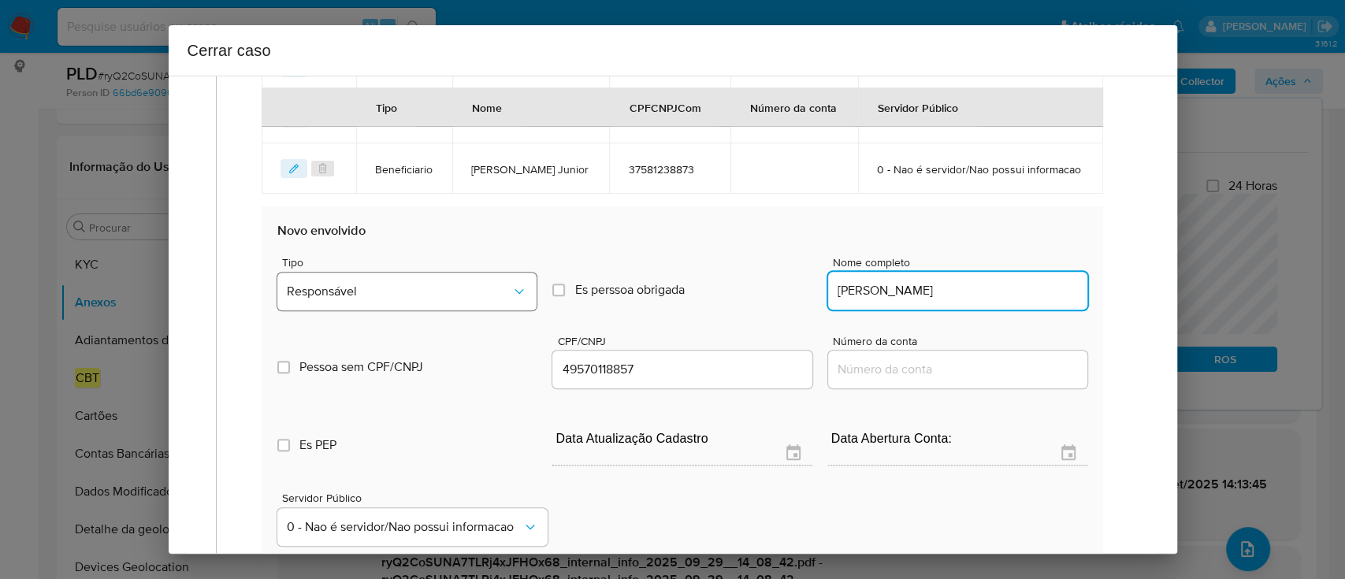
type input "Paulo Victor Santos Maciel"
click at [373, 299] on span "Responsável" at bounding box center [399, 292] width 224 height 16
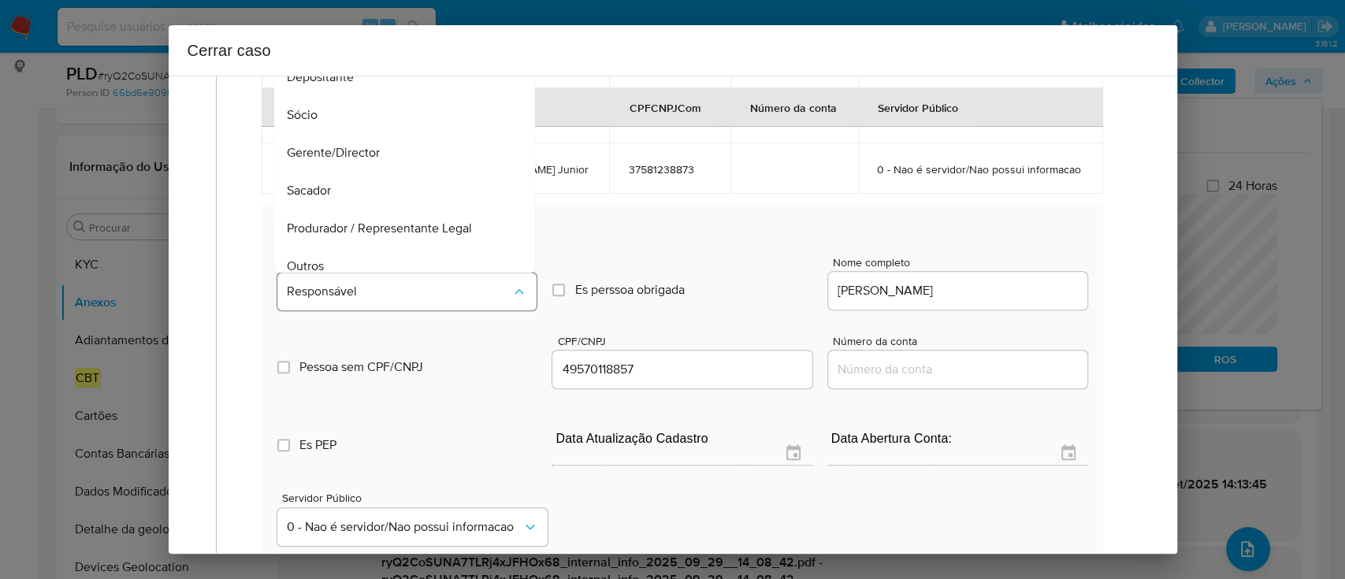
scroll to position [50, 0]
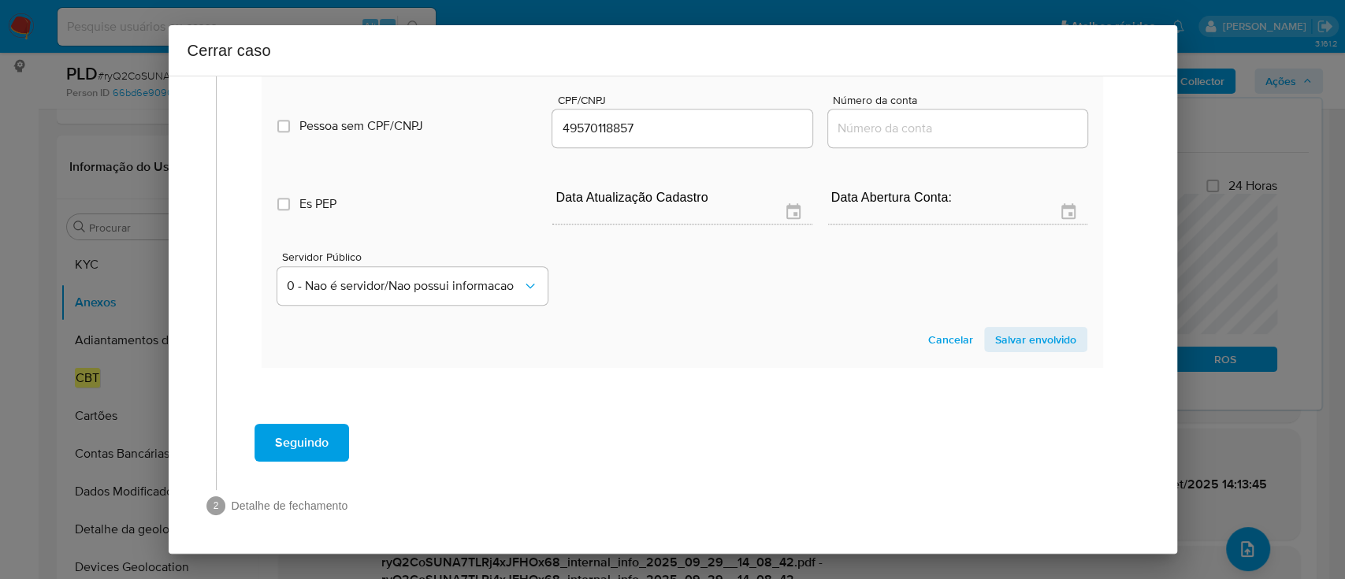
click at [995, 340] on span "Salvar envolvido" at bounding box center [1035, 339] width 81 height 22
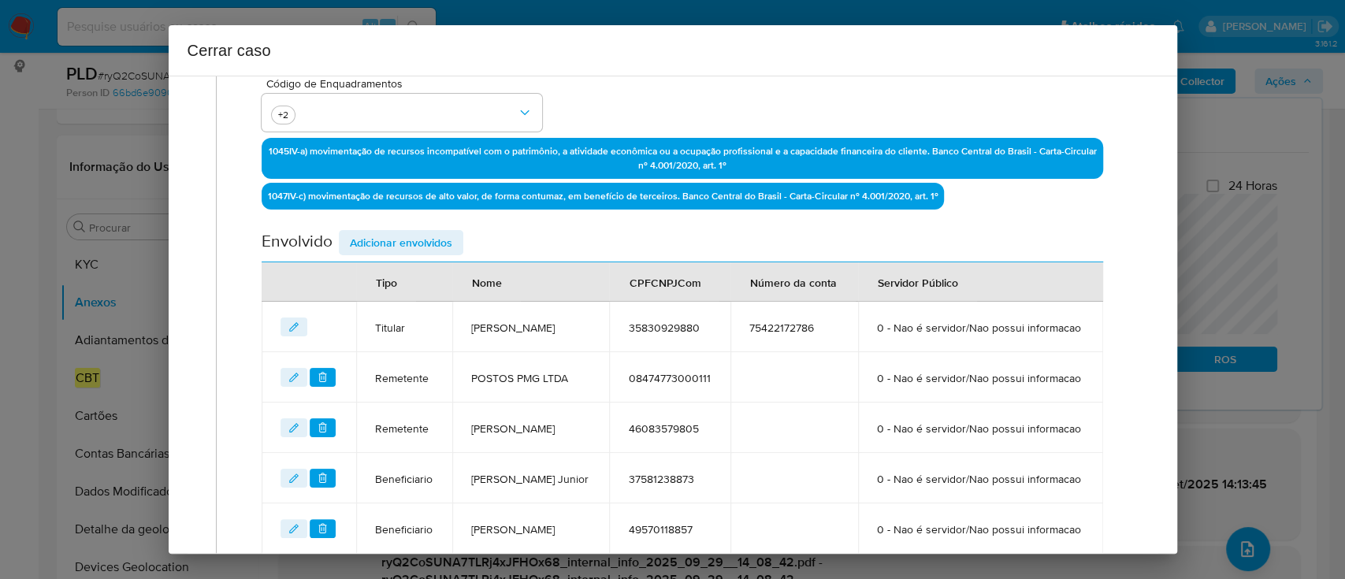
scroll to position [406, 0]
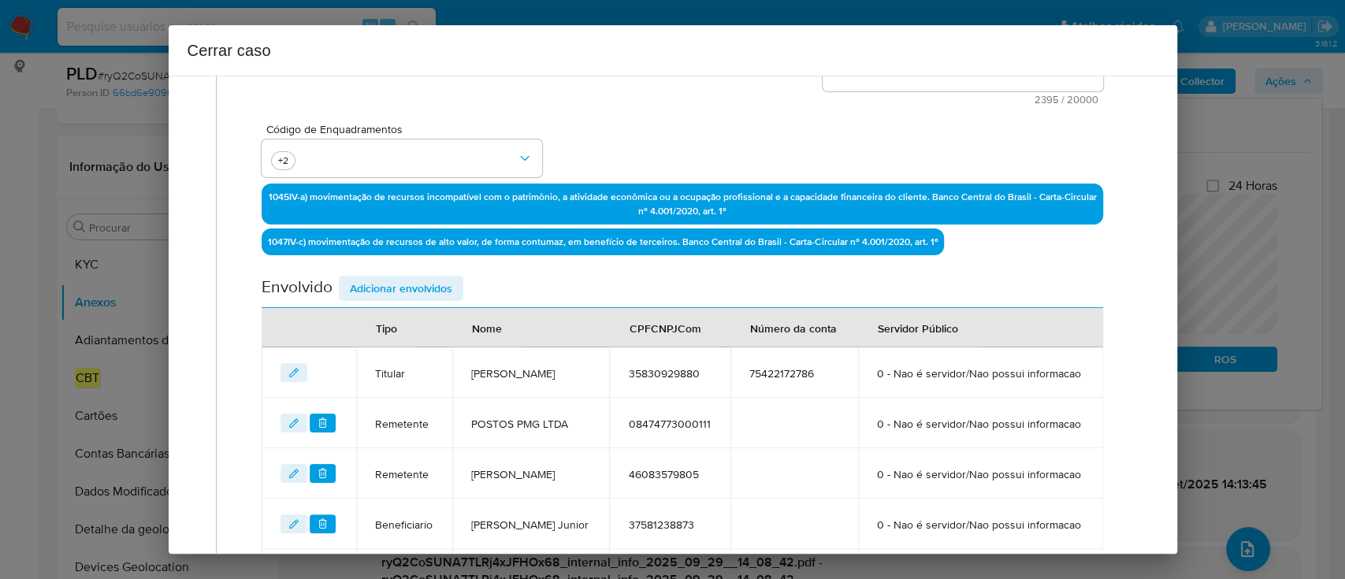
click at [413, 301] on div "Envolvido Adicionar envolvidos" at bounding box center [682, 292] width 840 height 32
click at [420, 291] on span "Adicionar envolvidos" at bounding box center [401, 288] width 102 height 22
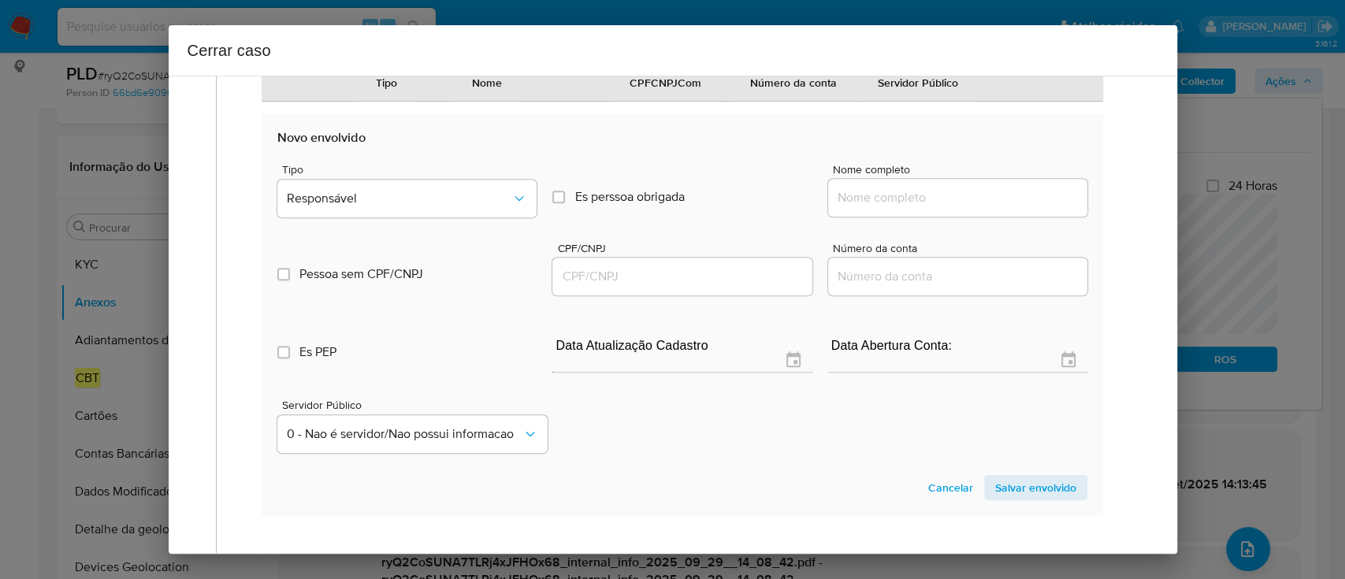
scroll to position [931, 0]
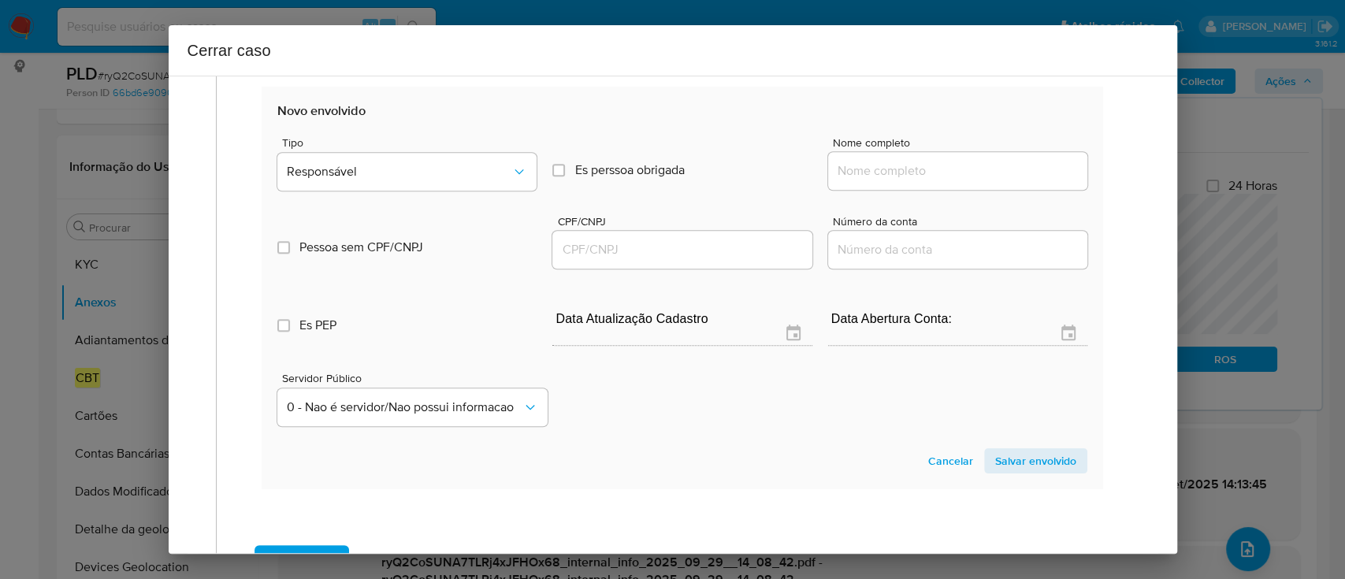
click at [921, 181] on input "Nome completo" at bounding box center [957, 171] width 259 height 20
paste input "S.F.N. Digital Ltda, 60620295000120"
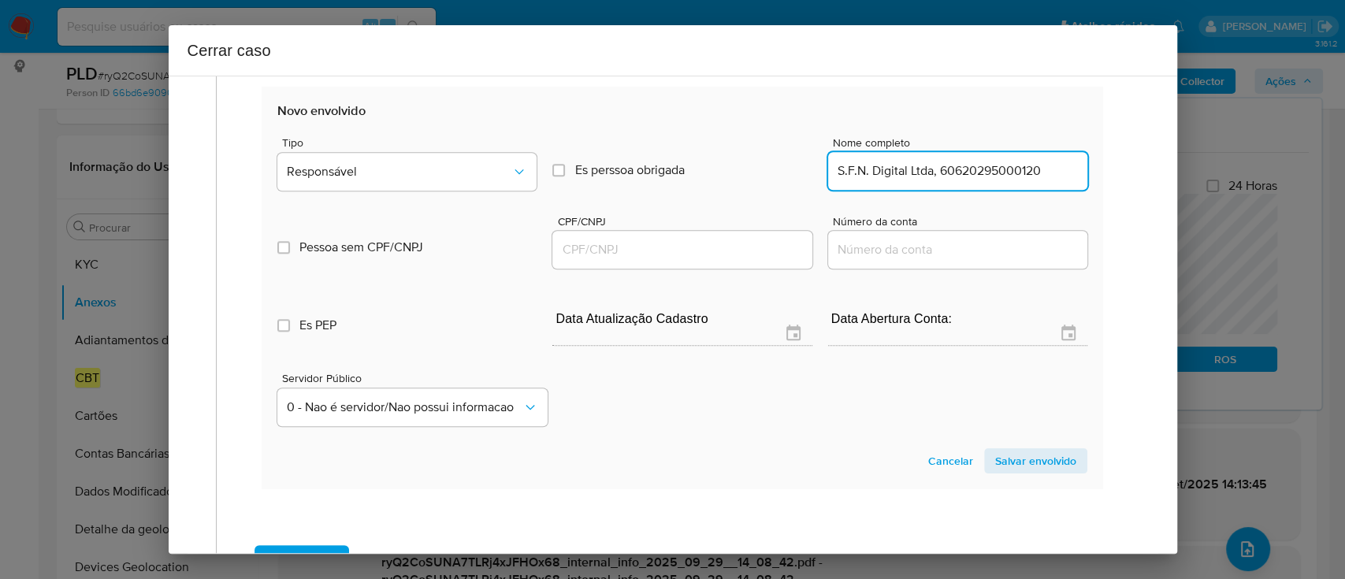
click at [1015, 181] on input "S.F.N. Digital Ltda, 60620295000120" at bounding box center [957, 171] width 259 height 20
type input "S.F.N. Digital Ltda,"
drag, startPoint x: 731, startPoint y: 336, endPoint x: 769, endPoint y: 329, distance: 38.3
click at [731, 260] on input "CPF/CNPJ" at bounding box center [681, 249] width 259 height 20
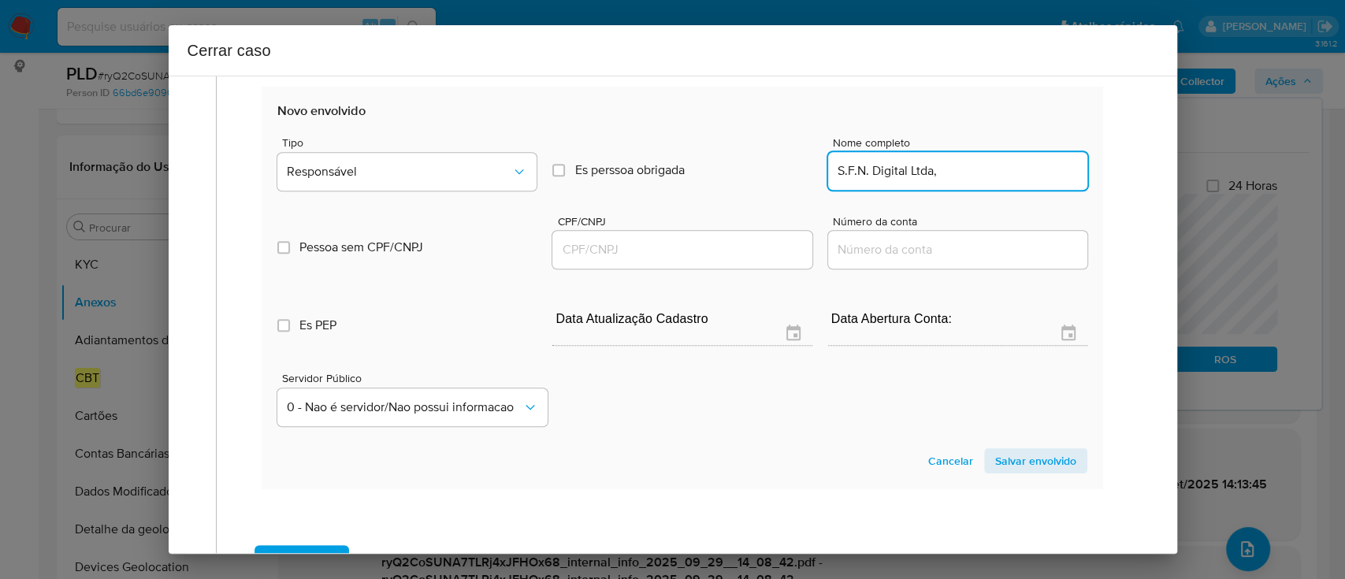
paste input "60620295000120"
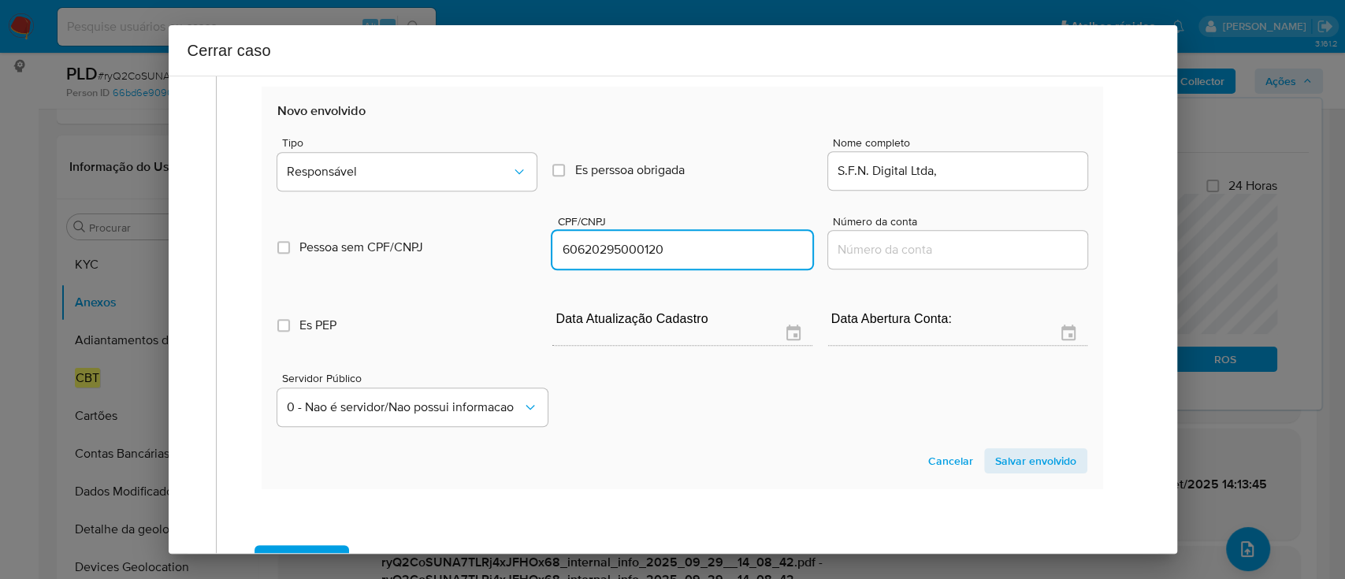
type input "60620295000120"
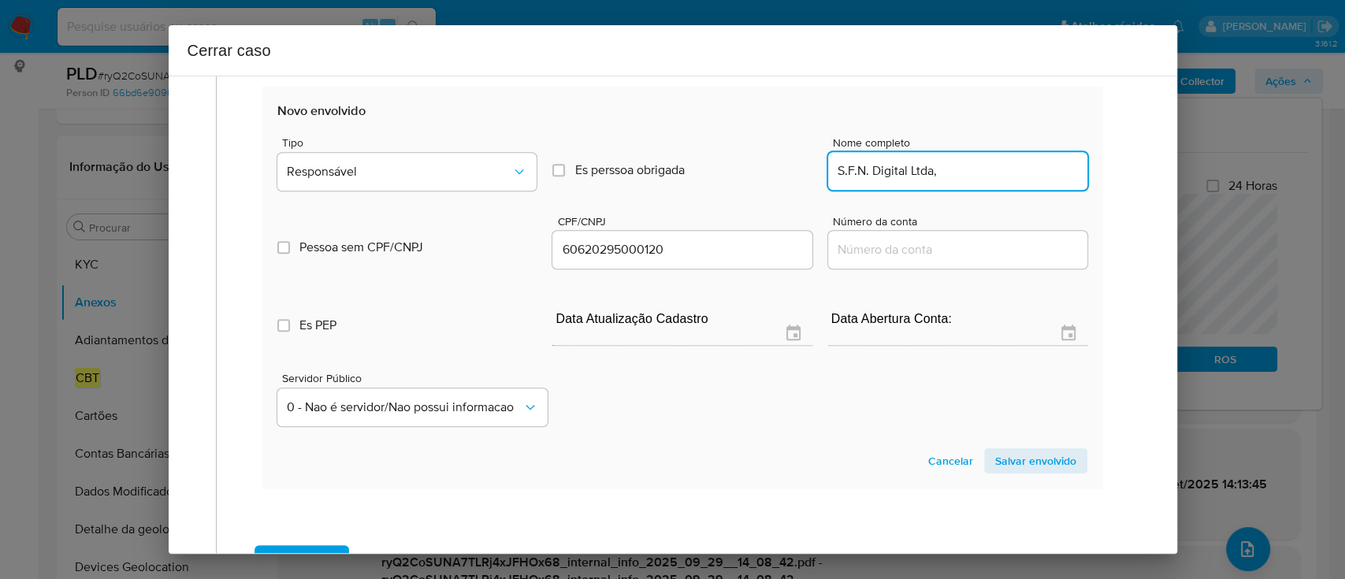
click at [1008, 181] on input "S.F.N. Digital Ltda," at bounding box center [957, 171] width 259 height 20
type input "S.F.N. Digital Ltda"
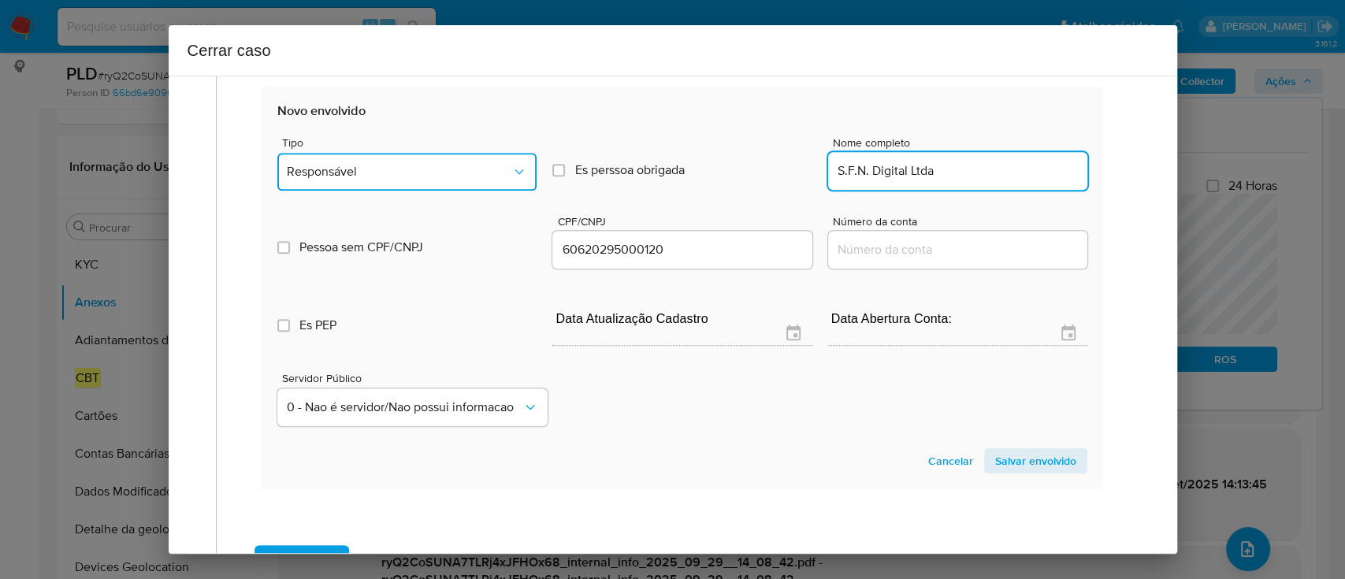
click at [468, 180] on span "Responsável" at bounding box center [399, 172] width 224 height 16
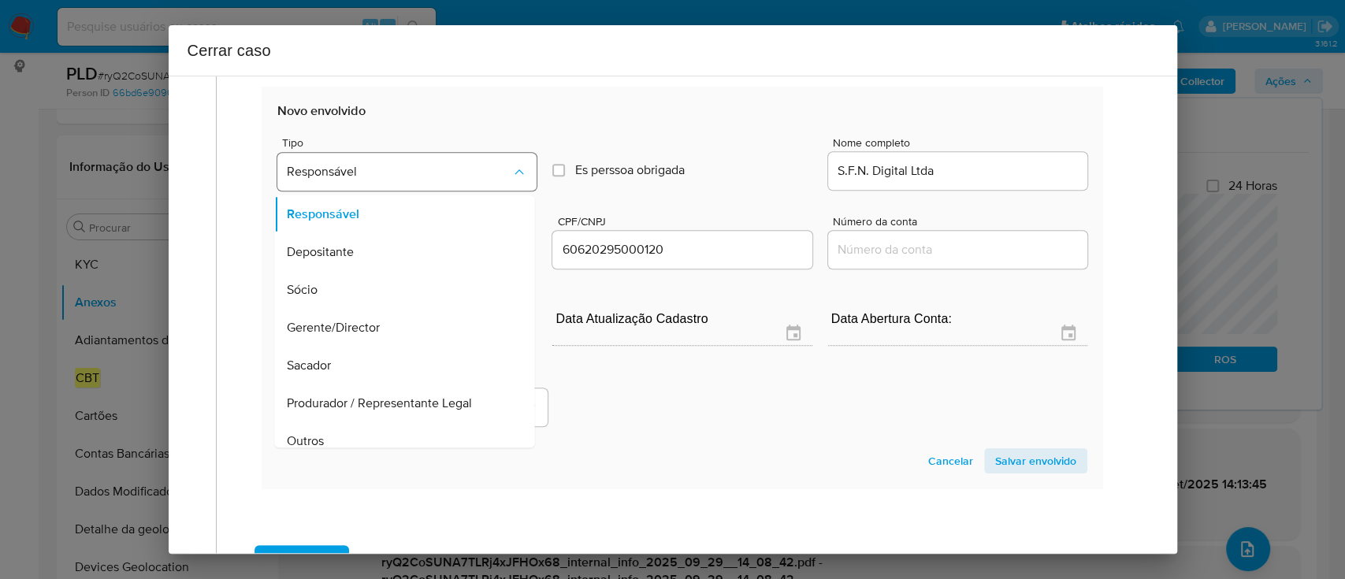
scroll to position [50, 0]
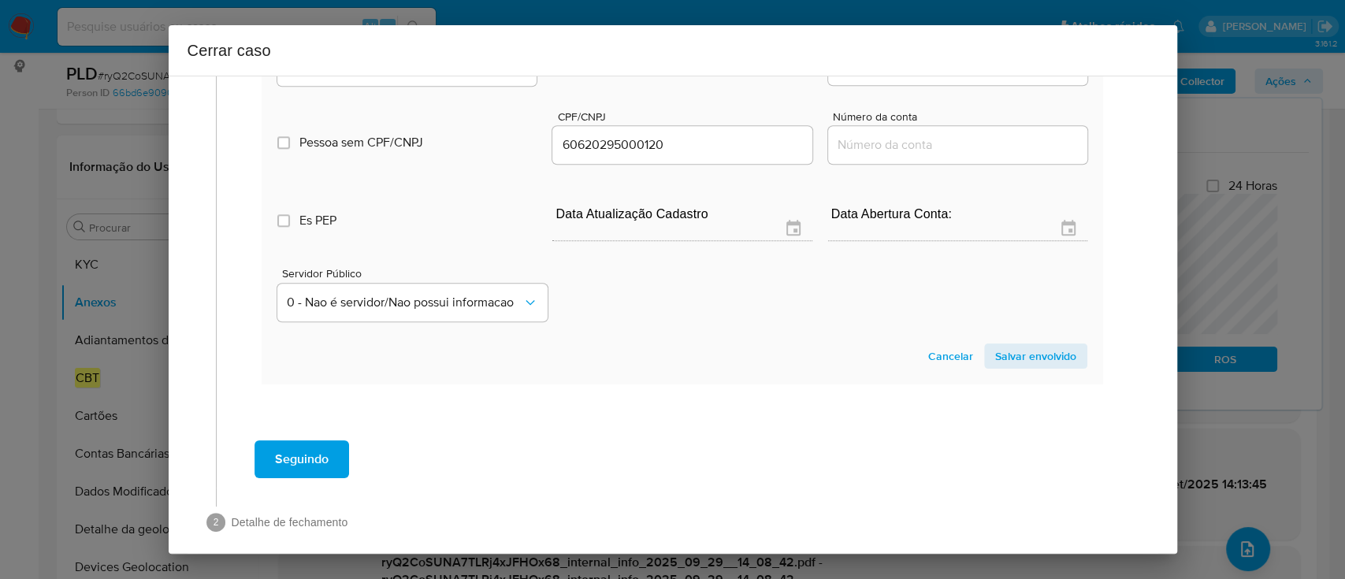
click at [1023, 367] on span "Salvar envolvido" at bounding box center [1035, 356] width 81 height 22
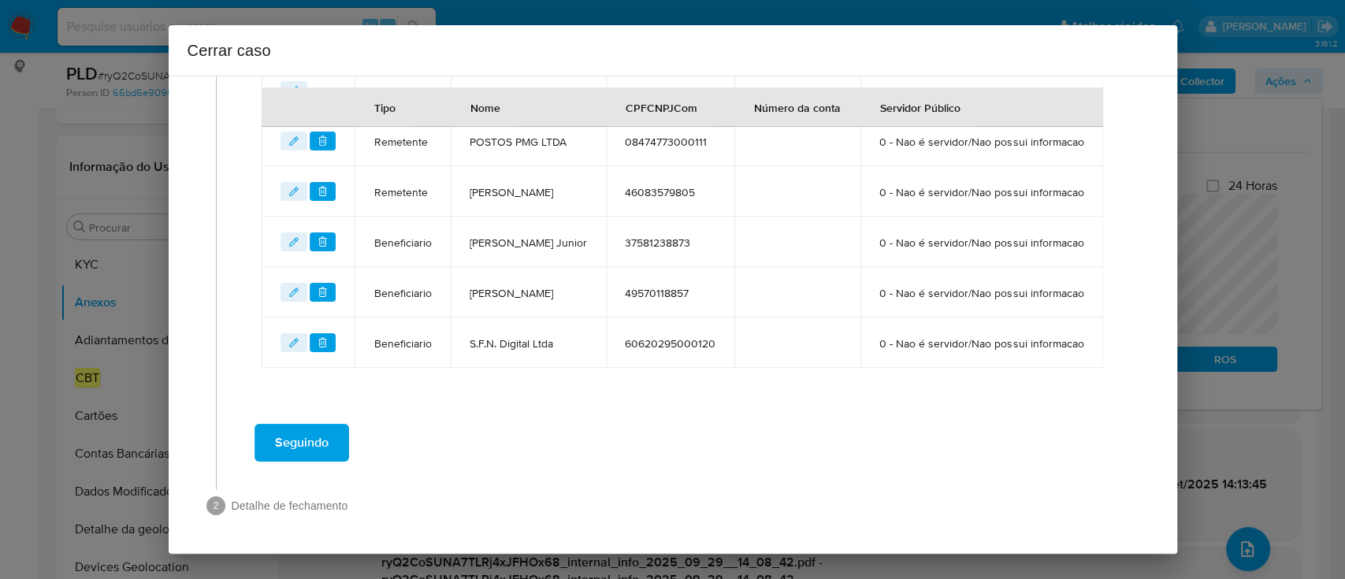
scroll to position [785, 0]
click at [734, 267] on td "49570118857" at bounding box center [670, 292] width 128 height 50
click at [325, 451] on span "Seguindo" at bounding box center [302, 442] width 54 height 35
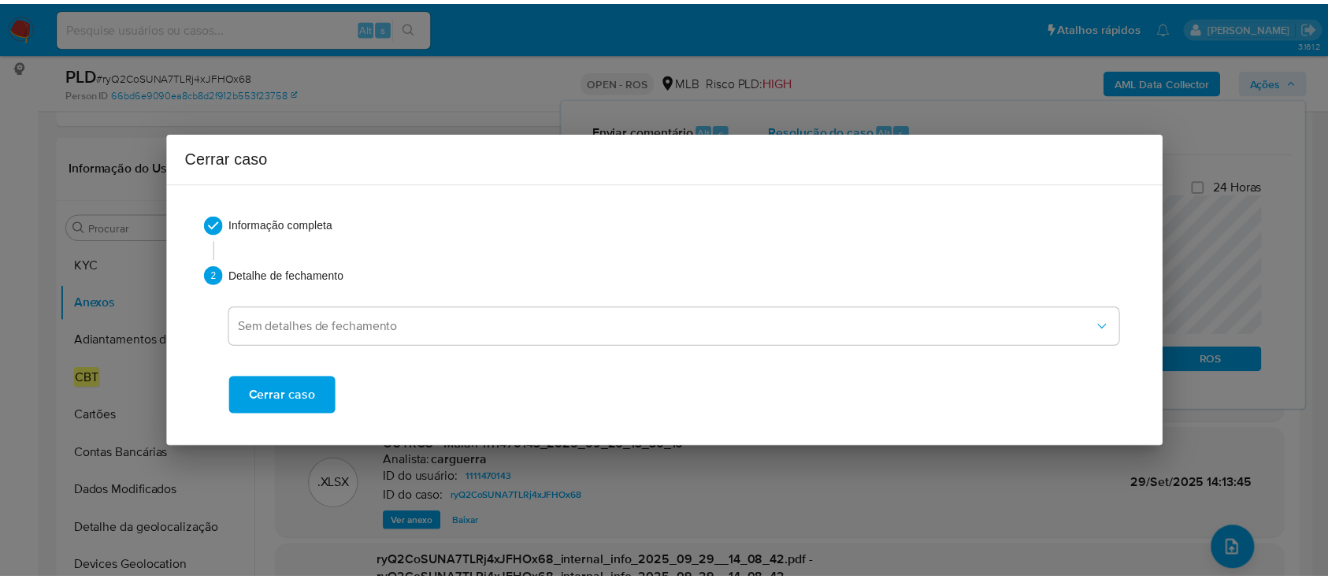
scroll to position [1313, 0]
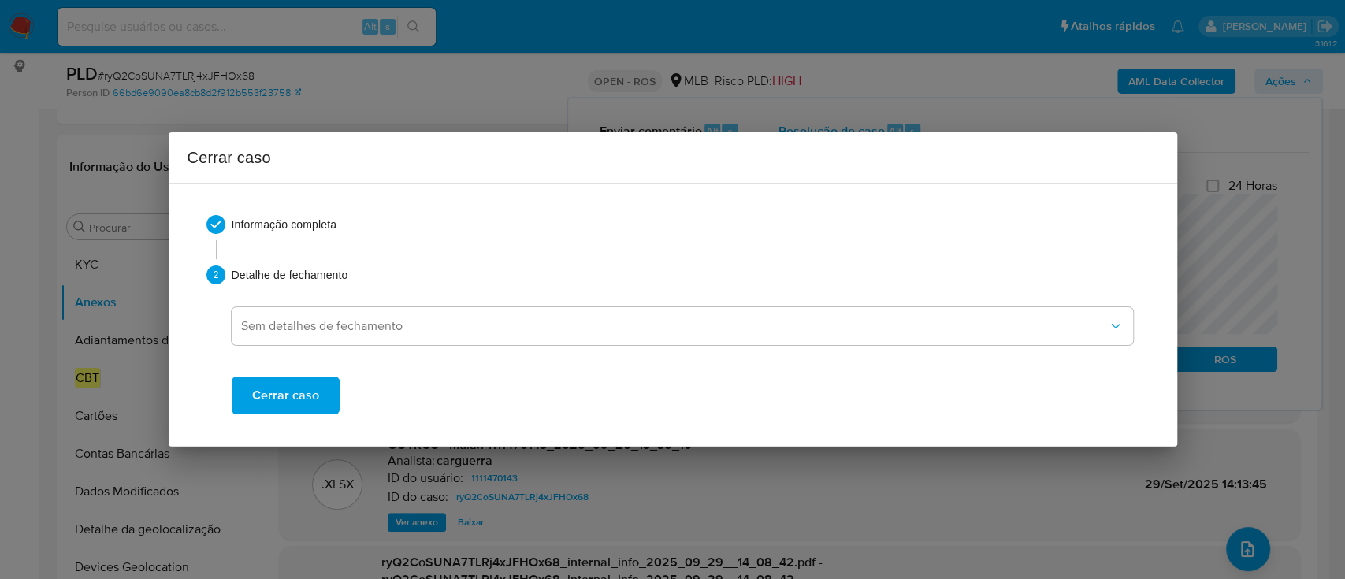
click at [316, 403] on button "Cerrar caso" at bounding box center [286, 396] width 108 height 38
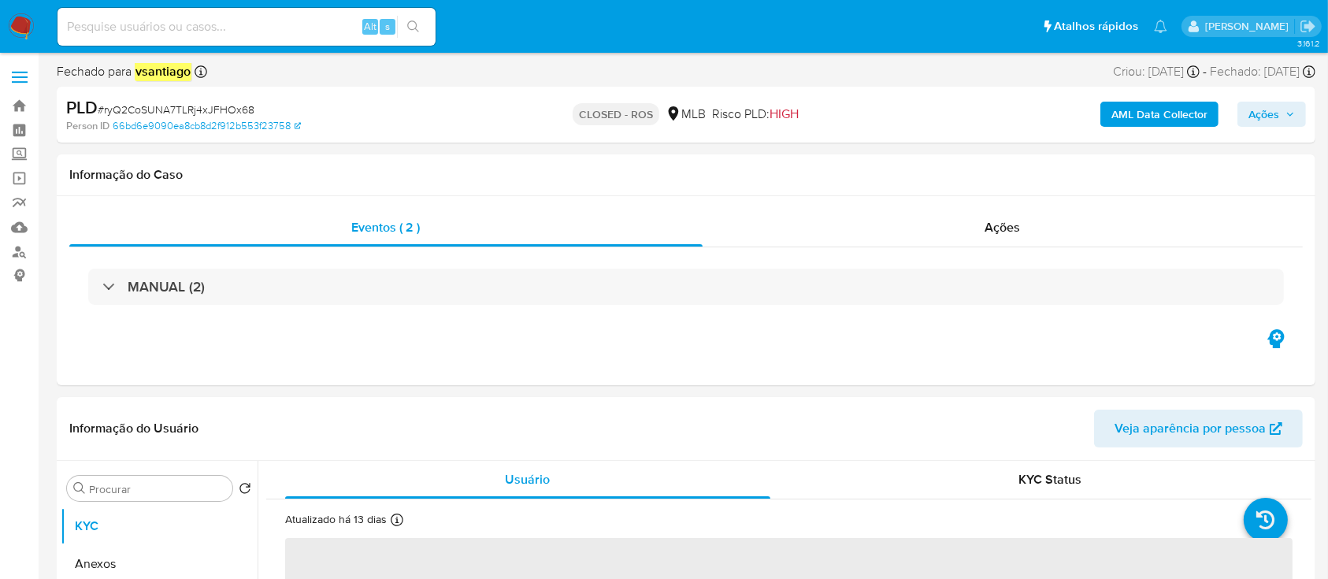
select select "10"
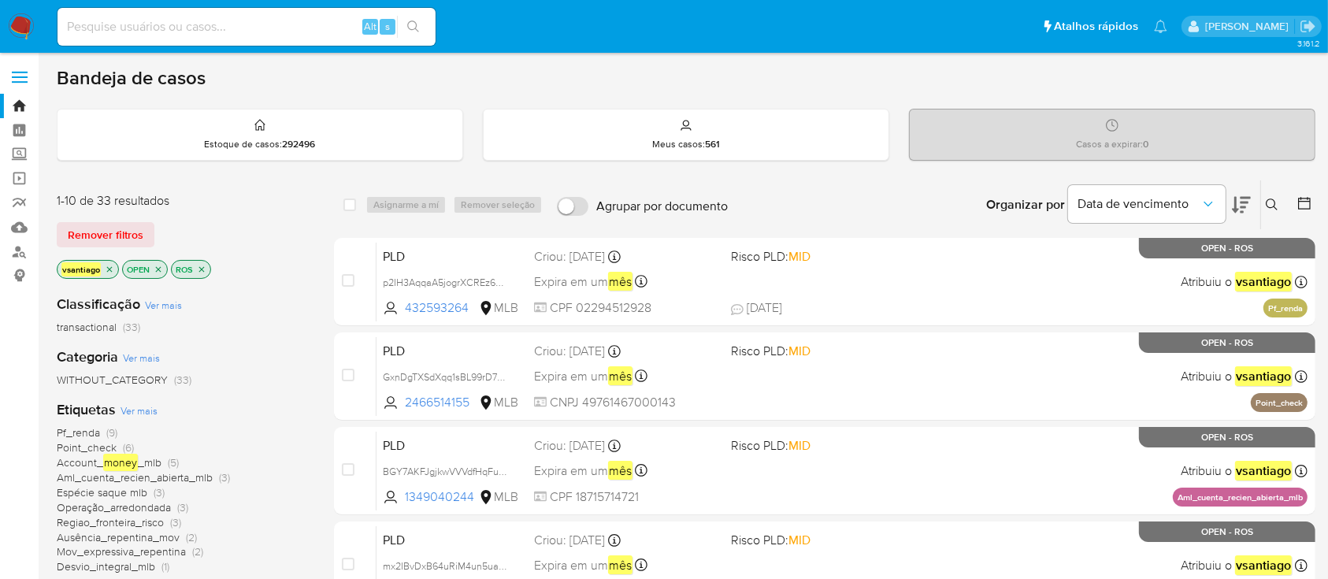
click at [295, 197] on div "1-10 de 33 resultados" at bounding box center [183, 200] width 252 height 17
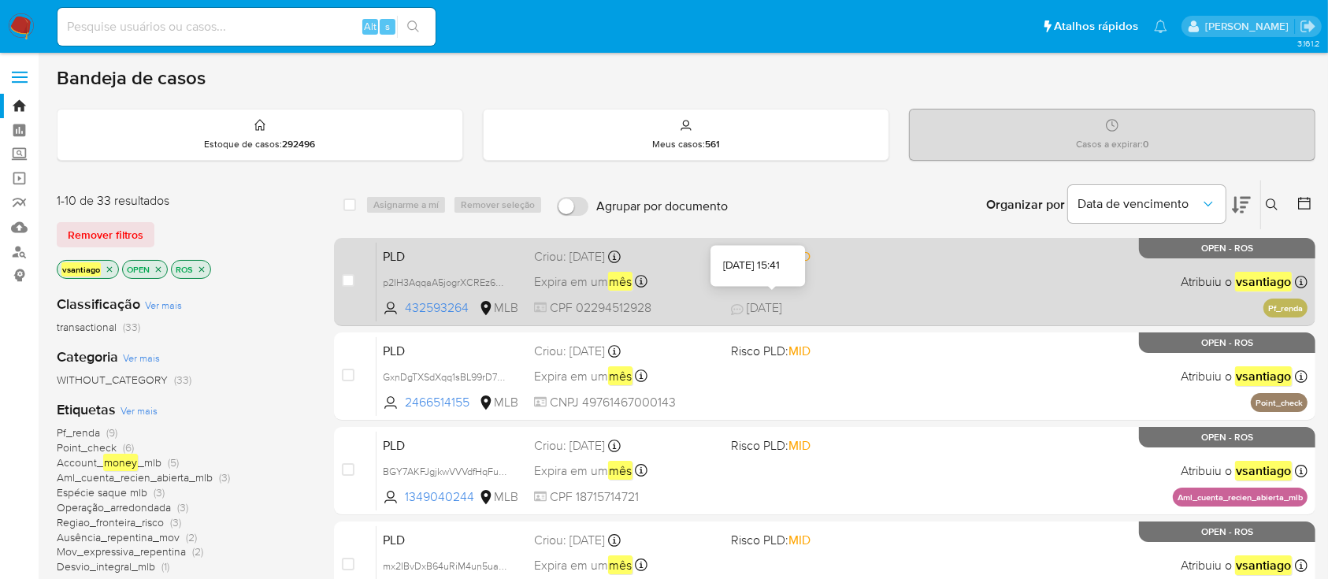
click at [744, 298] on div "PLD p2IH3AqqaA5jogrXCREz6GkA 432593264 MLB Risco PLD: MID Criou: [DATE] Criou: …" at bounding box center [842, 282] width 931 height 80
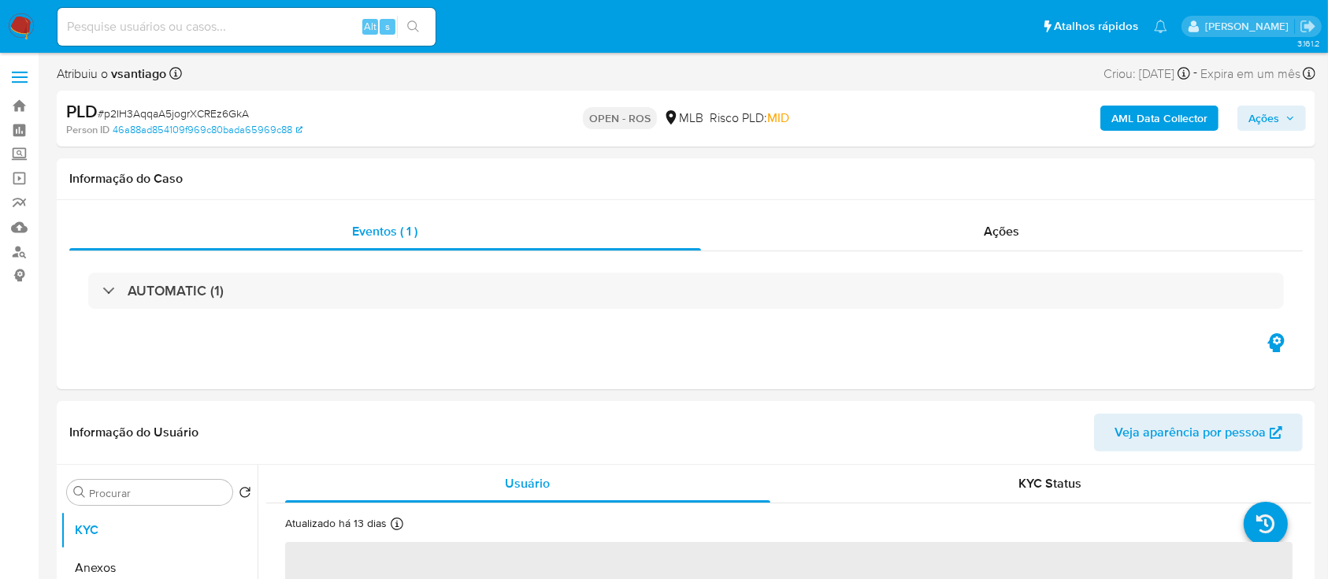
select select "10"
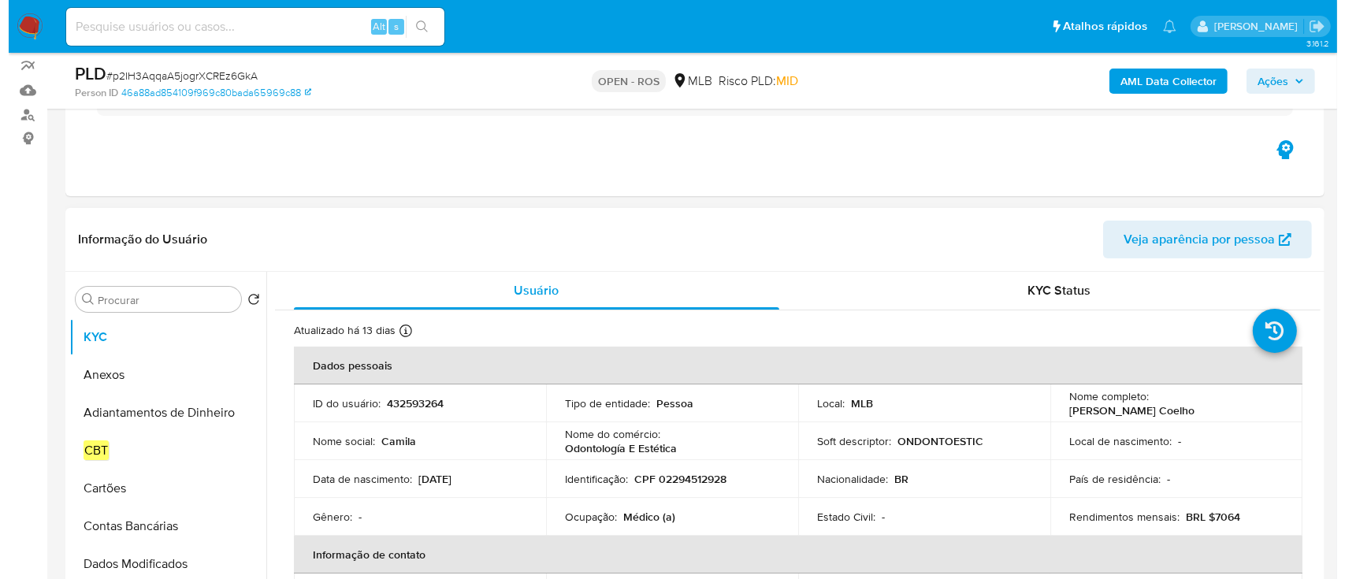
scroll to position [315, 0]
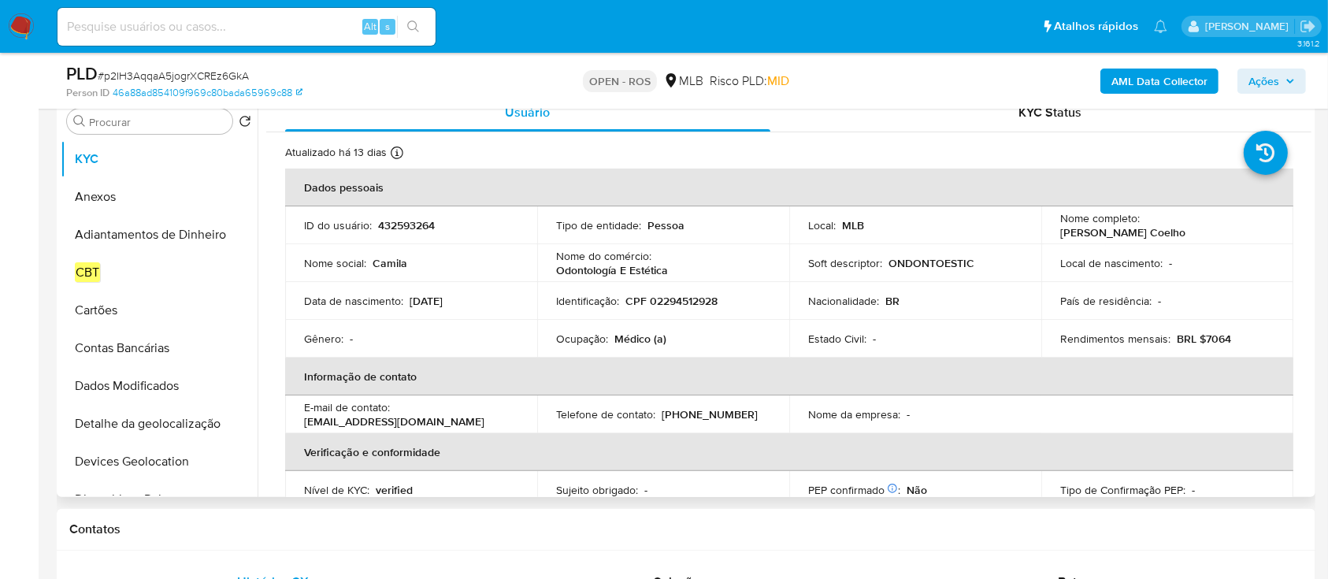
drag, startPoint x: 1057, startPoint y: 233, endPoint x: 1187, endPoint y: 233, distance: 130.0
click at [1187, 233] on div "Nome completo : [PERSON_NAME] Coelho" at bounding box center [1167, 225] width 214 height 28
copy p "[PERSON_NAME] Coelho"
click at [664, 295] on p "CPF 02294512928" at bounding box center [671, 301] width 92 height 14
click at [668, 297] on p "CPF 02294512928" at bounding box center [671, 301] width 92 height 14
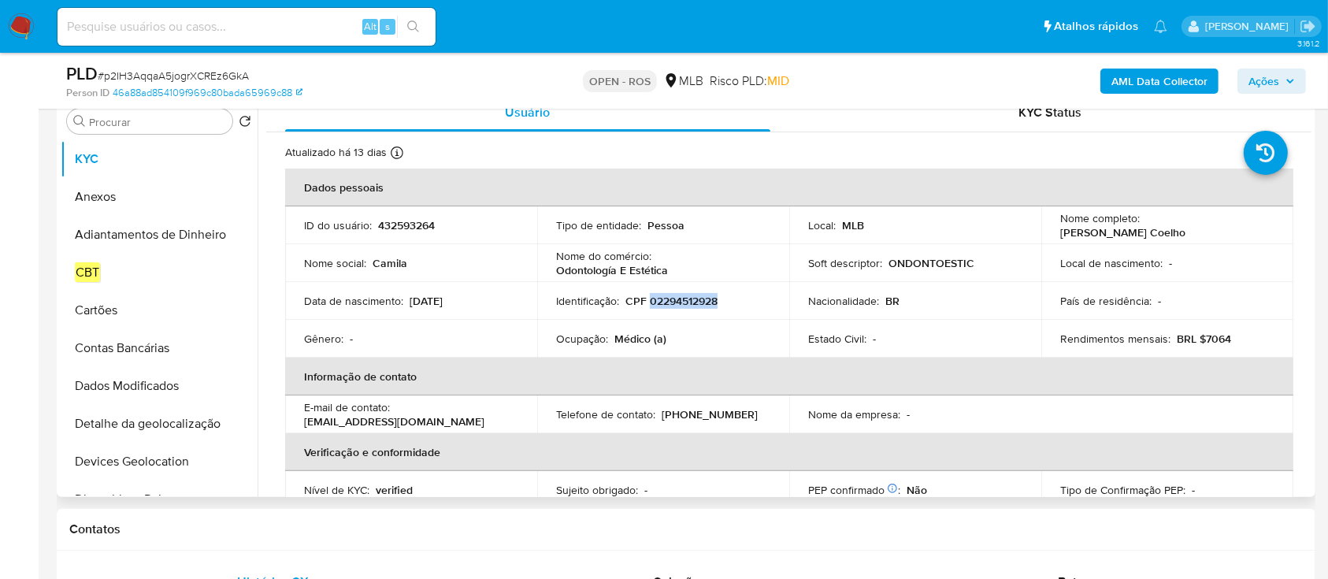
click at [668, 297] on p "CPF 02294512928" at bounding box center [671, 301] width 92 height 14
copy p "02294512928"
drag, startPoint x: 123, startPoint y: 203, endPoint x: 156, endPoint y: 205, distance: 33.1
click at [123, 202] on button "Anexos" at bounding box center [153, 197] width 184 height 38
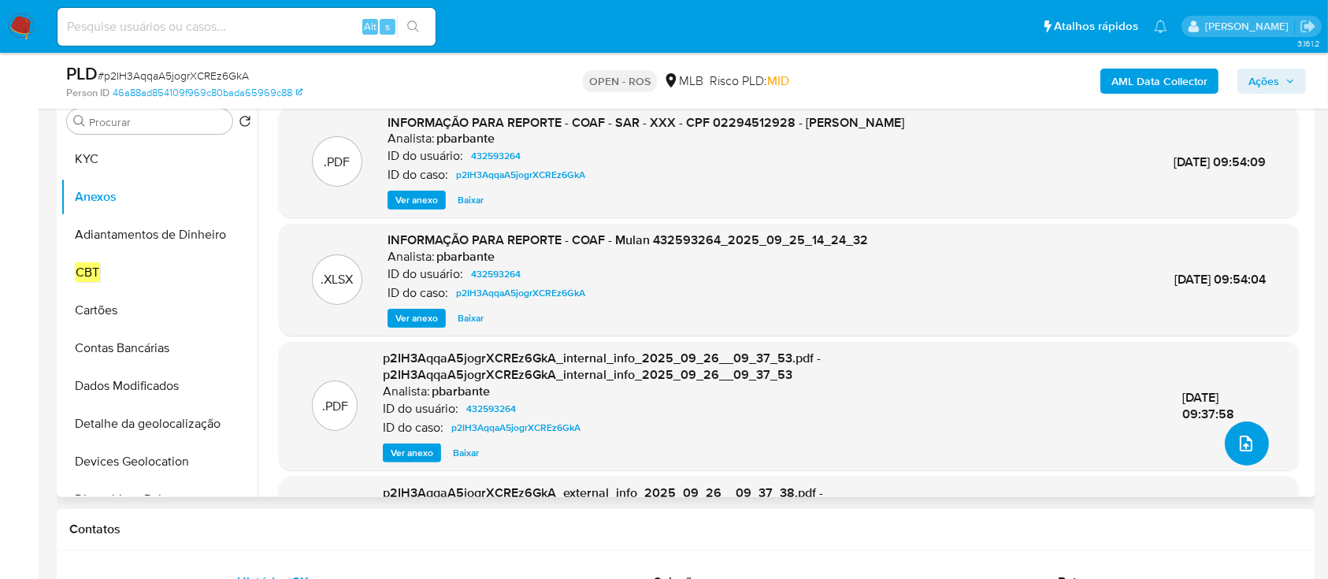
click at [1245, 444] on icon "upload-file" at bounding box center [1246, 443] width 19 height 19
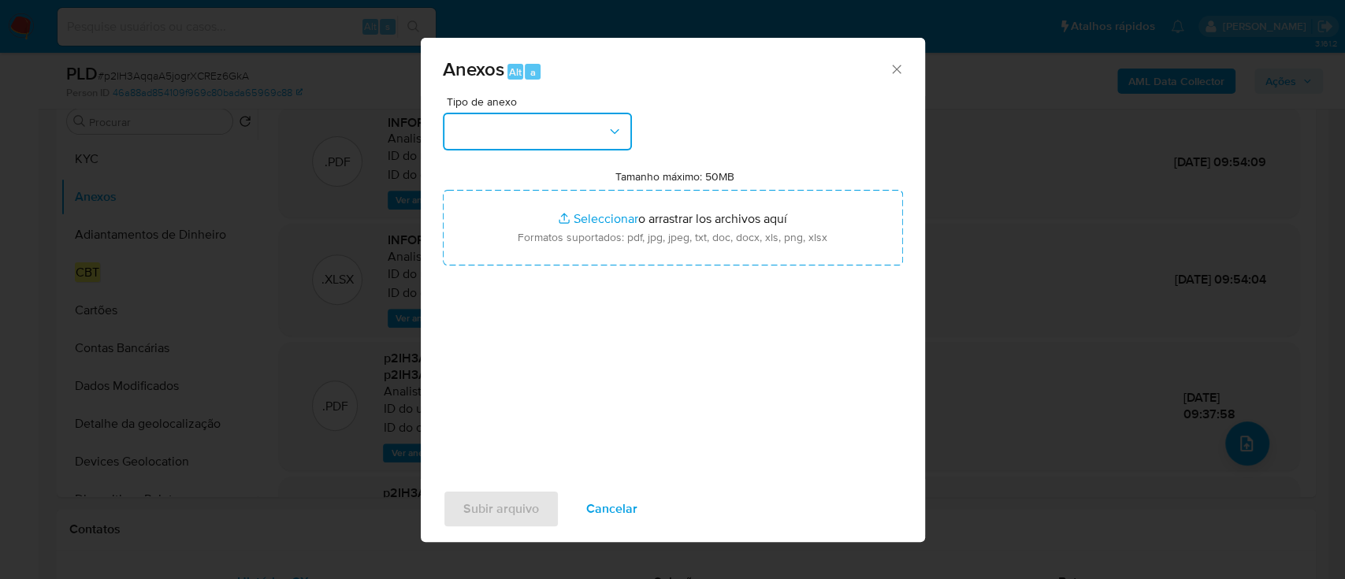
click at [566, 123] on button "button" at bounding box center [537, 132] width 189 height 38
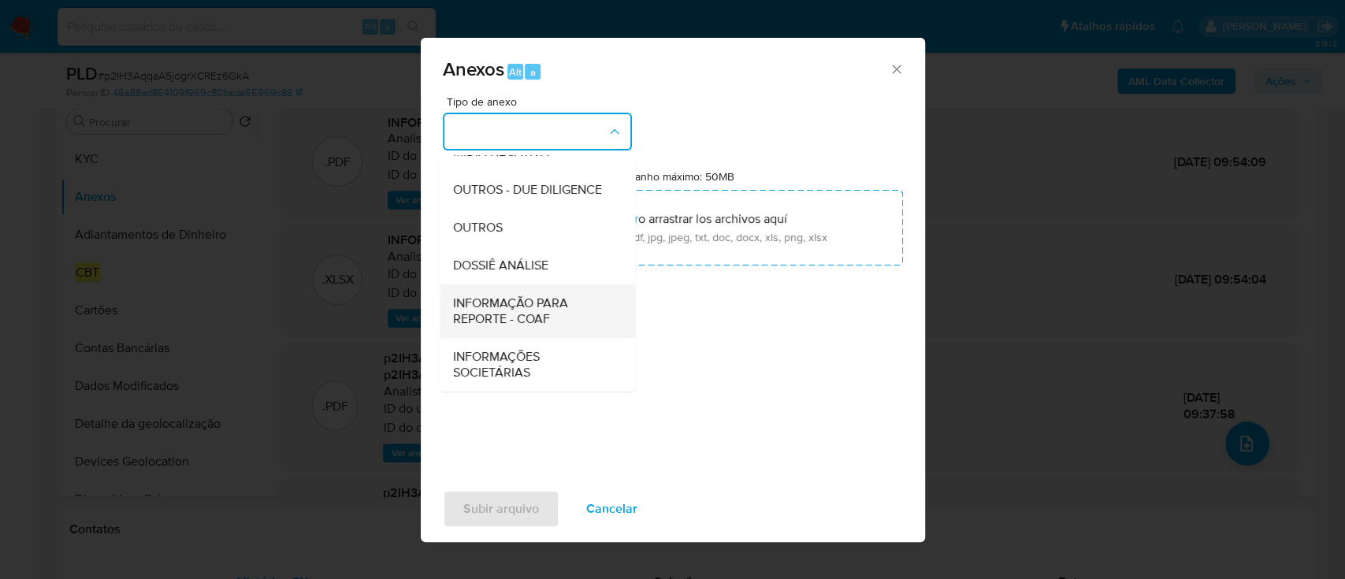
scroll to position [242, 0]
click at [532, 319] on span "INFORMAÇÃO PARA REPORTE - COAF" at bounding box center [532, 311] width 161 height 32
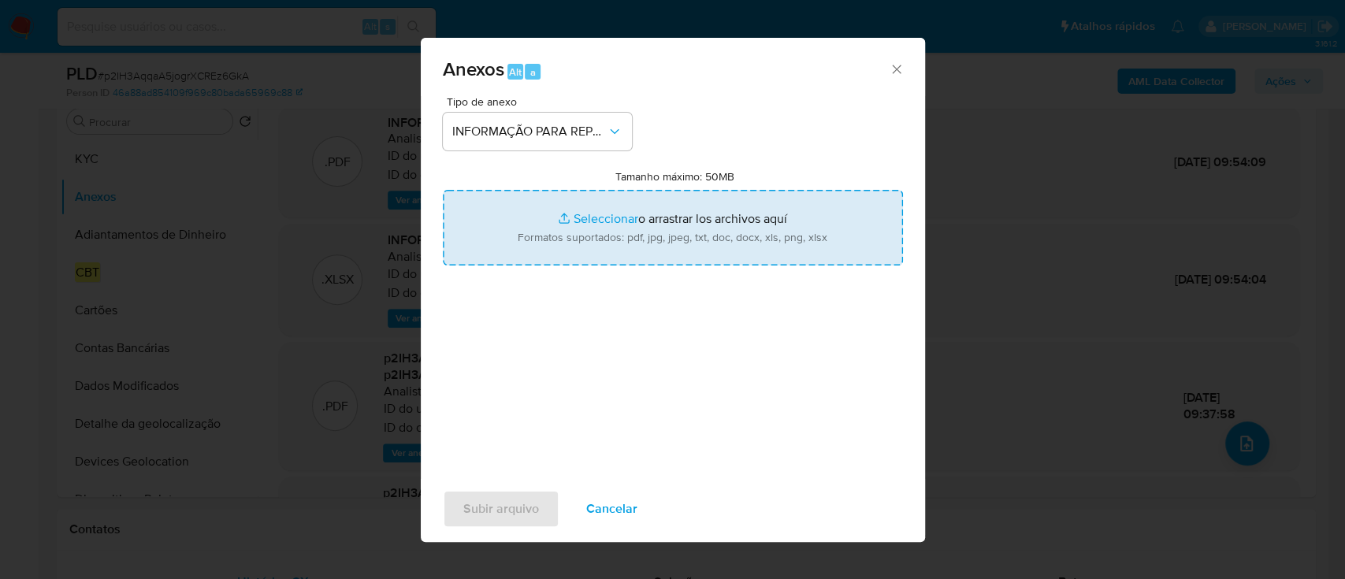
type input "C:\fakepath\SAR - p2IH3AqqaA5jogrXCREz6GkA - CPF 02294512928 - [PERSON_NAME].pdf"
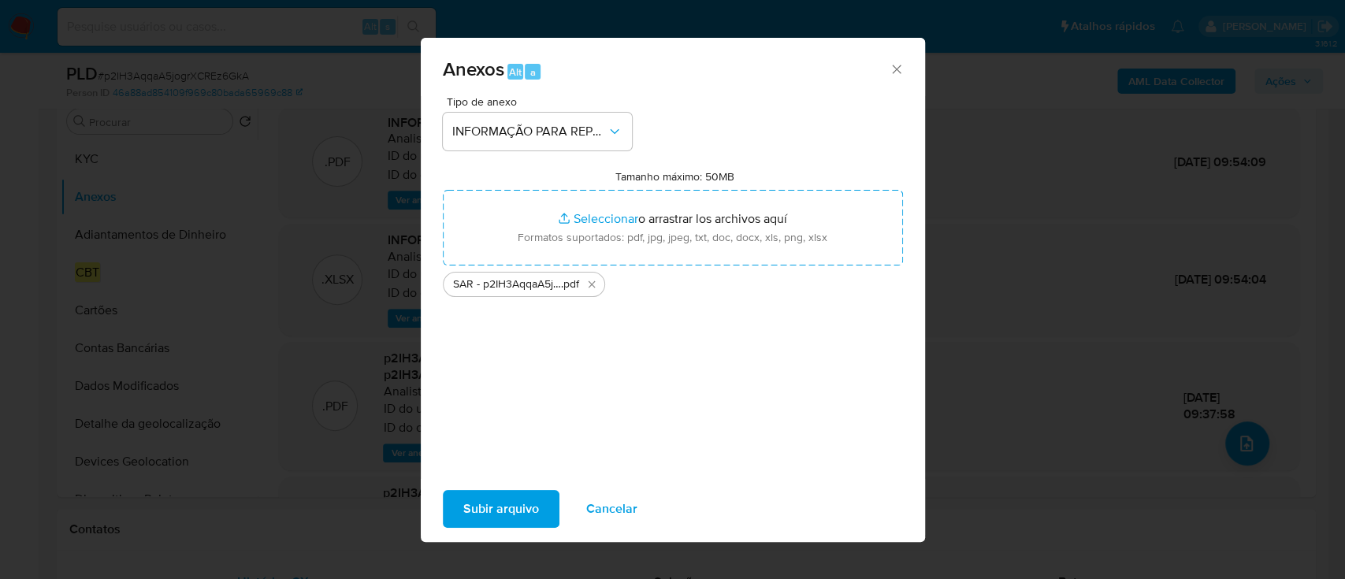
click at [533, 505] on span "Subir arquivo" at bounding box center [501, 509] width 76 height 35
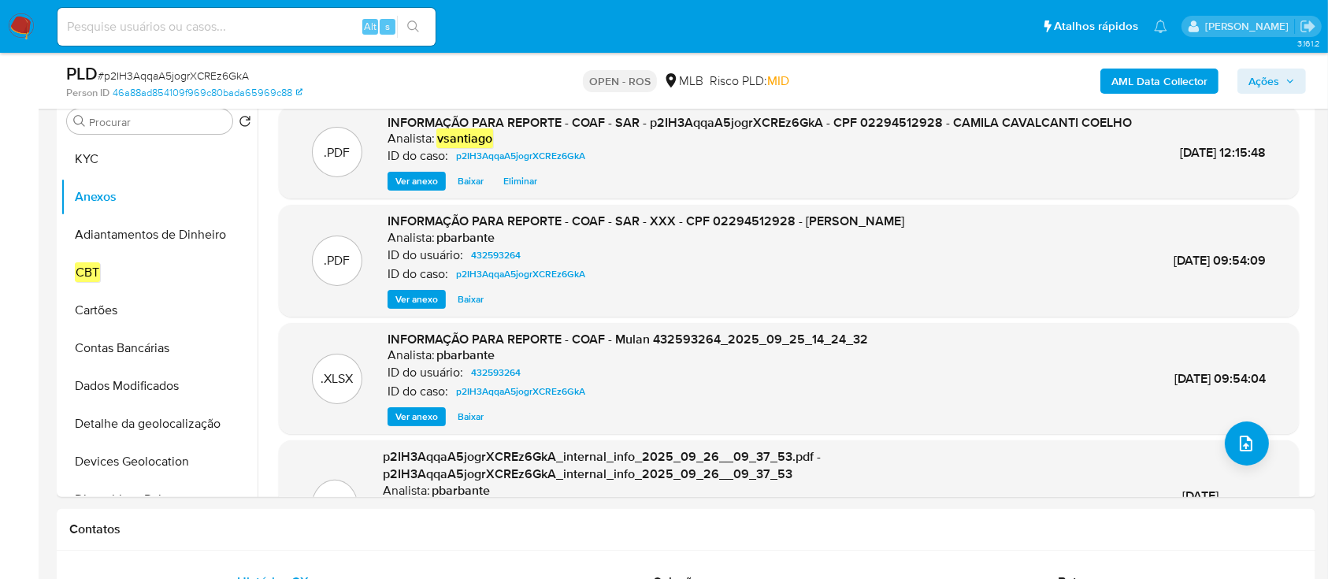
click at [1259, 74] on span "Ações" at bounding box center [1263, 81] width 31 height 25
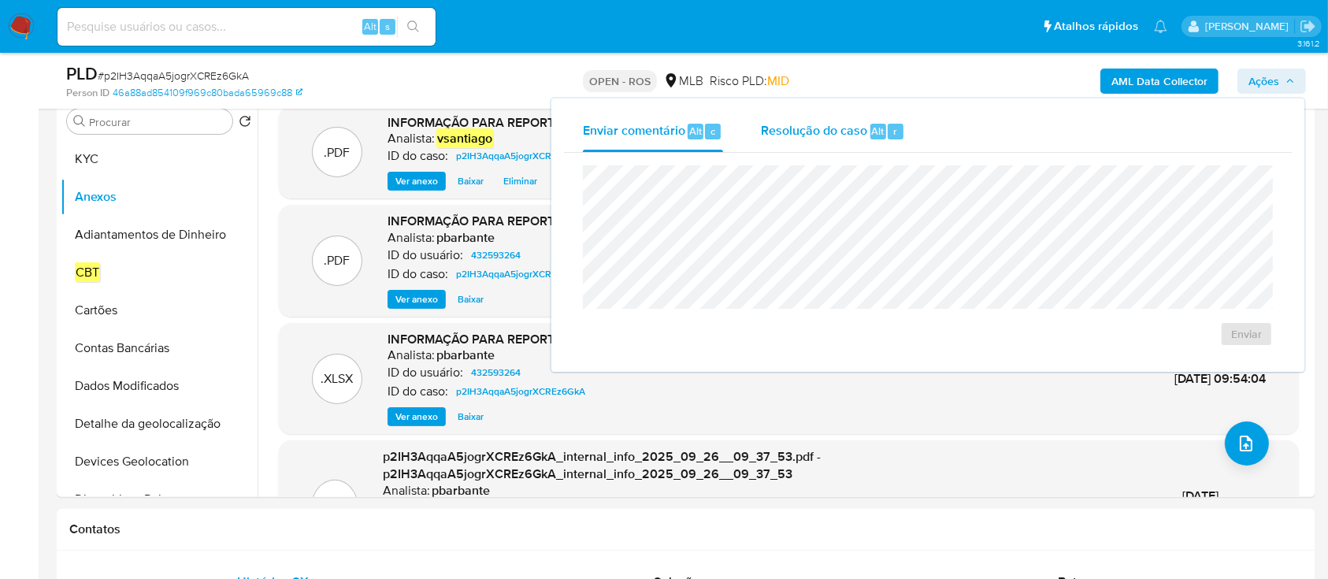
click at [830, 151] on div "Enviar comentário Alt c Resolução do caso Alt r Enviar" at bounding box center [928, 235] width 728 height 248
click at [826, 137] on span "Resolução do caso" at bounding box center [814, 130] width 106 height 18
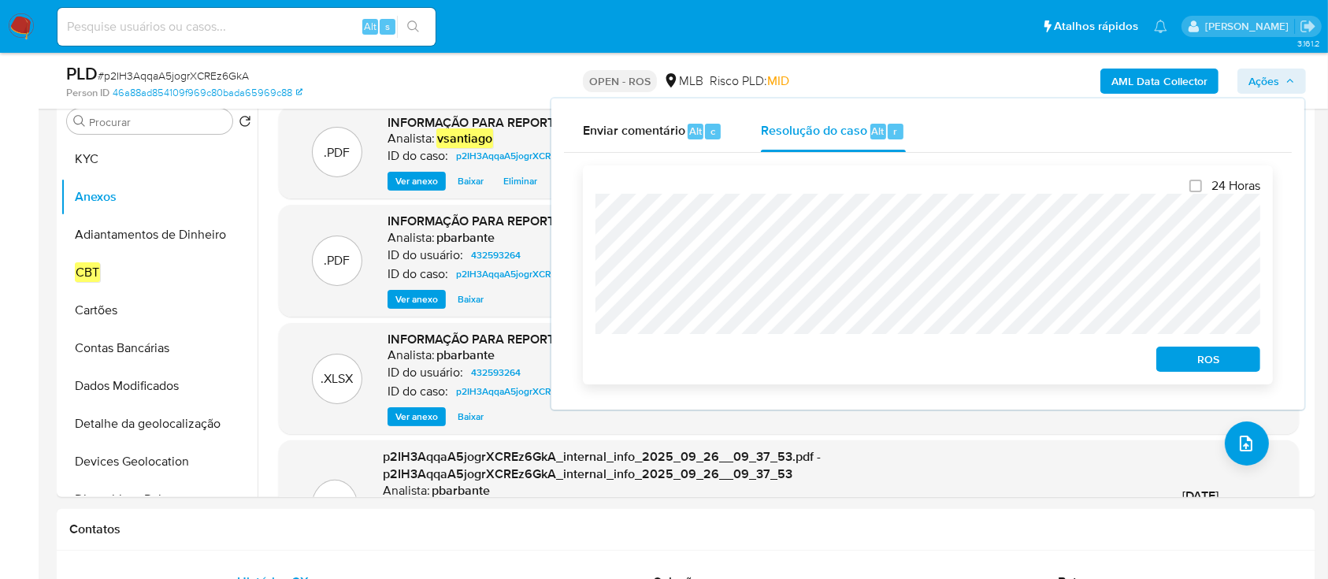
click at [1182, 367] on span "ROS" at bounding box center [1208, 359] width 82 height 22
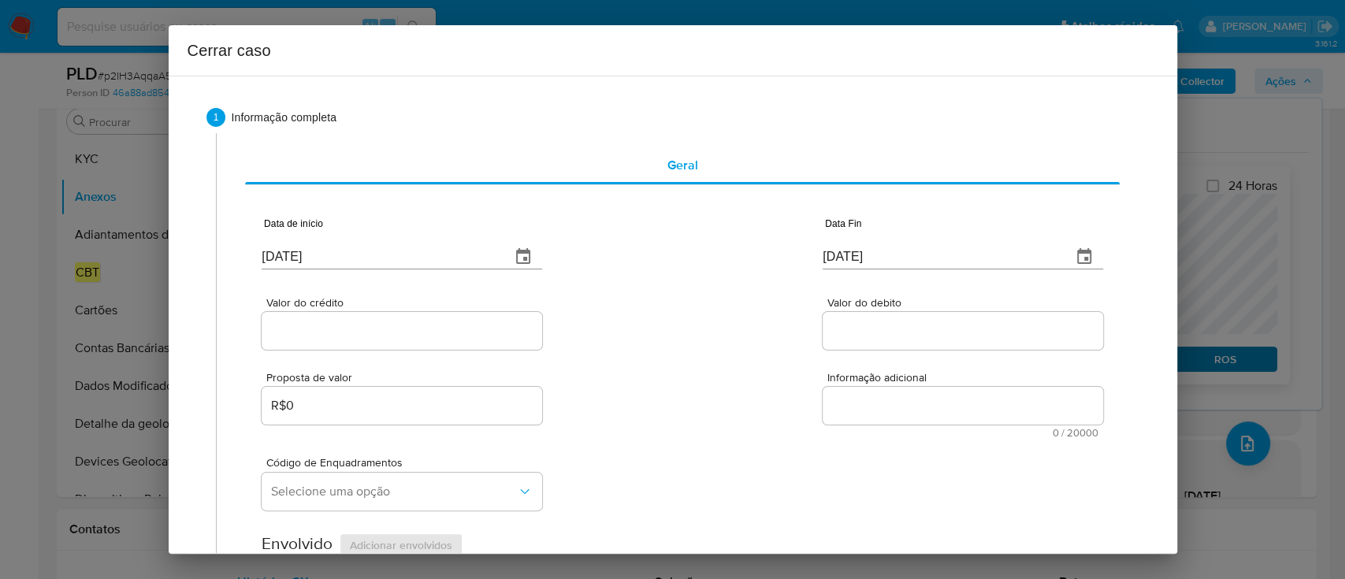
type input "28/09/2023"
click at [324, 251] on input "[DATE]" at bounding box center [380, 256] width 236 height 25
click at [324, 251] on input "01/10/2025" at bounding box center [380, 256] width 236 height 25
paste input "08"
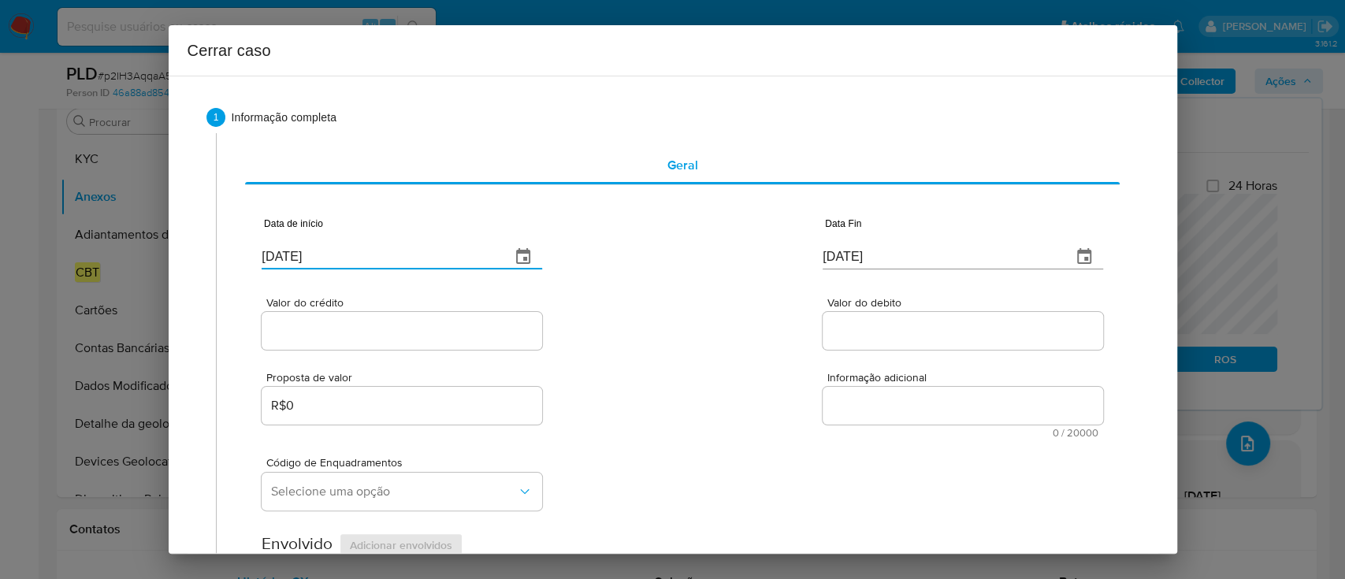
type input "01/08/2025"
click at [712, 356] on div "Proposta de valor R$0 Informação adicional 0 / 20000 20000 caracteres restantes" at bounding box center [682, 395] width 840 height 85
click at [838, 261] on input "01/10/2025" at bounding box center [940, 256] width 236 height 25
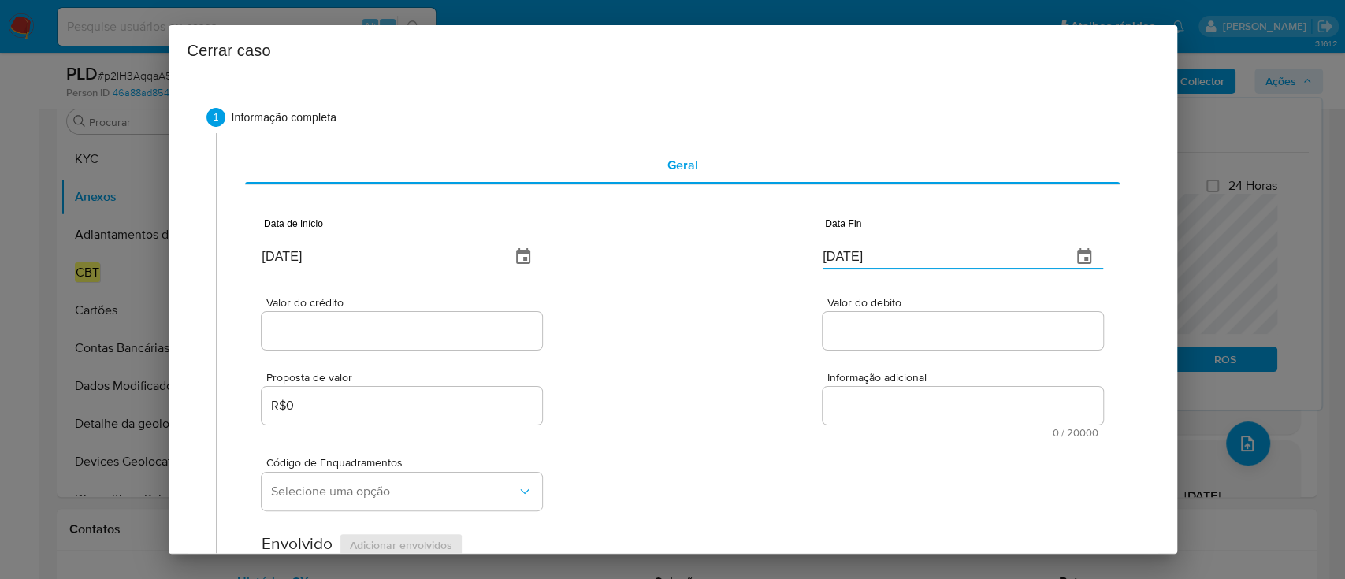
click at [838, 261] on input "01/10/2025" at bounding box center [940, 256] width 236 height 25
paste input "24/09"
type input "24/09/2025"
click at [727, 315] on div "Valor do crédito Valor do debito" at bounding box center [682, 315] width 840 height 75
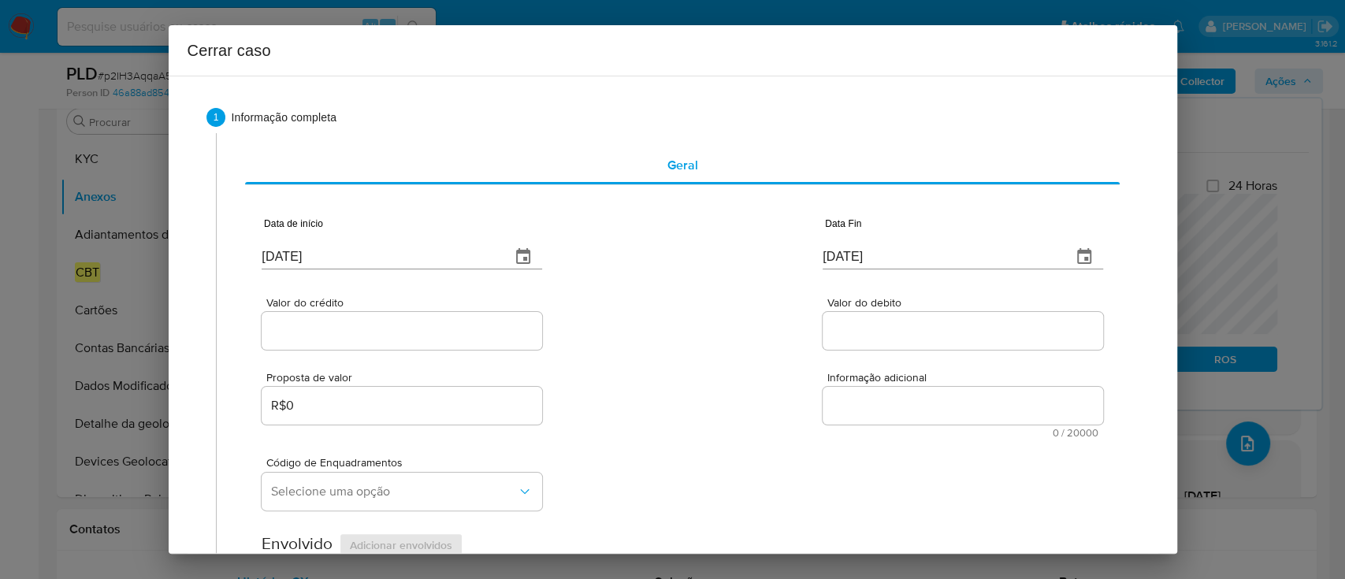
click at [343, 338] on input "Valor do crédito" at bounding box center [402, 331] width 280 height 20
paste input "R$1.324.777"
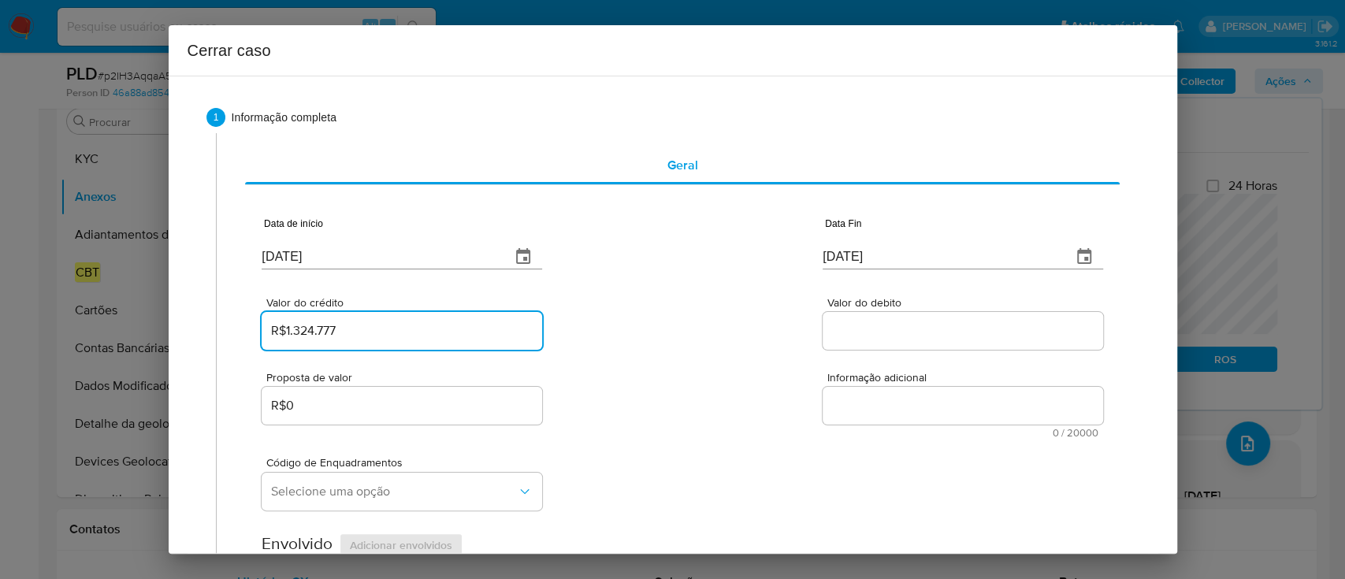
type input "R$1.324.777"
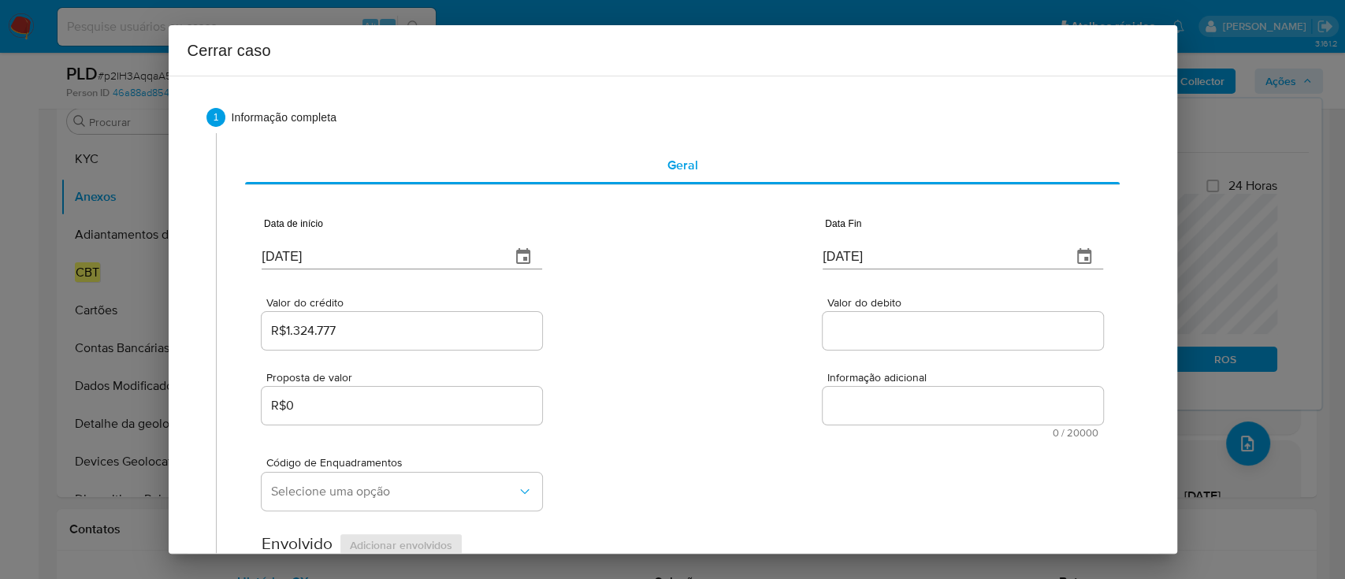
click at [668, 336] on div "Valor do crédito R$1.324.777 Valor do debito" at bounding box center [682, 315] width 840 height 75
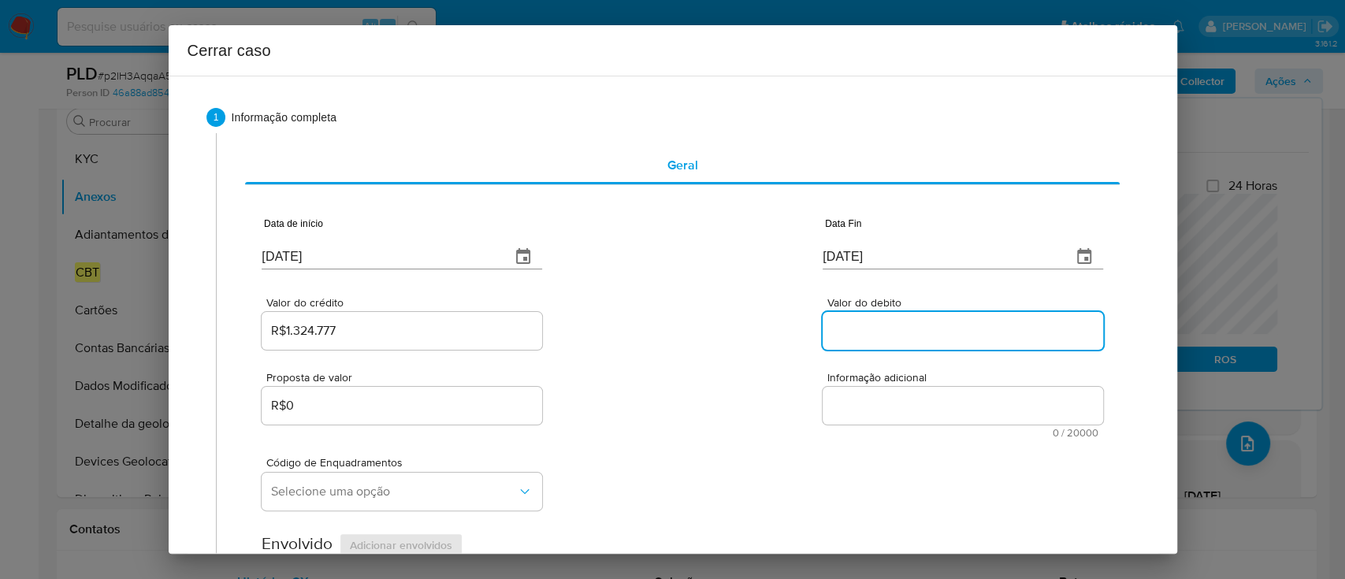
drag, startPoint x: 942, startPoint y: 331, endPoint x: 738, endPoint y: 341, distance: 204.3
click at [942, 331] on input "Valor do debito" at bounding box center [962, 331] width 280 height 20
paste input "R$1.320.755"
type input "R$1.320.755"
drag, startPoint x: 731, startPoint y: 341, endPoint x: 723, endPoint y: 337, distance: 8.8
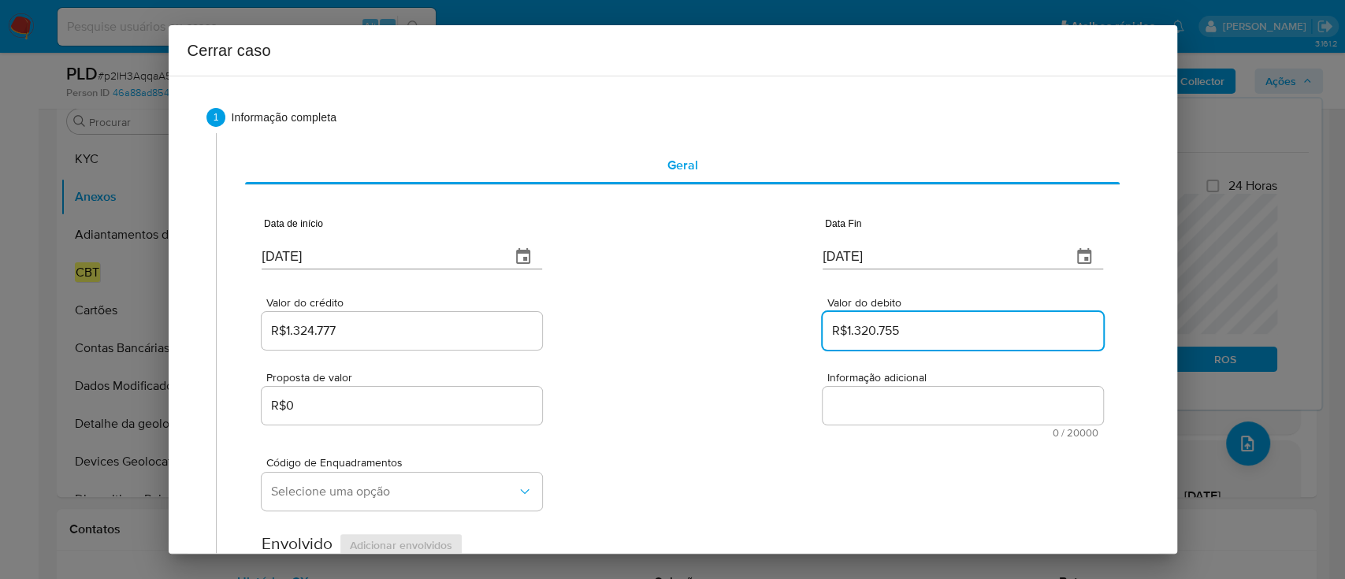
click at [729, 341] on div "Valor do crédito R$1.324.777 Valor do debito R$1.320.755" at bounding box center [682, 315] width 840 height 75
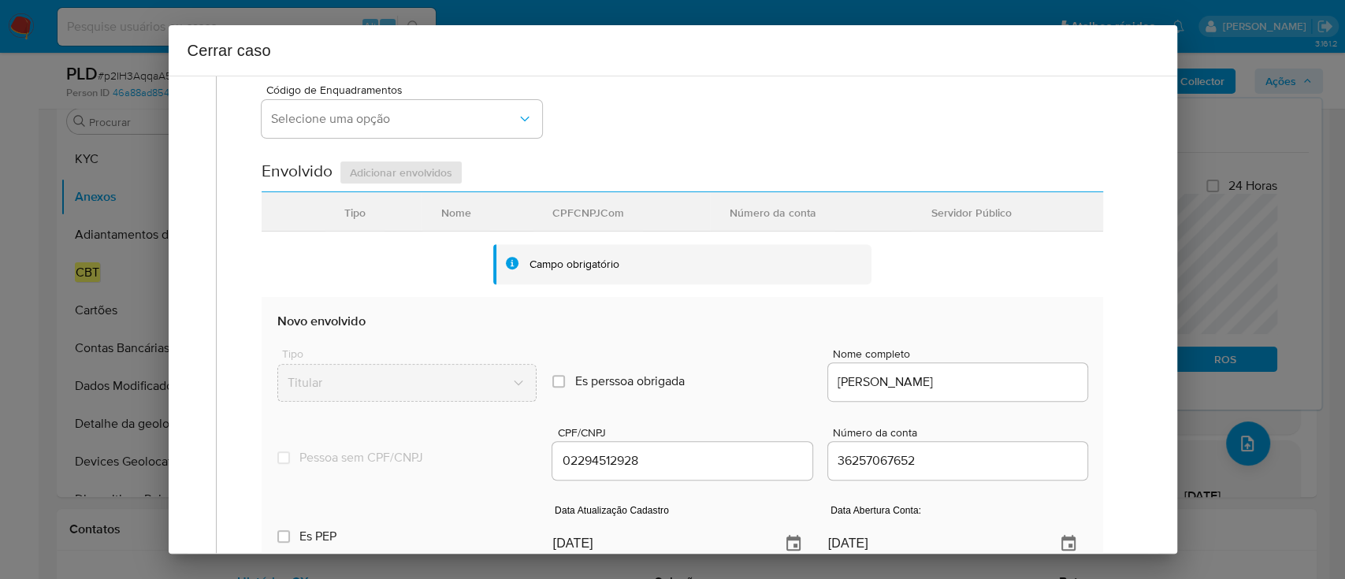
scroll to position [525, 0]
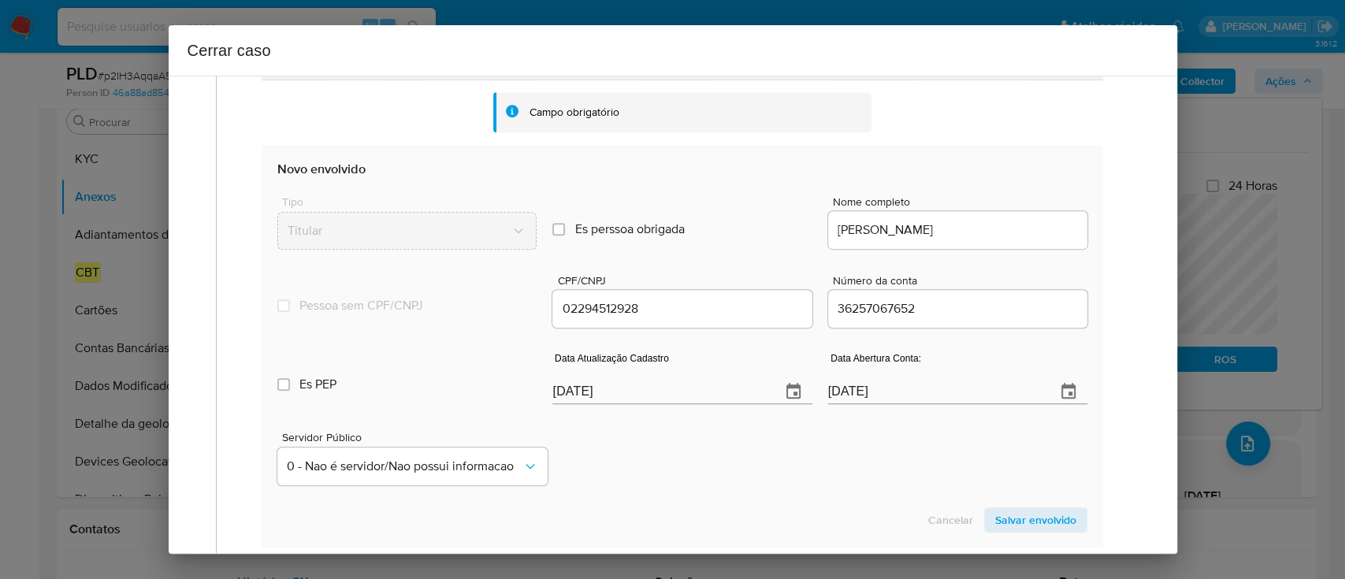
click at [601, 391] on input "[DATE]" at bounding box center [659, 391] width 215 height 25
paste input "18/09"
type input "18/09/2025"
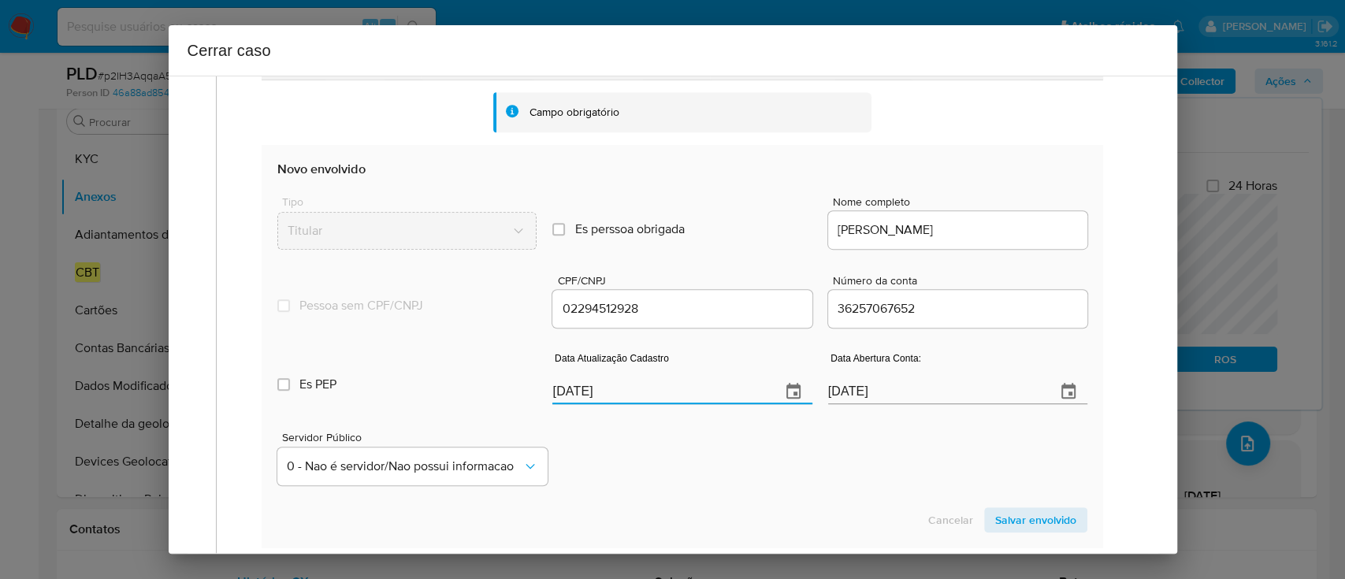
click at [667, 436] on div "Servidor Público 0 - Nao é servidor/Nao possui informacao" at bounding box center [681, 452] width 809 height 79
click at [1036, 516] on span "Salvar envolvido" at bounding box center [1035, 520] width 81 height 22
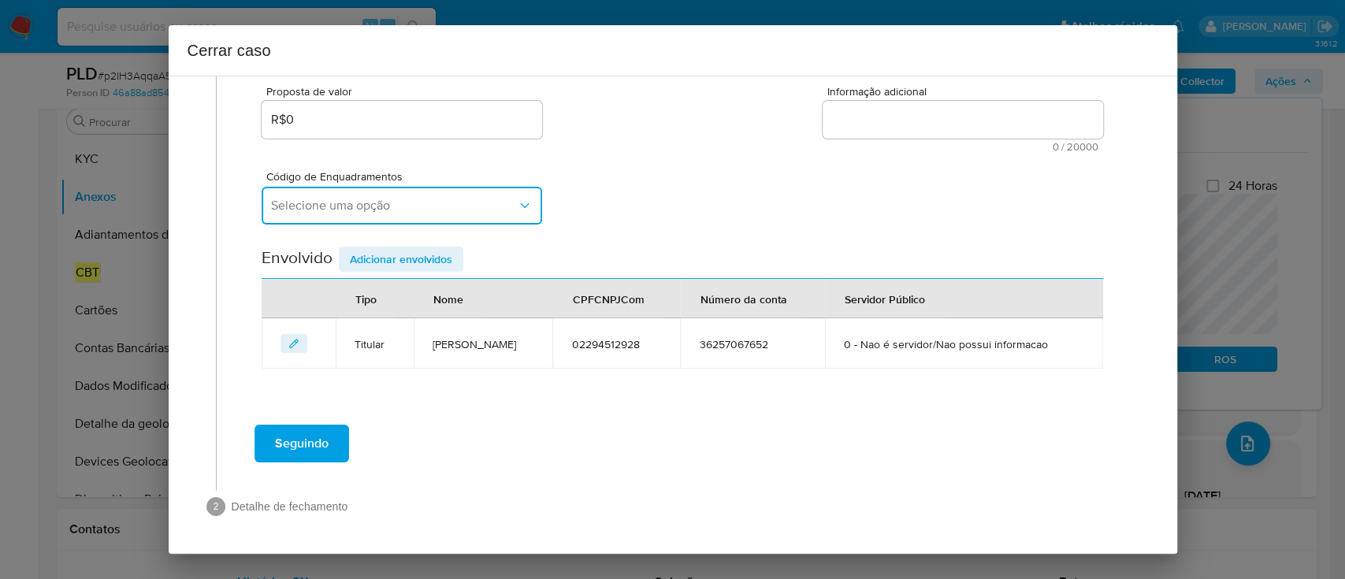
click at [516, 216] on button "Selecione uma opção" at bounding box center [402, 206] width 280 height 38
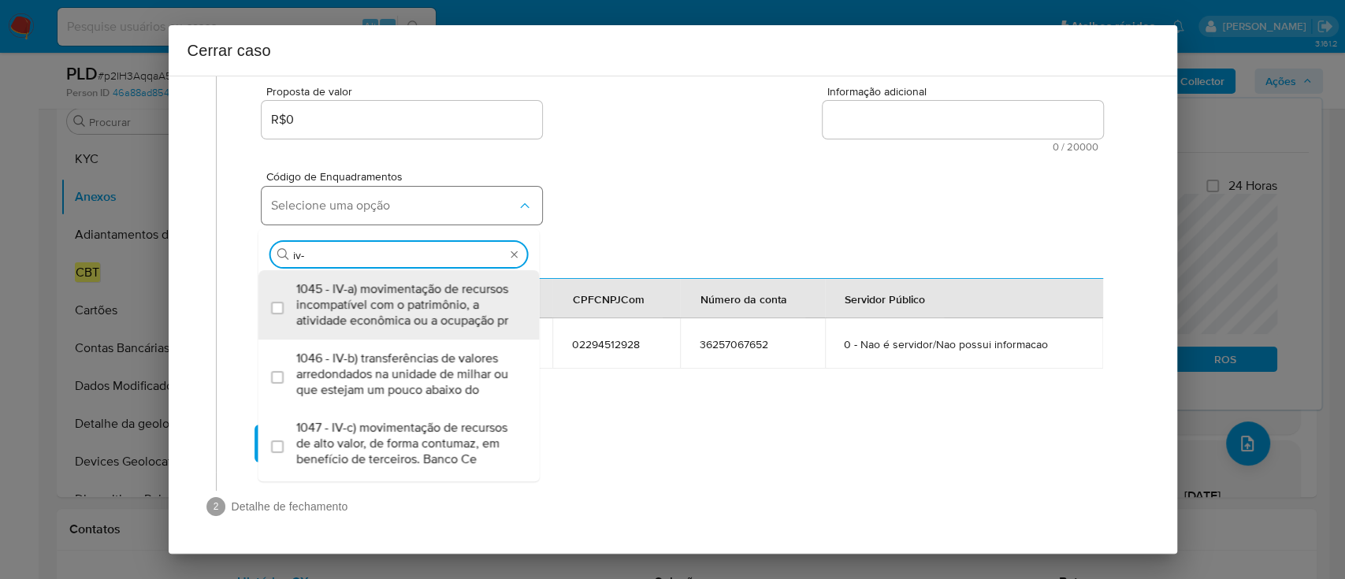
type input "iv-a"
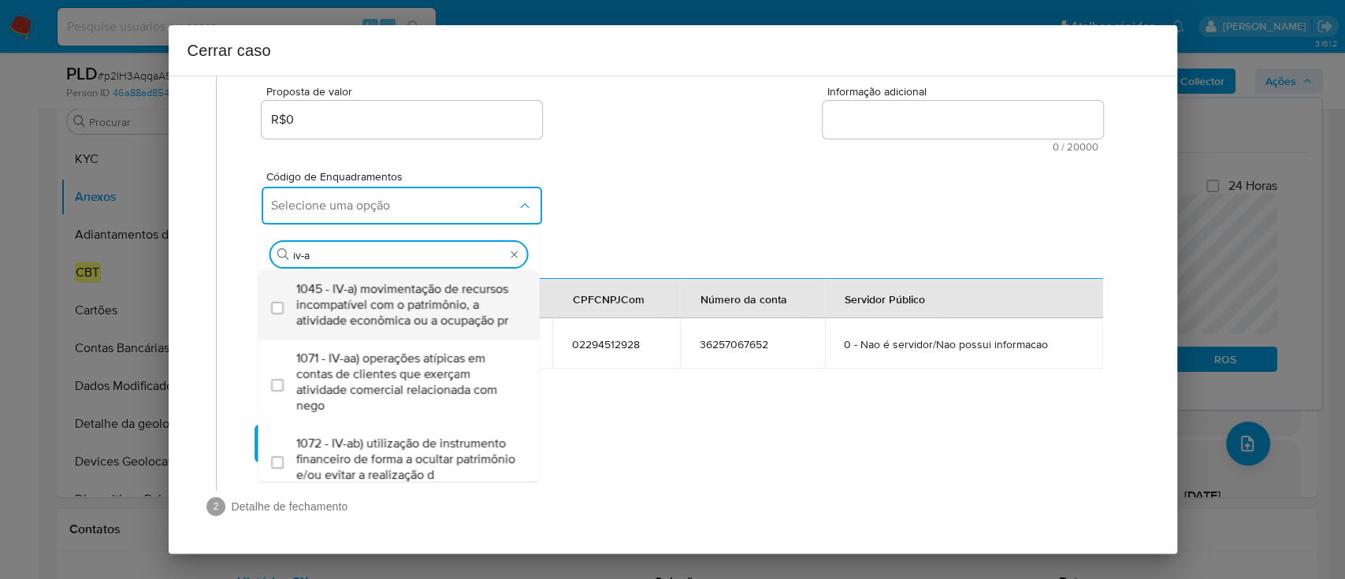
click at [358, 328] on span "1045 - IV-a) movimentação de recursos incompatível com o patrimônio, a atividad…" at bounding box center [406, 304] width 221 height 47
checkbox input "true"
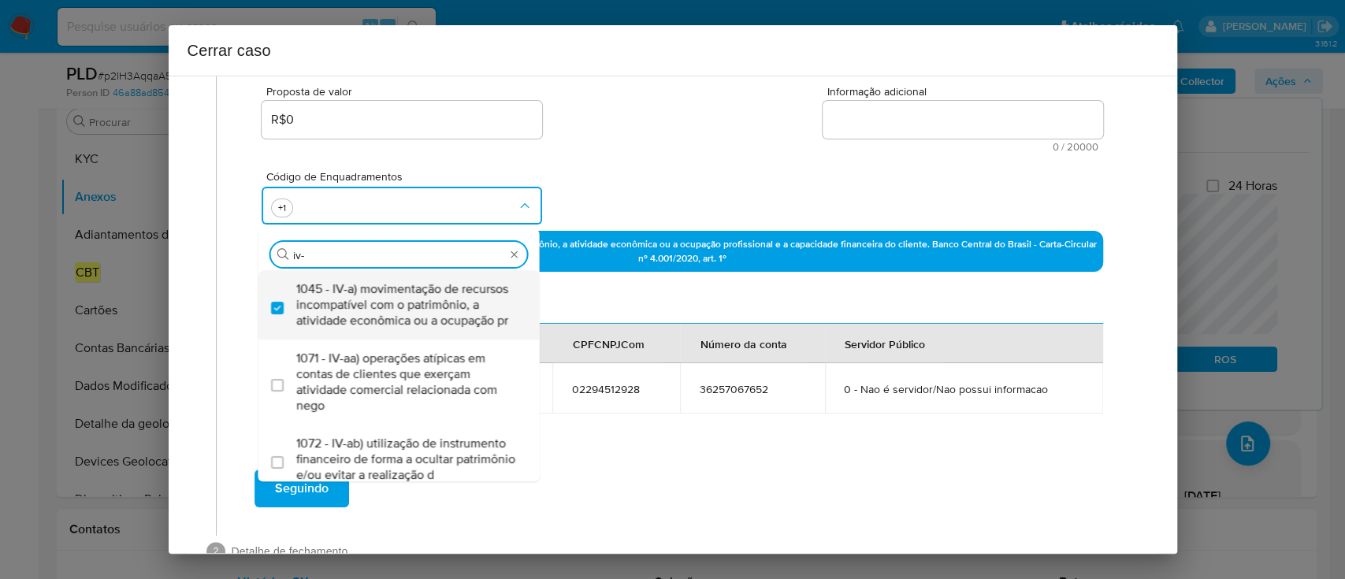
type input "iv-c"
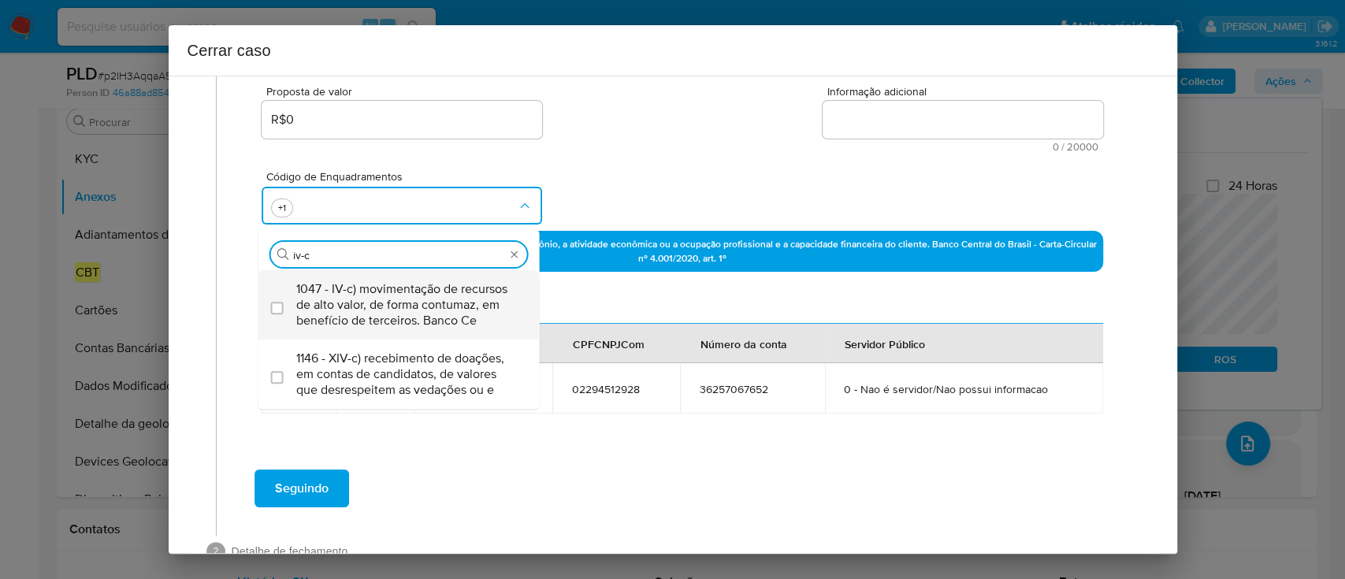
click at [372, 317] on span "1047 - IV-c) movimentação de recursos de alto valor, de forma contumaz, em bene…" at bounding box center [406, 304] width 221 height 47
checkbox input "true"
click at [700, 125] on div "Proposta de valor R$0 Informação adicional 0 / 20000 20000 caracteres restantes" at bounding box center [682, 109] width 840 height 85
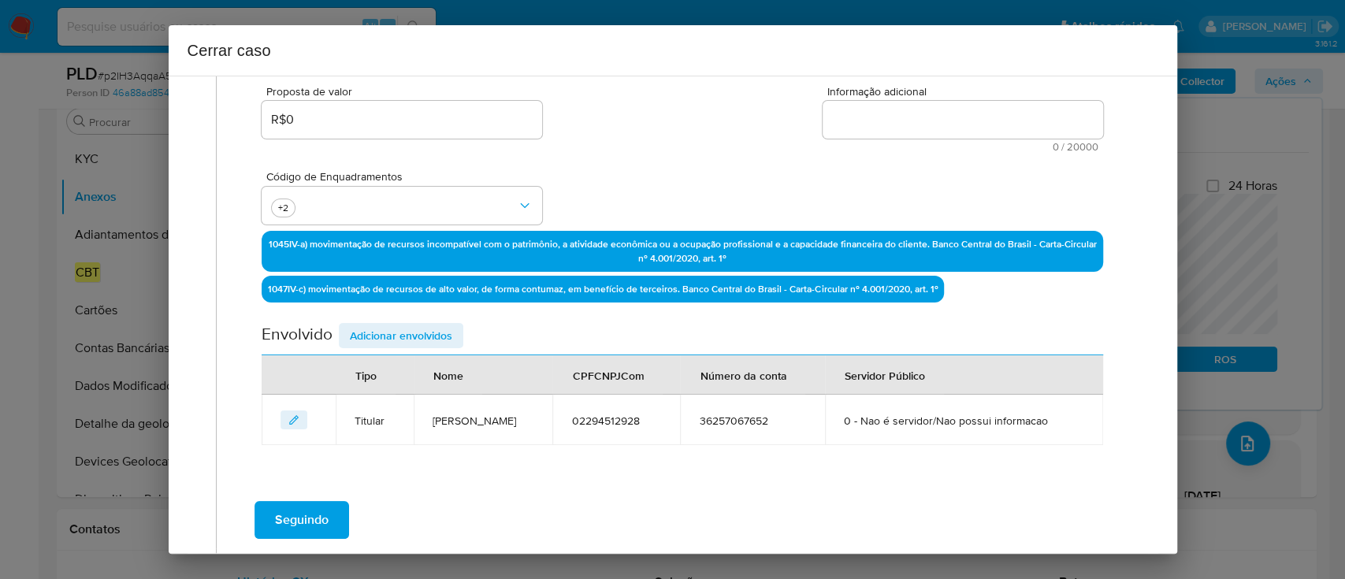
scroll to position [181, 0]
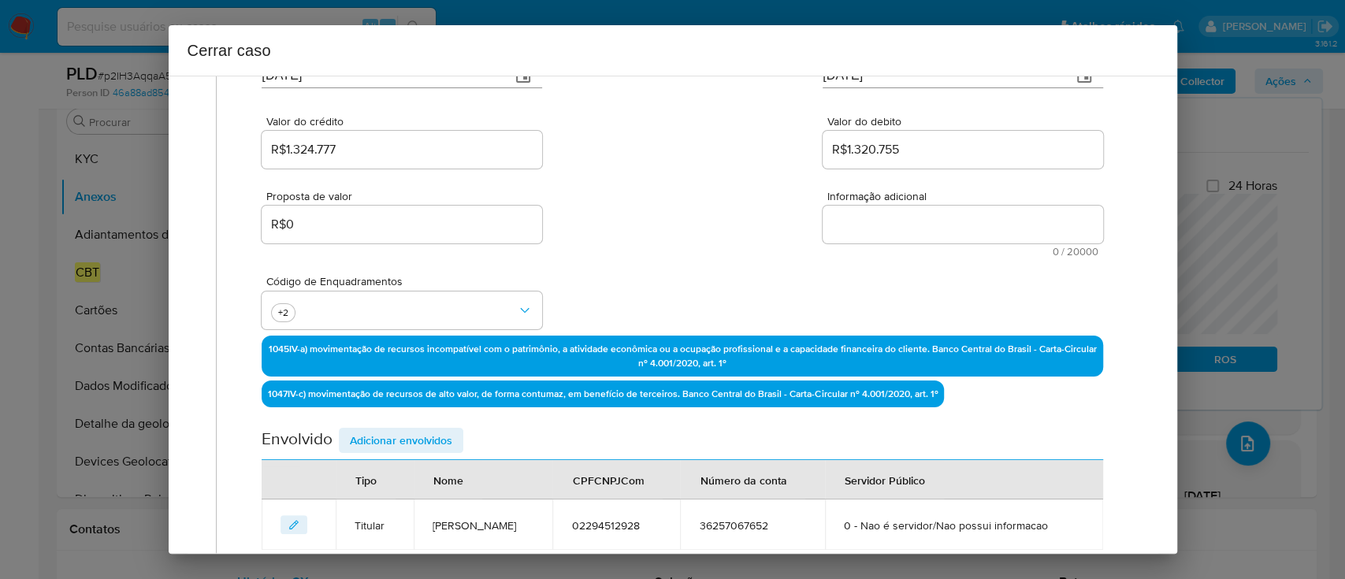
click at [912, 230] on textarea "Informação adicional" at bounding box center [962, 225] width 280 height 38
paste textarea "Camila Cavalcanti Coelho, CPF 02294512928, 48 anos, residente no município de L…"
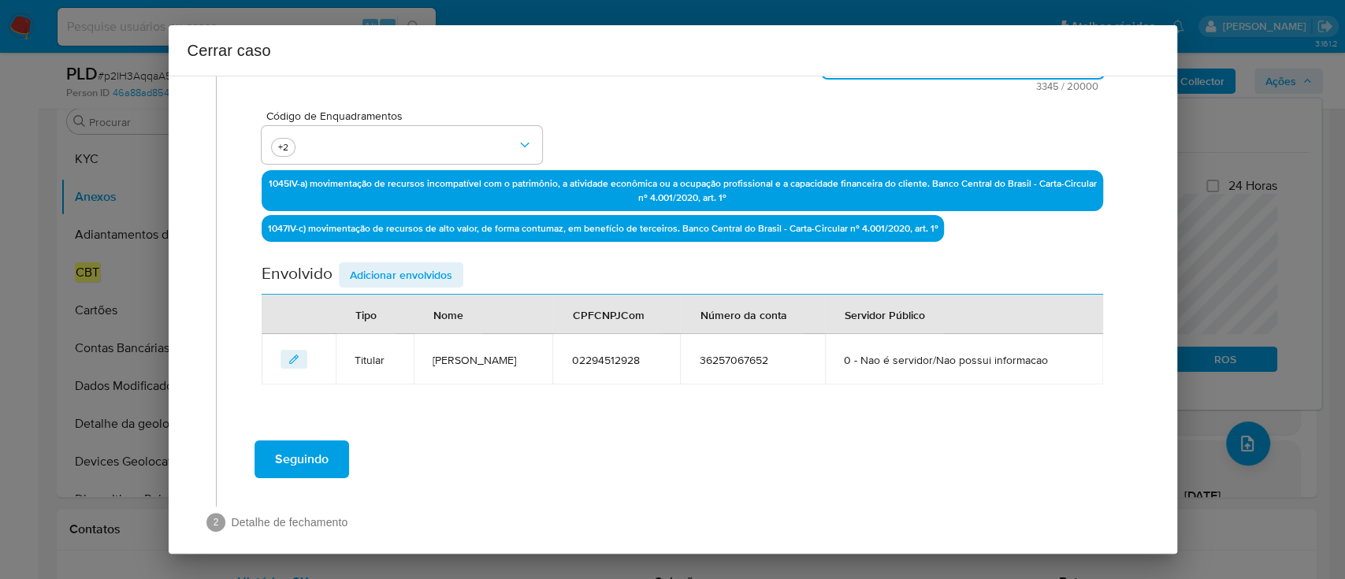
scroll to position [434, 0]
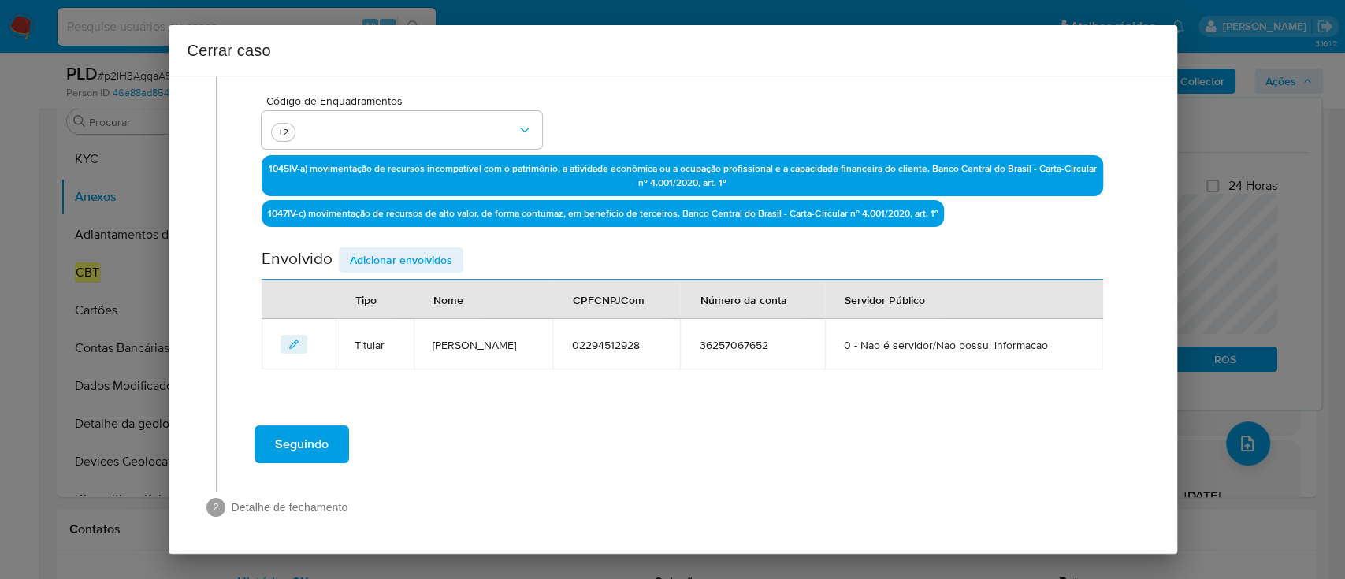
type textarea "Camila Cavalcanti Coelho, CPF 02294512928, 48 anos, residente no município de L…"
click at [414, 252] on span "Adicionar envolvidos" at bounding box center [401, 260] width 102 height 22
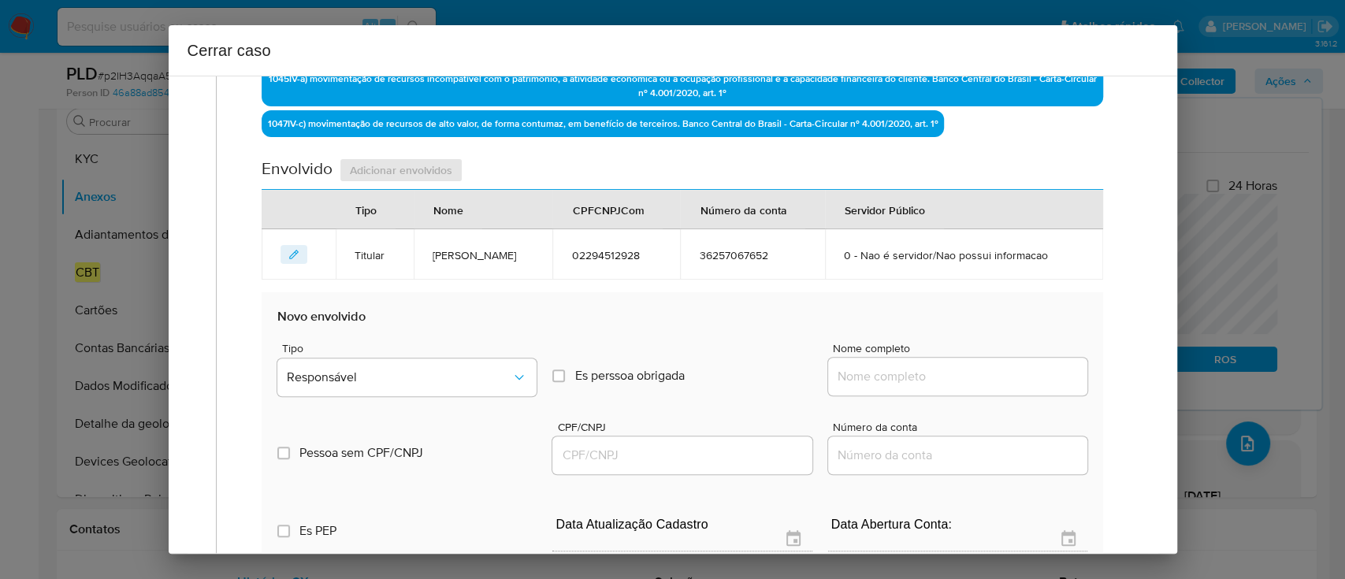
scroll to position [644, 0]
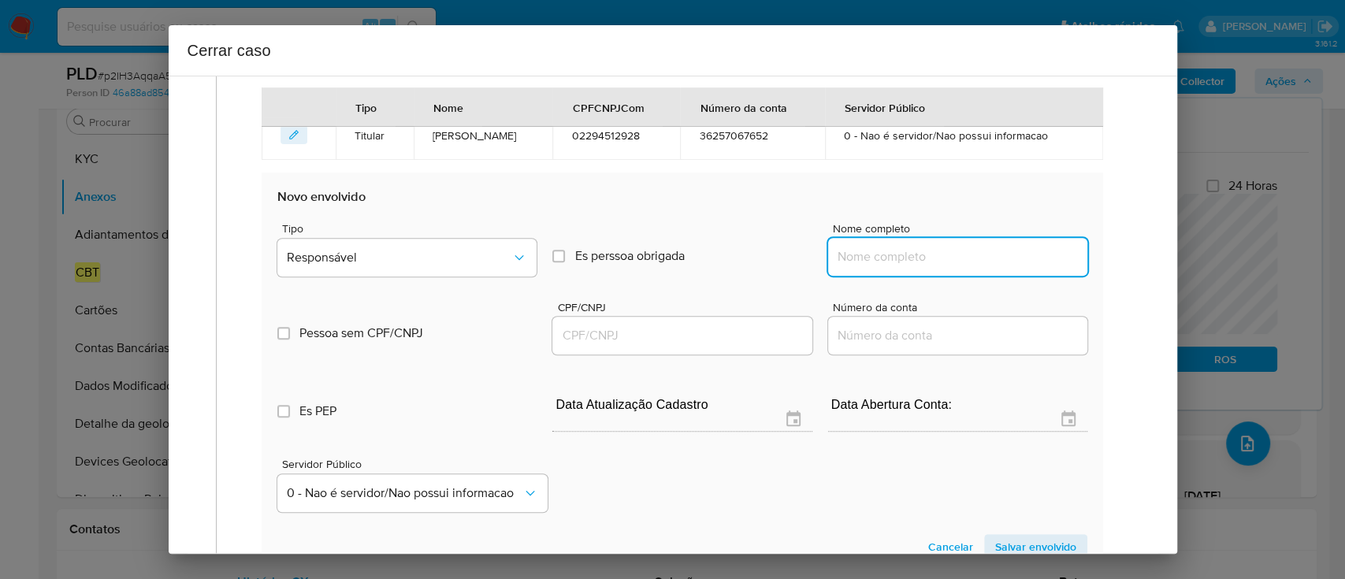
click at [940, 258] on input "Nome completo" at bounding box center [957, 257] width 259 height 20
paste input "Podium Clube Tecnologia Ltda, 55334955000177"
click at [1013, 257] on input "Podium Clube Tecnologia Ltda, 55334955000177" at bounding box center [957, 257] width 259 height 20
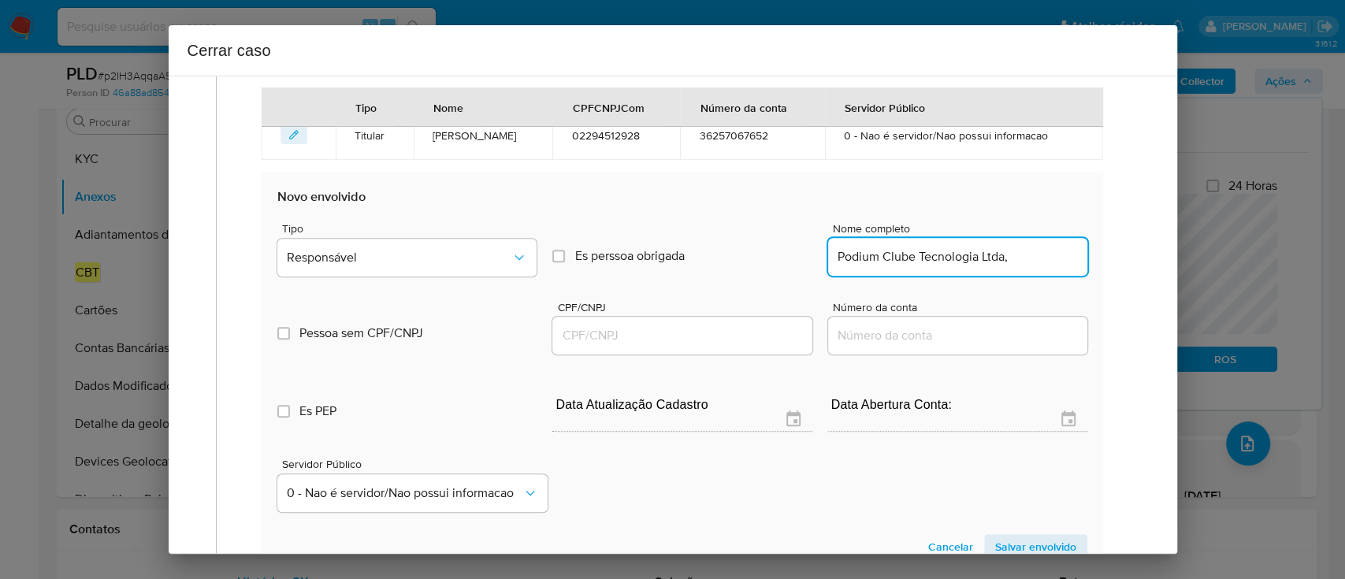
scroll to position [0, 0]
type input "Podium Clube Tecnologia Ltda,"
drag, startPoint x: 730, startPoint y: 337, endPoint x: 933, endPoint y: 306, distance: 204.9
click at [731, 336] on input "CPF/CNPJ" at bounding box center [681, 335] width 259 height 20
paste input "55334955000177"
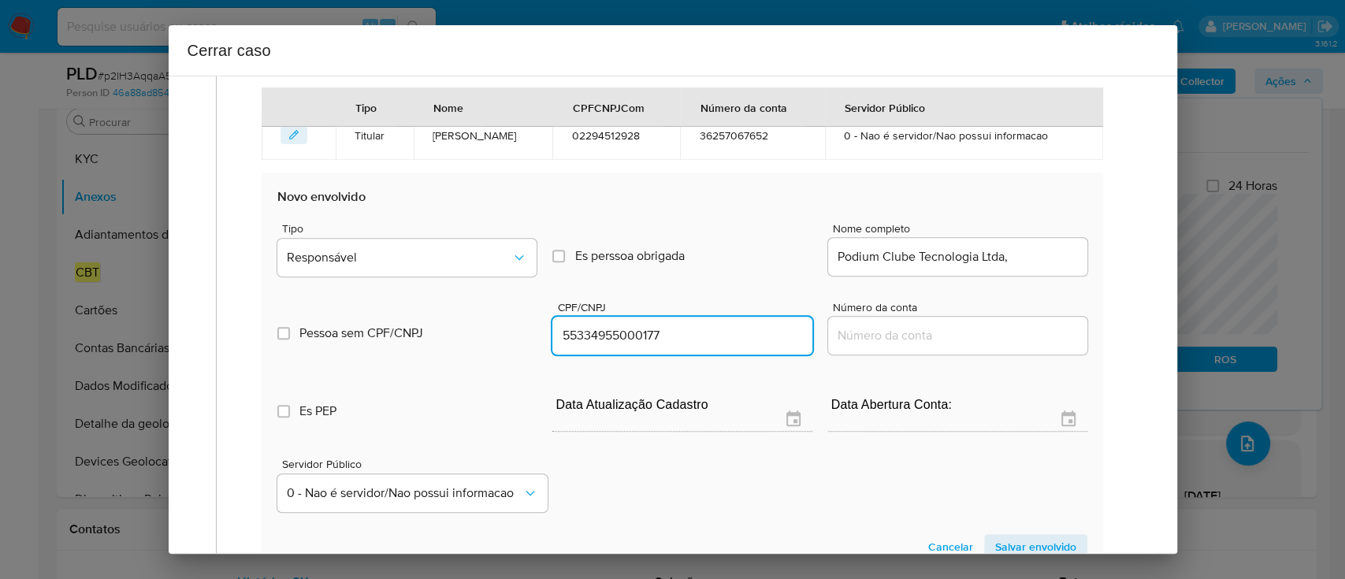
type input "55334955000177"
click at [1035, 268] on div "Podium Clube Tecnologia Ltda," at bounding box center [957, 257] width 259 height 38
click at [1037, 263] on input "Podium Clube Tecnologia Ltda," at bounding box center [957, 257] width 259 height 20
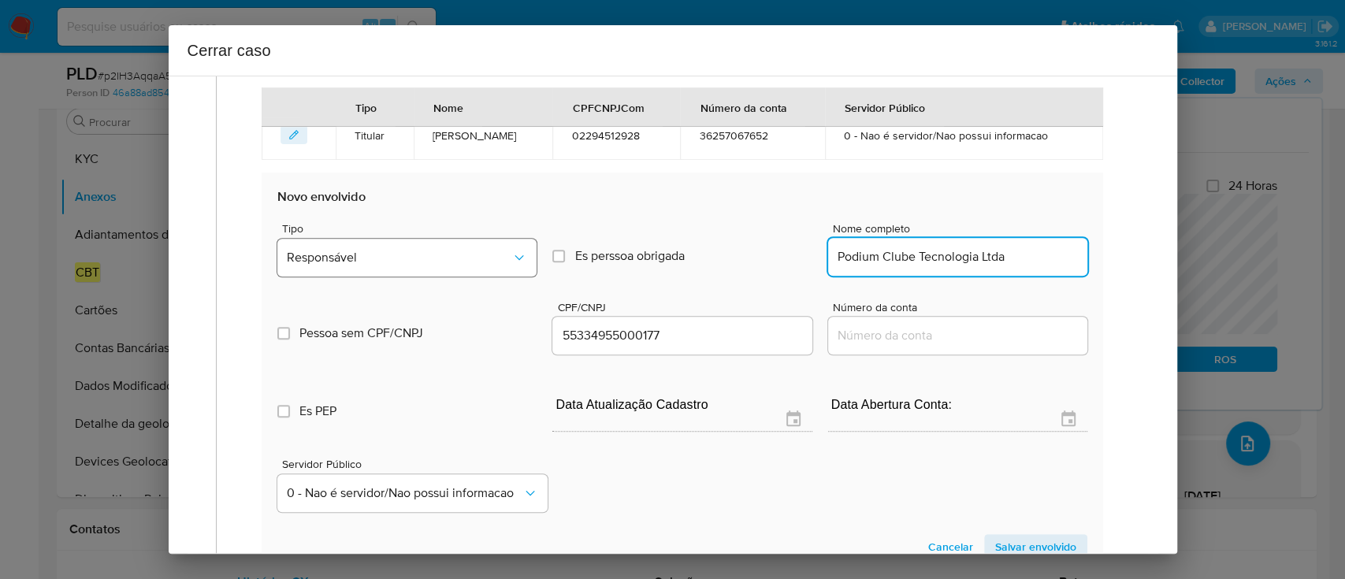
type input "Podium Clube Tecnologia Ltda"
click at [388, 265] on button "Responsável" at bounding box center [406, 258] width 259 height 38
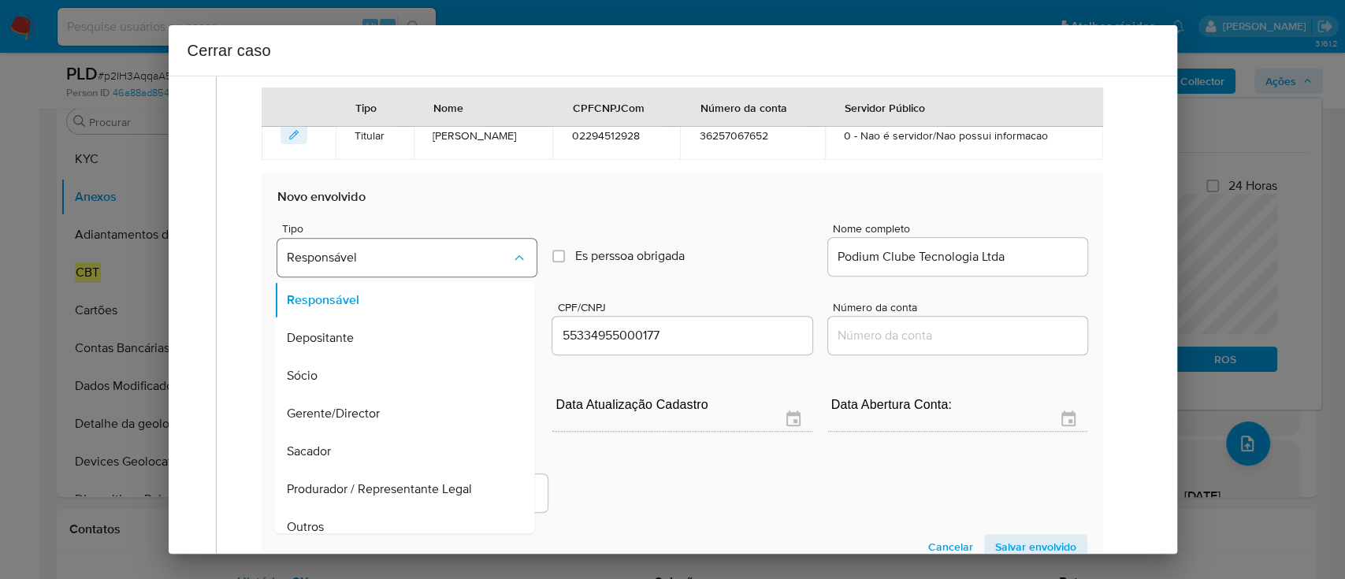
scroll to position [88, 0]
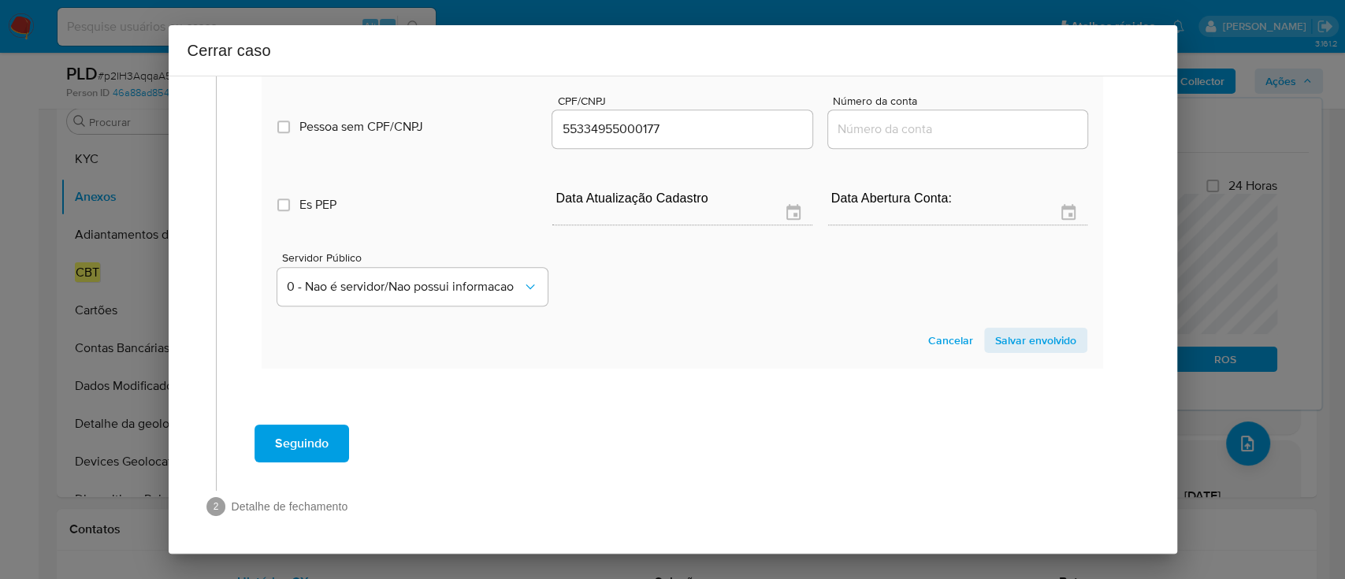
click at [1007, 337] on span "Salvar envolvido" at bounding box center [1035, 340] width 81 height 22
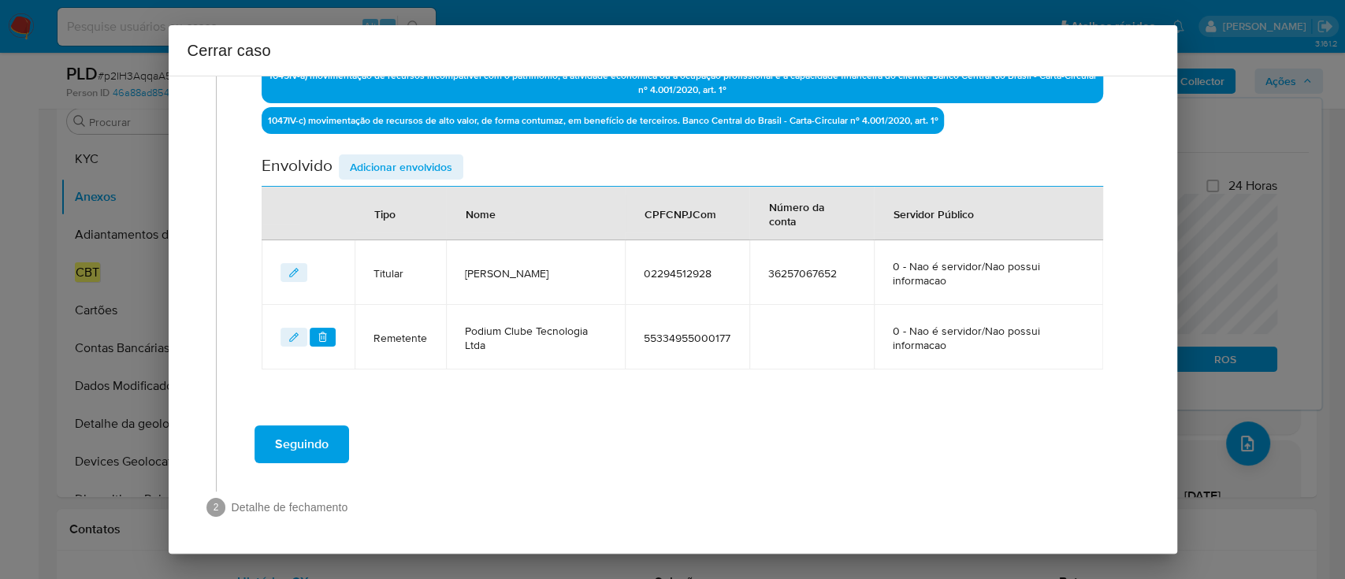
click at [440, 159] on span "Adicionar envolvidos" at bounding box center [401, 167] width 102 height 22
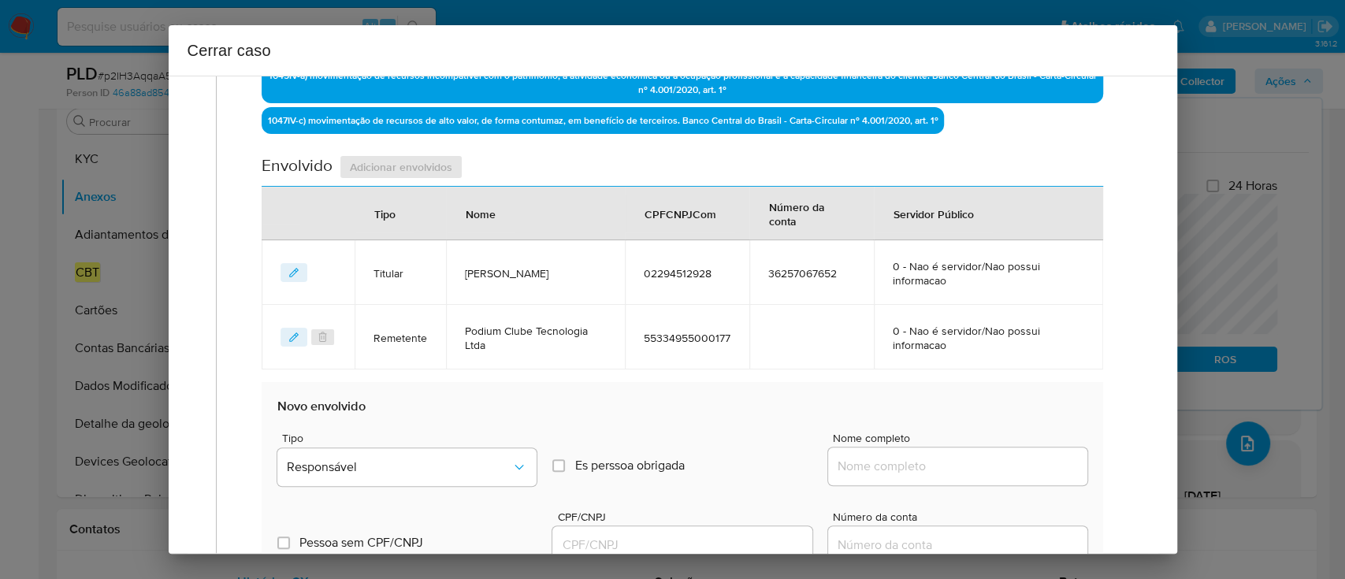
scroll to position [737, 0]
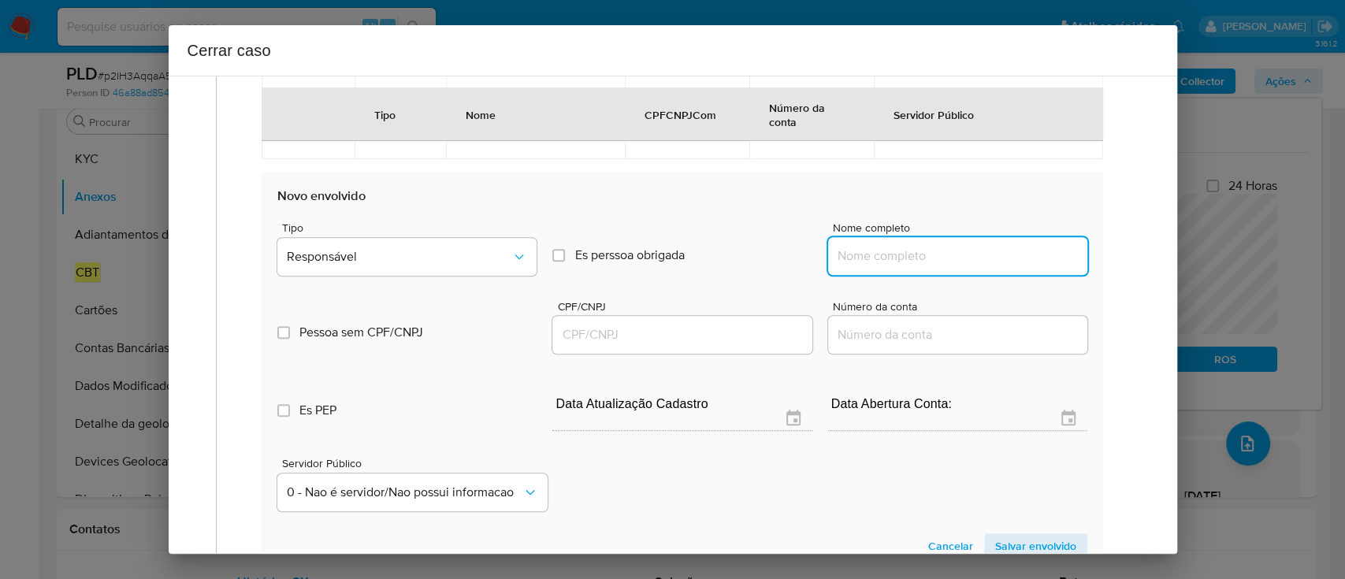
drag, startPoint x: 952, startPoint y: 255, endPoint x: 1007, endPoint y: 254, distance: 55.9
click at [952, 255] on input "Nome completo" at bounding box center [957, 256] width 259 height 20
paste input "Visao Servicos Ltda, 57532705000177"
click at [1007, 254] on input "Visao Servicos Ltda, 57532705000177" at bounding box center [957, 256] width 259 height 20
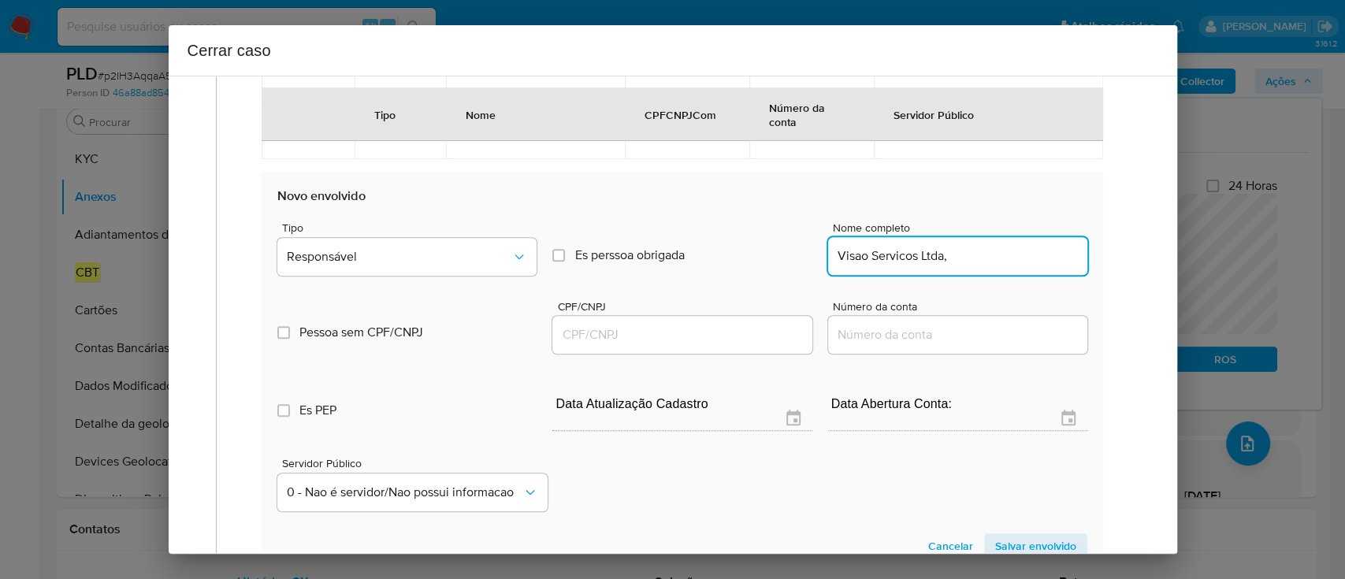
type input "Visao Servicos Ltda,"
drag, startPoint x: 706, startPoint y: 341, endPoint x: 769, endPoint y: 324, distance: 65.4
click at [705, 341] on input "CPF/CNPJ" at bounding box center [681, 335] width 259 height 20
paste input "57532705000177"
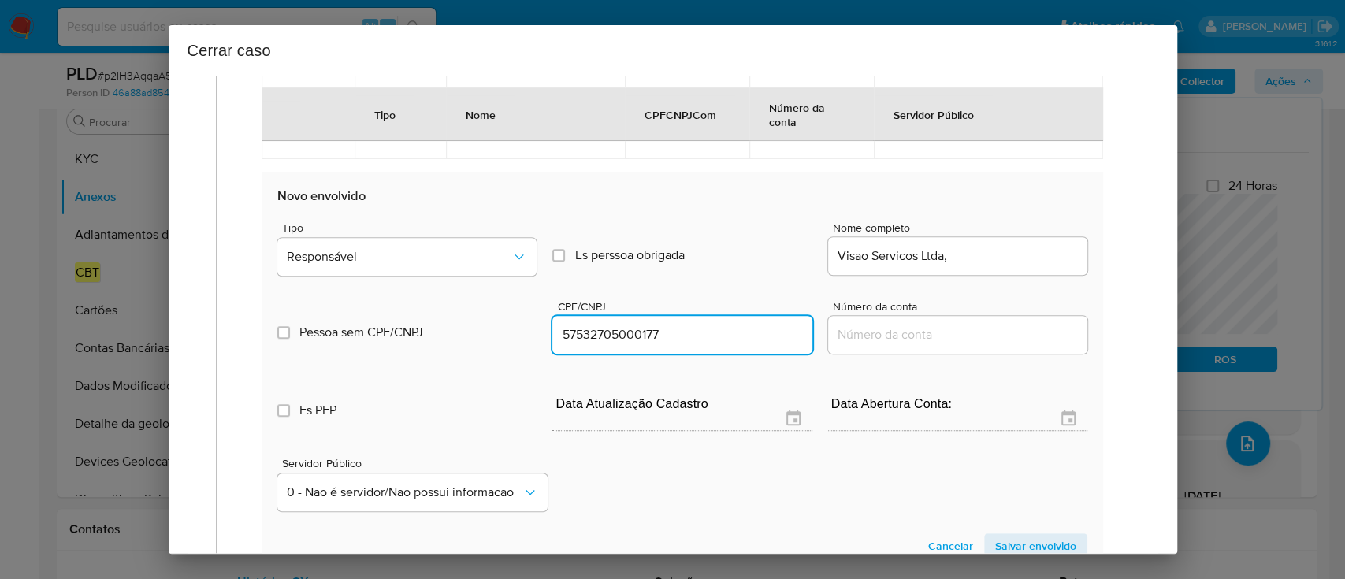
type input "57532705000177"
click at [1002, 254] on input "Visao Servicos Ltda," at bounding box center [957, 256] width 259 height 20
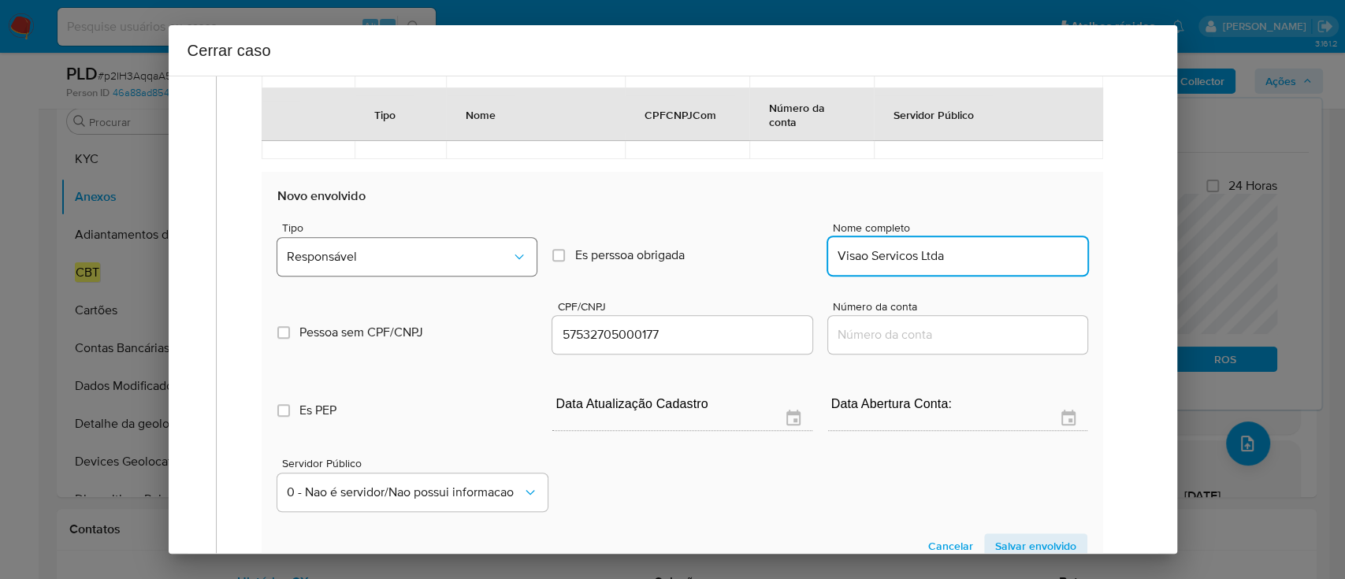
type input "Visao Servicos Ltda"
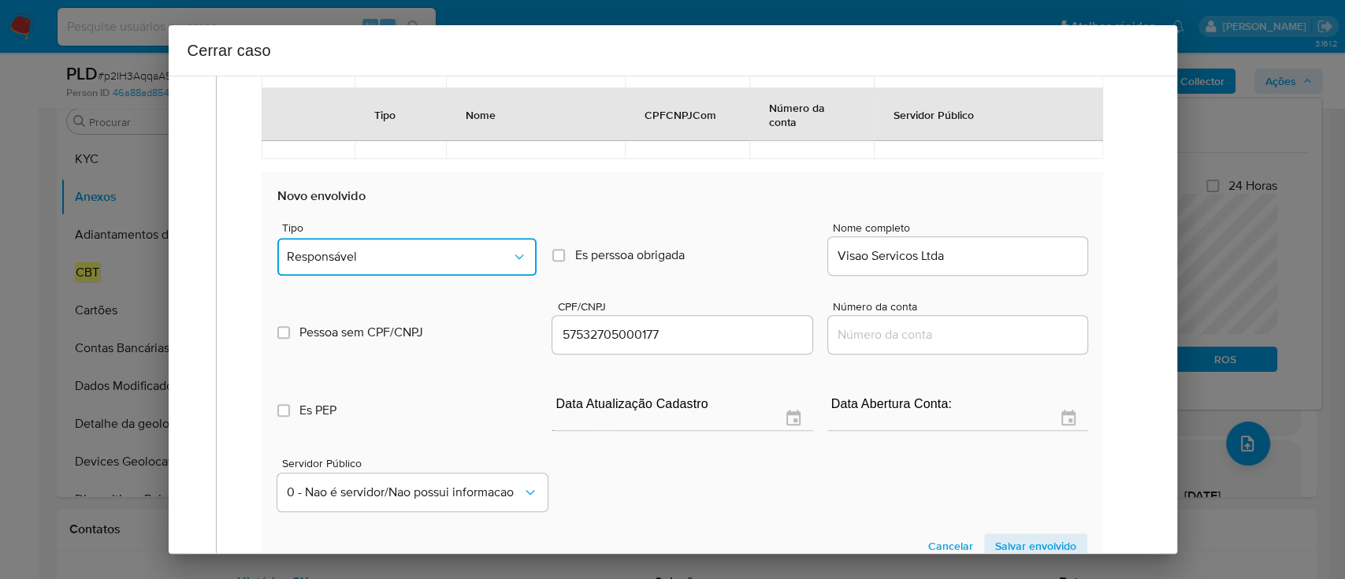
click at [390, 256] on span "Responsável" at bounding box center [399, 257] width 224 height 16
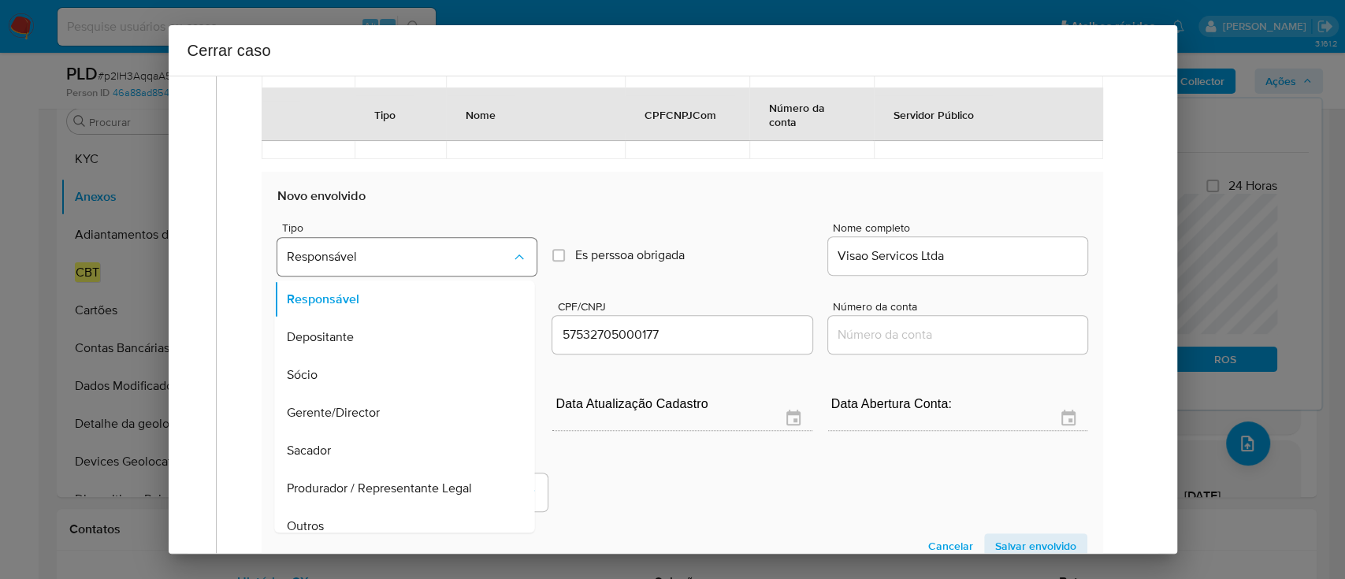
scroll to position [88, 0]
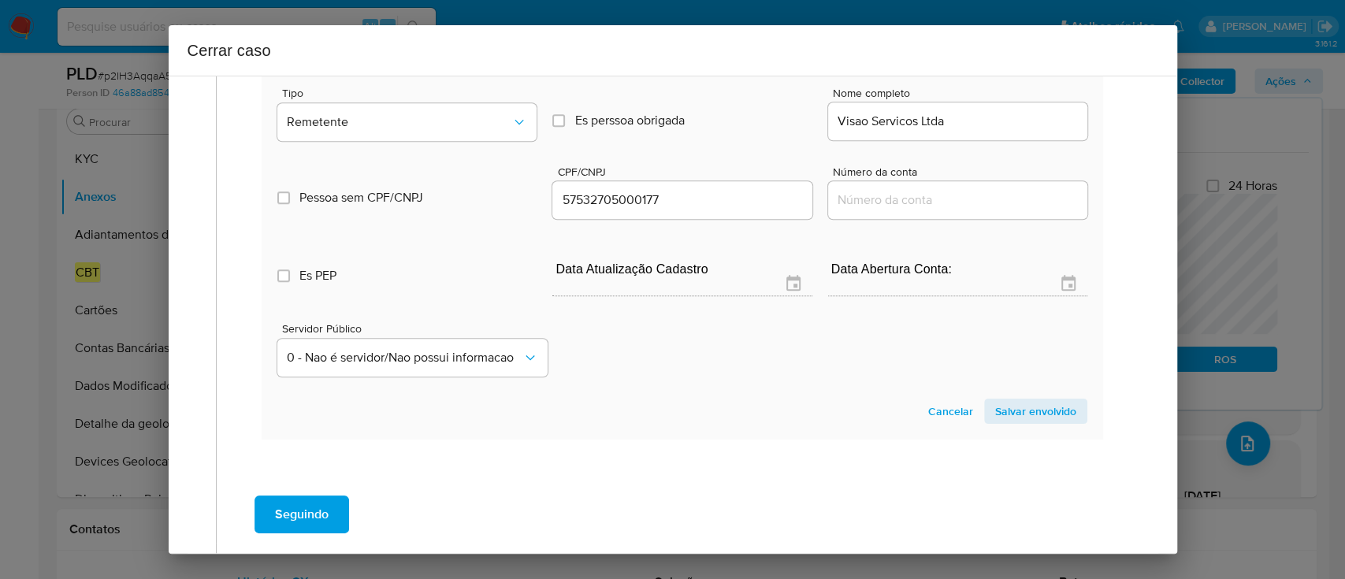
drag, startPoint x: 1065, startPoint y: 407, endPoint x: 1055, endPoint y: 406, distance: 9.5
click at [1063, 407] on button "Salvar envolvido" at bounding box center [1035, 411] width 103 height 25
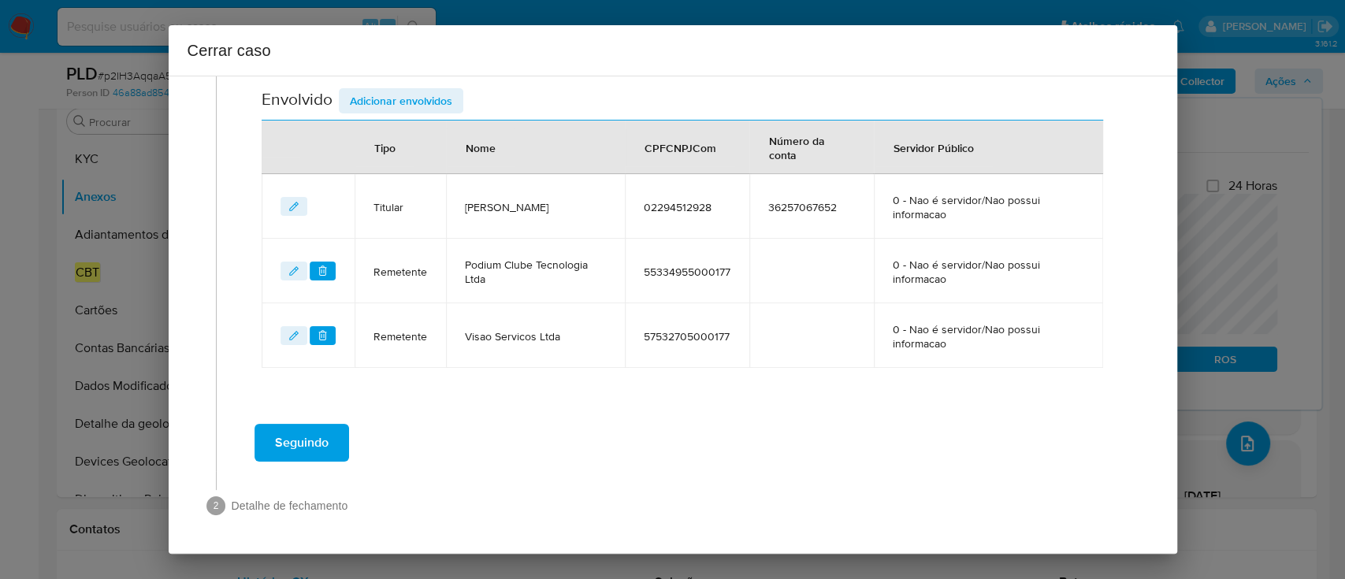
scroll to position [592, 0]
click at [630, 360] on td "57532705000177" at bounding box center [687, 337] width 124 height 65
click at [339, 432] on button "Seguindo" at bounding box center [301, 444] width 95 height 38
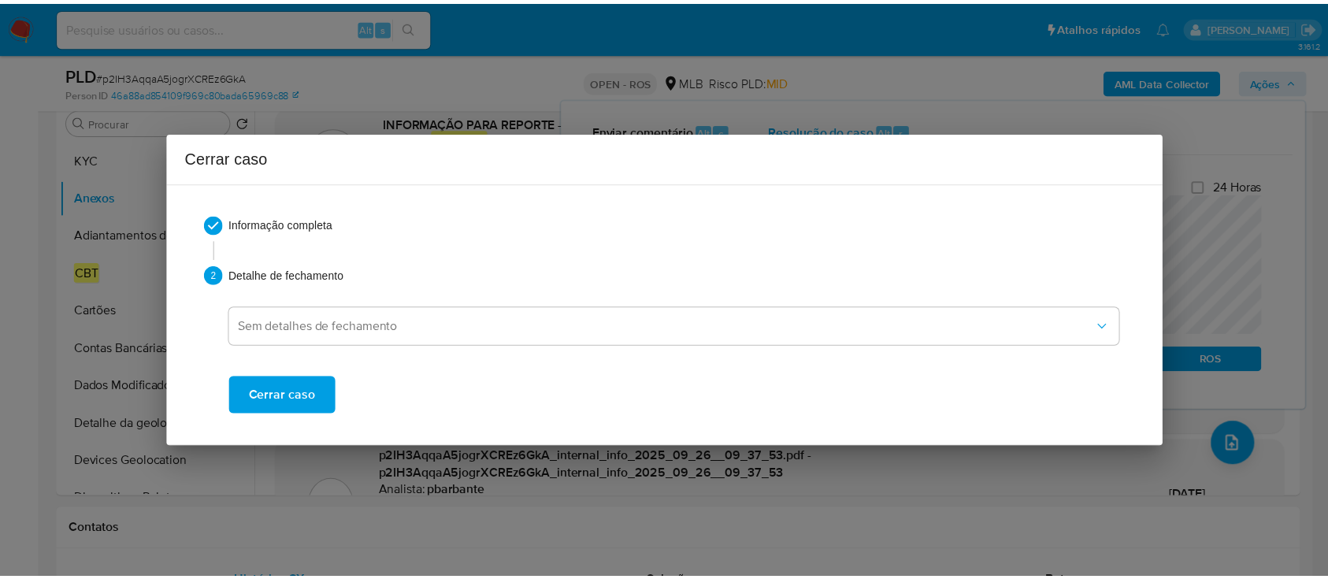
scroll to position [1712, 0]
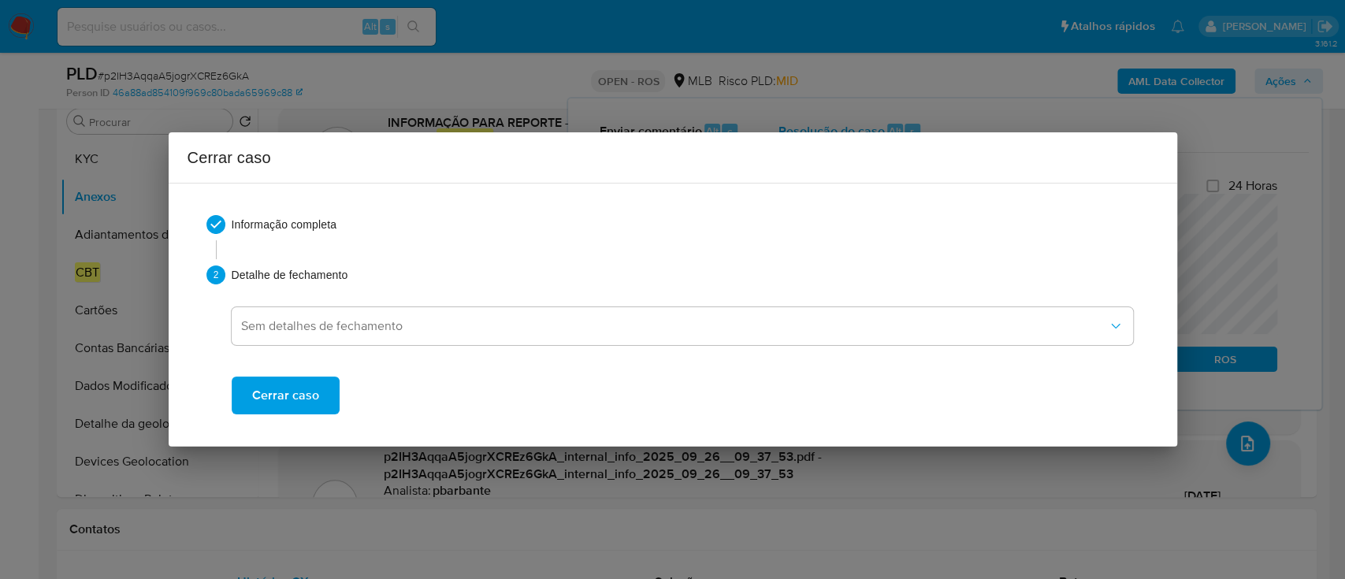
click at [290, 400] on span "Cerrar caso" at bounding box center [285, 395] width 67 height 35
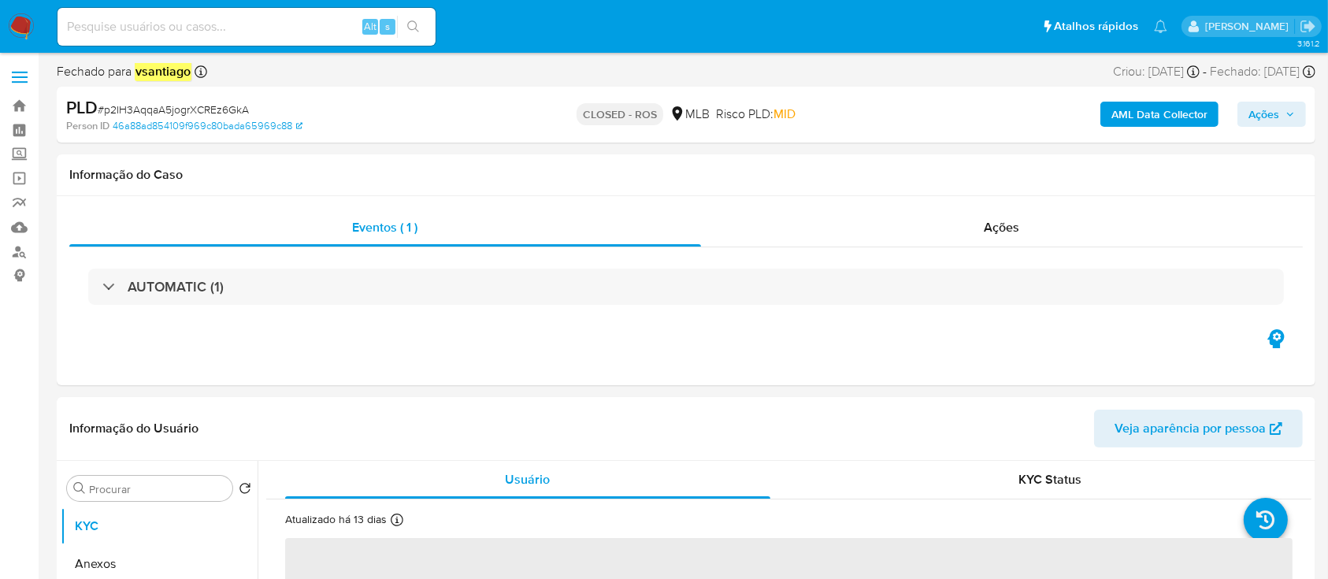
select select "10"
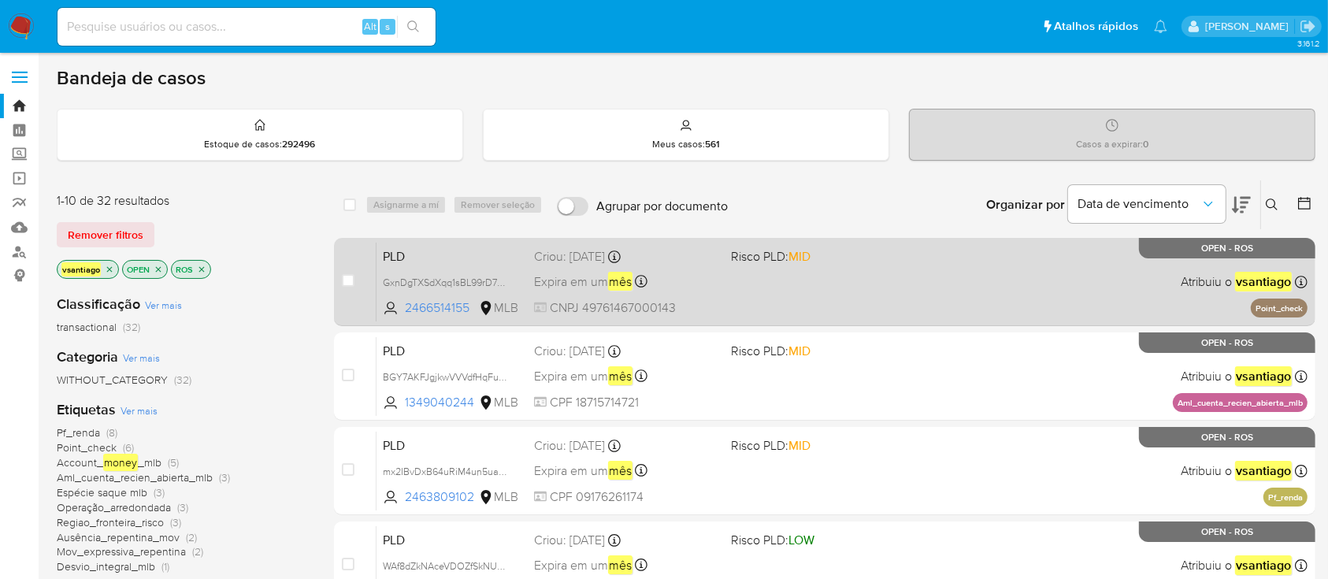
click at [859, 282] on div "PLD GxnDgTXSdXqq1sBL99rD7hn8 2466514155 MLB Risco PLD: MID Criou: [DATE] Criou:…" at bounding box center [842, 282] width 931 height 80
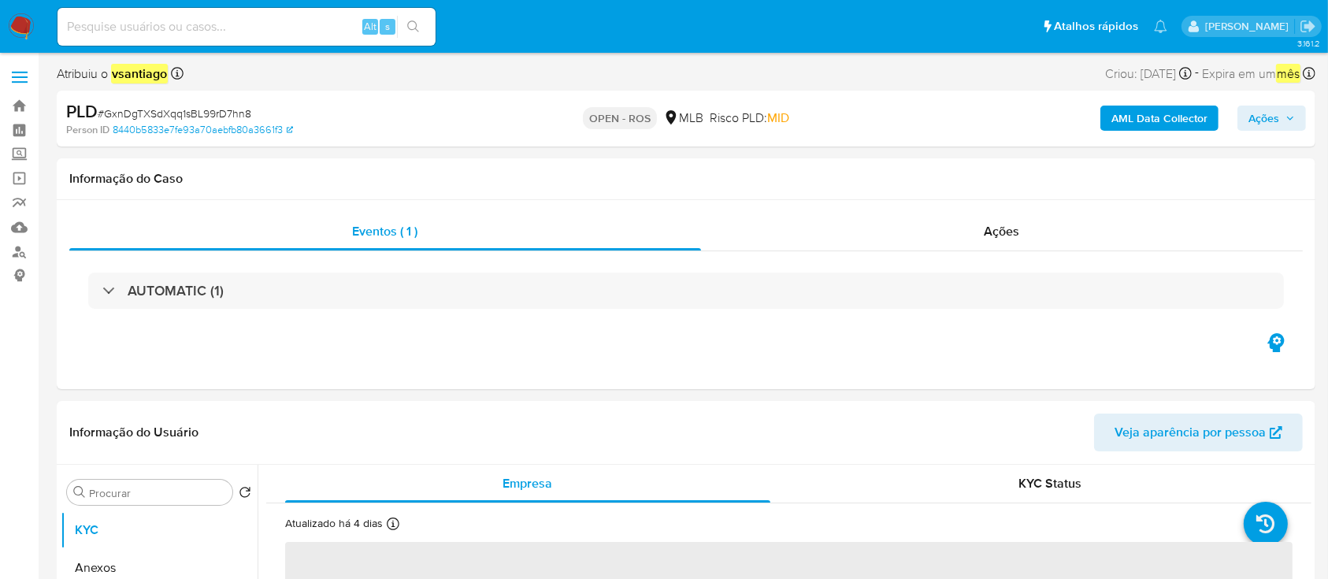
select select "10"
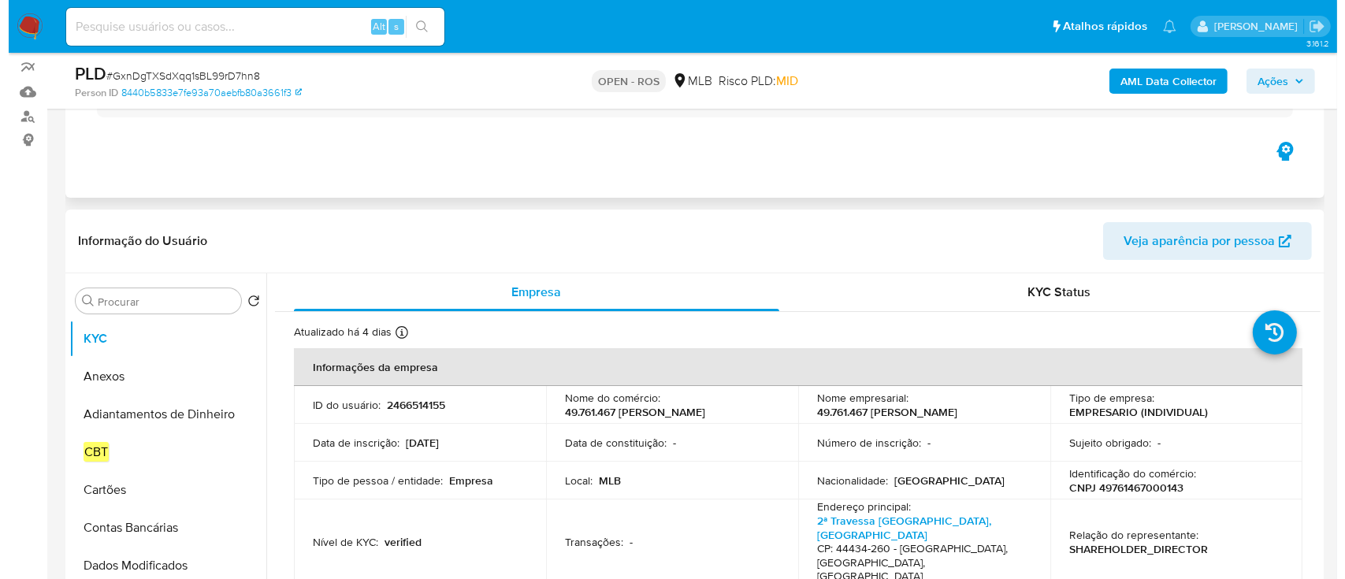
scroll to position [210, 0]
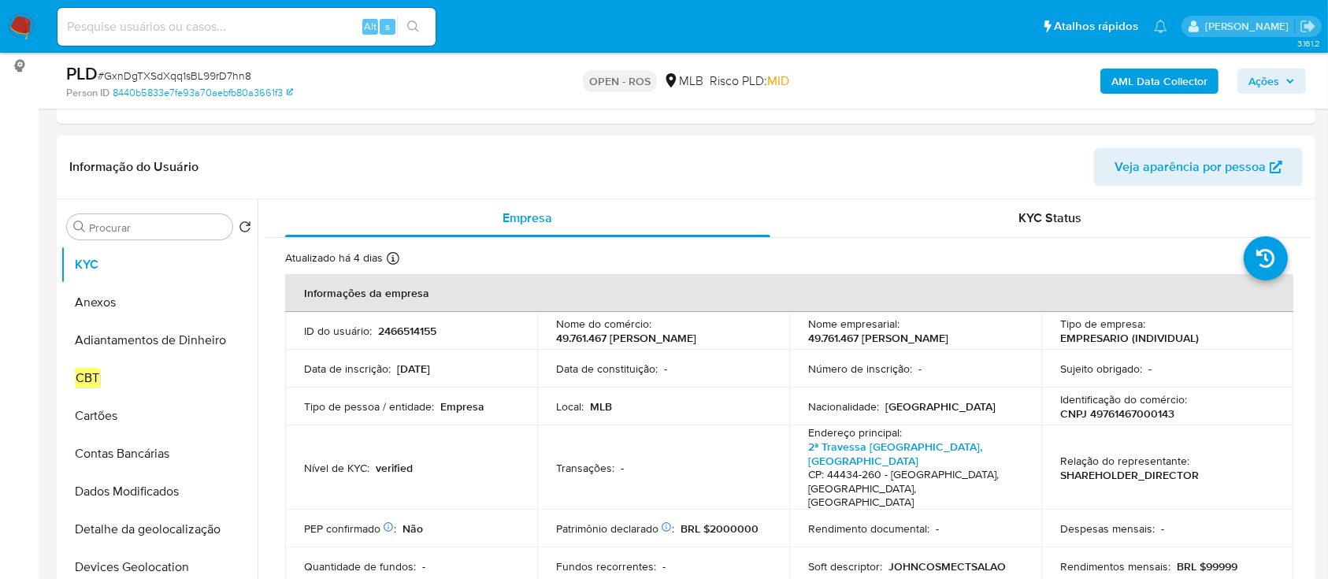
drag, startPoint x: 857, startPoint y: 347, endPoint x: 806, endPoint y: 337, distance: 52.1
click at [808, 337] on p "49.761.467 [PERSON_NAME]" at bounding box center [878, 338] width 140 height 14
copy p "49.761.467 [PERSON_NAME]"
click at [1117, 413] on p "CNPJ 49761467000143" at bounding box center [1117, 413] width 114 height 14
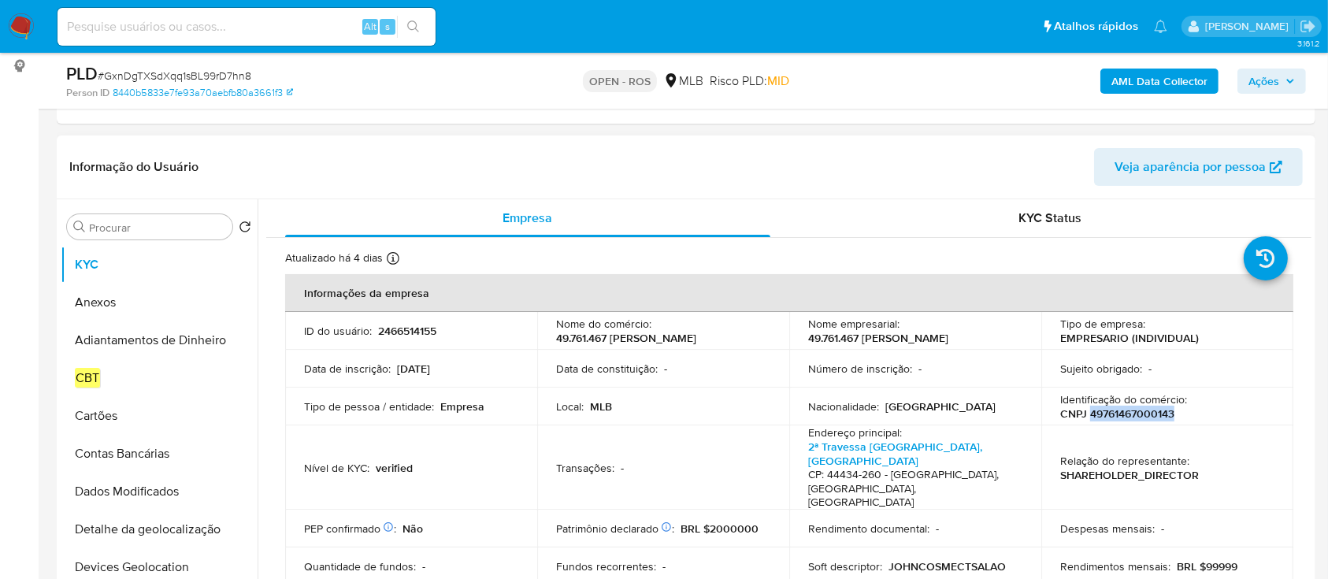
copy p "49761467000143"
click at [119, 302] on button "Anexos" at bounding box center [153, 303] width 184 height 38
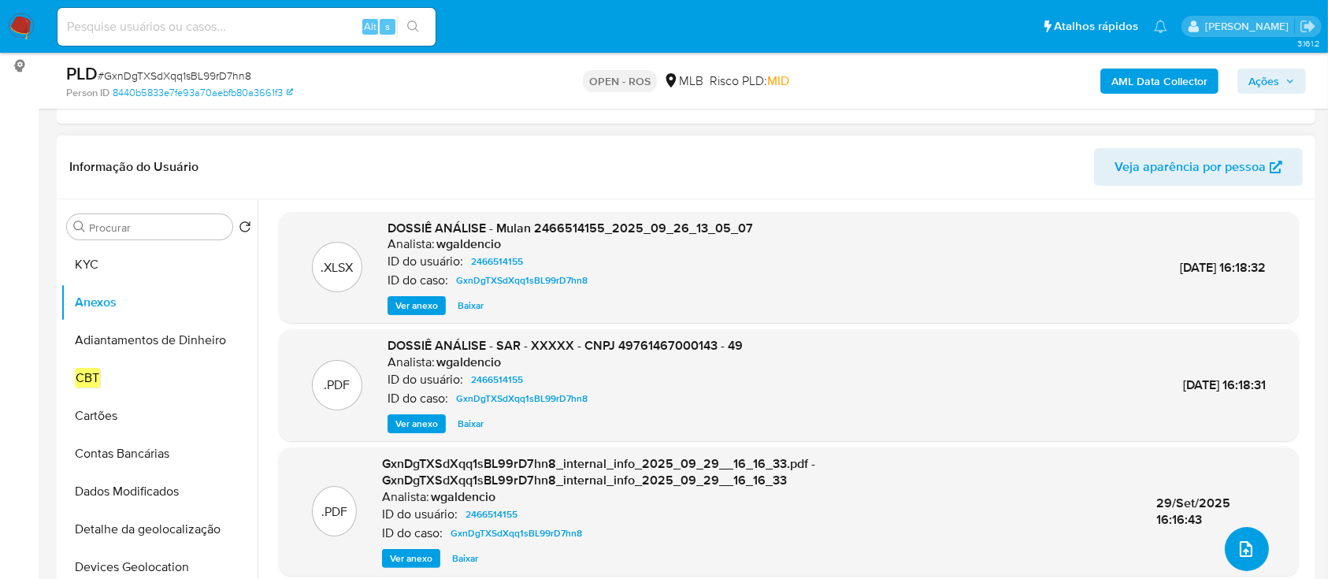
click at [1240, 540] on icon "upload-file" at bounding box center [1246, 549] width 19 height 19
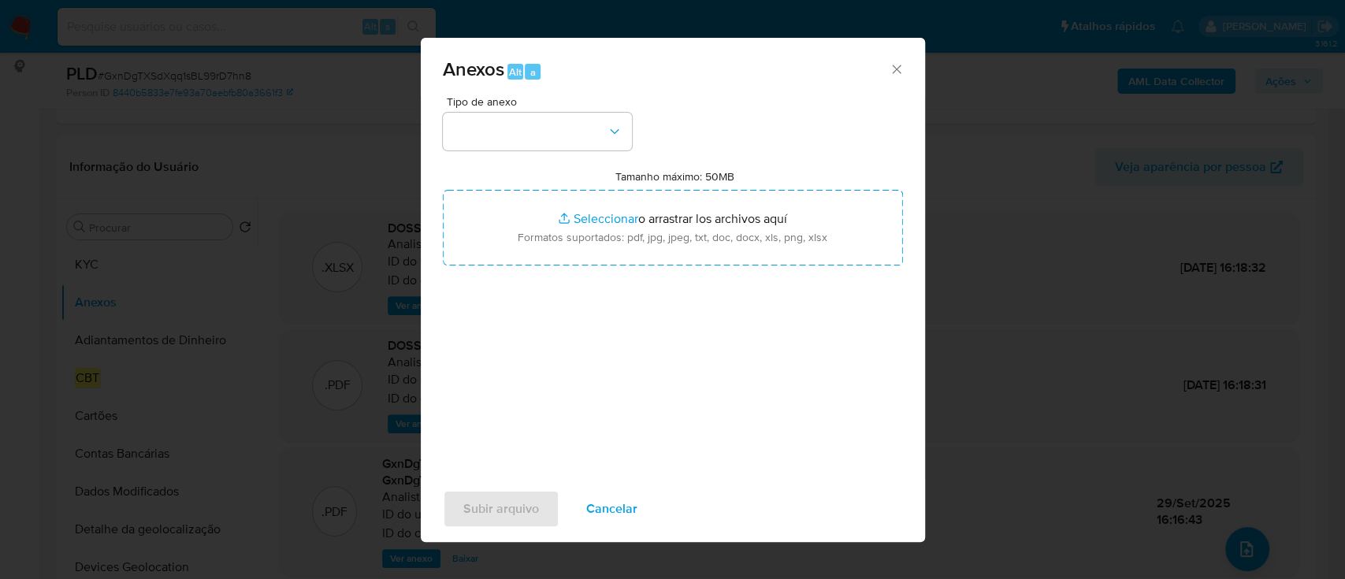
click at [506, 151] on div "Tipo de anexo Tamanho máximo: 50MB Seleccionar archivos Seleccionar o arrastrar…" at bounding box center [673, 282] width 460 height 372
click at [536, 132] on button "button" at bounding box center [537, 132] width 189 height 38
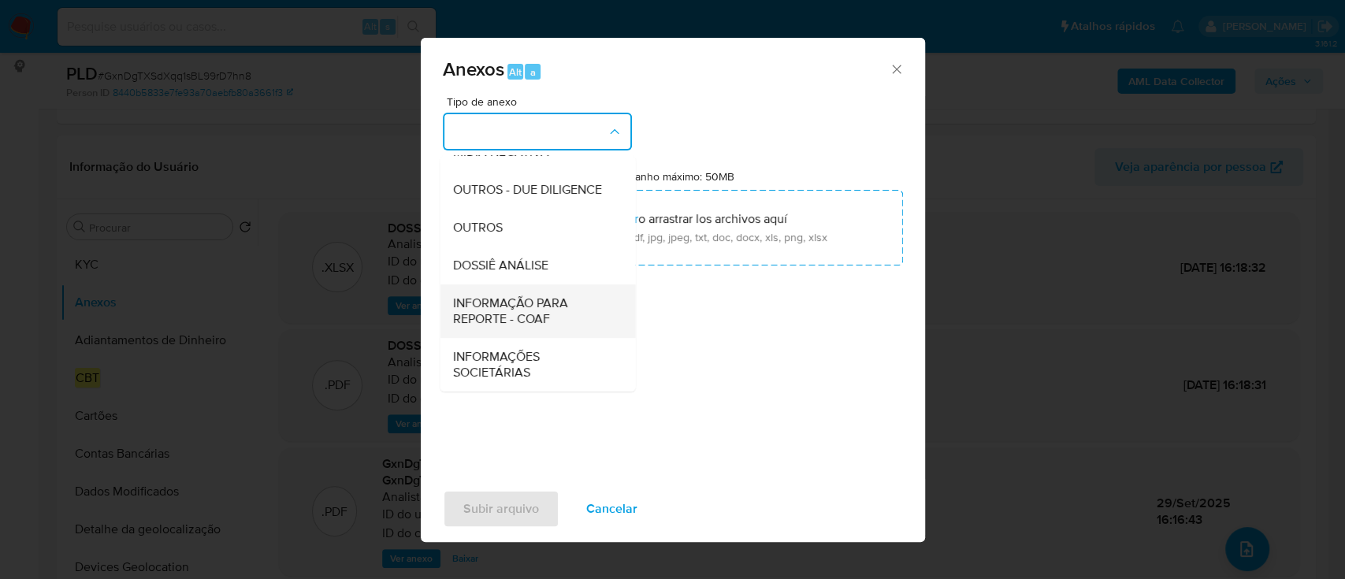
scroll to position [242, 0]
click at [540, 310] on span "INFORMAÇÃO PARA REPORTE - COAF" at bounding box center [532, 311] width 161 height 32
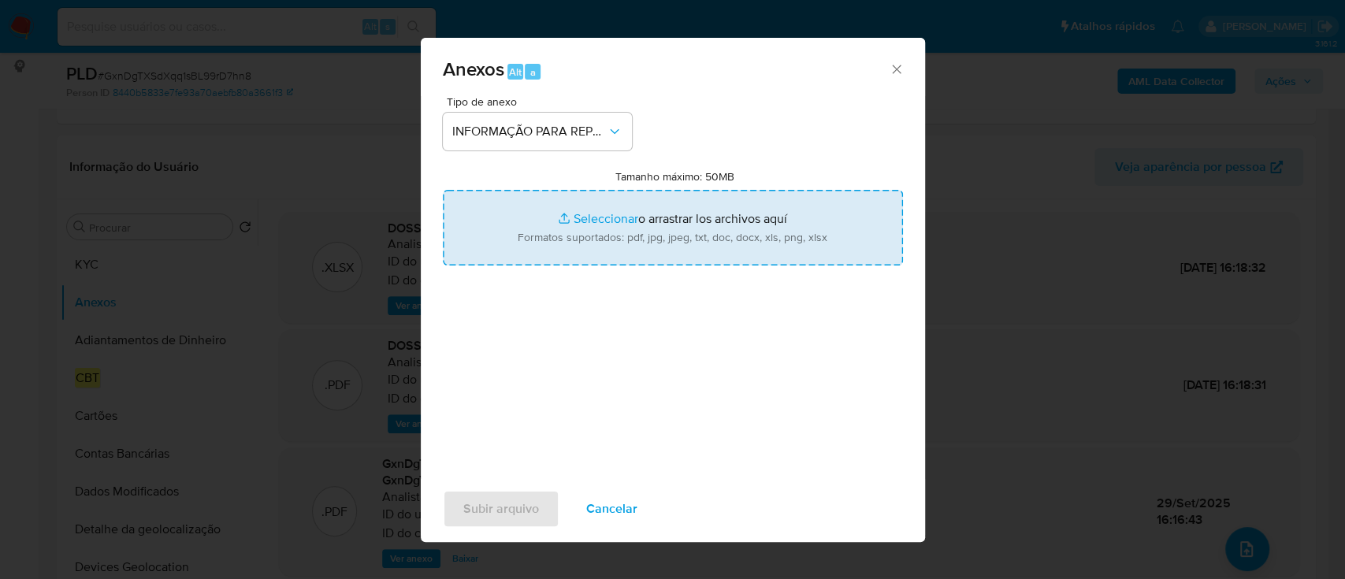
type input "C:\fakepath\SAR - GxnDgTXSdXqq1sBL99rD7hn8 - CNPJ 49761467000143 - 49.761.467 J…"
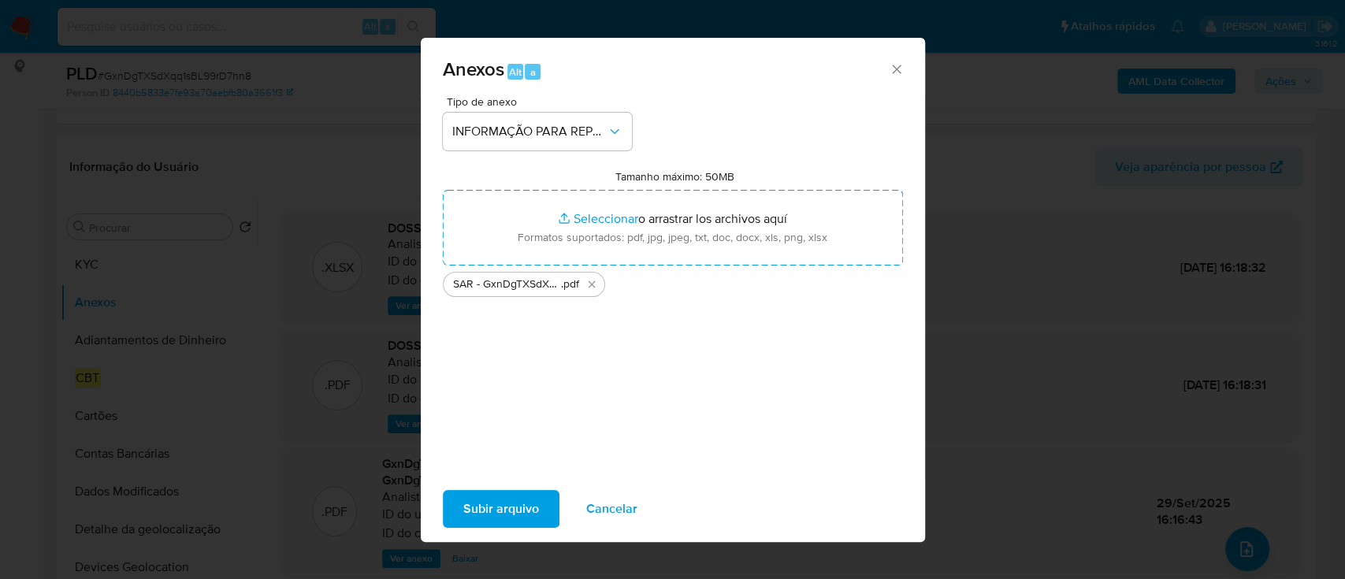
click at [519, 509] on span "Subir arquivo" at bounding box center [501, 509] width 76 height 35
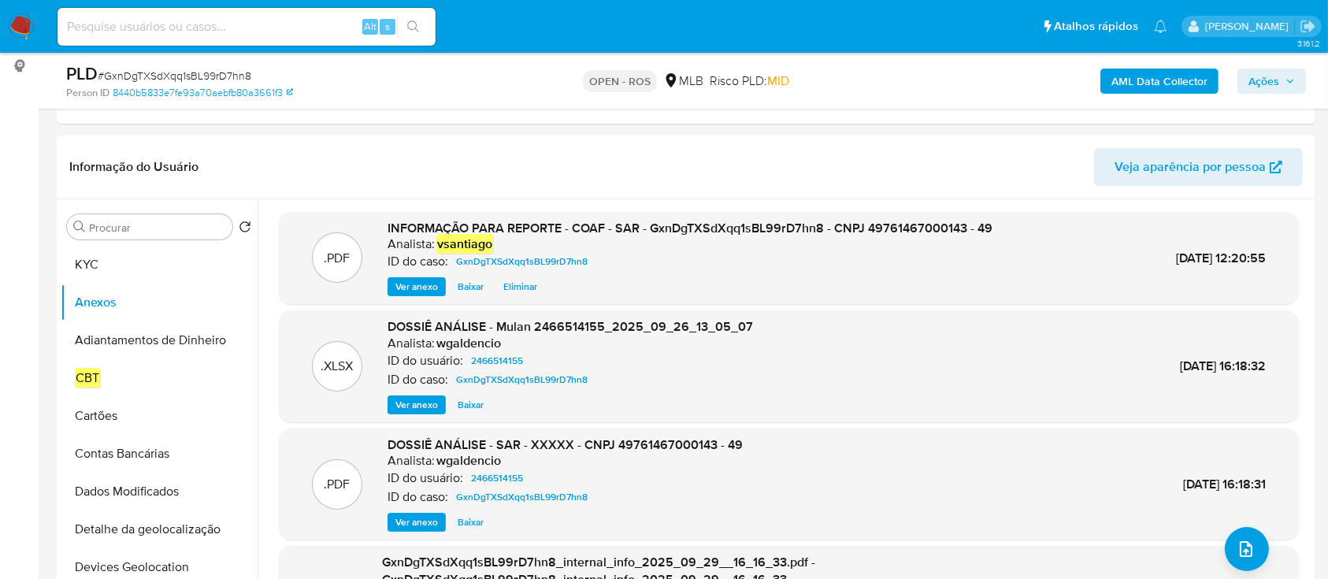
click at [1260, 83] on span "Ações" at bounding box center [1263, 81] width 31 height 25
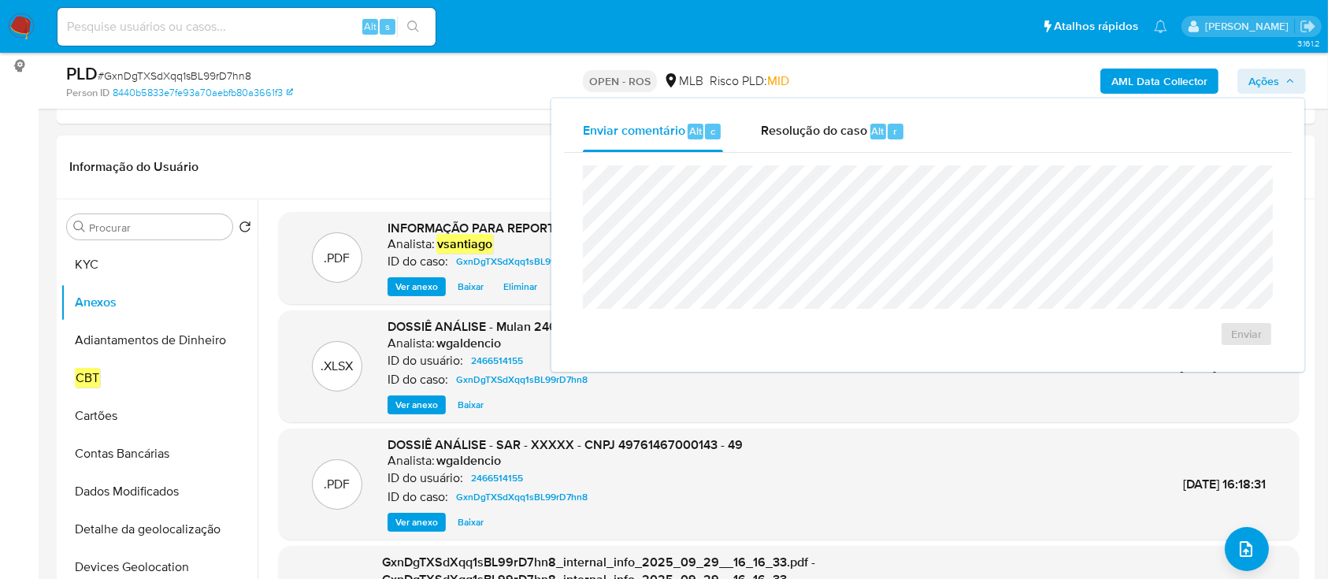
click at [901, 135] on div "Resolução do caso Alt r" at bounding box center [833, 131] width 144 height 41
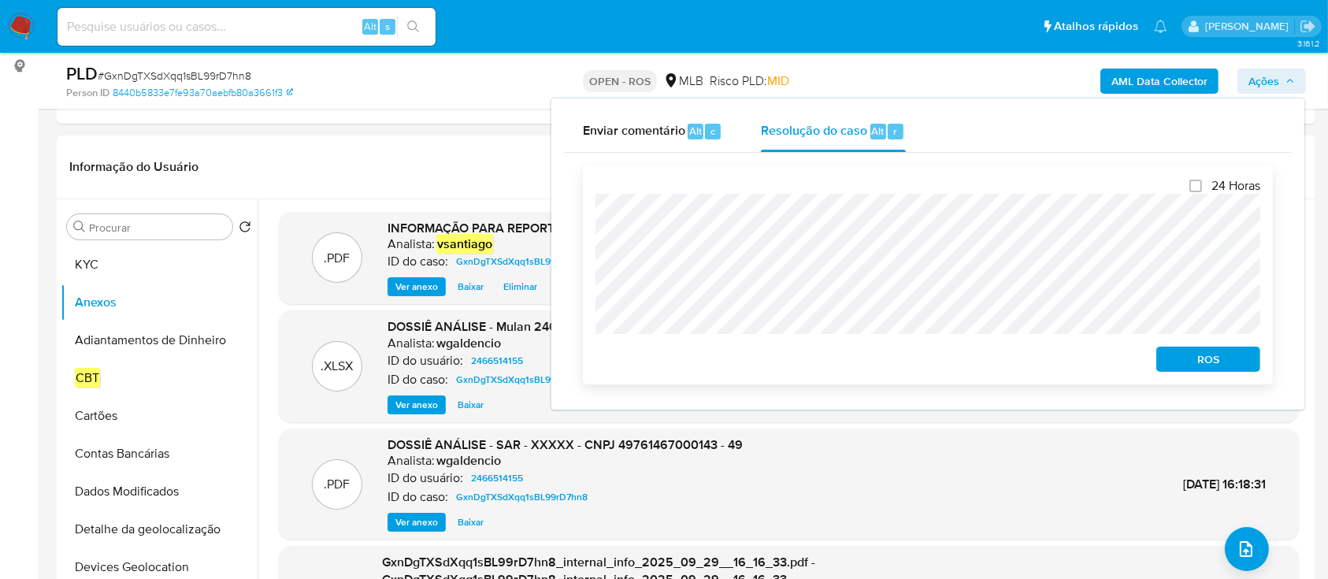
click at [1189, 359] on span "ROS" at bounding box center [1208, 359] width 82 height 22
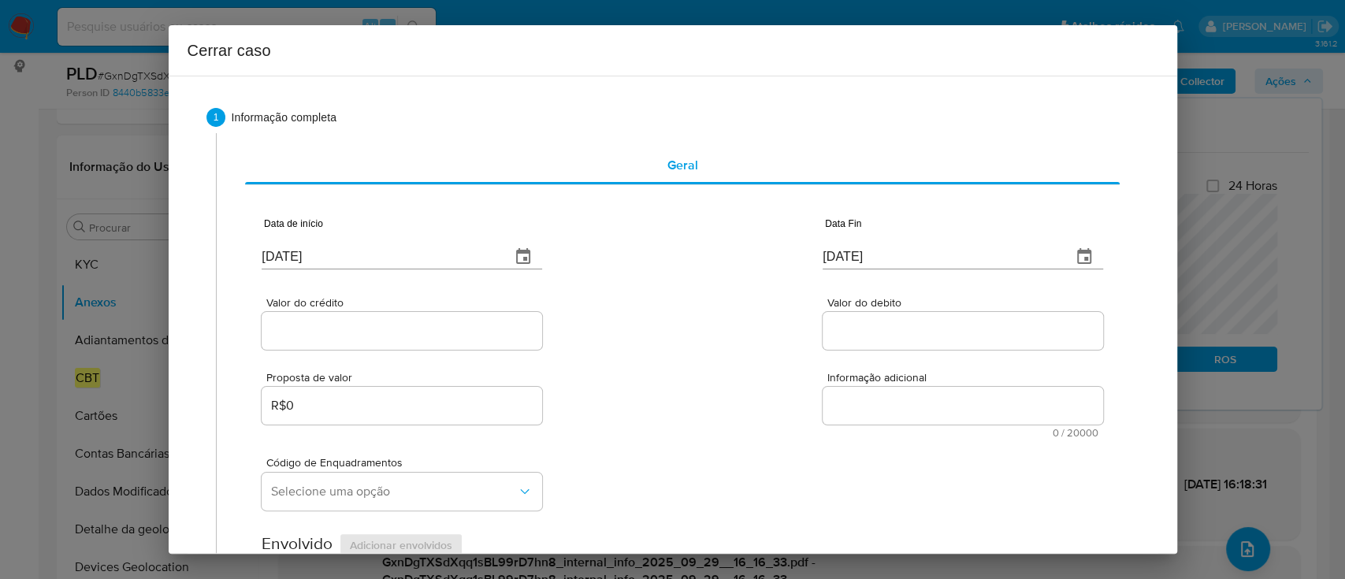
click at [303, 258] on input "[DATE]" at bounding box center [380, 256] width 236 height 25
paste input "08"
type input "01/08/2025"
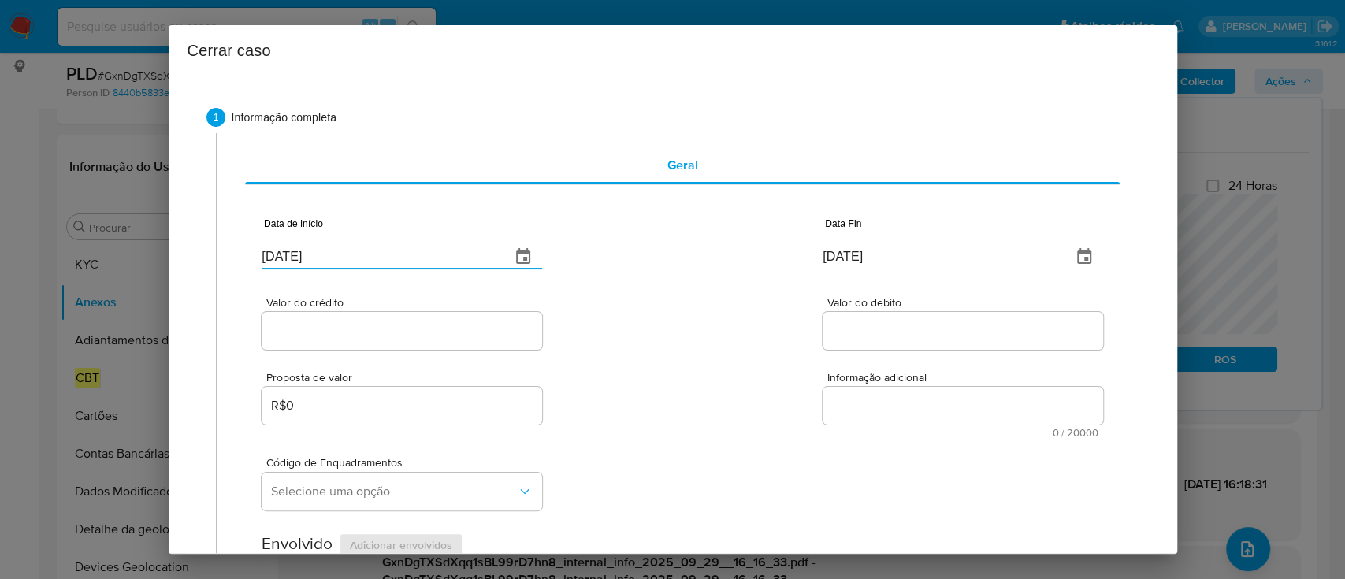
click at [707, 366] on div "Proposta de valor R$0 Informação adicional 0 / 20000 20000 caracteres restantes" at bounding box center [682, 395] width 840 height 85
click at [847, 246] on input "[DATE]" at bounding box center [940, 256] width 236 height 25
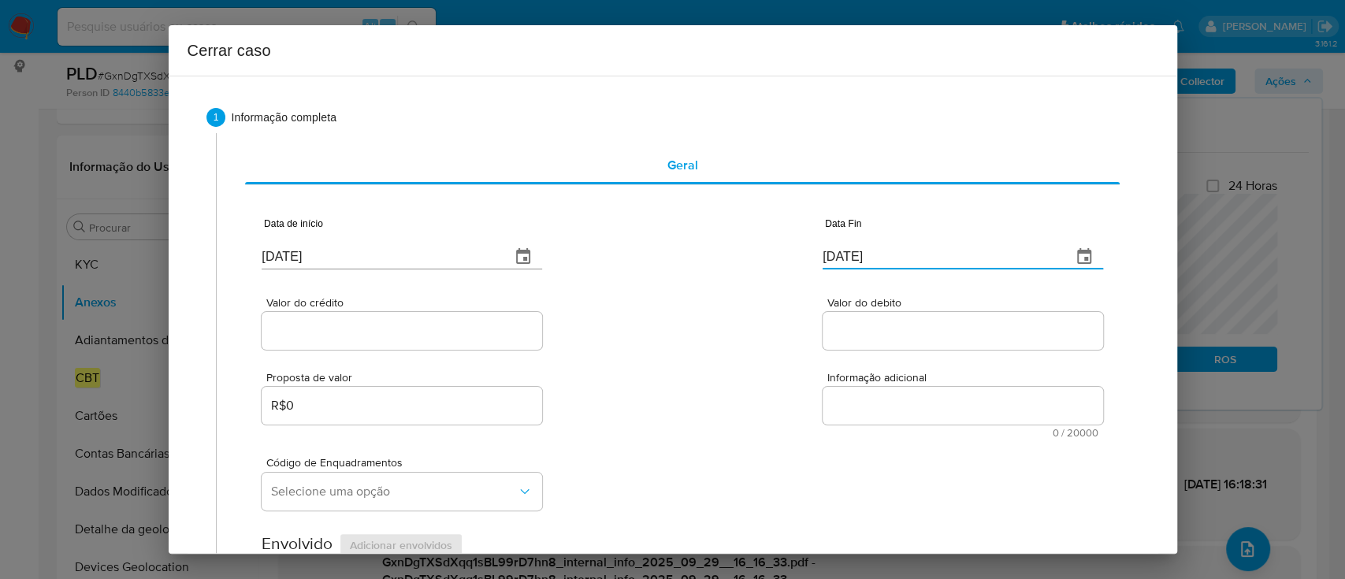
click at [847, 246] on input "[DATE]" at bounding box center [940, 256] width 236 height 25
paste input "25/09"
type input "25/09/2025"
drag, startPoint x: 384, startPoint y: 329, endPoint x: 592, endPoint y: 338, distance: 207.3
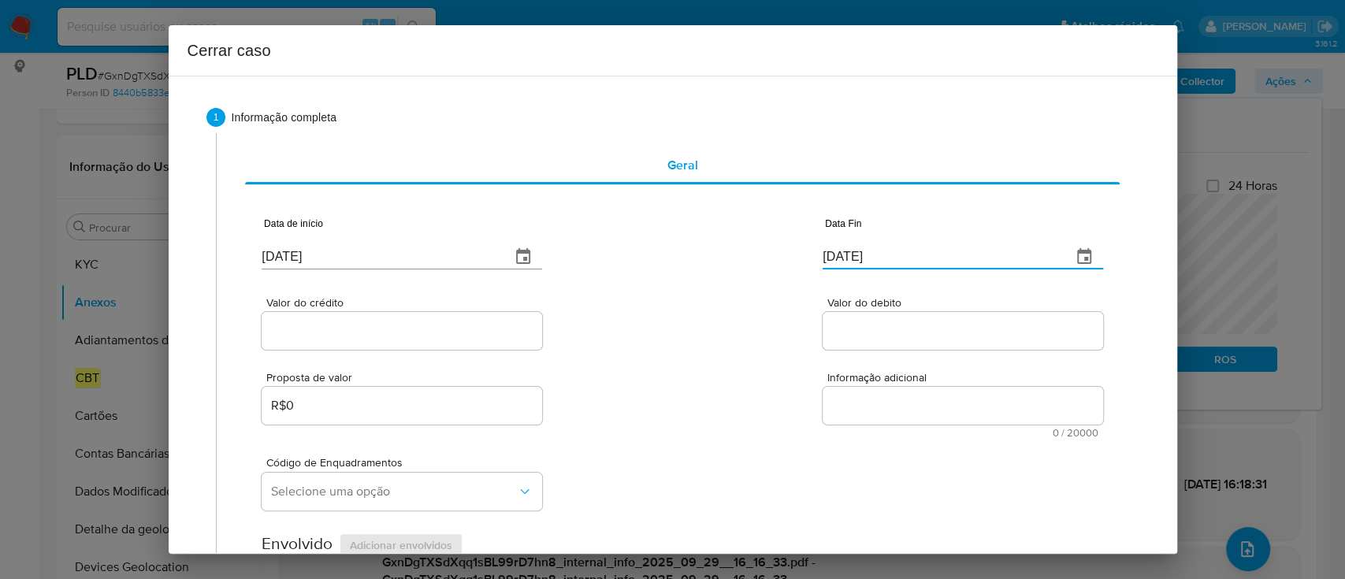
click at [384, 328] on input "Valor do crédito" at bounding box center [402, 331] width 280 height 20
paste input "R$798.902"
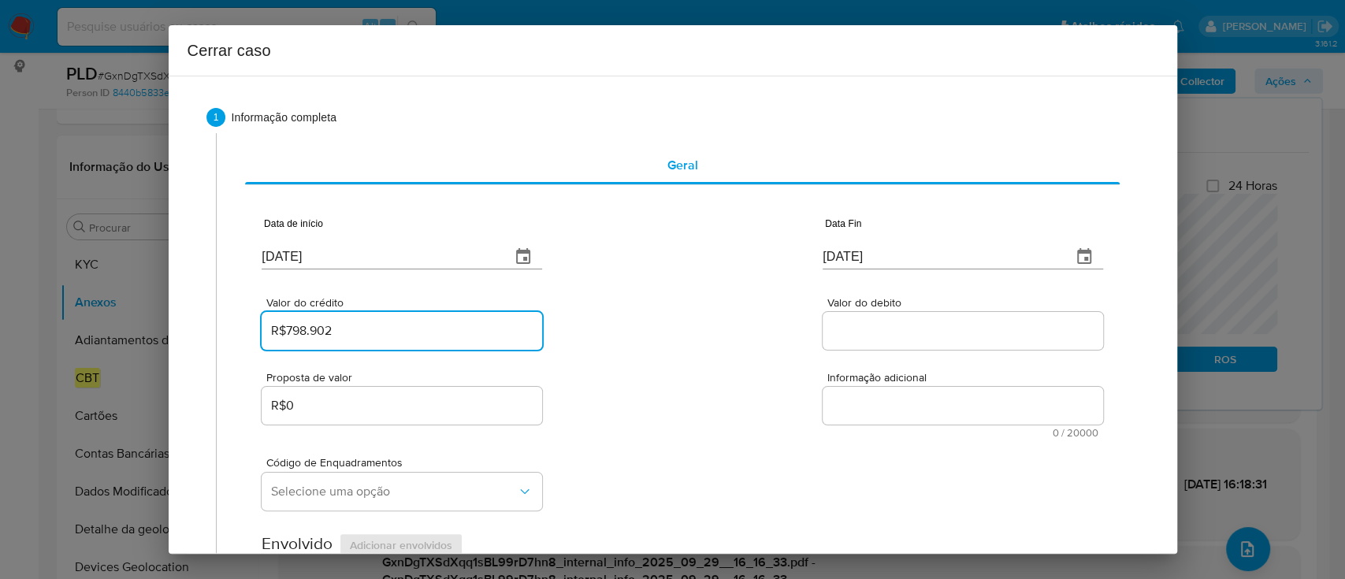
type input "R$798.902"
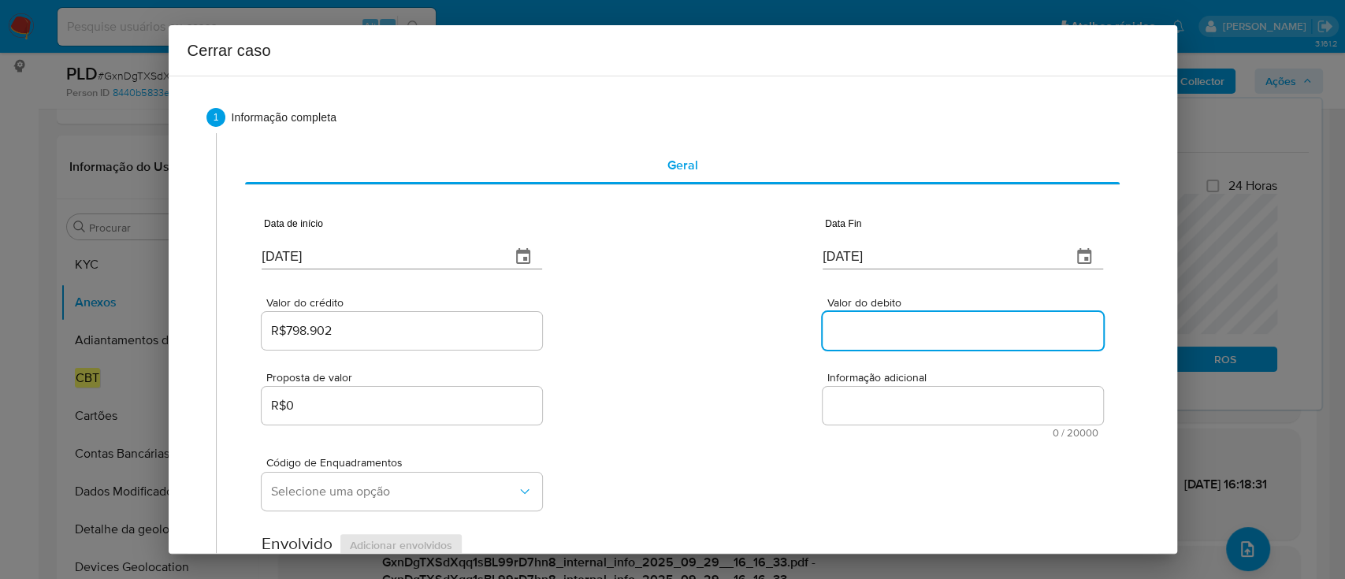
drag, startPoint x: 879, startPoint y: 326, endPoint x: 723, endPoint y: 332, distance: 156.1
click at [879, 326] on input "Valor do debito" at bounding box center [962, 331] width 280 height 20
paste input "R$815.359"
type input "R$815.359"
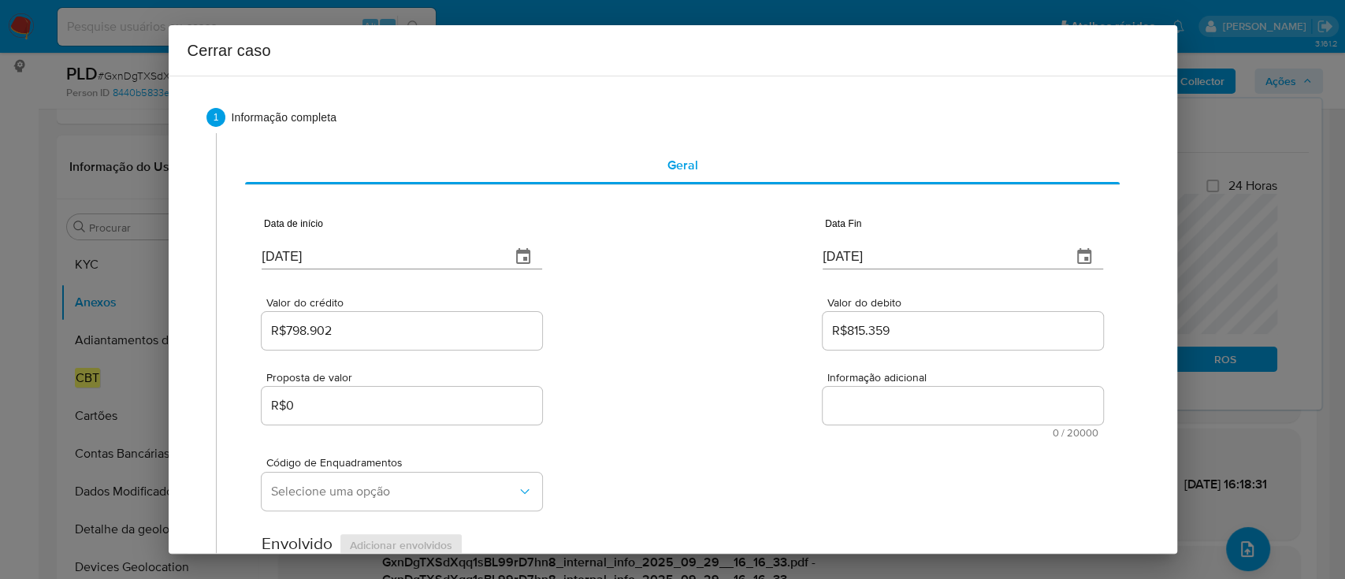
click at [722, 332] on div "Valor do crédito R$798.902 Valor do debito R$815.359" at bounding box center [682, 315] width 840 height 75
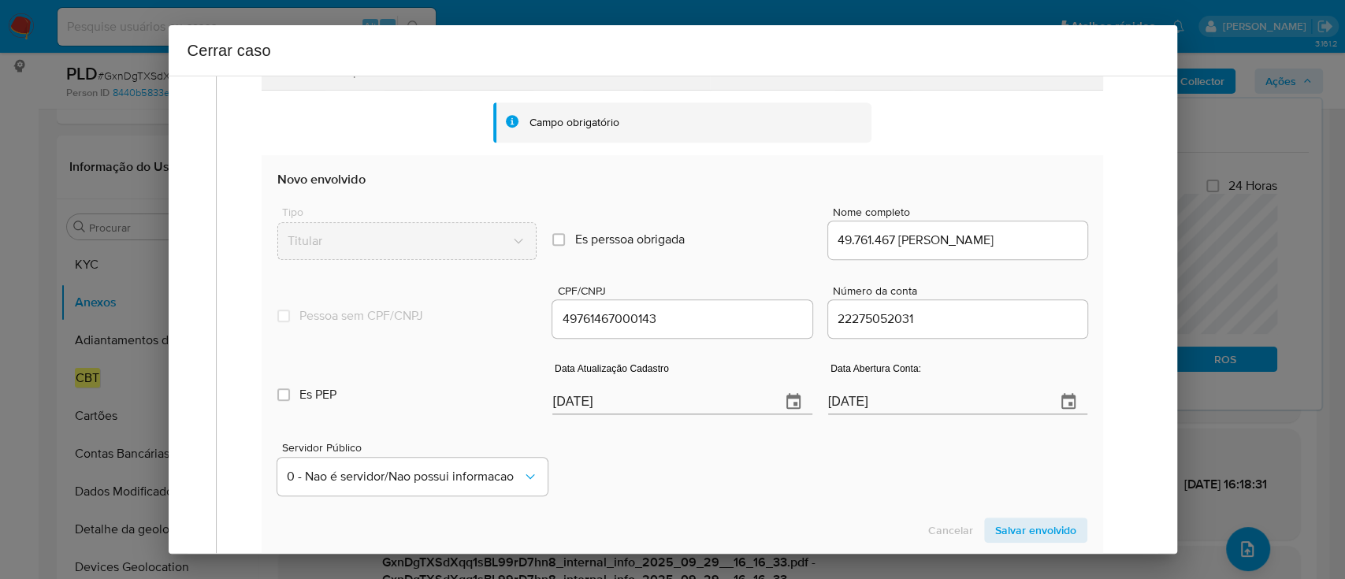
scroll to position [525, 0]
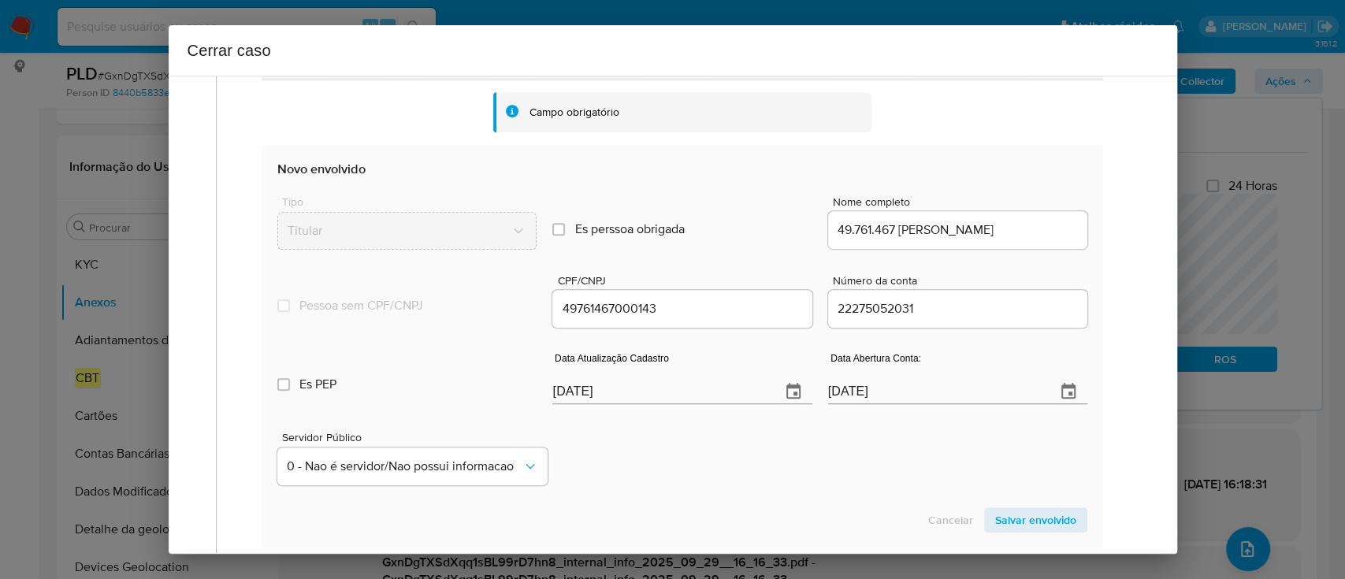
click at [587, 391] on input "[DATE]" at bounding box center [659, 391] width 215 height 25
paste input "27/09"
type input "27/09/2025"
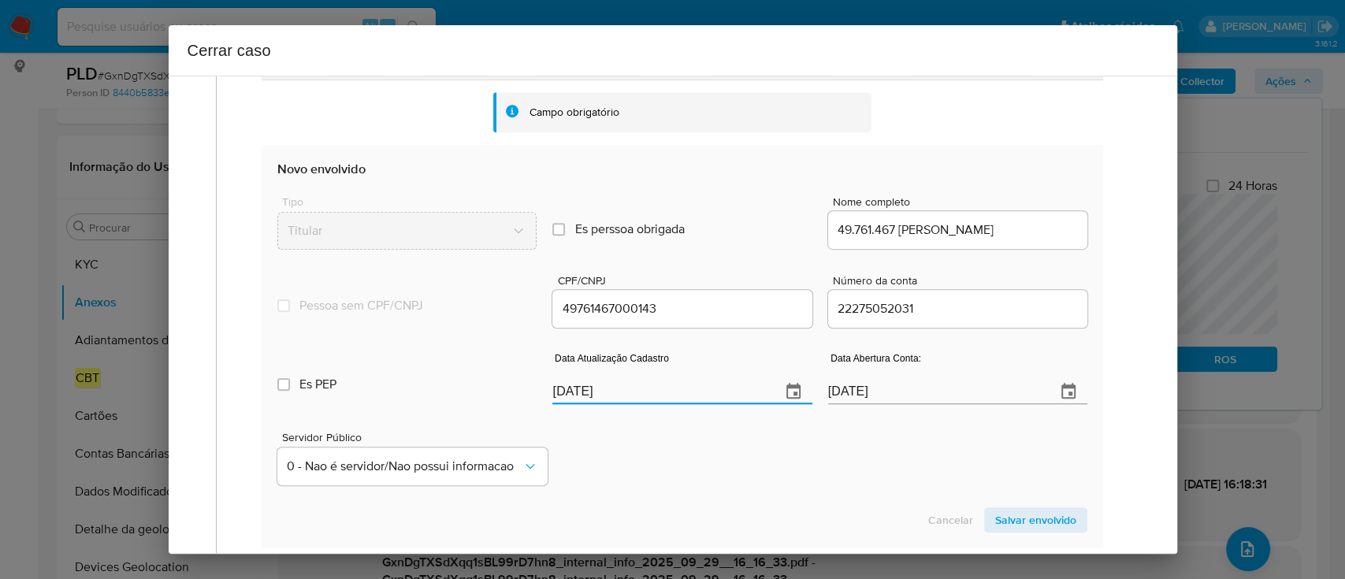
click at [696, 447] on div "Servidor Público 0 - Nao é servidor/[PERSON_NAME] possui informacao" at bounding box center [681, 452] width 809 height 79
drag, startPoint x: 1017, startPoint y: 520, endPoint x: 933, endPoint y: 485, distance: 91.1
click at [1016, 519] on span "Salvar envolvido" at bounding box center [1035, 520] width 81 height 22
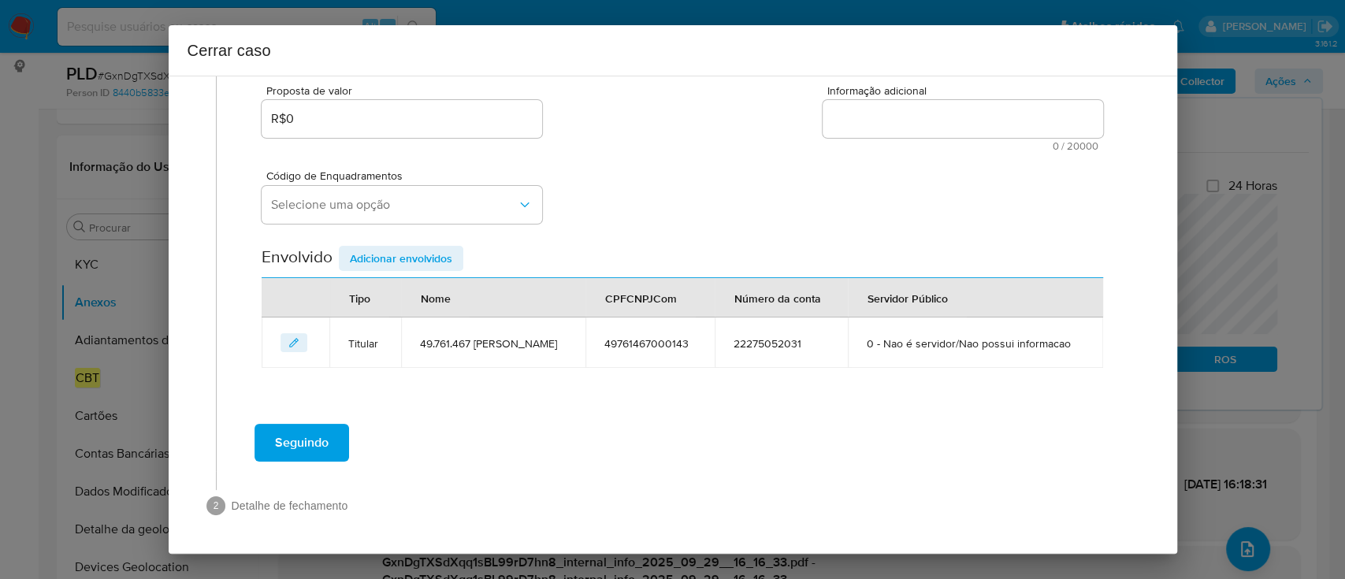
scroll to position [314, 0]
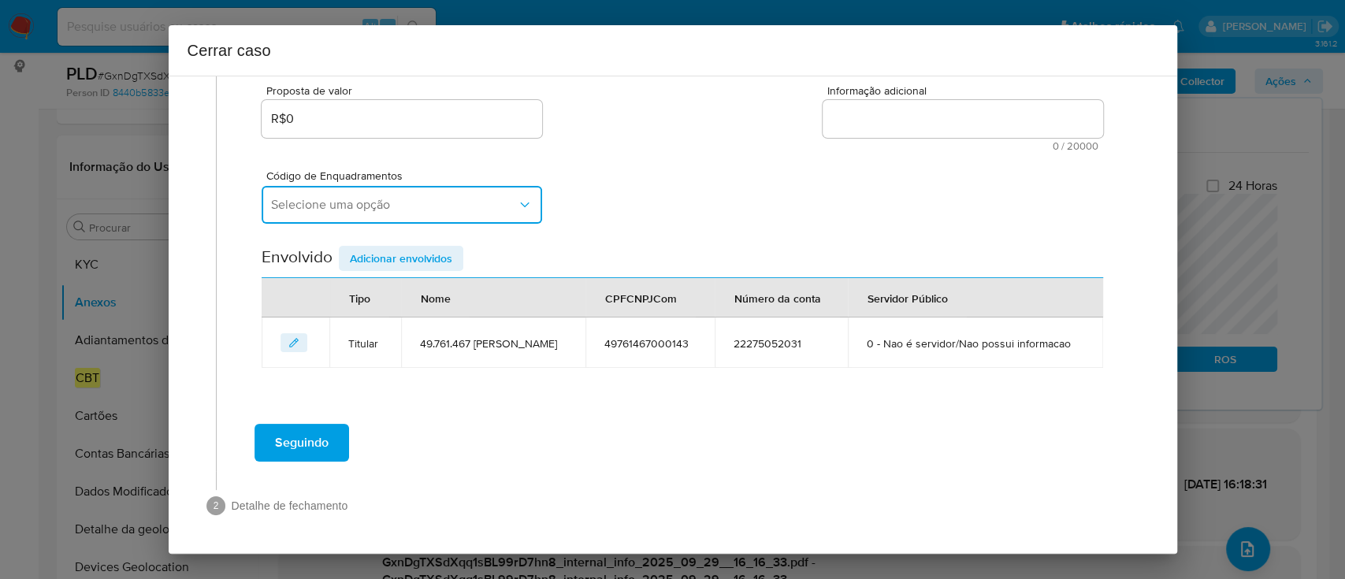
click at [480, 189] on button "Selecione uma opção" at bounding box center [402, 205] width 280 height 38
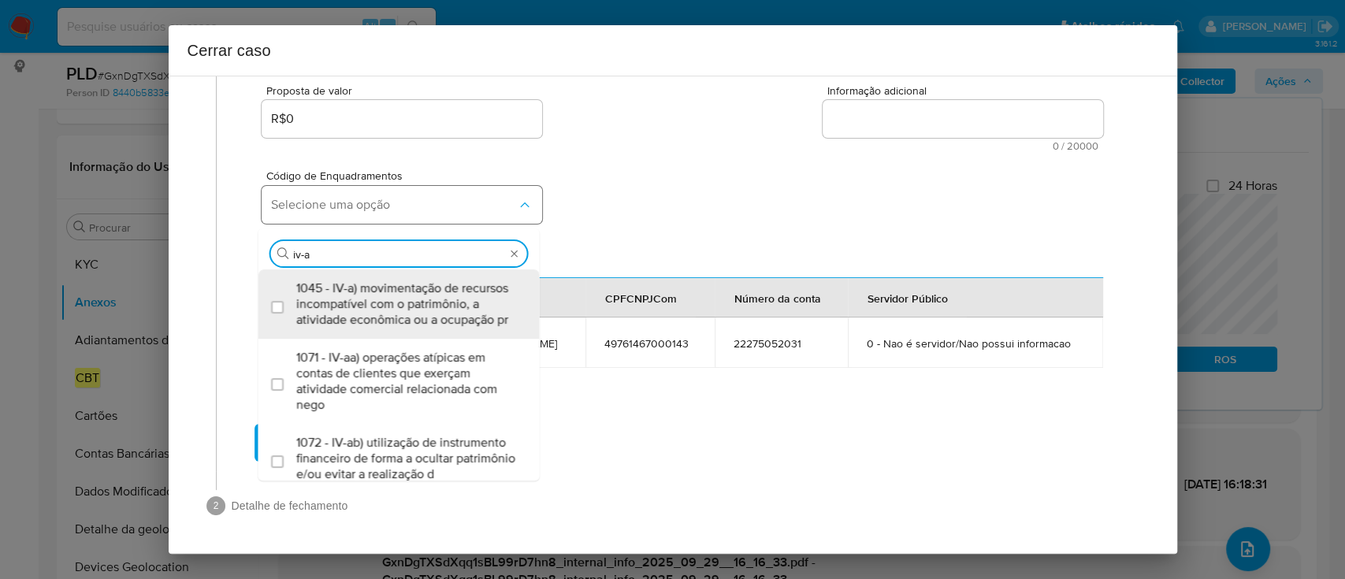
type input "iv-ac"
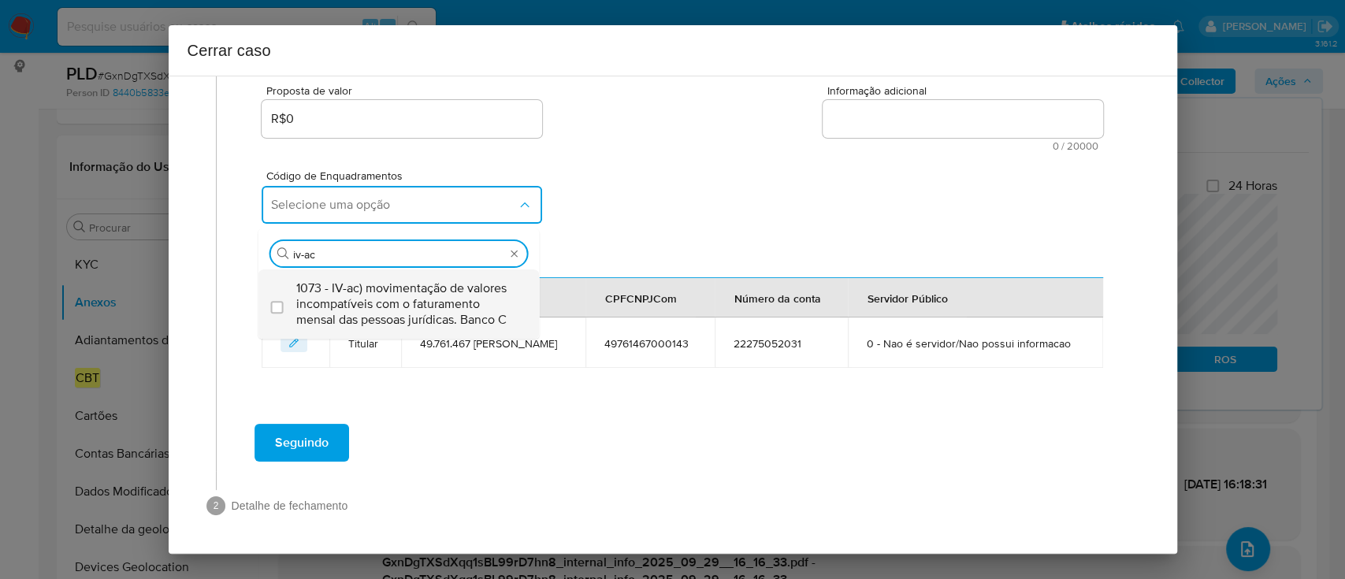
click at [454, 280] on span "1073 - IV-ac) movimentação de valores incompatíveis com o faturamento mensal da…" at bounding box center [406, 303] width 221 height 47
checkbox input "true"
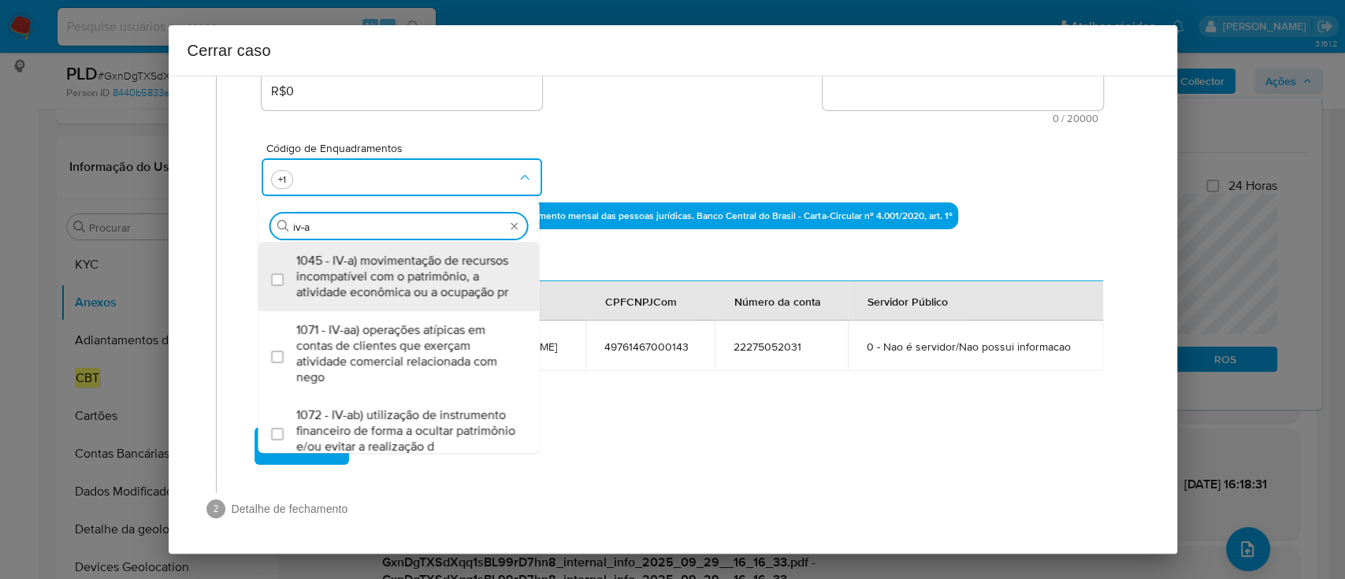
scroll to position [0, 0]
type input "iv-v"
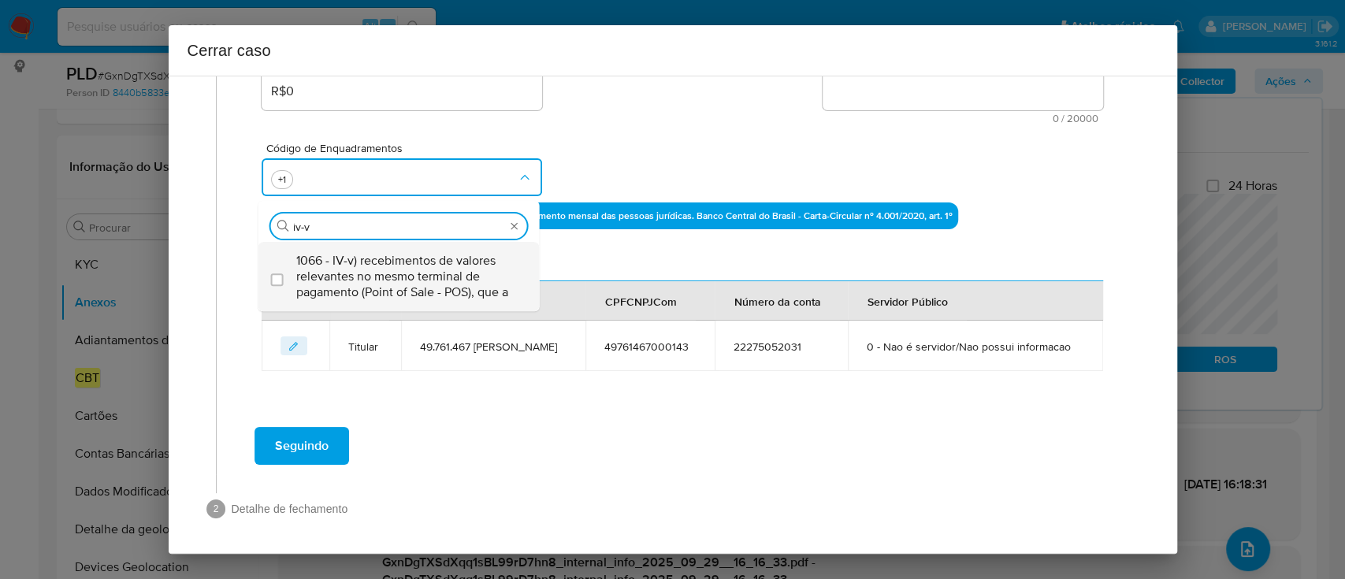
click at [484, 268] on span "1066 - IV-v) recebimentos de valores relevantes no mesmo terminal de pagamento …" at bounding box center [406, 276] width 221 height 47
checkbox input "true"
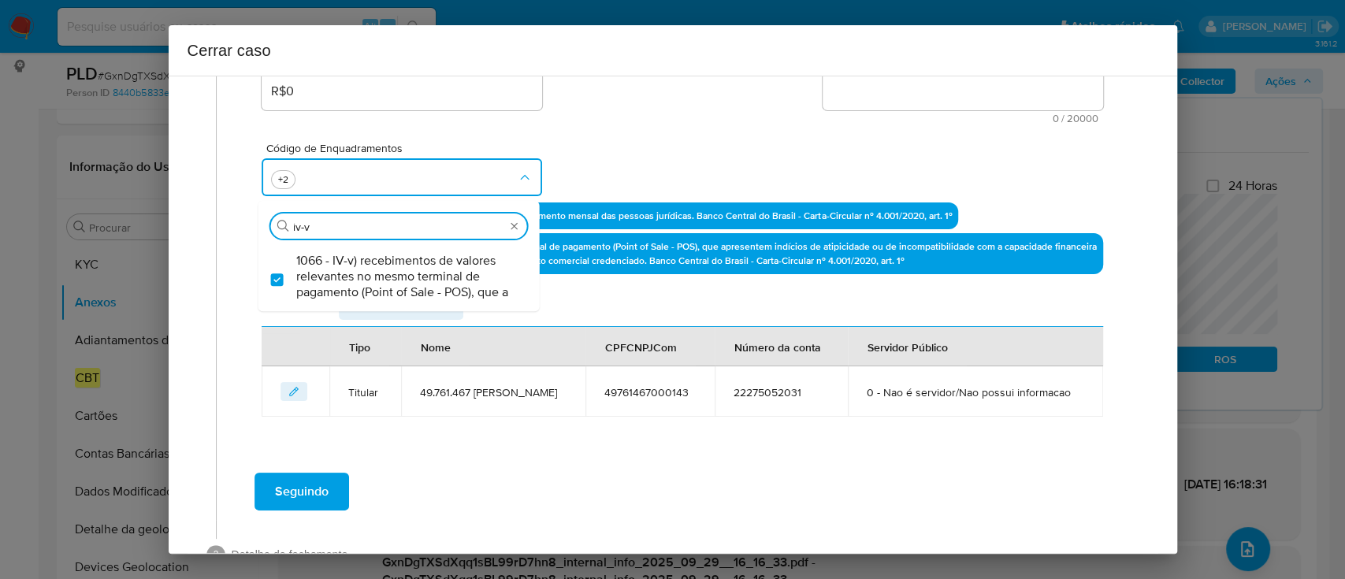
click at [624, 157] on div "Código de Enquadramentos Procurar iv-v 1066 - IV-v) recebimentos de valores rel…" at bounding box center [682, 163] width 840 height 79
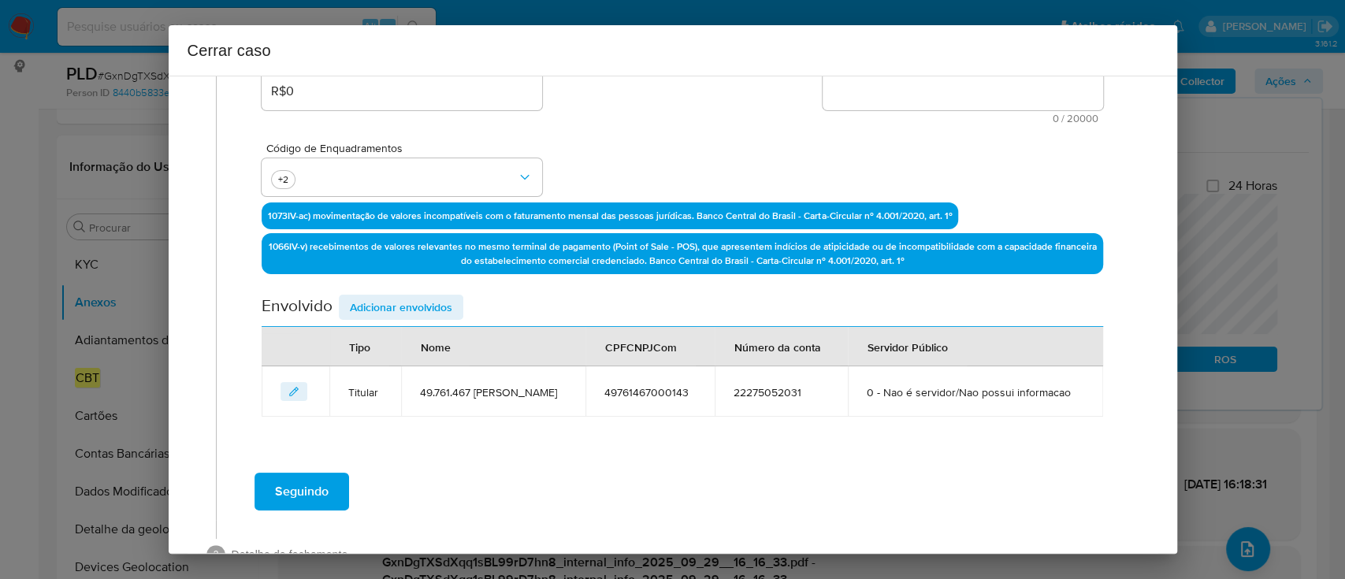
click at [933, 96] on textarea "Informação adicional" at bounding box center [962, 91] width 280 height 38
paste textarea "49.761.467 JOHN CLEBSON SOUZA DOS REIS, CNPJ 49761467000143, constituida em 01/…"
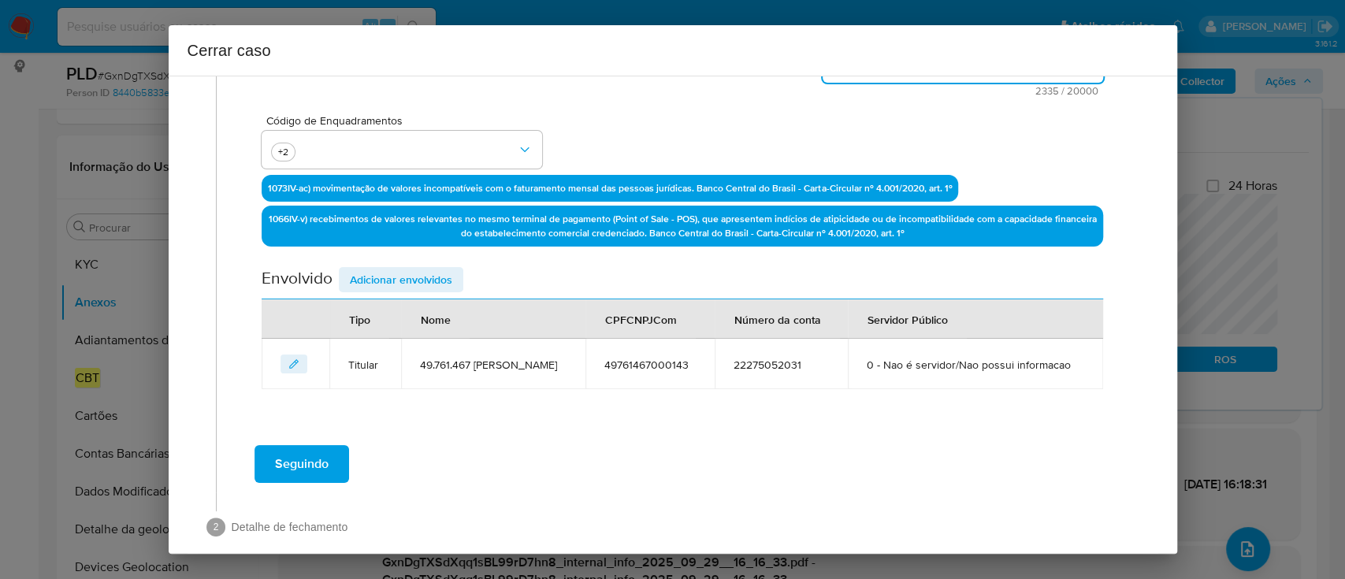
scroll to position [462, 0]
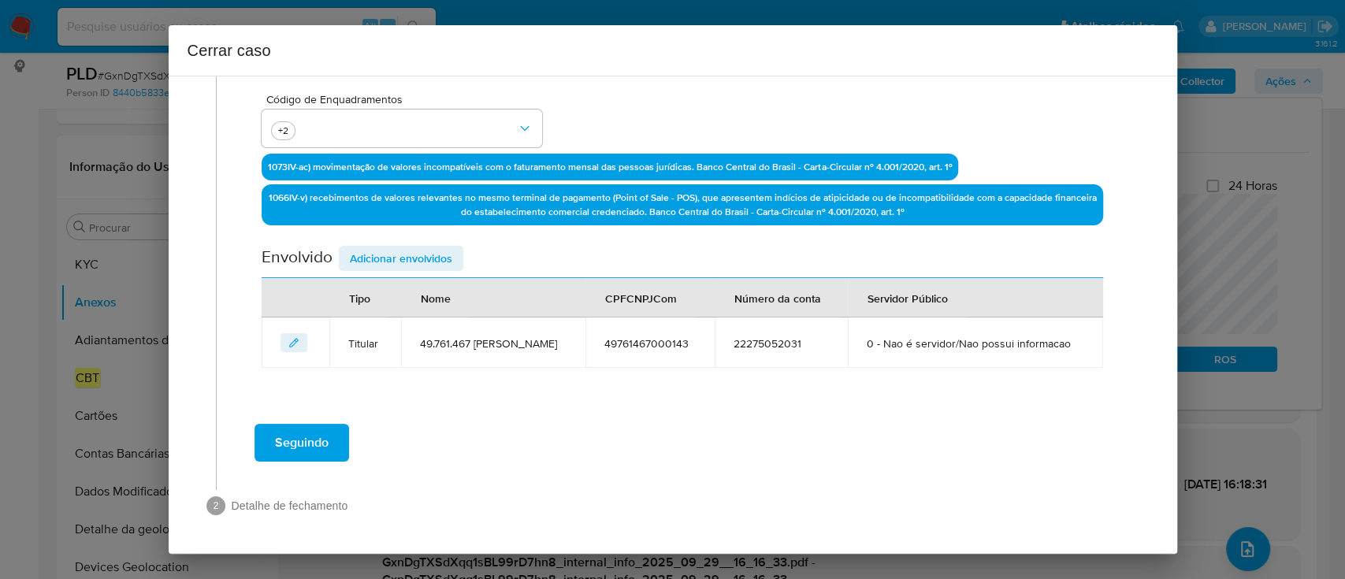
type textarea "49.761.467 JOHN CLEBSON SOUZA DOS REIS, CNPJ 49761467000143, constituida em 01/…"
click at [437, 247] on span "Adicionar envolvidos" at bounding box center [401, 258] width 102 height 22
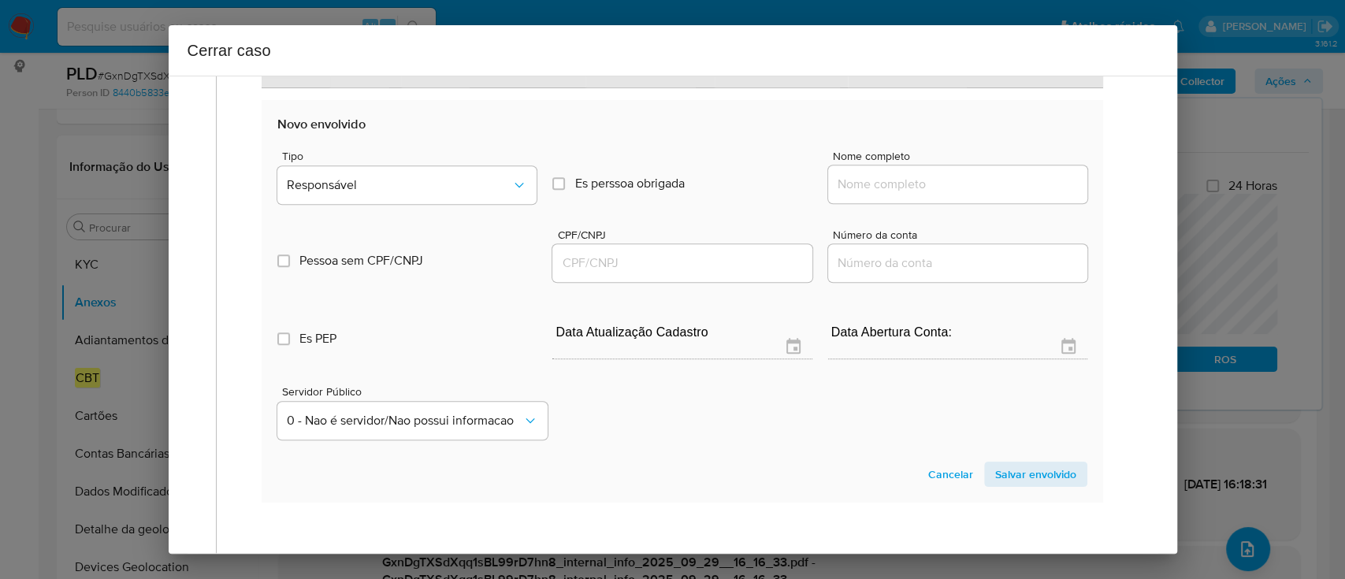
scroll to position [777, 0]
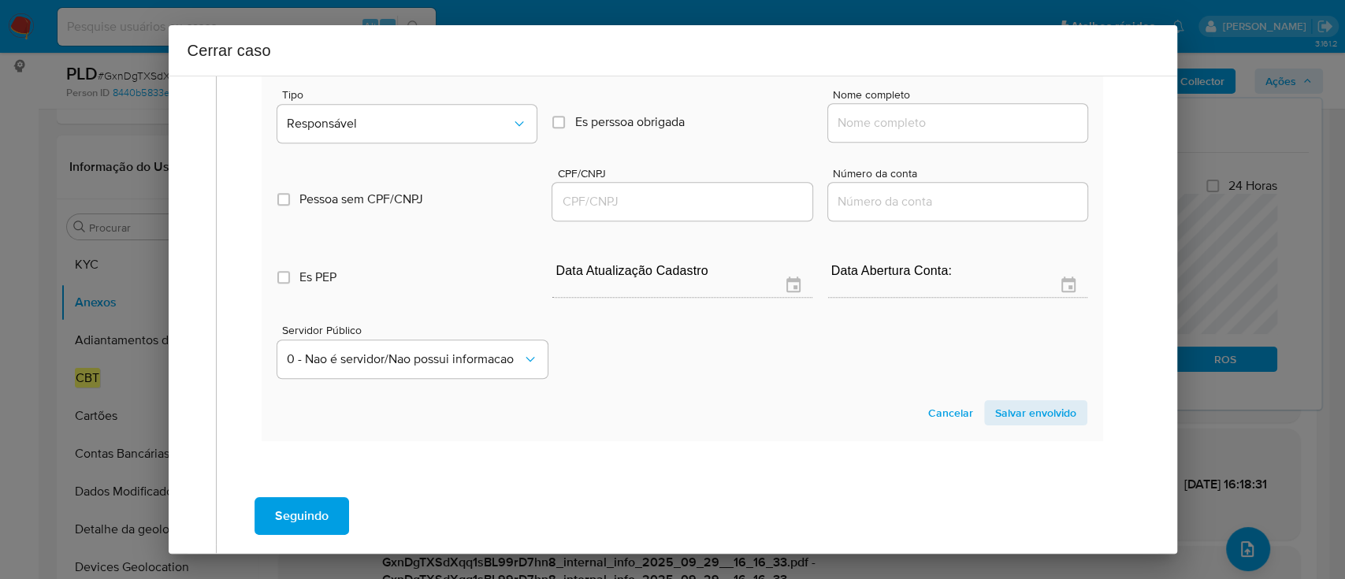
drag, startPoint x: 911, startPoint y: 153, endPoint x: 984, endPoint y: 152, distance: 73.3
click at [911, 133] on input "Nome completo" at bounding box center [957, 123] width 259 height 20
paste input "John Clebson Souza Dos Reis, 08185903514"
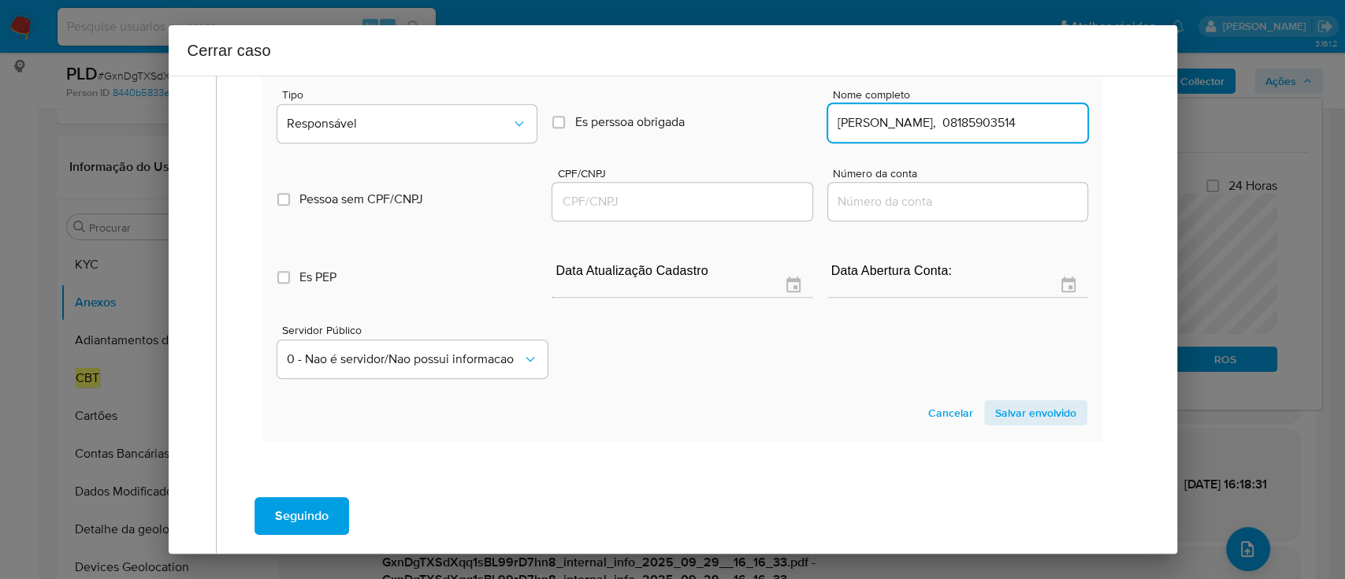
scroll to position [0, 13]
click at [991, 133] on input "John Clebson Souza Dos Reis, 08185903514" at bounding box center [957, 123] width 259 height 20
type input "John Clebson Souza Dos Reis,"
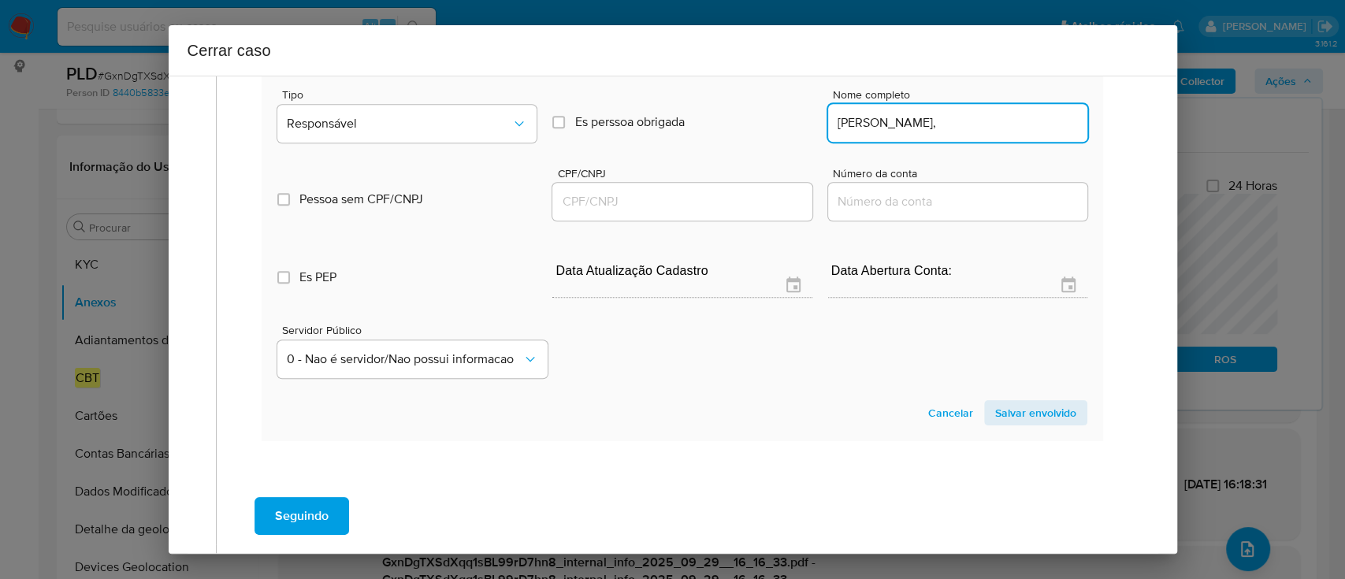
drag, startPoint x: 756, startPoint y: 232, endPoint x: 770, endPoint y: 230, distance: 13.6
click at [756, 212] on input "CPF/CNPJ" at bounding box center [681, 201] width 259 height 20
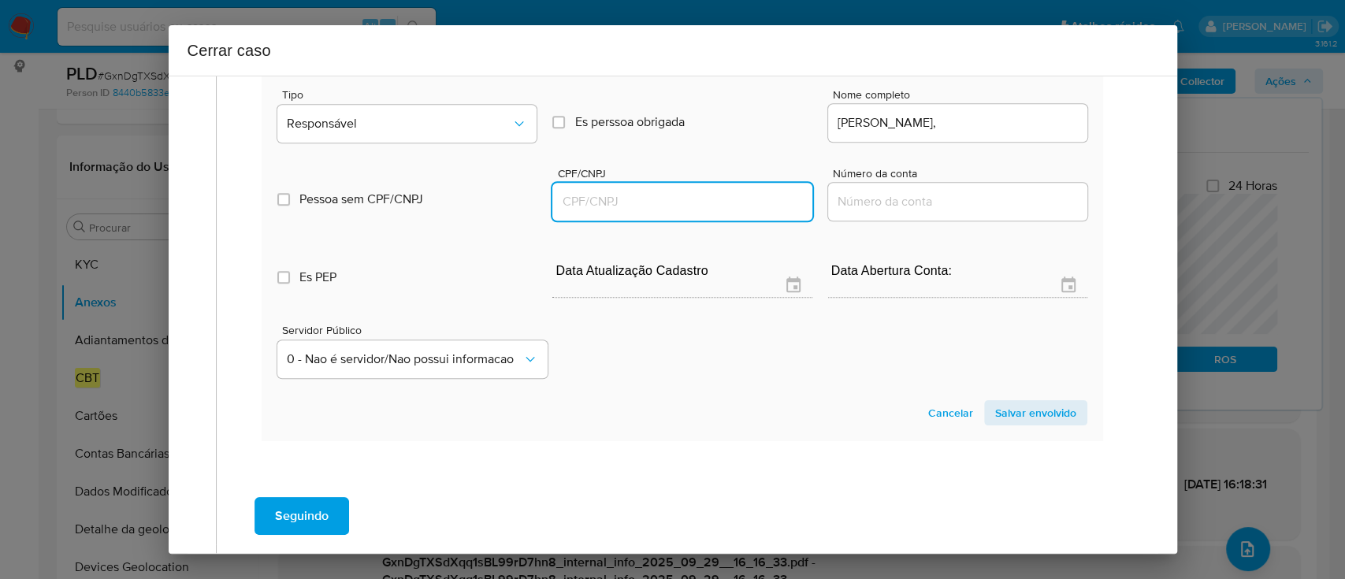
paste input "08185903514"
type input "8185903514"
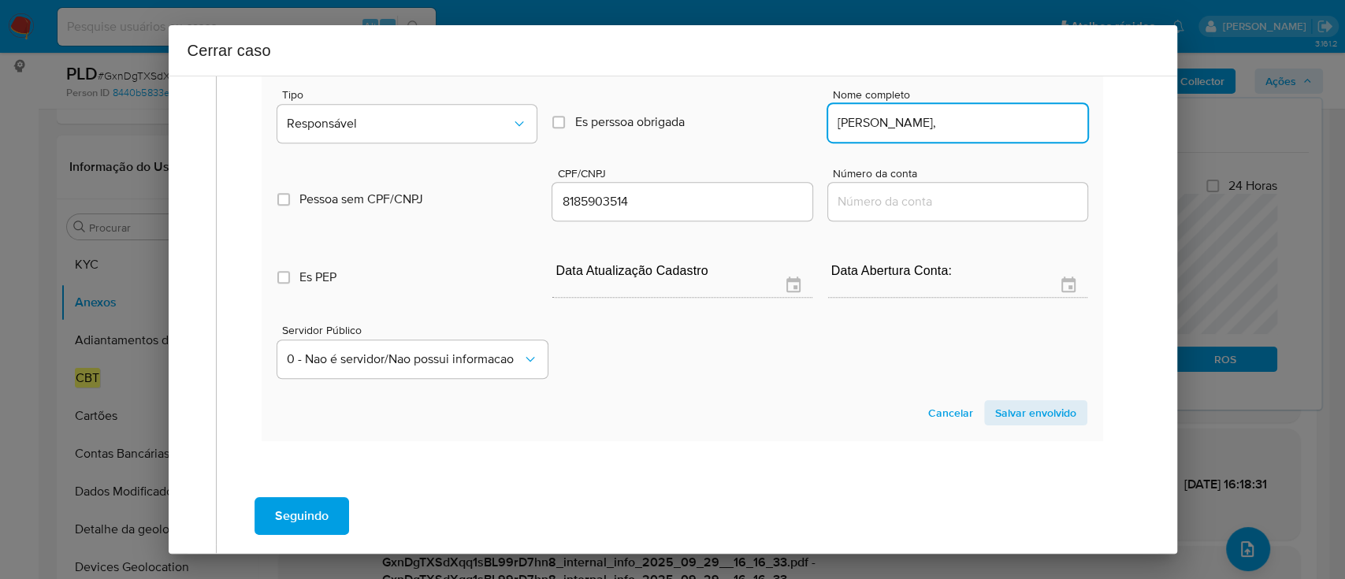
click at [1049, 133] on input "John Clebson Souza Dos Reis," at bounding box center [957, 123] width 259 height 20
type input "John Clebson Souza Dos Reis,"
type input "08185903514"
type input "John Clebson Souza Dos Reis"
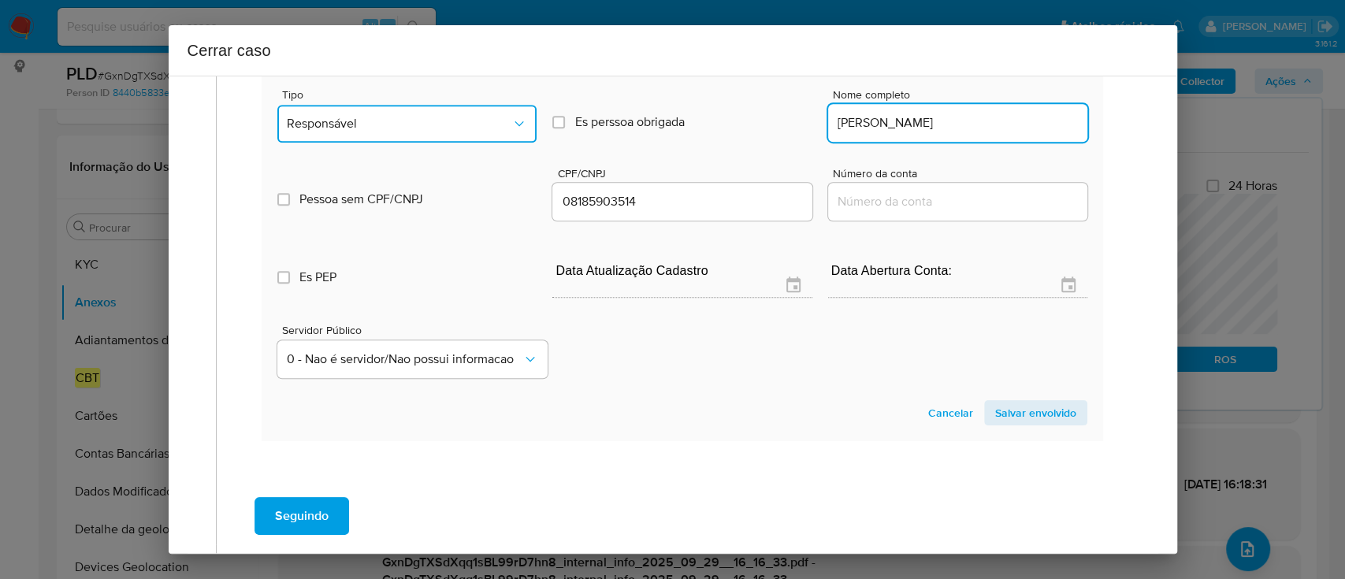
click at [456, 132] on span "Responsável" at bounding box center [399, 124] width 224 height 16
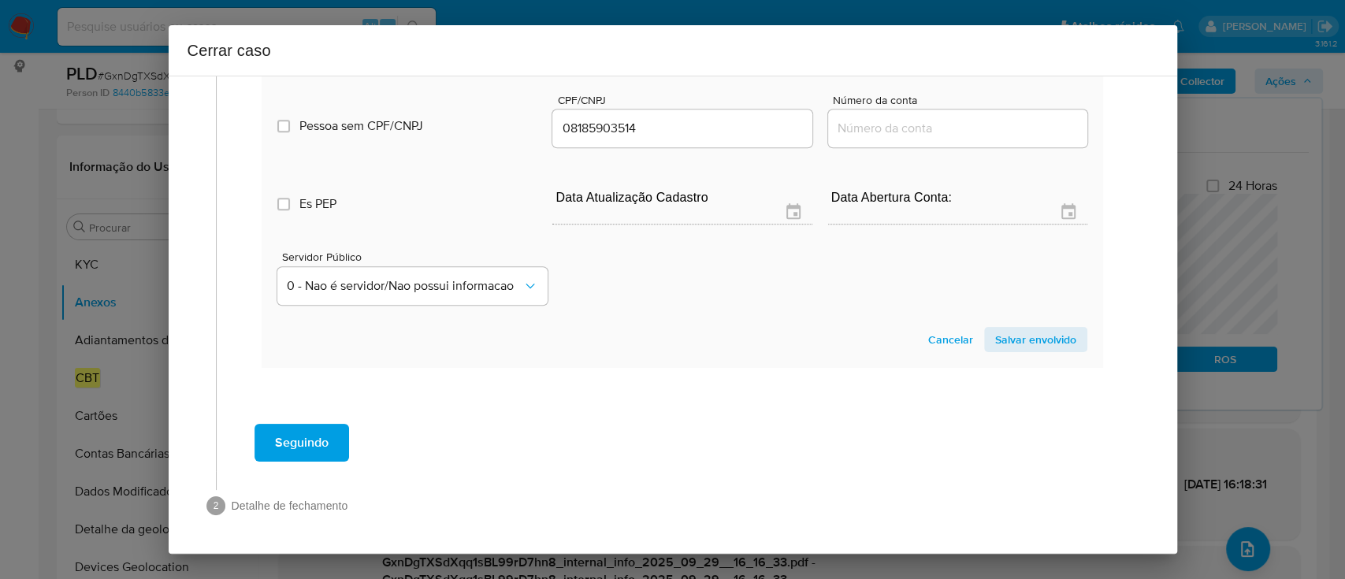
click at [1057, 342] on span "Salvar envolvido" at bounding box center [1035, 339] width 81 height 22
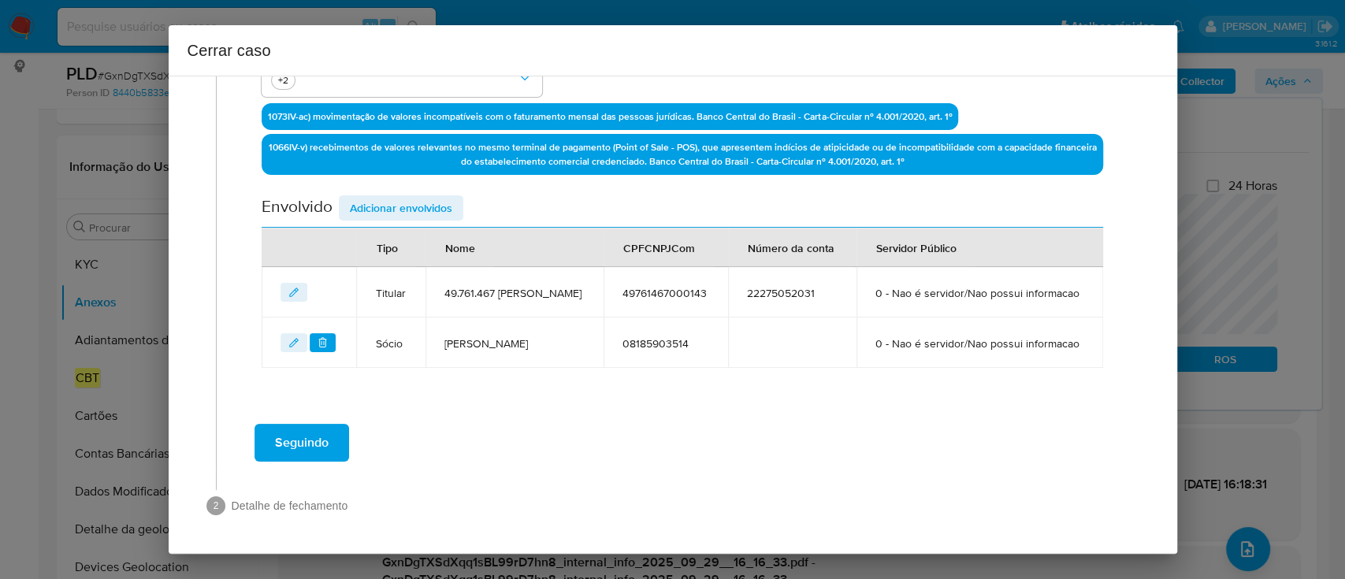
scroll to position [527, 0]
click at [397, 197] on span "Adicionar envolvidos" at bounding box center [401, 208] width 102 height 22
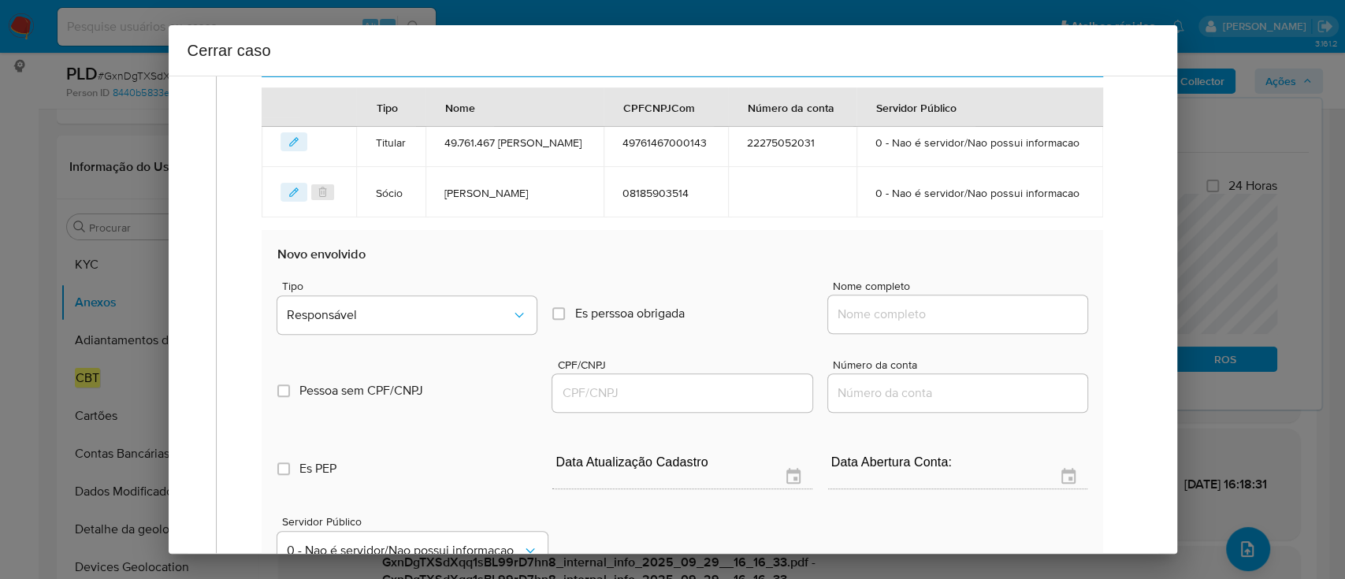
scroll to position [737, 0]
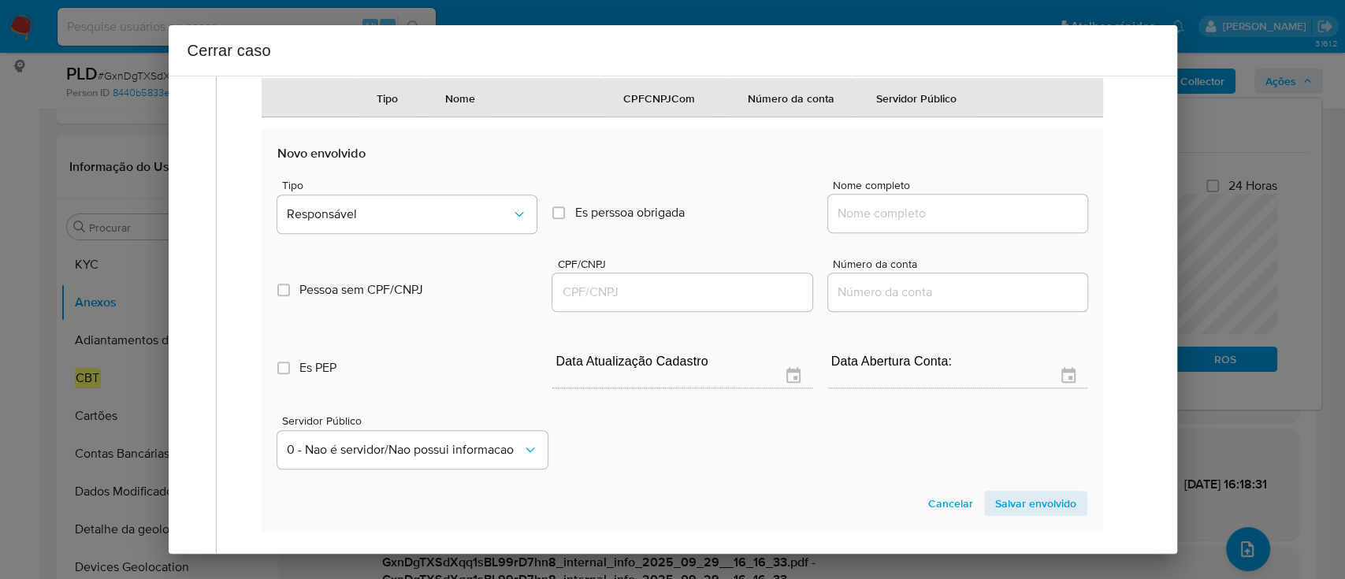
click at [892, 224] on input "Nome completo" at bounding box center [957, 213] width 259 height 20
paste input "Ddd Auto Pecas E Servicos Ltda, 31848479000144"
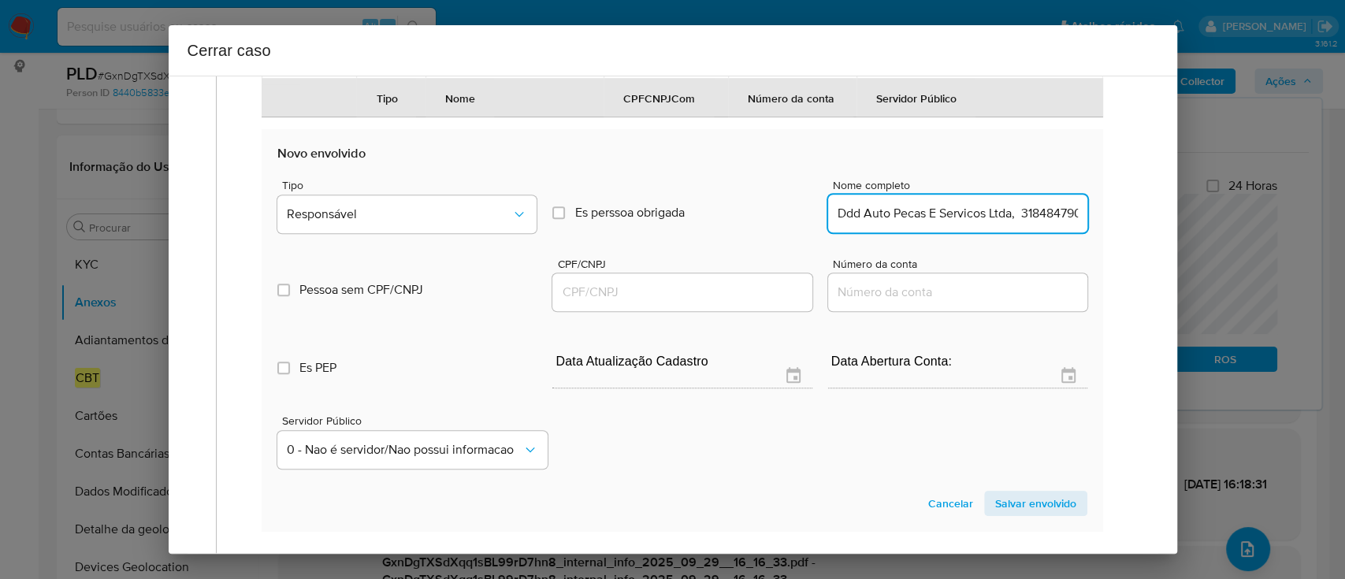
scroll to position [0, 46]
click at [1006, 224] on input "Ddd Auto Pecas E Servicos Ltda, 31848479000144" at bounding box center [957, 213] width 259 height 20
drag, startPoint x: 1006, startPoint y: 250, endPoint x: 937, endPoint y: 291, distance: 80.2
click at [1007, 224] on input "Ddd Auto Pecas E Servicos Ltda, 31848479000144" at bounding box center [957, 213] width 259 height 20
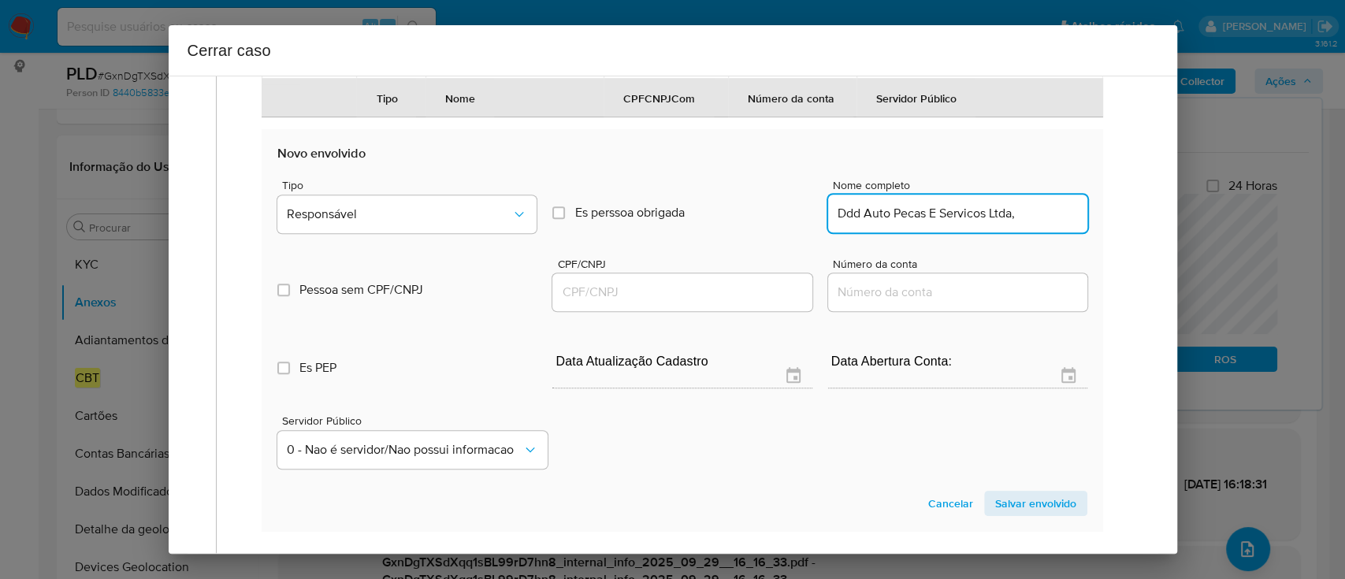
type input "Ddd Auto Pecas E Servicos Ltda,"
click at [739, 302] on input "CPF/CNPJ" at bounding box center [681, 292] width 259 height 20
paste input "31848479000144"
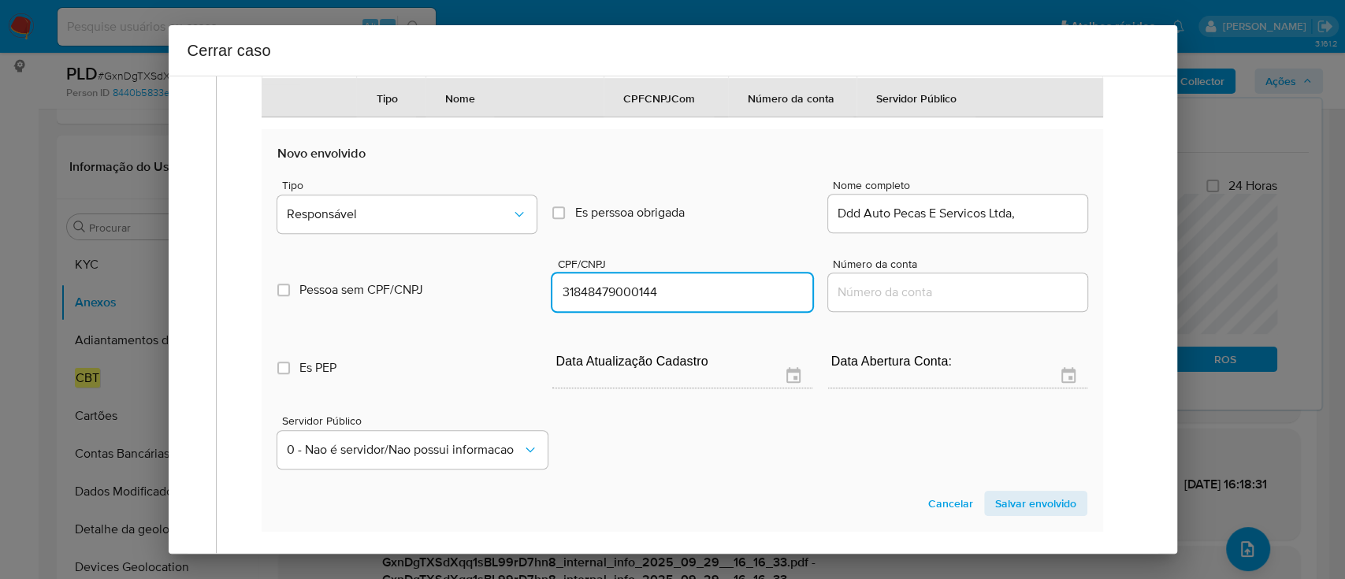
type input "31848479000144"
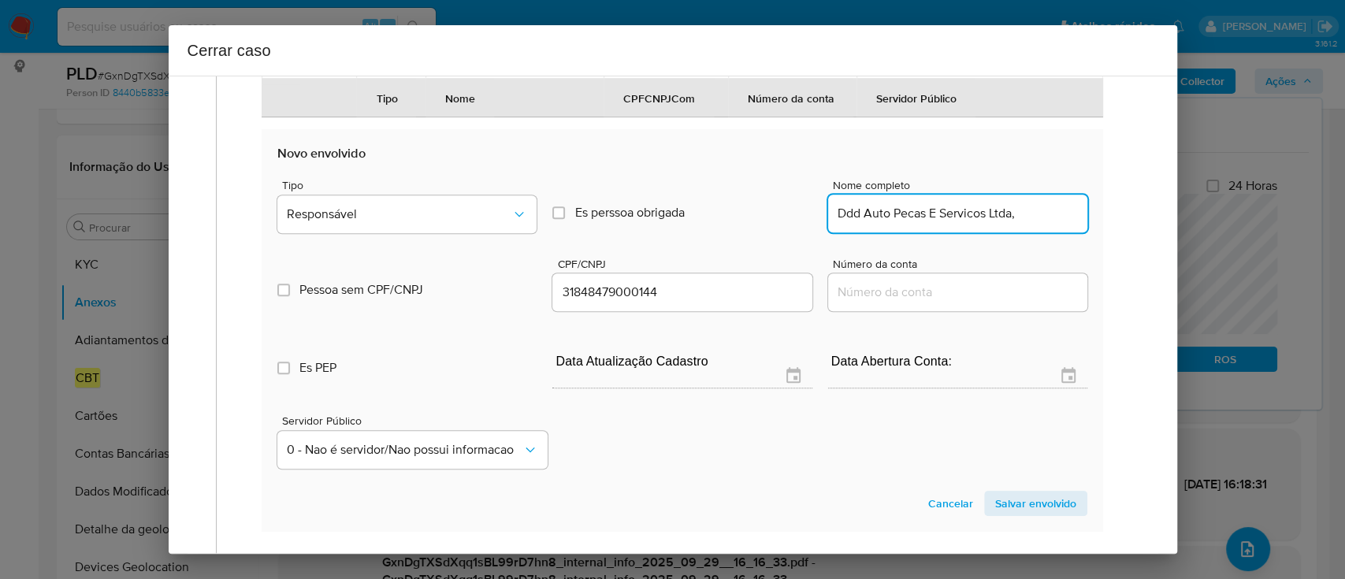
click at [1040, 224] on input "Ddd Auto Pecas E Servicos Ltda," at bounding box center [957, 213] width 259 height 20
type input "Ddd Auto Pecas E Servicos Ltda"
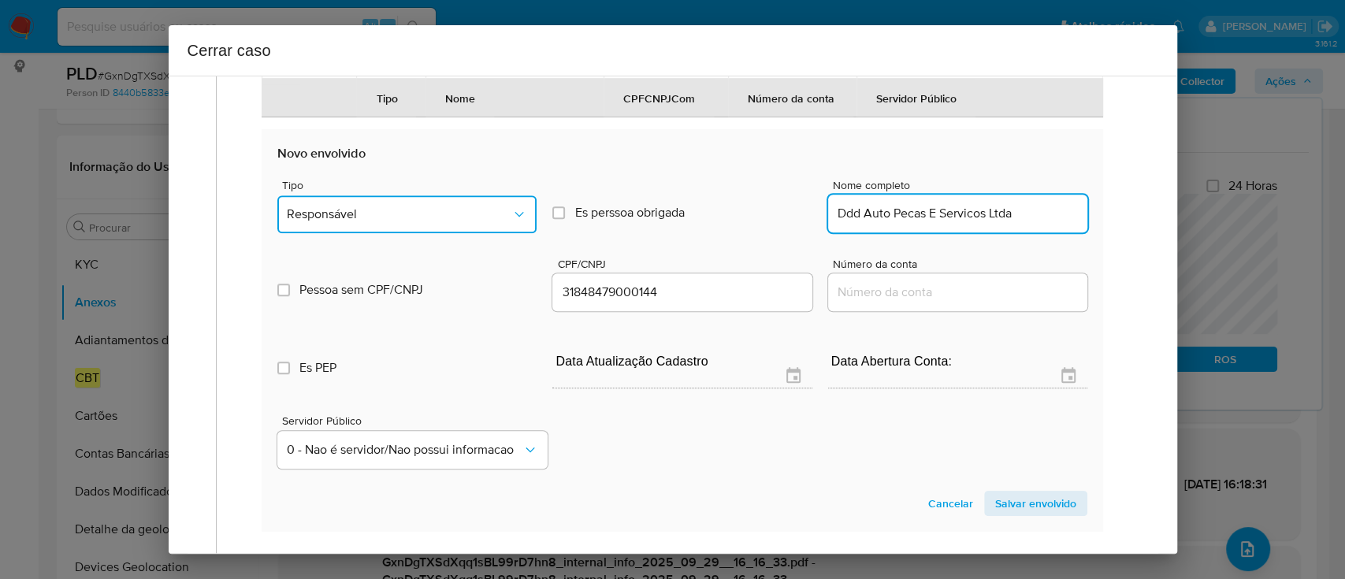
click at [437, 222] on span "Responsável" at bounding box center [399, 214] width 224 height 16
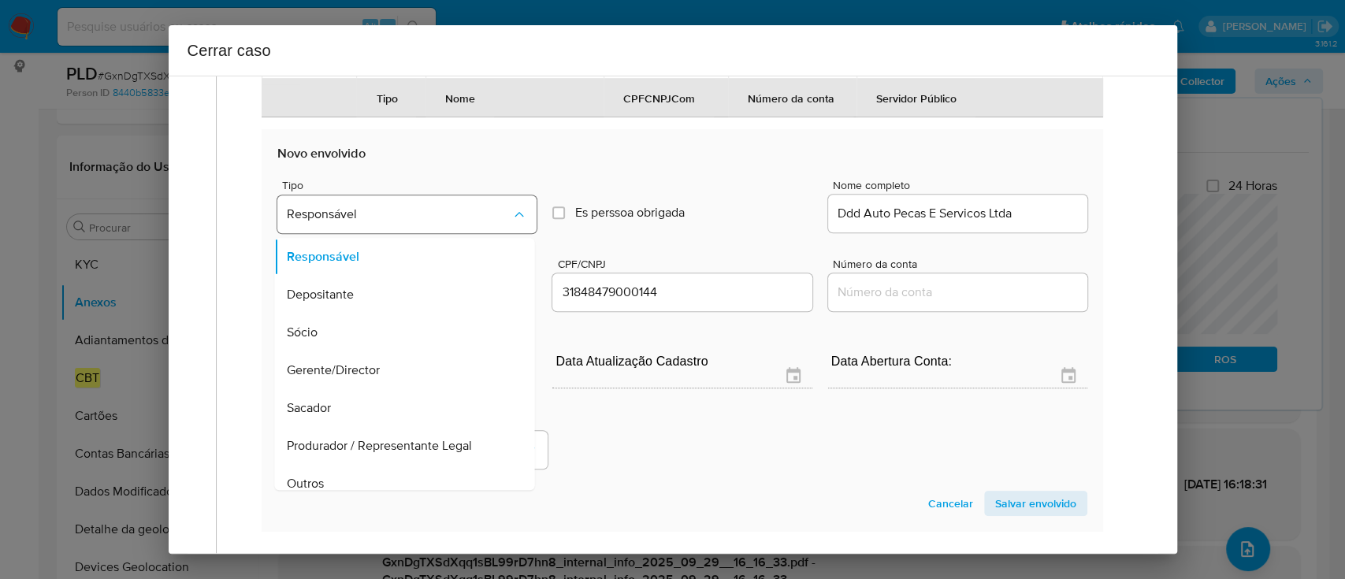
scroll to position [50, 0]
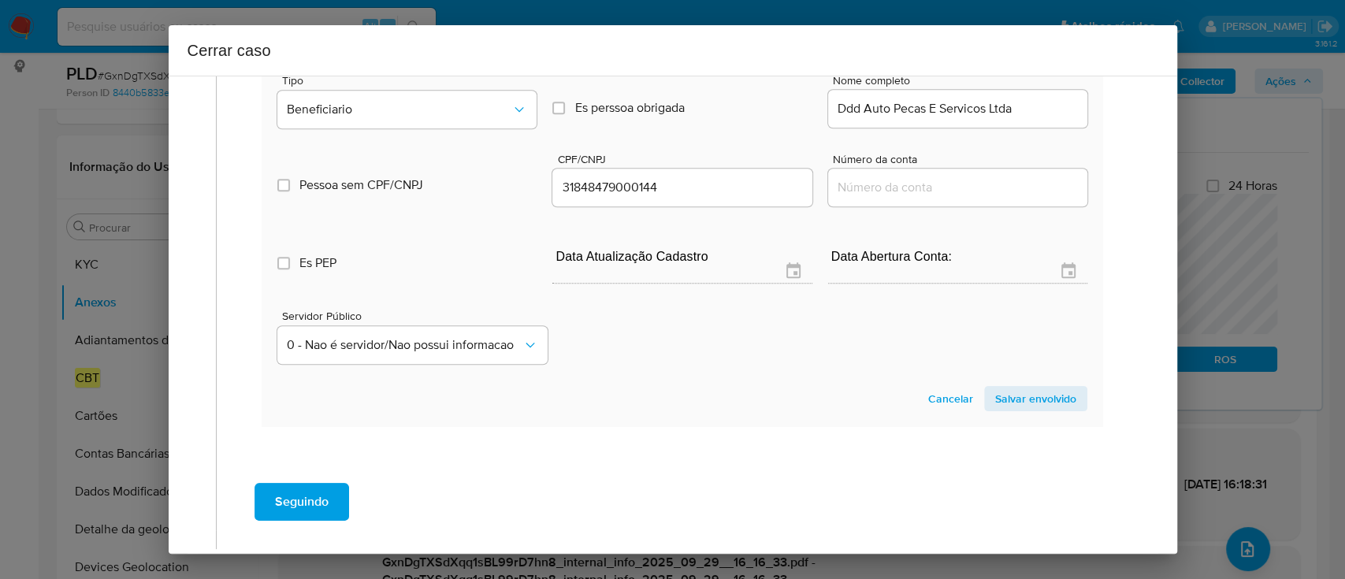
click at [1052, 410] on span "Salvar envolvido" at bounding box center [1035, 399] width 81 height 22
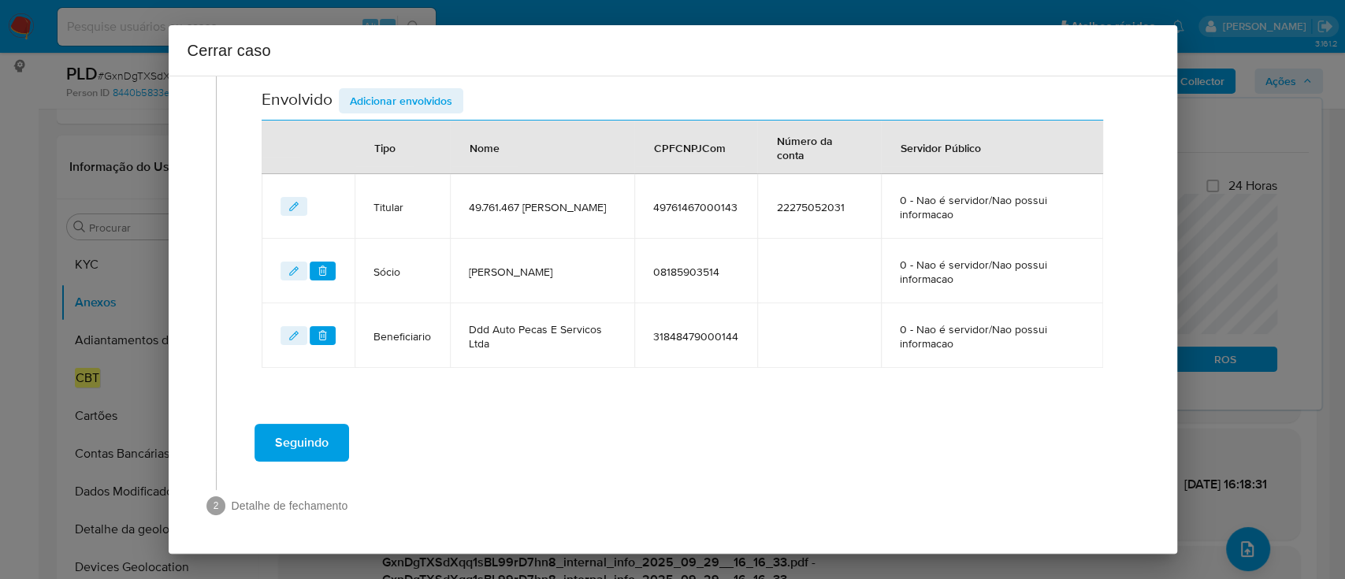
scroll to position [592, 0]
click at [627, 288] on td "John Clebson Souza Dos Reis" at bounding box center [542, 272] width 184 height 65
click at [722, 278] on span "08185903514" at bounding box center [695, 273] width 85 height 14
click at [757, 326] on td "31848479000144" at bounding box center [695, 337] width 123 height 65
click at [306, 445] on span "Seguindo" at bounding box center [302, 444] width 54 height 35
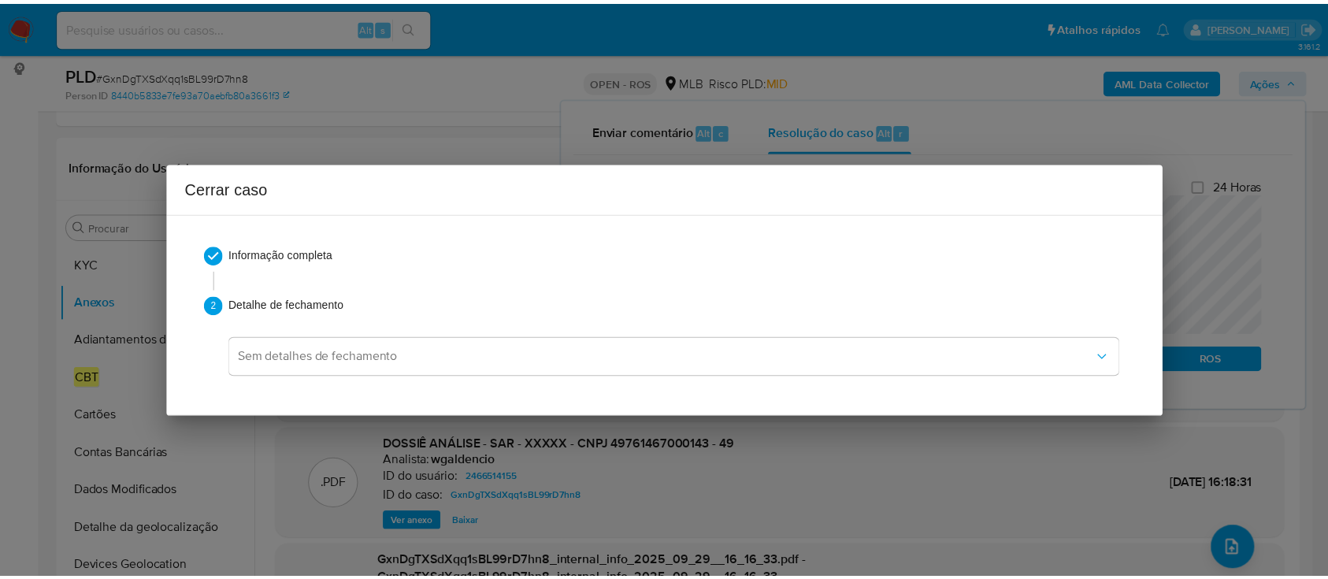
scroll to position [1434, 0]
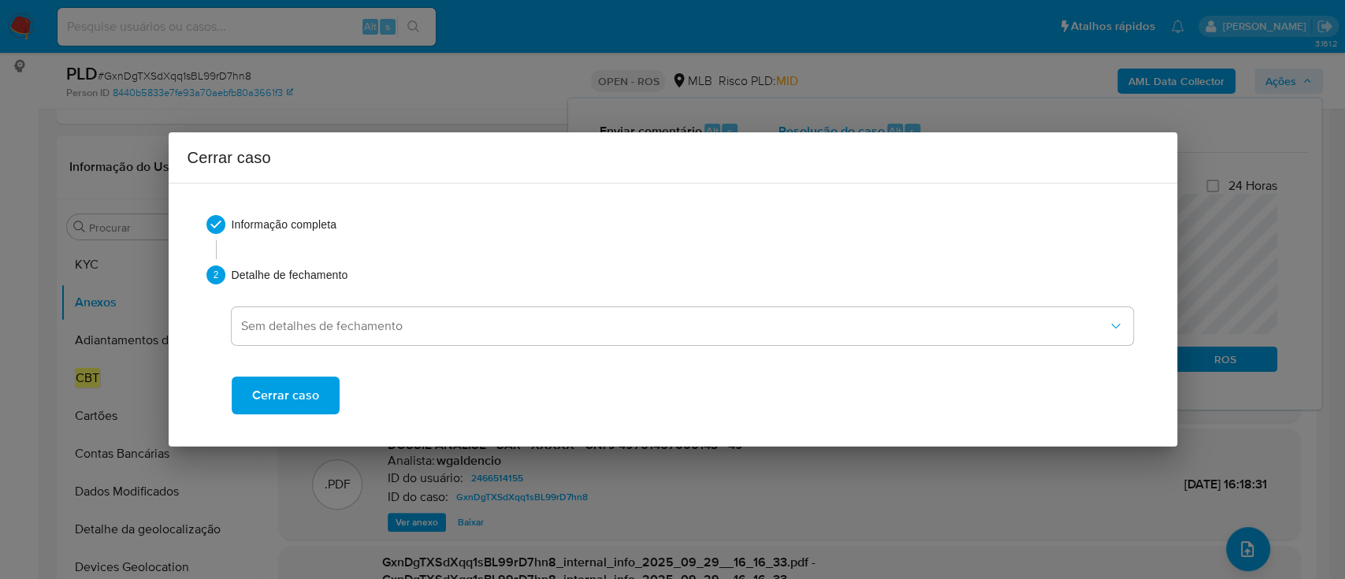
click at [302, 393] on span "Cerrar caso" at bounding box center [285, 395] width 67 height 35
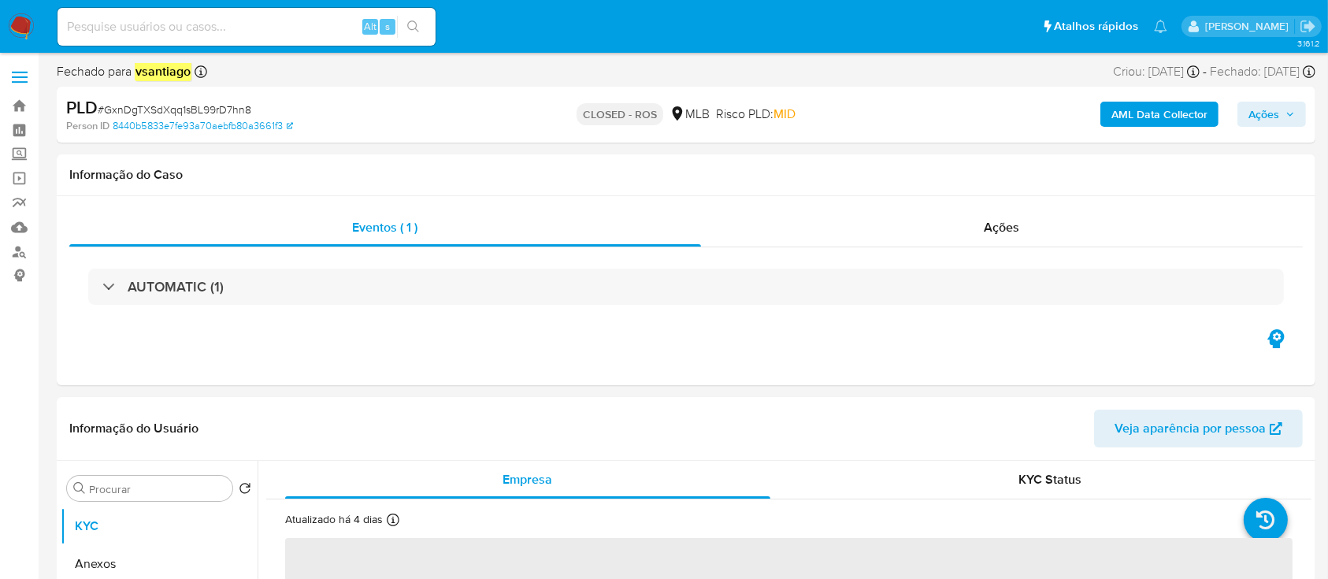
select select "10"
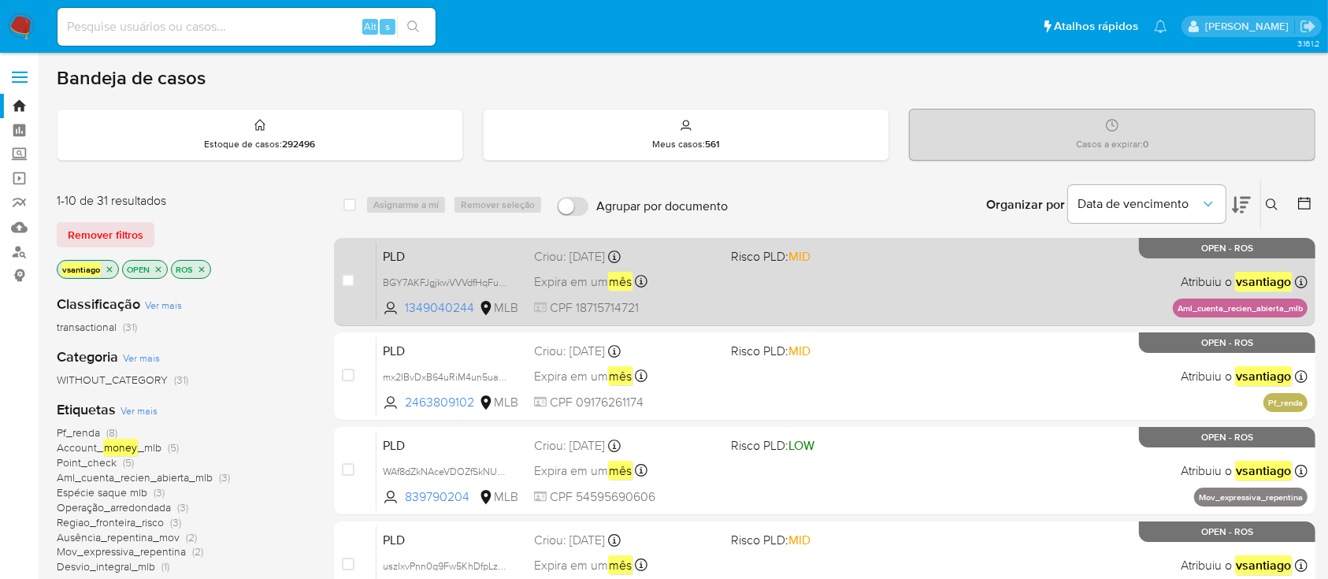
click at [740, 283] on div "PLD BGY7AKFJgjkwVVVdfHqFuaDp 1349040244 MLB Risco PLD: MID Criou: [DATE] Criou:…" at bounding box center [842, 282] width 931 height 80
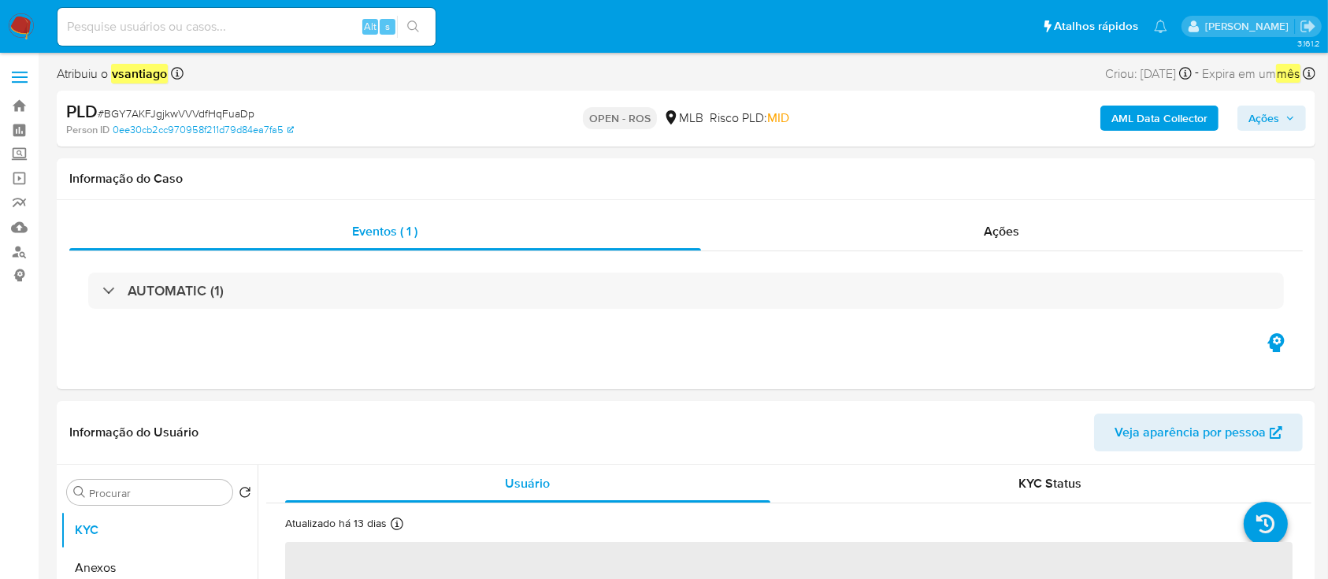
select select "10"
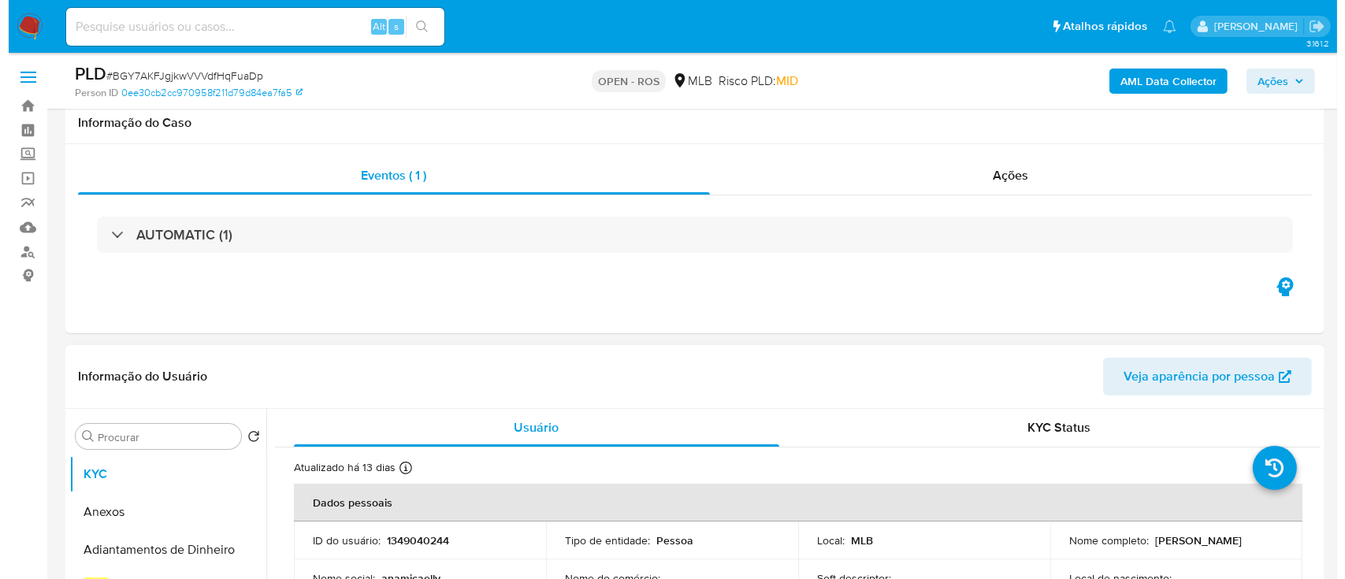
scroll to position [210, 0]
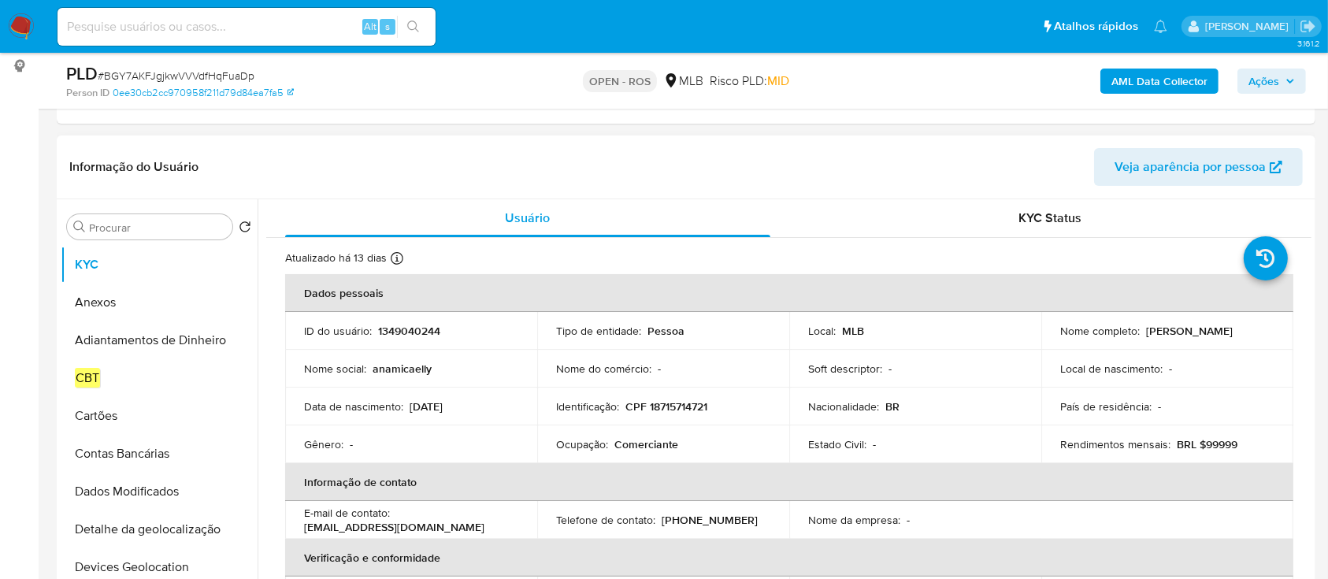
drag, startPoint x: 1054, startPoint y: 335, endPoint x: 1205, endPoint y: 338, distance: 151.3
click at [1205, 338] on td "Nome completo : [PERSON_NAME]" at bounding box center [1167, 331] width 252 height 38
click at [681, 407] on p "CPF 18715714721" at bounding box center [666, 406] width 82 height 14
copy p "18715714721"
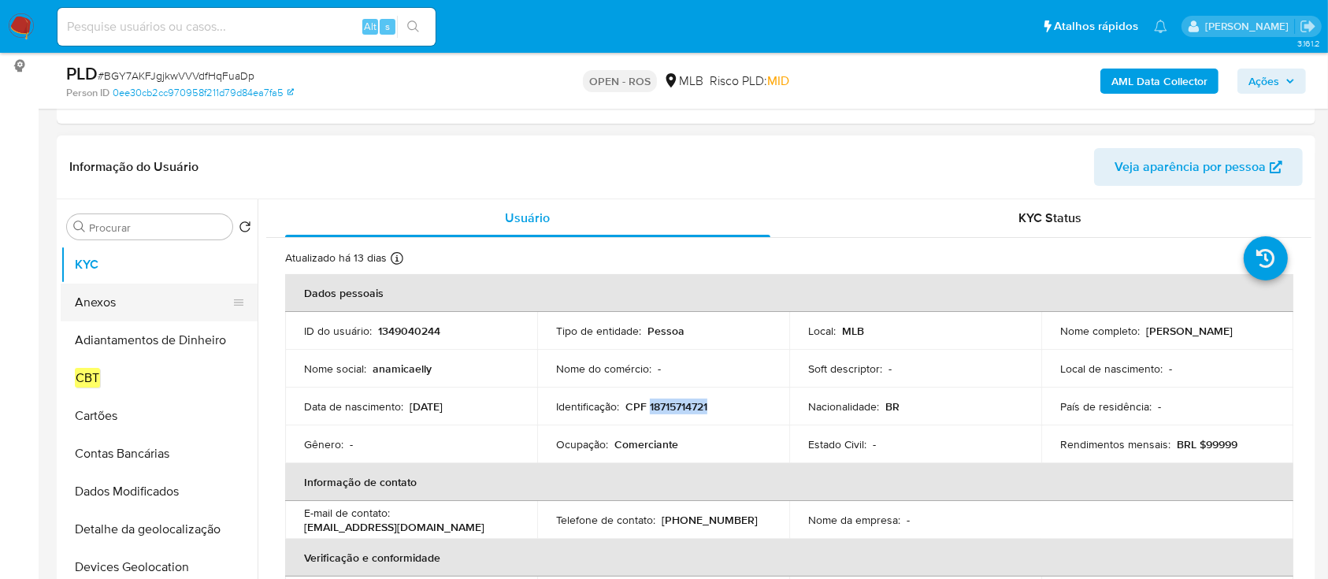
click at [113, 309] on button "Anexos" at bounding box center [153, 303] width 184 height 38
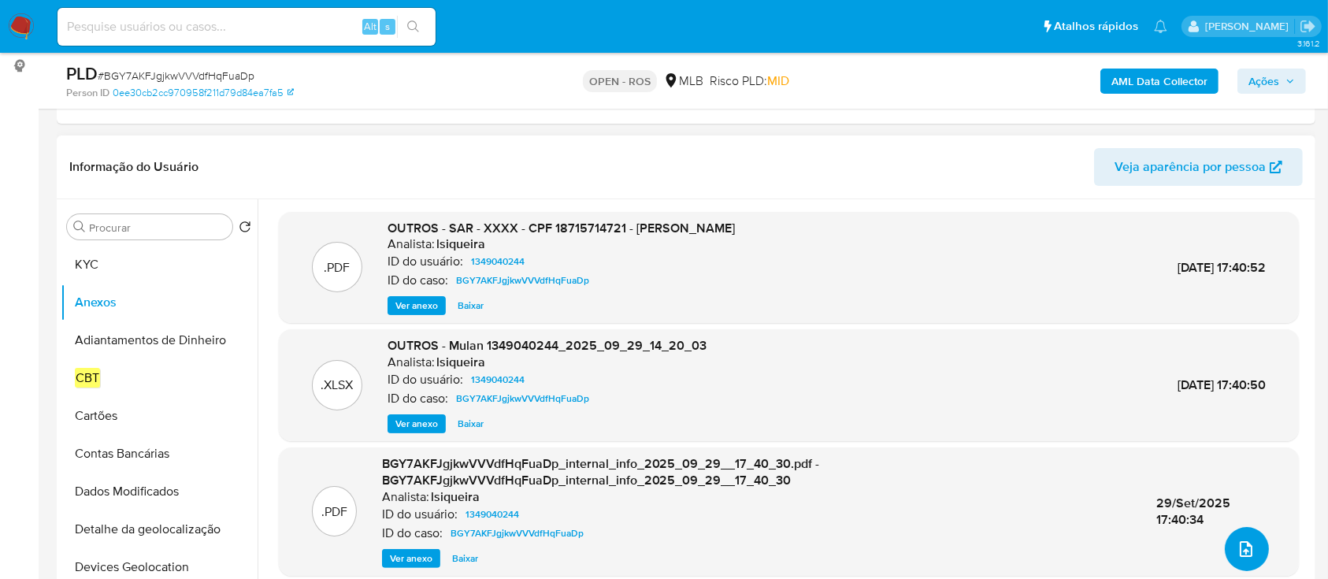
click at [1243, 545] on icon "upload-file" at bounding box center [1246, 549] width 19 height 19
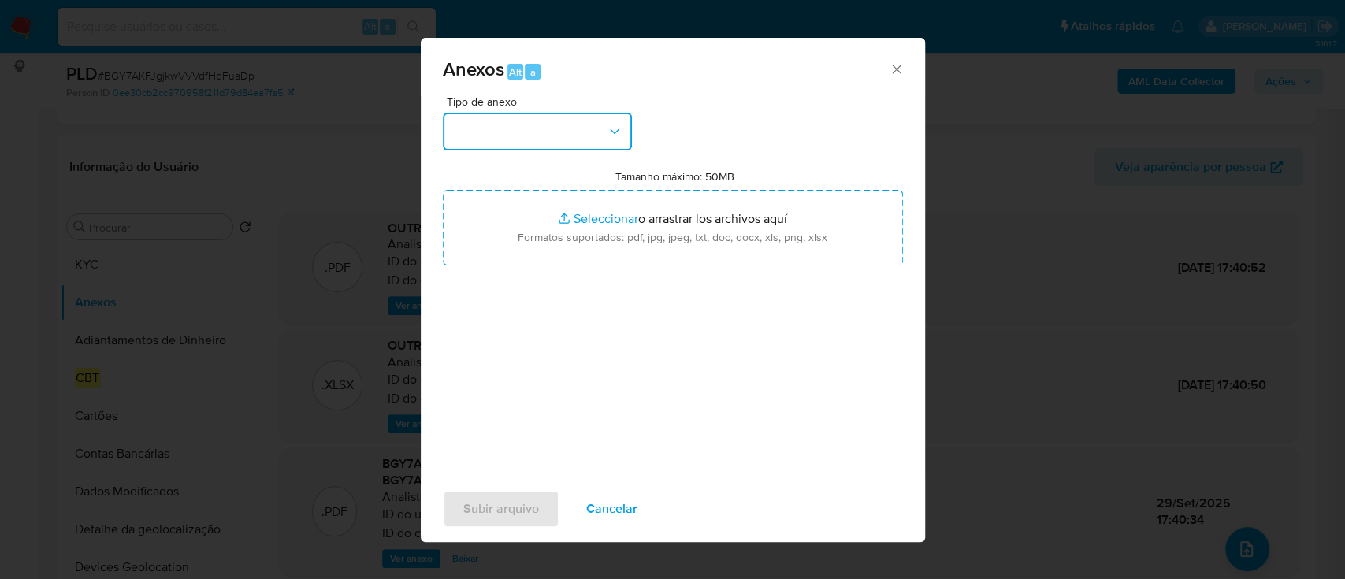
click at [543, 130] on button "button" at bounding box center [537, 132] width 189 height 38
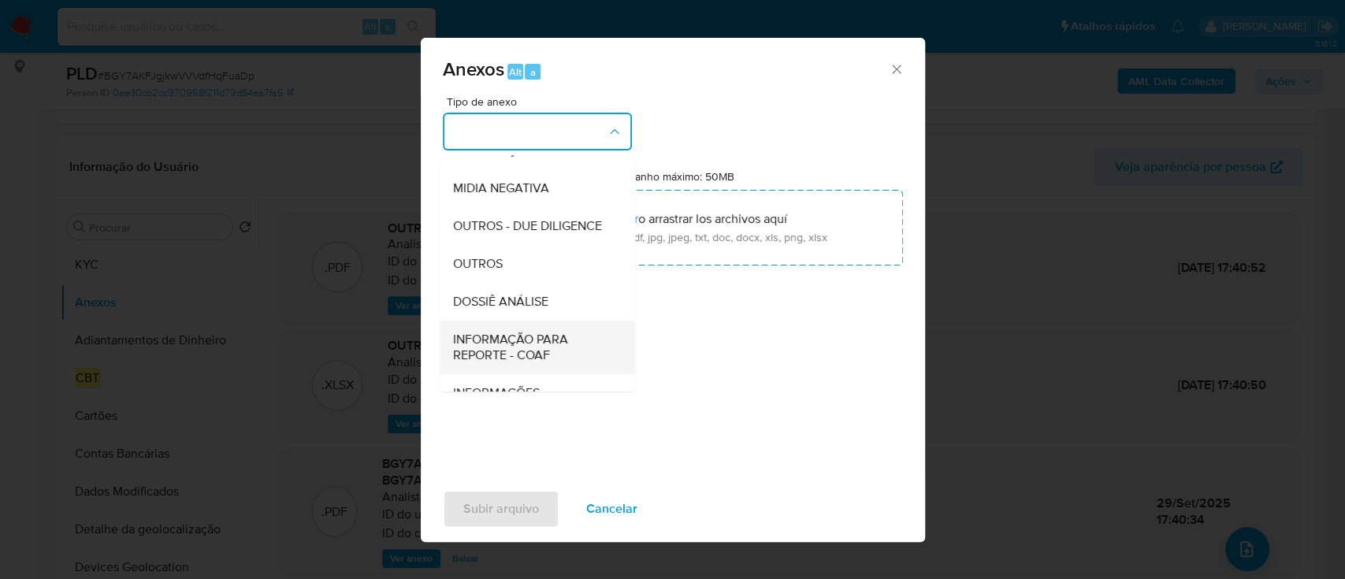
scroll to position [242, 0]
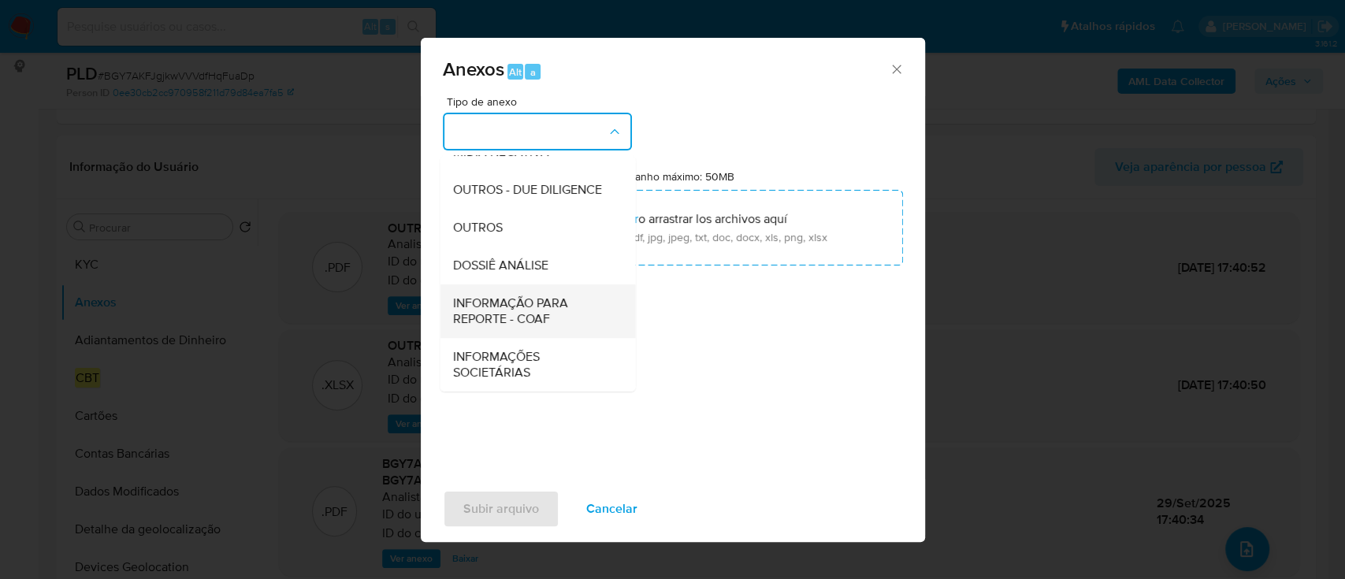
click at [544, 318] on span "INFORMAÇÃO PARA REPORTE - COAF" at bounding box center [532, 311] width 161 height 32
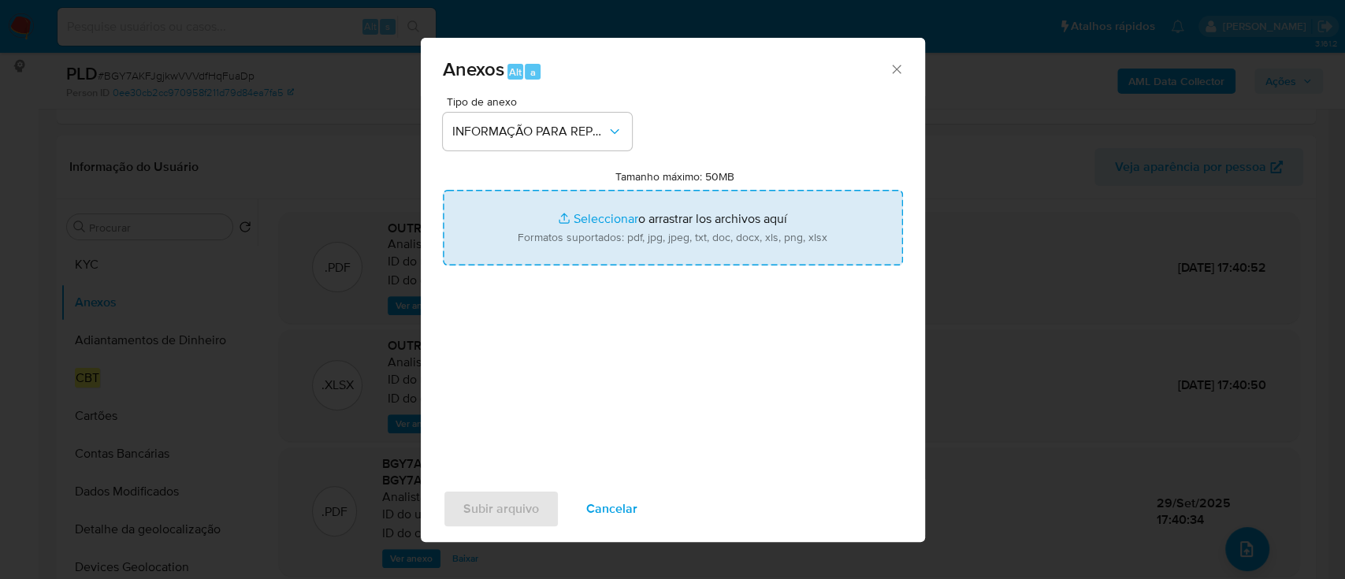
type input "C:\fakepath\SAR - BGY7AKFJgjkwVVVdfHqFuaDp - CPF 18715714721 - [PERSON_NAME].pdf"
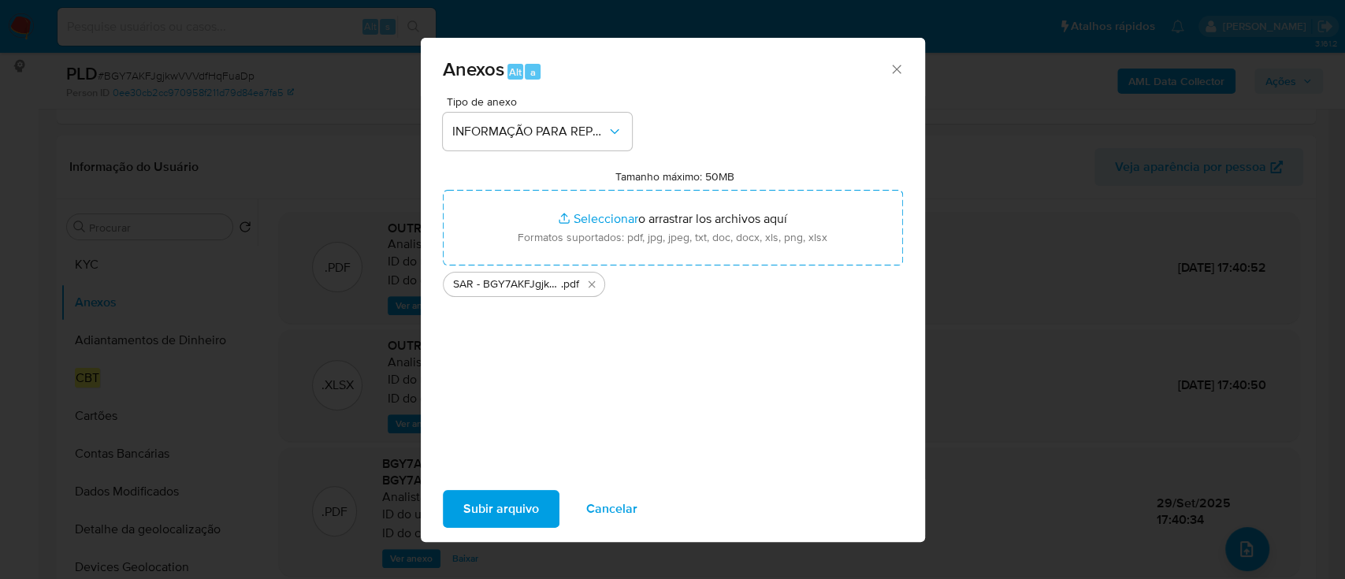
click at [522, 510] on span "Subir arquivo" at bounding box center [501, 509] width 76 height 35
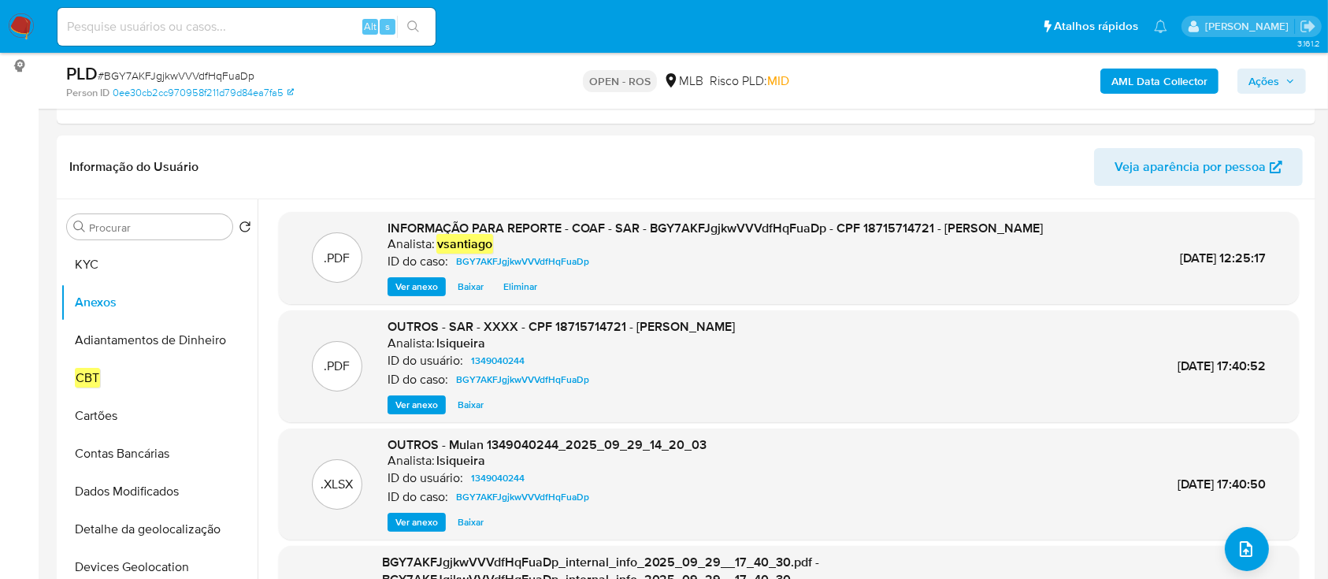
click at [1273, 80] on span "Ações" at bounding box center [1263, 81] width 31 height 25
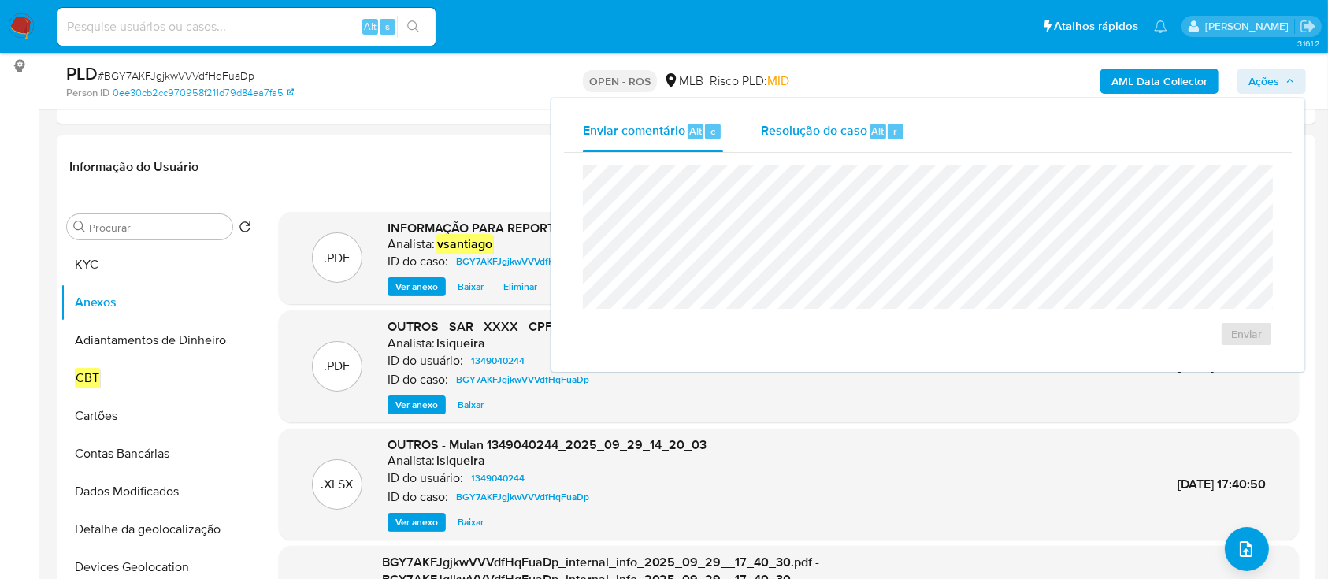
click at [775, 131] on span "Resolução do caso" at bounding box center [814, 130] width 106 height 18
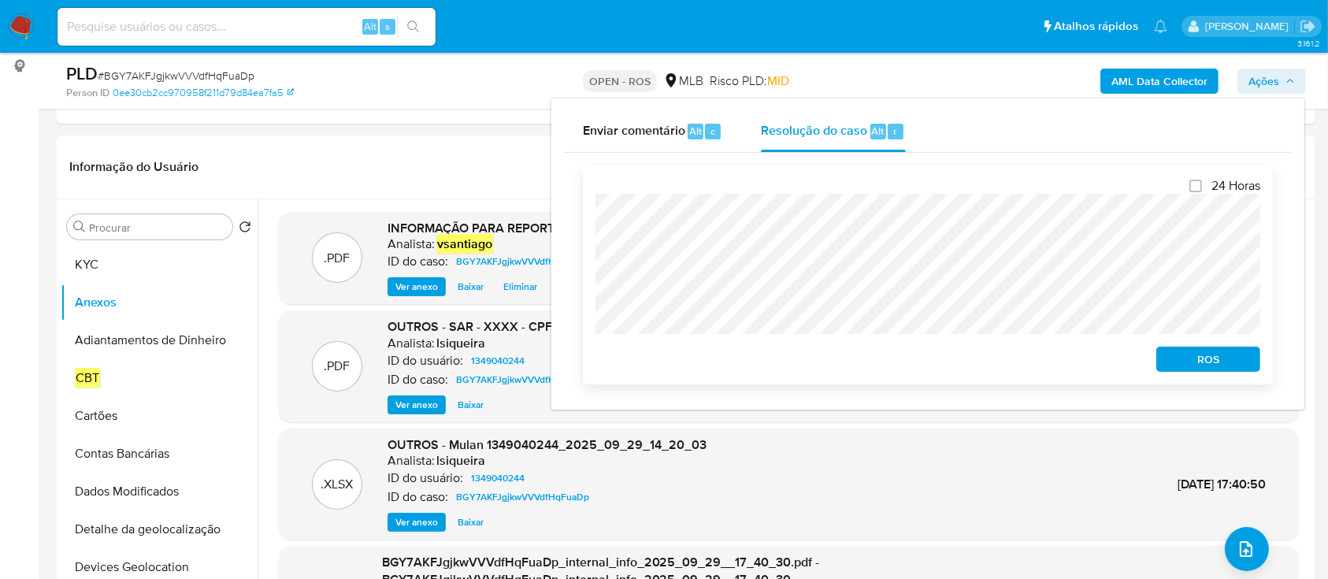
click at [1217, 355] on span "ROS" at bounding box center [1208, 359] width 82 height 22
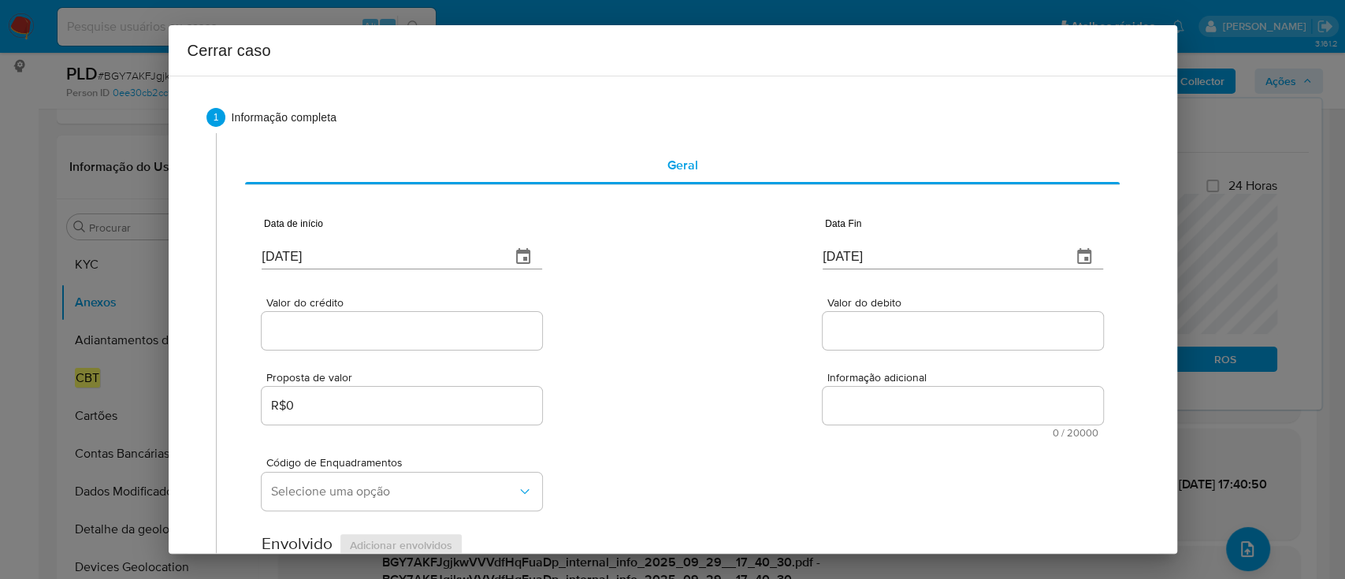
click at [292, 260] on input "[DATE]" at bounding box center [380, 256] width 236 height 25
paste input "21/08"
type input "[DATE]"
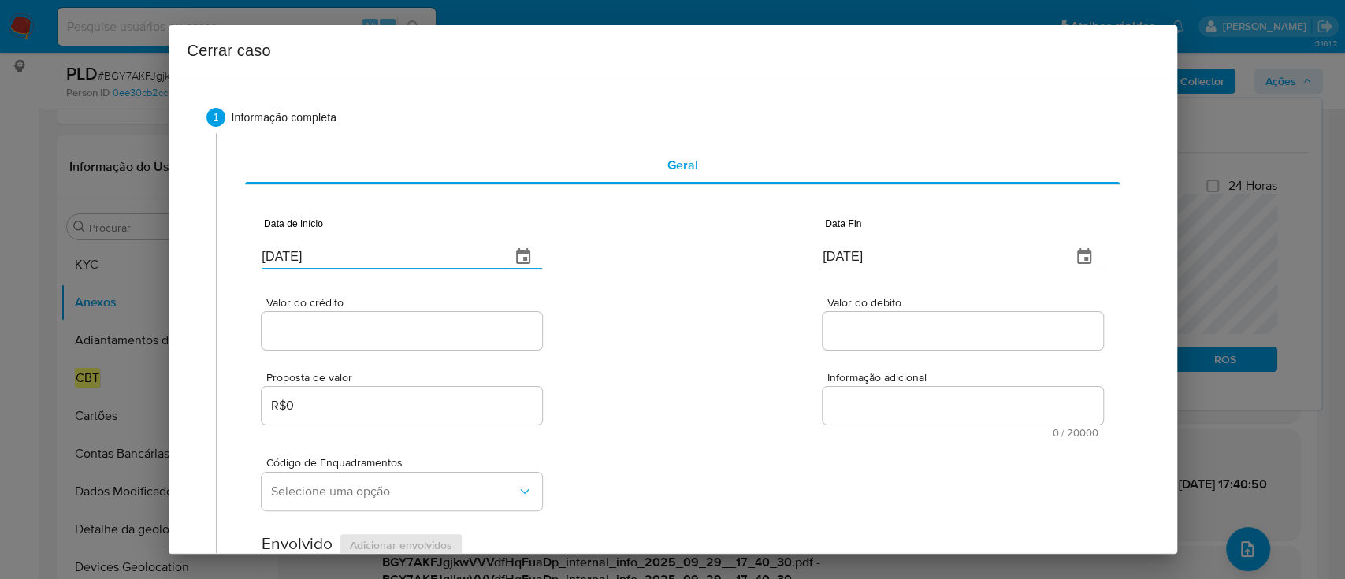
click at [750, 332] on div "Valor do crédito Valor do debito" at bounding box center [682, 315] width 840 height 75
click at [843, 254] on input "[DATE]" at bounding box center [940, 256] width 236 height 25
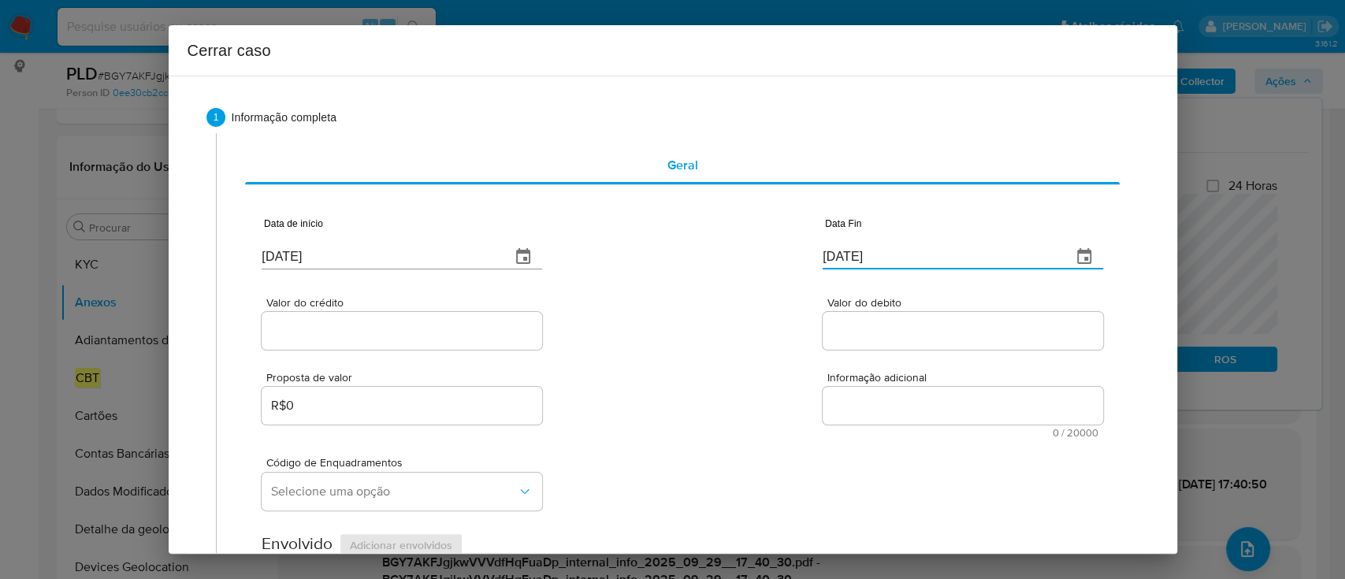
click at [843, 254] on input "[DATE]" at bounding box center [940, 256] width 236 height 25
paste input "23/09"
type input "[DATE]"
click at [684, 344] on div "Valor do crédito Valor do debito" at bounding box center [682, 315] width 840 height 75
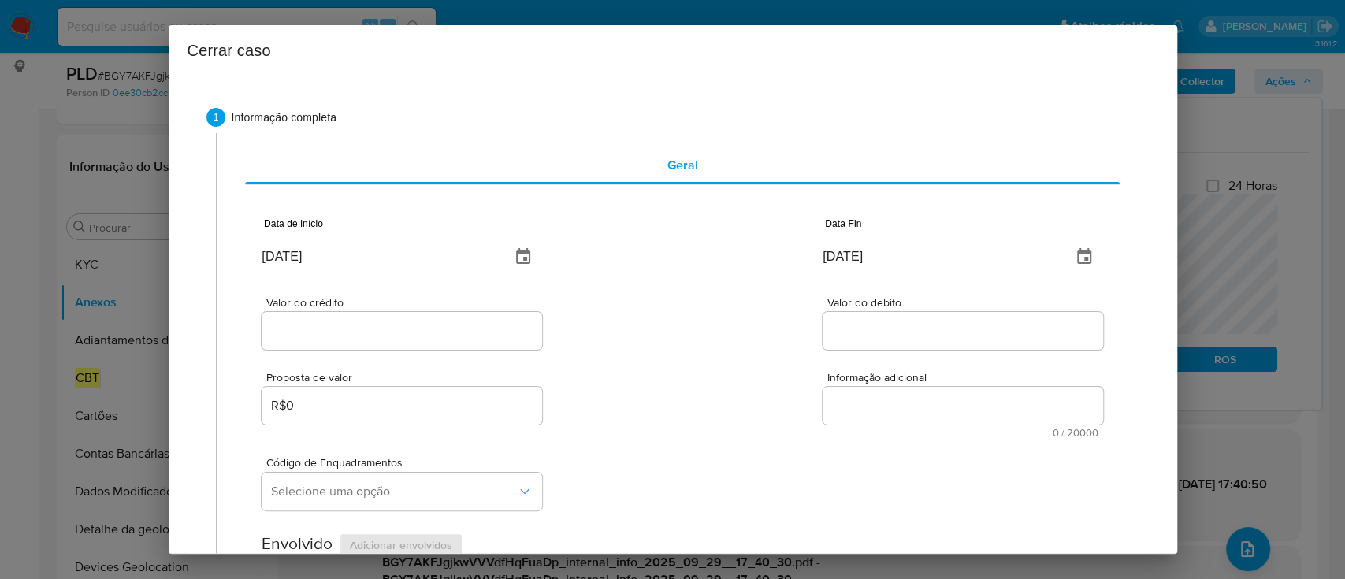
click at [425, 334] on input "Valor do crédito" at bounding box center [402, 331] width 280 height 20
paste input "R$212.532"
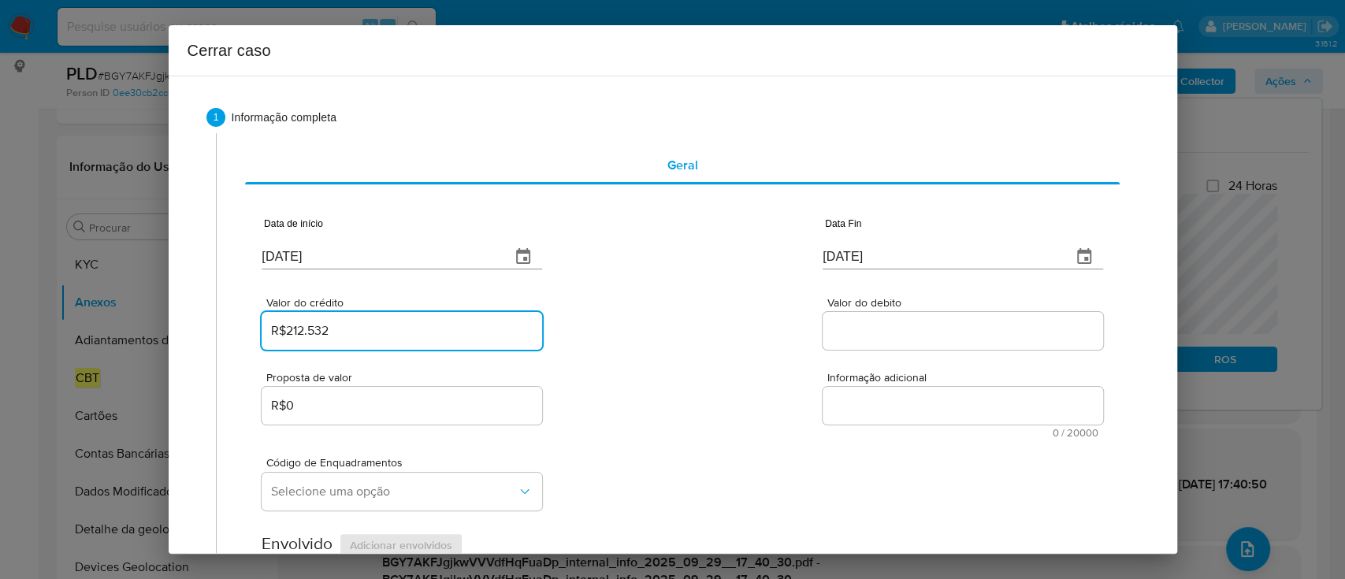
type input "R$212.532"
click at [622, 333] on div "Valor do crédito R$212.532 Valor do debito" at bounding box center [682, 315] width 840 height 75
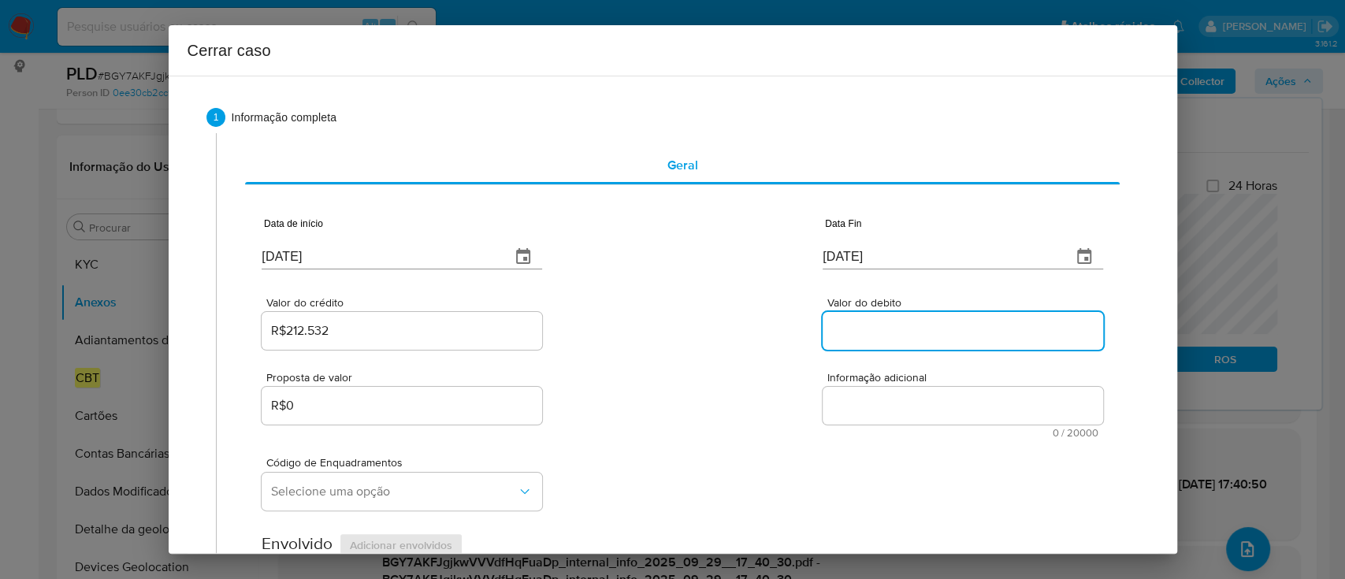
drag, startPoint x: 915, startPoint y: 330, endPoint x: 654, endPoint y: 336, distance: 261.6
click at [915, 330] on input "Valor do debito" at bounding box center [962, 331] width 280 height 20
paste input "R$212.040"
type input "R$212.040"
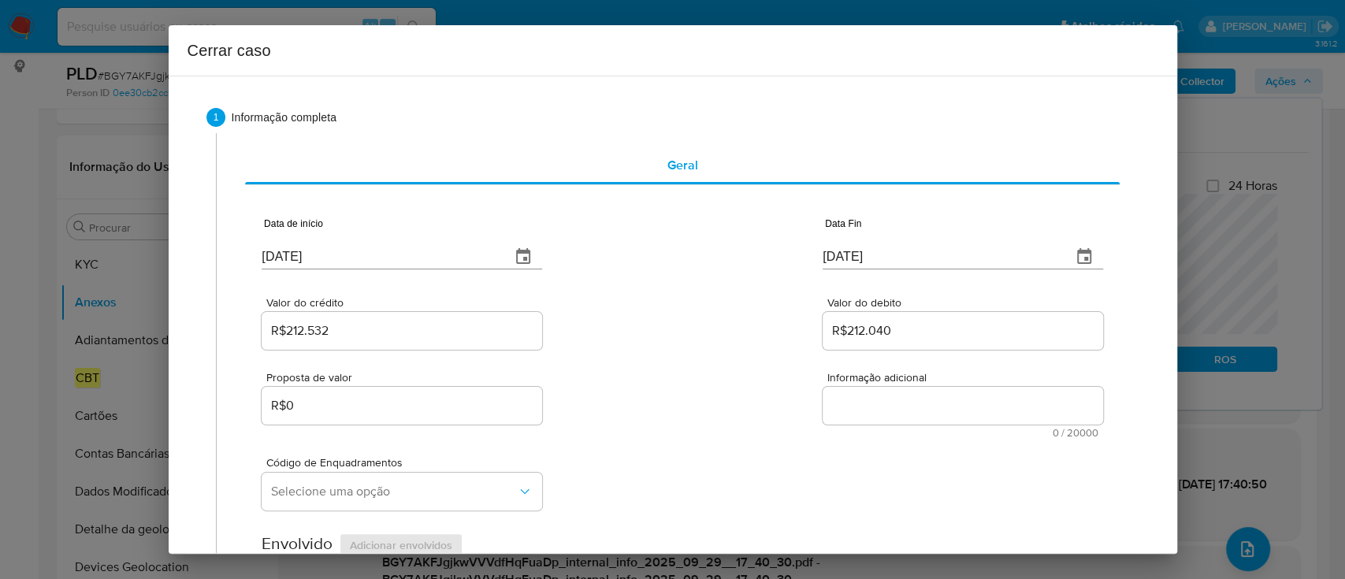
click at [656, 333] on div "Valor do crédito R$212.532 Valor do debito R$212.040" at bounding box center [682, 315] width 840 height 75
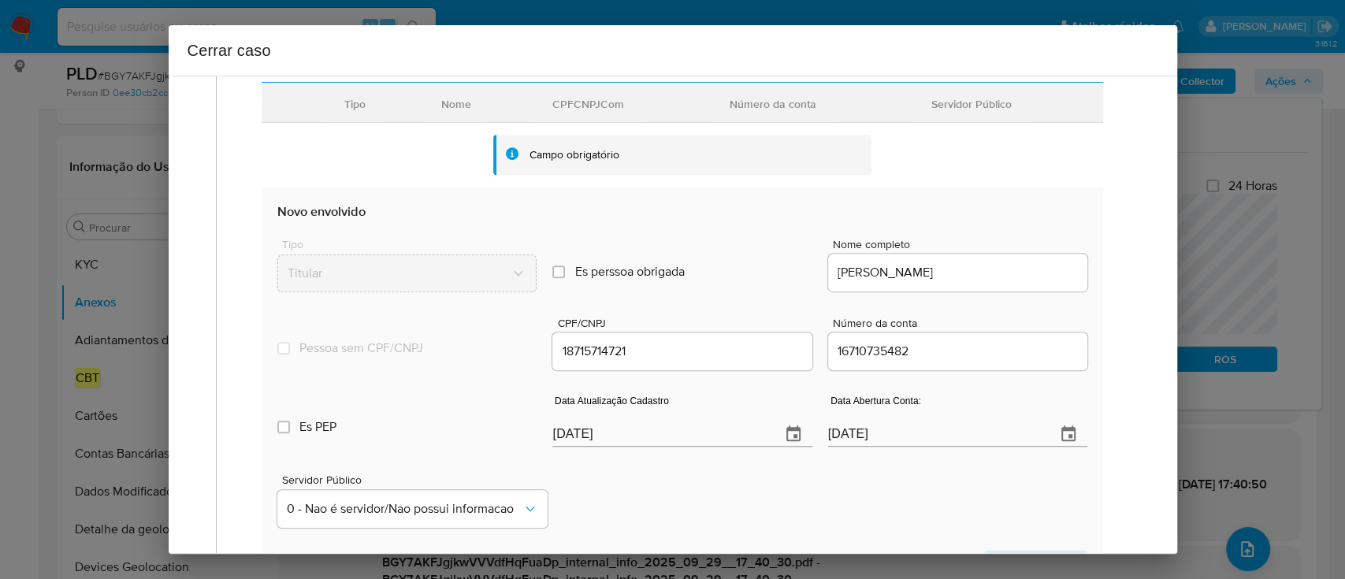
scroll to position [525, 0]
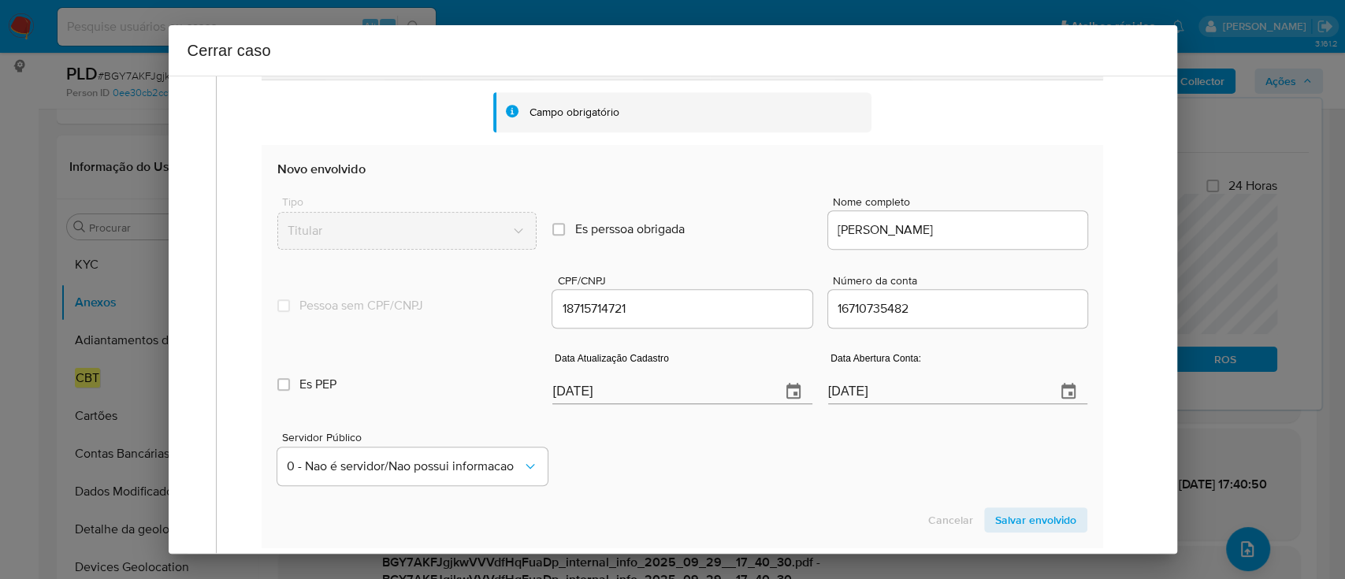
click at [833, 396] on input "[DATE]" at bounding box center [935, 391] width 215 height 25
click at [844, 428] on div "Servidor Público 0 - Nao é servidor/[PERSON_NAME] possui informacao" at bounding box center [681, 452] width 809 height 79
click at [562, 394] on input "[DATE]" at bounding box center [659, 391] width 215 height 25
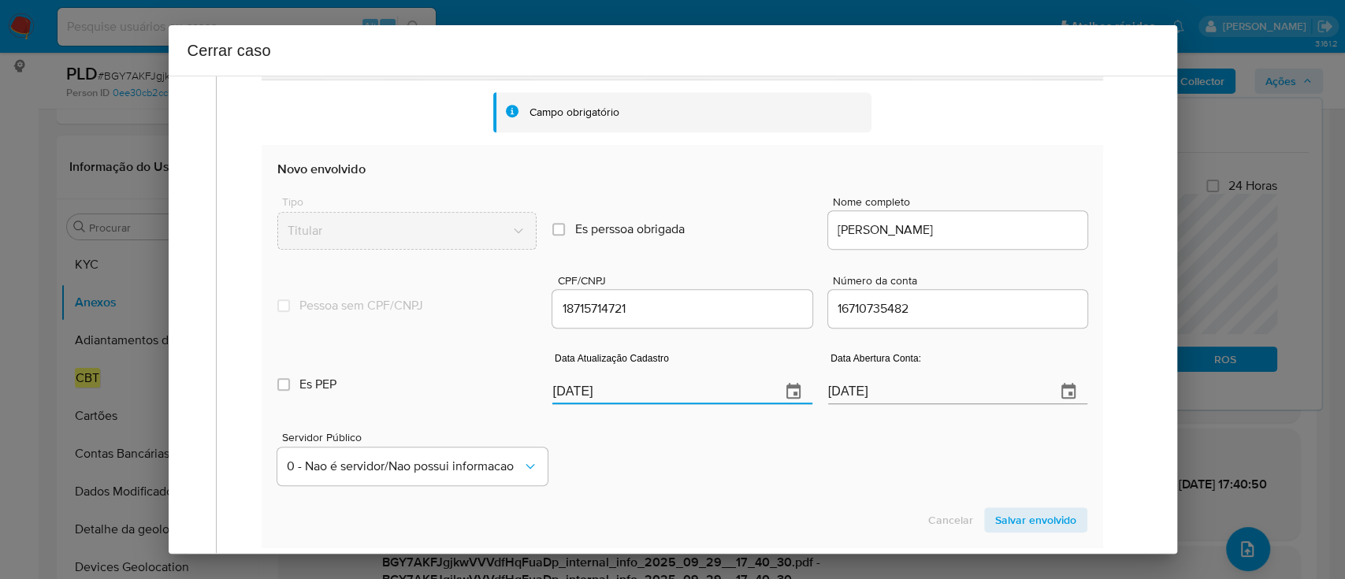
click at [562, 394] on input "[DATE]" at bounding box center [659, 391] width 215 height 25
paste input "18/09"
type input "[DATE]"
click at [679, 448] on div "Servidor Público 0 - Nao é servidor/[PERSON_NAME] possui informacao" at bounding box center [681, 452] width 809 height 79
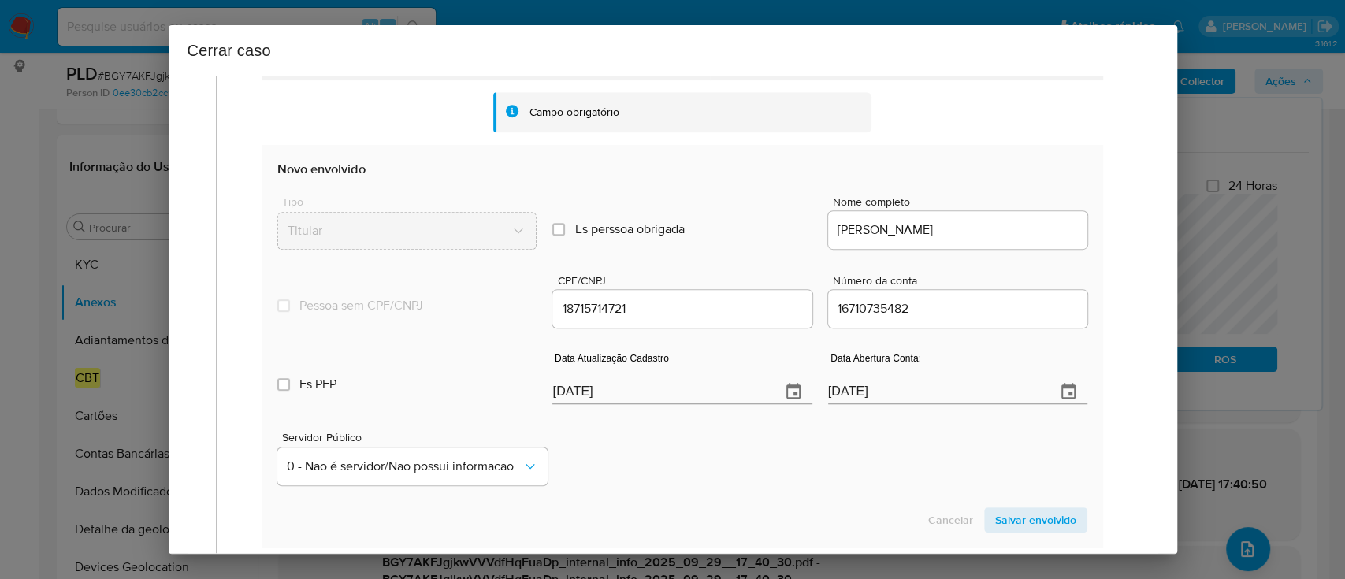
click at [1010, 516] on span "Salvar envolvido" at bounding box center [1035, 520] width 81 height 22
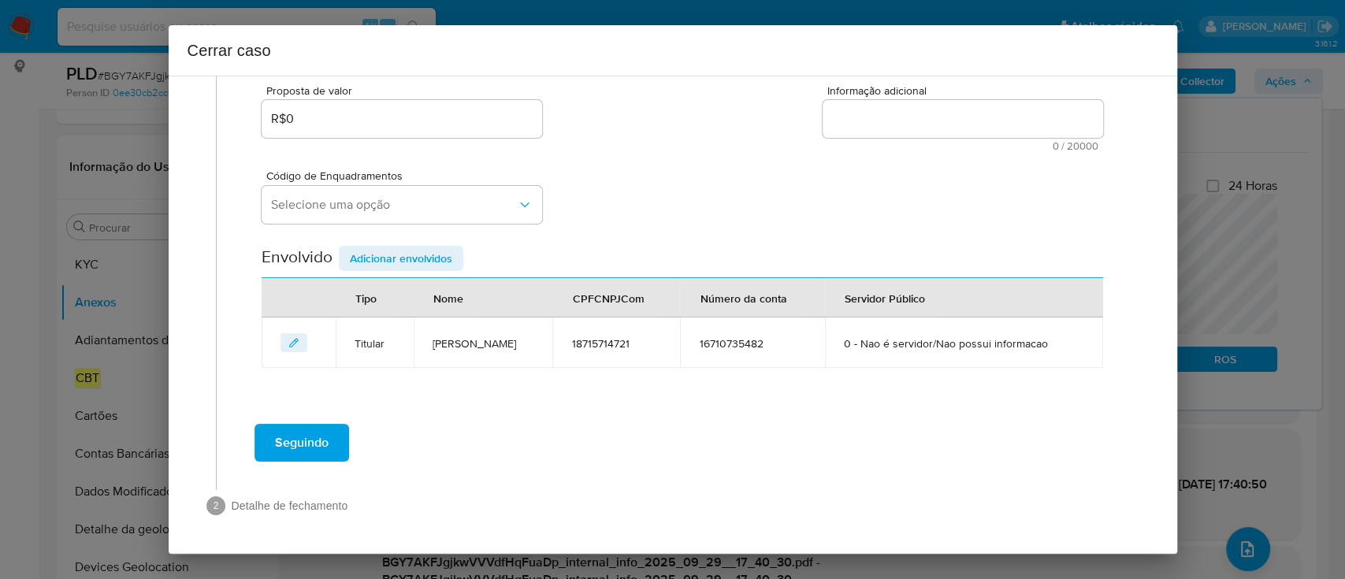
scroll to position [286, 0]
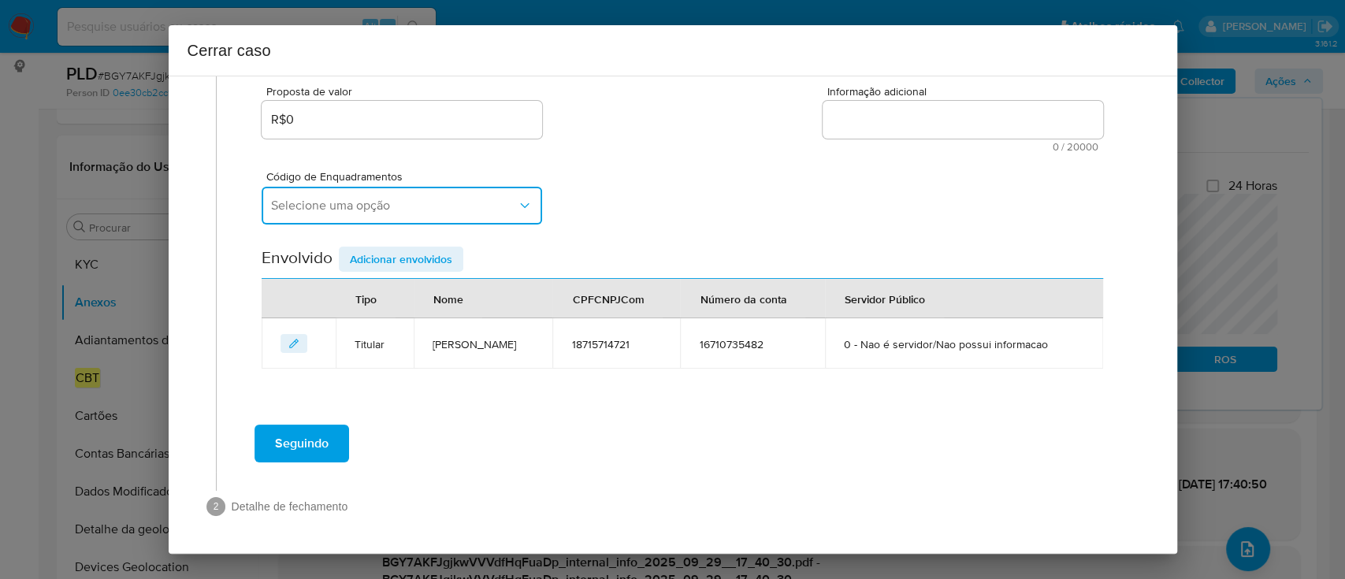
click at [475, 221] on button "Selecione uma opção" at bounding box center [402, 206] width 280 height 38
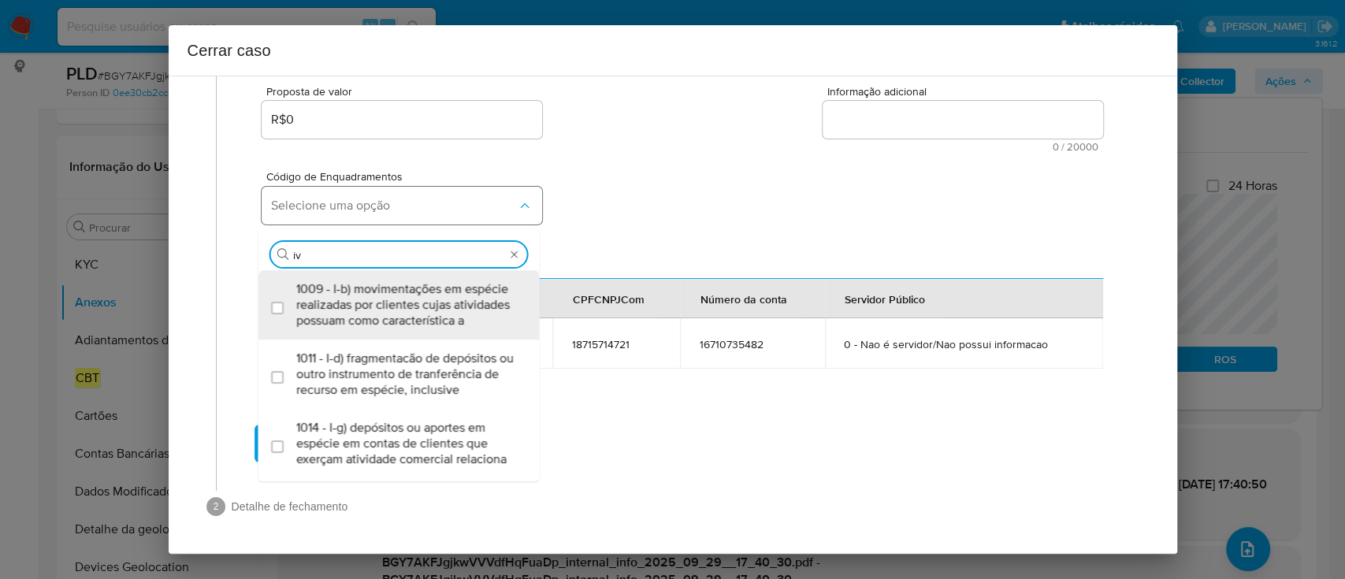
type input "i"
type input "iv-a"
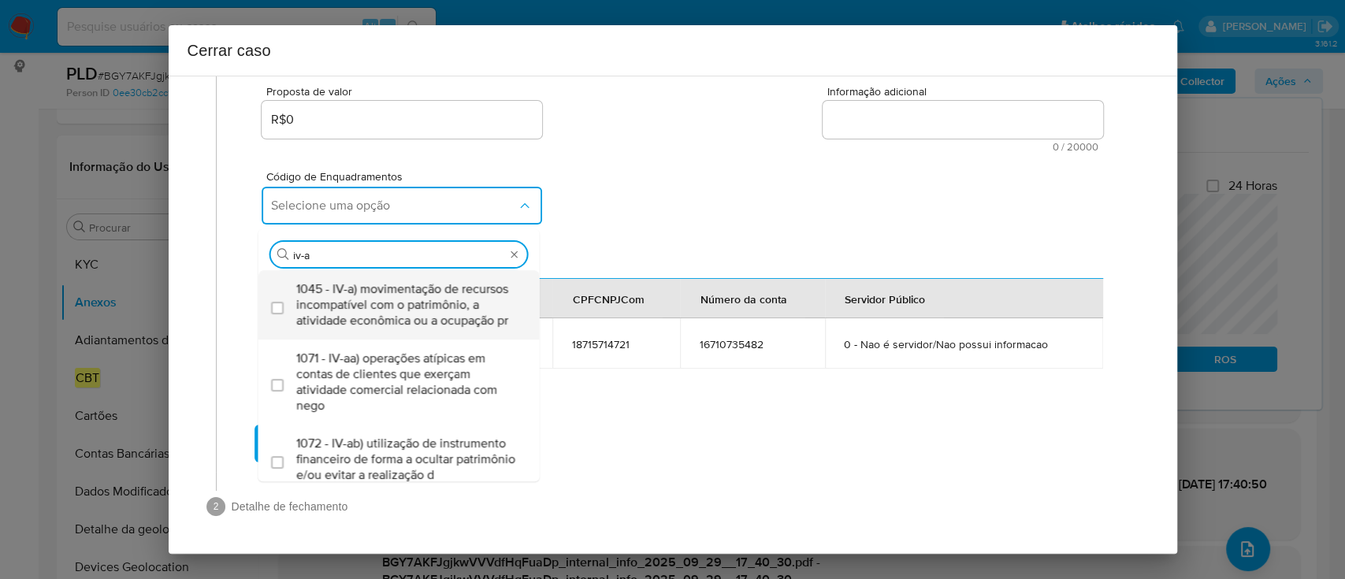
click at [440, 312] on span "1045 - IV-a) movimentação de recursos incompatível com o patrimônio, a atividad…" at bounding box center [406, 304] width 221 height 47
checkbox input "true"
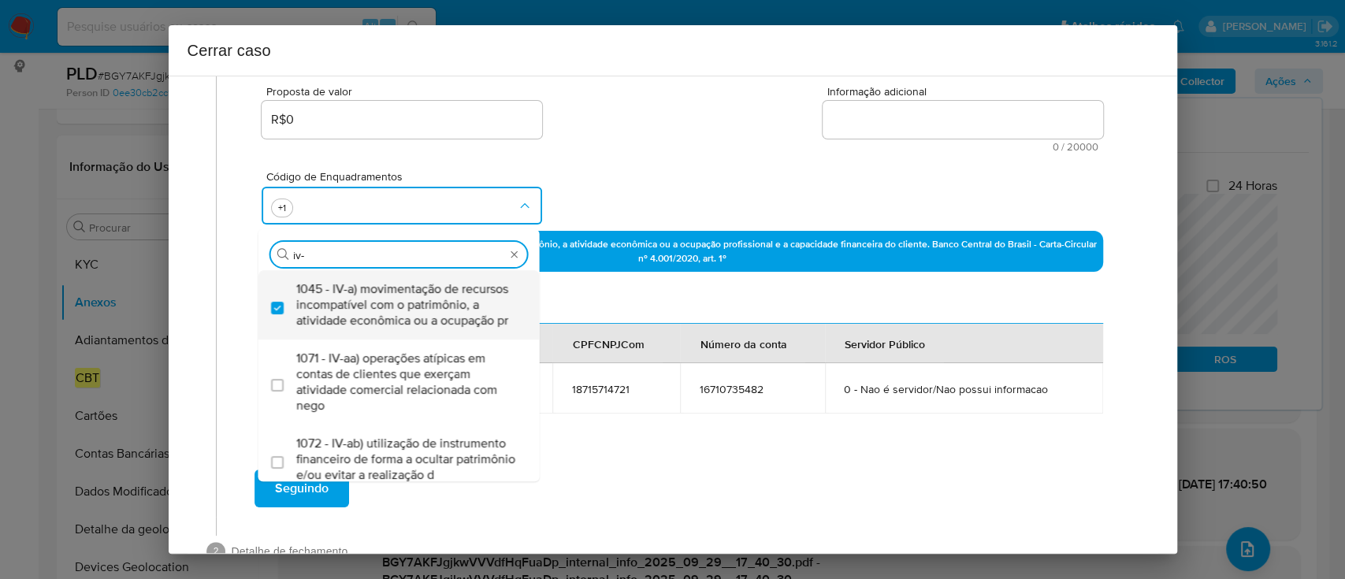
type input "iv-c"
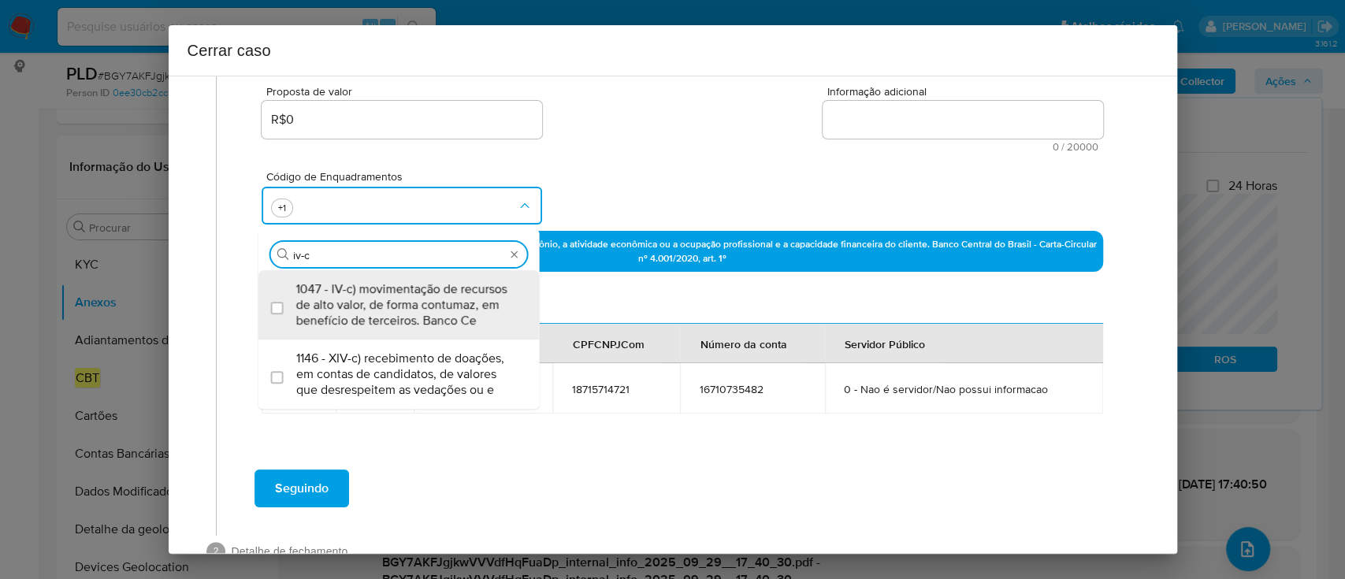
click at [440, 312] on span "1047 - IV-c) movimentação de recursos de alto valor, de forma contumaz, em bene…" at bounding box center [406, 304] width 221 height 47
checkbox input "true"
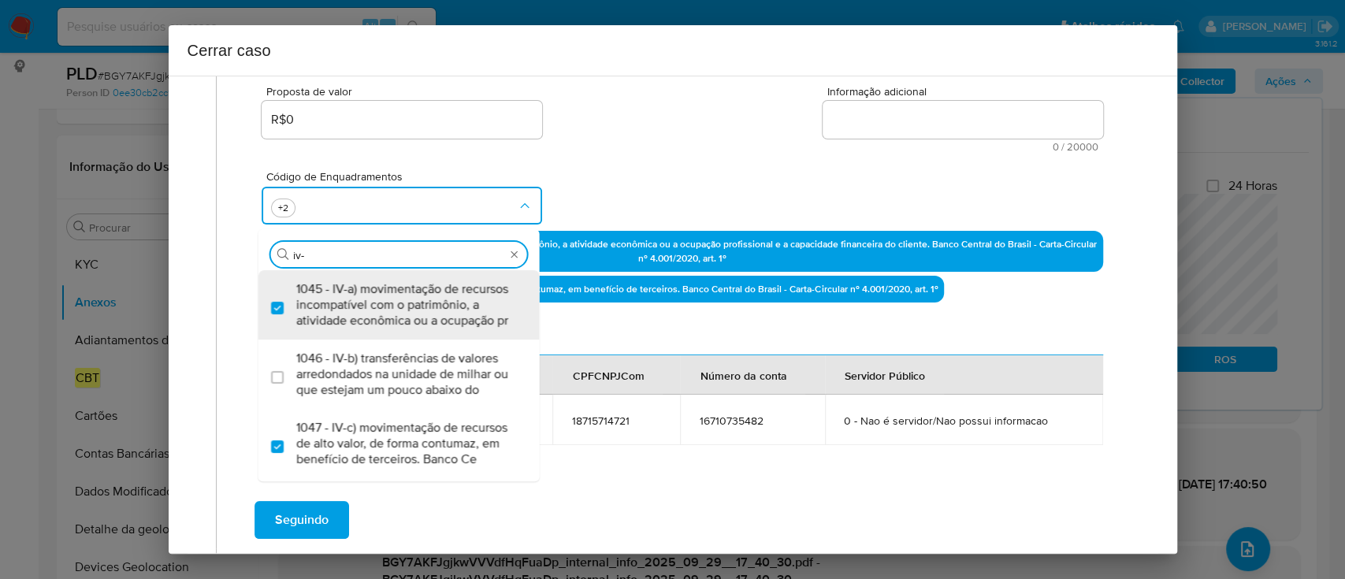
scroll to position [0, 0]
type input "iv-e"
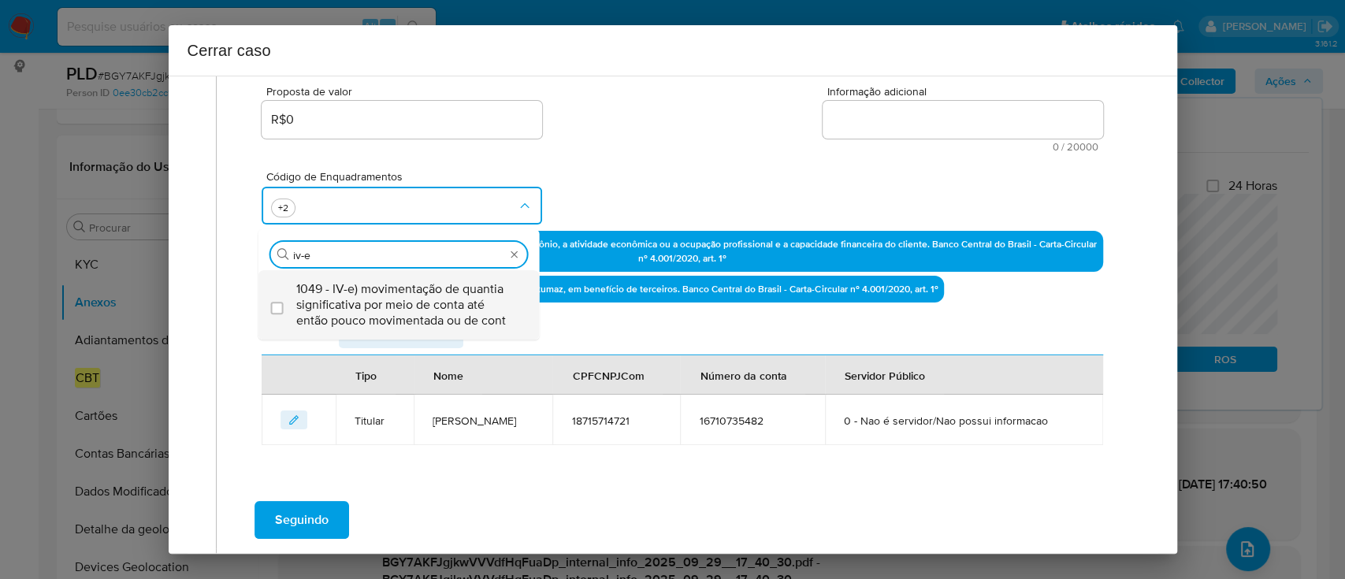
click at [443, 310] on span "1049 - IV-e) movimentação de quantia significativa por meio de conta até então …" at bounding box center [406, 304] width 221 height 47
checkbox input "true"
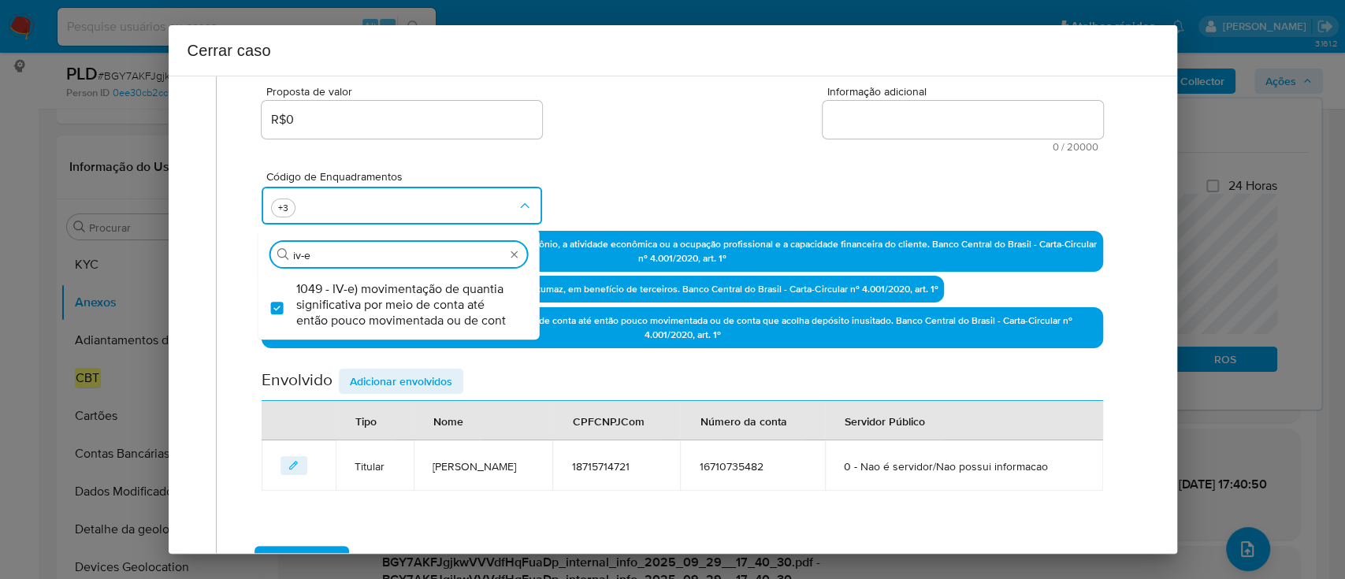
click at [650, 173] on div "Código de Enquadramentos Procurar iv-e 1049 - IV-e) movimentação de quantia sig…" at bounding box center [682, 191] width 840 height 79
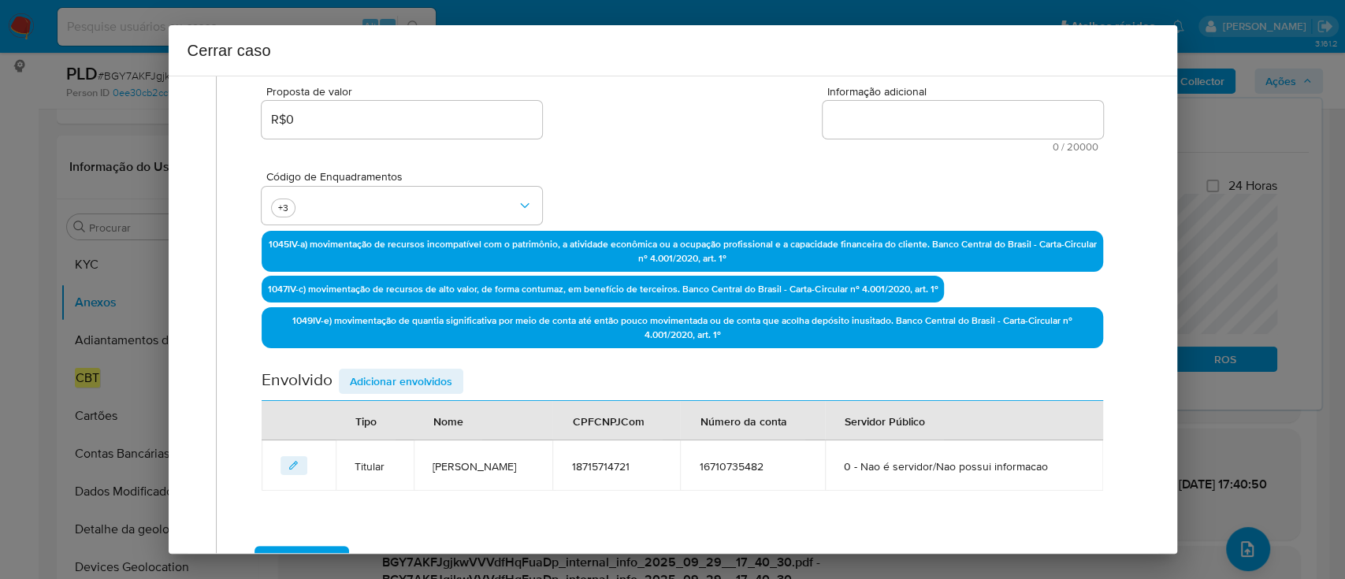
click at [1008, 124] on textarea "Informação adicional" at bounding box center [962, 120] width 280 height 38
paste textarea "Lor Ipsumdol Sitamet co Adipi, ELI 56663466741, 18 sedd, eiusmodte in utlaboree…"
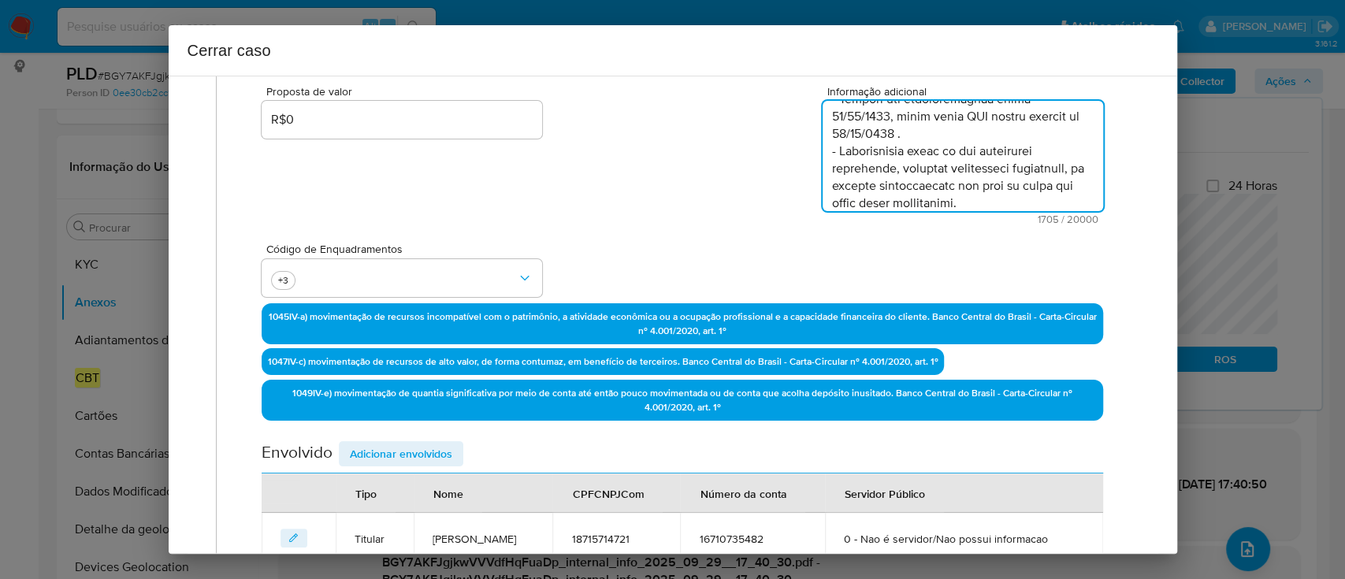
scroll to position [1105, 0]
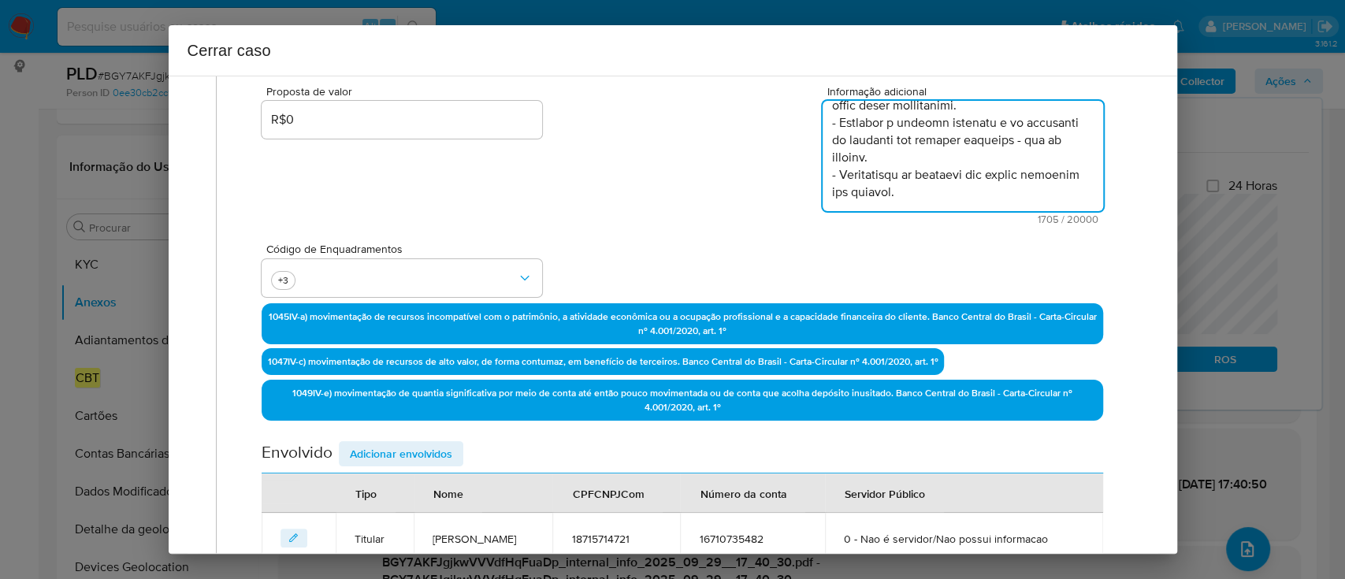
type textarea "Lor Ipsumdol Sitamet co Adipi, ELI 56663466741, 18 sedd, eiusmodte in utlaboree…"
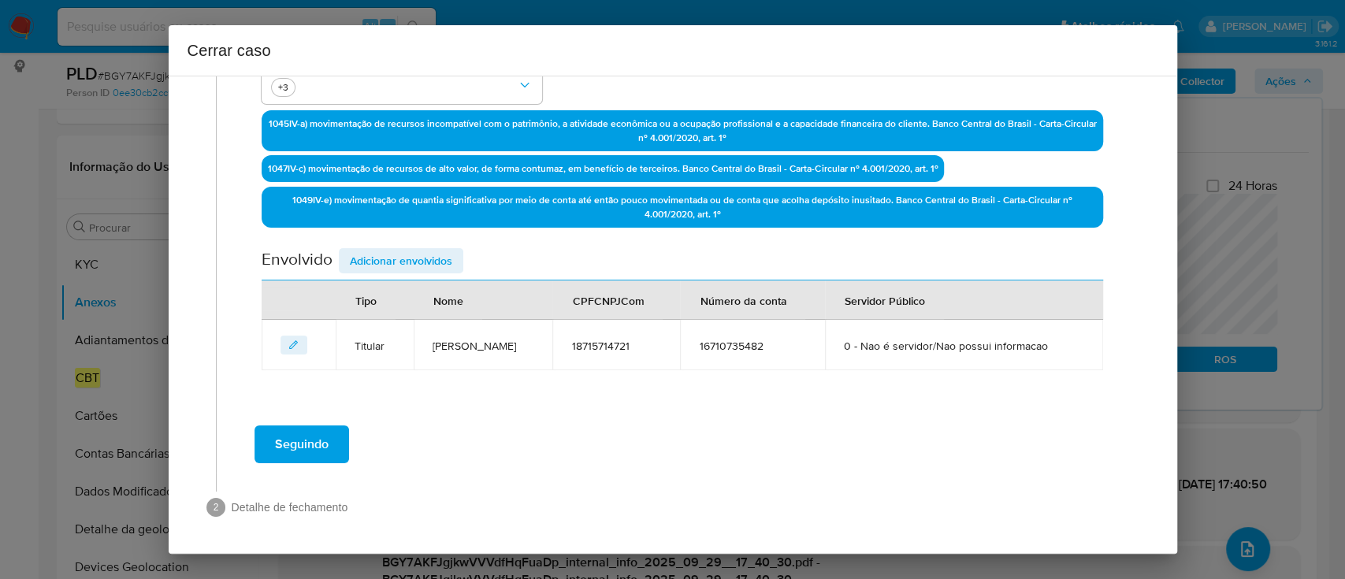
click at [427, 255] on span "Adicionar envolvidos" at bounding box center [401, 261] width 102 height 22
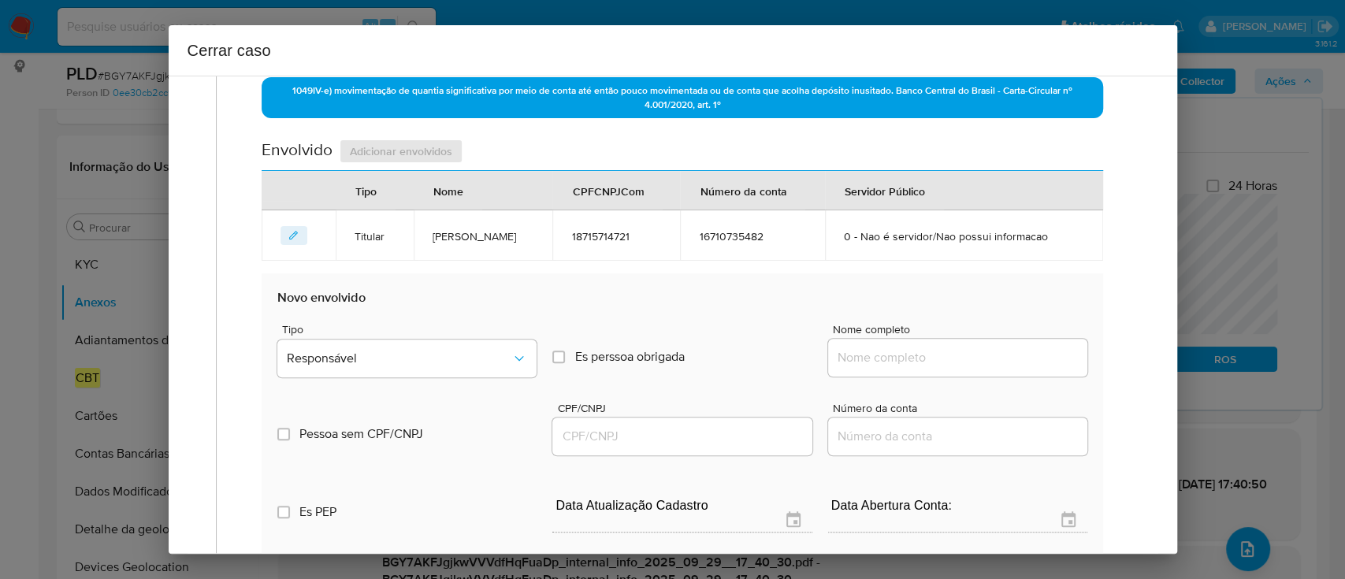
scroll to position [688, 0]
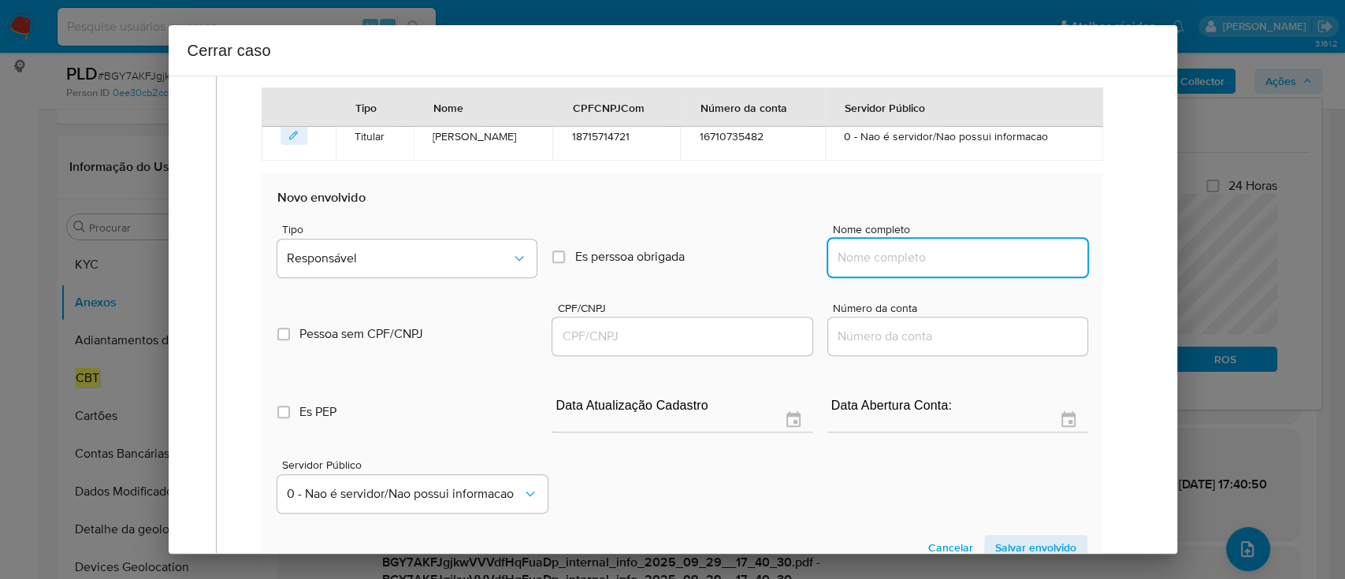
drag, startPoint x: 864, startPoint y: 255, endPoint x: 955, endPoint y: 255, distance: 90.6
click at [864, 255] on input "Nome completo" at bounding box center [957, 257] width 259 height 20
paste input "[PERSON_NAME], 10327419709"
click at [1006, 255] on input "[PERSON_NAME], 10327419709" at bounding box center [957, 257] width 259 height 20
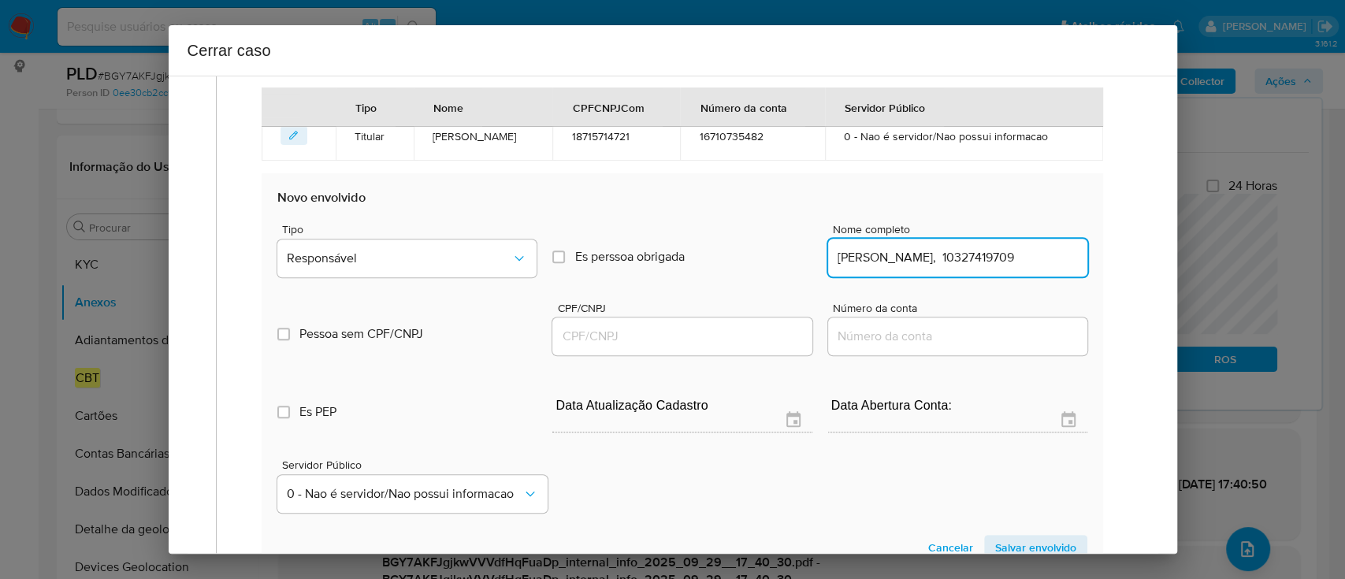
click at [1006, 255] on input "[PERSON_NAME], 10327419709" at bounding box center [957, 257] width 259 height 20
type input "[PERSON_NAME],"
click at [736, 347] on div at bounding box center [681, 336] width 259 height 38
drag, startPoint x: 740, startPoint y: 336, endPoint x: 903, endPoint y: 299, distance: 168.0
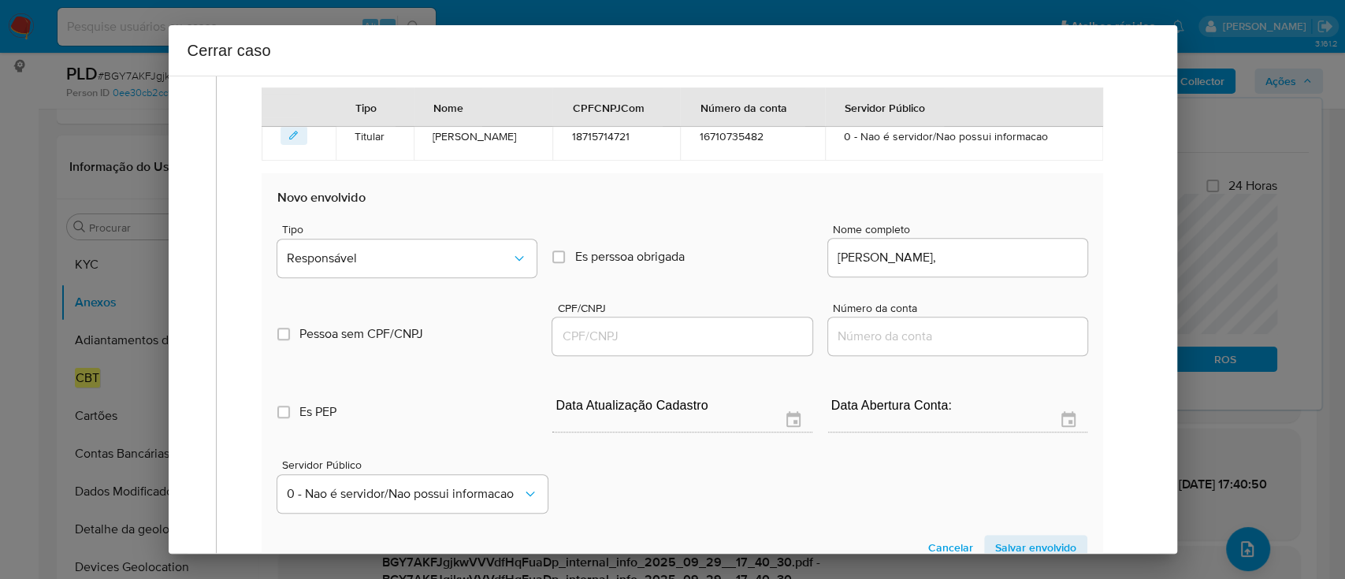
click at [740, 336] on input "CPF/CNPJ" at bounding box center [681, 336] width 259 height 20
paste input "10327419709"
type input "10327419709"
click at [1040, 249] on input "[PERSON_NAME]," at bounding box center [957, 257] width 259 height 20
type input "[PERSON_NAME]"
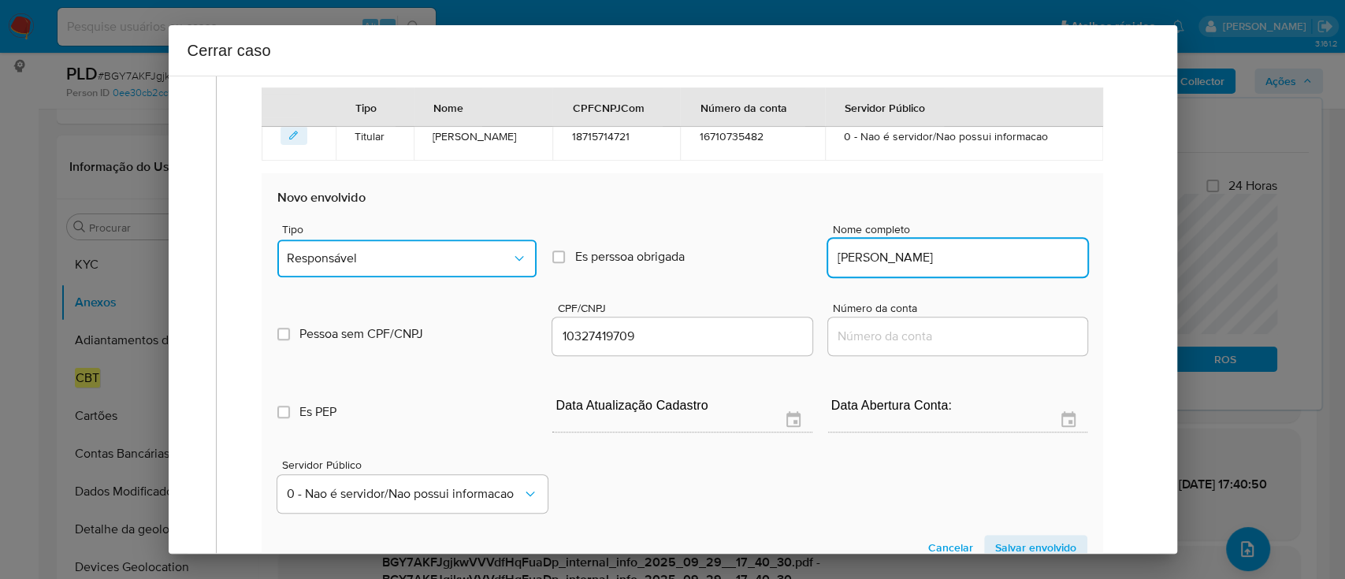
click at [466, 265] on button "Responsável" at bounding box center [406, 258] width 259 height 38
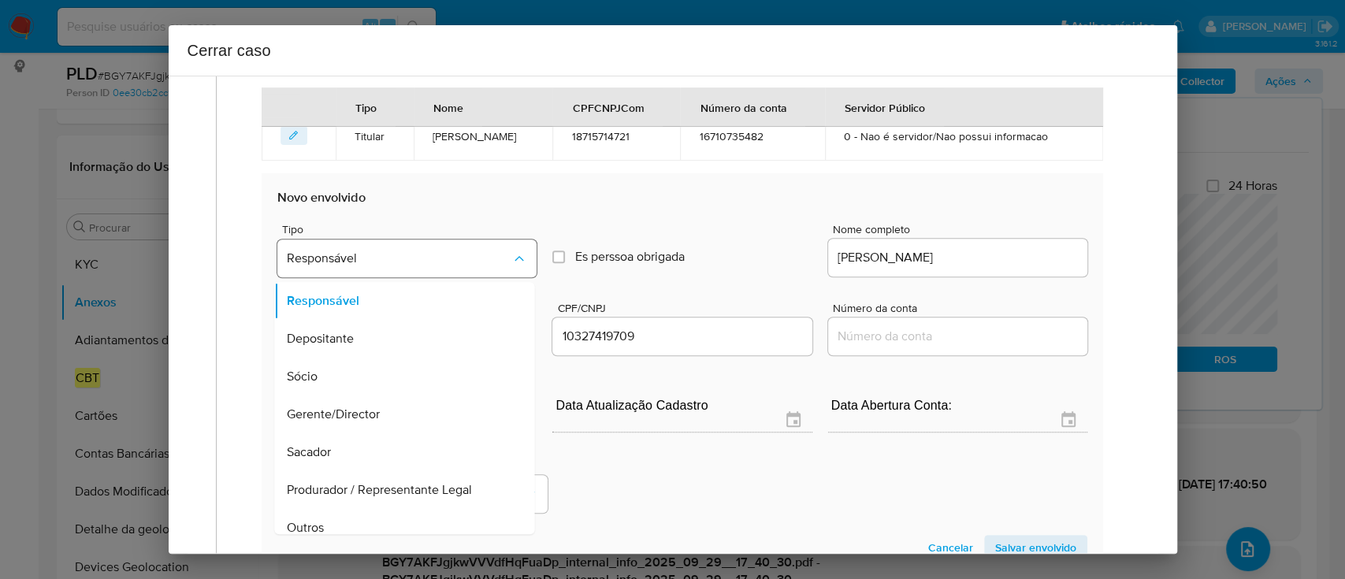
scroll to position [88, 0]
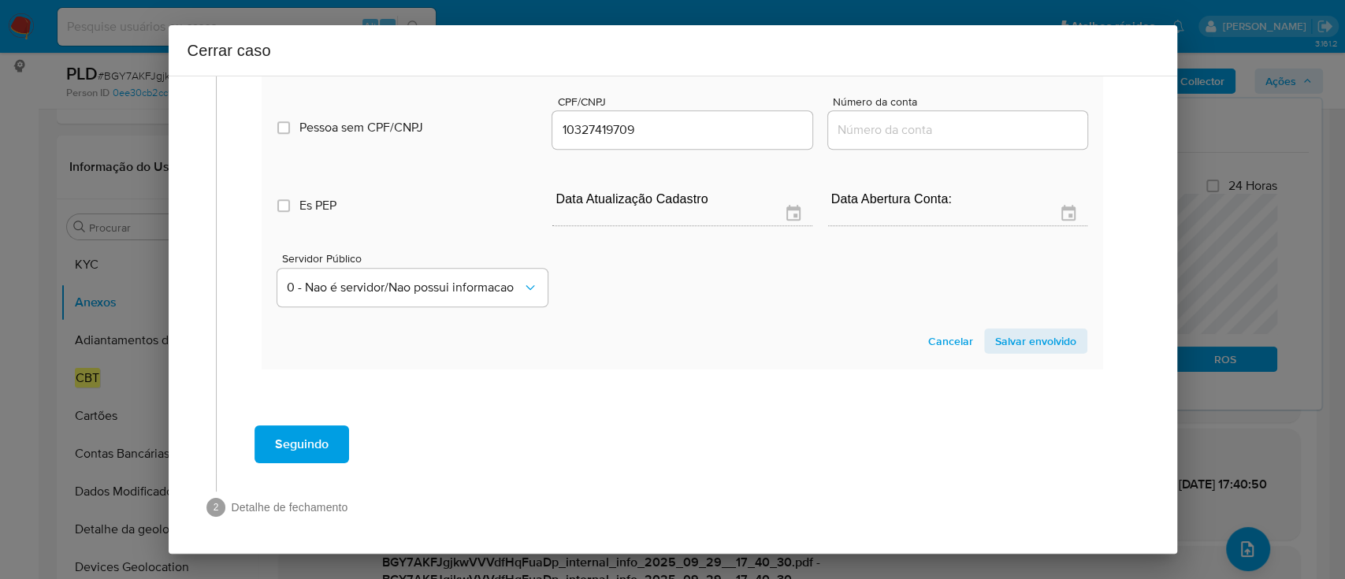
click at [1045, 346] on span "Salvar envolvido" at bounding box center [1035, 341] width 81 height 22
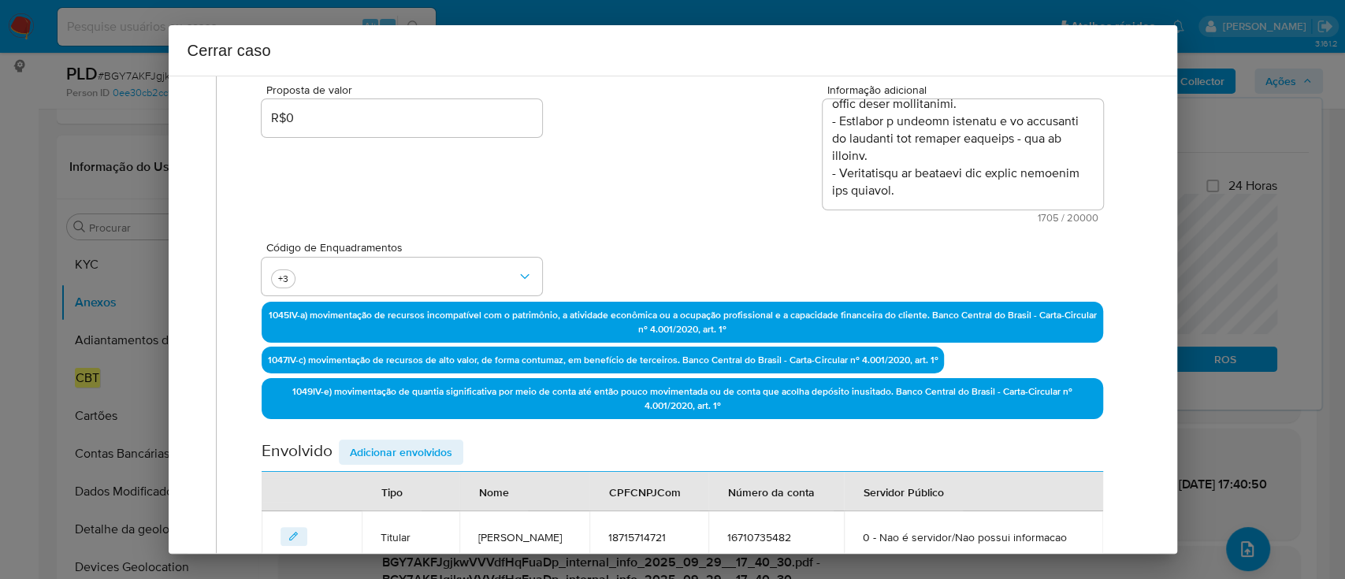
scroll to position [572, 0]
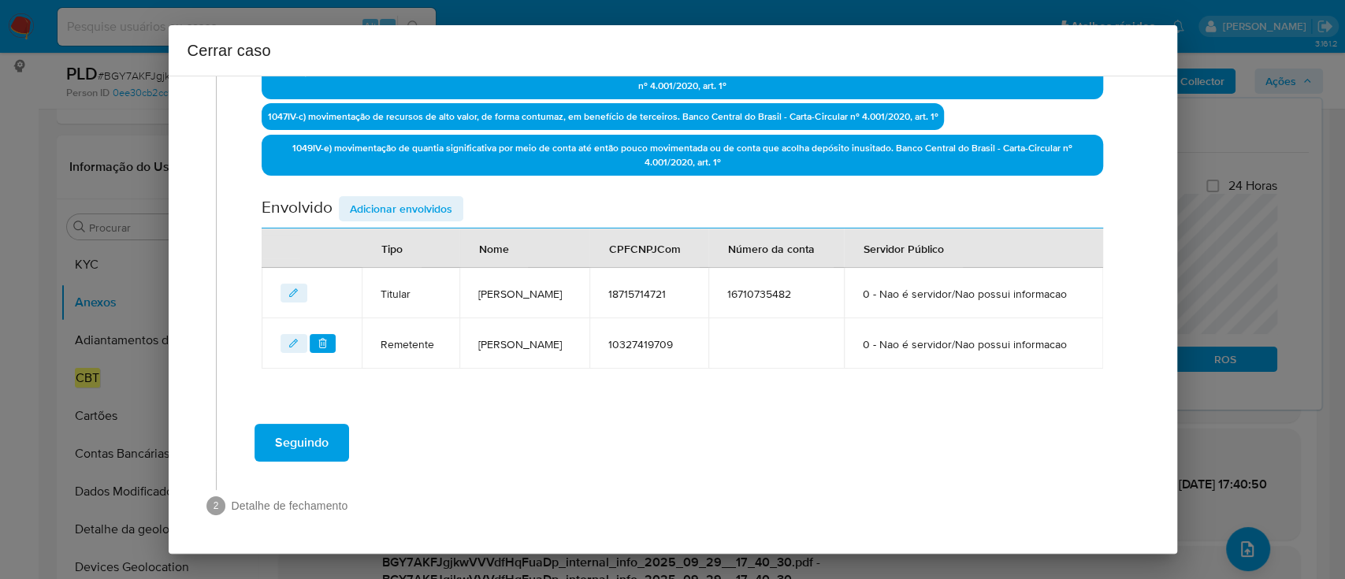
click at [333, 437] on button "Seguindo" at bounding box center [301, 443] width 95 height 38
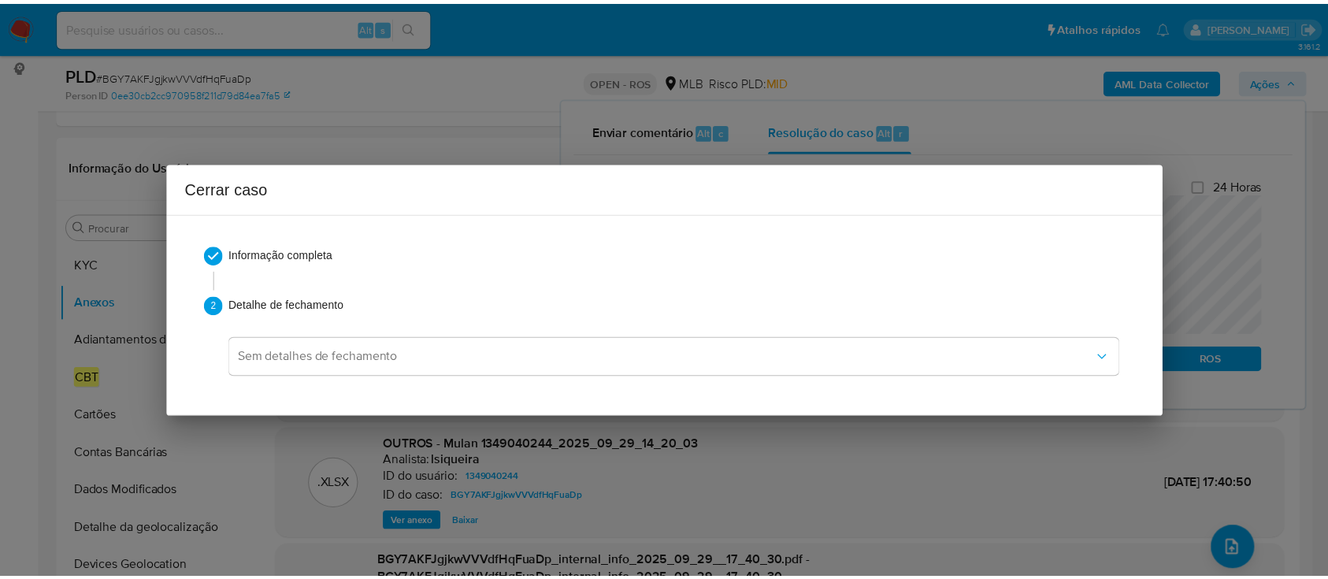
scroll to position [1070, 0]
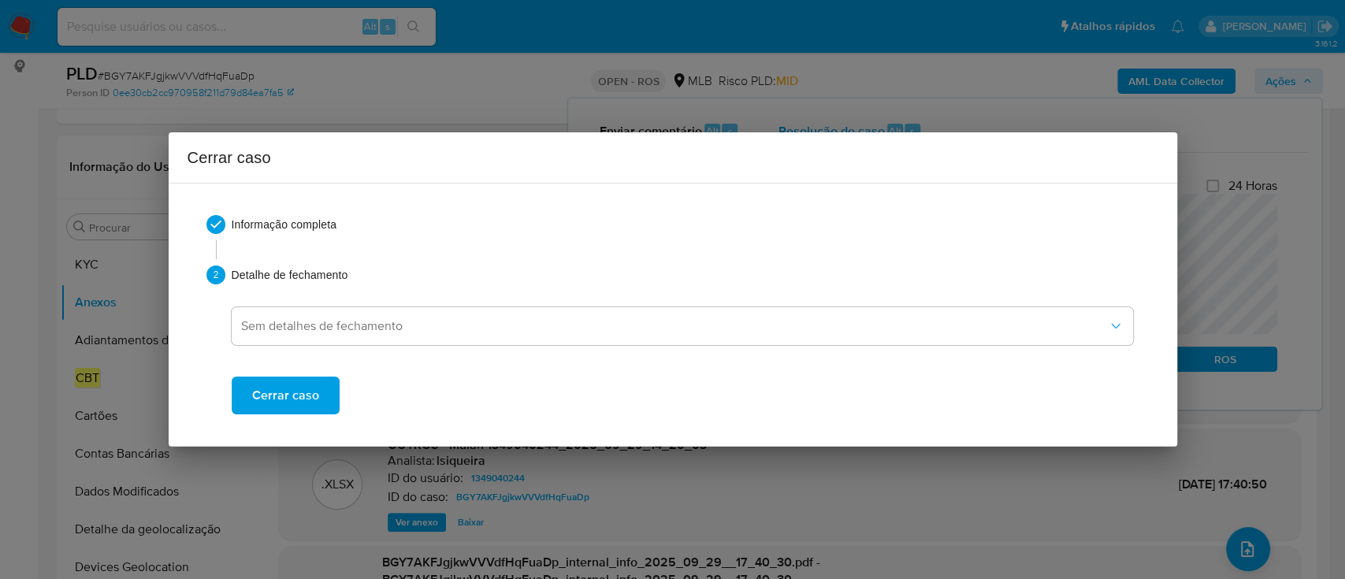
click at [303, 394] on span "Cerrar caso" at bounding box center [285, 395] width 67 height 35
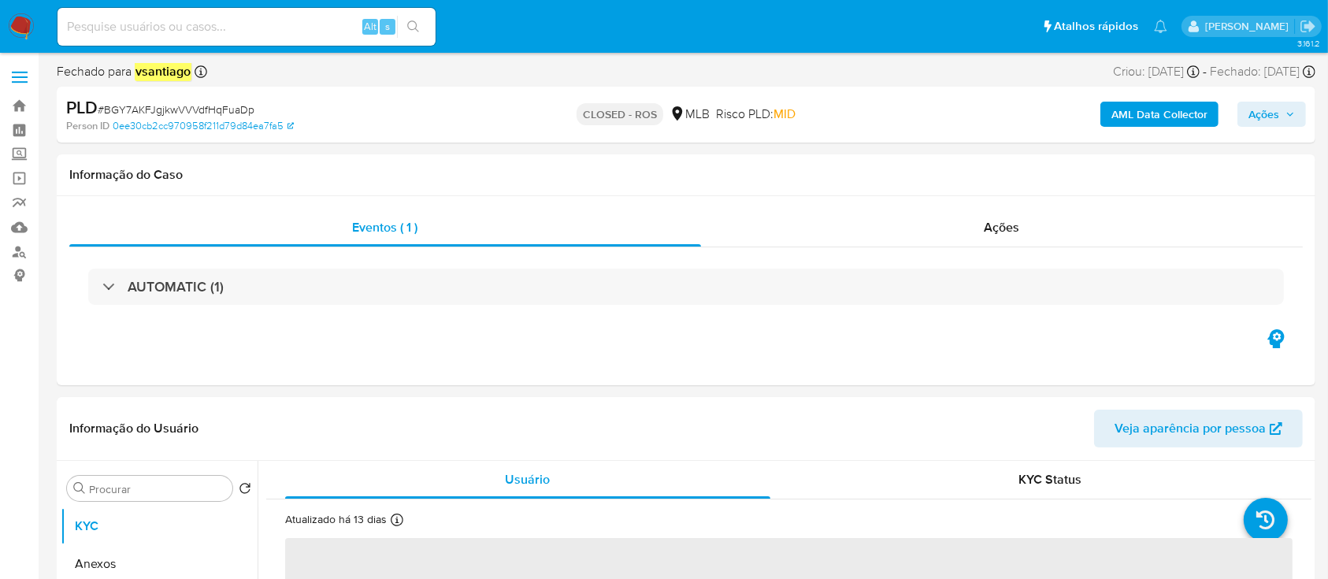
select select "10"
